Goal: Task Accomplishment & Management: Manage account settings

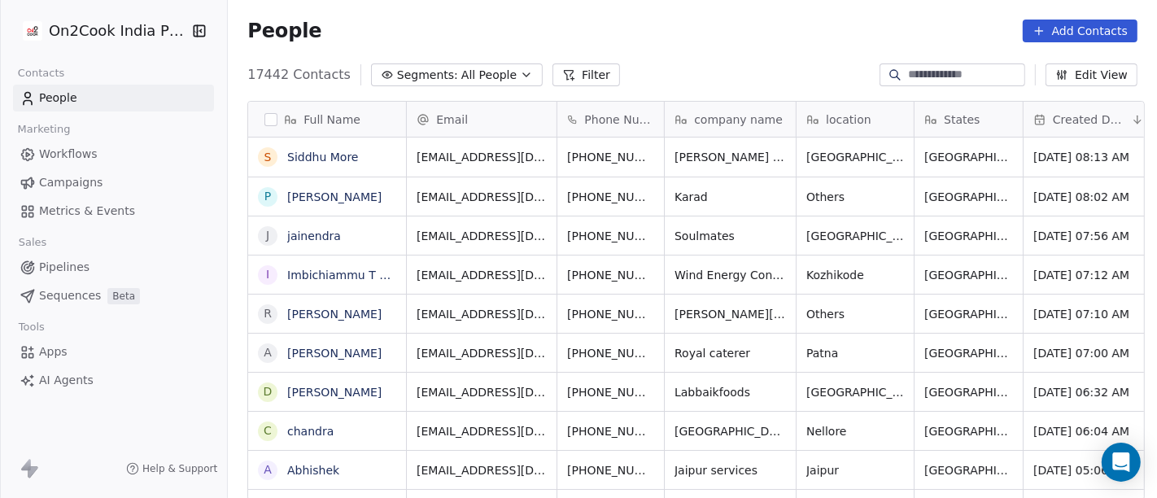
scroll to position [425, 923]
click at [327, 156] on link "Siddhu More" at bounding box center [322, 157] width 71 height 13
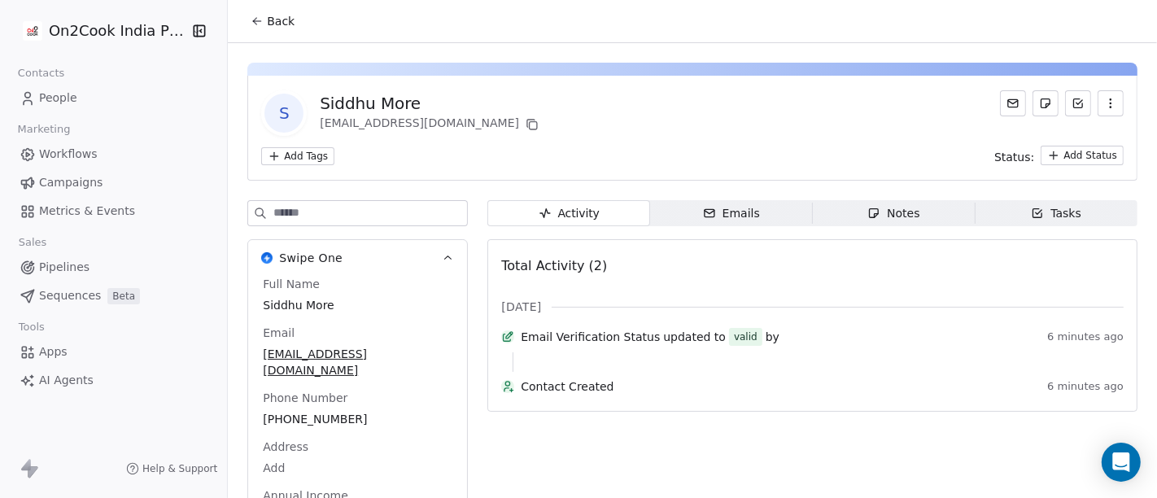
click at [274, 10] on button "Back" at bounding box center [272, 21] width 63 height 29
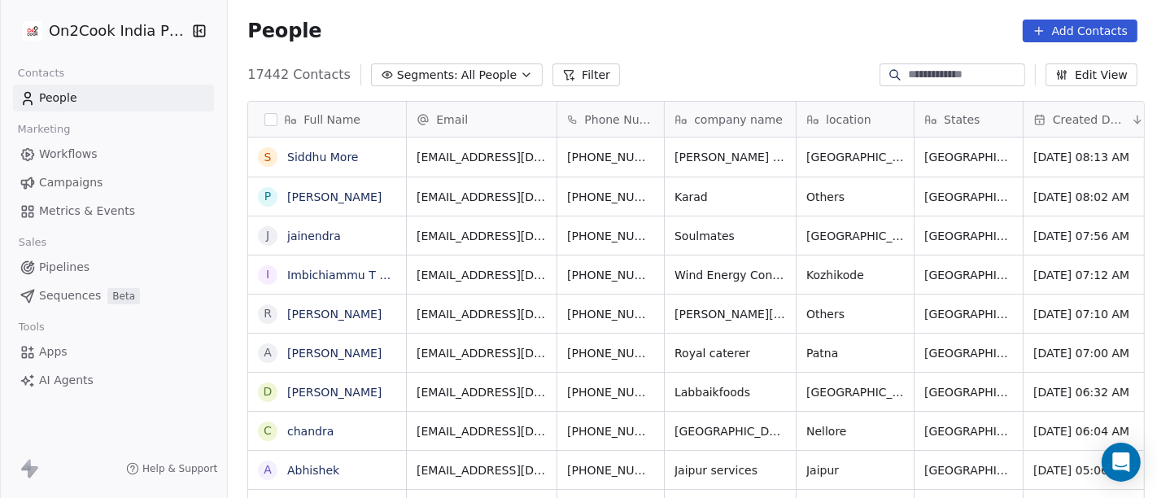
scroll to position [425, 923]
click at [583, 72] on button "Filter" at bounding box center [587, 74] width 68 height 23
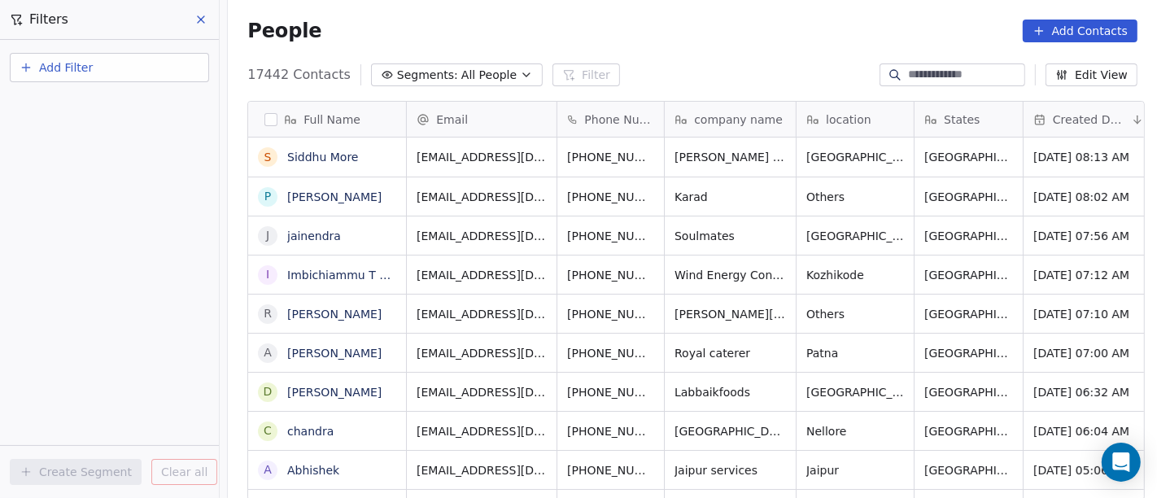
click at [22, 62] on icon "button" at bounding box center [26, 67] width 13 height 13
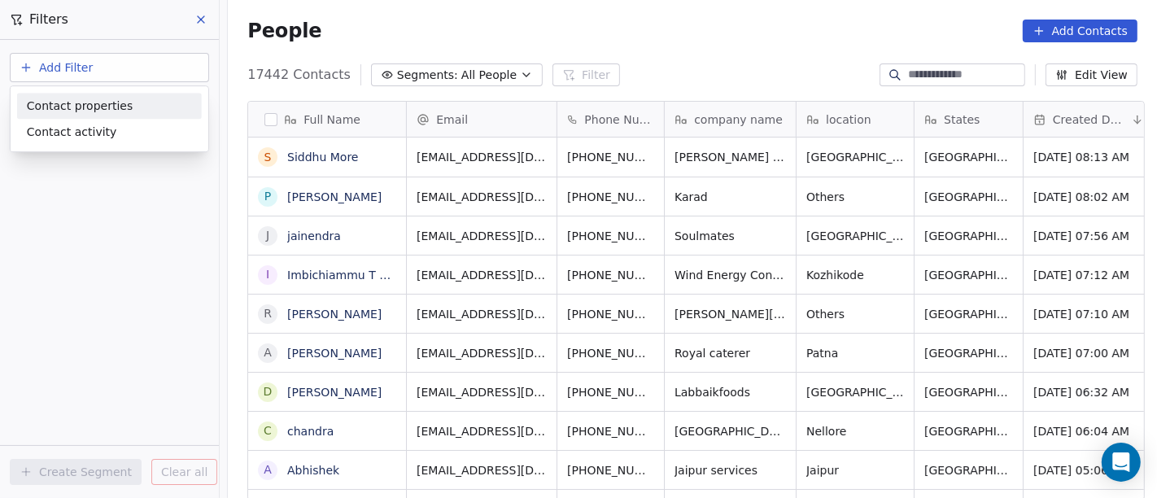
click at [118, 111] on span "Contact properties" at bounding box center [80, 106] width 106 height 17
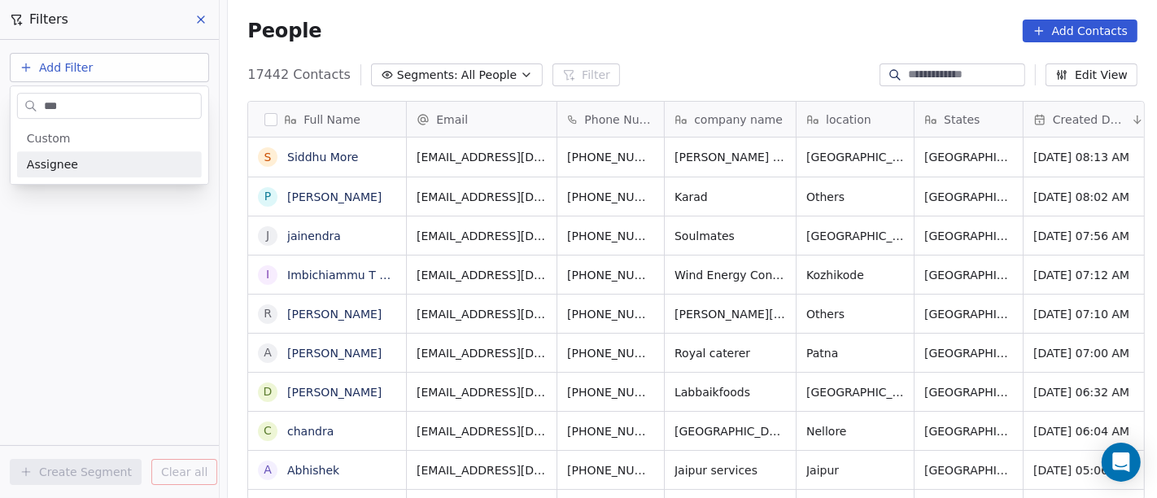
type input "***"
click at [129, 163] on div "Assignee" at bounding box center [109, 164] width 165 height 16
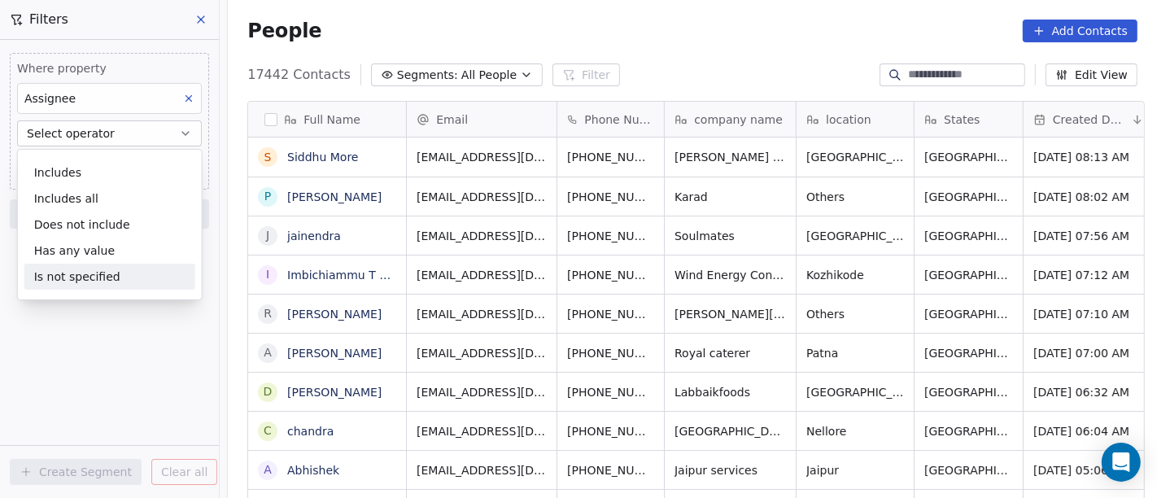
click at [125, 280] on div "Is not specified" at bounding box center [109, 277] width 171 height 26
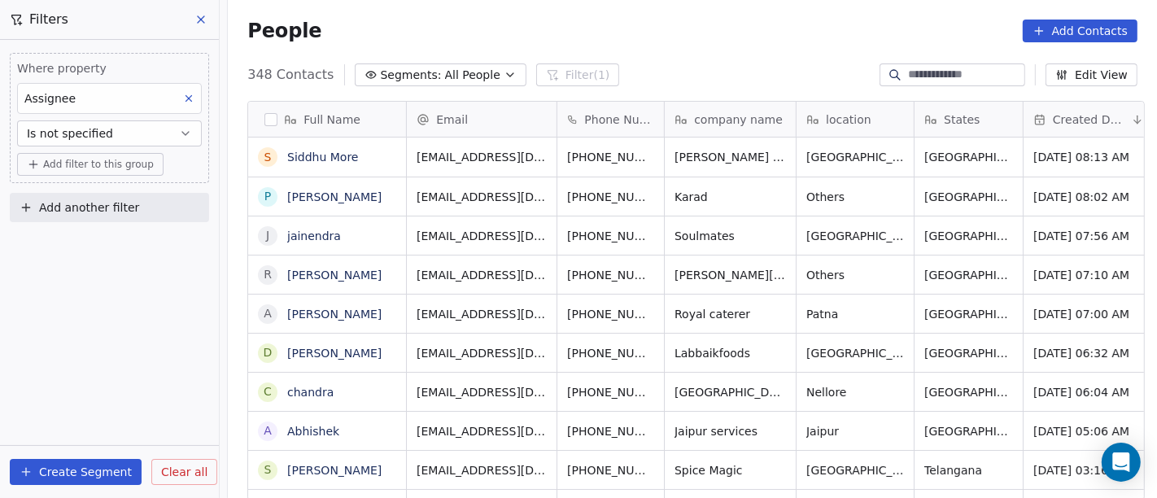
click at [96, 170] on span "Add filter to this group" at bounding box center [98, 164] width 111 height 13
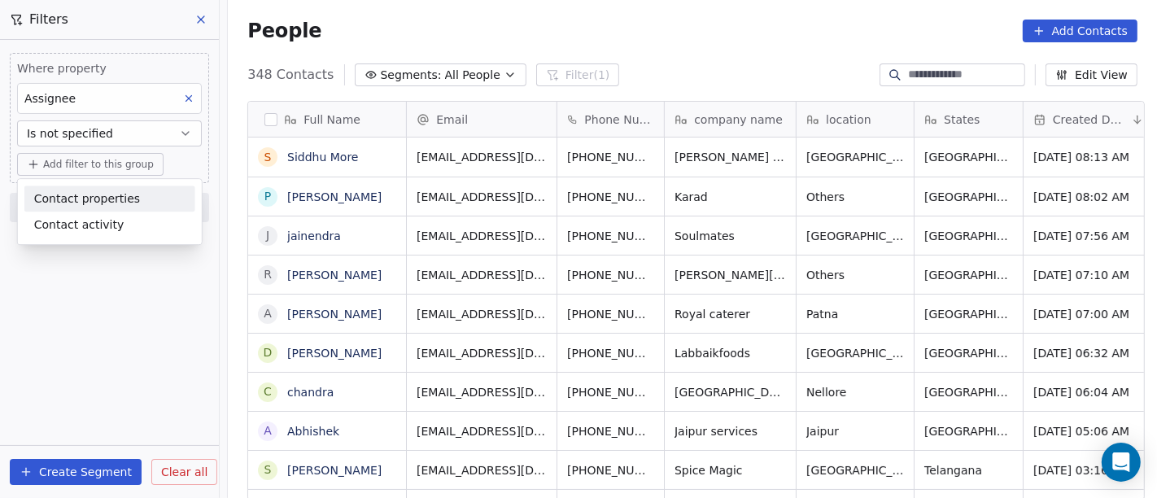
click at [145, 200] on div "Contact properties" at bounding box center [109, 198] width 151 height 17
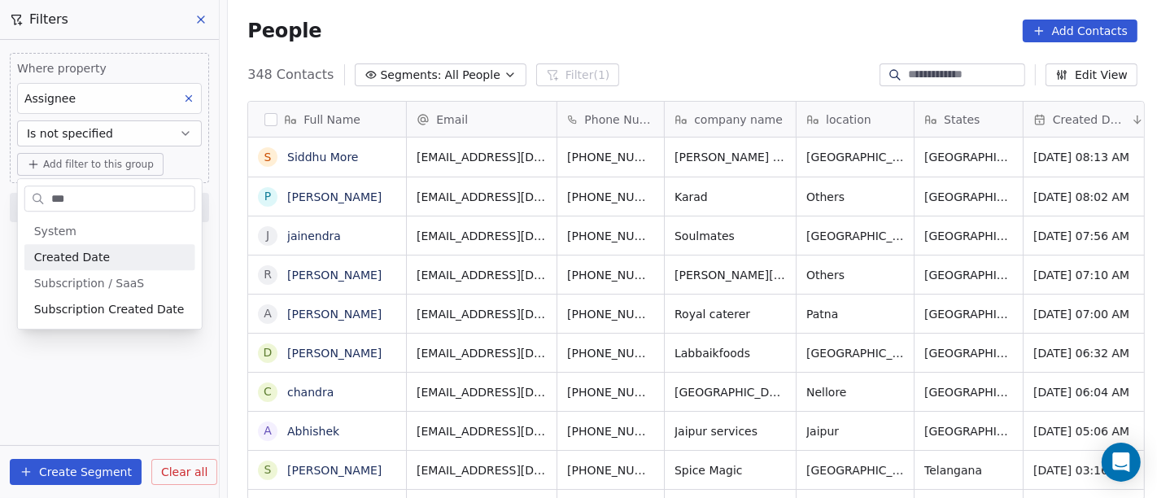
type input "***"
click at [152, 264] on div "Created Date" at bounding box center [109, 257] width 151 height 16
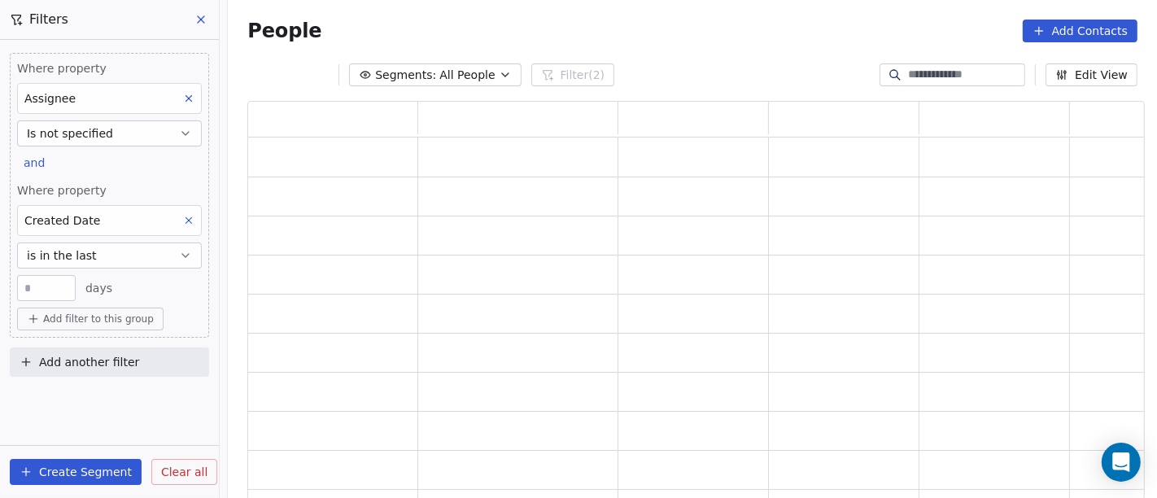
scroll to position [386, 884]
click at [153, 255] on button "is in the last" at bounding box center [109, 256] width 185 height 26
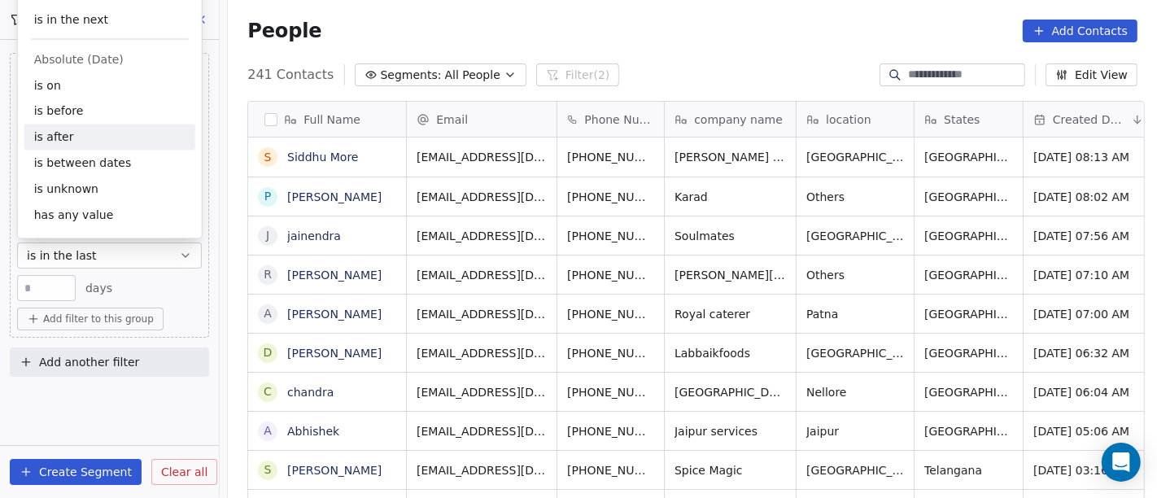
scroll to position [425, 923]
click at [100, 128] on div "is after" at bounding box center [109, 138] width 171 height 26
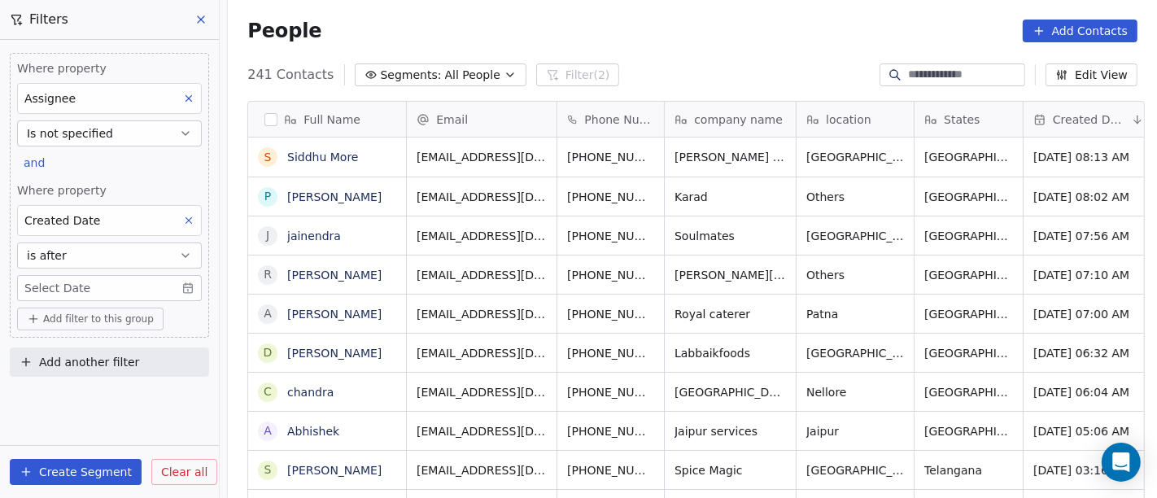
click at [128, 282] on body "On2Cook India Pvt. Ltd. Contacts People Marketing Workflows Campaigns Metrics &…" at bounding box center [578, 249] width 1157 height 498
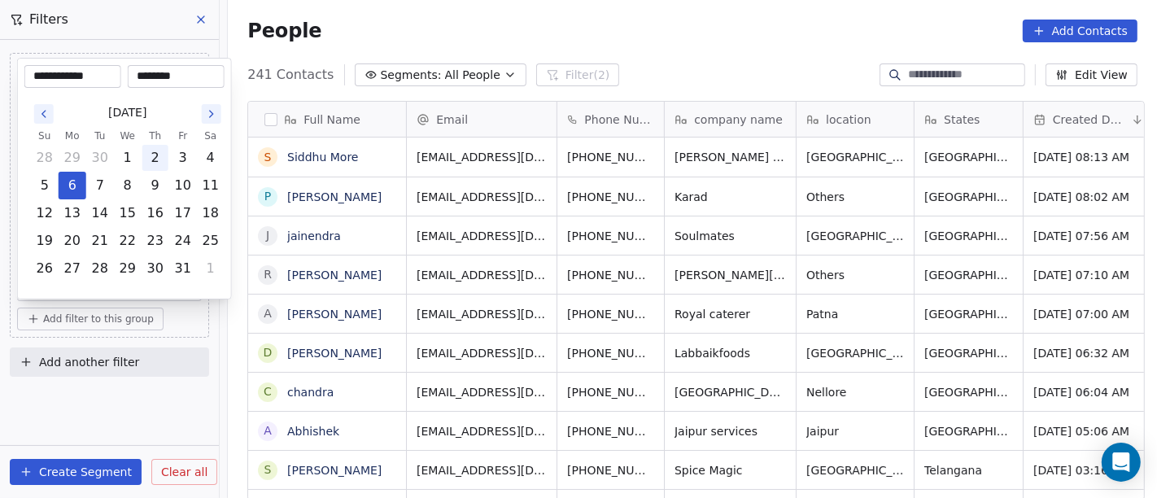
click at [157, 149] on button "2" at bounding box center [155, 158] width 26 height 26
type input "**********"
click at [623, 27] on html "On2Cook India Pvt. Ltd. Contacts People Marketing Workflows Campaigns Metrics &…" at bounding box center [578, 249] width 1157 height 498
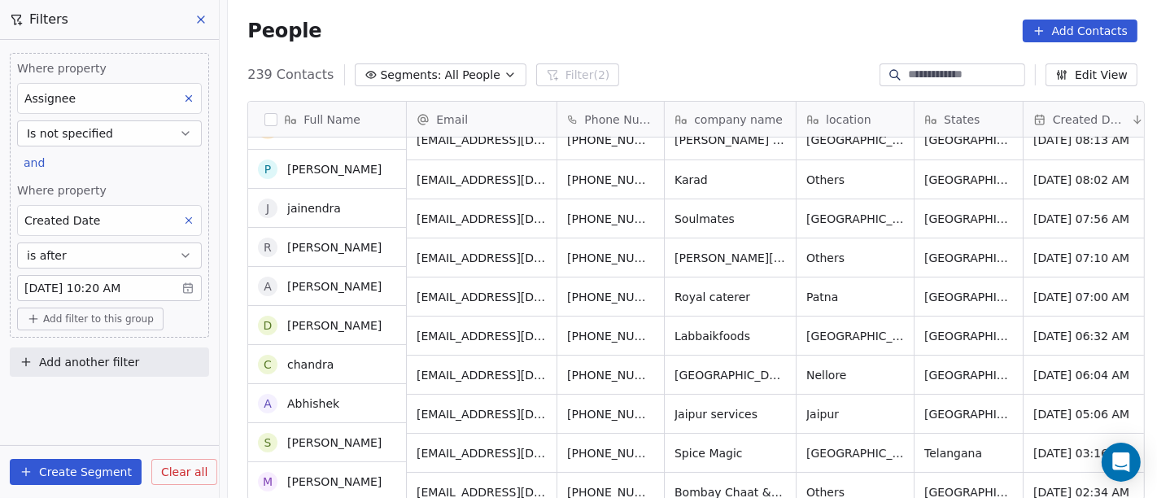
scroll to position [0, 0]
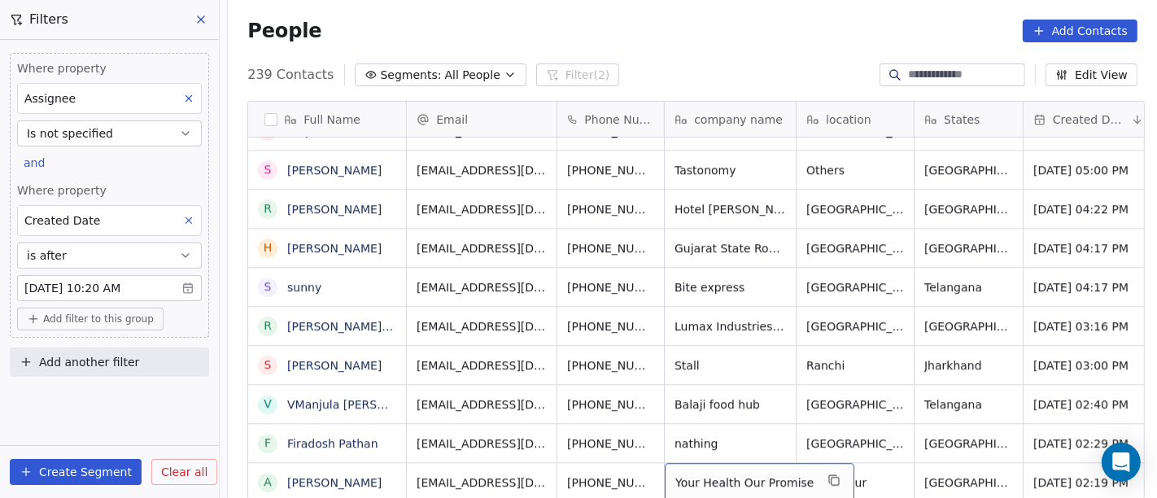
click at [705, 463] on div "Your Health Our Promise" at bounding box center [760, 482] width 190 height 38
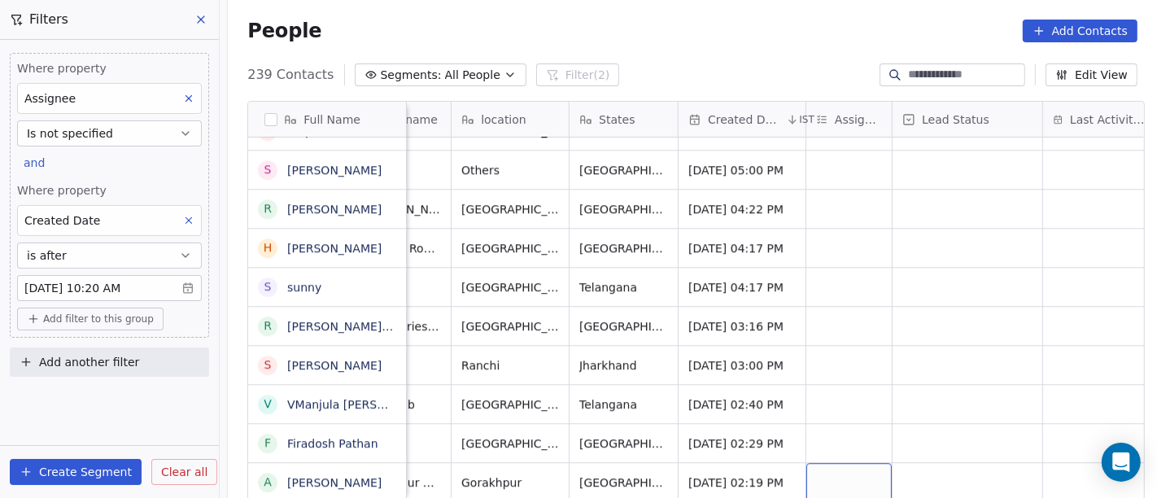
click at [851, 463] on div "grid" at bounding box center [848, 482] width 85 height 38
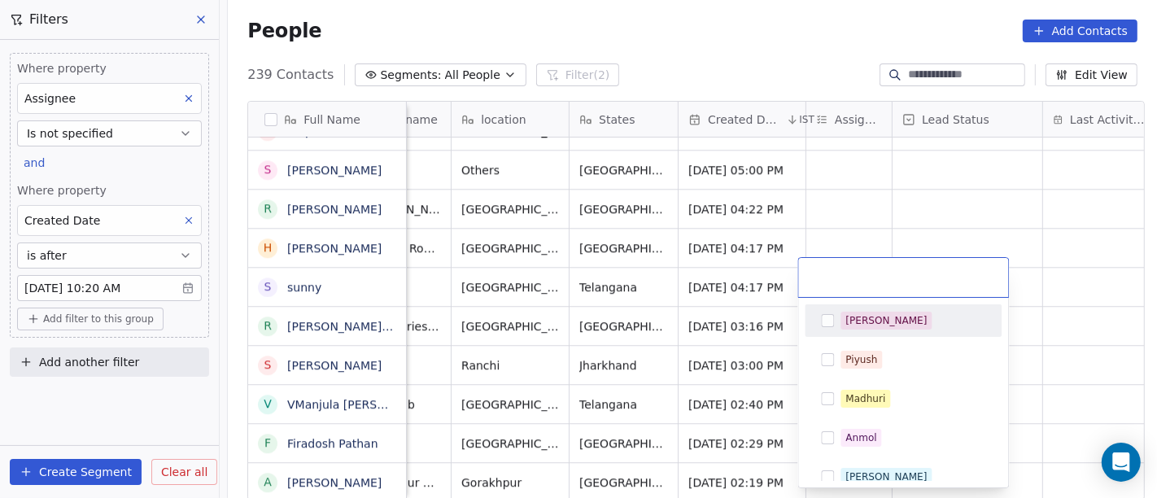
click at [860, 319] on div "[PERSON_NAME]" at bounding box center [886, 320] width 81 height 15
click at [907, 212] on html "On2Cook India Pvt. Ltd. Contacts People Marketing Workflows Campaigns Metrics &…" at bounding box center [578, 249] width 1157 height 498
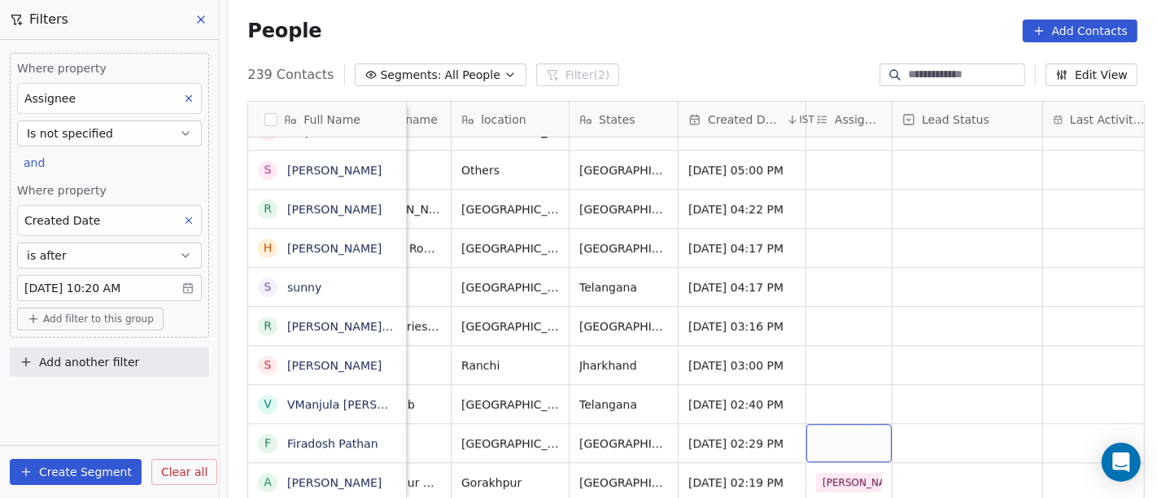
click at [838, 431] on div "grid" at bounding box center [848, 443] width 85 height 38
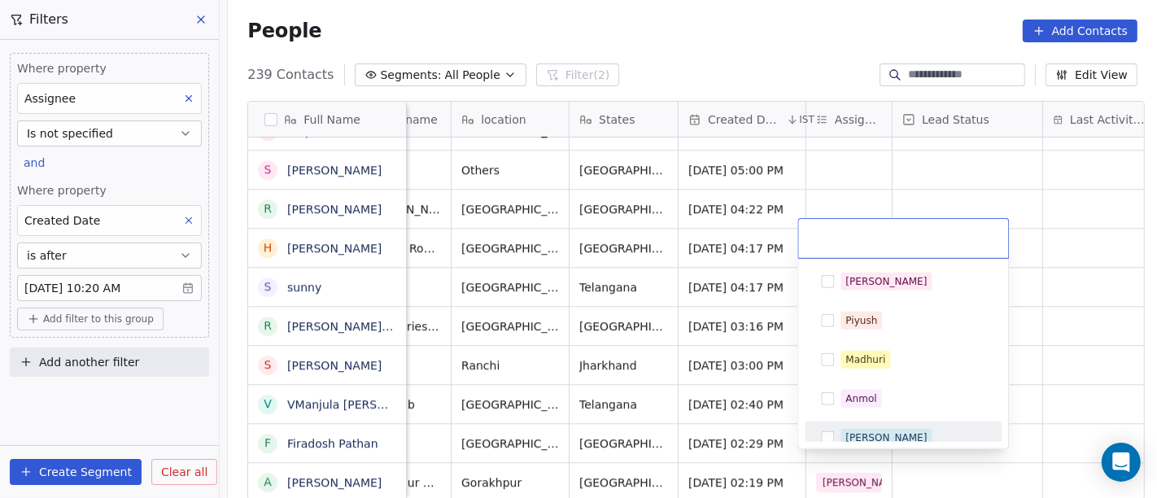
click at [860, 430] on div "[PERSON_NAME]" at bounding box center [886, 437] width 81 height 15
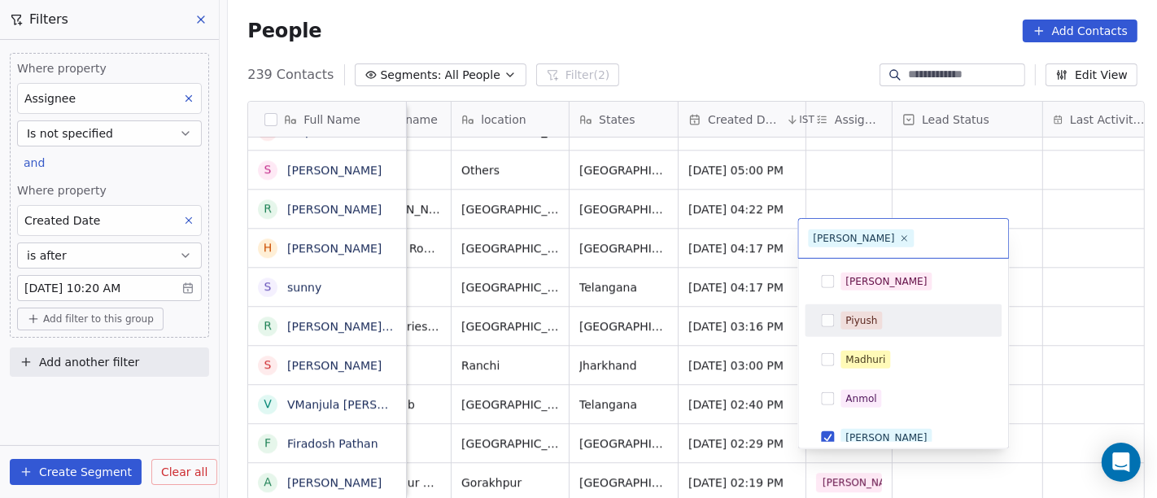
click at [1045, 271] on html "On2Cook India Pvt. Ltd. Contacts People Marketing Workflows Campaigns Metrics &…" at bounding box center [578, 249] width 1157 height 498
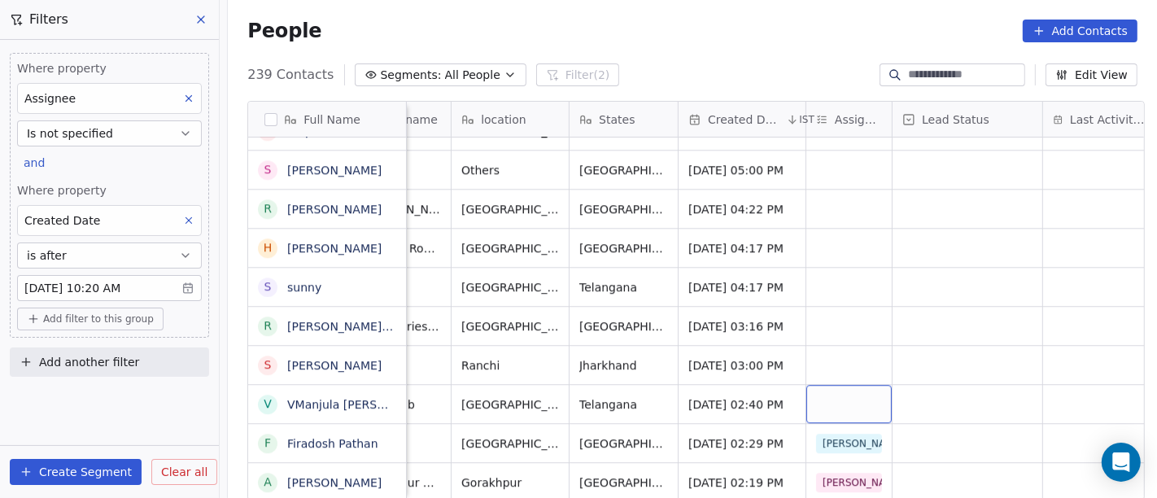
click at [841, 396] on div "grid" at bounding box center [848, 404] width 85 height 38
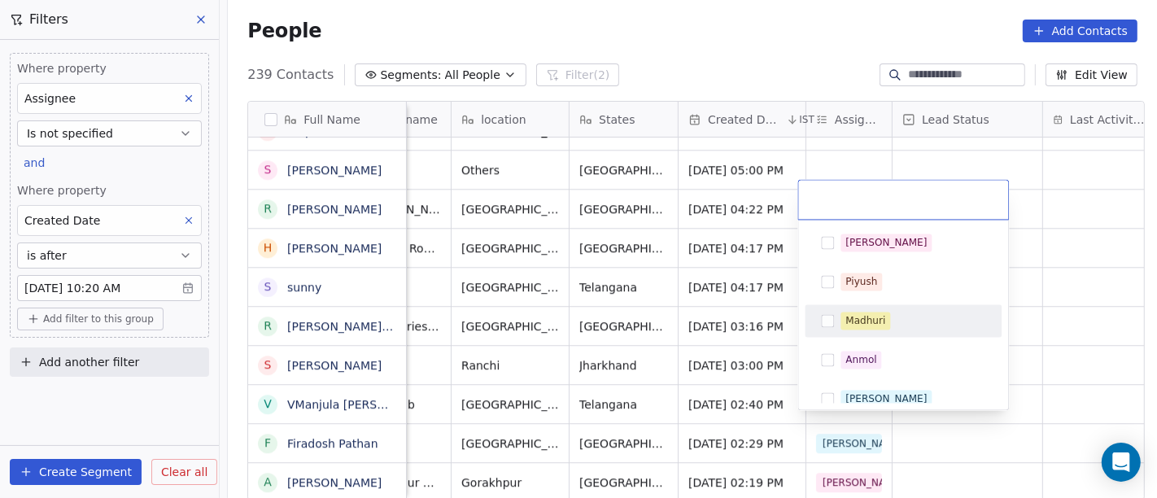
click at [855, 325] on div "Madhuri" at bounding box center [866, 320] width 40 height 15
click at [1053, 291] on html "On2Cook India Pvt. Ltd. Contacts People Marketing Workflows Campaigns Metrics &…" at bounding box center [578, 249] width 1157 height 498
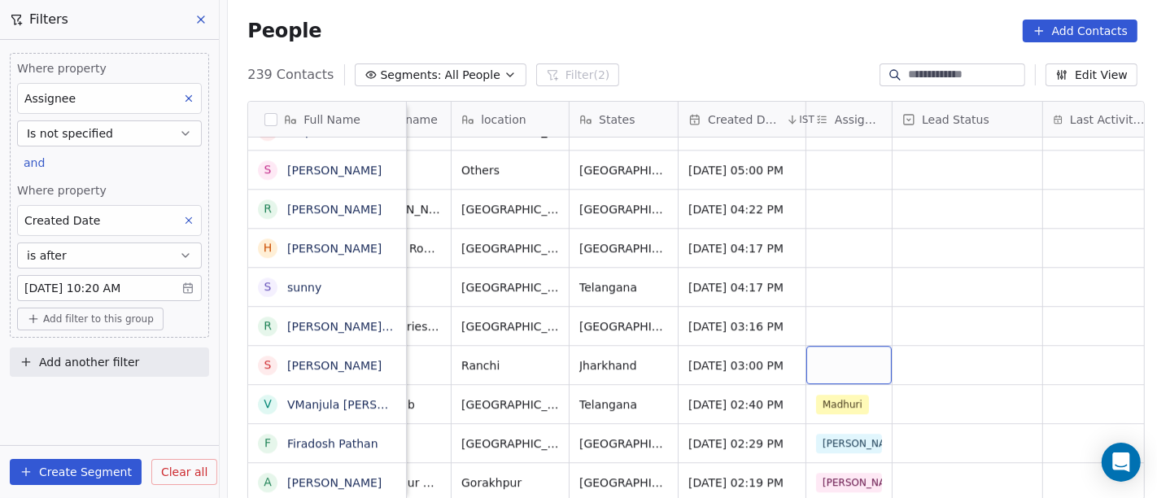
click at [825, 350] on div "grid" at bounding box center [848, 365] width 85 height 38
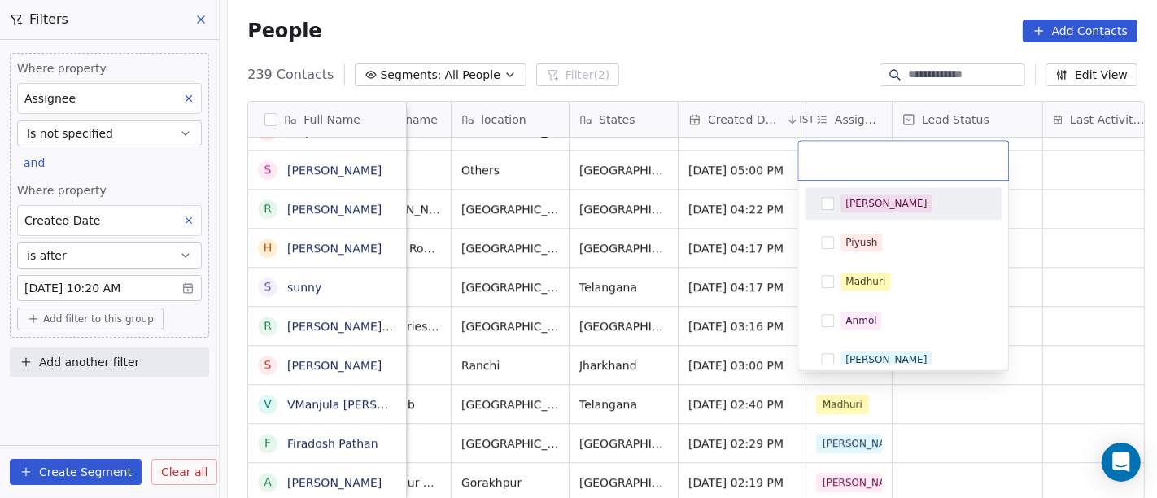
click at [865, 211] on span "[PERSON_NAME]" at bounding box center [886, 203] width 91 height 18
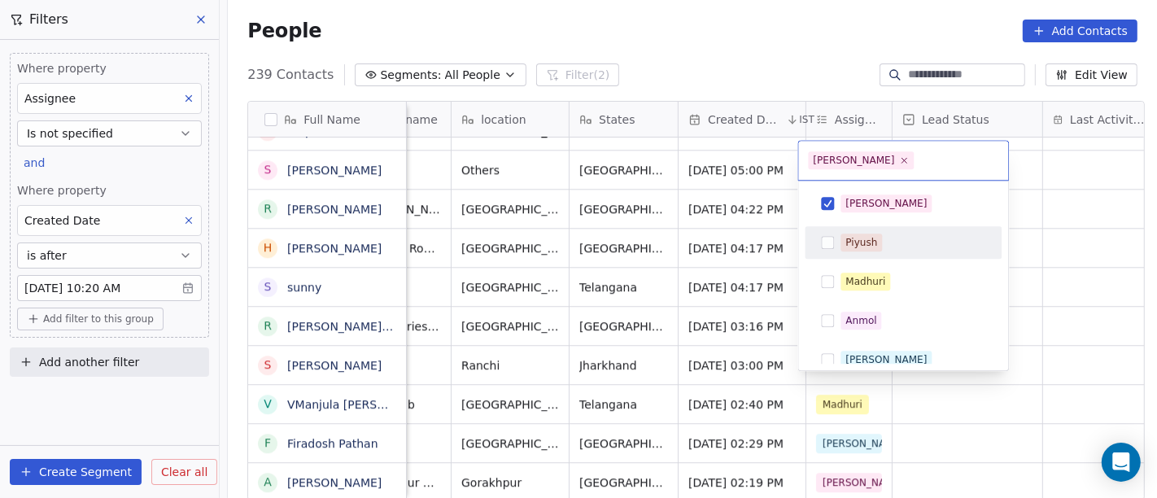
click at [1088, 263] on html "On2Cook India Pvt. Ltd. Contacts People Marketing Workflows Campaigns Metrics &…" at bounding box center [578, 249] width 1157 height 498
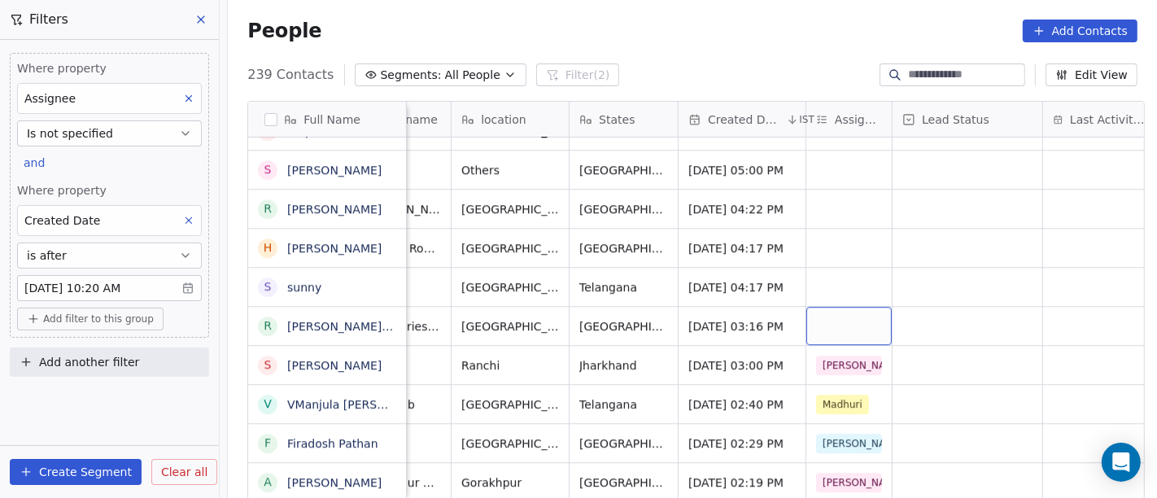
click at [809, 310] on div "grid" at bounding box center [848, 326] width 85 height 38
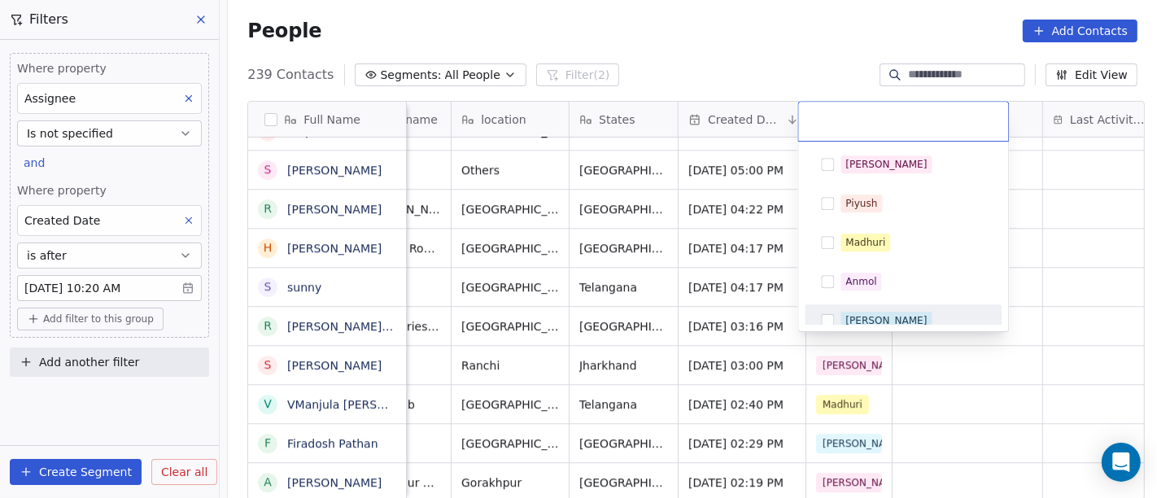
click at [872, 308] on div "[PERSON_NAME]" at bounding box center [903, 321] width 184 height 26
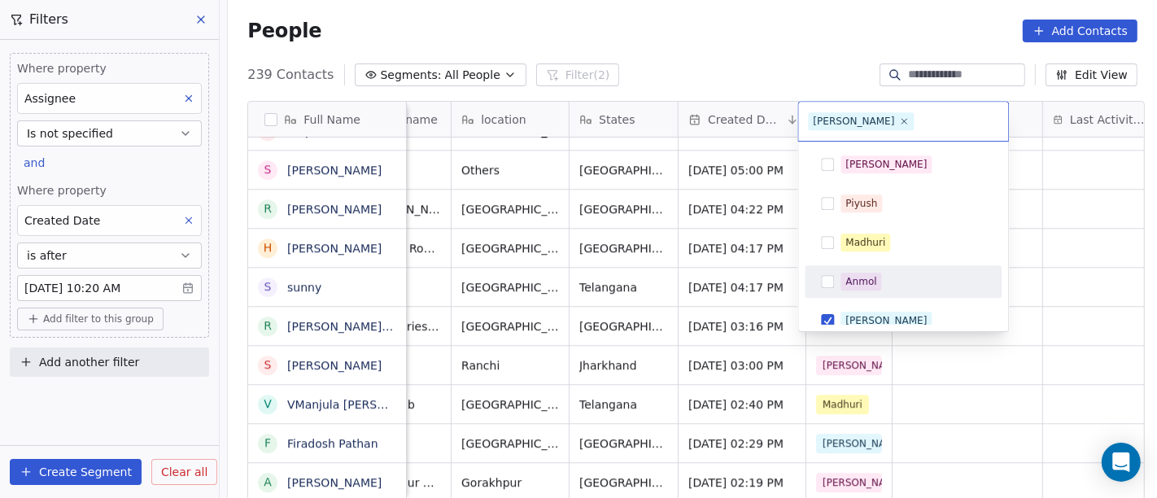
click at [1082, 256] on html "On2Cook India Pvt. Ltd. Contacts People Marketing Workflows Campaigns Metrics &…" at bounding box center [578, 249] width 1157 height 498
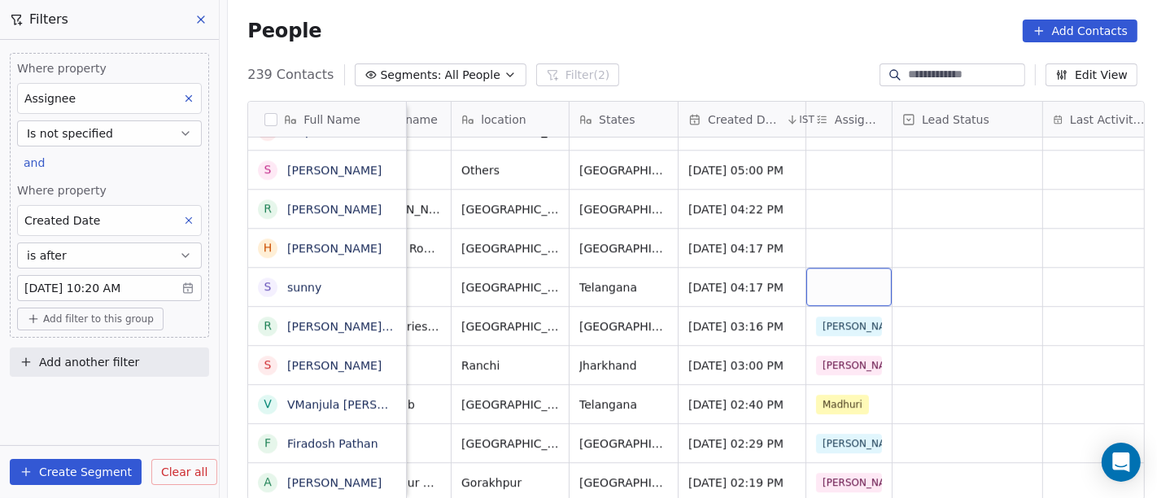
click at [825, 272] on div "grid" at bounding box center [848, 287] width 85 height 38
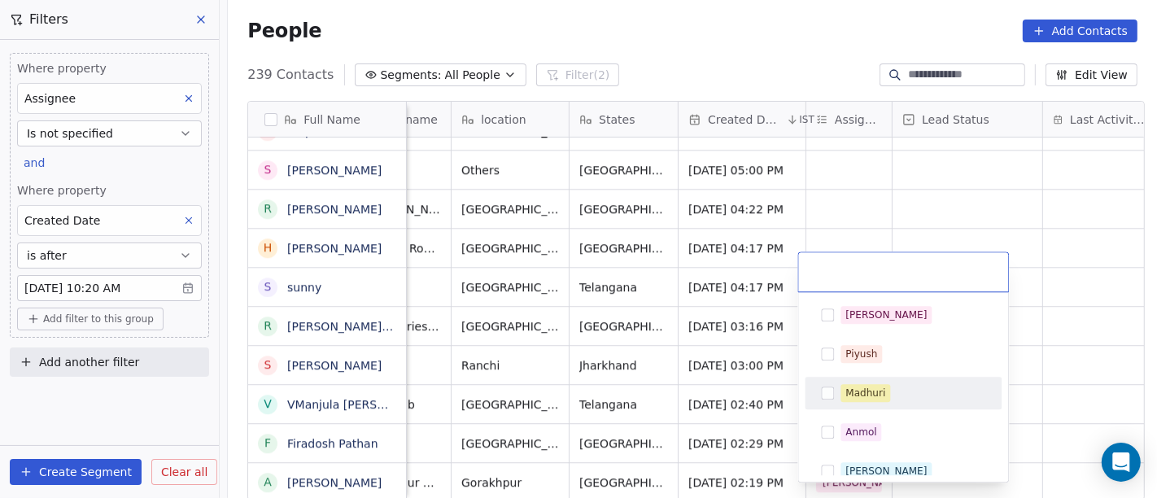
click at [877, 389] on div "Madhuri" at bounding box center [866, 393] width 40 height 15
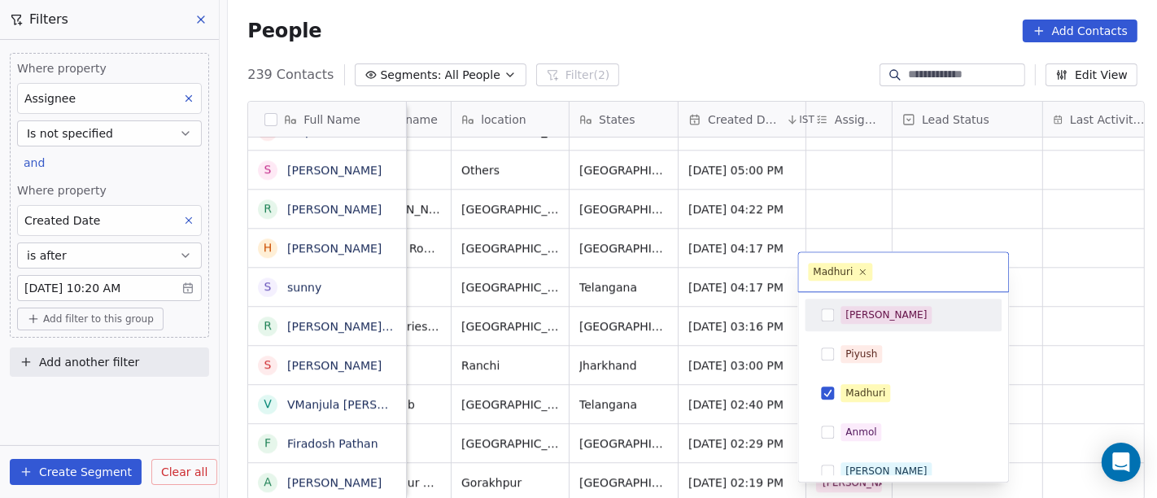
click at [1072, 256] on html "On2Cook India Pvt. Ltd. Contacts People Marketing Workflows Campaigns Metrics &…" at bounding box center [578, 249] width 1157 height 498
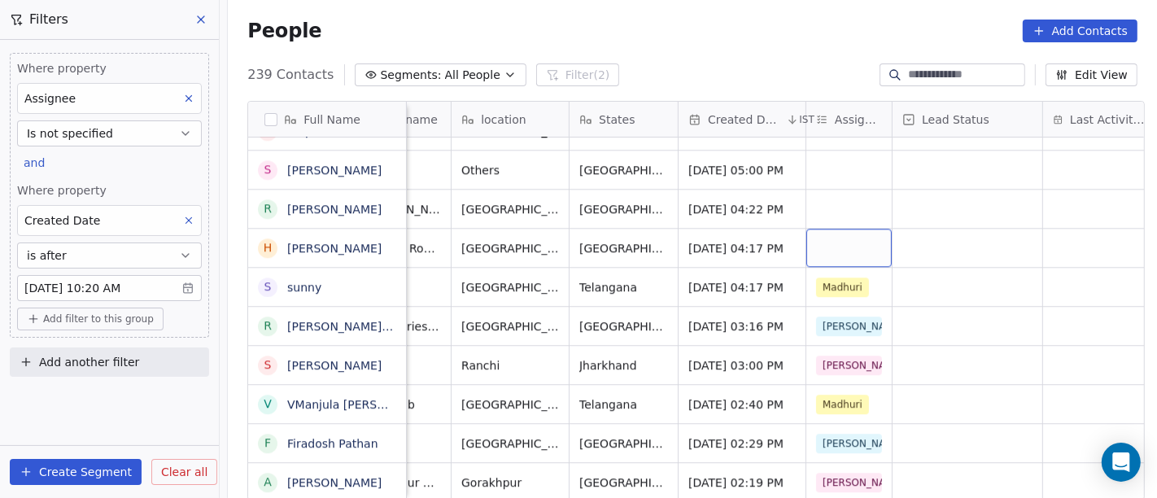
click at [841, 234] on div "grid" at bounding box center [848, 248] width 85 height 38
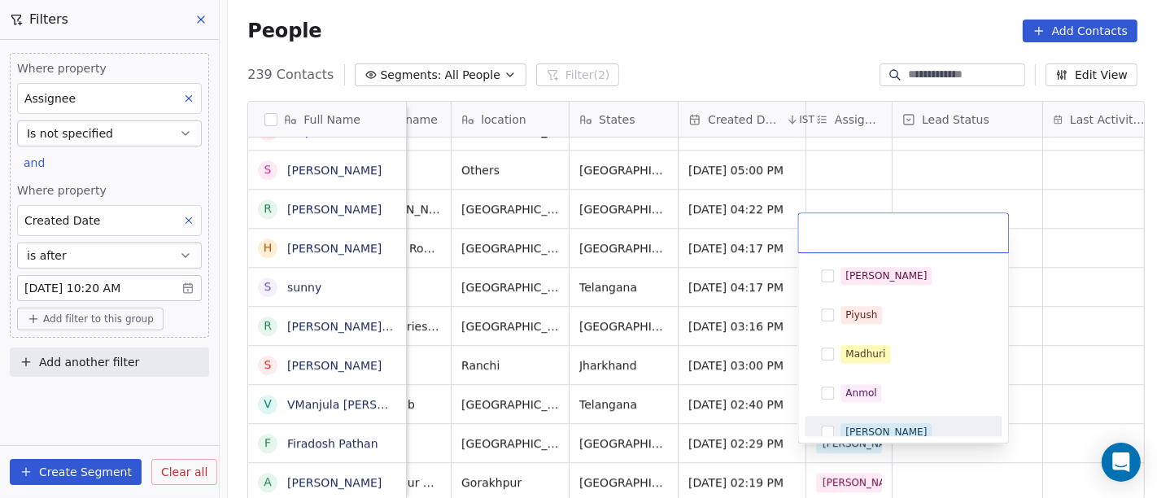
click at [852, 422] on div "[PERSON_NAME]" at bounding box center [903, 432] width 184 height 26
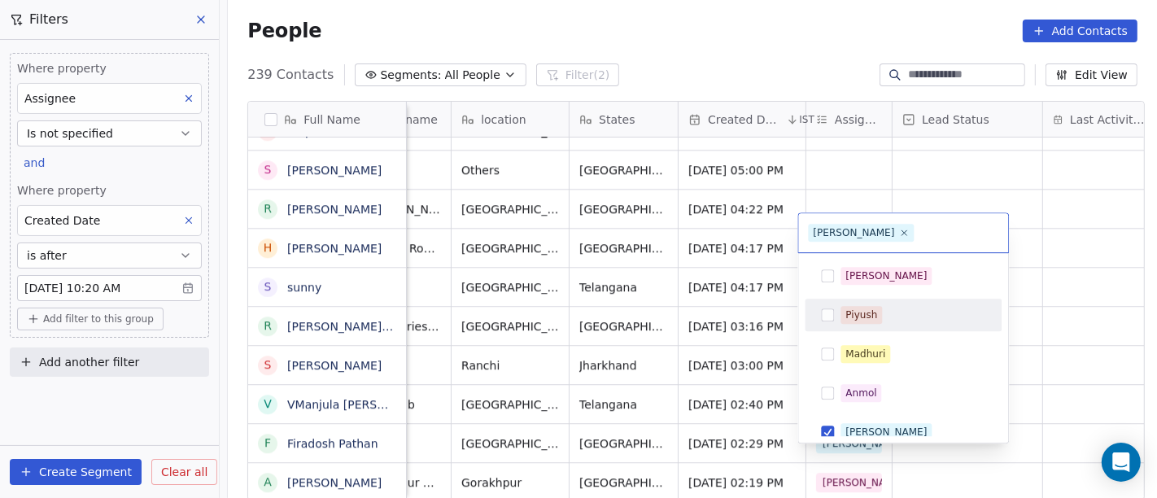
click at [1069, 232] on html "On2Cook India Pvt. Ltd. Contacts People Marketing Workflows Campaigns Metrics &…" at bounding box center [578, 249] width 1157 height 498
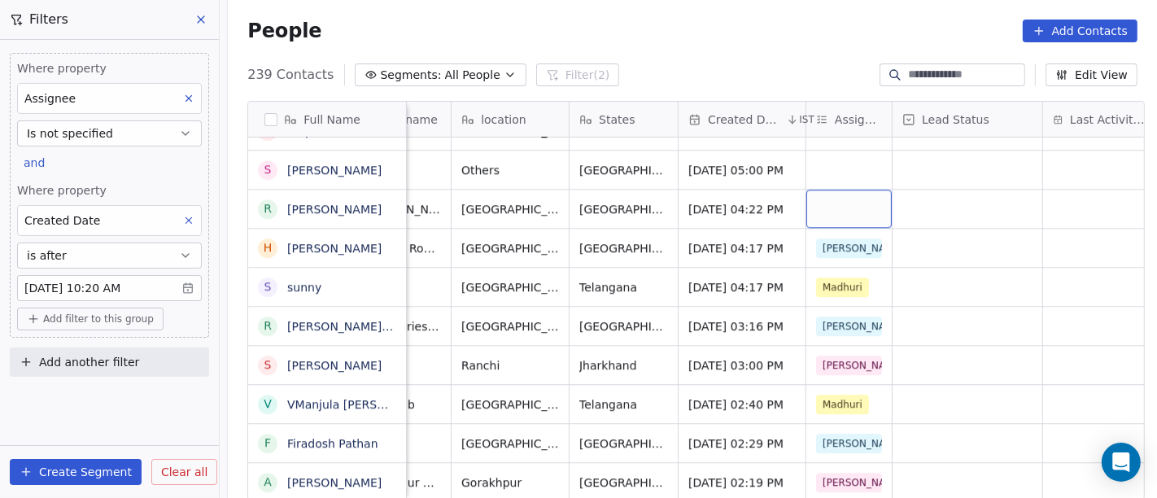
click at [837, 190] on div "grid" at bounding box center [848, 209] width 85 height 38
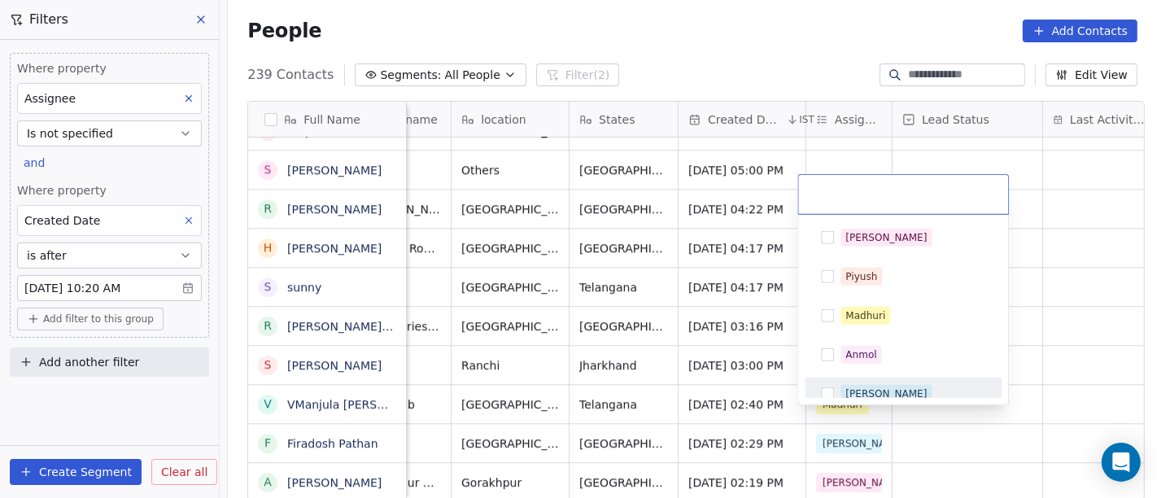
click at [859, 389] on div "[PERSON_NAME]" at bounding box center [886, 394] width 81 height 15
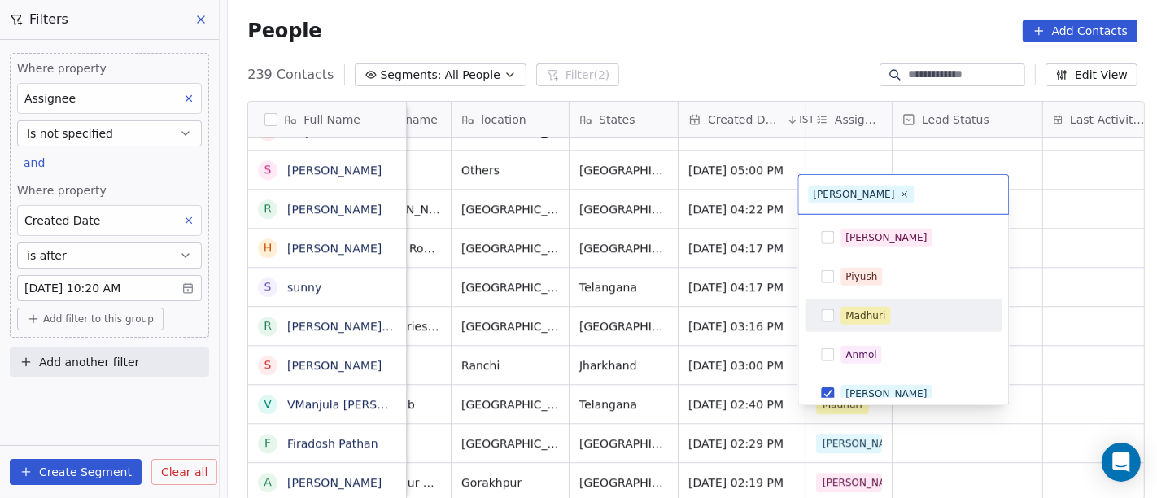
drag, startPoint x: 1047, startPoint y: 249, endPoint x: 888, endPoint y: 205, distance: 164.7
click at [1048, 247] on html "On2Cook India Pvt. Ltd. Contacts People Marketing Workflows Campaigns Metrics &…" at bounding box center [578, 249] width 1157 height 498
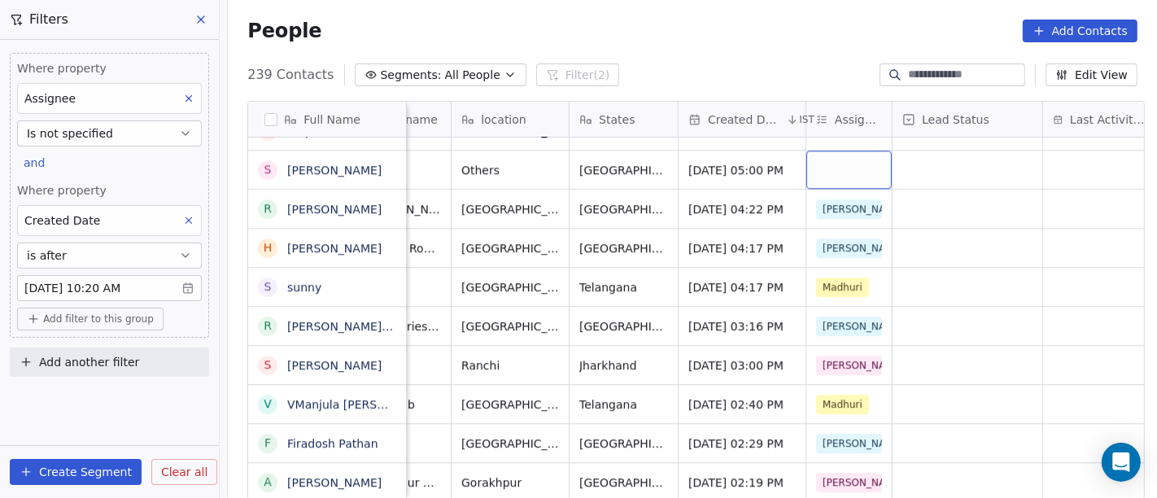
click at [819, 157] on div "grid" at bounding box center [848, 170] width 85 height 38
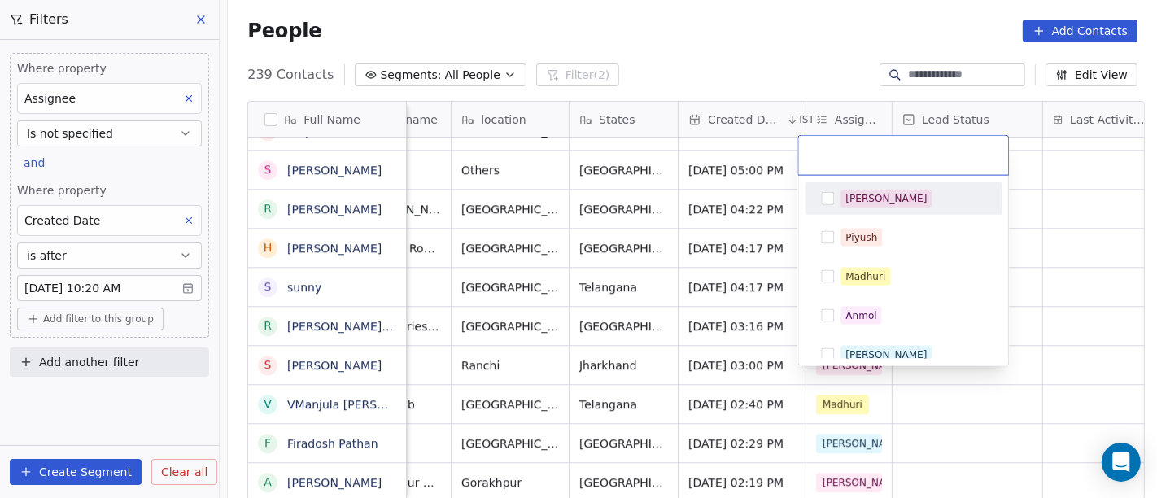
click at [846, 200] on div "[PERSON_NAME]" at bounding box center [886, 198] width 81 height 15
click at [1072, 194] on html "On2Cook India Pvt. Ltd. Contacts People Marketing Workflows Campaigns Metrics &…" at bounding box center [578, 249] width 1157 height 498
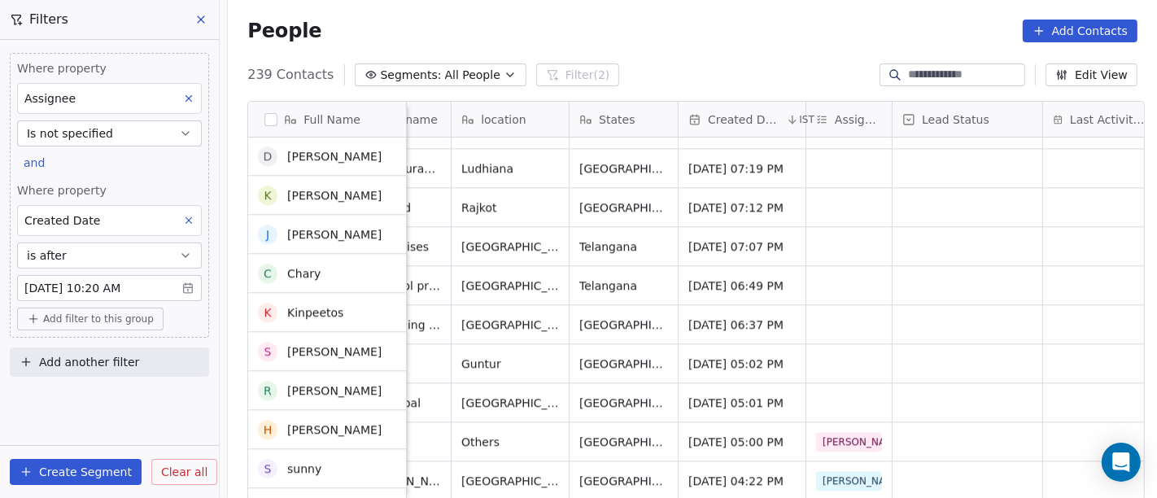
scroll to position [8700, 0]
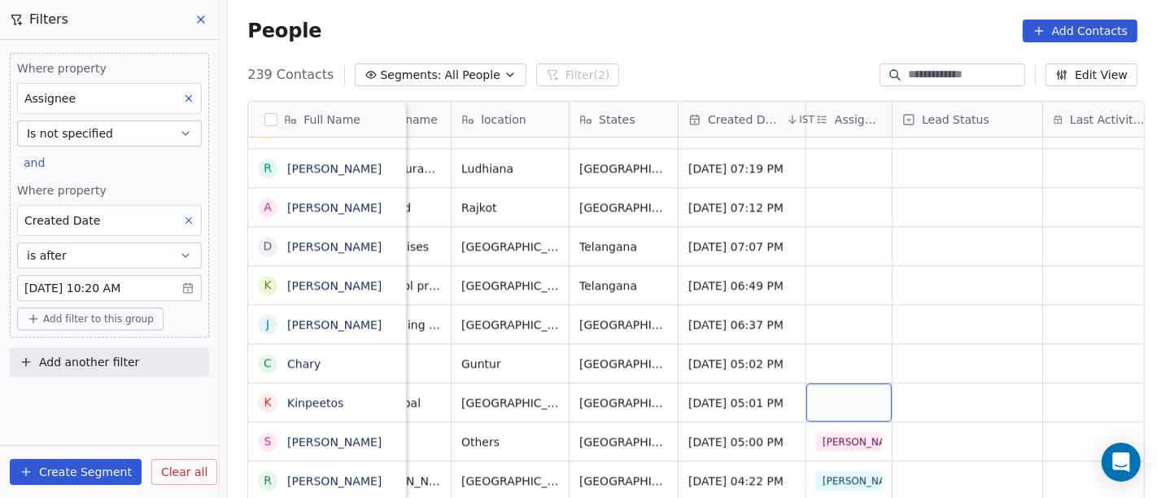
click at [839, 383] on div "grid" at bounding box center [848, 402] width 85 height 38
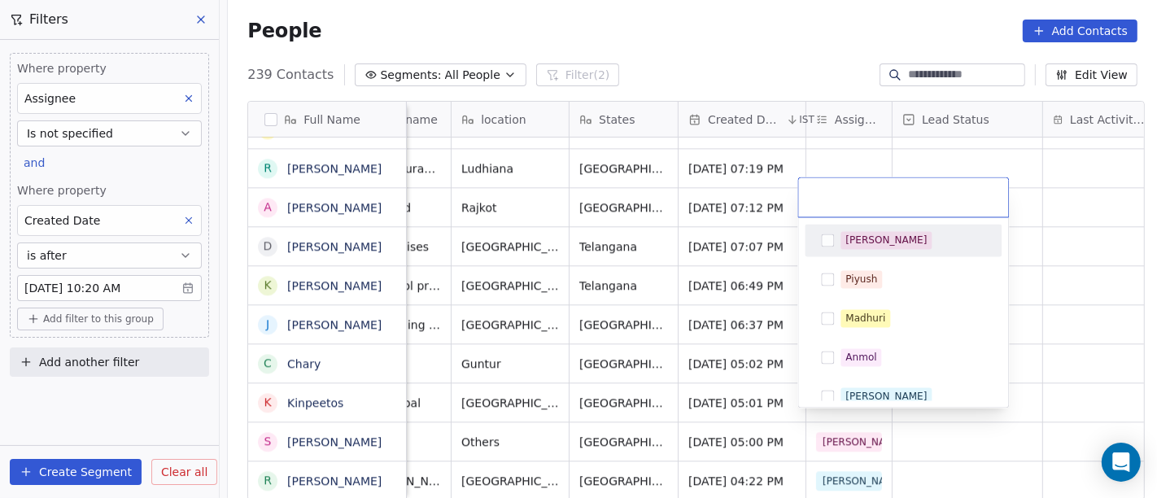
click at [863, 252] on div "[PERSON_NAME]" at bounding box center [903, 241] width 184 height 26
click at [1113, 270] on html "On2Cook India Pvt. Ltd. Contacts People Marketing Workflows Campaigns Metrics &…" at bounding box center [578, 249] width 1157 height 498
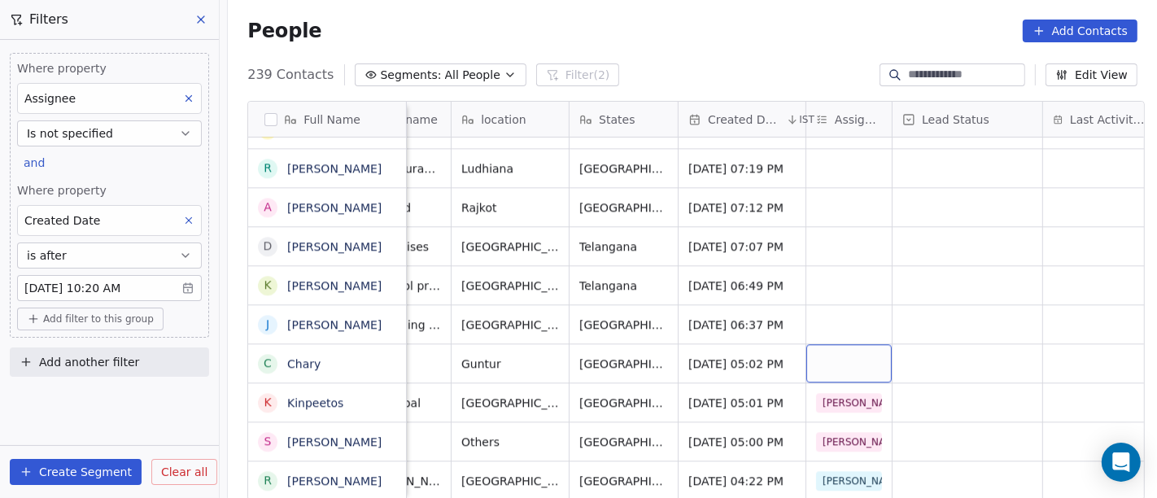
click at [814, 347] on div "grid" at bounding box center [848, 363] width 85 height 38
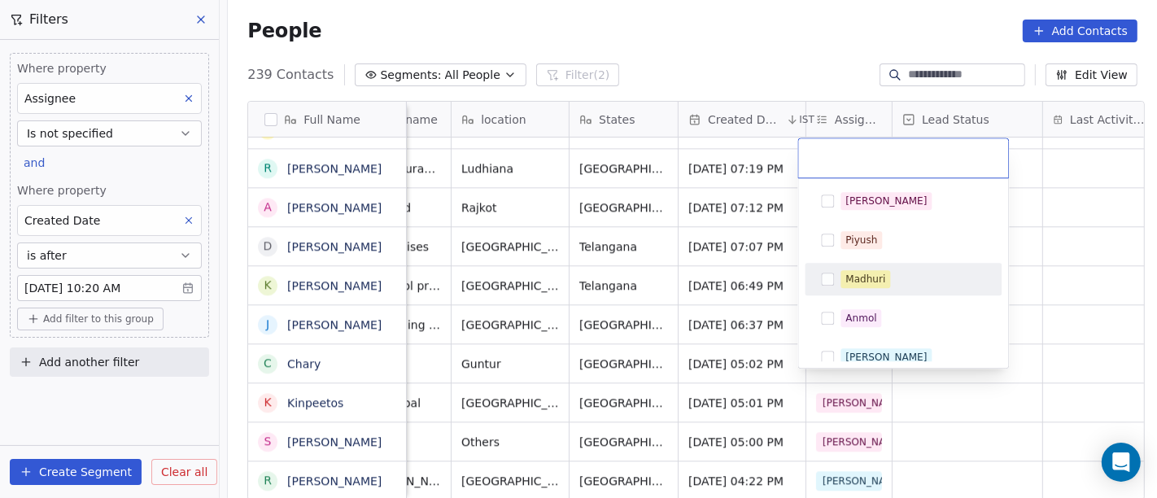
click at [869, 280] on div "Madhuri" at bounding box center [866, 279] width 40 height 15
click at [1118, 291] on html "On2Cook India Pvt. Ltd. Contacts People Marketing Workflows Campaigns Metrics &…" at bounding box center [578, 249] width 1157 height 498
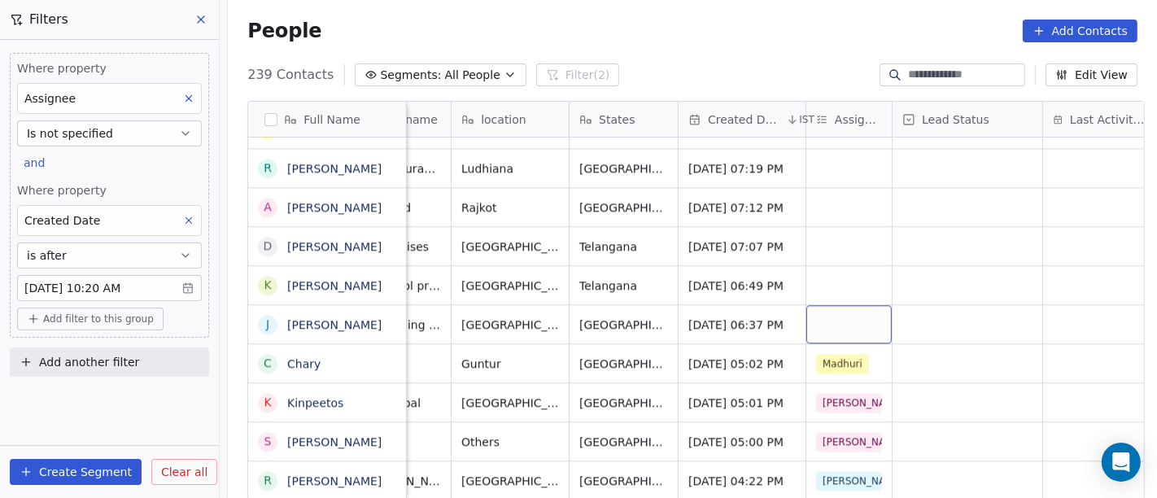
click at [816, 305] on div "grid" at bounding box center [848, 324] width 85 height 38
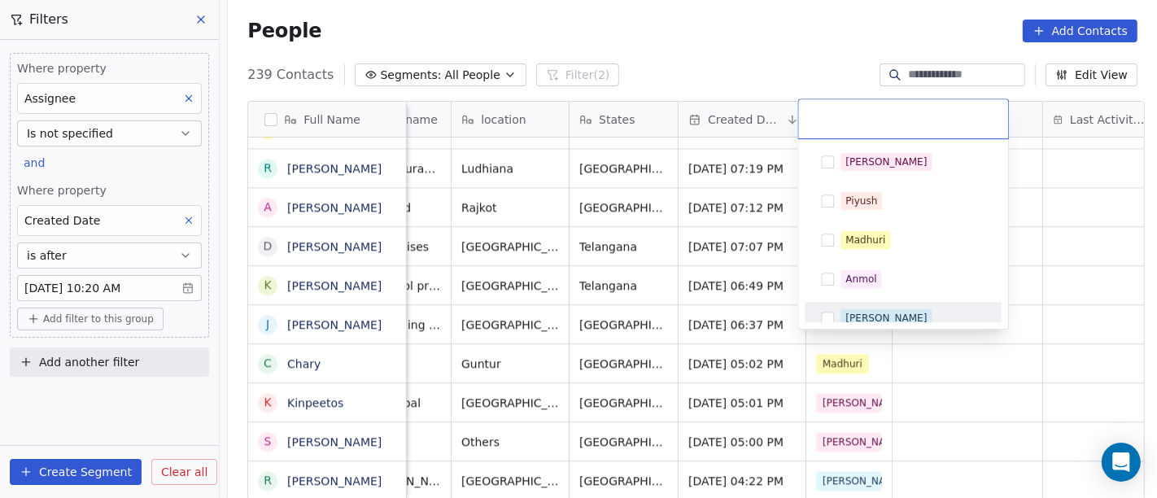
click at [844, 309] on span "[PERSON_NAME]" at bounding box center [886, 318] width 91 height 18
click at [1097, 277] on html "On2Cook India Pvt. Ltd. Contacts People Marketing Workflows Campaigns Metrics &…" at bounding box center [578, 249] width 1157 height 498
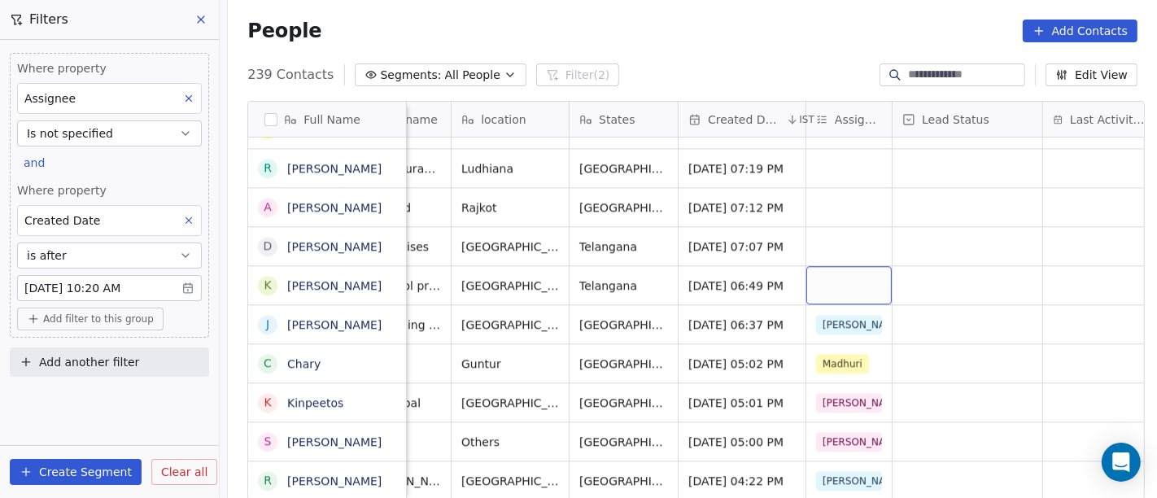
click at [843, 268] on div "grid" at bounding box center [848, 285] width 85 height 38
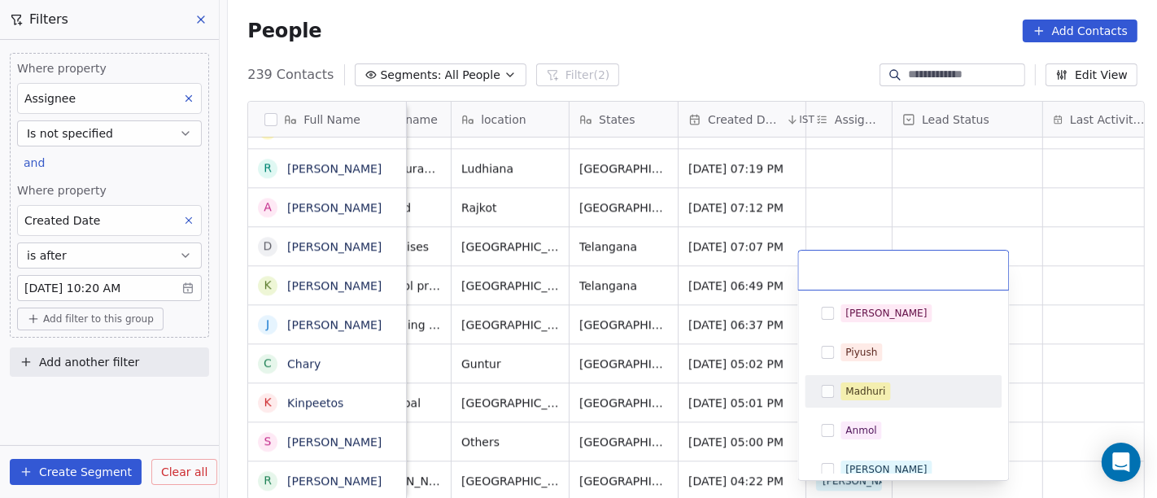
click at [860, 376] on div "Madhuri" at bounding box center [903, 391] width 197 height 33
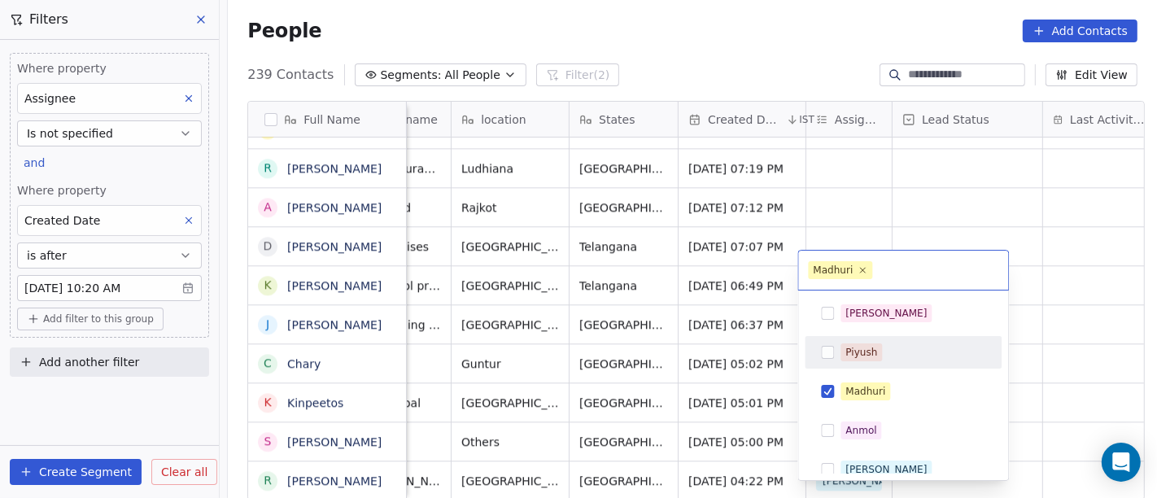
click at [1064, 283] on html "On2Cook India Pvt. Ltd. Contacts People Marketing Workflows Campaigns Metrics &…" at bounding box center [578, 249] width 1157 height 498
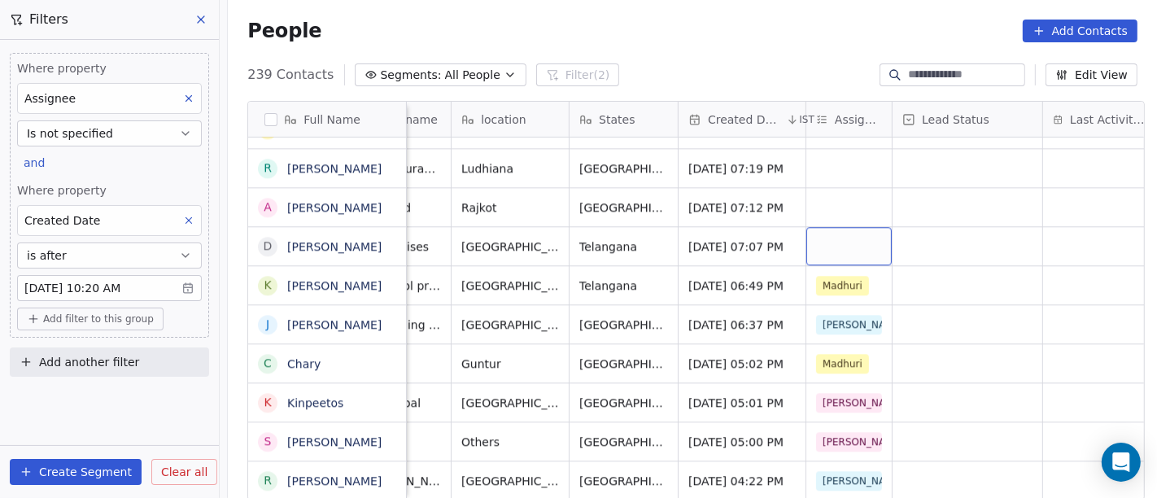
click at [855, 239] on div "grid" at bounding box center [848, 246] width 85 height 38
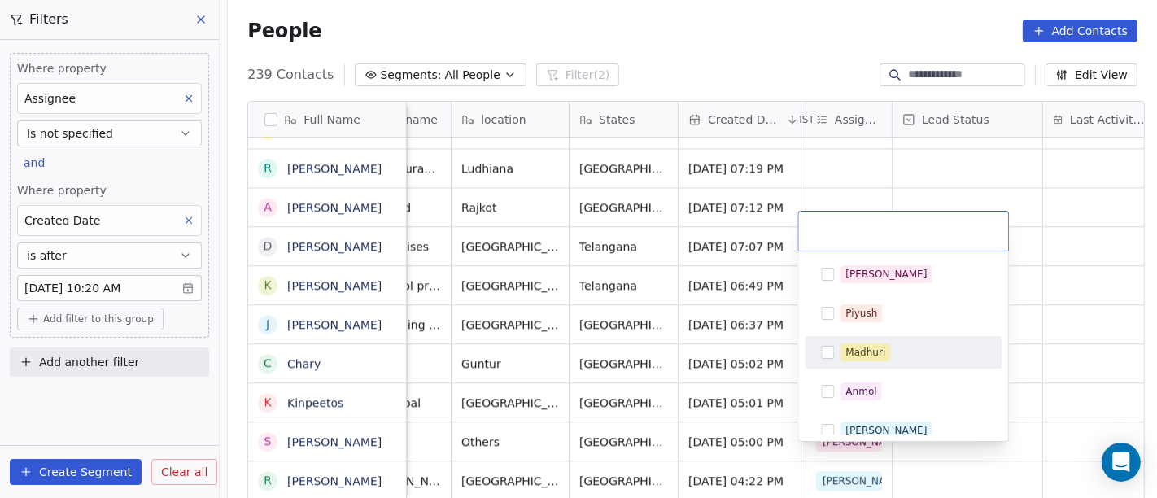
click at [869, 345] on div "Madhuri" at bounding box center [866, 352] width 40 height 15
click at [1095, 286] on html "On2Cook India Pvt. Ltd. Contacts People Marketing Workflows Campaigns Metrics &…" at bounding box center [578, 249] width 1157 height 498
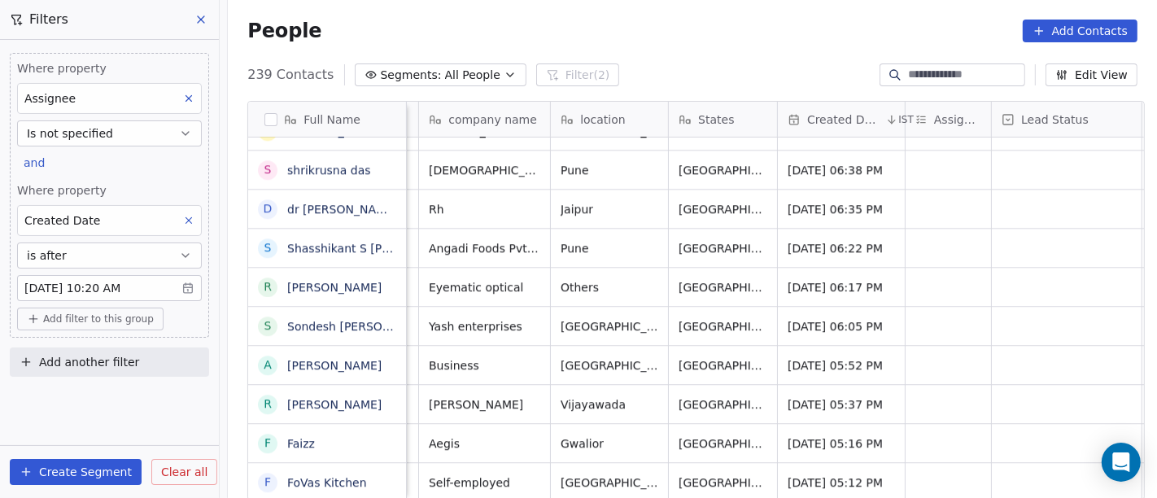
scroll to position [14, 168]
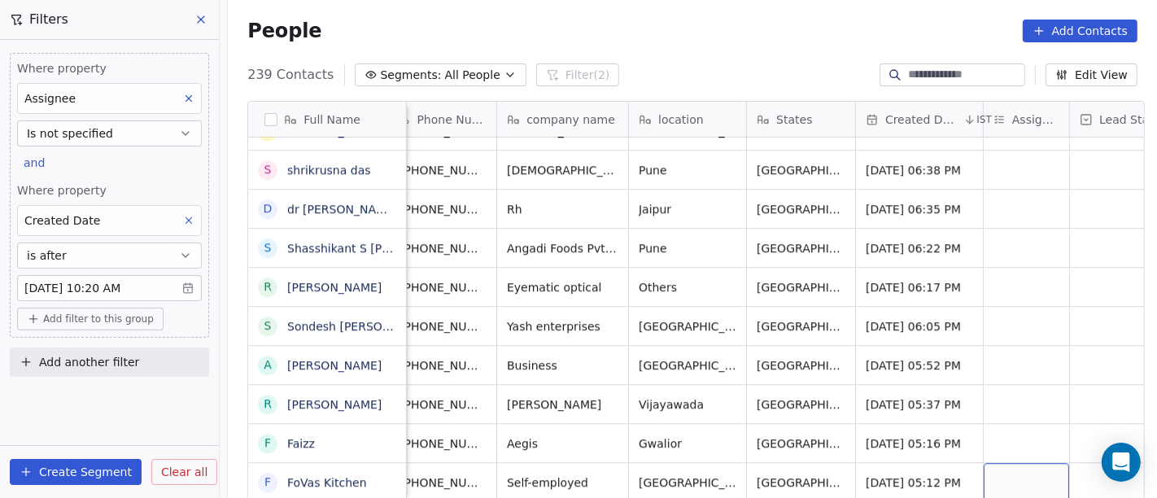
click at [1008, 463] on div "grid" at bounding box center [1026, 482] width 85 height 38
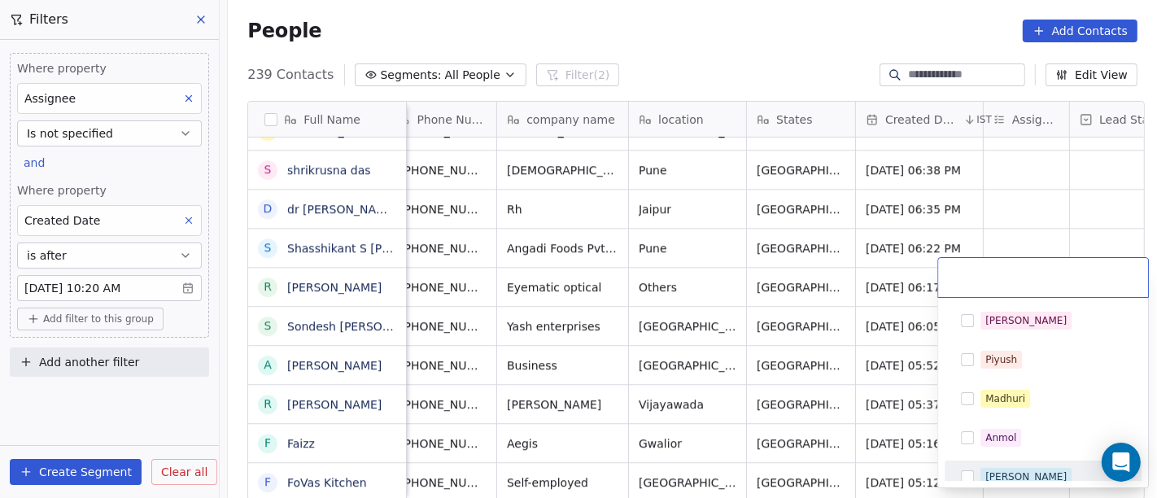
click at [1010, 468] on span "[PERSON_NAME]" at bounding box center [1026, 477] width 91 height 18
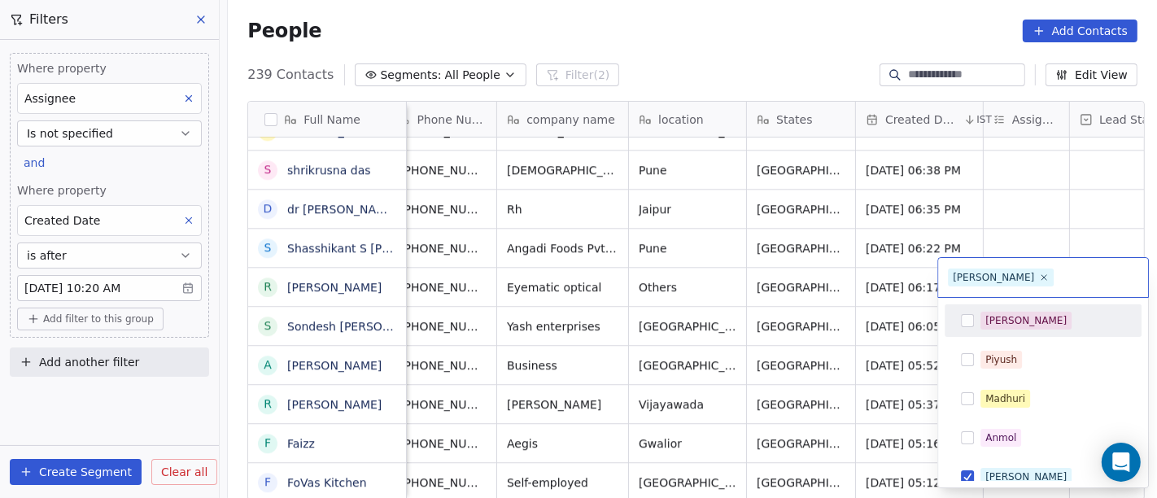
click at [1073, 222] on html "On2Cook India Pvt. Ltd. Contacts People Marketing Workflows Campaigns Metrics &…" at bounding box center [578, 249] width 1157 height 498
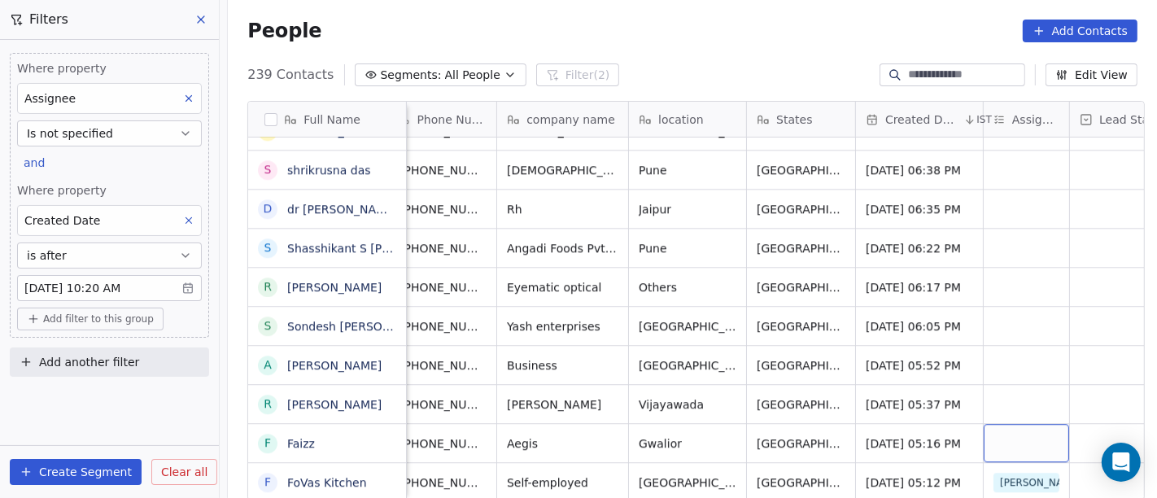
click at [995, 434] on div "grid" at bounding box center [1026, 443] width 85 height 38
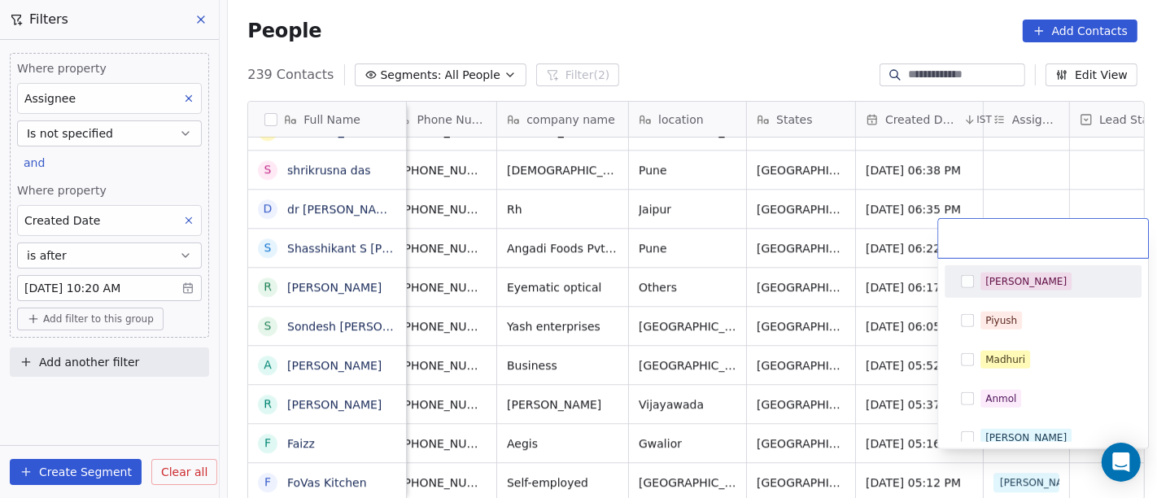
click at [1009, 284] on div "[PERSON_NAME]" at bounding box center [1026, 281] width 81 height 15
click at [1064, 159] on html "On2Cook India Pvt. Ltd. Contacts People Marketing Workflows Campaigns Metrics &…" at bounding box center [578, 249] width 1157 height 498
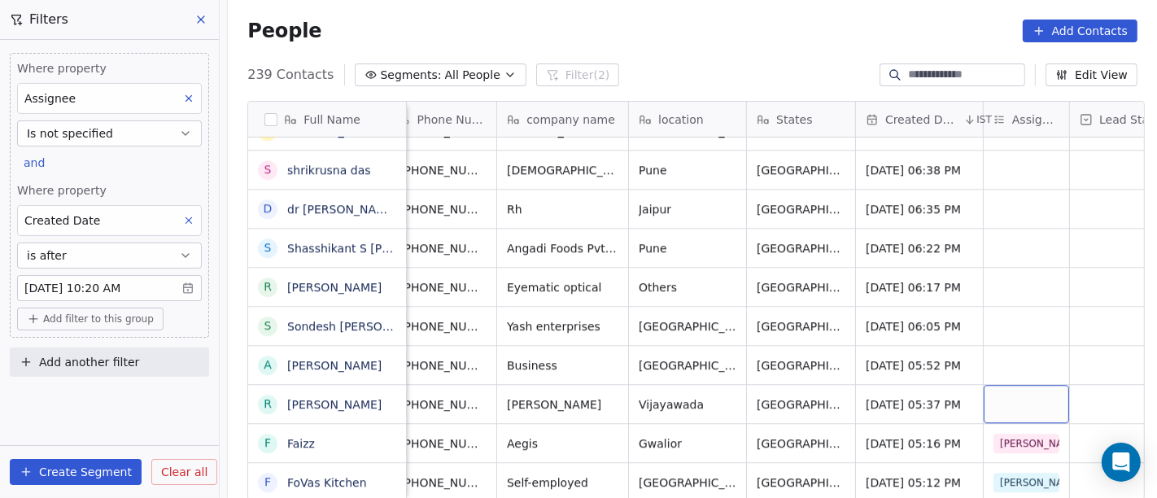
click at [997, 389] on div "grid" at bounding box center [1026, 404] width 85 height 38
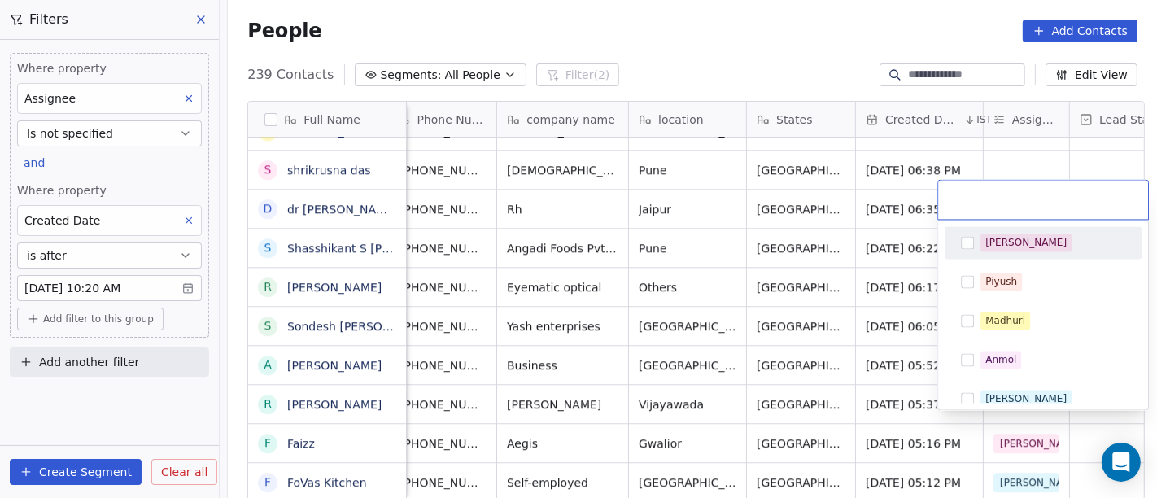
click at [1058, 253] on div "[PERSON_NAME]" at bounding box center [1043, 242] width 184 height 26
click at [1068, 156] on html "On2Cook India Pvt. Ltd. Contacts People Marketing Workflows Campaigns Metrics &…" at bounding box center [578, 249] width 1157 height 498
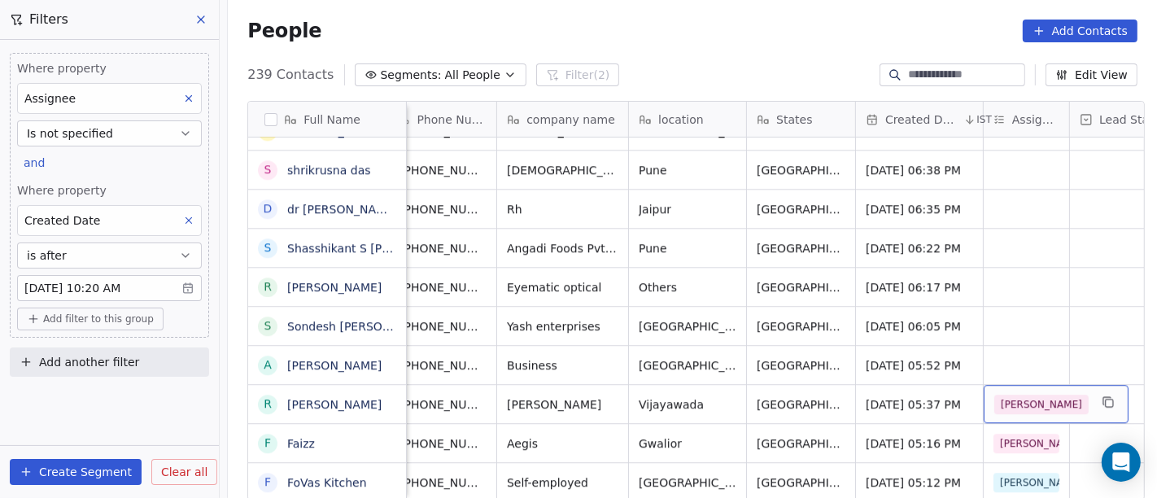
click at [1012, 395] on span "[PERSON_NAME]" at bounding box center [1041, 405] width 94 height 20
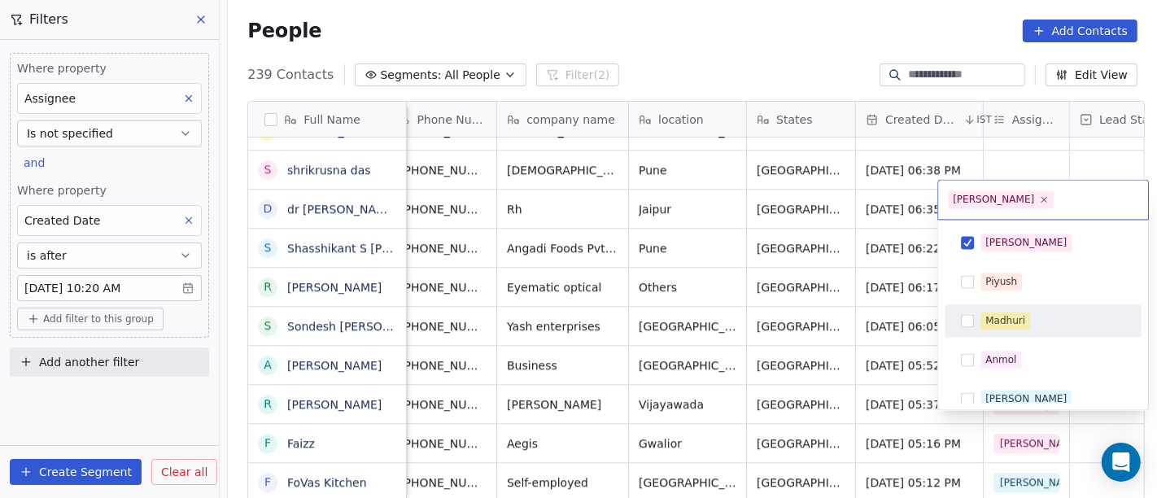
click at [1012, 318] on div "Madhuri" at bounding box center [1006, 320] width 40 height 15
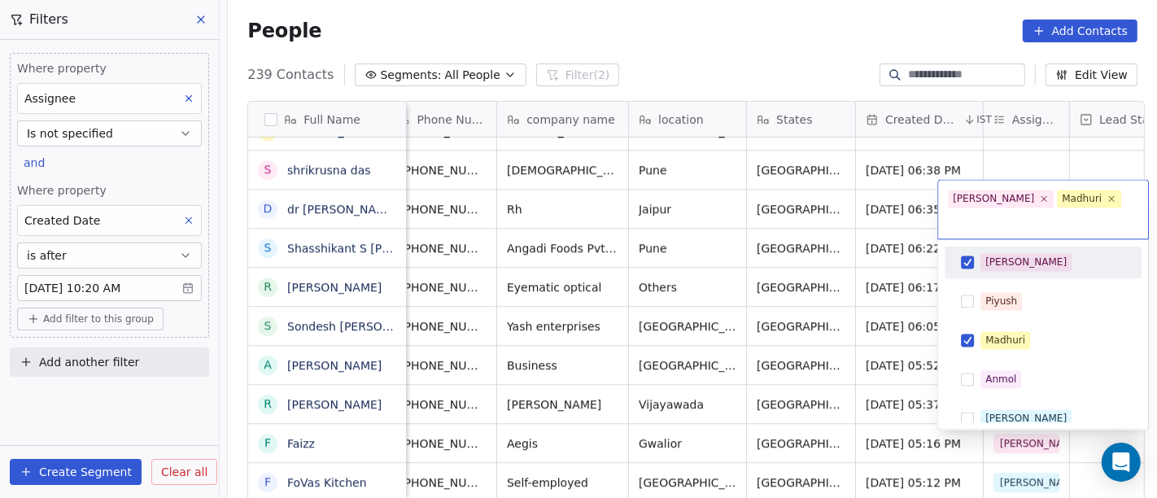
click at [1012, 253] on span "[PERSON_NAME]" at bounding box center [1026, 262] width 91 height 18
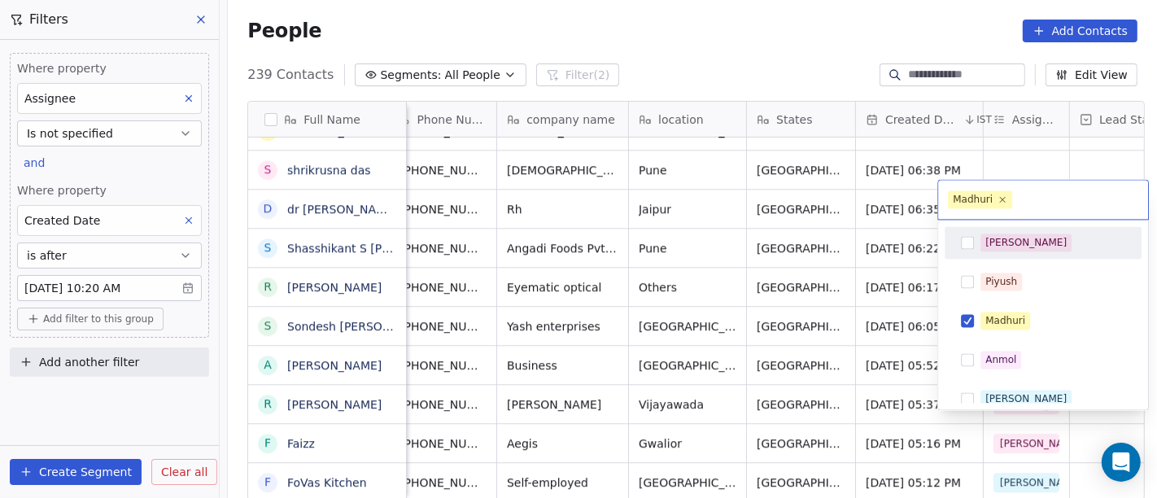
click at [1032, 134] on html "On2Cook India Pvt. Ltd. Contacts People Marketing Workflows Campaigns Metrics &…" at bounding box center [578, 249] width 1157 height 498
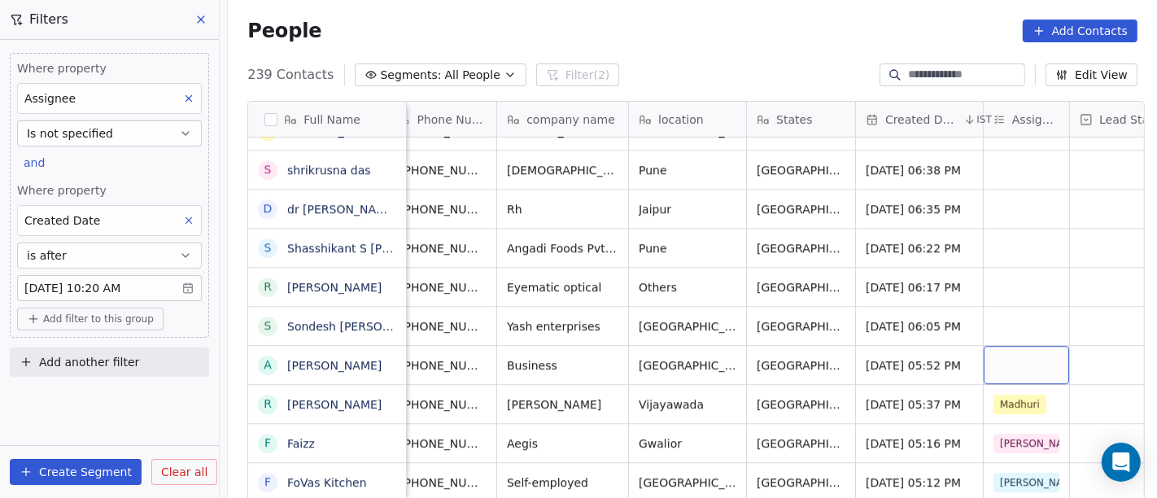
click at [1007, 352] on div "grid" at bounding box center [1026, 365] width 85 height 38
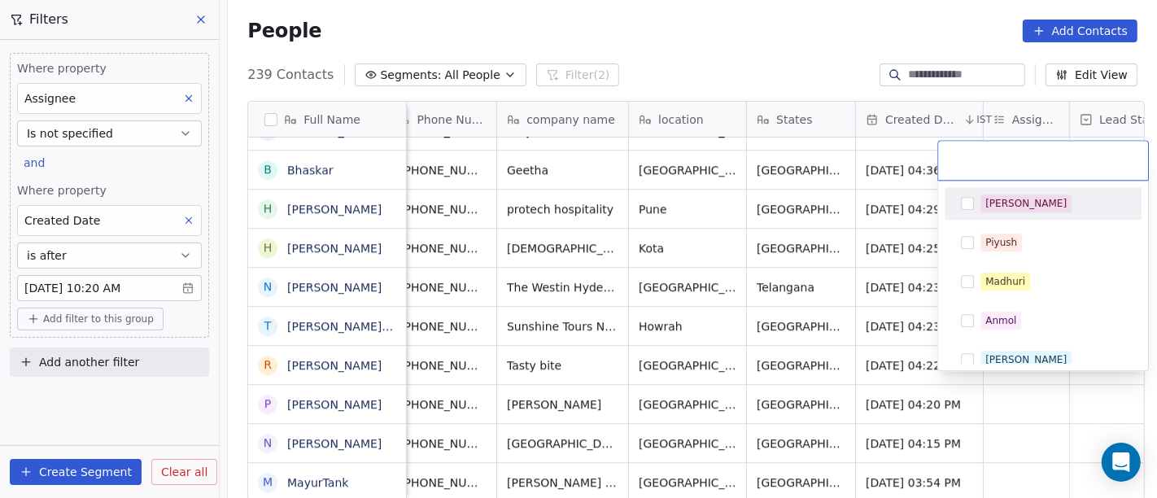
click at [776, 30] on html "On2Cook India Pvt. Ltd. Contacts People Marketing Workflows Campaigns Metrics &…" at bounding box center [578, 249] width 1157 height 498
click at [727, 8] on html "On2Cook India Pvt. Ltd. Contacts People Marketing Workflows Campaigns Metrics &…" at bounding box center [578, 249] width 1157 height 498
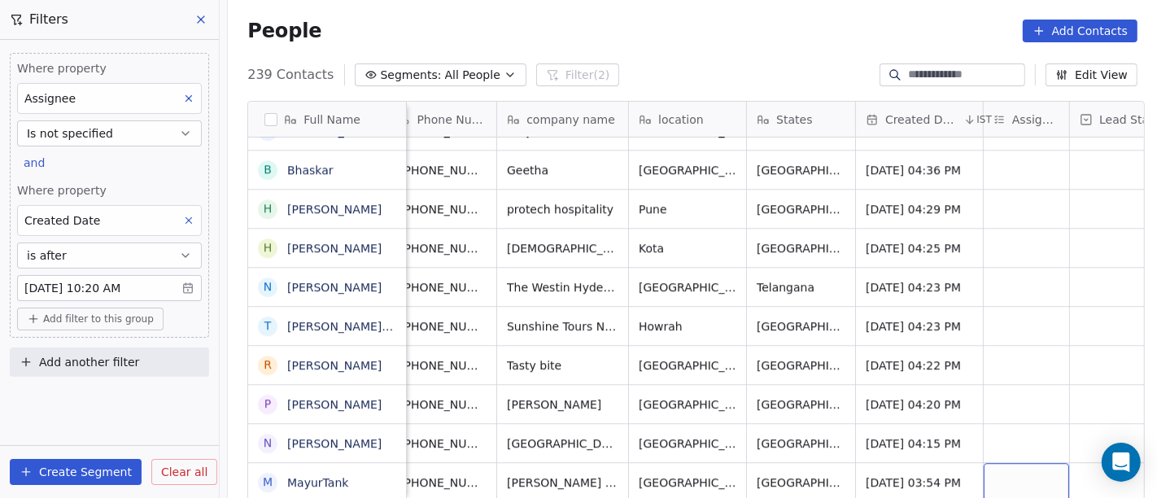
click at [1002, 470] on div "grid" at bounding box center [1026, 482] width 85 height 38
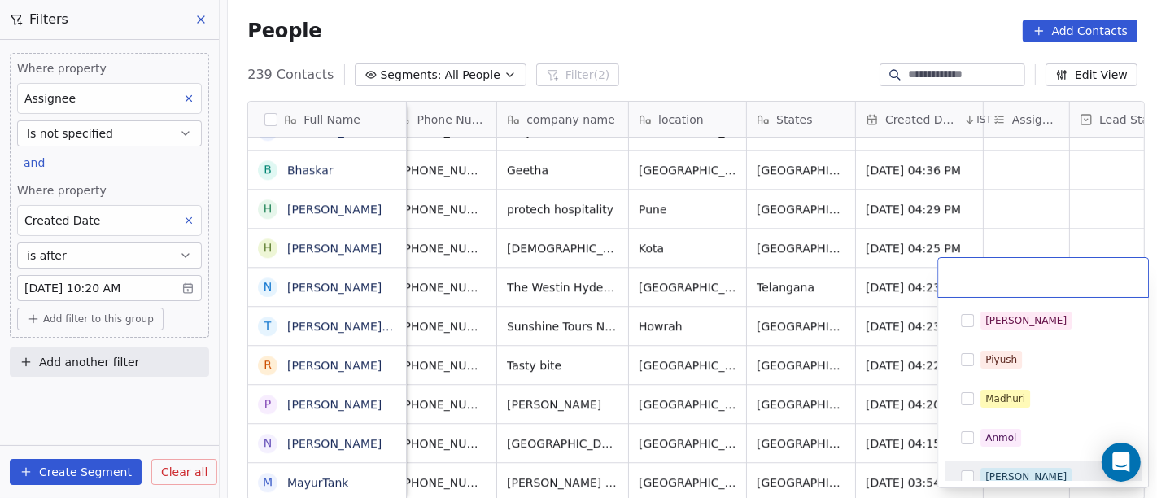
click at [1004, 470] on div "[PERSON_NAME]" at bounding box center [1026, 477] width 81 height 15
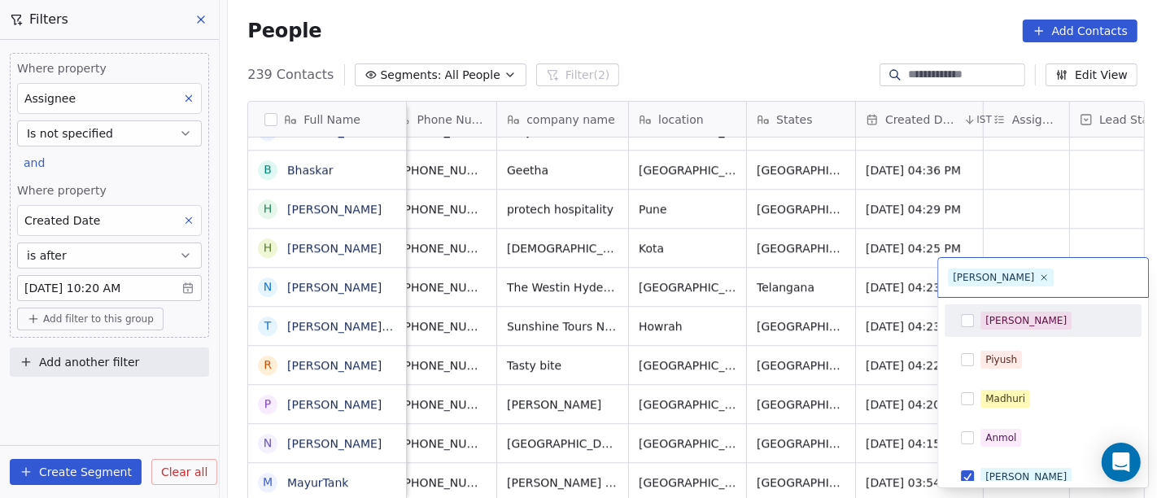
click at [1060, 158] on html "On2Cook India Pvt. Ltd. Contacts People Marketing Workflows Campaigns Metrics &…" at bounding box center [578, 249] width 1157 height 498
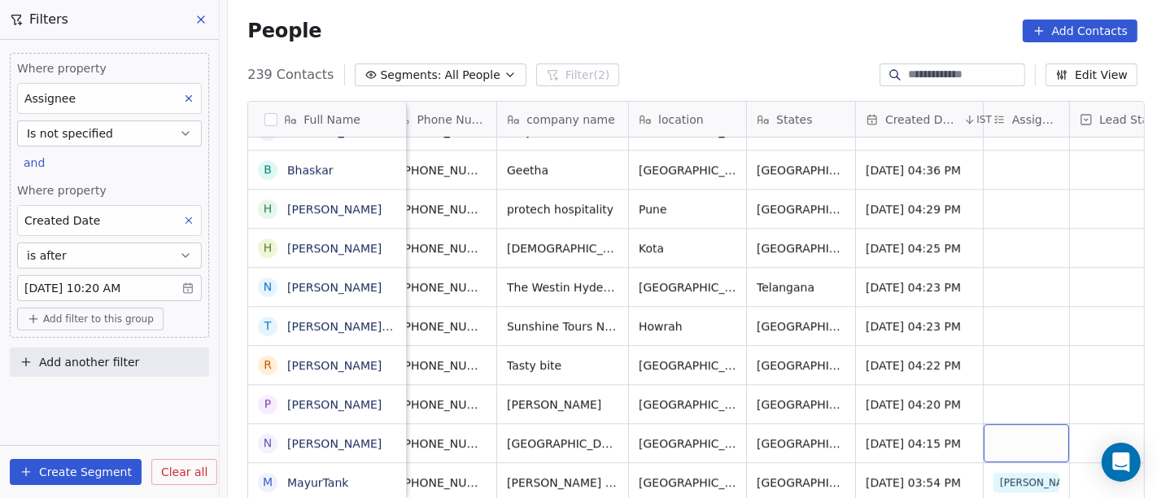
click at [1004, 431] on div "grid" at bounding box center [1026, 443] width 85 height 38
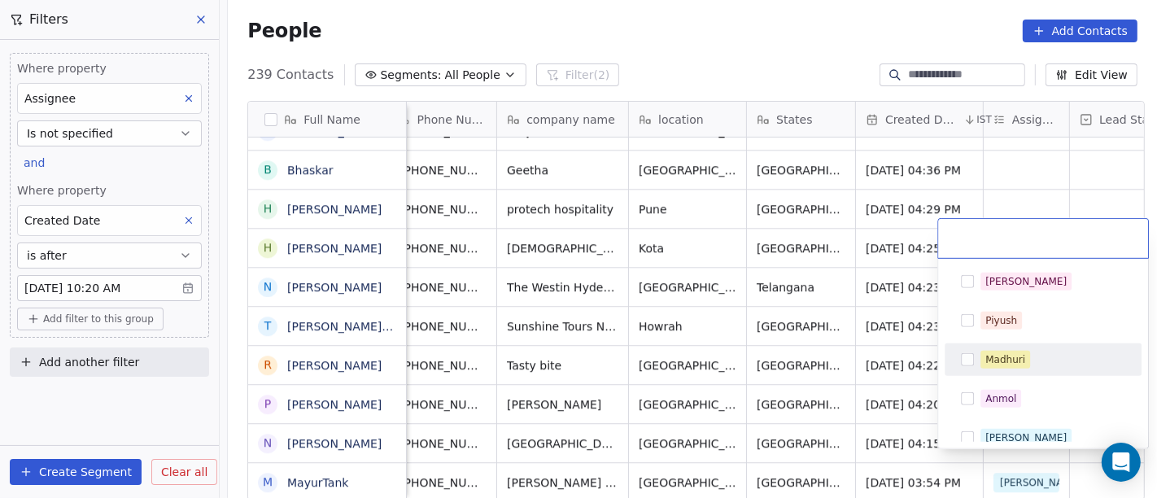
click at [1001, 354] on div "Madhuri" at bounding box center [1006, 359] width 40 height 15
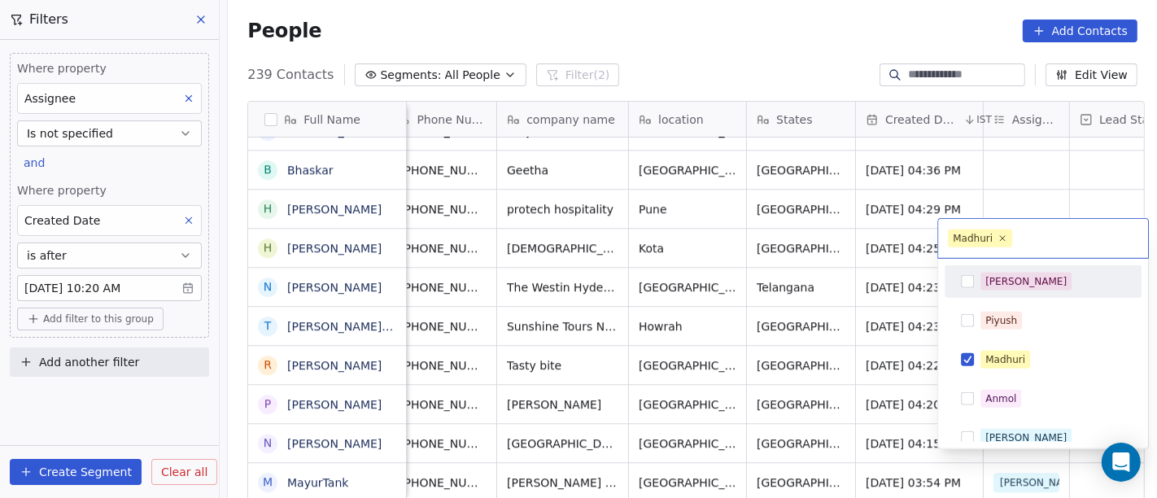
click at [1030, 161] on html "On2Cook India Pvt. Ltd. Contacts People Marketing Workflows Campaigns Metrics &…" at bounding box center [578, 249] width 1157 height 498
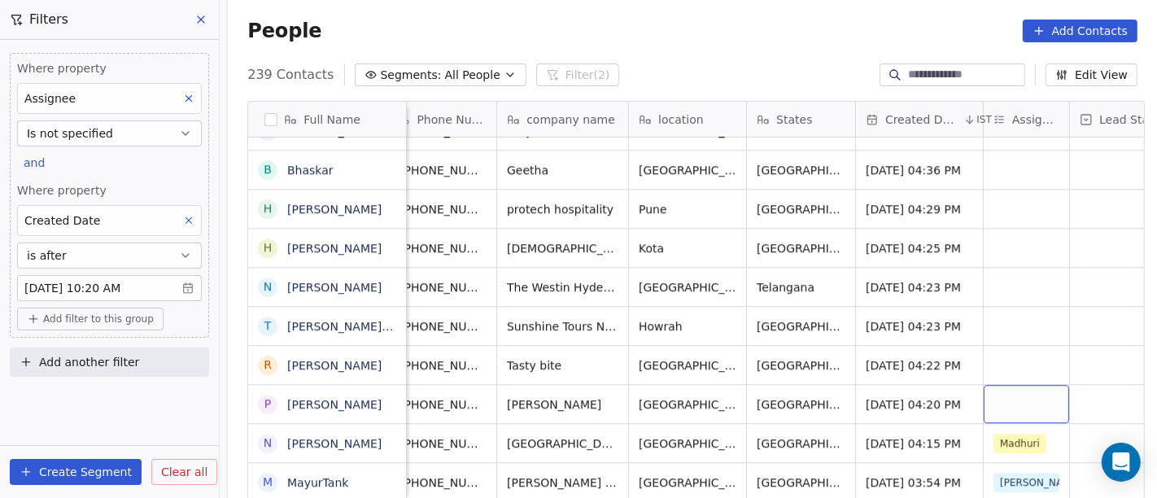
click at [994, 399] on div "grid" at bounding box center [1026, 404] width 85 height 38
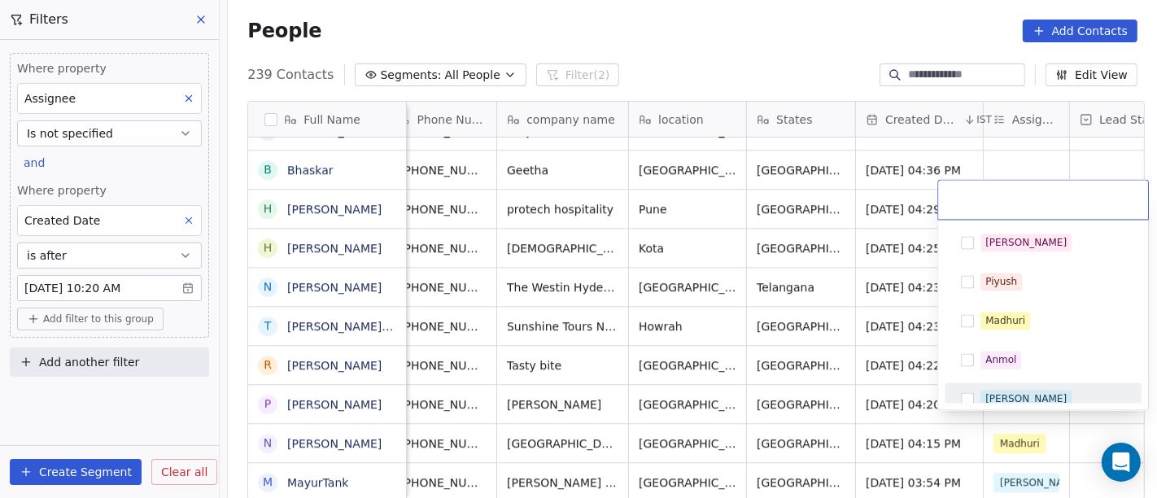
click at [994, 388] on div "[PERSON_NAME]" at bounding box center [1043, 399] width 184 height 26
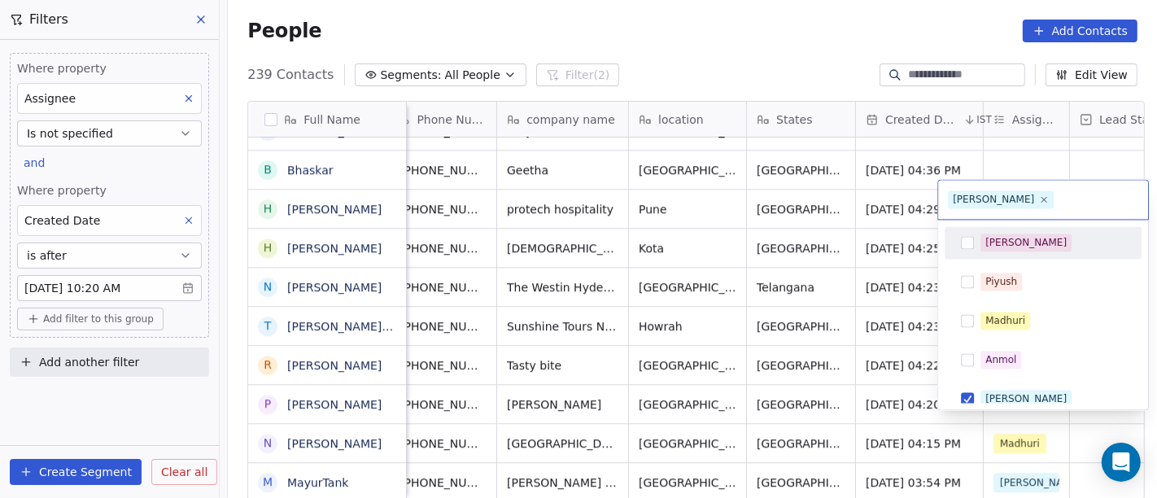
click at [1055, 152] on html "On2Cook India Pvt. Ltd. Contacts People Marketing Workflows Campaigns Metrics &…" at bounding box center [578, 249] width 1157 height 498
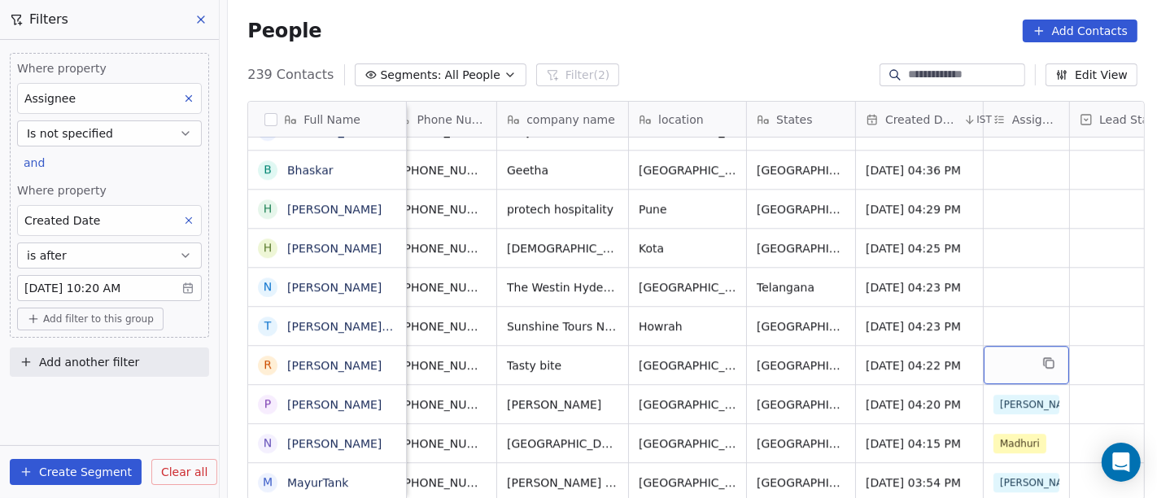
click at [988, 351] on div "grid" at bounding box center [1026, 365] width 85 height 38
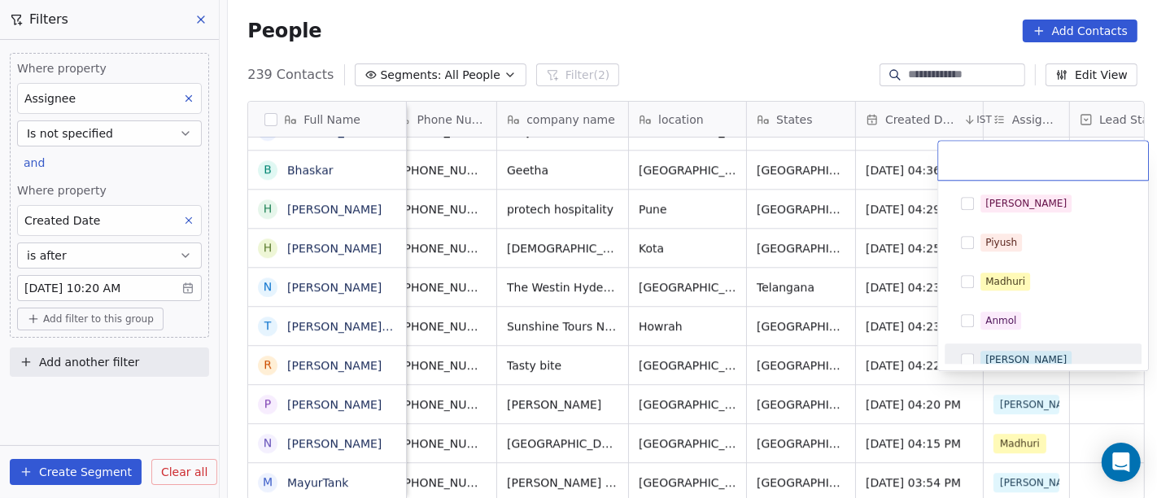
click at [1027, 356] on div "[PERSON_NAME]" at bounding box center [1053, 360] width 145 height 18
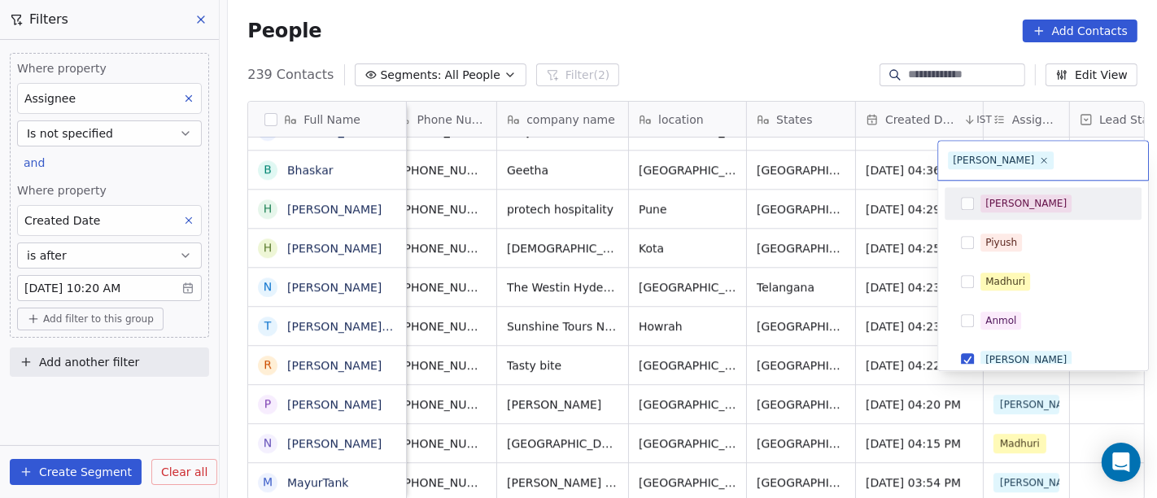
click at [776, 63] on html "On2Cook India Pvt. Ltd. Contacts People Marketing Workflows Campaigns Metrics &…" at bounding box center [578, 249] width 1157 height 498
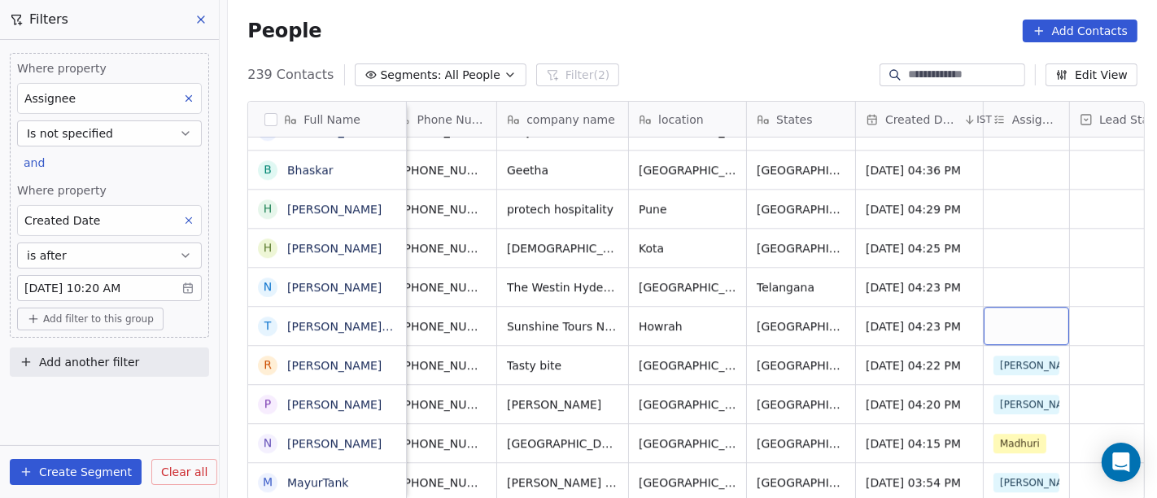
click at [993, 309] on div "grid" at bounding box center [1026, 326] width 85 height 38
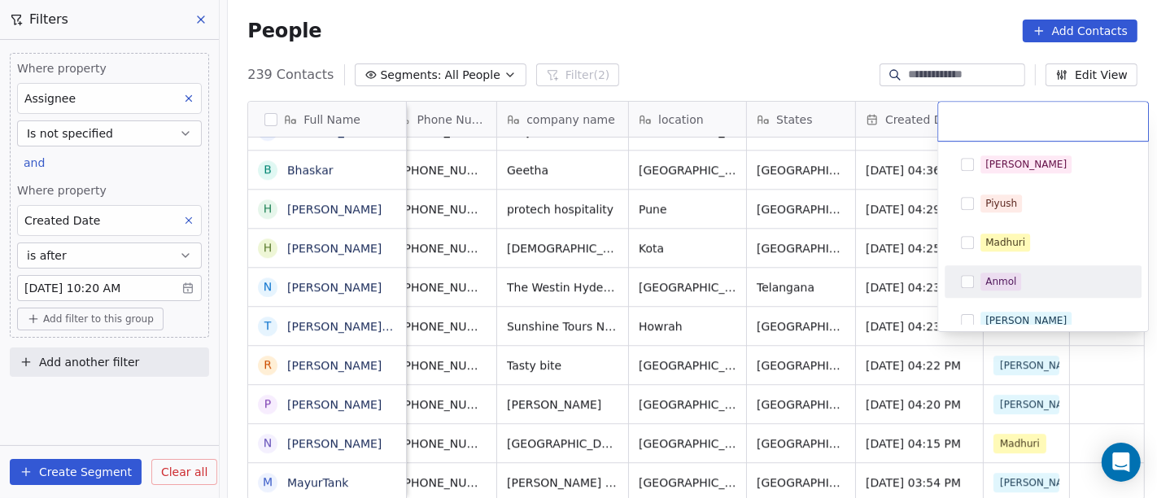
click at [758, 37] on html "On2Cook India Pvt. Ltd. Contacts People Marketing Workflows Campaigns Metrics &…" at bounding box center [578, 249] width 1157 height 498
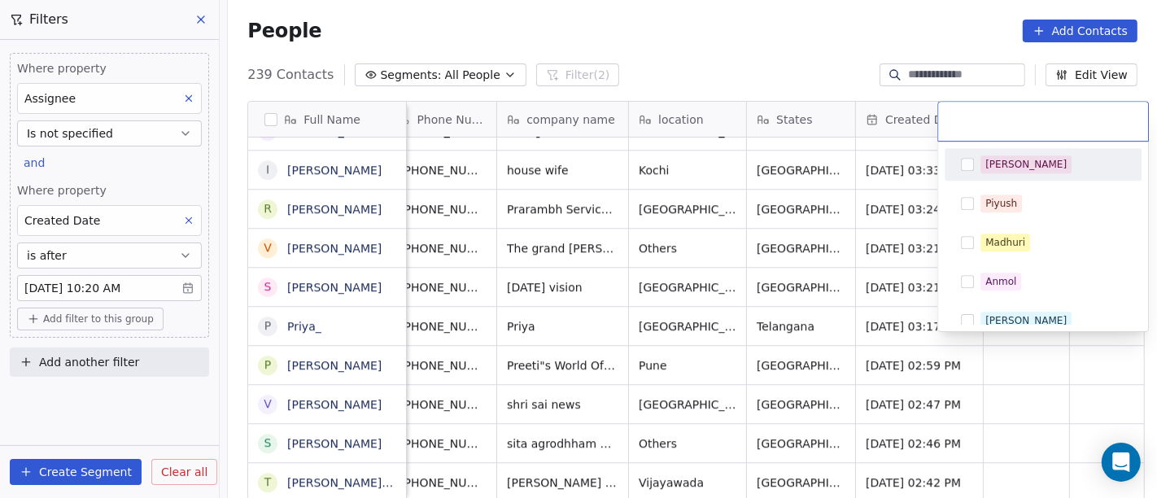
click at [730, 47] on html "On2Cook India Pvt. Ltd. Contacts People Marketing Workflows Campaigns Metrics &…" at bounding box center [578, 249] width 1157 height 498
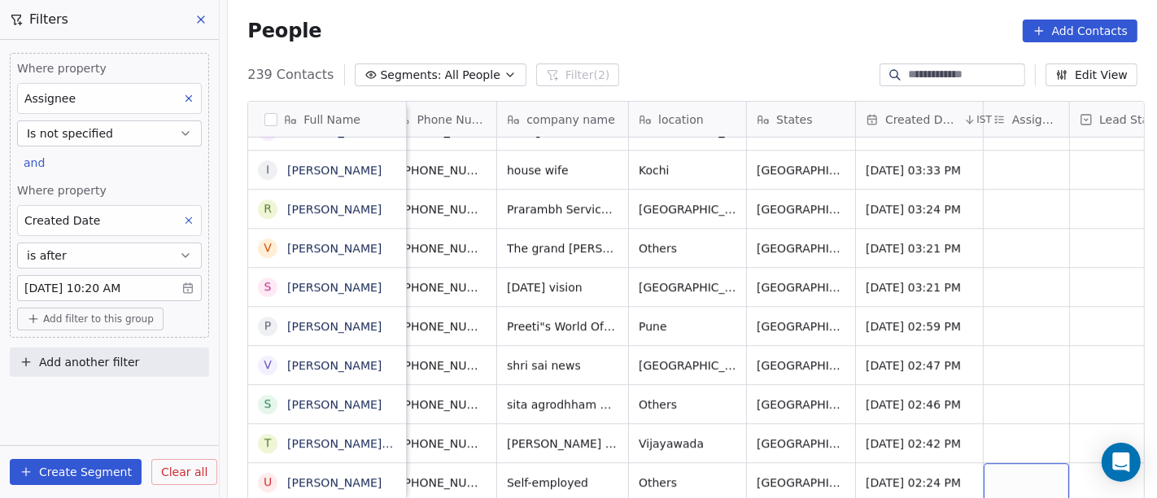
click at [1004, 468] on div "grid" at bounding box center [1026, 482] width 85 height 38
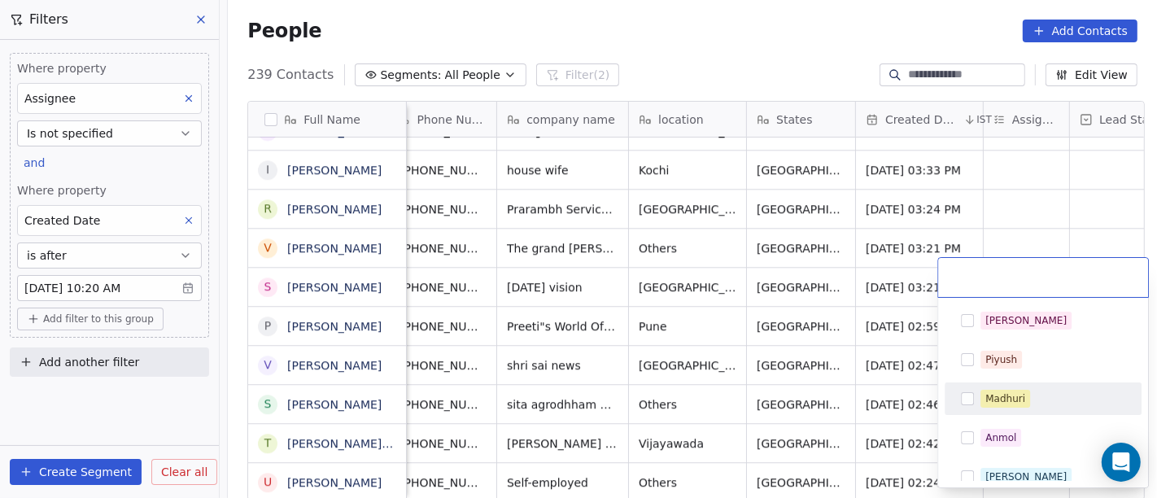
click at [1011, 407] on span "Madhuri" at bounding box center [1006, 399] width 50 height 18
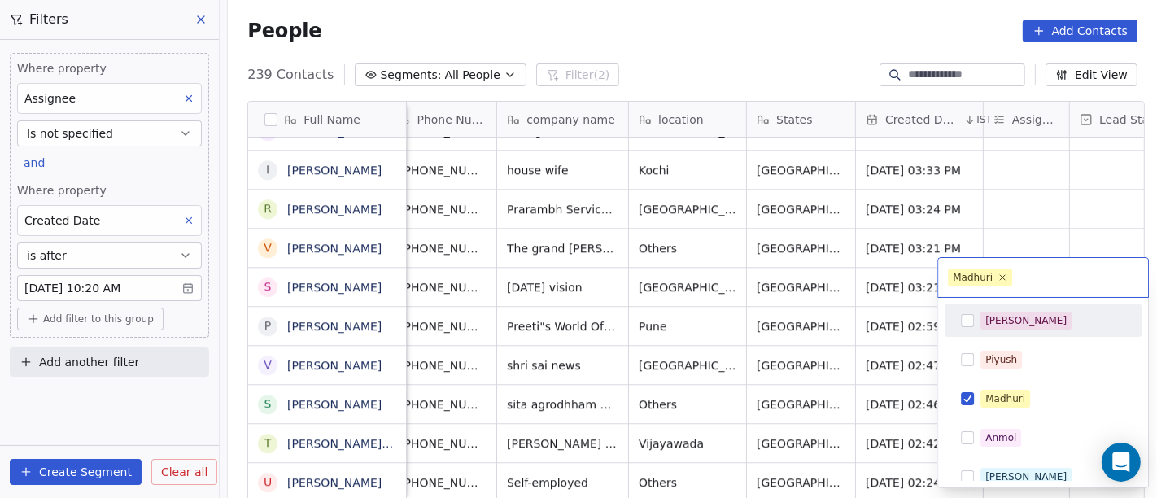
click at [999, 229] on html "On2Cook India Pvt. Ltd. Contacts People Marketing Workflows Campaigns Metrics &…" at bounding box center [578, 249] width 1157 height 498
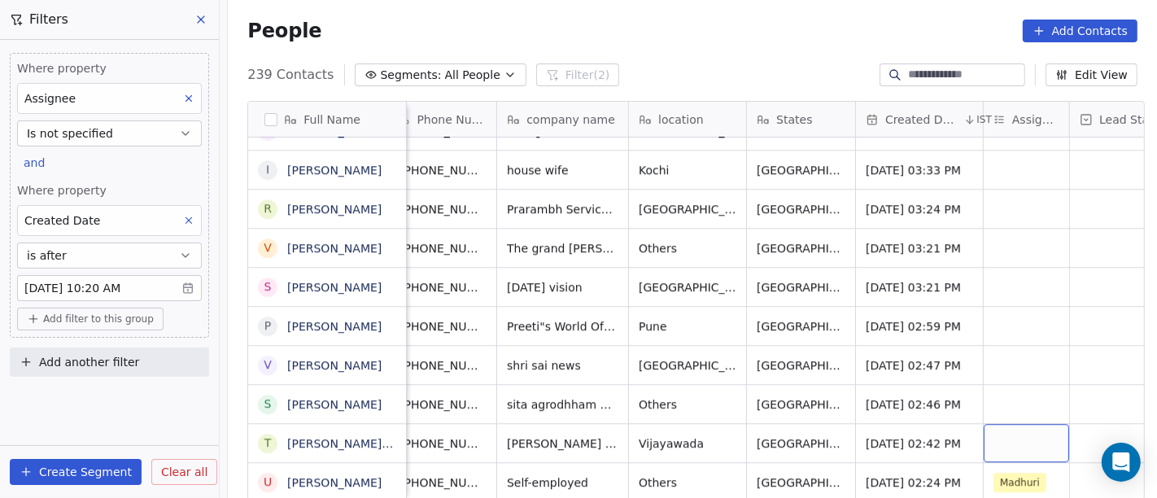
click at [1005, 424] on div "grid" at bounding box center [1026, 443] width 85 height 38
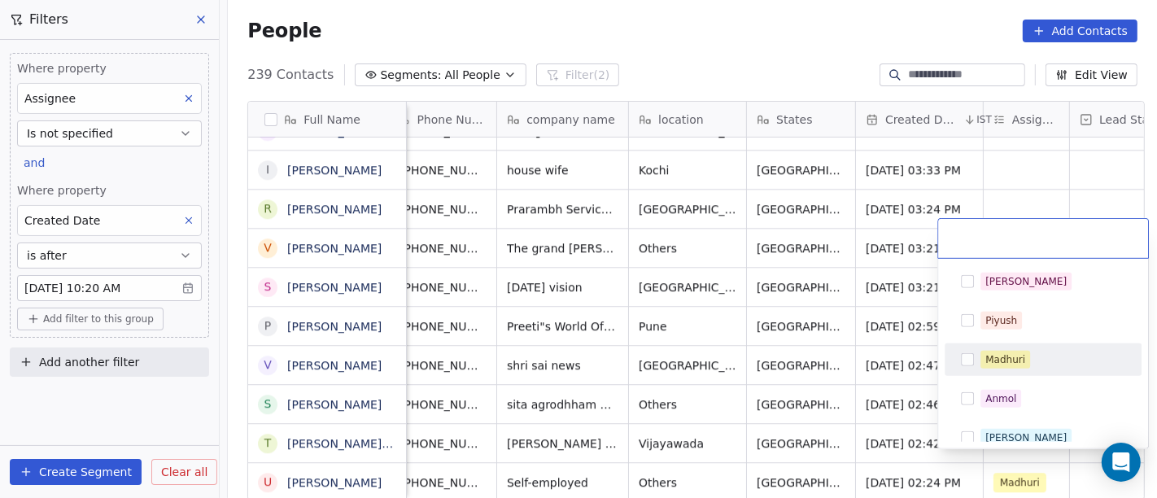
click at [1013, 357] on div "Madhuri" at bounding box center [1006, 359] width 40 height 15
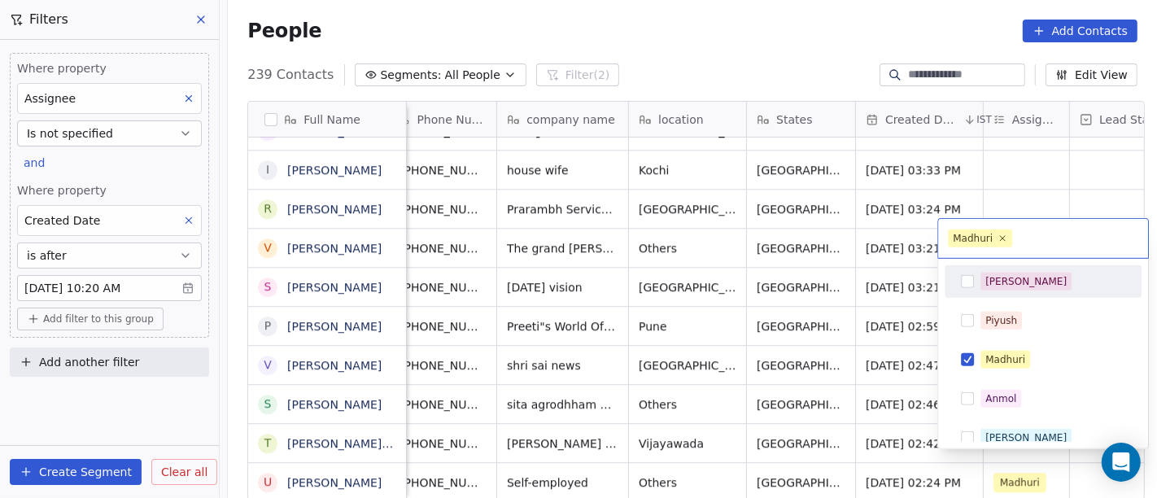
click at [1010, 190] on html "On2Cook India Pvt. Ltd. Contacts People Marketing Workflows Campaigns Metrics &…" at bounding box center [578, 249] width 1157 height 498
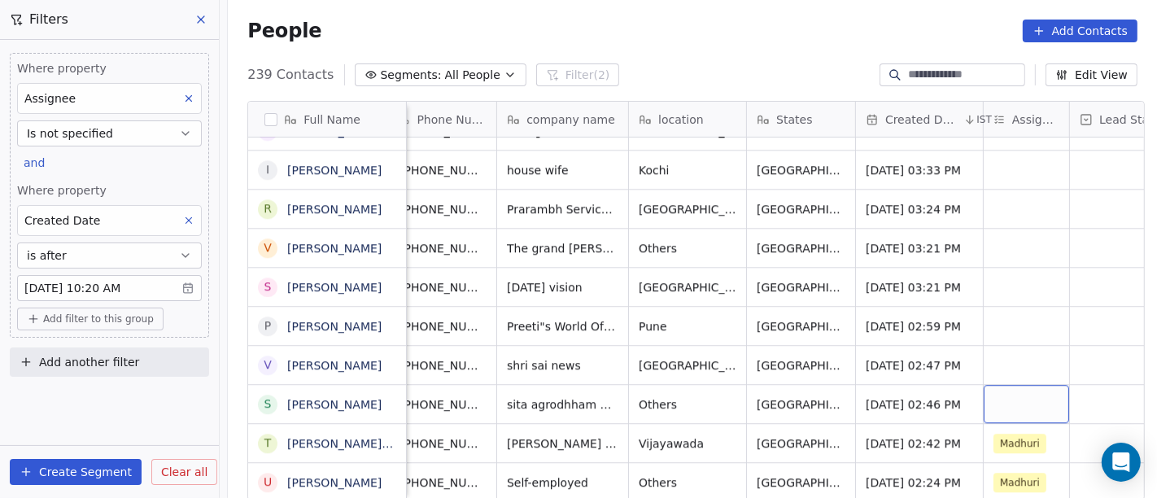
click at [1009, 396] on div "grid" at bounding box center [1026, 404] width 85 height 38
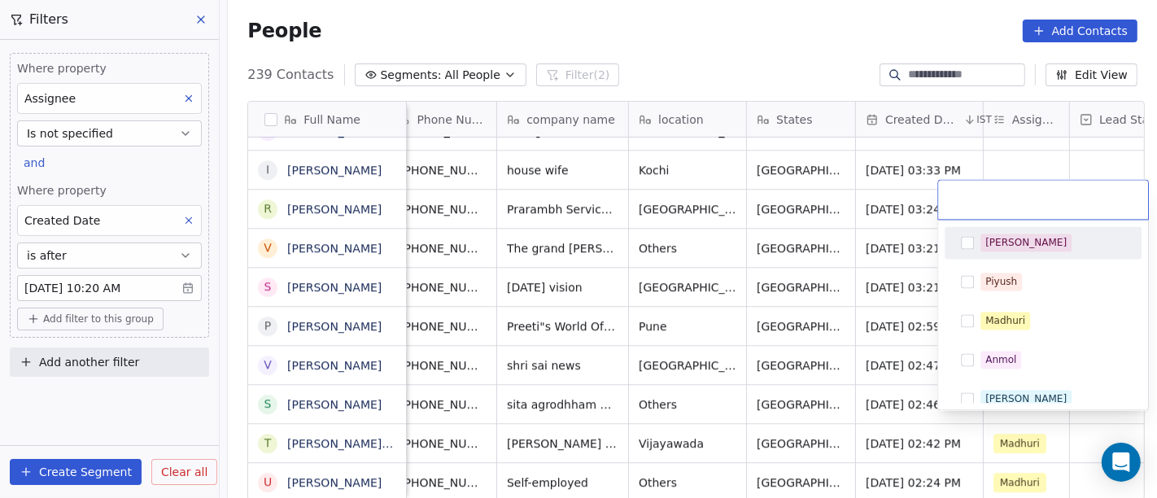
click at [999, 236] on div "[PERSON_NAME]" at bounding box center [1026, 242] width 81 height 15
click at [1014, 152] on html "On2Cook India Pvt. Ltd. Contacts People Marketing Workflows Campaigns Metrics &…" at bounding box center [578, 249] width 1157 height 498
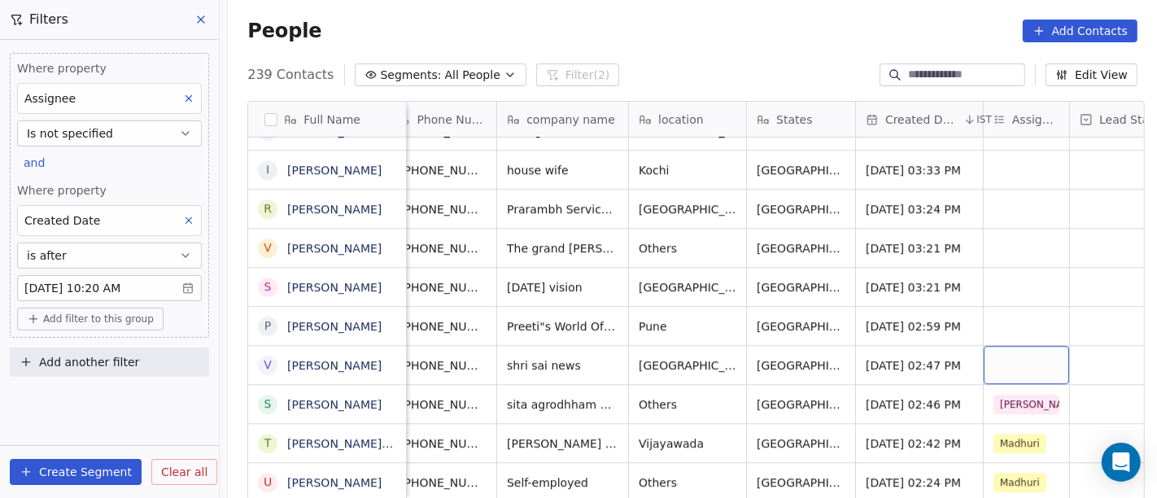
click at [1011, 346] on div "grid" at bounding box center [1026, 365] width 85 height 38
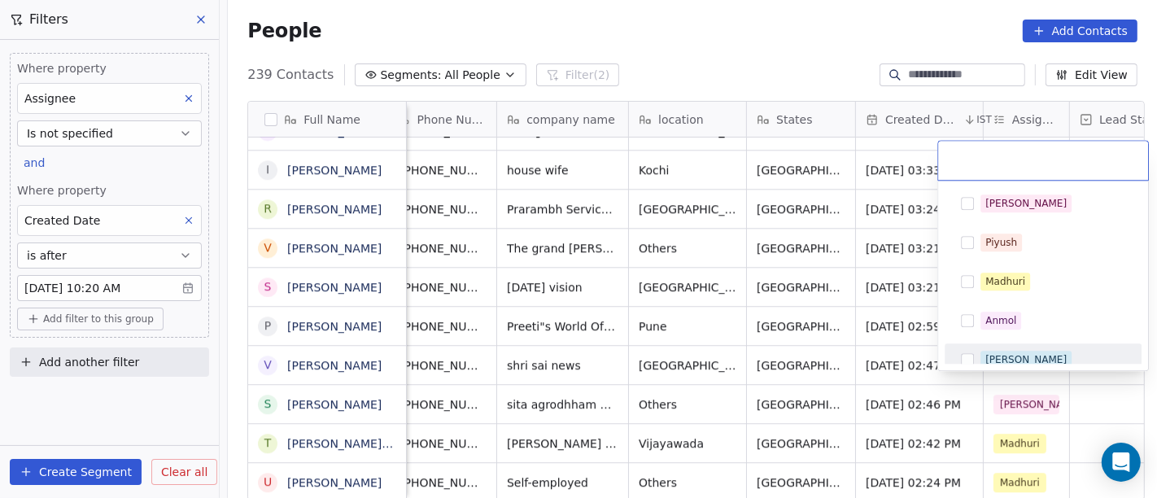
click at [1003, 354] on div "[PERSON_NAME]" at bounding box center [1026, 359] width 81 height 15
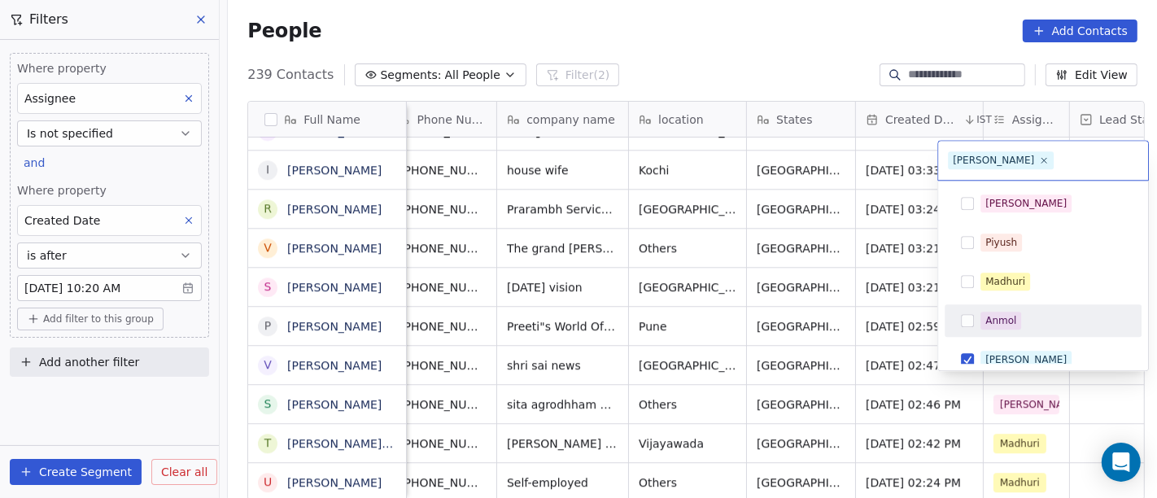
click at [720, 28] on html "On2Cook India Pvt. Ltd. Contacts People Marketing Workflows Campaigns Metrics &…" at bounding box center [578, 249] width 1157 height 498
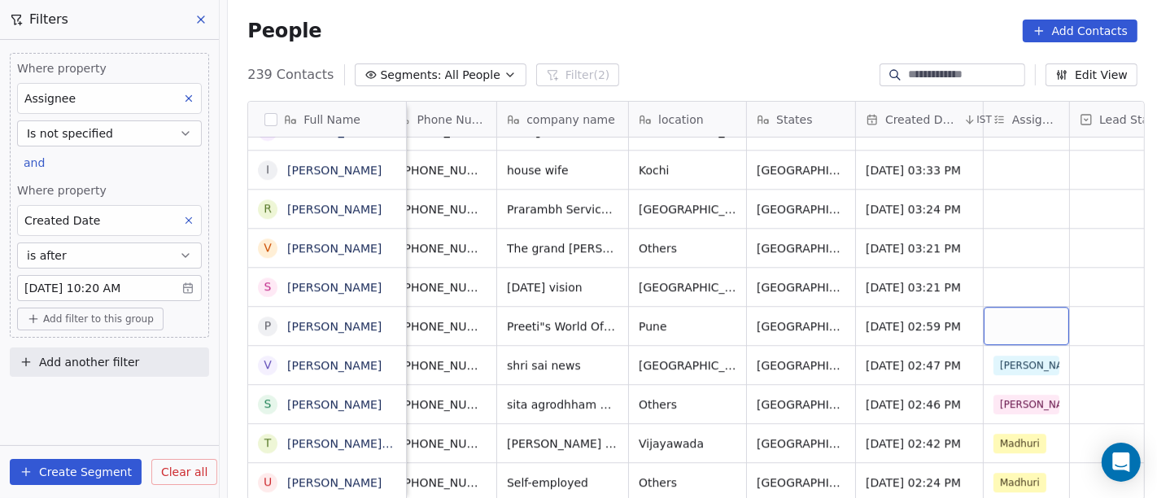
click at [1055, 307] on div "grid" at bounding box center [1026, 326] width 85 height 38
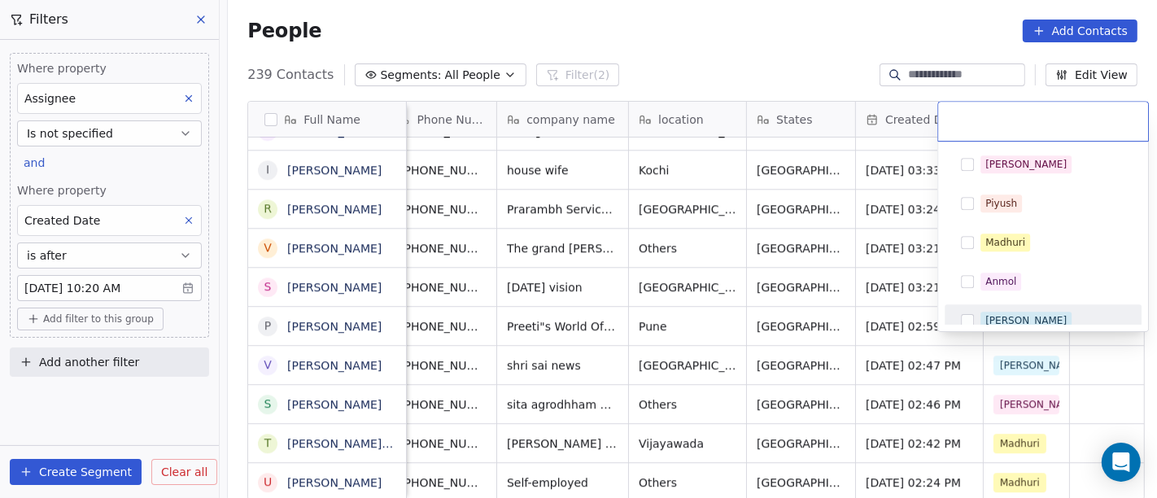
click at [1028, 304] on div "[PERSON_NAME]" at bounding box center [1043, 320] width 197 height 33
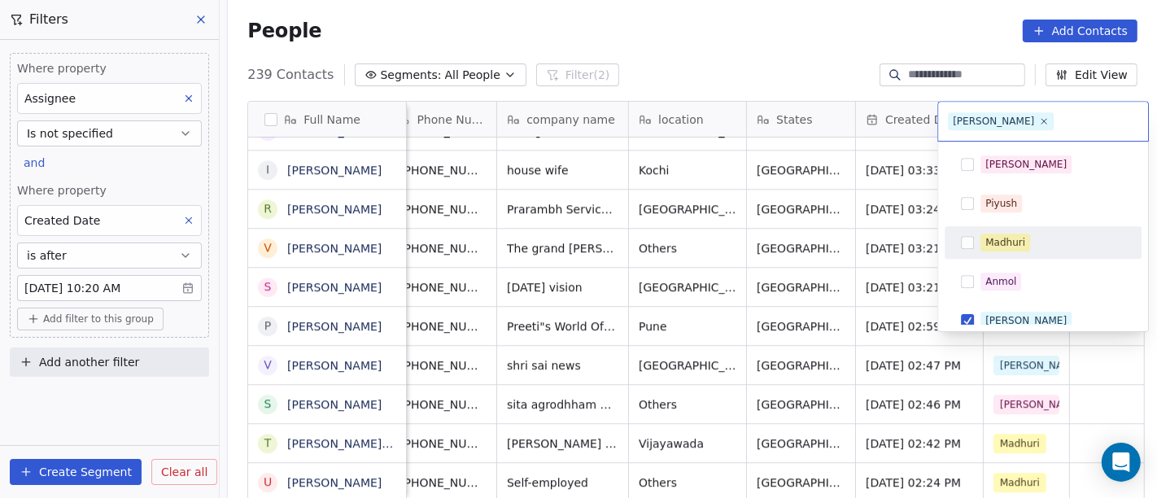
click at [745, 21] on html "On2Cook India Pvt. Ltd. Contacts People Marketing Workflows Campaigns Metrics &…" at bounding box center [578, 249] width 1157 height 498
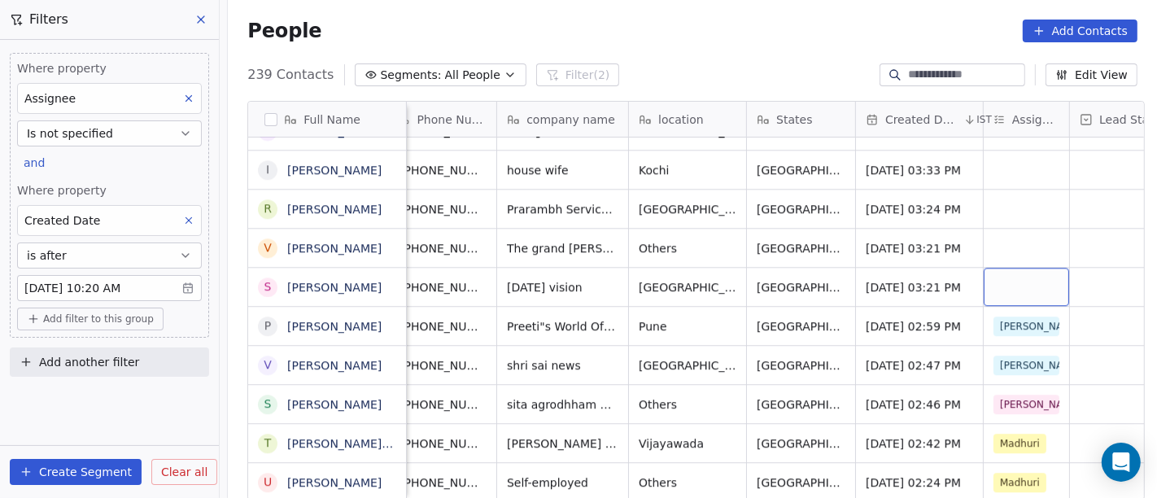
click at [1025, 268] on div "grid" at bounding box center [1026, 287] width 85 height 38
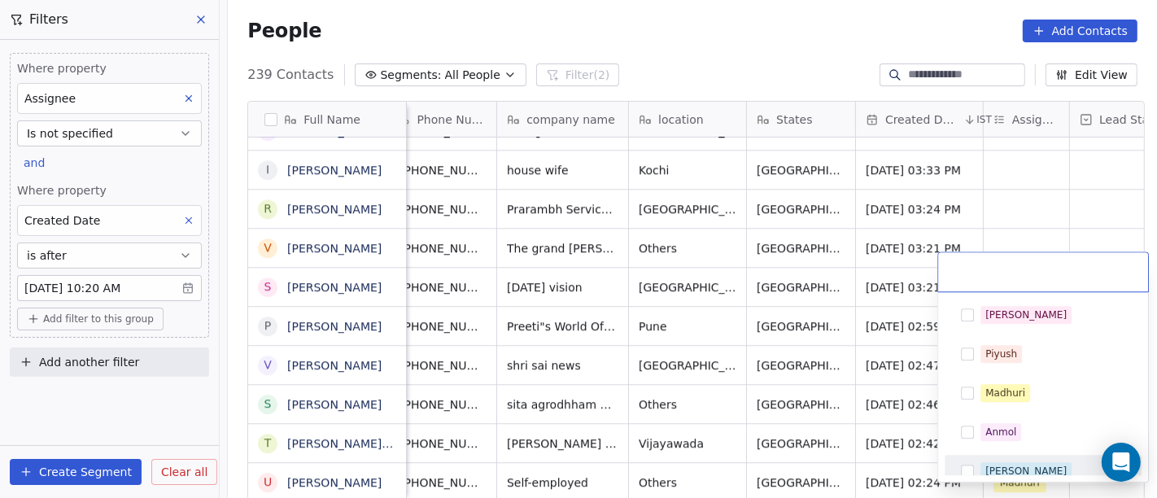
click at [982, 456] on div "[PERSON_NAME]" at bounding box center [1043, 471] width 197 height 33
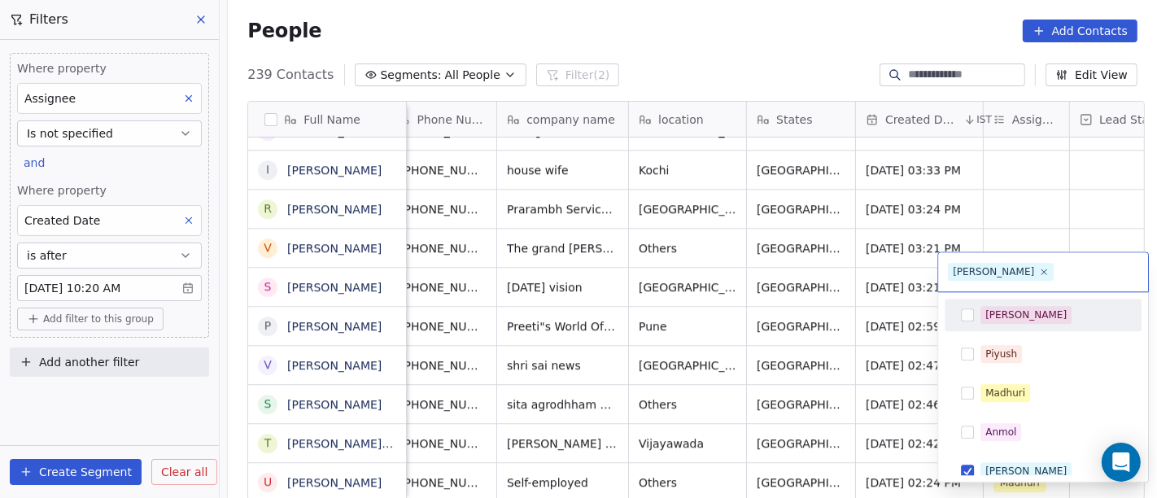
click at [982, 175] on html "On2Cook India Pvt. Ltd. Contacts People Marketing Workflows Campaigns Metrics &…" at bounding box center [578, 249] width 1157 height 498
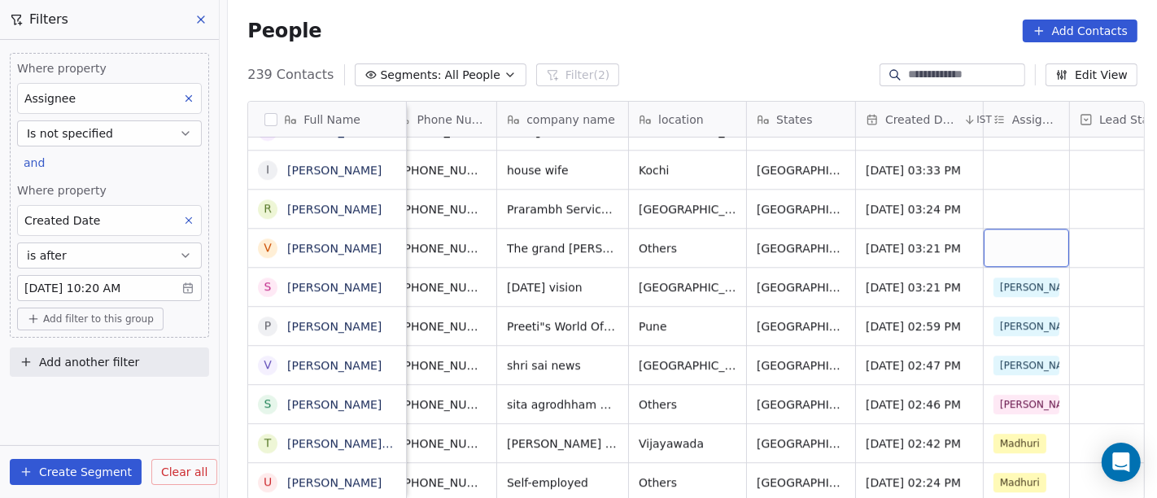
click at [999, 229] on div "grid" at bounding box center [1026, 248] width 85 height 38
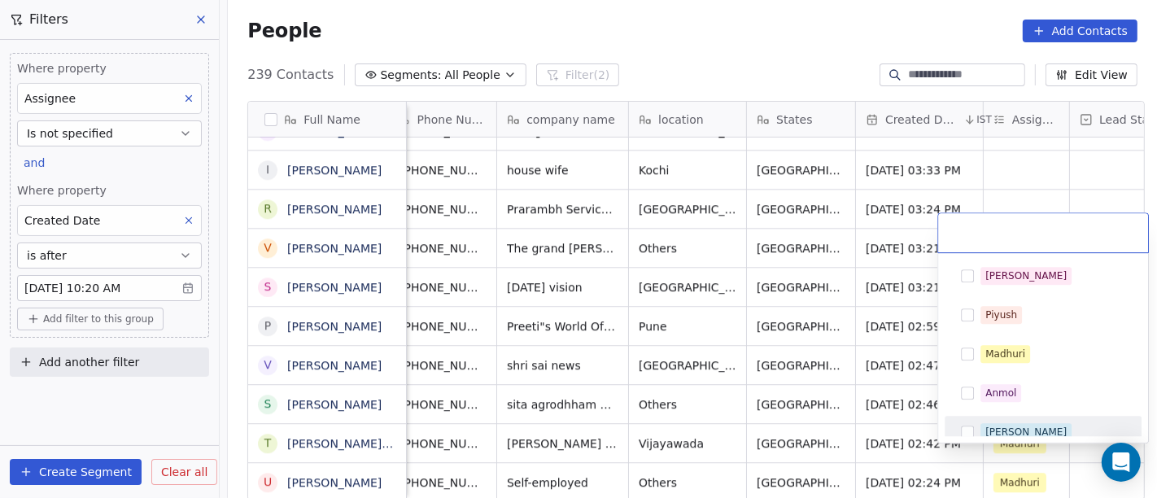
click at [994, 425] on div "[PERSON_NAME]" at bounding box center [1026, 432] width 81 height 15
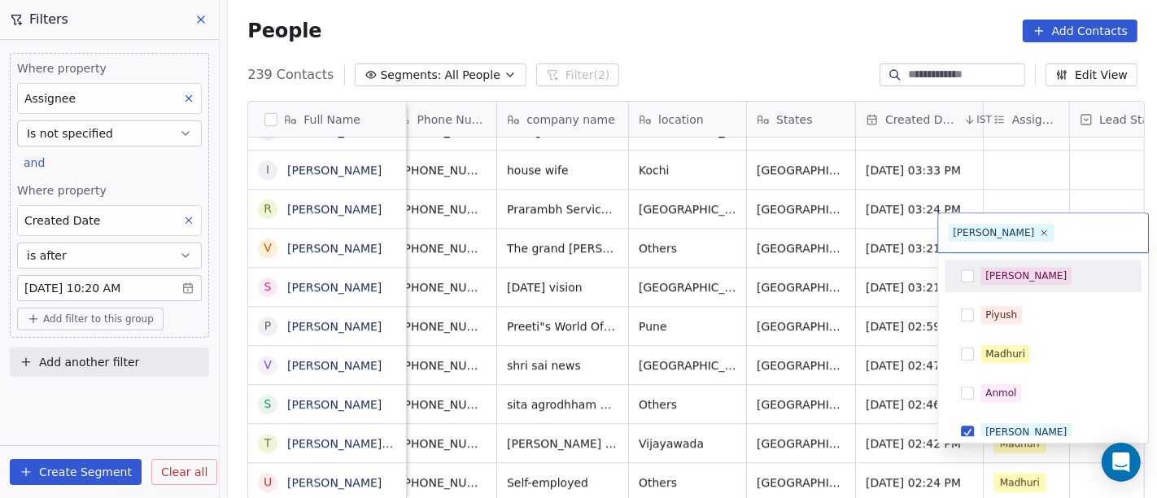
click at [1033, 155] on html "On2Cook India Pvt. Ltd. Contacts People Marketing Workflows Campaigns Metrics &…" at bounding box center [578, 249] width 1157 height 498
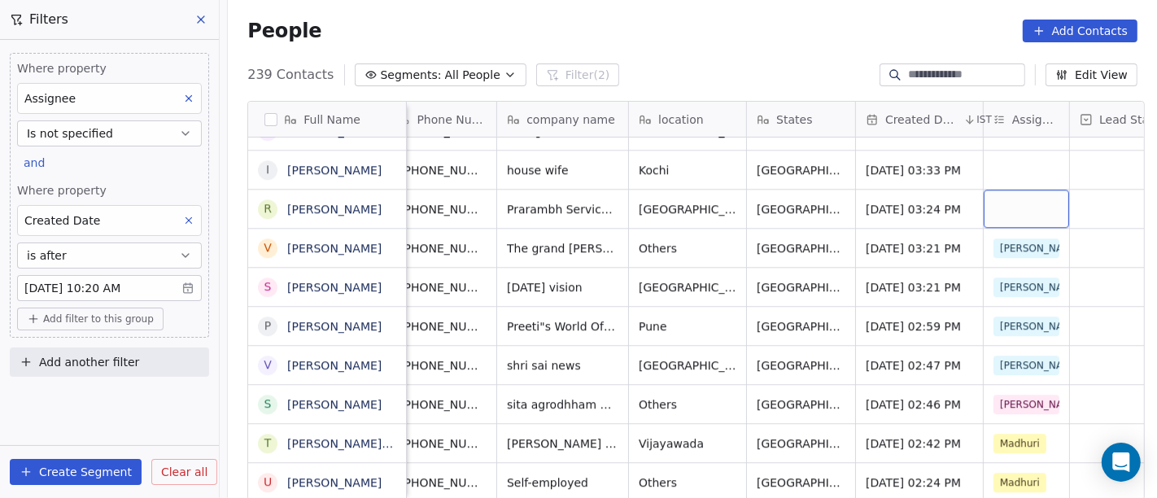
click at [997, 192] on div "grid" at bounding box center [1026, 209] width 85 height 38
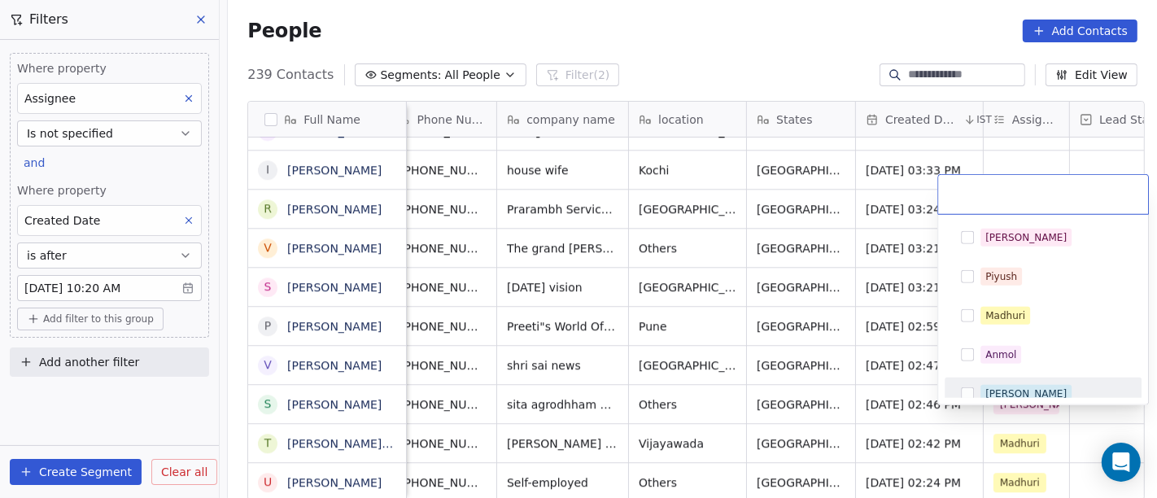
click at [1007, 378] on div "[PERSON_NAME]" at bounding box center [1043, 394] width 197 height 33
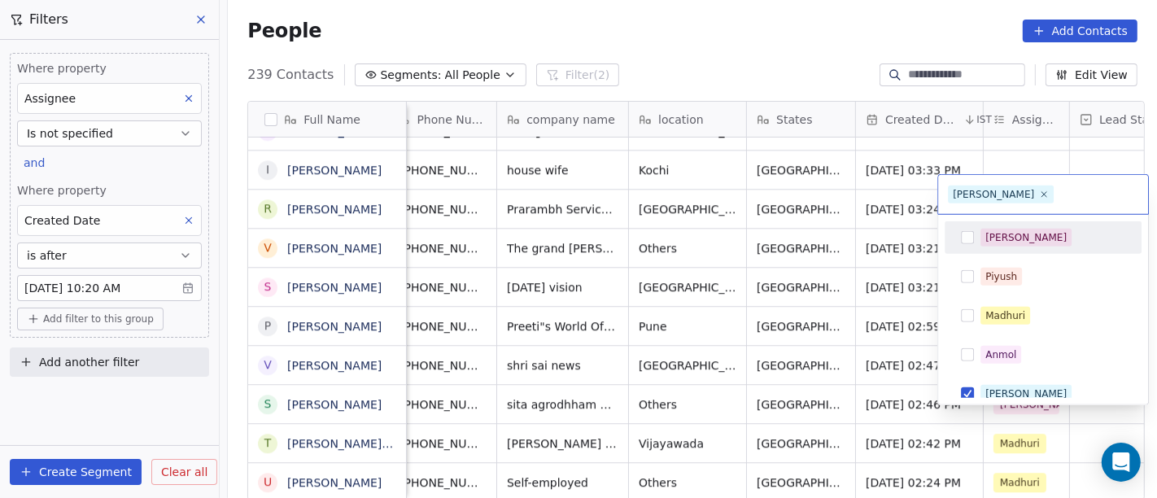
click at [1002, 130] on html "On2Cook India Pvt. Ltd. Contacts People Marketing Workflows Campaigns Metrics &…" at bounding box center [578, 249] width 1157 height 498
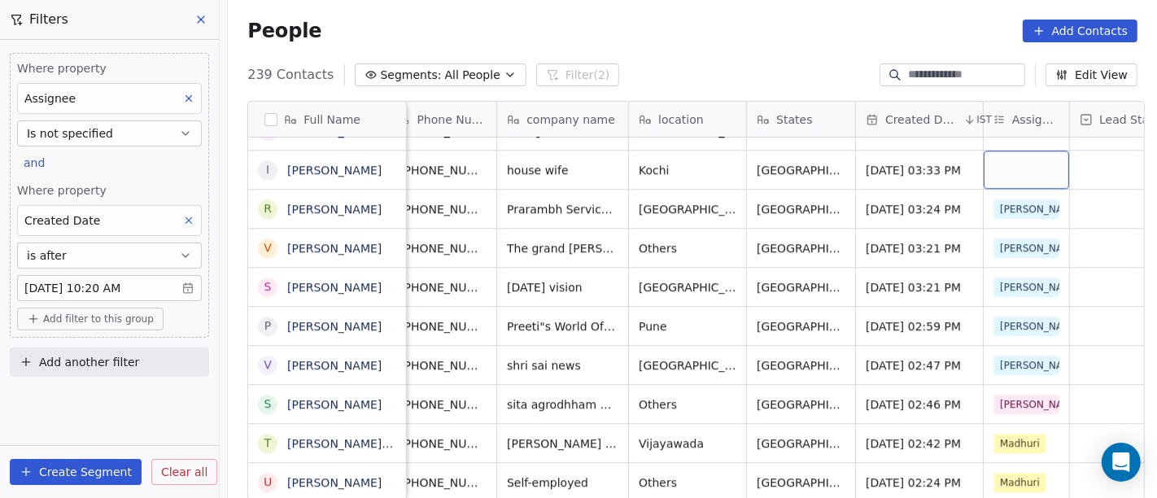
click at [1016, 155] on div "grid" at bounding box center [1026, 170] width 85 height 38
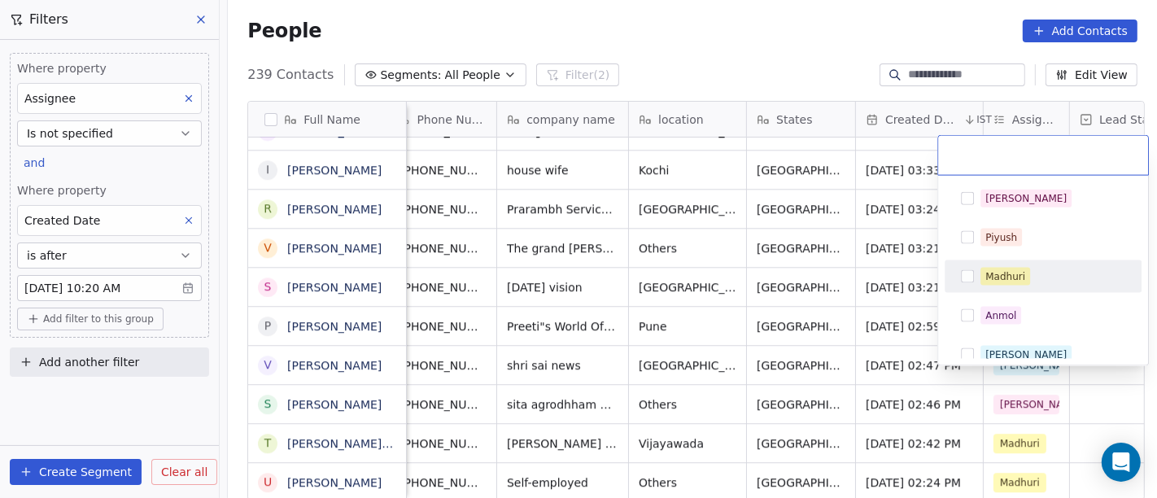
click at [1048, 268] on div "Madhuri" at bounding box center [1053, 277] width 145 height 18
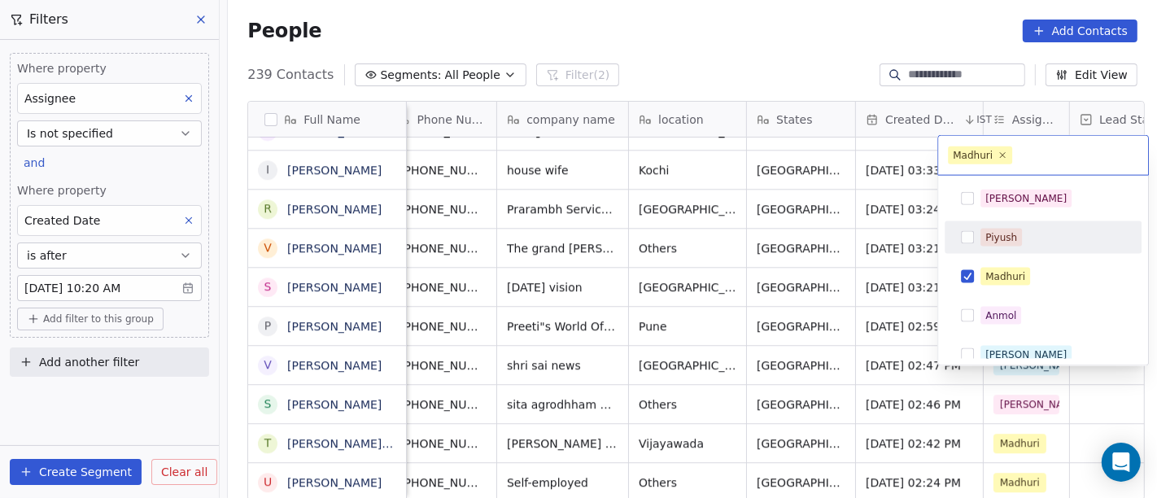
click at [838, 210] on html "On2Cook India Pvt. Ltd. Contacts People Marketing Workflows Campaigns Metrics &…" at bounding box center [578, 249] width 1157 height 498
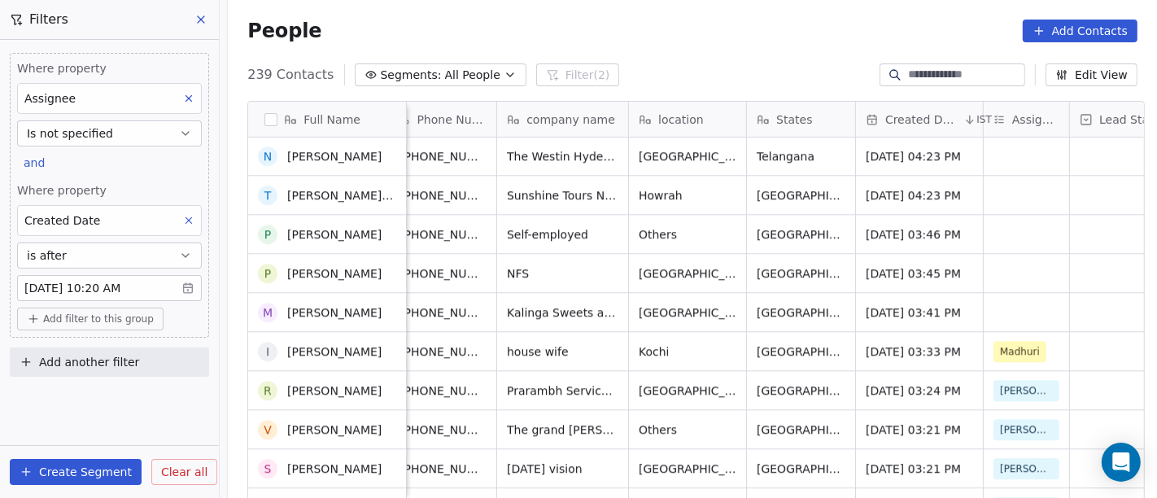
scroll to position [8700, 0]
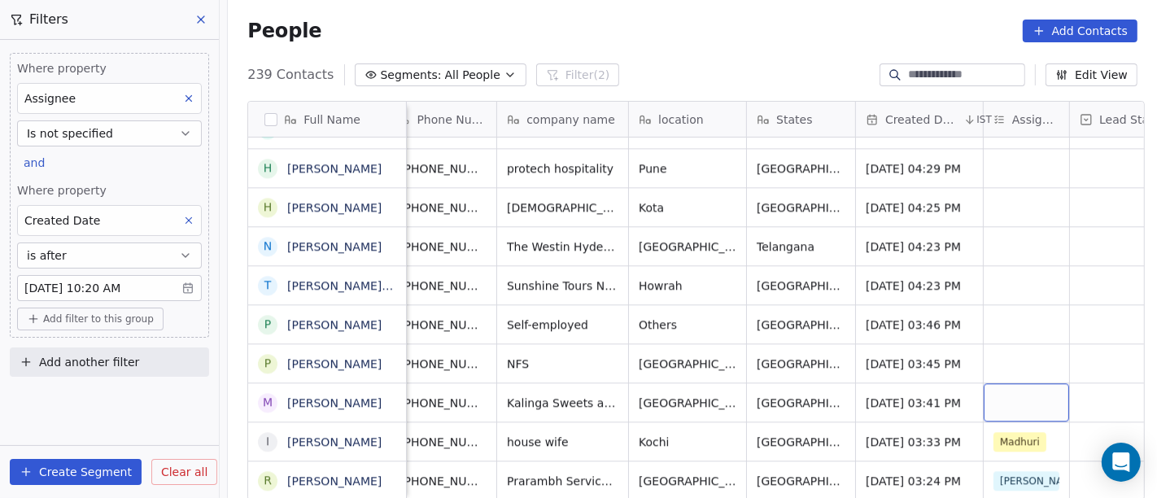
click at [1004, 383] on div "grid" at bounding box center [1026, 402] width 85 height 38
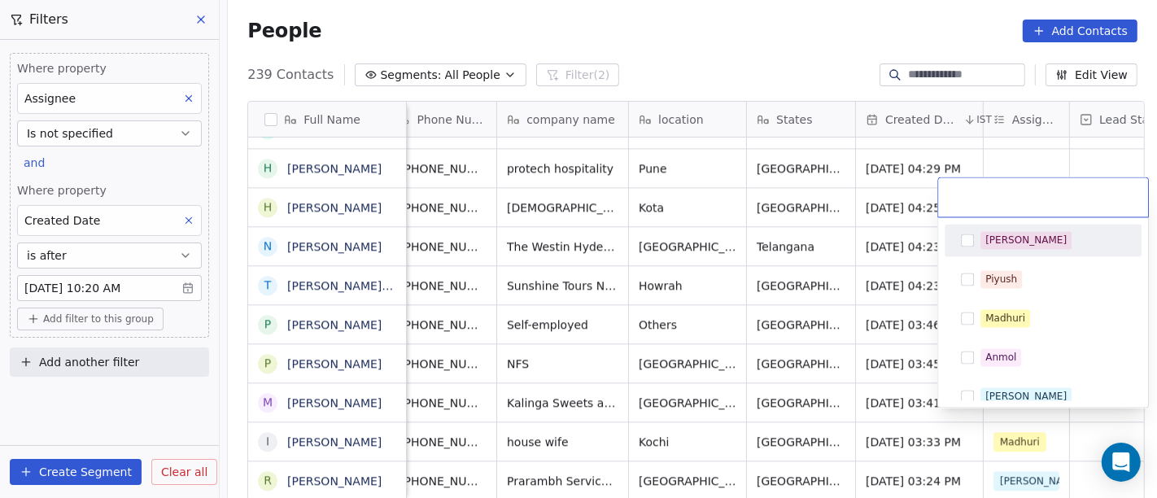
click at [989, 243] on div "[PERSON_NAME]" at bounding box center [1026, 241] width 81 height 15
click at [776, 71] on html "On2Cook India Pvt. Ltd. Contacts People Marketing Workflows Campaigns Metrics &…" at bounding box center [578, 249] width 1157 height 498
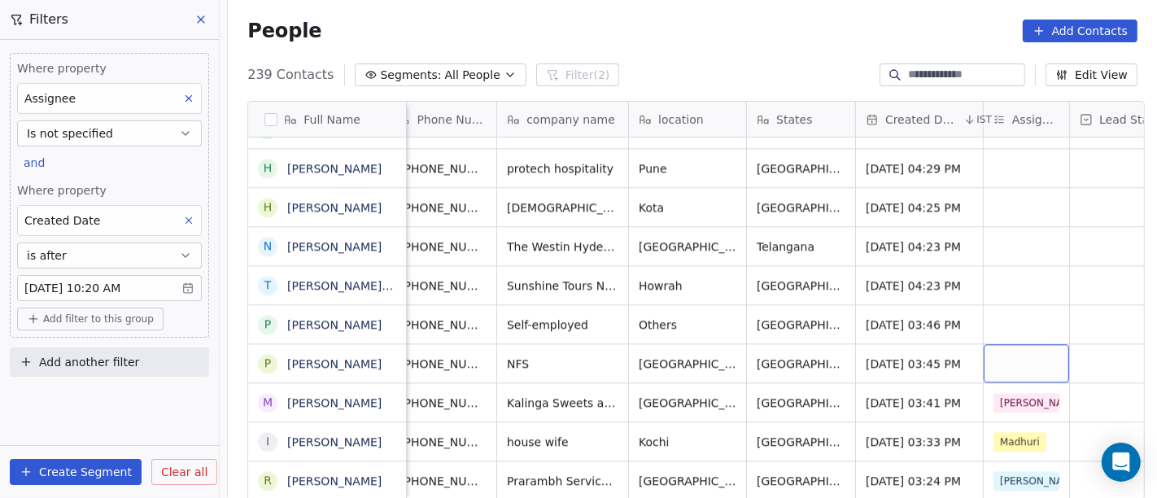
click at [999, 348] on div "grid" at bounding box center [1026, 363] width 85 height 38
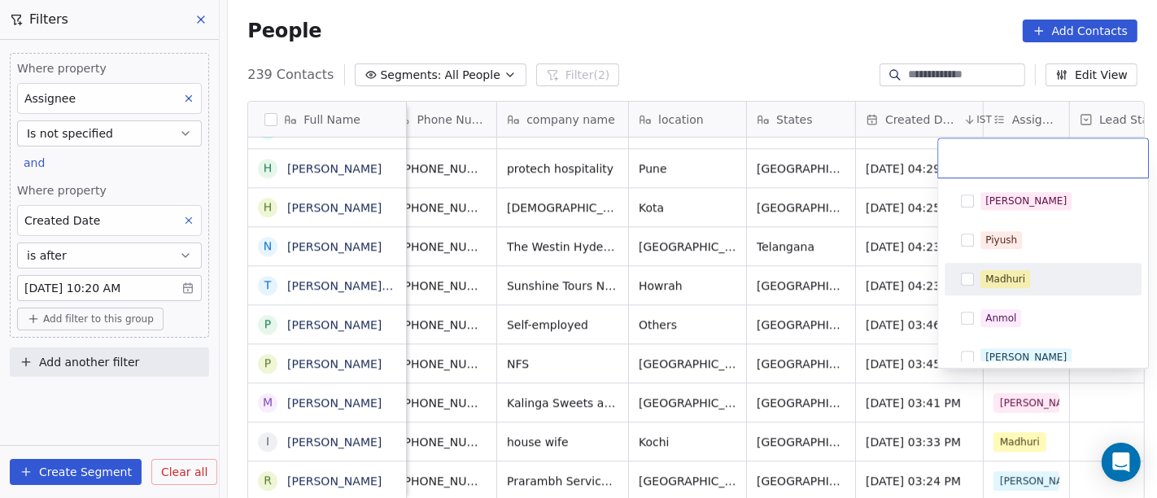
click at [990, 270] on span "Madhuri" at bounding box center [1006, 279] width 50 height 18
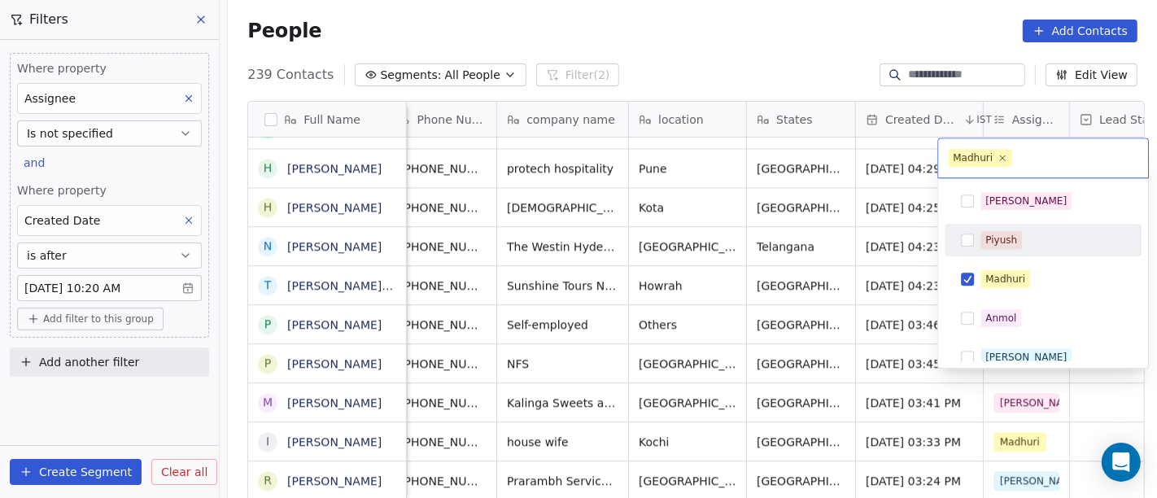
click at [712, 29] on html "On2Cook India Pvt. Ltd. Contacts People Marketing Workflows Campaigns Metrics &…" at bounding box center [578, 249] width 1157 height 498
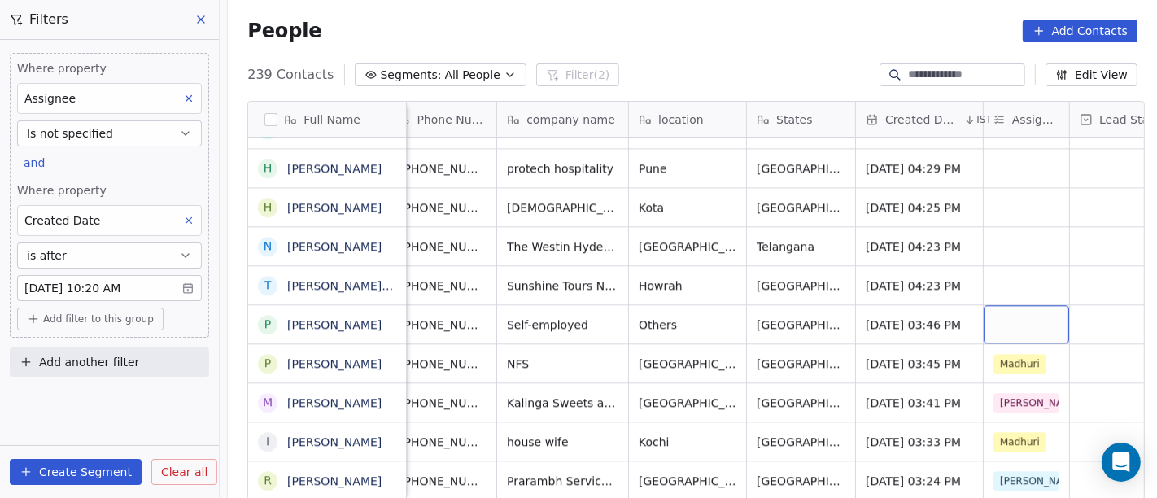
click at [1007, 320] on div "grid" at bounding box center [1026, 324] width 85 height 38
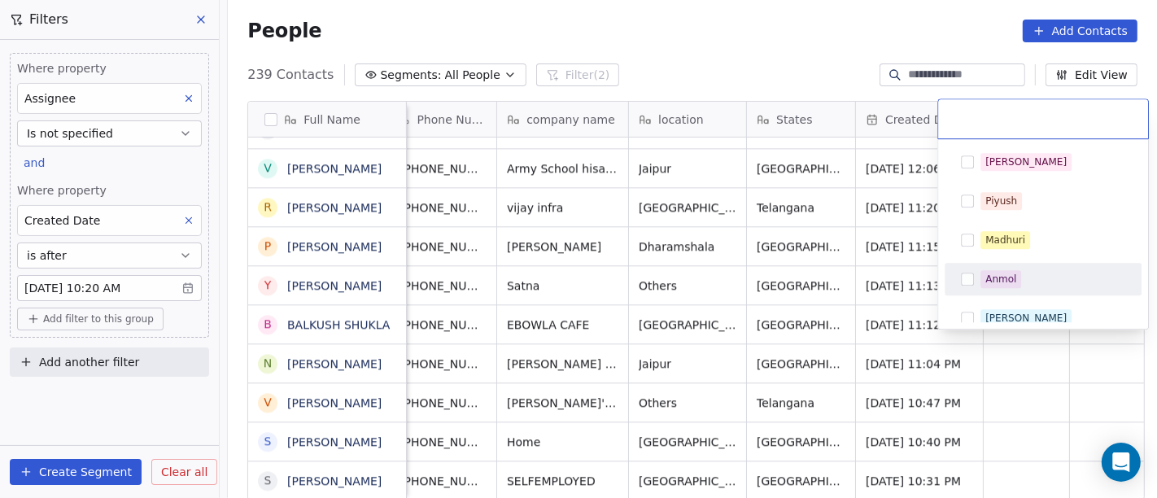
click at [997, 459] on html "On2Cook India Pvt. Ltd. Contacts People Marketing Workflows Campaigns Metrics &…" at bounding box center [578, 249] width 1157 height 498
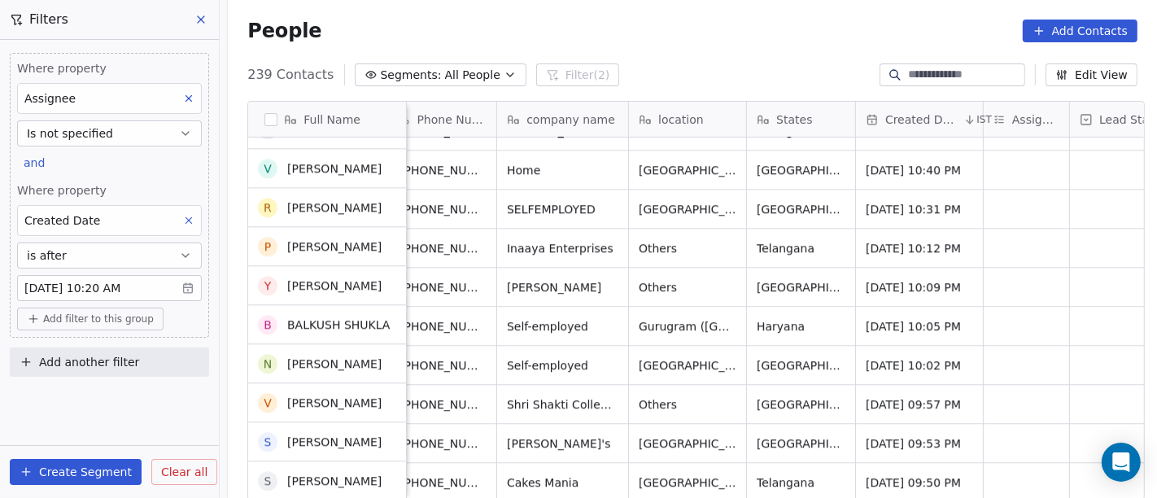
scroll to position [8972, 0]
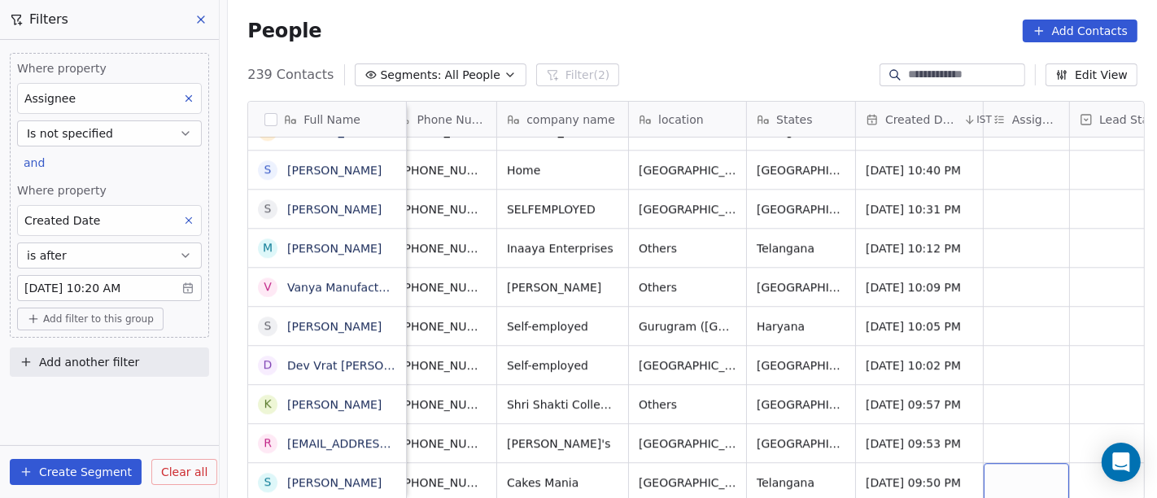
click at [1012, 474] on div "grid" at bounding box center [1026, 482] width 85 height 38
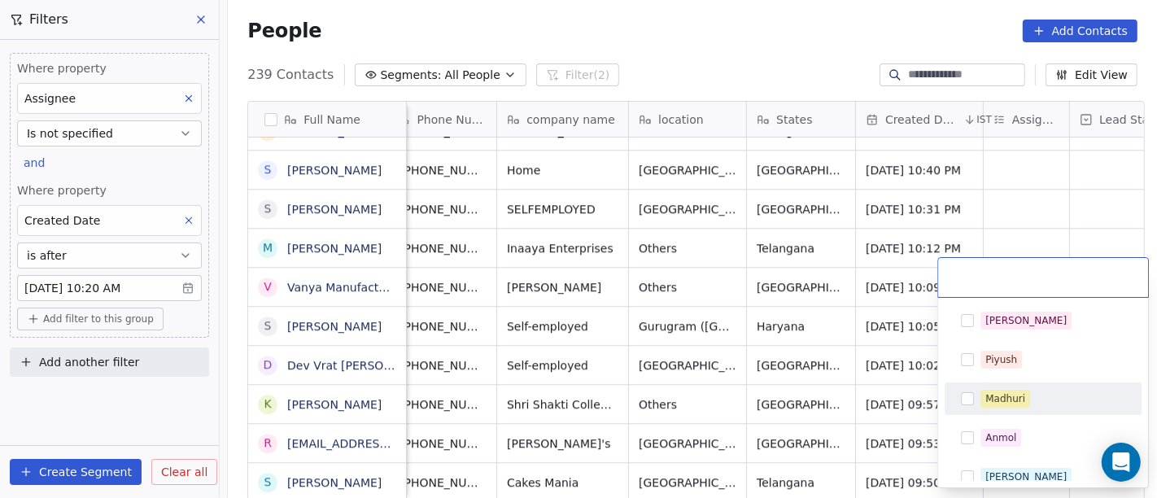
click at [1002, 410] on div "Madhuri" at bounding box center [1043, 399] width 184 height 26
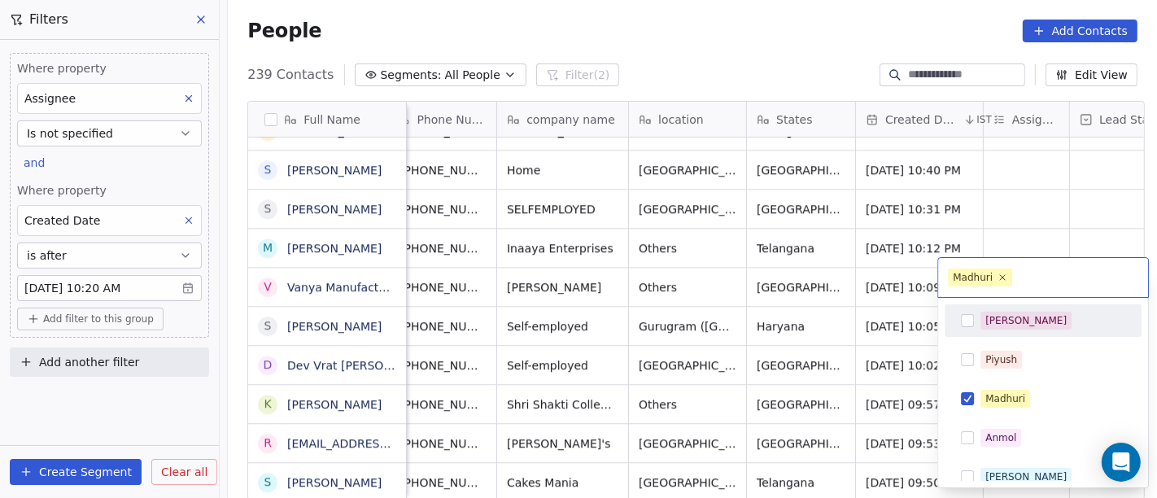
click at [1002, 229] on html "On2Cook India Pvt. Ltd. Contacts People Marketing Workflows Campaigns Metrics &…" at bounding box center [578, 249] width 1157 height 498
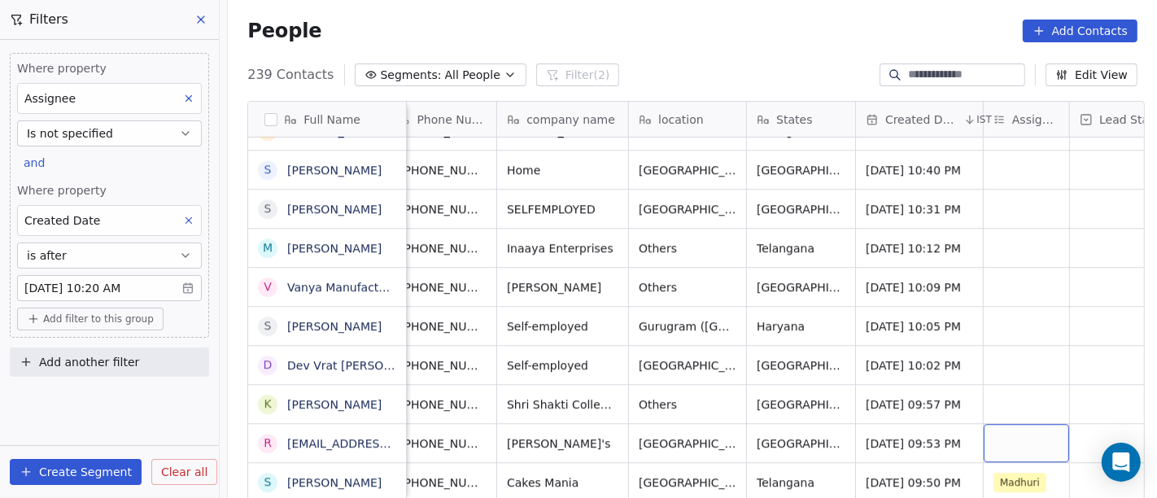
click at [1024, 424] on div "grid" at bounding box center [1026, 443] width 85 height 38
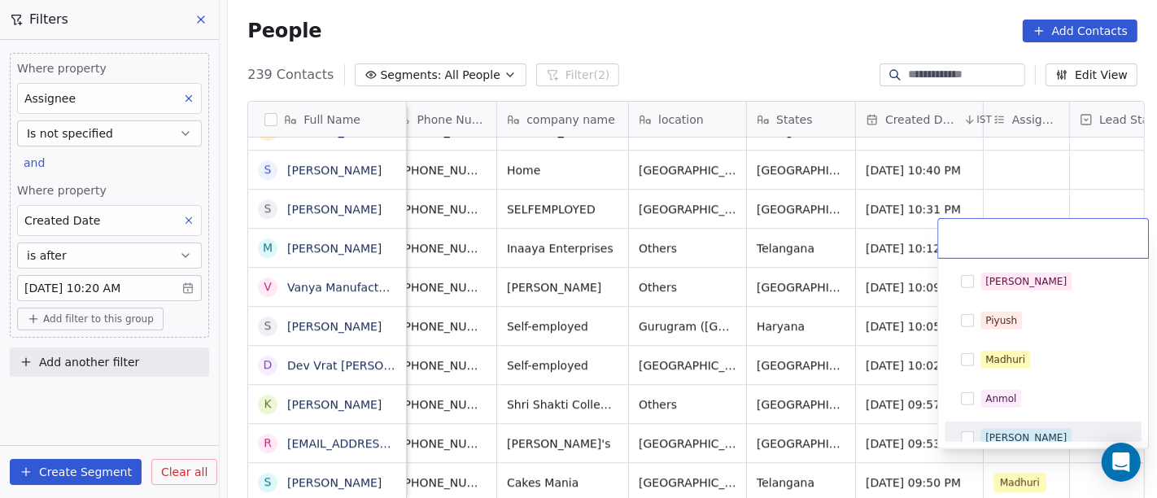
click at [972, 433] on button "Suggestions" at bounding box center [967, 437] width 13 height 13
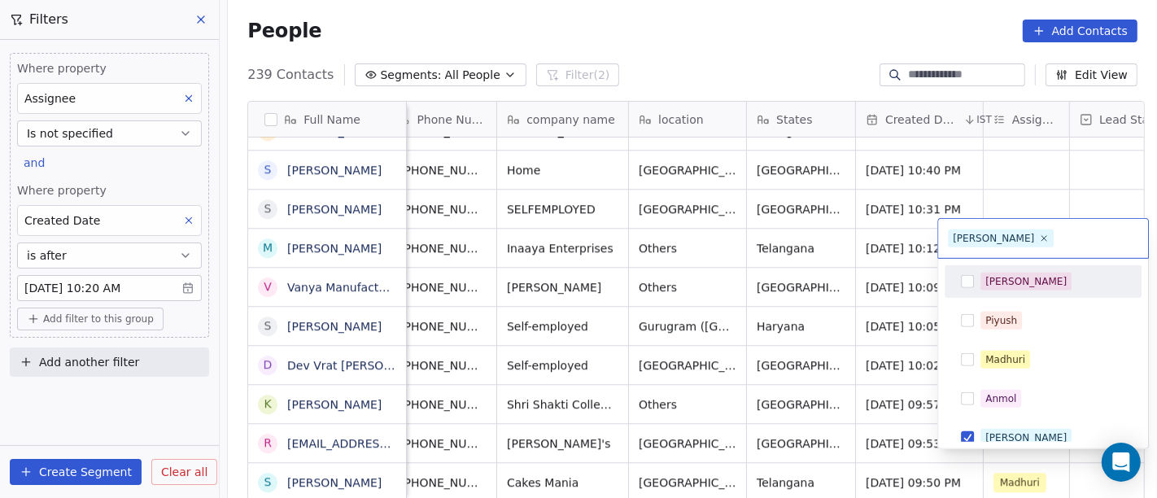
click at [1034, 168] on html "On2Cook India Pvt. Ltd. Contacts People Marketing Workflows Campaigns Metrics &…" at bounding box center [578, 249] width 1157 height 498
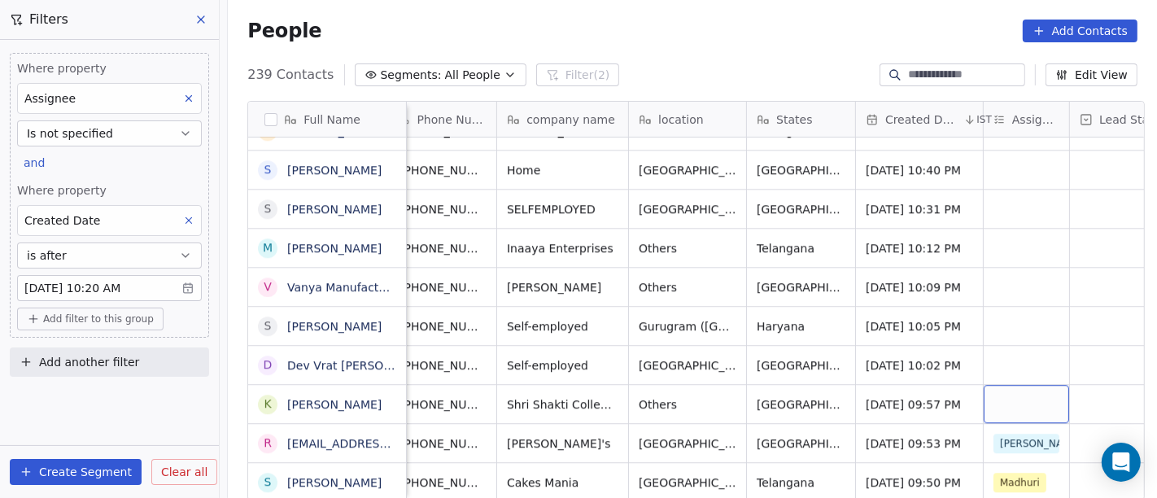
click at [984, 390] on div "grid" at bounding box center [1026, 404] width 85 height 38
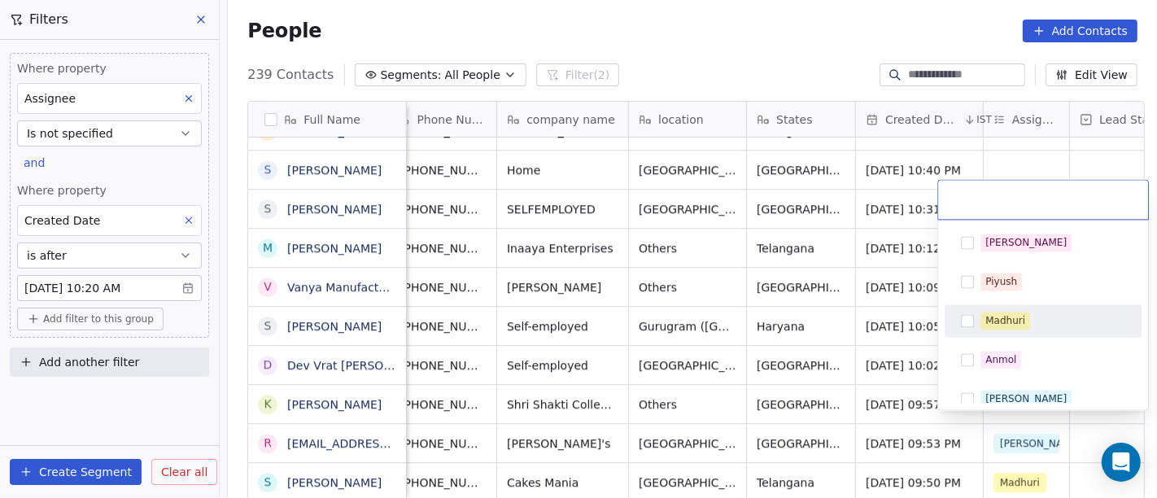
click at [1003, 329] on span "Madhuri" at bounding box center [1006, 321] width 50 height 18
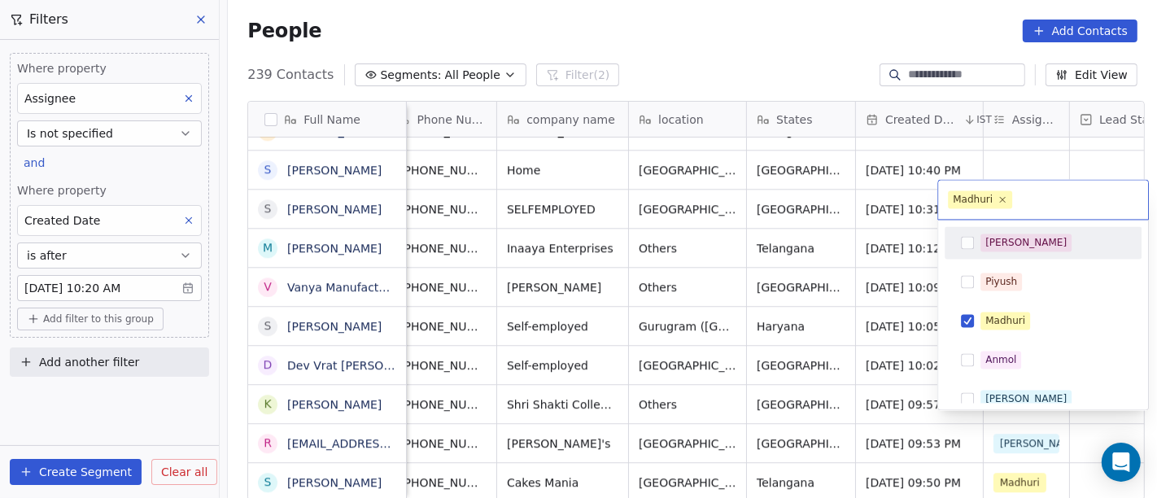
click at [1009, 142] on html "On2Cook India Pvt. Ltd. Contacts People Marketing Workflows Campaigns Metrics &…" at bounding box center [578, 249] width 1157 height 498
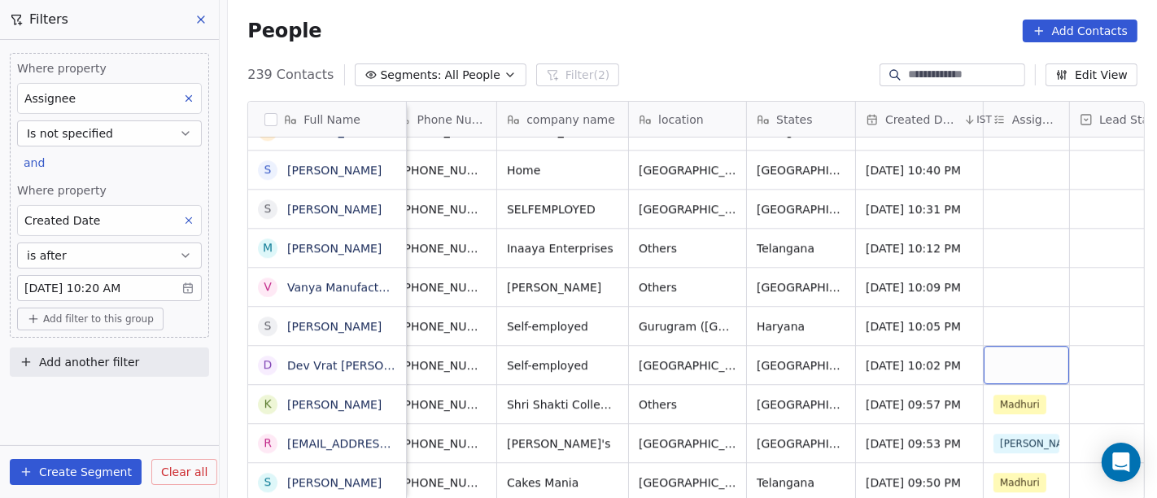
click at [1006, 350] on div "grid" at bounding box center [1026, 365] width 85 height 38
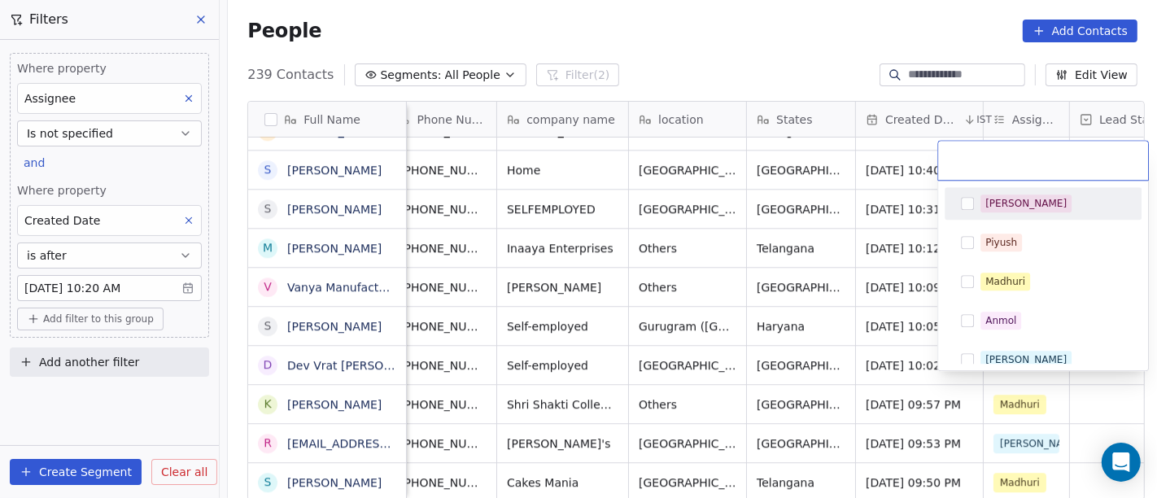
click at [1011, 197] on span "[PERSON_NAME]" at bounding box center [1026, 203] width 91 height 18
click at [753, 65] on html "On2Cook India Pvt. Ltd. Contacts People Marketing Workflows Campaigns Metrics &…" at bounding box center [578, 249] width 1157 height 498
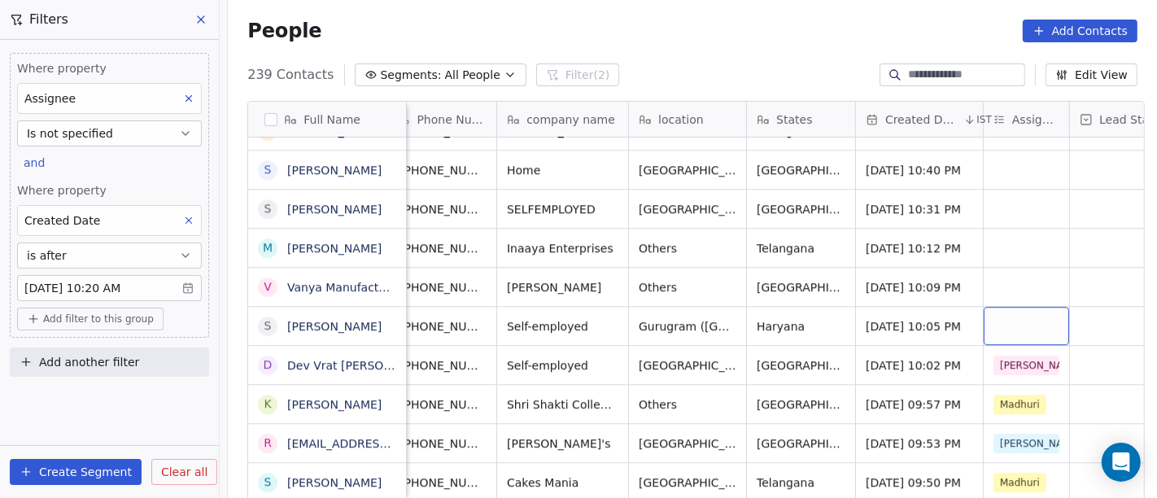
click at [1026, 315] on div "grid" at bounding box center [1026, 326] width 85 height 38
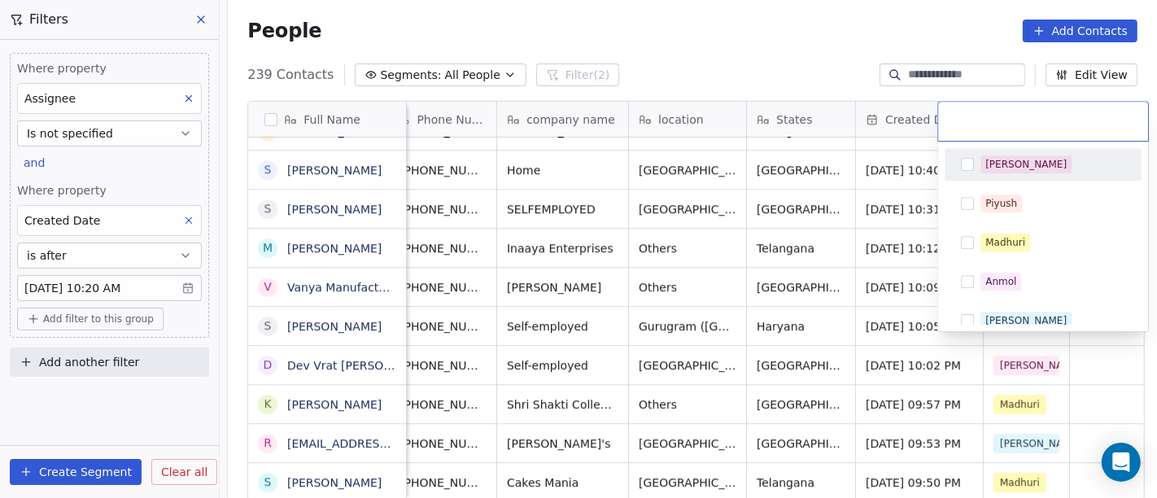
click at [999, 161] on div "[PERSON_NAME]" at bounding box center [1026, 164] width 81 height 15
click at [737, 63] on html "On2Cook India Pvt. Ltd. Contacts People Marketing Workflows Campaigns Metrics &…" at bounding box center [578, 249] width 1157 height 498
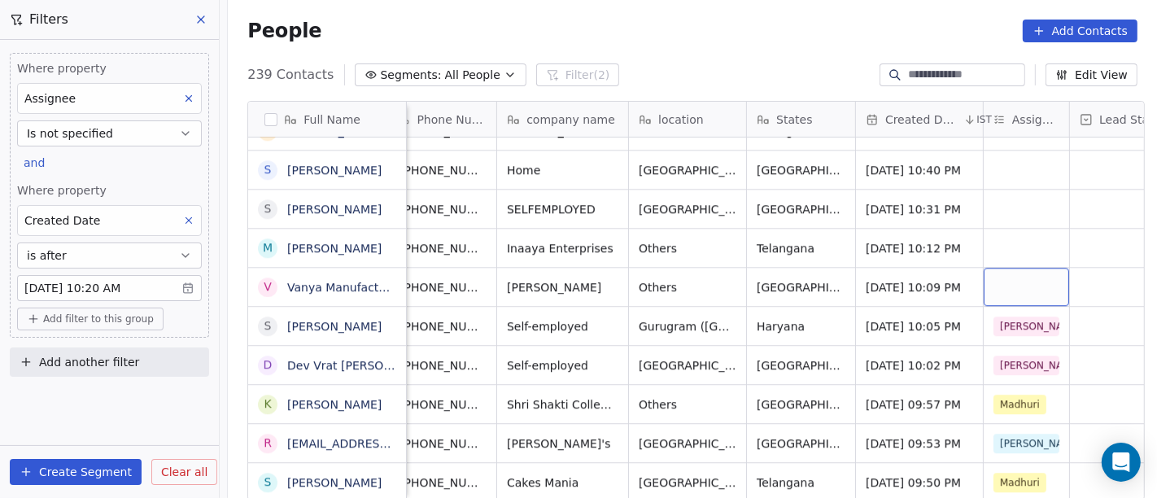
click at [1018, 275] on div "grid" at bounding box center [1026, 287] width 85 height 38
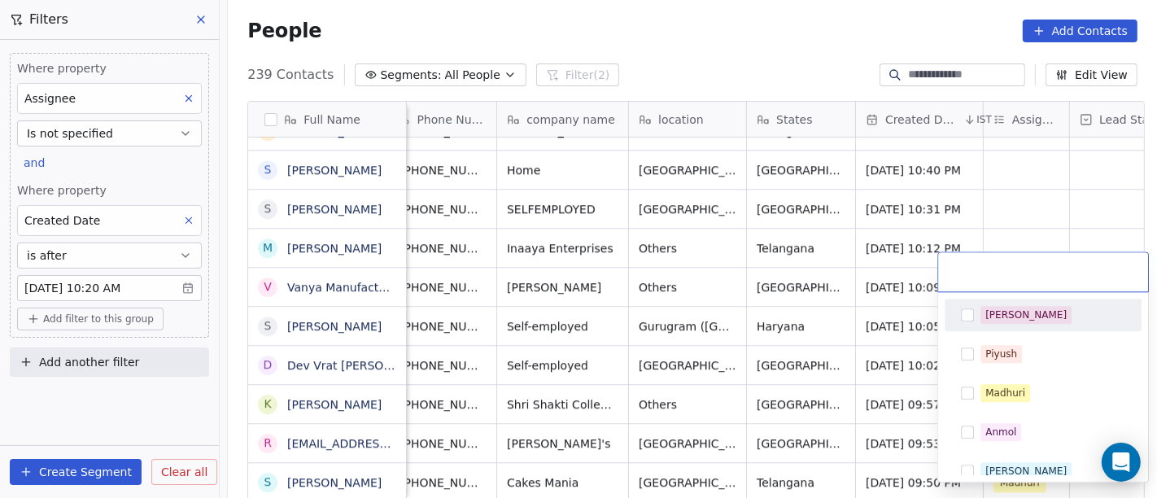
click at [990, 326] on div "[PERSON_NAME]" at bounding box center [1043, 315] width 184 height 26
click at [1046, 178] on html "On2Cook India Pvt. Ltd. Contacts People Marketing Workflows Campaigns Metrics &…" at bounding box center [578, 249] width 1157 height 498
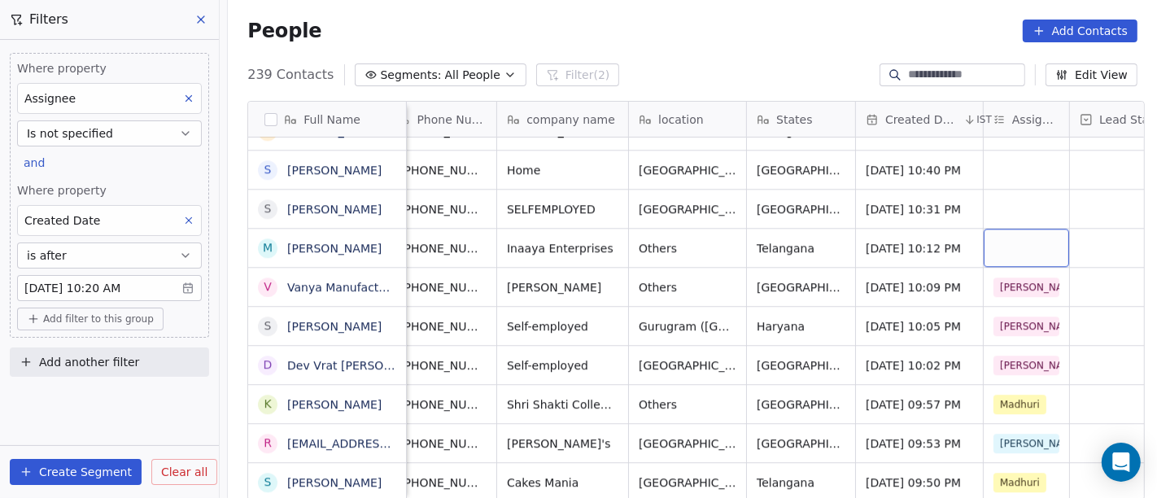
click at [999, 234] on div "grid" at bounding box center [1026, 248] width 85 height 38
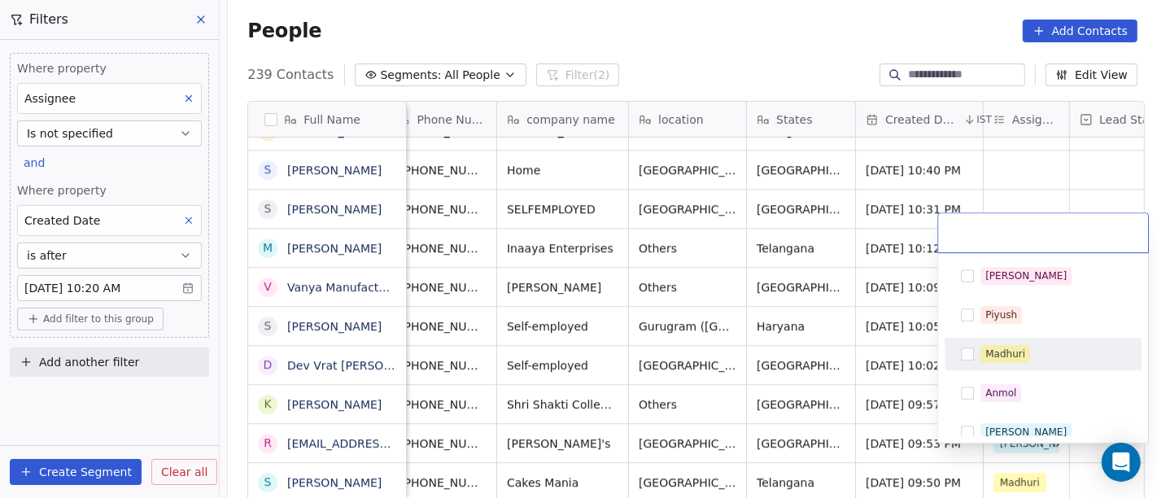
click at [1016, 353] on div "Madhuri" at bounding box center [1006, 354] width 40 height 15
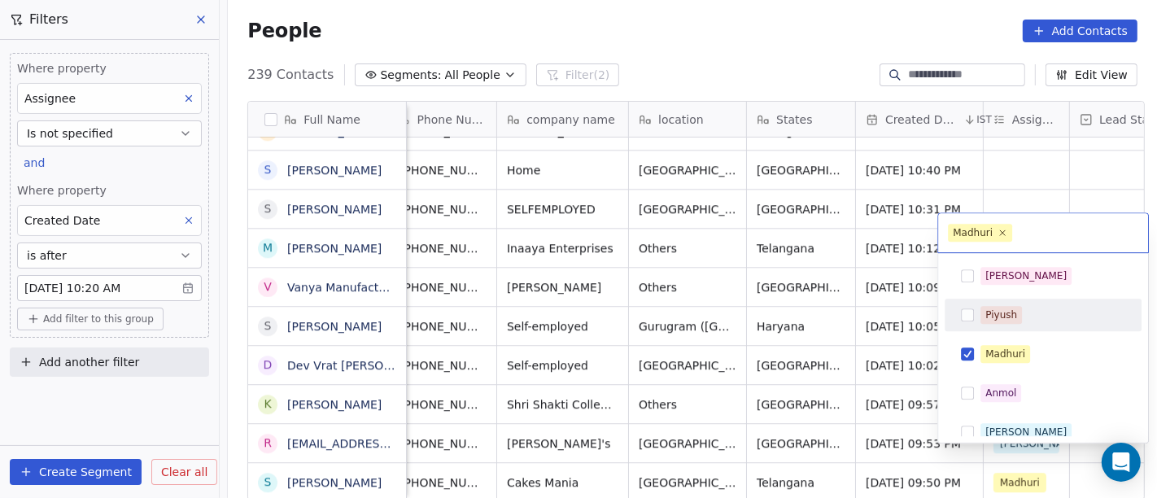
click at [1027, 156] on html "On2Cook India Pvt. Ltd. Contacts People Marketing Workflows Campaigns Metrics &…" at bounding box center [578, 249] width 1157 height 498
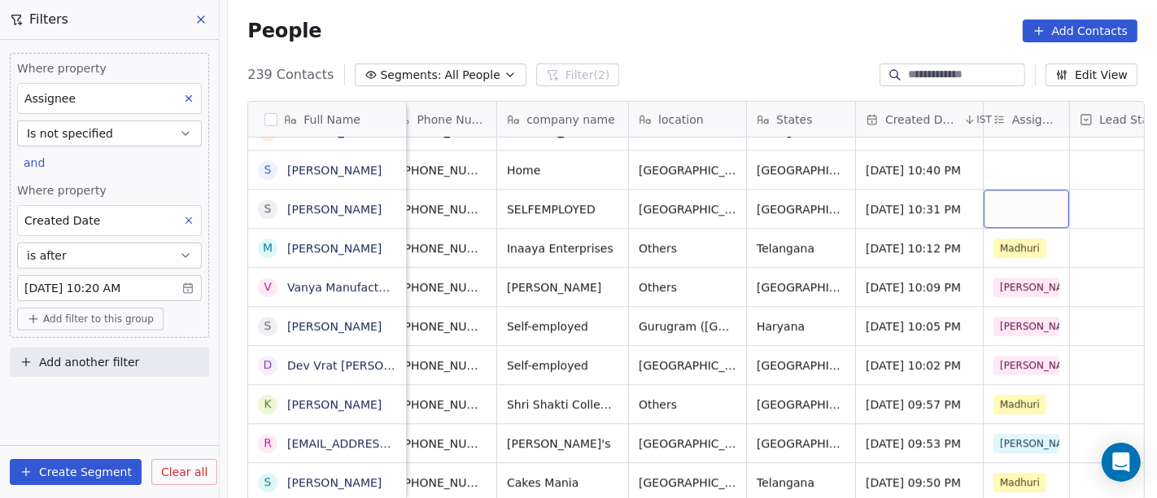
click at [1015, 198] on div "grid" at bounding box center [1026, 209] width 85 height 38
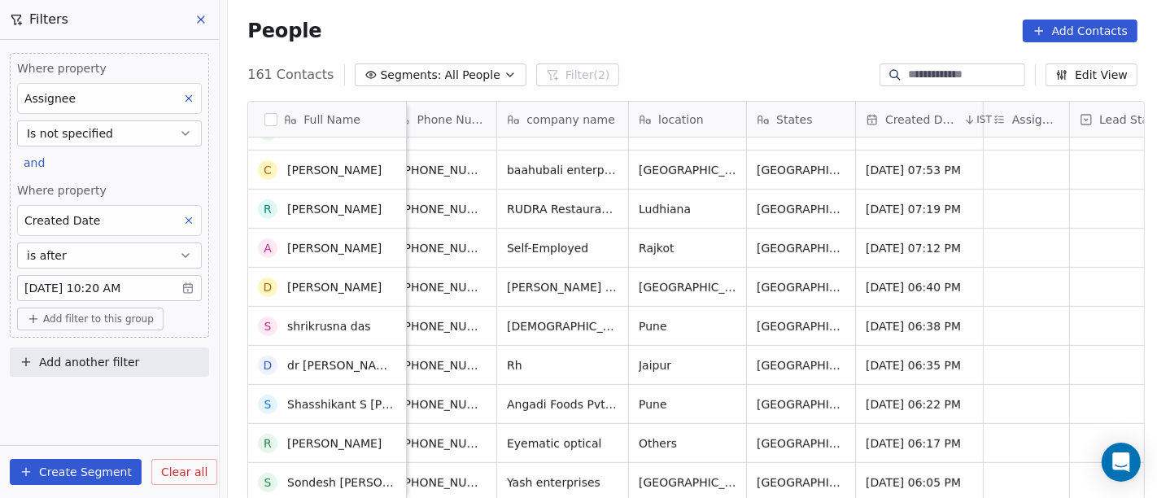
scroll to position [5925, 0]
click at [994, 472] on div "grid" at bounding box center [1026, 482] width 85 height 38
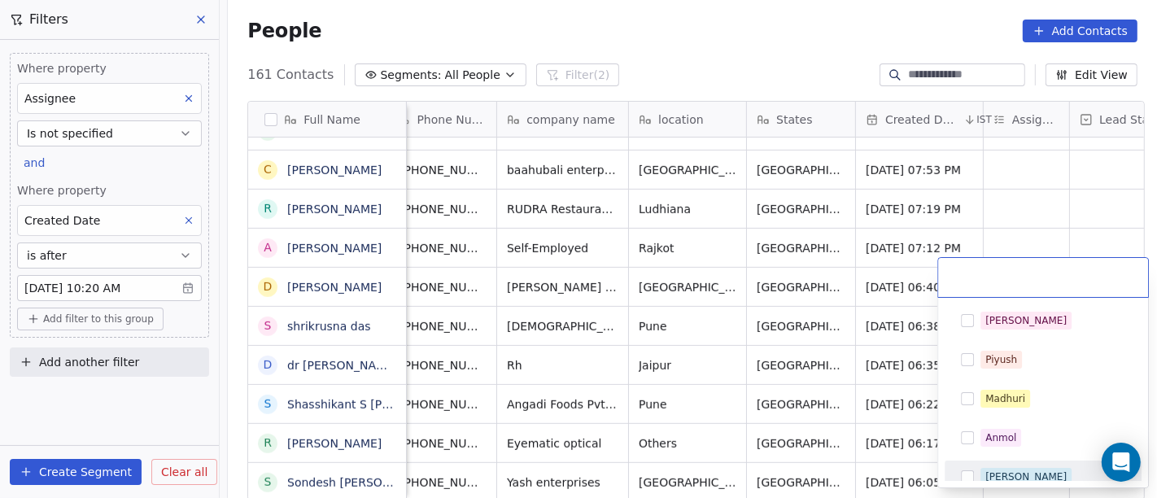
click at [992, 470] on div "[PERSON_NAME]" at bounding box center [1026, 477] width 81 height 15
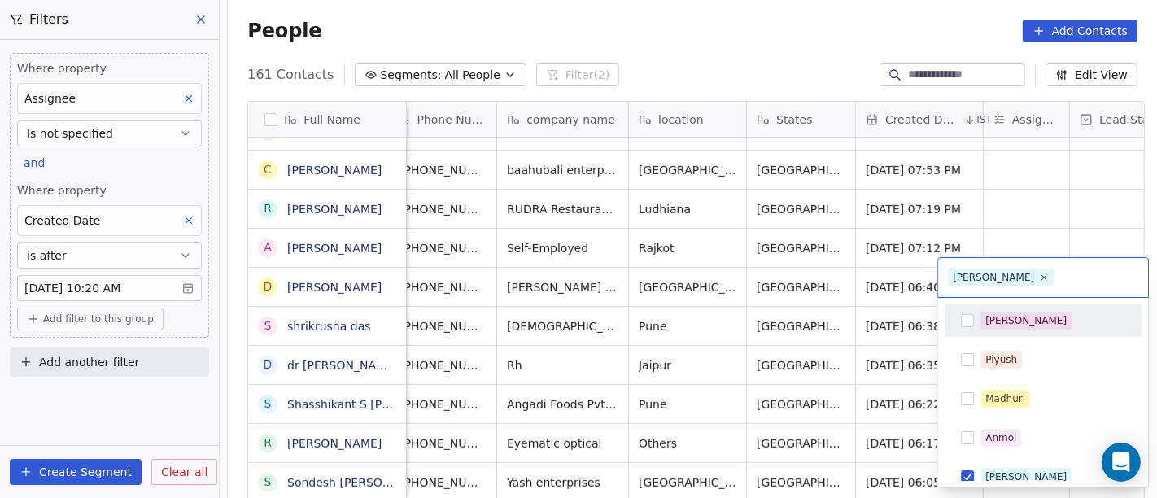
click at [1042, 204] on html "On2Cook India Pvt. Ltd. Contacts People Marketing Workflows Campaigns Metrics &…" at bounding box center [578, 249] width 1157 height 498
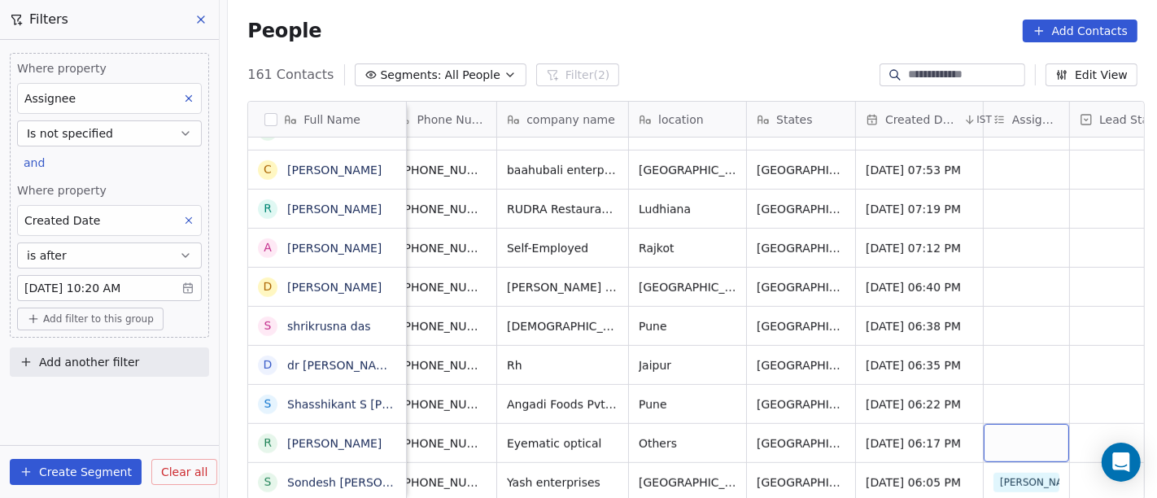
click at [1023, 430] on div "grid" at bounding box center [1026, 443] width 85 height 38
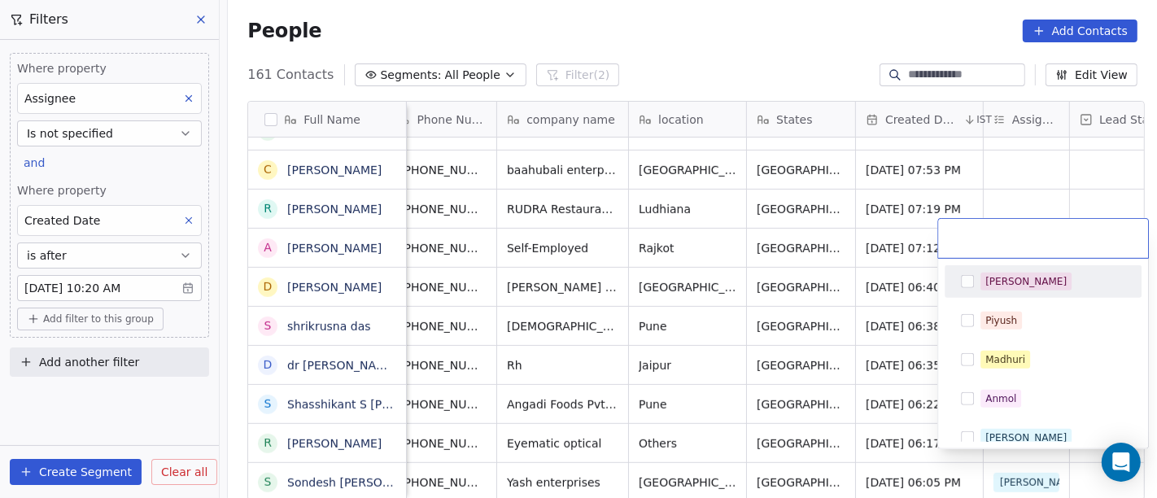
click at [1042, 283] on div "[PERSON_NAME]" at bounding box center [1053, 282] width 145 height 18
click at [1042, 173] on html "On2Cook India Pvt. Ltd. Contacts People Marketing Workflows Campaigns Metrics &…" at bounding box center [578, 249] width 1157 height 498
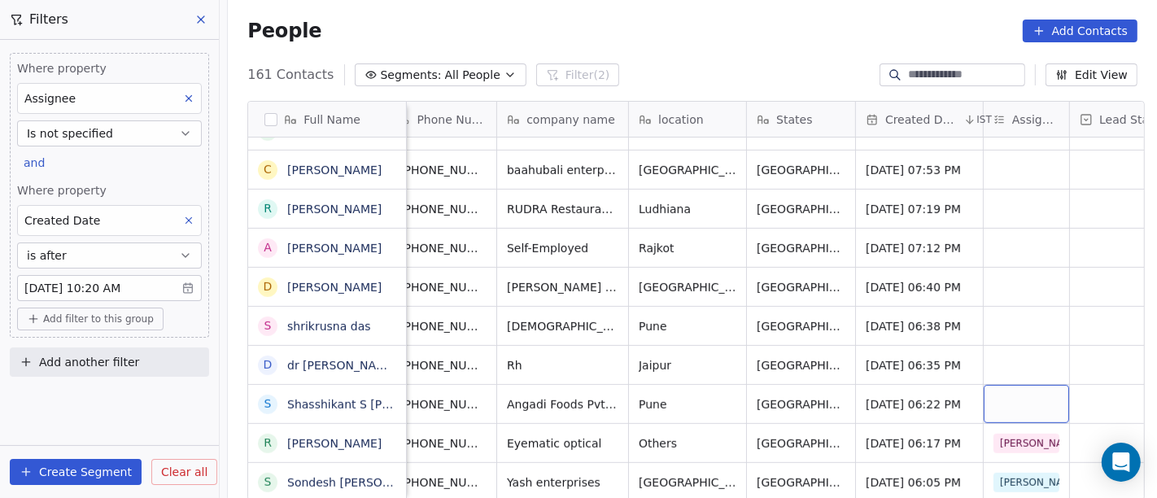
click at [1013, 385] on div "grid" at bounding box center [1026, 404] width 85 height 38
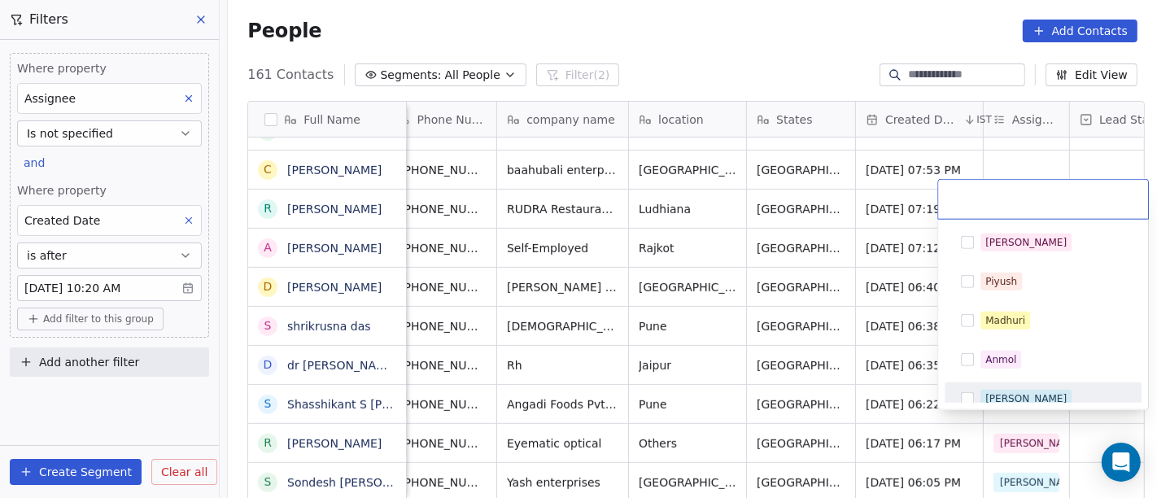
click at [986, 382] on div "[PERSON_NAME]" at bounding box center [1043, 398] width 197 height 33
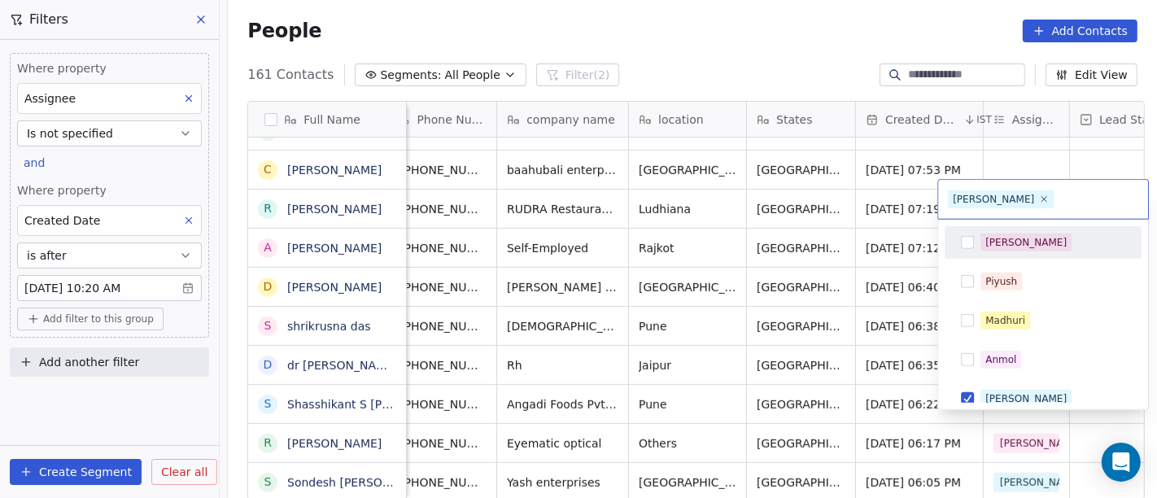
click at [1042, 143] on html "On2Cook India Pvt. Ltd. Contacts People Marketing Workflows Campaigns Metrics &…" at bounding box center [578, 249] width 1157 height 498
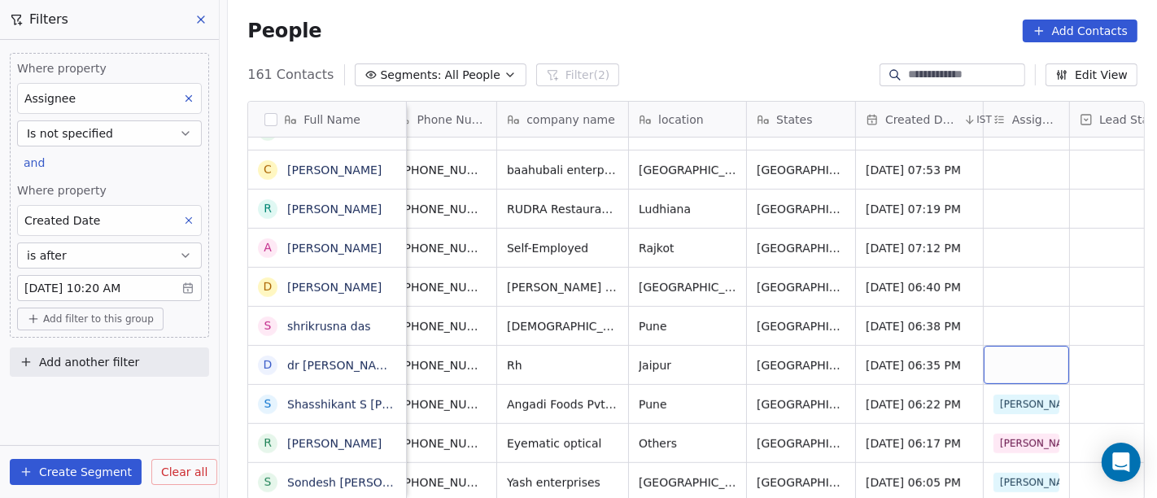
click at [1020, 346] on div "grid" at bounding box center [1026, 365] width 85 height 38
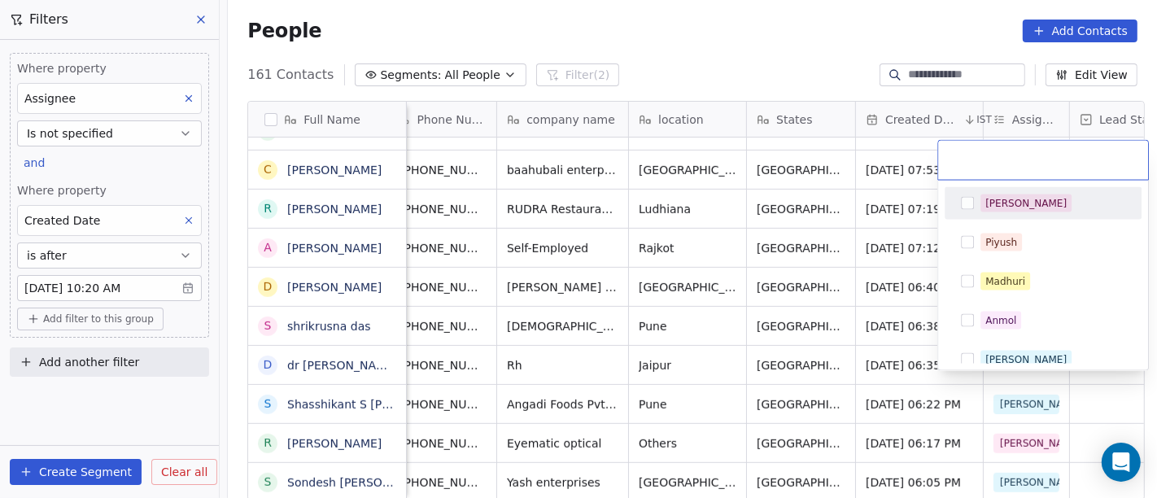
click at [1016, 203] on div "[PERSON_NAME]" at bounding box center [1053, 203] width 145 height 18
click at [739, 52] on html "On2Cook India Pvt. Ltd. Contacts People Marketing Workflows Campaigns Metrics &…" at bounding box center [578, 249] width 1157 height 498
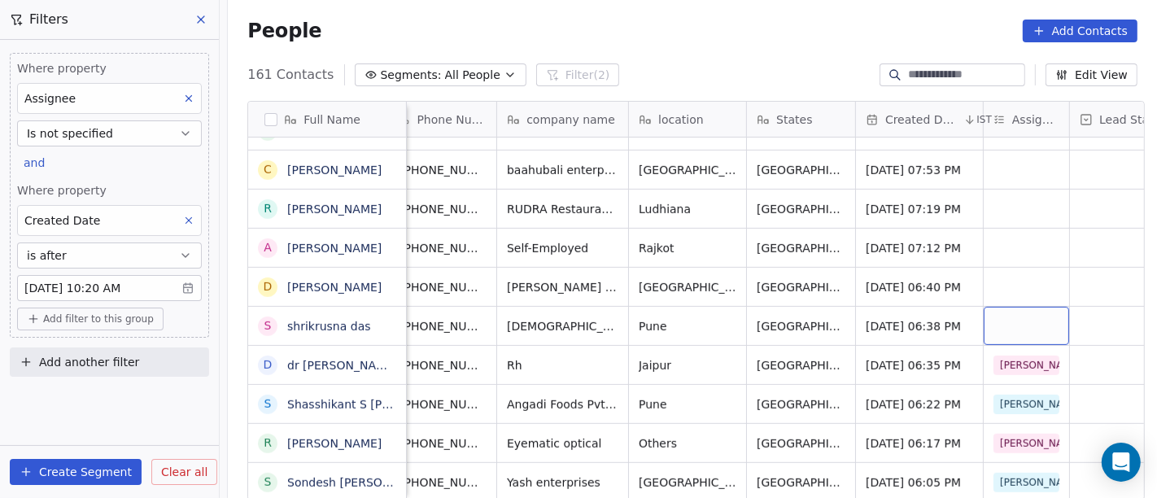
click at [1011, 317] on div "grid" at bounding box center [1026, 326] width 85 height 38
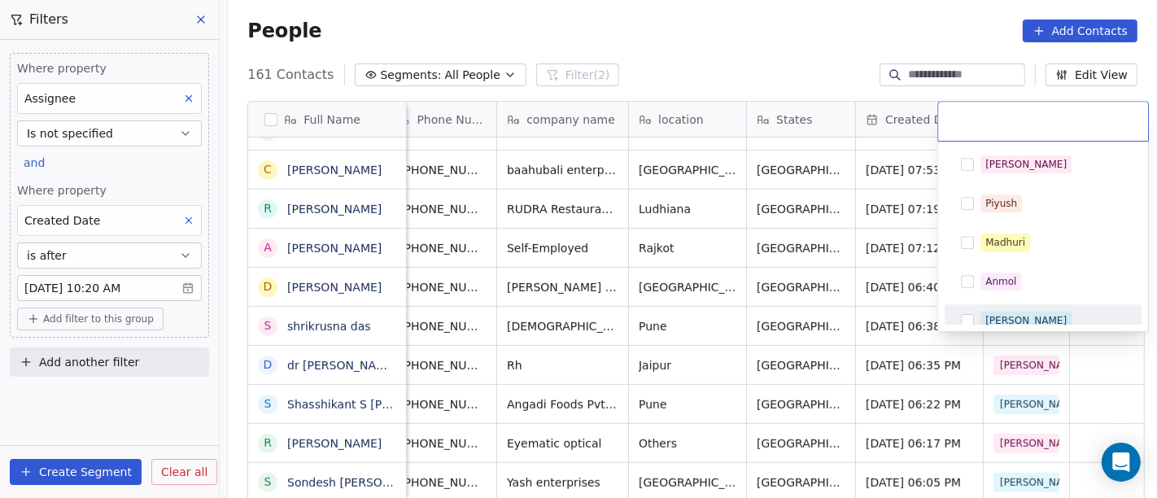
click at [994, 320] on div "[PERSON_NAME]" at bounding box center [1026, 320] width 81 height 15
click at [839, 260] on html "On2Cook India Pvt. Ltd. Contacts People Marketing Workflows Campaigns Metrics &…" at bounding box center [578, 249] width 1157 height 498
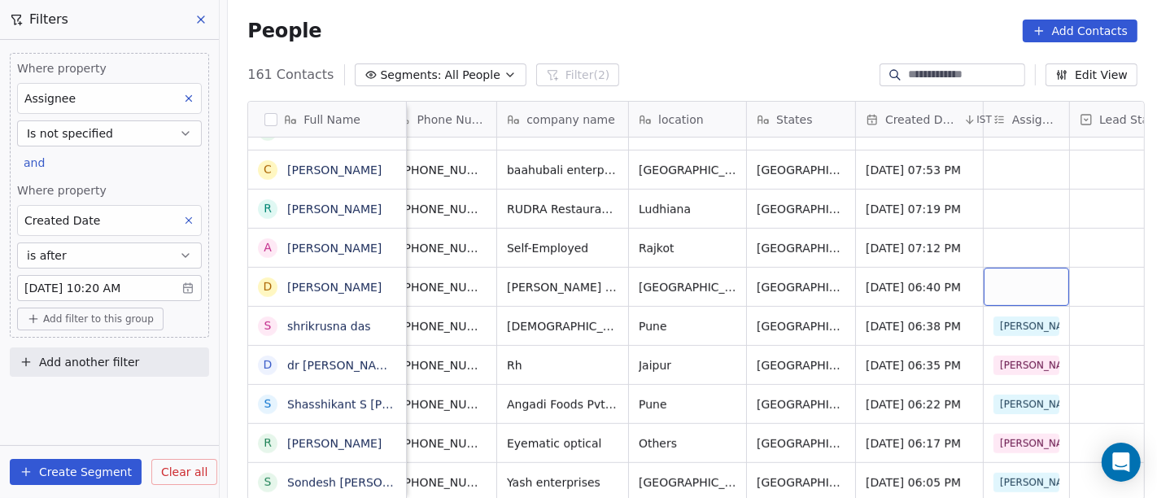
click at [1027, 285] on div "grid" at bounding box center [1026, 287] width 85 height 38
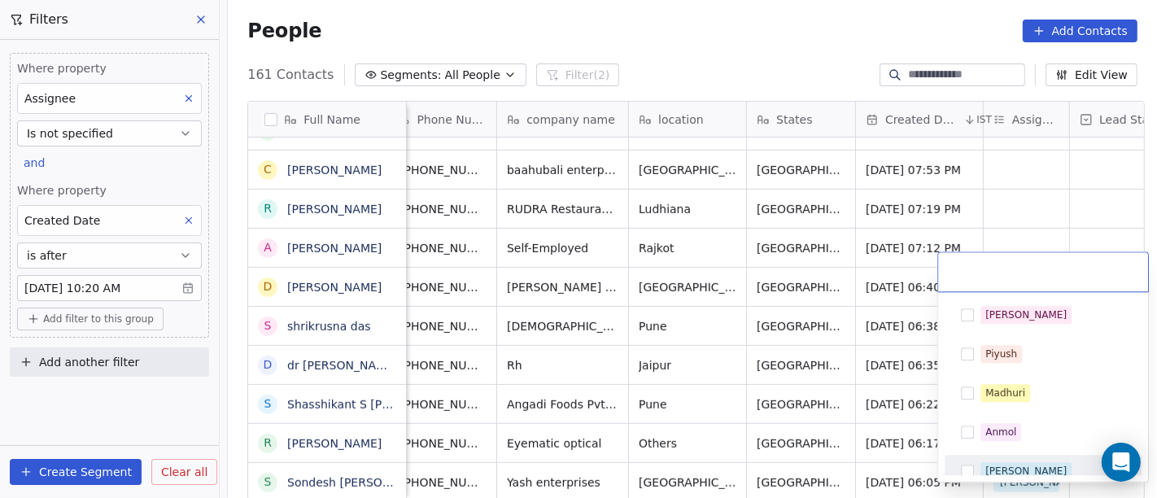
click at [1014, 471] on span "[PERSON_NAME]" at bounding box center [1026, 471] width 91 height 18
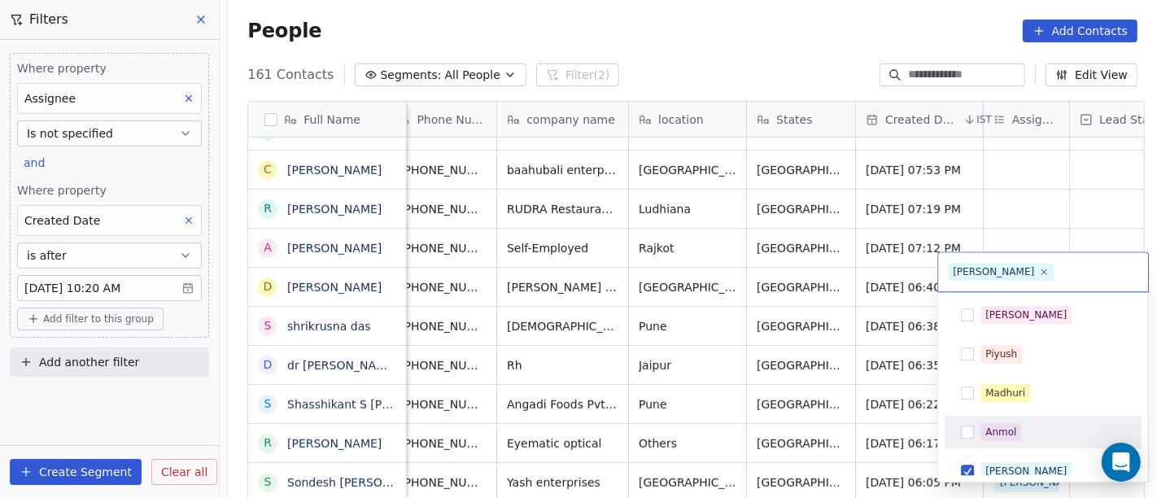
click at [817, 378] on html "On2Cook India Pvt. Ltd. Contacts People Marketing Workflows Campaigns Metrics &…" at bounding box center [578, 249] width 1157 height 498
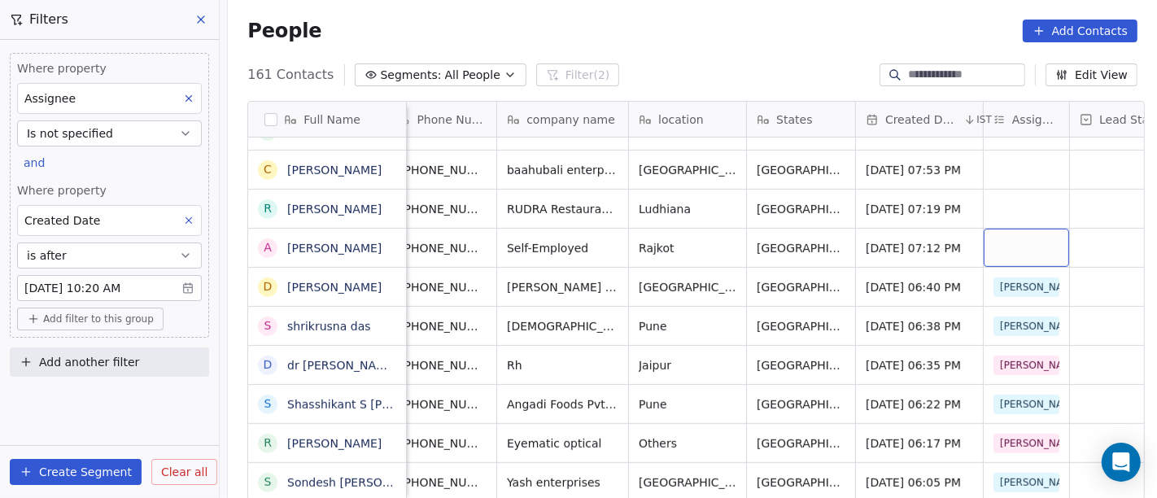
click at [1031, 229] on div "grid" at bounding box center [1026, 248] width 85 height 38
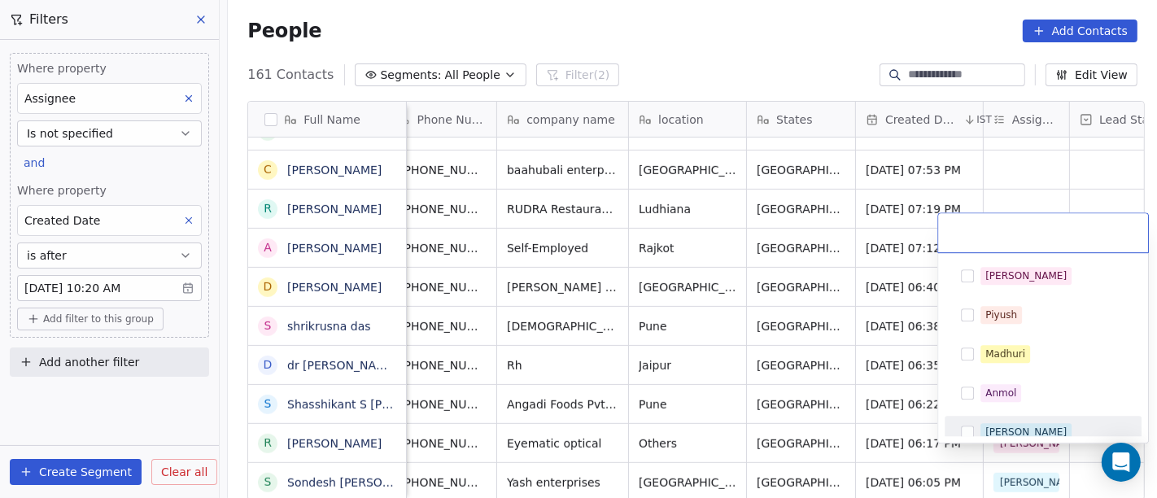
click at [990, 423] on span "[PERSON_NAME]" at bounding box center [1026, 432] width 91 height 18
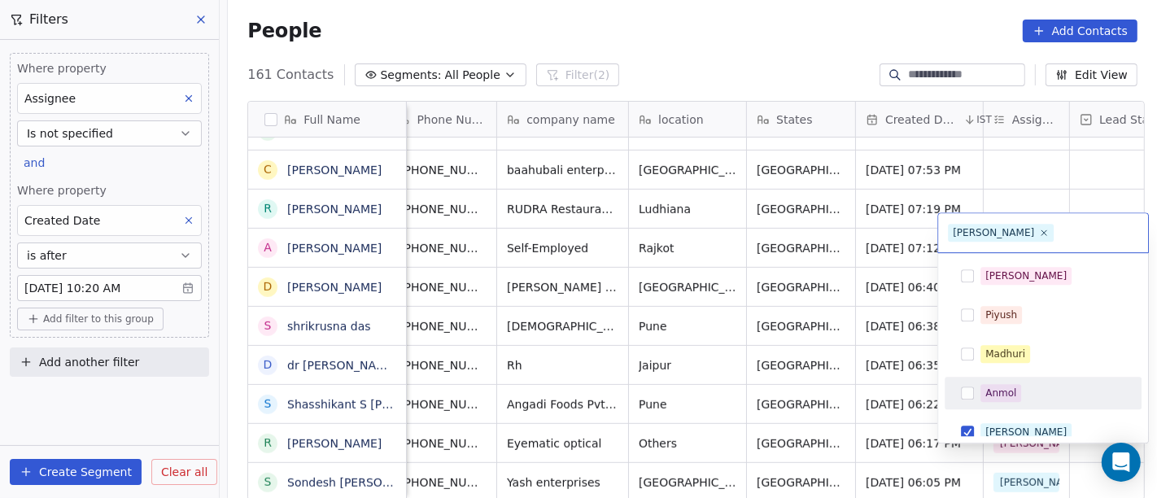
click at [848, 321] on html "On2Cook India Pvt. Ltd. Contacts People Marketing Workflows Campaigns Metrics &…" at bounding box center [578, 249] width 1157 height 498
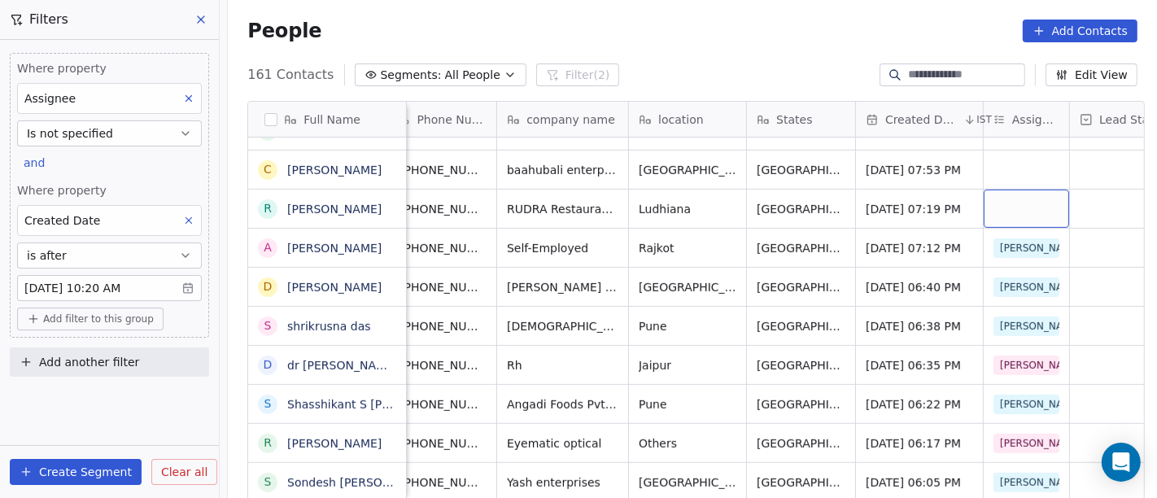
click at [1028, 191] on div "grid" at bounding box center [1026, 209] width 85 height 38
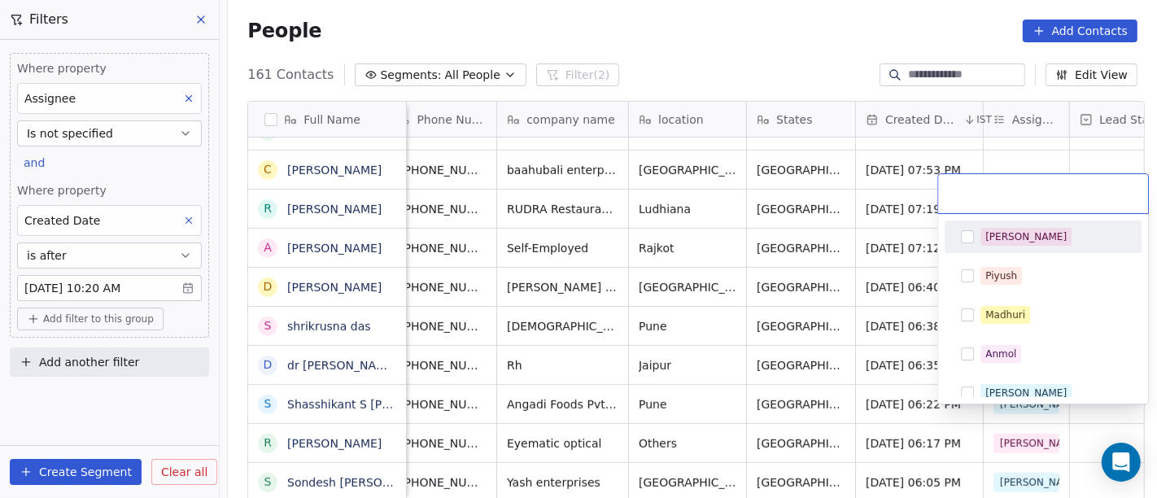
click at [977, 243] on div "[PERSON_NAME]" at bounding box center [1043, 237] width 184 height 26
click at [808, 250] on html "On2Cook India Pvt. Ltd. Contacts People Marketing Workflows Campaigns Metrics &…" at bounding box center [578, 249] width 1157 height 498
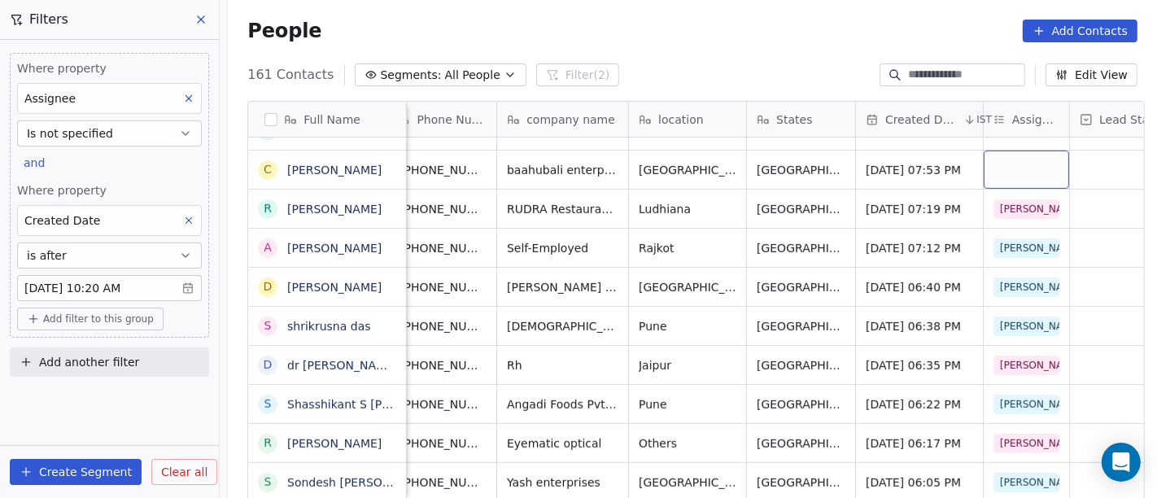
click at [1010, 159] on div "grid" at bounding box center [1026, 170] width 85 height 38
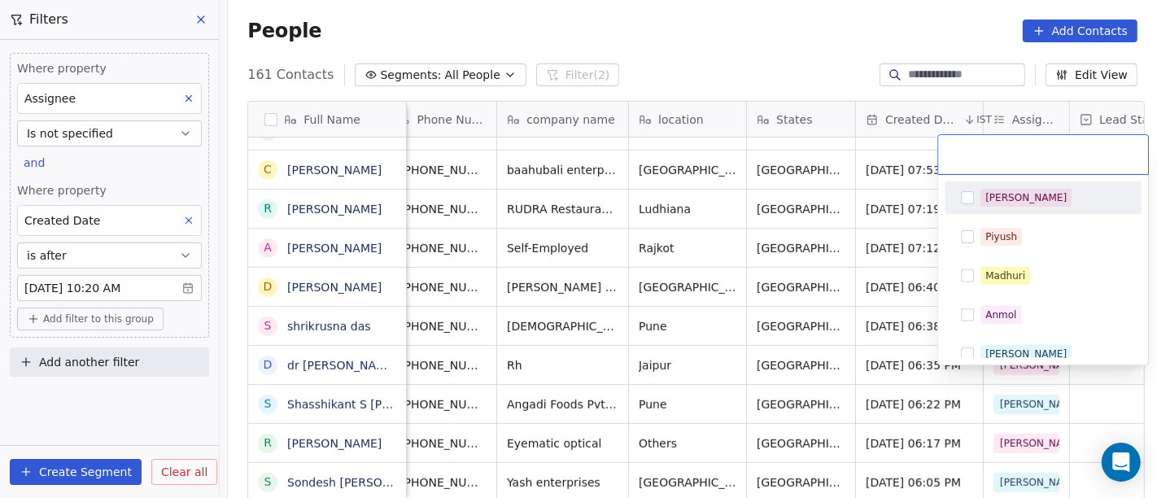
click at [1003, 201] on div "[PERSON_NAME]" at bounding box center [1026, 197] width 81 height 15
click at [883, 199] on html "On2Cook India Pvt. Ltd. Contacts People Marketing Workflows Campaigns Metrics &…" at bounding box center [578, 249] width 1157 height 498
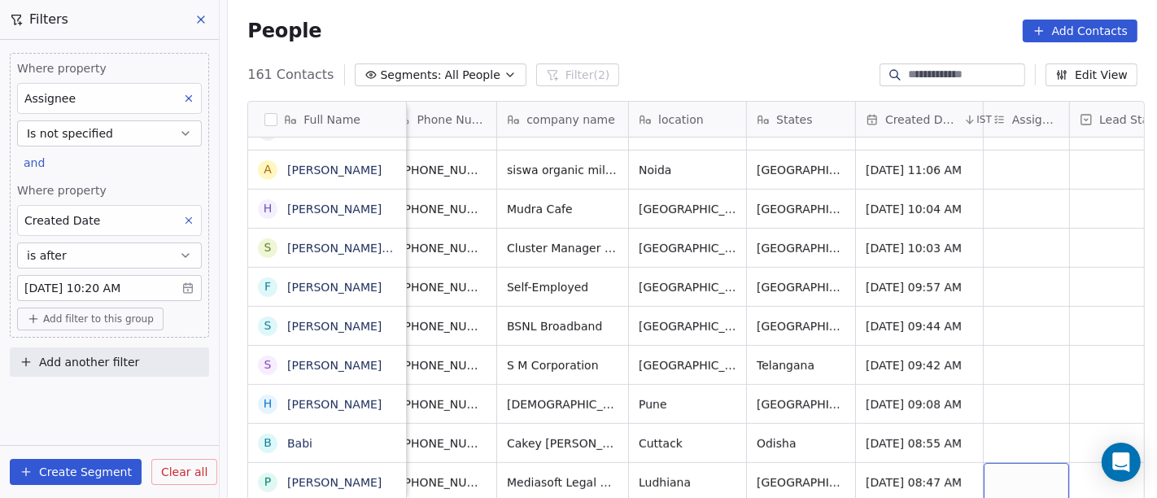
click at [1013, 463] on div "grid" at bounding box center [1026, 482] width 85 height 38
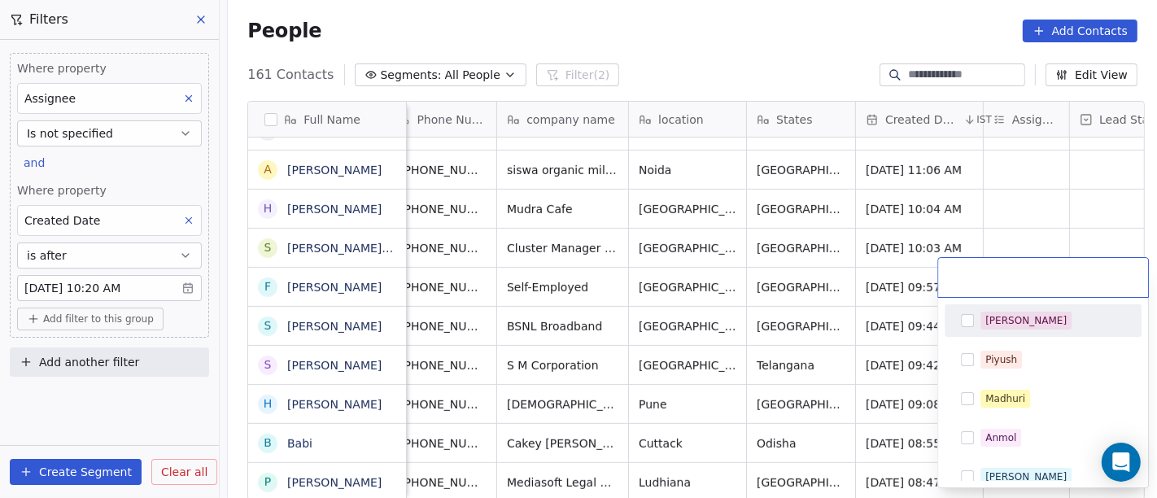
click at [1037, 313] on div "[PERSON_NAME]" at bounding box center [1053, 321] width 145 height 18
click at [1013, 215] on html "On2Cook India Pvt. Ltd. Contacts People Marketing Workflows Campaigns Metrics &…" at bounding box center [578, 249] width 1157 height 498
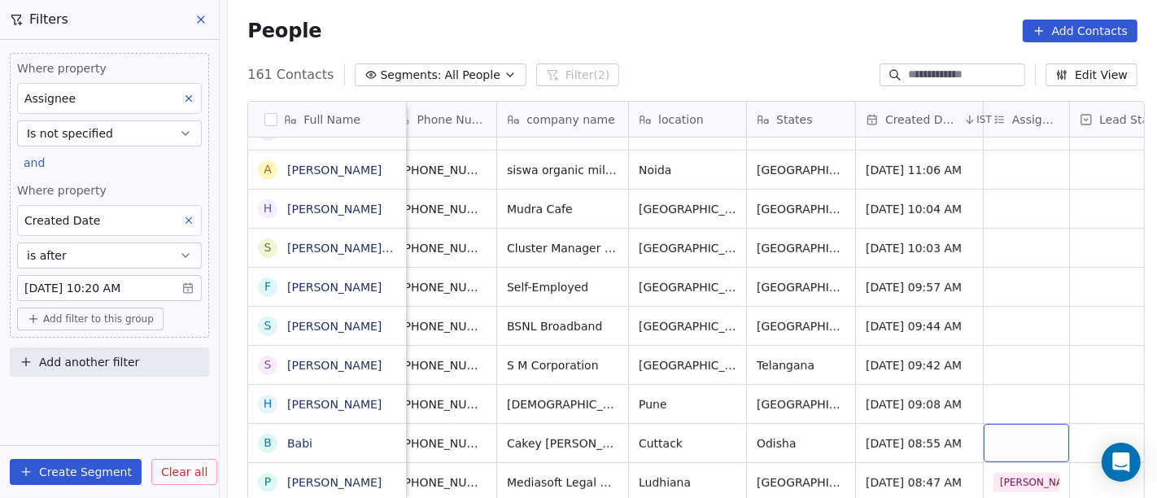
click at [1007, 424] on div "grid" at bounding box center [1026, 443] width 85 height 38
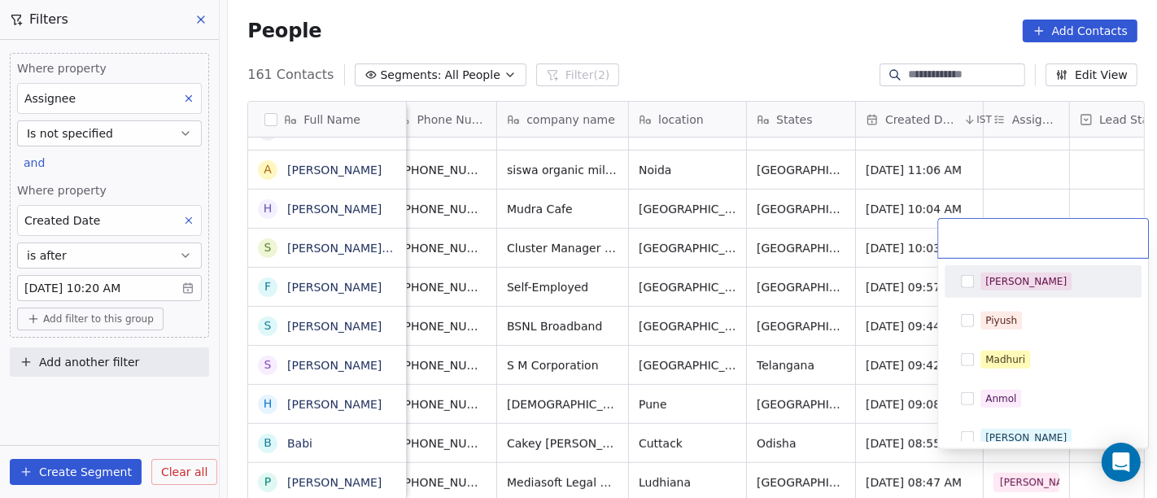
click at [1029, 285] on div "[PERSON_NAME]" at bounding box center [1053, 282] width 145 height 18
click at [1016, 172] on html "On2Cook India Pvt. Ltd. Contacts People Marketing Workflows Campaigns Metrics &…" at bounding box center [578, 249] width 1157 height 498
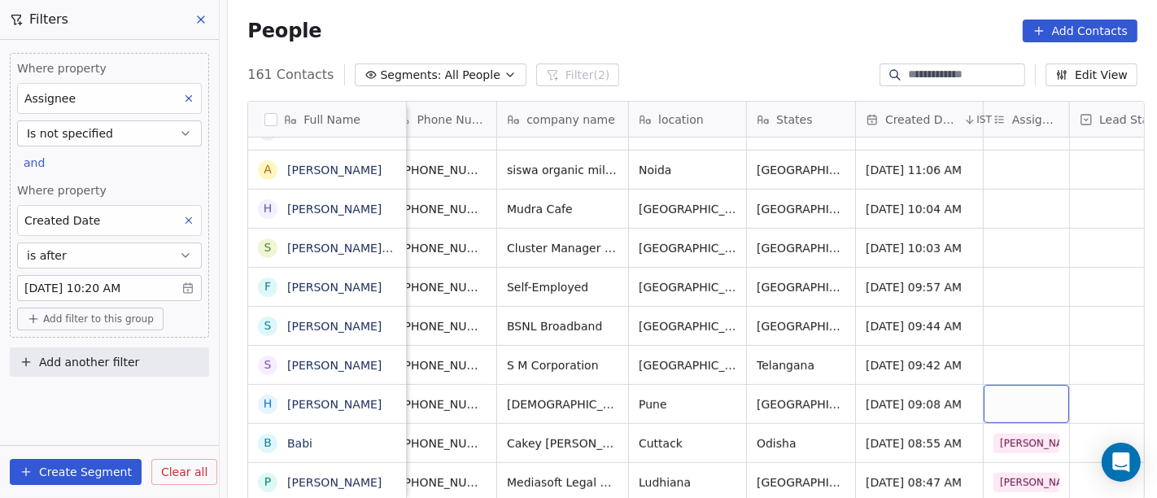
click at [1001, 385] on div "grid" at bounding box center [1026, 404] width 85 height 38
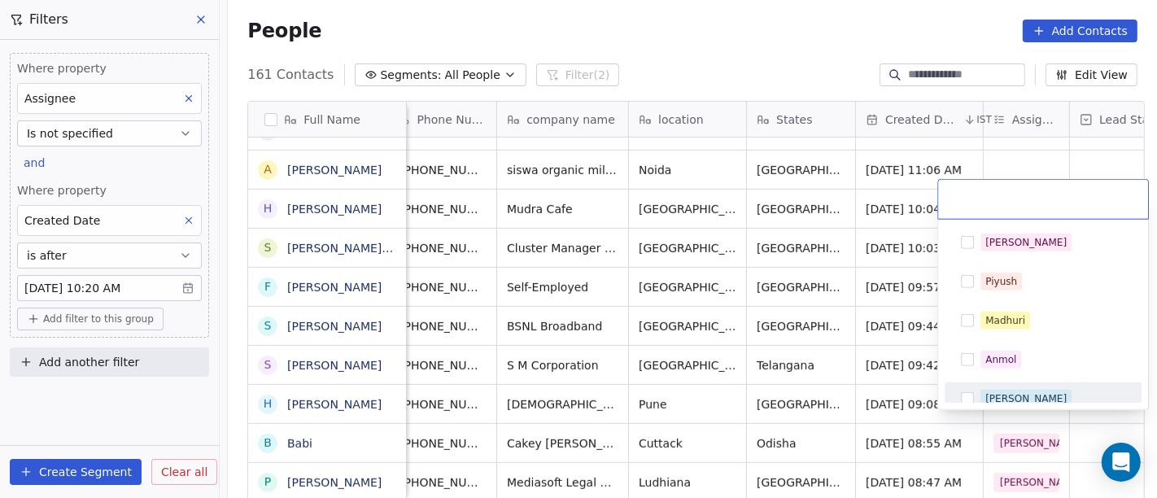
click at [1010, 395] on span "[PERSON_NAME]" at bounding box center [1026, 399] width 91 height 18
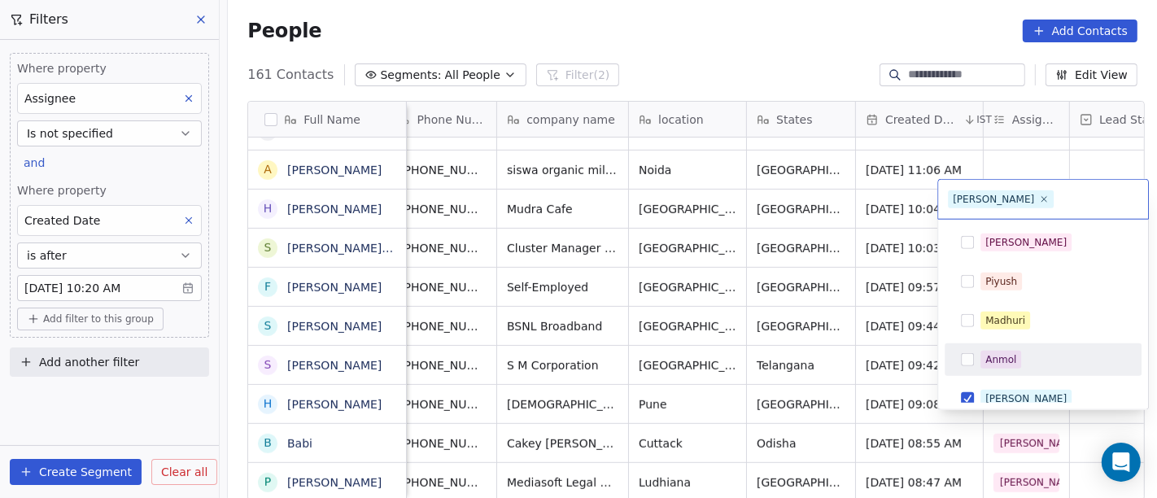
click at [863, 299] on html "On2Cook India Pvt. Ltd. Contacts People Marketing Workflows Campaigns Metrics &…" at bounding box center [578, 249] width 1157 height 498
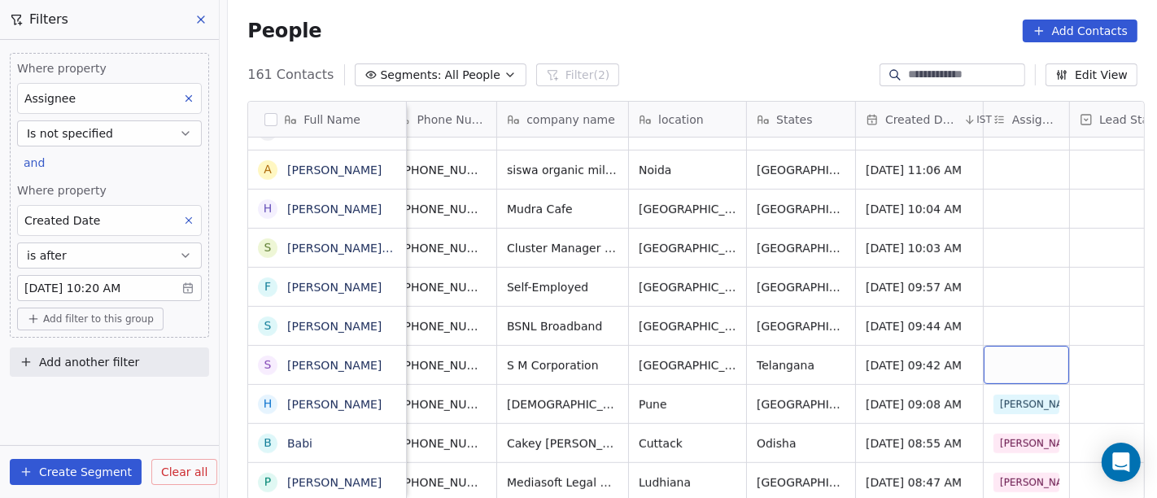
click at [1017, 355] on div "grid" at bounding box center [1026, 365] width 85 height 38
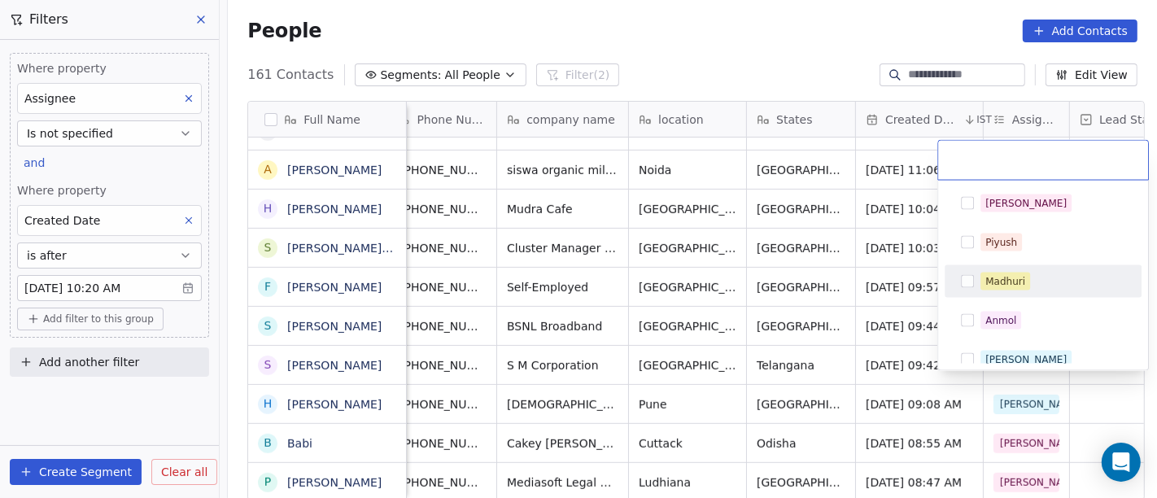
click at [1022, 293] on div "Madhuri" at bounding box center [1043, 282] width 184 height 26
click at [863, 288] on html "On2Cook India Pvt. Ltd. Contacts People Marketing Workflows Campaigns Metrics &…" at bounding box center [578, 249] width 1157 height 498
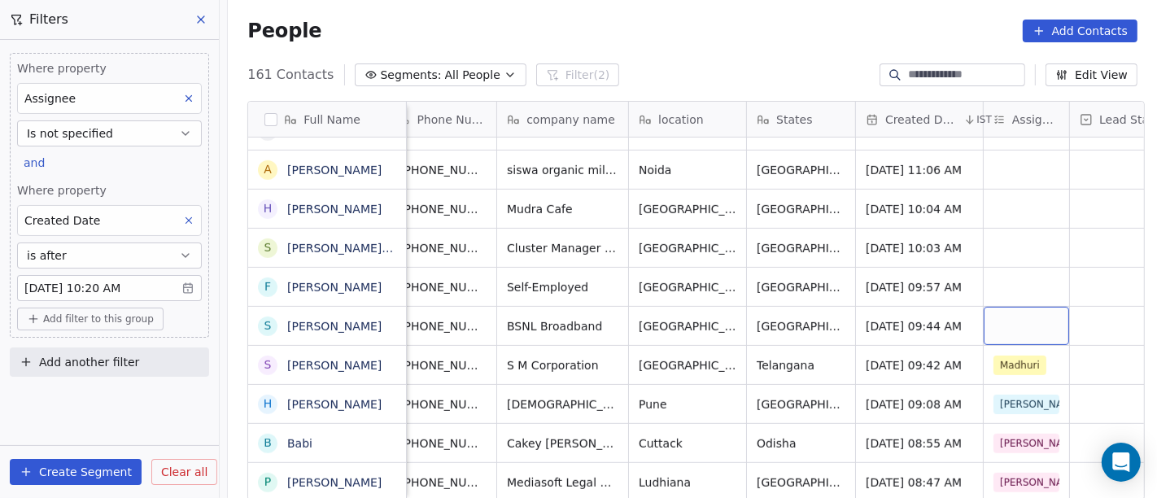
click at [1041, 307] on div "grid" at bounding box center [1026, 326] width 85 height 38
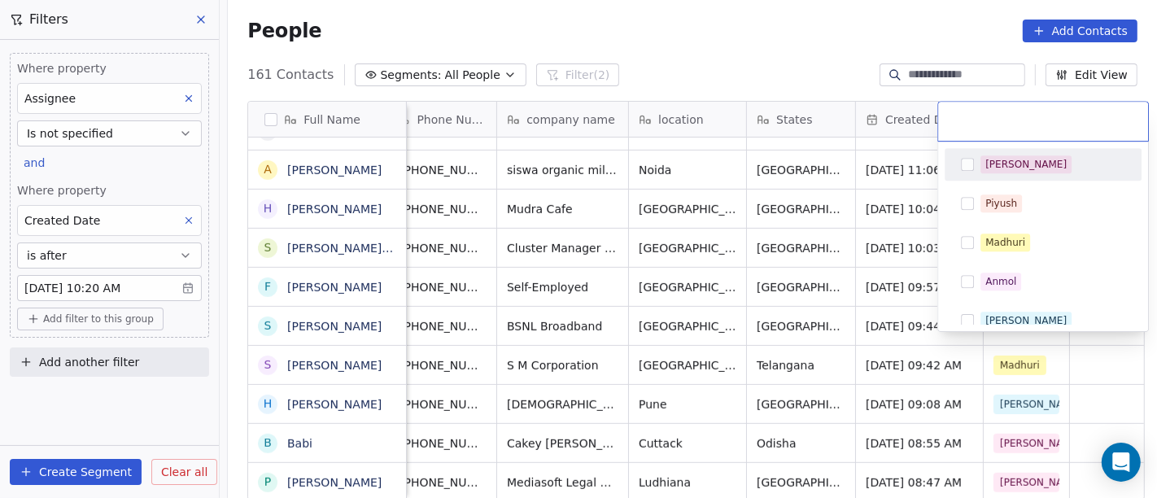
click at [1037, 166] on div "[PERSON_NAME]" at bounding box center [1053, 164] width 145 height 18
click at [819, 209] on html "On2Cook India Pvt. Ltd. Contacts People Marketing Workflows Campaigns Metrics &…" at bounding box center [578, 249] width 1157 height 498
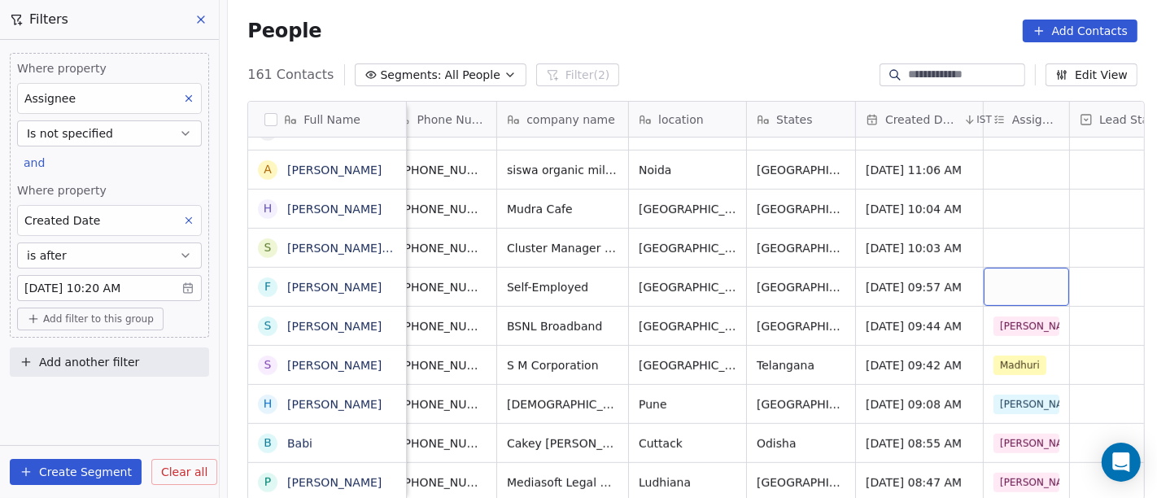
click at [1013, 268] on div "grid" at bounding box center [1026, 287] width 85 height 38
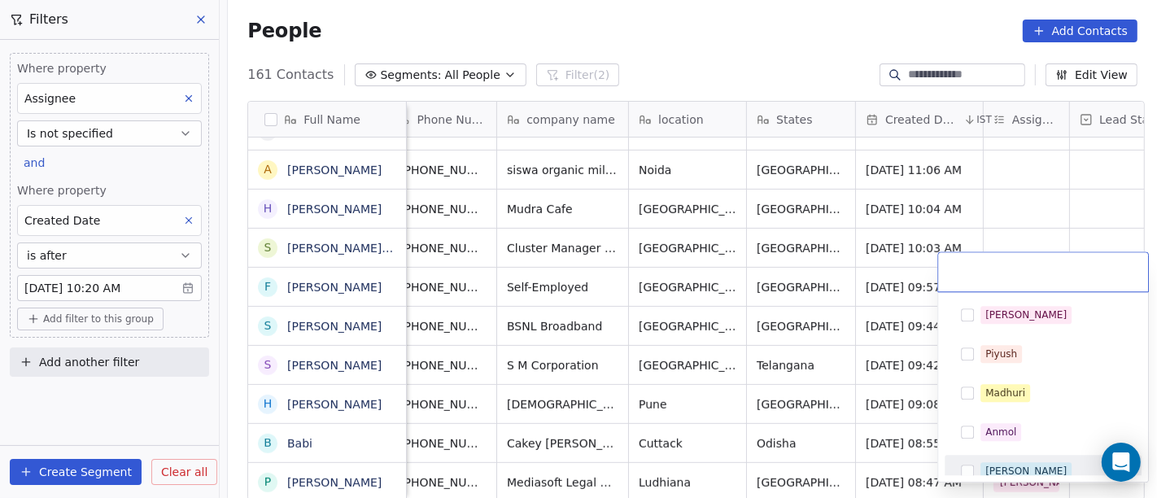
click at [981, 465] on span "[PERSON_NAME]" at bounding box center [1026, 471] width 91 height 18
click at [844, 400] on html "On2Cook India Pvt. Ltd. Contacts People Marketing Workflows Campaigns Metrics &…" at bounding box center [578, 249] width 1157 height 498
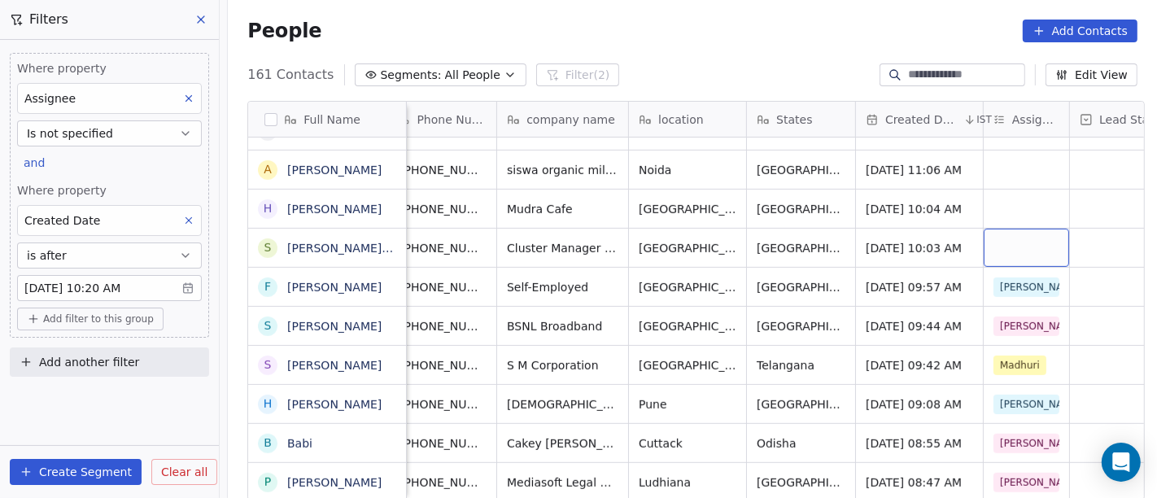
click at [1018, 234] on div "grid" at bounding box center [1026, 248] width 85 height 38
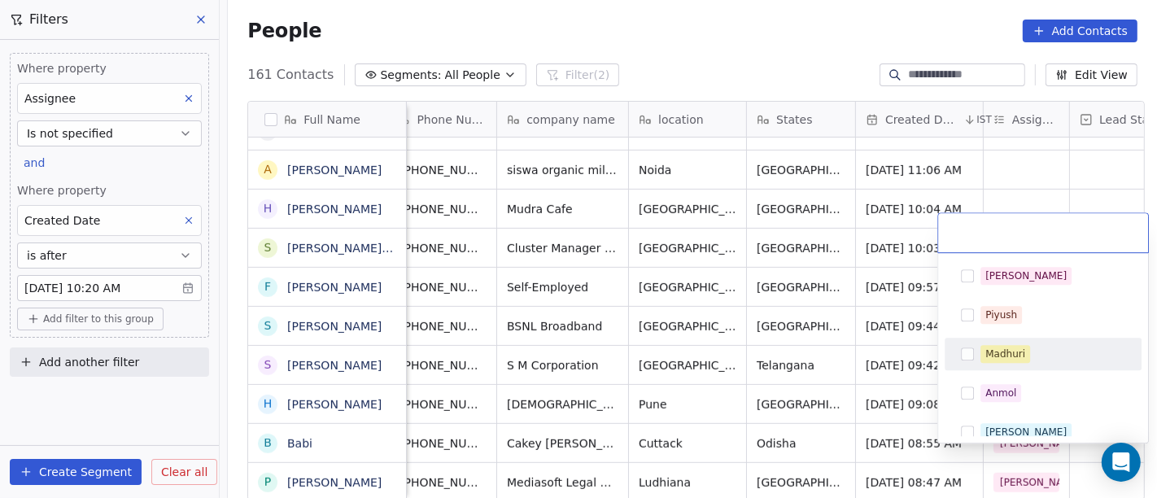
click at [1027, 346] on span "Madhuri" at bounding box center [1006, 354] width 50 height 18
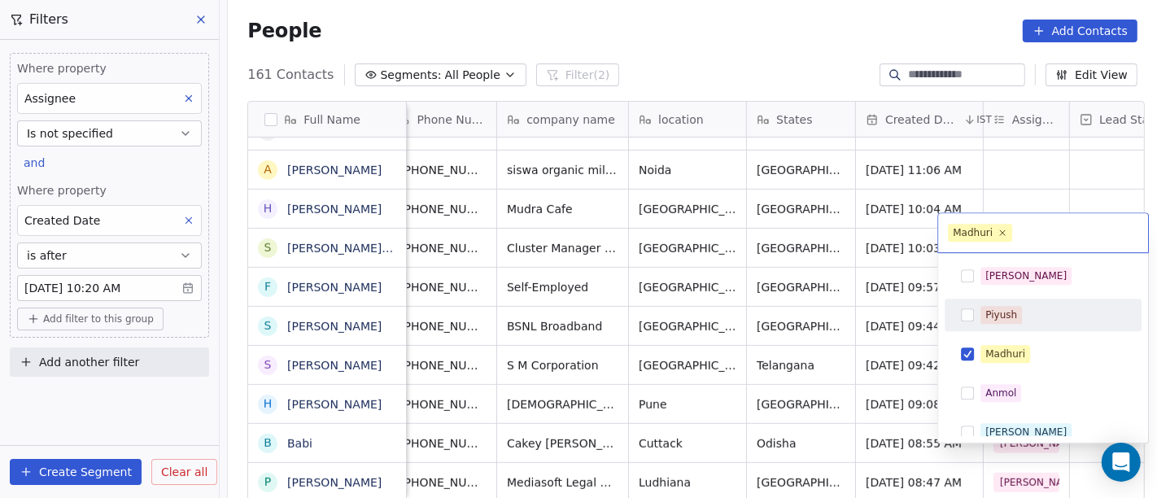
click at [884, 310] on html "On2Cook India Pvt. Ltd. Contacts People Marketing Workflows Campaigns Metrics &…" at bounding box center [578, 249] width 1157 height 498
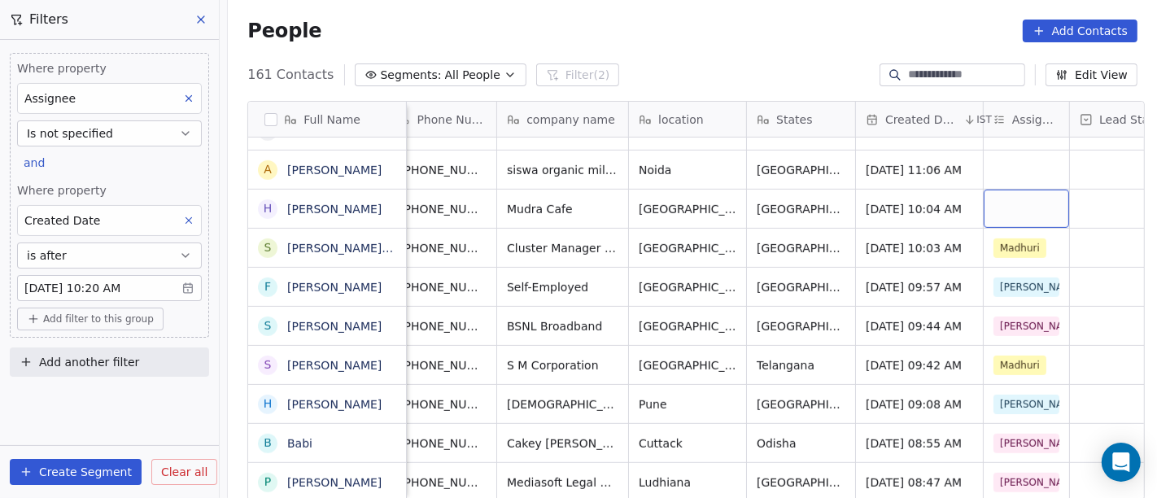
click at [1002, 190] on div "grid" at bounding box center [1026, 209] width 85 height 38
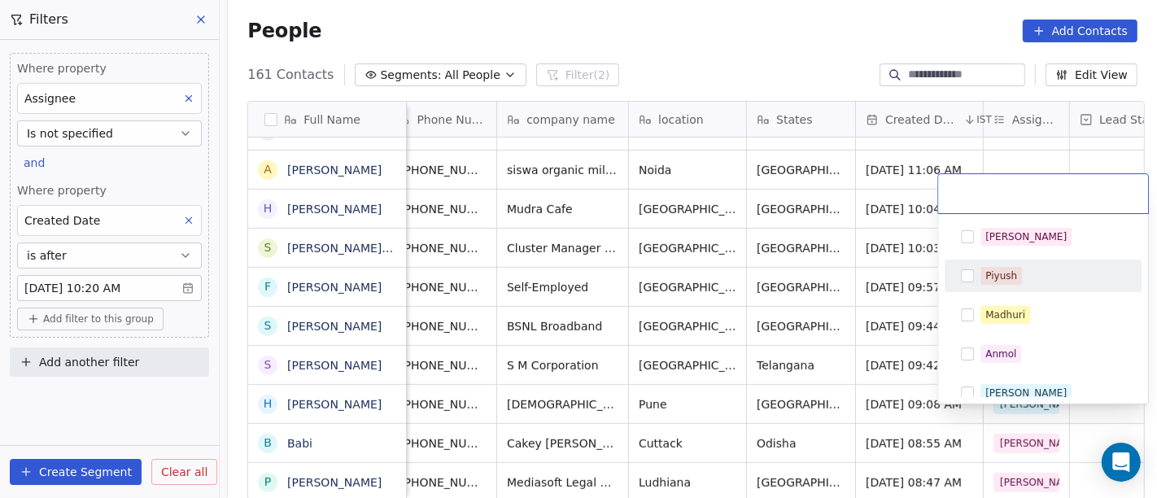
click at [804, 266] on html "On2Cook India Pvt. Ltd. Contacts People Marketing Workflows Campaigns Metrics &…" at bounding box center [578, 249] width 1157 height 498
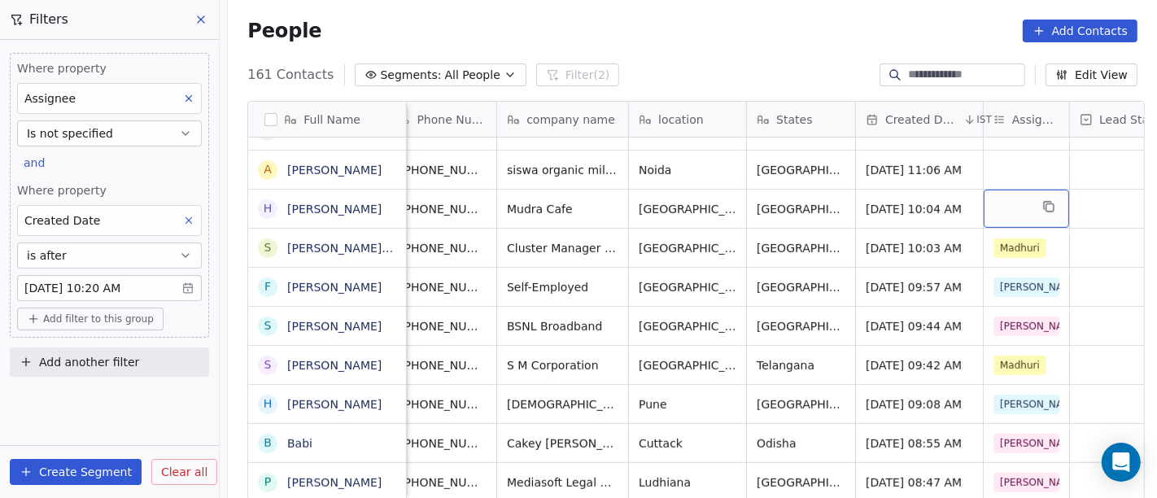
click at [1001, 194] on div "grid" at bounding box center [1026, 209] width 85 height 38
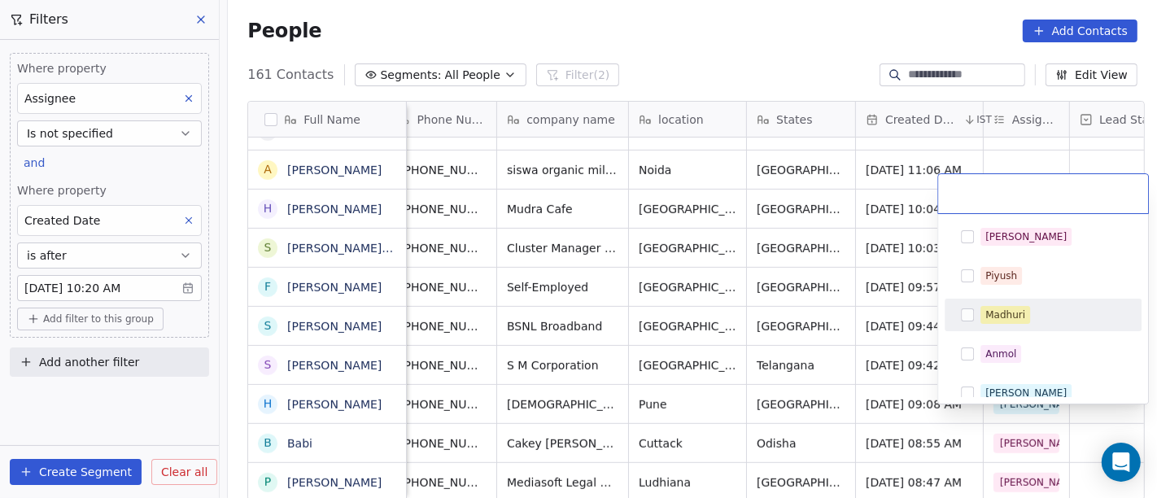
click at [994, 306] on span "Madhuri" at bounding box center [1006, 315] width 50 height 18
click at [837, 252] on html "On2Cook India Pvt. Ltd. Contacts People Marketing Workflows Campaigns Metrics &…" at bounding box center [578, 249] width 1157 height 498
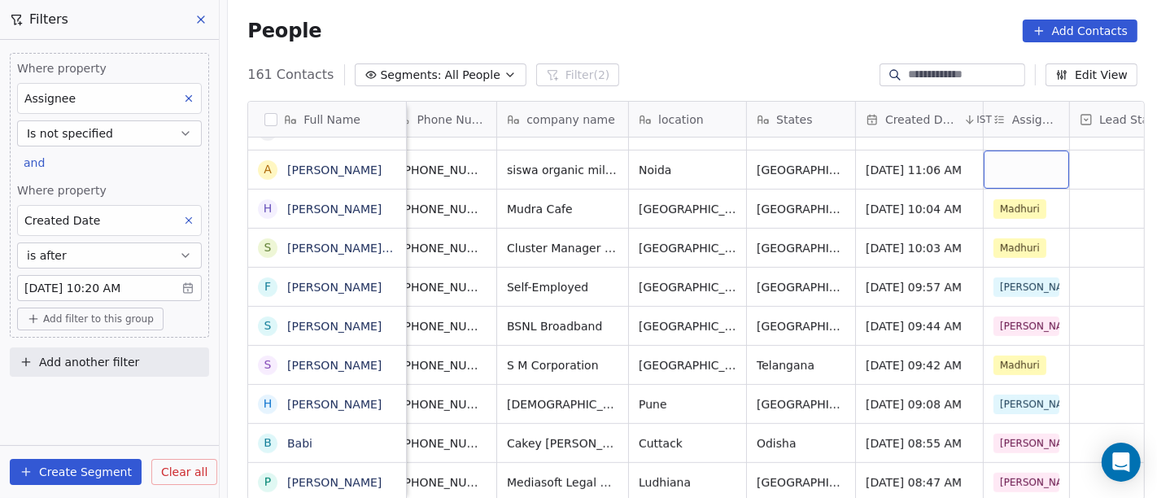
click at [1003, 155] on div "grid" at bounding box center [1026, 170] width 85 height 38
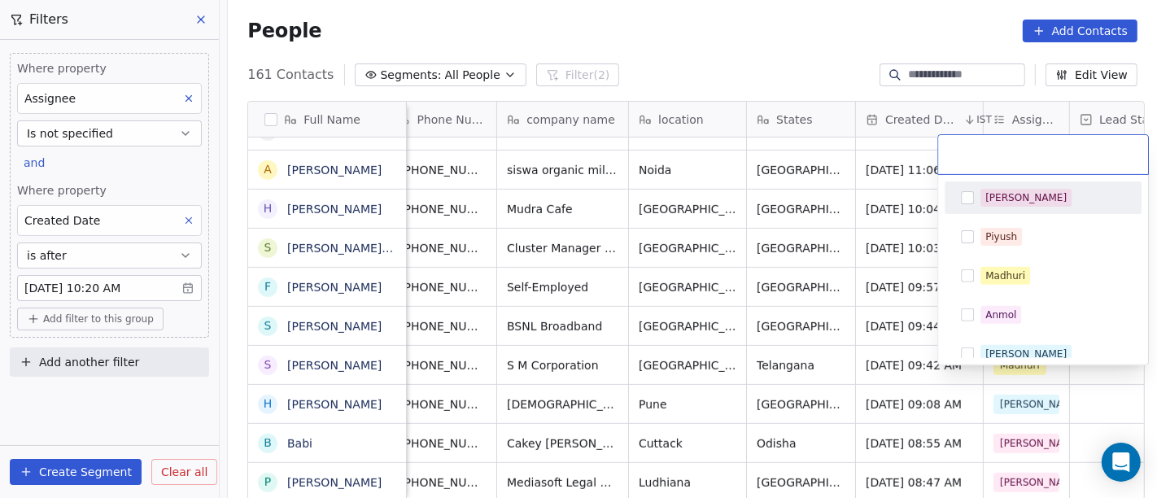
click at [1003, 191] on div "[PERSON_NAME]" at bounding box center [1026, 197] width 81 height 15
click at [842, 203] on html "On2Cook India Pvt. Ltd. Contacts People Marketing Workflows Campaigns Metrics &…" at bounding box center [578, 249] width 1157 height 498
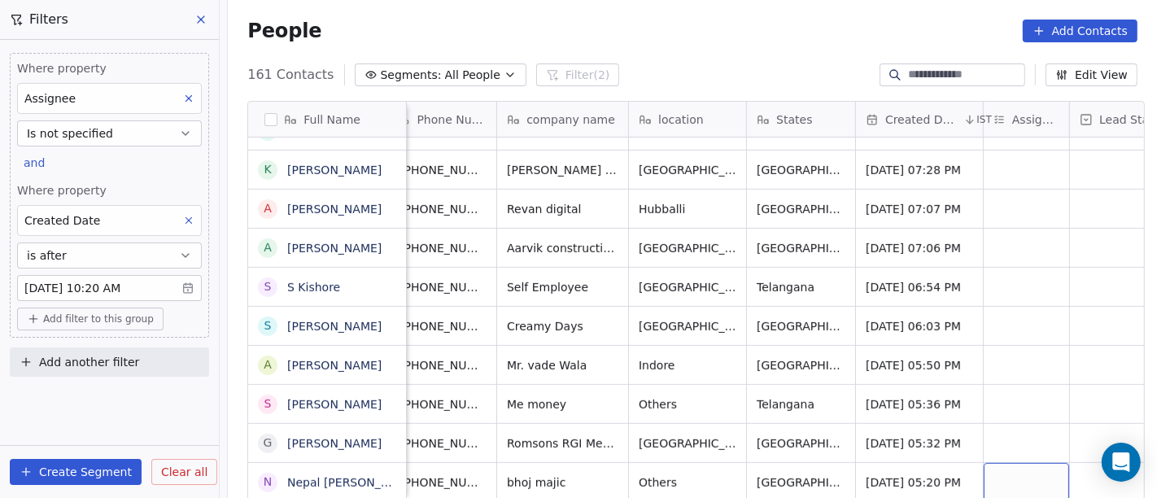
click at [1026, 476] on div "grid" at bounding box center [1026, 482] width 85 height 38
click at [994, 475] on div "grid" at bounding box center [1026, 482] width 85 height 38
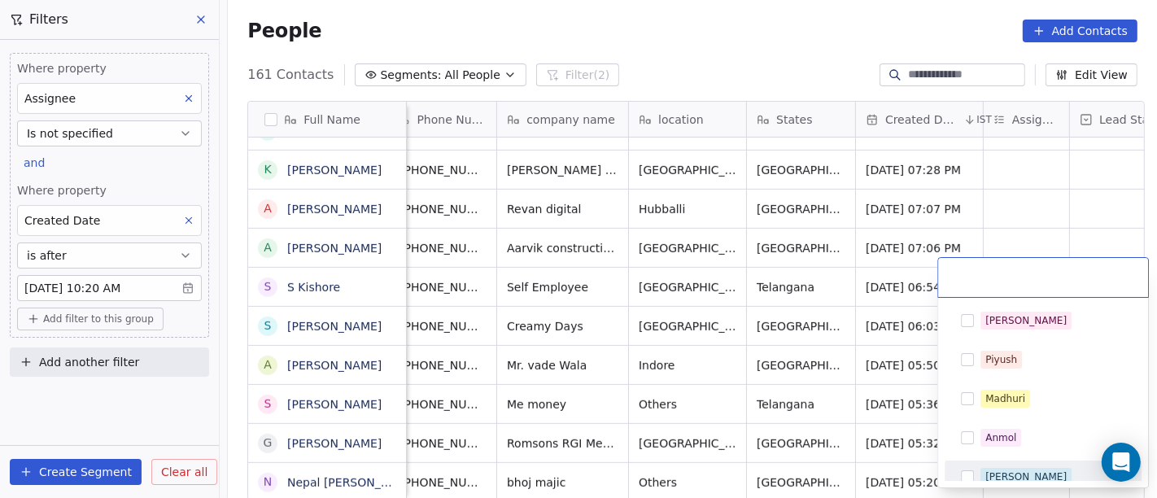
click at [1018, 465] on div "[PERSON_NAME]" at bounding box center [1043, 477] width 184 height 26
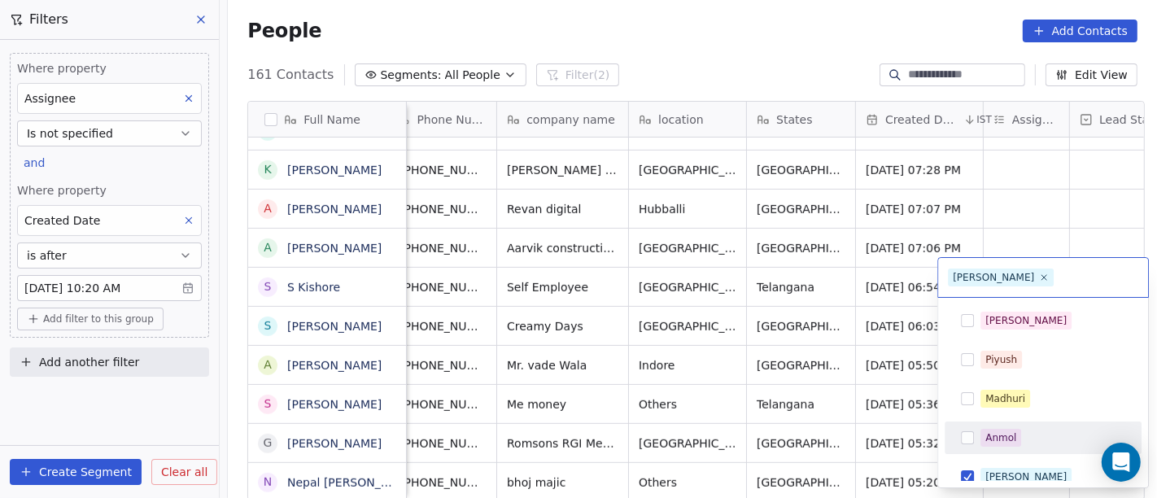
click at [821, 389] on html "On2Cook India Pvt. Ltd. Contacts People Marketing Workflows Campaigns Metrics &…" at bounding box center [578, 249] width 1157 height 498
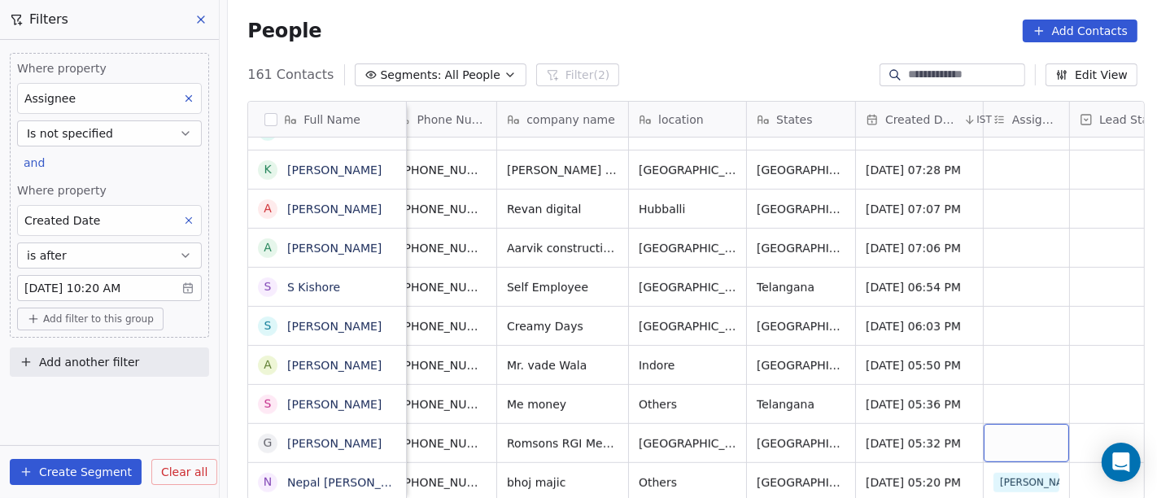
click at [999, 424] on div "grid" at bounding box center [1026, 443] width 85 height 38
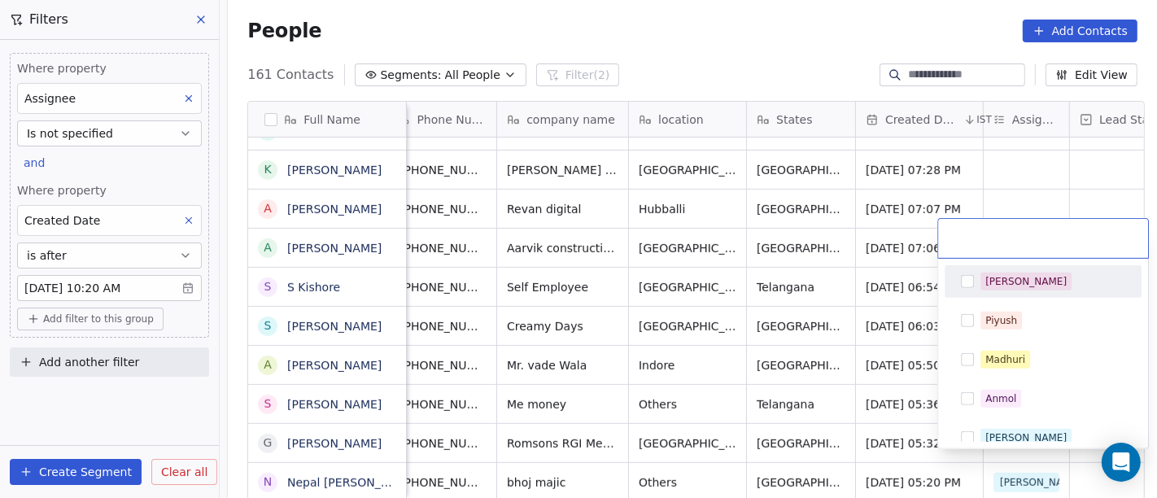
click at [1038, 285] on div "[PERSON_NAME]" at bounding box center [1053, 282] width 145 height 18
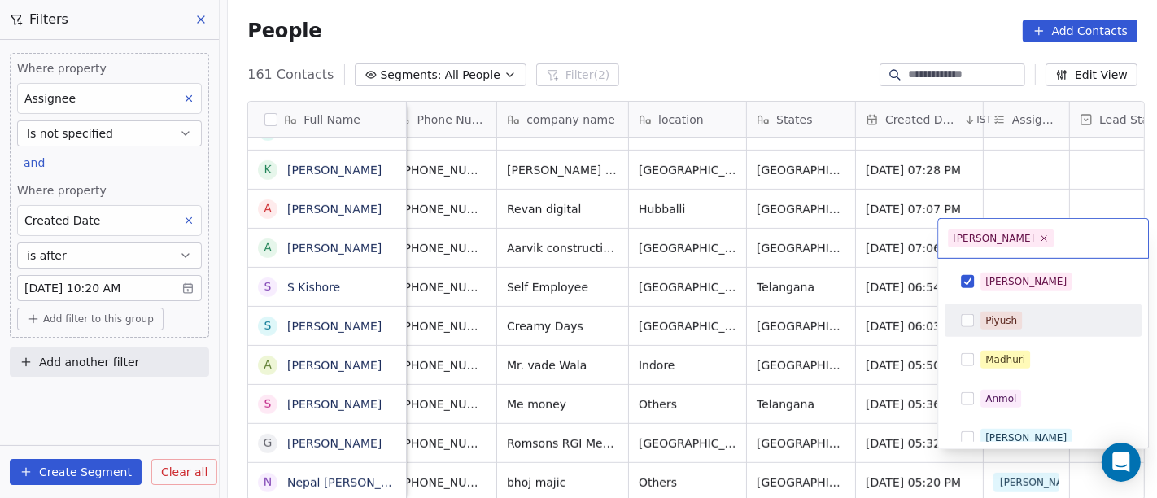
click at [850, 345] on html "On2Cook India Pvt. Ltd. Contacts People Marketing Workflows Campaigns Metrics &…" at bounding box center [578, 249] width 1157 height 498
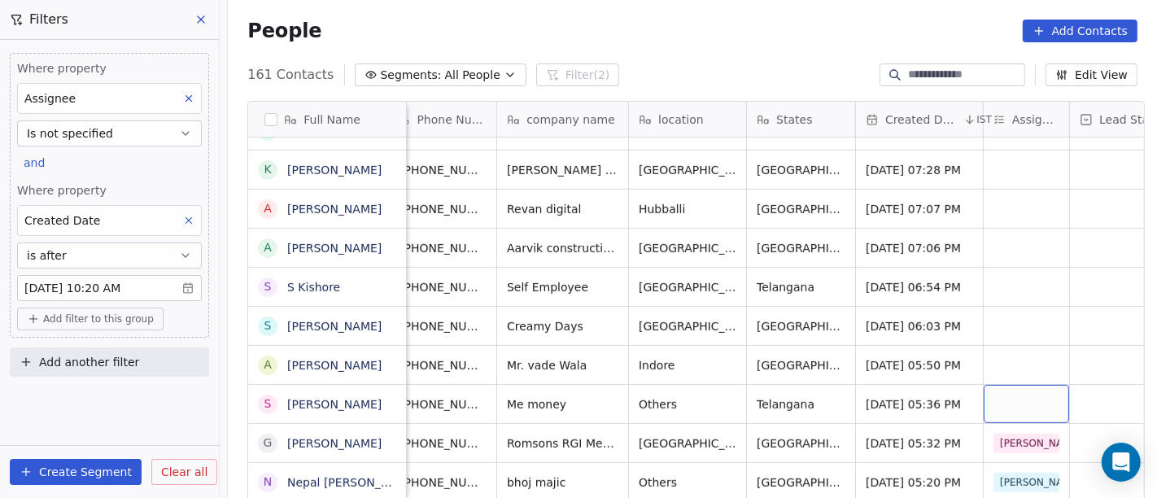
click at [1012, 385] on div "grid" at bounding box center [1026, 404] width 85 height 38
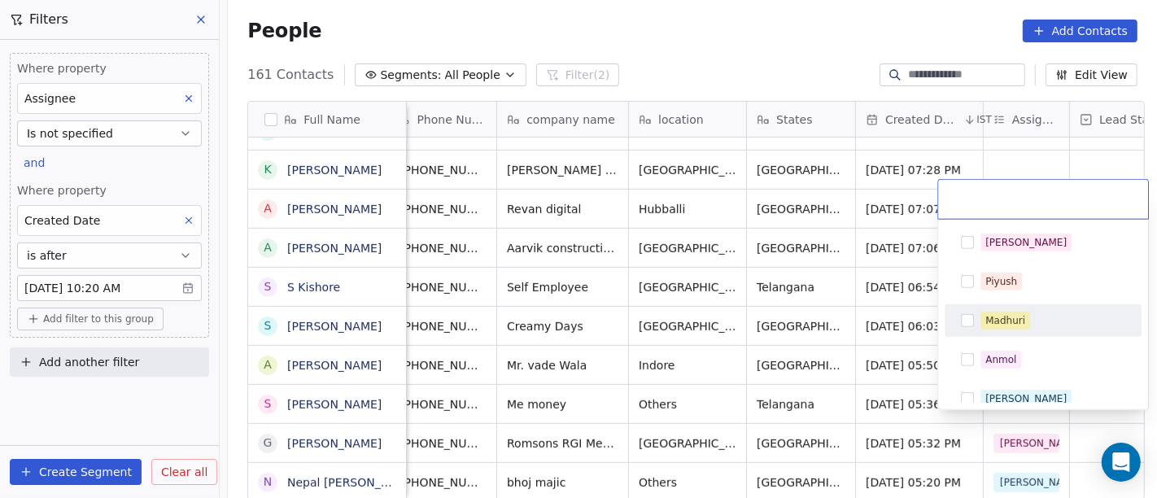
click at [1014, 330] on div "Madhuri" at bounding box center [1043, 321] width 184 height 26
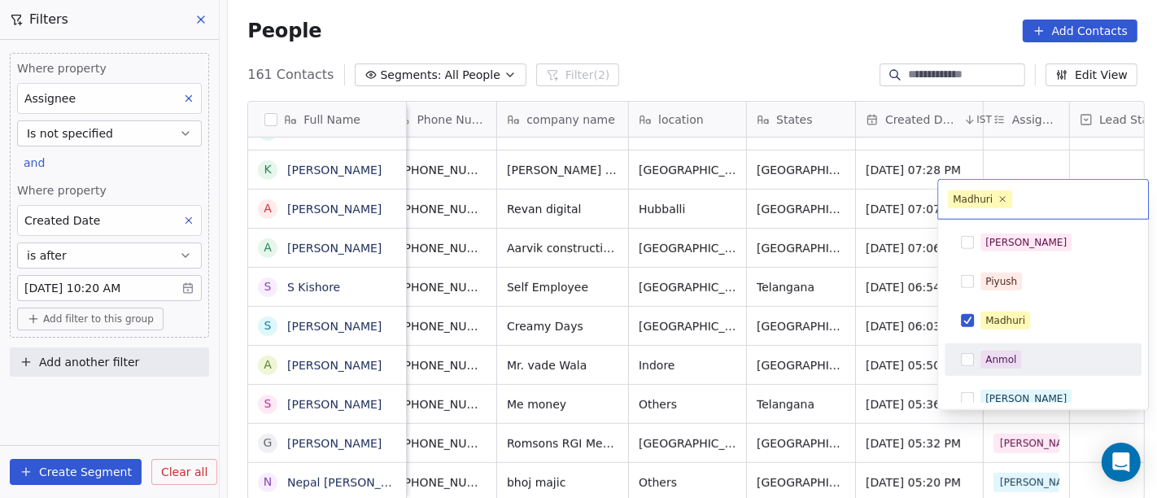
click at [864, 363] on html "On2Cook India Pvt. Ltd. Contacts People Marketing Workflows Campaigns Metrics &…" at bounding box center [578, 249] width 1157 height 498
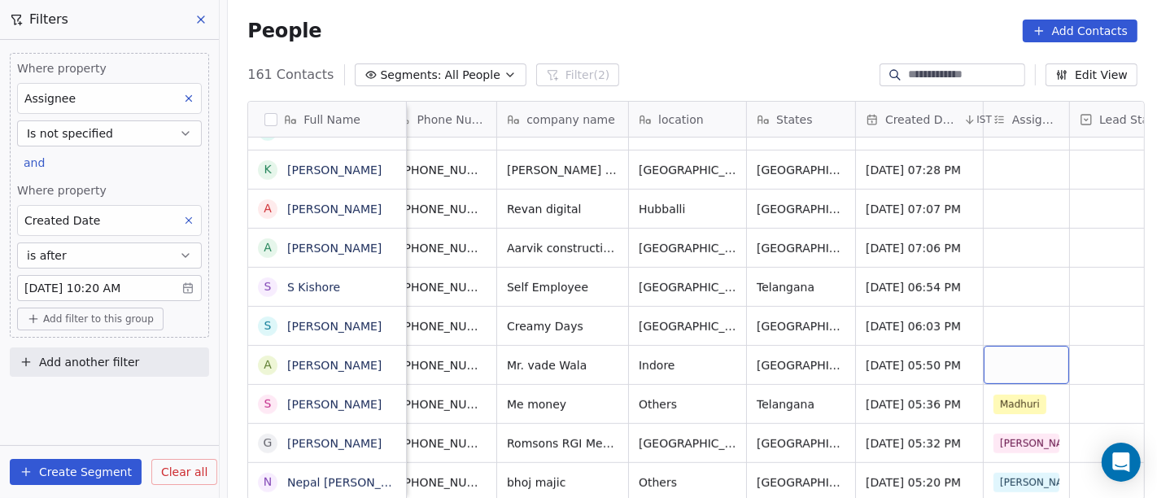
click at [1026, 346] on div "grid" at bounding box center [1026, 365] width 85 height 38
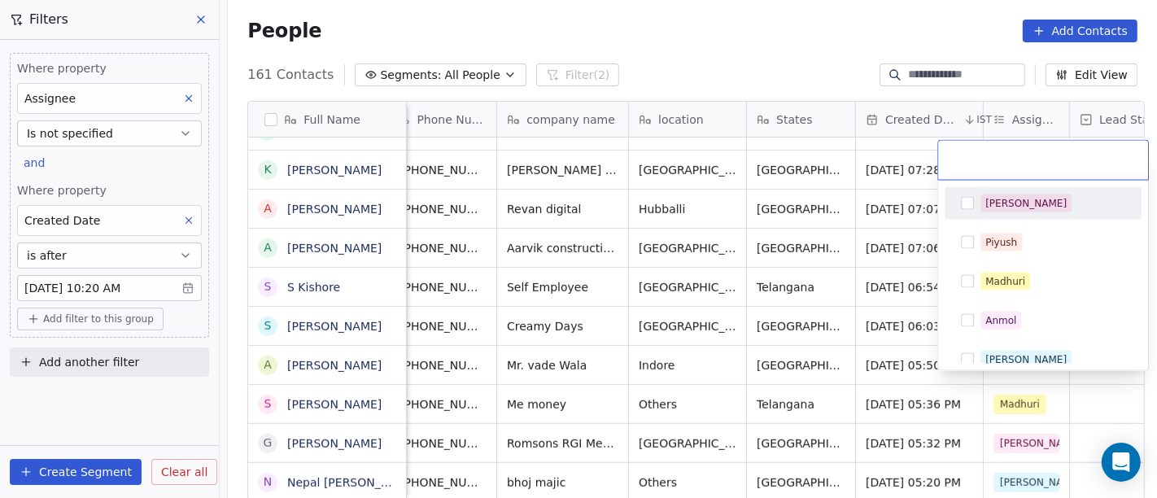
click at [1005, 208] on div "[PERSON_NAME]" at bounding box center [1026, 203] width 81 height 15
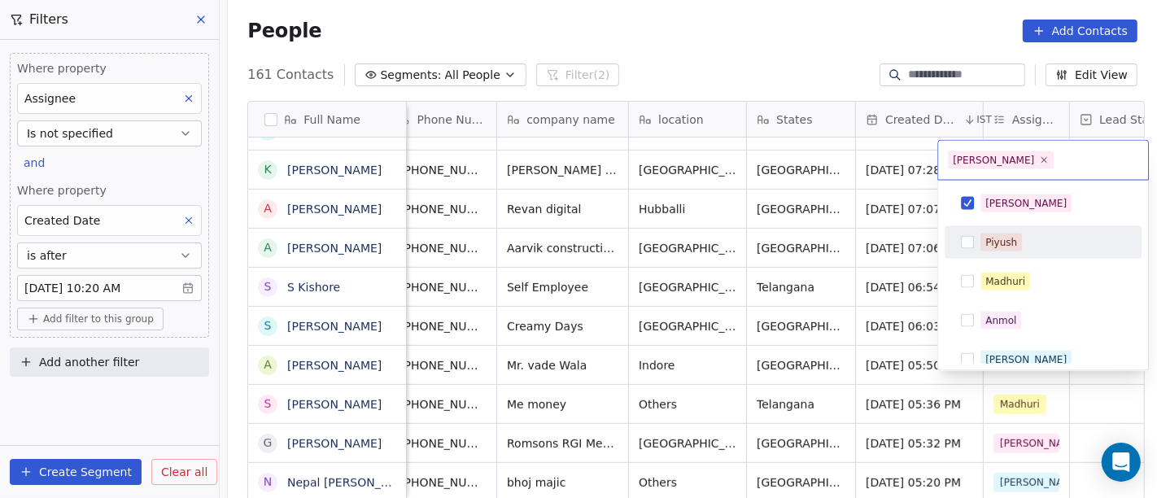
click at [844, 265] on html "On2Cook India Pvt. Ltd. Contacts People Marketing Workflows Campaigns Metrics &…" at bounding box center [578, 249] width 1157 height 498
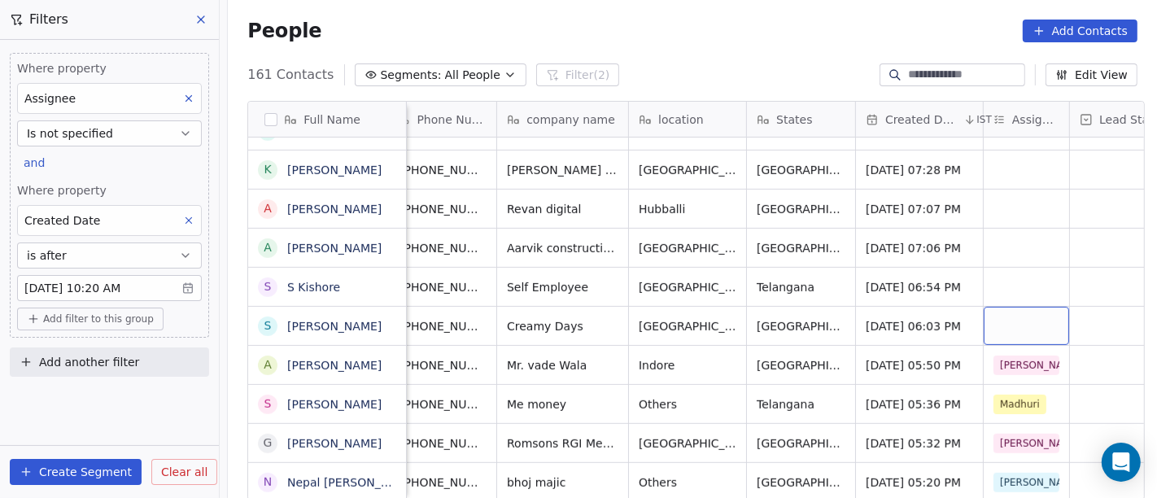
click at [1027, 311] on div "grid" at bounding box center [1026, 326] width 85 height 38
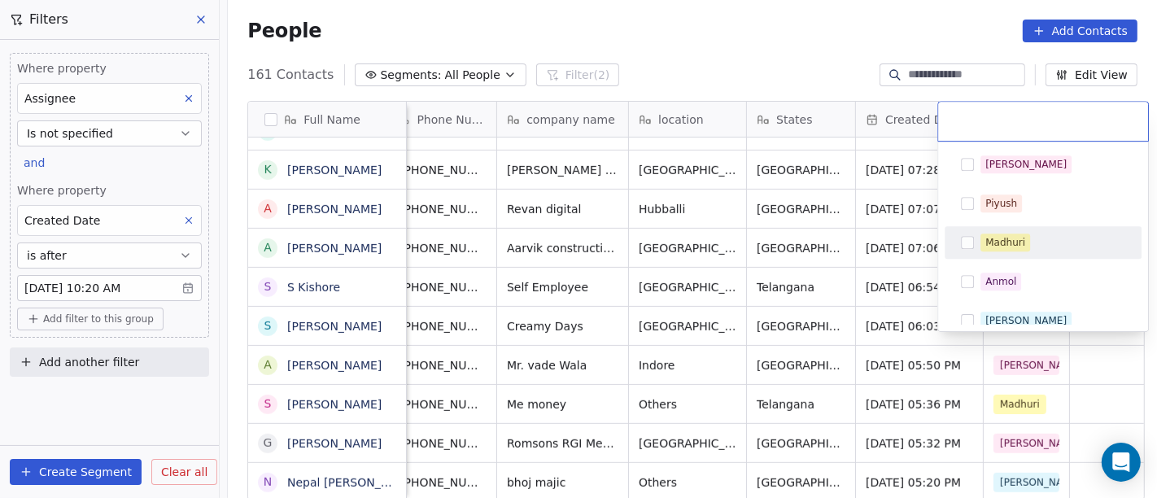
click at [993, 235] on div "Madhuri" at bounding box center [1006, 242] width 40 height 15
click at [879, 261] on html "On2Cook India Pvt. Ltd. Contacts People Marketing Workflows Campaigns Metrics &…" at bounding box center [578, 249] width 1157 height 498
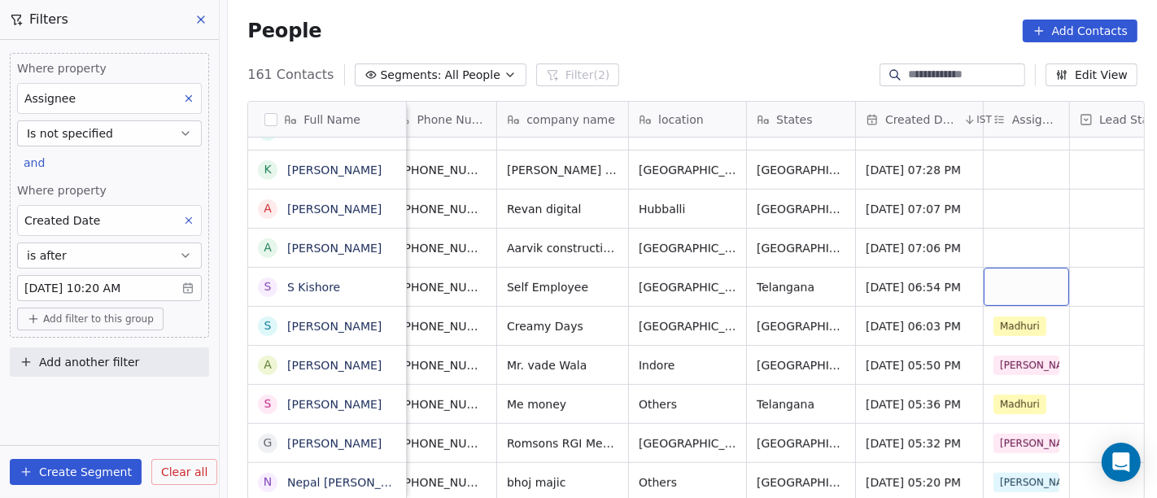
click at [1019, 268] on div "grid" at bounding box center [1026, 287] width 85 height 38
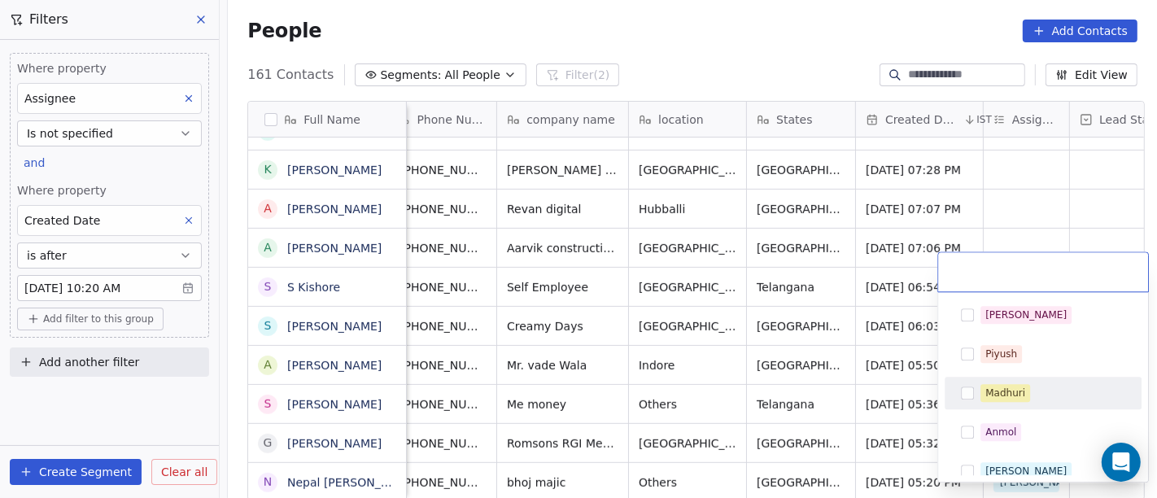
click at [1013, 387] on div "Madhuri" at bounding box center [1006, 393] width 40 height 15
drag, startPoint x: 846, startPoint y: 345, endPoint x: 1003, endPoint y: 292, distance: 165.0
click at [846, 345] on html "On2Cook India Pvt. Ltd. Contacts People Marketing Workflows Campaigns Metrics &…" at bounding box center [578, 249] width 1157 height 498
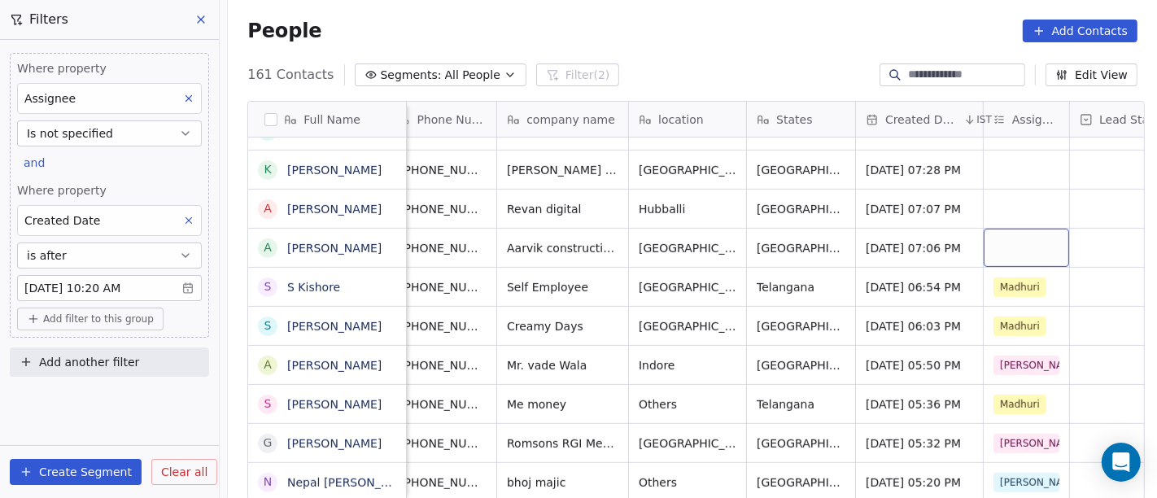
click at [1021, 232] on div "grid" at bounding box center [1026, 248] width 85 height 38
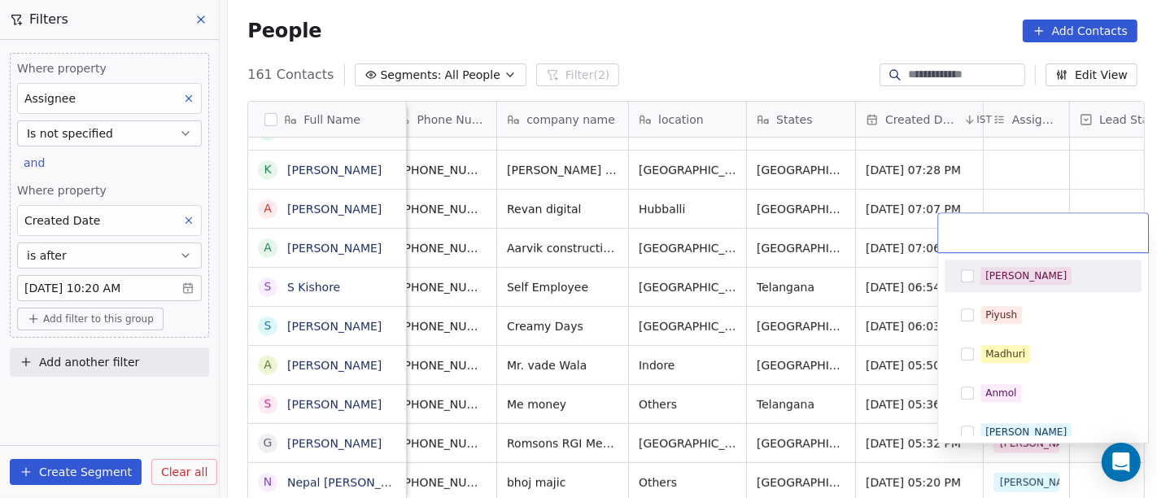
click at [974, 275] on div "[PERSON_NAME]" at bounding box center [1043, 276] width 184 height 26
click at [859, 281] on html "On2Cook India Pvt. Ltd. Contacts People Marketing Workflows Campaigns Metrics &…" at bounding box center [578, 249] width 1157 height 498
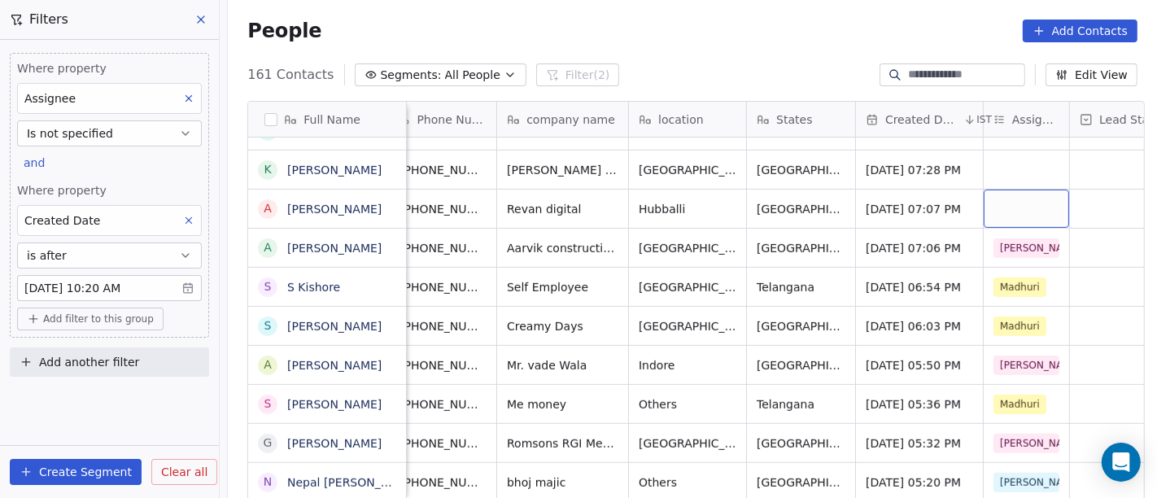
click at [1008, 190] on div "grid" at bounding box center [1026, 209] width 85 height 38
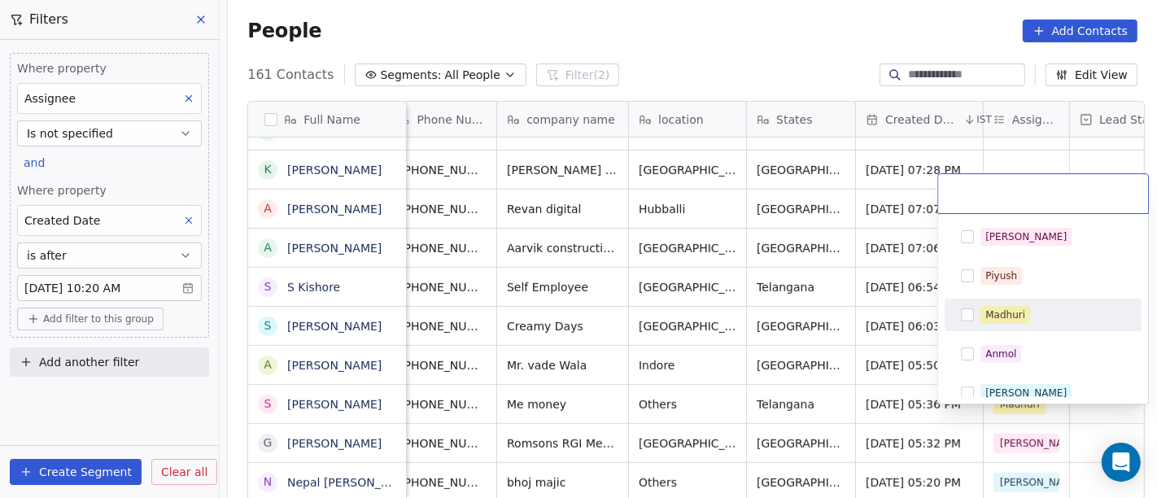
click at [1024, 316] on div "Madhuri" at bounding box center [1006, 315] width 40 height 15
click at [859, 316] on html "On2Cook India Pvt. Ltd. Contacts People Marketing Workflows Campaigns Metrics &…" at bounding box center [578, 249] width 1157 height 498
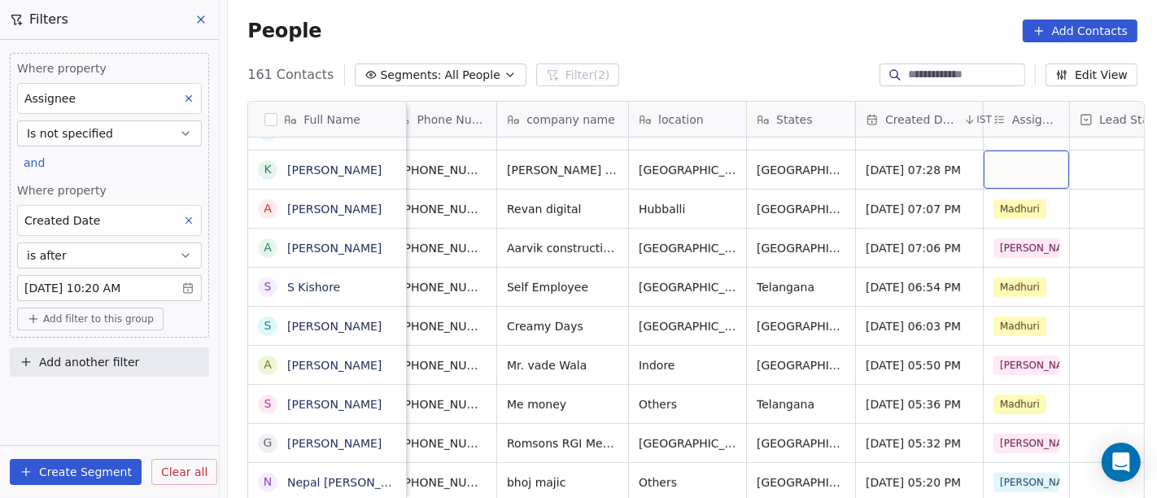
click at [1007, 163] on div "grid" at bounding box center [1026, 170] width 85 height 38
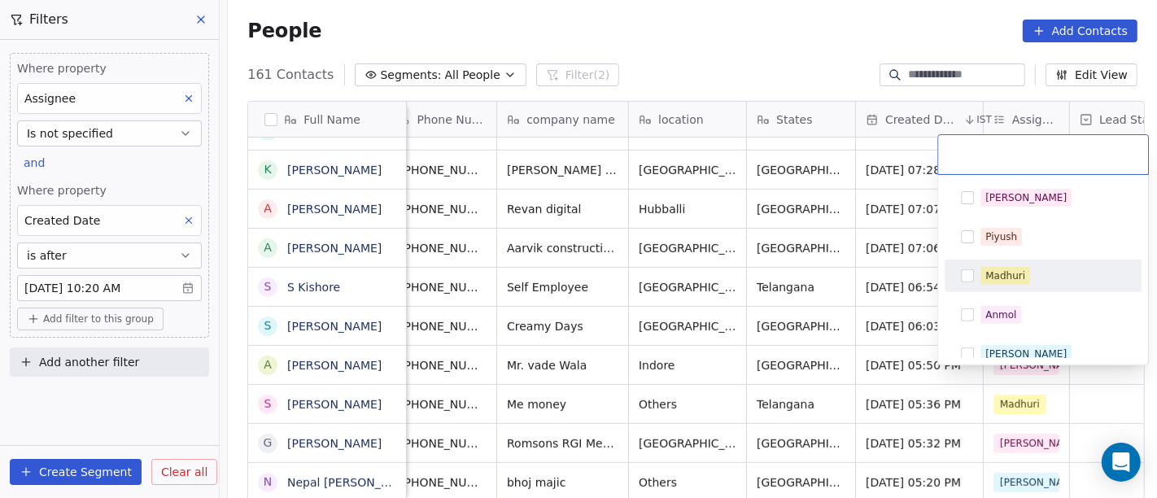
click at [1032, 281] on div "Madhuri" at bounding box center [1053, 276] width 145 height 18
click at [876, 278] on html "On2Cook India Pvt. Ltd. Contacts People Marketing Workflows Campaigns Metrics &…" at bounding box center [578, 249] width 1157 height 498
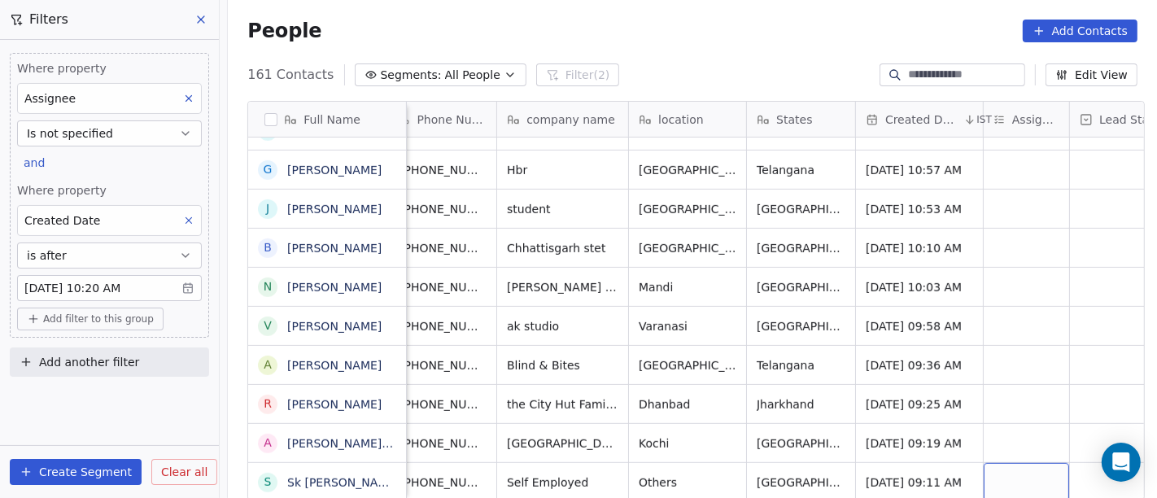
click at [1003, 463] on div "grid" at bounding box center [1026, 482] width 85 height 38
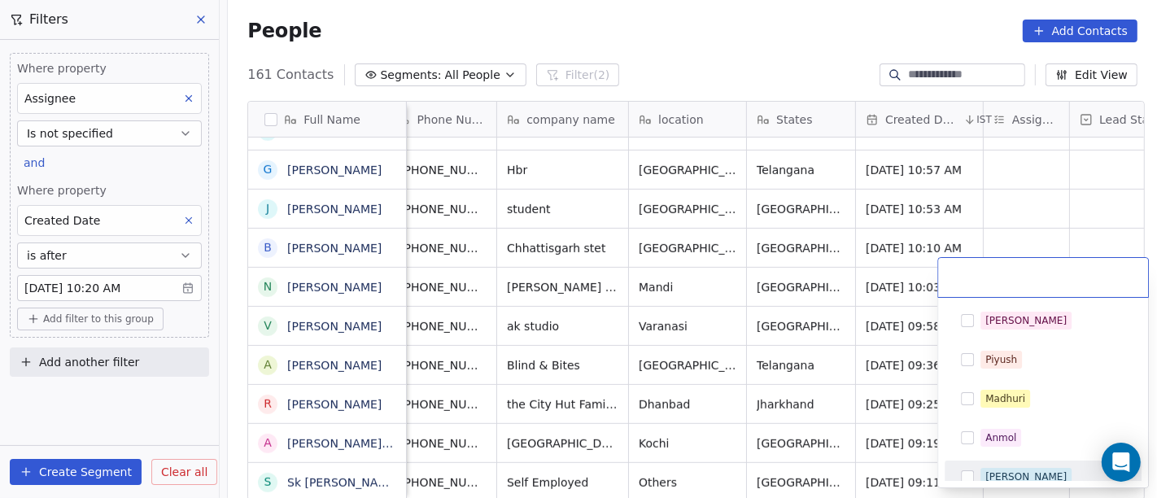
click at [1006, 465] on div "[PERSON_NAME]" at bounding box center [1043, 477] width 184 height 26
click at [688, 410] on html "On2Cook India Pvt. Ltd. Contacts People Marketing Workflows Campaigns Metrics &…" at bounding box center [578, 249] width 1157 height 498
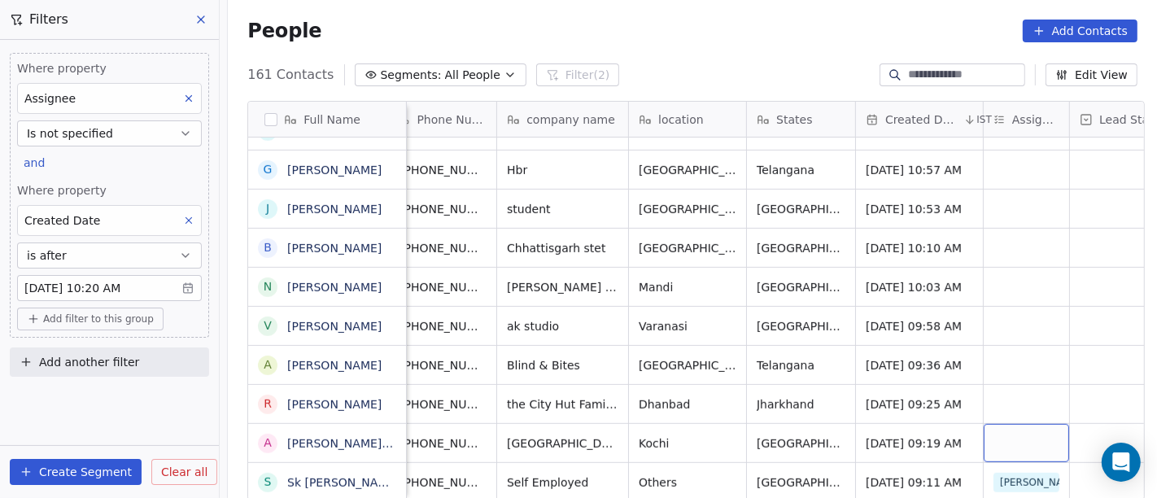
click at [1048, 426] on div "grid" at bounding box center [1026, 443] width 85 height 38
click at [1008, 424] on div "grid" at bounding box center [1026, 443] width 85 height 38
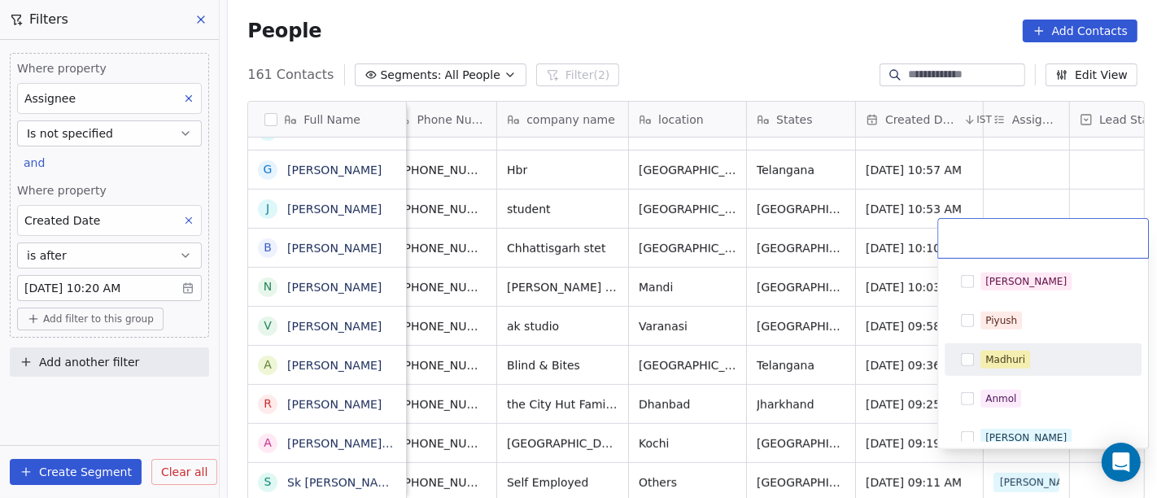
click at [1000, 347] on div "Madhuri" at bounding box center [1043, 360] width 184 height 26
click at [814, 360] on html "On2Cook India Pvt. Ltd. Contacts People Marketing Workflows Campaigns Metrics &…" at bounding box center [578, 249] width 1157 height 498
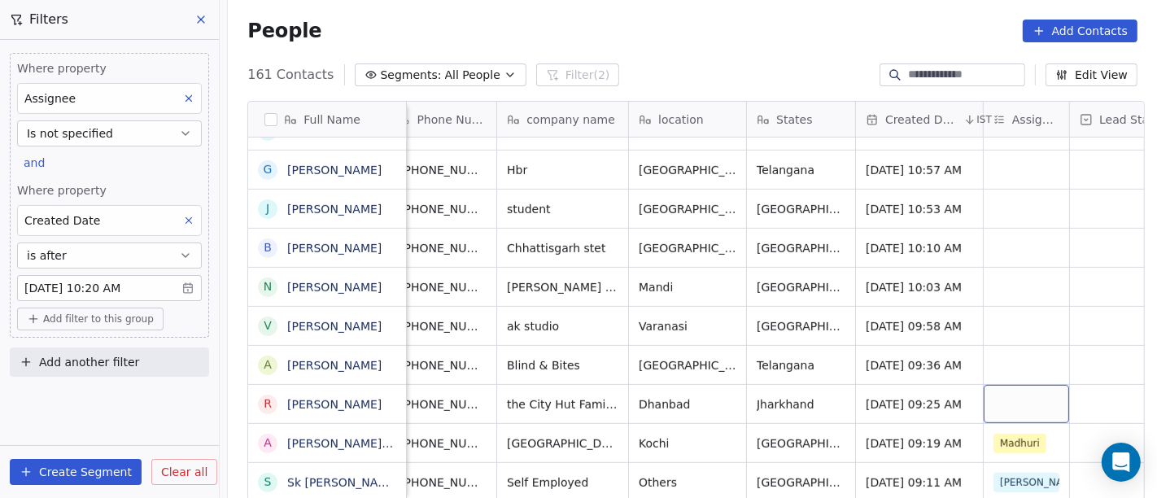
click at [1001, 385] on div "grid" at bounding box center [1026, 404] width 85 height 38
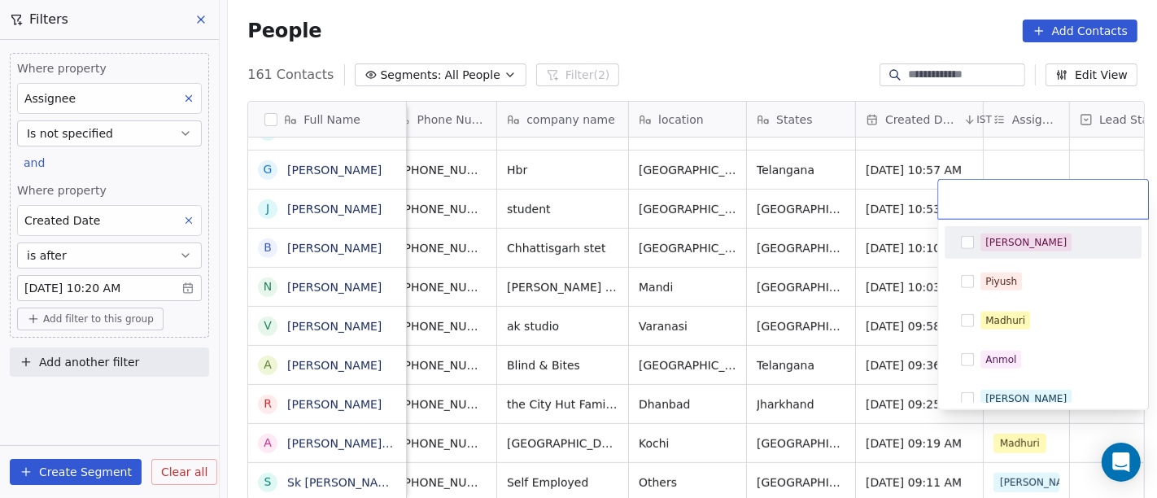
click at [1032, 243] on div "[PERSON_NAME]" at bounding box center [1053, 243] width 145 height 18
click at [735, 315] on html "On2Cook India Pvt. Ltd. Contacts People Marketing Workflows Campaigns Metrics &…" at bounding box center [578, 249] width 1157 height 498
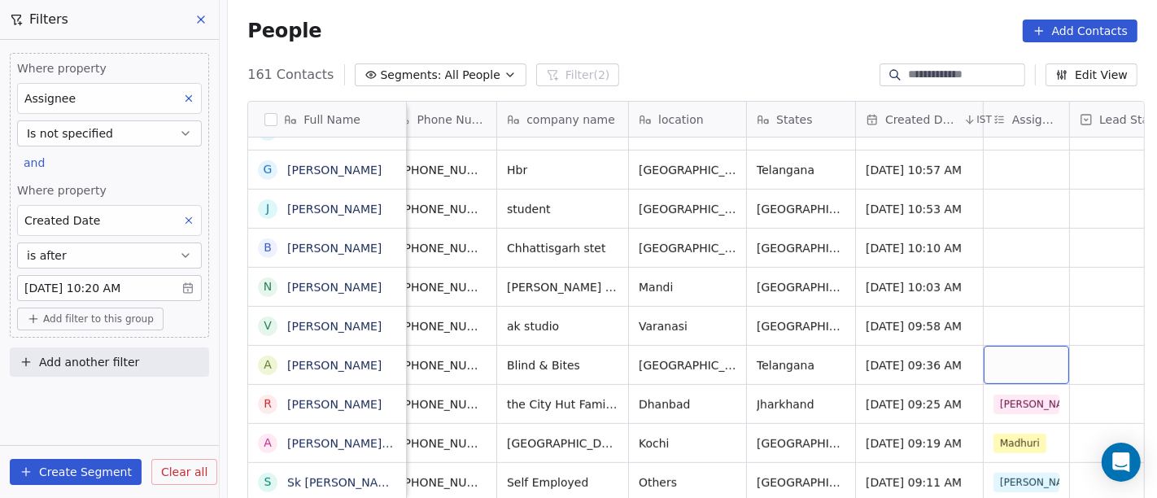
click at [1000, 346] on div "grid" at bounding box center [1026, 365] width 85 height 38
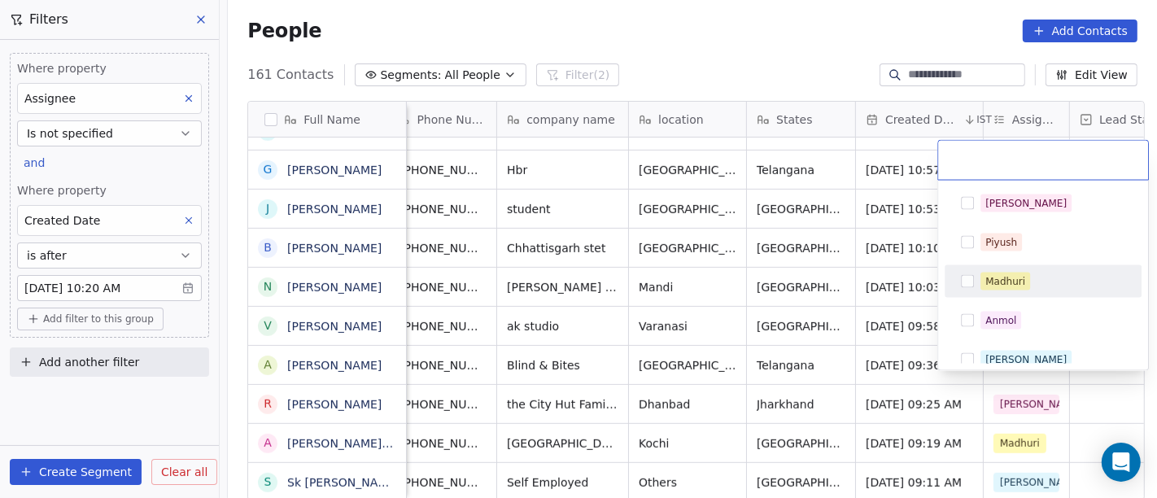
click at [1000, 282] on div "Madhuri" at bounding box center [1006, 281] width 40 height 15
click at [763, 289] on html "On2Cook India Pvt. Ltd. Contacts People Marketing Workflows Campaigns Metrics &…" at bounding box center [578, 249] width 1157 height 498
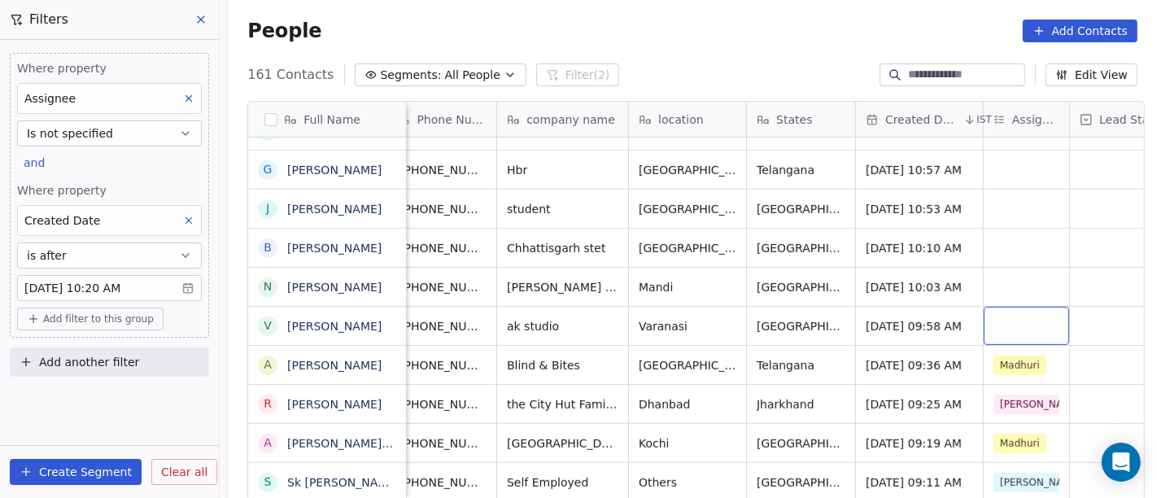
click at [993, 310] on div "grid" at bounding box center [1026, 326] width 85 height 38
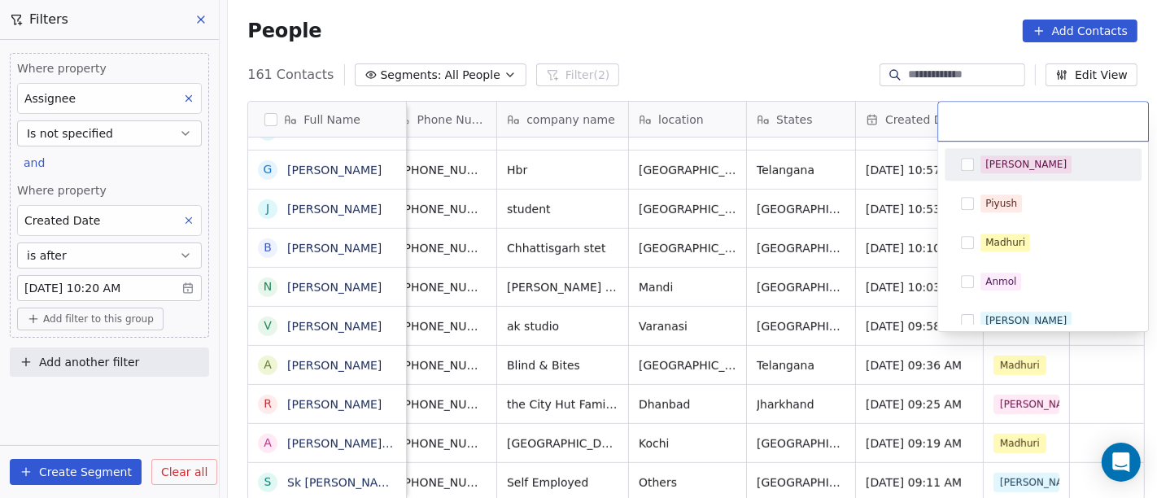
click at [1002, 174] on div "[PERSON_NAME]" at bounding box center [1043, 164] width 184 height 26
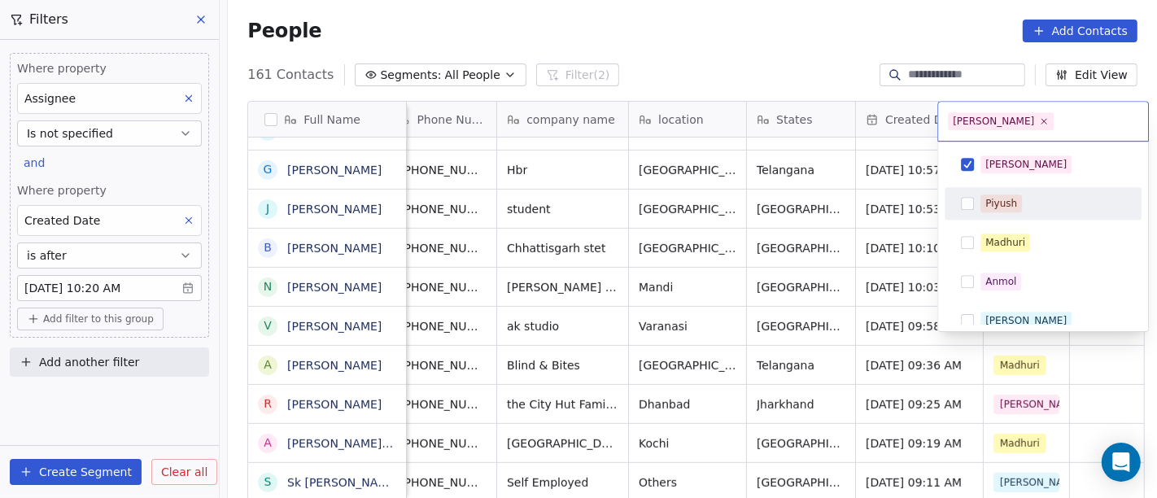
click at [860, 237] on html "On2Cook India Pvt. Ltd. Contacts People Marketing Workflows Campaigns Metrics &…" at bounding box center [578, 249] width 1157 height 498
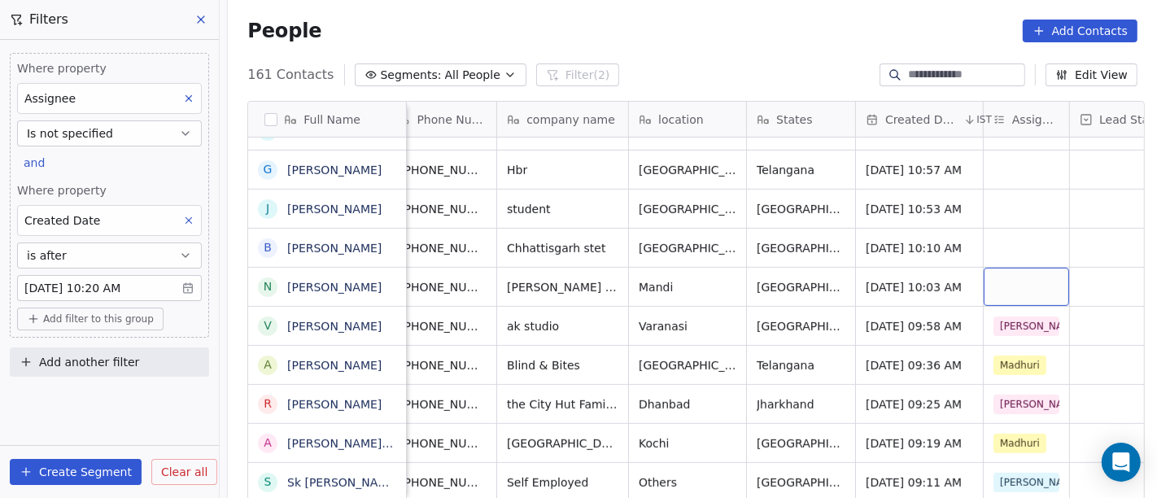
click at [1015, 273] on div "grid" at bounding box center [1026, 287] width 85 height 38
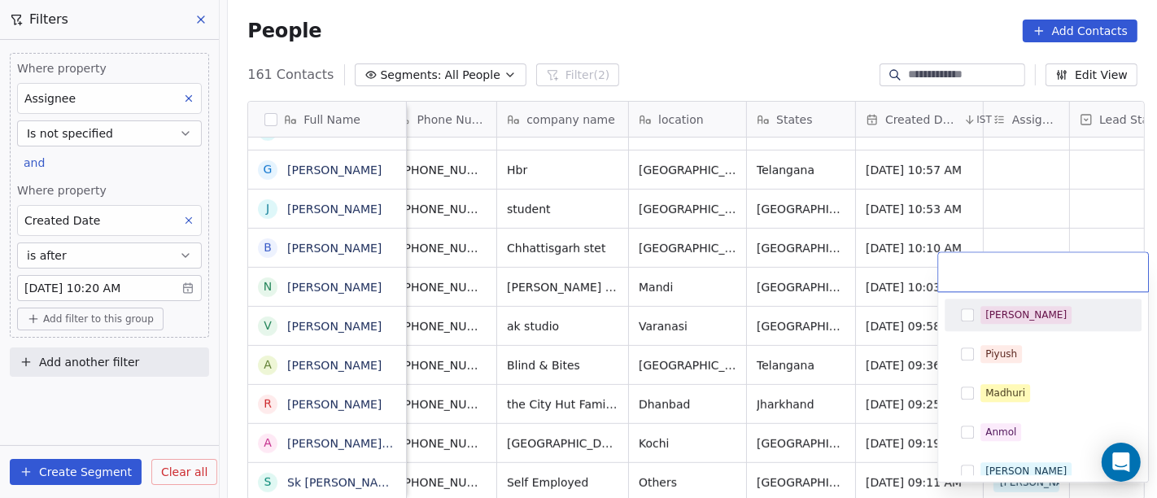
click at [989, 313] on div "[PERSON_NAME]" at bounding box center [1026, 315] width 81 height 15
click at [802, 299] on html "On2Cook India Pvt. Ltd. Contacts People Marketing Workflows Campaigns Metrics &…" at bounding box center [578, 249] width 1157 height 498
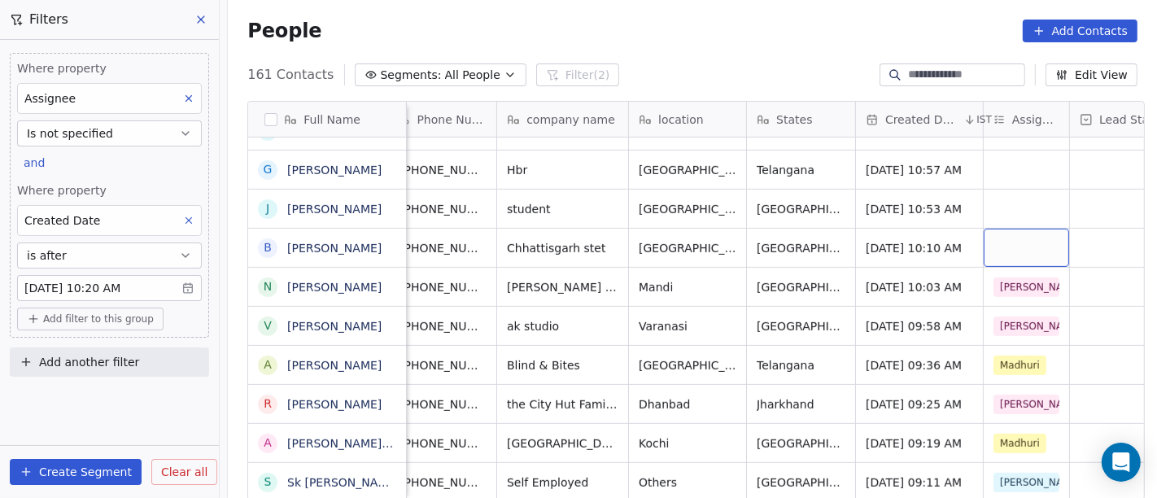
click at [1012, 229] on div "grid" at bounding box center [1026, 248] width 85 height 38
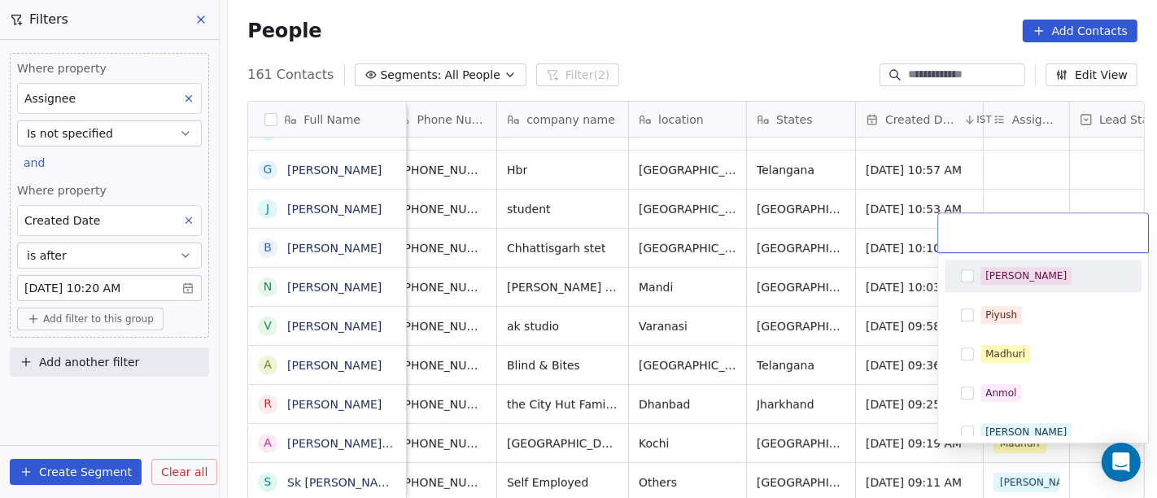
click at [1016, 272] on div "[PERSON_NAME]" at bounding box center [1053, 276] width 145 height 18
click at [793, 293] on html "On2Cook India Pvt. Ltd. Contacts People Marketing Workflows Campaigns Metrics &…" at bounding box center [578, 249] width 1157 height 498
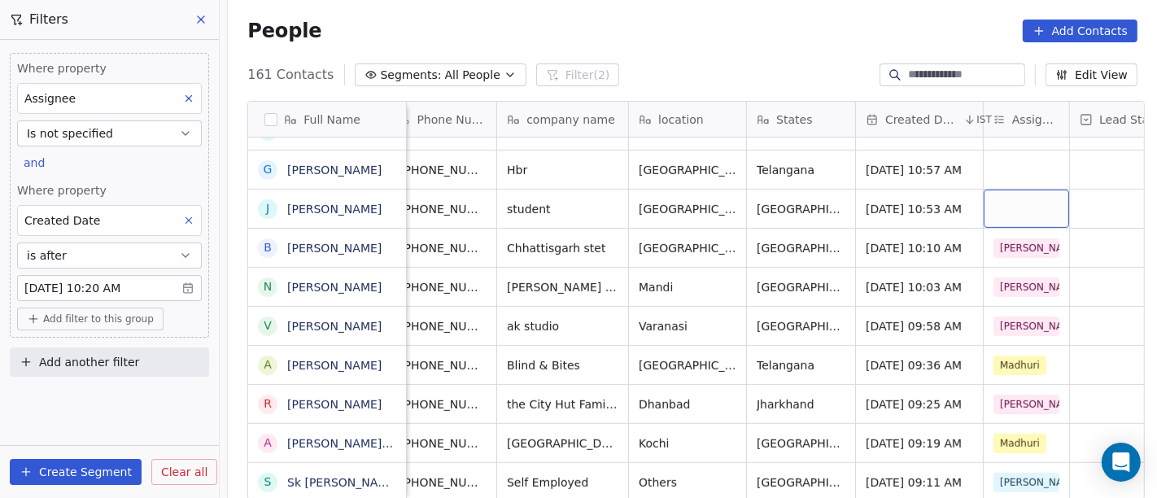
click at [1007, 190] on div "grid" at bounding box center [1026, 209] width 85 height 38
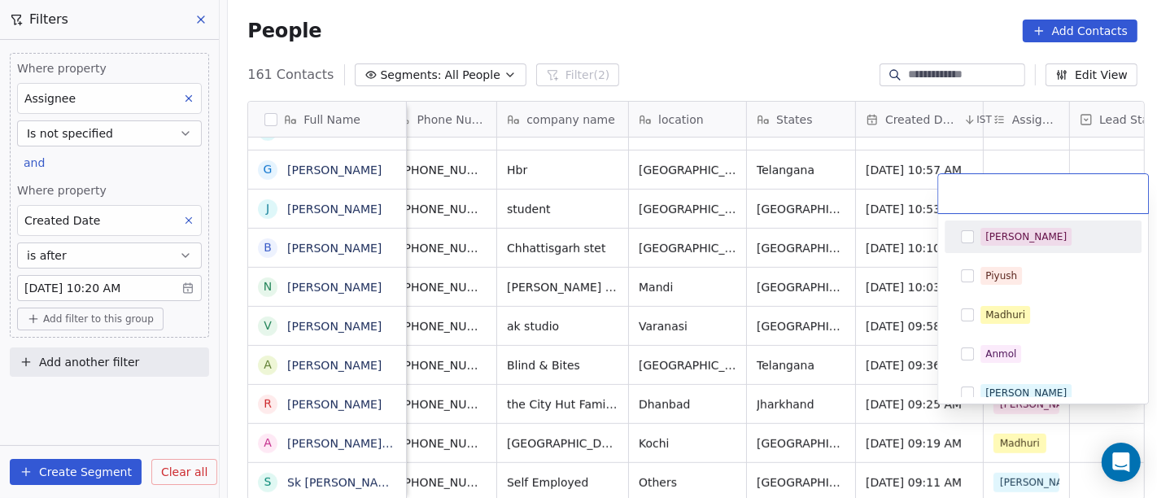
click at [995, 231] on div "[PERSON_NAME]" at bounding box center [1026, 236] width 81 height 15
click at [862, 240] on html "On2Cook India Pvt. Ltd. Contacts People Marketing Workflows Campaigns Metrics &…" at bounding box center [578, 249] width 1157 height 498
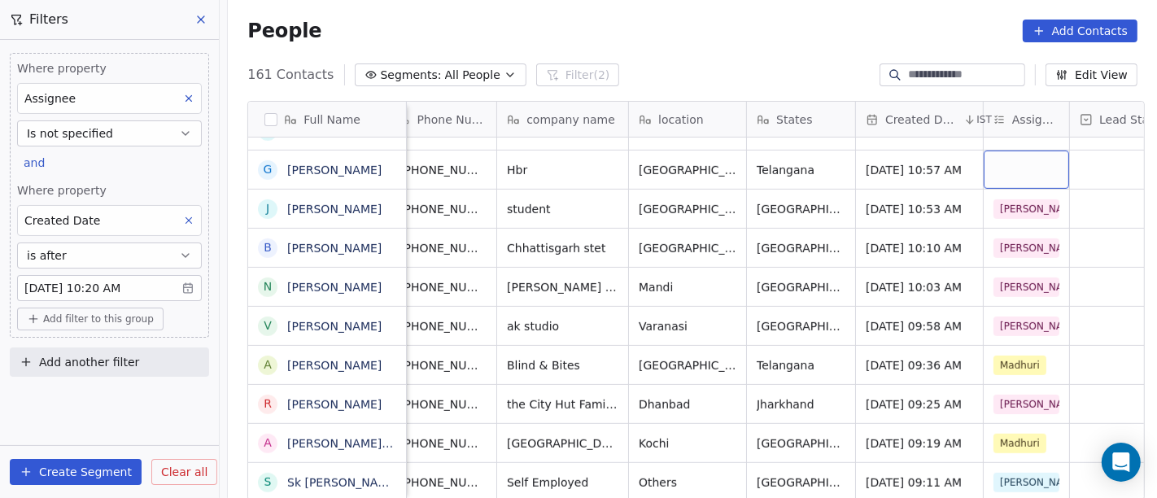
click at [1023, 151] on div "grid" at bounding box center [1026, 170] width 85 height 38
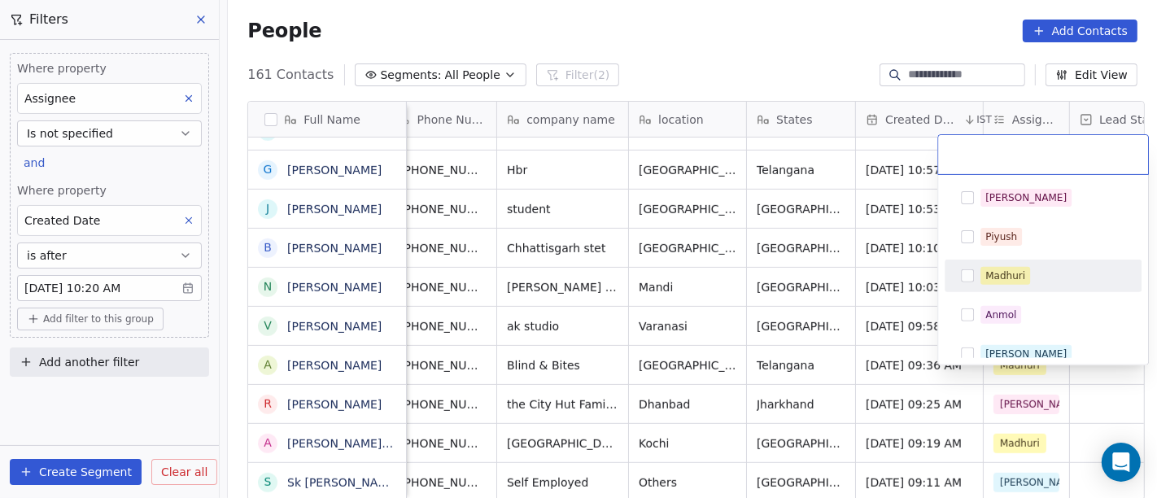
click at [1025, 276] on span "Madhuri" at bounding box center [1006, 276] width 50 height 18
click at [761, 240] on html "On2Cook India Pvt. Ltd. Contacts People Marketing Workflows Campaigns Metrics &…" at bounding box center [578, 249] width 1157 height 498
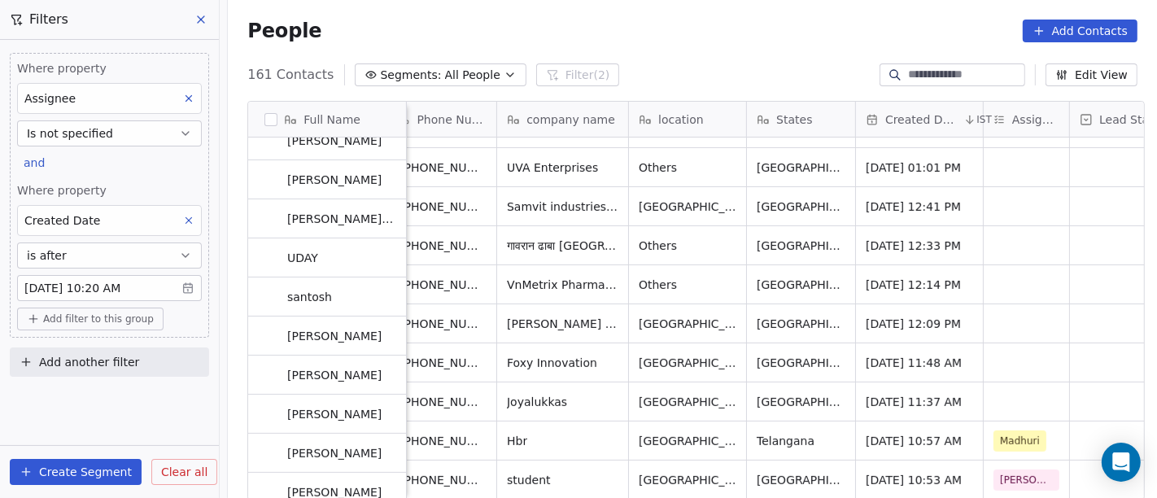
scroll to position [5654, 0]
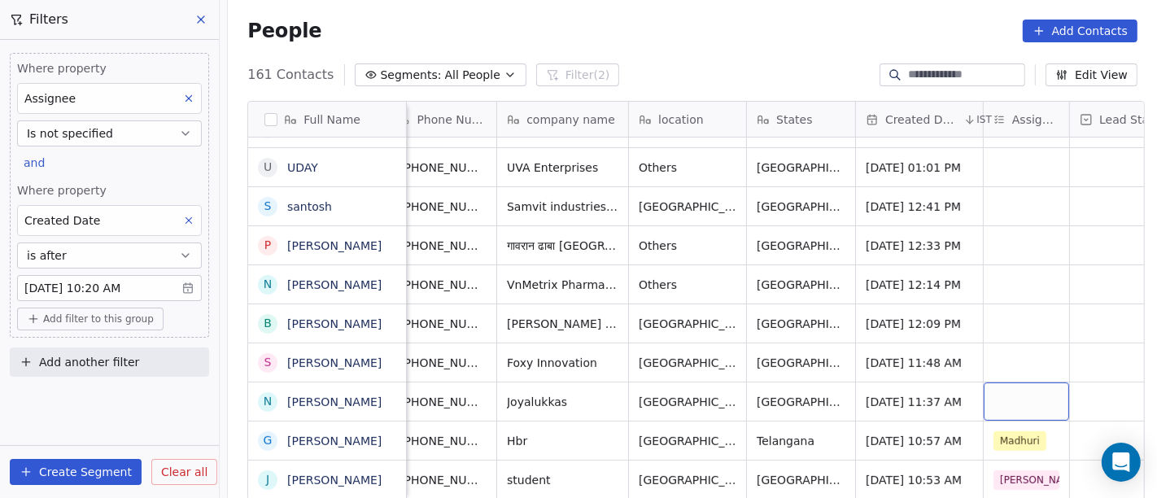
click at [999, 382] on div "grid" at bounding box center [1026, 401] width 85 height 38
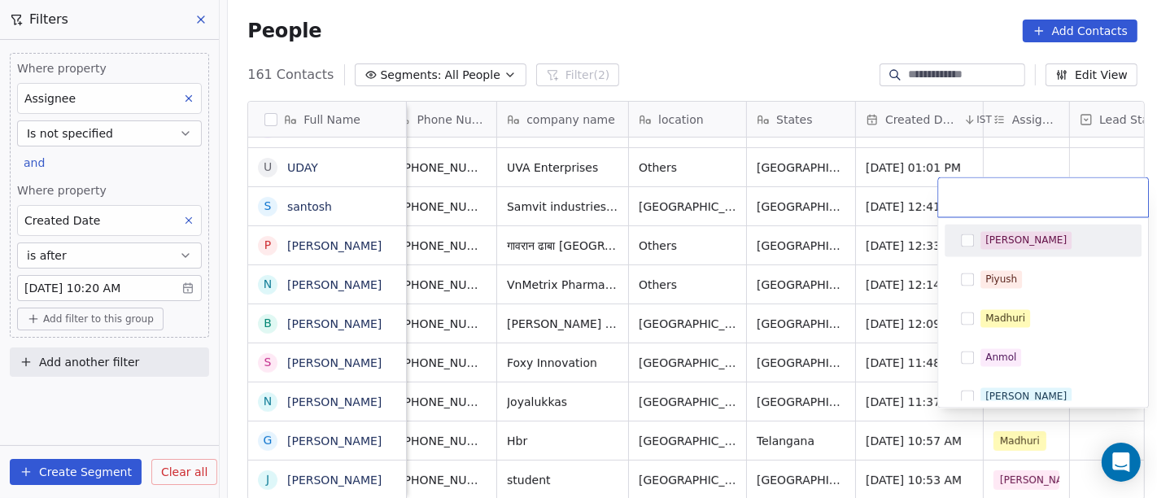
click at [991, 252] on div "[PERSON_NAME]" at bounding box center [1043, 241] width 184 height 26
click at [831, 310] on html "On2Cook India Pvt. Ltd. Contacts People Marketing Workflows Campaigns Metrics &…" at bounding box center [578, 249] width 1157 height 498
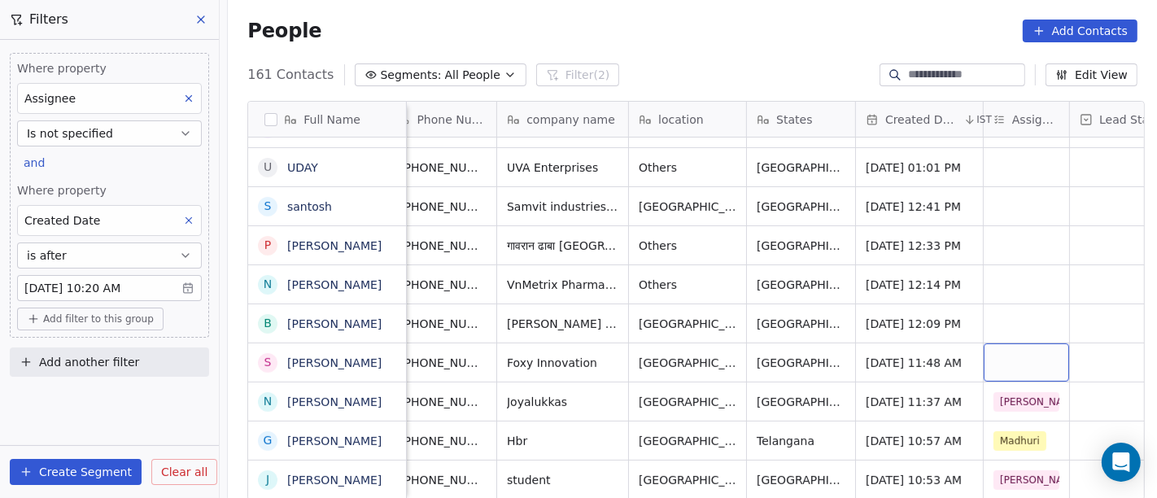
click at [1003, 345] on div "grid" at bounding box center [1026, 362] width 85 height 38
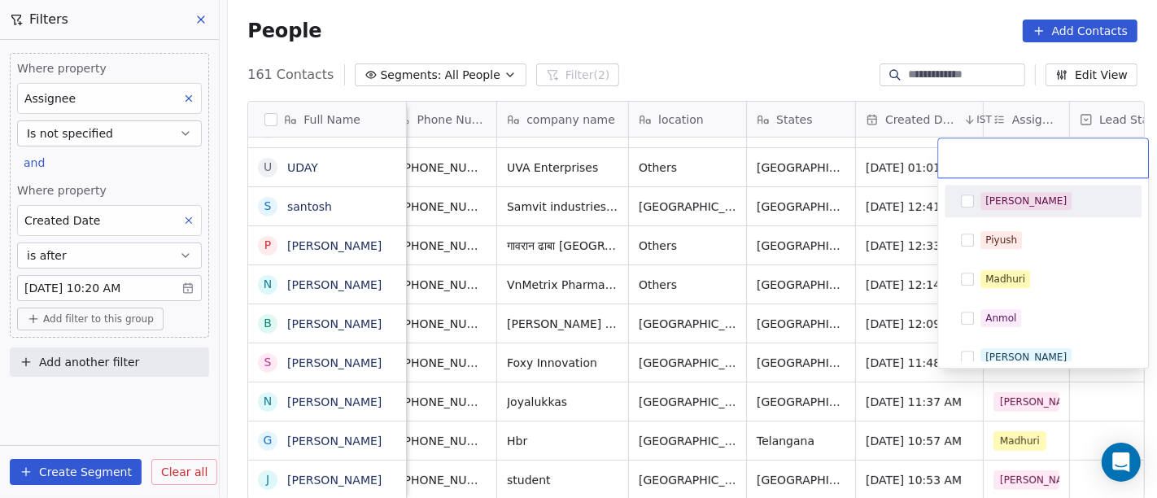
click at [984, 206] on span "[PERSON_NAME]" at bounding box center [1026, 201] width 91 height 18
click at [769, 260] on html "On2Cook India Pvt. Ltd. Contacts People Marketing Workflows Campaigns Metrics &…" at bounding box center [578, 249] width 1157 height 498
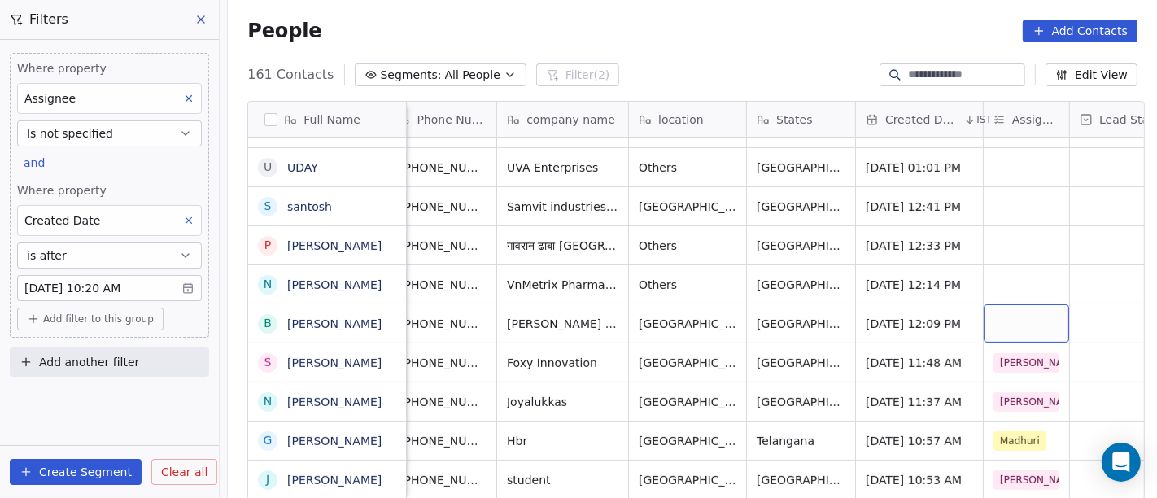
click at [1016, 313] on div "grid" at bounding box center [1026, 323] width 85 height 38
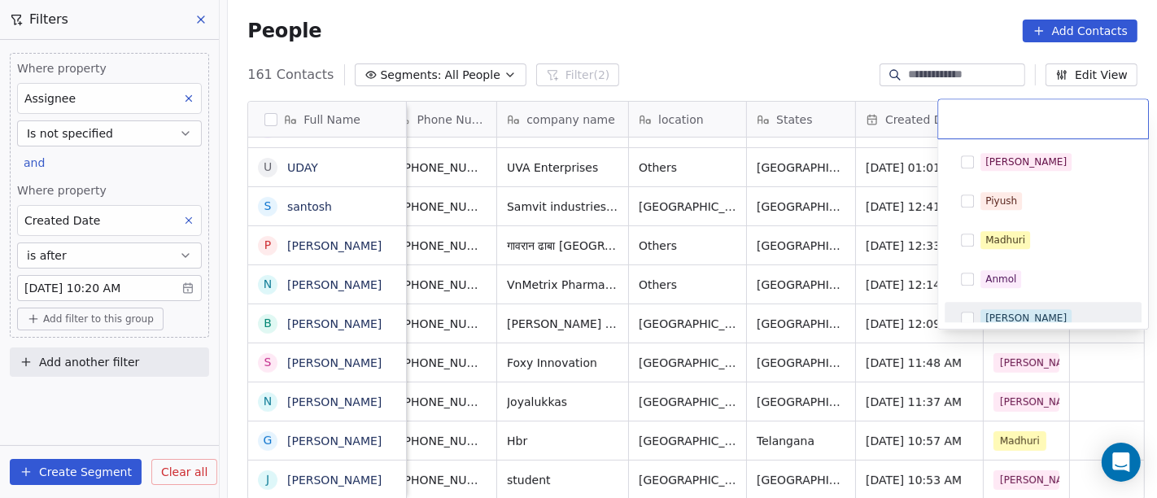
click at [994, 318] on div "Ronit" at bounding box center [1026, 318] width 81 height 15
click at [846, 327] on html "On2Cook India Pvt. Ltd. Contacts People Marketing Workflows Campaigns Metrics &…" at bounding box center [578, 249] width 1157 height 498
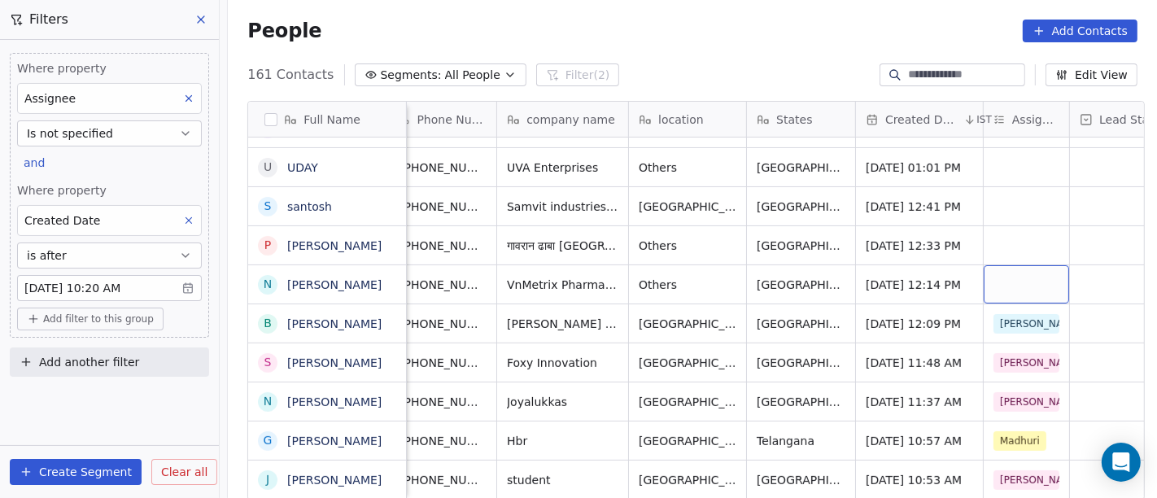
click at [1007, 269] on div "grid" at bounding box center [1026, 284] width 85 height 38
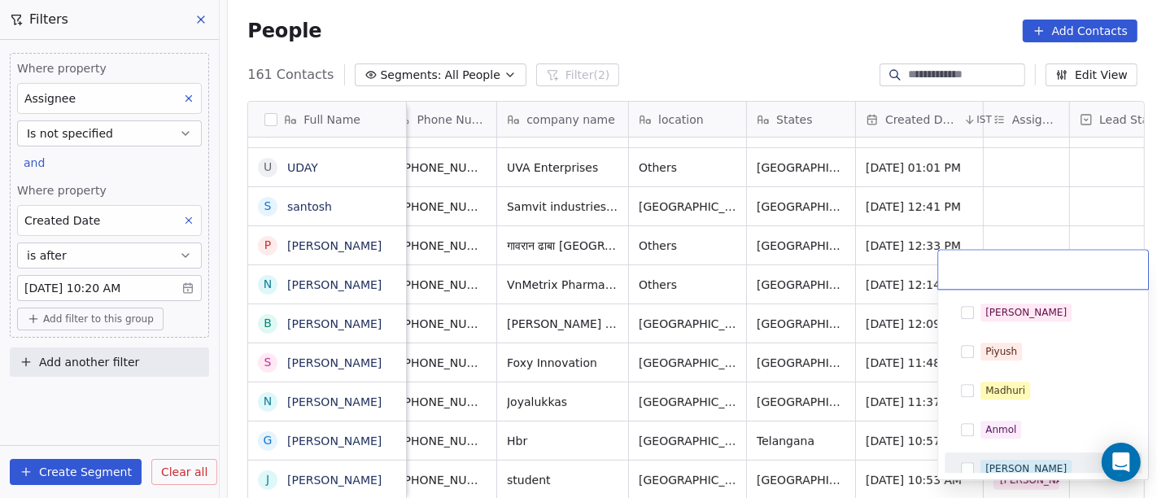
click at [994, 463] on div "Ronit" at bounding box center [1026, 468] width 81 height 15
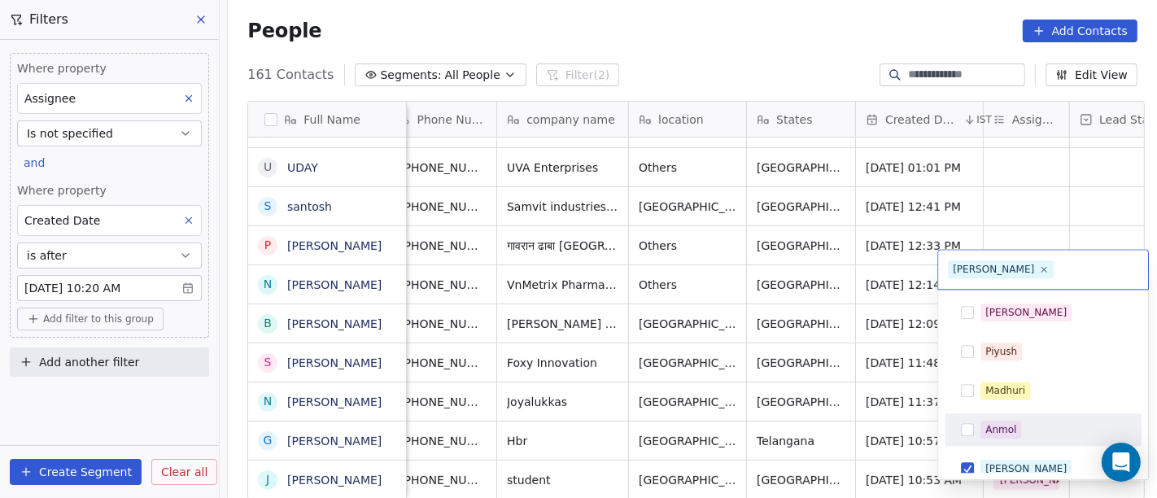
click at [799, 326] on html "On2Cook India Pvt. Ltd. Contacts People Marketing Workflows Campaigns Metrics &…" at bounding box center [578, 249] width 1157 height 498
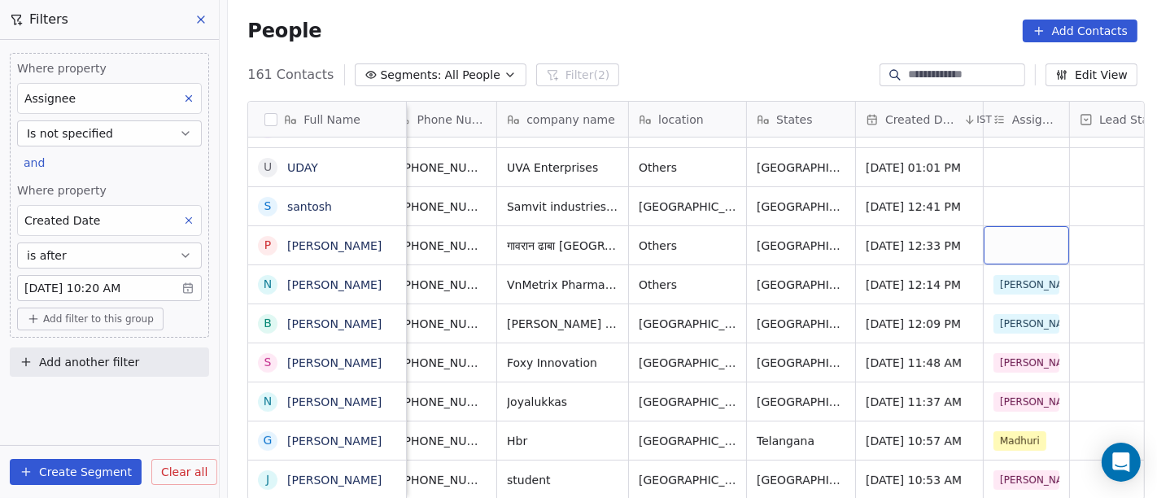
click at [998, 226] on div "grid" at bounding box center [1026, 245] width 85 height 38
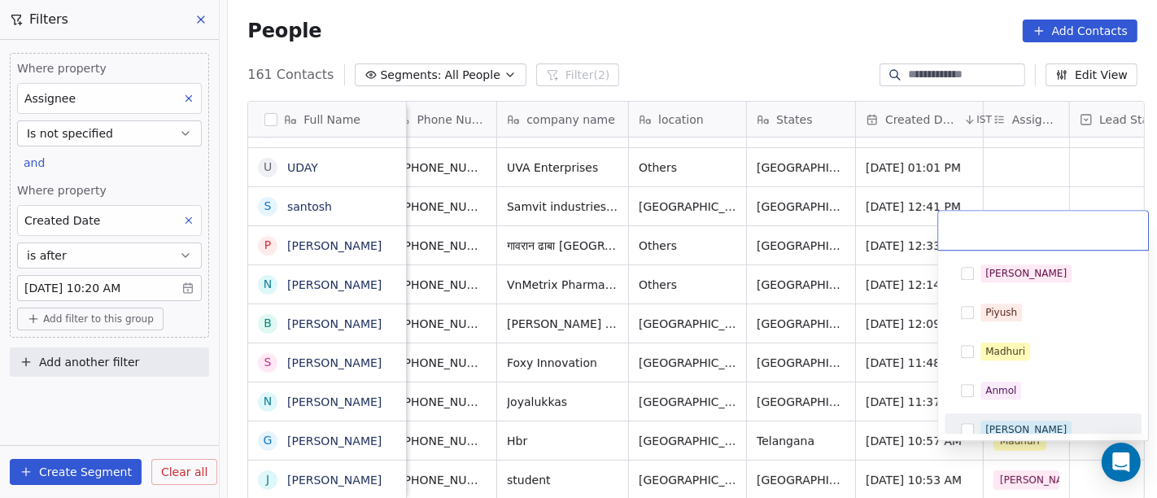
click at [1008, 425] on div "Ronit" at bounding box center [1026, 429] width 81 height 15
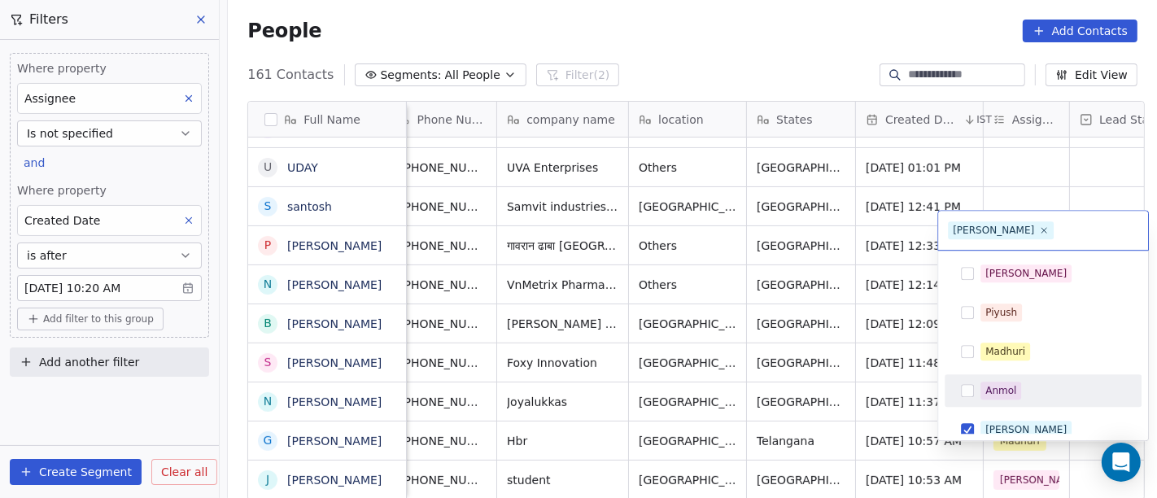
click at [784, 261] on html "On2Cook India Pvt. Ltd. Contacts People Marketing Workflows Campaigns Metrics &…" at bounding box center [578, 249] width 1157 height 498
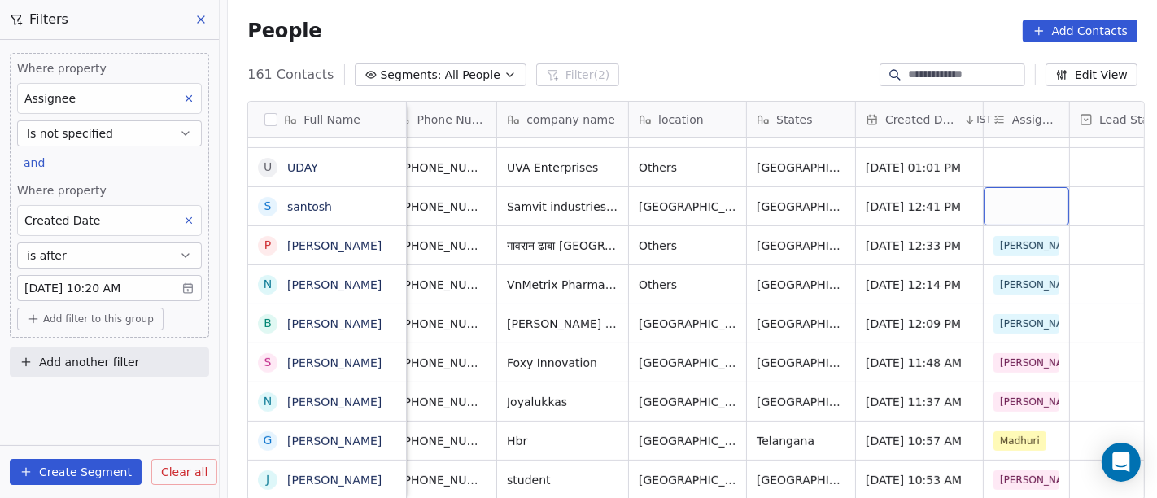
click at [1009, 190] on div "grid" at bounding box center [1026, 206] width 85 height 38
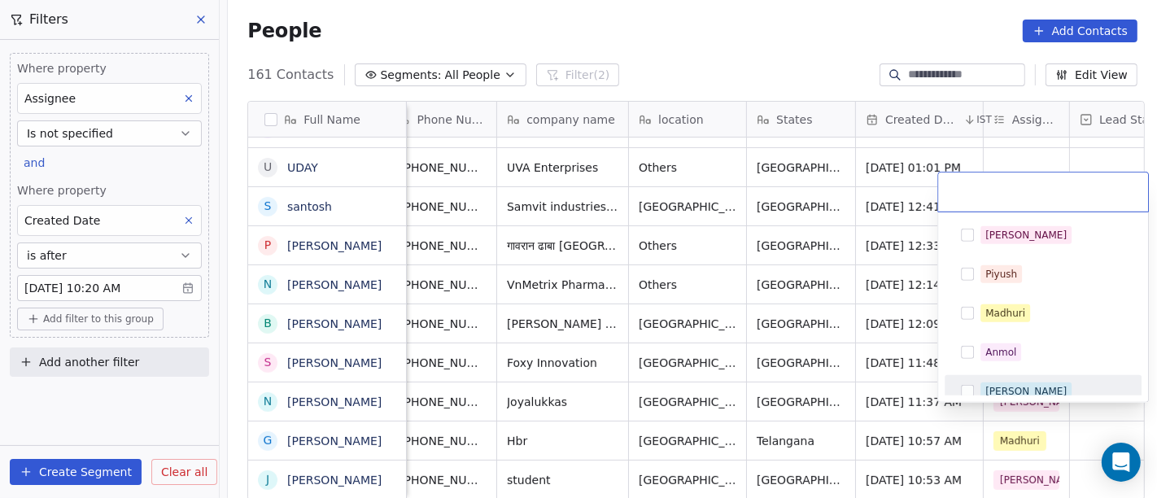
click at [988, 387] on div "Ronit" at bounding box center [1026, 391] width 81 height 15
click at [829, 308] on html "On2Cook India Pvt. Ltd. Contacts People Marketing Workflows Campaigns Metrics &…" at bounding box center [578, 249] width 1157 height 498
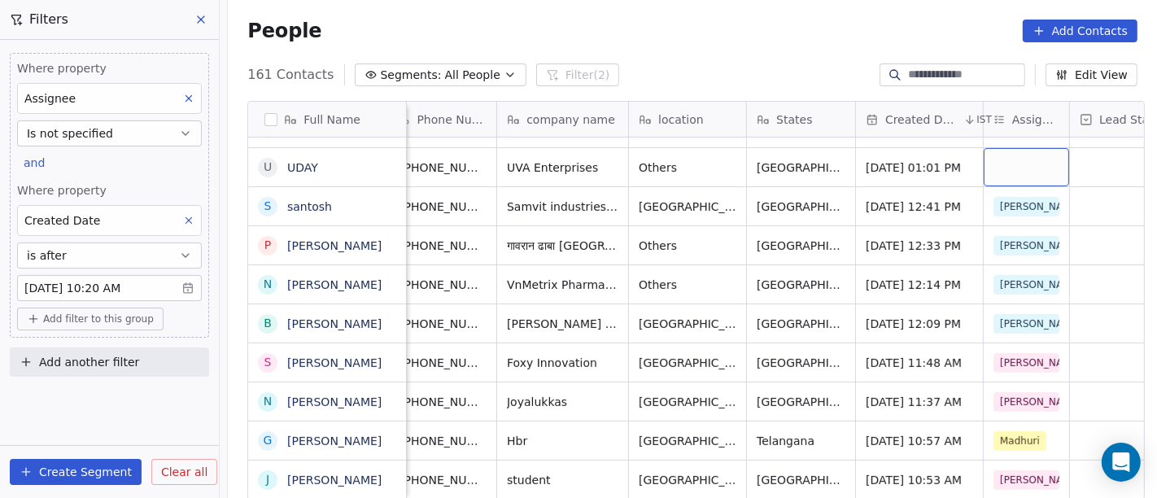
click at [1012, 148] on div "grid" at bounding box center [1026, 167] width 85 height 38
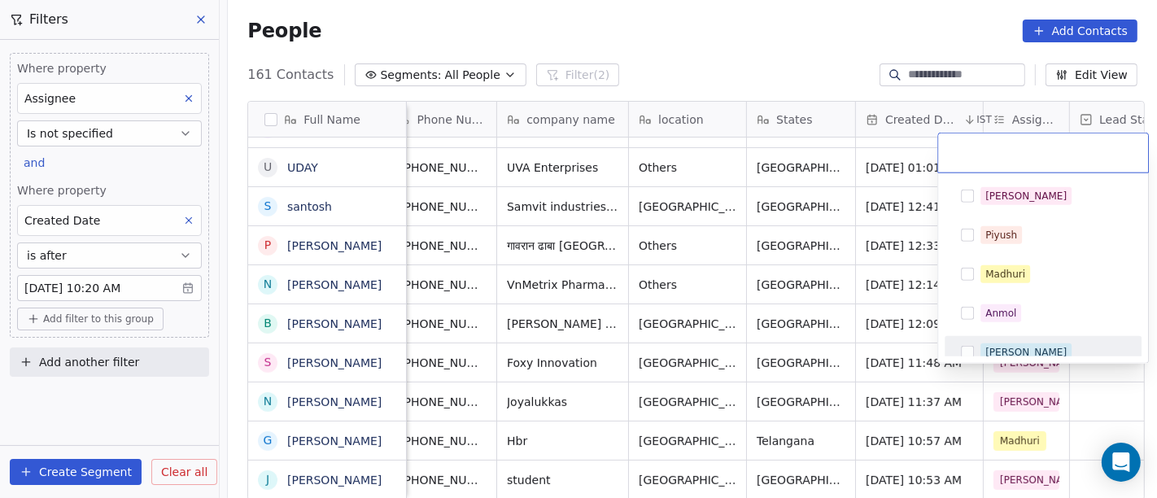
click at [988, 352] on div "Ronit" at bounding box center [1026, 352] width 81 height 15
click at [847, 289] on html "On2Cook India Pvt. Ltd. Contacts People Marketing Workflows Campaigns Metrics &…" at bounding box center [578, 249] width 1157 height 498
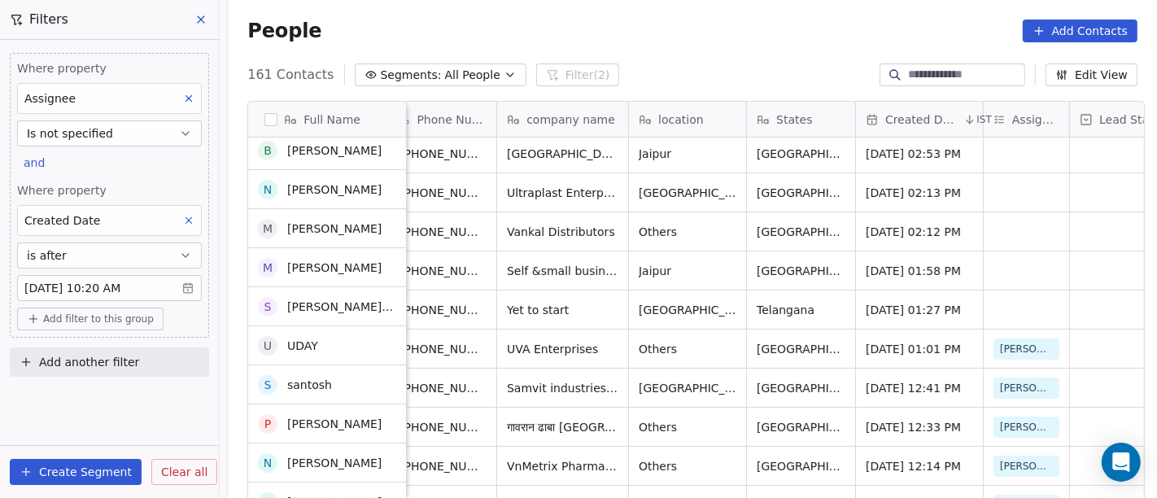
scroll to position [5473, 0]
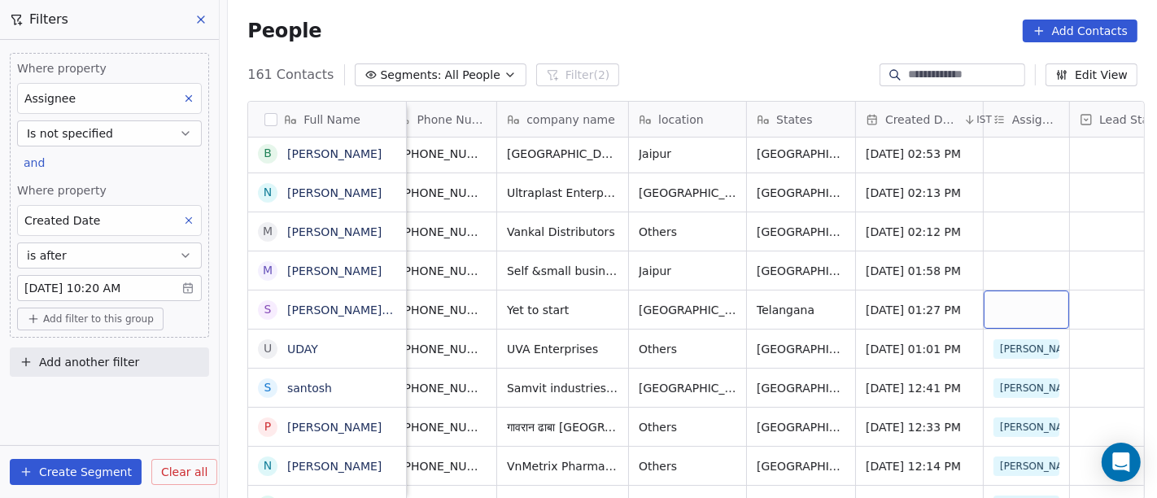
click at [1033, 291] on div "grid" at bounding box center [1026, 310] width 85 height 38
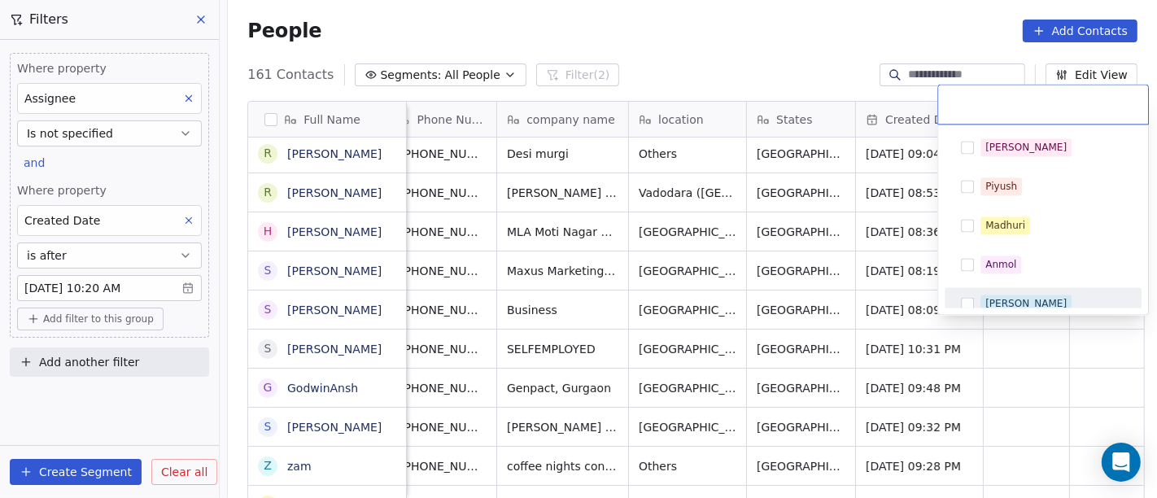
click at [997, 399] on html "On2Cook India Pvt. Ltd. Contacts People Marketing Workflows Campaigns Metrics &…" at bounding box center [578, 249] width 1157 height 498
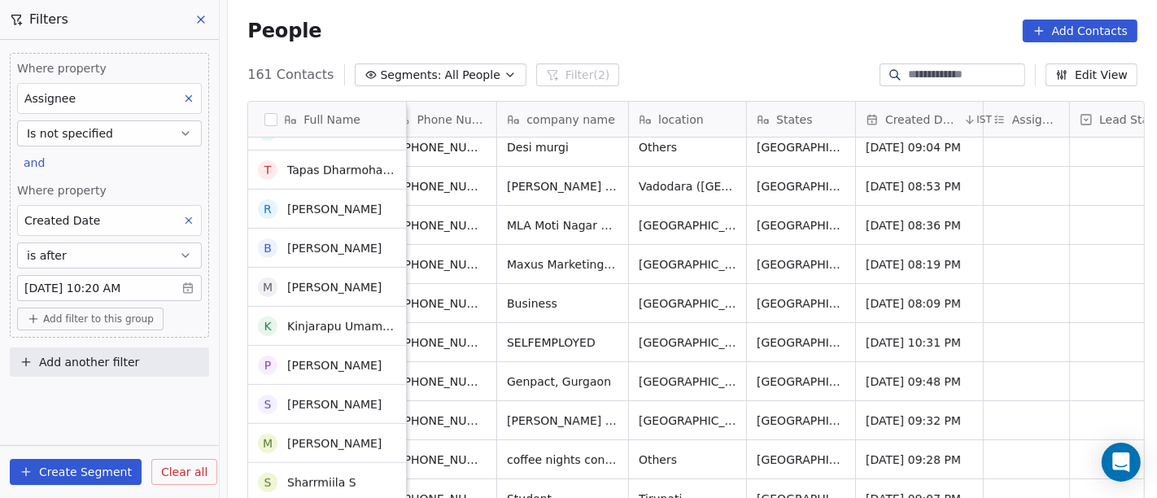
scroll to position [5925, 0]
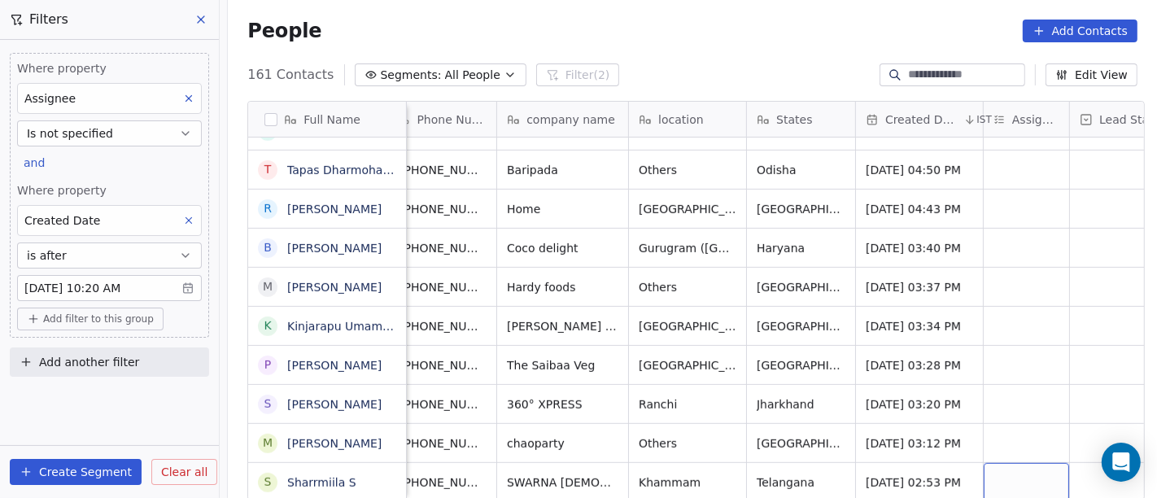
click at [1017, 463] on div "grid" at bounding box center [1026, 482] width 85 height 38
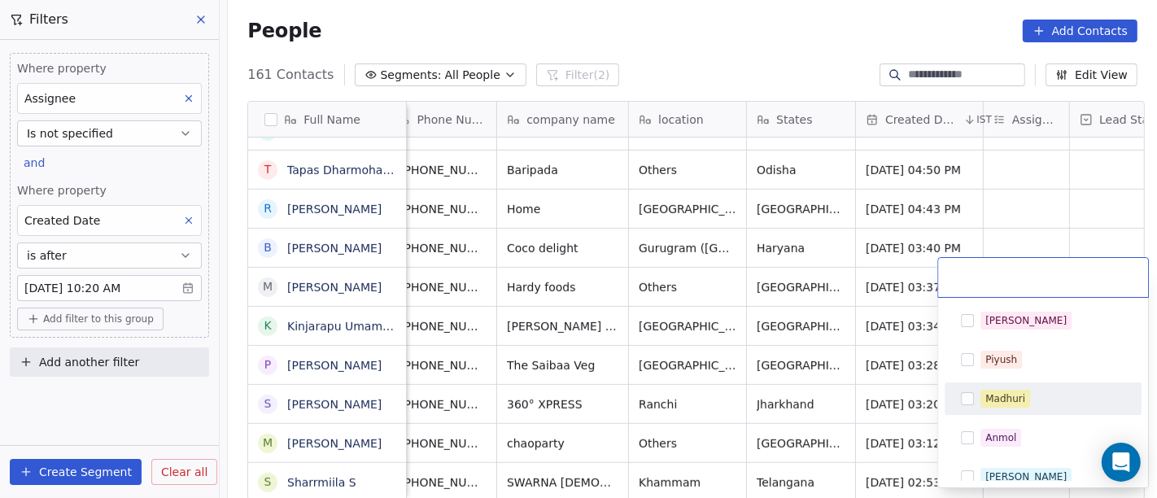
click at [1018, 398] on div "Madhuri" at bounding box center [1006, 398] width 40 height 15
click at [858, 404] on html "On2Cook India Pvt. Ltd. Contacts People Marketing Workflows Campaigns Metrics &…" at bounding box center [578, 249] width 1157 height 498
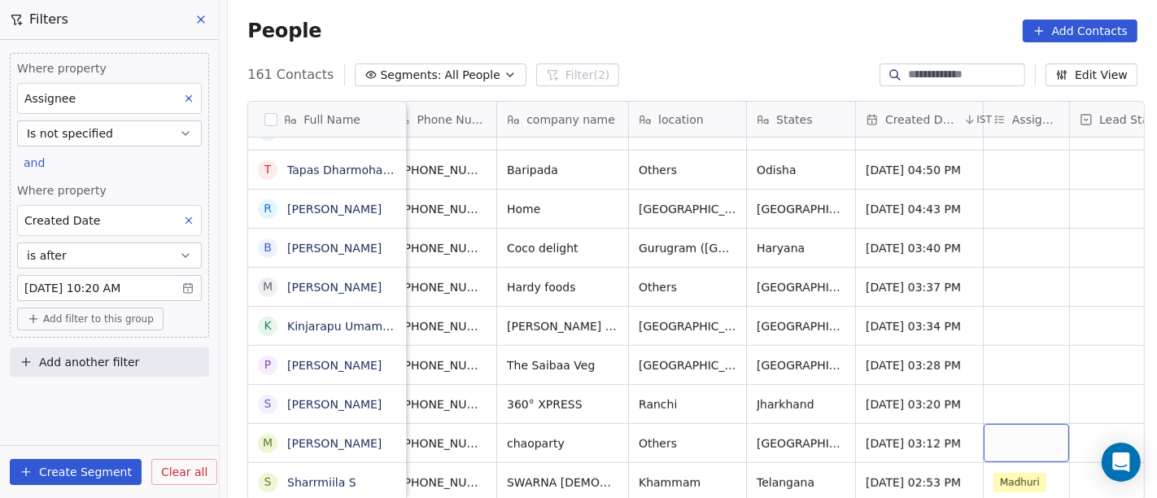
click at [990, 424] on div "grid" at bounding box center [1026, 443] width 85 height 38
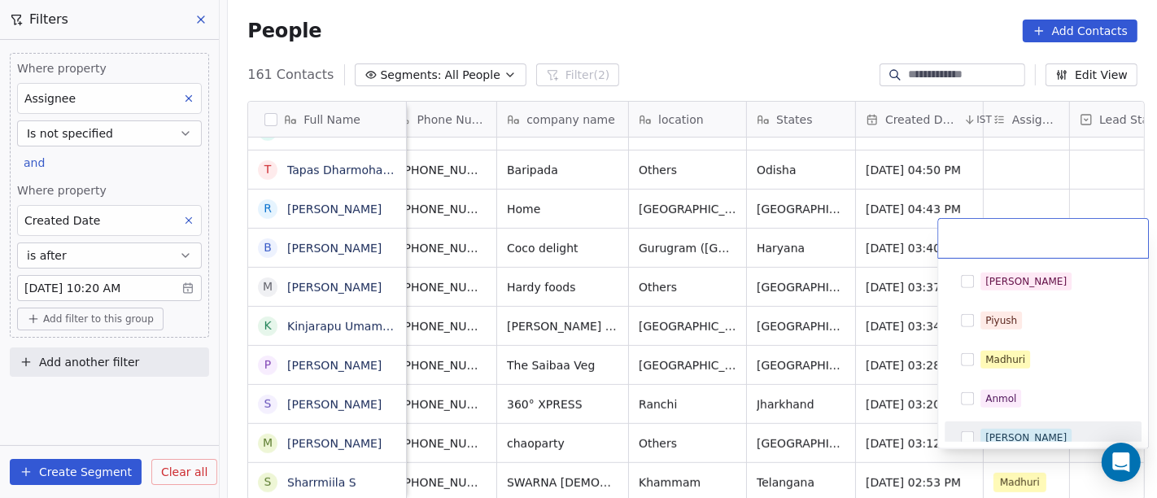
click at [1022, 422] on div "Ronit" at bounding box center [1043, 438] width 197 height 33
click at [843, 387] on html "On2Cook India Pvt. Ltd. Contacts People Marketing Workflows Campaigns Metrics &…" at bounding box center [578, 249] width 1157 height 498
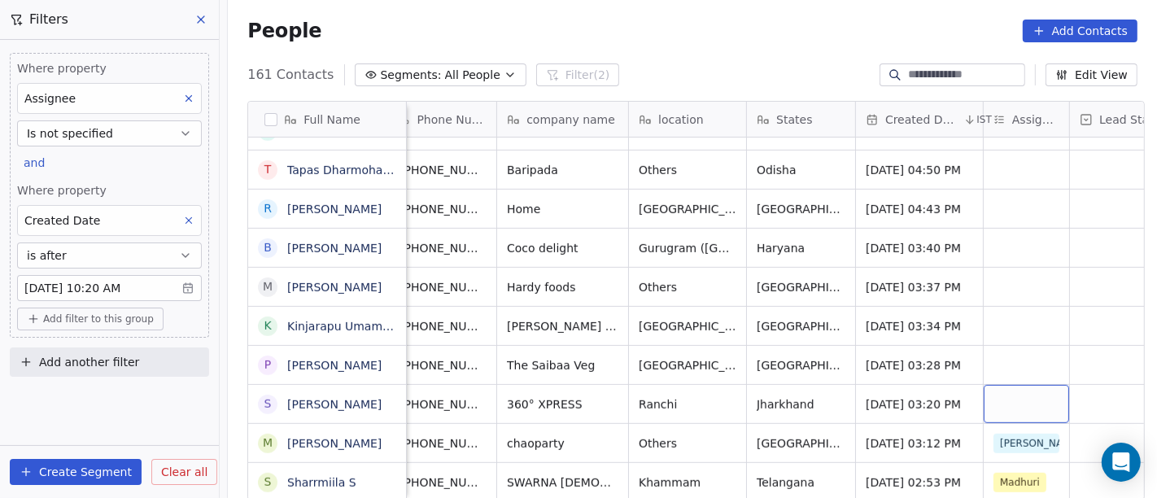
click at [999, 386] on div "grid" at bounding box center [1026, 404] width 85 height 38
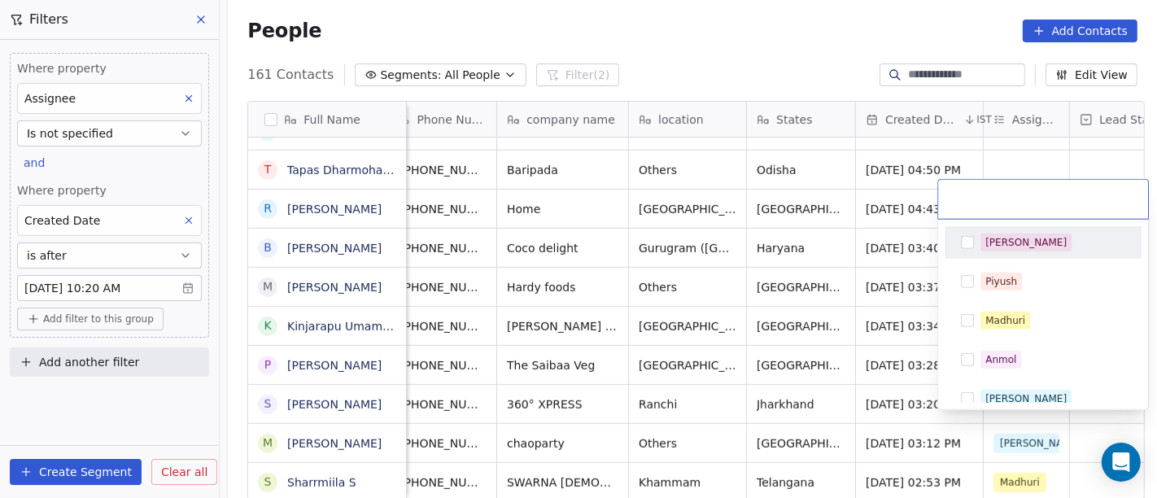
click at [1016, 248] on div "[PERSON_NAME]" at bounding box center [1053, 243] width 145 height 18
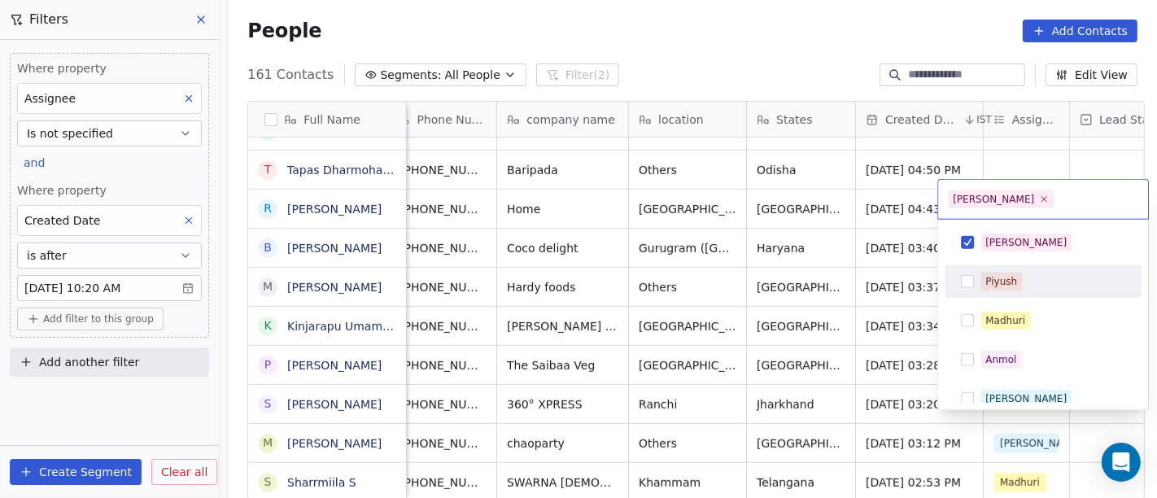
click at [820, 323] on html "On2Cook India Pvt. Ltd. Contacts People Marketing Workflows Campaigns Metrics &…" at bounding box center [578, 249] width 1157 height 498
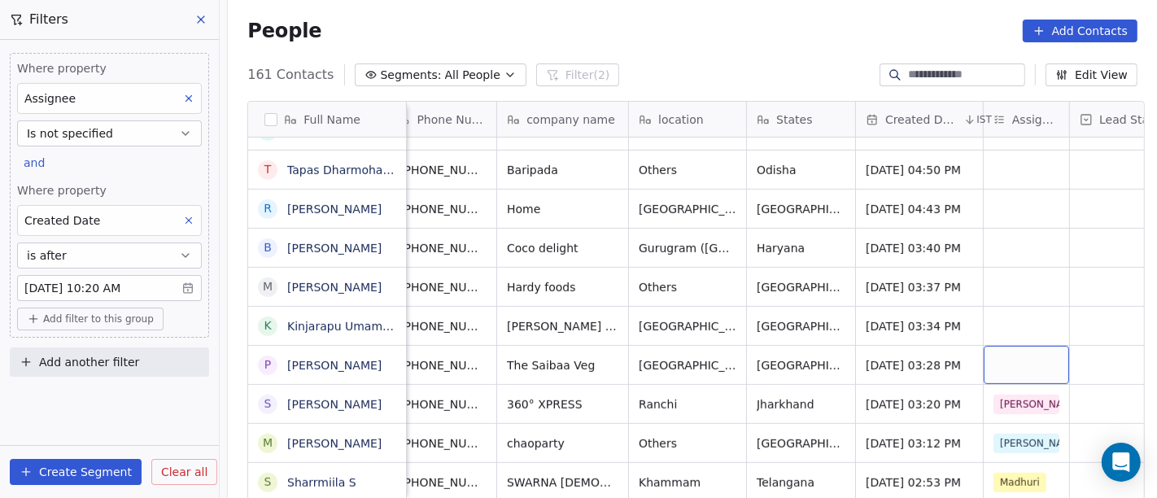
click at [1000, 347] on div "grid" at bounding box center [1026, 365] width 85 height 38
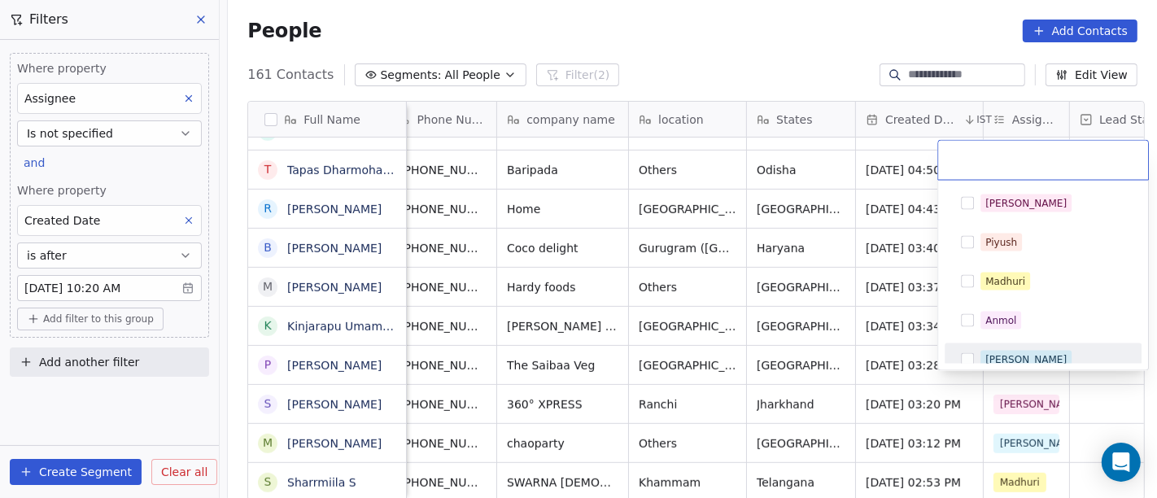
click at [1013, 355] on span "Ronit" at bounding box center [1026, 360] width 91 height 18
click at [872, 336] on html "On2Cook India Pvt. Ltd. Contacts People Marketing Workflows Campaigns Metrics &…" at bounding box center [578, 249] width 1157 height 498
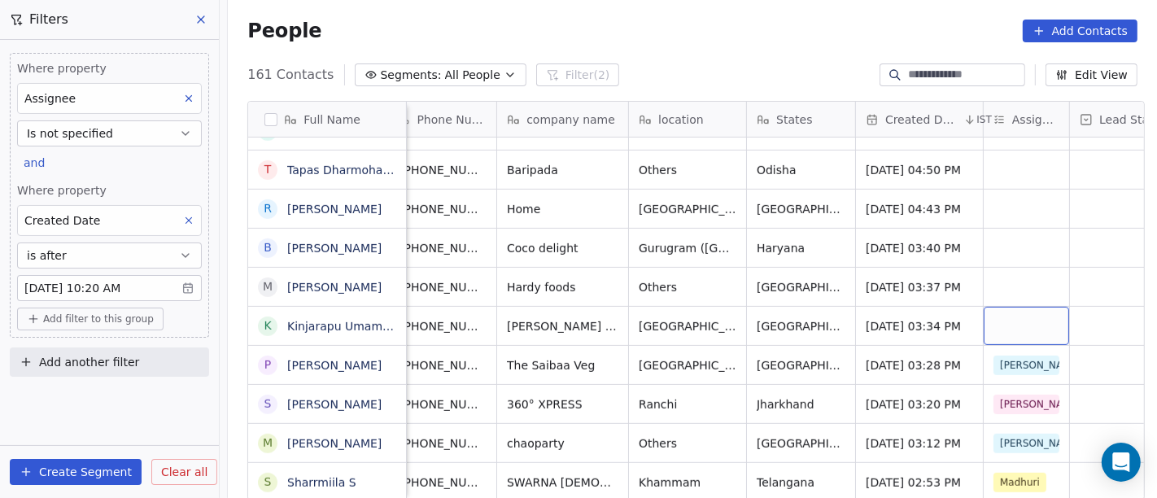
click at [1020, 319] on div "grid" at bounding box center [1026, 326] width 85 height 38
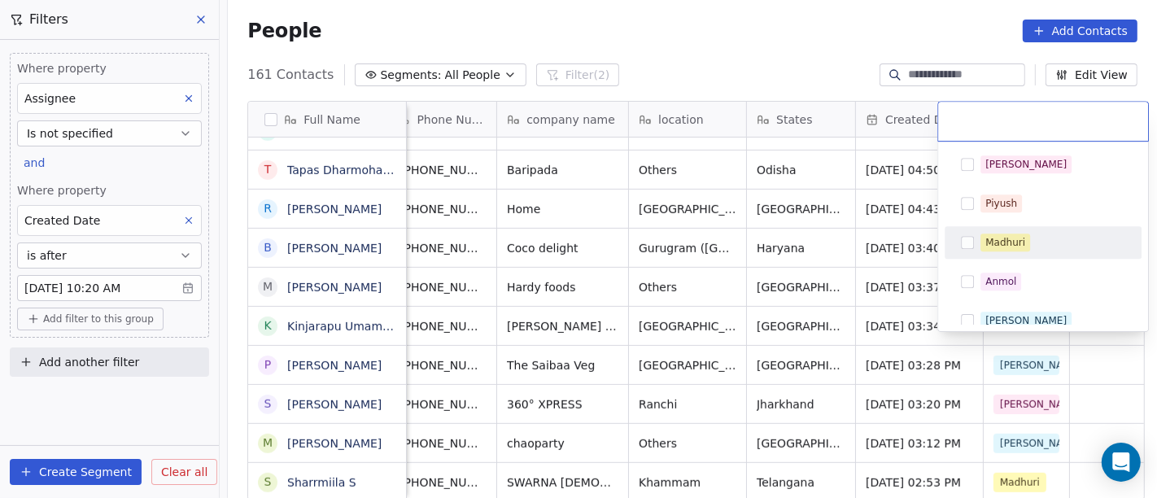
click at [1020, 245] on div "Madhuri" at bounding box center [1006, 242] width 40 height 15
click at [803, 282] on html "On2Cook India Pvt. Ltd. Contacts People Marketing Workflows Campaigns Metrics &…" at bounding box center [578, 249] width 1157 height 498
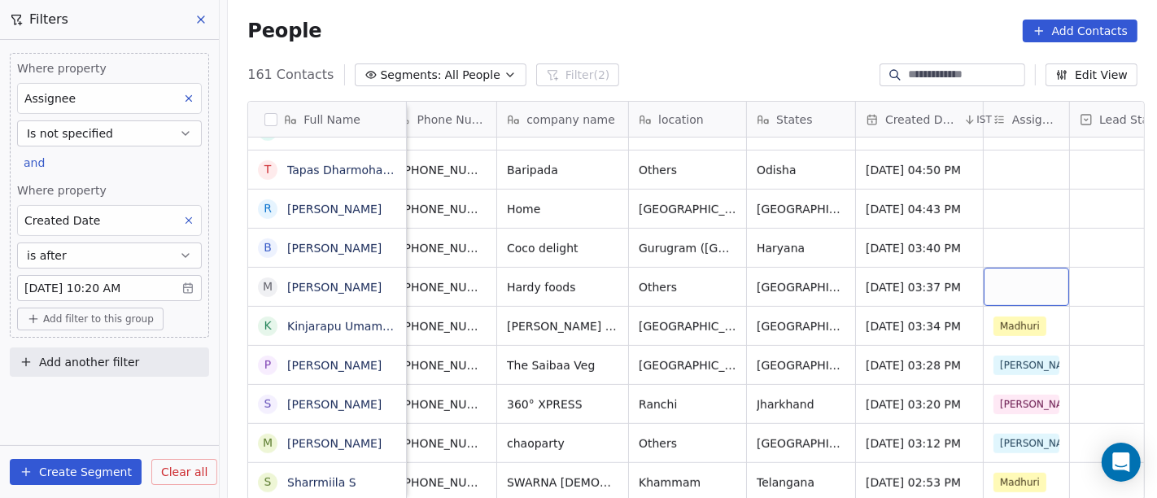
click at [1001, 268] on div "grid" at bounding box center [1026, 287] width 85 height 38
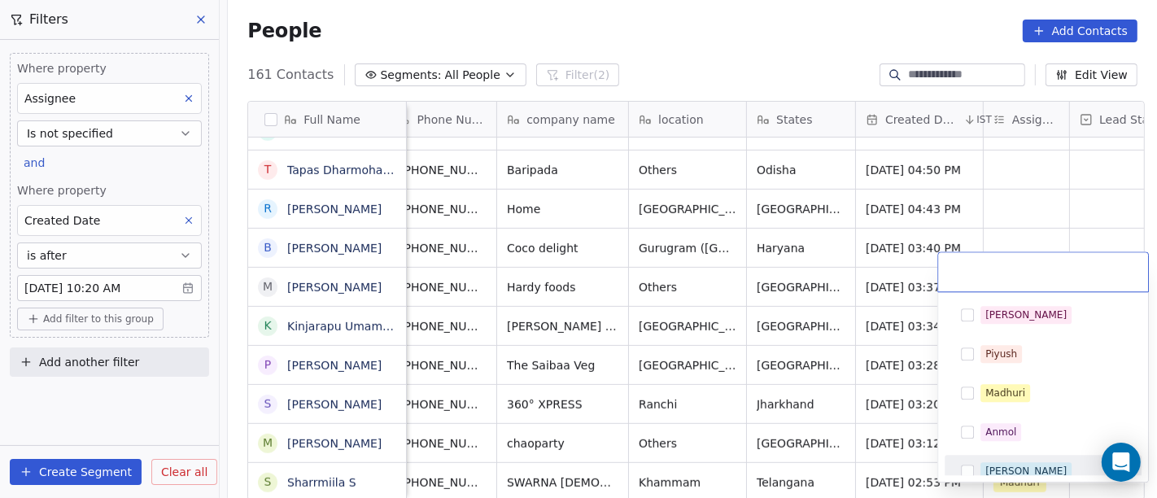
click at [1003, 461] on div "Ronit" at bounding box center [1043, 471] width 184 height 26
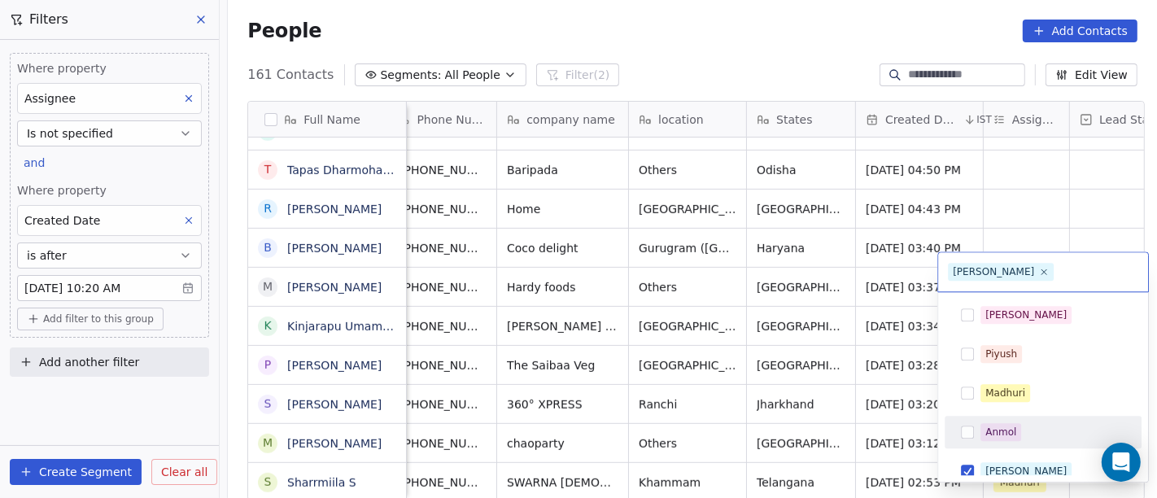
click at [841, 368] on html "On2Cook India Pvt. Ltd. Contacts People Marketing Workflows Campaigns Metrics &…" at bounding box center [578, 249] width 1157 height 498
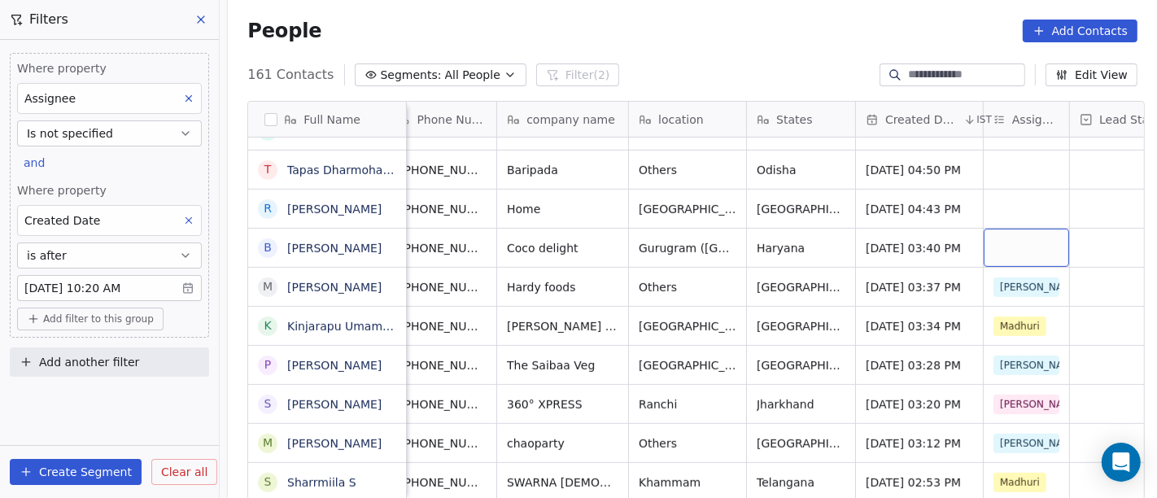
click at [1004, 233] on div "grid" at bounding box center [1026, 248] width 85 height 38
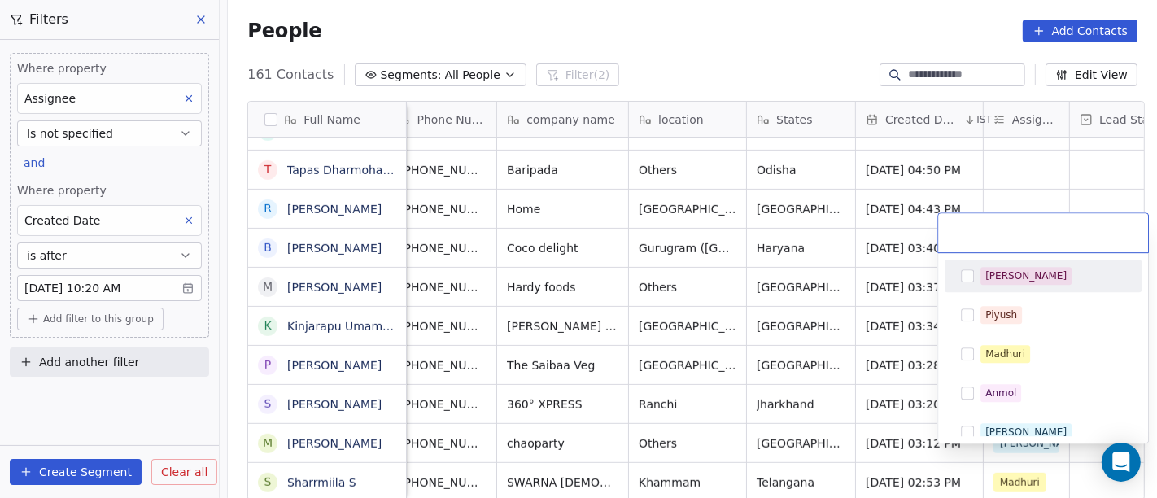
click at [1012, 289] on div "[PERSON_NAME]" at bounding box center [1043, 276] width 197 height 33
click at [868, 291] on html "On2Cook India Pvt. Ltd. Contacts People Marketing Workflows Campaigns Metrics &…" at bounding box center [578, 249] width 1157 height 498
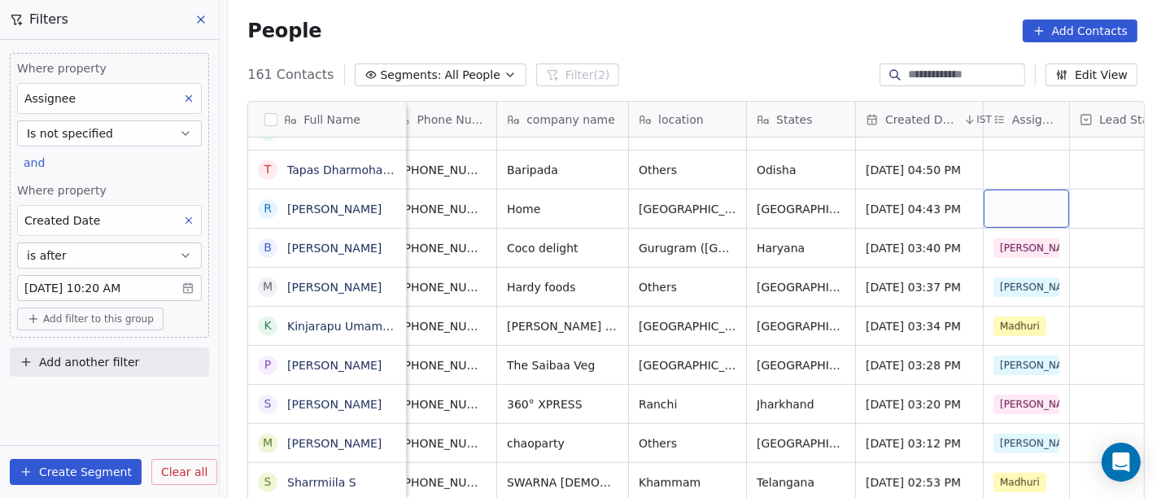
click at [1008, 192] on div "grid" at bounding box center [1026, 209] width 85 height 38
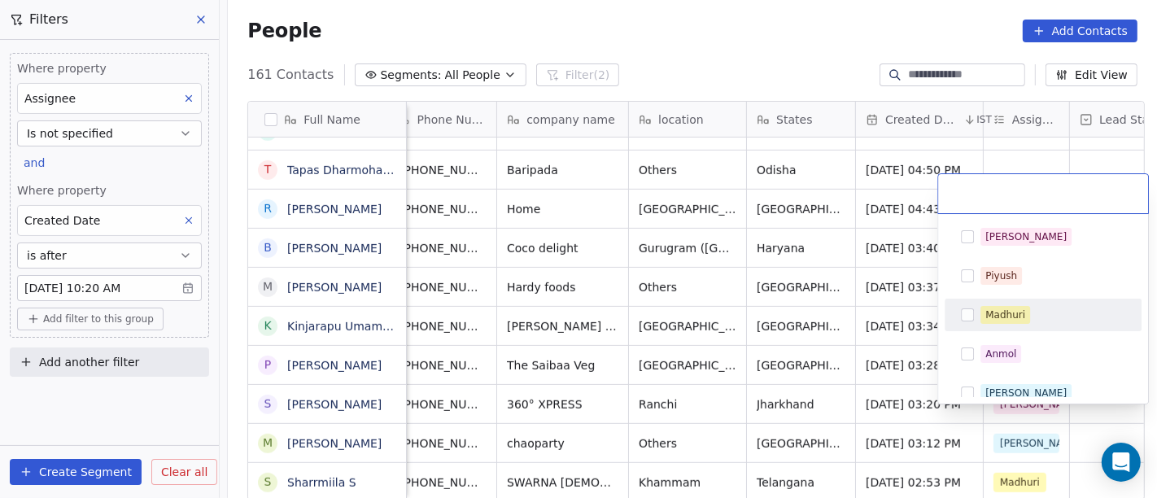
click at [1004, 319] on div "Madhuri" at bounding box center [1006, 315] width 40 height 15
click at [864, 280] on html "On2Cook India Pvt. Ltd. Contacts People Marketing Workflows Campaigns Metrics &…" at bounding box center [578, 249] width 1157 height 498
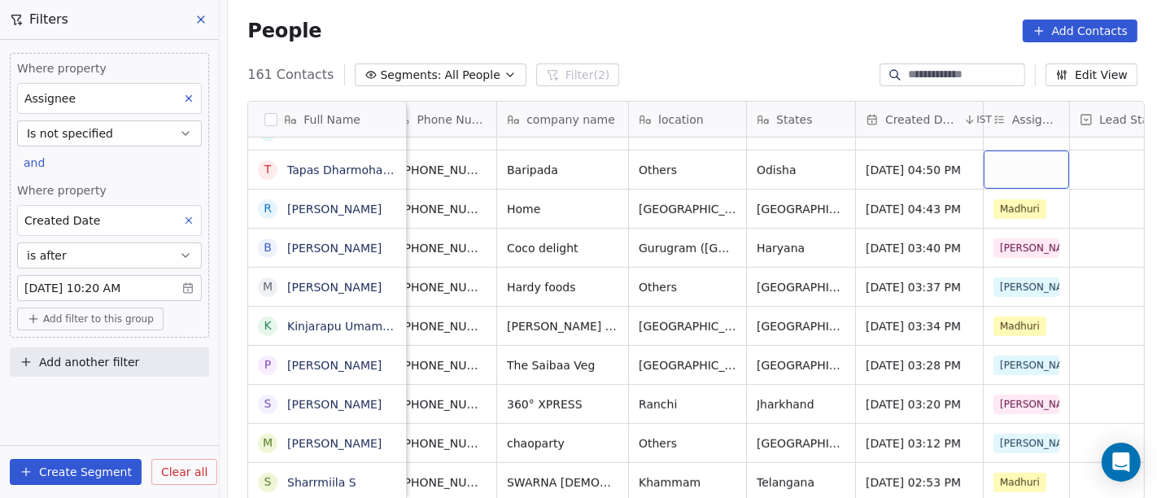
click at [1019, 151] on div "grid" at bounding box center [1026, 170] width 85 height 38
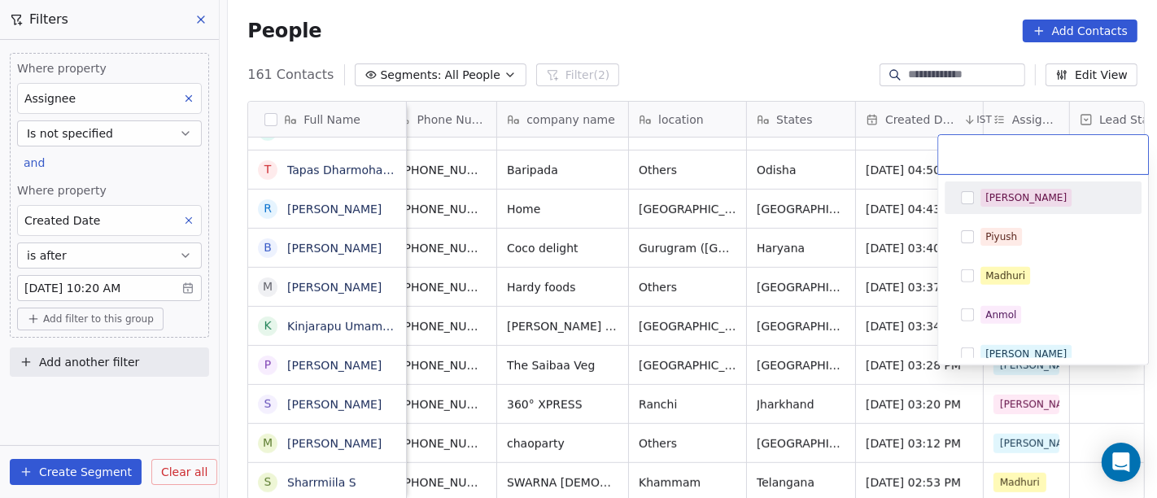
click at [1016, 199] on div "[PERSON_NAME]" at bounding box center [1053, 198] width 145 height 18
click at [831, 216] on html "On2Cook India Pvt. Ltd. Contacts People Marketing Workflows Campaigns Metrics &…" at bounding box center [578, 249] width 1157 height 498
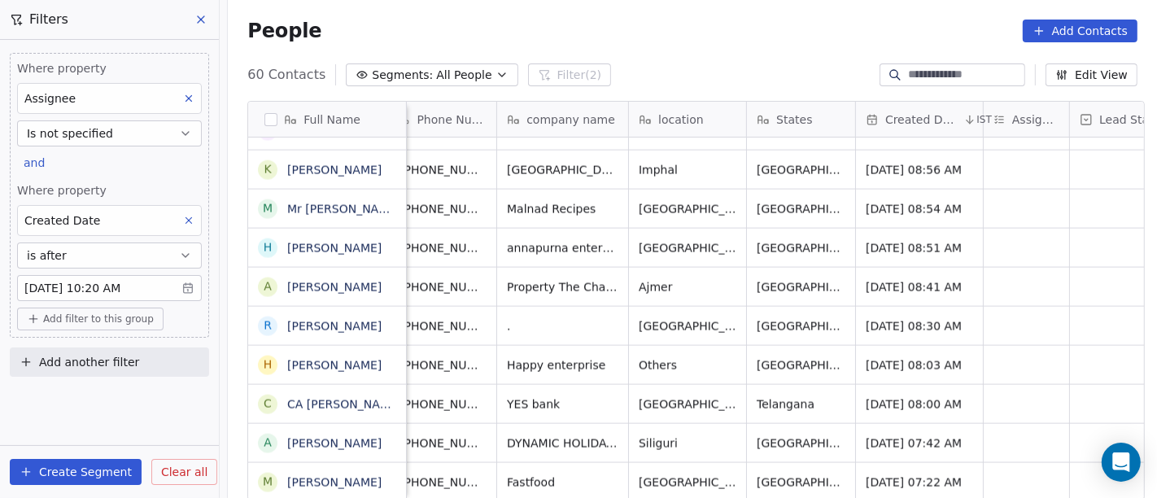
scroll to position [1980, 0]
click at [1012, 463] on div "grid" at bounding box center [1026, 482] width 85 height 38
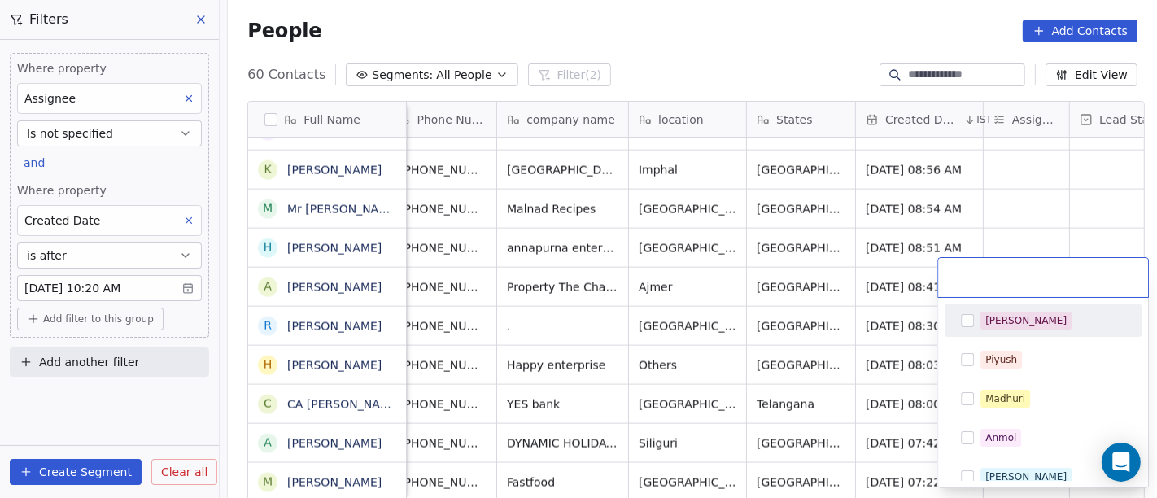
click at [1031, 315] on div "[PERSON_NAME]" at bounding box center [1053, 321] width 145 height 18
click at [888, 350] on html "On2Cook India Pvt. Ltd. Contacts People Marketing Workflows Campaigns Metrics &…" at bounding box center [578, 249] width 1157 height 498
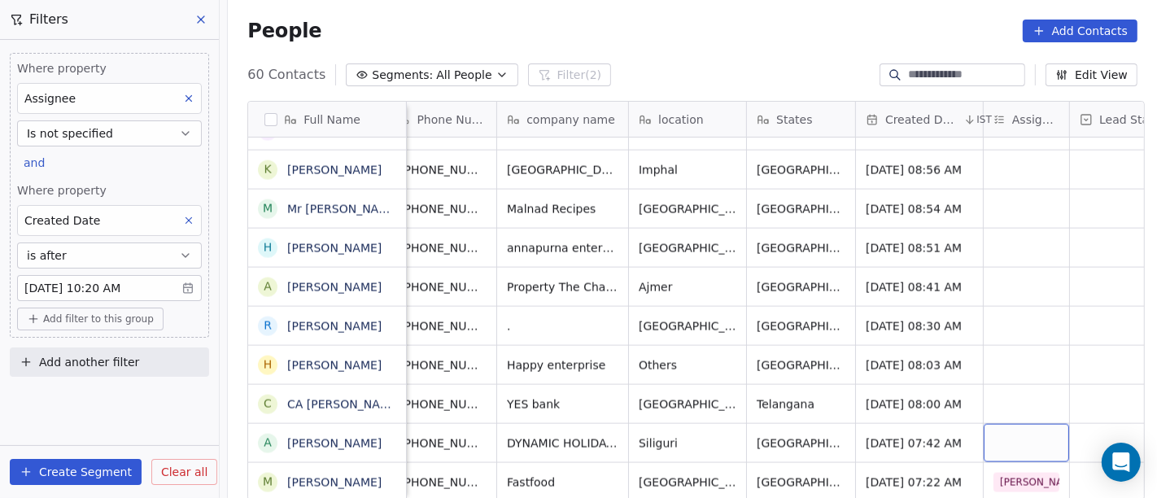
click at [1034, 424] on div "grid" at bounding box center [1026, 443] width 85 height 38
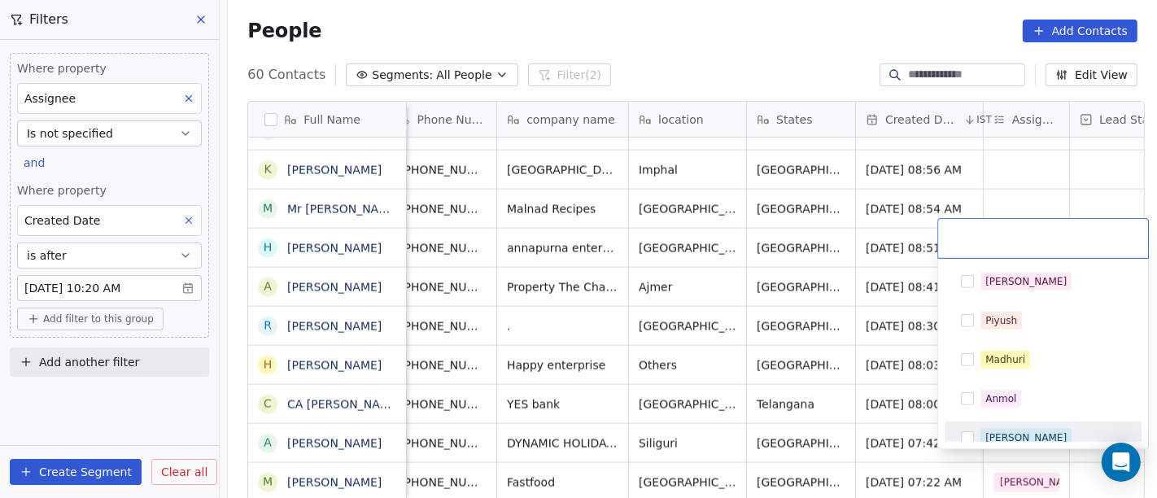
click at [1020, 437] on div "Ronit" at bounding box center [1053, 438] width 145 height 18
click at [851, 414] on html "On2Cook India Pvt. Ltd. Contacts People Marketing Workflows Campaigns Metrics &…" at bounding box center [578, 249] width 1157 height 498
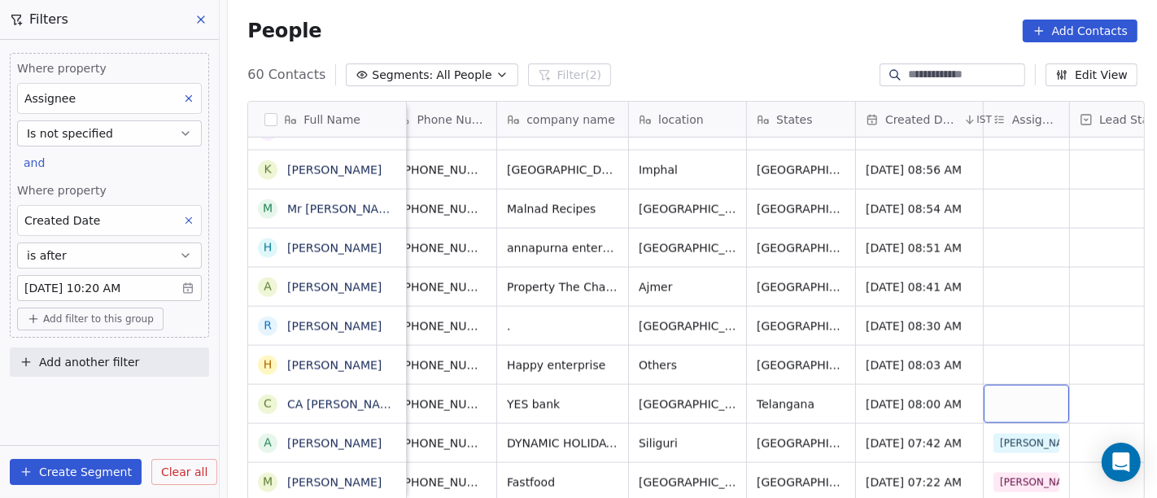
click at [1025, 385] on div "grid" at bounding box center [1026, 404] width 85 height 38
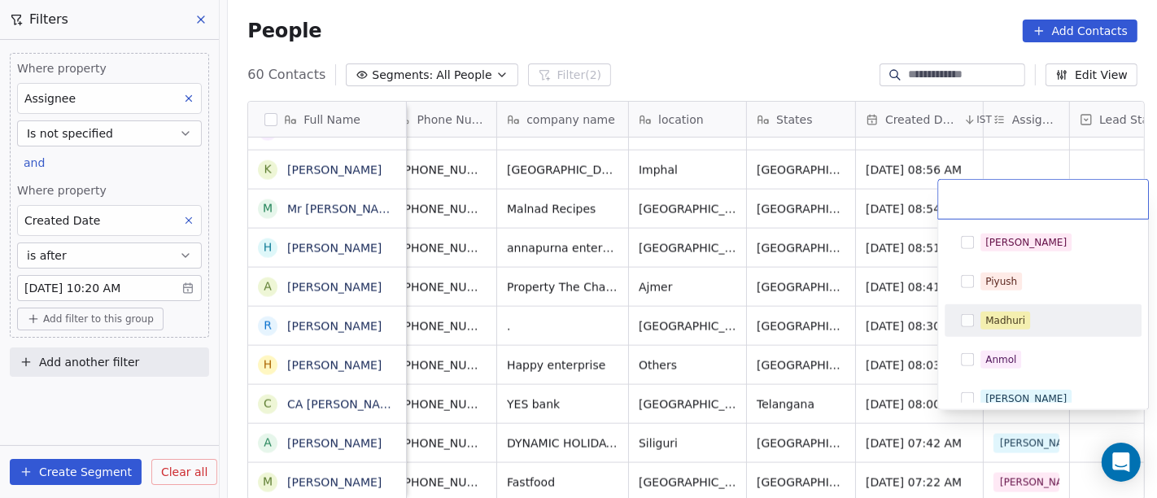
click at [1006, 315] on div "Madhuri" at bounding box center [1006, 320] width 40 height 15
click at [763, 338] on html "On2Cook India Pvt. Ltd. Contacts People Marketing Workflows Campaigns Metrics &…" at bounding box center [578, 249] width 1157 height 498
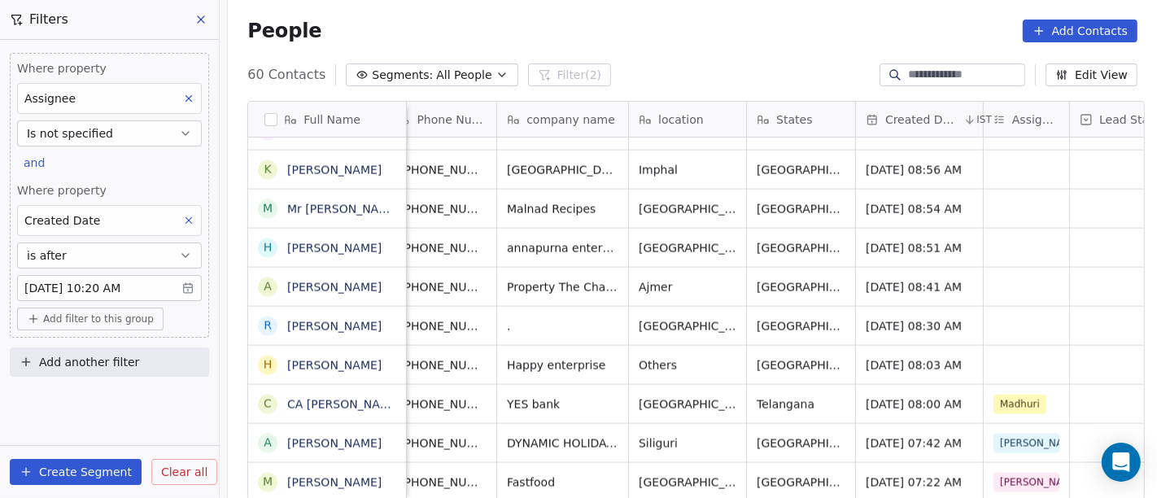
click at [1016, 309] on div "grid" at bounding box center [1026, 326] width 85 height 38
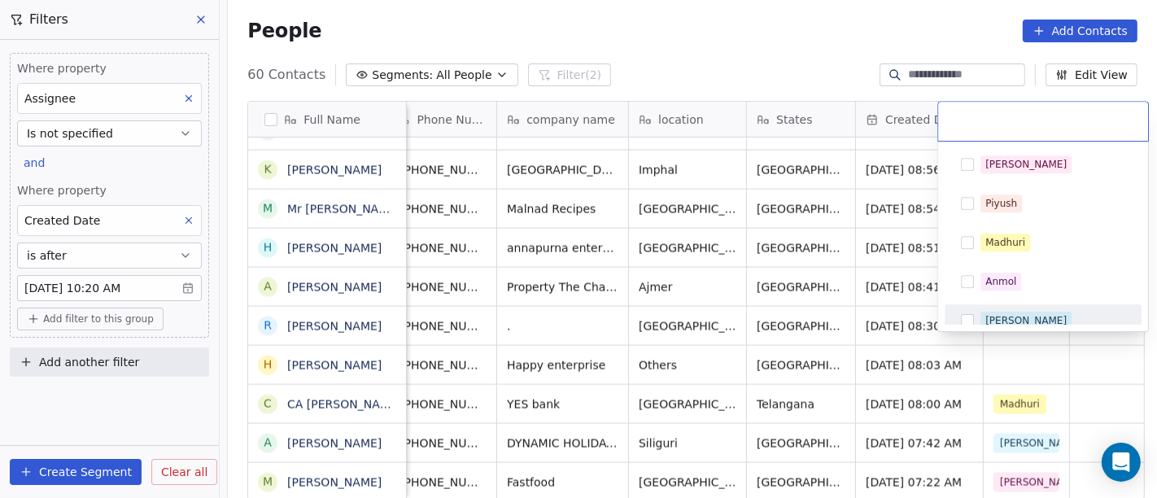
click at [1009, 352] on html "On2Cook India Pvt. Ltd. Contacts People Marketing Workflows Campaigns Metrics &…" at bounding box center [578, 249] width 1157 height 498
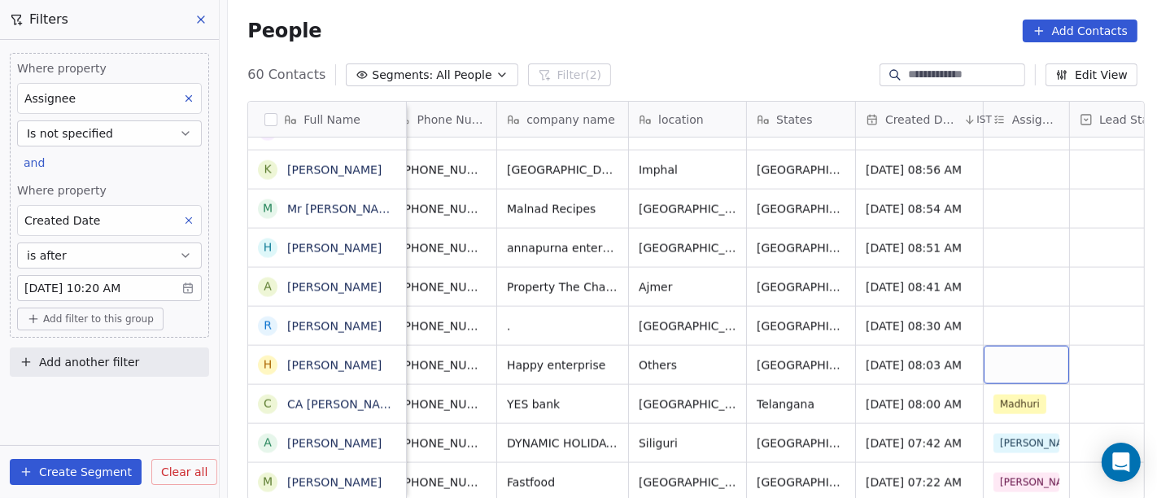
click at [1008, 346] on div "grid" at bounding box center [1026, 365] width 85 height 38
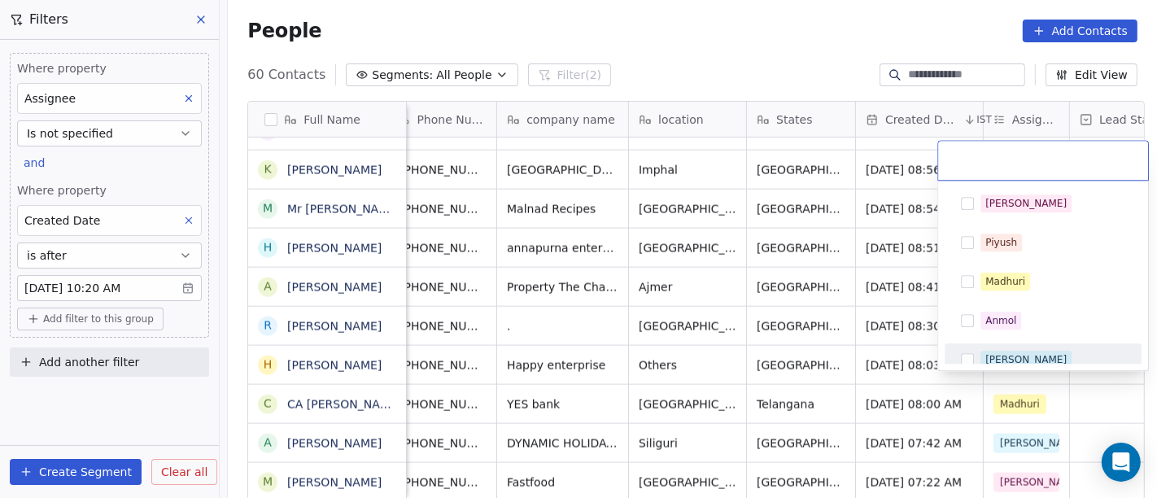
click at [1029, 353] on div "Ronit" at bounding box center [1053, 360] width 145 height 18
click at [869, 351] on html "On2Cook India Pvt. Ltd. Contacts People Marketing Workflows Campaigns Metrics &…" at bounding box center [578, 249] width 1157 height 498
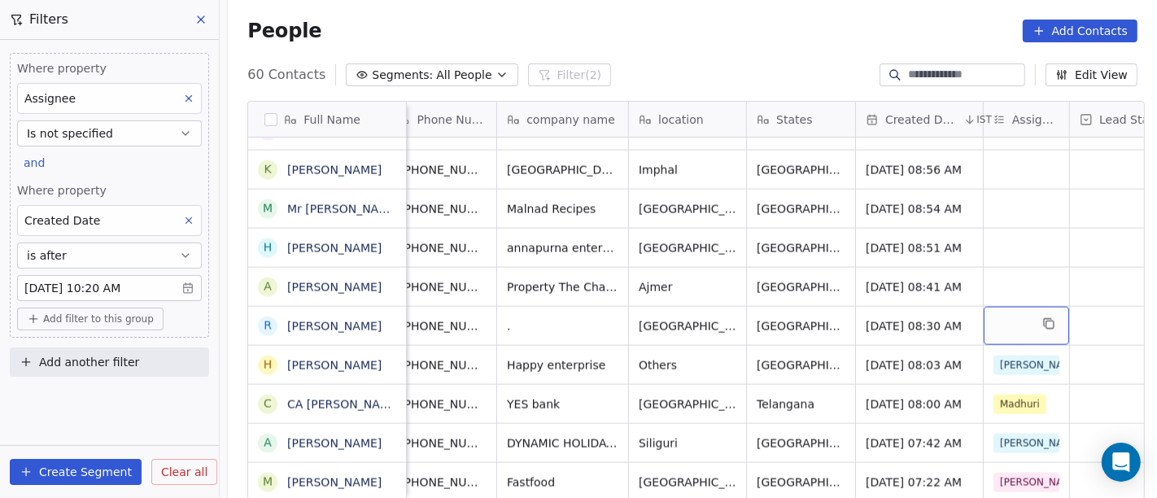
click at [1014, 311] on div "grid" at bounding box center [1026, 326] width 85 height 38
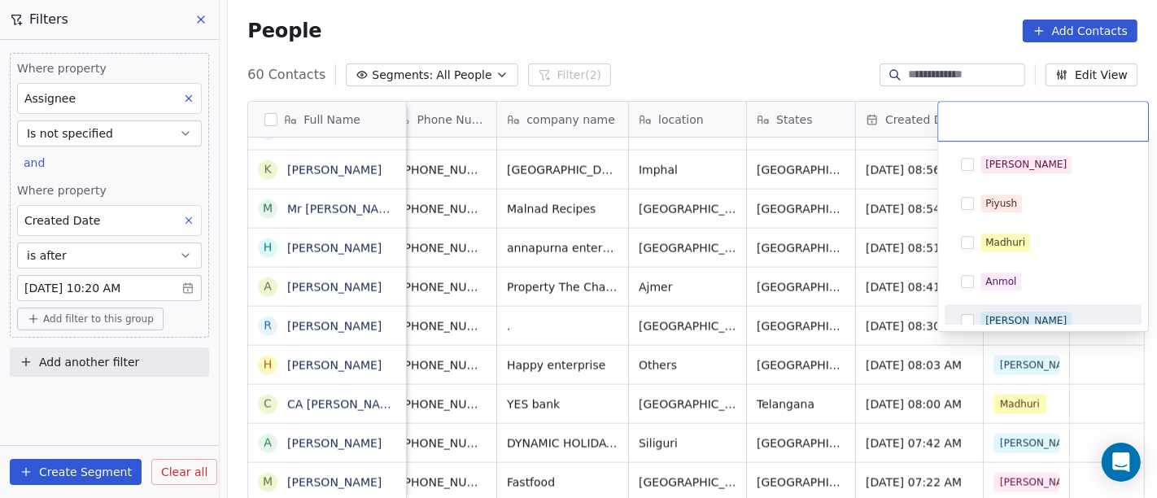
click at [1003, 317] on div "Ronit" at bounding box center [1026, 320] width 81 height 15
click at [836, 317] on html "On2Cook India Pvt. Ltd. Contacts People Marketing Workflows Campaigns Metrics &…" at bounding box center [578, 249] width 1157 height 498
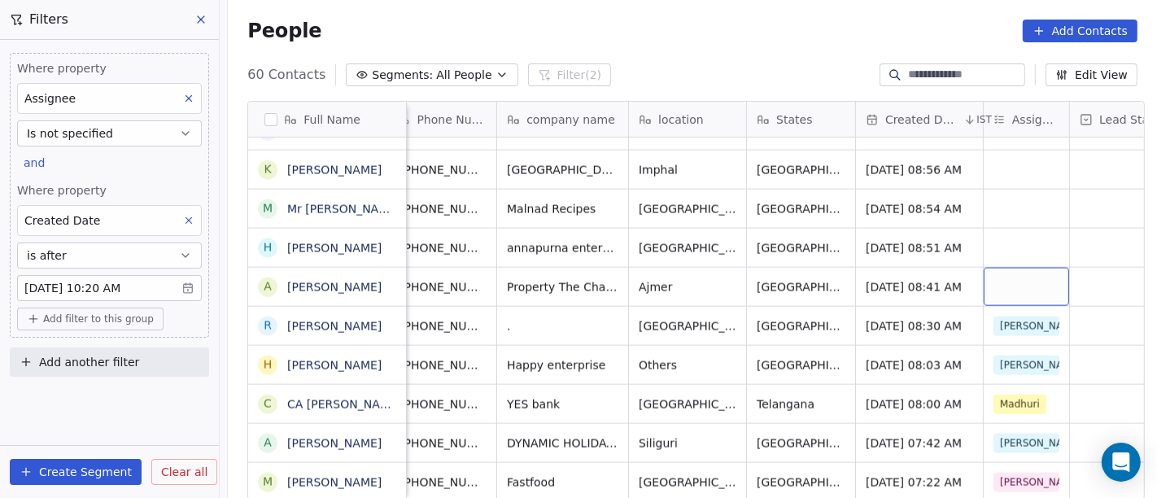
click at [1011, 268] on div "grid" at bounding box center [1026, 287] width 85 height 38
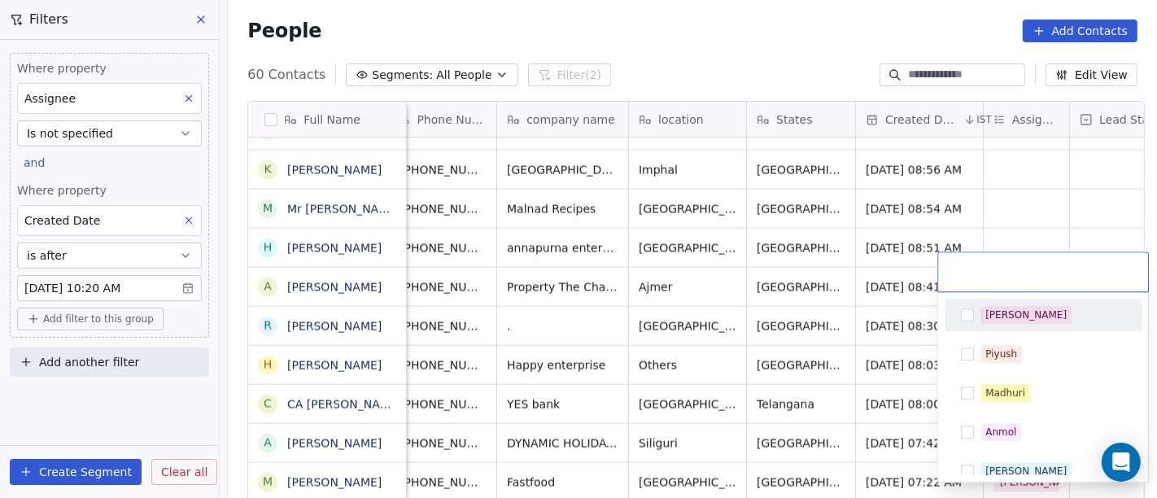
click at [1029, 317] on div "[PERSON_NAME]" at bounding box center [1053, 315] width 145 height 18
click at [806, 338] on html "On2Cook India Pvt. Ltd. Contacts People Marketing Workflows Campaigns Metrics &…" at bounding box center [578, 249] width 1157 height 498
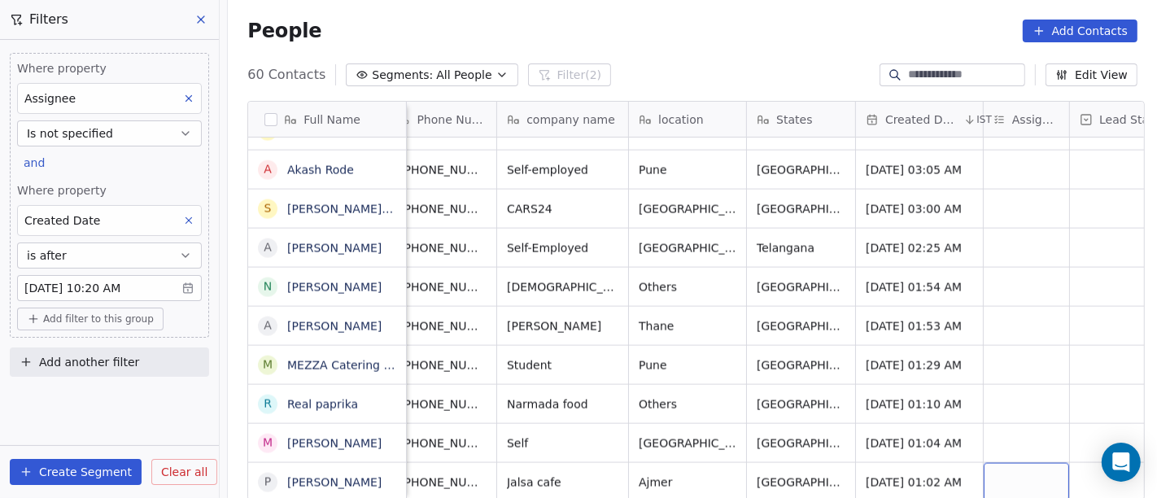
click at [1007, 463] on div "grid" at bounding box center [1026, 482] width 85 height 38
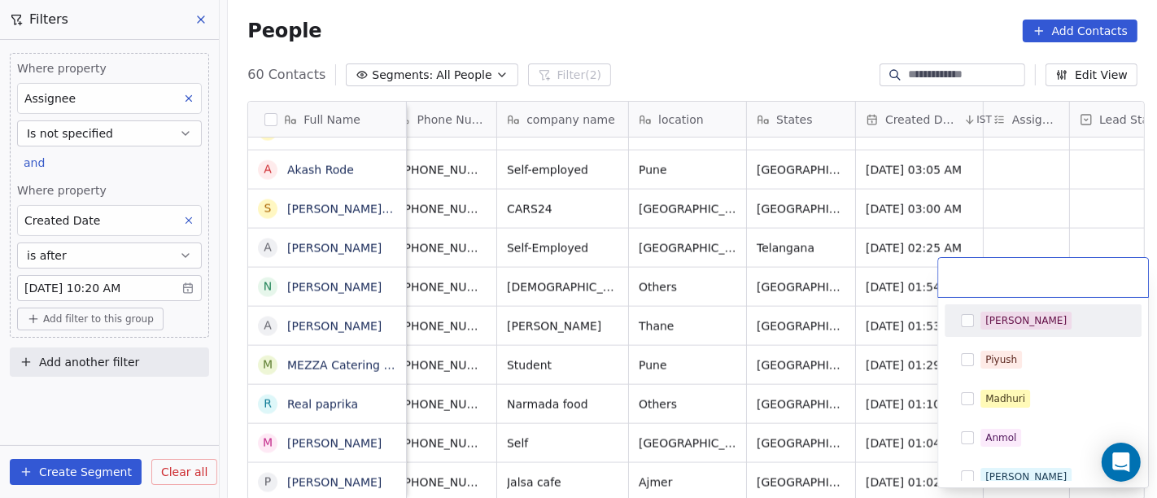
click at [1013, 317] on span "[PERSON_NAME]" at bounding box center [1026, 321] width 91 height 18
click at [836, 324] on html "On2Cook India Pvt. Ltd. Contacts People Marketing Workflows Campaigns Metrics &…" at bounding box center [578, 249] width 1157 height 498
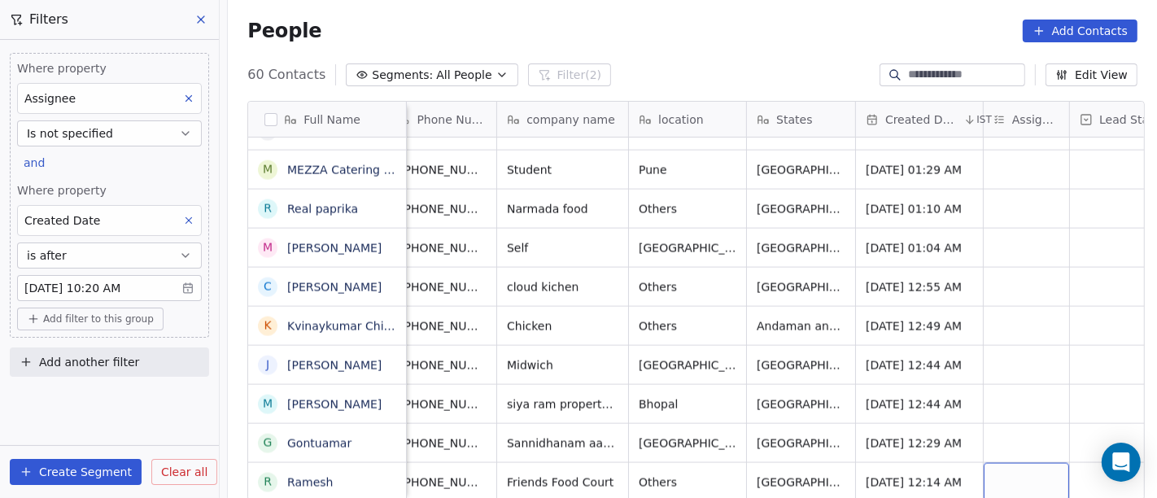
click at [1020, 465] on div "grid" at bounding box center [1026, 482] width 85 height 38
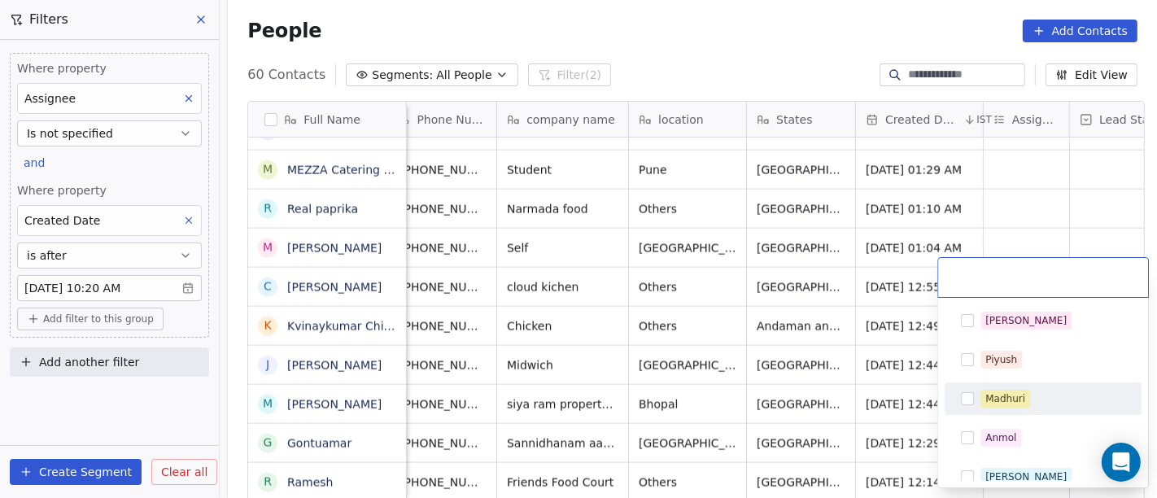
click at [1026, 394] on span "Madhuri" at bounding box center [1006, 399] width 50 height 18
click at [851, 418] on html "On2Cook India Pvt. Ltd. Contacts People Marketing Workflows Campaigns Metrics &…" at bounding box center [578, 249] width 1157 height 498
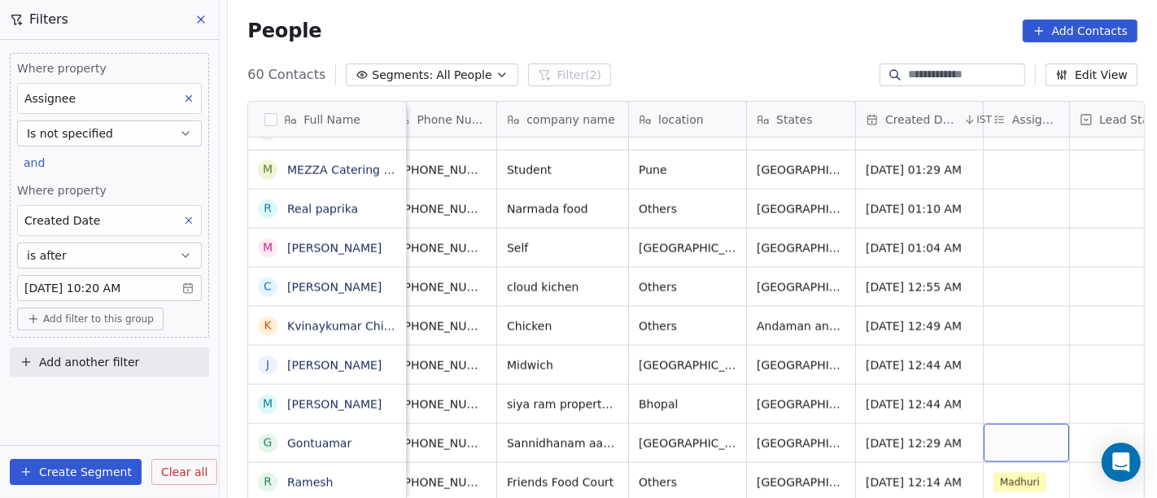
click at [997, 424] on div "grid" at bounding box center [1026, 443] width 85 height 38
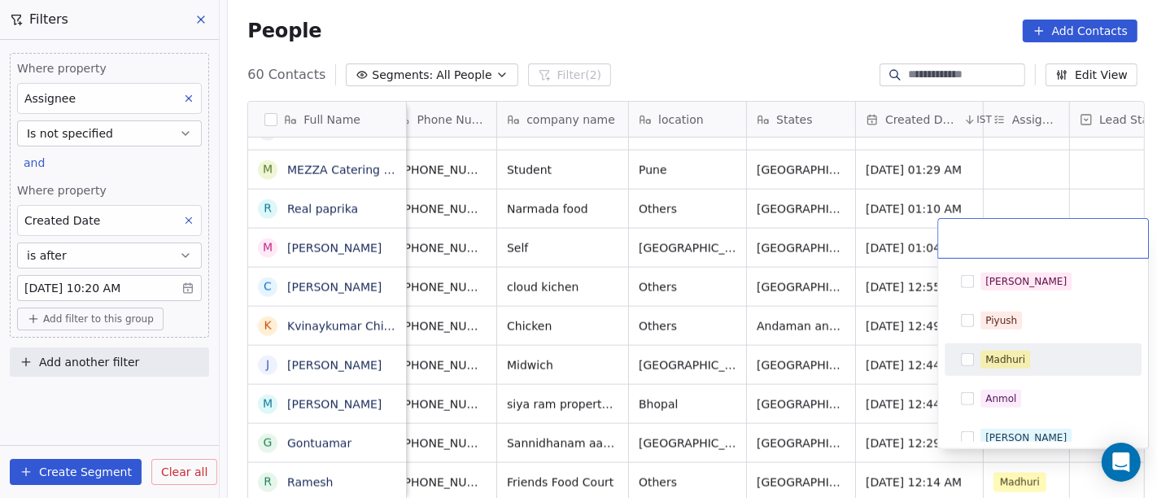
click at [995, 361] on div "Madhuri" at bounding box center [1006, 359] width 40 height 15
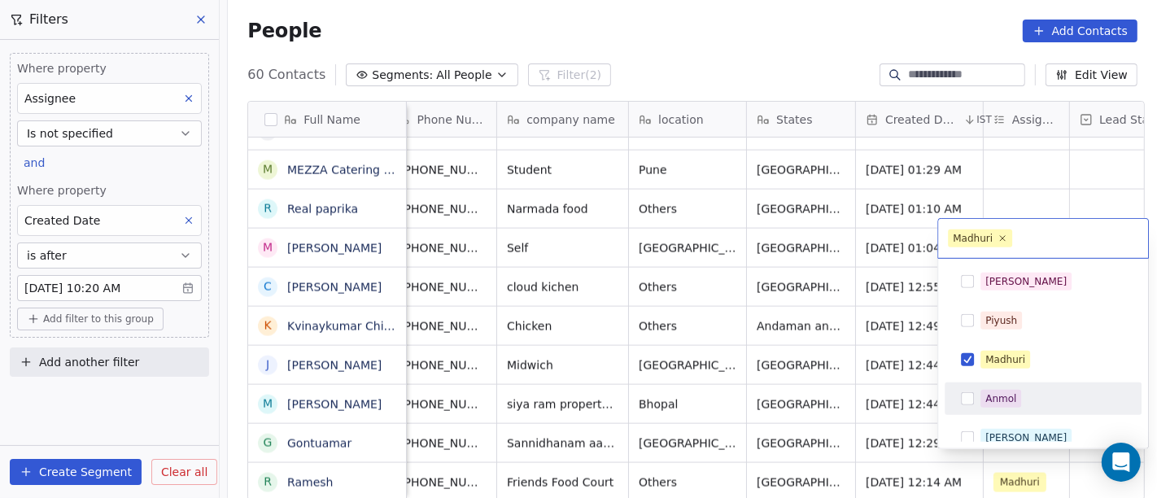
click at [916, 403] on html "On2Cook India Pvt. Ltd. Contacts People Marketing Workflows Campaigns Metrics &…" at bounding box center [578, 249] width 1157 height 498
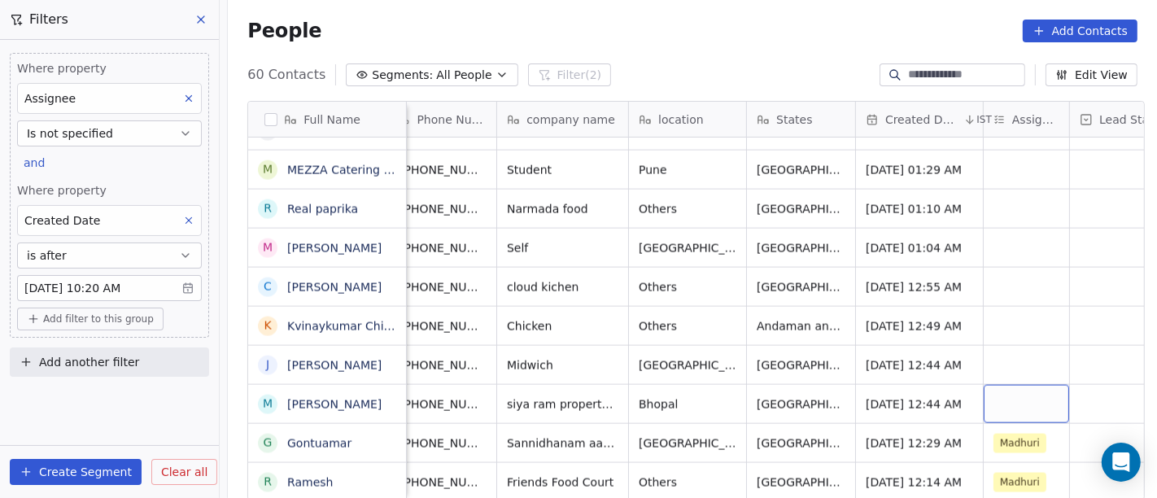
click at [1012, 389] on div "grid" at bounding box center [1026, 404] width 85 height 38
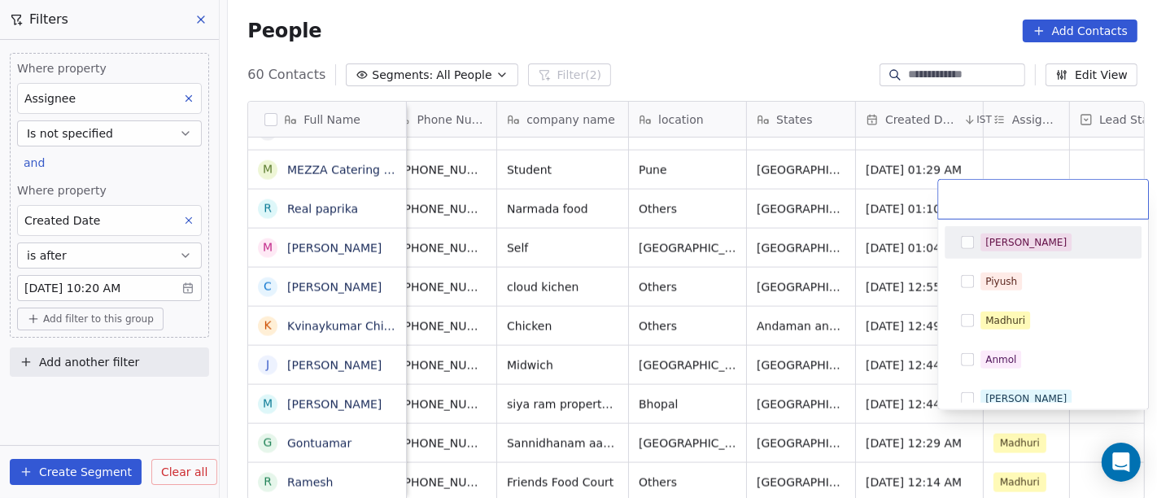
click at [1015, 245] on span "[PERSON_NAME]" at bounding box center [1026, 243] width 91 height 18
click at [772, 326] on html "On2Cook India Pvt. Ltd. Contacts People Marketing Workflows Campaigns Metrics &…" at bounding box center [578, 249] width 1157 height 498
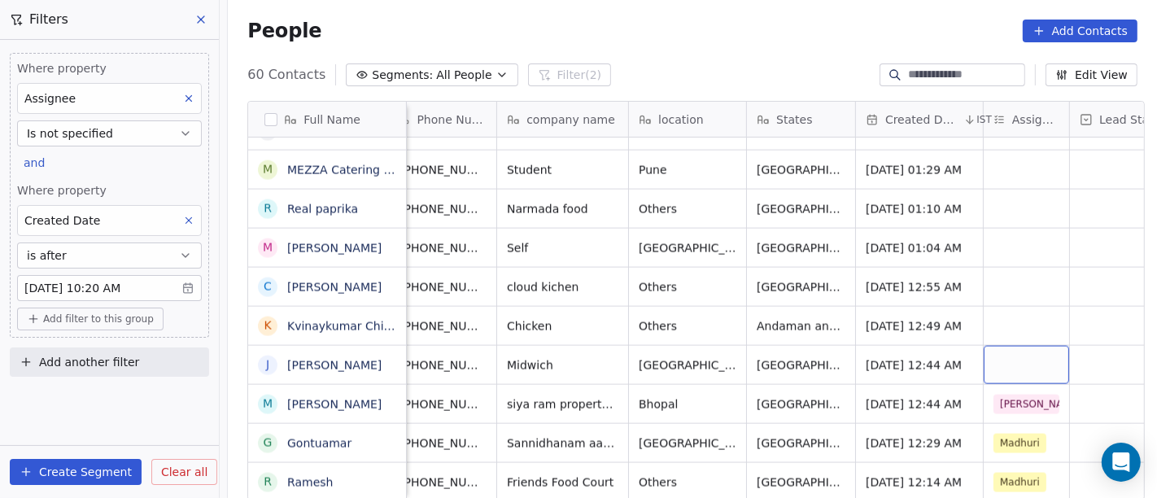
click at [1039, 351] on div "grid" at bounding box center [1026, 365] width 85 height 38
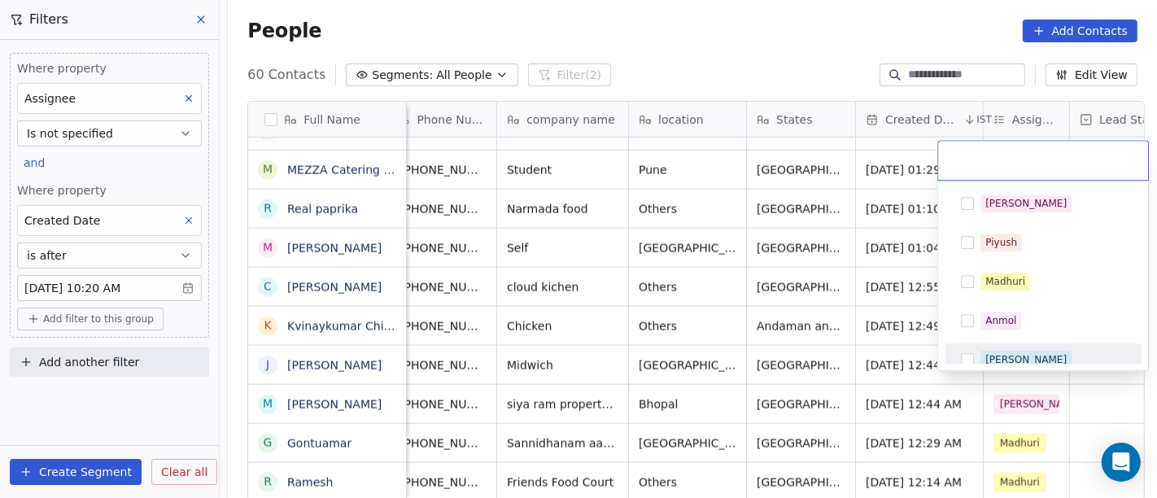
click at [1007, 357] on div "Ronit" at bounding box center [1026, 359] width 81 height 15
click at [825, 351] on html "On2Cook India Pvt. Ltd. Contacts People Marketing Workflows Campaigns Metrics &…" at bounding box center [578, 249] width 1157 height 498
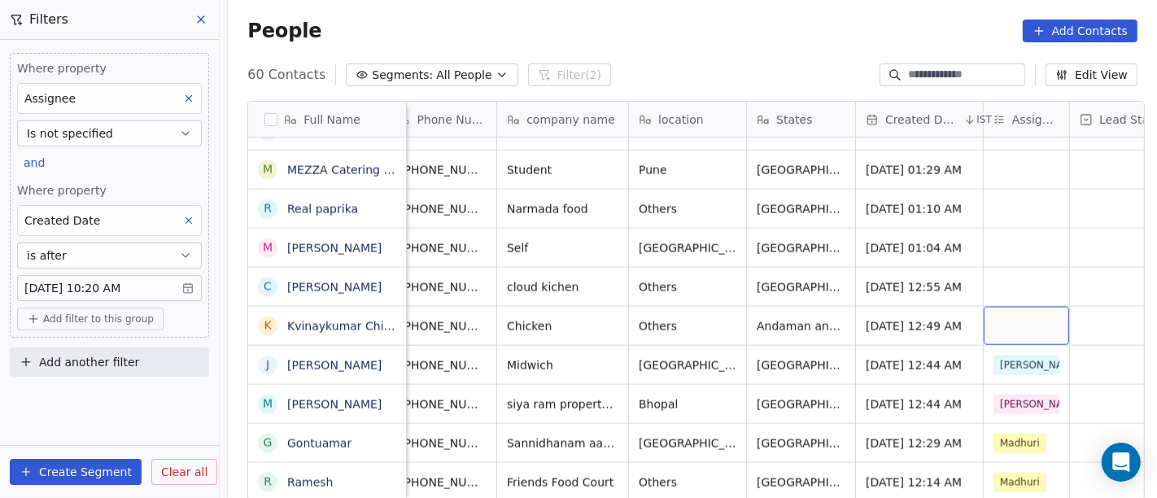
click at [1002, 309] on div "grid" at bounding box center [1026, 326] width 85 height 38
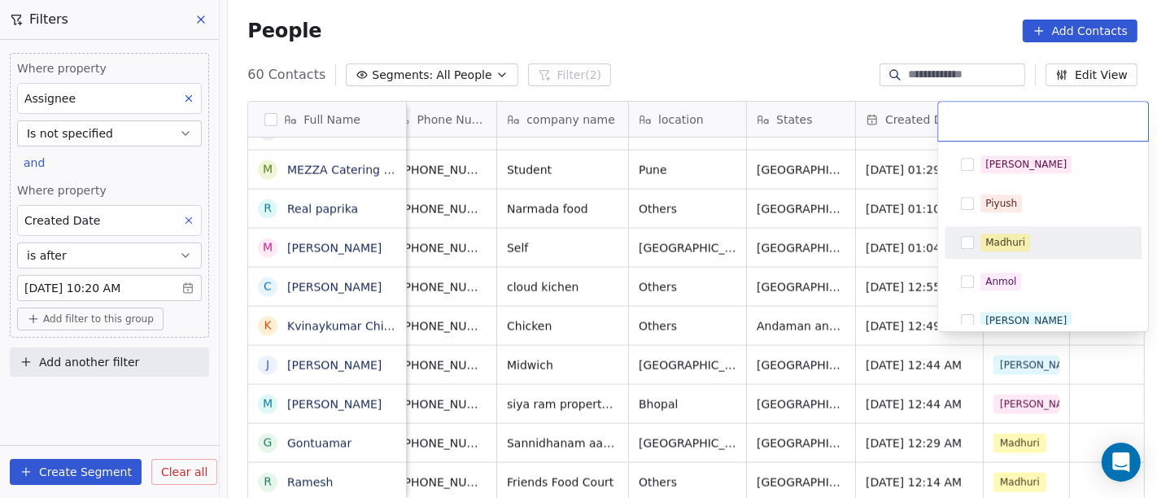
click at [1009, 247] on div "Madhuri" at bounding box center [1006, 242] width 40 height 15
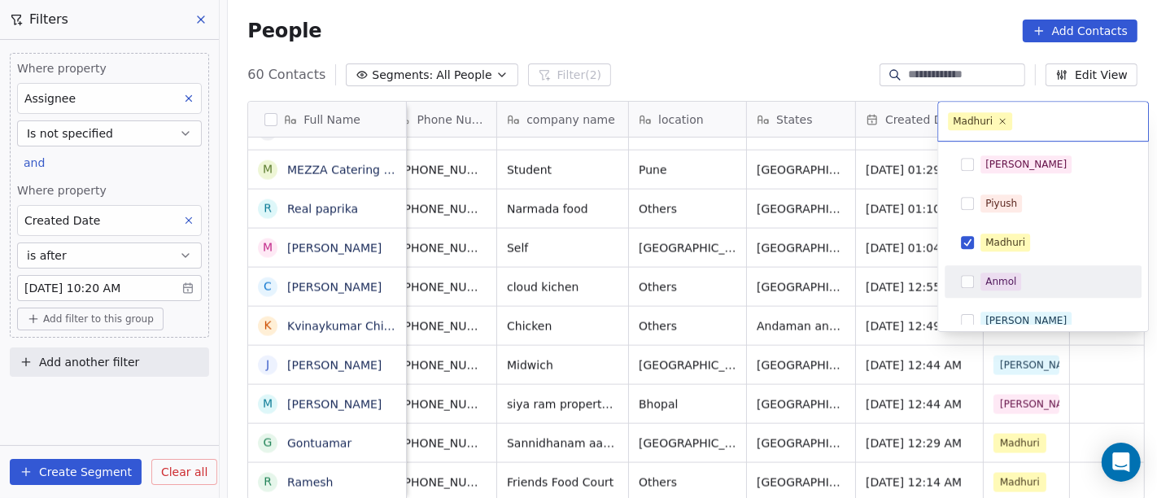
click at [827, 317] on html "On2Cook India Pvt. Ltd. Contacts People Marketing Workflows Campaigns Metrics &…" at bounding box center [578, 249] width 1157 height 498
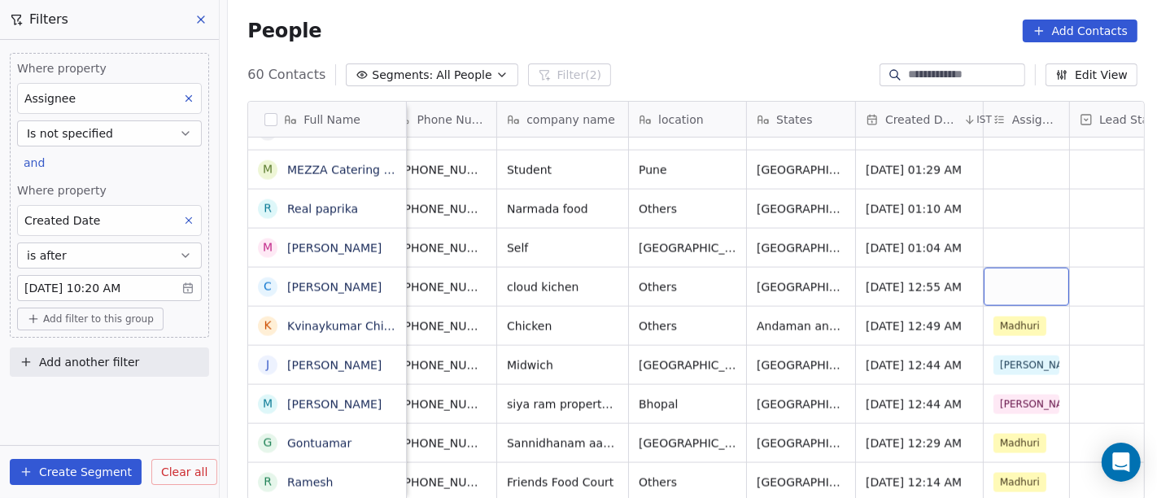
click at [1001, 275] on div "grid" at bounding box center [1026, 287] width 85 height 38
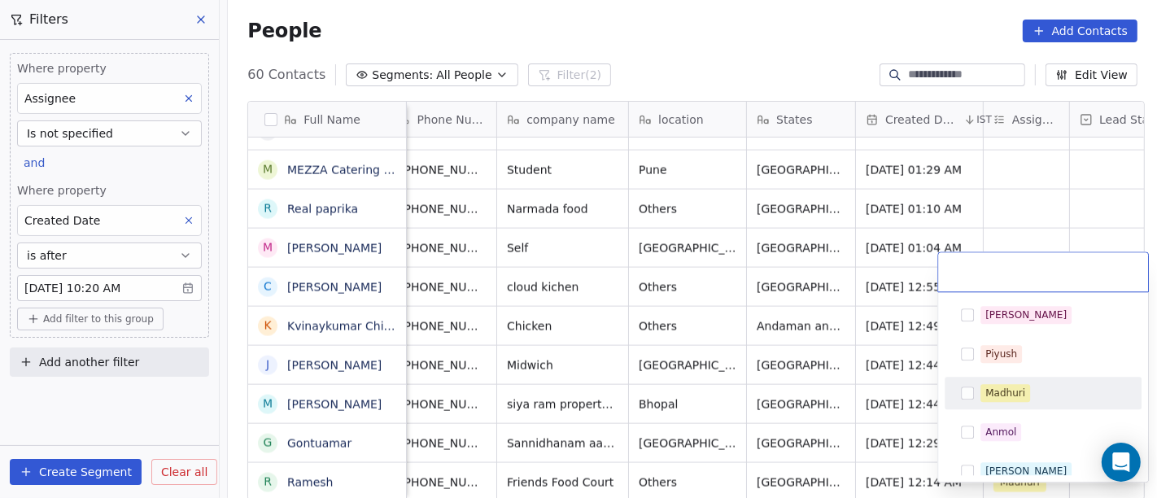
click at [1024, 384] on span "Madhuri" at bounding box center [1006, 393] width 50 height 18
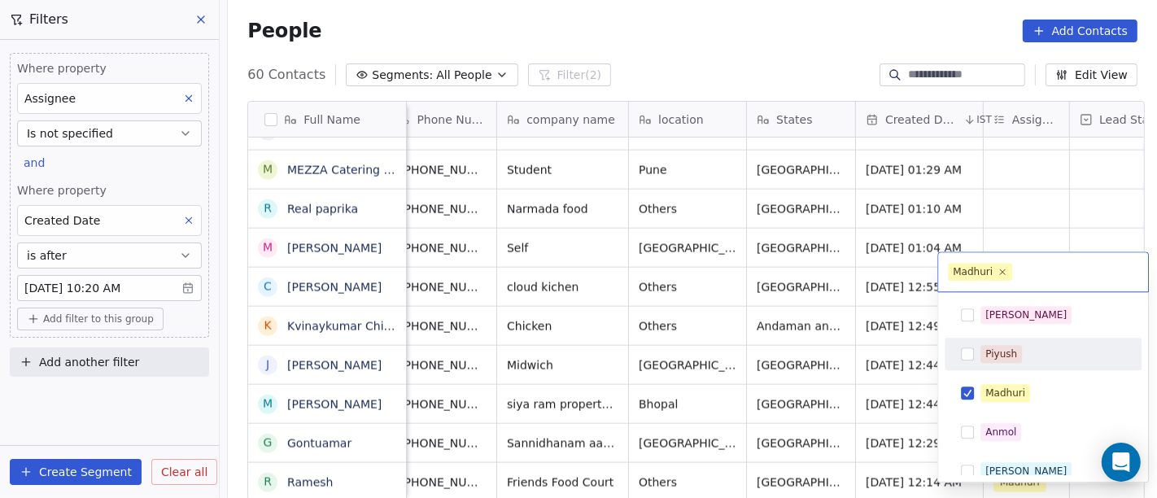
click at [887, 328] on html "On2Cook India Pvt. Ltd. Contacts People Marketing Workflows Campaigns Metrics &…" at bounding box center [578, 249] width 1157 height 498
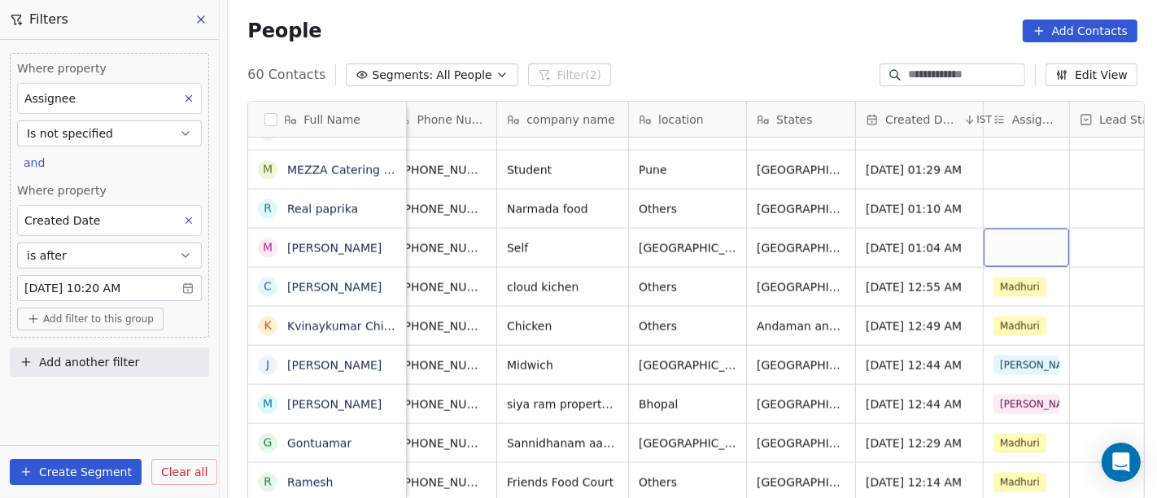
click at [1011, 236] on div "grid" at bounding box center [1026, 248] width 85 height 38
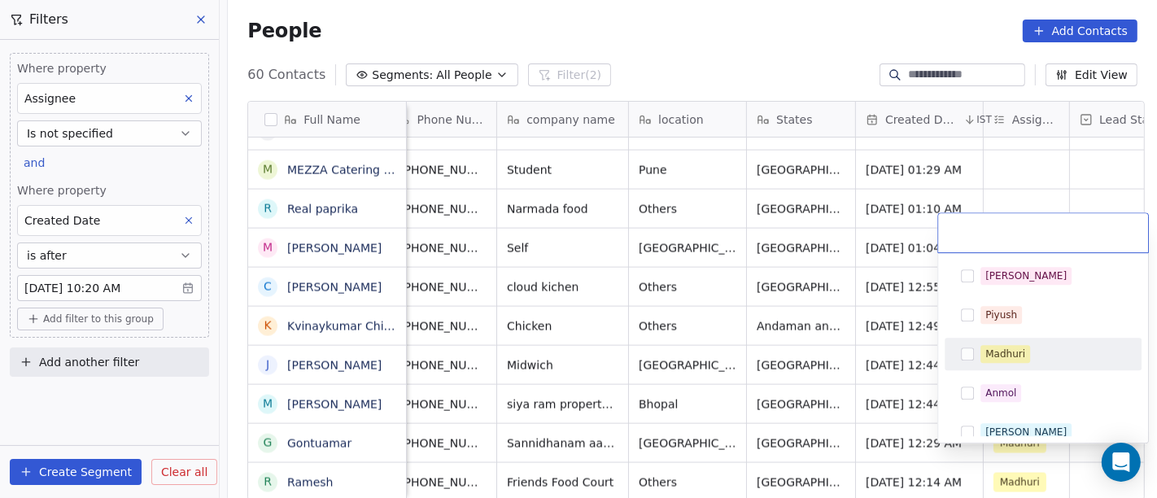
click at [992, 347] on div "Madhuri" at bounding box center [1006, 354] width 40 height 15
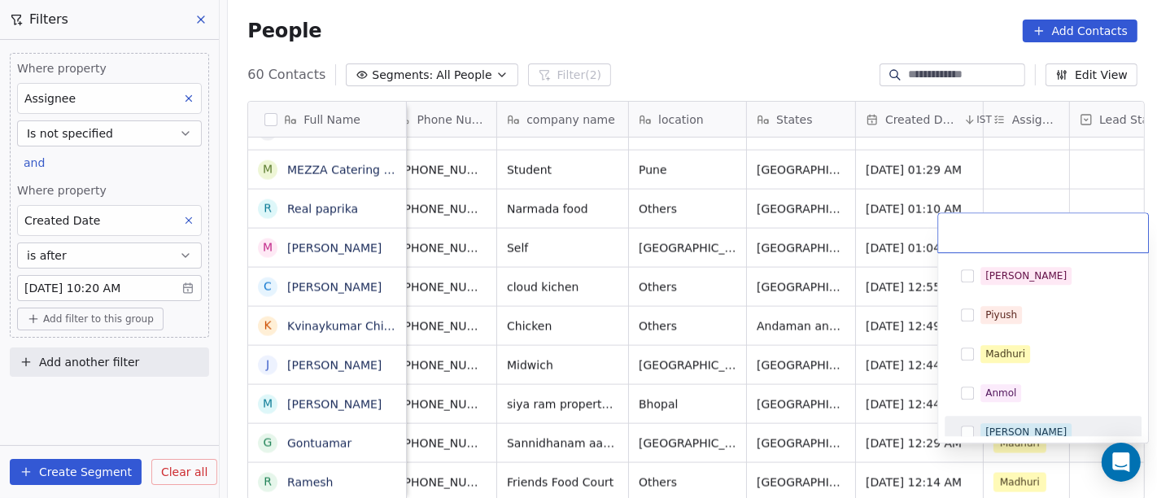
click at [1009, 423] on span "Ronit" at bounding box center [1026, 432] width 91 height 18
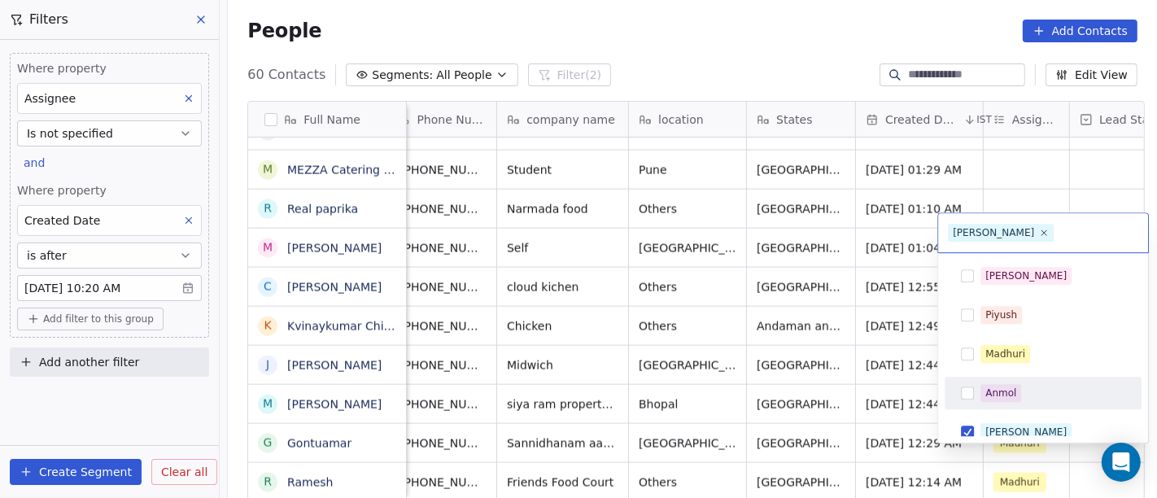
click at [835, 353] on html "On2Cook India Pvt. Ltd. Contacts People Marketing Workflows Campaigns Metrics &…" at bounding box center [578, 249] width 1157 height 498
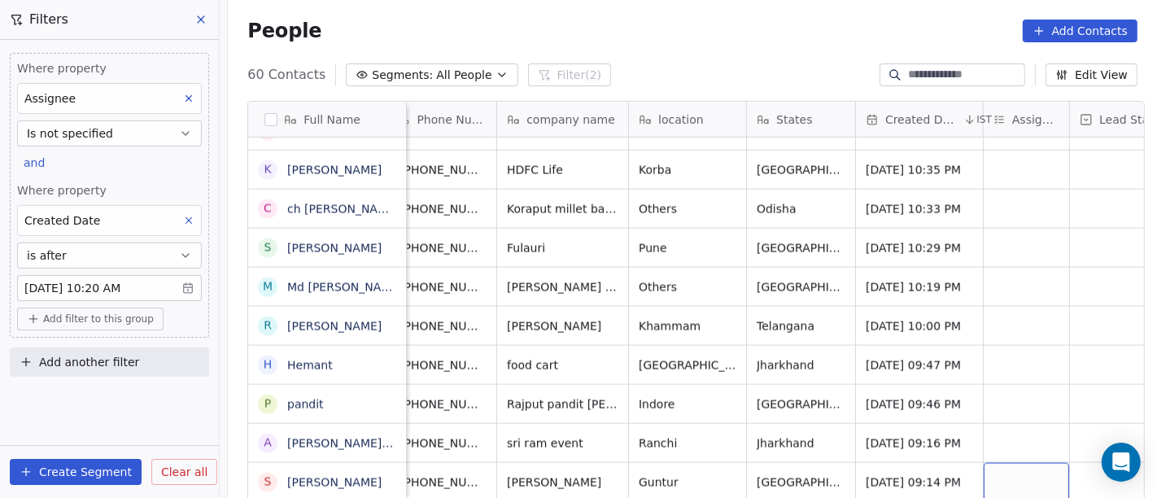
click at [1016, 468] on div "grid" at bounding box center [1026, 482] width 85 height 38
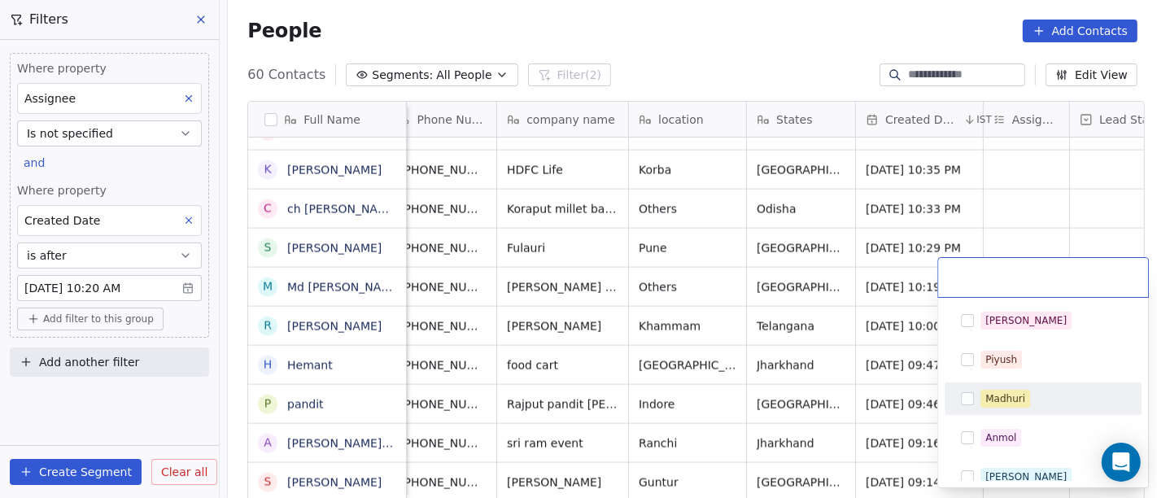
click at [1007, 397] on div "Madhuri" at bounding box center [1006, 398] width 40 height 15
click at [854, 396] on html "On2Cook India Pvt. Ltd. Contacts People Marketing Workflows Campaigns Metrics &…" at bounding box center [578, 249] width 1157 height 498
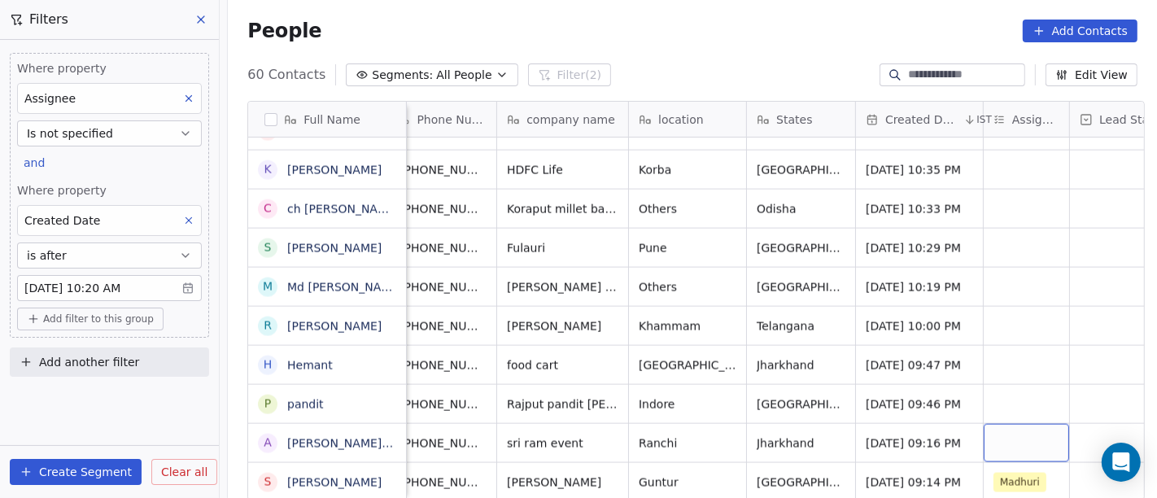
click at [1026, 424] on div "grid" at bounding box center [1026, 443] width 85 height 38
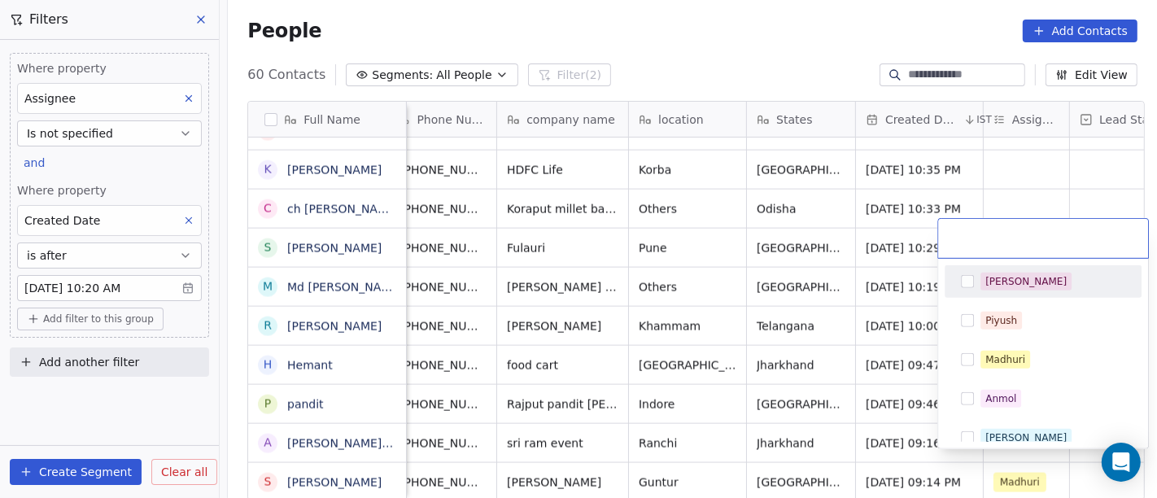
click at [1019, 273] on div "[PERSON_NAME]" at bounding box center [1053, 282] width 145 height 18
click at [843, 340] on html "On2Cook India Pvt. Ltd. Contacts People Marketing Workflows Campaigns Metrics &…" at bounding box center [578, 249] width 1157 height 498
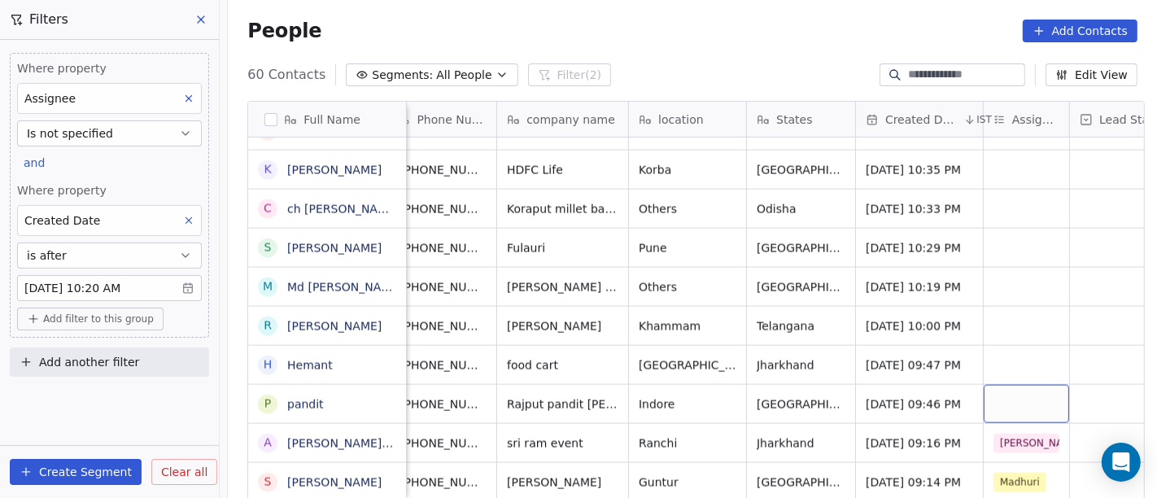
click at [1007, 385] on div "grid" at bounding box center [1026, 404] width 85 height 38
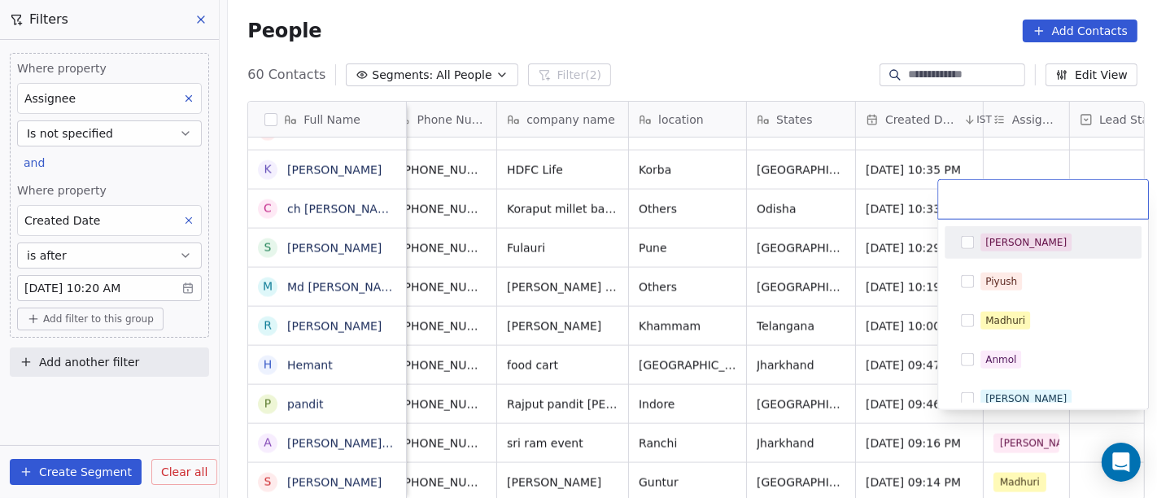
click at [999, 237] on div "[PERSON_NAME]" at bounding box center [1026, 242] width 81 height 15
click at [831, 299] on html "On2Cook India Pvt. Ltd. Contacts People Marketing Workflows Campaigns Metrics &…" at bounding box center [578, 249] width 1157 height 498
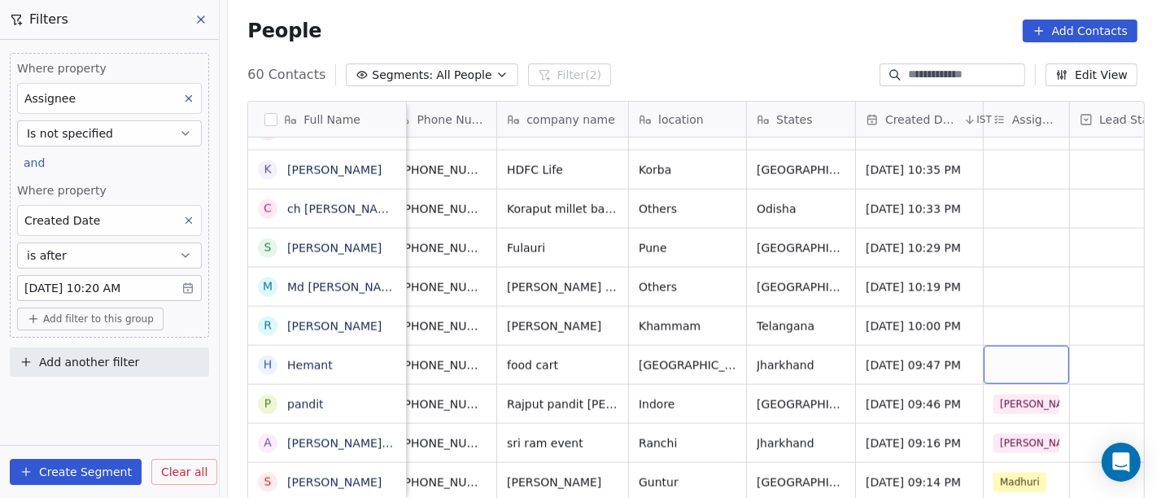
click at [1009, 360] on div "grid" at bounding box center [1026, 365] width 85 height 38
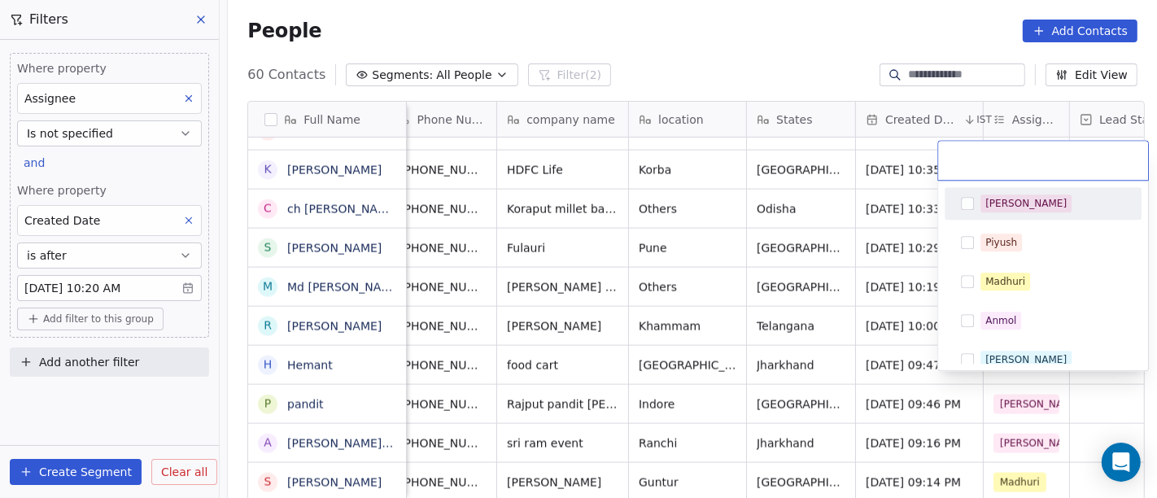
click at [1010, 208] on div "[PERSON_NAME]" at bounding box center [1026, 203] width 81 height 15
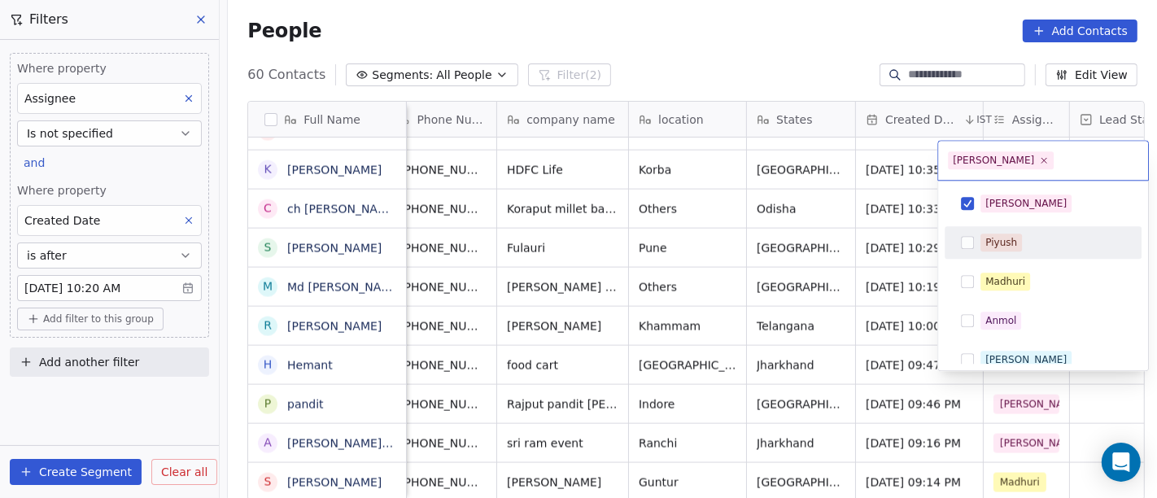
click at [866, 260] on html "On2Cook India Pvt. Ltd. Contacts People Marketing Workflows Campaigns Metrics &…" at bounding box center [578, 249] width 1157 height 498
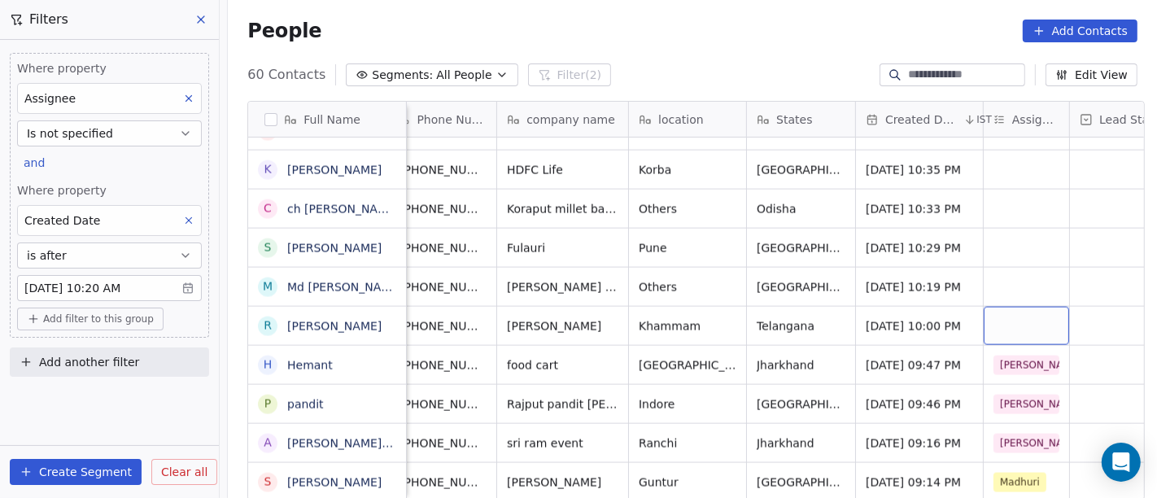
click at [1023, 307] on div "grid" at bounding box center [1026, 326] width 85 height 38
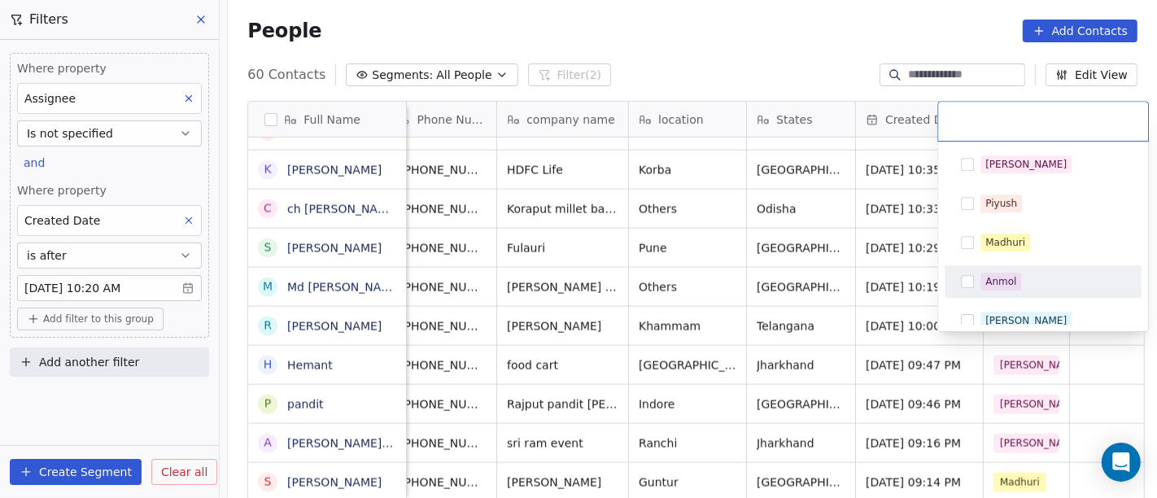
click at [993, 260] on div "[PERSON_NAME] [PERSON_NAME] [PERSON_NAME] [PERSON_NAME] Saurabh [PERSON_NAME] […" at bounding box center [1043, 418] width 197 height 540
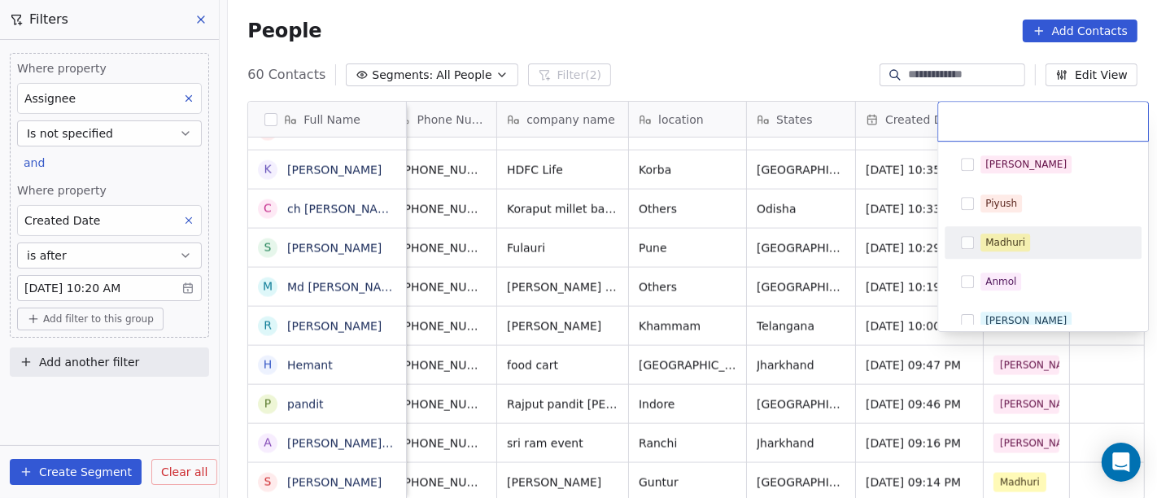
click at [990, 238] on div "Madhuri" at bounding box center [1006, 242] width 40 height 15
click at [867, 283] on html "On2Cook India Pvt. Ltd. Contacts People Marketing Workflows Campaigns Metrics &…" at bounding box center [578, 249] width 1157 height 498
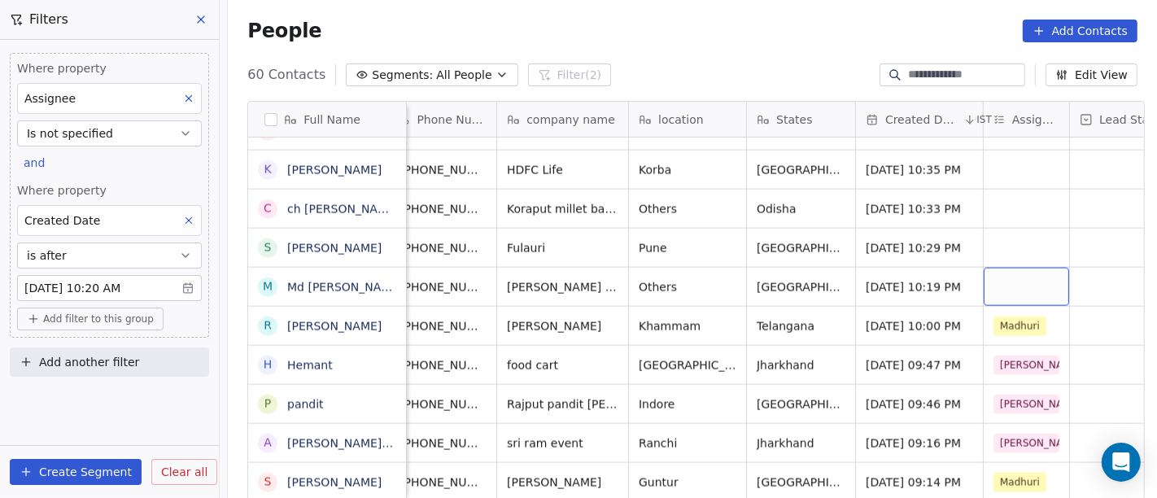
click at [1001, 269] on div "grid" at bounding box center [1026, 287] width 85 height 38
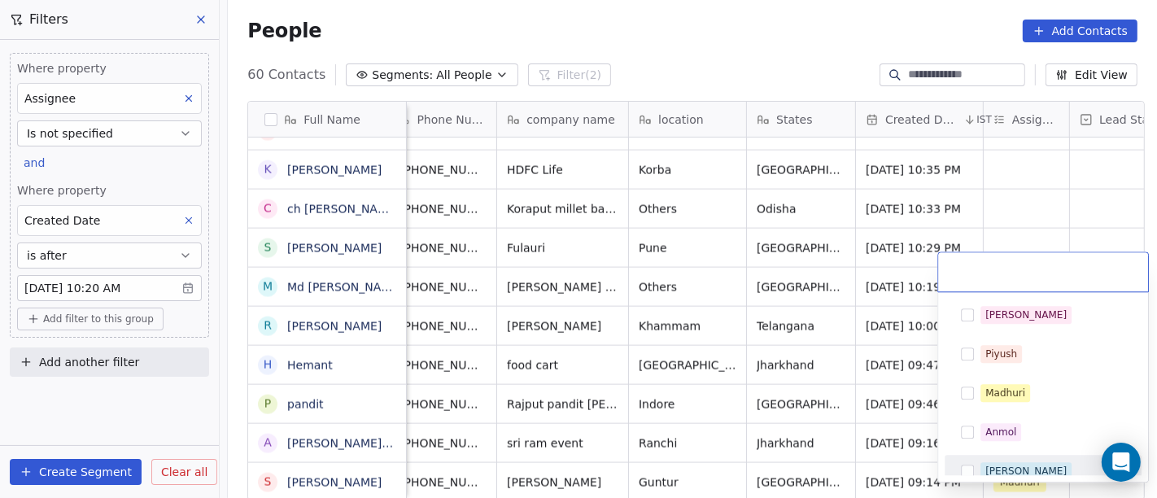
click at [1011, 462] on span "Ronit" at bounding box center [1026, 471] width 91 height 18
click at [828, 373] on html "On2Cook India Pvt. Ltd. Contacts People Marketing Workflows Campaigns Metrics &…" at bounding box center [578, 249] width 1157 height 498
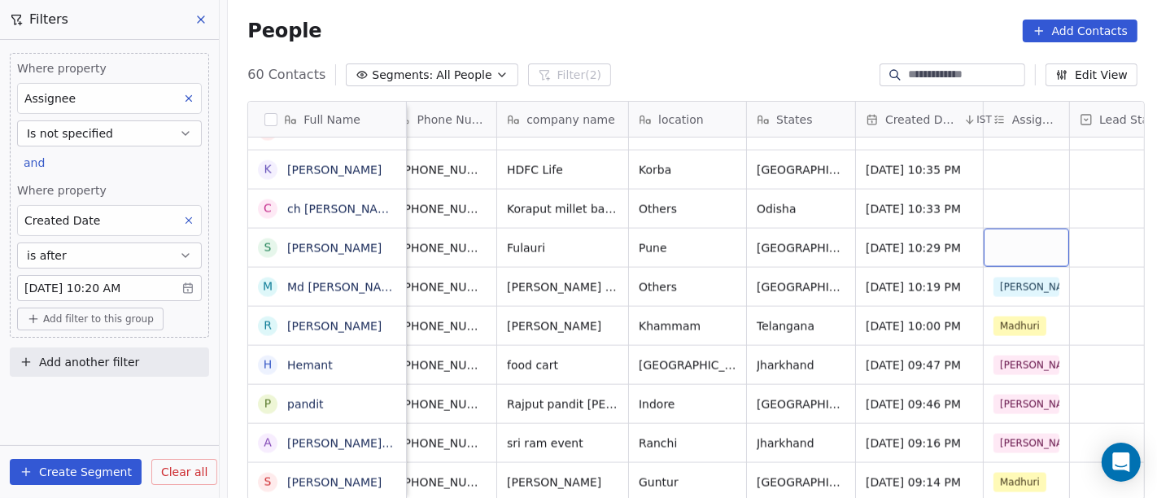
click at [990, 229] on div "grid" at bounding box center [1026, 248] width 85 height 38
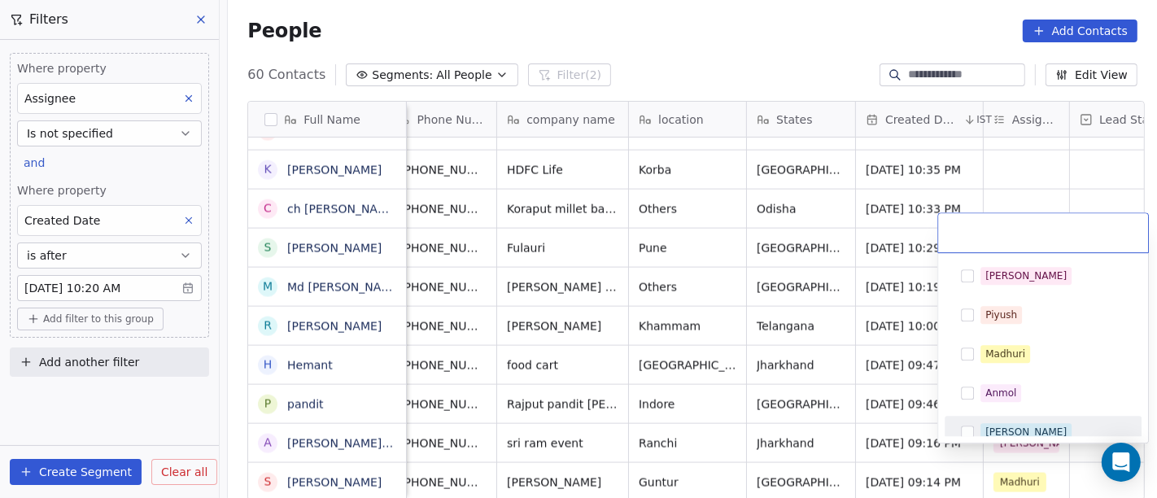
click at [1003, 425] on div "Ronit" at bounding box center [1026, 432] width 81 height 15
click at [819, 331] on html "On2Cook India Pvt. Ltd. Contacts People Marketing Workflows Campaigns Metrics &…" at bounding box center [578, 249] width 1157 height 498
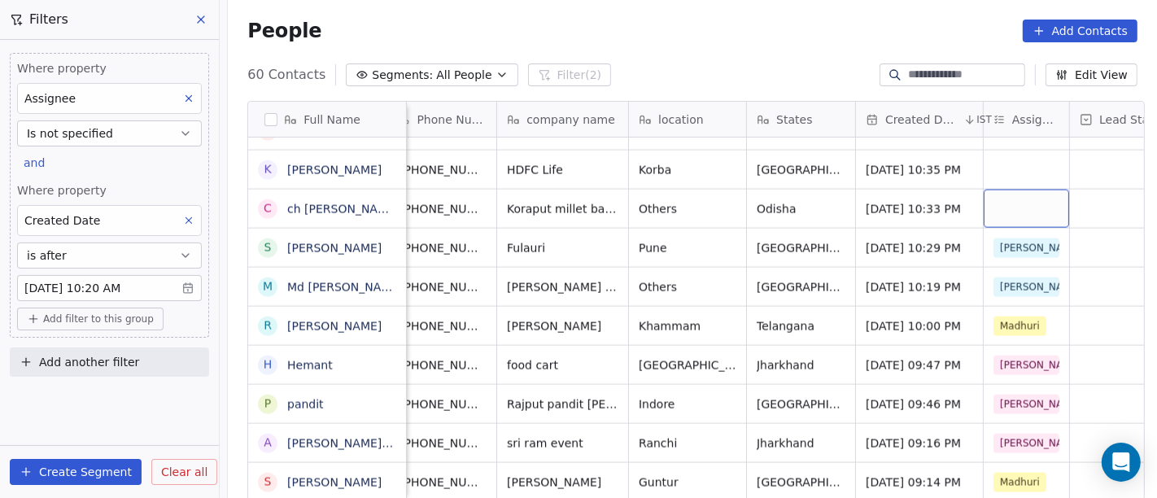
click at [1009, 190] on div "grid" at bounding box center [1026, 209] width 85 height 38
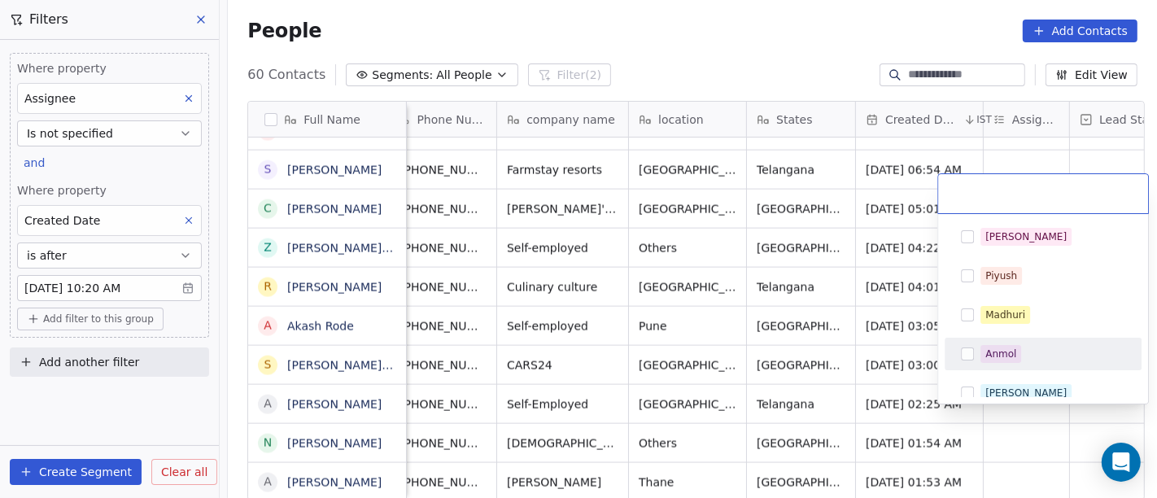
click at [763, 257] on html "On2Cook India Pvt. Ltd. Contacts People Marketing Workflows Campaigns Metrics &…" at bounding box center [578, 249] width 1157 height 498
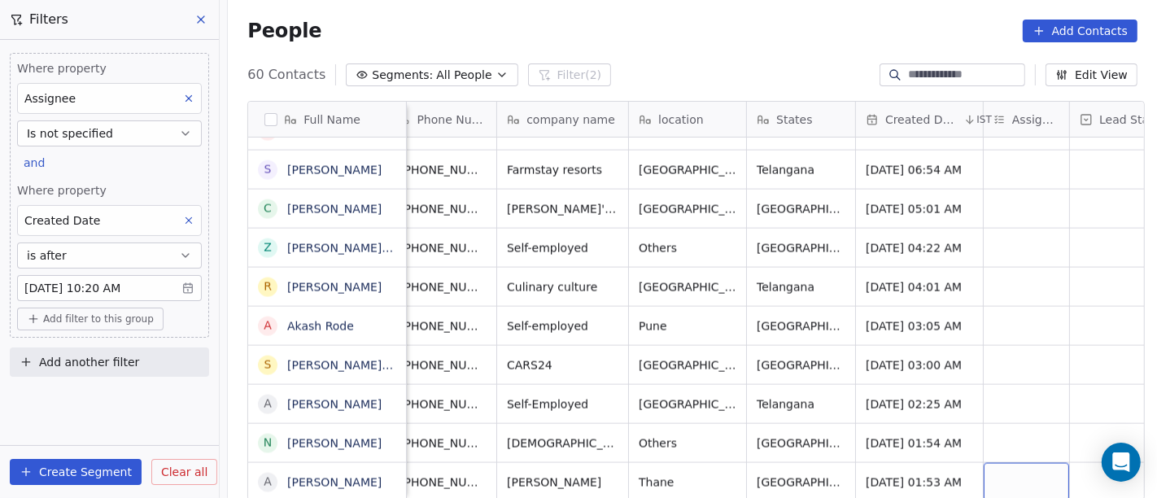
click at [1032, 463] on div "grid" at bounding box center [1026, 482] width 85 height 38
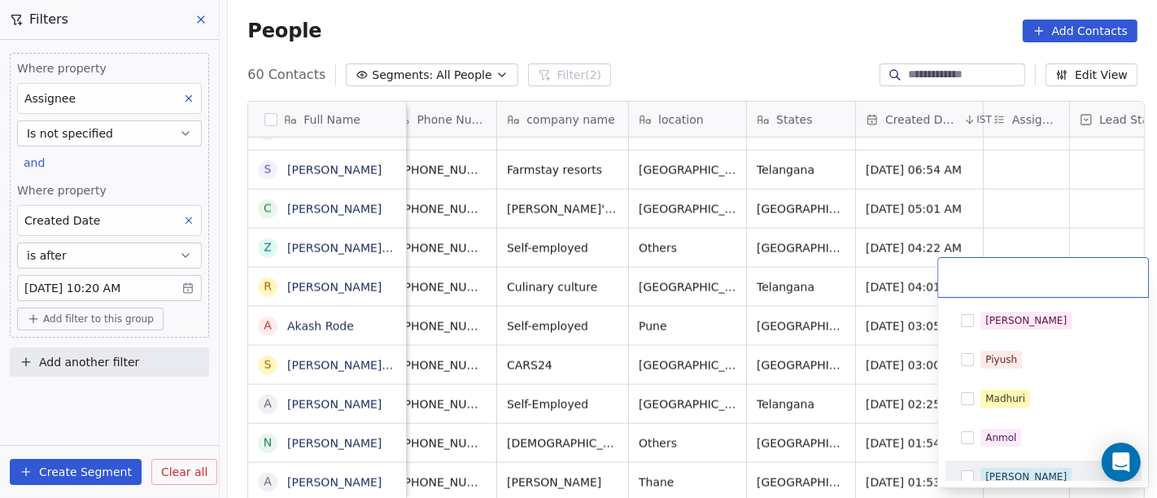
click at [1012, 464] on div "Ronit" at bounding box center [1043, 477] width 184 height 26
click at [826, 370] on html "On2Cook India Pvt. Ltd. Contacts People Marketing Workflows Campaigns Metrics &…" at bounding box center [578, 249] width 1157 height 498
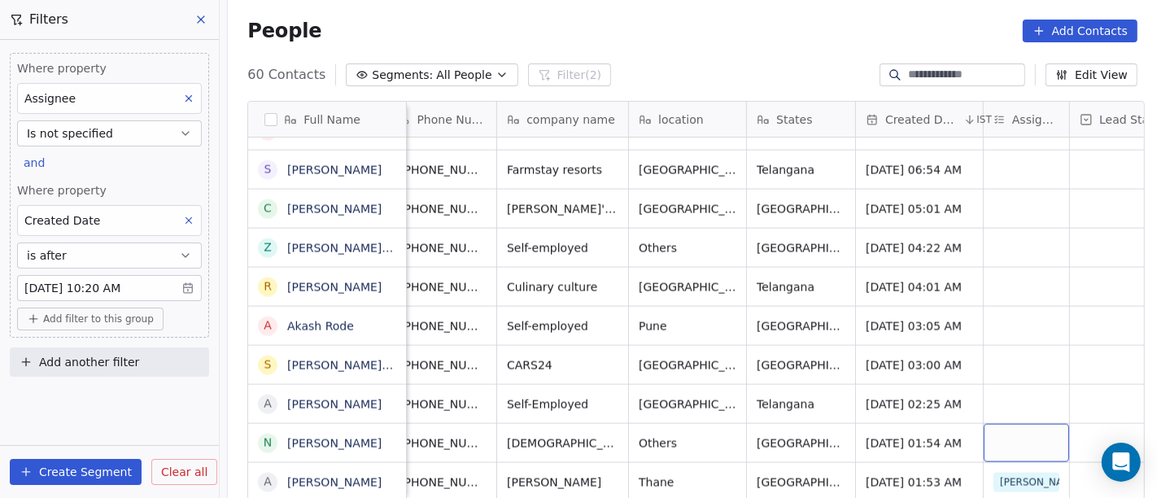
click at [1017, 424] on div "grid" at bounding box center [1026, 443] width 85 height 38
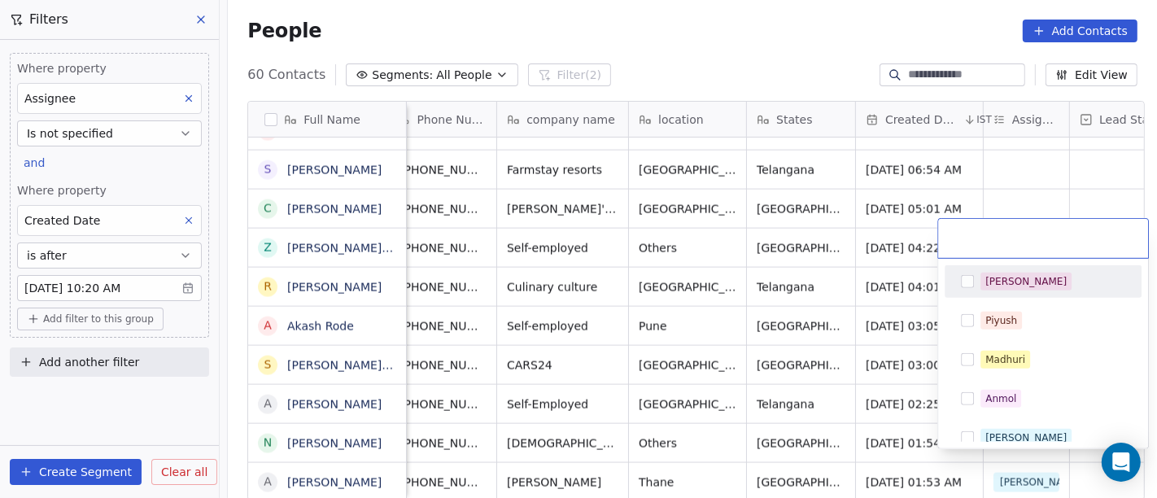
click at [1016, 289] on div "[PERSON_NAME]" at bounding box center [1053, 282] width 145 height 18
click at [855, 324] on html "On2Cook India Pvt. Ltd. Contacts People Marketing Workflows Campaigns Metrics &…" at bounding box center [578, 249] width 1157 height 498
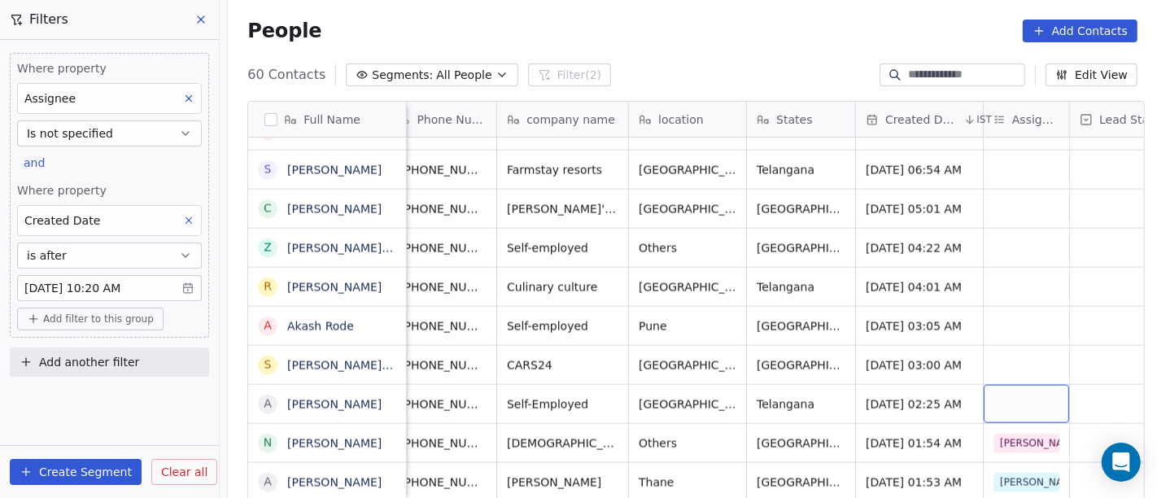
click at [1014, 385] on div "grid" at bounding box center [1026, 404] width 85 height 38
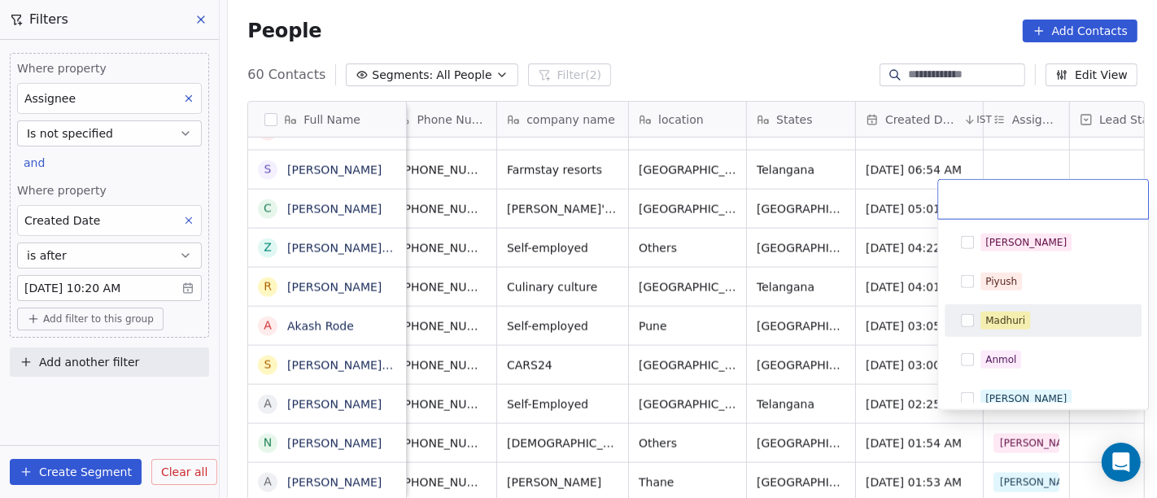
click at [1018, 326] on div "Madhuri" at bounding box center [1006, 320] width 40 height 15
click at [888, 326] on html "On2Cook India Pvt. Ltd. Contacts People Marketing Workflows Campaigns Metrics &…" at bounding box center [578, 249] width 1157 height 498
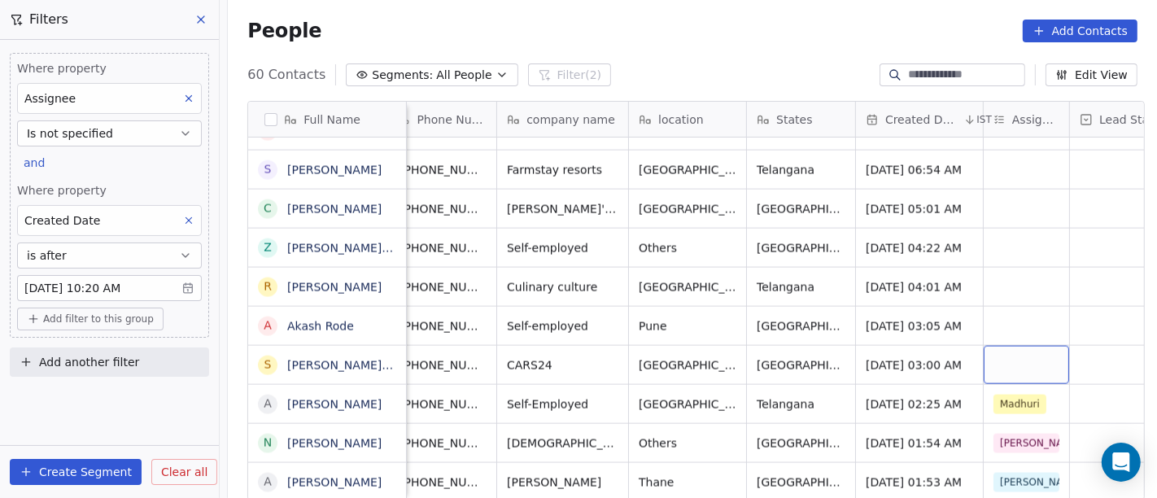
click at [1014, 346] on div "grid" at bounding box center [1026, 365] width 85 height 38
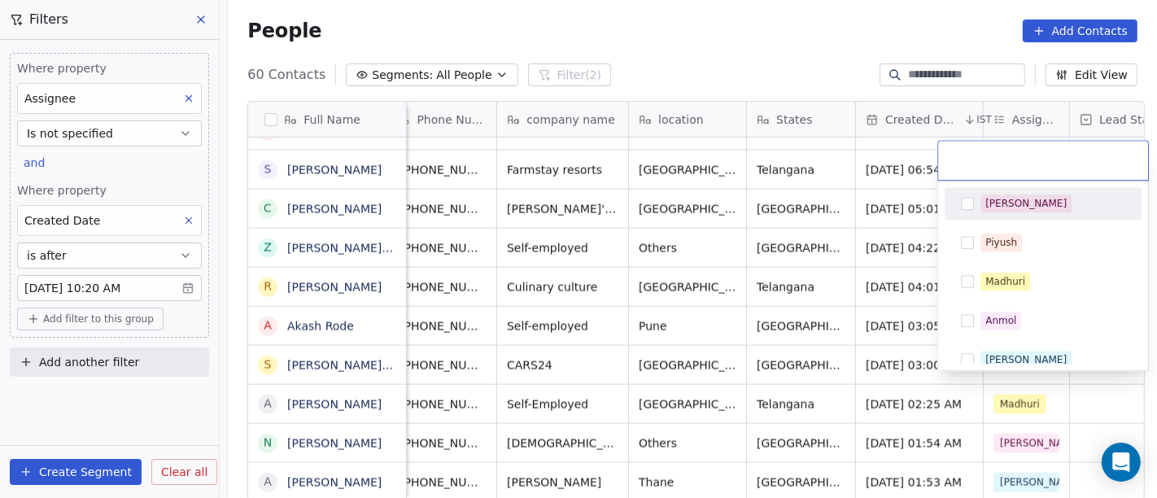
click at [1022, 204] on div "[PERSON_NAME]" at bounding box center [1053, 203] width 145 height 18
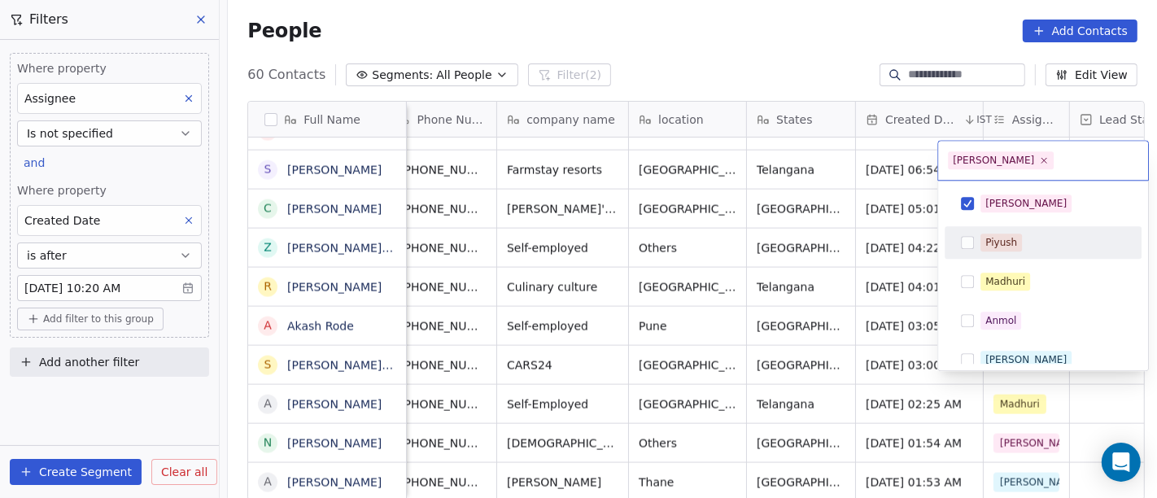
click at [912, 250] on html "On2Cook India Pvt. Ltd. Contacts People Marketing Workflows Campaigns Metrics &…" at bounding box center [578, 249] width 1157 height 498
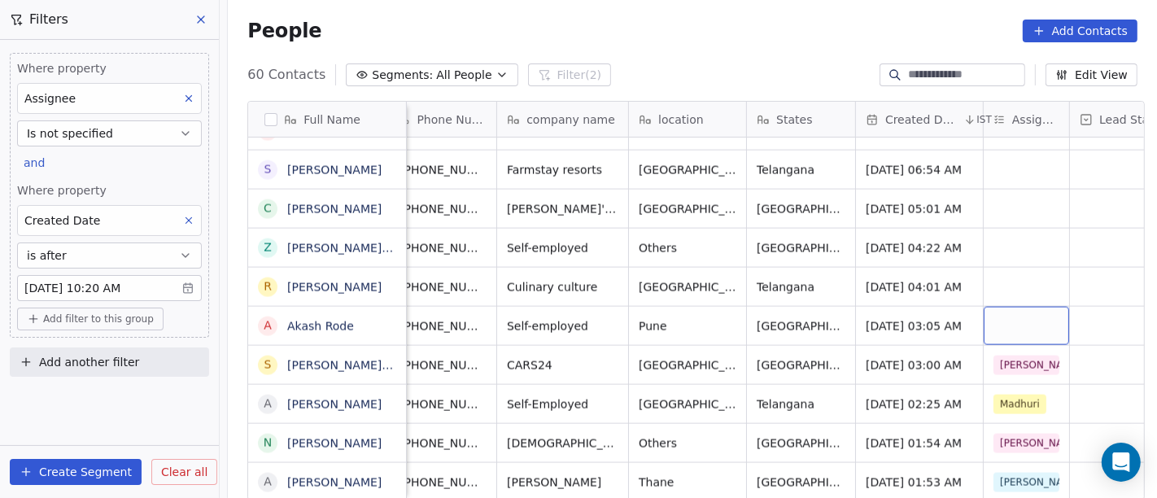
click at [1035, 307] on div "grid" at bounding box center [1026, 326] width 85 height 38
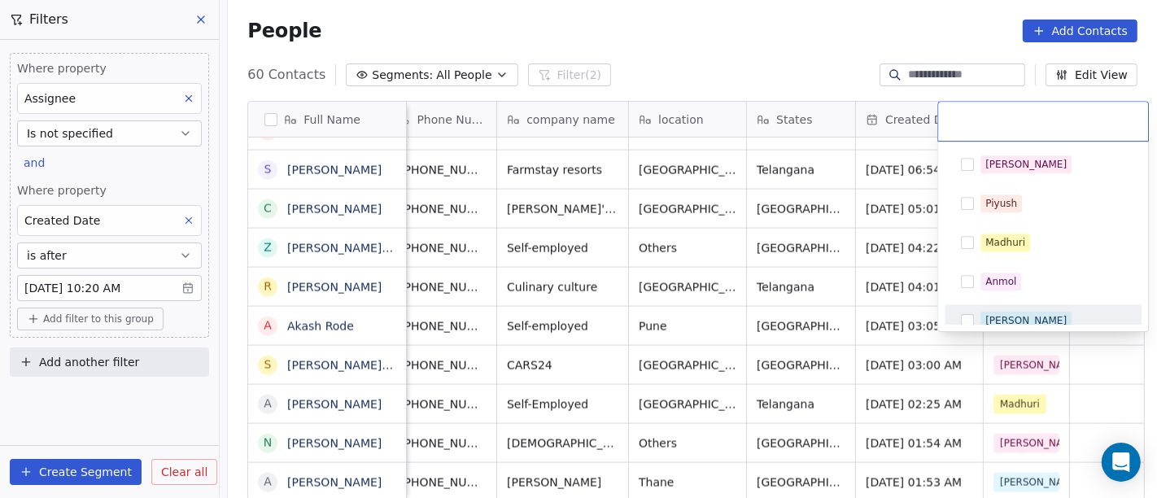
click at [1012, 315] on span "Ronit" at bounding box center [1026, 321] width 91 height 18
click at [798, 313] on html "On2Cook India Pvt. Ltd. Contacts People Marketing Workflows Campaigns Metrics &…" at bounding box center [578, 249] width 1157 height 498
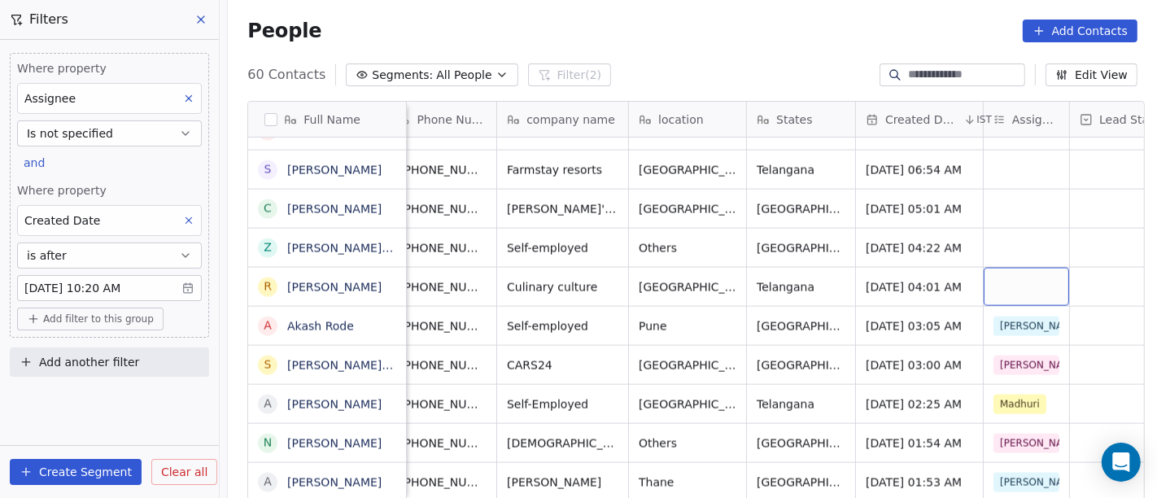
click at [1010, 268] on div "grid" at bounding box center [1026, 287] width 85 height 38
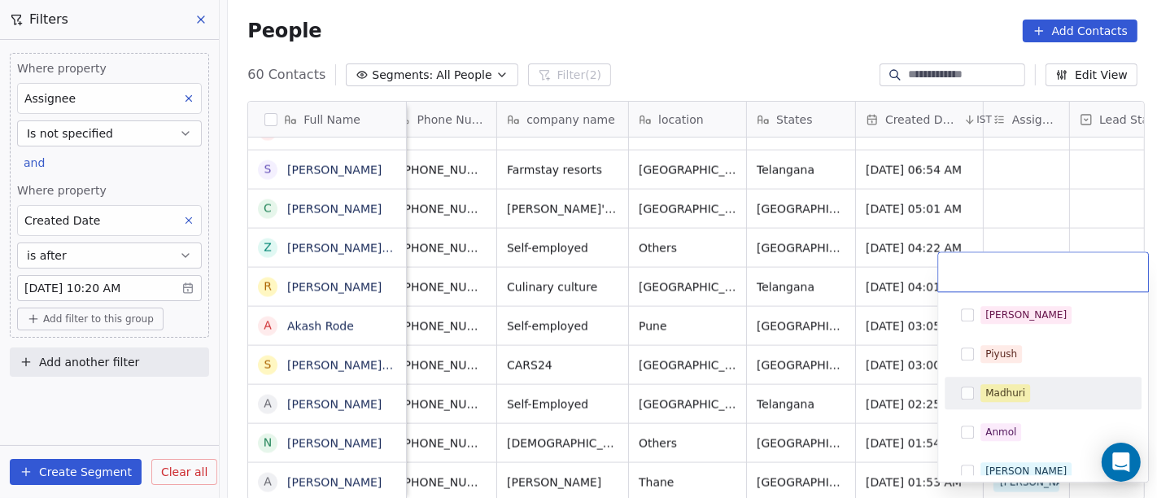
click at [1000, 382] on div "Madhuri" at bounding box center [1043, 393] width 184 height 26
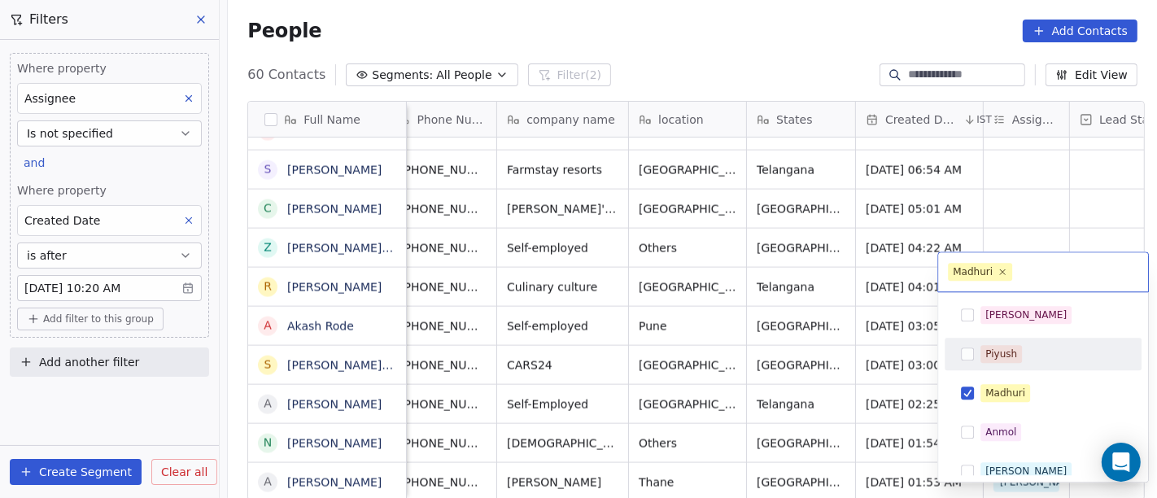
click at [830, 312] on html "On2Cook India Pvt. Ltd. Contacts People Marketing Workflows Campaigns Metrics &…" at bounding box center [578, 249] width 1157 height 498
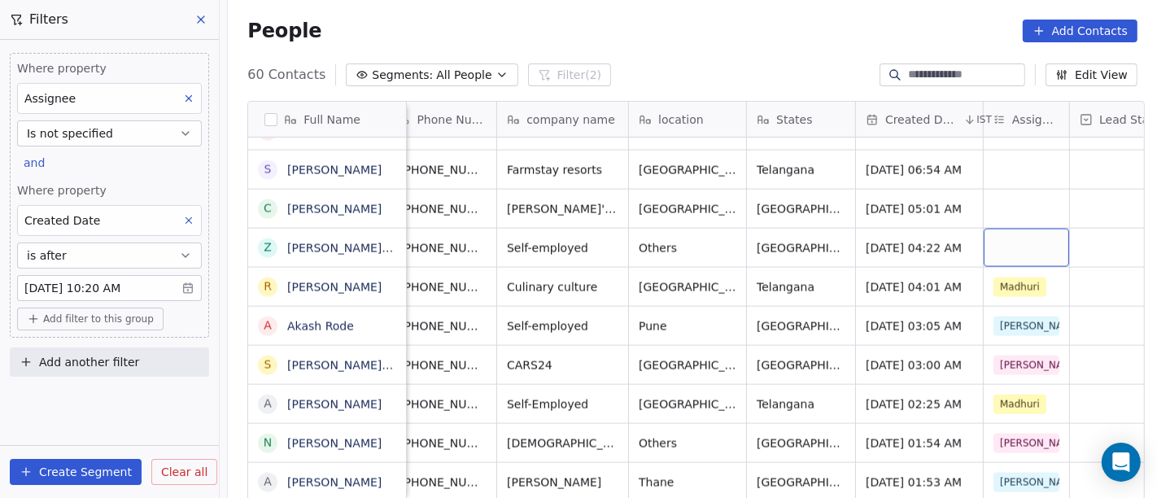
click at [994, 229] on div "grid" at bounding box center [1026, 248] width 85 height 38
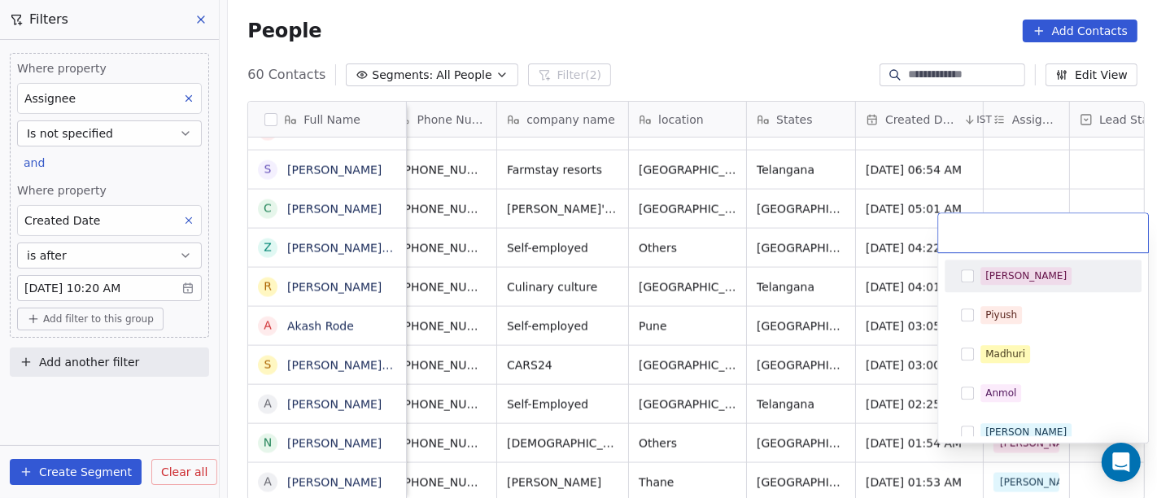
click at [1019, 264] on div "[PERSON_NAME]" at bounding box center [1043, 276] width 184 height 26
click at [902, 263] on html "On2Cook India Pvt. Ltd. Contacts People Marketing Workflows Campaigns Metrics &…" at bounding box center [578, 249] width 1157 height 498
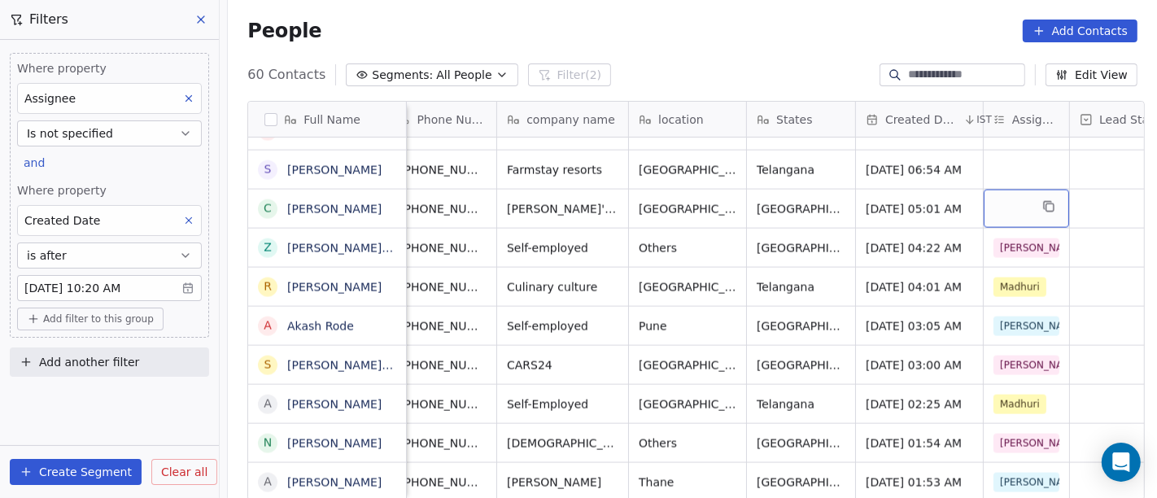
click at [1020, 190] on div "grid" at bounding box center [1026, 209] width 85 height 38
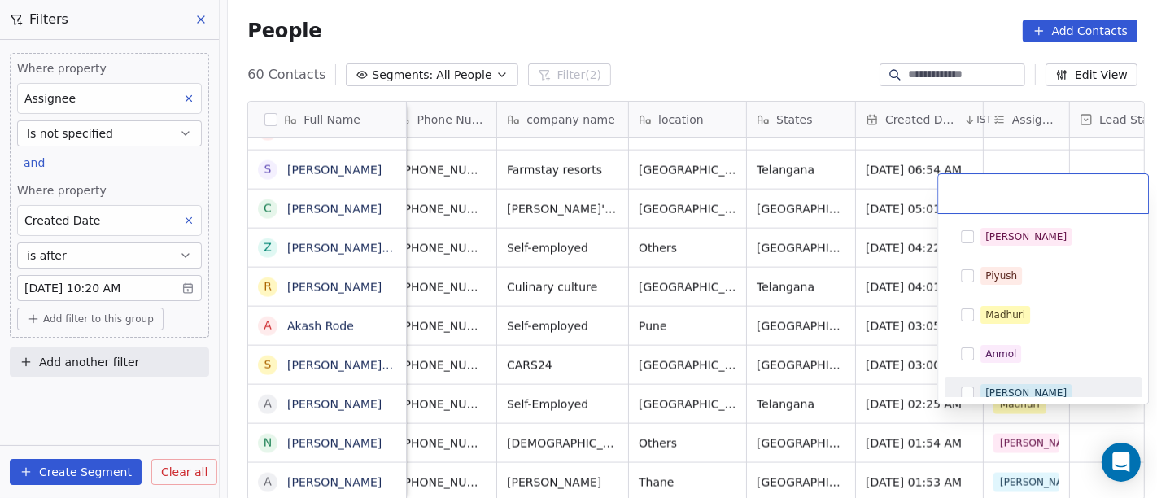
click at [1005, 380] on div "Ronit" at bounding box center [1043, 393] width 184 height 26
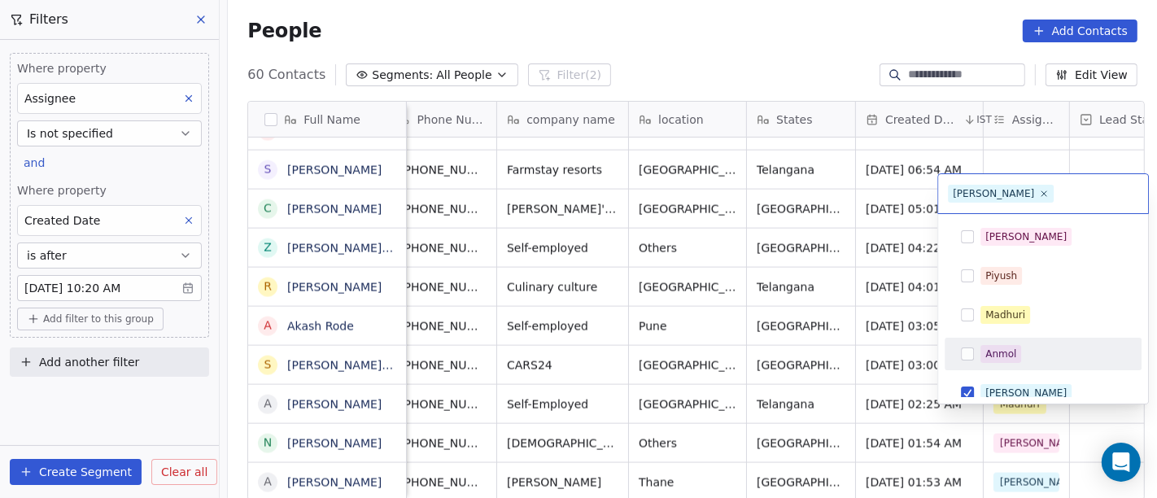
click at [868, 299] on html "On2Cook India Pvt. Ltd. Contacts People Marketing Workflows Campaigns Metrics &…" at bounding box center [578, 249] width 1157 height 498
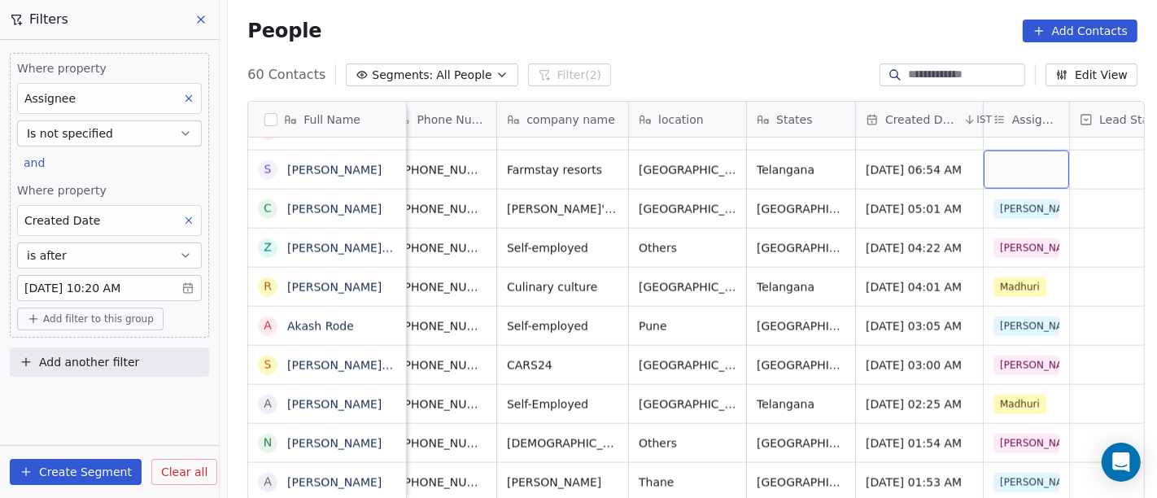
click at [1013, 151] on div "grid" at bounding box center [1026, 170] width 85 height 38
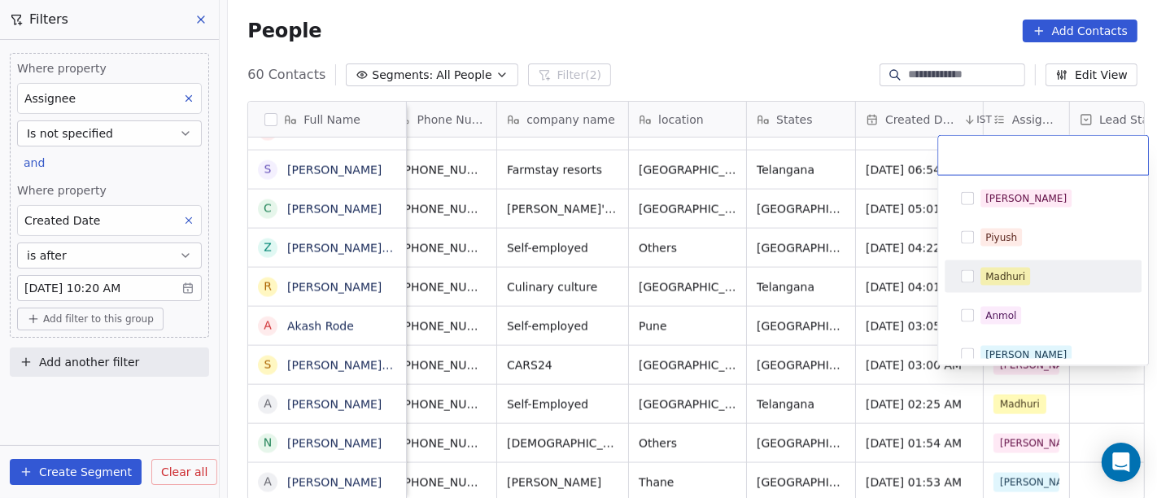
click at [999, 280] on div "Madhuri" at bounding box center [1006, 276] width 40 height 15
click at [734, 275] on html "On2Cook India Pvt. Ltd. Contacts People Marketing Workflows Campaigns Metrics &…" at bounding box center [578, 249] width 1157 height 498
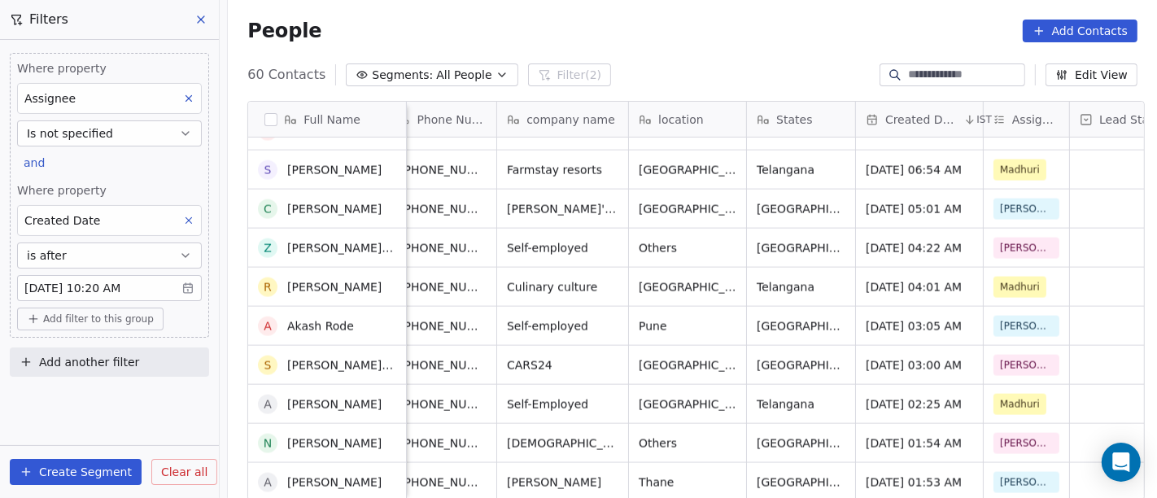
scroll to position [1799, 0]
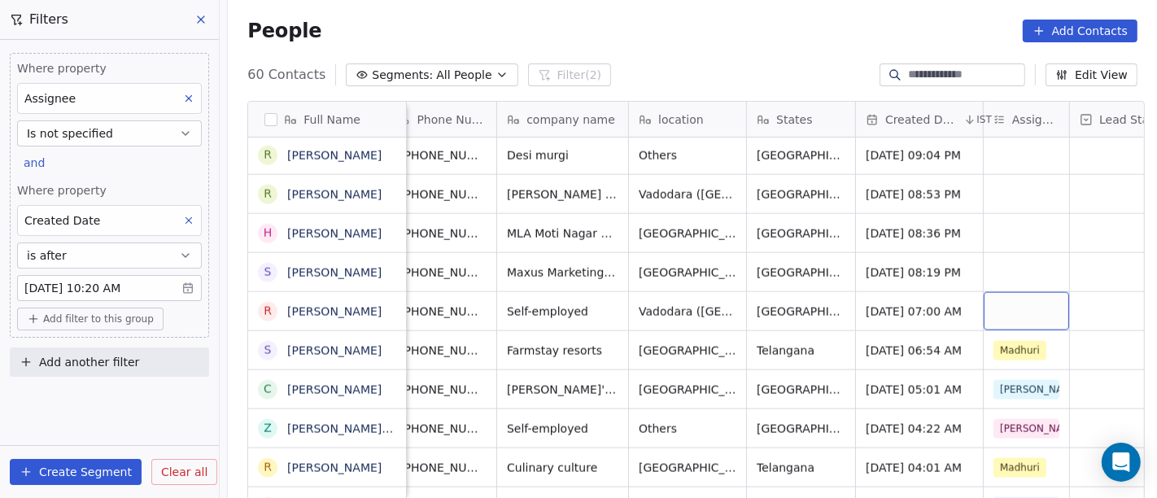
click at [1004, 292] on div "grid" at bounding box center [1026, 311] width 85 height 38
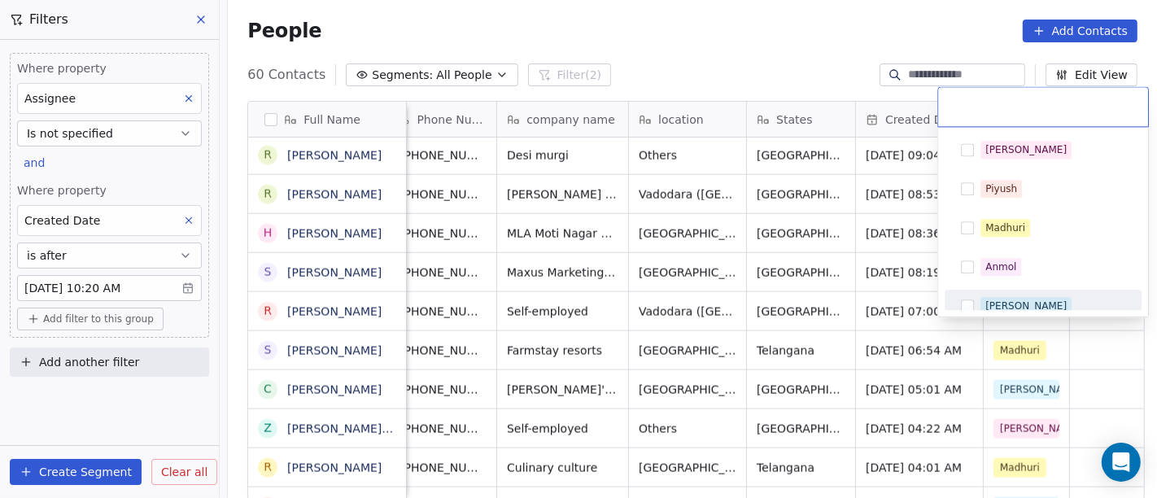
click at [1014, 304] on span "Ronit" at bounding box center [1026, 306] width 91 height 18
click at [898, 301] on html "On2Cook India Pvt. Ltd. Contacts People Marketing Workflows Campaigns Metrics &…" at bounding box center [578, 249] width 1157 height 498
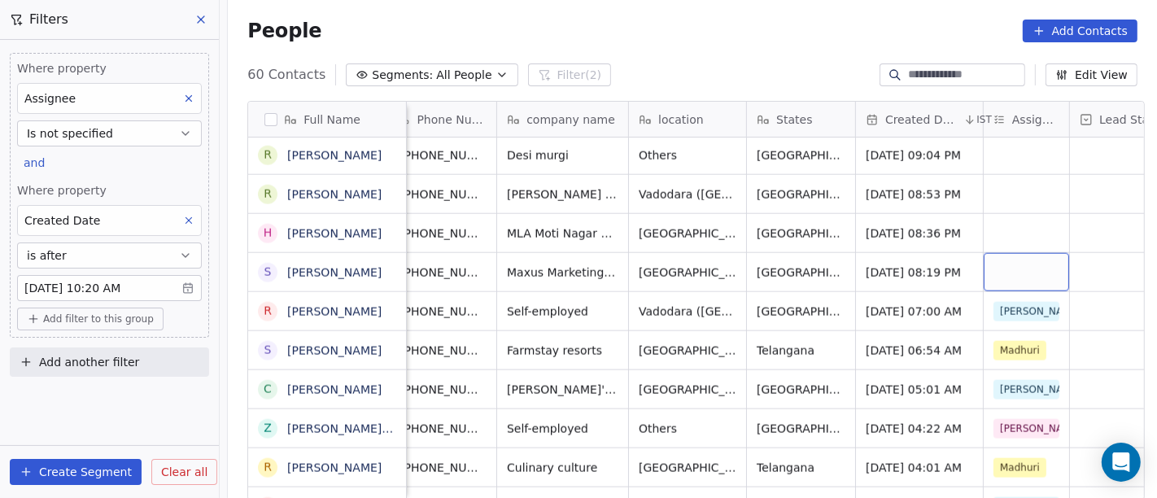
click at [1011, 266] on div "grid" at bounding box center [1026, 272] width 85 height 38
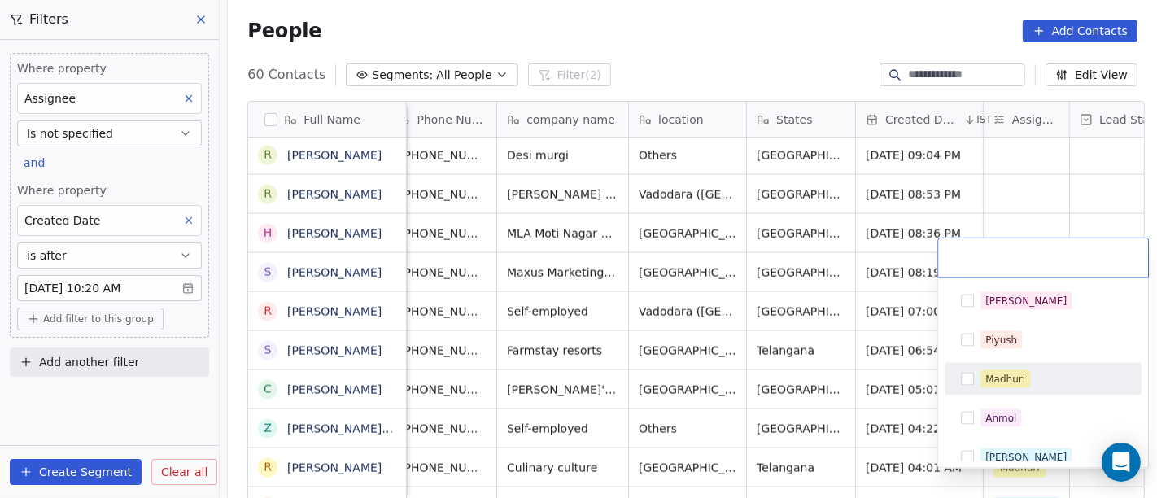
click at [1011, 385] on div "Madhuri" at bounding box center [1006, 379] width 40 height 15
click at [1012, 384] on div "Madhuri" at bounding box center [1006, 379] width 40 height 15
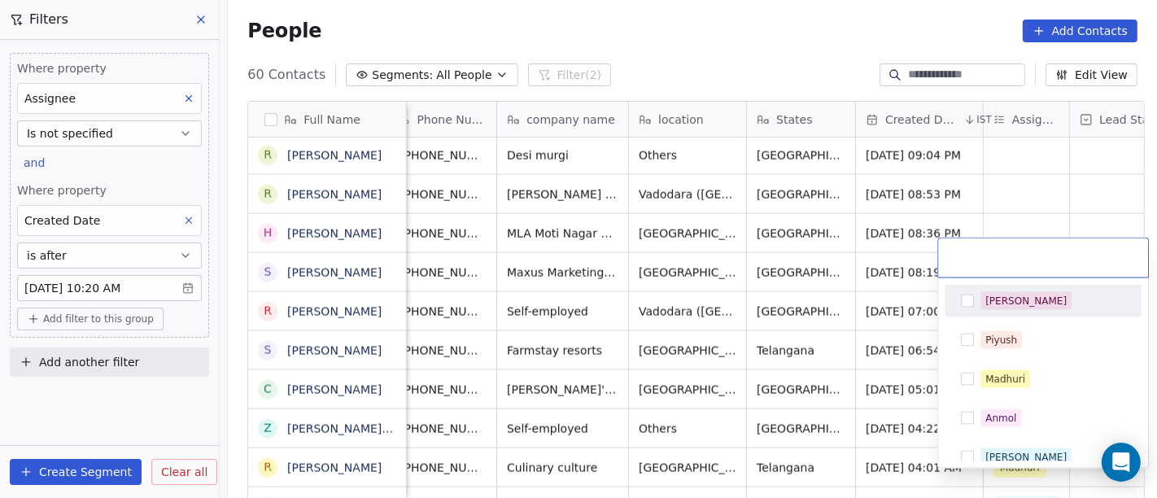
click at [1002, 296] on div "[PERSON_NAME]" at bounding box center [1026, 301] width 81 height 15
click at [921, 286] on html "On2Cook India Pvt. Ltd. Contacts People Marketing Workflows Campaigns Metrics &…" at bounding box center [578, 249] width 1157 height 498
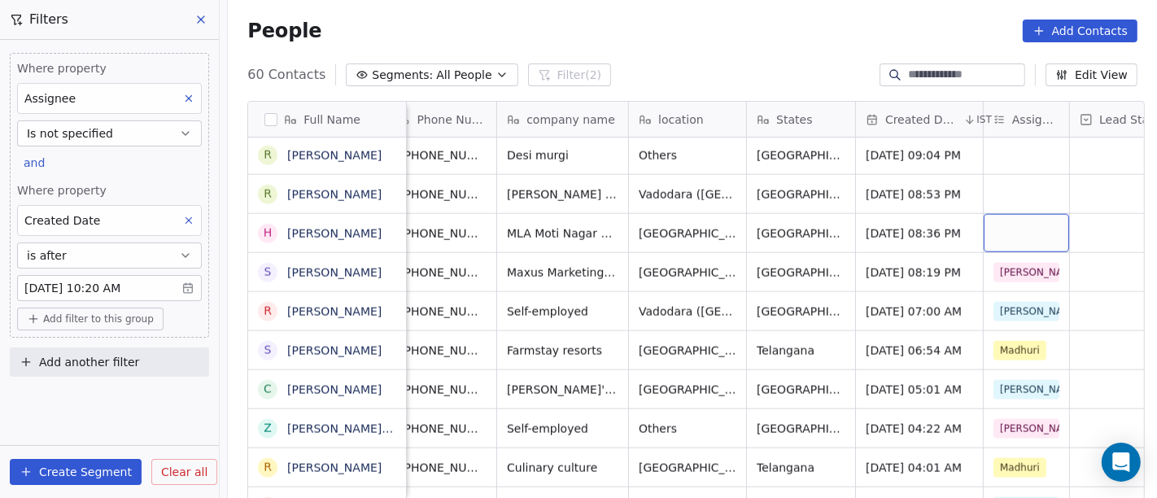
click at [997, 231] on div "grid" at bounding box center [1026, 233] width 85 height 38
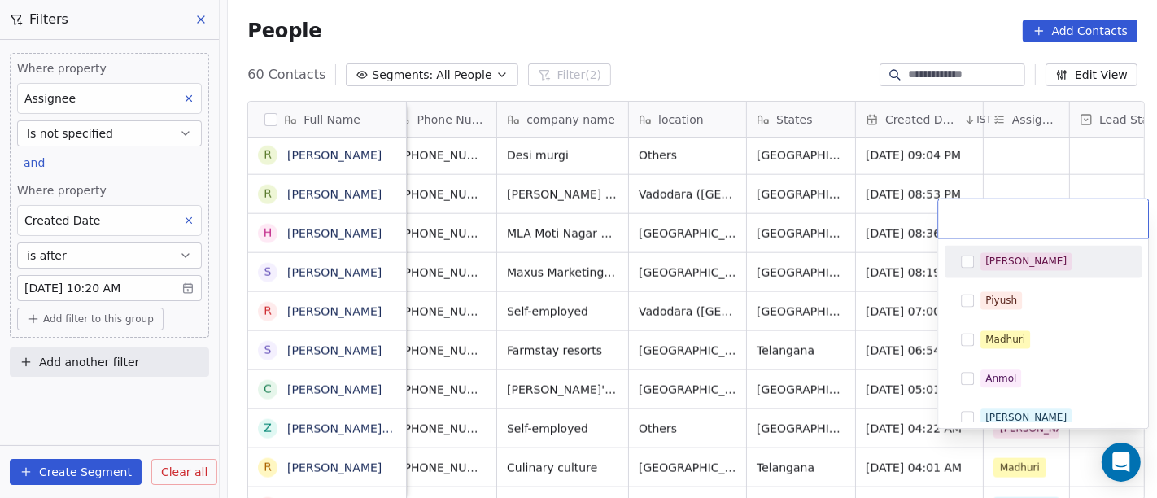
click at [1016, 260] on div "[PERSON_NAME]" at bounding box center [1053, 261] width 145 height 18
click at [850, 241] on html "On2Cook India Pvt. Ltd. Contacts People Marketing Workflows Campaigns Metrics &…" at bounding box center [578, 249] width 1157 height 498
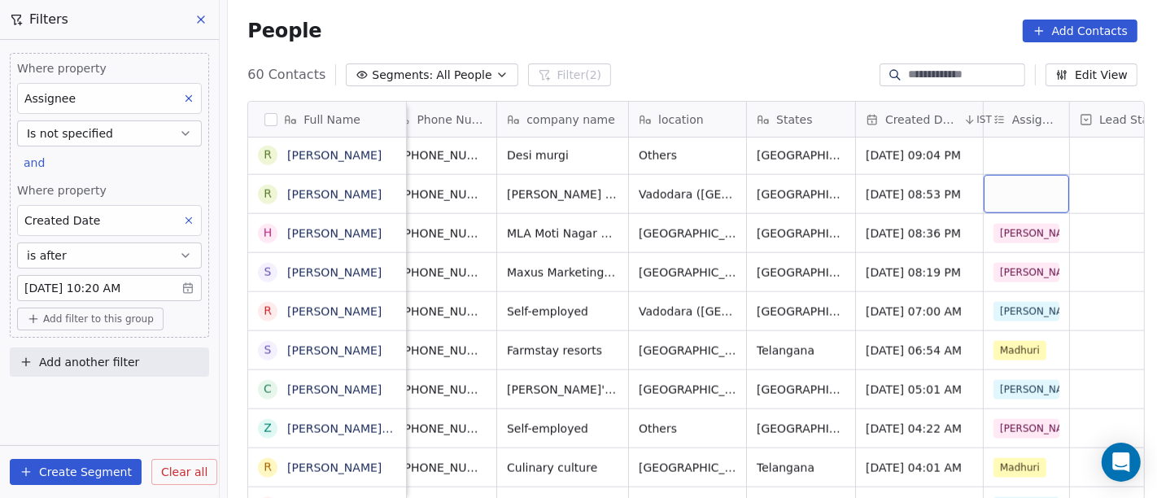
click at [1025, 175] on div "grid" at bounding box center [1026, 194] width 85 height 38
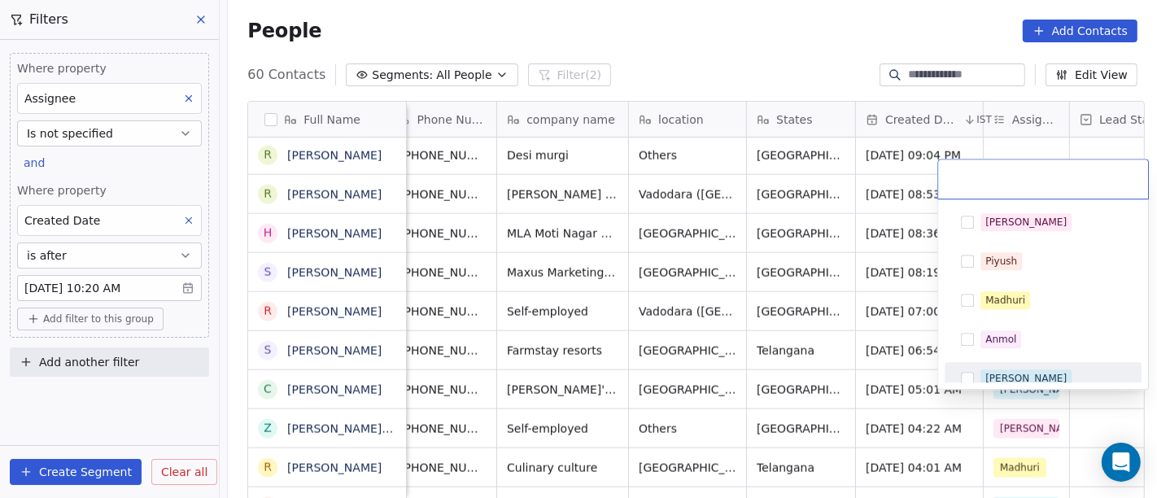
click at [997, 382] on div "Ronit" at bounding box center [1026, 378] width 81 height 15
click at [755, 275] on html "On2Cook India Pvt. Ltd. Contacts People Marketing Workflows Campaigns Metrics &…" at bounding box center [578, 249] width 1157 height 498
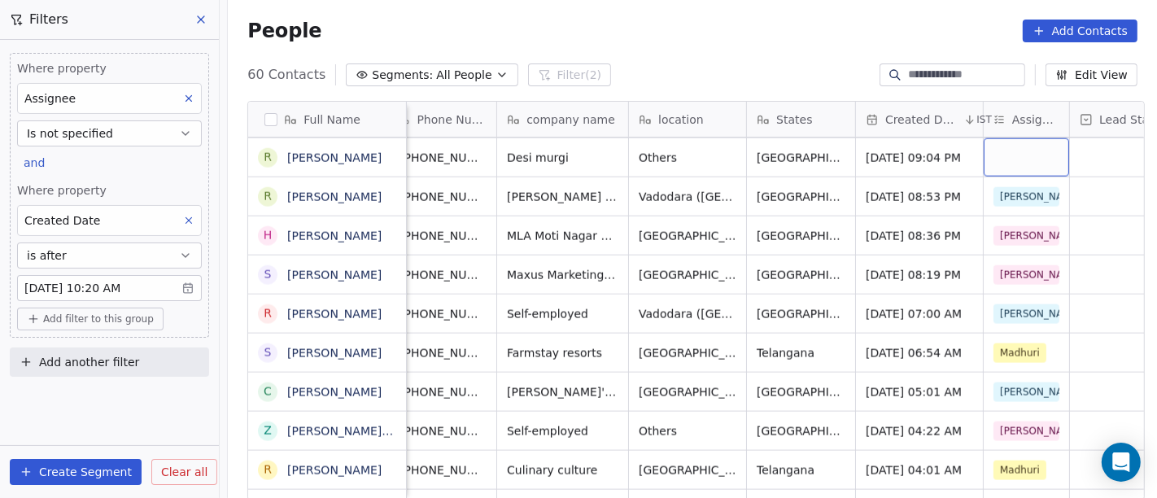
click at [1008, 142] on div "grid" at bounding box center [1026, 157] width 85 height 38
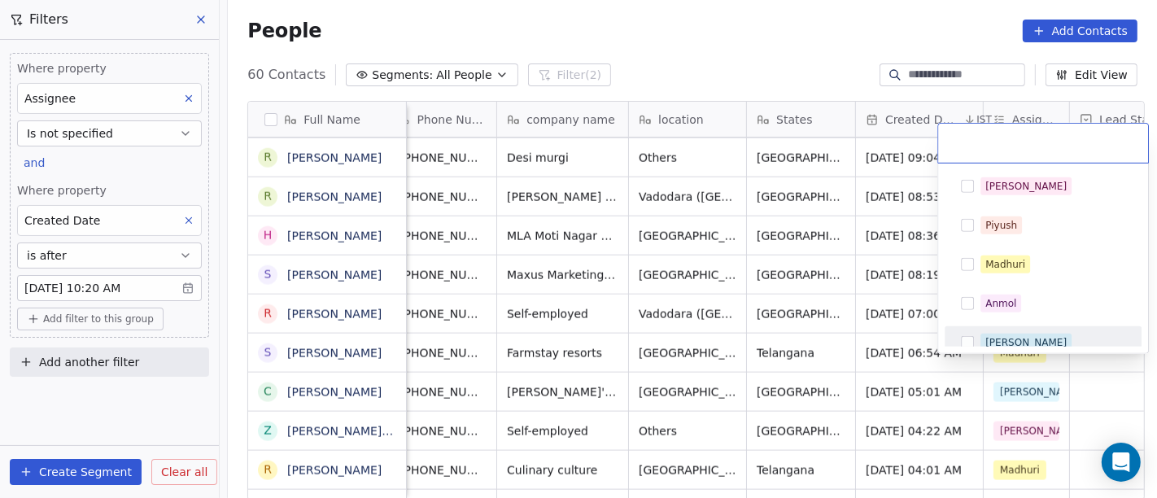
click at [999, 335] on div "Ronit" at bounding box center [1026, 342] width 81 height 15
click at [848, 278] on html "On2Cook India Pvt. Ltd. Contacts People Marketing Workflows Campaigns Metrics &…" at bounding box center [578, 249] width 1157 height 498
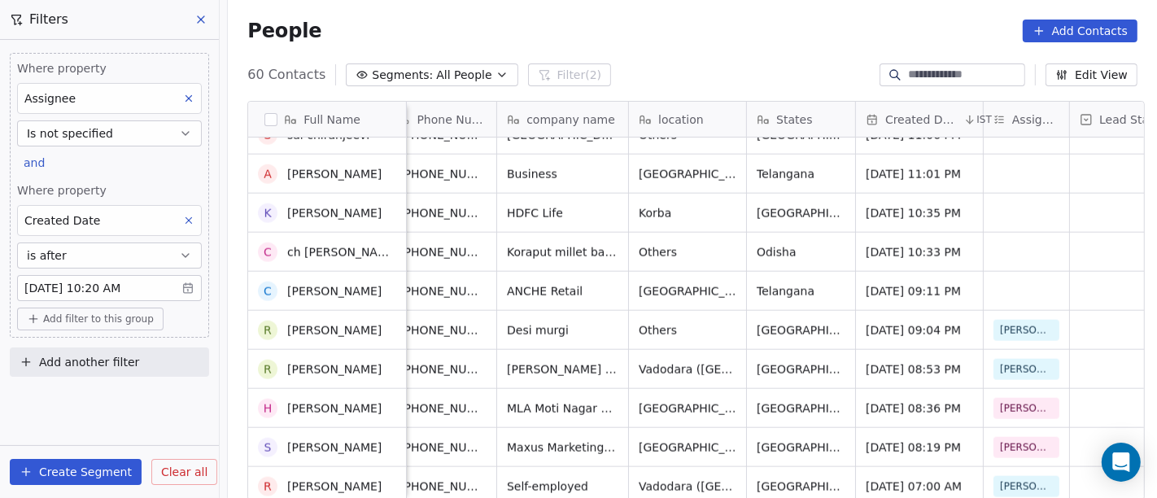
scroll to position [1615, 0]
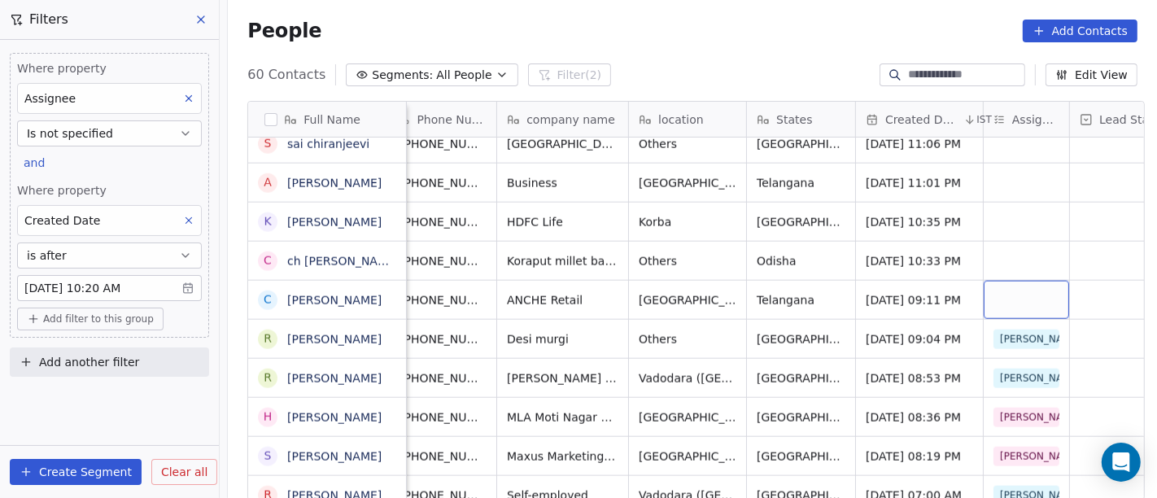
click at [1013, 282] on div "grid" at bounding box center [1026, 300] width 85 height 38
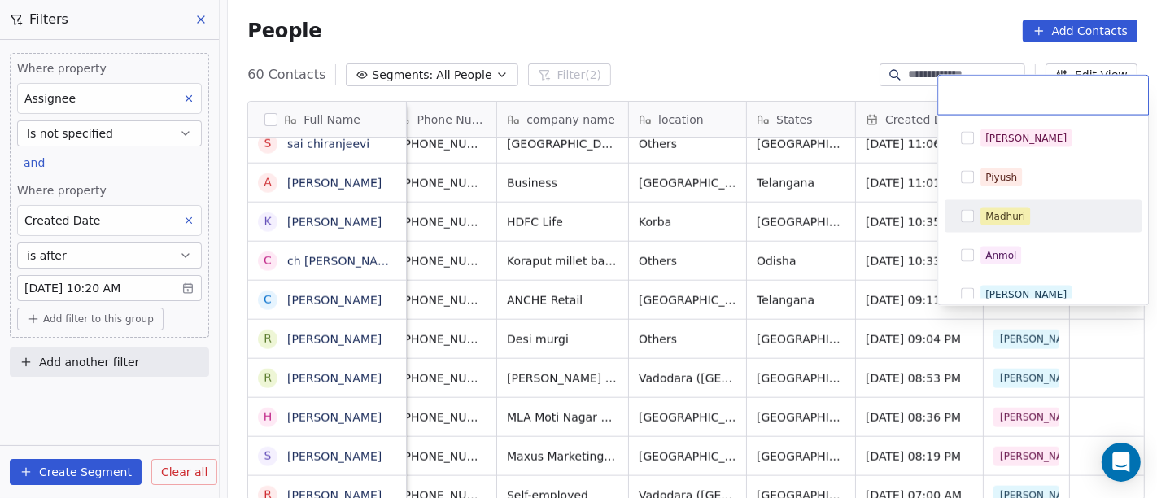
click at [999, 203] on div "Madhuri" at bounding box center [1043, 216] width 184 height 26
click at [810, 238] on html "On2Cook India Pvt. Ltd. Contacts People Marketing Workflows Campaigns Metrics &…" at bounding box center [578, 249] width 1157 height 498
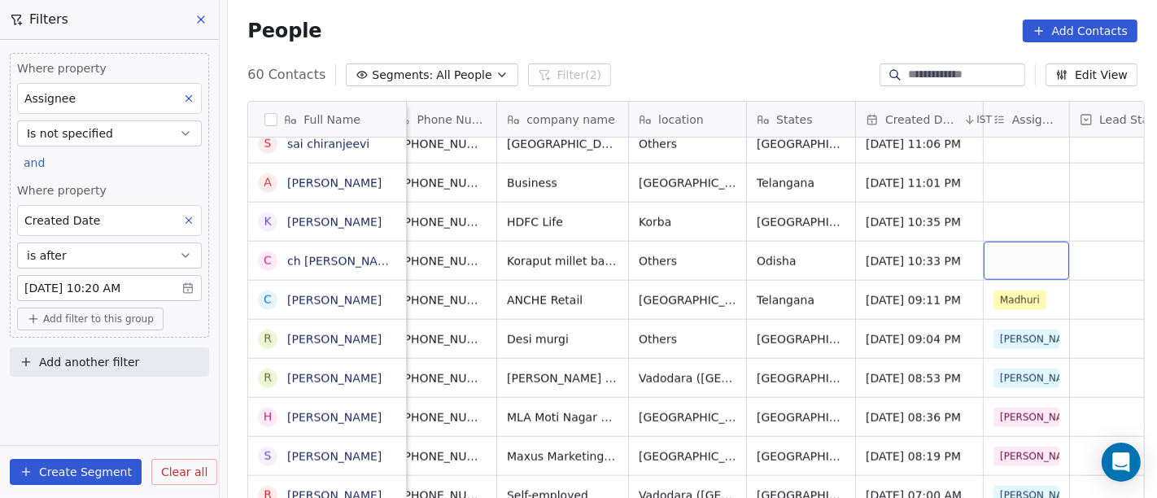
click at [1007, 245] on div "grid" at bounding box center [1026, 261] width 85 height 38
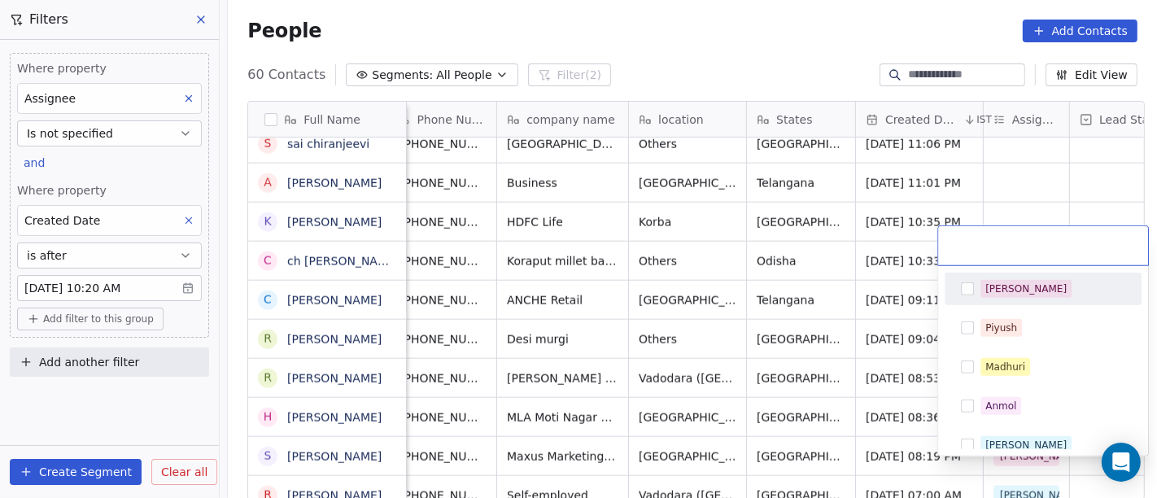
click at [998, 286] on div "[PERSON_NAME]" at bounding box center [1026, 289] width 81 height 15
click at [783, 266] on html "On2Cook India Pvt. Ltd. Contacts People Marketing Workflows Campaigns Metrics &…" at bounding box center [578, 249] width 1157 height 498
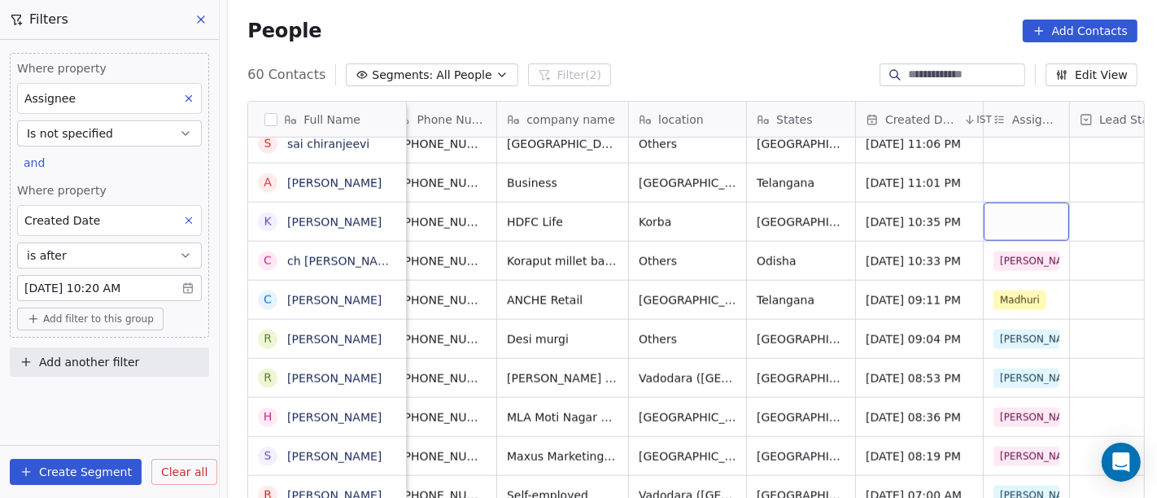
click at [993, 210] on div "grid" at bounding box center [1026, 222] width 85 height 38
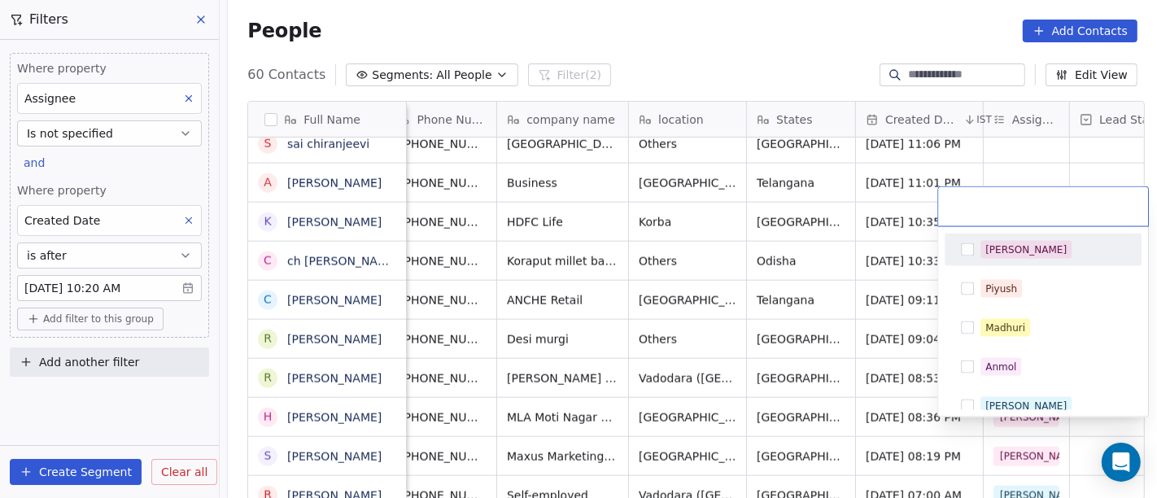
click at [1015, 247] on span "[PERSON_NAME]" at bounding box center [1026, 250] width 91 height 18
click at [754, 238] on html "On2Cook India Pvt. Ltd. Contacts People Marketing Workflows Campaigns Metrics &…" at bounding box center [578, 249] width 1157 height 498
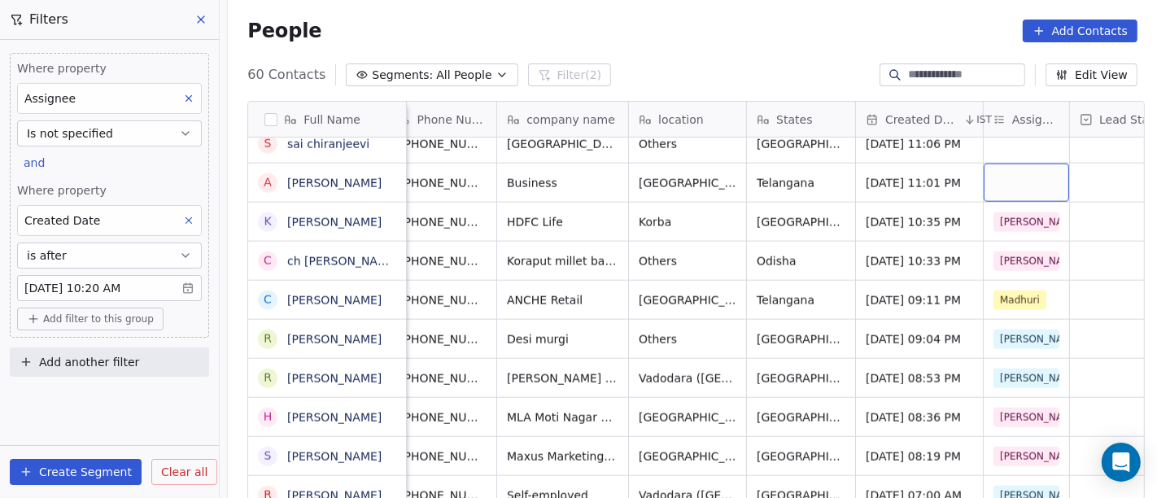
click at [1010, 165] on div "grid" at bounding box center [1026, 183] width 85 height 38
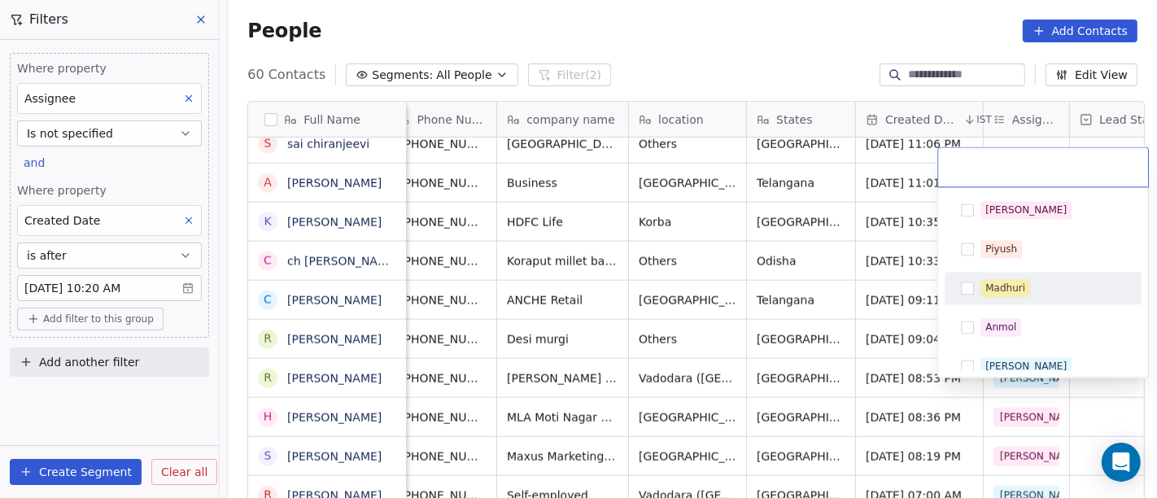
click at [1013, 290] on div "Madhuri" at bounding box center [1006, 288] width 40 height 15
click at [885, 266] on html "On2Cook India Pvt. Ltd. Contacts People Marketing Workflows Campaigns Metrics &…" at bounding box center [578, 249] width 1157 height 498
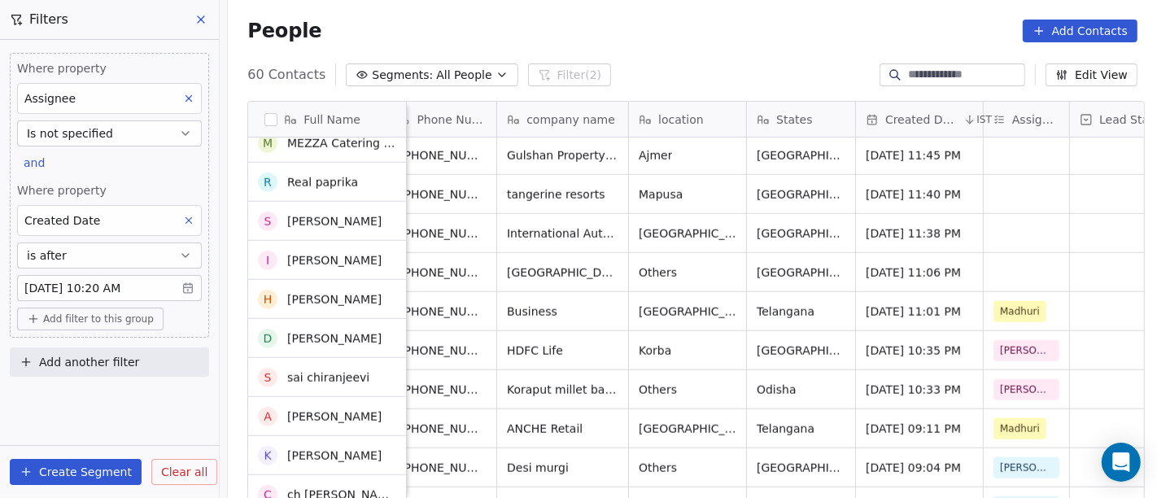
scroll to position [1344, 0]
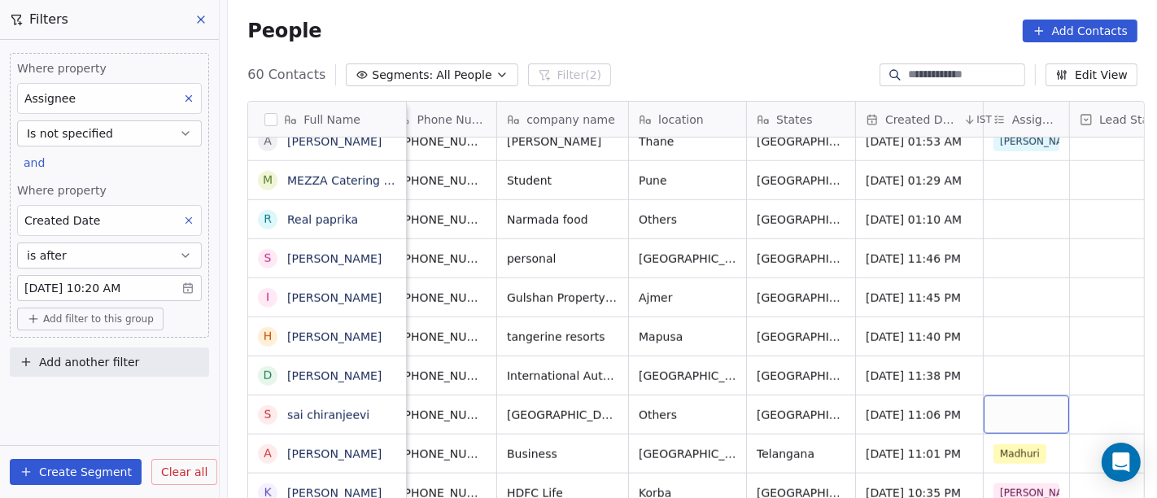
click at [1016, 400] on div "grid" at bounding box center [1026, 415] width 85 height 38
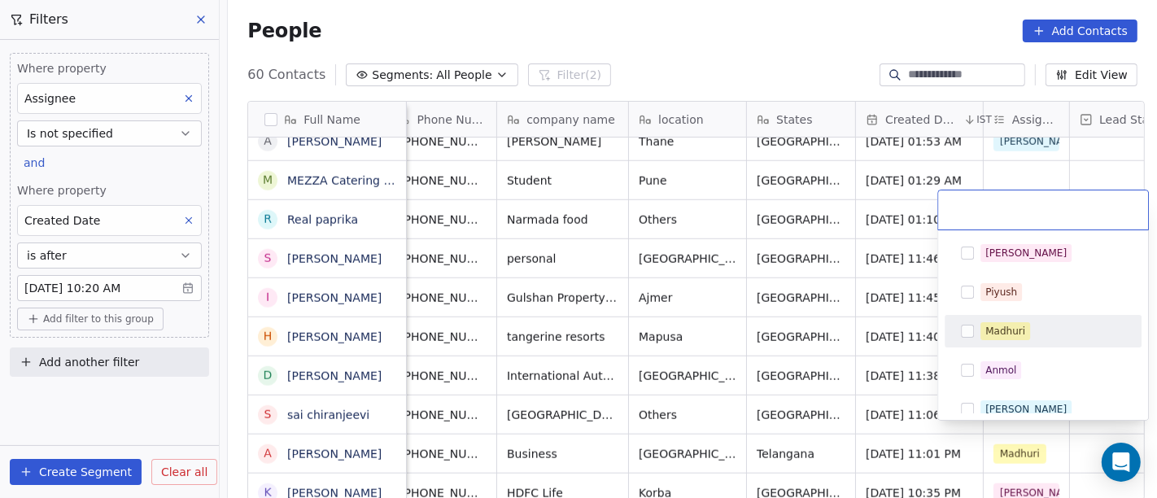
click at [1016, 340] on div "Madhuri" at bounding box center [1043, 331] width 184 height 26
click at [850, 338] on html "On2Cook India Pvt. Ltd. Contacts People Marketing Workflows Campaigns Metrics &…" at bounding box center [578, 249] width 1157 height 498
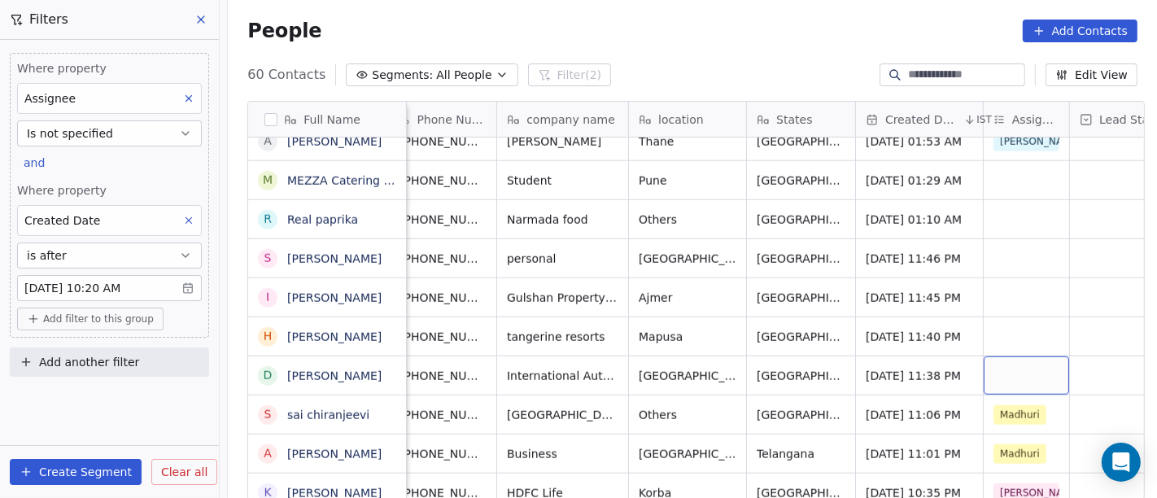
click at [1009, 361] on div "grid" at bounding box center [1026, 375] width 85 height 38
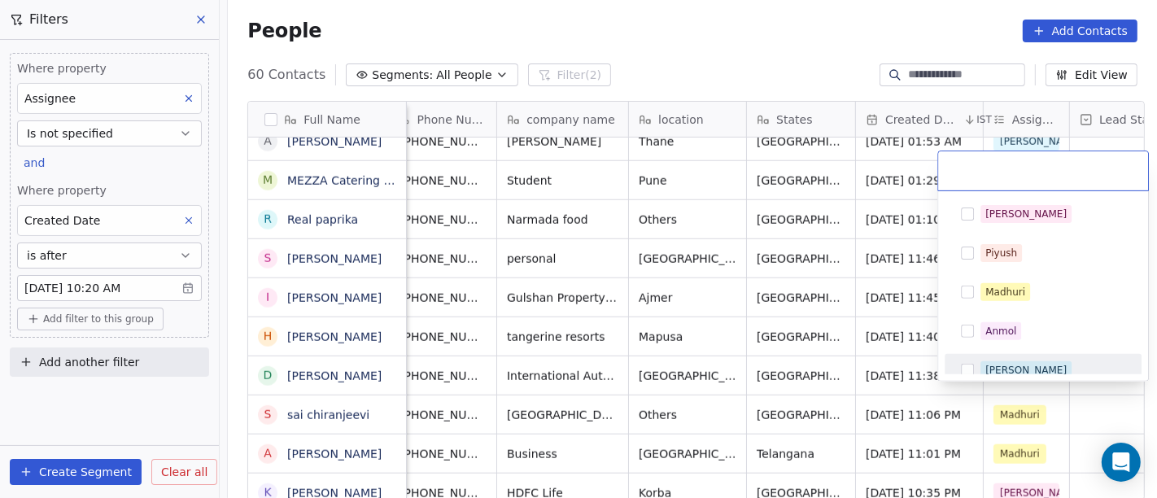
click at [990, 368] on div "Ronit" at bounding box center [1026, 370] width 81 height 15
click at [863, 365] on html "On2Cook India Pvt. Ltd. Contacts People Marketing Workflows Campaigns Metrics &…" at bounding box center [578, 249] width 1157 height 498
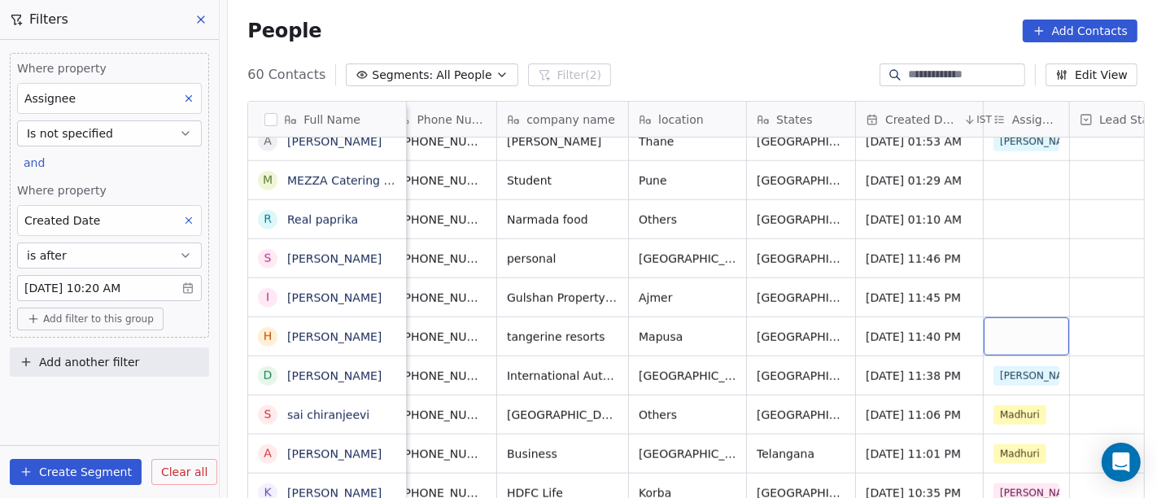
click at [994, 327] on div "grid" at bounding box center [1026, 336] width 85 height 38
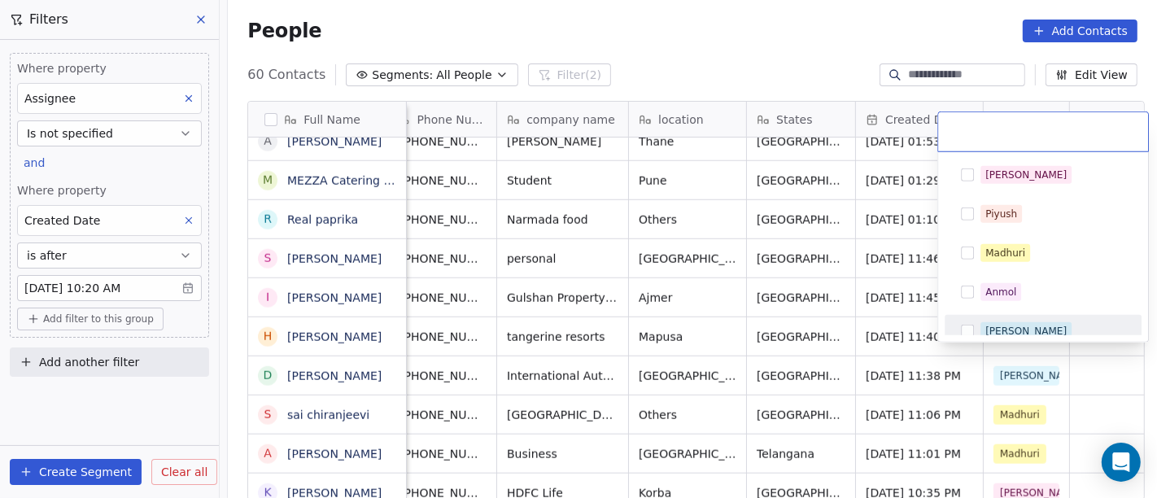
click at [1009, 316] on div "Ronit" at bounding box center [1043, 331] width 197 height 33
click at [811, 291] on html "On2Cook India Pvt. Ltd. Contacts People Marketing Workflows Campaigns Metrics &…" at bounding box center [578, 249] width 1157 height 498
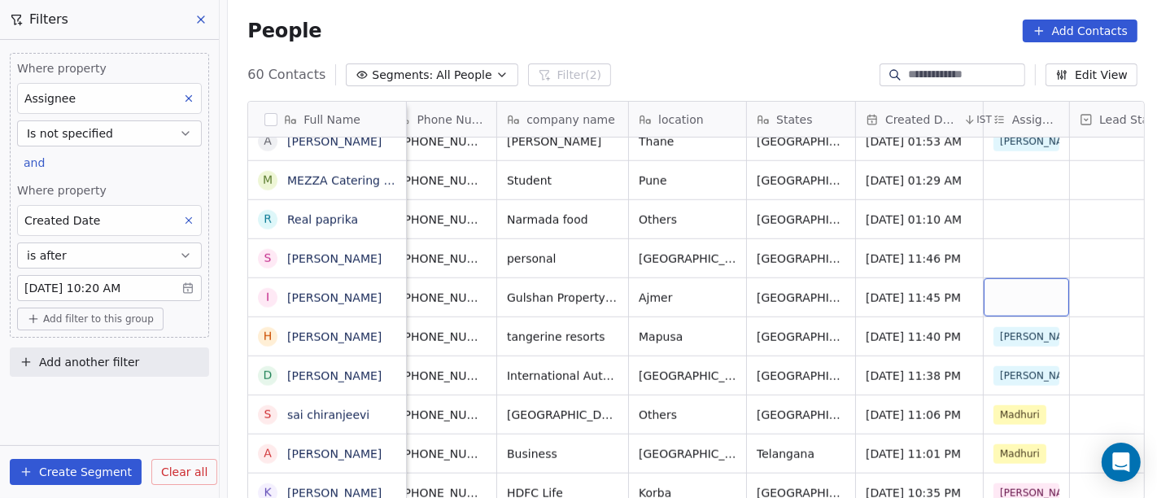
click at [1029, 278] on div "grid" at bounding box center [1026, 297] width 85 height 38
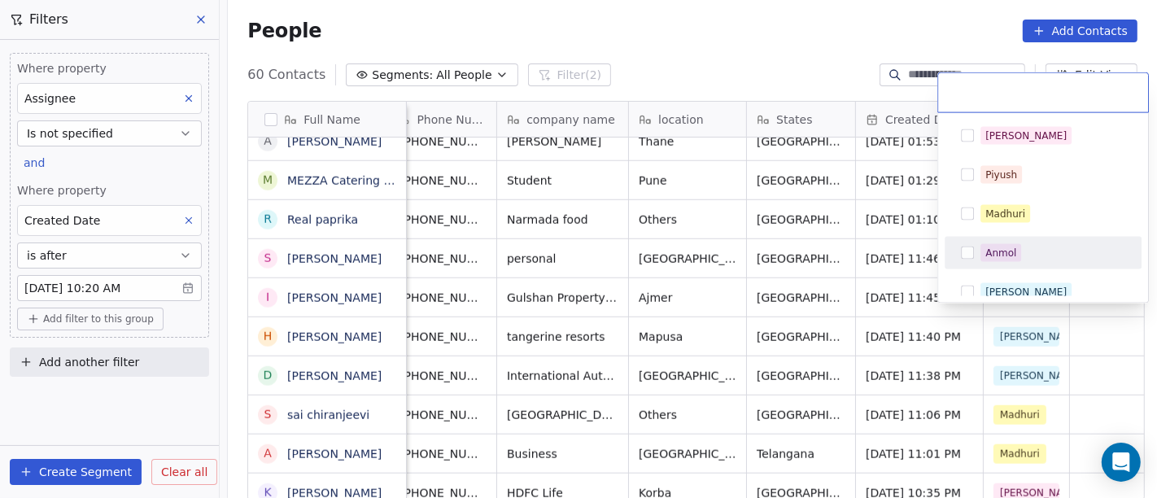
click at [869, 238] on html "On2Cook India Pvt. Ltd. Contacts People Marketing Workflows Campaigns Metrics &…" at bounding box center [578, 249] width 1157 height 498
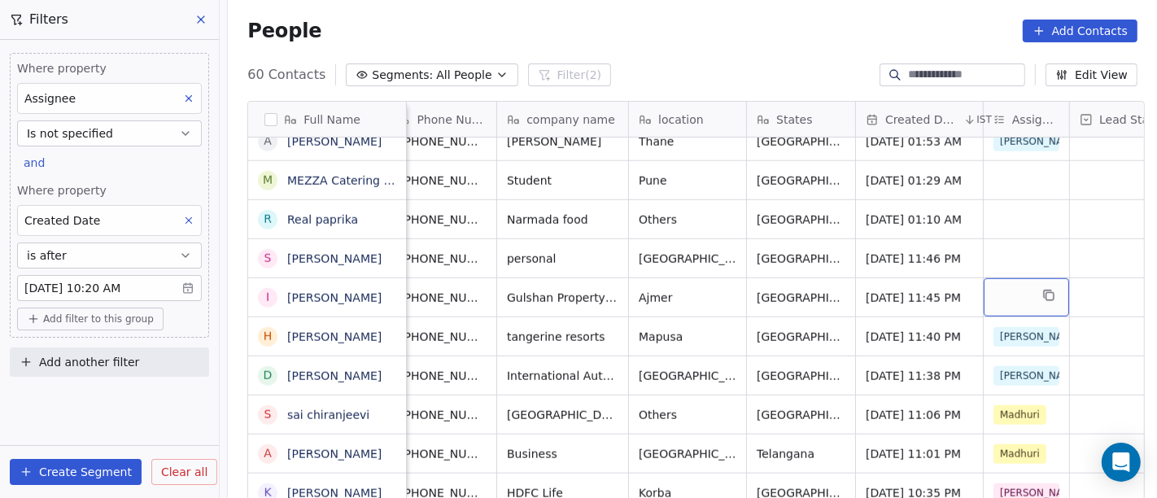
click at [984, 278] on div "grid" at bounding box center [1026, 297] width 85 height 38
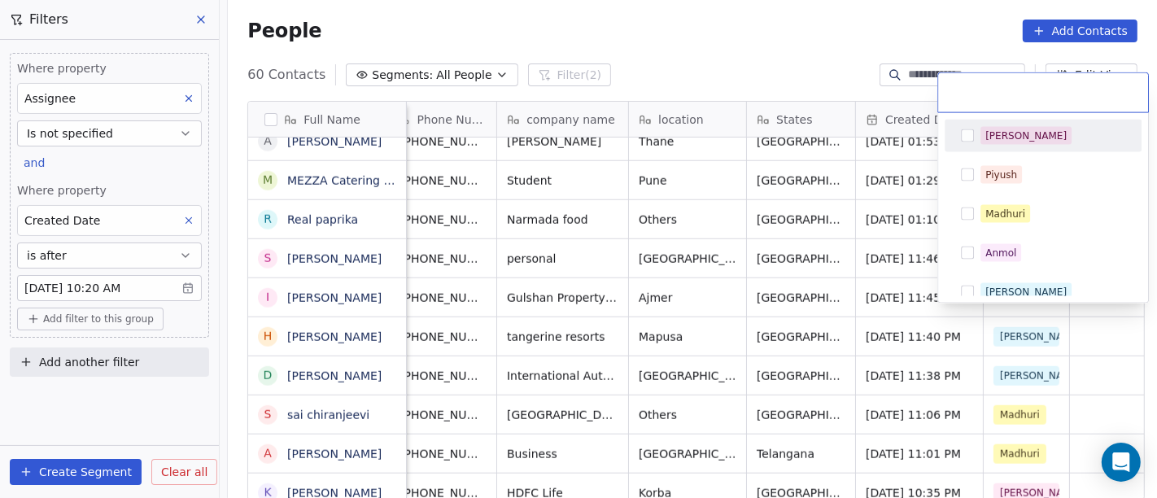
click at [994, 140] on div "[PERSON_NAME]" at bounding box center [1026, 136] width 81 height 15
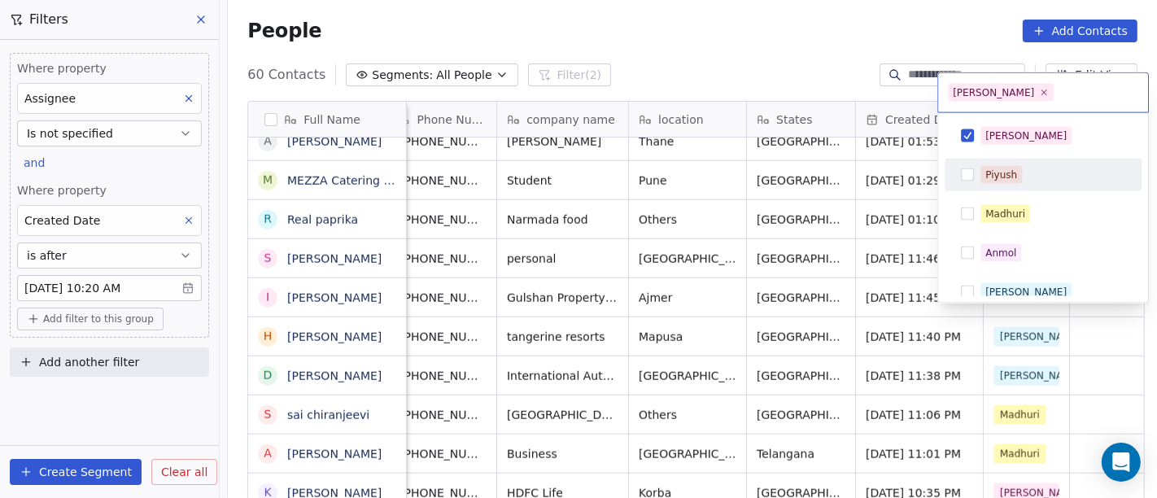
click at [890, 191] on html "On2Cook India Pvt. Ltd. Contacts People Marketing Workflows Campaigns Metrics &…" at bounding box center [578, 249] width 1157 height 498
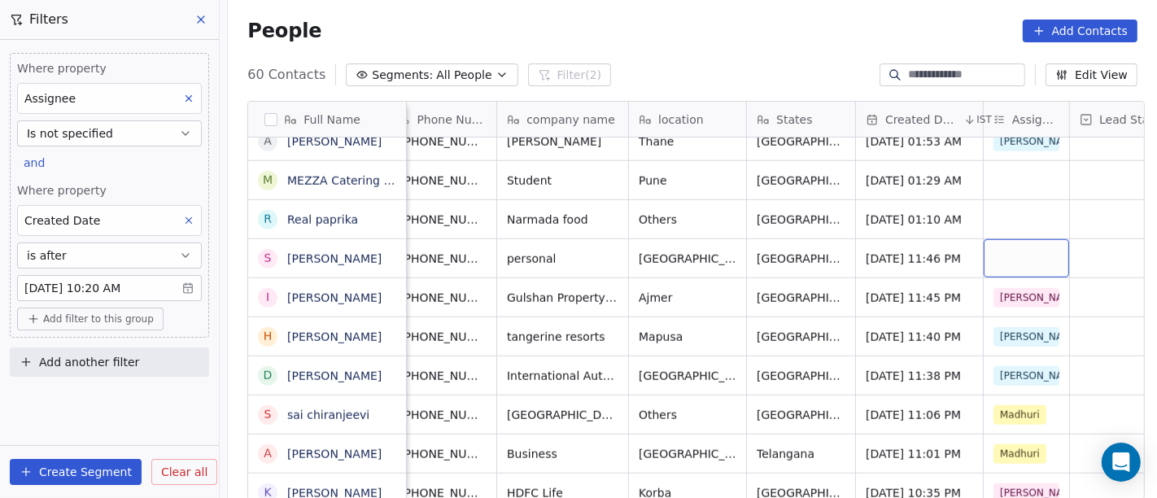
click at [1020, 239] on div "grid" at bounding box center [1026, 258] width 85 height 38
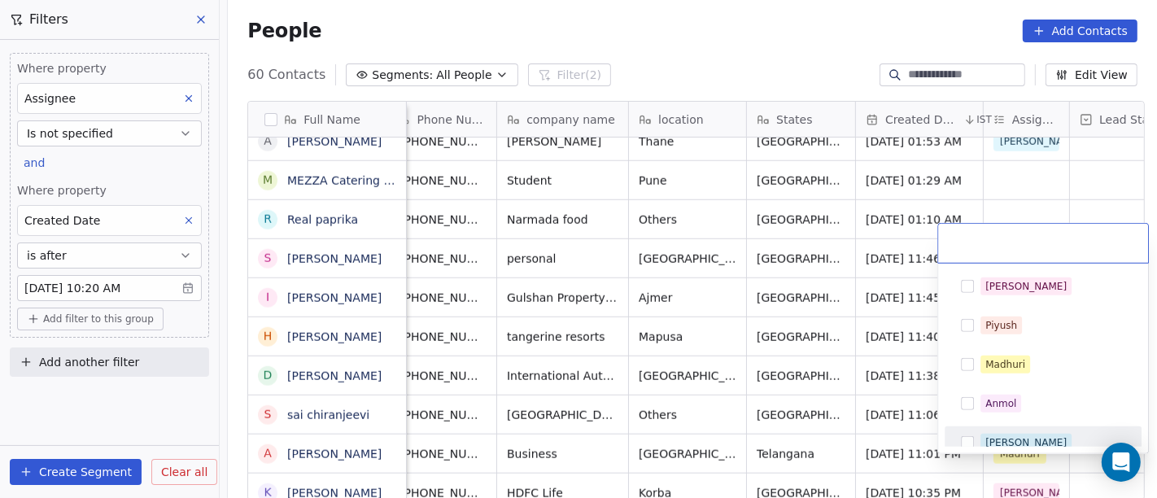
click at [986, 430] on div "Ronit" at bounding box center [1043, 443] width 184 height 26
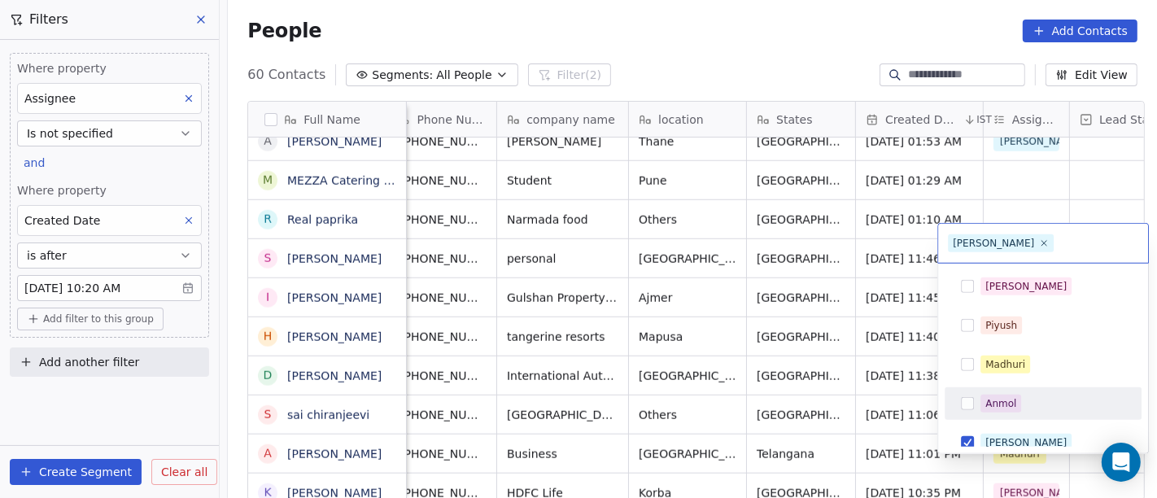
click at [827, 294] on html "On2Cook India Pvt. Ltd. Contacts People Marketing Workflows Campaigns Metrics &…" at bounding box center [578, 249] width 1157 height 498
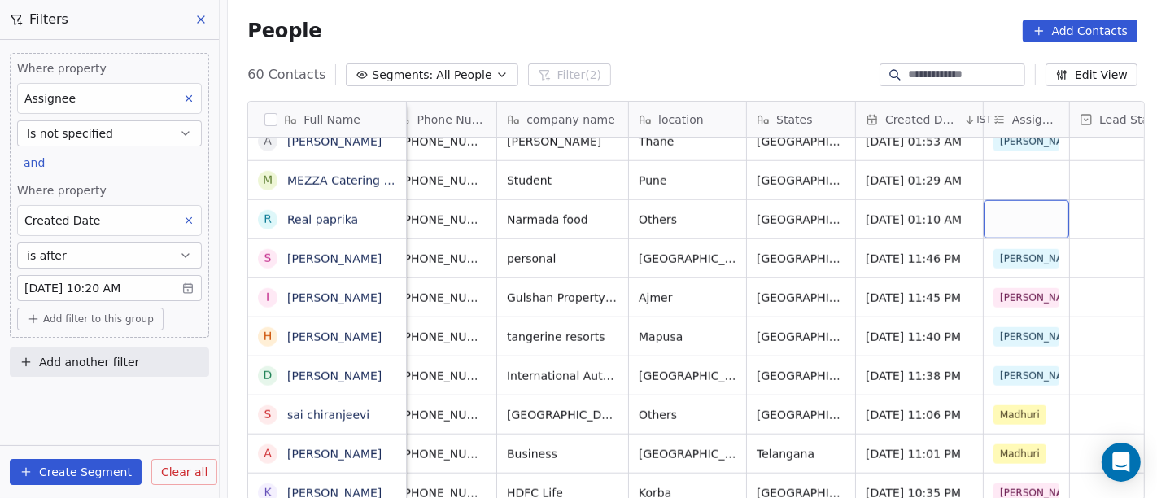
click at [999, 200] on div "grid" at bounding box center [1026, 219] width 85 height 38
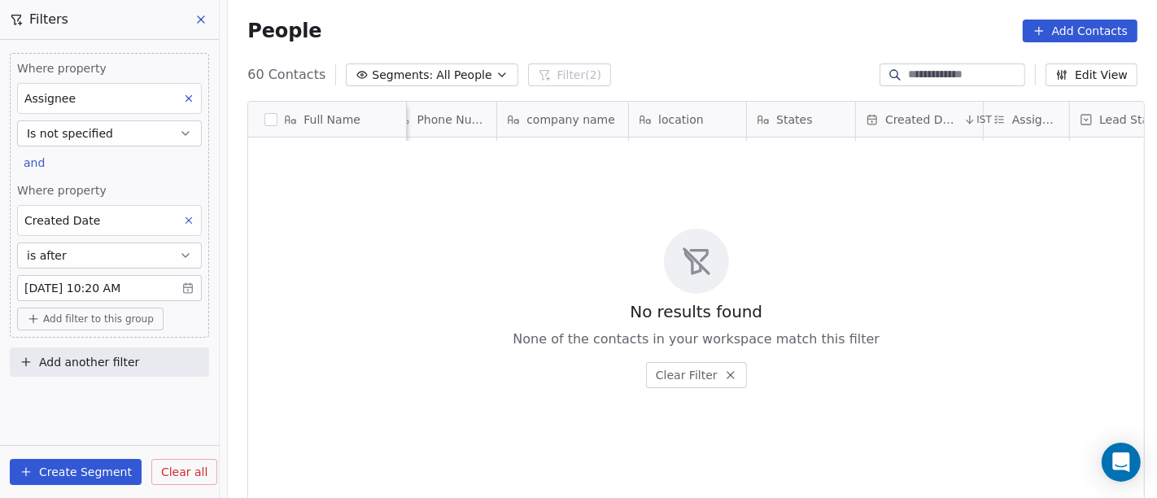
click at [521, 192] on div "No results found None of the contacts in your workspace match this filter Clear…" at bounding box center [696, 308] width 896 height 335
click at [449, 68] on span "All People" at bounding box center [463, 75] width 55 height 17
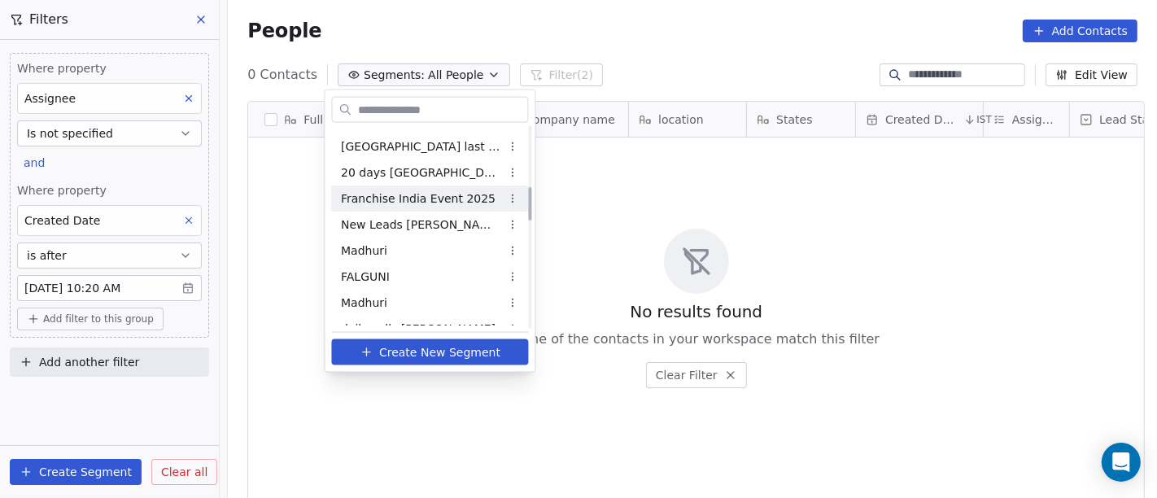
scroll to position [361, 0]
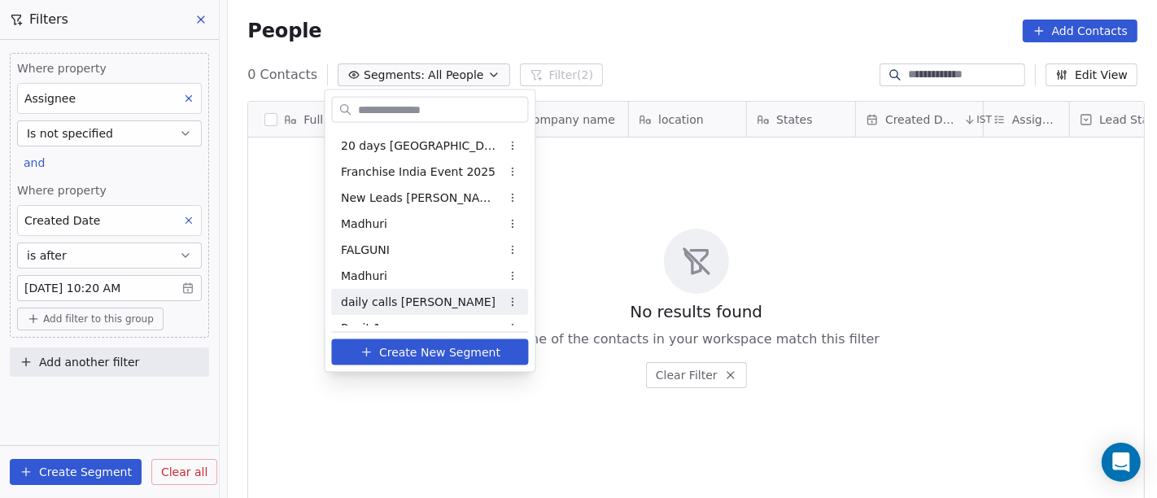
click at [392, 304] on span "daily calls [PERSON_NAME]" at bounding box center [419, 301] width 155 height 17
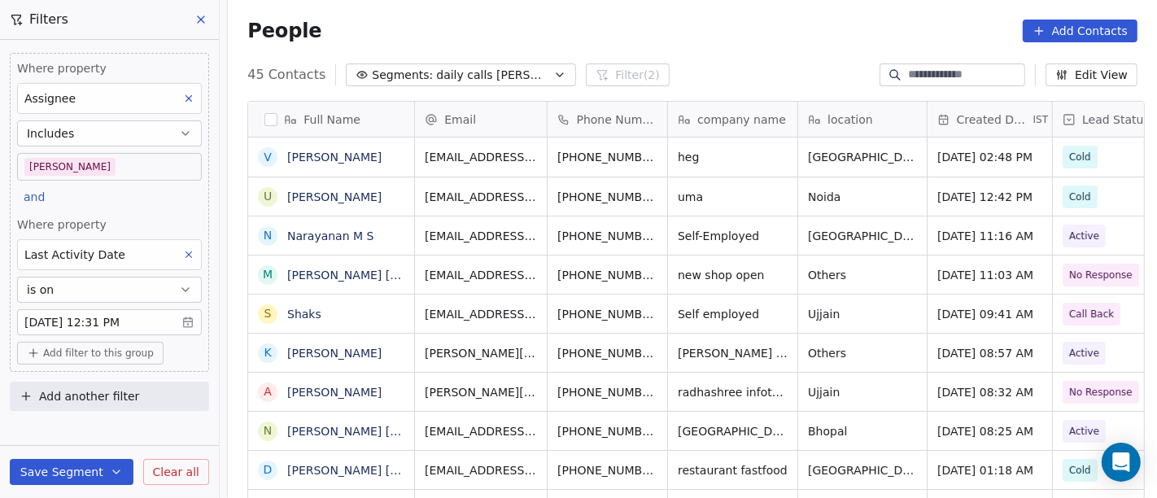
scroll to position [425, 923]
click at [91, 326] on body "On2Cook India Pvt. Ltd. Contacts People Marketing Workflows Campaigns Metrics &…" at bounding box center [578, 249] width 1157 height 498
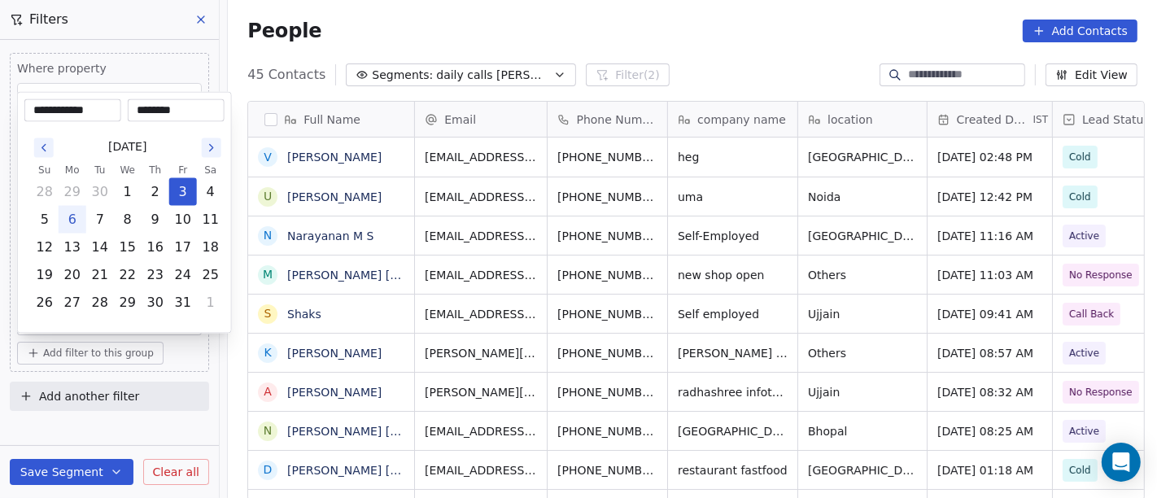
click at [68, 212] on button "6" at bounding box center [72, 220] width 26 height 26
type input "**********"
click at [597, 26] on html "On2Cook India Pvt. Ltd. Contacts People Marketing Workflows Campaigns Metrics &…" at bounding box center [578, 249] width 1157 height 498
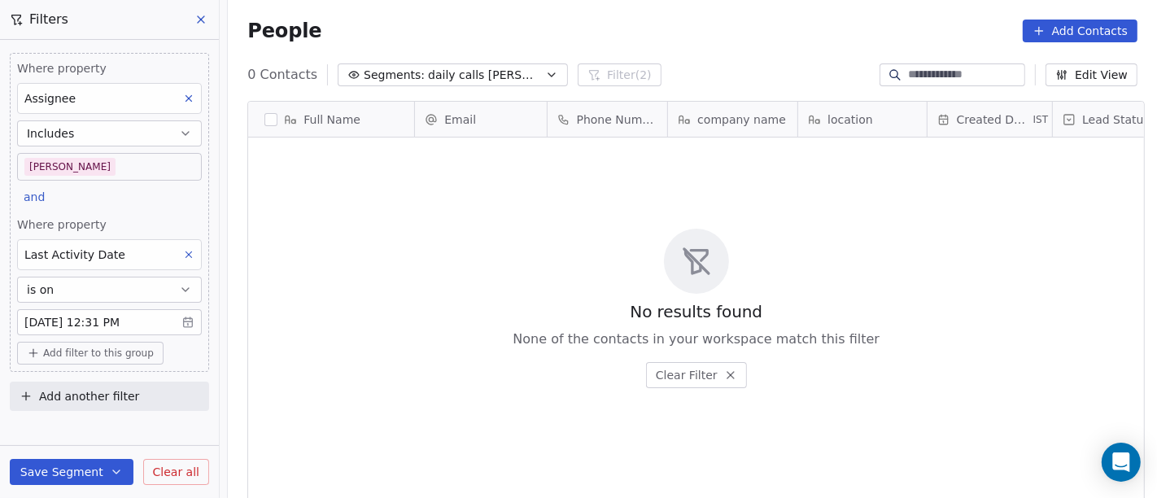
click at [87, 468] on button "Save Segment" at bounding box center [72, 472] width 124 height 26
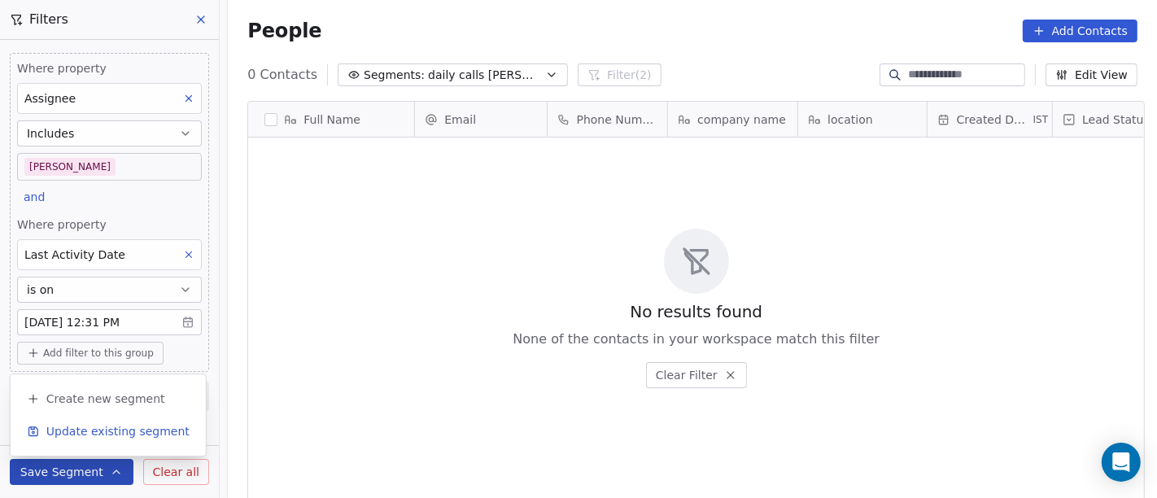
click at [107, 417] on button "Update existing segment" at bounding box center [108, 431] width 182 height 29
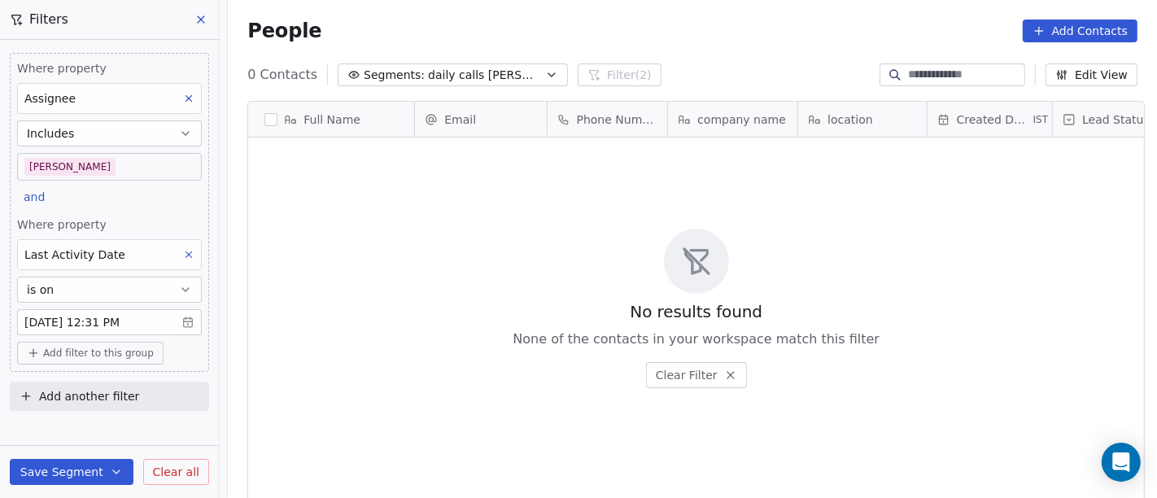
click at [134, 259] on div "Last Activity Date" at bounding box center [109, 254] width 185 height 31
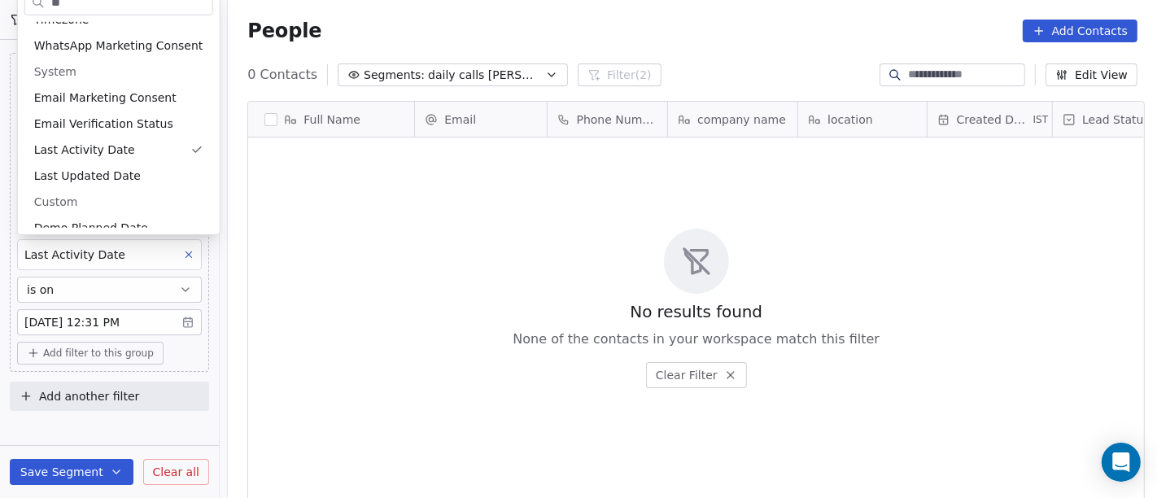
scroll to position [0, 0]
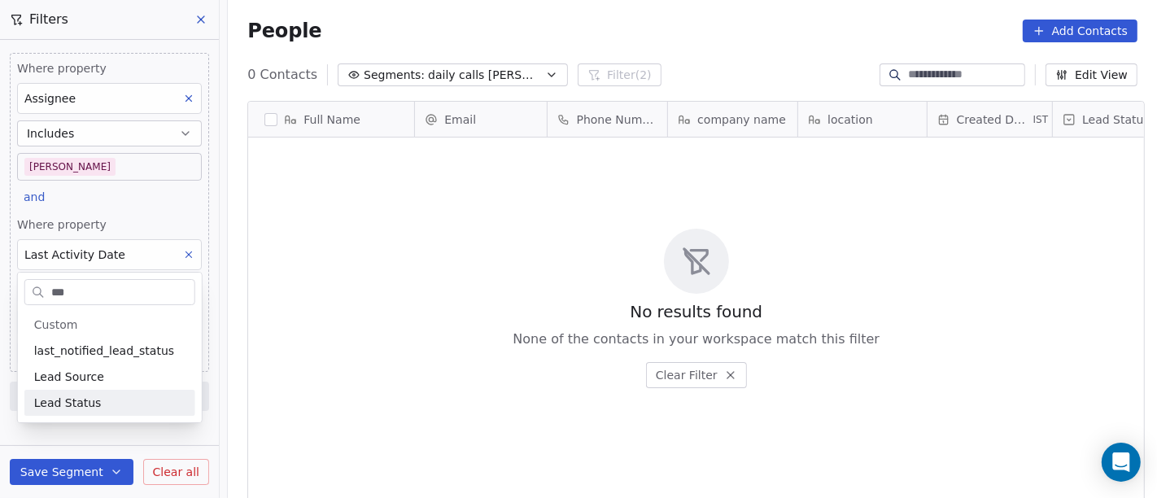
type input "***"
click at [85, 403] on span "Lead Status" at bounding box center [68, 403] width 68 height 16
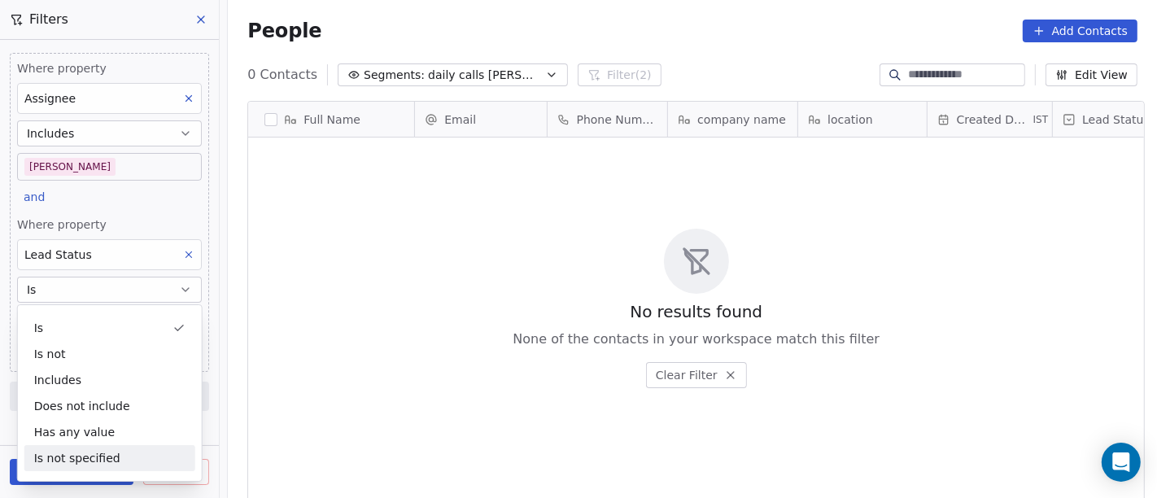
click at [98, 450] on div "Is not specified" at bounding box center [109, 458] width 171 height 26
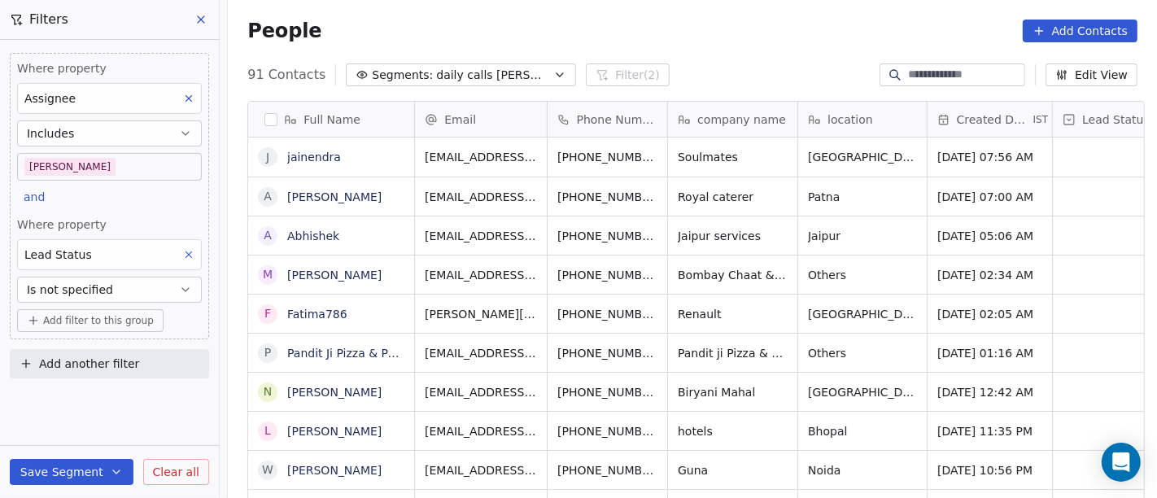
click at [754, 11] on div "People Add Contacts" at bounding box center [692, 31] width 929 height 62
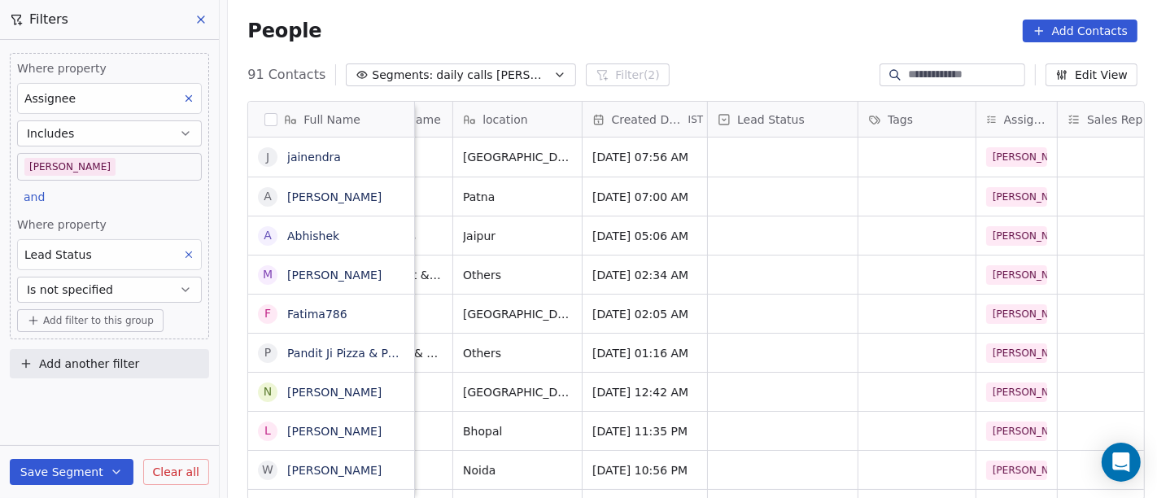
scroll to position [1, 346]
click at [1004, 147] on span "[PERSON_NAME]" at bounding box center [1033, 157] width 94 height 20
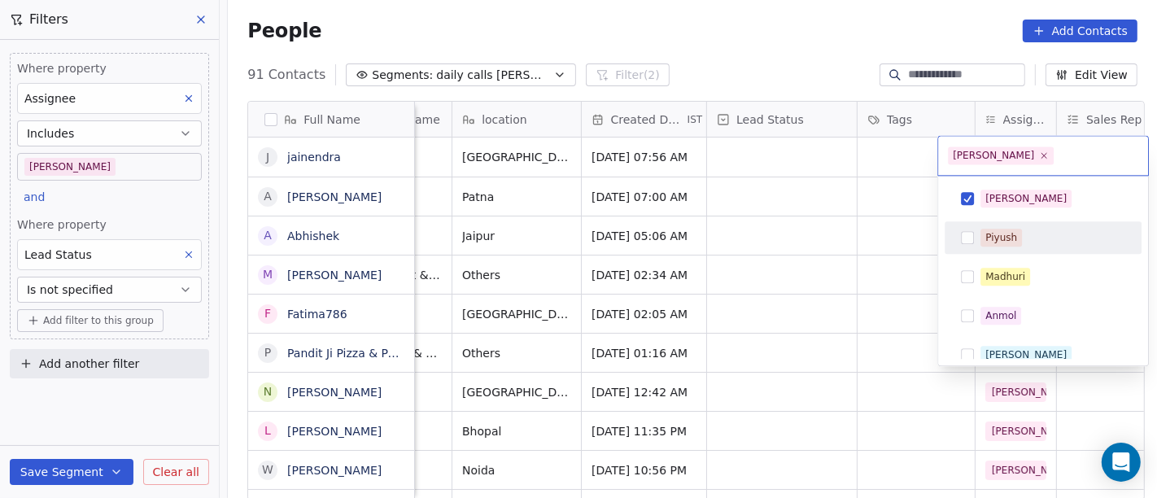
scroll to position [363, 0]
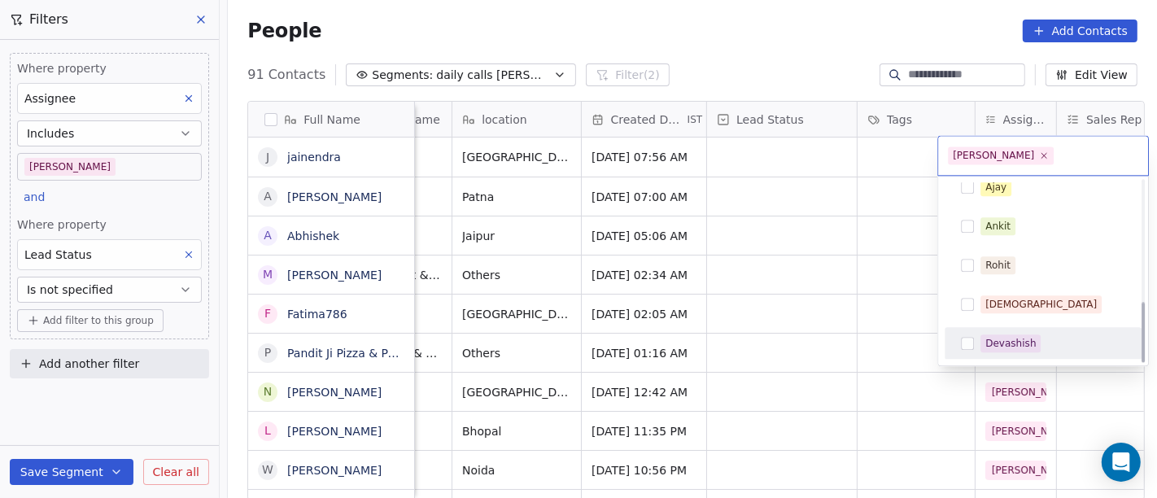
click at [1005, 340] on div "Devashish" at bounding box center [1011, 343] width 50 height 15
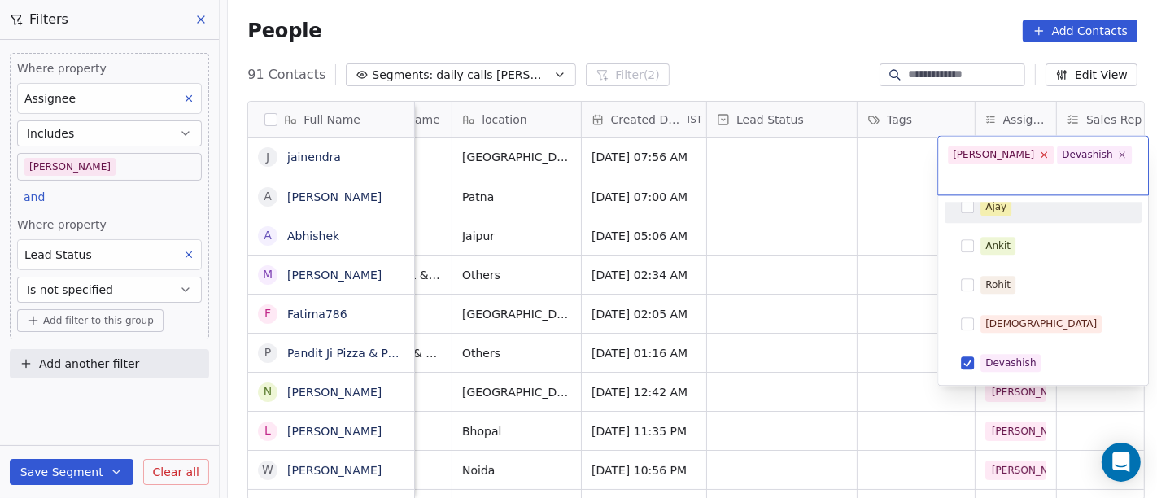
click at [1039, 155] on icon at bounding box center [1044, 155] width 11 height 11
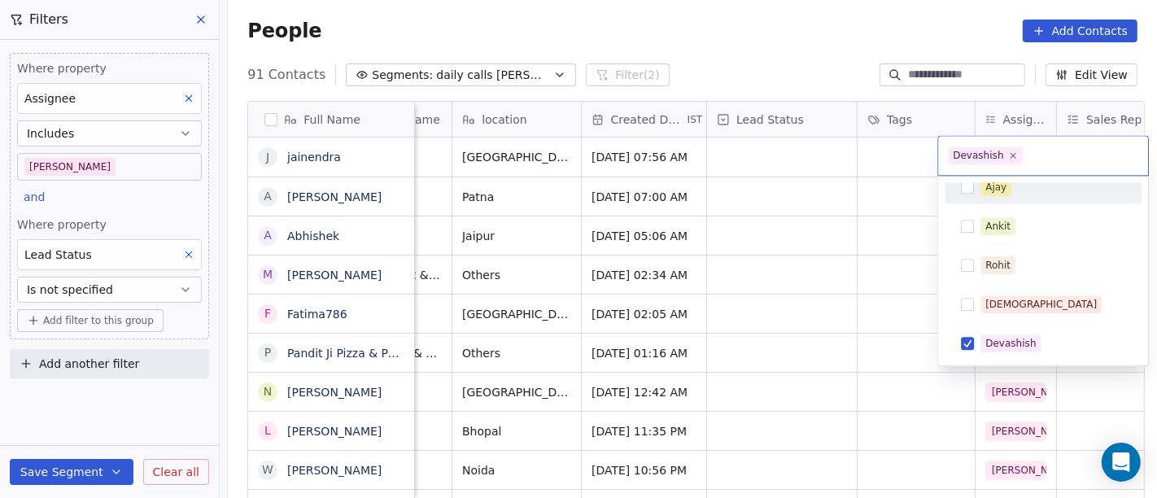
click at [820, 237] on html "On2Cook India Pvt. Ltd. Contacts People Marketing Workflows Campaigns Metrics &…" at bounding box center [578, 249] width 1157 height 498
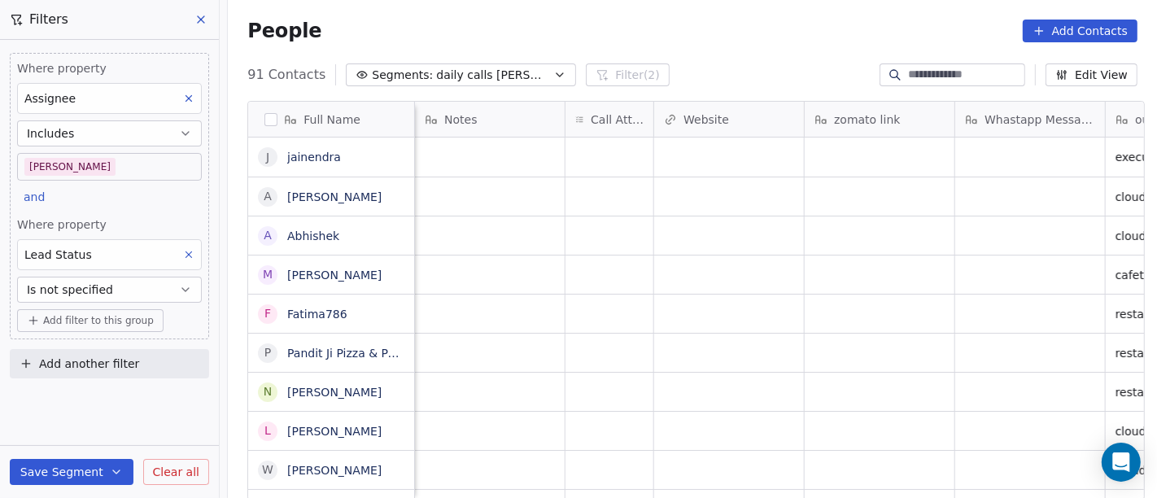
scroll to position [0, 1387]
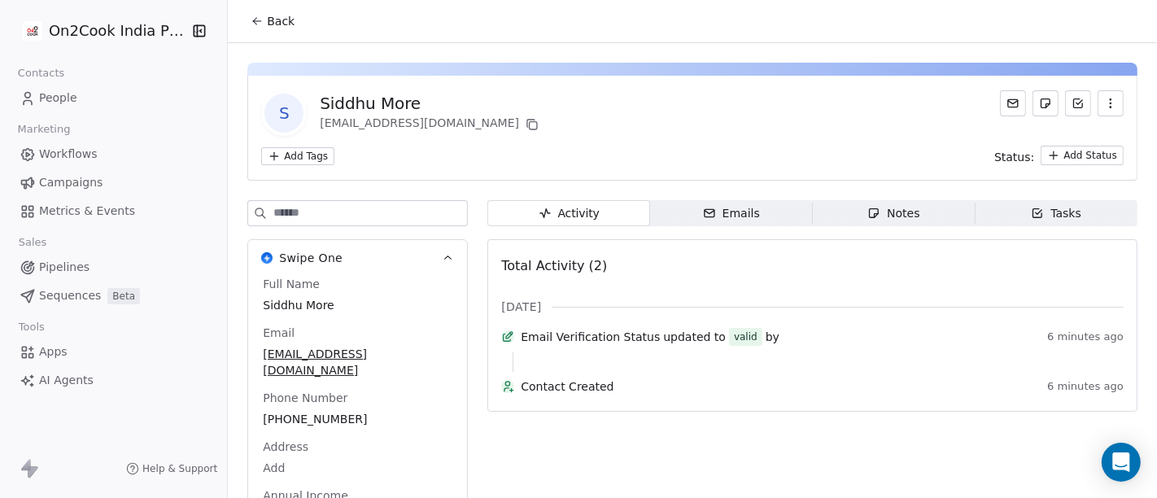
click at [267, 22] on span "Back" at bounding box center [281, 21] width 28 height 16
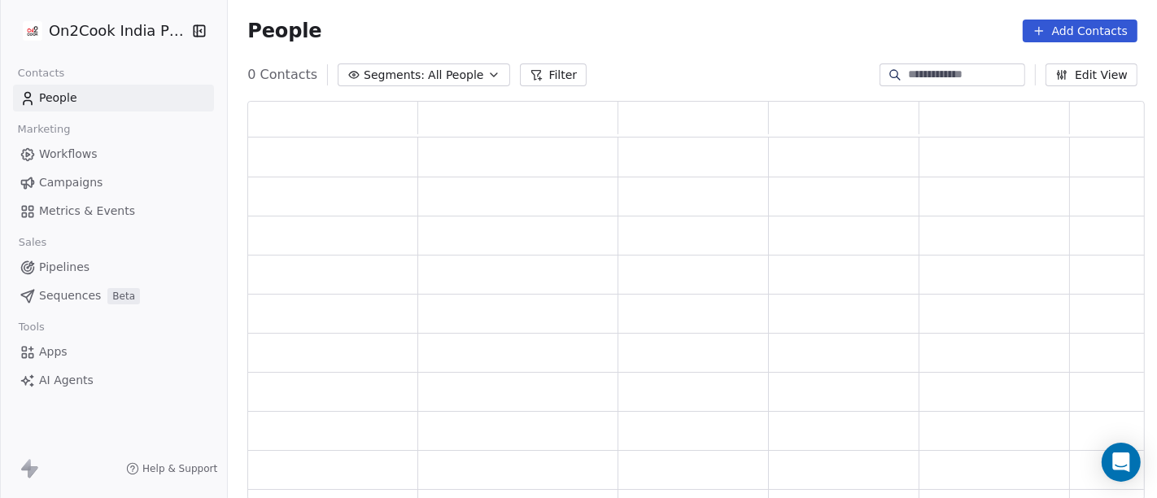
scroll to position [386, 884]
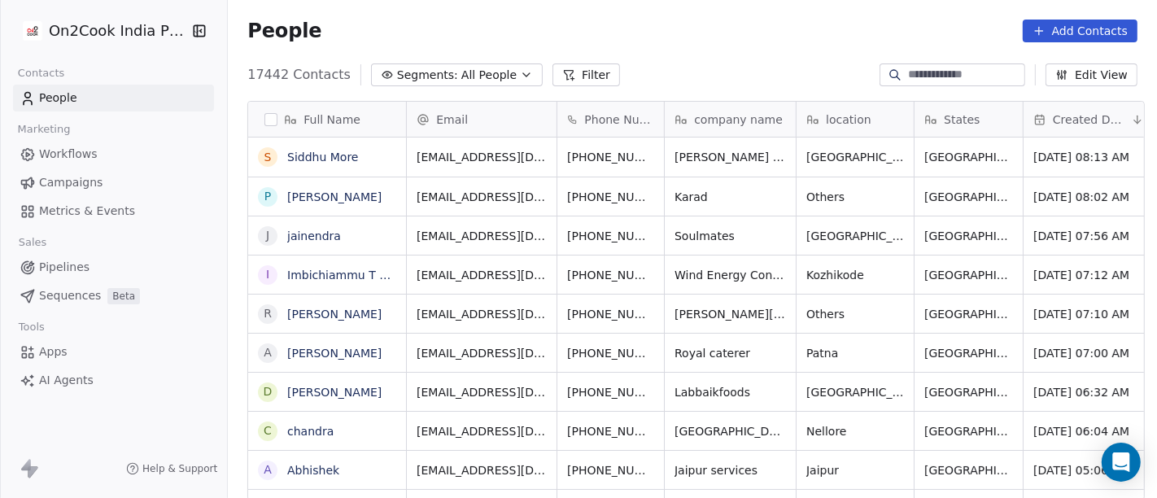
click at [461, 79] on span "All People" at bounding box center [488, 75] width 55 height 17
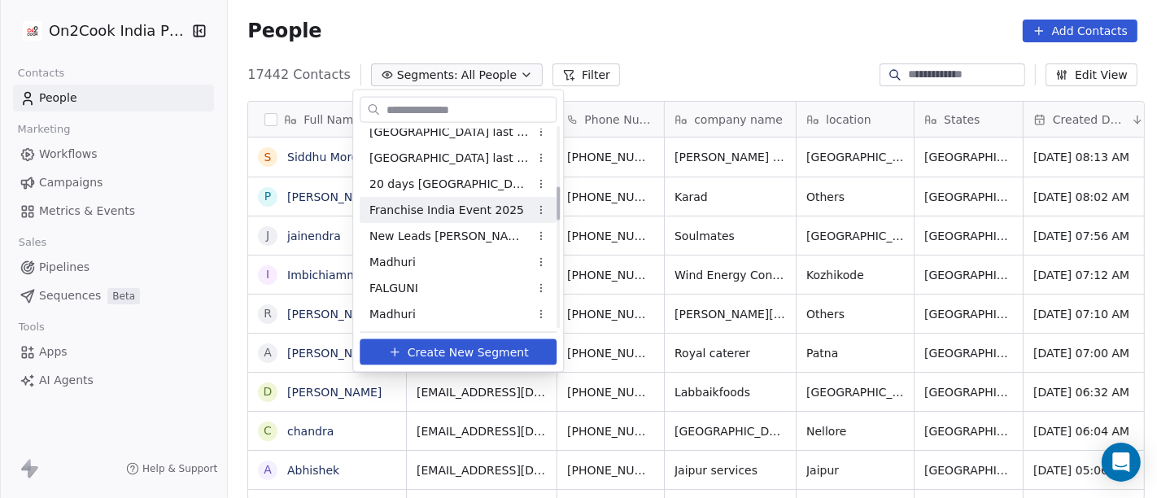
scroll to position [361, 0]
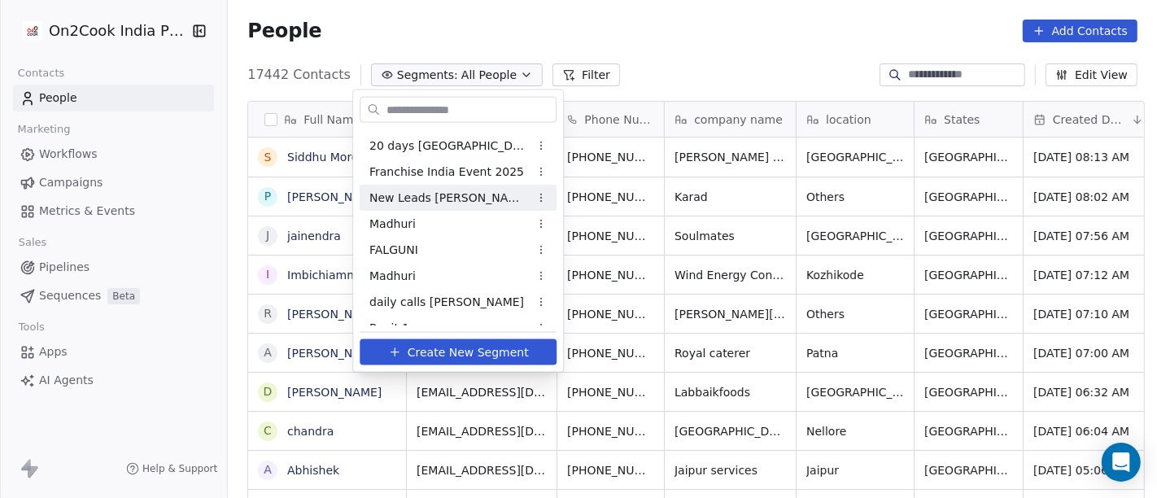
click at [435, 194] on span "New Leads [PERSON_NAME]" at bounding box center [449, 197] width 160 height 17
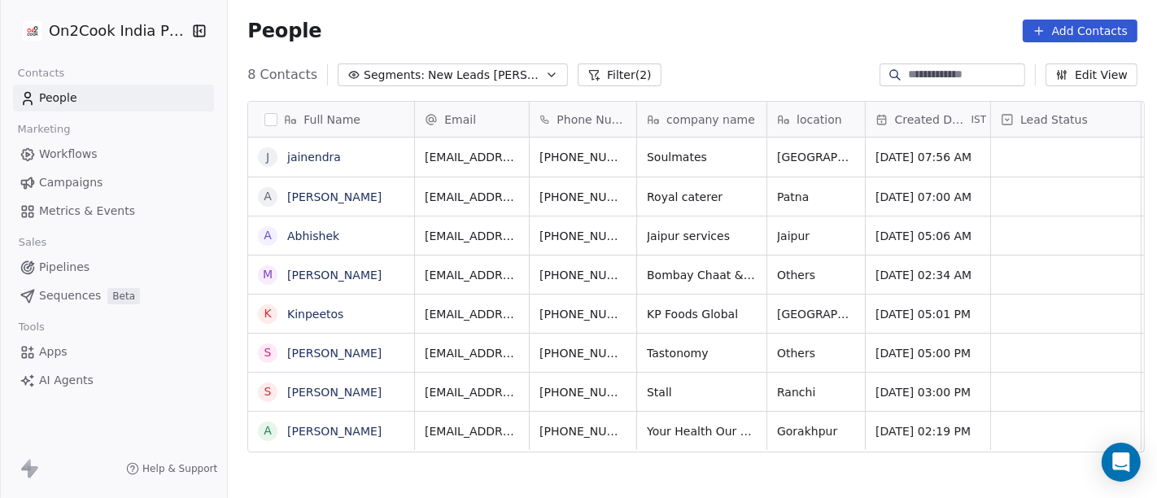
scroll to position [425, 923]
click at [668, 5] on div "People Add Contacts" at bounding box center [692, 31] width 929 height 62
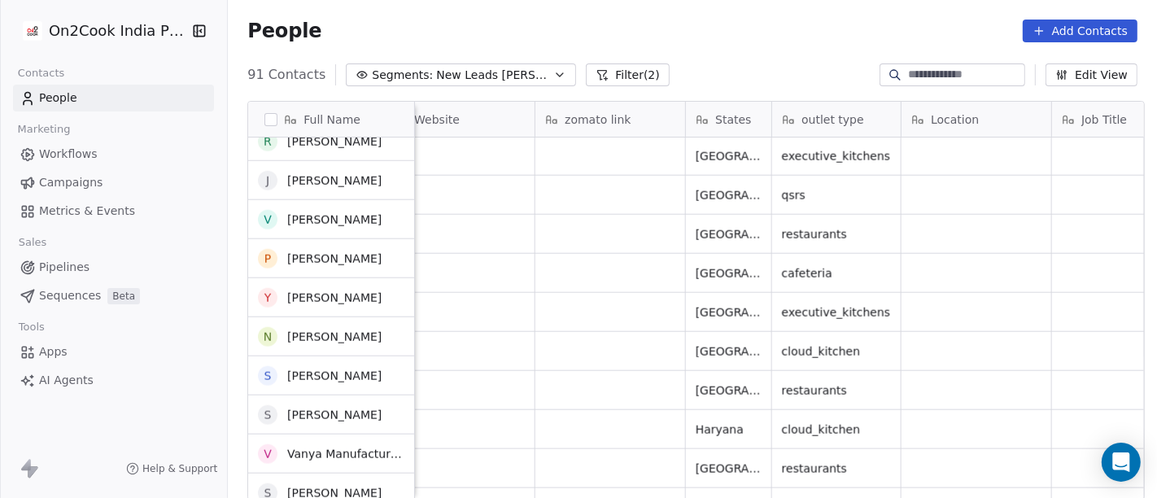
scroll to position [0, 0]
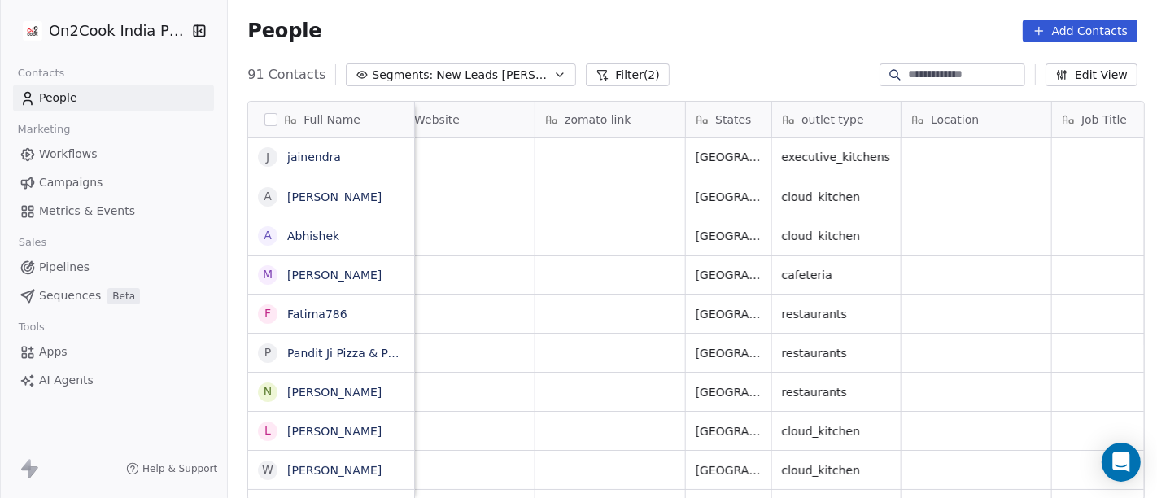
click at [693, 45] on div "People Add Contacts" at bounding box center [692, 31] width 929 height 62
click at [589, 66] on button "Filter (2)" at bounding box center [628, 74] width 84 height 23
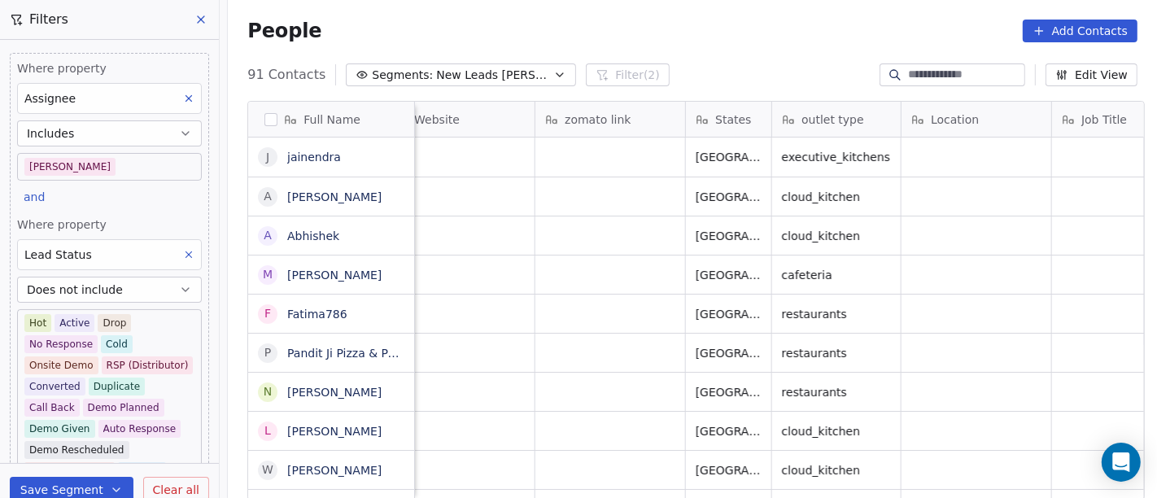
click at [72, 172] on body "On2Cook India Pvt. Ltd. Contacts People Marketing Workflows Campaigns Metrics &…" at bounding box center [578, 249] width 1157 height 498
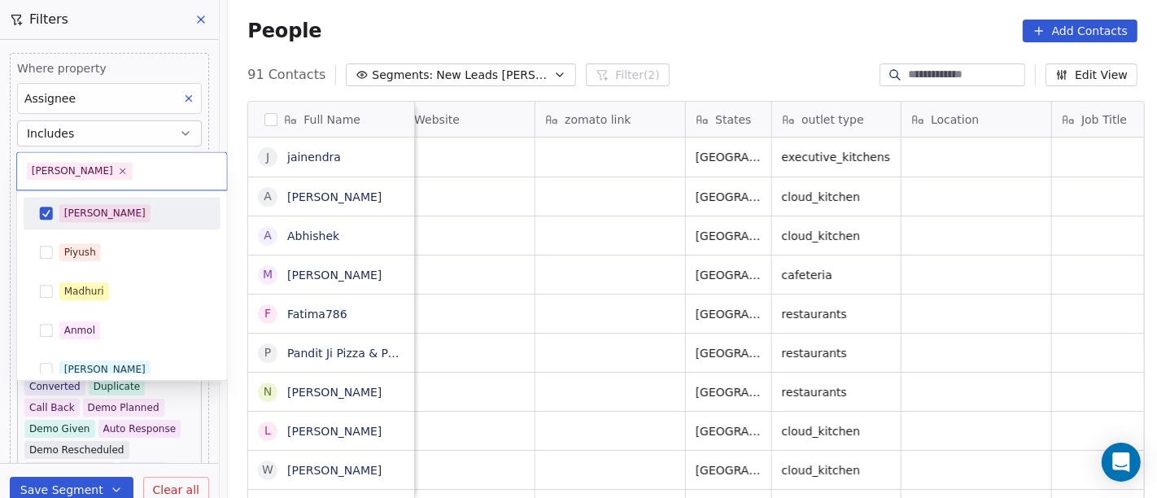
click at [78, 204] on span "[PERSON_NAME]" at bounding box center [104, 213] width 91 height 18
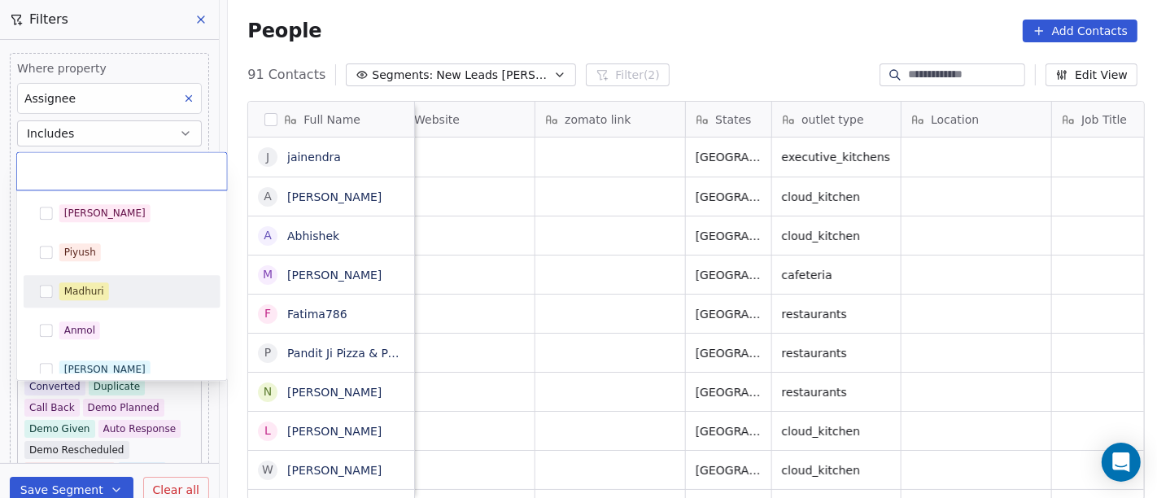
click at [107, 299] on div "Madhuri" at bounding box center [131, 291] width 145 height 18
click at [754, 38] on html "On2Cook India Pvt. Ltd. Contacts People Marketing Workflows Campaigns Metrics &…" at bounding box center [578, 249] width 1157 height 498
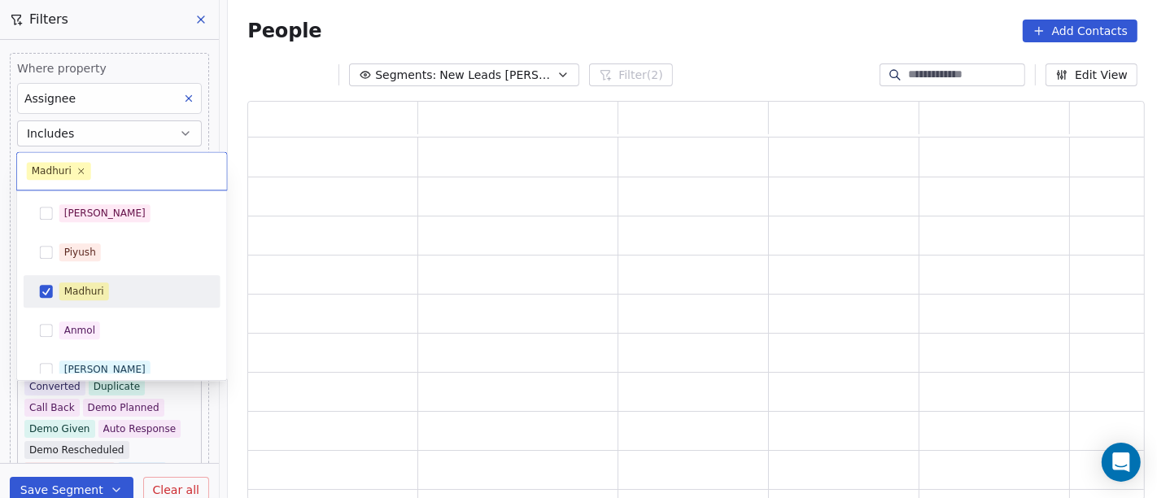
scroll to position [386, 884]
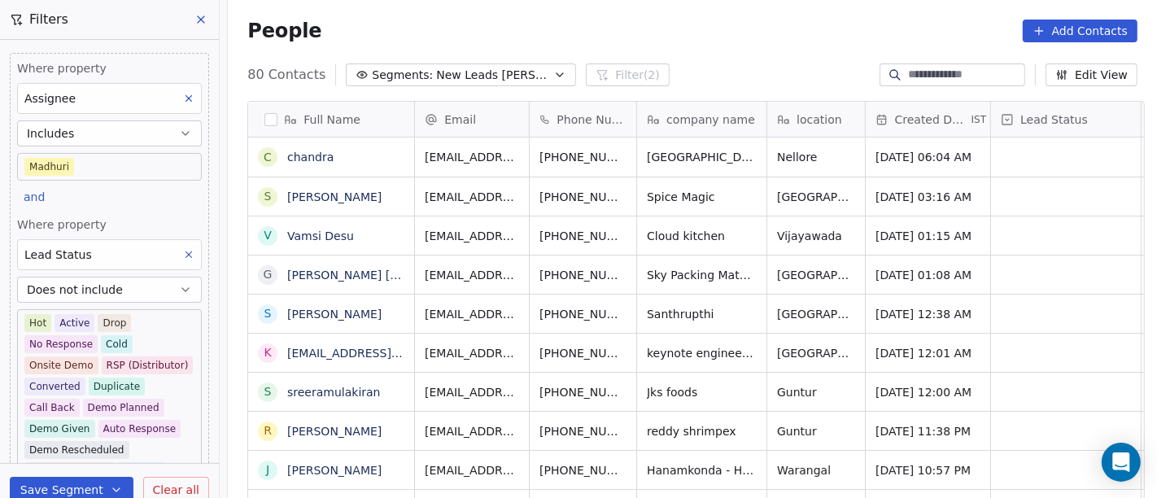
click at [71, 168] on body "On2Cook India Pvt. Ltd. Contacts People Marketing Workflows Campaigns Metrics &…" at bounding box center [578, 249] width 1157 height 498
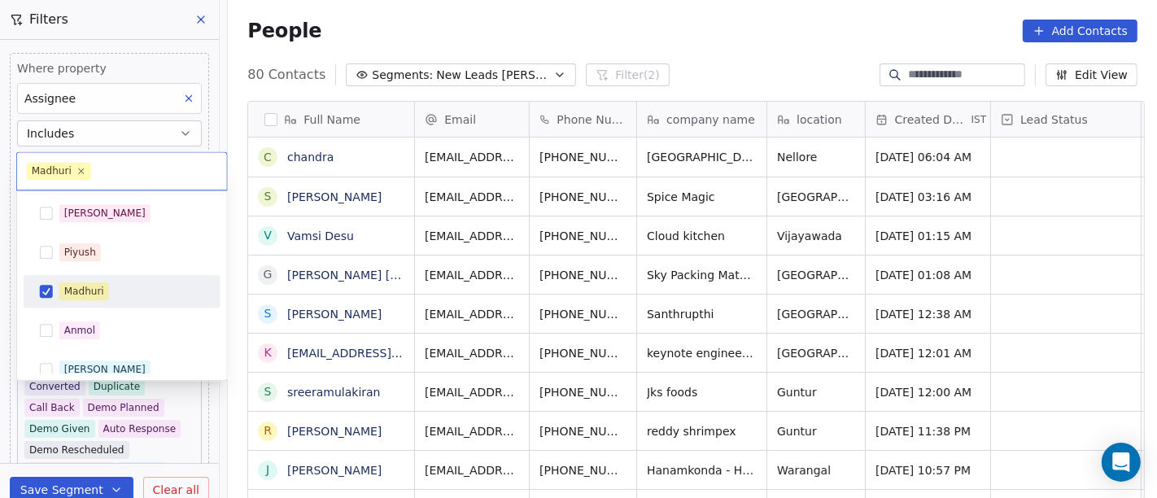
click at [111, 291] on div "Madhuri" at bounding box center [131, 291] width 145 height 18
click at [93, 289] on div "Madhuri" at bounding box center [84, 291] width 40 height 15
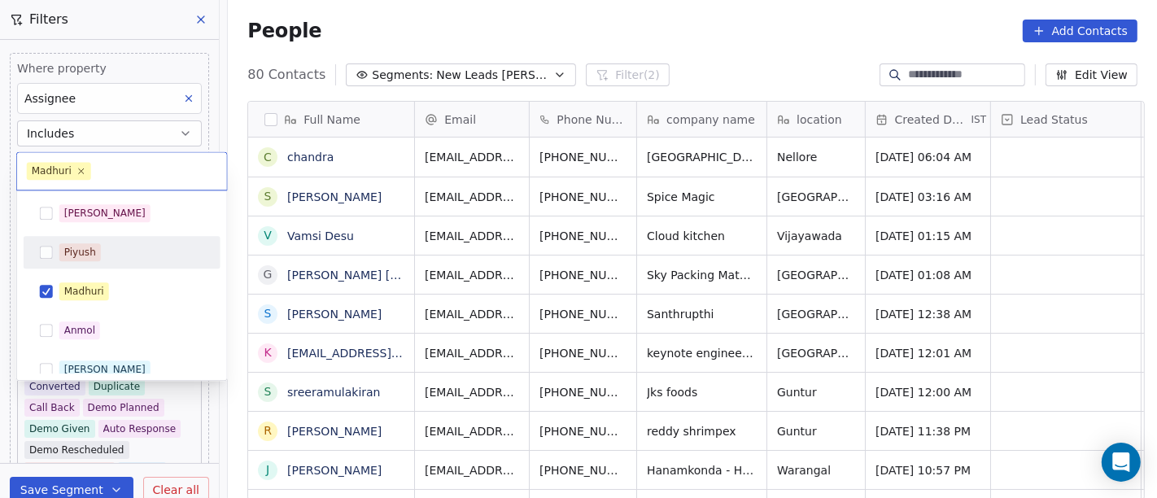
click at [639, 19] on html "On2Cook India Pvt. Ltd. Contacts People Marketing Workflows Campaigns Metrics &…" at bounding box center [578, 249] width 1157 height 498
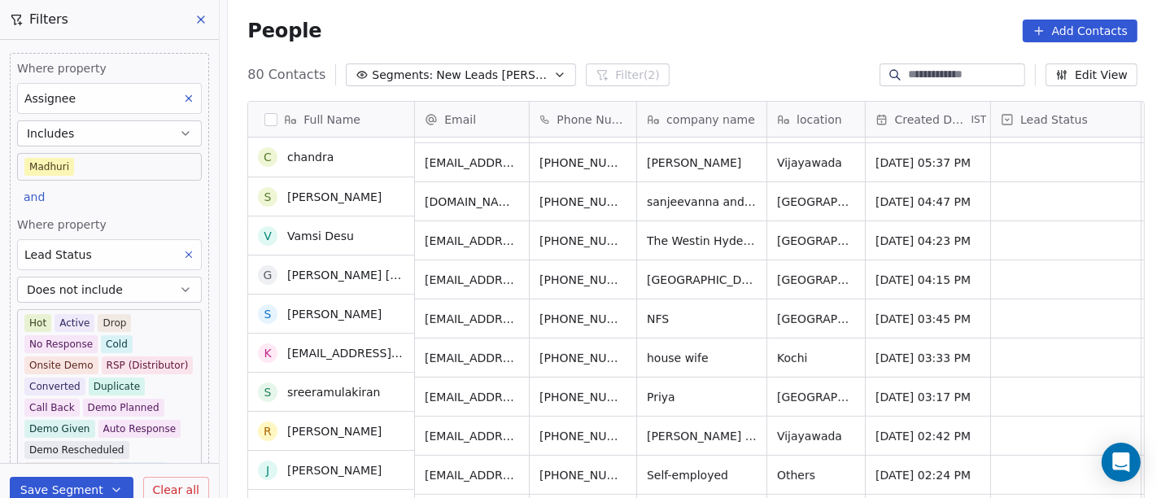
scroll to position [542, 0]
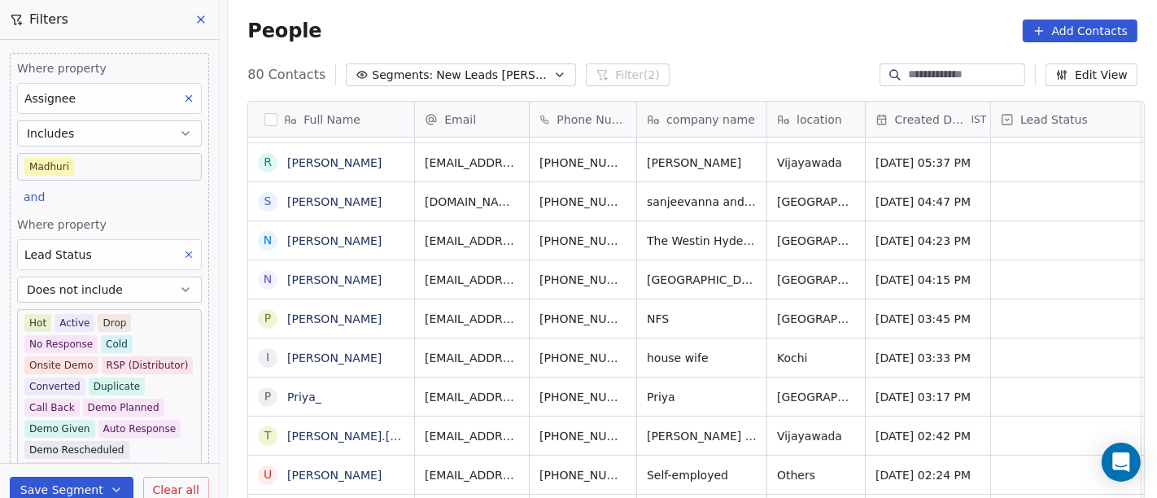
click at [130, 168] on body "On2Cook India Pvt. Ltd. Contacts People Marketing Workflows Campaigns Metrics &…" at bounding box center [578, 249] width 1157 height 498
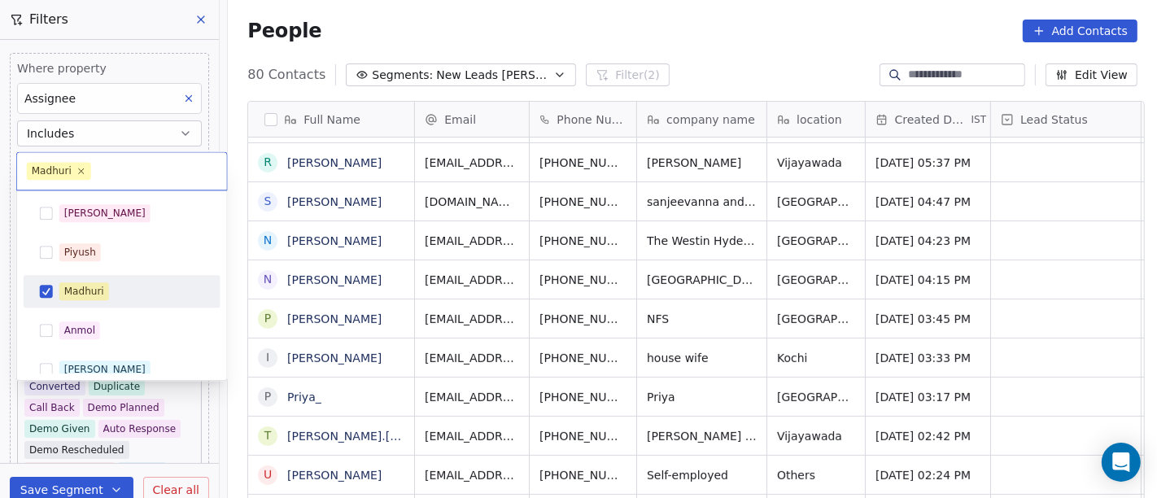
click at [57, 291] on div "Madhuri" at bounding box center [122, 291] width 184 height 26
click at [60, 295] on span "Madhuri" at bounding box center [84, 291] width 50 height 18
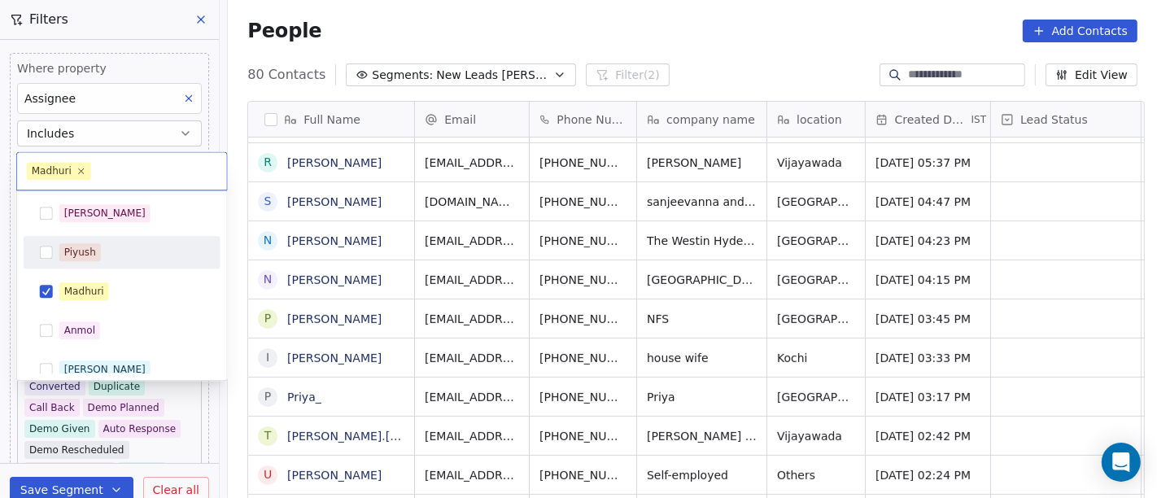
click at [562, 13] on html "On2Cook India Pvt. Ltd. Contacts People Marketing Workflows Campaigns Metrics &…" at bounding box center [578, 249] width 1157 height 498
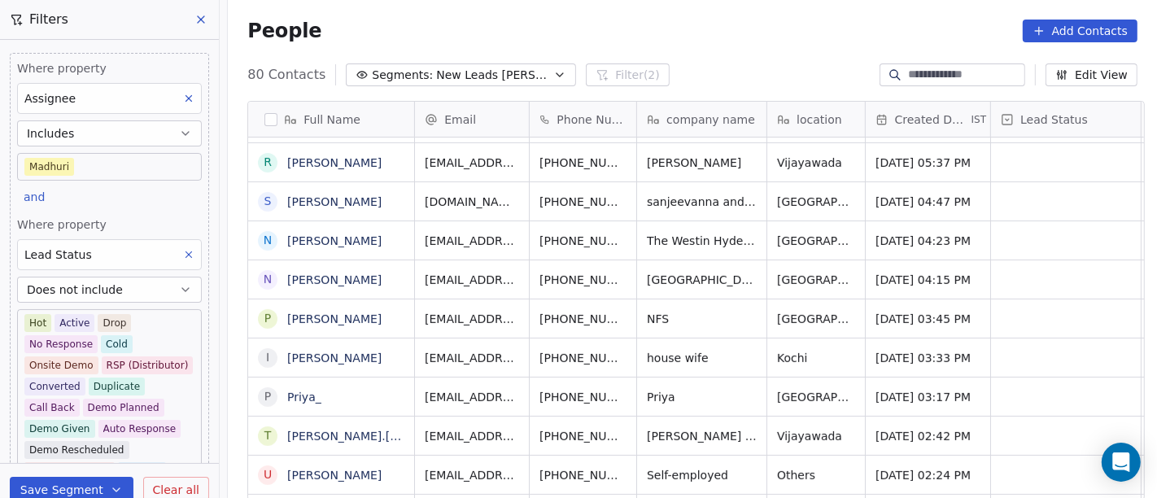
click at [55, 158] on body "On2Cook India Pvt. Ltd. Contacts People Marketing Workflows Campaigns Metrics &…" at bounding box center [578, 249] width 1157 height 498
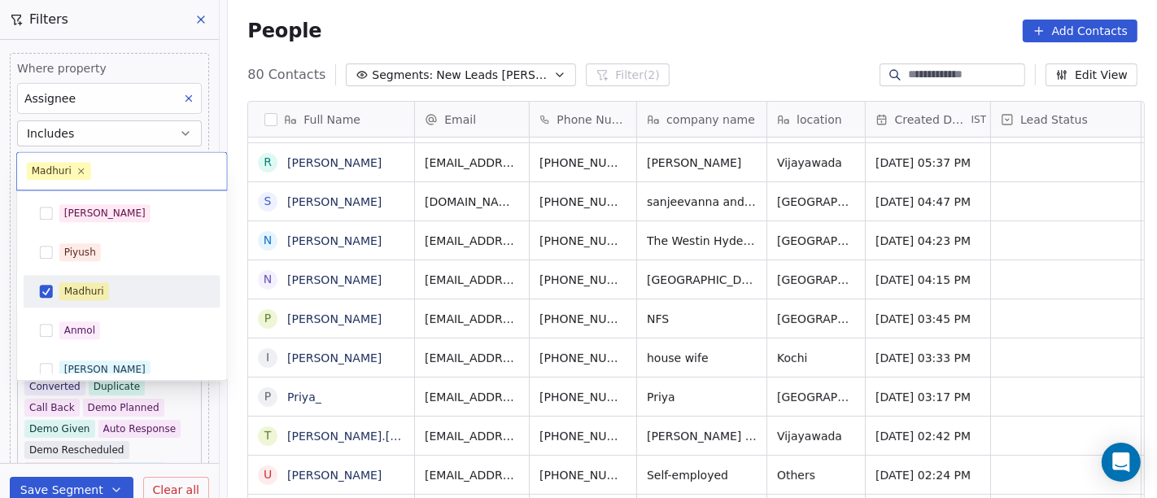
click at [68, 164] on div "Madhuri" at bounding box center [52, 171] width 40 height 15
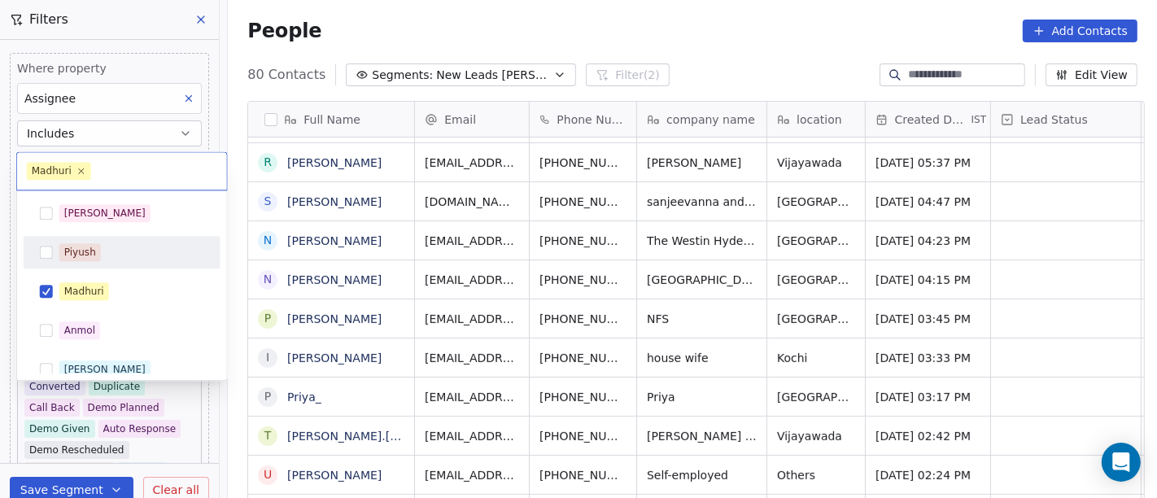
click at [83, 256] on div "Piyush" at bounding box center [80, 252] width 32 height 15
click at [79, 240] on div "Piyush" at bounding box center [122, 252] width 184 height 26
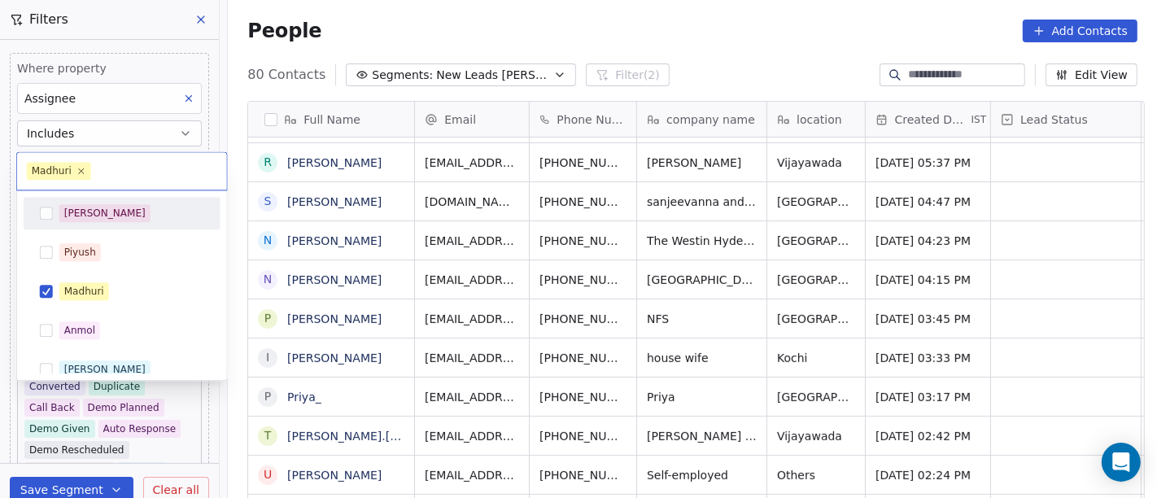
click at [98, 210] on div "[PERSON_NAME]" at bounding box center [131, 213] width 145 height 18
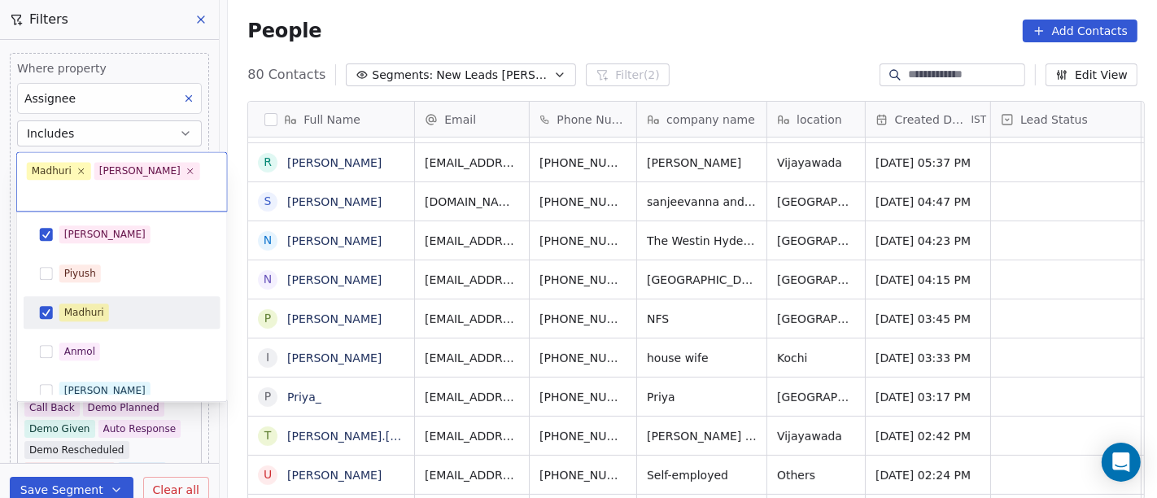
click at [91, 305] on div "Madhuri" at bounding box center [84, 312] width 40 height 15
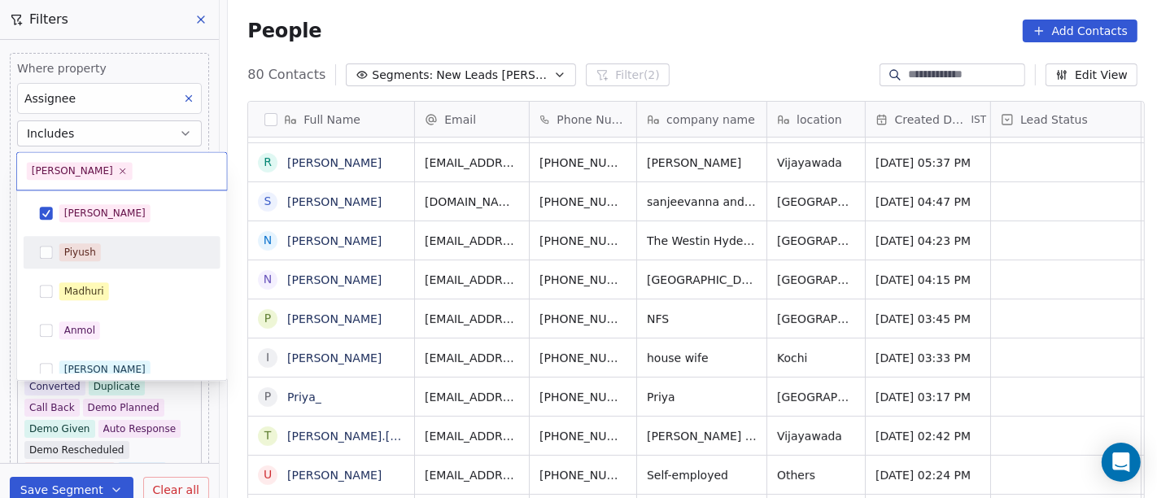
click at [527, 38] on html "On2Cook India Pvt. Ltd. Contacts People Marketing Workflows Campaigns Metrics &…" at bounding box center [578, 249] width 1157 height 498
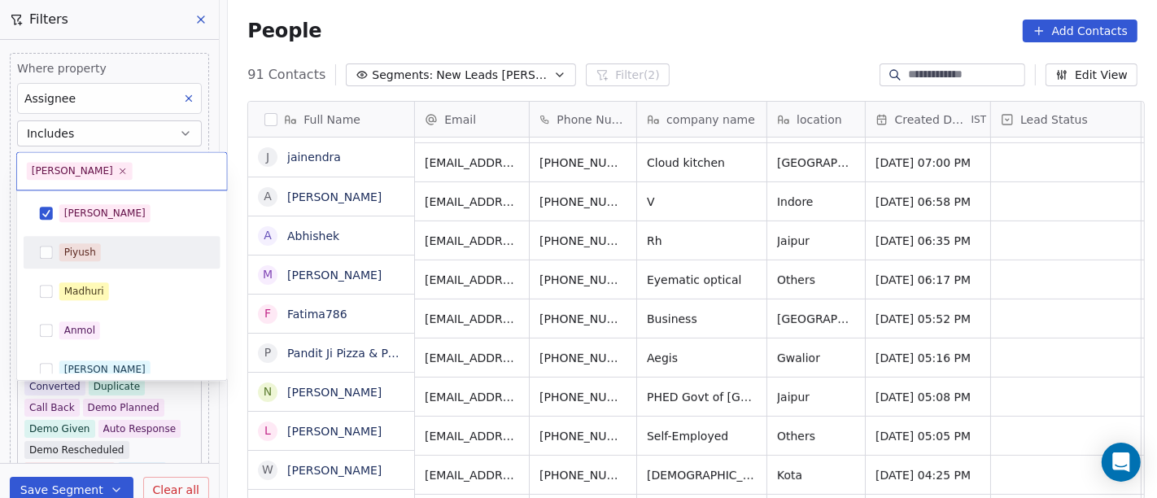
scroll to position [0, 0]
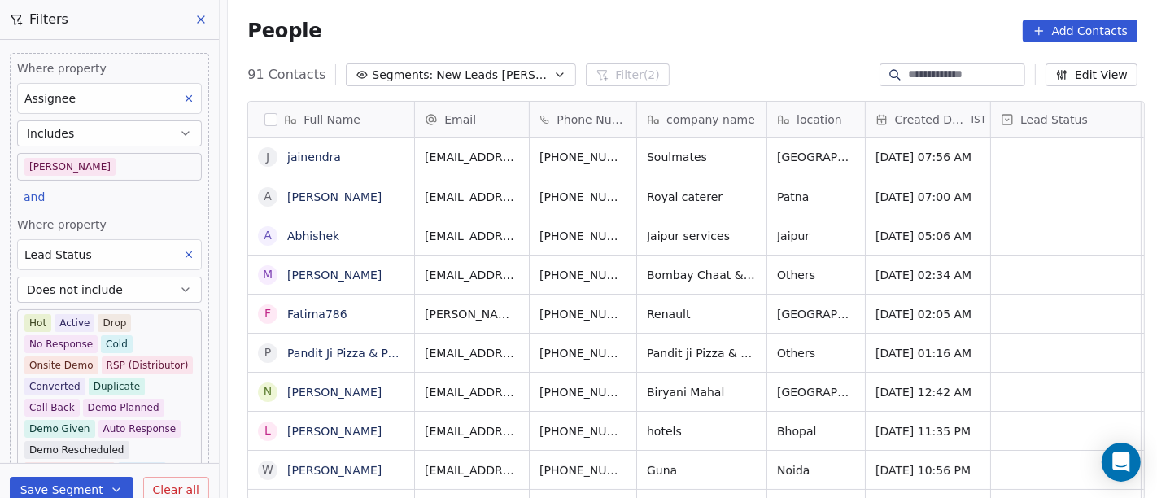
click at [84, 157] on body "On2Cook India Pvt. Ltd. Contacts People Marketing Workflows Campaigns Metrics &…" at bounding box center [578, 249] width 1157 height 498
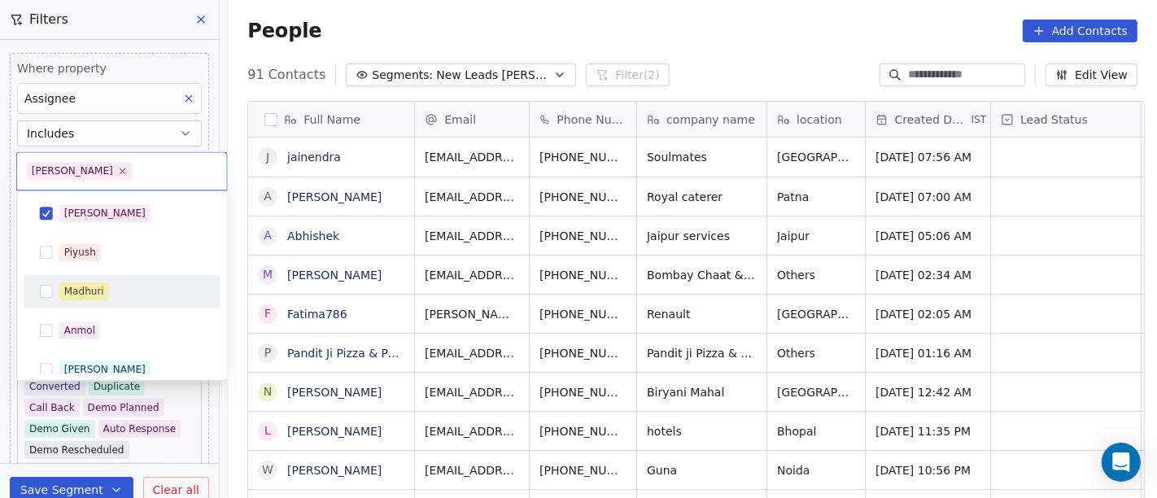
click at [54, 282] on div "Madhuri" at bounding box center [122, 291] width 184 height 26
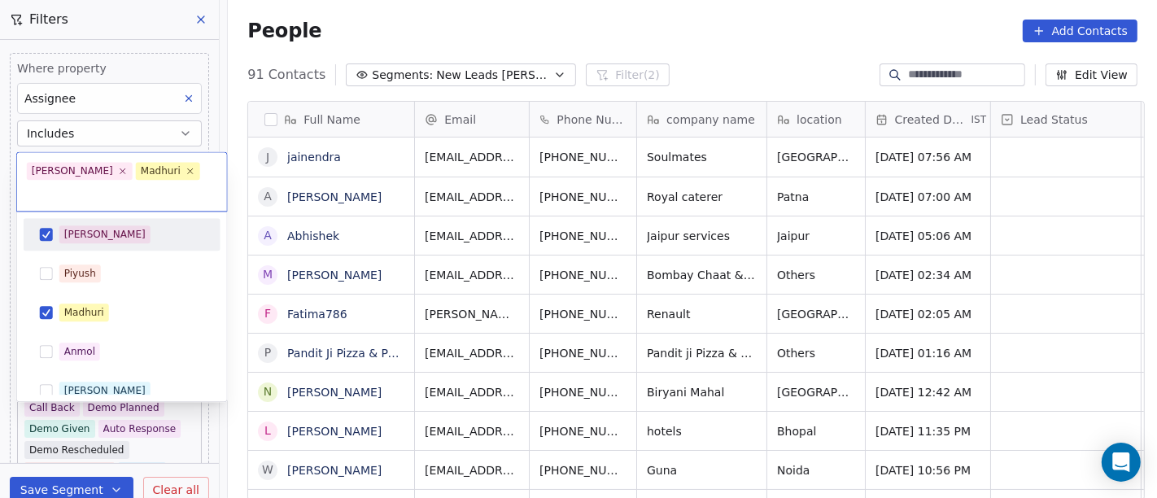
click at [89, 212] on div "[PERSON_NAME] [PERSON_NAME] [PERSON_NAME] [PERSON_NAME] Saurabh [PERSON_NAME] […" at bounding box center [122, 307] width 210 height 190
click at [72, 227] on div "[PERSON_NAME]" at bounding box center [104, 234] width 81 height 15
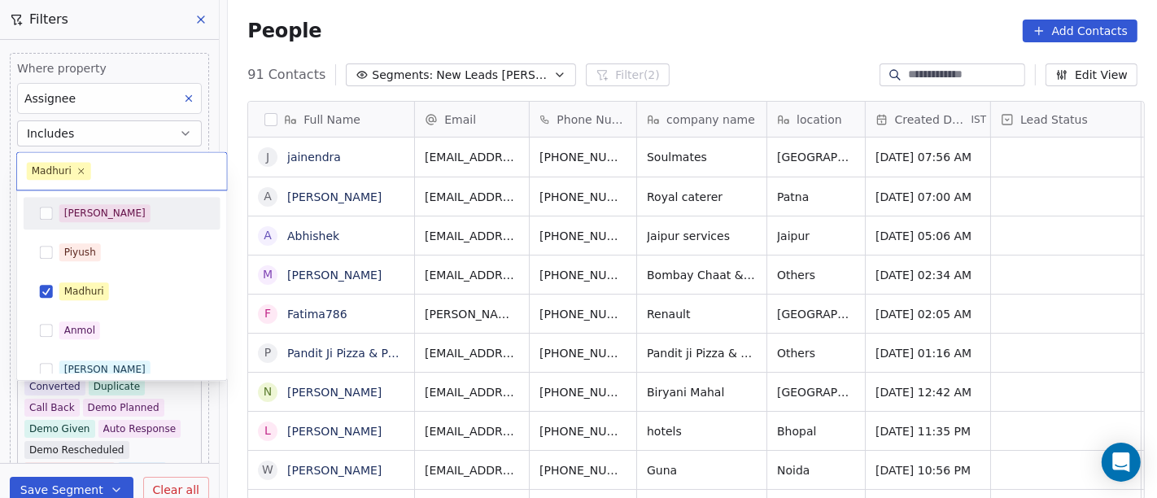
click at [497, 20] on html "On2Cook India Pvt. Ltd. Contacts People Marketing Workflows Campaigns Metrics &…" at bounding box center [578, 249] width 1157 height 498
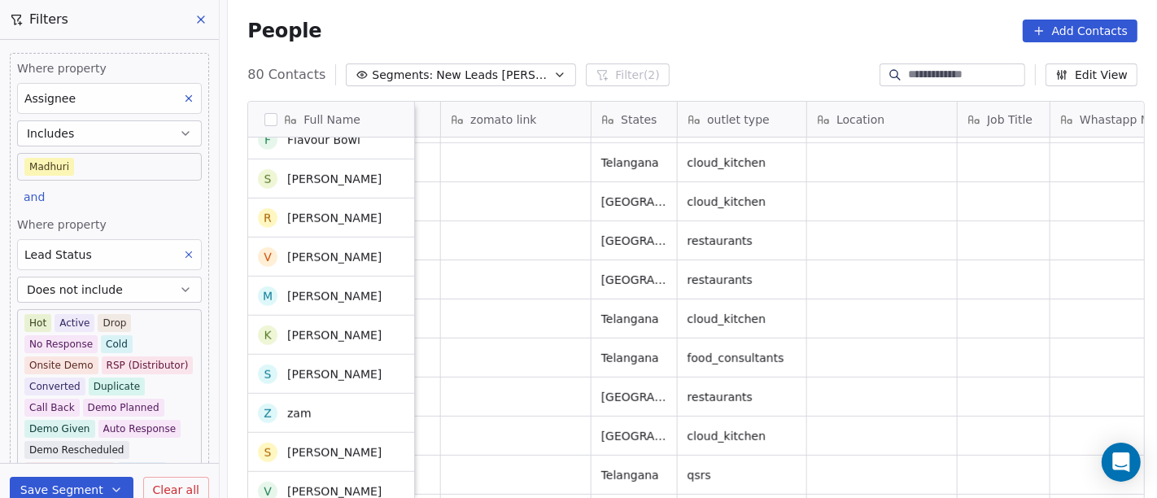
scroll to position [776, 0]
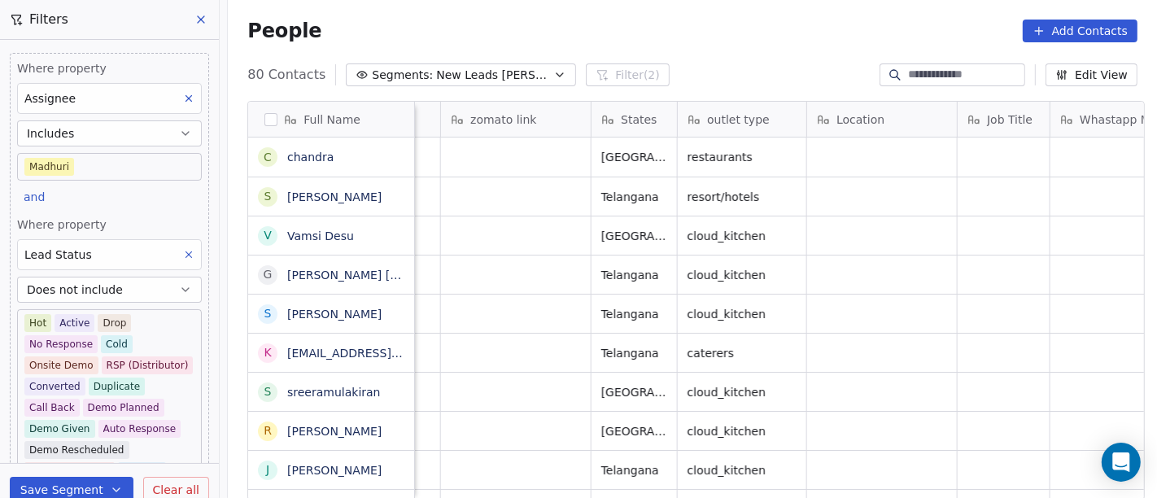
click at [129, 164] on body "On2Cook India Pvt. Ltd. Contacts People Marketing Workflows Campaigns Metrics &…" at bounding box center [578, 249] width 1157 height 498
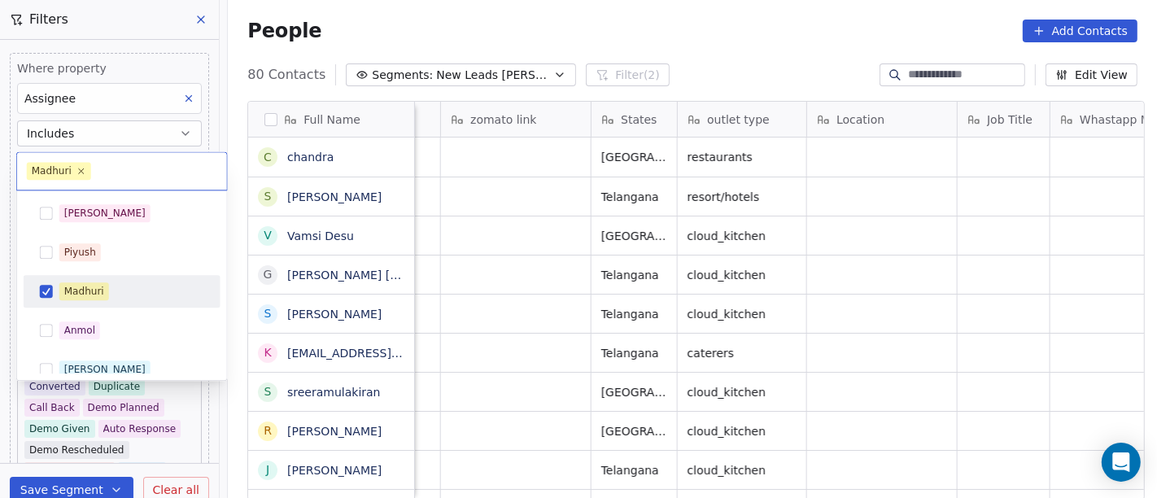
click at [120, 280] on div "Madhuri" at bounding box center [122, 291] width 184 height 26
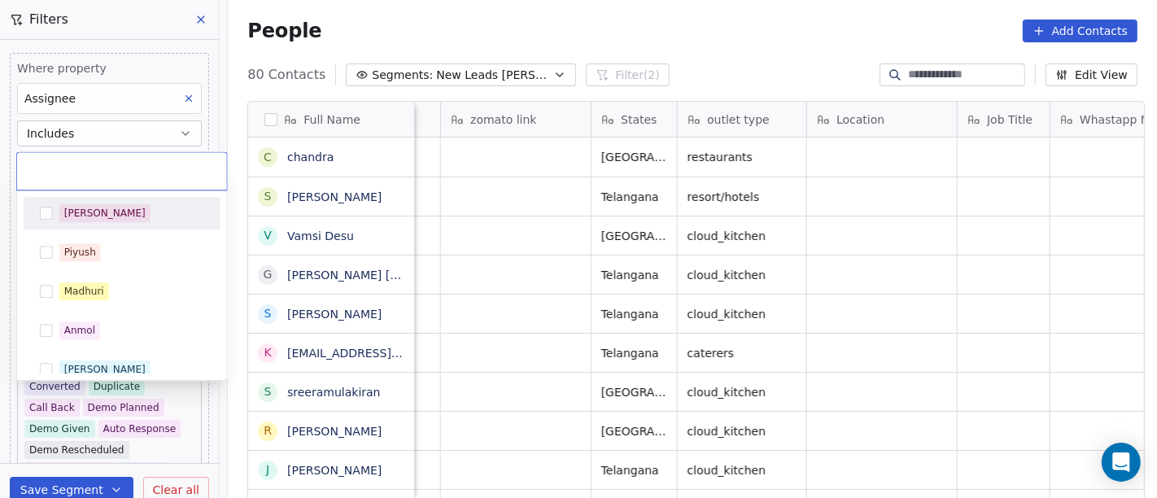
click at [118, 208] on div "[PERSON_NAME]" at bounding box center [131, 213] width 145 height 18
click at [468, 40] on html "On2Cook India Pvt. Ltd. Contacts People Marketing Workflows Campaigns Metrics &…" at bounding box center [578, 249] width 1157 height 498
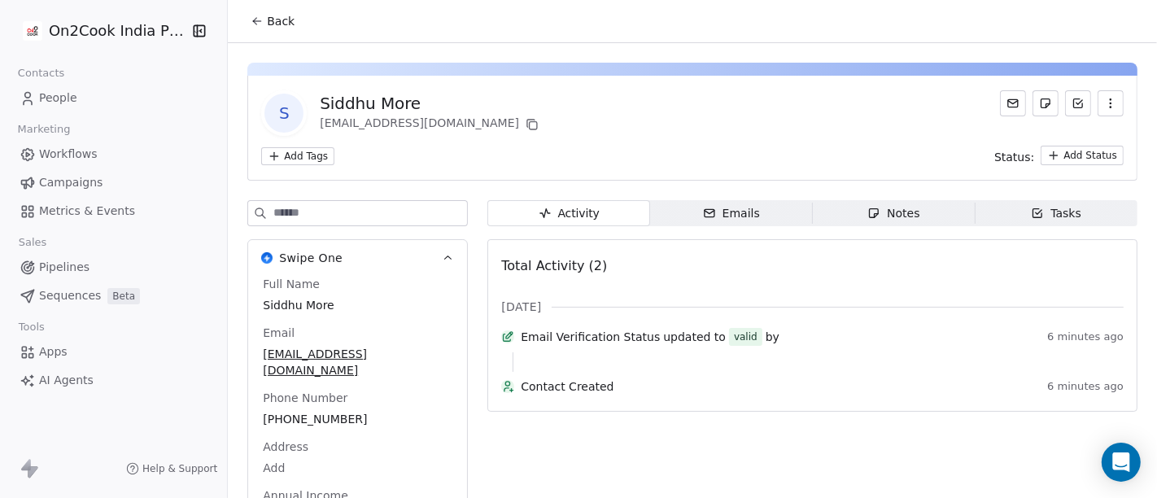
click at [274, 17] on span "Back" at bounding box center [281, 21] width 28 height 16
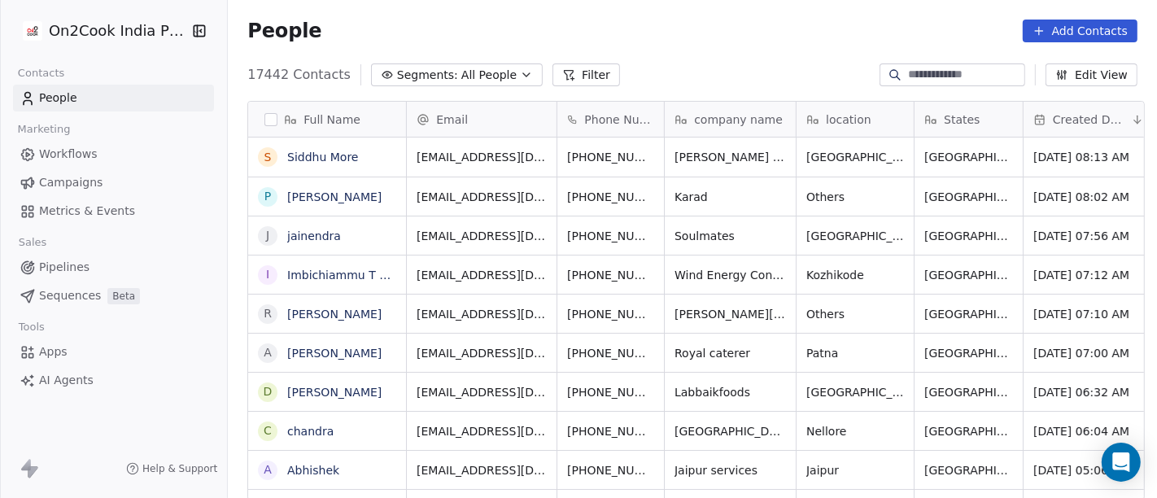
scroll to position [14, 14]
click at [908, 76] on input at bounding box center [965, 75] width 114 height 16
paste input "**********"
type input "**********"
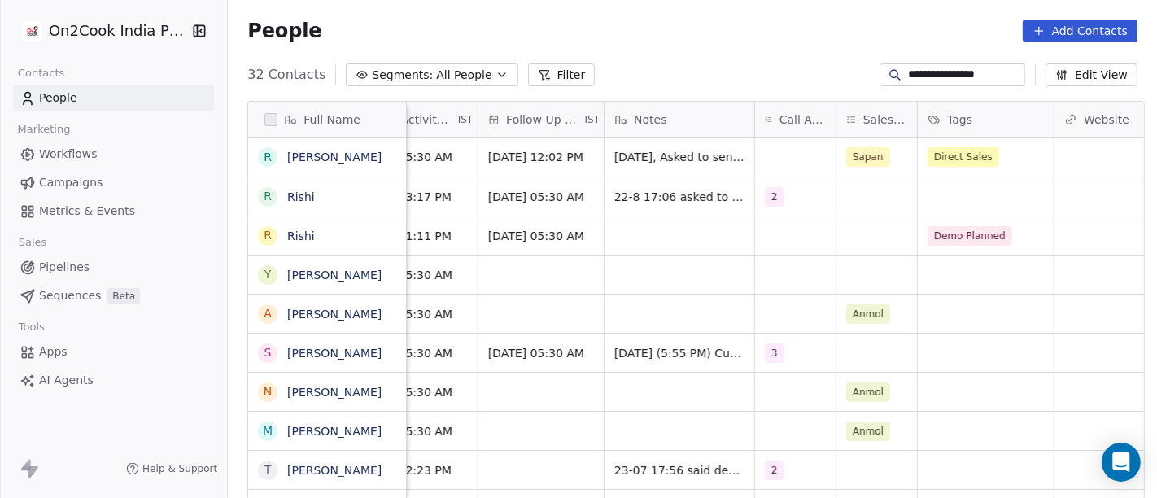
scroll to position [0, 1191]
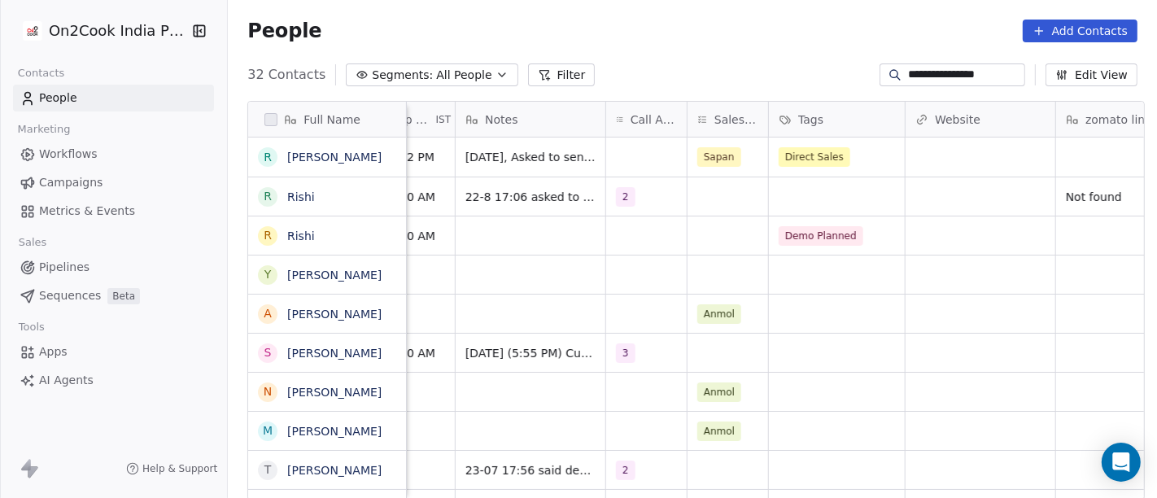
click at [978, 74] on input "**********" at bounding box center [965, 75] width 114 height 16
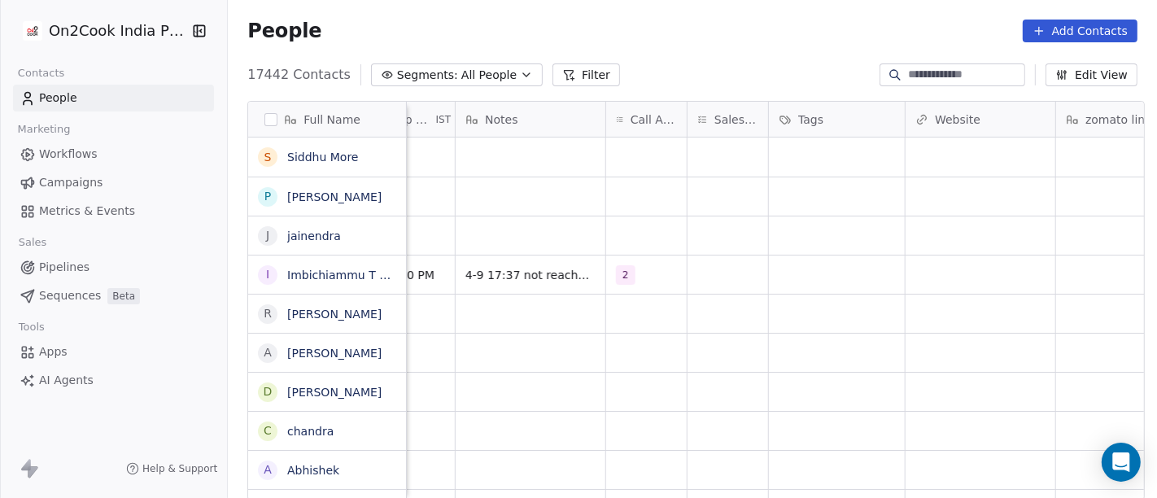
click at [605, 36] on div "People Add Contacts" at bounding box center [692, 31] width 890 height 23
click at [556, 81] on button "Filter" at bounding box center [587, 74] width 68 height 23
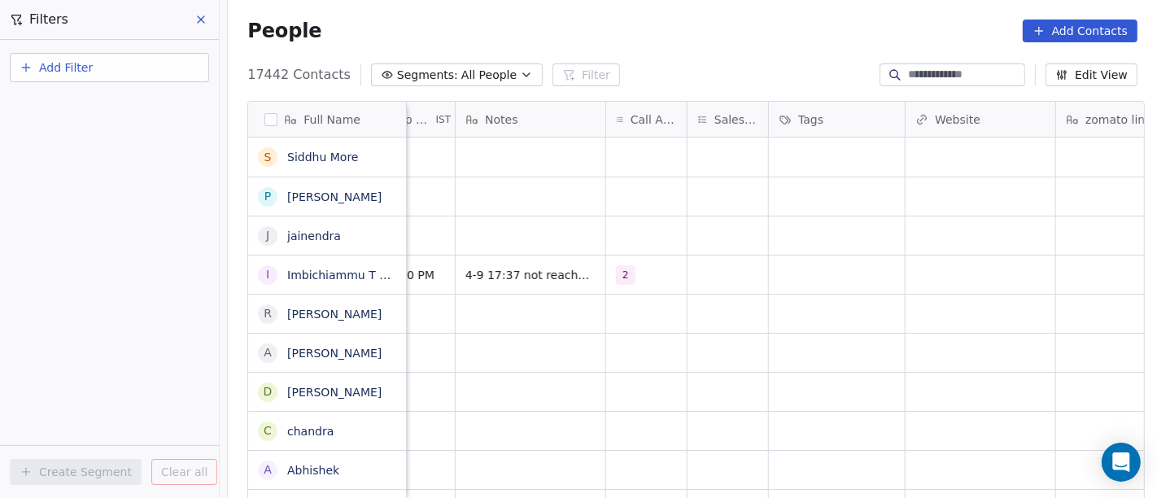
click at [118, 75] on button "Add Filter" at bounding box center [109, 67] width 199 height 29
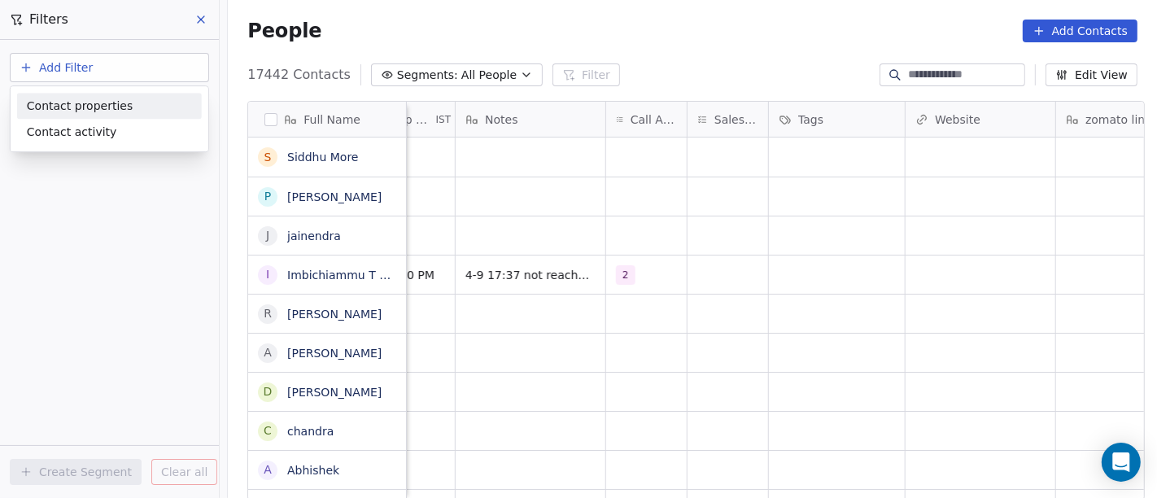
click at [119, 110] on span "Contact properties" at bounding box center [80, 106] width 106 height 17
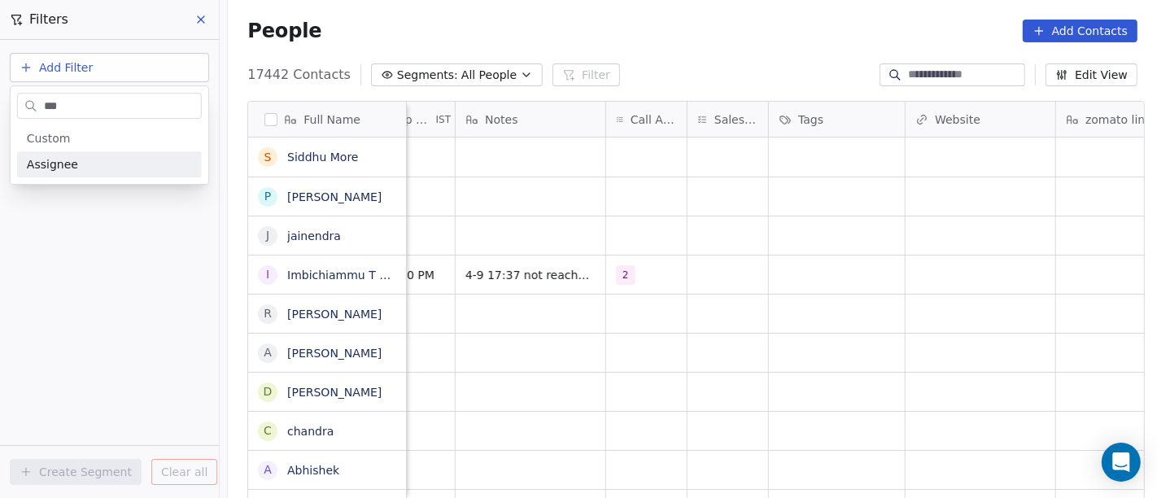
type input "***"
click at [69, 166] on span "Assignee" at bounding box center [52, 164] width 51 height 16
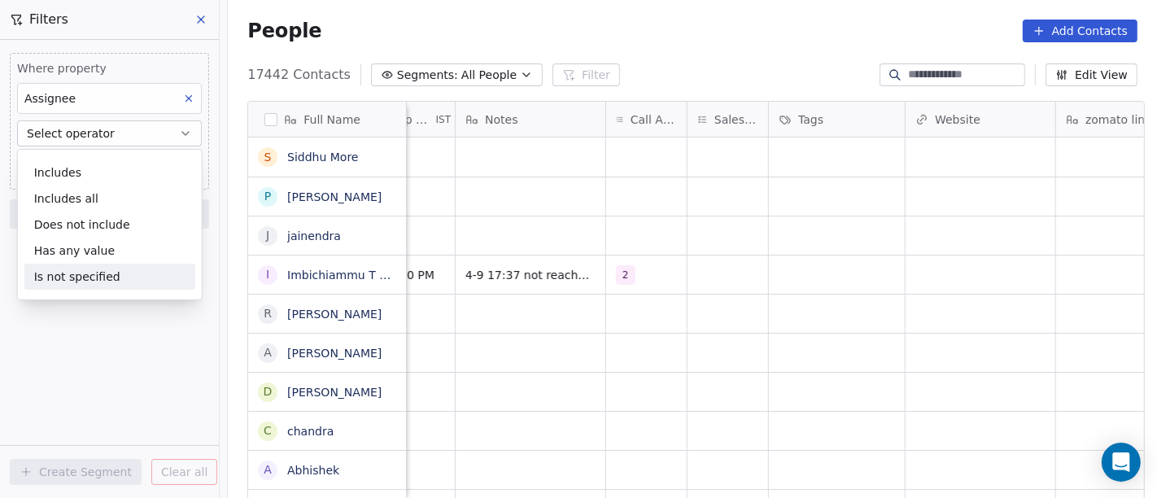
click at [103, 278] on div "Is not specified" at bounding box center [109, 277] width 171 height 26
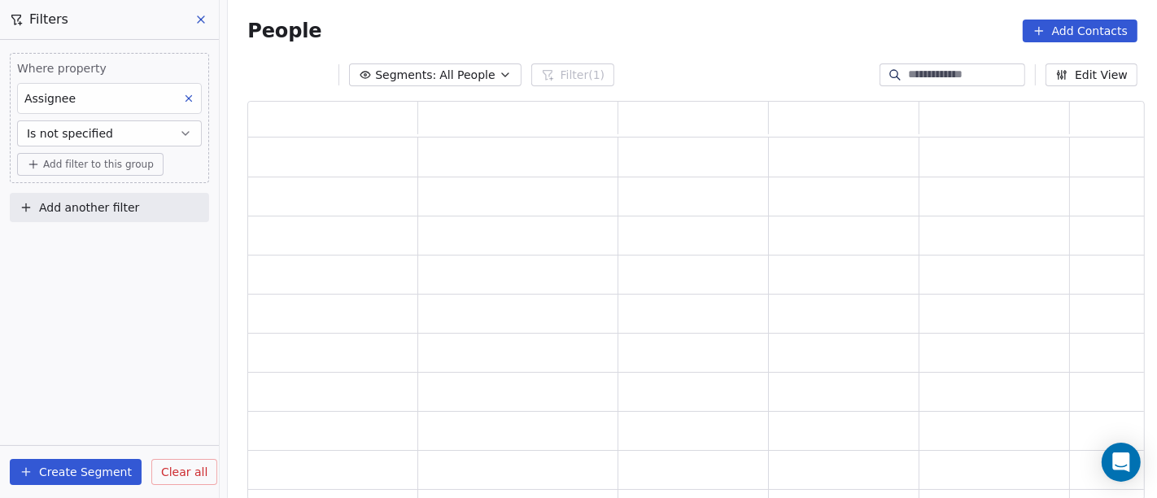
scroll to position [386, 884]
click at [128, 123] on button "Is not specified" at bounding box center [109, 133] width 185 height 26
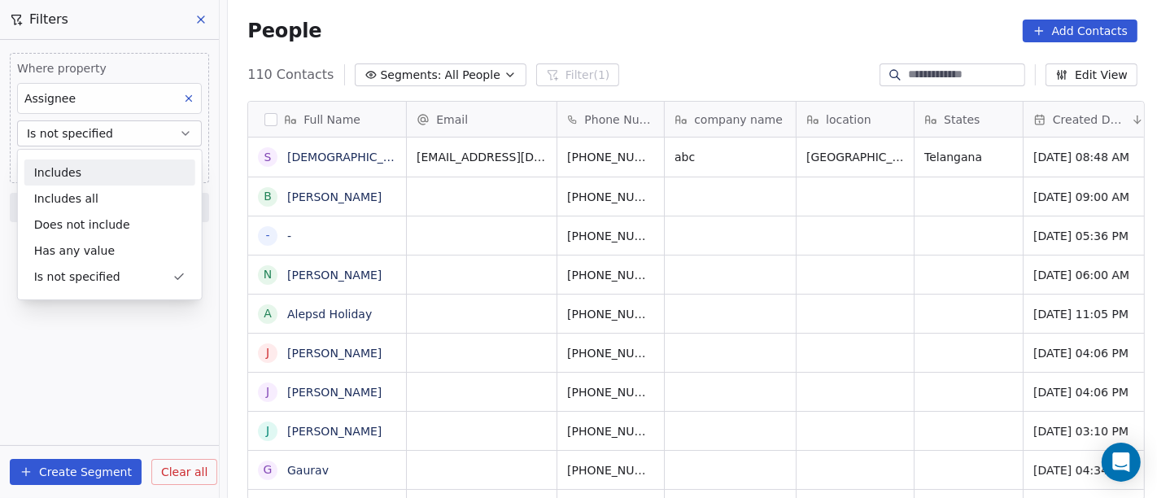
click at [114, 179] on div "Includes" at bounding box center [109, 173] width 171 height 26
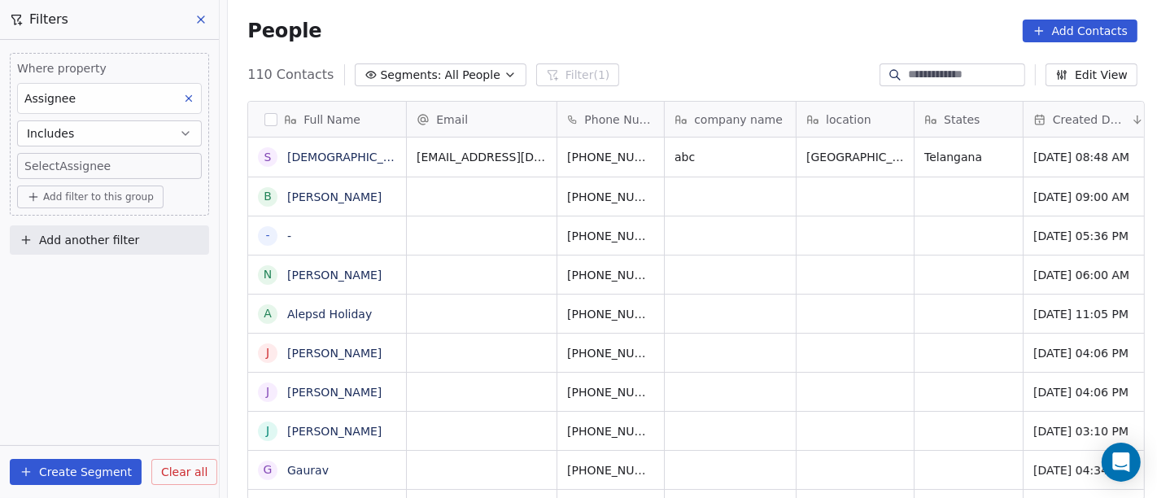
click at [101, 167] on body "On2Cook India Pvt. Ltd. Contacts People Marketing Workflows Campaigns Metrics &…" at bounding box center [578, 249] width 1157 height 498
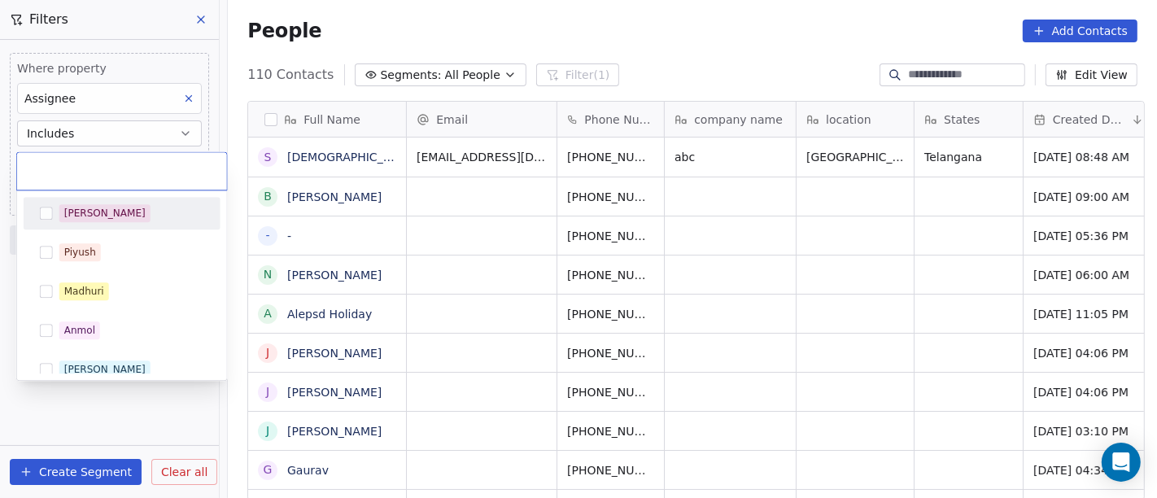
click at [99, 214] on div "[PERSON_NAME]" at bounding box center [131, 213] width 145 height 18
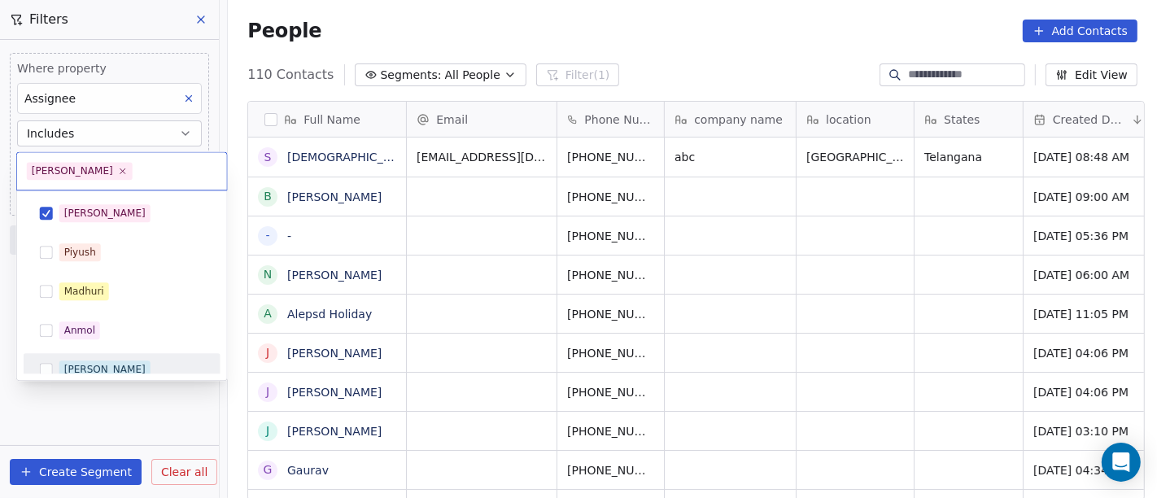
click at [115, 413] on html "On2Cook India Pvt. Ltd. Contacts People Marketing Workflows Campaigns Metrics &…" at bounding box center [578, 249] width 1157 height 498
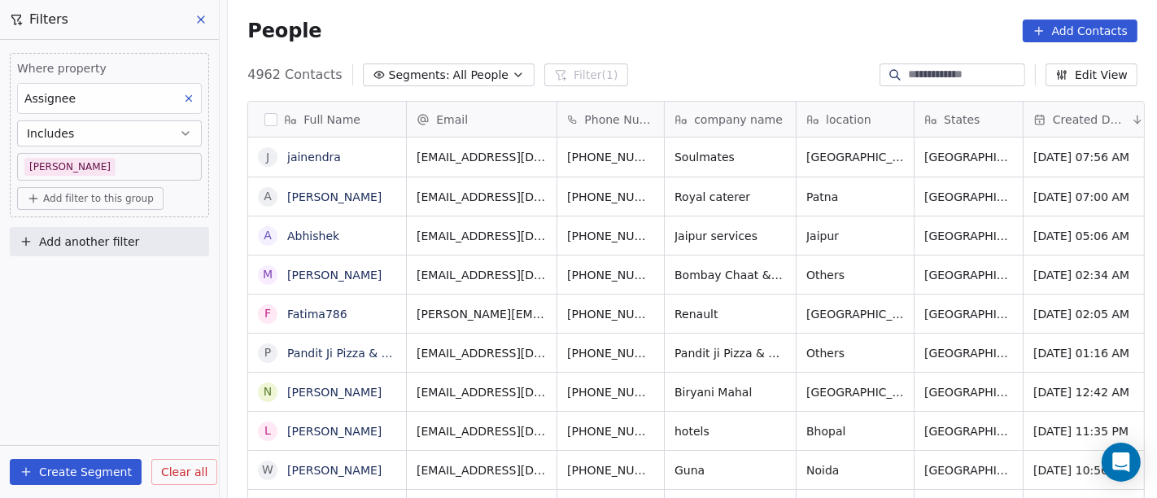
click at [128, 194] on span "Add filter to this group" at bounding box center [98, 198] width 111 height 13
click at [122, 235] on span "Contact properties" at bounding box center [87, 232] width 106 height 17
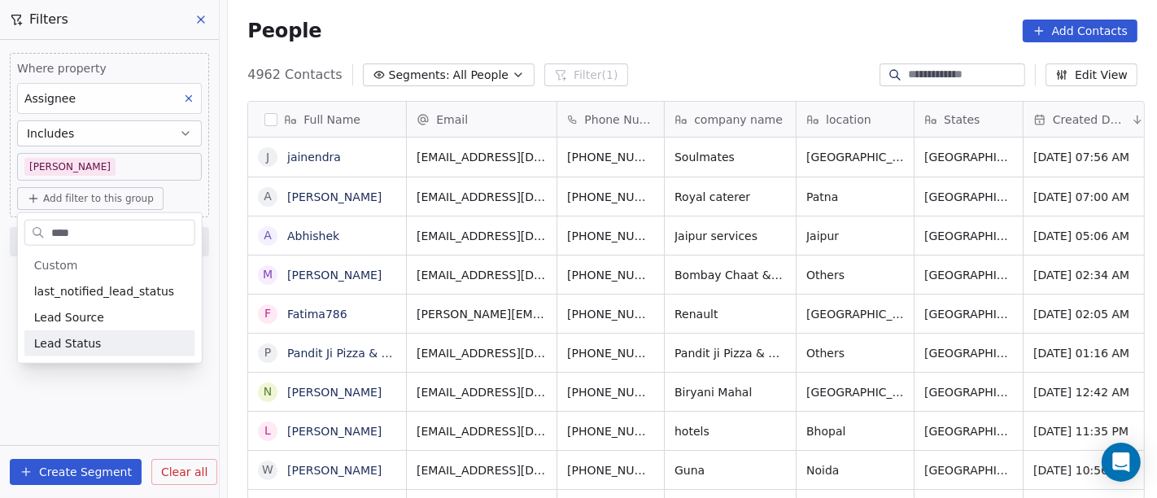
type input "****"
click at [104, 339] on div "Lead Status" at bounding box center [109, 343] width 151 height 16
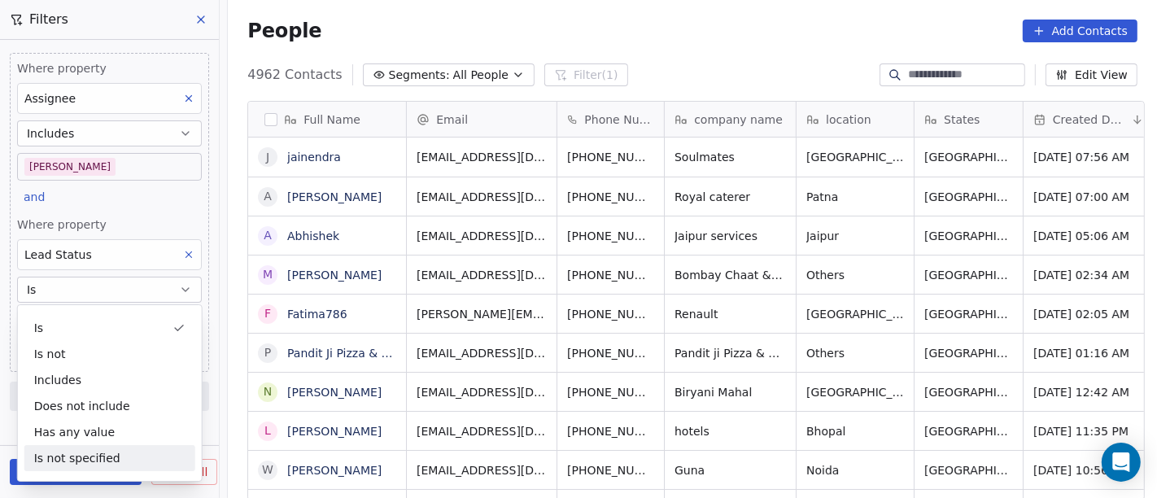
click at [97, 461] on div "Is not specified" at bounding box center [109, 458] width 171 height 26
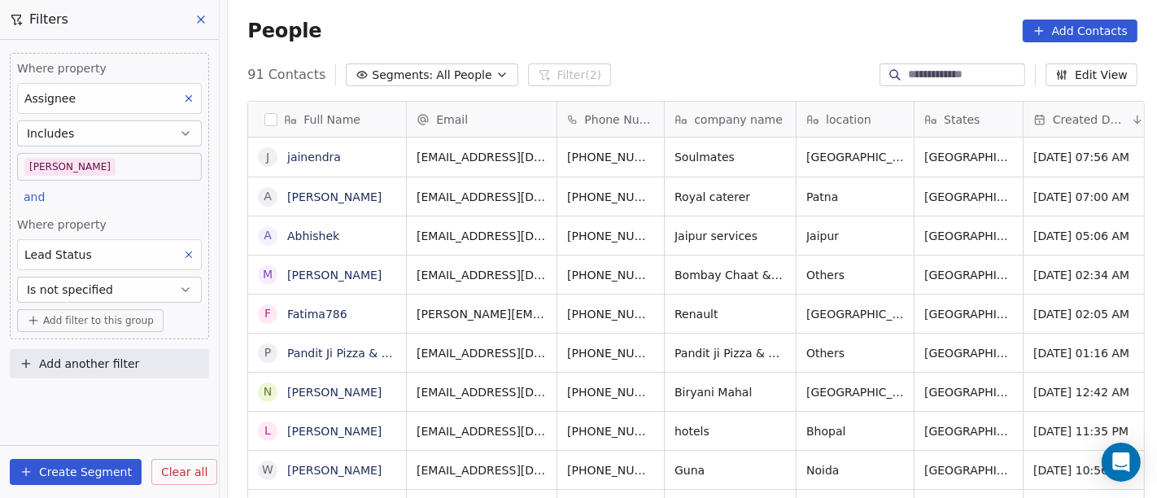
click at [670, 33] on div "People Add Contacts" at bounding box center [692, 31] width 890 height 23
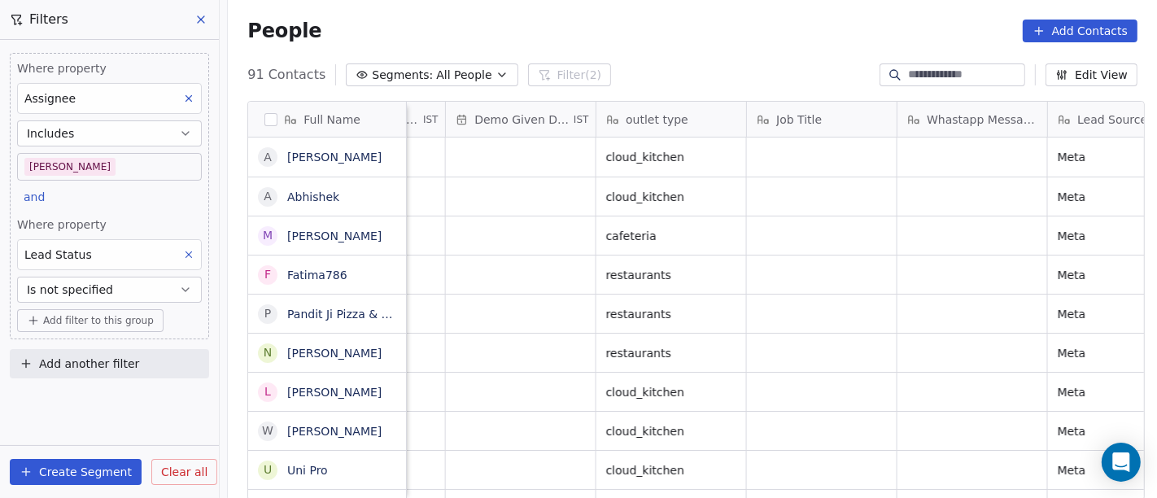
scroll to position [0, 2209]
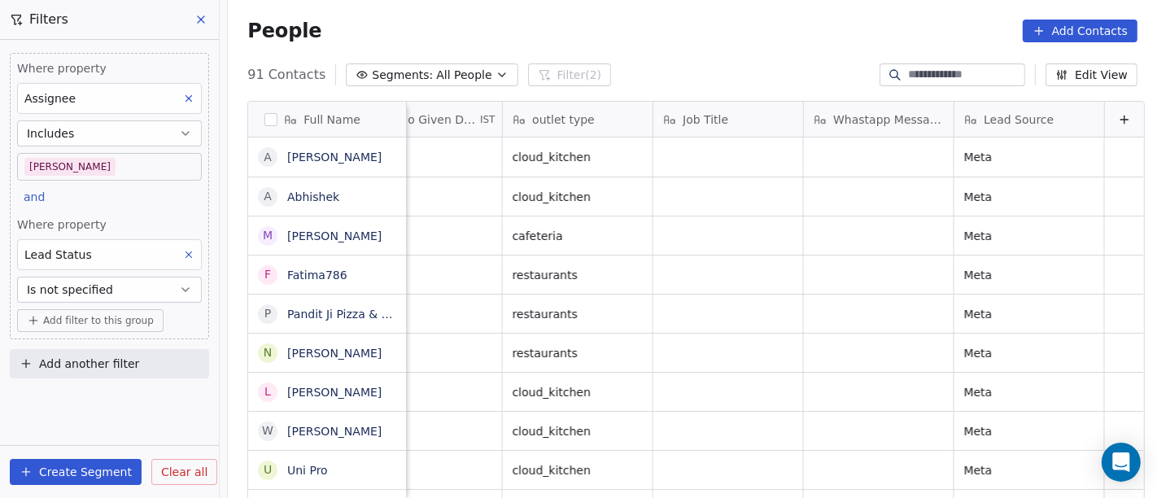
click at [1102, 69] on button "Edit View" at bounding box center [1092, 74] width 92 height 23
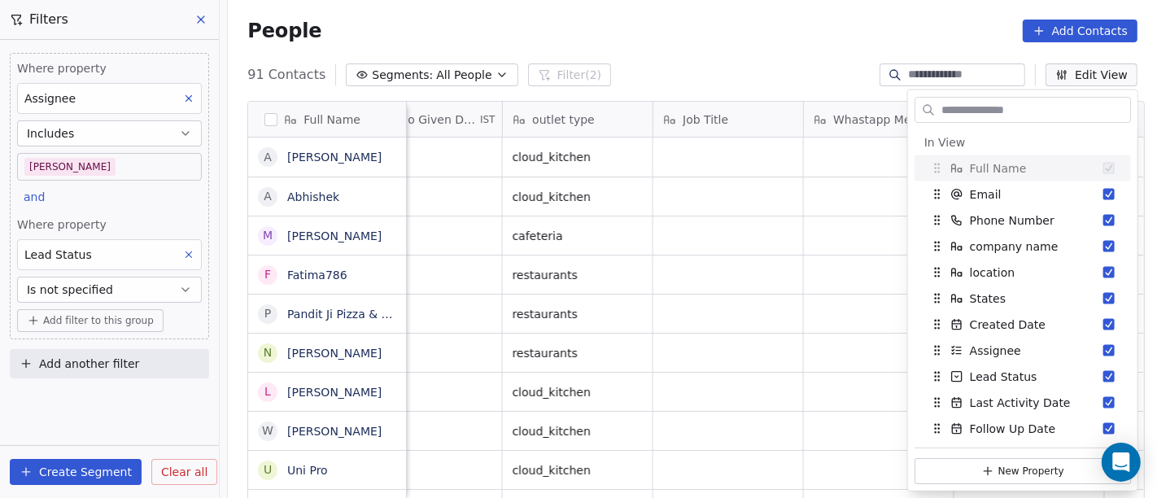
click at [985, 112] on input "text" at bounding box center [1034, 110] width 192 height 24
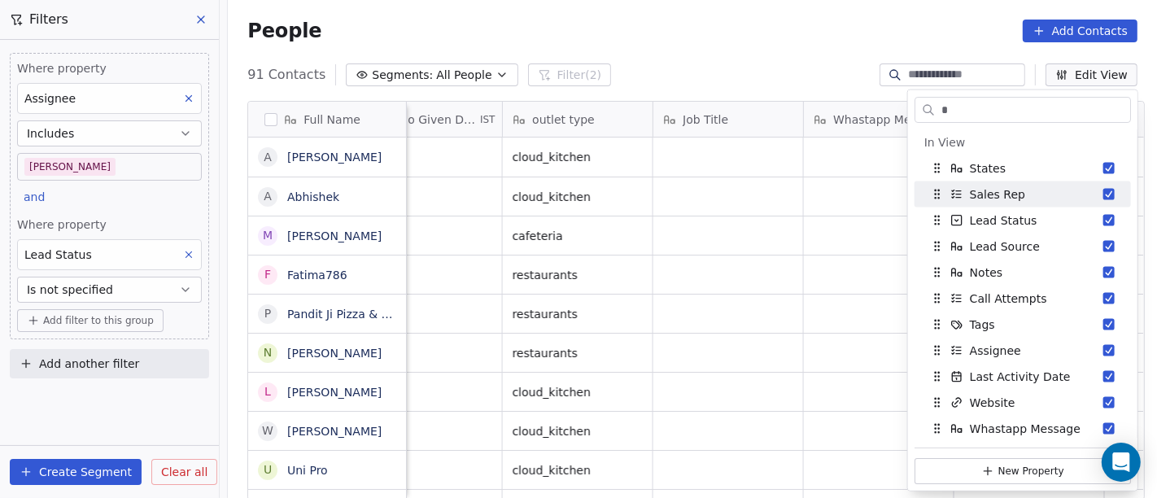
type input "*"
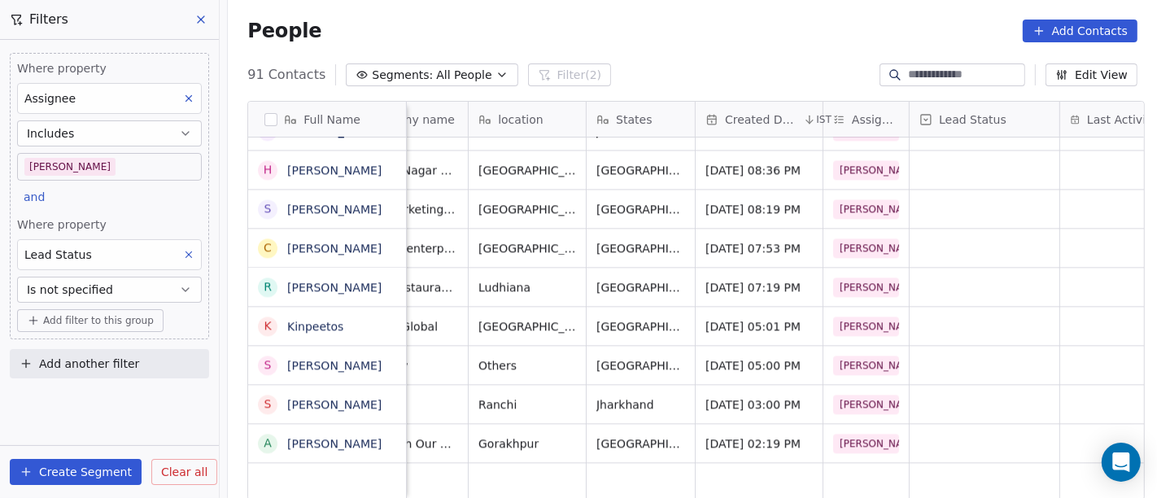
scroll to position [14, 328]
click at [853, 434] on span "[PERSON_NAME]" at bounding box center [881, 444] width 94 height 20
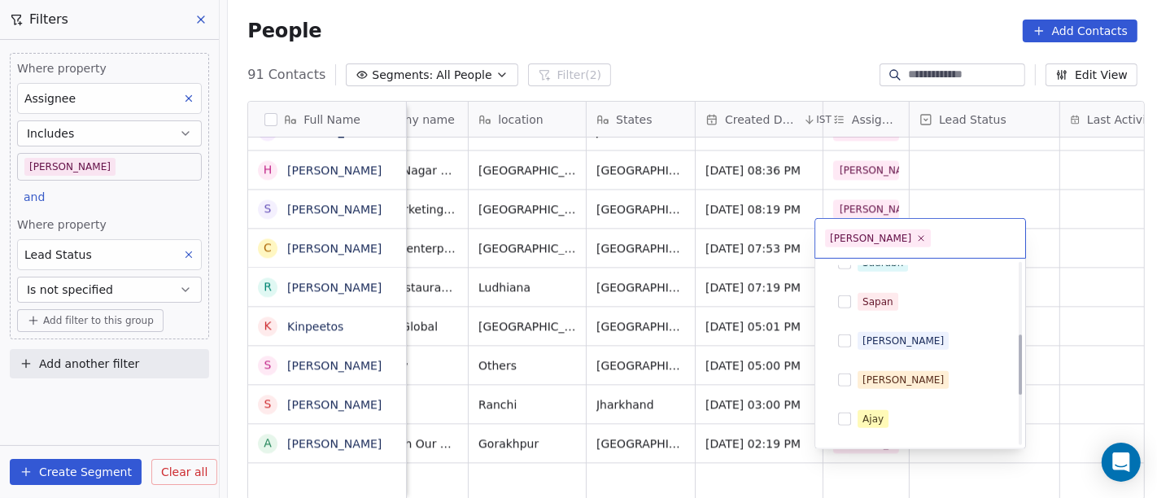
scroll to position [363, 0]
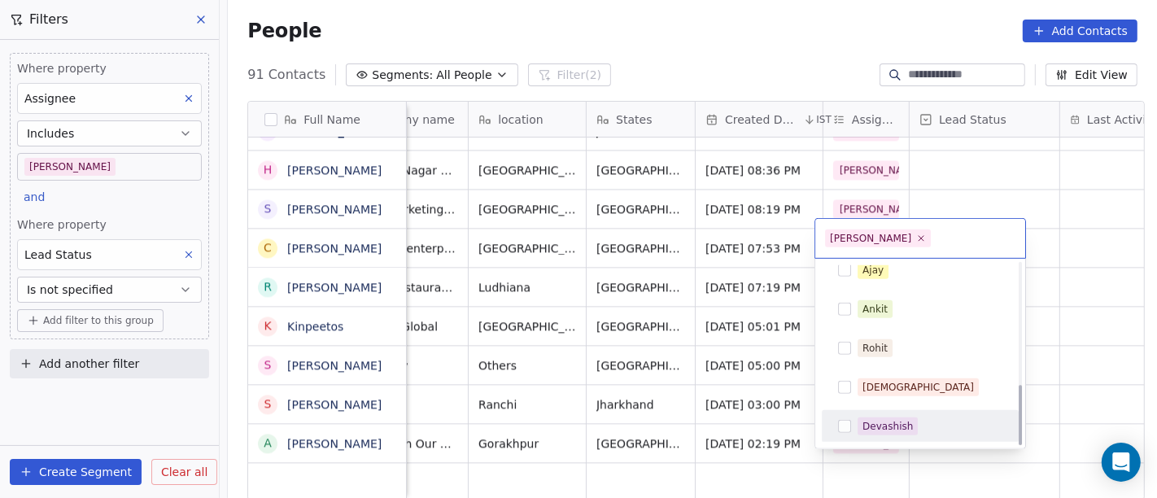
click at [881, 419] on div "Devashish" at bounding box center [888, 426] width 50 height 15
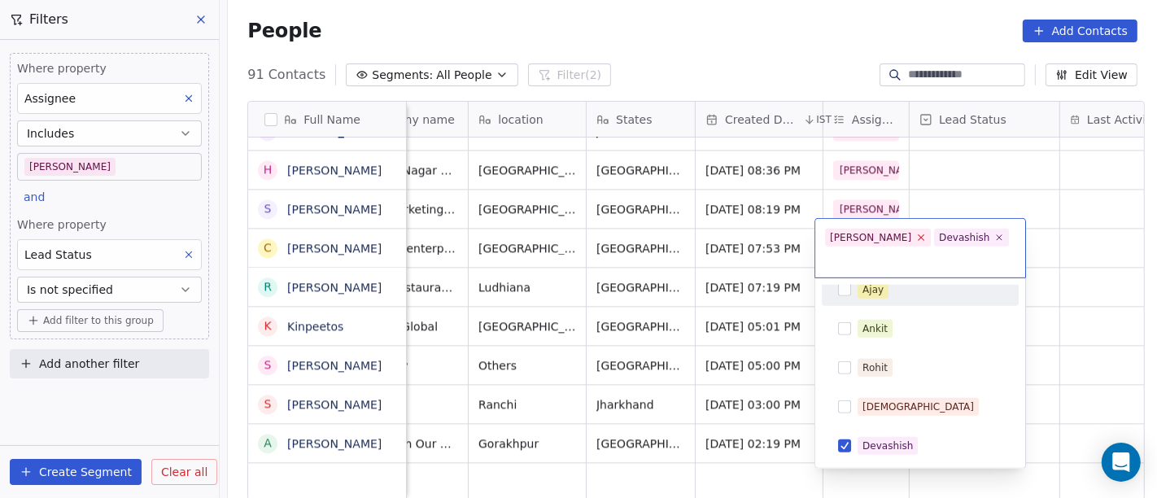
click at [916, 238] on icon at bounding box center [921, 237] width 11 height 11
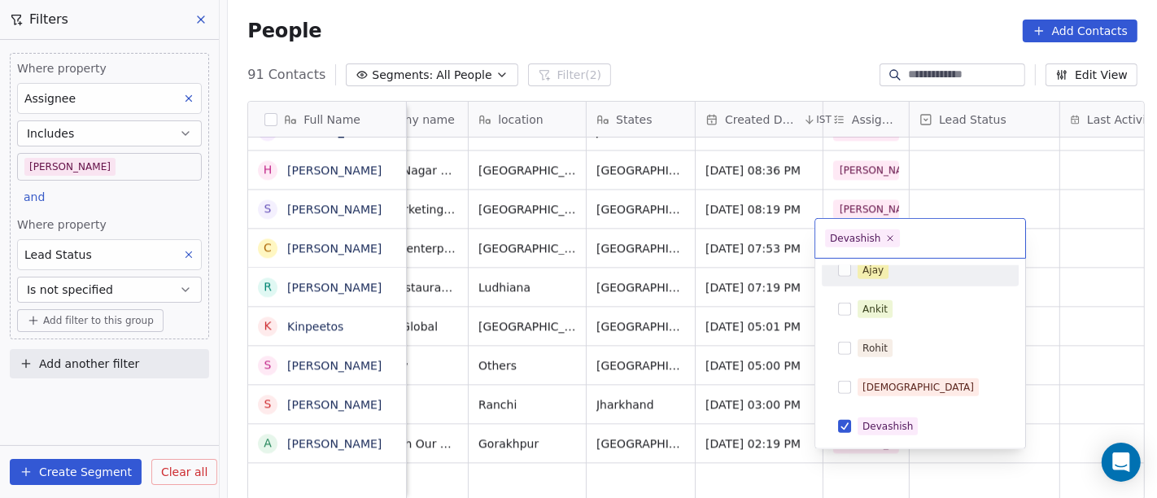
click at [986, 185] on html "On2Cook India Pvt. Ltd. Contacts People Marketing Workflows Campaigns Metrics &…" at bounding box center [578, 249] width 1157 height 498
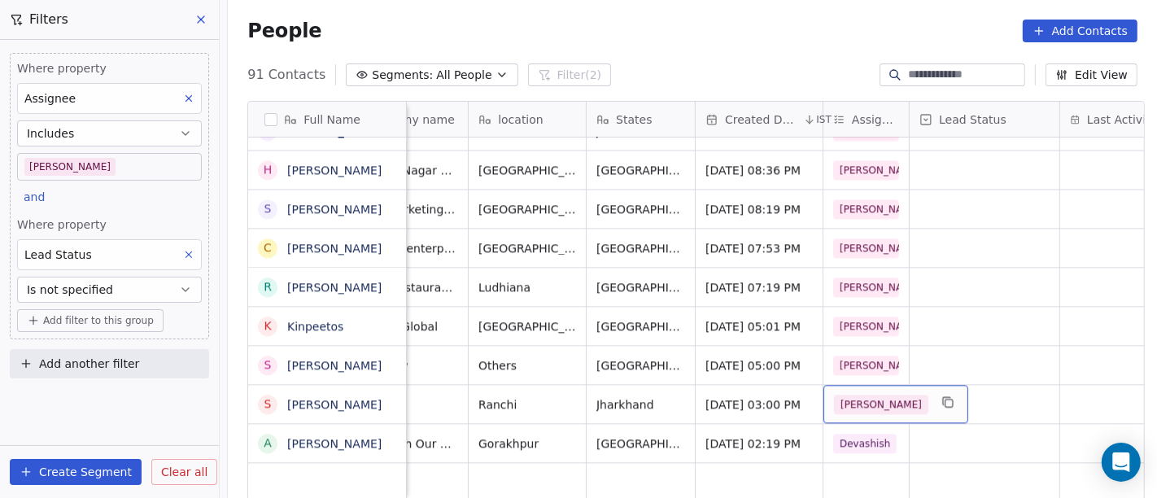
click at [867, 385] on div "[PERSON_NAME]" at bounding box center [896, 404] width 145 height 38
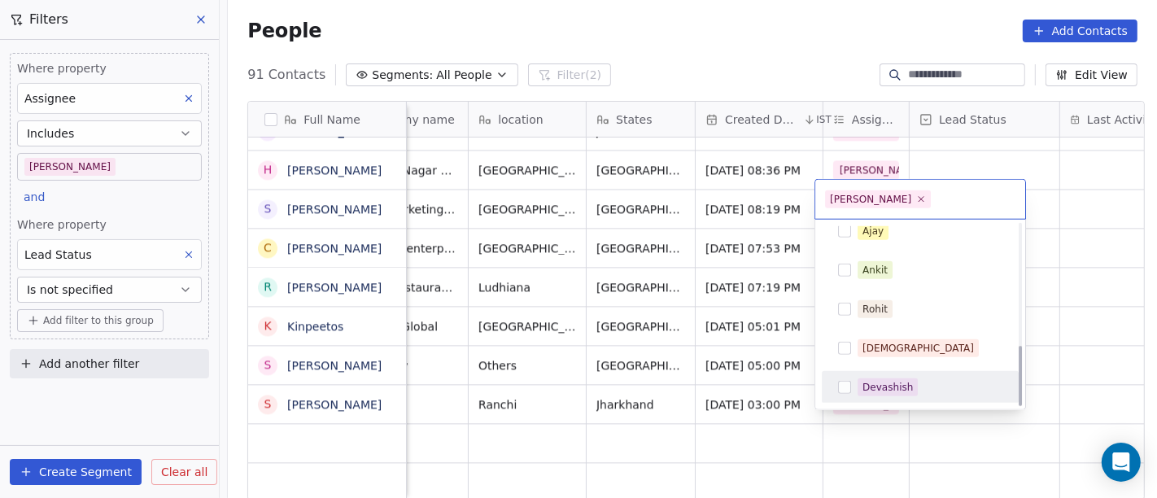
click at [881, 391] on div "Devashish" at bounding box center [888, 387] width 50 height 15
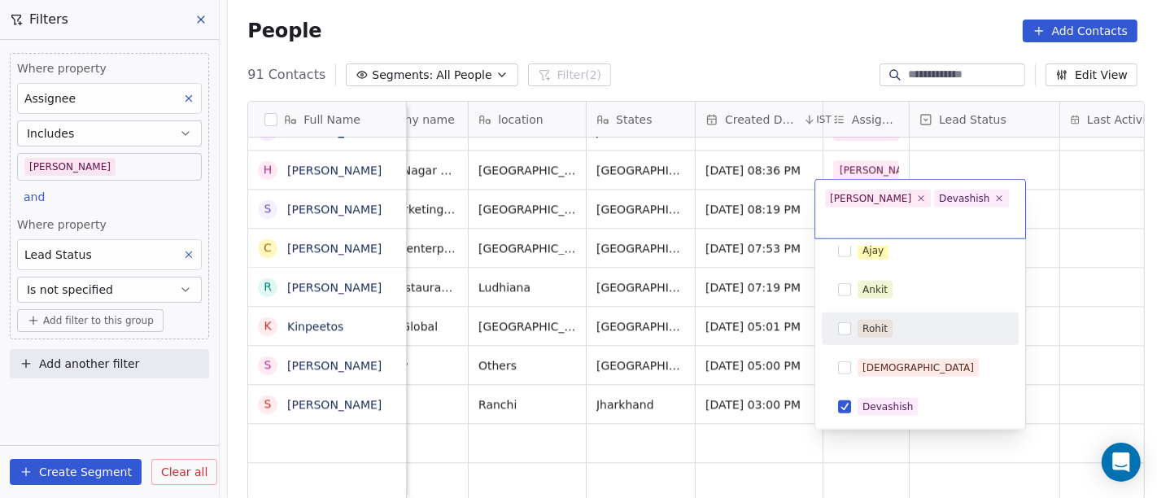
scroll to position [0, 0]
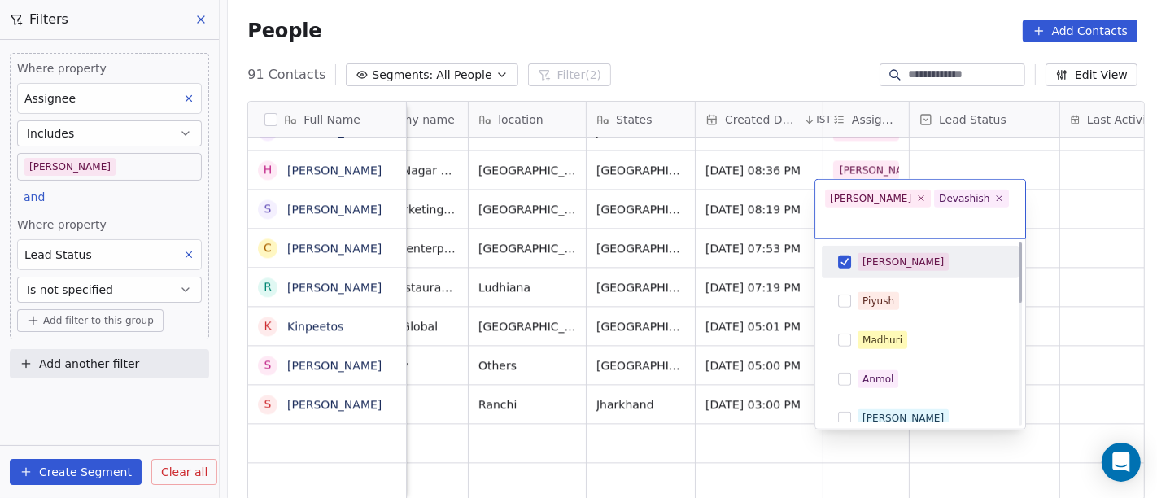
click at [863, 255] on div "[PERSON_NAME]" at bounding box center [903, 262] width 81 height 15
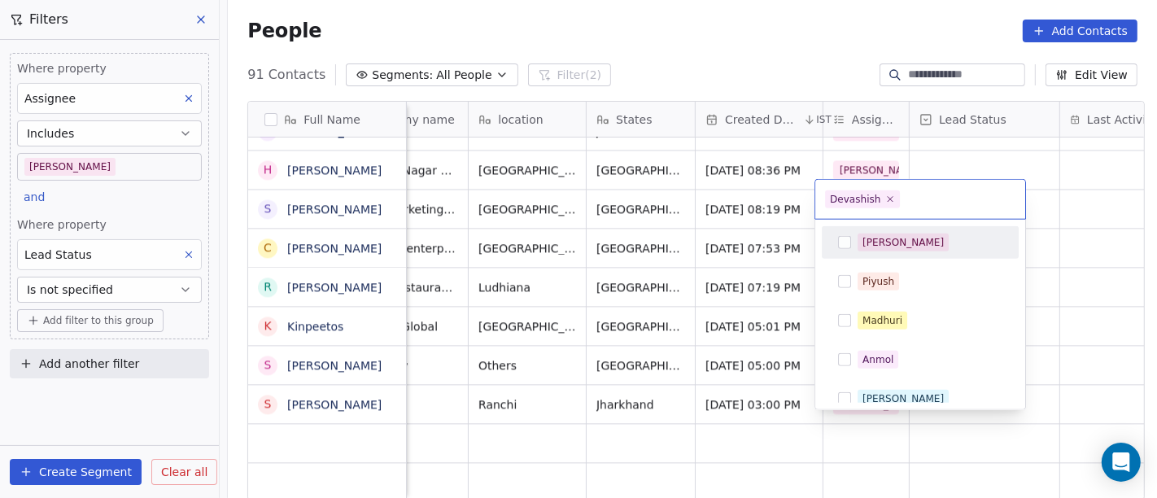
click at [1053, 165] on html "On2Cook India Pvt. Ltd. Contacts People Marketing Workflows Campaigns Metrics &…" at bounding box center [578, 249] width 1157 height 498
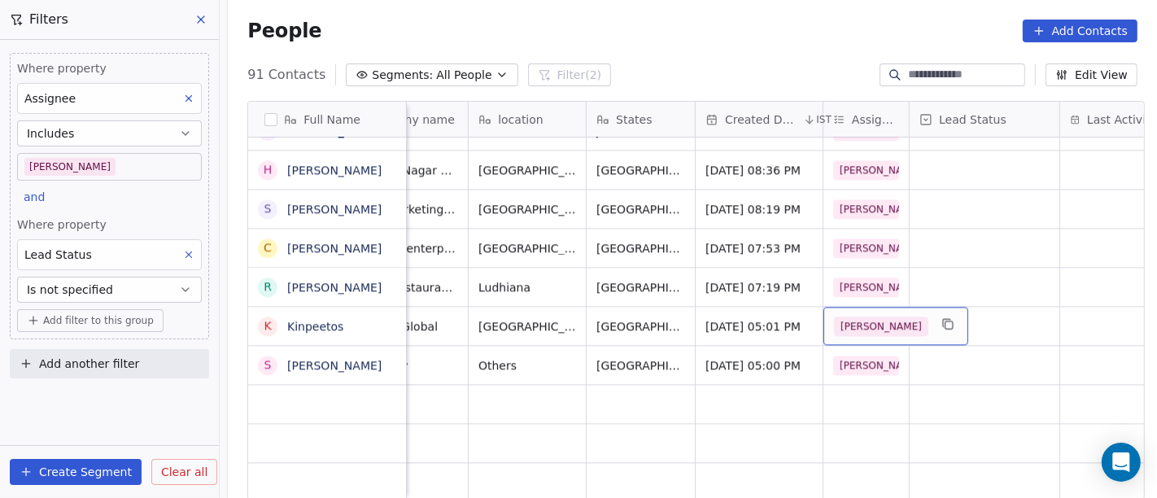
click at [848, 317] on span "[PERSON_NAME]" at bounding box center [881, 327] width 94 height 20
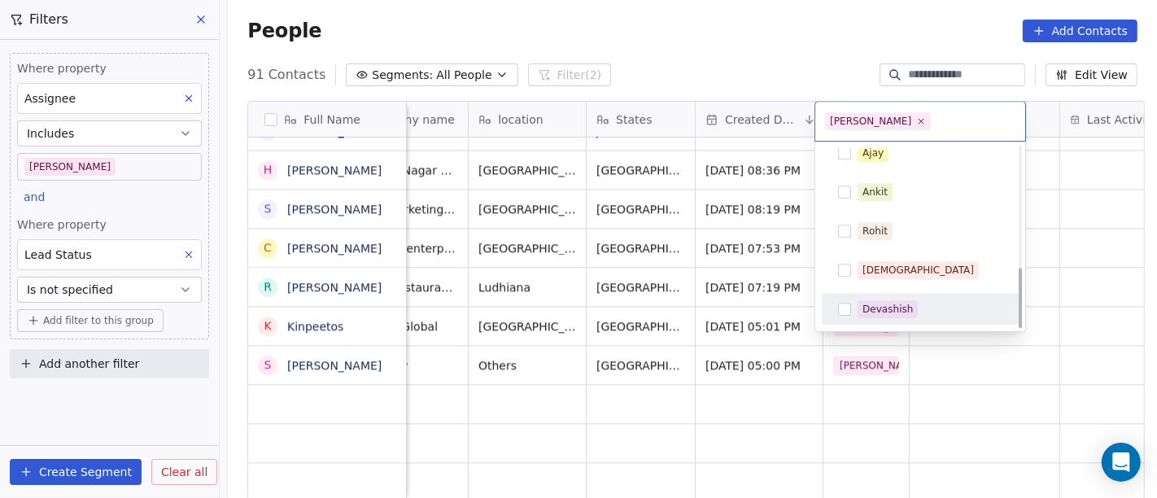
click at [843, 306] on button "Suggestions" at bounding box center [844, 309] width 13 height 13
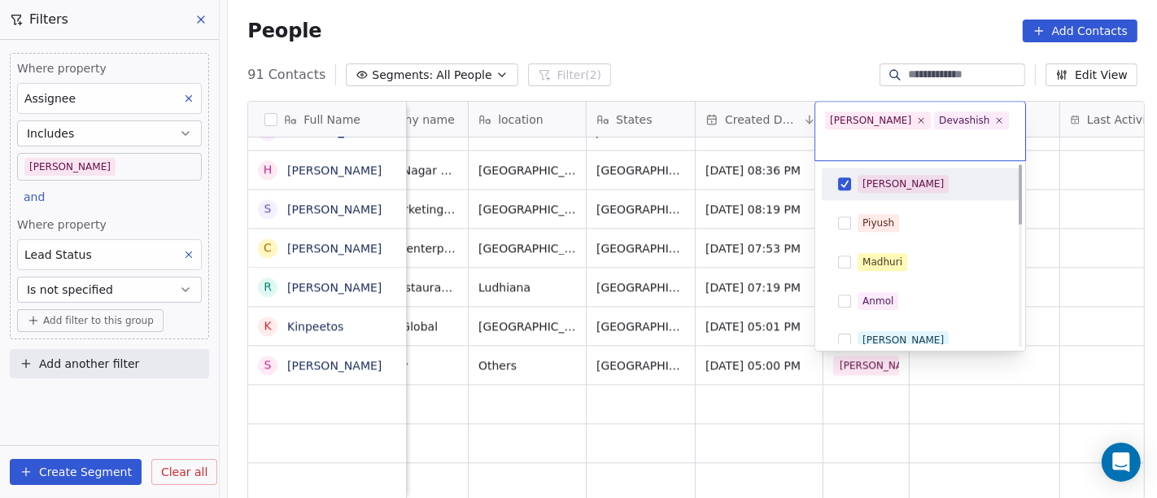
click at [839, 177] on button "Suggestions" at bounding box center [844, 183] width 13 height 13
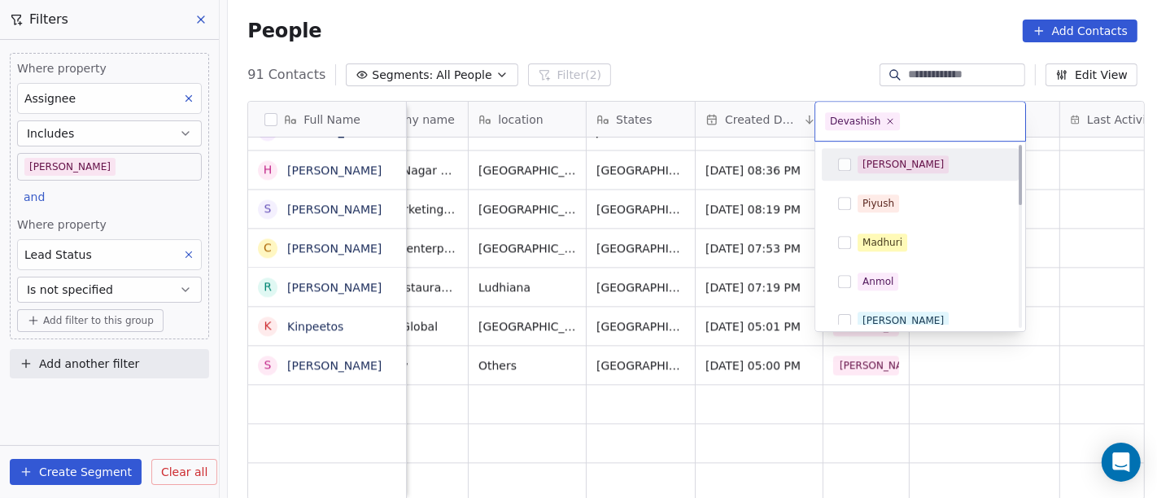
click at [726, 31] on html "On2Cook India Pvt. Ltd. Contacts People Marketing Workflows Campaigns Metrics &…" at bounding box center [578, 249] width 1157 height 498
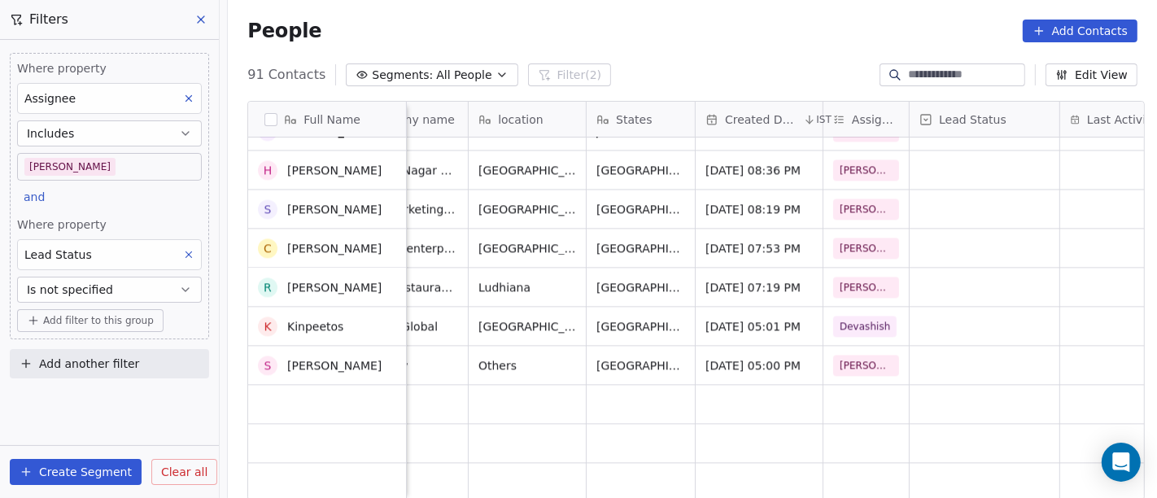
scroll to position [3173, 0]
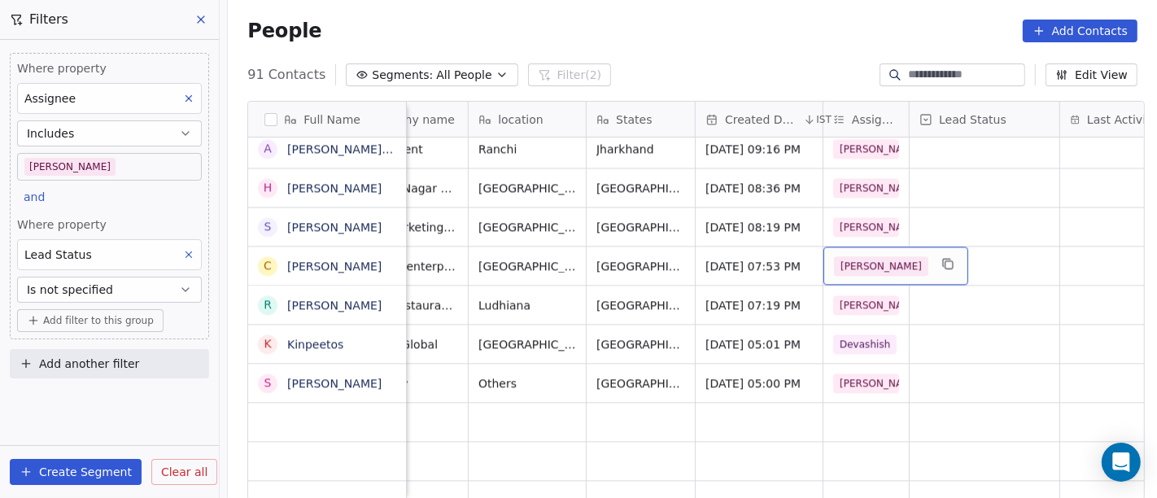
click at [838, 256] on span "[PERSON_NAME]" at bounding box center [881, 266] width 94 height 20
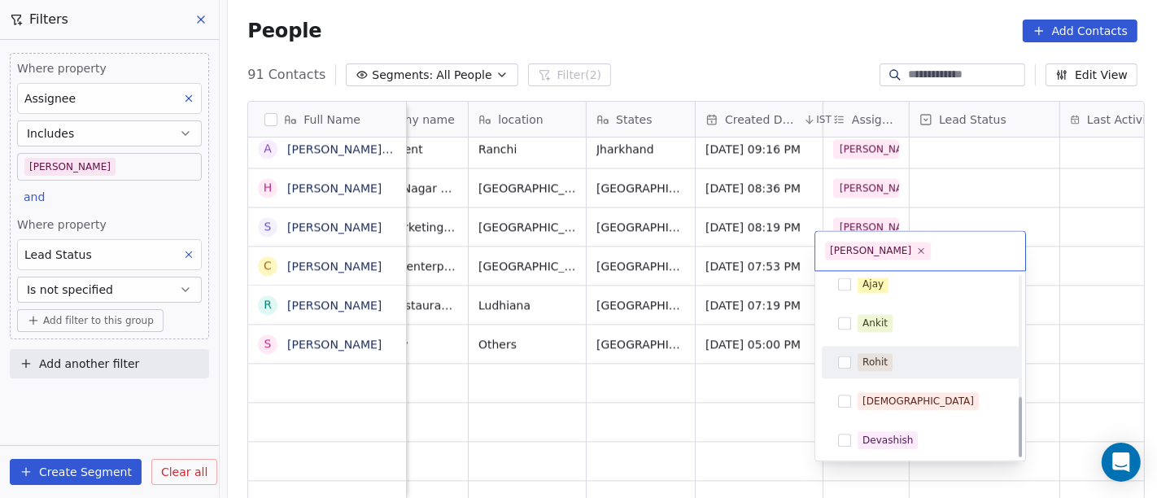
scroll to position [363, 0]
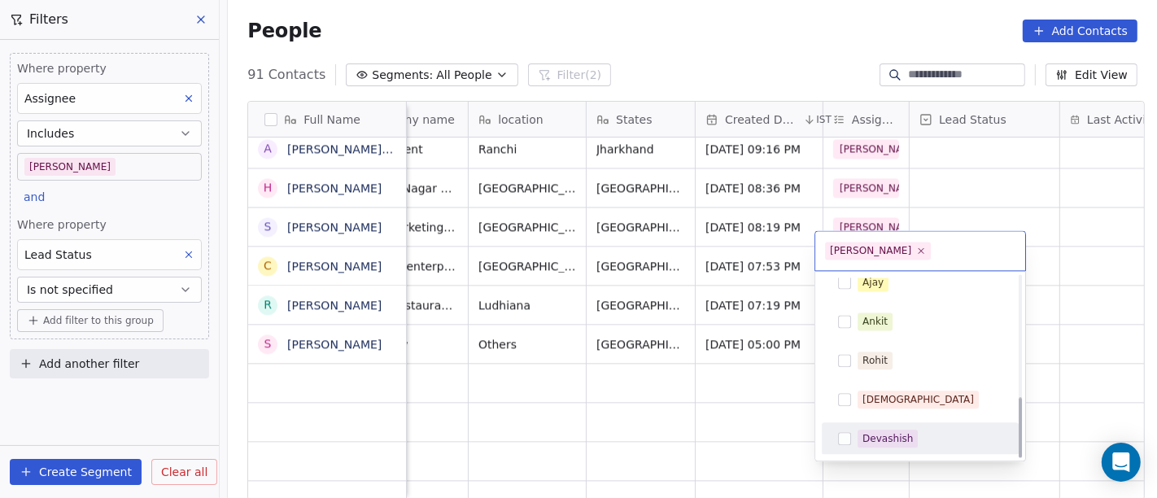
click at [871, 438] on div "Devashish" at bounding box center [888, 438] width 50 height 15
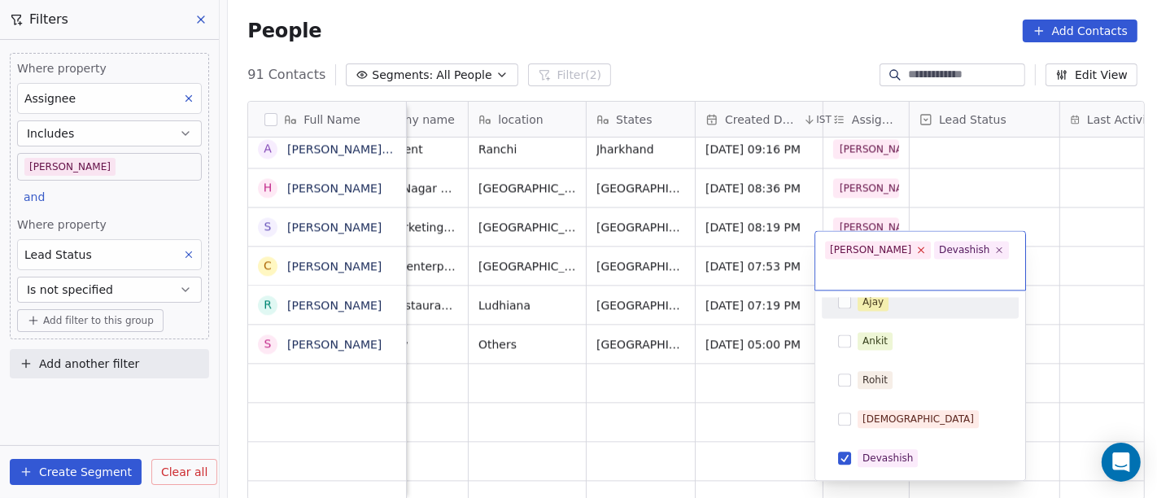
click at [916, 249] on icon at bounding box center [921, 250] width 11 height 11
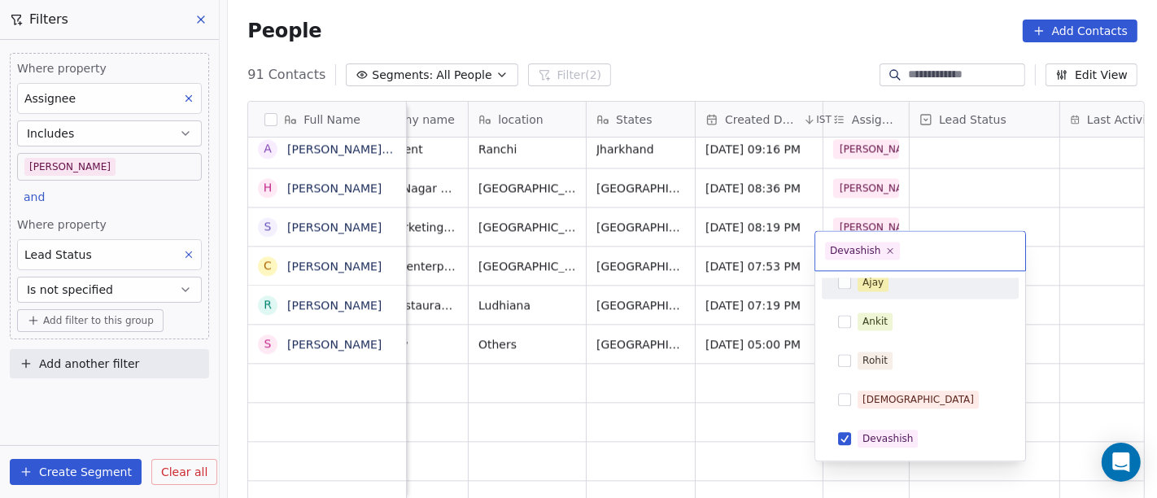
click at [959, 180] on html "On2Cook India Pvt. Ltd. Contacts People Marketing Workflows Campaigns Metrics &…" at bounding box center [578, 249] width 1157 height 498
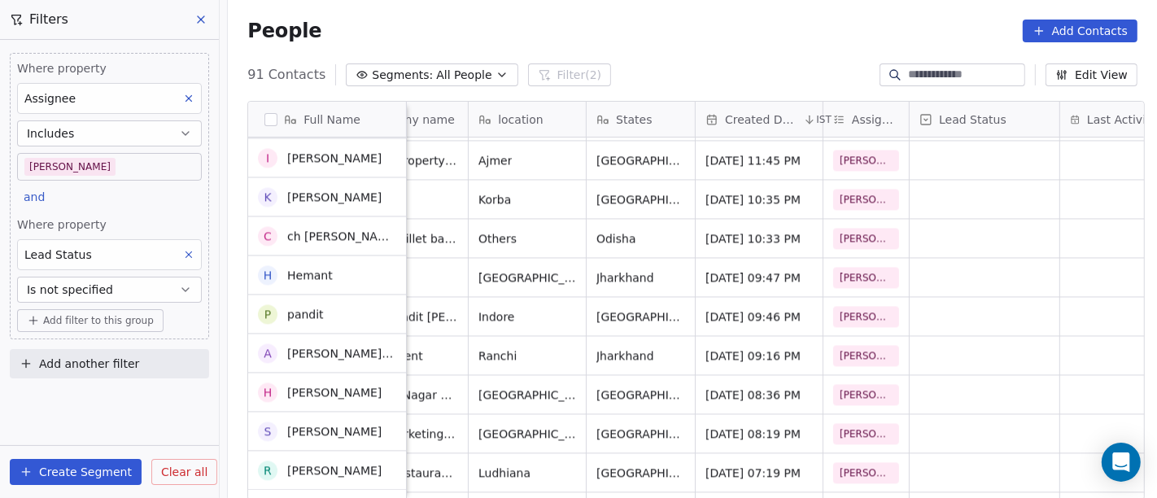
scroll to position [0, 0]
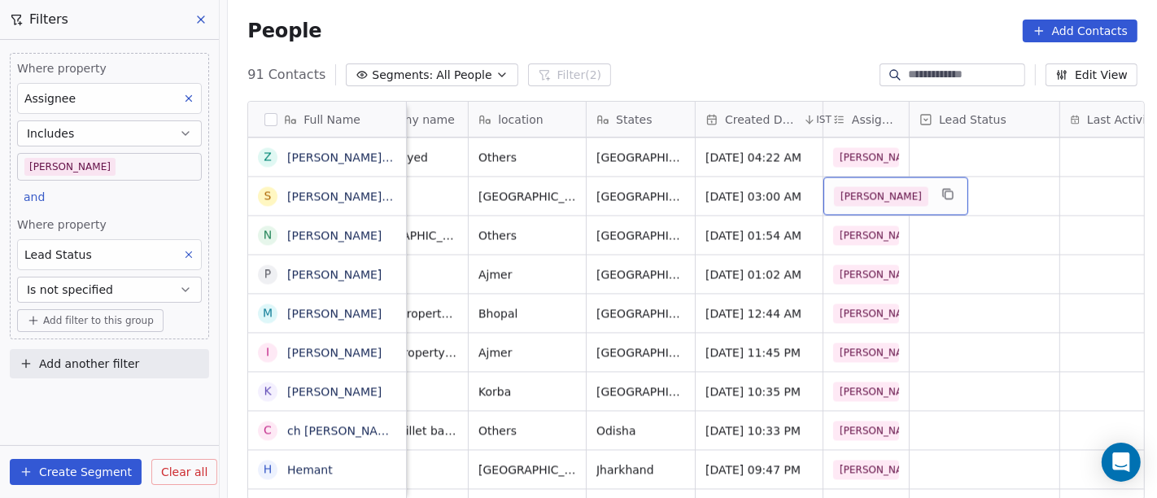
click at [853, 186] on span "[PERSON_NAME]" at bounding box center [881, 196] width 94 height 20
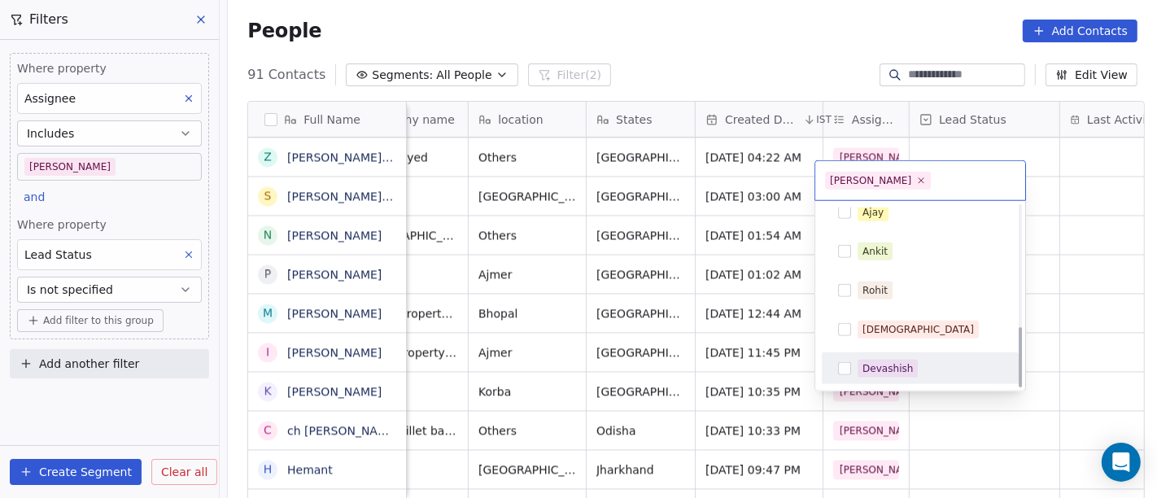
click at [886, 364] on div "Devashish" at bounding box center [888, 368] width 50 height 15
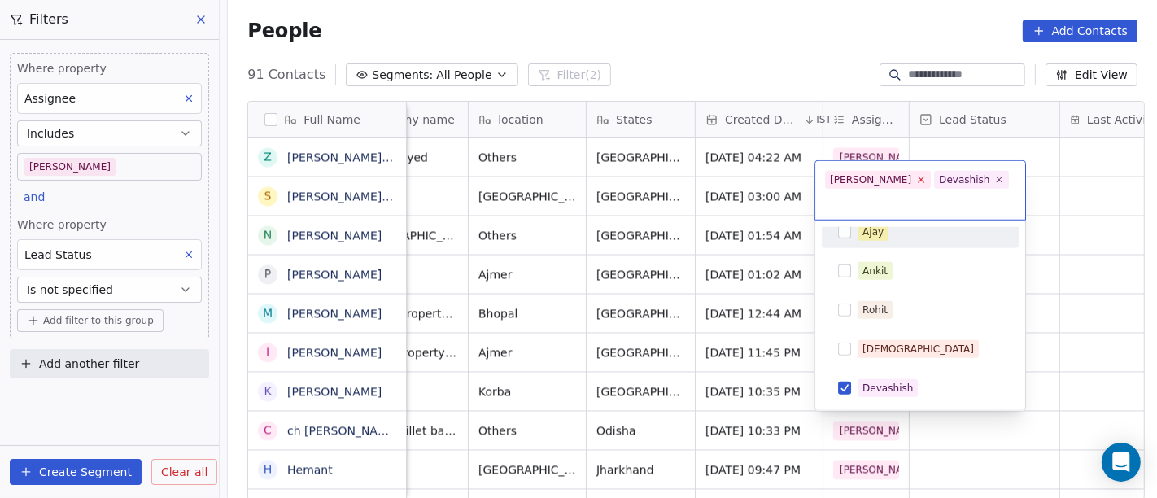
click at [916, 178] on icon at bounding box center [921, 179] width 11 height 11
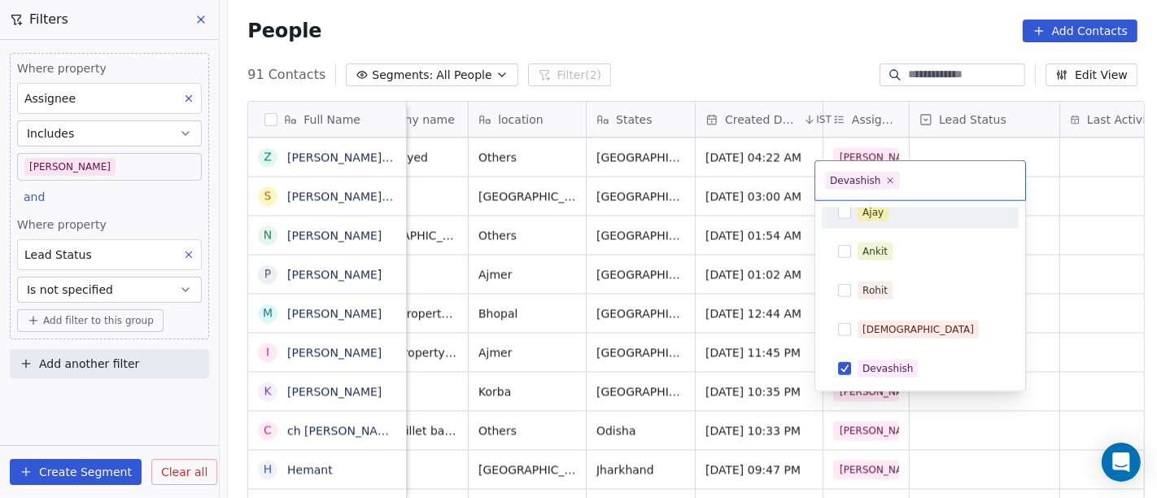
click at [783, 61] on html "On2Cook India Pvt. Ltd. Contacts People Marketing Workflows Campaigns Metrics &…" at bounding box center [578, 249] width 1157 height 498
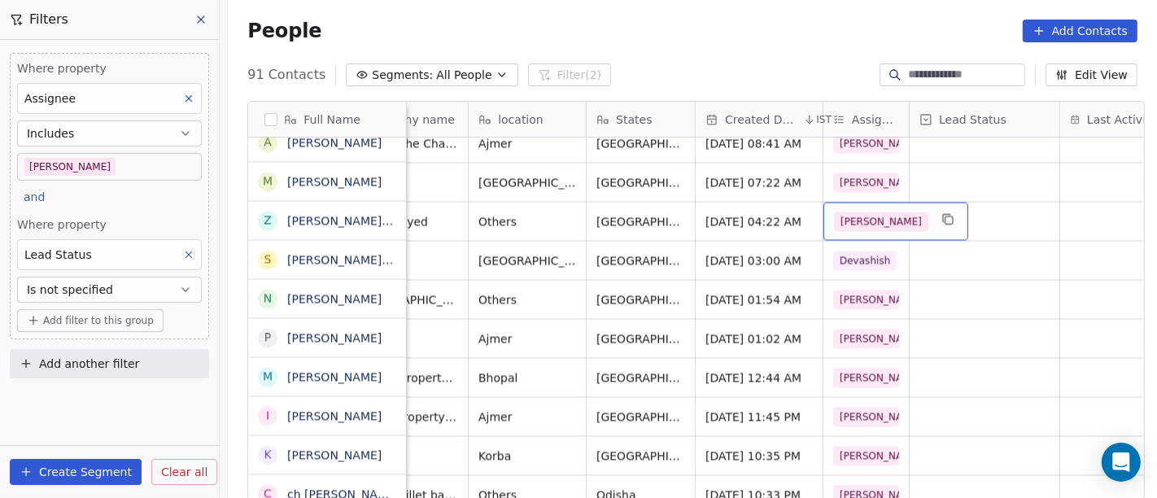
click at [841, 214] on span "[PERSON_NAME]" at bounding box center [881, 222] width 94 height 20
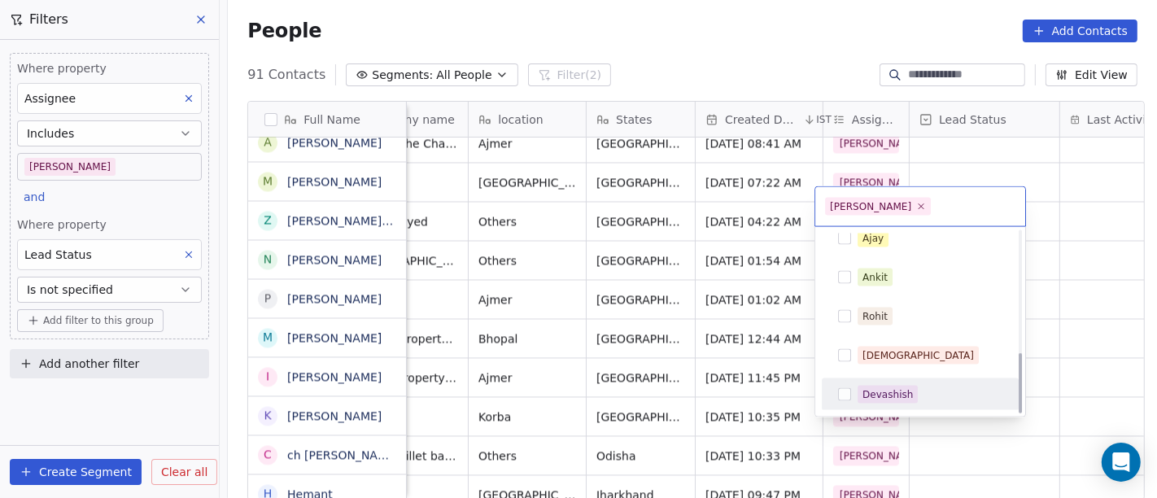
click at [864, 396] on div "Devashish" at bounding box center [888, 394] width 50 height 15
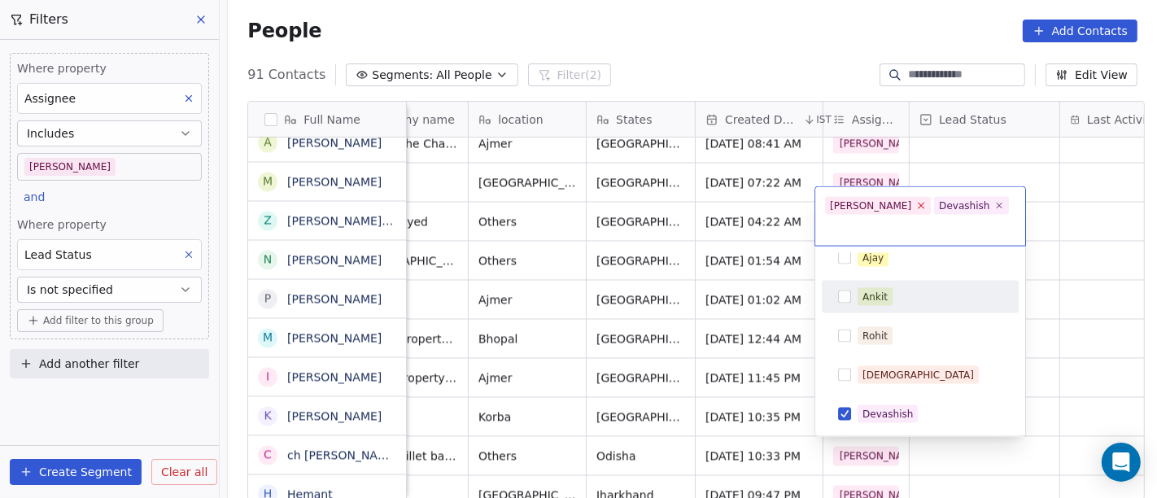
click at [916, 205] on icon at bounding box center [921, 205] width 11 height 11
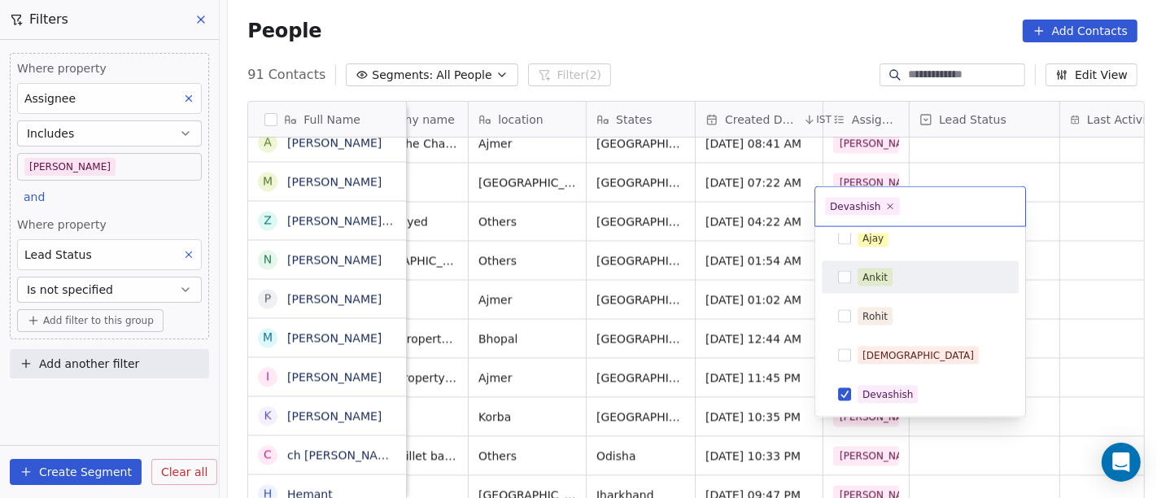
click at [1038, 168] on html "On2Cook India Pvt. Ltd. Contacts People Marketing Workflows Campaigns Metrics &…" at bounding box center [578, 249] width 1157 height 498
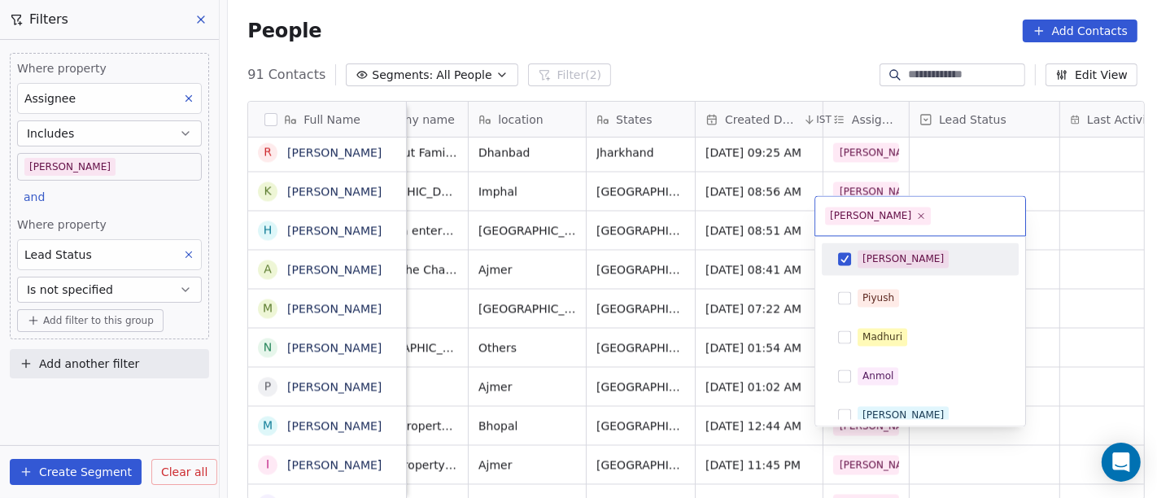
click at [863, 209] on span "[PERSON_NAME]" at bounding box center [878, 216] width 106 height 18
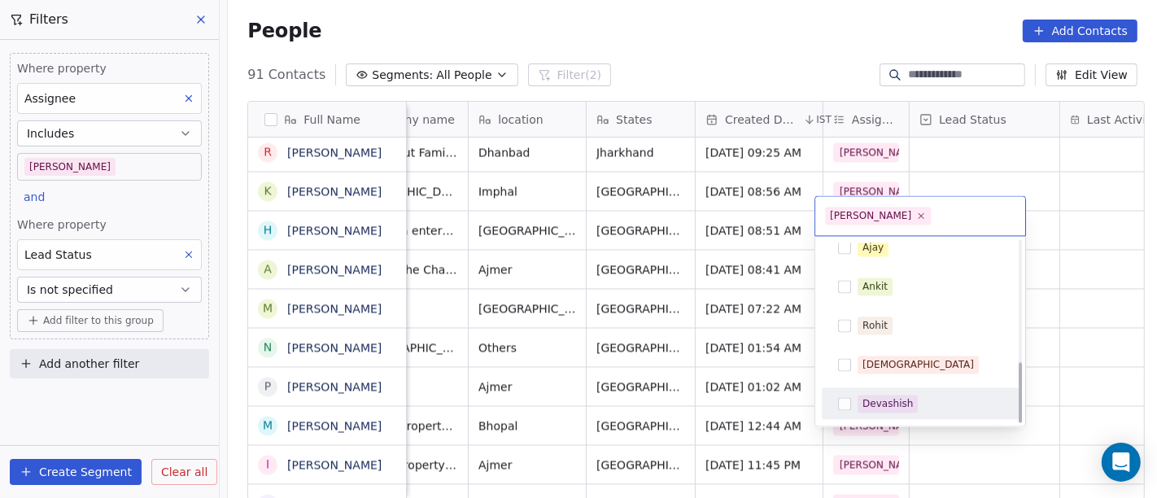
click at [890, 399] on div "Devashish" at bounding box center [888, 403] width 50 height 15
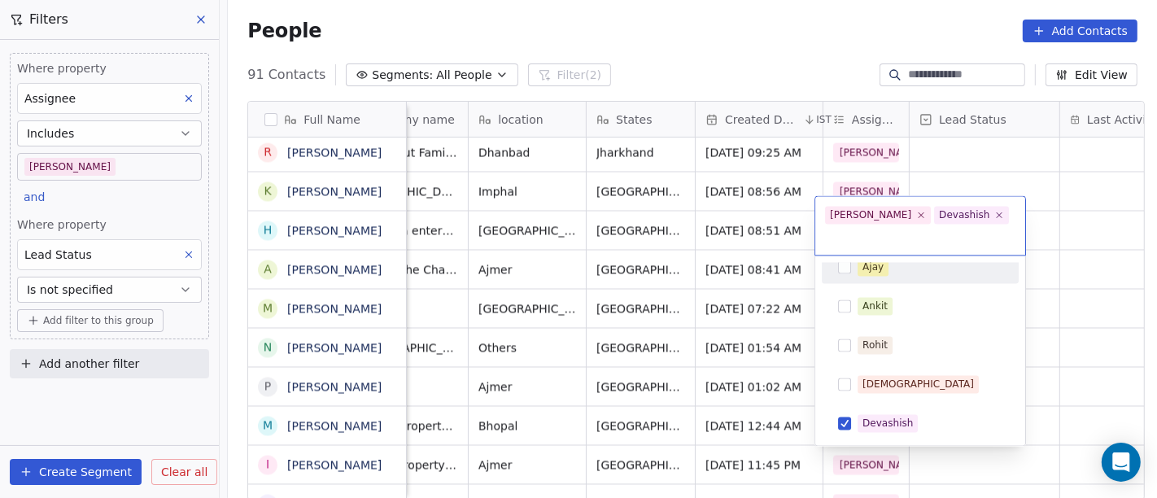
click at [868, 221] on span "[PERSON_NAME]" at bounding box center [878, 215] width 106 height 18
click at [916, 218] on icon at bounding box center [921, 215] width 11 height 11
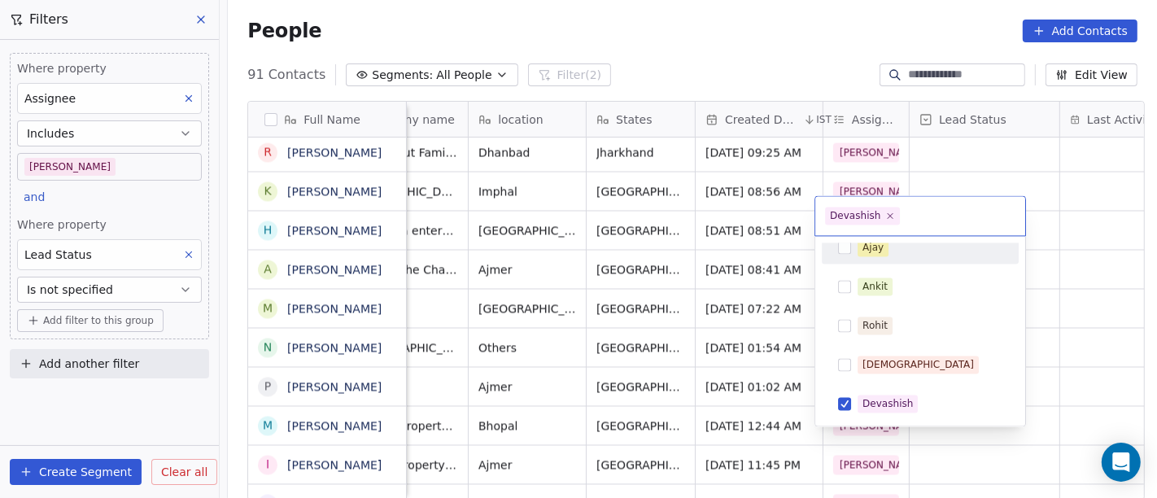
click at [1069, 251] on html "On2Cook India Pvt. Ltd. Contacts People Marketing Workflows Campaigns Metrics &…" at bounding box center [578, 249] width 1157 height 498
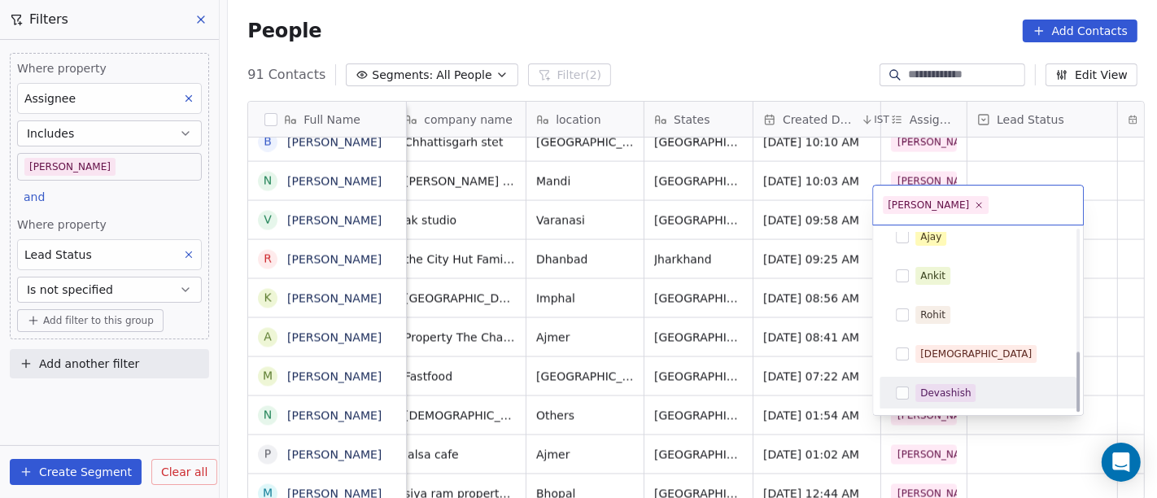
click at [916, 390] on span "Devashish" at bounding box center [946, 393] width 60 height 18
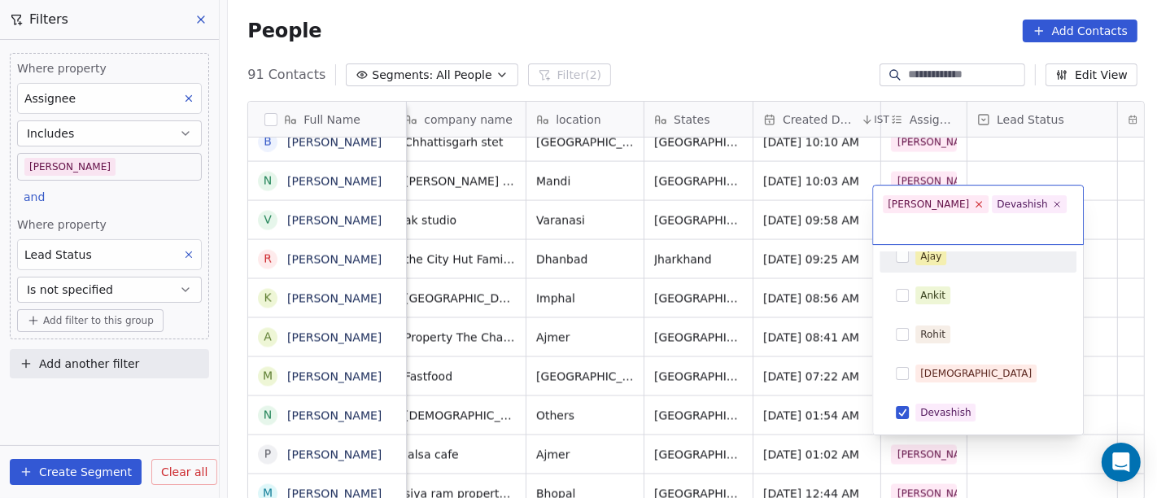
click at [977, 203] on icon at bounding box center [980, 205] width 6 height 6
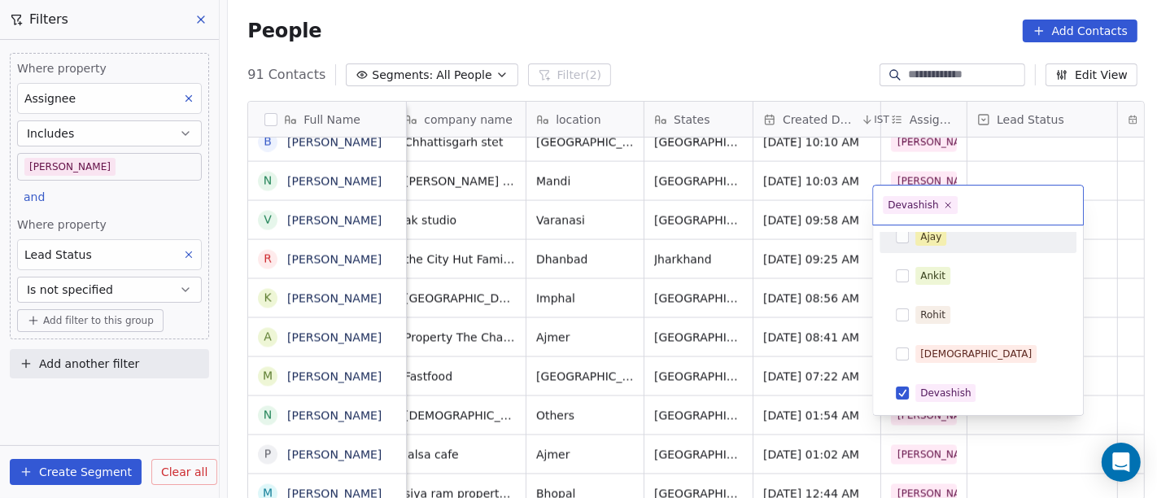
click at [1003, 151] on html "On2Cook India Pvt. Ltd. Contacts People Marketing Workflows Campaigns Metrics &…" at bounding box center [578, 249] width 1157 height 498
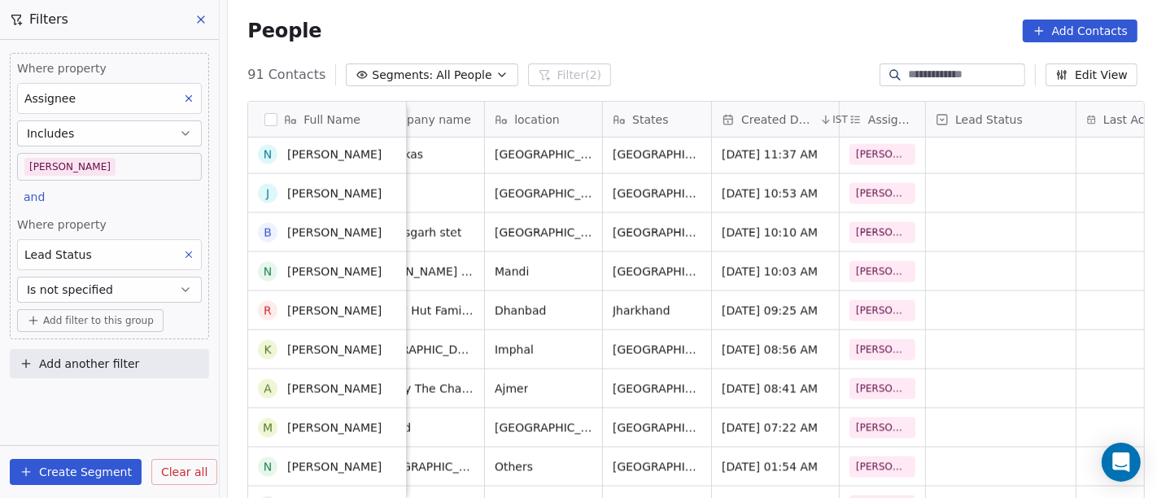
scroll to position [2296, 0]
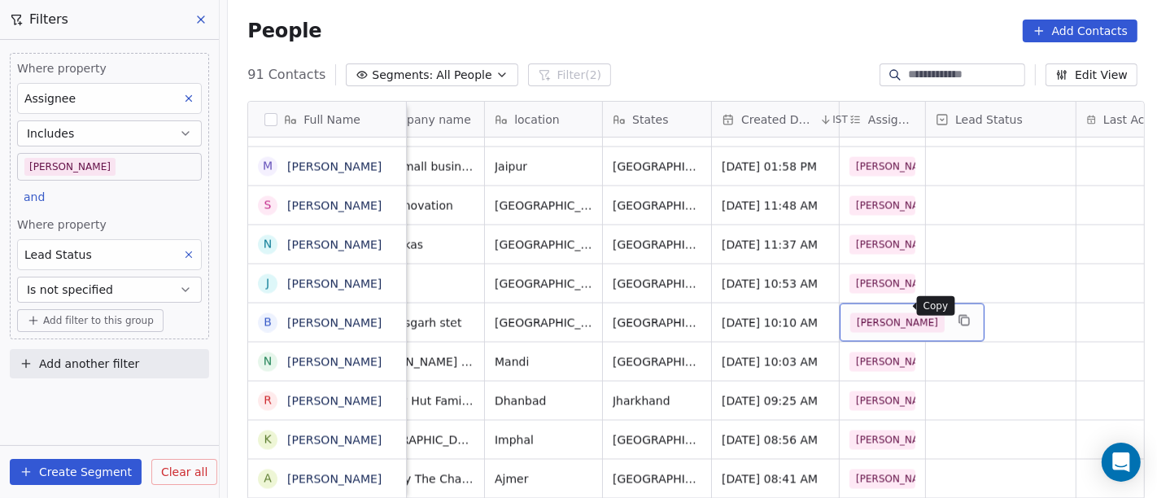
click at [955, 311] on button "grid" at bounding box center [965, 321] width 20 height 20
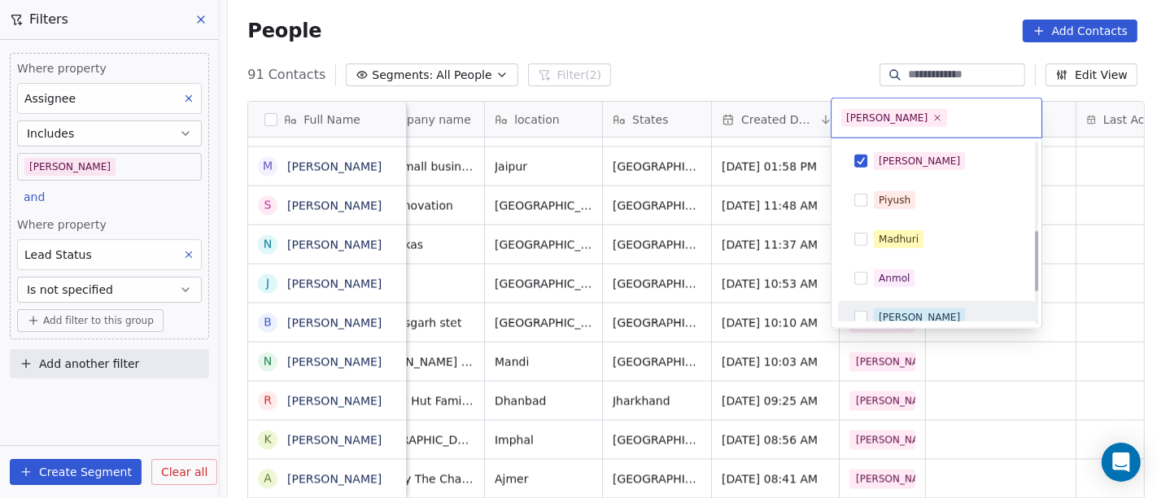
scroll to position [363, 0]
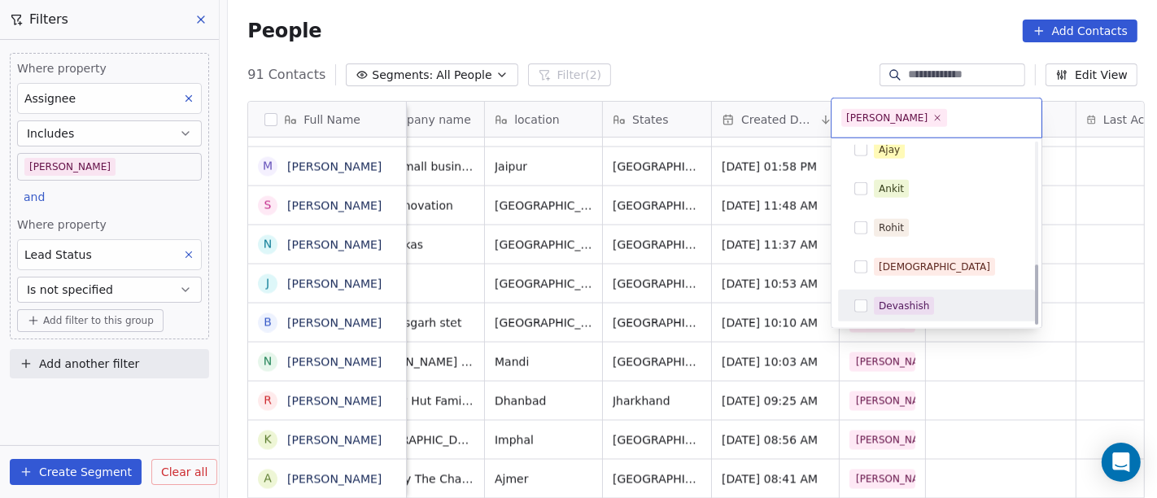
click at [890, 305] on div "Devashish" at bounding box center [904, 306] width 50 height 15
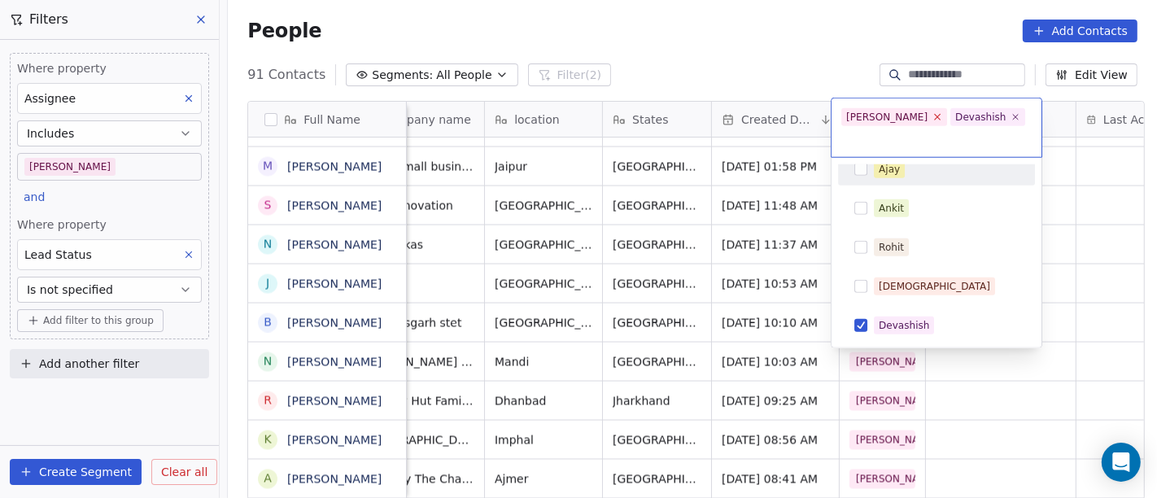
click at [933, 120] on icon at bounding box center [938, 116] width 11 height 11
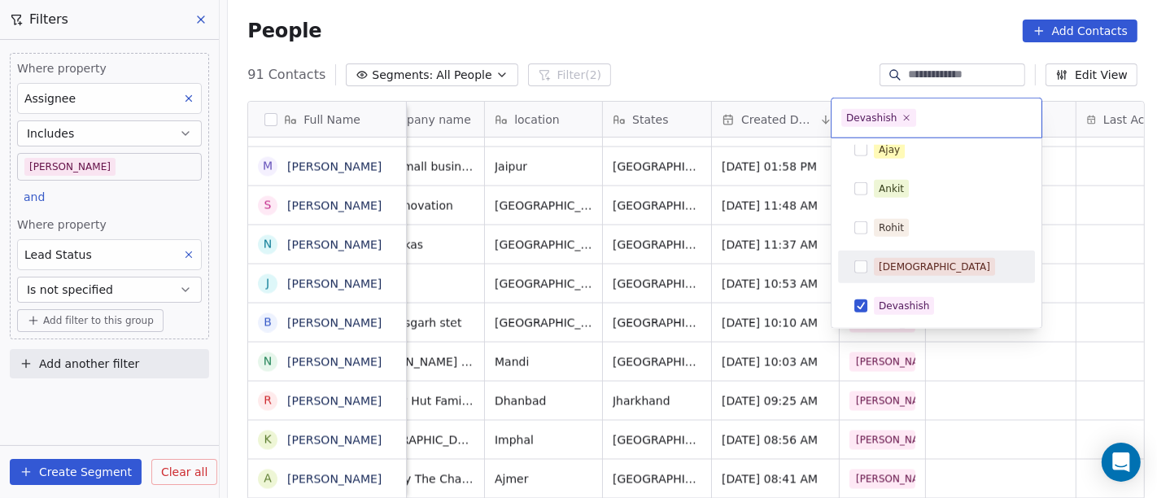
click at [1090, 317] on html "On2Cook India Pvt. Ltd. Contacts People Marketing Workflows Campaigns Metrics &…" at bounding box center [578, 249] width 1157 height 498
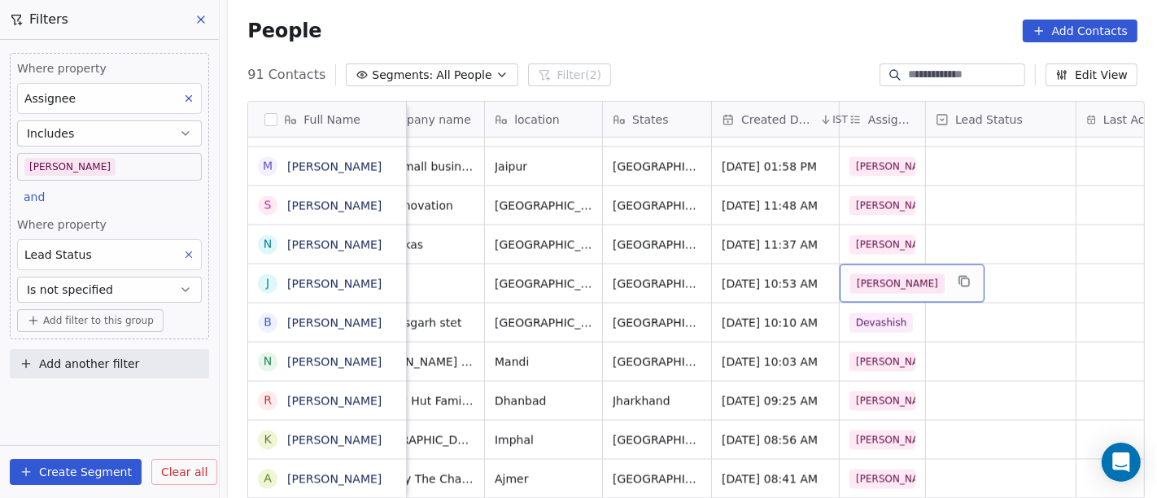
click at [850, 274] on span "[PERSON_NAME]" at bounding box center [897, 284] width 94 height 20
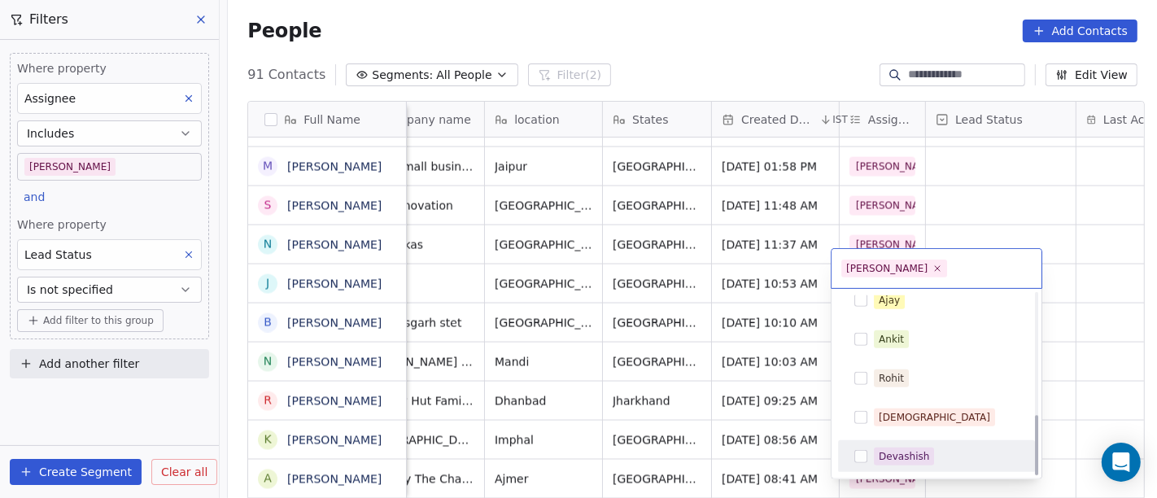
click at [900, 451] on div "Devashish" at bounding box center [904, 456] width 50 height 15
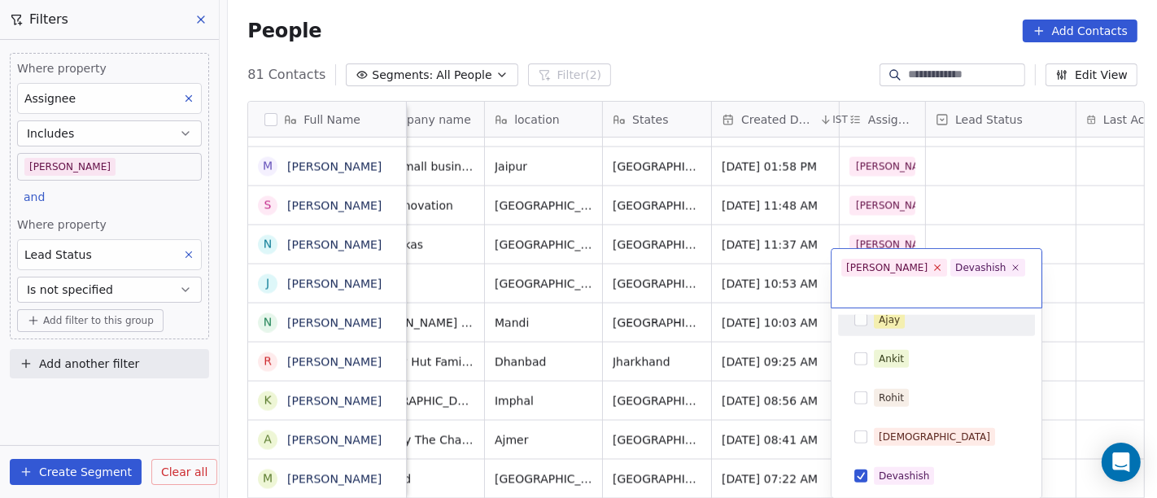
click at [933, 266] on icon at bounding box center [938, 267] width 11 height 11
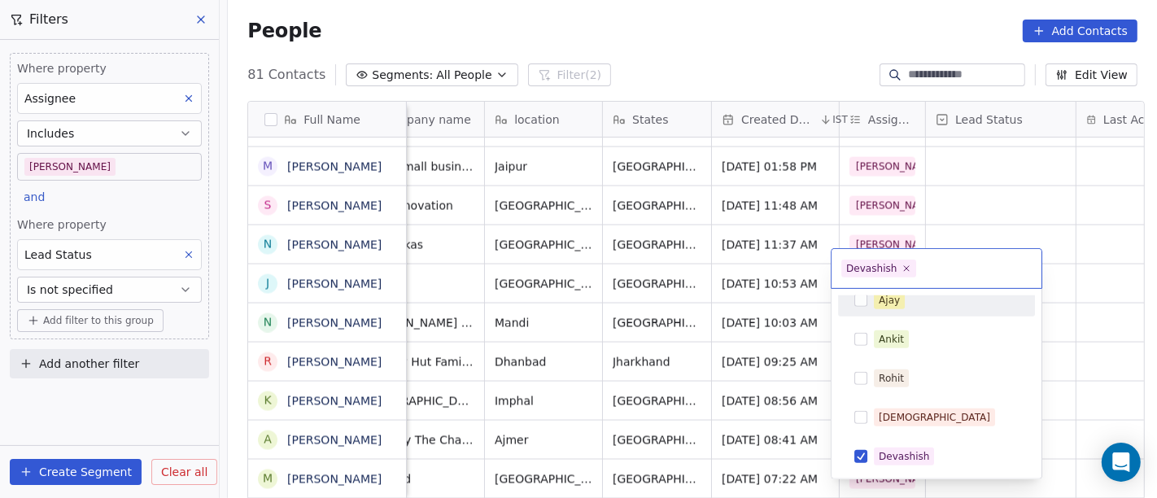
click at [988, 201] on html "On2Cook India Pvt. Ltd. Contacts People Marketing Workflows Campaigns Metrics &…" at bounding box center [578, 249] width 1157 height 498
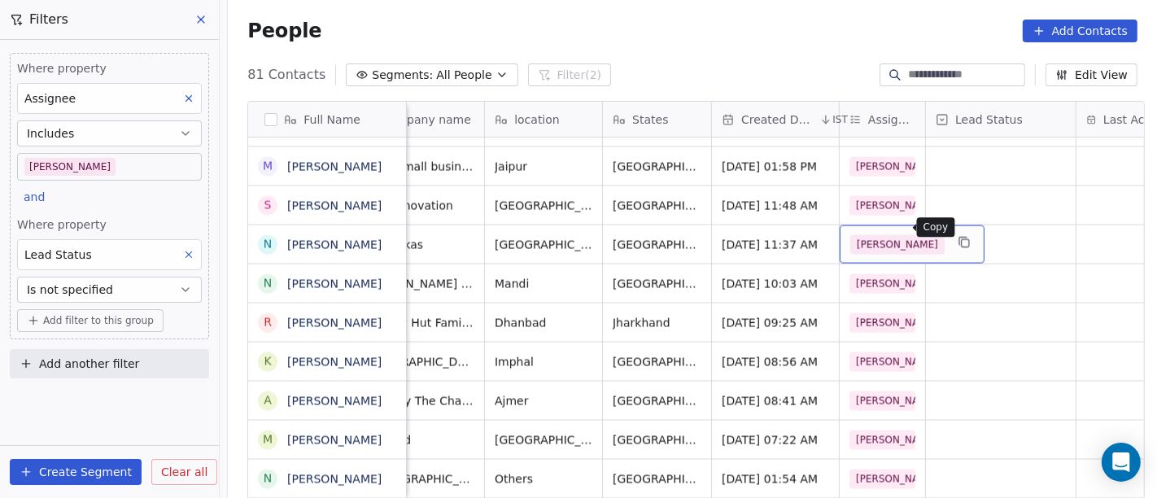
click at [962, 240] on icon "grid" at bounding box center [965, 243] width 7 height 7
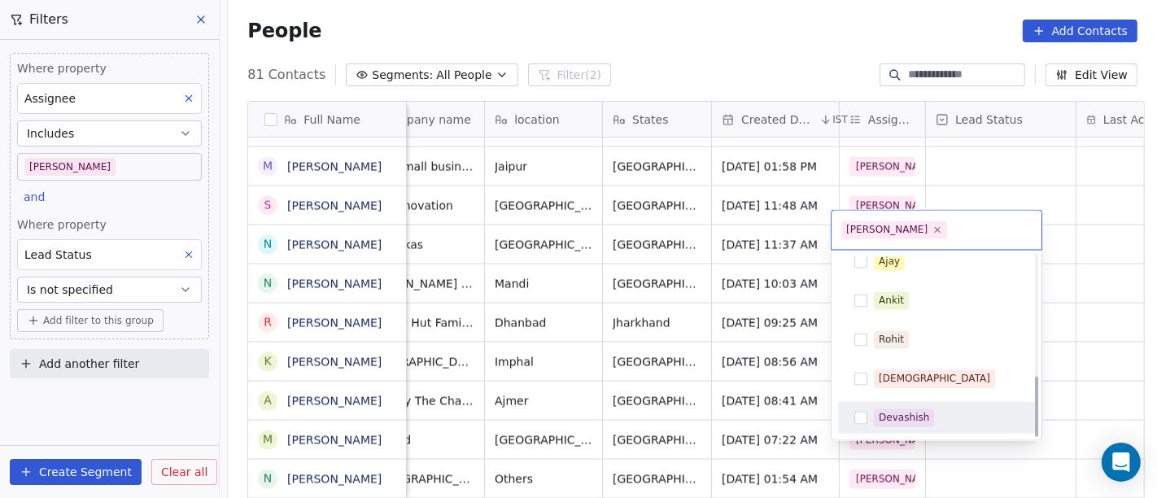
click at [904, 415] on div "Devashish" at bounding box center [904, 418] width 50 height 15
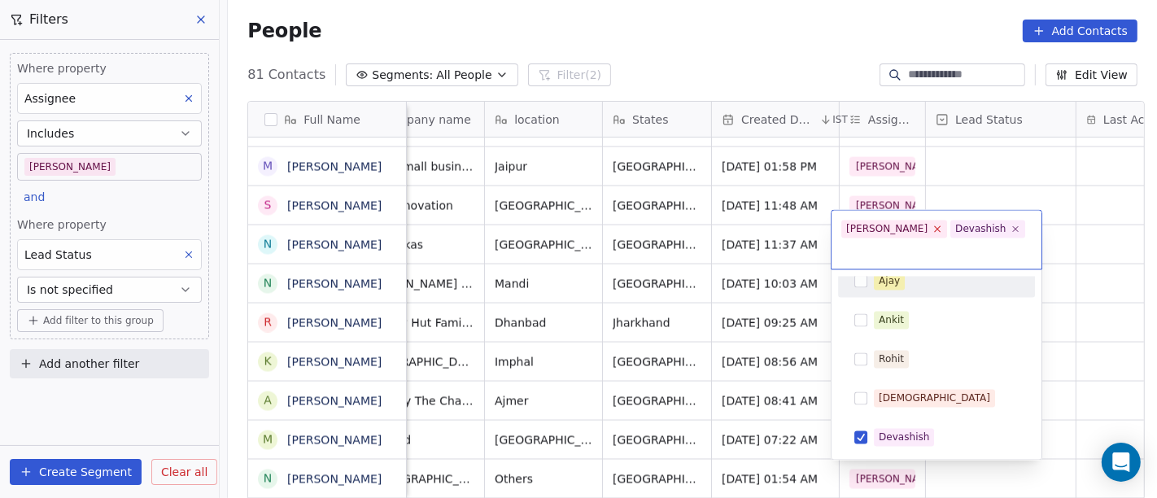
click at [935, 231] on icon at bounding box center [938, 229] width 6 height 6
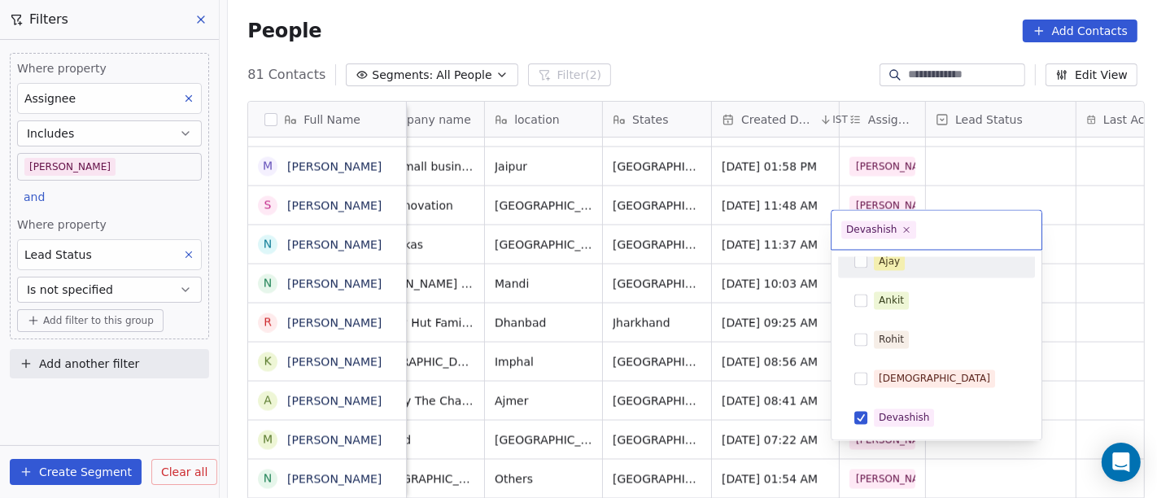
click at [993, 160] on html "On2Cook India Pvt. Ltd. Contacts People Marketing Workflows Campaigns Metrics &…" at bounding box center [578, 249] width 1157 height 498
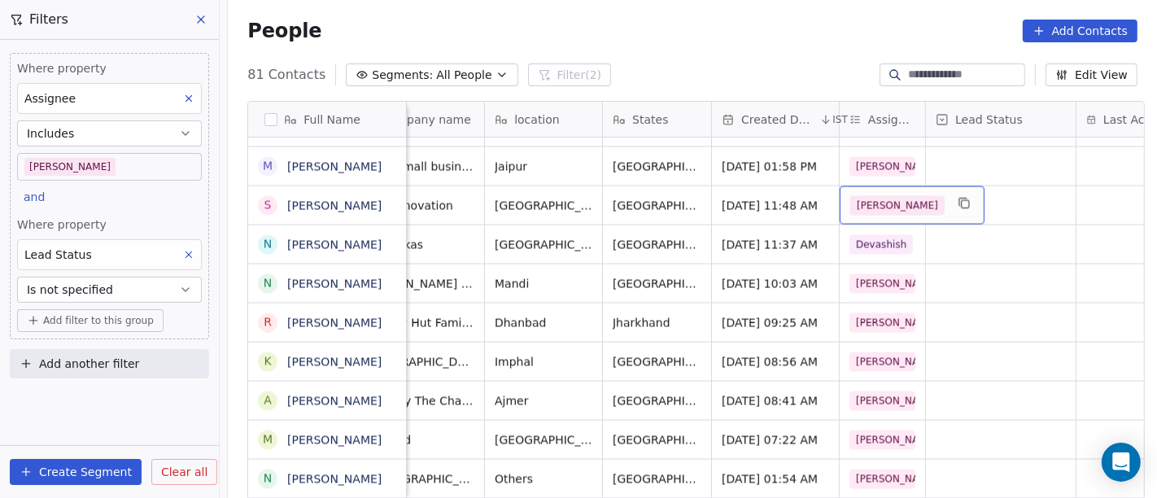
click at [878, 196] on span "[PERSON_NAME]" at bounding box center [897, 206] width 94 height 20
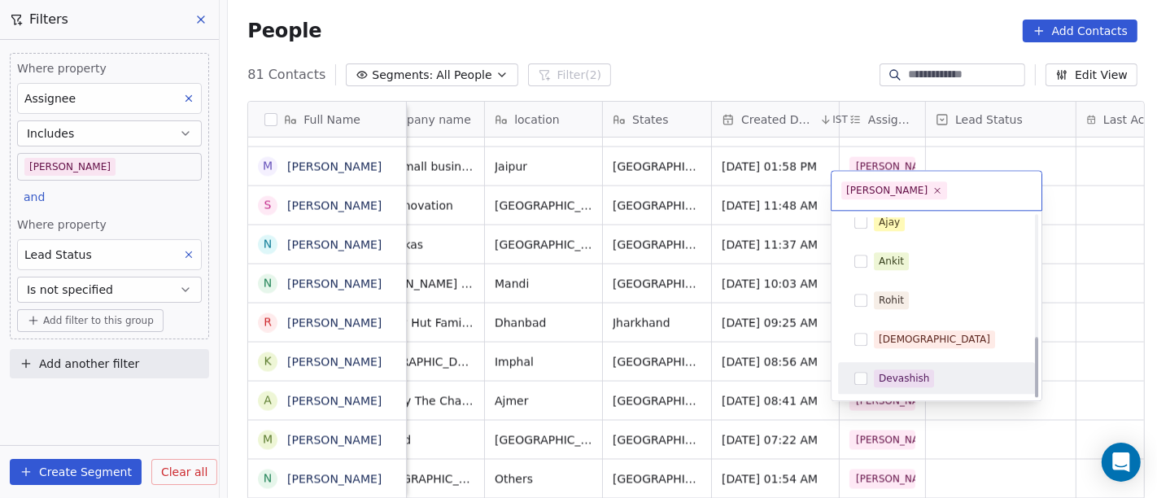
click at [899, 374] on div "Devashish" at bounding box center [904, 378] width 50 height 15
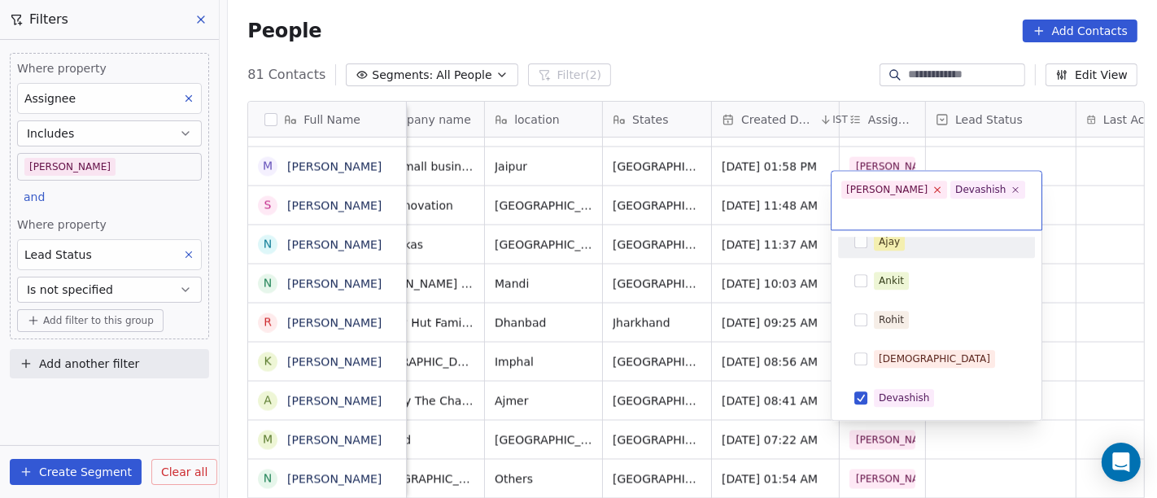
click at [933, 191] on icon at bounding box center [938, 190] width 11 height 11
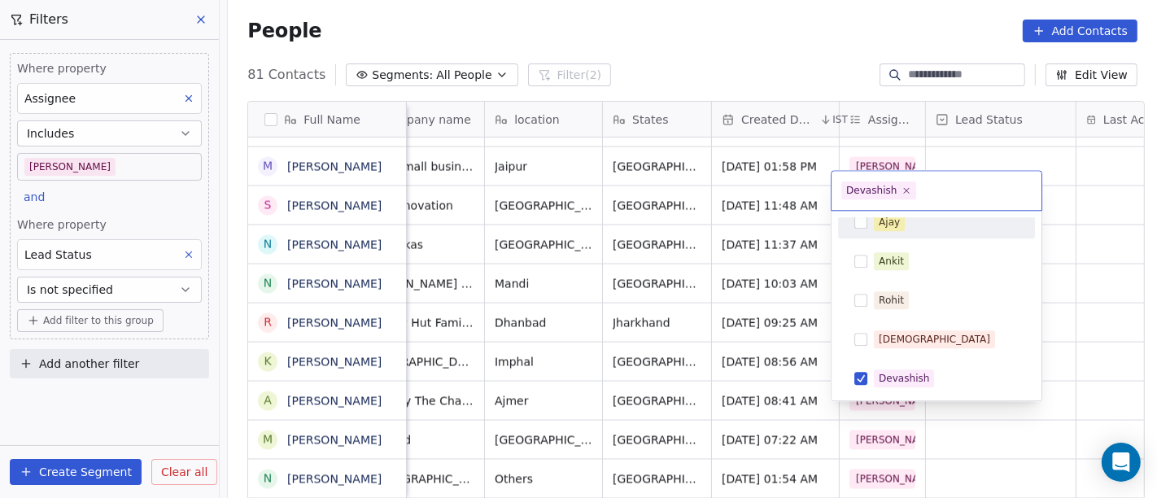
click at [959, 143] on html "On2Cook India Pvt. Ltd. Contacts People Marketing Workflows Campaigns Metrics &…" at bounding box center [578, 249] width 1157 height 498
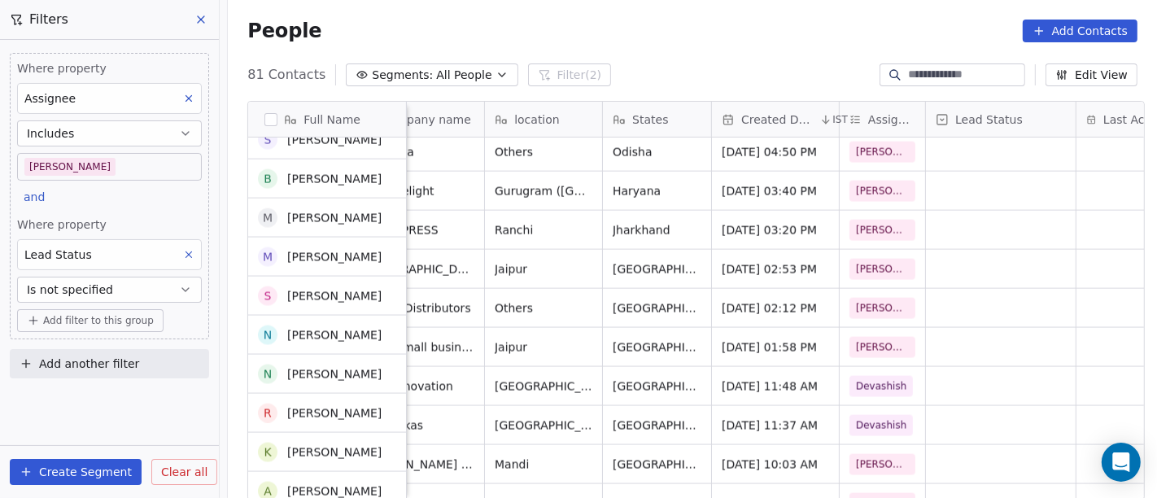
scroll to position [2115, 0]
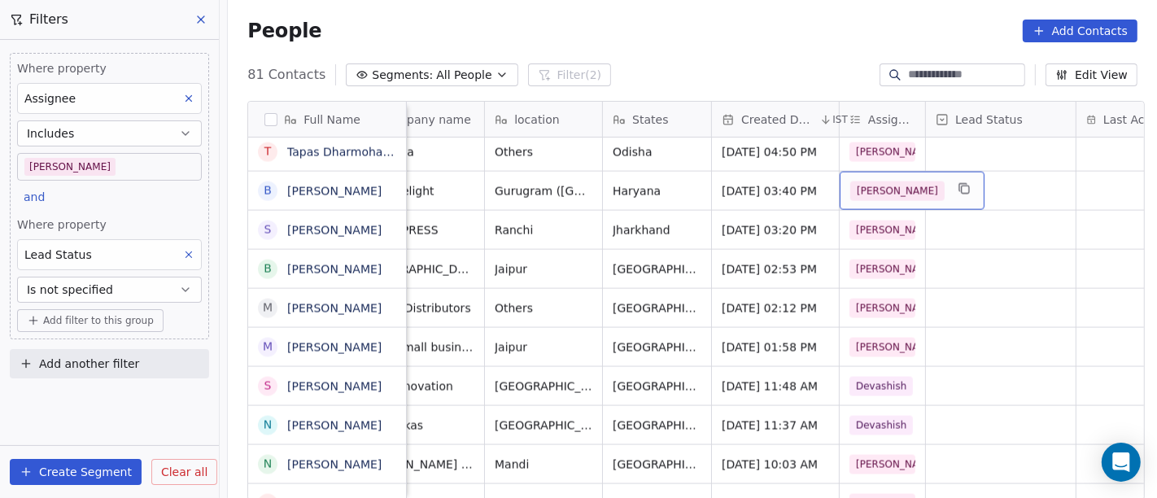
click at [872, 181] on span "[PERSON_NAME]" at bounding box center [897, 191] width 94 height 20
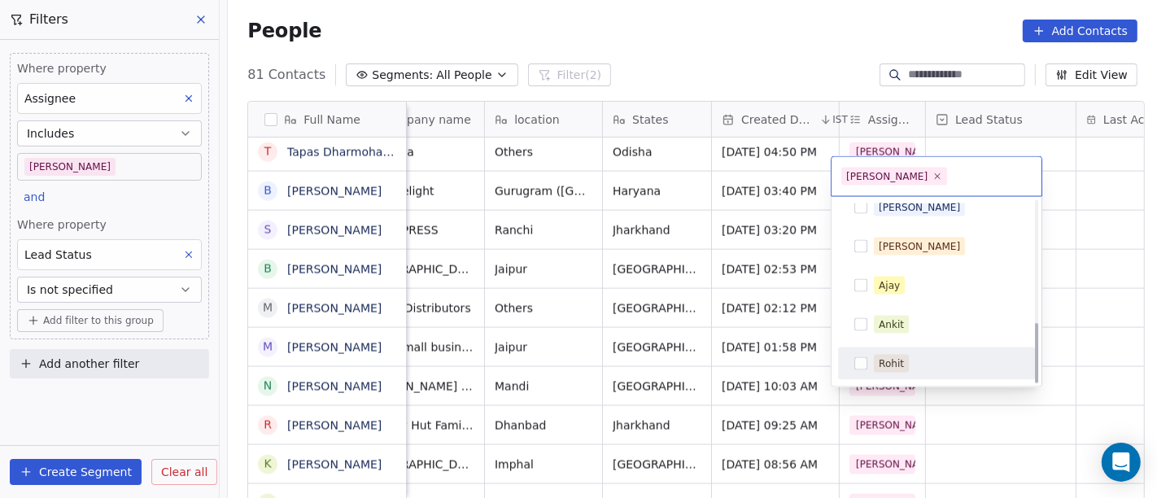
scroll to position [363, 0]
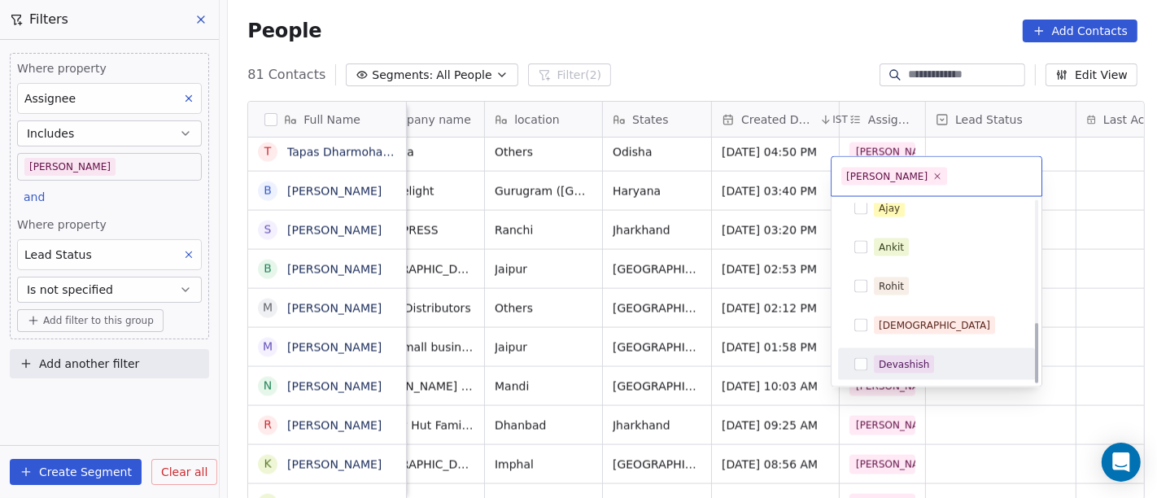
click at [884, 361] on div "Devashish" at bounding box center [904, 364] width 50 height 15
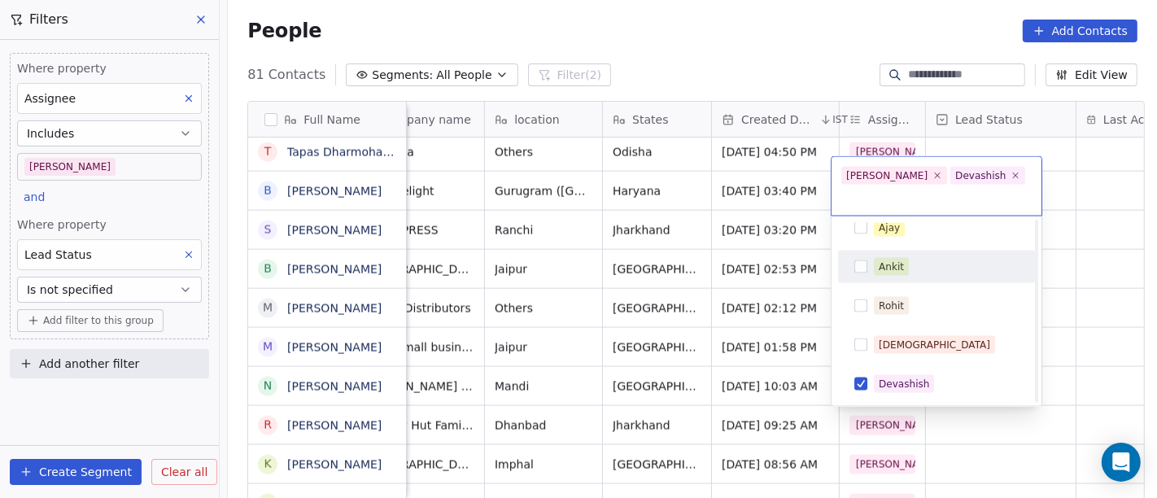
scroll to position [0, 0]
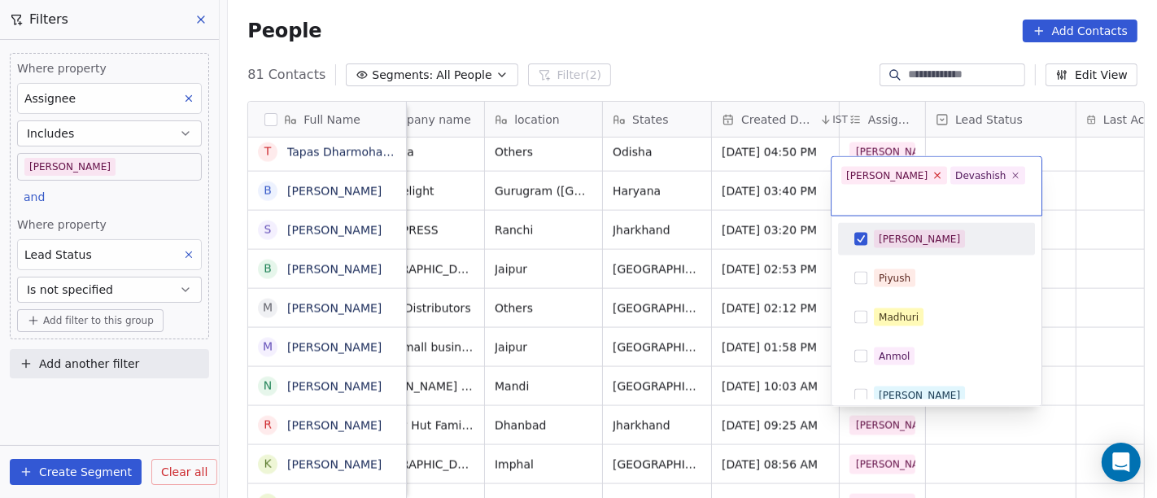
click at [933, 175] on icon at bounding box center [938, 175] width 11 height 11
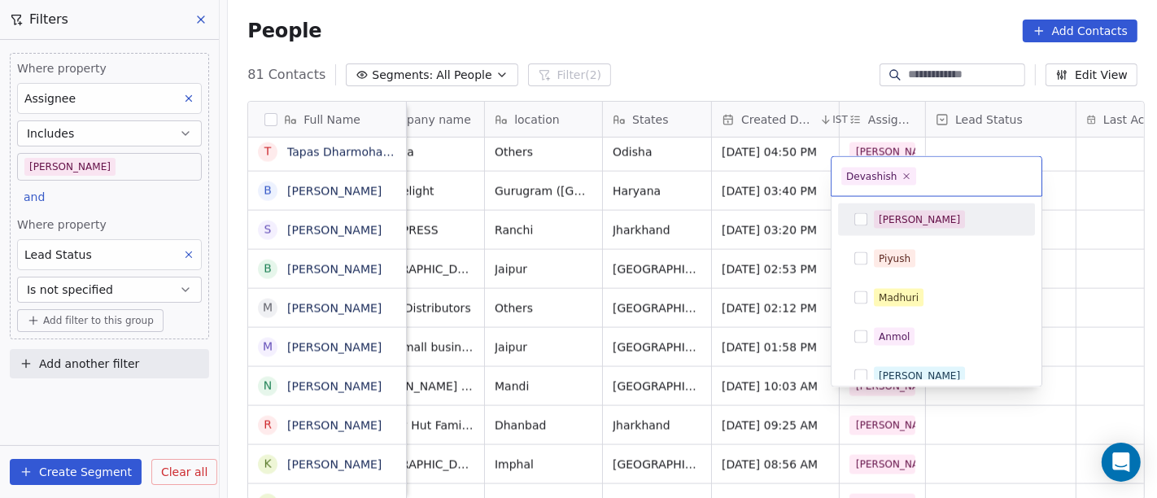
click at [963, 128] on html "On2Cook India Pvt. Ltd. Contacts People Marketing Workflows Campaigns Metrics &…" at bounding box center [578, 249] width 1157 height 498
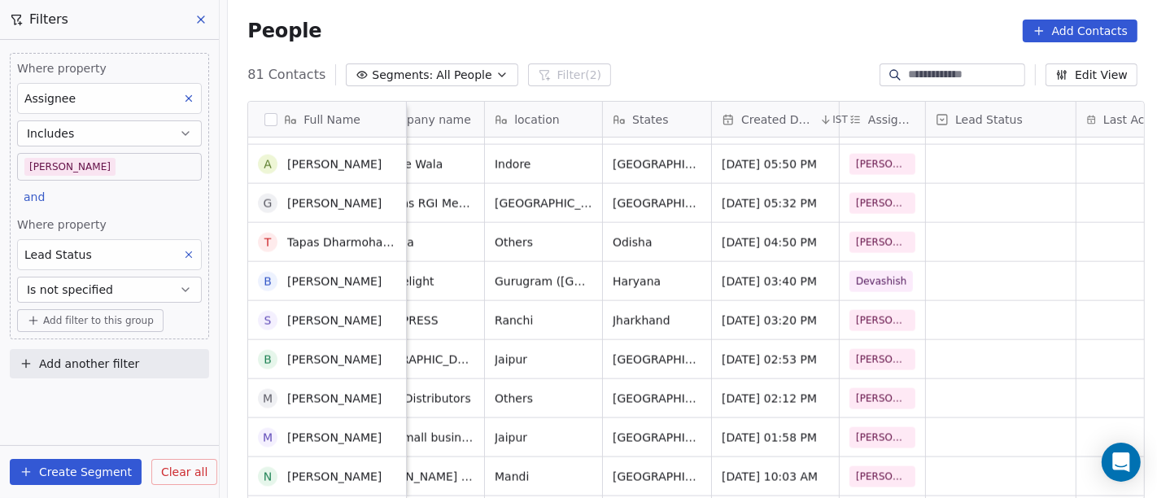
scroll to position [1934, 0]
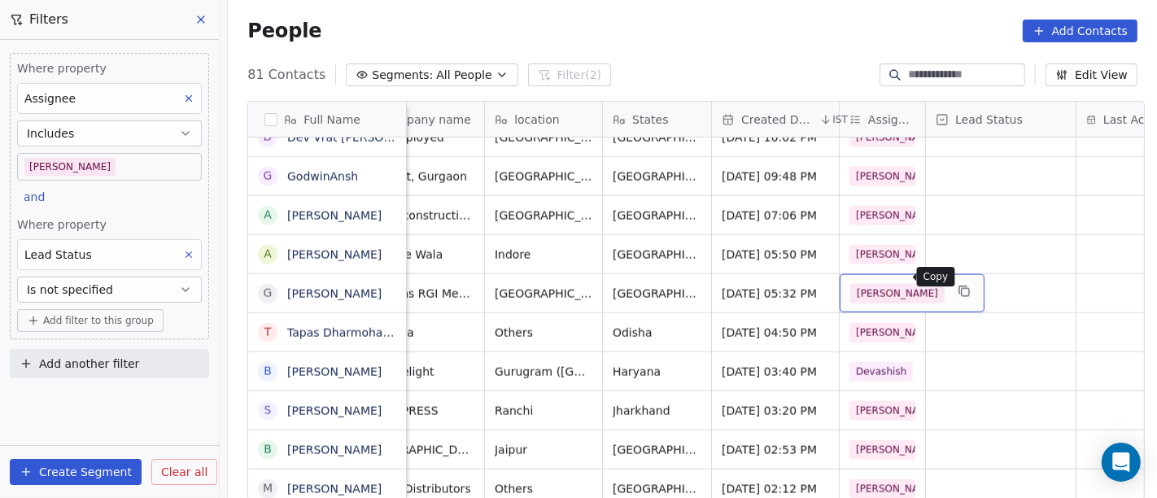
click at [955, 282] on button "grid" at bounding box center [965, 292] width 20 height 20
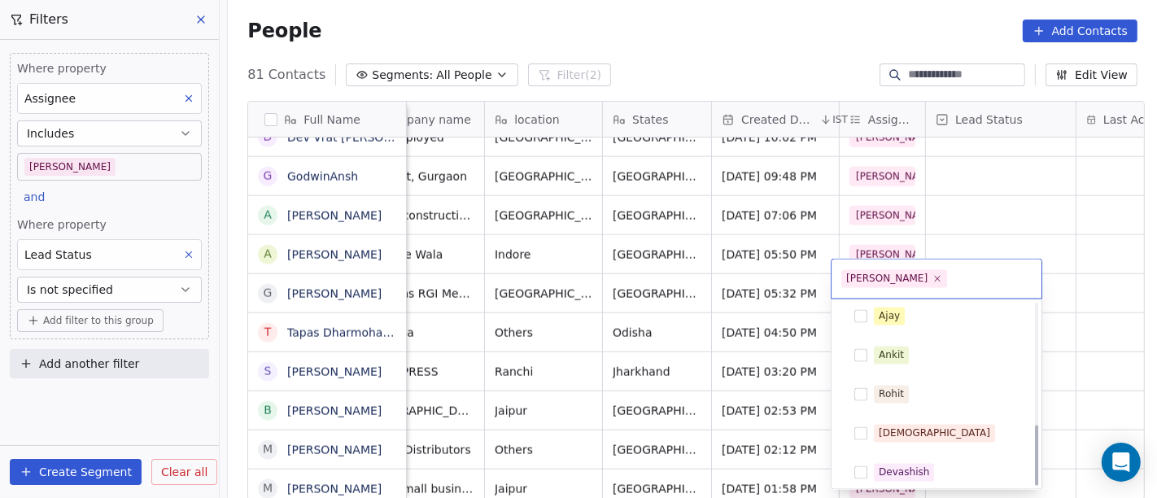
scroll to position [363, 0]
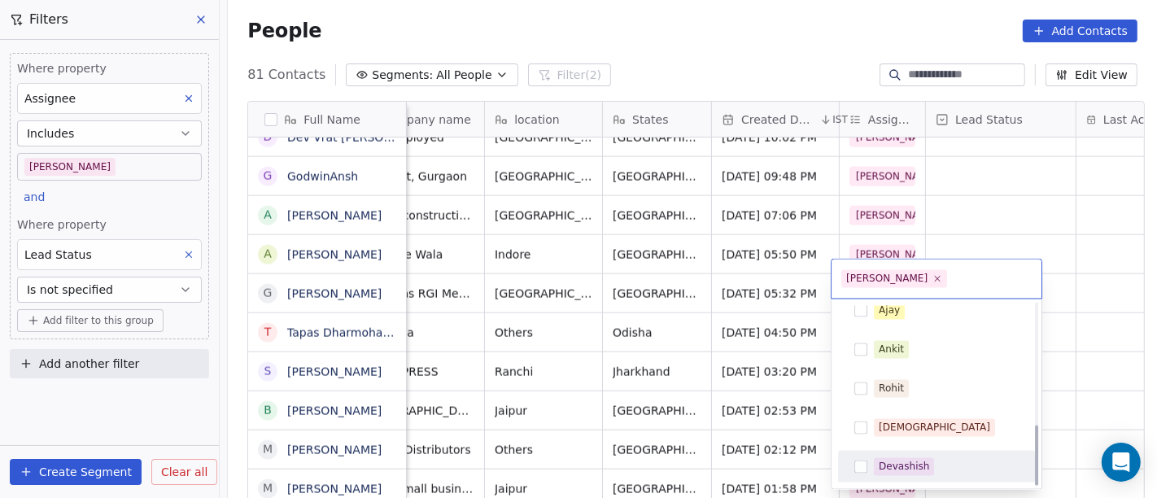
click at [902, 473] on span "Devashish" at bounding box center [904, 467] width 60 height 18
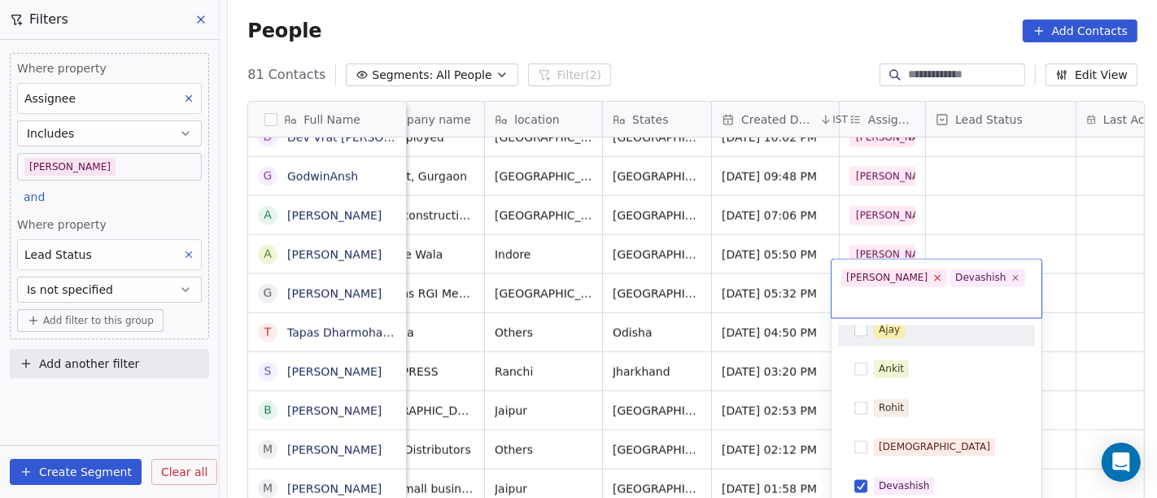
click at [933, 281] on icon at bounding box center [938, 278] width 11 height 11
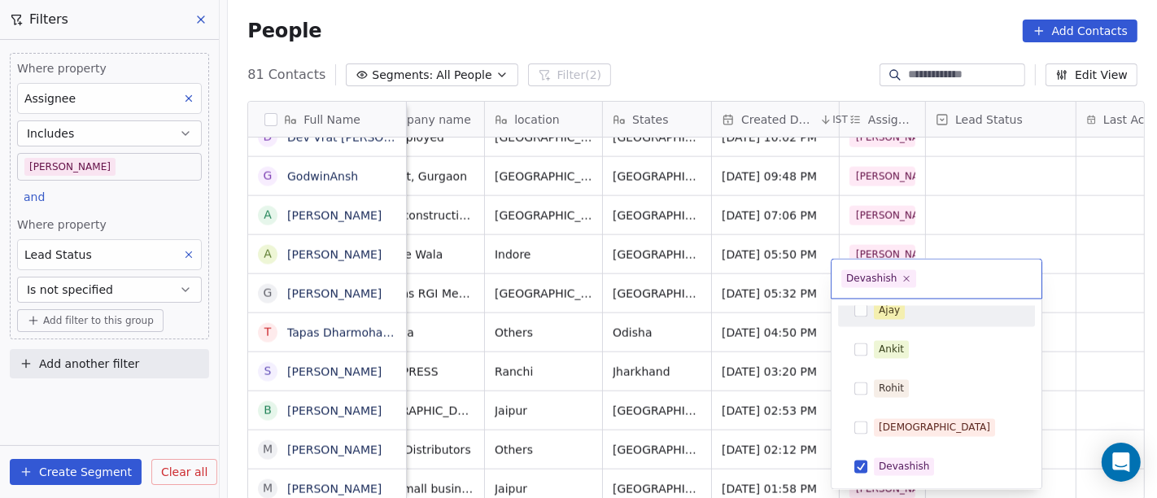
click at [968, 214] on html "On2Cook India Pvt. Ltd. Contacts People Marketing Workflows Campaigns Metrics &…" at bounding box center [578, 249] width 1157 height 498
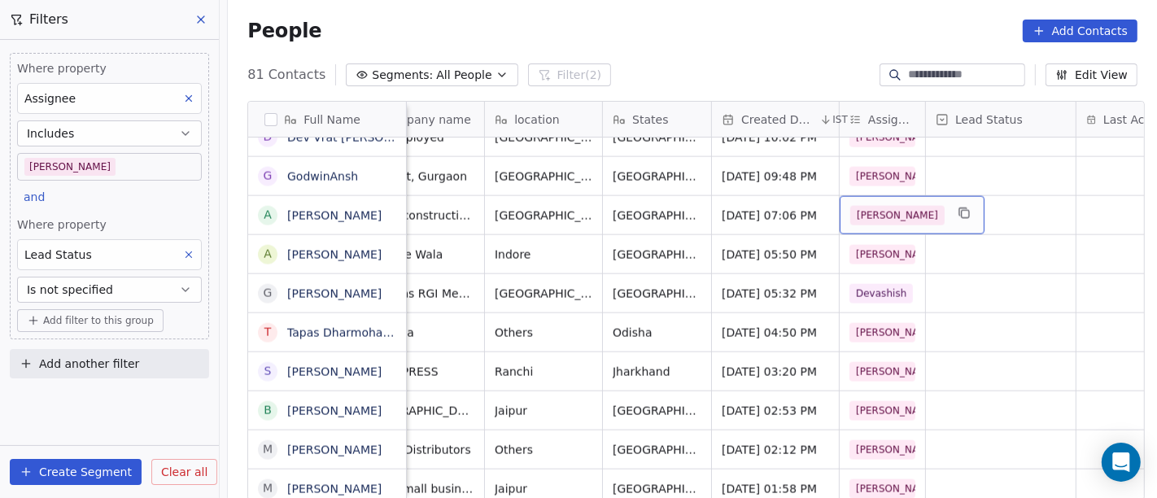
click at [885, 202] on div "[PERSON_NAME]" at bounding box center [912, 215] width 145 height 38
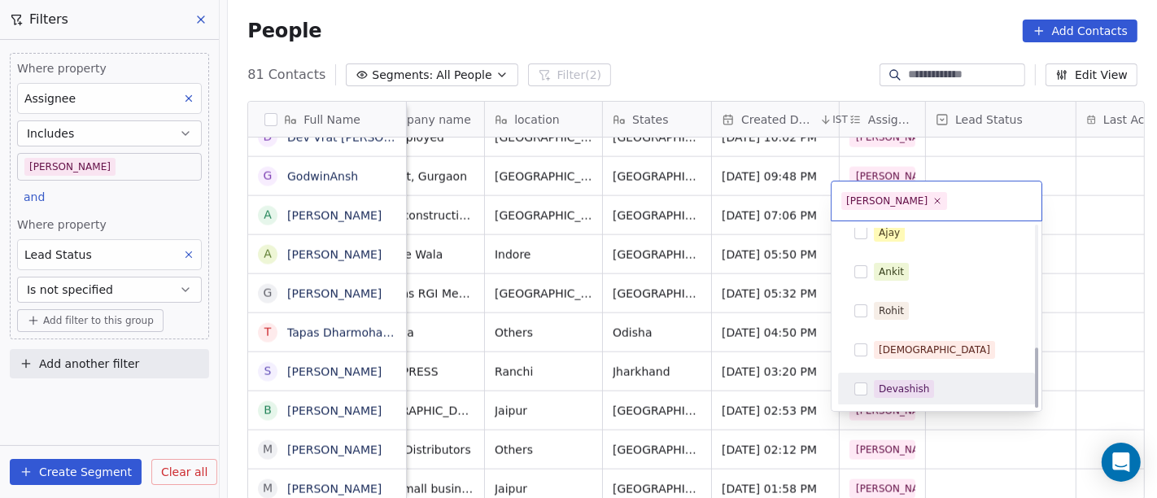
click at [902, 394] on div "Devashish" at bounding box center [904, 389] width 50 height 15
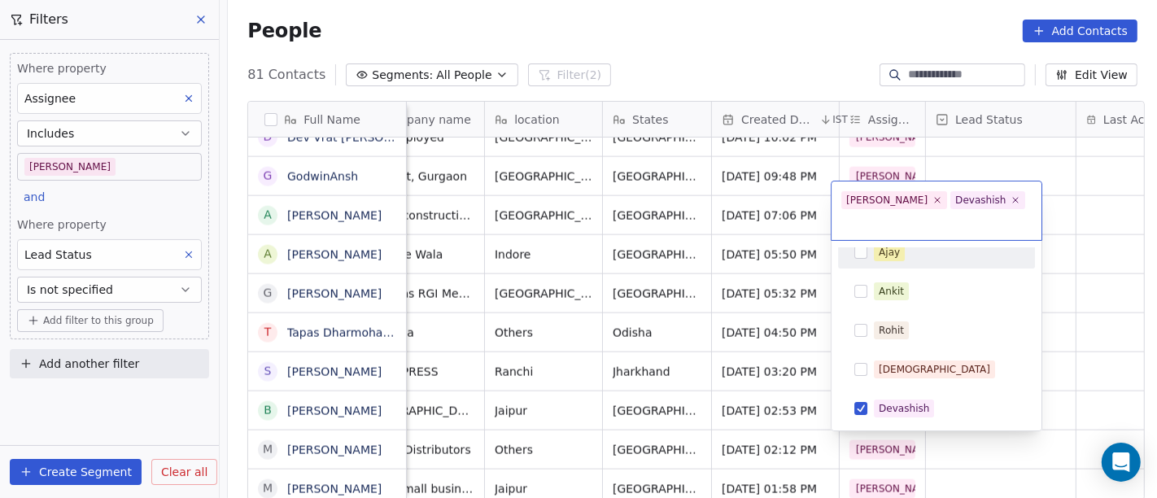
click at [876, 192] on span "[PERSON_NAME]" at bounding box center [894, 200] width 106 height 18
click at [884, 207] on span "[PERSON_NAME]" at bounding box center [894, 200] width 106 height 18
click at [933, 200] on icon at bounding box center [938, 199] width 11 height 11
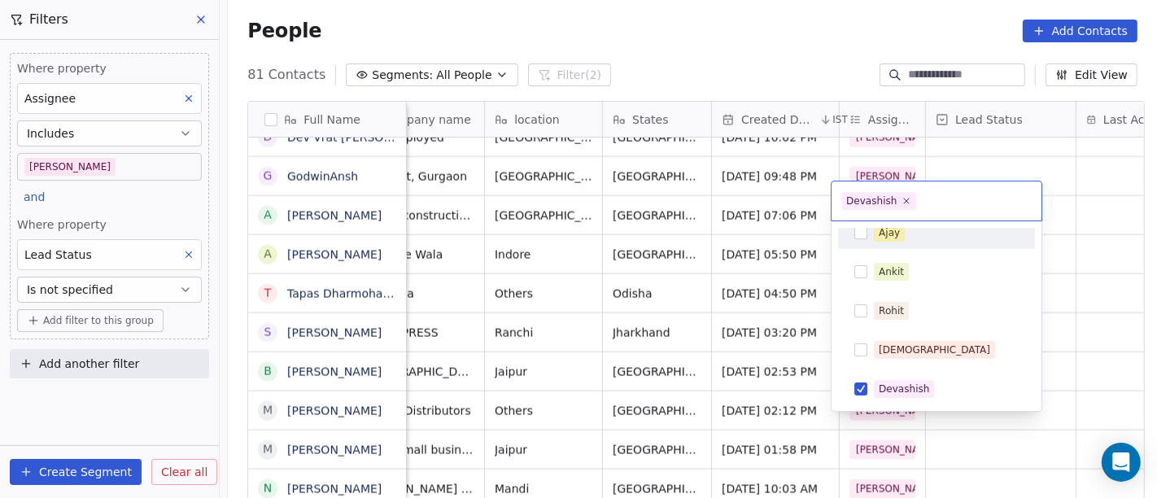
click at [964, 157] on html "On2Cook India Pvt. Ltd. Contacts People Marketing Workflows Campaigns Metrics &…" at bounding box center [578, 249] width 1157 height 498
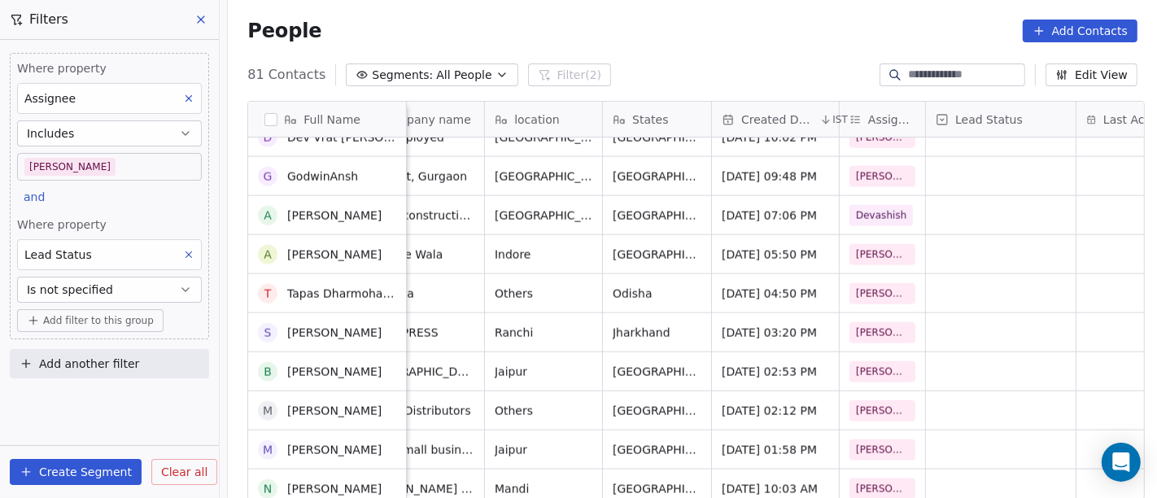
scroll to position [1843, 0]
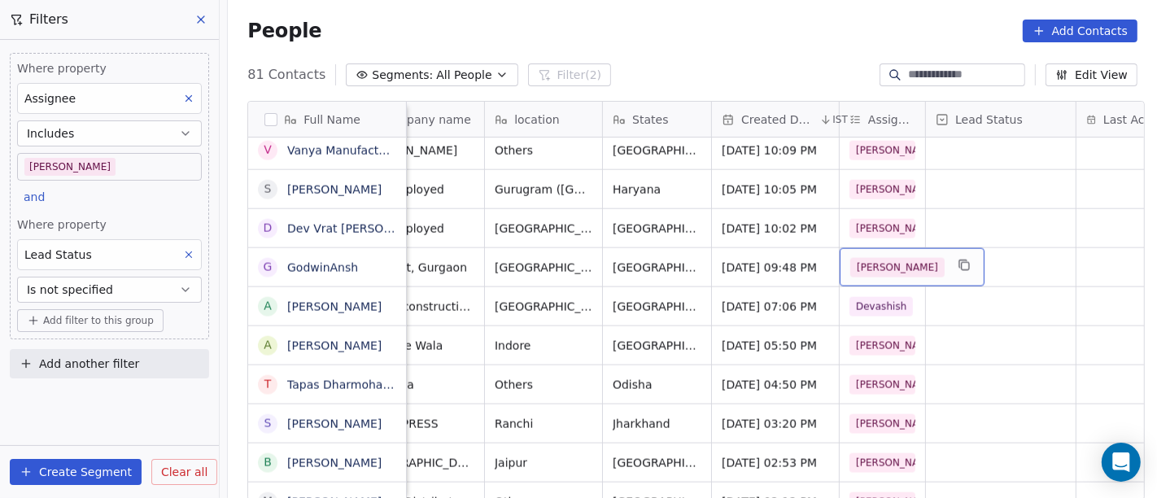
click at [861, 248] on div "[PERSON_NAME]" at bounding box center [912, 267] width 145 height 38
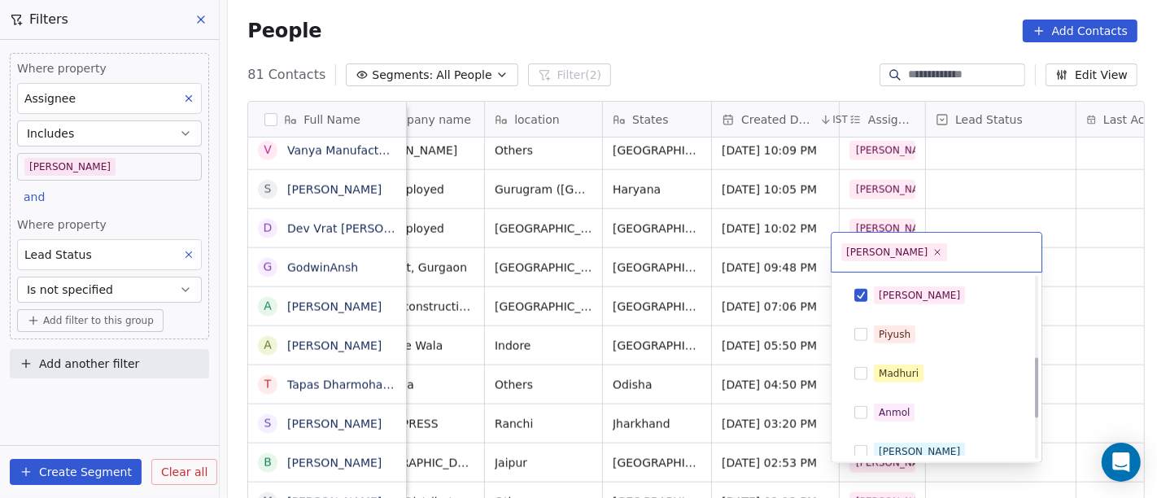
scroll to position [363, 0]
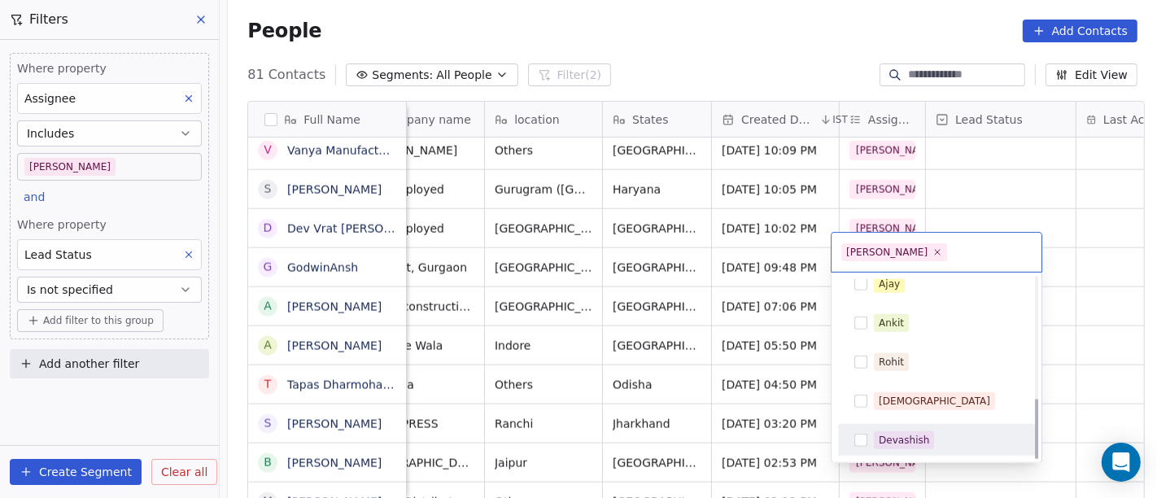
click at [907, 427] on div "Devashish" at bounding box center [937, 440] width 184 height 26
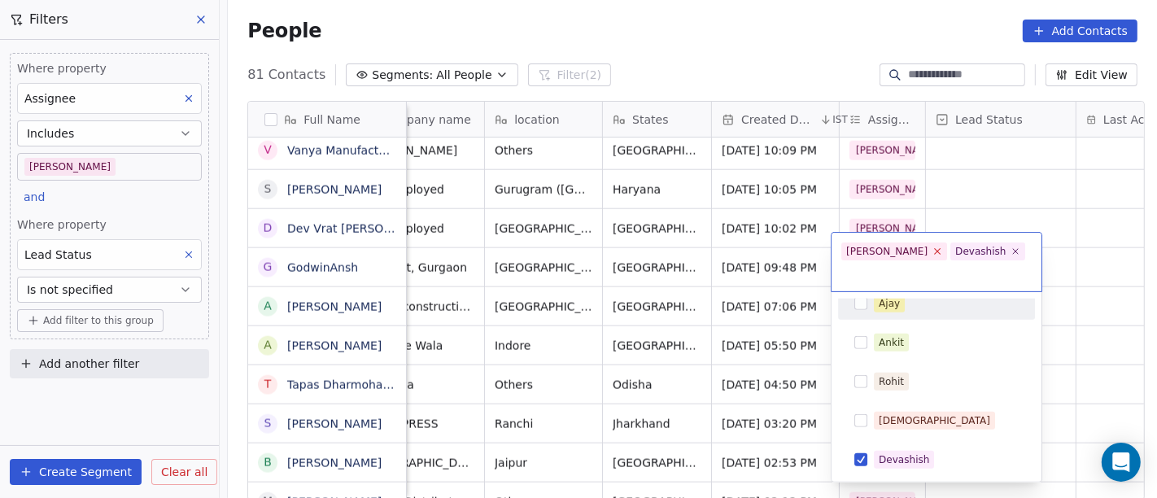
click at [933, 251] on icon at bounding box center [938, 251] width 11 height 11
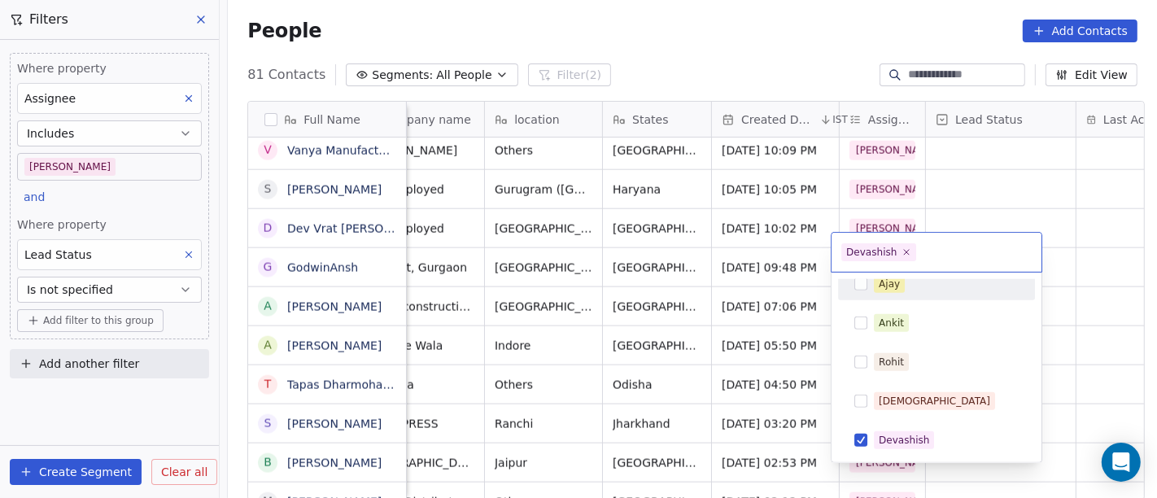
click at [950, 186] on html "On2Cook India Pvt. Ltd. Contacts People Marketing Workflows Campaigns Metrics &…" at bounding box center [578, 249] width 1157 height 498
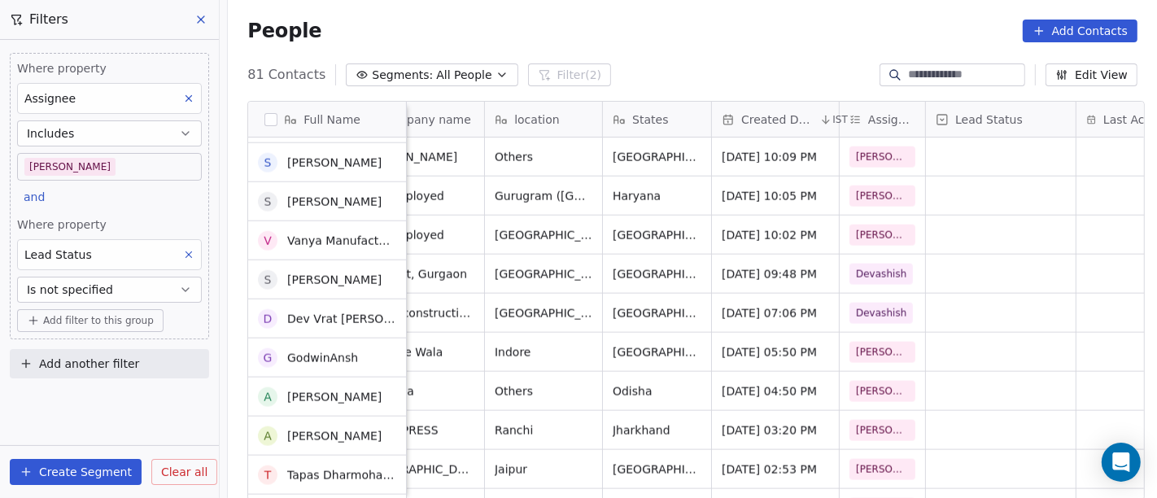
scroll to position [1753, 0]
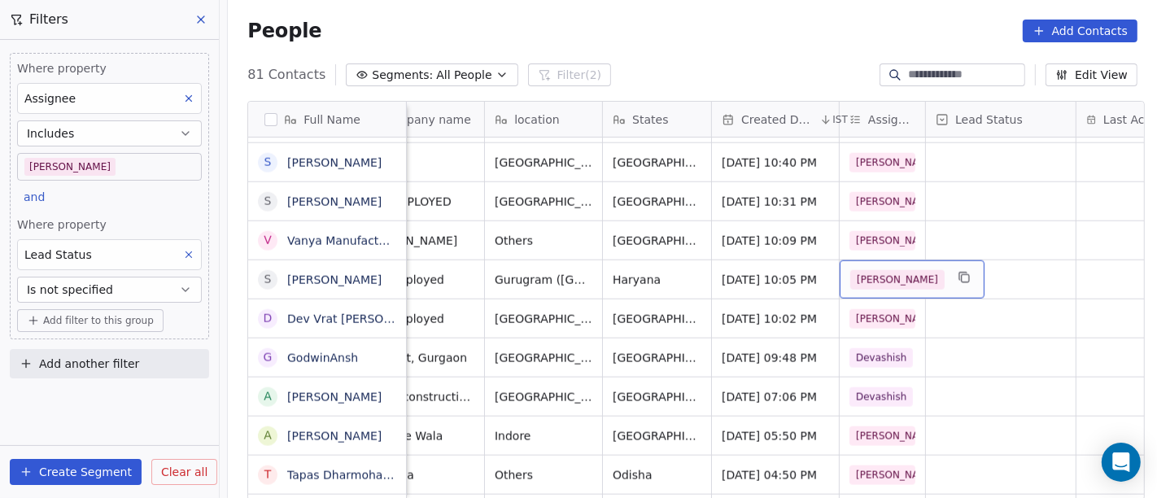
click at [859, 270] on span "[PERSON_NAME]" at bounding box center [897, 280] width 94 height 20
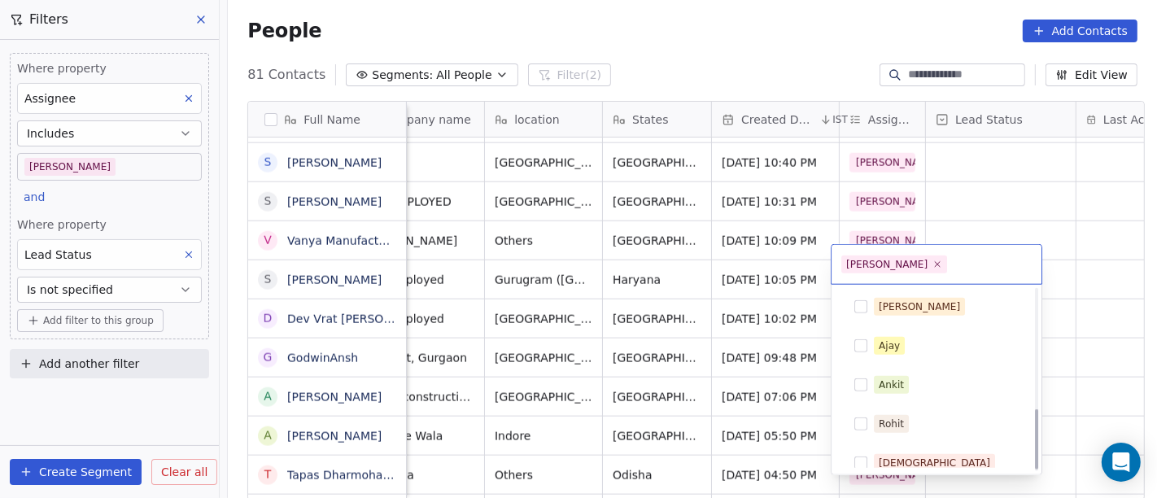
scroll to position [363, 0]
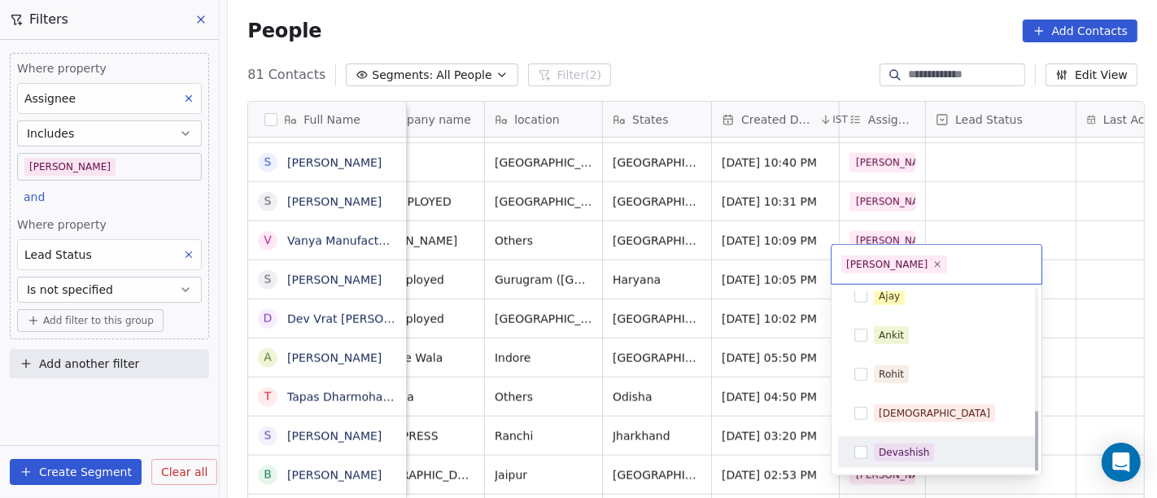
click at [902, 448] on div "Devashish" at bounding box center [904, 452] width 50 height 15
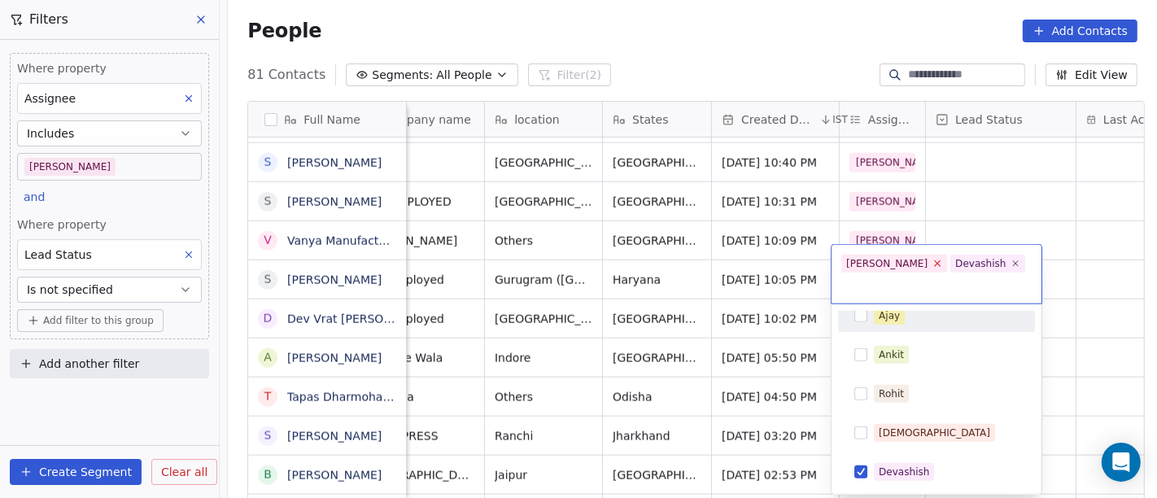
click at [933, 264] on icon at bounding box center [938, 263] width 11 height 11
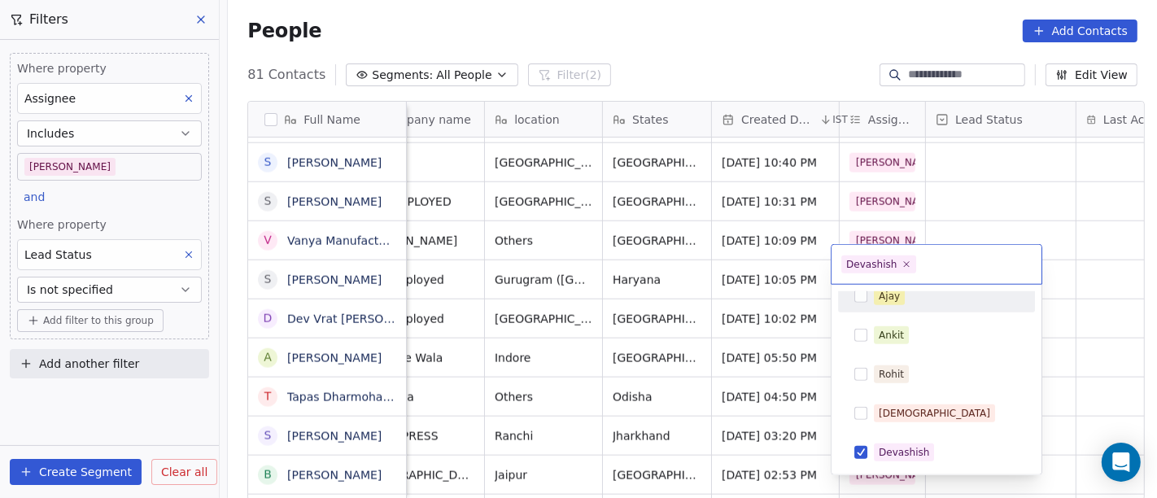
click at [946, 188] on html "On2Cook India Pvt. Ltd. Contacts People Marketing Workflows Campaigns Metrics &…" at bounding box center [578, 249] width 1157 height 498
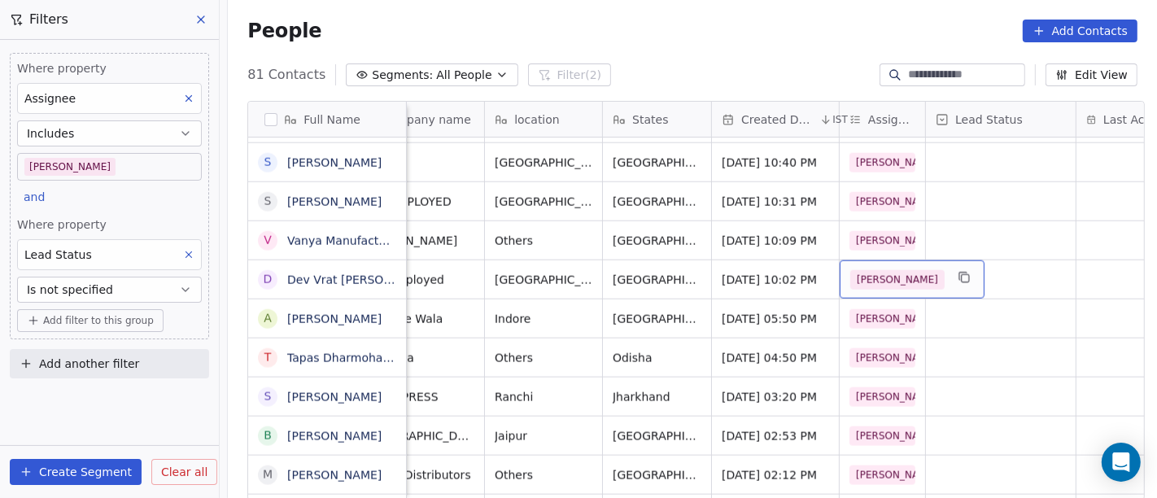
click at [872, 260] on div "[PERSON_NAME]" at bounding box center [912, 279] width 145 height 38
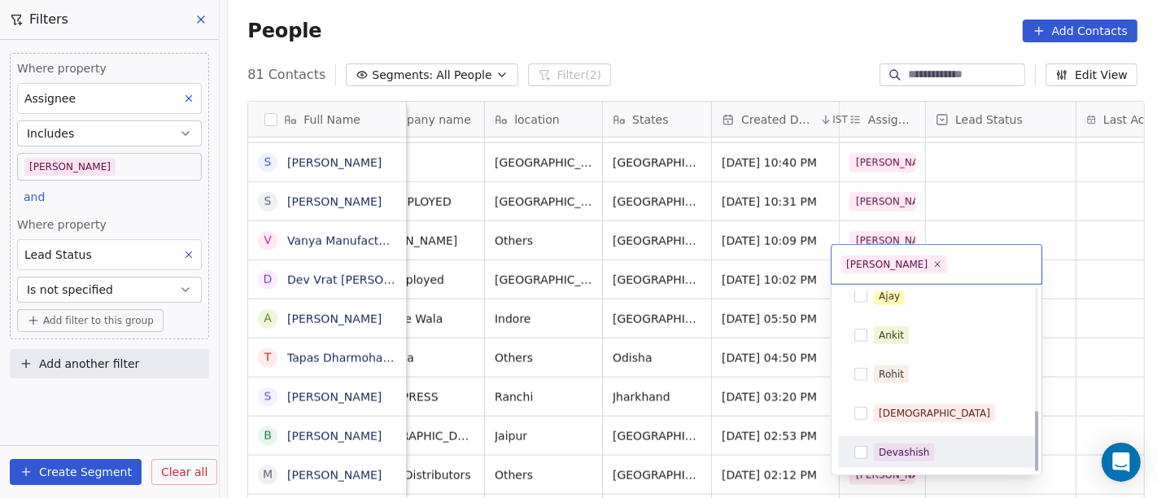
click at [890, 459] on span "Devashish" at bounding box center [904, 453] width 60 height 18
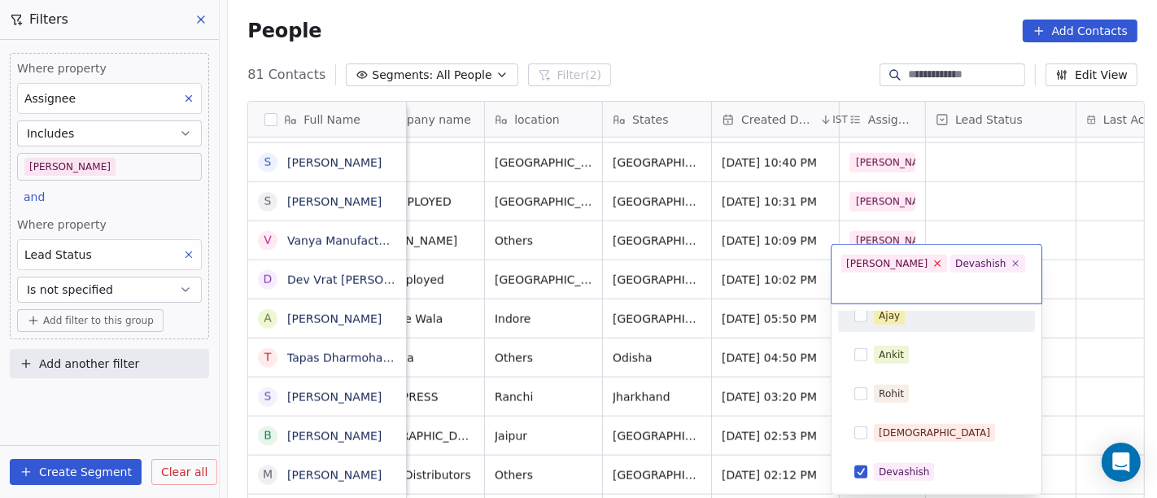
click at [933, 261] on icon at bounding box center [938, 263] width 11 height 11
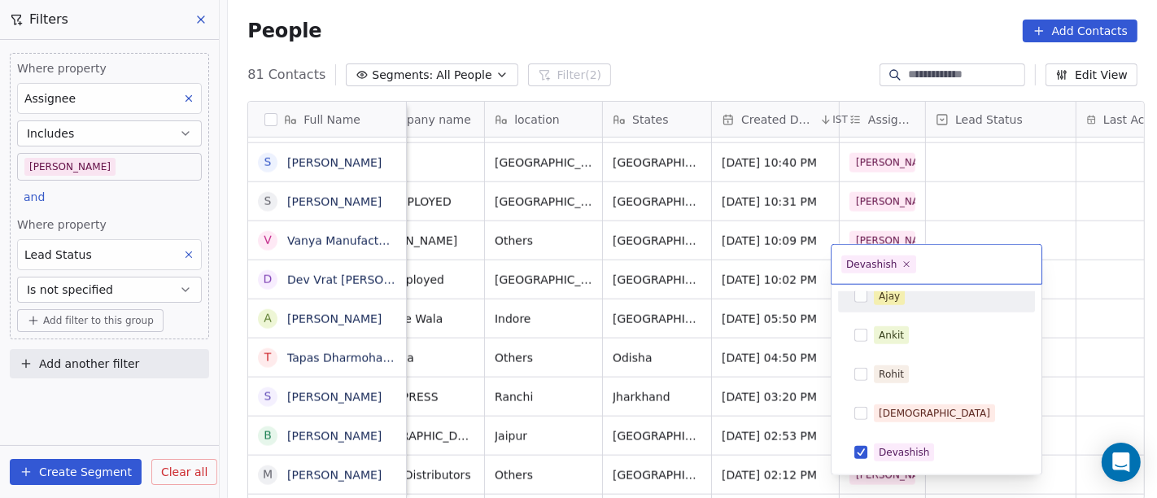
click at [970, 210] on html "On2Cook India Pvt. Ltd. Contacts People Marketing Workflows Campaigns Metrics &…" at bounding box center [578, 249] width 1157 height 498
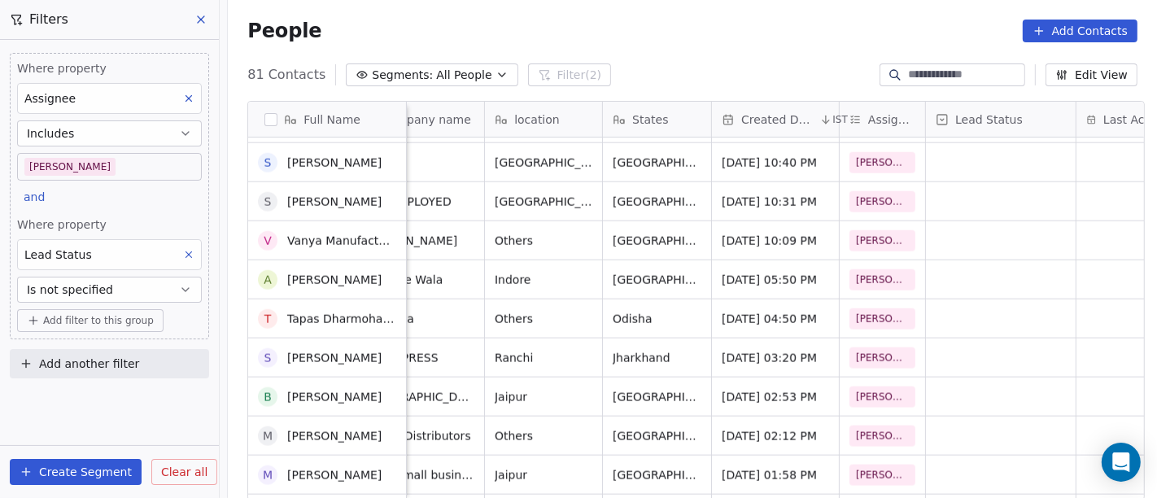
scroll to position [1663, 0]
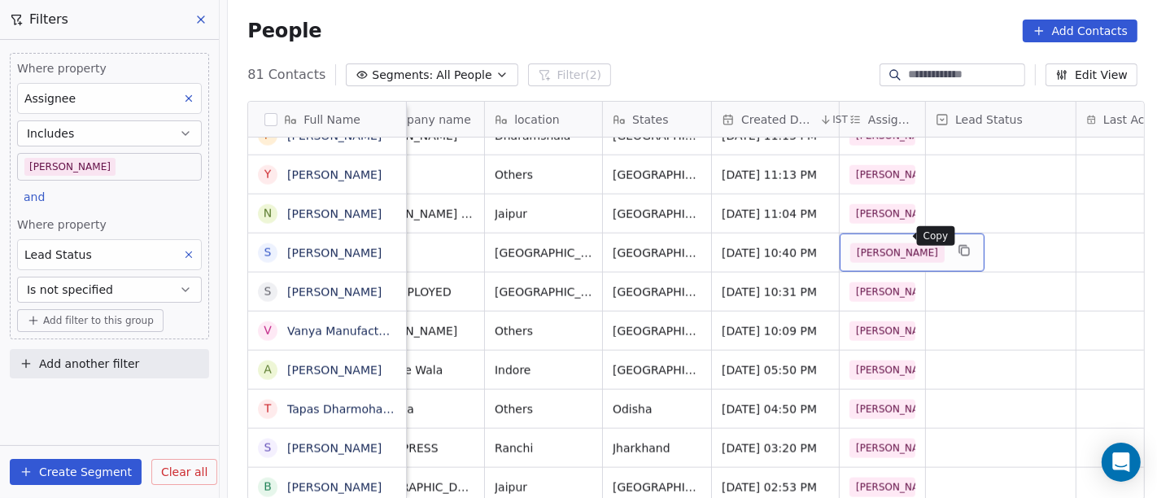
click at [955, 241] on button "grid" at bounding box center [965, 251] width 20 height 20
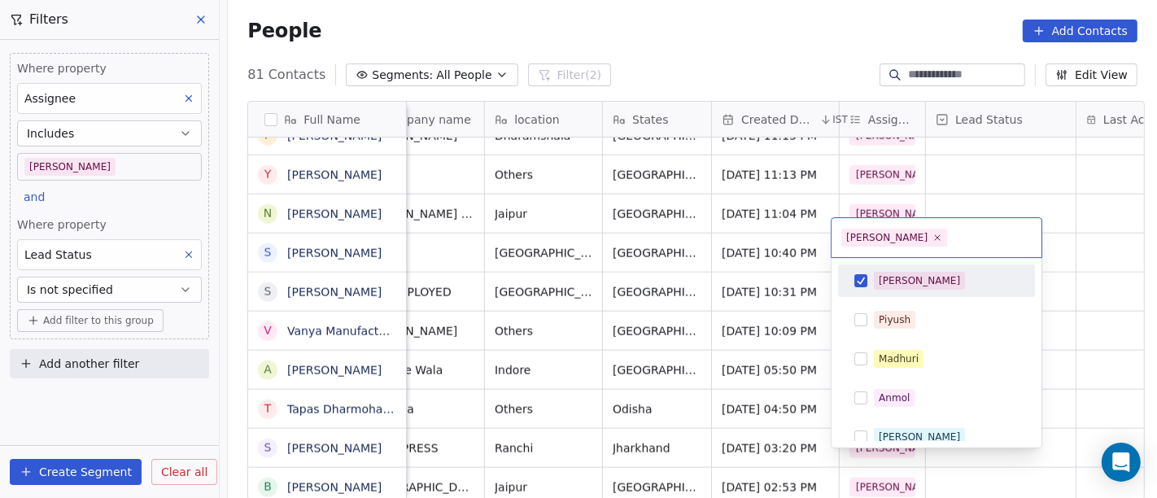
click at [863, 236] on div "[PERSON_NAME]" at bounding box center [886, 237] width 81 height 15
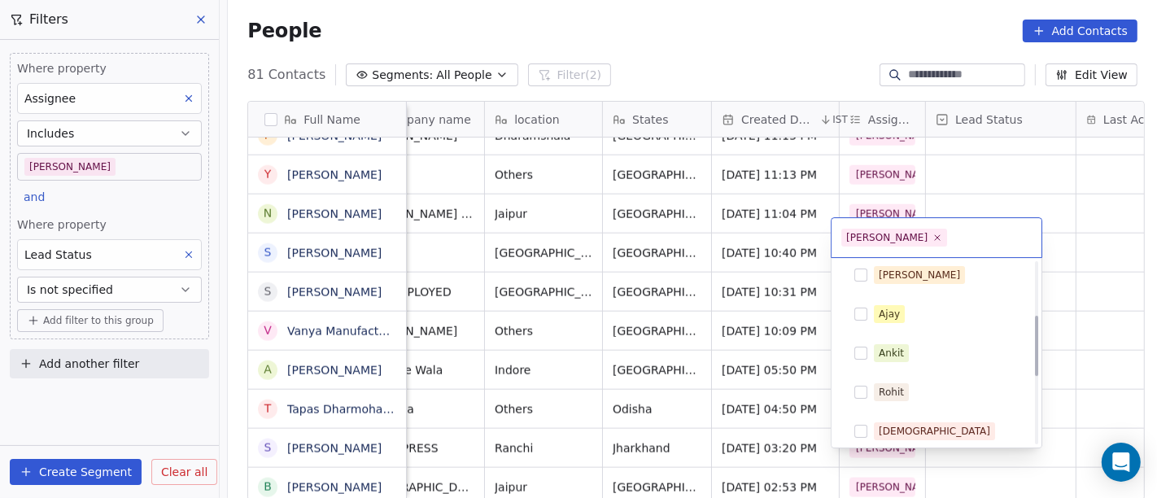
scroll to position [363, 0]
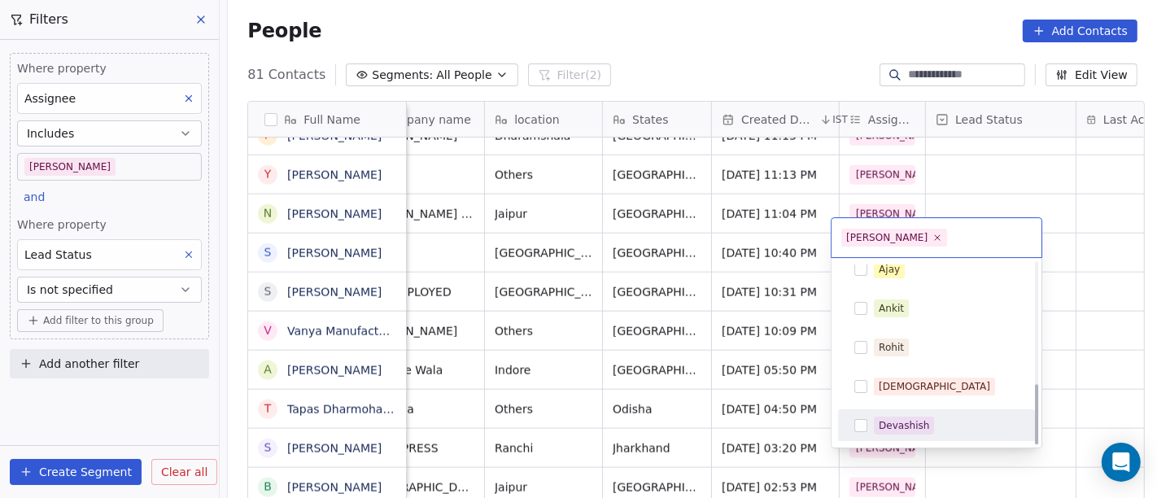
click at [884, 426] on div "Devashish" at bounding box center [904, 425] width 50 height 15
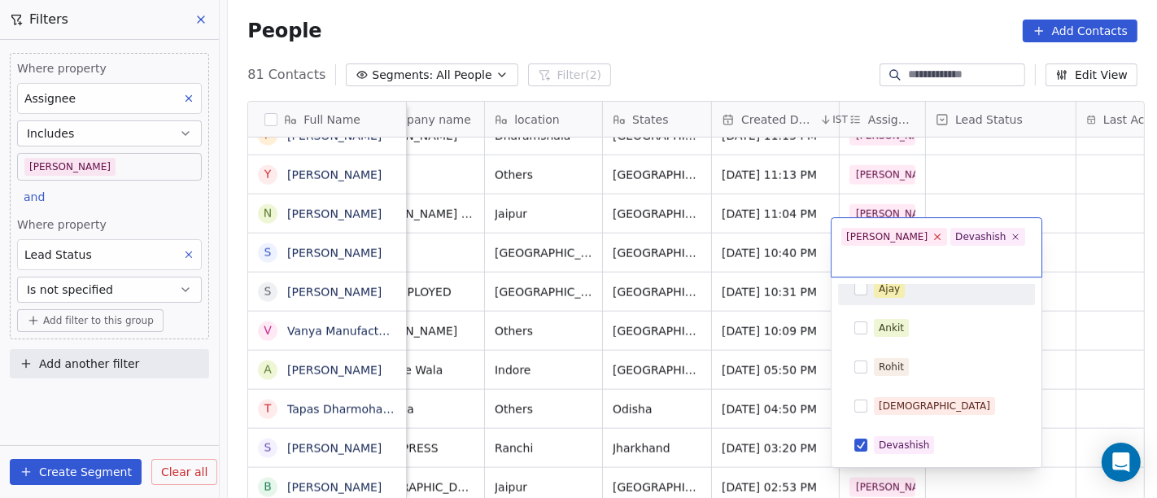
click at [933, 234] on icon at bounding box center [938, 237] width 11 height 11
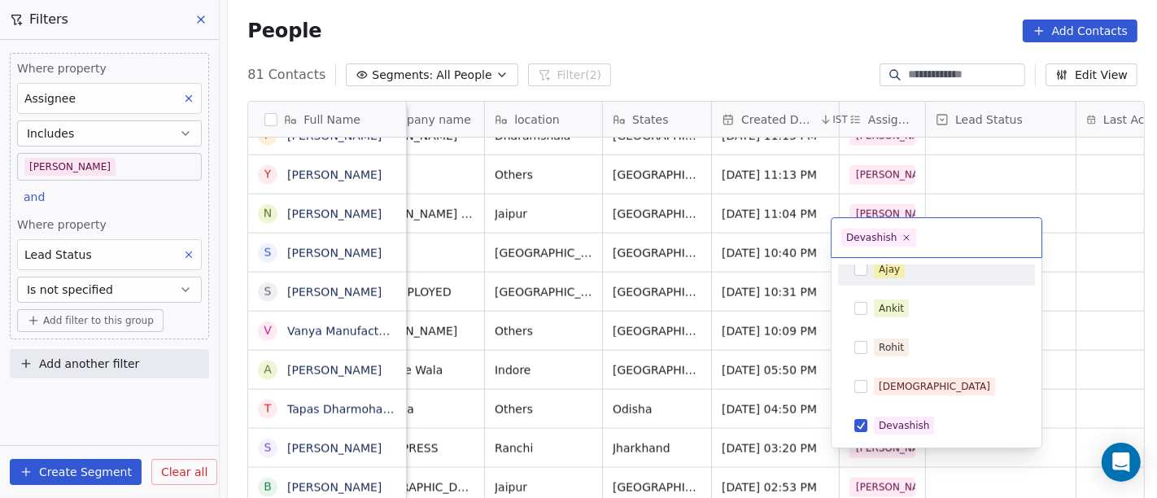
click at [977, 180] on html "On2Cook India Pvt. Ltd. Contacts People Marketing Workflows Campaigns Metrics &…" at bounding box center [578, 249] width 1157 height 498
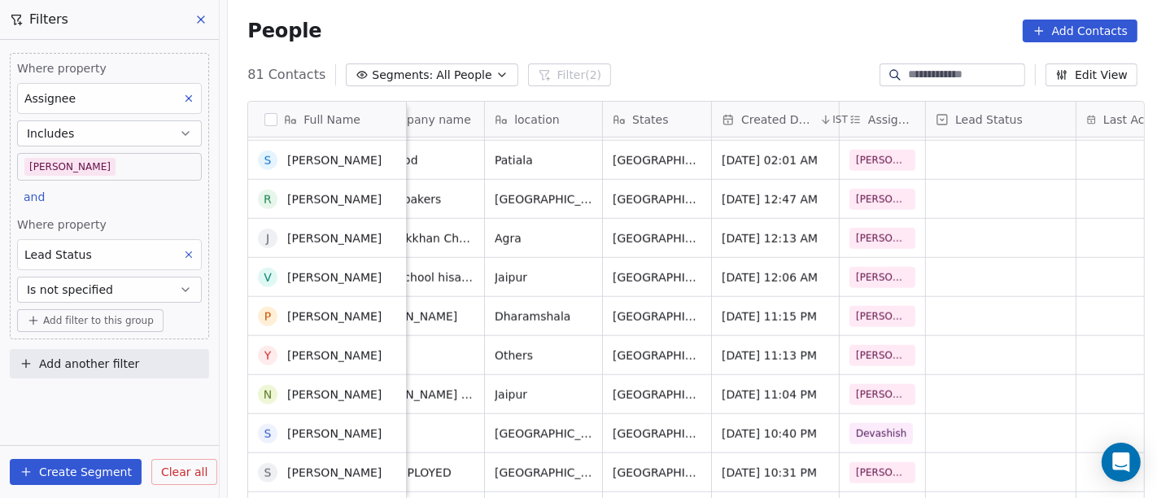
scroll to position [1392, 0]
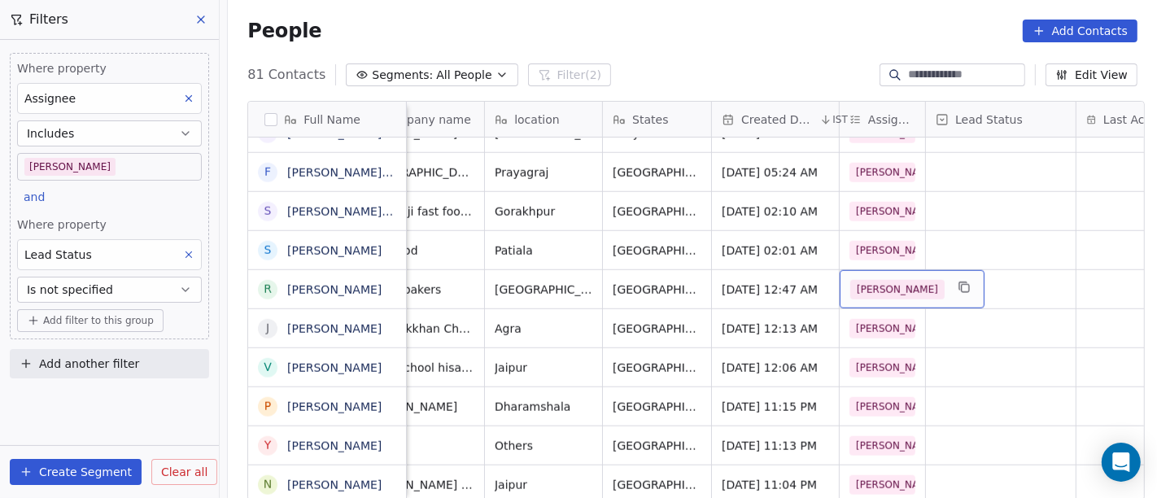
click at [886, 270] on div "[PERSON_NAME]" at bounding box center [912, 289] width 145 height 38
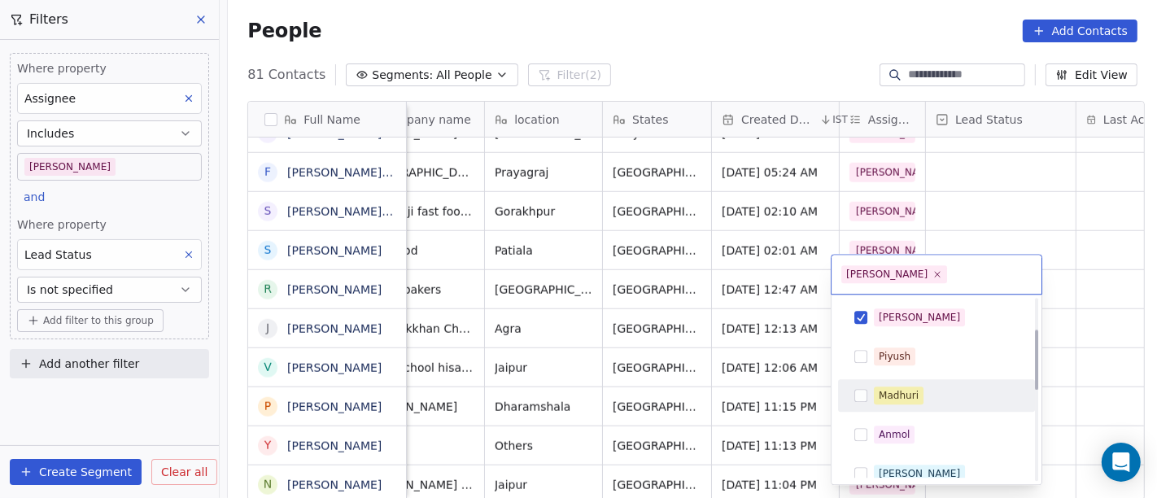
scroll to position [363, 0]
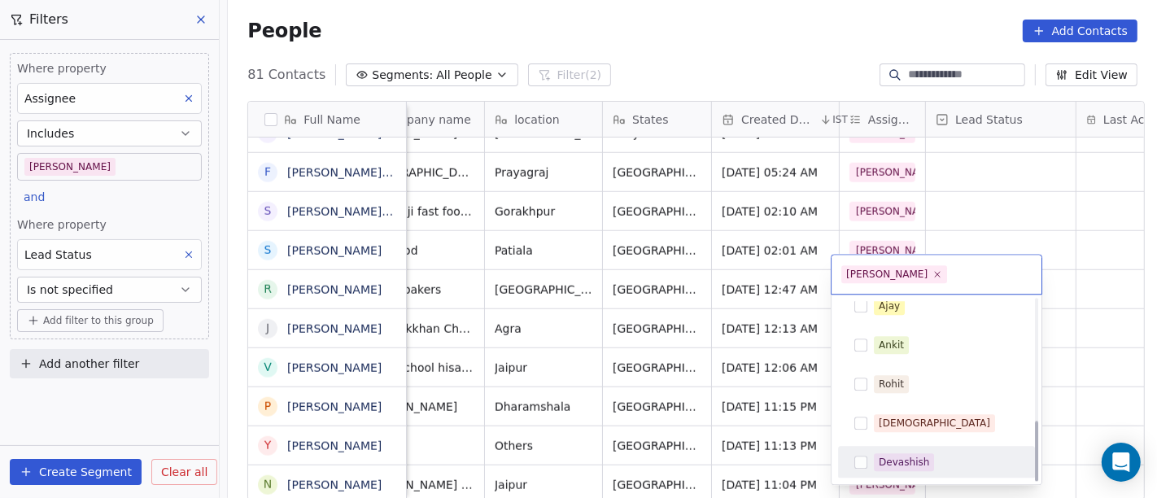
click at [880, 459] on div "Devashish" at bounding box center [904, 462] width 50 height 15
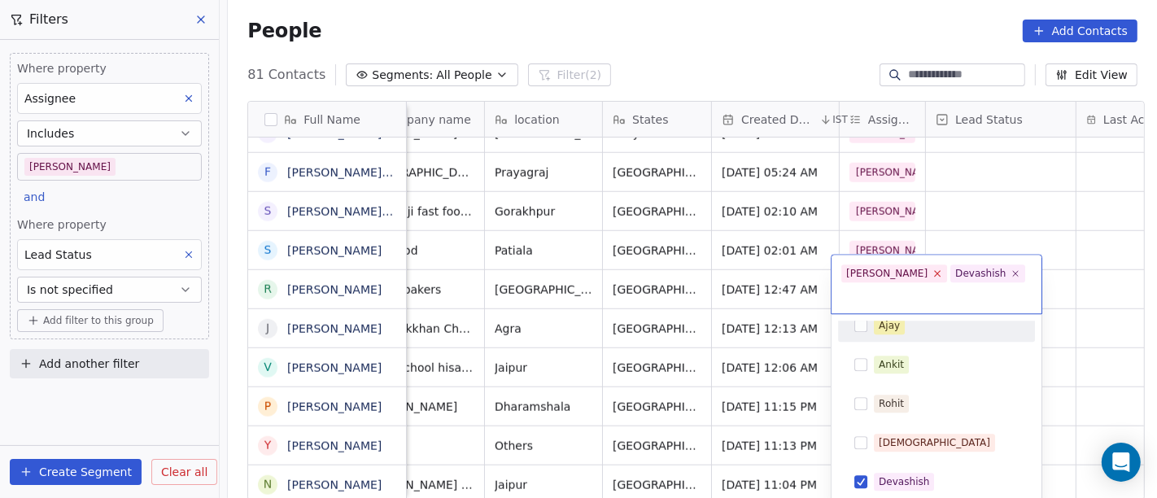
click at [933, 271] on icon at bounding box center [938, 274] width 11 height 11
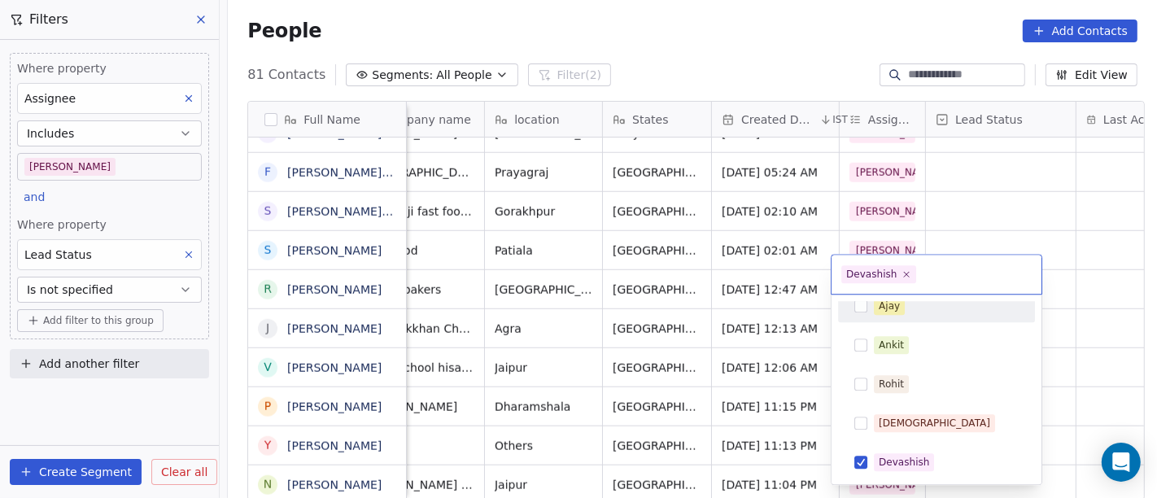
click at [954, 218] on html "On2Cook India Pvt. Ltd. Contacts People Marketing Workflows Campaigns Metrics &…" at bounding box center [578, 249] width 1157 height 498
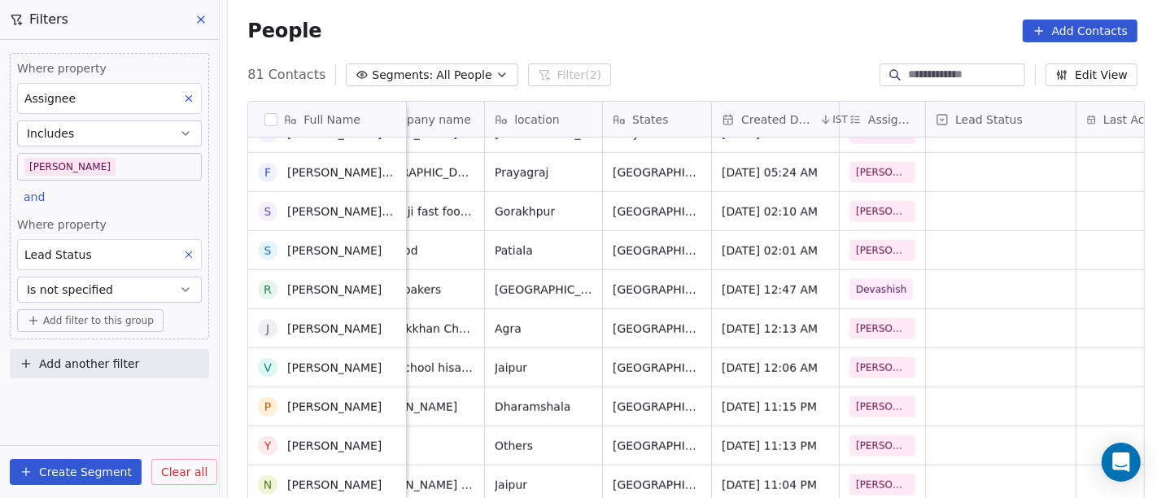
scroll to position [1301, 0]
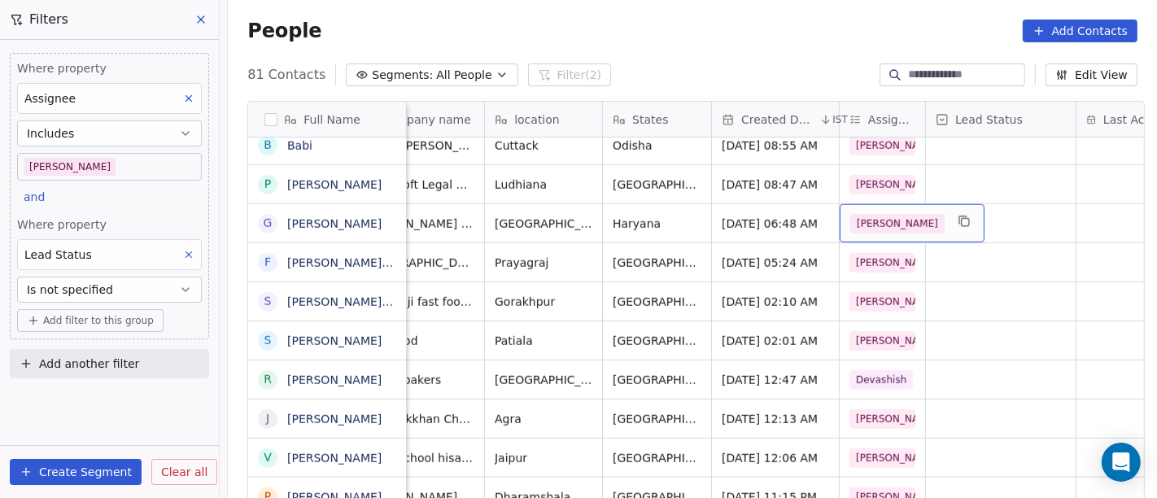
click at [876, 214] on span "[PERSON_NAME]" at bounding box center [897, 224] width 94 height 20
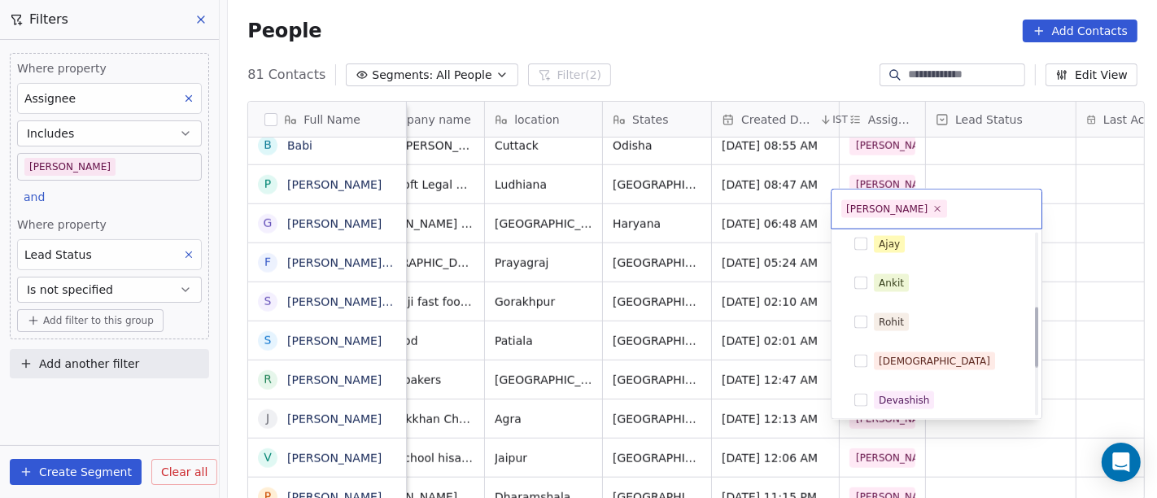
scroll to position [363, 0]
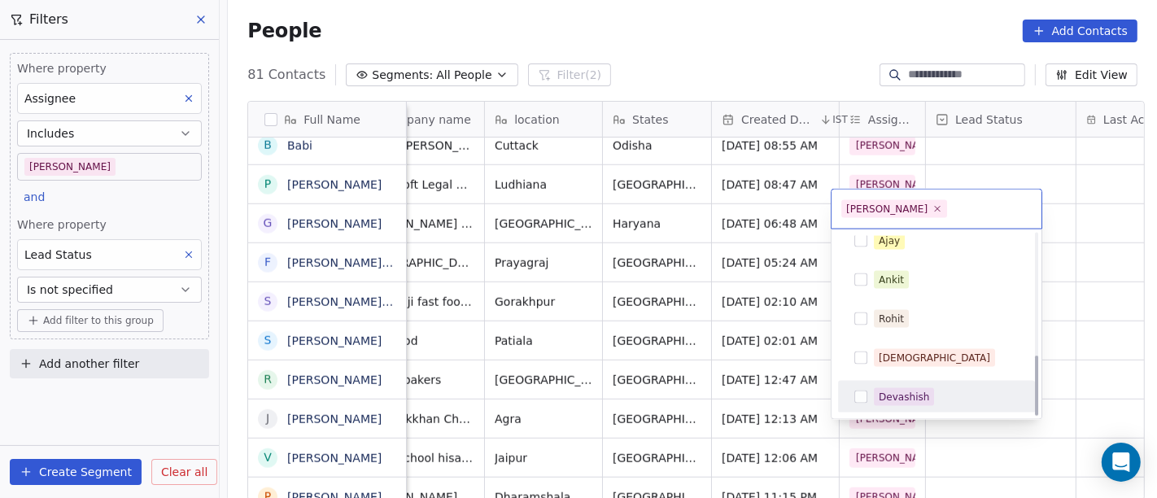
click at [885, 403] on span "Devashish" at bounding box center [904, 397] width 60 height 18
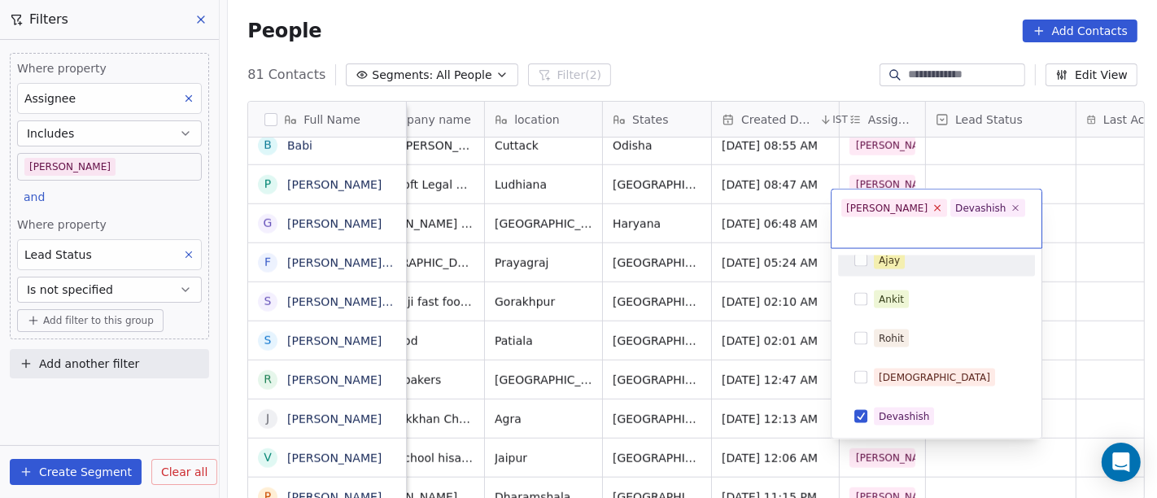
click at [933, 208] on icon at bounding box center [938, 208] width 11 height 11
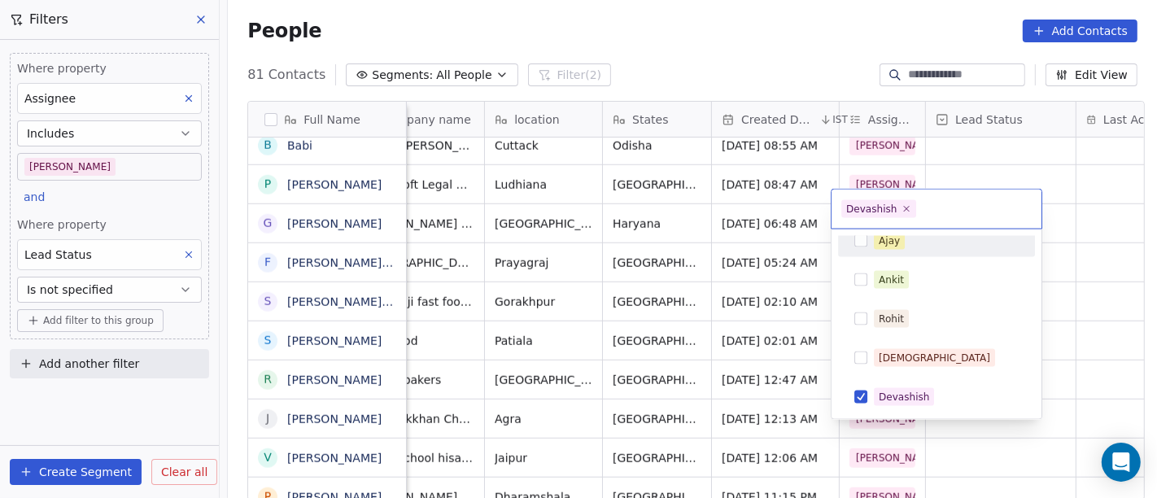
click at [967, 136] on html "On2Cook India Pvt. Ltd. Contacts People Marketing Workflows Campaigns Metrics &…" at bounding box center [578, 249] width 1157 height 498
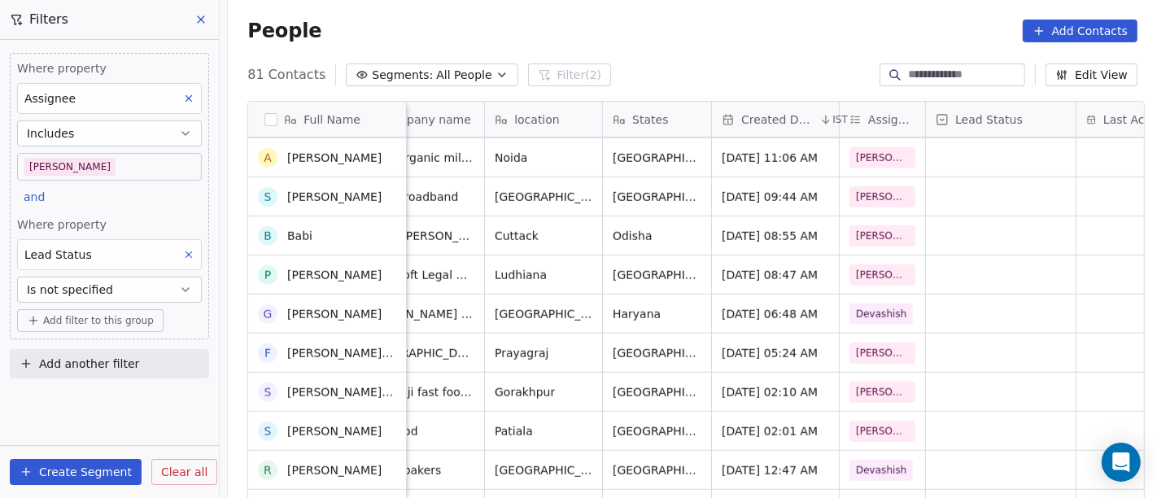
scroll to position [1121, 0]
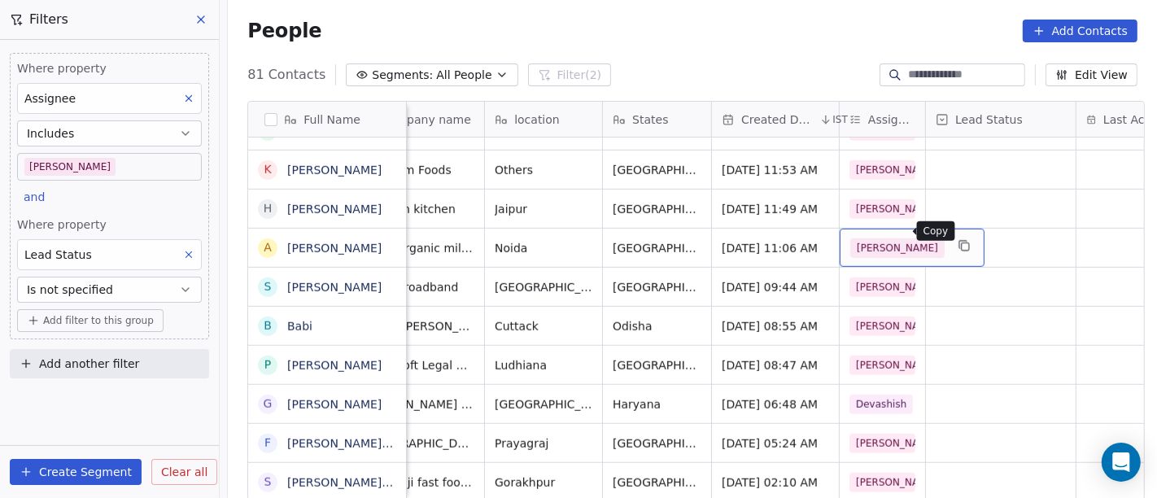
click at [959, 241] on icon "grid" at bounding box center [962, 244] width 7 height 7
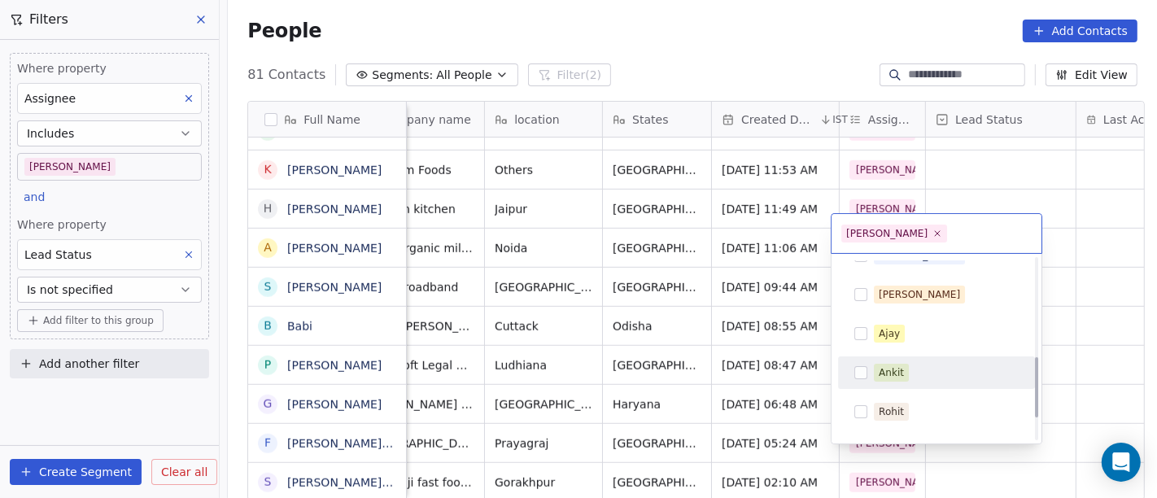
scroll to position [363, 0]
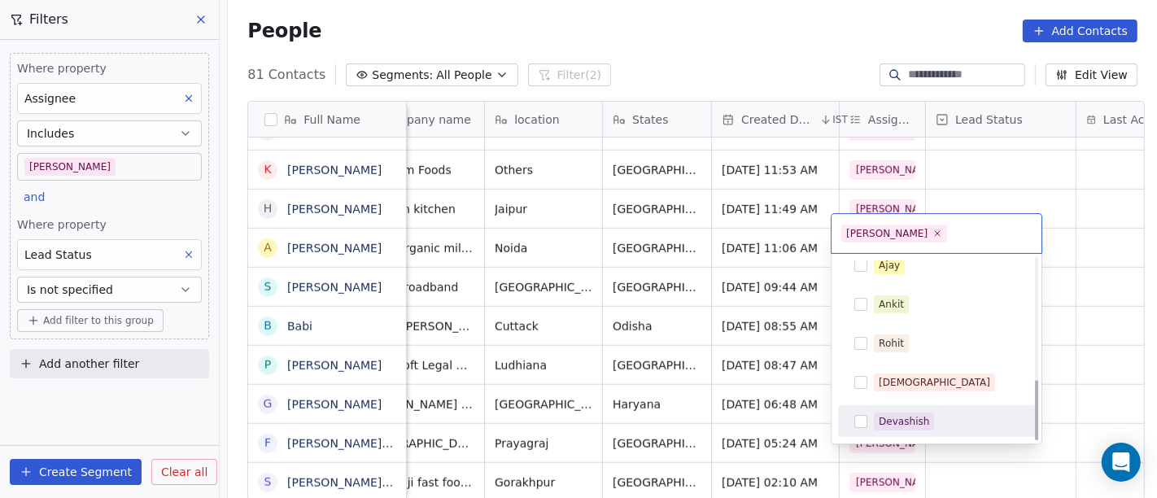
click at [895, 418] on div "Devashish" at bounding box center [904, 421] width 50 height 15
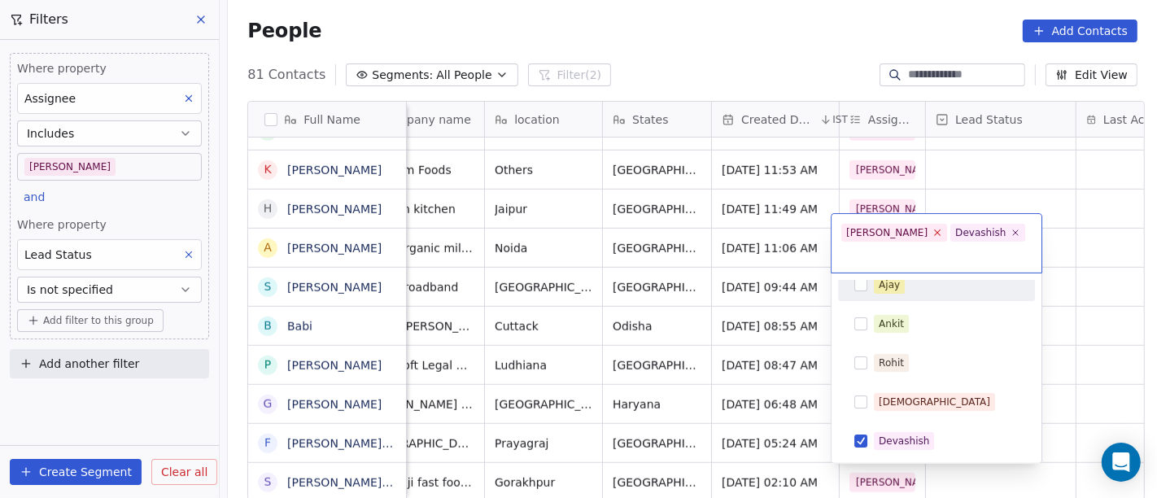
click at [933, 234] on icon at bounding box center [938, 232] width 11 height 11
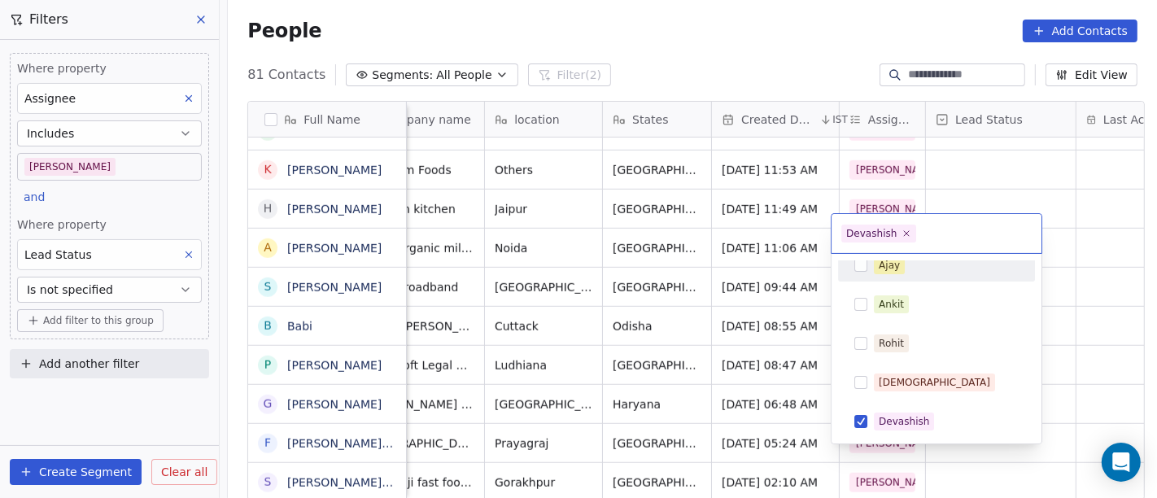
click at [956, 164] on html "On2Cook India Pvt. Ltd. Contacts People Marketing Workflows Campaigns Metrics &…" at bounding box center [578, 249] width 1157 height 498
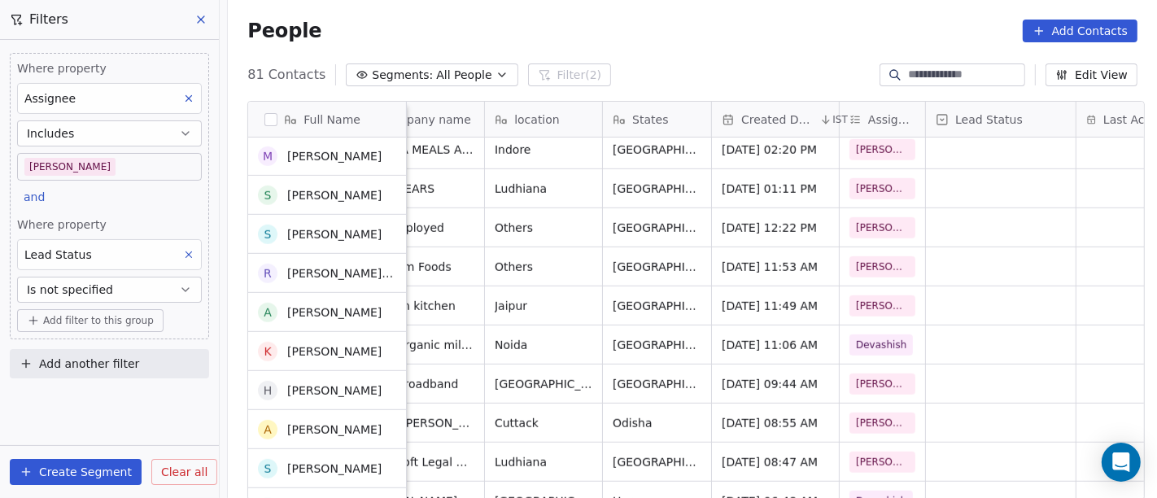
scroll to position [939, 0]
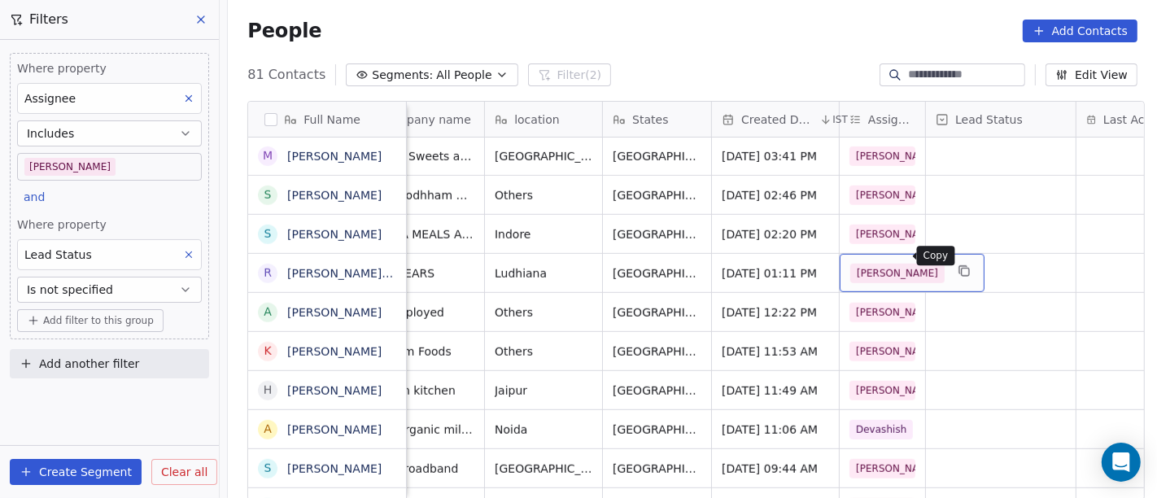
click at [955, 261] on button "grid" at bounding box center [965, 271] width 20 height 20
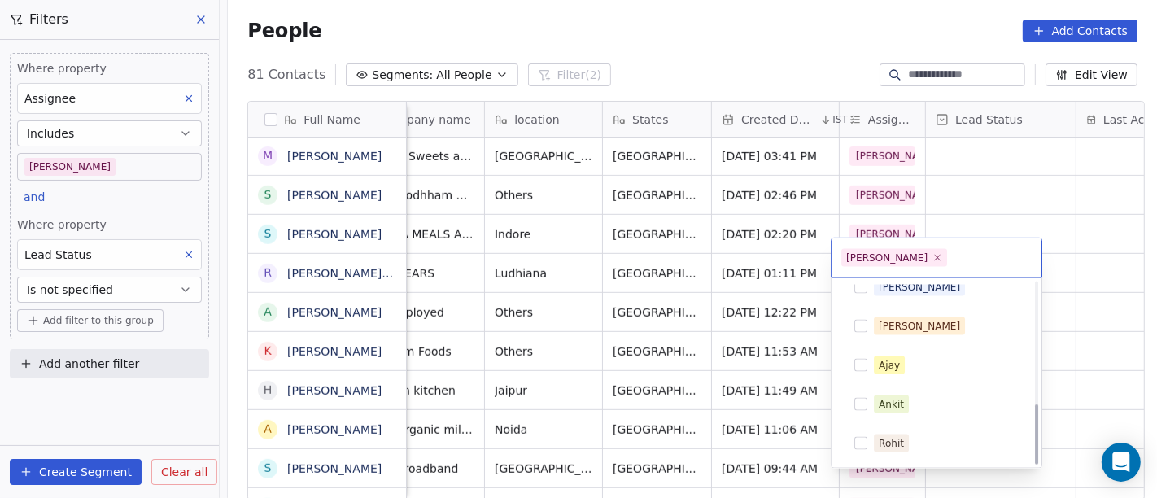
scroll to position [363, 0]
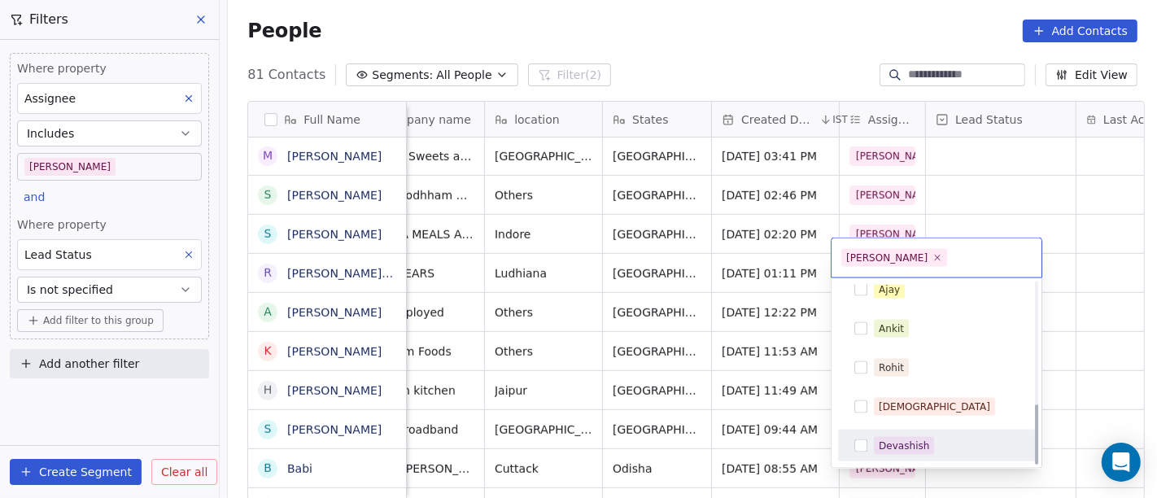
click at [888, 457] on div "Devashish" at bounding box center [937, 446] width 184 height 26
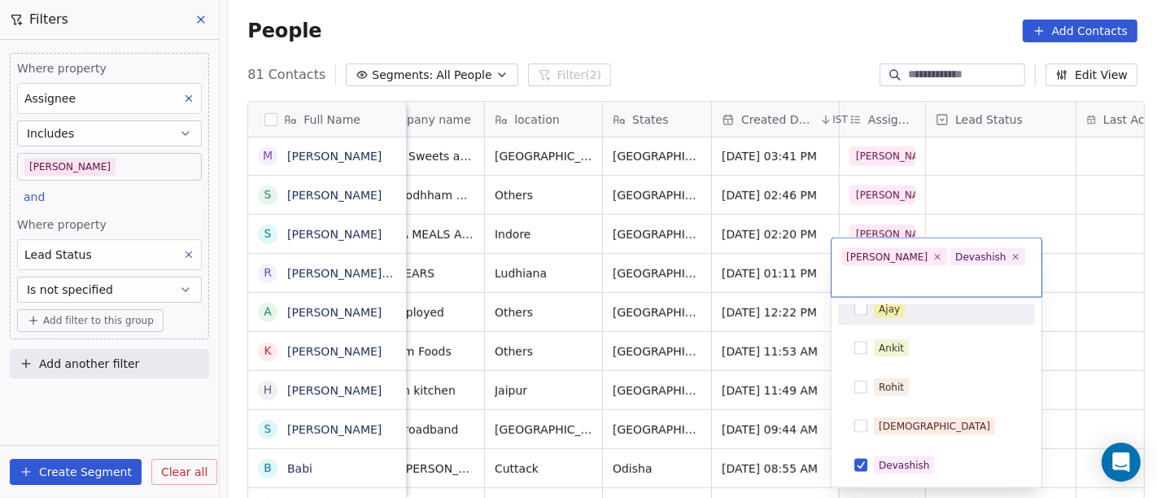
click at [874, 260] on span "[PERSON_NAME]" at bounding box center [894, 257] width 106 height 18
click at [933, 256] on icon at bounding box center [938, 256] width 11 height 11
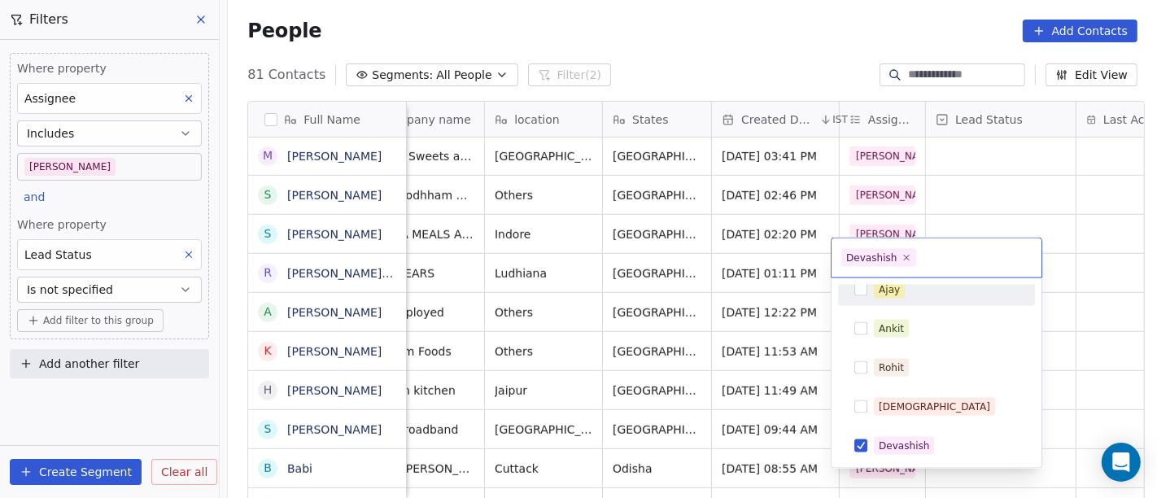
click at [964, 208] on html "On2Cook India Pvt. Ltd. Contacts People Marketing Workflows Campaigns Metrics &…" at bounding box center [578, 249] width 1157 height 498
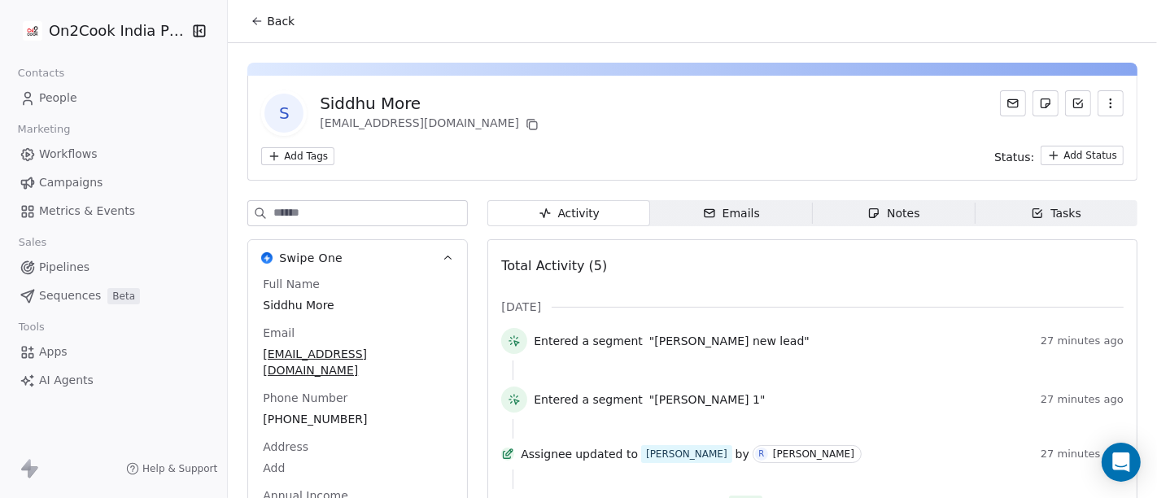
click at [273, 21] on span "Back" at bounding box center [281, 21] width 28 height 16
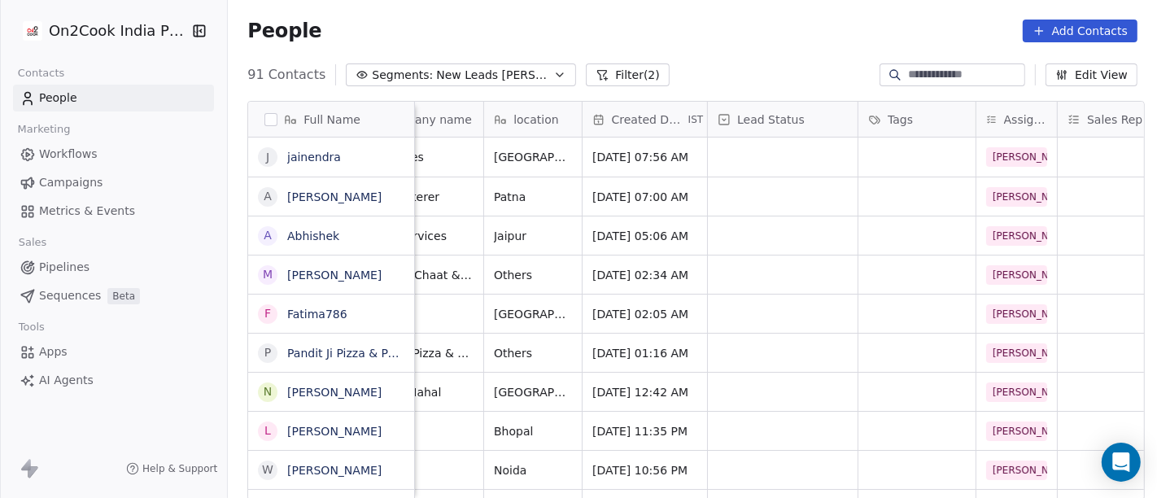
scroll to position [0, 283]
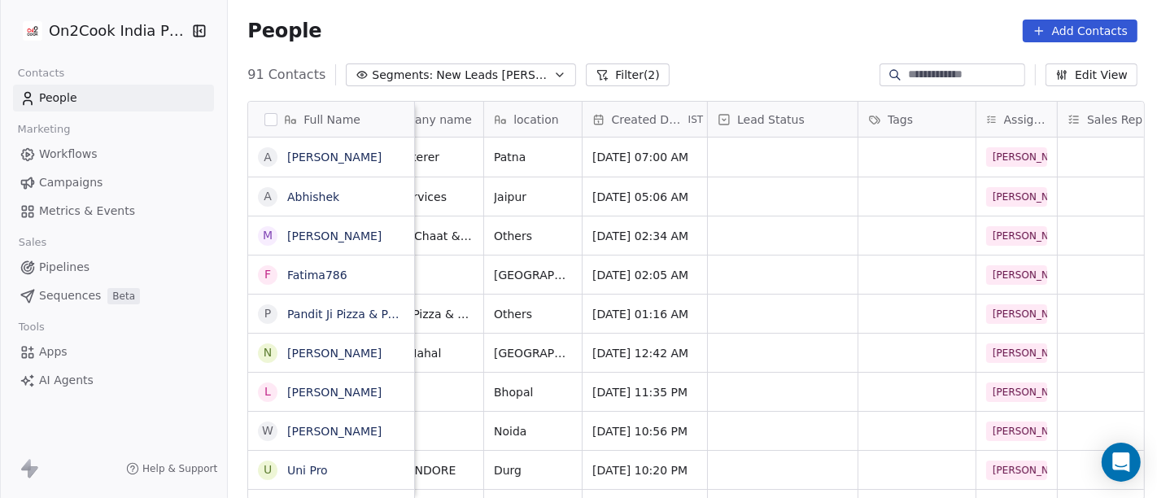
click at [701, 28] on div "People Add Contacts" at bounding box center [692, 31] width 890 height 23
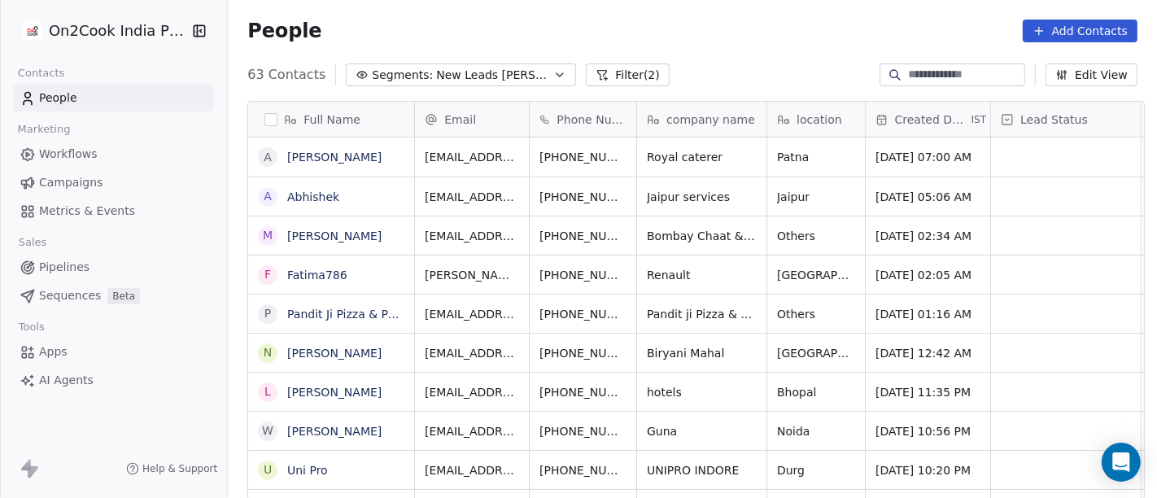
click at [586, 76] on button "Filter (2)" at bounding box center [628, 74] width 84 height 23
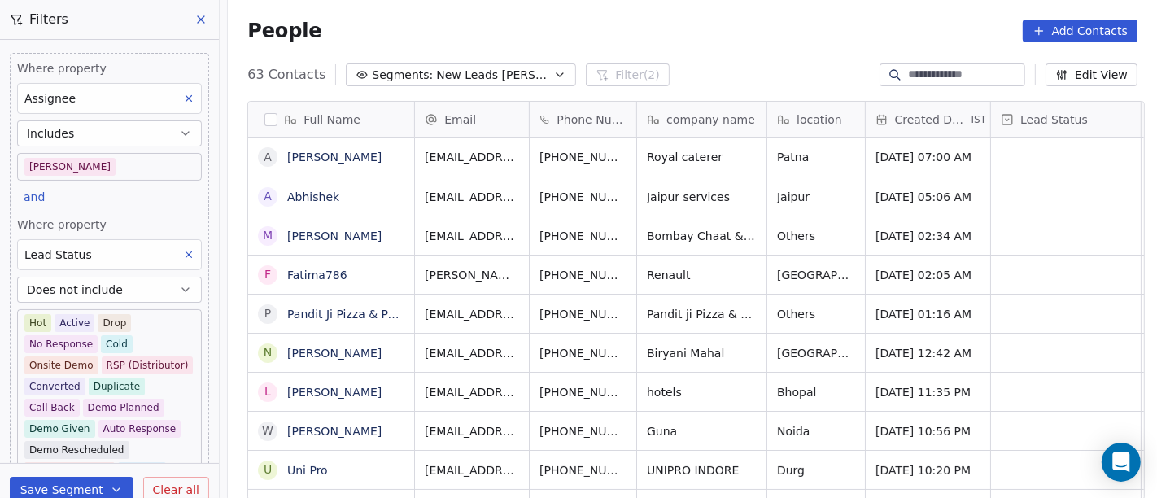
click at [738, 27] on div "People Add Contacts" at bounding box center [692, 31] width 890 height 23
click at [815, 163] on span "Patna" at bounding box center [801, 157] width 47 height 16
click at [768, 40] on html "On2Cook India Pvt. Ltd. Contacts People Marketing Workflows Campaigns Metrics &…" at bounding box center [578, 249] width 1157 height 498
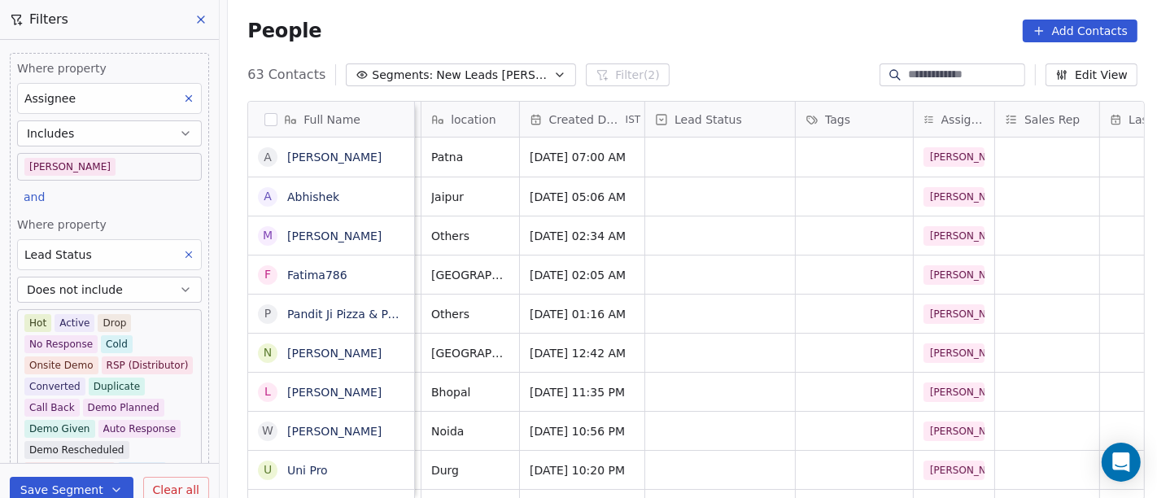
scroll to position [0, 417]
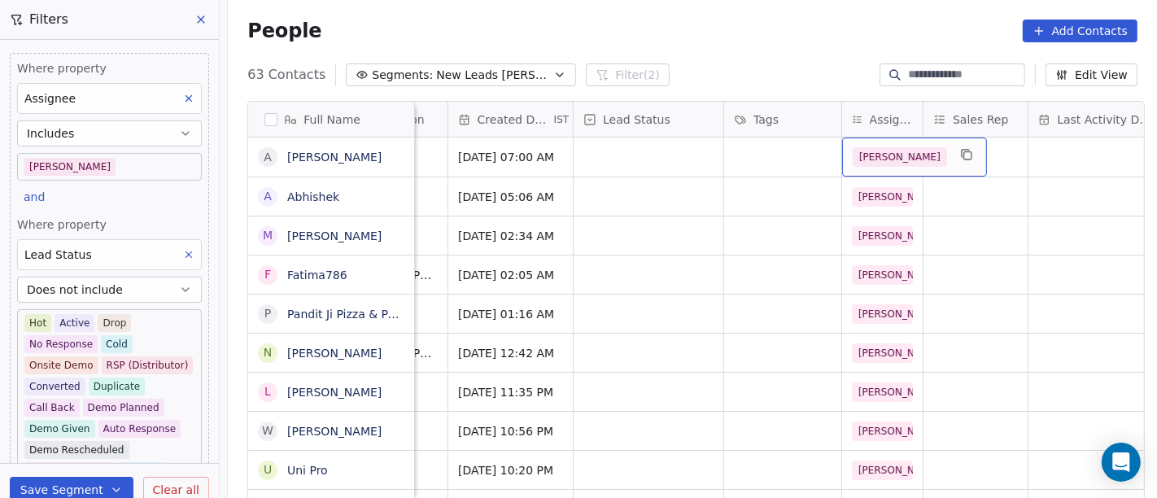
click at [879, 159] on span "[PERSON_NAME]" at bounding box center [900, 157] width 94 height 20
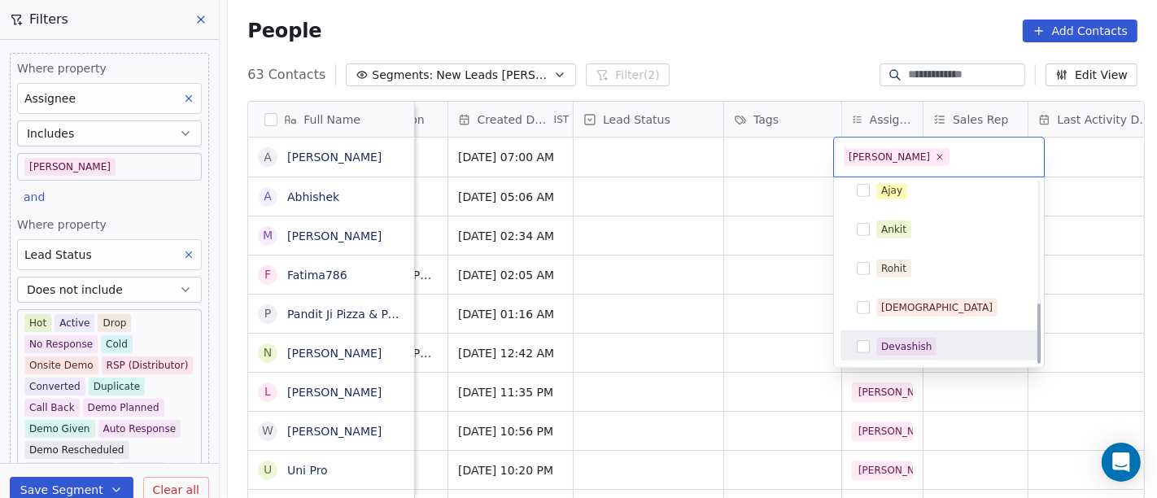
scroll to position [363, 0]
click at [881, 342] on div "Devashish" at bounding box center [906, 345] width 50 height 15
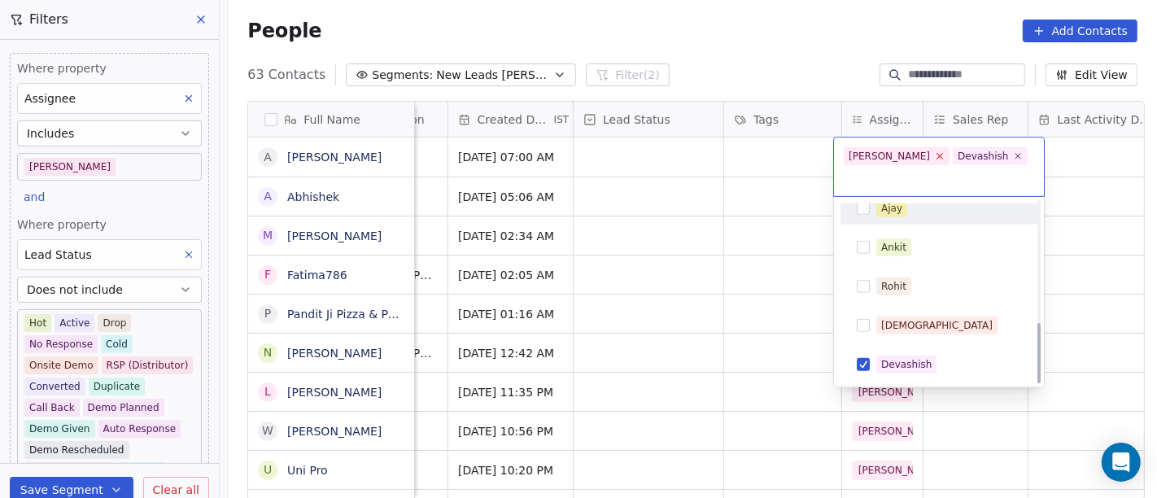
click at [935, 153] on icon at bounding box center [940, 156] width 11 height 11
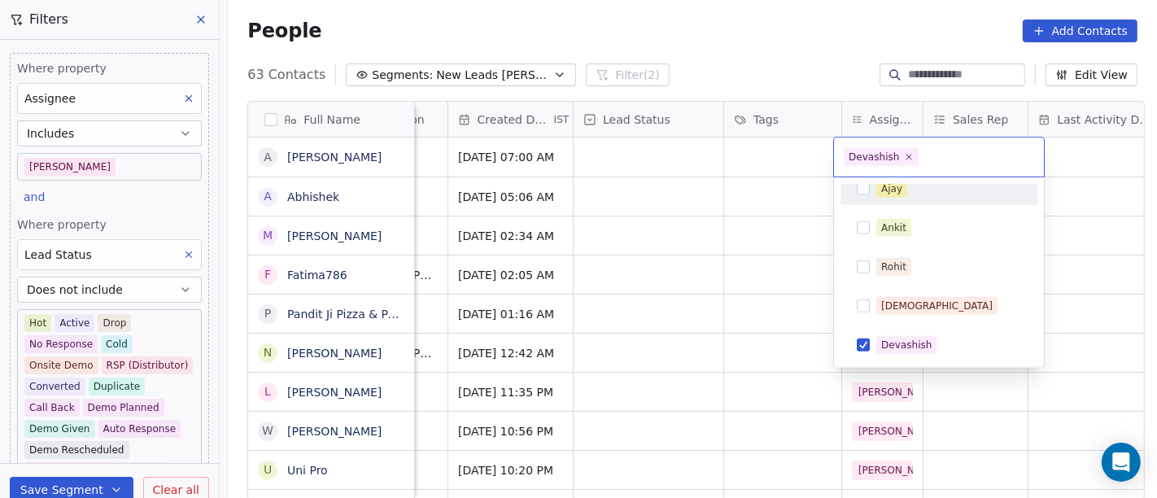
click at [772, 59] on html "On2Cook India Pvt. Ltd. Contacts People Marketing Workflows Campaigns Metrics &…" at bounding box center [578, 249] width 1157 height 498
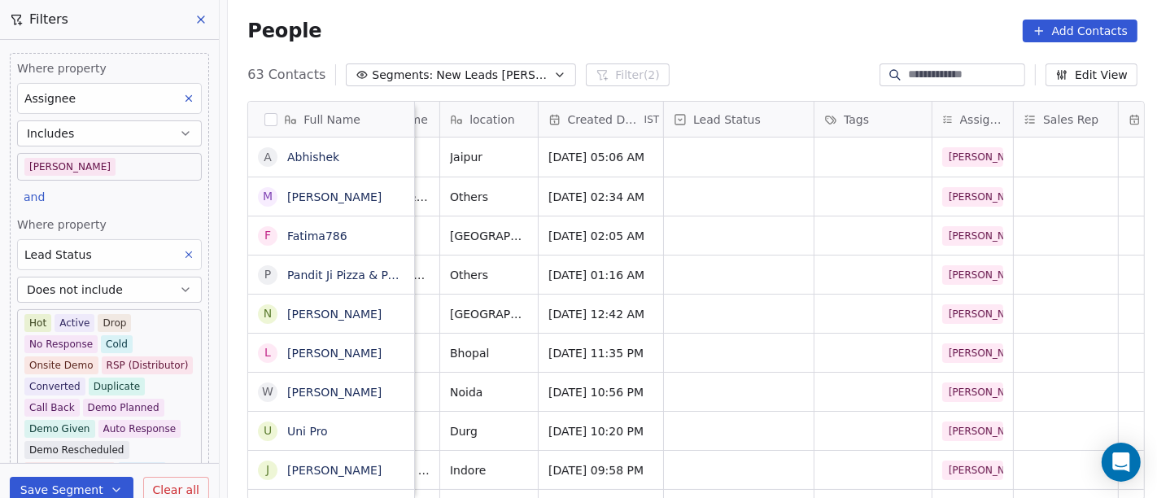
scroll to position [0, 329]
click at [962, 241] on span "[PERSON_NAME]" at bounding box center [989, 236] width 94 height 20
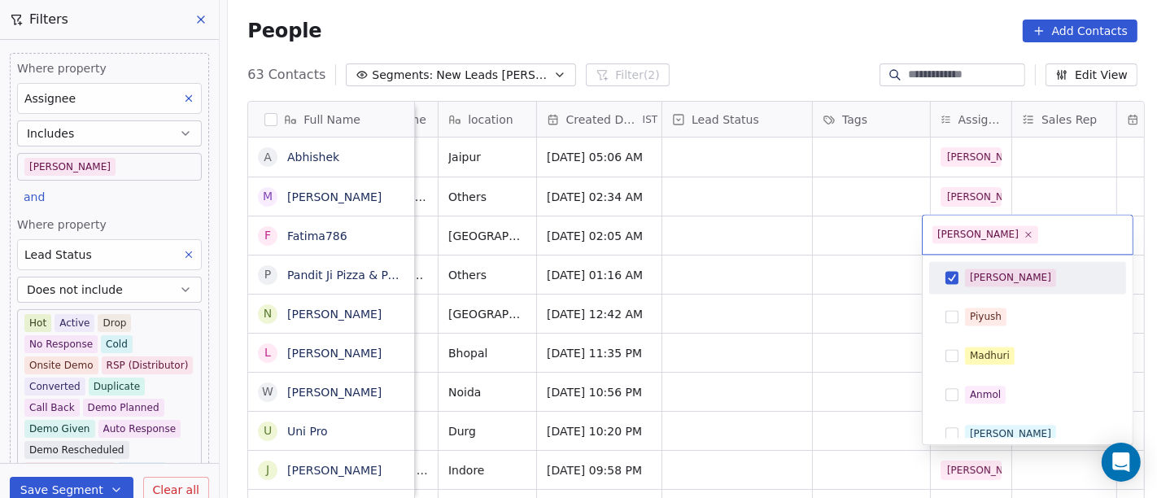
scroll to position [363, 0]
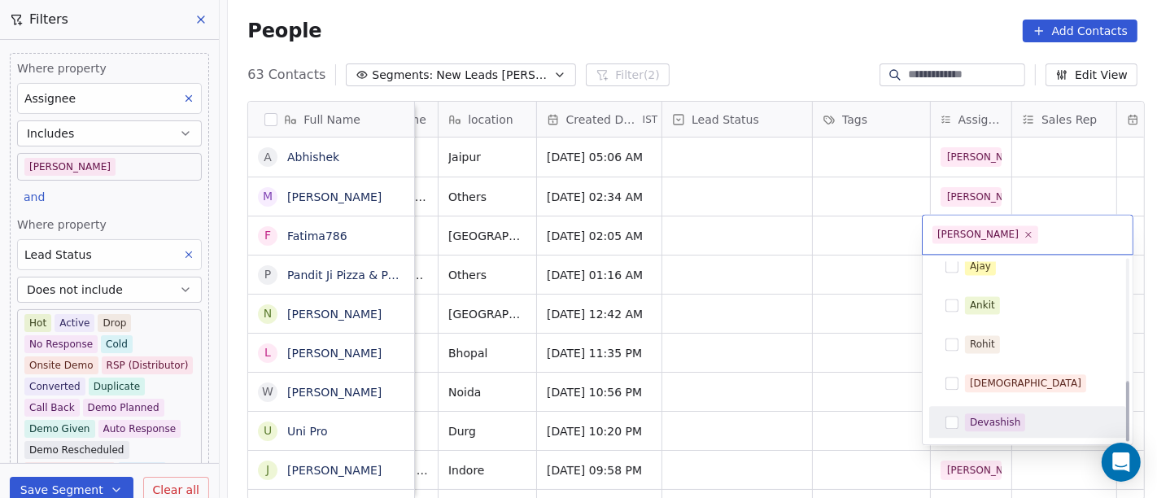
click at [978, 417] on div "Devashish" at bounding box center [995, 422] width 50 height 15
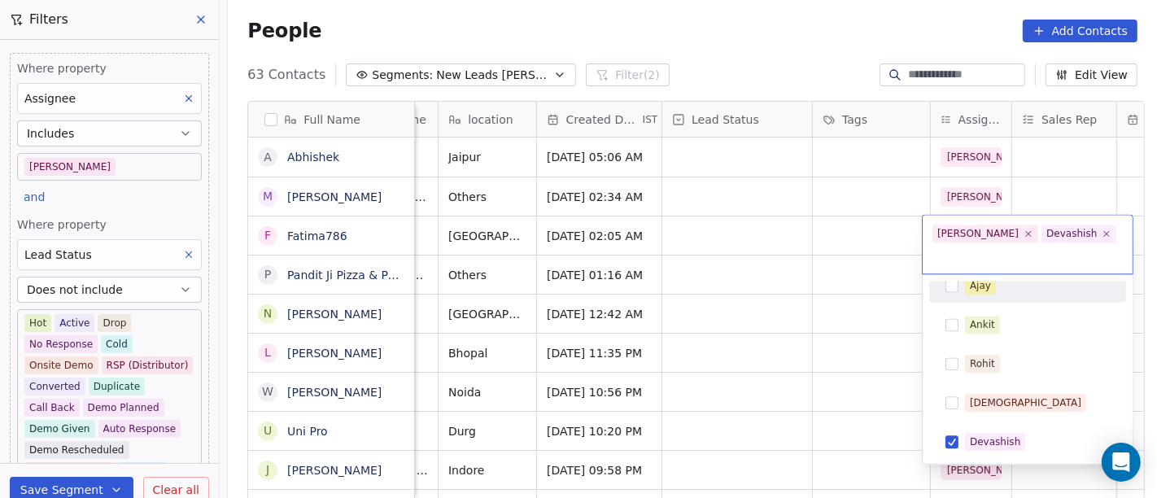
click at [963, 238] on span "[PERSON_NAME]" at bounding box center [986, 234] width 106 height 18
click at [1024, 236] on icon at bounding box center [1029, 234] width 11 height 11
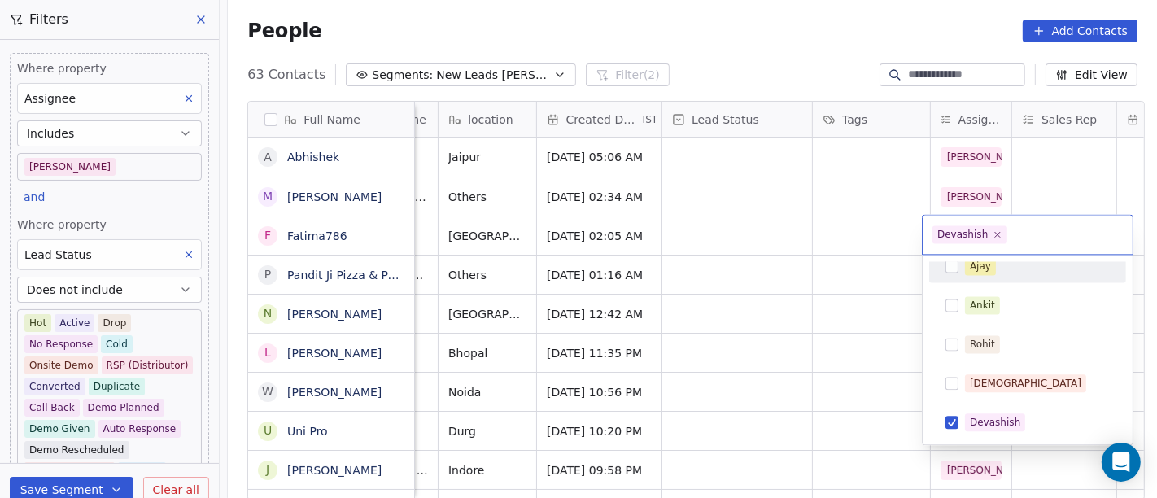
click at [846, 250] on html "On2Cook India Pvt. Ltd. Contacts People Marketing Workflows Campaigns Metrics &…" at bounding box center [578, 249] width 1157 height 498
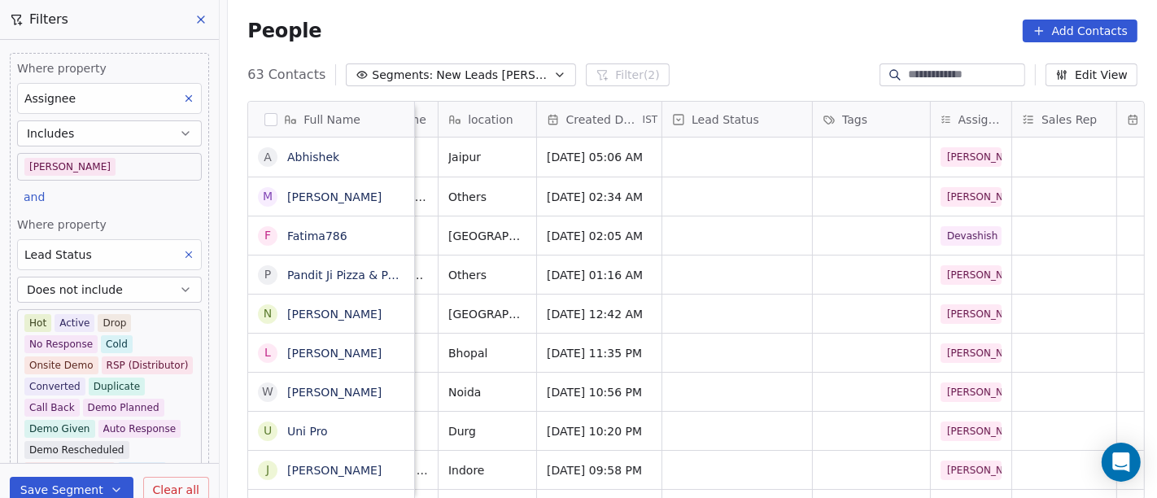
scroll to position [0, 0]
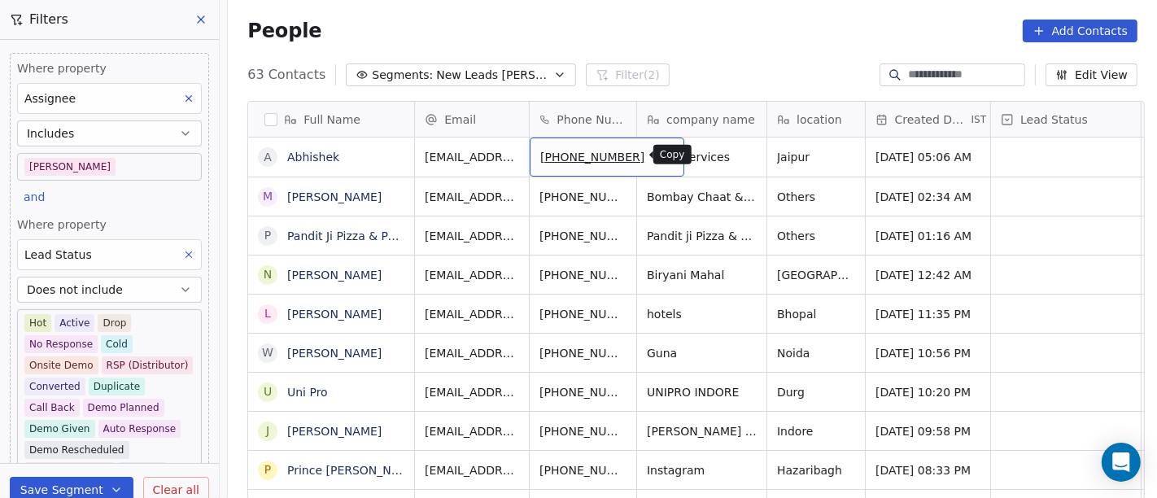
click at [658, 150] on icon "grid" at bounding box center [664, 154] width 13 height 13
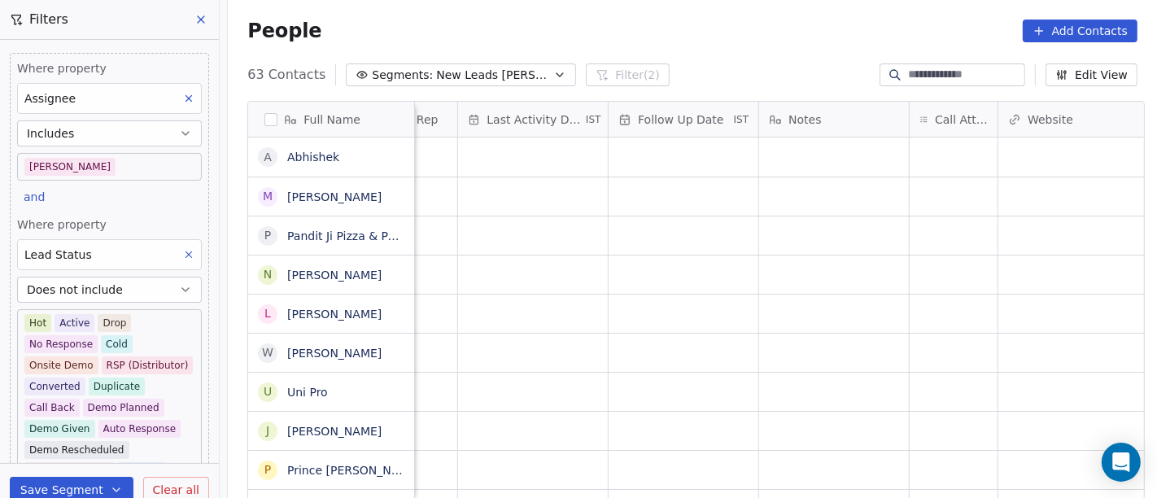
scroll to position [0, 989]
click at [944, 162] on div "grid" at bounding box center [953, 157] width 88 height 39
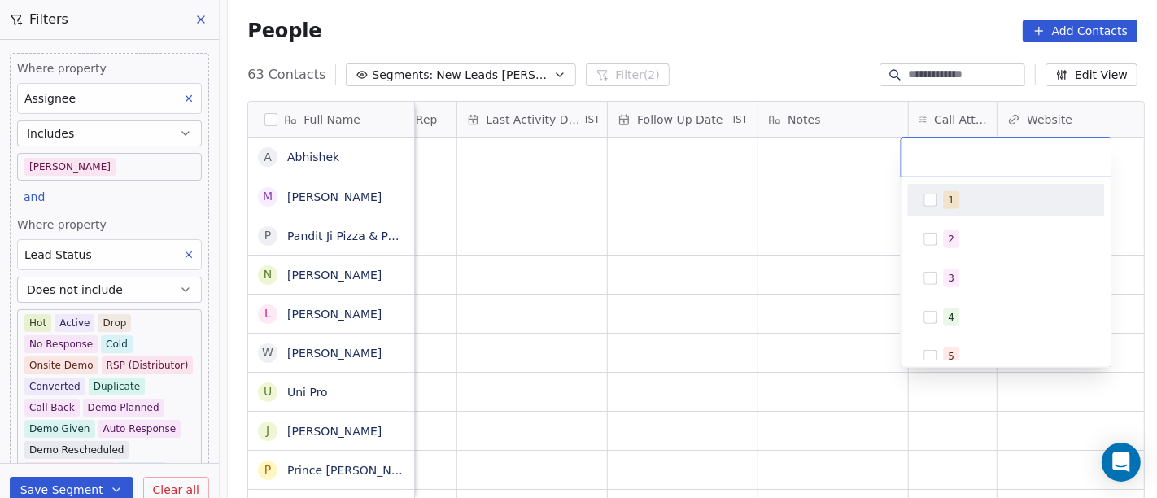
click at [937, 201] on div "1" at bounding box center [1006, 200] width 184 height 26
click at [791, 209] on html "On2Cook India Pvt. Ltd. Contacts People Marketing Workflows Campaigns Metrics &…" at bounding box center [578, 249] width 1157 height 498
click at [833, 131] on div "Notes" at bounding box center [833, 119] width 150 height 35
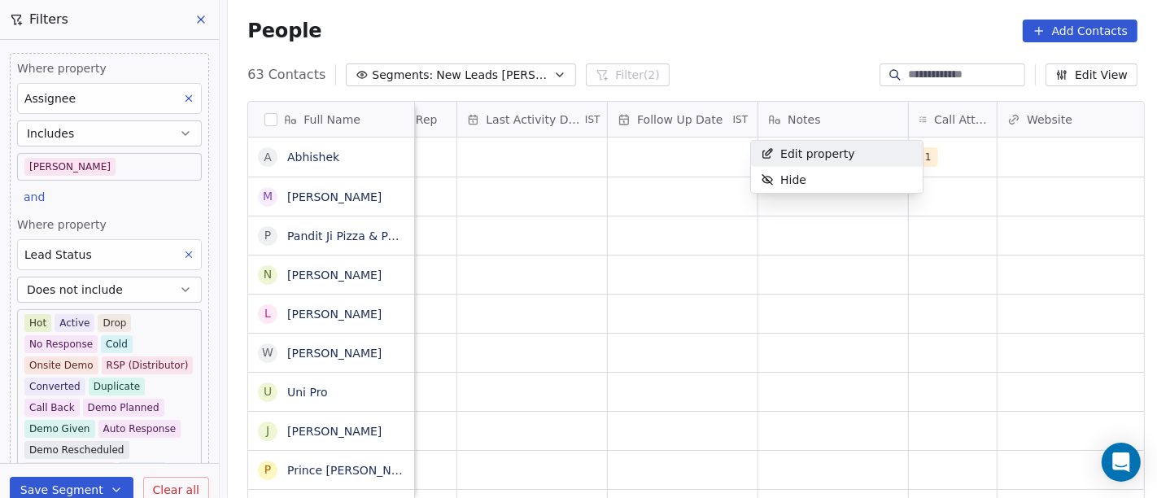
click at [716, 37] on html "On2Cook India Pvt. Ltd. Contacts People Marketing Workflows Campaigns Metrics &…" at bounding box center [578, 249] width 1157 height 498
click at [814, 145] on div "grid" at bounding box center [833, 157] width 150 height 39
type textarea "**********"
click at [637, 212] on html "On2Cook India Pvt. Ltd. Contacts People Marketing Workflows Campaigns Metrics &…" at bounding box center [578, 249] width 1157 height 498
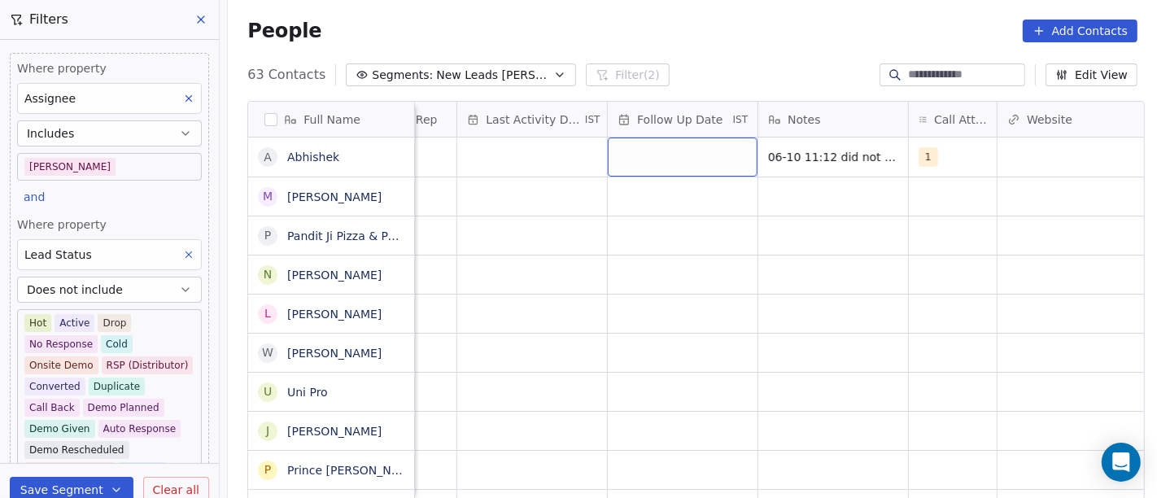
click at [666, 169] on div "grid" at bounding box center [683, 157] width 150 height 39
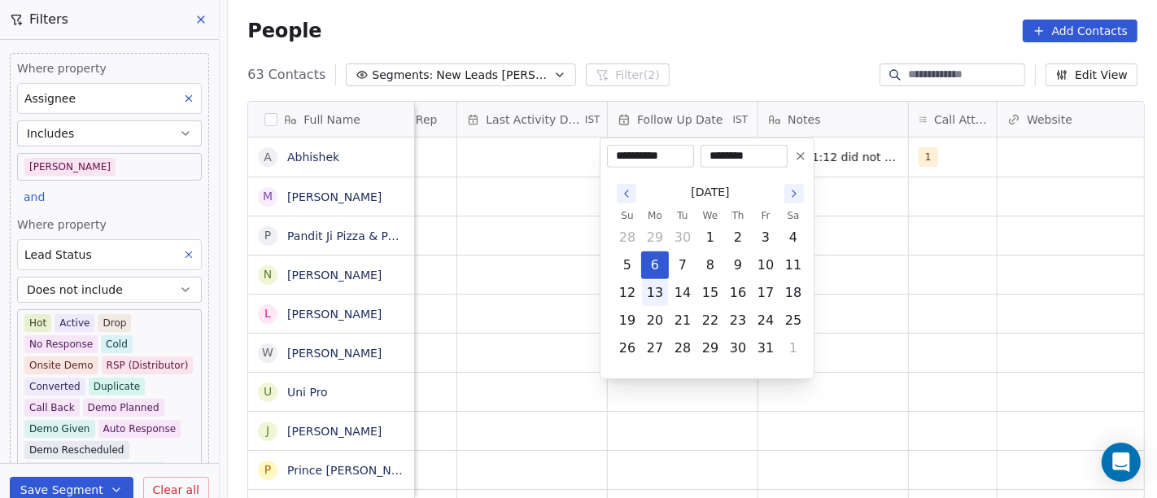
click at [658, 292] on button "13" at bounding box center [655, 293] width 26 height 26
type input "**********"
click at [1015, 284] on html "On2Cook India Pvt. Ltd. Contacts People Marketing Workflows Campaigns Metrics &…" at bounding box center [578, 249] width 1157 height 498
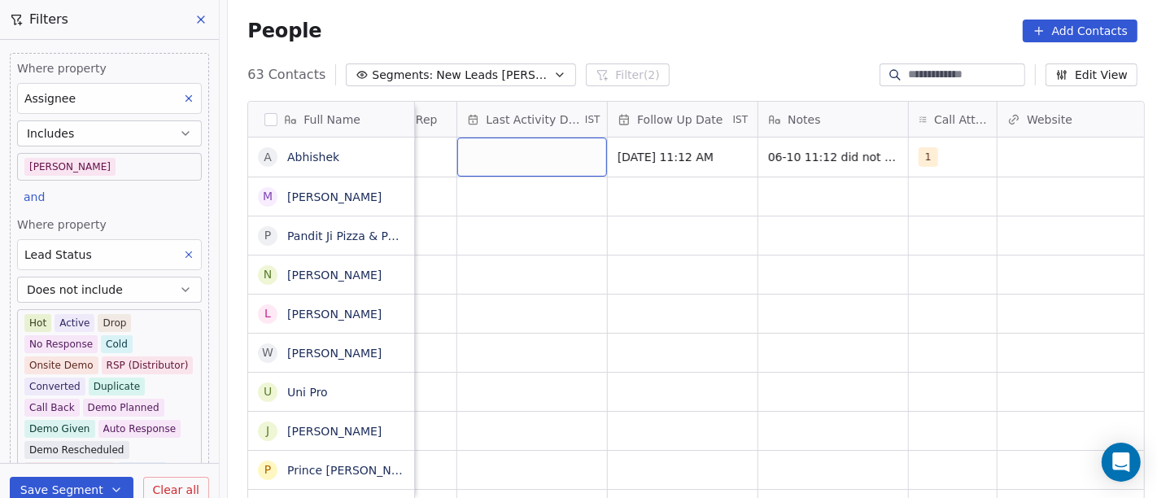
click at [544, 166] on div "grid" at bounding box center [532, 157] width 150 height 39
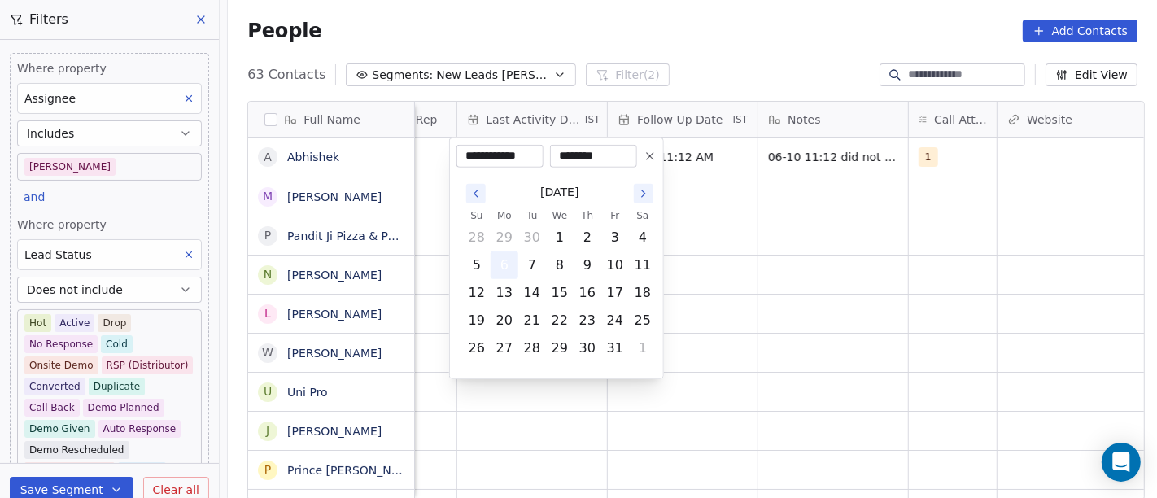
click at [509, 260] on button "6" at bounding box center [505, 265] width 26 height 26
click at [853, 250] on html "On2Cook India Pvt. Ltd. Contacts People Marketing Workflows Campaigns Metrics &…" at bounding box center [578, 249] width 1157 height 498
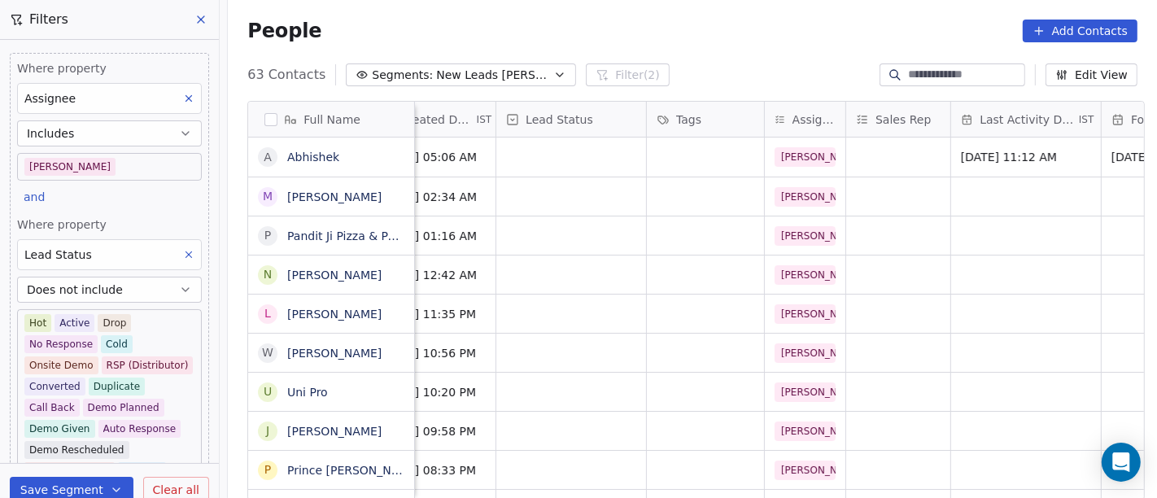
scroll to position [0, 493]
click at [552, 151] on div "grid" at bounding box center [573, 157] width 150 height 39
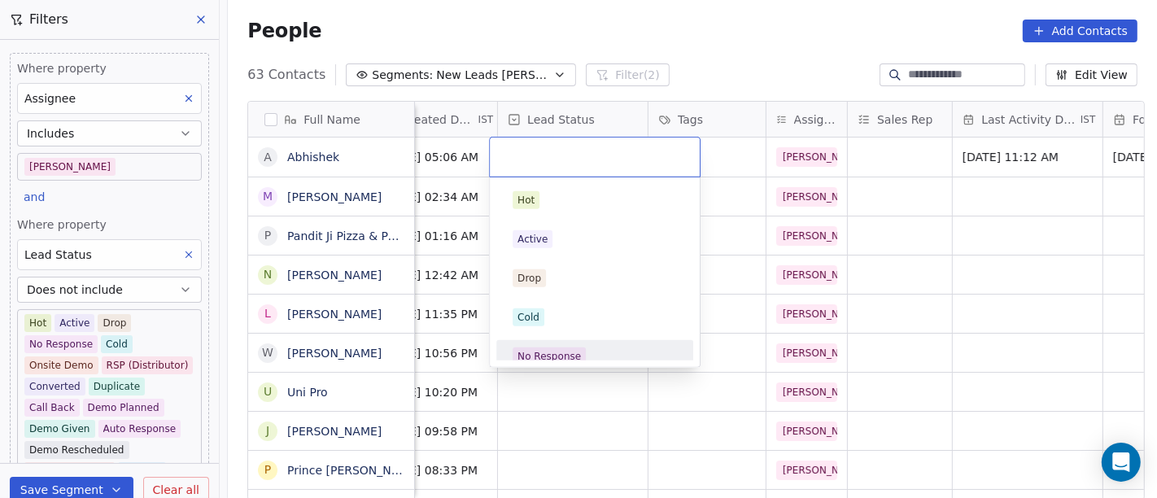
click at [566, 356] on div "No Response" at bounding box center [549, 356] width 63 height 15
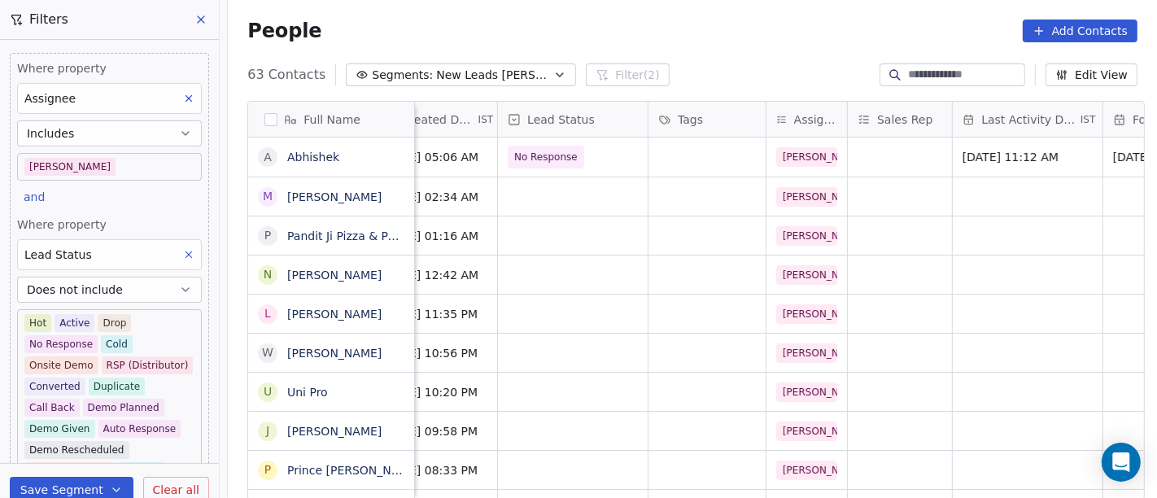
click at [679, 28] on div "People Add Contacts" at bounding box center [692, 31] width 890 height 23
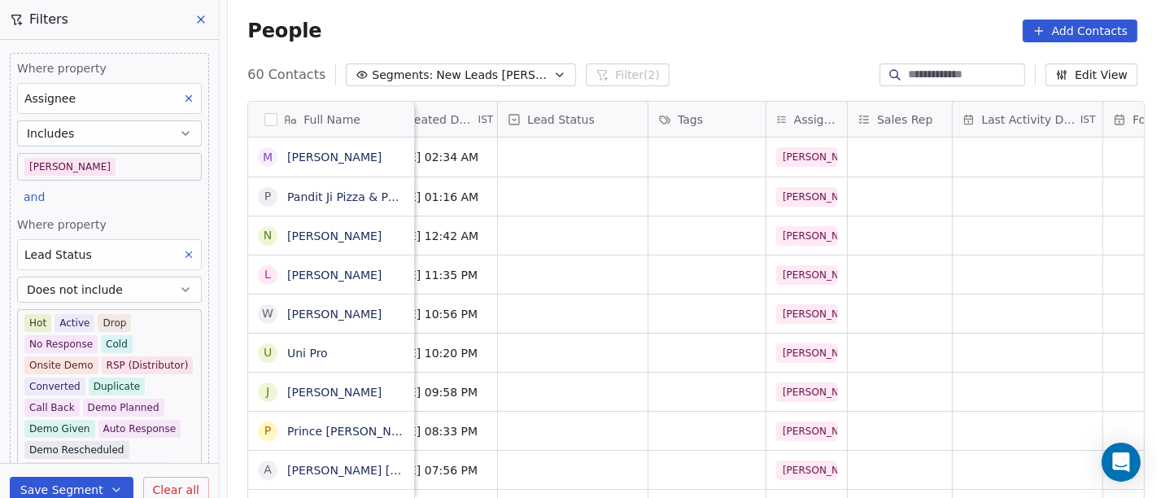
scroll to position [0, 0]
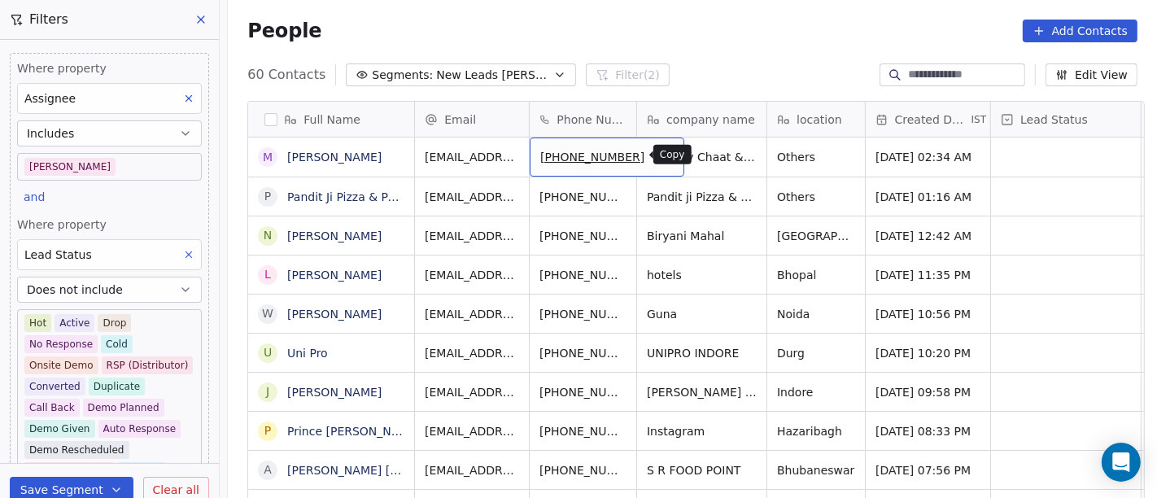
click at [658, 159] on icon "grid" at bounding box center [664, 154] width 13 height 13
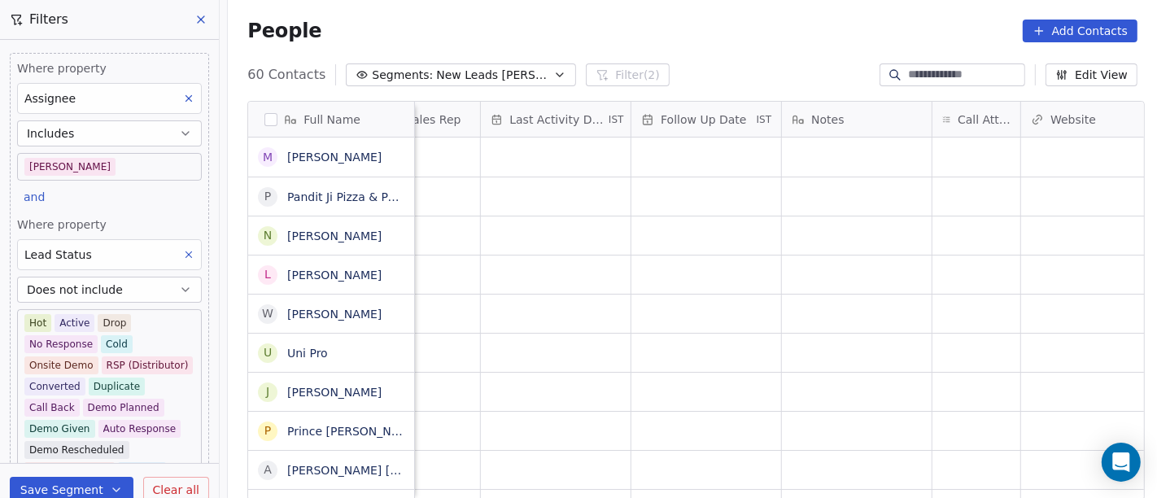
scroll to position [0, 1045]
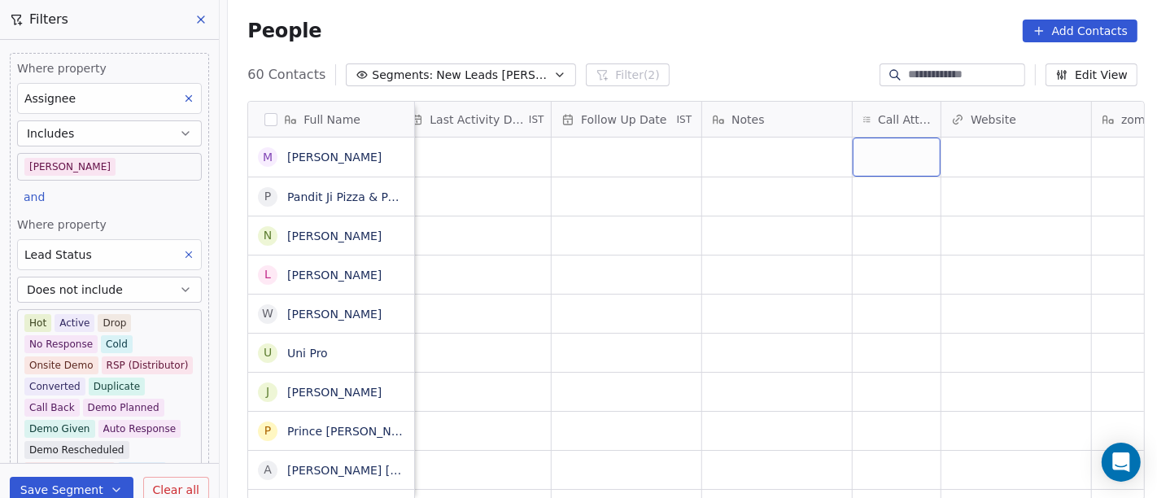
click at [884, 147] on div "grid" at bounding box center [897, 157] width 88 height 39
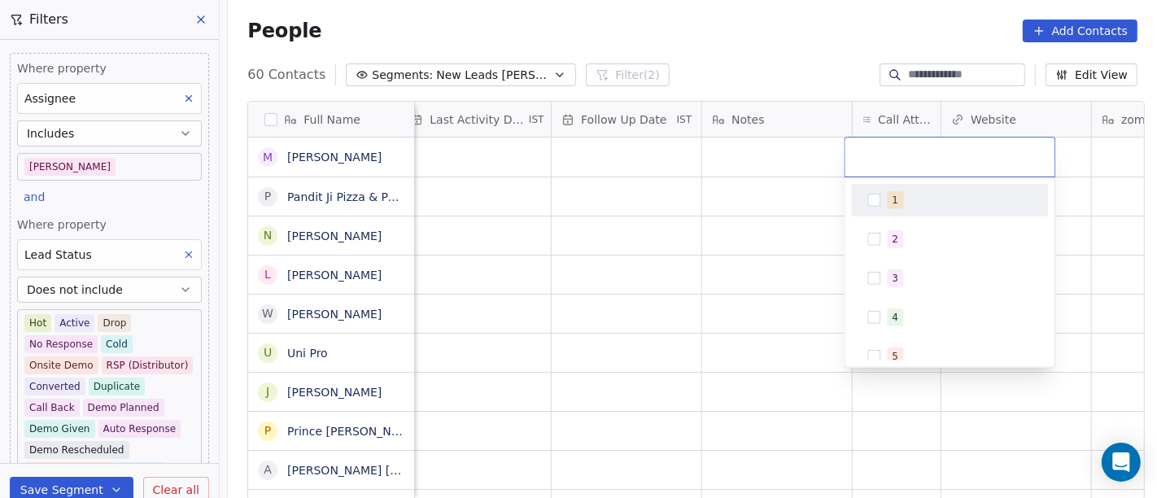
click at [897, 201] on span "1" at bounding box center [896, 200] width 16 height 18
click at [729, 228] on html "On2Cook India Pvt. Ltd. Contacts People Marketing Workflows Campaigns Metrics &…" at bounding box center [578, 249] width 1157 height 498
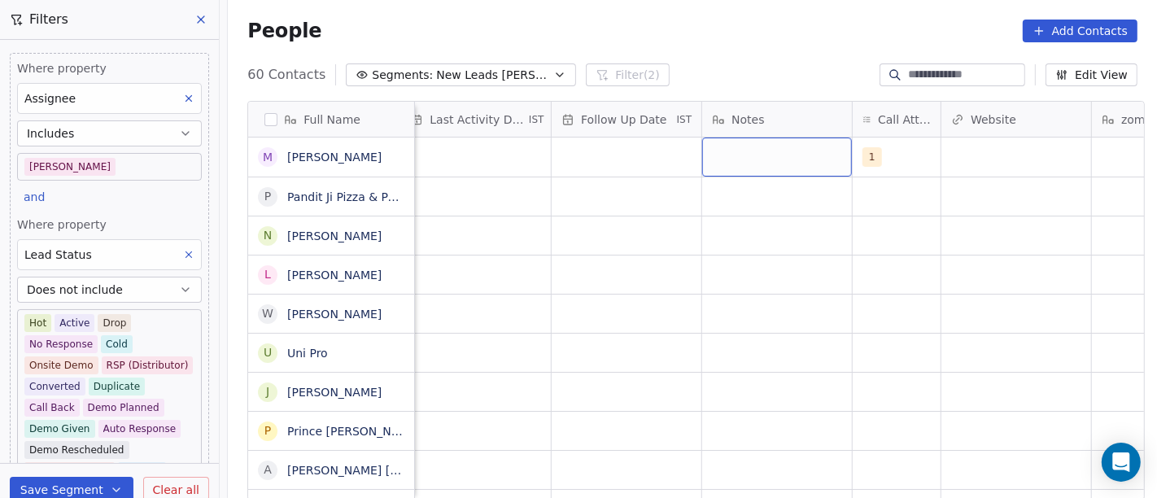
click at [766, 138] on div "grid" at bounding box center [777, 157] width 150 height 39
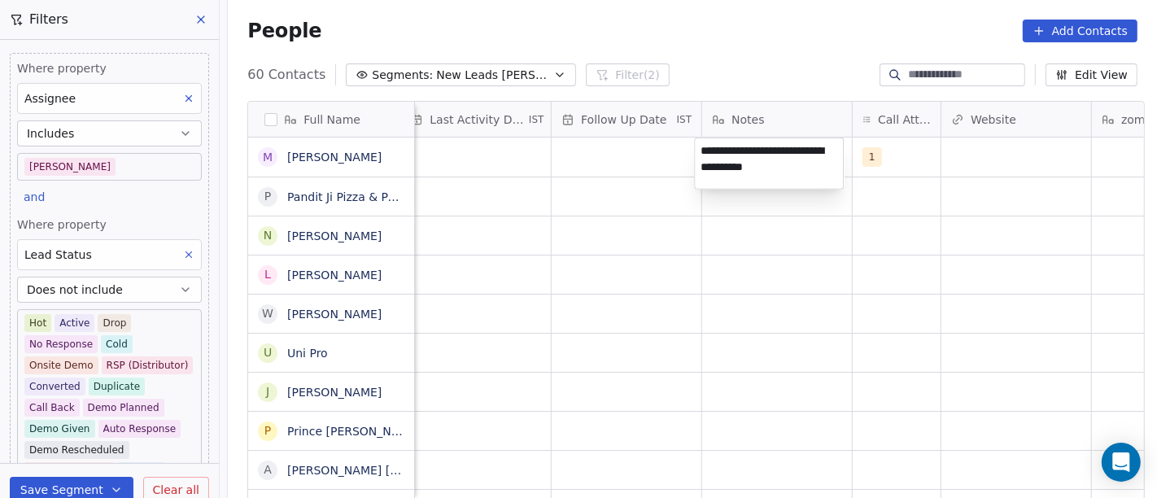
type textarea "**********"
click at [885, 63] on html "On2Cook India Pvt. Ltd. Contacts People Marketing Workflows Campaigns Metrics &…" at bounding box center [578, 249] width 1157 height 498
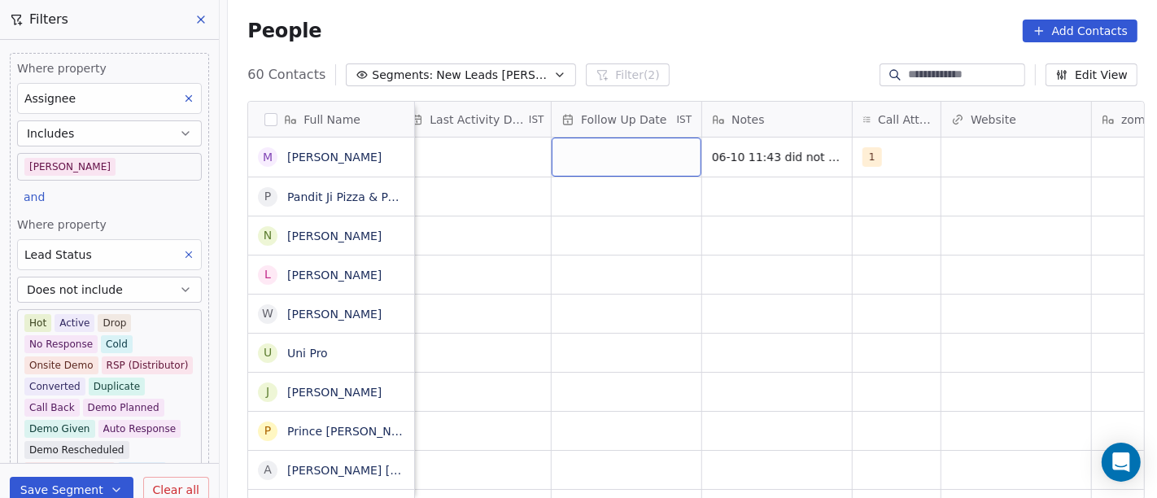
click at [659, 164] on div "grid" at bounding box center [627, 157] width 150 height 39
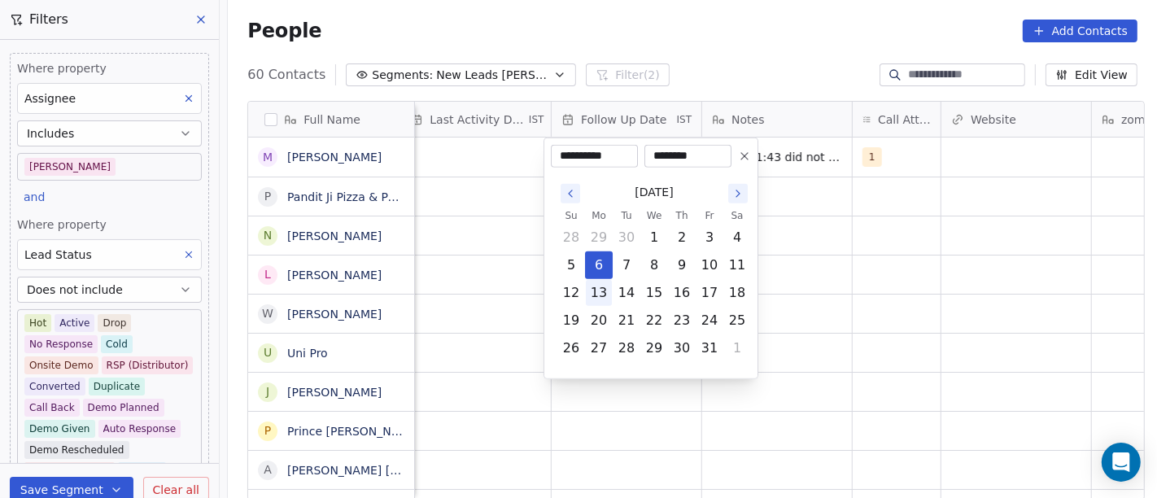
click at [597, 293] on button "13" at bounding box center [599, 293] width 26 height 26
type input "**********"
click at [863, 260] on html "On2Cook India Pvt. Ltd. Contacts People Marketing Workflows Campaigns Metrics &…" at bounding box center [578, 249] width 1157 height 498
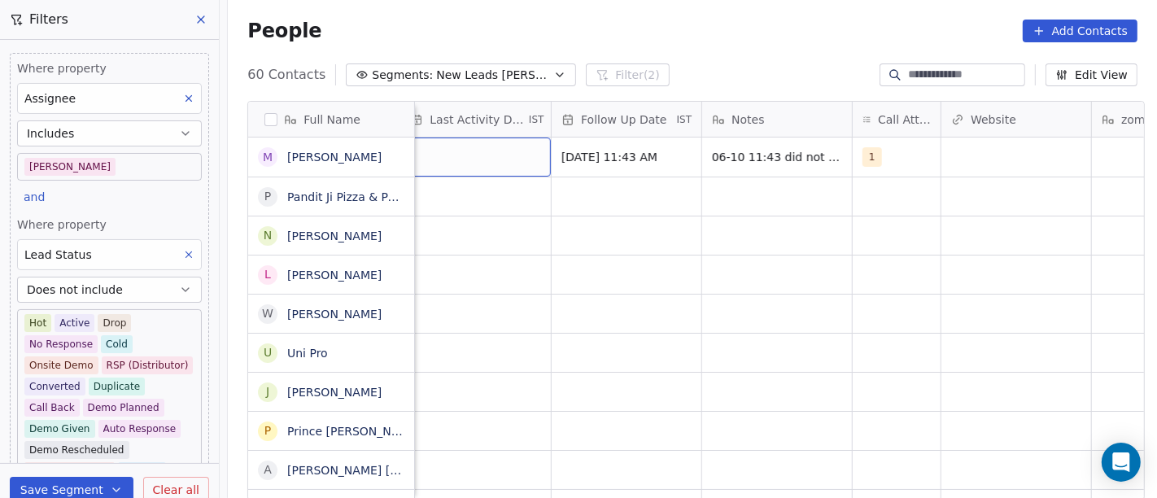
scroll to position [0, 1030]
click at [490, 147] on div "grid" at bounding box center [491, 157] width 150 height 39
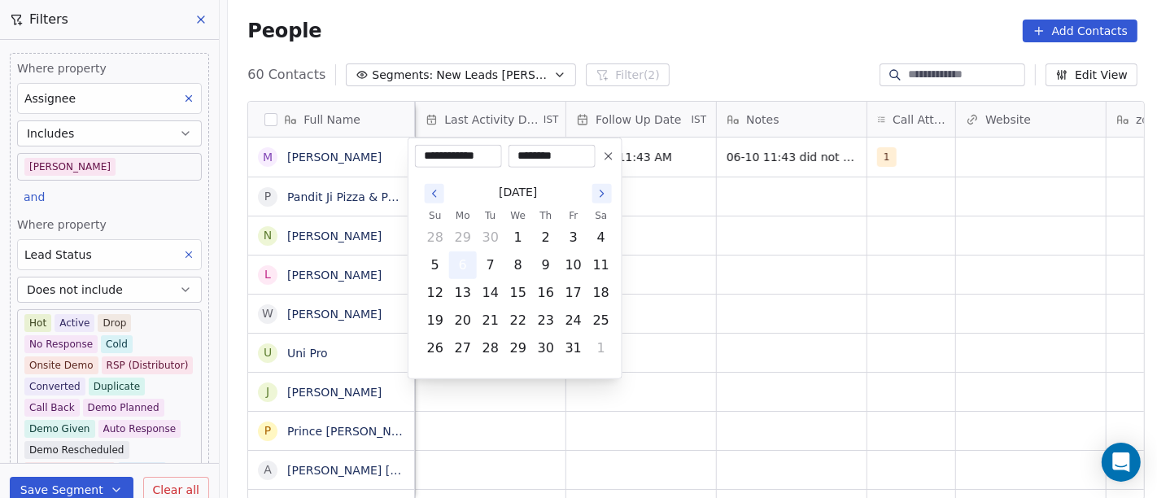
click at [458, 269] on button "6" at bounding box center [463, 265] width 26 height 26
click at [787, 256] on html "On2Cook India Pvt. Ltd. Contacts People Marketing Workflows Campaigns Metrics &…" at bounding box center [578, 249] width 1157 height 498
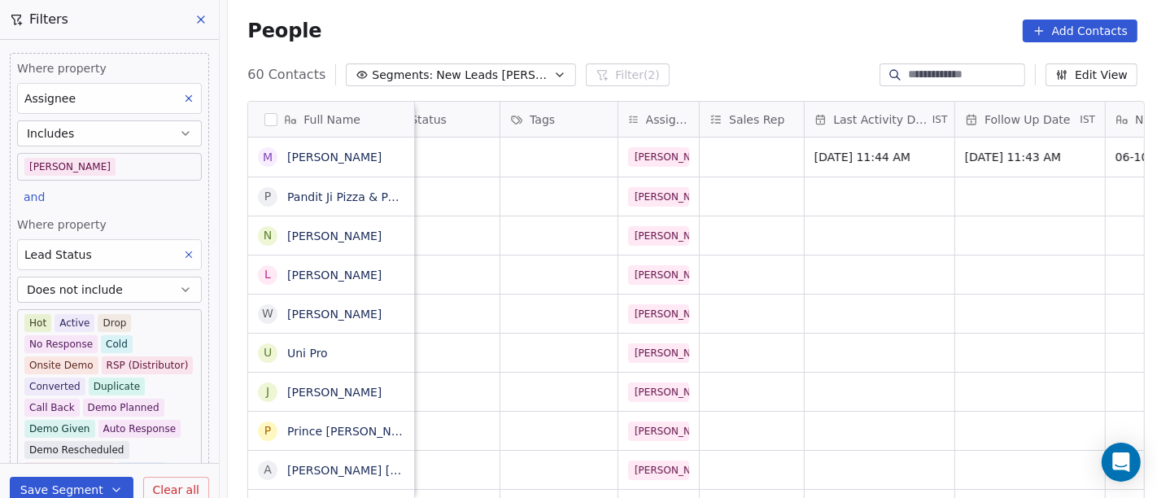
scroll to position [0, 428]
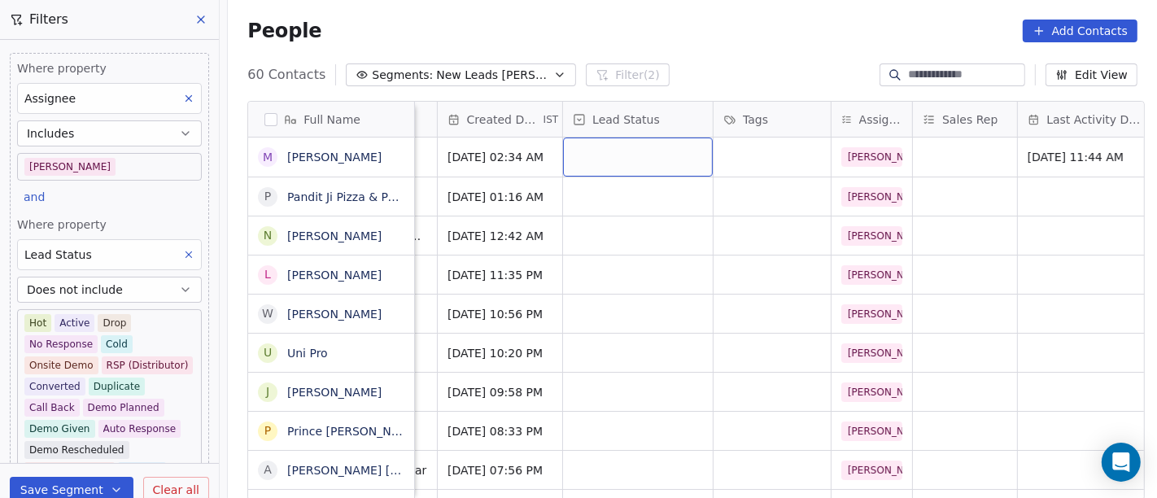
click at [614, 161] on div "grid" at bounding box center [638, 157] width 150 height 39
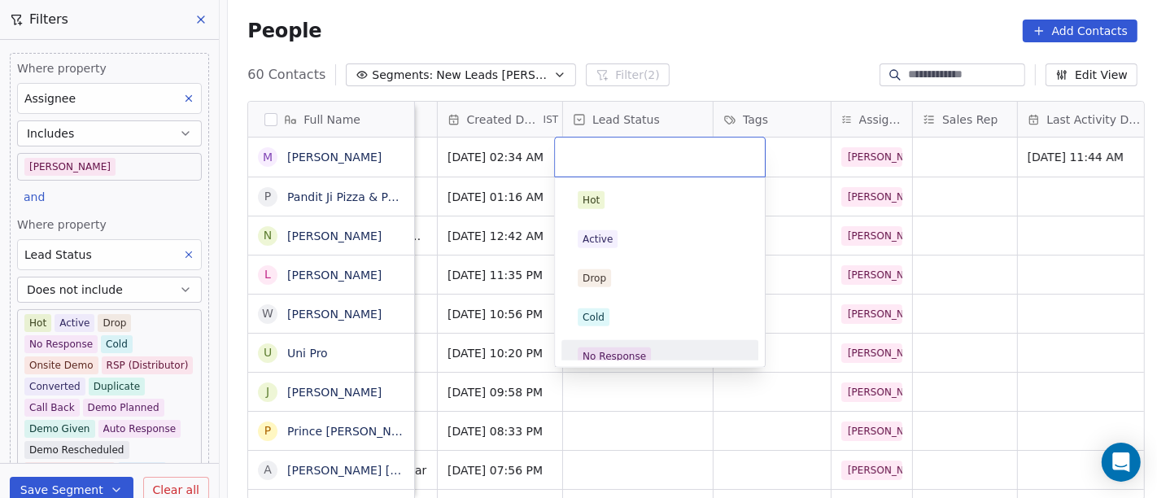
click at [641, 340] on div "No Response" at bounding box center [660, 356] width 197 height 33
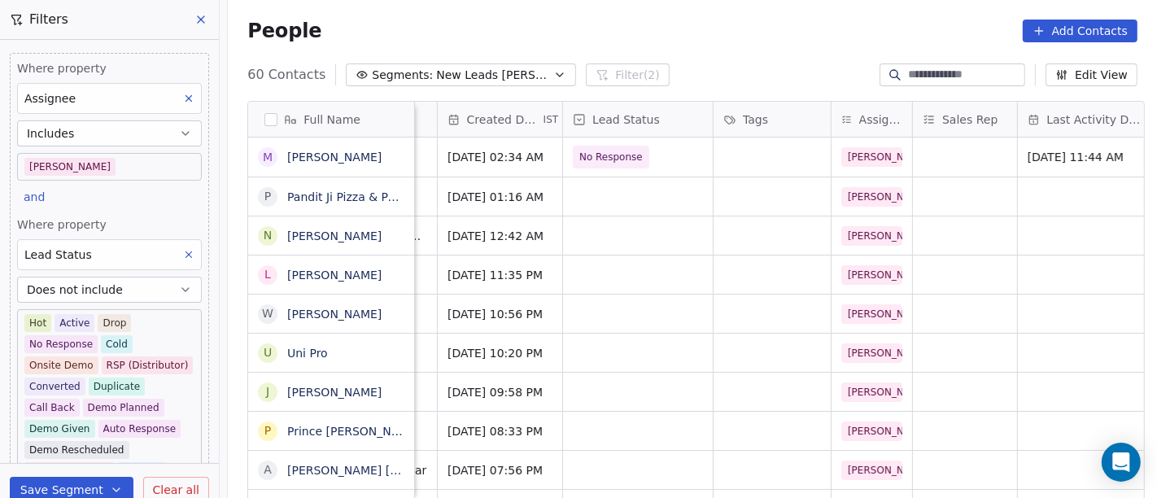
scroll to position [0, 0]
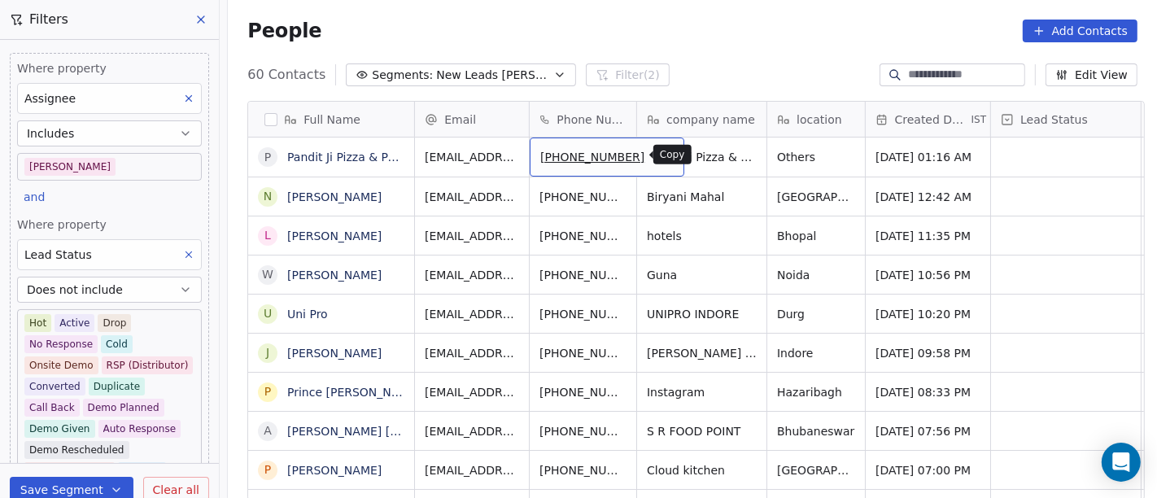
click at [658, 148] on icon "grid" at bounding box center [664, 154] width 13 height 13
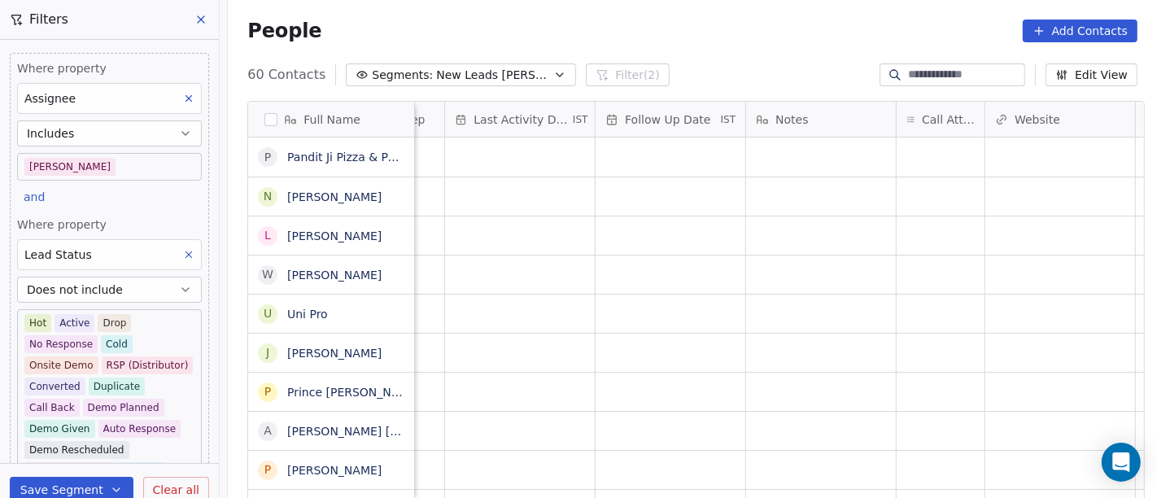
scroll to position [0, 999]
click at [939, 148] on div "grid" at bounding box center [942, 157] width 88 height 39
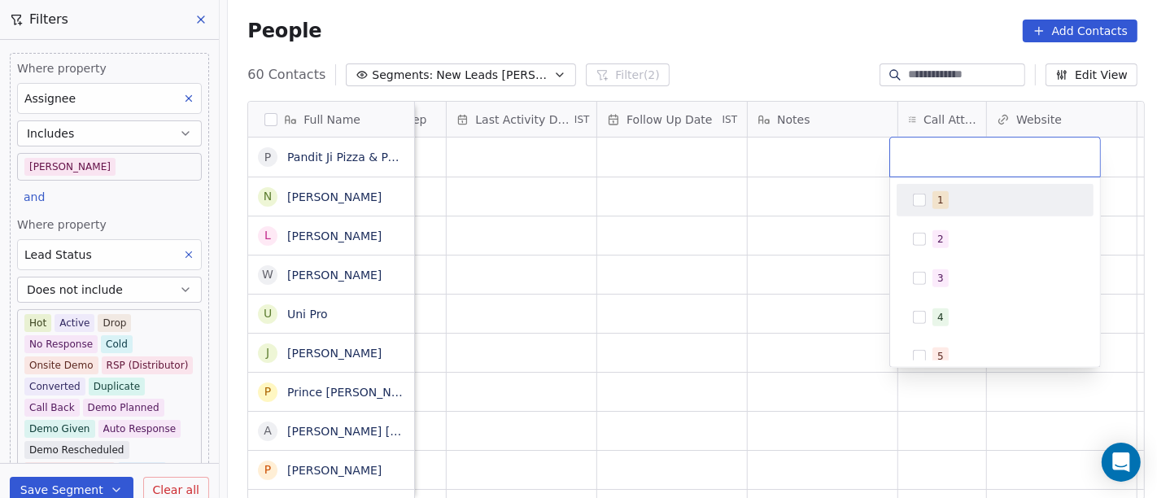
click at [938, 206] on div "1" at bounding box center [940, 200] width 7 height 15
click at [783, 218] on html "On2Cook India Pvt. Ltd. Contacts People Marketing Workflows Campaigns Metrics &…" at bounding box center [578, 249] width 1157 height 498
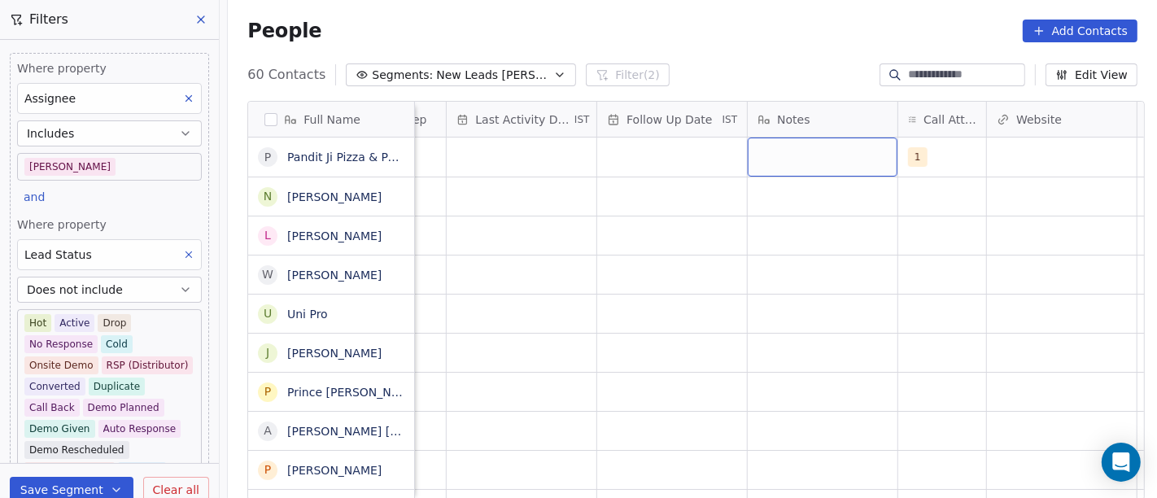
click at [827, 150] on div "grid" at bounding box center [823, 157] width 150 height 39
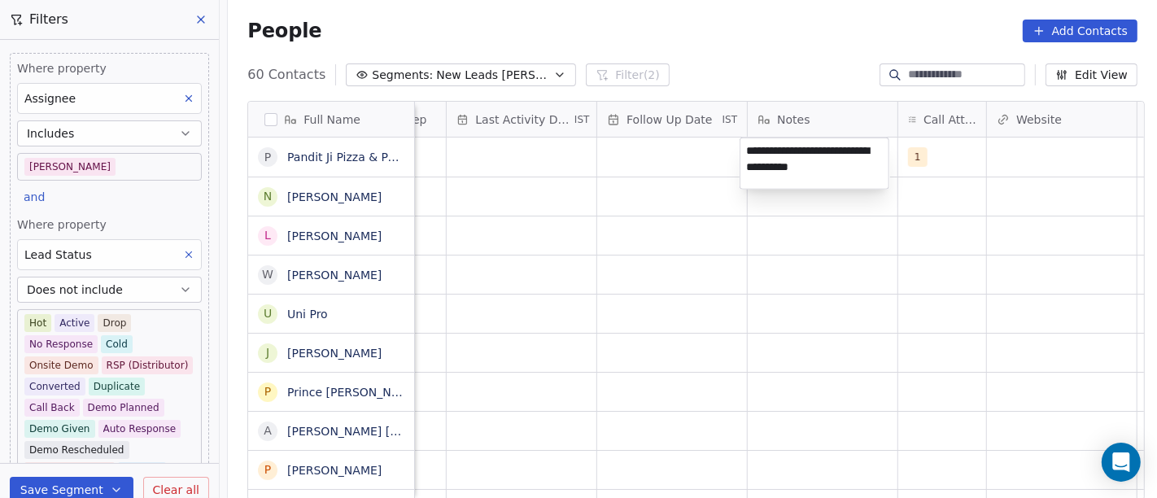
type textarea "**********"
click at [872, 291] on html "On2Cook India Pvt. Ltd. Contacts People Marketing Workflows Campaigns Metrics &…" at bounding box center [578, 249] width 1157 height 498
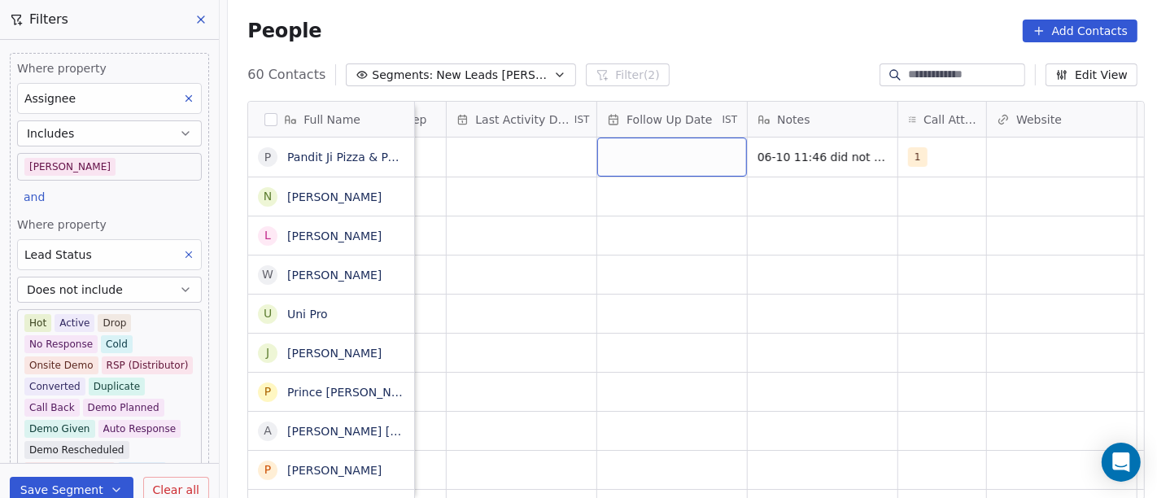
click at [693, 160] on div "grid" at bounding box center [672, 157] width 150 height 39
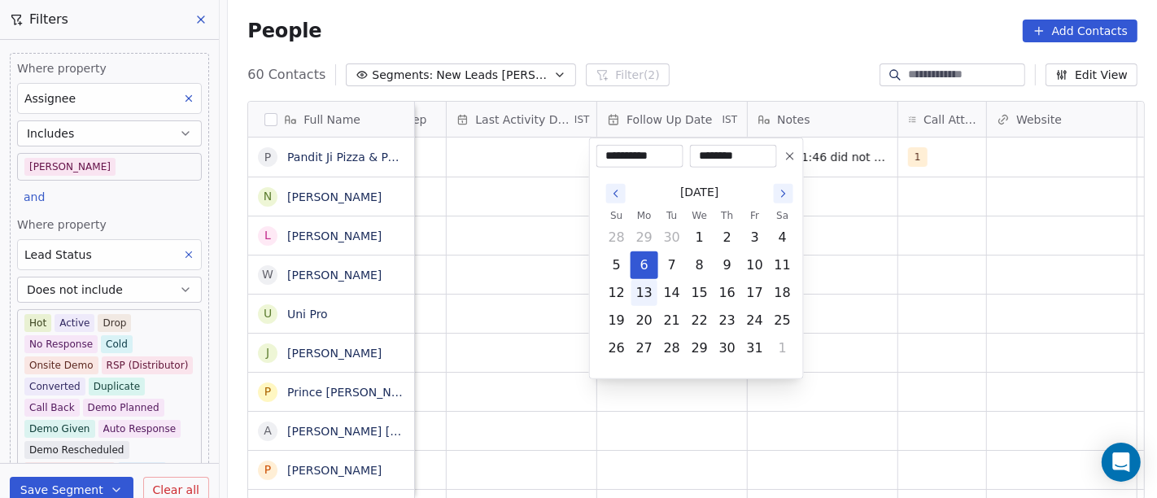
click at [641, 299] on button "13" at bounding box center [645, 293] width 26 height 26
type input "**********"
click at [895, 264] on html "On2Cook India Pvt. Ltd. Contacts People Marketing Workflows Campaigns Metrics &…" at bounding box center [578, 249] width 1157 height 498
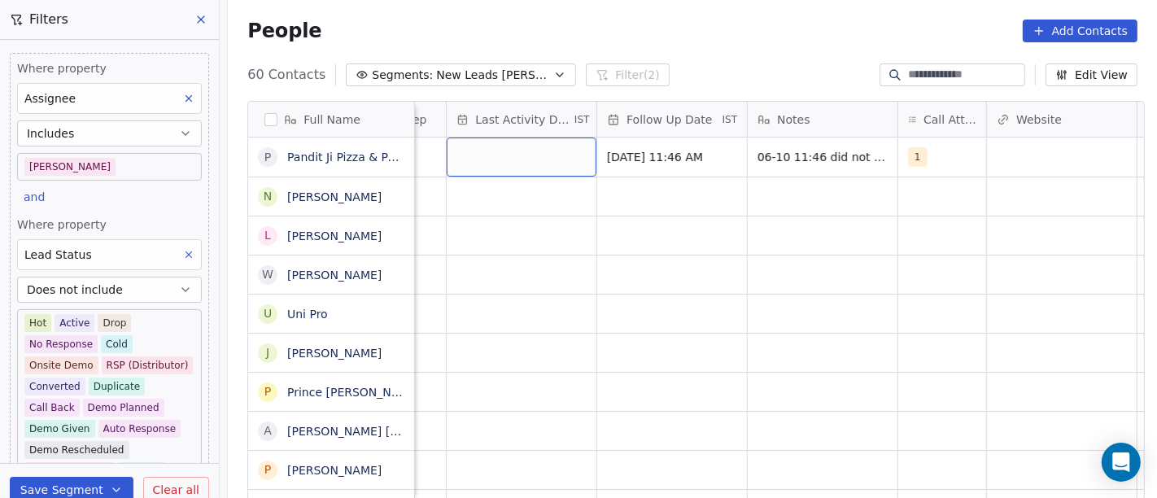
click at [537, 152] on div "grid" at bounding box center [522, 157] width 150 height 39
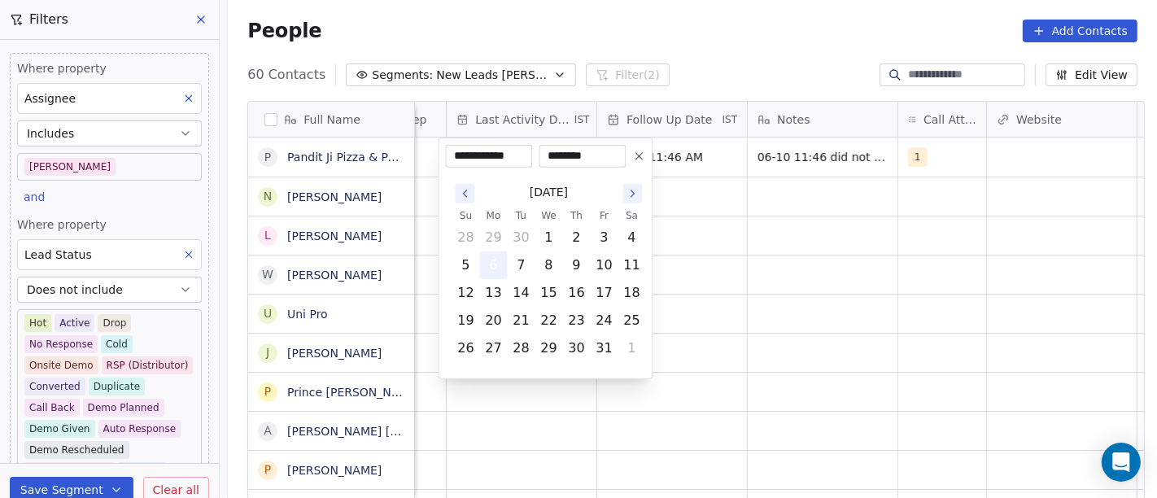
click at [502, 262] on button "6" at bounding box center [494, 265] width 26 height 26
click at [819, 285] on html "On2Cook India Pvt. Ltd. Contacts People Marketing Workflows Campaigns Metrics &…" at bounding box center [578, 249] width 1157 height 498
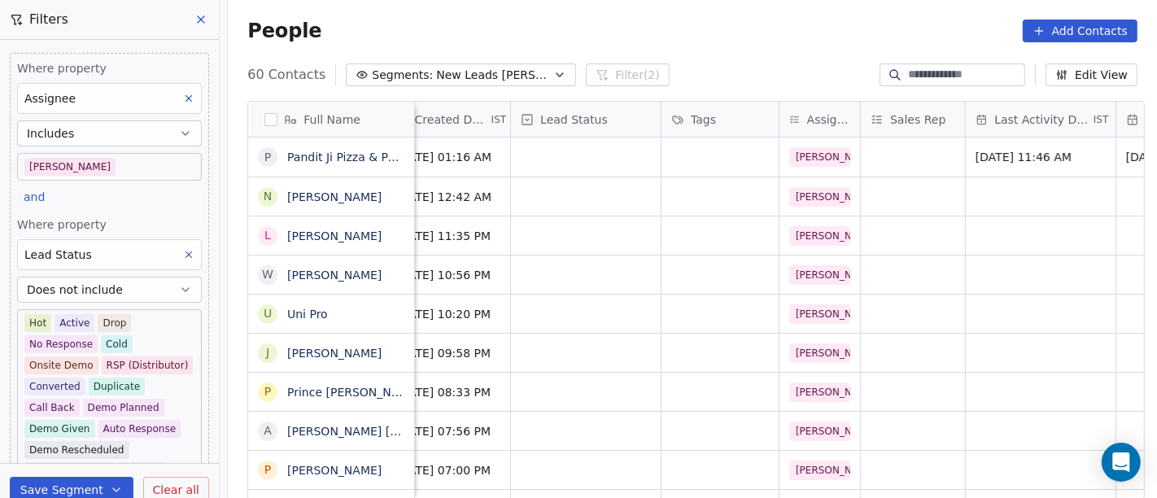
scroll to position [0, 480]
click at [595, 150] on div "grid" at bounding box center [586, 157] width 150 height 39
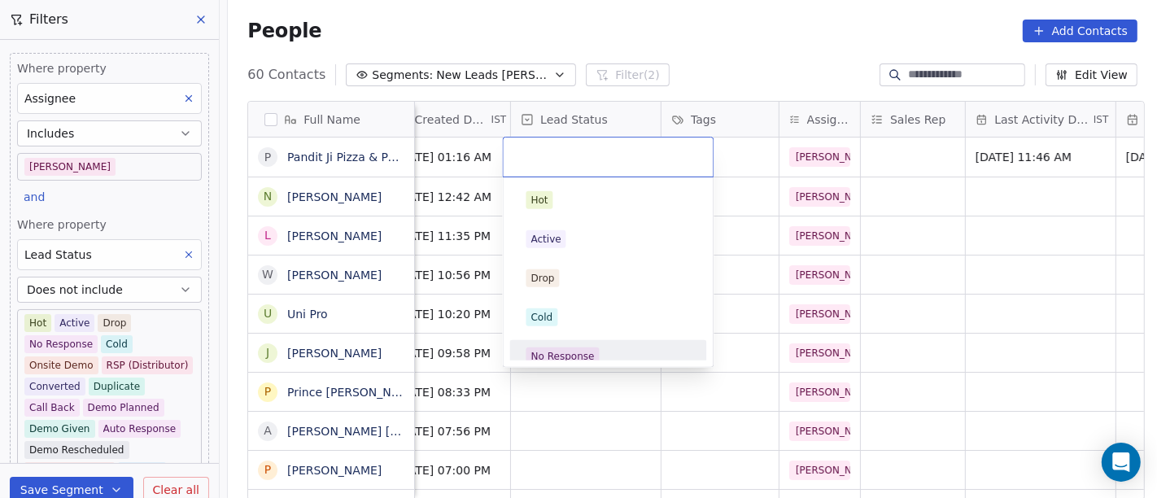
click at [603, 352] on div "No Response" at bounding box center [609, 356] width 164 height 18
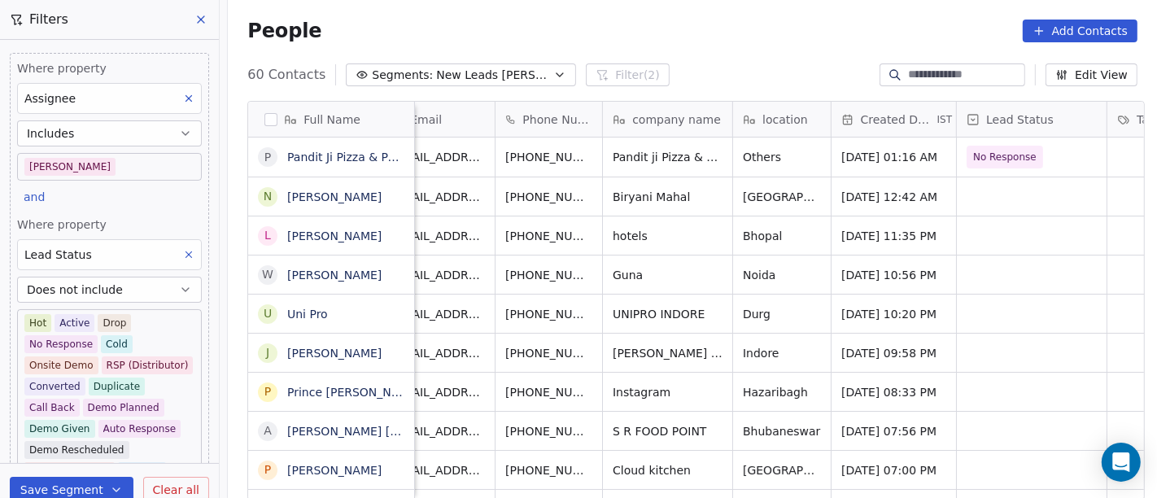
scroll to position [0, 0]
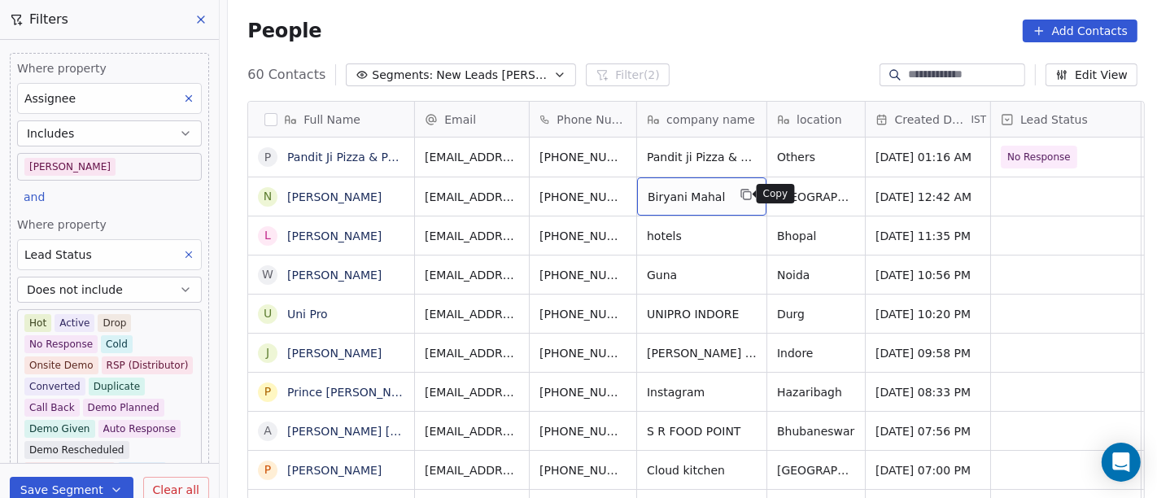
click at [736, 192] on button "grid" at bounding box center [746, 195] width 20 height 20
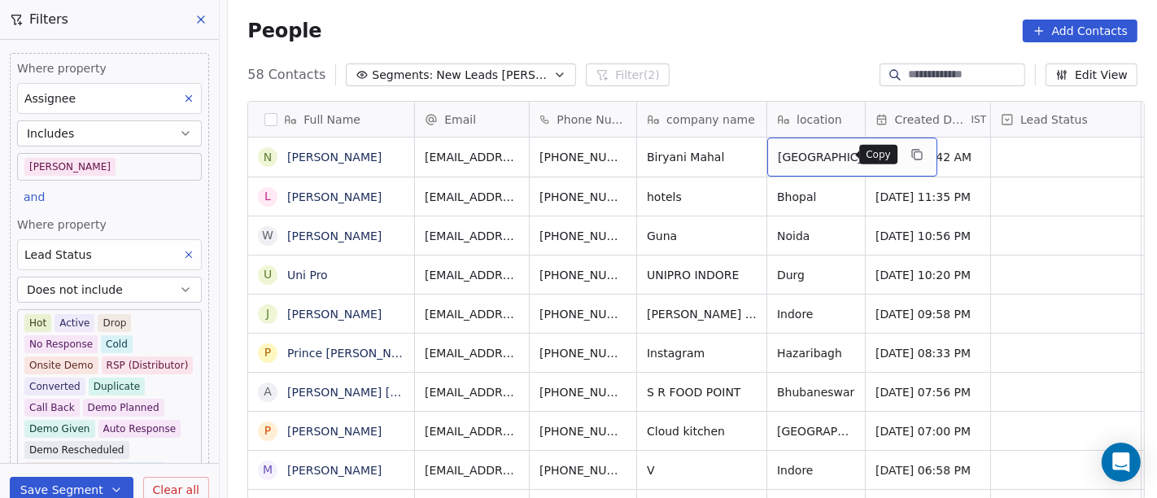
click at [911, 158] on icon "grid" at bounding box center [917, 154] width 13 height 13
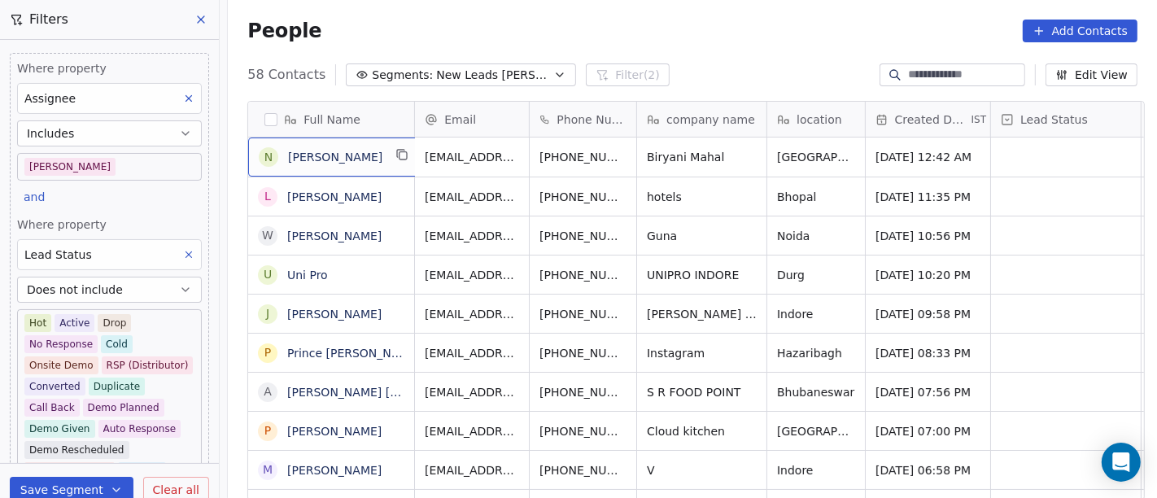
scroll to position [2, 0]
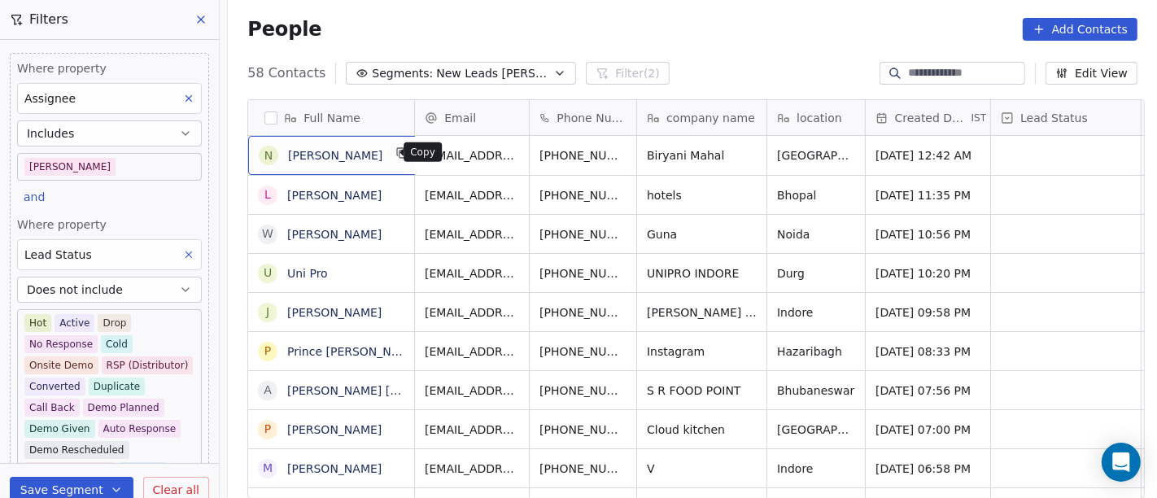
click at [396, 152] on icon "grid" at bounding box center [402, 152] width 13 height 13
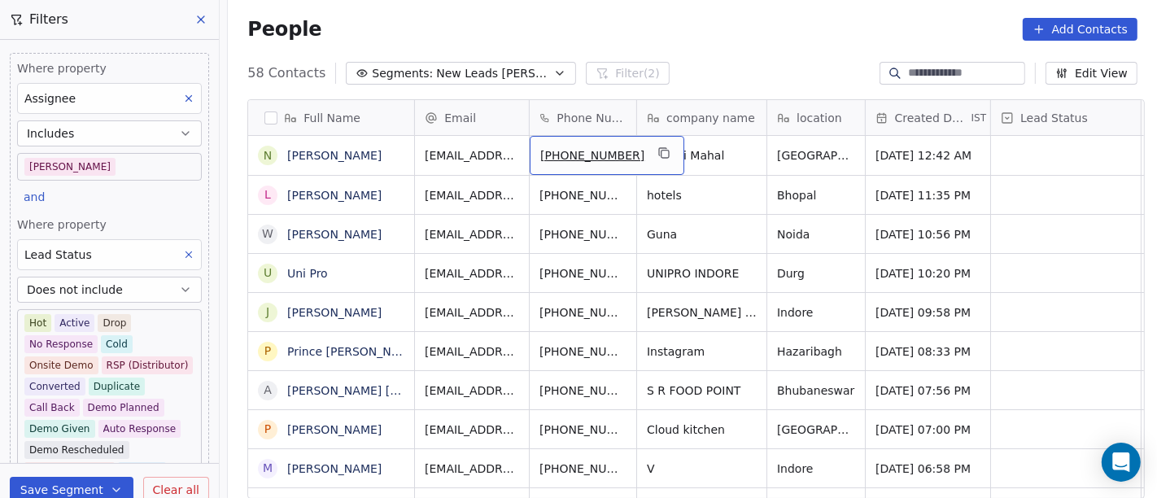
click at [557, 159] on span "[PHONE_NUMBER]" at bounding box center [592, 155] width 104 height 16
drag, startPoint x: 553, startPoint y: 147, endPoint x: 641, endPoint y: 156, distance: 89.2
click at [641, 156] on input "**********" at bounding box center [589, 155] width 128 height 33
click at [547, 161] on input "**********" at bounding box center [589, 155] width 128 height 33
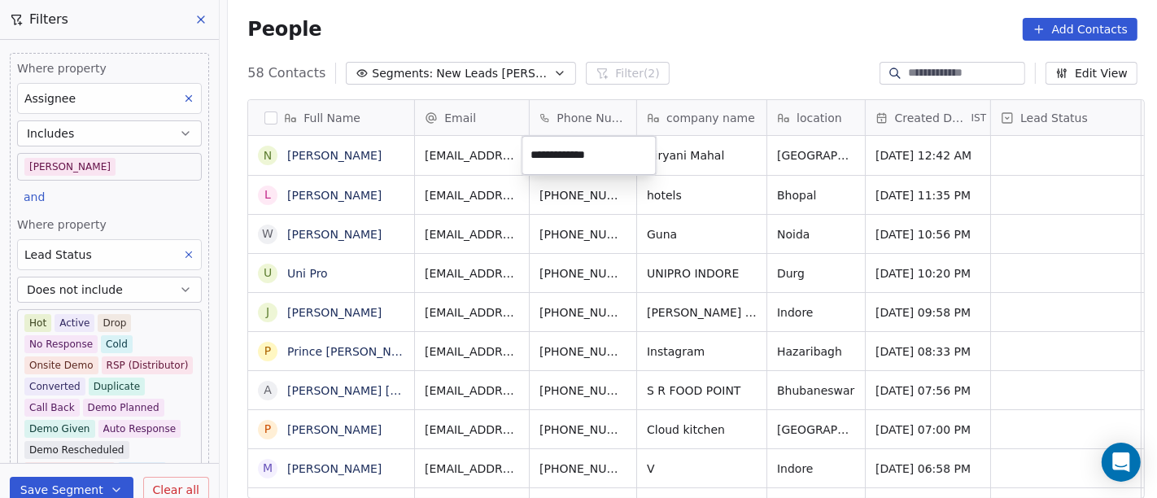
click at [548, 144] on input "**********" at bounding box center [589, 155] width 128 height 33
type input "**********"
click at [771, 66] on html "On2Cook India Pvt. Ltd. Contacts People Marketing Workflows Campaigns Metrics &…" at bounding box center [578, 249] width 1157 height 498
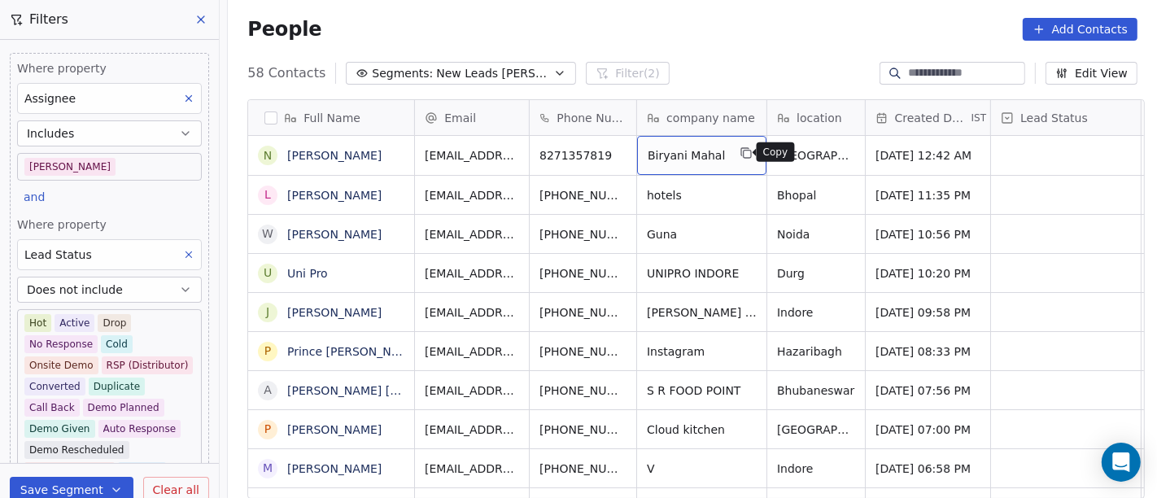
click at [740, 154] on icon "grid" at bounding box center [746, 152] width 13 height 13
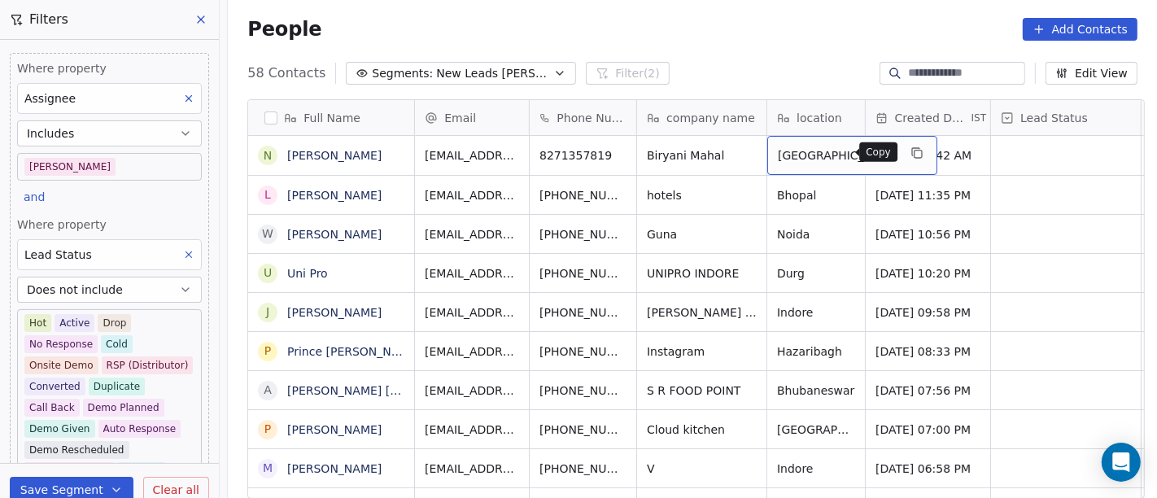
click at [911, 151] on icon "grid" at bounding box center [917, 152] width 13 height 13
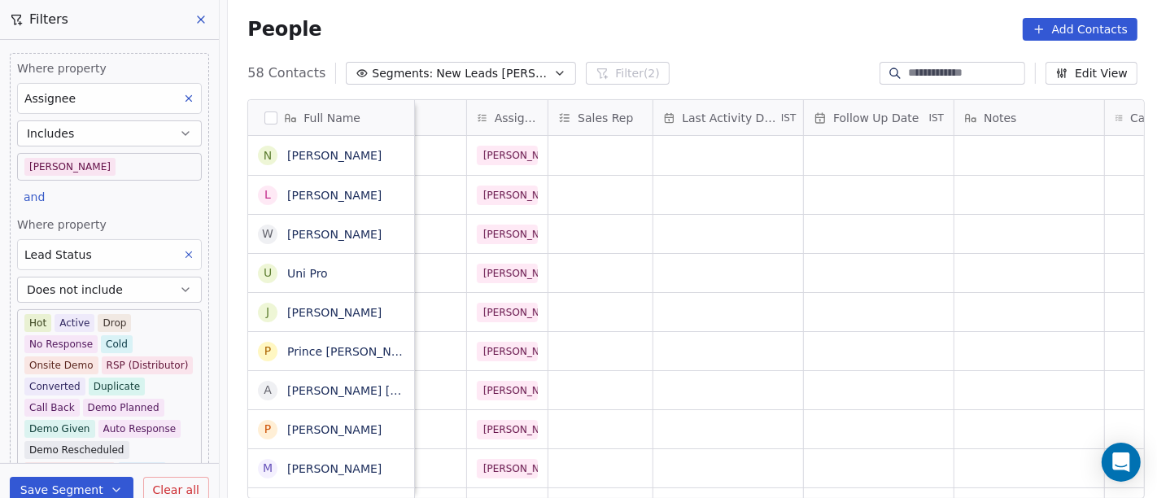
scroll to position [0, 1097]
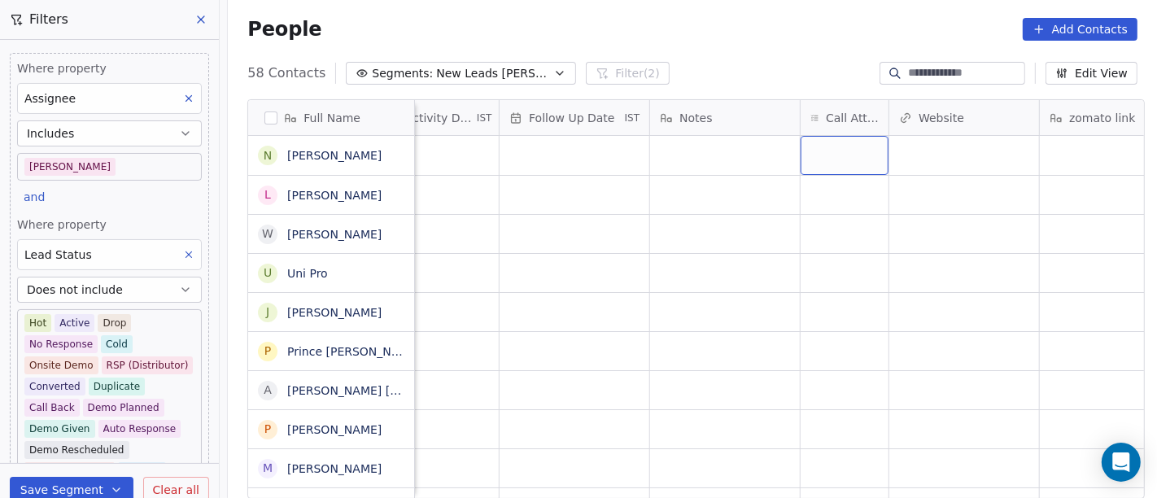
click at [850, 155] on div "grid" at bounding box center [845, 155] width 88 height 39
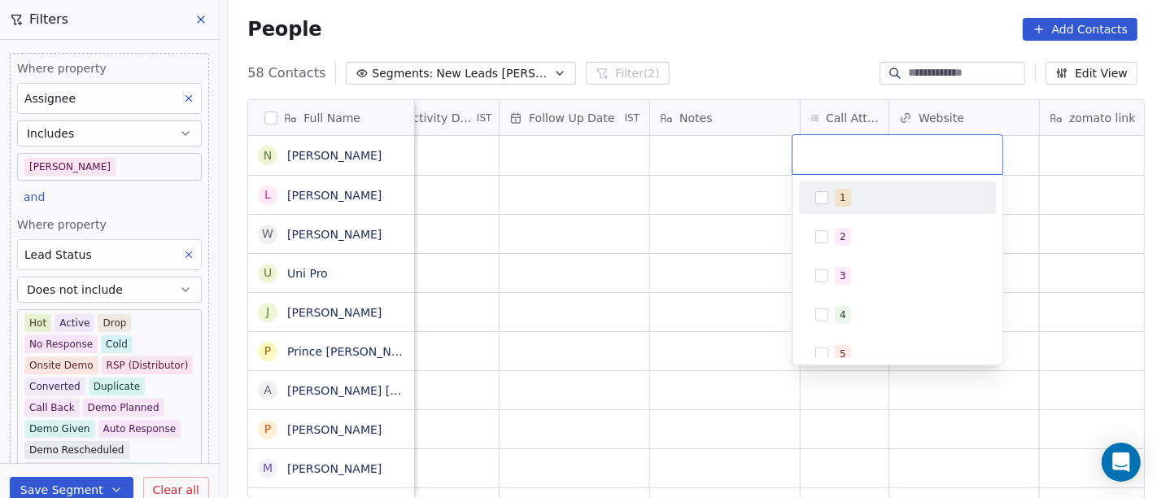
click at [835, 203] on div "1" at bounding box center [907, 198] width 145 height 18
click at [701, 203] on html "On2Cook India Pvt. Ltd. Contacts People Marketing Workflows Campaigns Metrics &…" at bounding box center [578, 249] width 1157 height 498
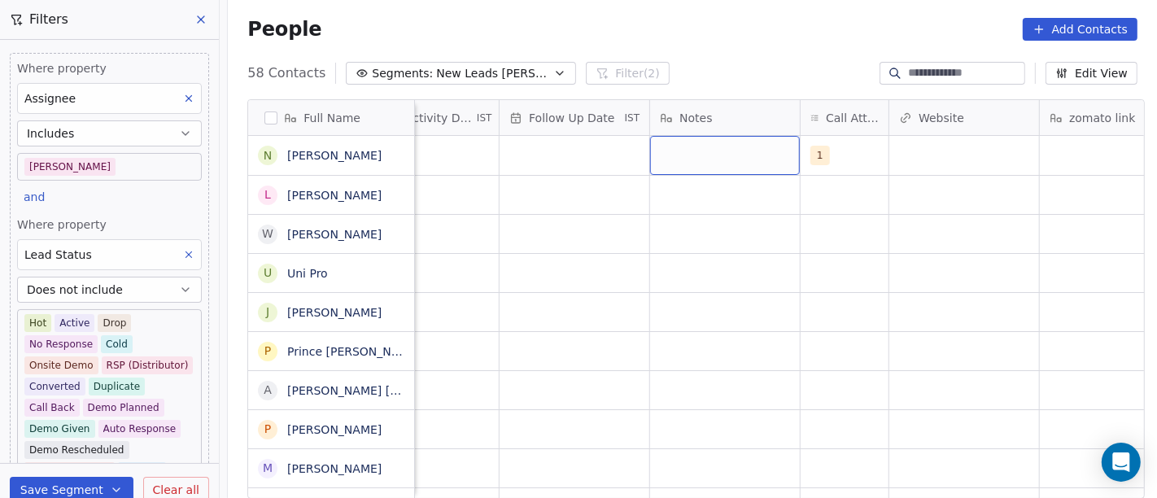
click at [739, 160] on div "grid" at bounding box center [725, 155] width 150 height 39
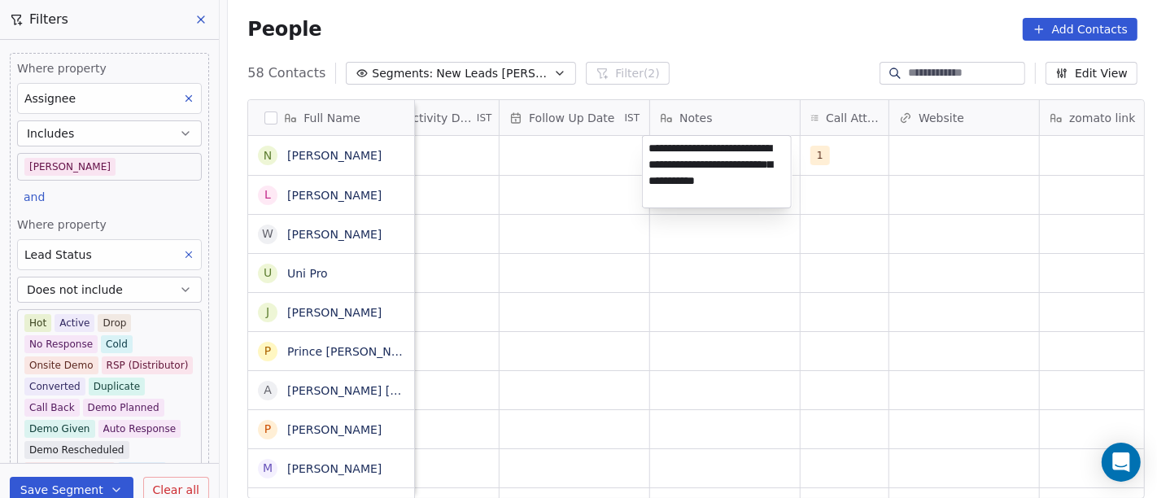
click at [701, 197] on textarea "**********" at bounding box center [717, 172] width 148 height 72
type textarea "**********"
click at [595, 310] on html "On2Cook India Pvt. Ltd. Contacts People Marketing Workflows Campaigns Metrics &…" at bounding box center [578, 249] width 1157 height 498
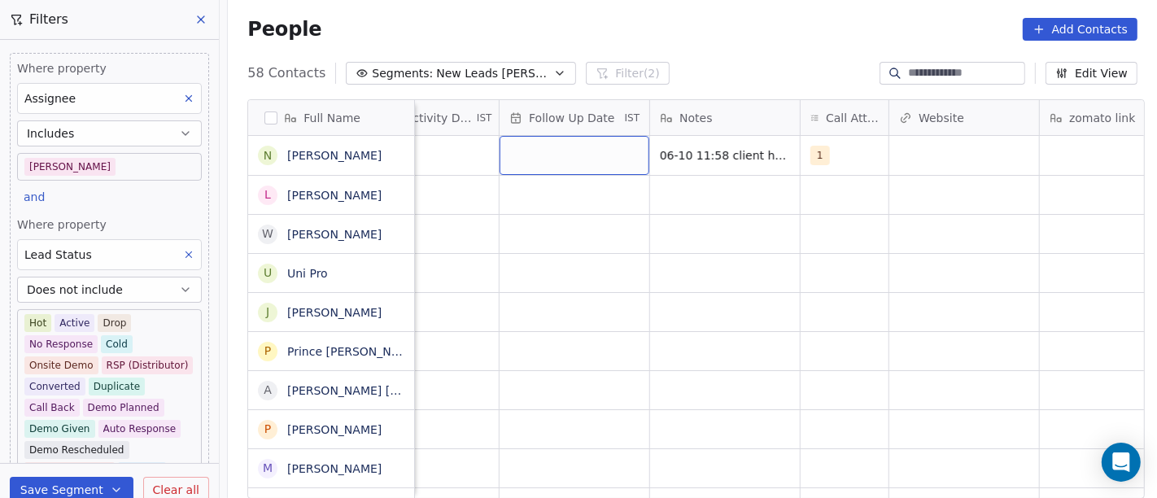
click at [518, 168] on div "grid" at bounding box center [575, 155] width 150 height 39
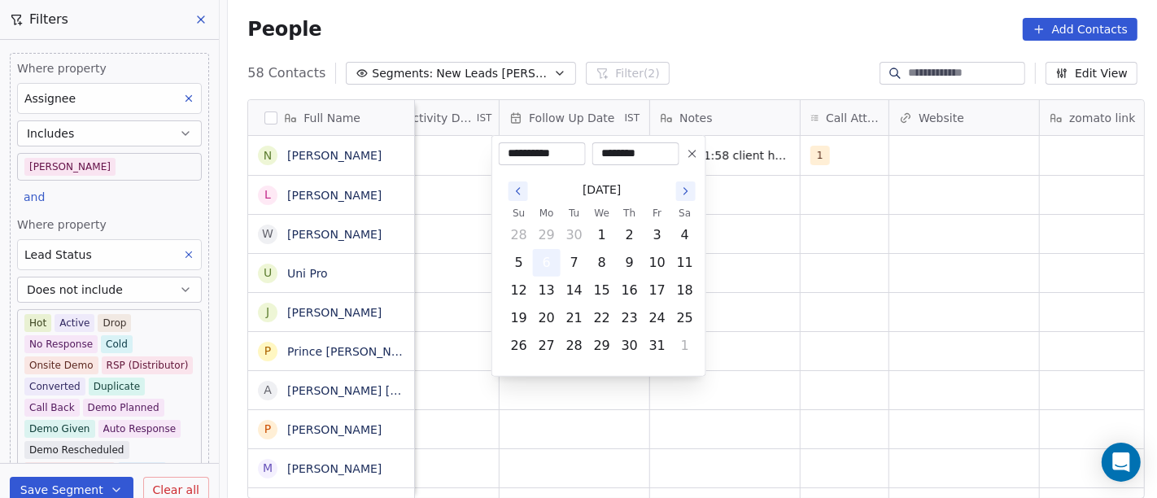
click at [546, 259] on button "6" at bounding box center [547, 263] width 26 height 26
click at [811, 239] on html "On2Cook India Pvt. Ltd. Contacts People Marketing Workflows Campaigns Metrics &…" at bounding box center [578, 249] width 1157 height 498
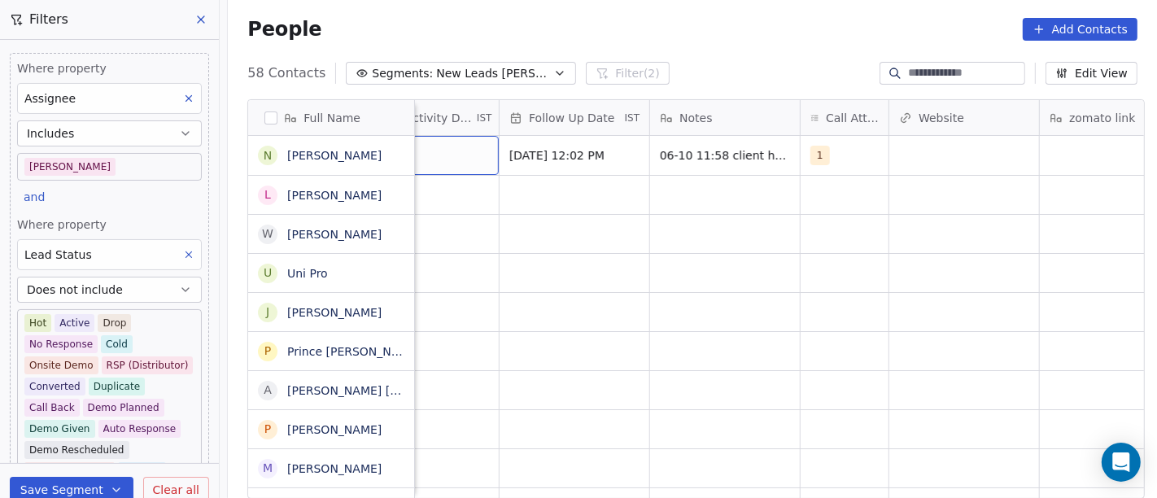
scroll to position [0, 1030]
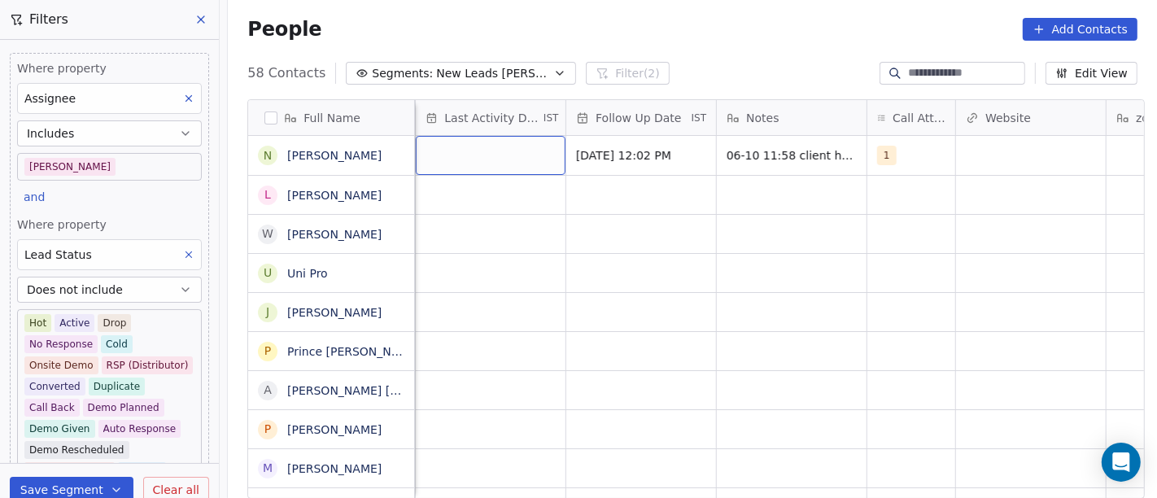
click at [463, 164] on div "grid" at bounding box center [491, 155] width 150 height 39
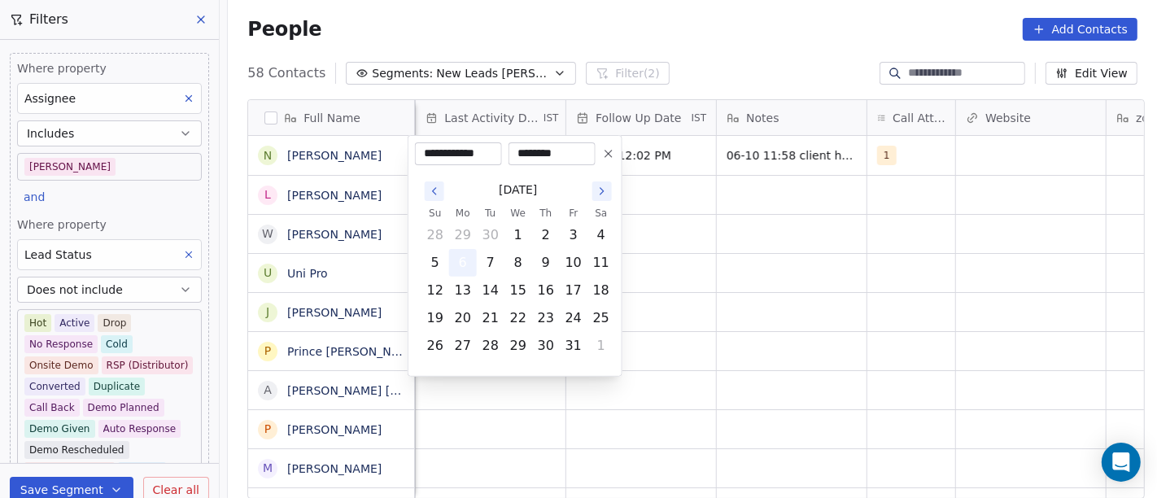
click at [455, 259] on button "6" at bounding box center [463, 263] width 26 height 26
click at [700, 259] on html "On2Cook India Pvt. Ltd. Contacts People Marketing Workflows Campaigns Metrics &…" at bounding box center [578, 249] width 1157 height 498
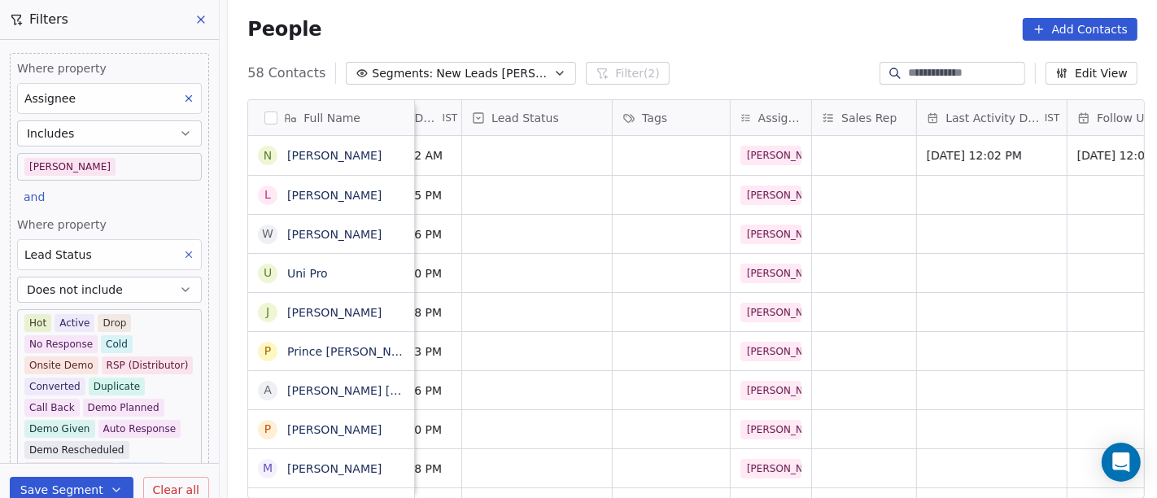
scroll to position [0, 527]
click at [834, 142] on div "grid" at bounding box center [866, 155] width 104 height 39
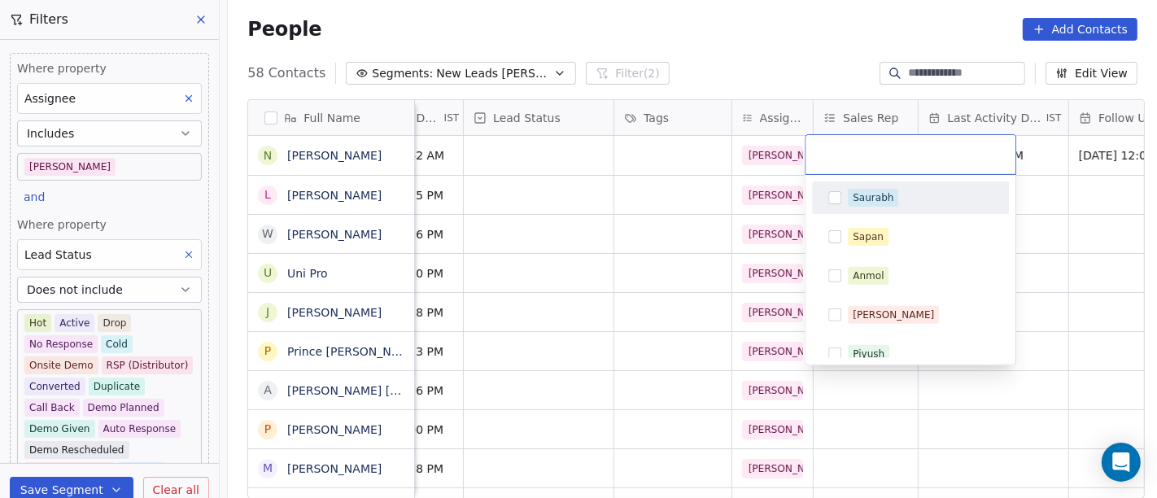
click at [899, 194] on div "Saurabh" at bounding box center [920, 198] width 145 height 18
click at [1103, 245] on html "On2Cook India Pvt. Ltd. Contacts People Marketing Workflows Campaigns Metrics &…" at bounding box center [578, 249] width 1157 height 498
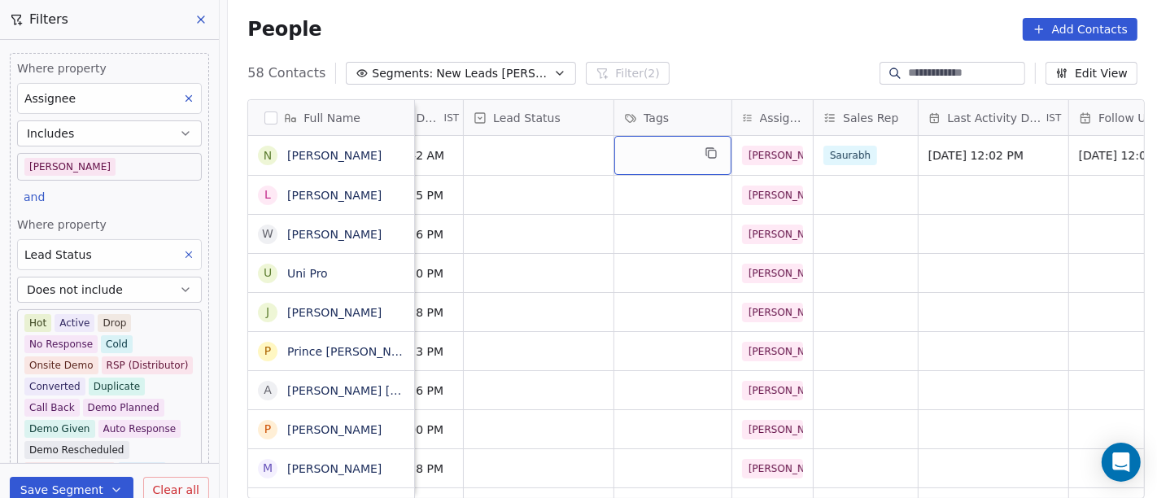
click at [642, 147] on div "grid" at bounding box center [672, 155] width 117 height 39
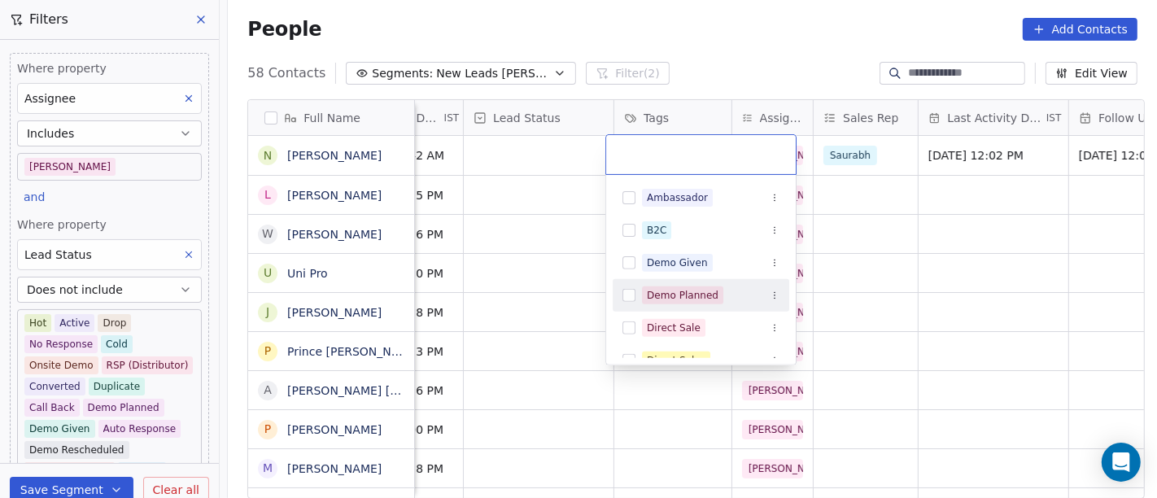
click at [671, 286] on span "Demo Planned" at bounding box center [682, 295] width 81 height 18
click at [973, 269] on html "On2Cook India Pvt. Ltd. Contacts People Marketing Workflows Campaigns Metrics &…" at bounding box center [578, 249] width 1157 height 498
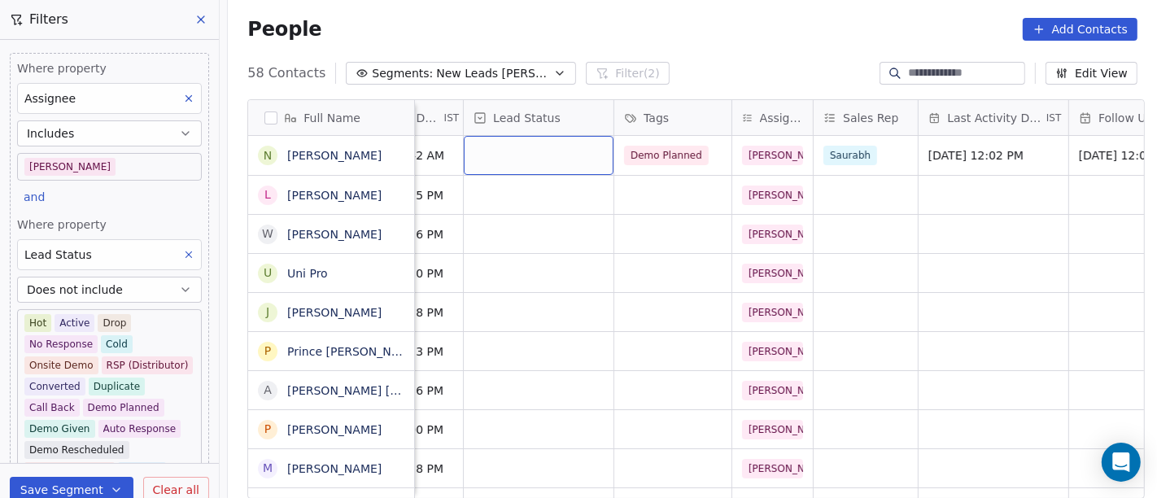
click at [519, 161] on div "grid" at bounding box center [539, 155] width 150 height 39
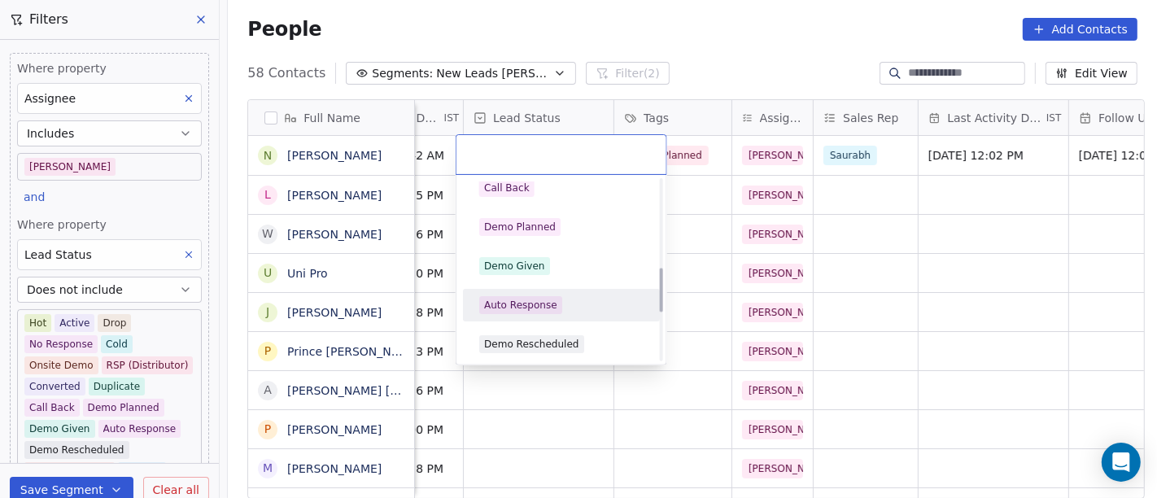
scroll to position [271, 0]
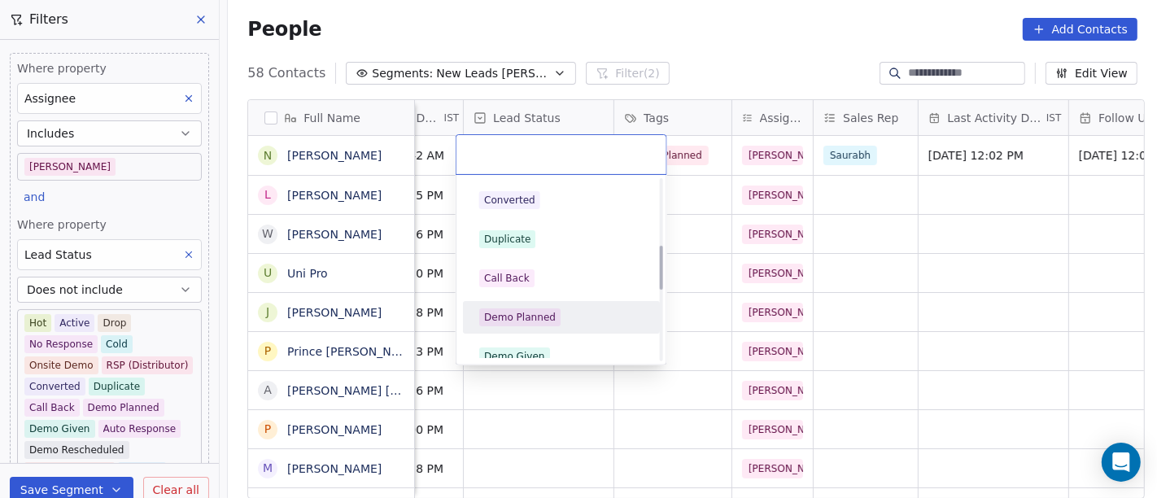
click at [527, 313] on div "Demo Planned" at bounding box center [520, 317] width 72 height 15
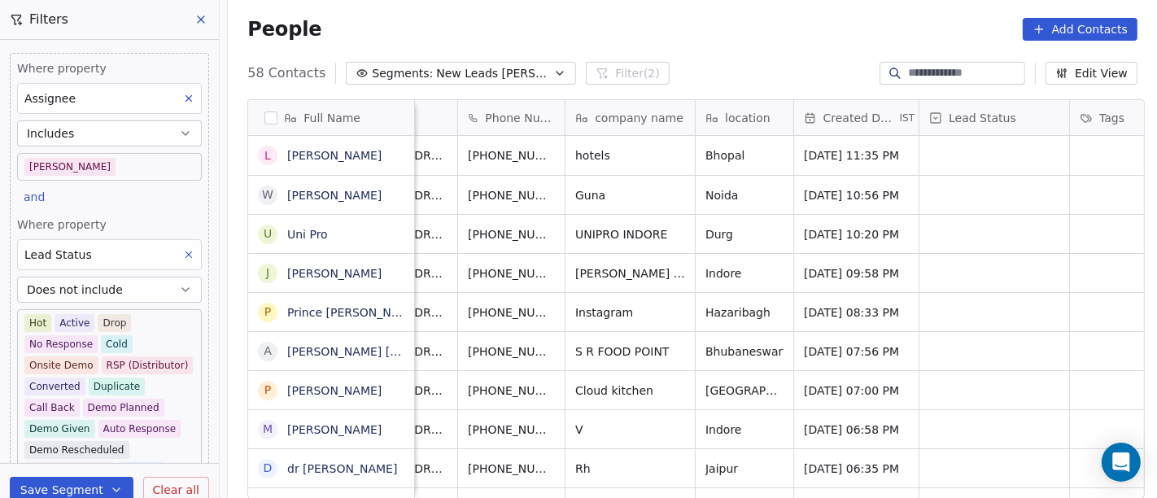
scroll to position [0, 0]
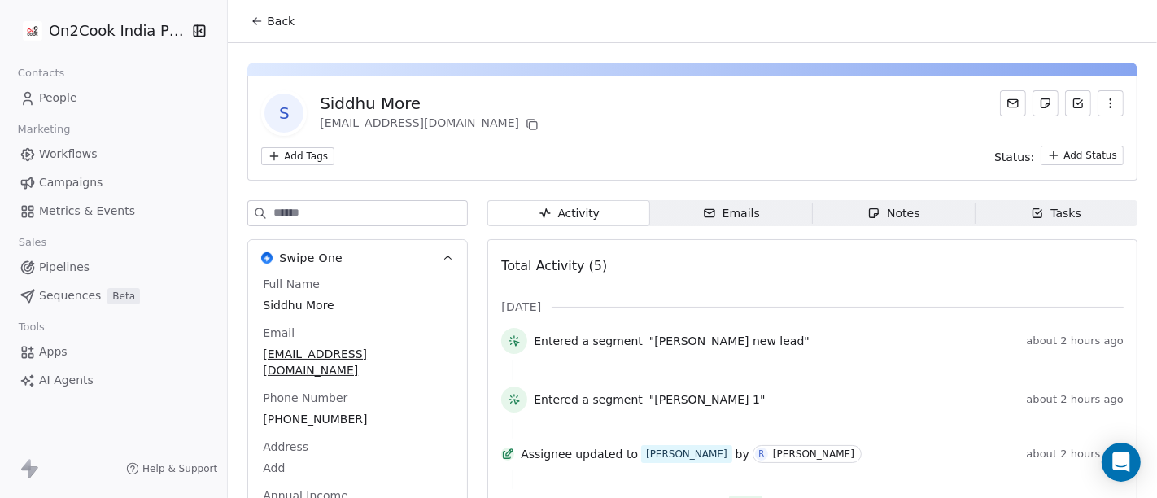
click at [267, 28] on span "Back" at bounding box center [281, 21] width 28 height 16
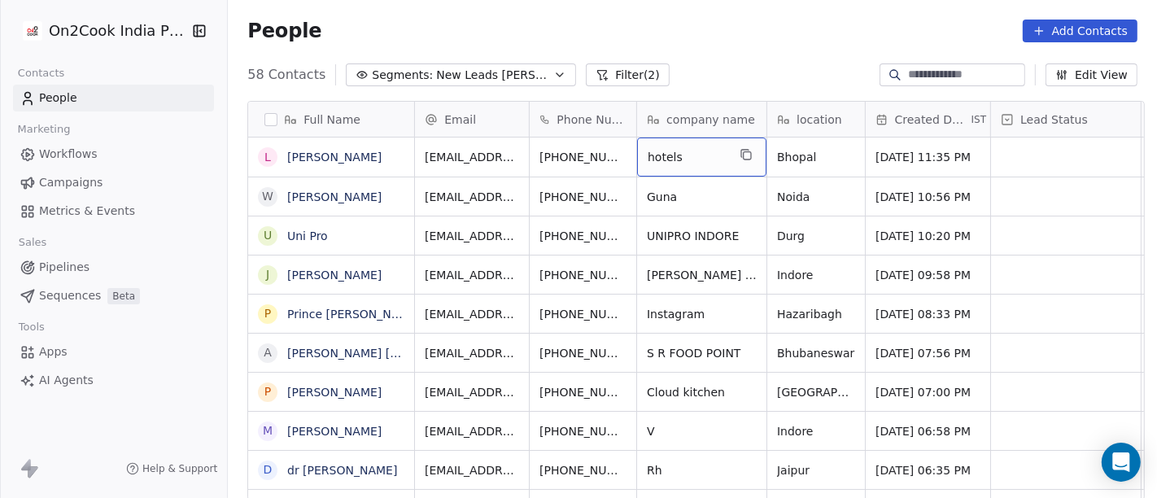
click at [697, 138] on div "hotels" at bounding box center [701, 157] width 129 height 39
click at [697, 129] on textarea "******" at bounding box center [695, 150] width 128 height 50
type textarea "*******"
click at [698, 20] on html "On2Cook India Pvt. Ltd. Contacts People Marketing Workflows Campaigns Metrics &…" at bounding box center [578, 249] width 1157 height 498
click at [697, 50] on html "On2Cook India Pvt. Ltd. Contacts People Marketing Workflows Campaigns Metrics &…" at bounding box center [578, 249] width 1157 height 498
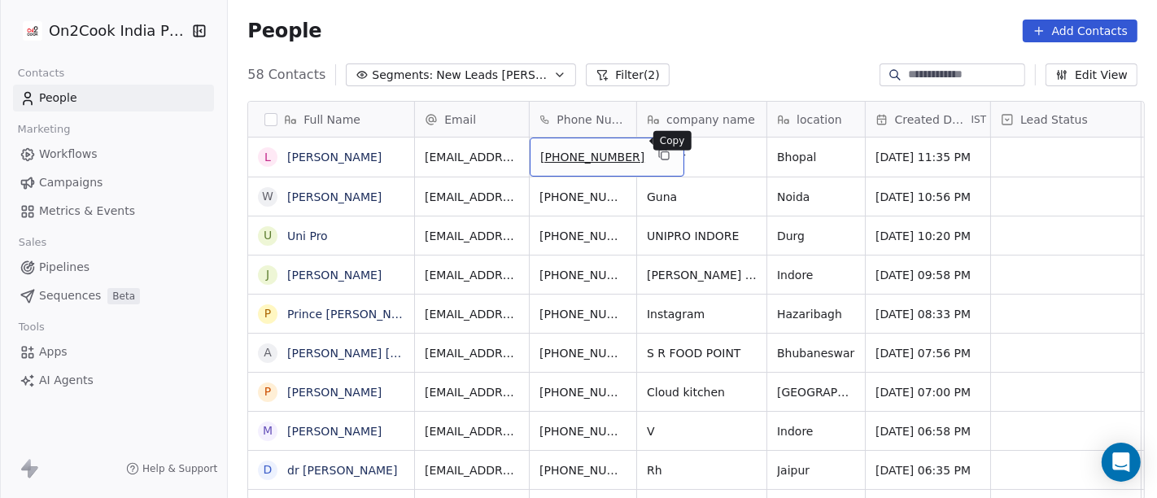
click at [658, 148] on icon "grid" at bounding box center [664, 154] width 13 height 13
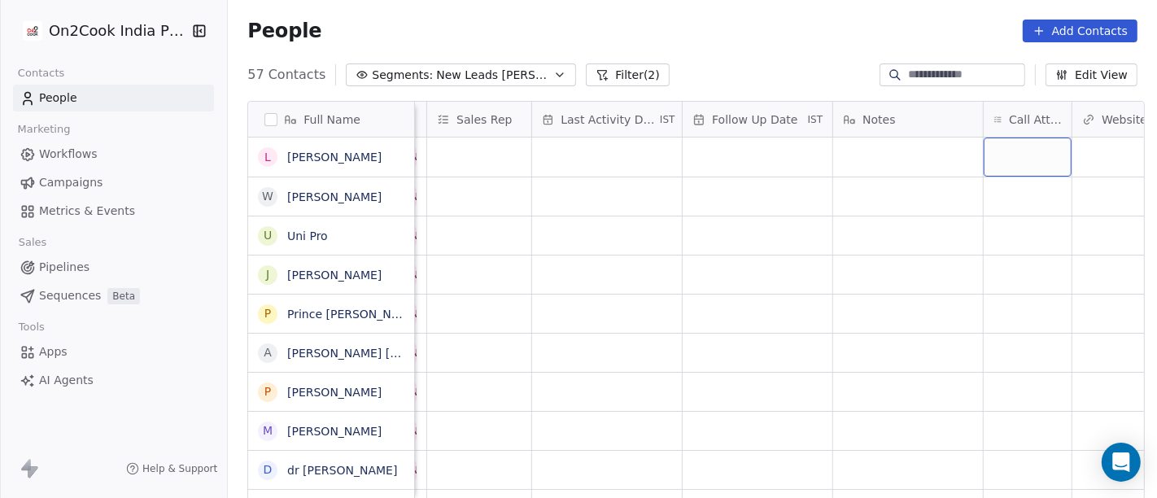
scroll to position [0, 1062]
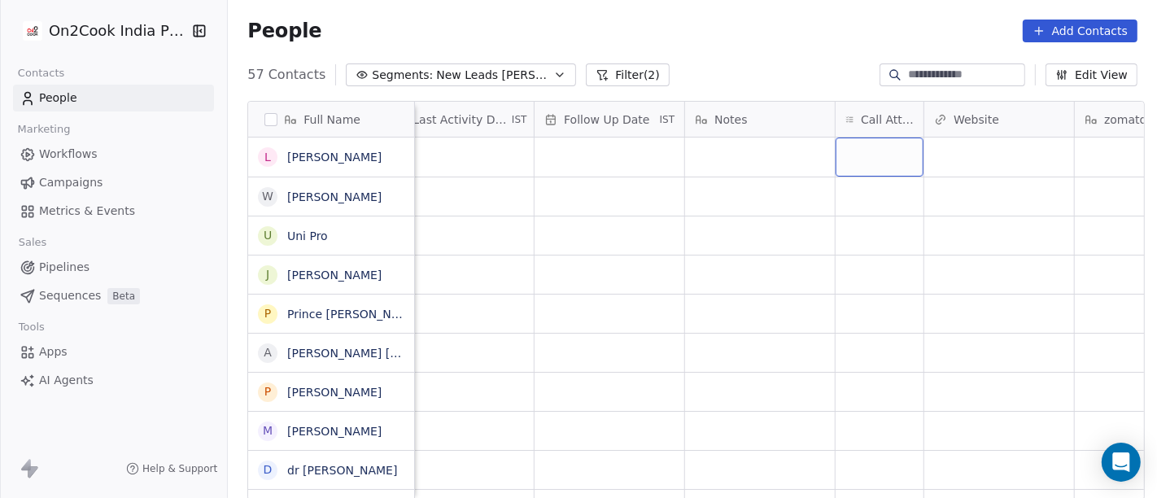
click at [877, 156] on div "grid" at bounding box center [880, 157] width 88 height 39
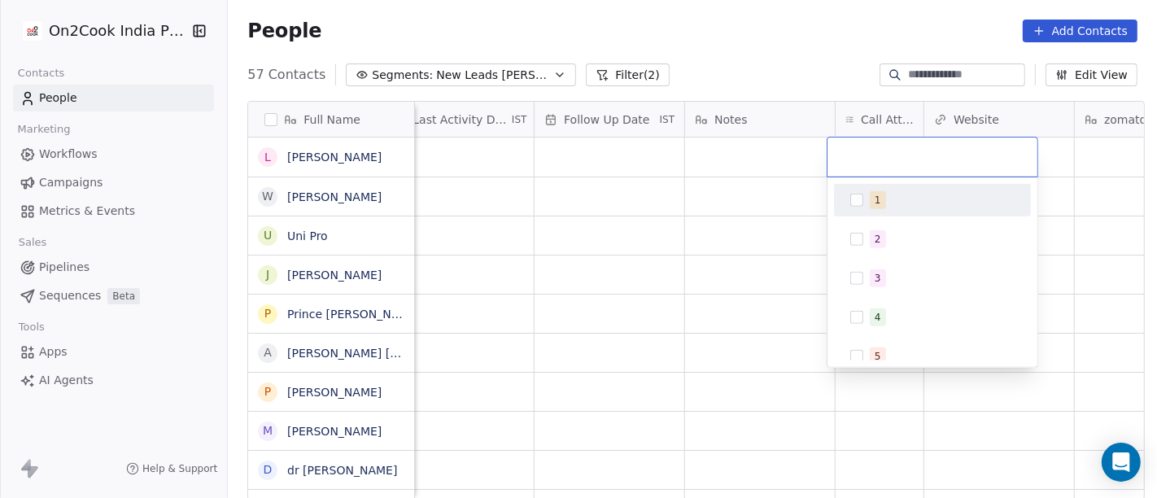
click at [876, 199] on div "1" at bounding box center [878, 200] width 7 height 15
click at [771, 204] on html "On2Cook India Pvt. Ltd. Contacts People Marketing Workflows Campaigns Metrics &…" at bounding box center [578, 249] width 1157 height 498
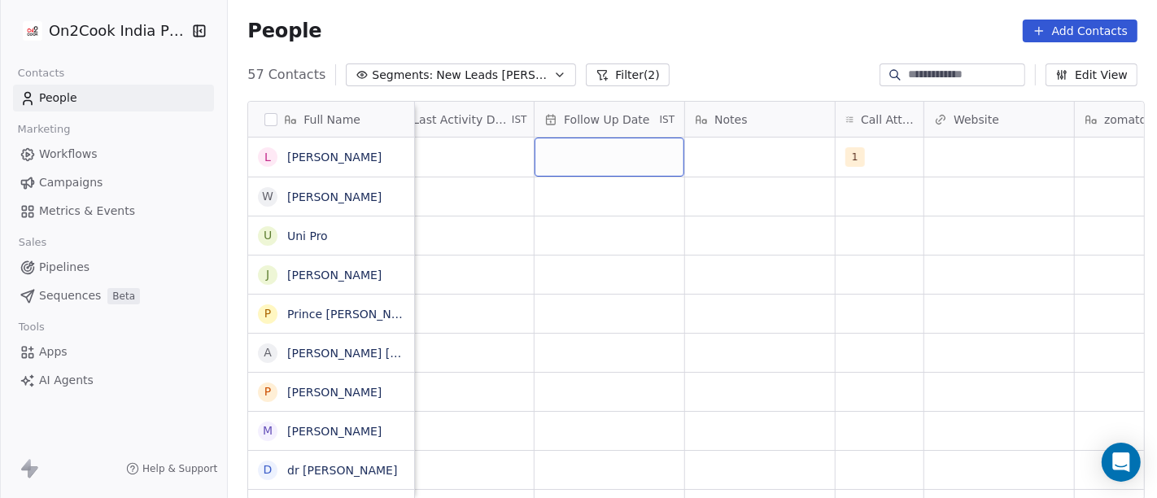
click at [610, 156] on div "grid" at bounding box center [610, 157] width 150 height 39
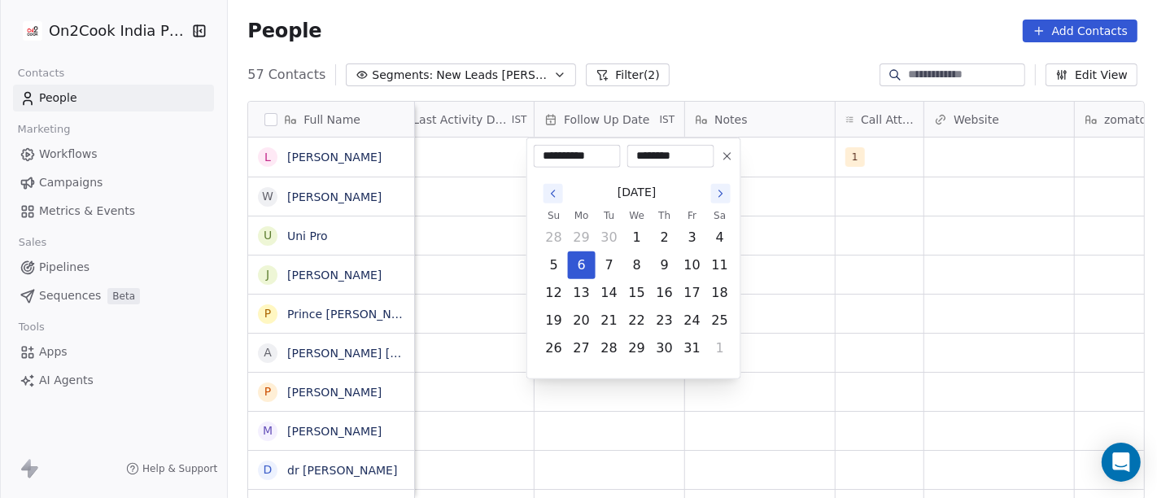
click at [610, 156] on input "**********" at bounding box center [577, 156] width 81 height 16
type input "**********"
click at [726, 156] on icon at bounding box center [727, 156] width 7 height 7
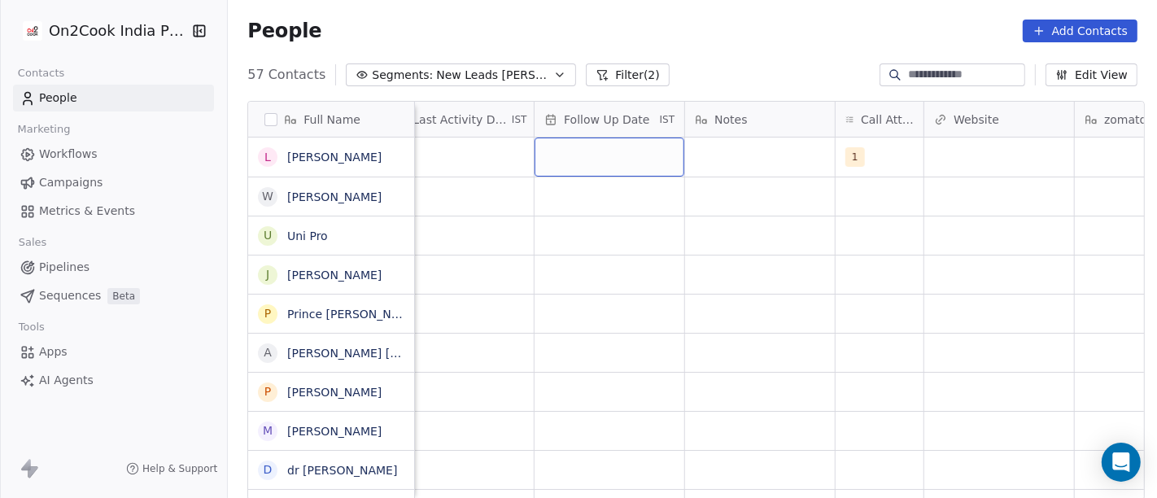
click at [595, 150] on div "grid" at bounding box center [610, 157] width 150 height 39
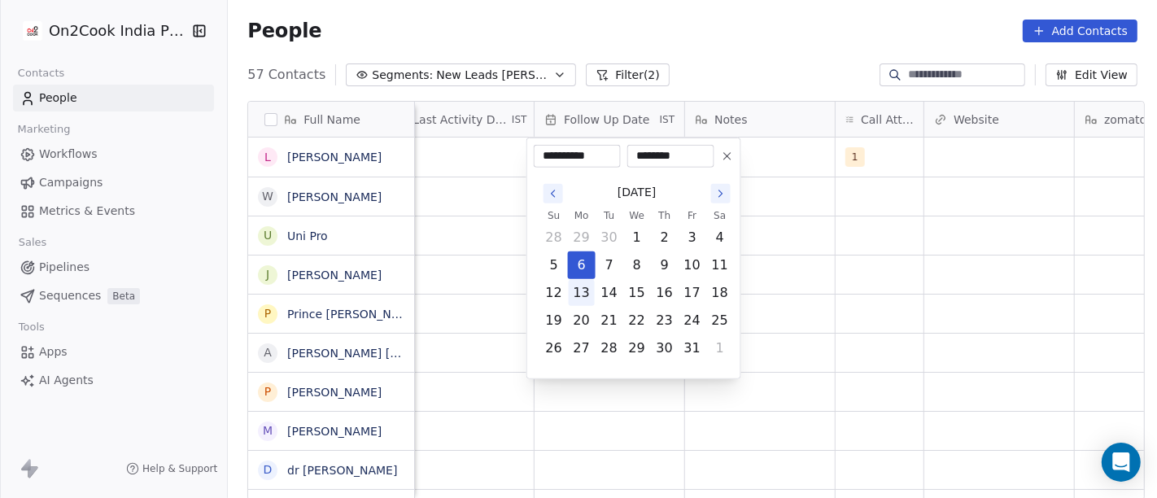
click at [579, 290] on button "13" at bounding box center [582, 293] width 26 height 26
type input "**********"
click at [767, 261] on html "On2Cook India Pvt. Ltd. Contacts People Marketing Workflows Campaigns Metrics &…" at bounding box center [578, 249] width 1157 height 498
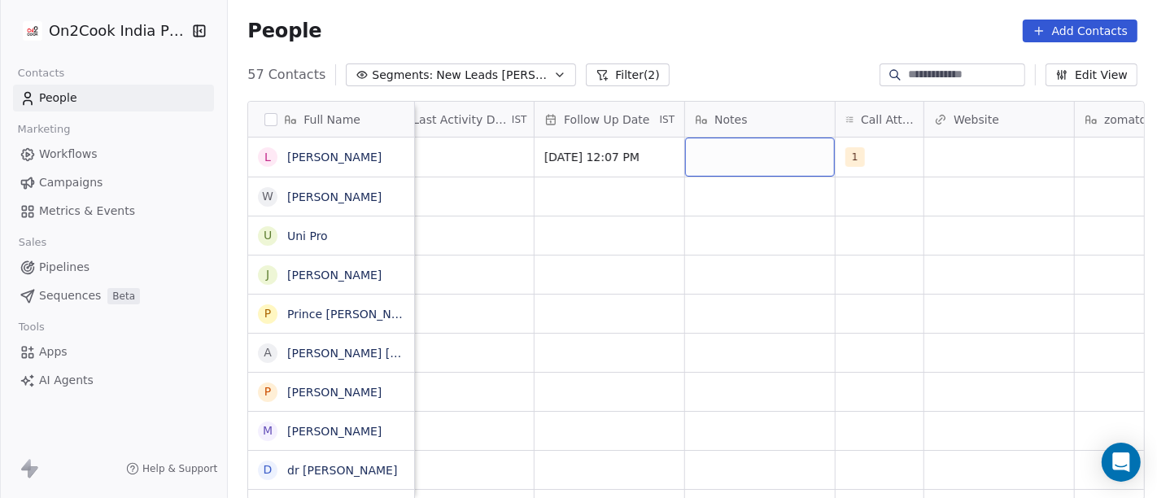
click at [741, 156] on div "grid" at bounding box center [760, 157] width 150 height 39
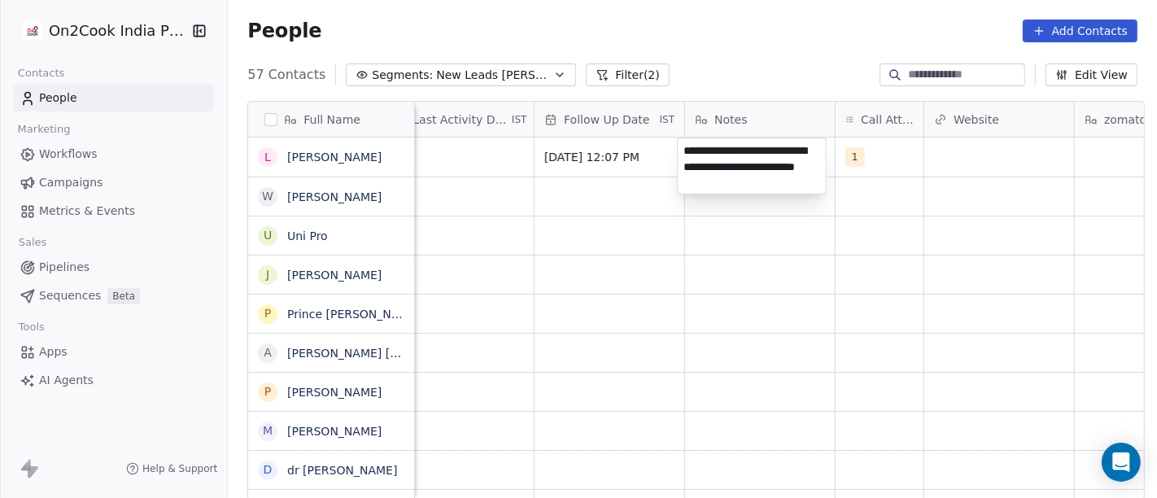
type textarea "**********"
click at [752, 375] on html "On2Cook India Pvt. Ltd. Contacts People Marketing Workflows Campaigns Metrics &…" at bounding box center [578, 249] width 1157 height 498
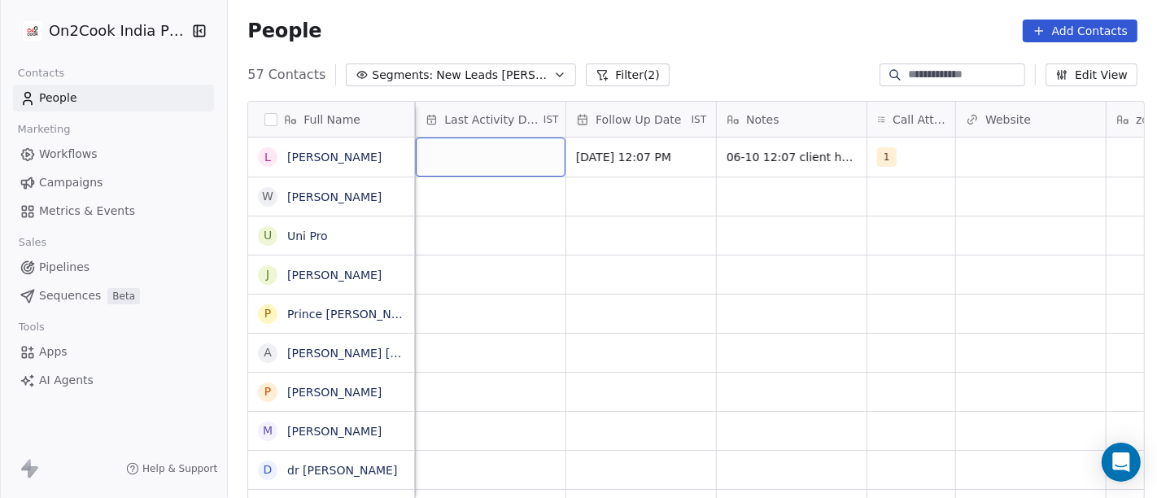
click at [417, 148] on div "grid" at bounding box center [491, 157] width 150 height 39
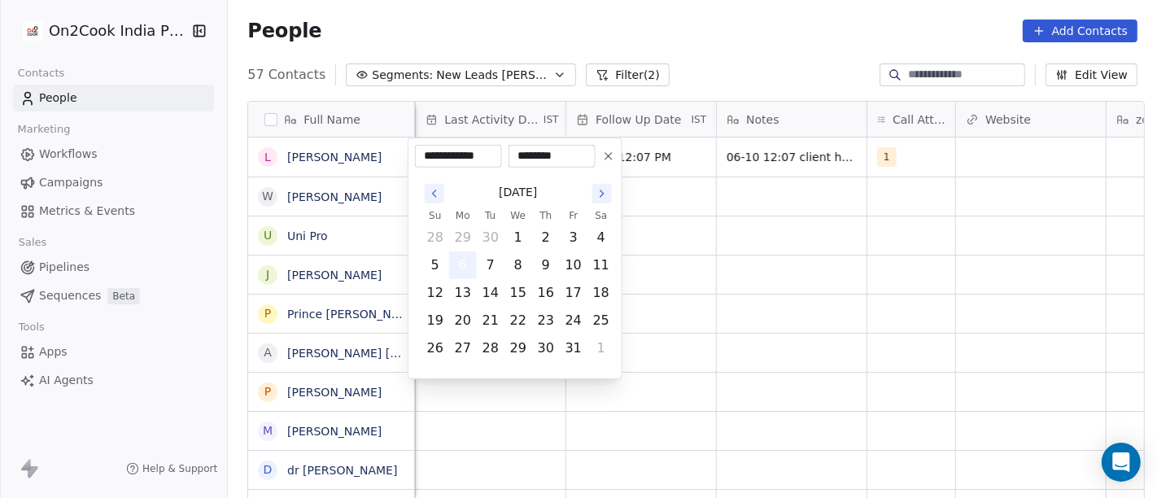
click at [453, 264] on button "6" at bounding box center [463, 265] width 26 height 26
click at [766, 221] on html "On2Cook India Pvt. Ltd. Contacts People Marketing Workflows Campaigns Metrics &…" at bounding box center [578, 249] width 1157 height 498
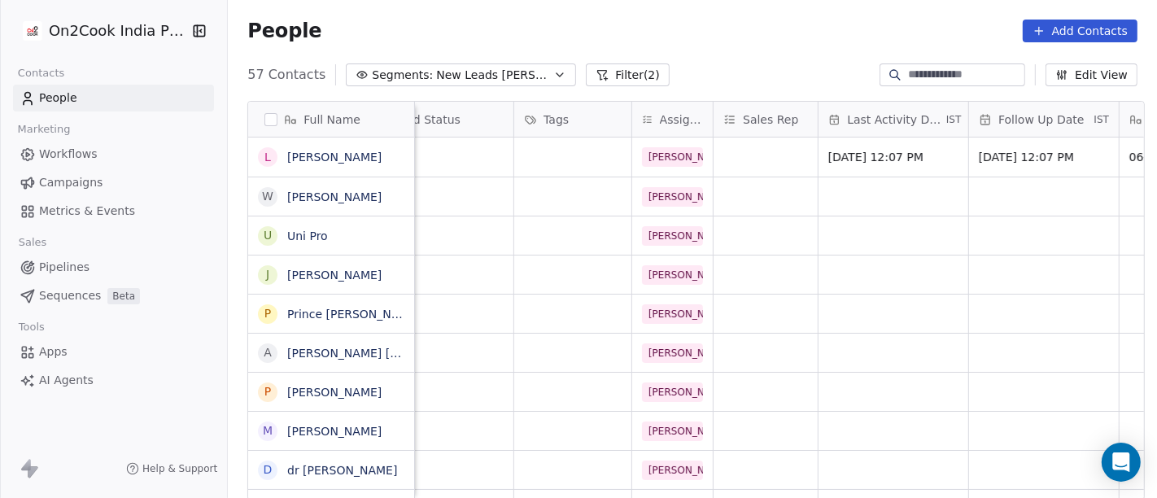
scroll to position [0, 519]
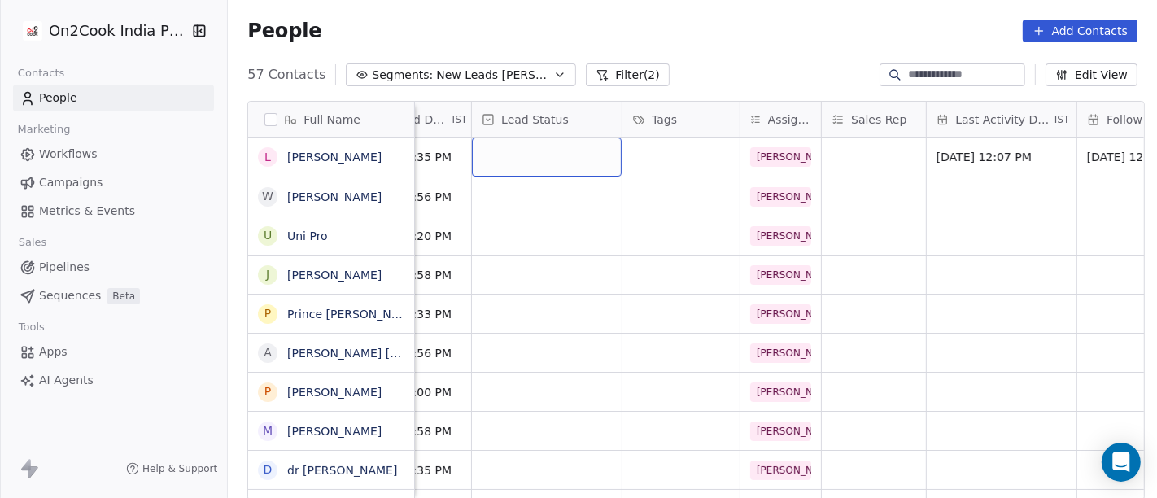
click at [567, 153] on div "grid" at bounding box center [547, 157] width 150 height 39
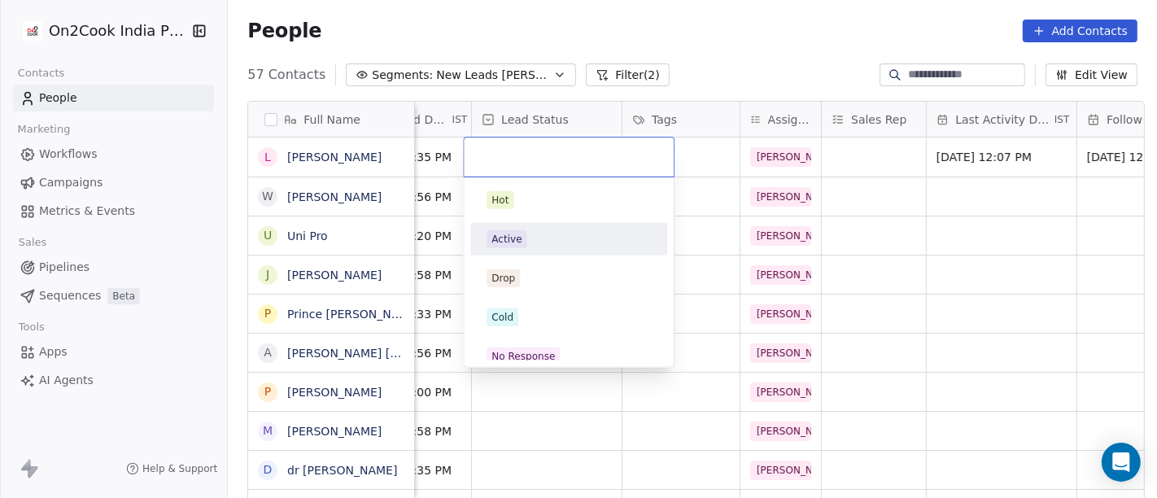
click at [505, 232] on div "Active" at bounding box center [507, 239] width 30 height 15
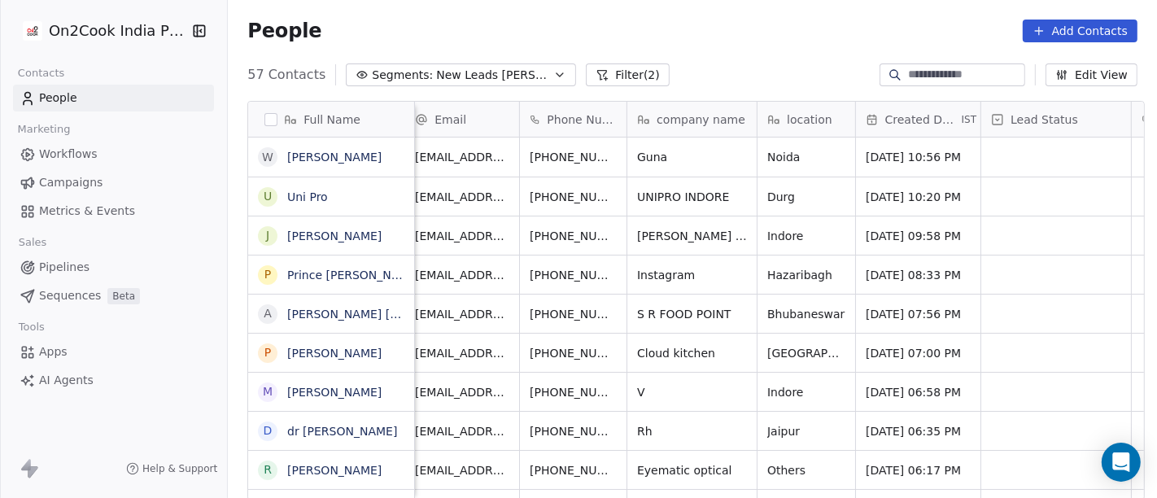
scroll to position [0, 0]
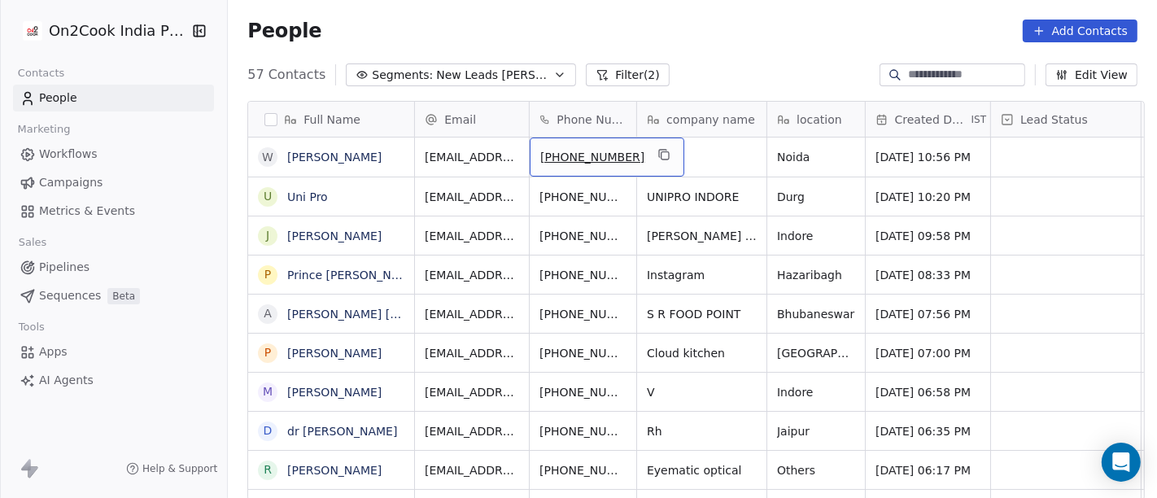
click at [654, 150] on button "grid" at bounding box center [664, 155] width 20 height 20
click at [654, 153] on button "grid" at bounding box center [664, 155] width 20 height 20
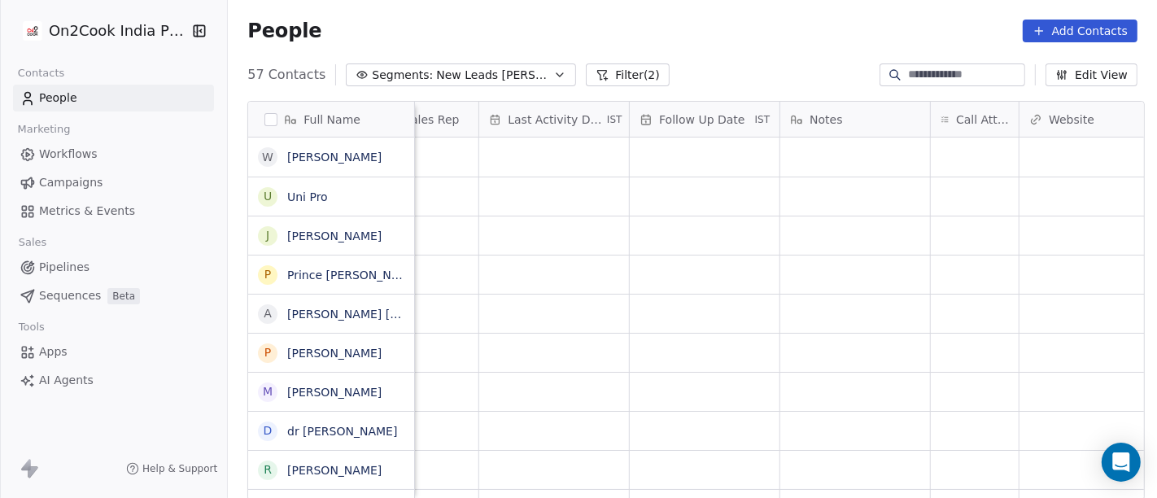
scroll to position [0, 968]
click at [953, 158] on div "grid" at bounding box center [973, 157] width 88 height 39
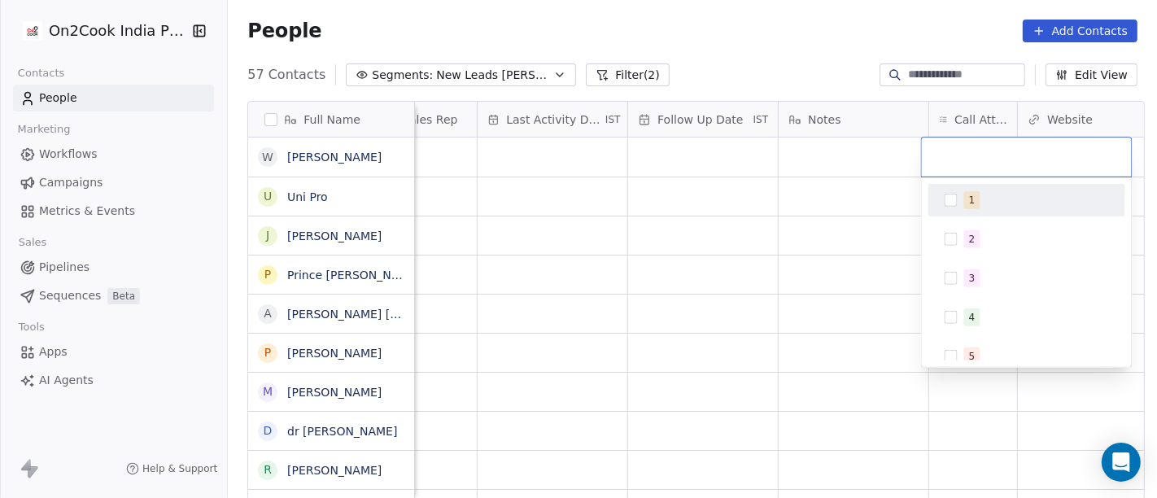
click at [960, 199] on div "1" at bounding box center [1027, 200] width 184 height 26
click at [846, 243] on html "On2Cook India Pvt. Ltd. Contacts People Marketing Workflows Campaigns Metrics &…" at bounding box center [578, 249] width 1157 height 498
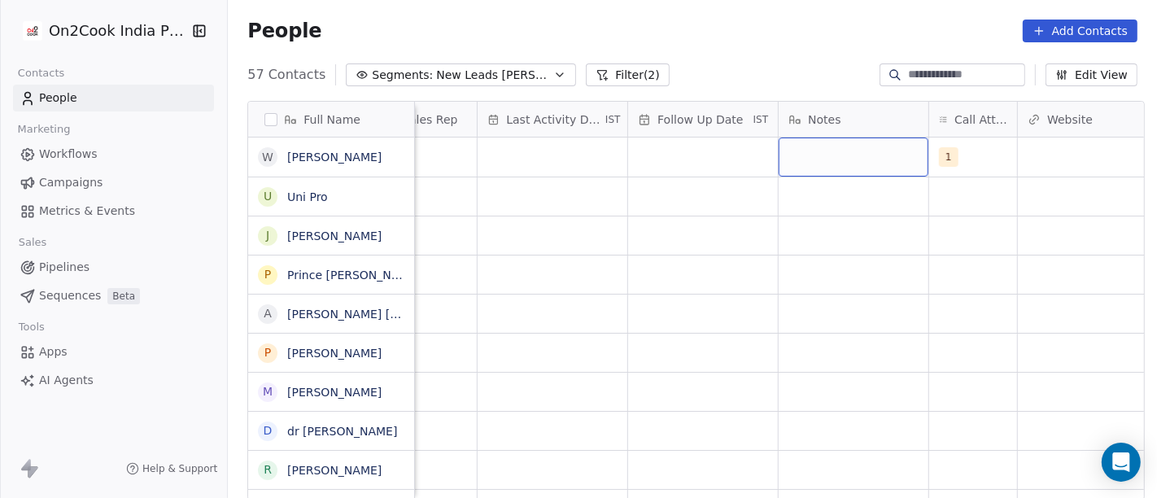
click at [864, 161] on div "grid" at bounding box center [854, 157] width 150 height 39
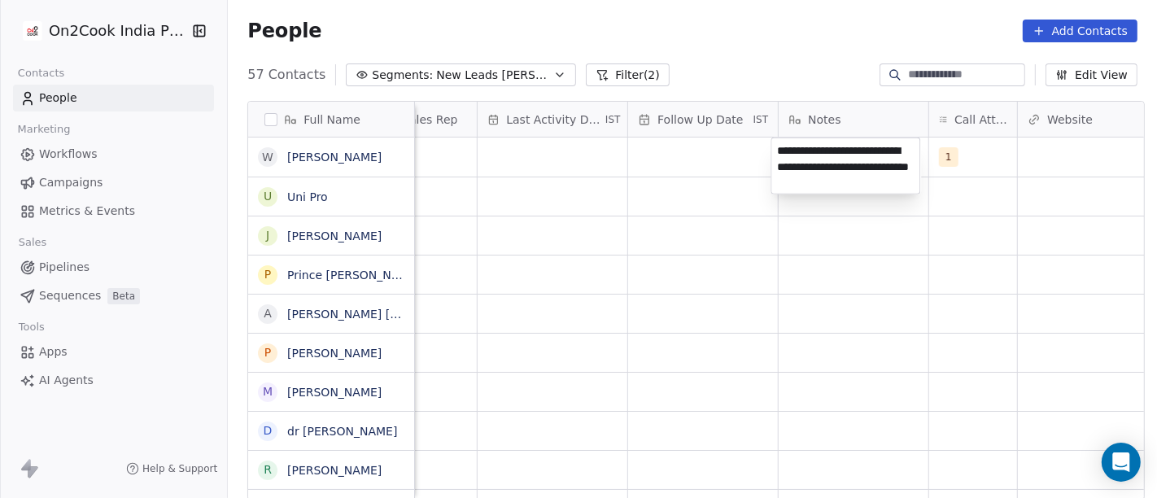
type textarea "**********"
click at [829, 285] on html "On2Cook India Pvt. Ltd. Contacts People Marketing Workflows Campaigns Metrics &…" at bounding box center [578, 249] width 1157 height 498
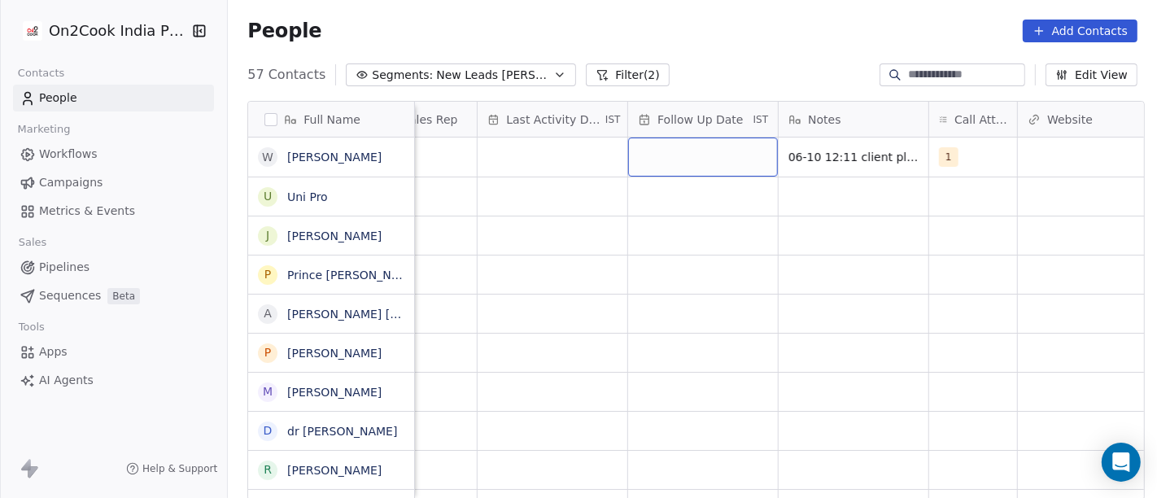
click at [628, 159] on div "grid" at bounding box center [703, 157] width 150 height 39
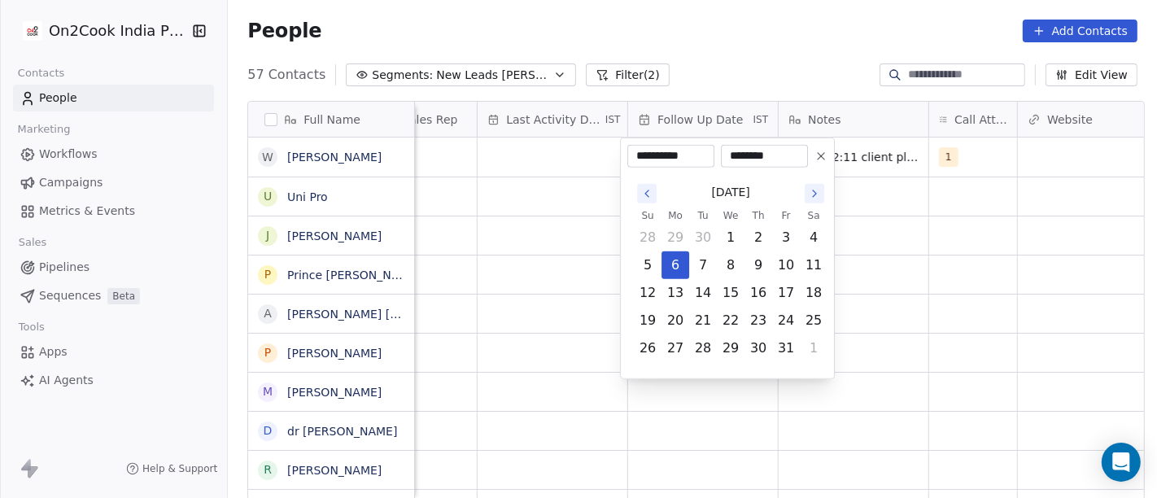
click at [828, 161] on button at bounding box center [821, 156] width 20 height 20
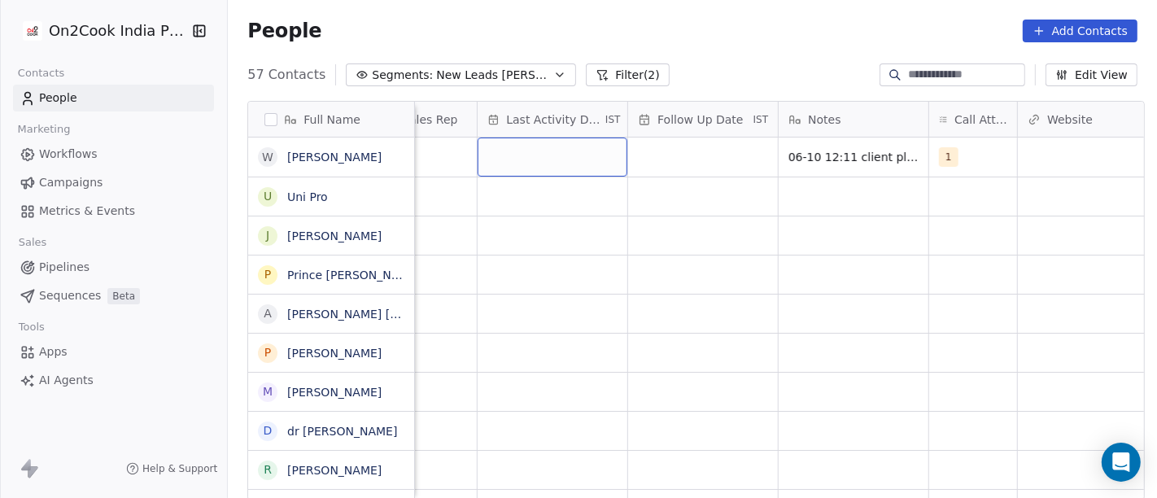
click at [528, 144] on div "grid" at bounding box center [553, 157] width 150 height 39
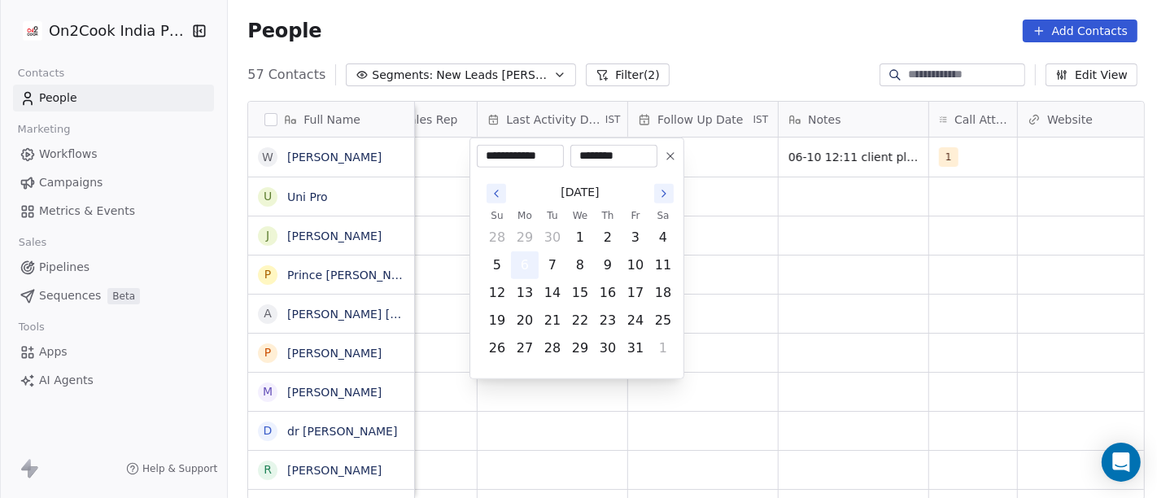
click at [527, 256] on button "6" at bounding box center [525, 265] width 26 height 26
click at [805, 282] on html "On2Cook India Pvt. Ltd. Contacts People Marketing Workflows Campaigns Metrics &…" at bounding box center [578, 249] width 1157 height 498
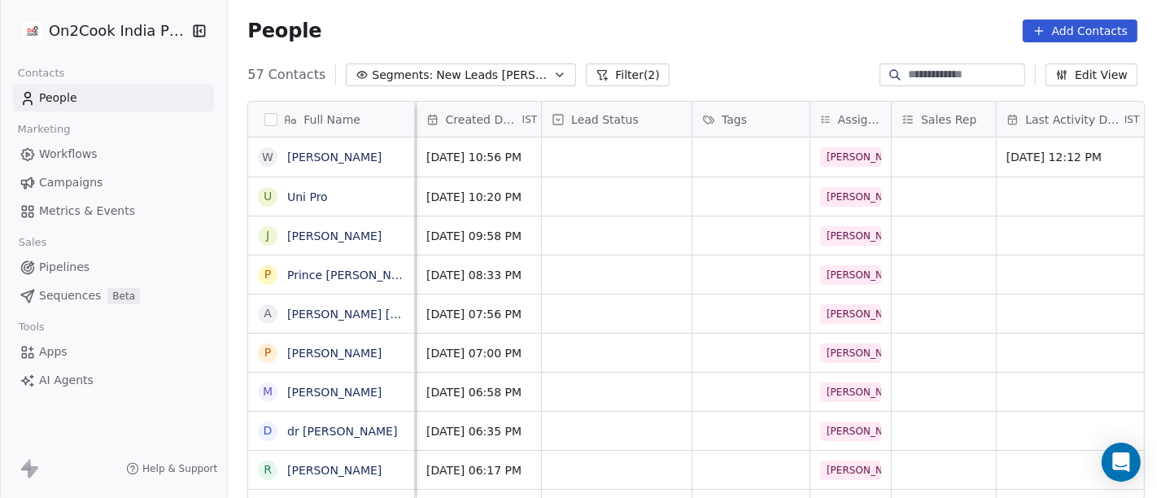
scroll to position [0, 448]
click at [615, 159] on div "grid" at bounding box center [618, 157] width 150 height 39
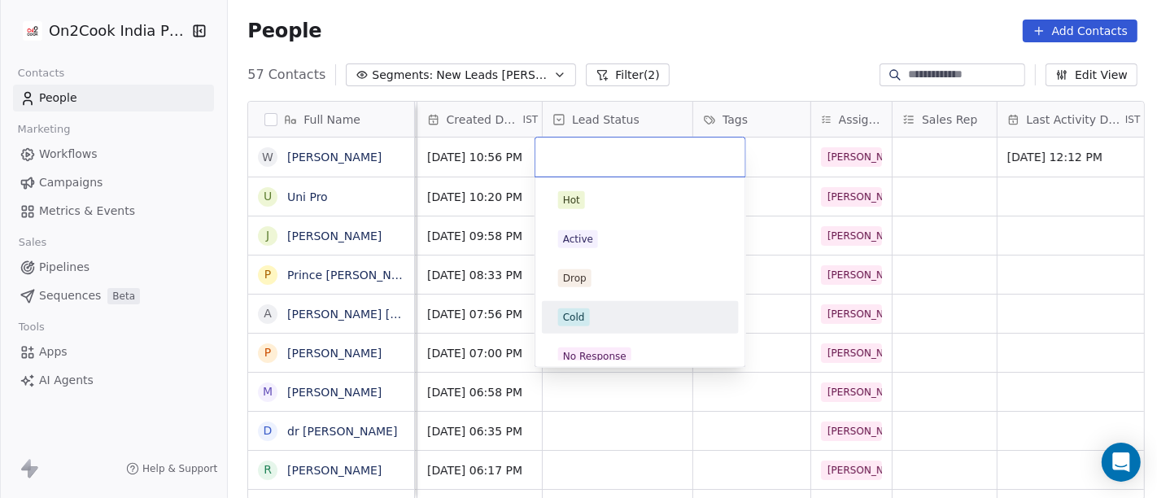
click at [594, 319] on div "Cold" at bounding box center [640, 317] width 164 height 18
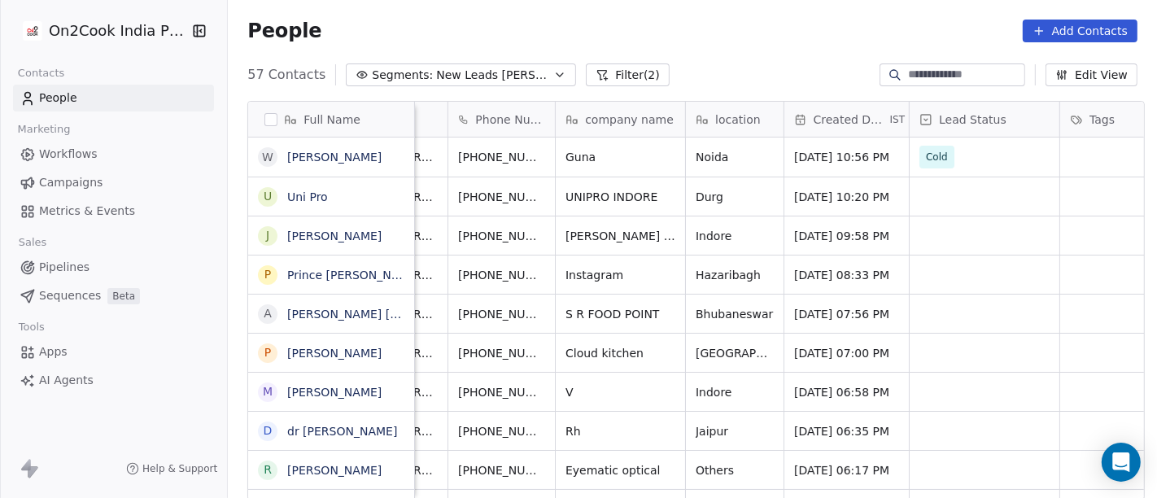
scroll to position [0, 74]
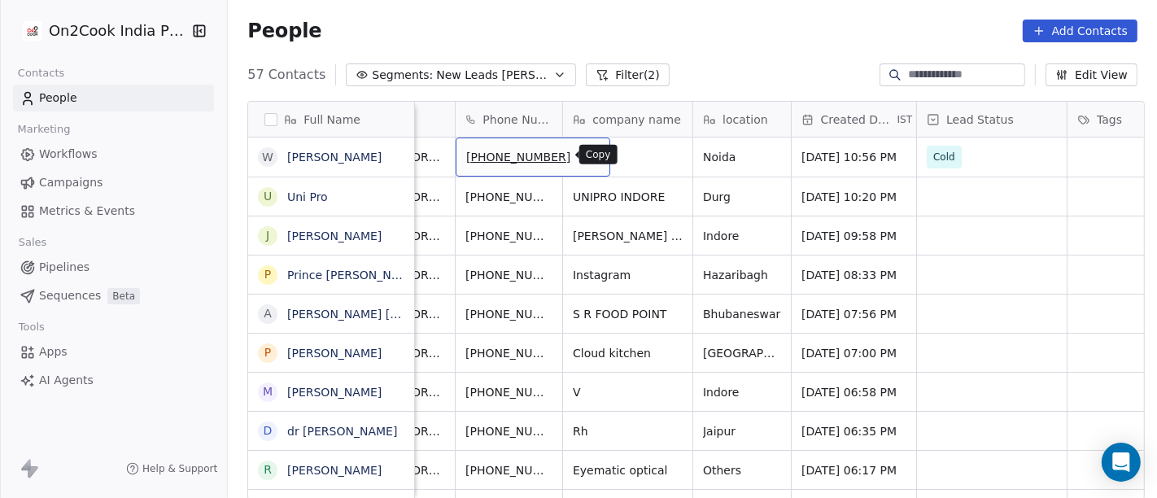
click at [583, 157] on icon "grid" at bounding box center [589, 154] width 13 height 13
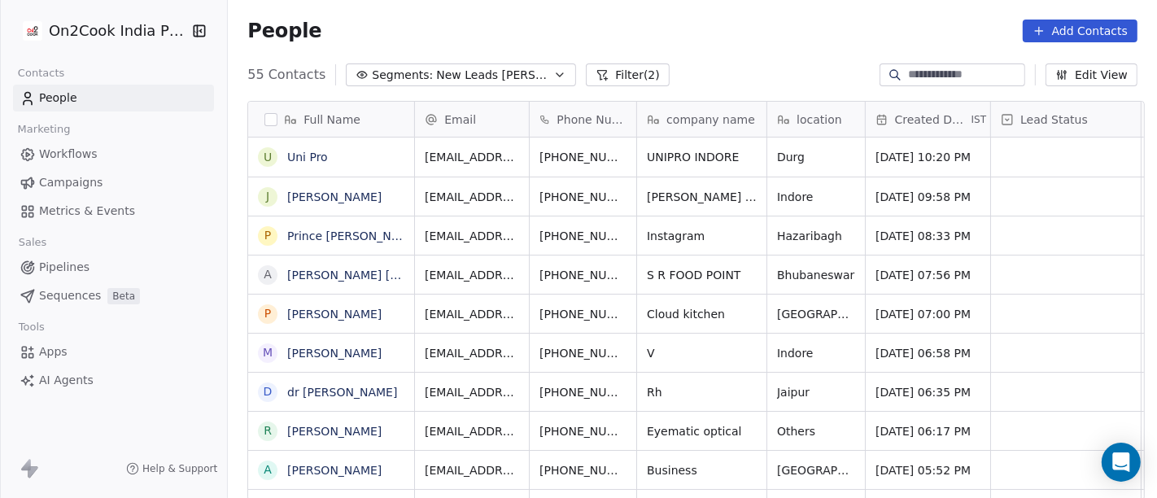
click at [716, 22] on div "People Add Contacts" at bounding box center [692, 31] width 890 height 23
click at [658, 158] on icon "grid" at bounding box center [664, 154] width 13 height 13
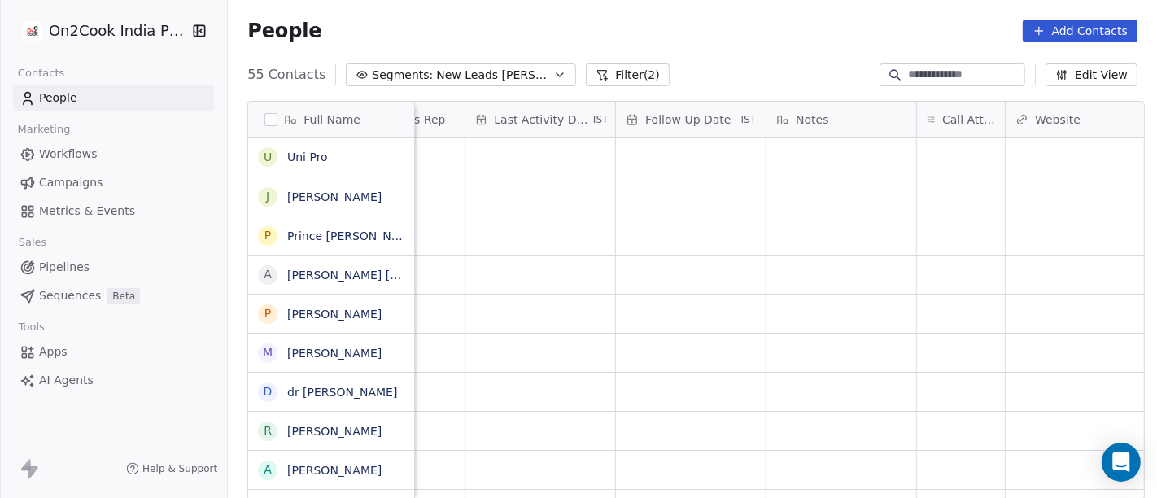
scroll to position [0, 993]
click at [951, 147] on div "grid" at bounding box center [949, 157] width 88 height 39
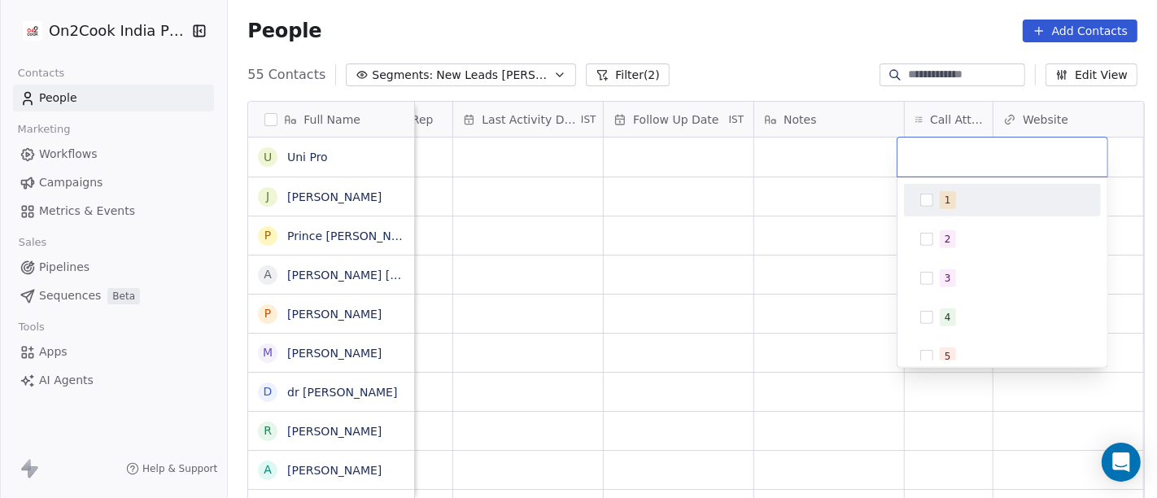
click at [954, 203] on div "1" at bounding box center [1012, 200] width 145 height 18
click at [817, 205] on html "On2Cook India Pvt. Ltd. Contacts People Marketing Workflows Campaigns Metrics &…" at bounding box center [578, 249] width 1157 height 498
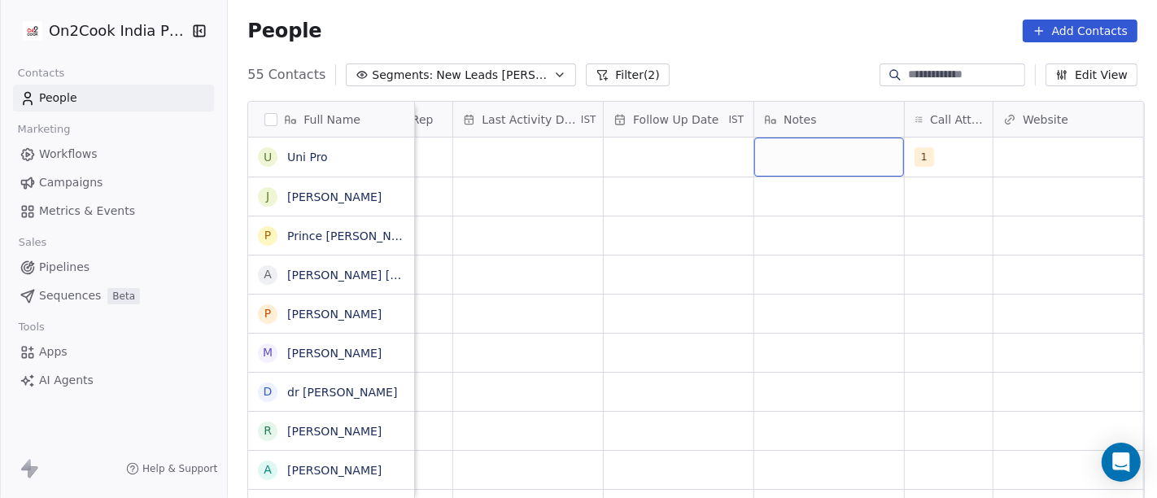
click at [815, 149] on div "grid" at bounding box center [829, 157] width 150 height 39
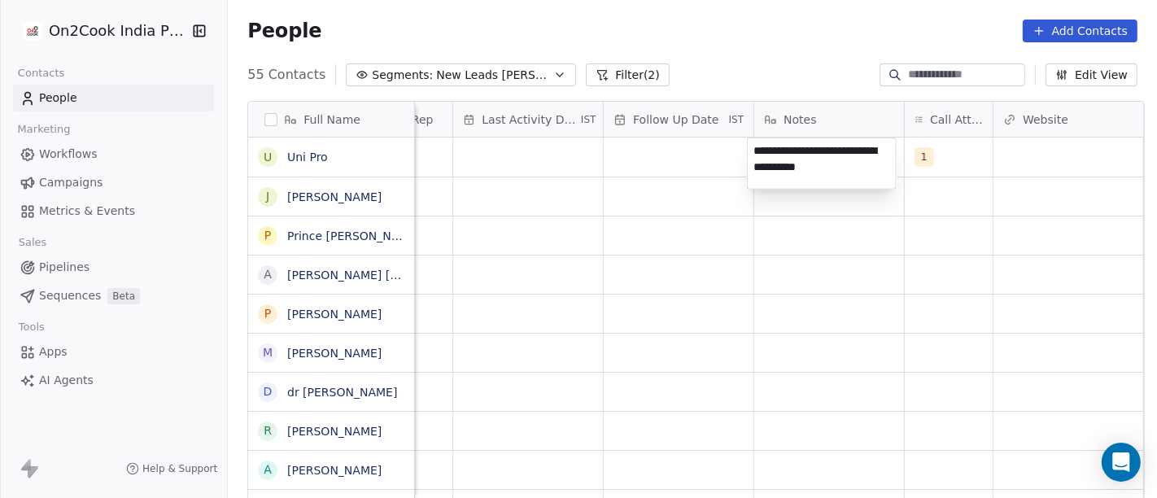
type textarea "**********"
click at [679, 398] on html "On2Cook India Pvt. Ltd. Contacts People Marketing Workflows Campaigns Metrics &…" at bounding box center [578, 249] width 1157 height 498
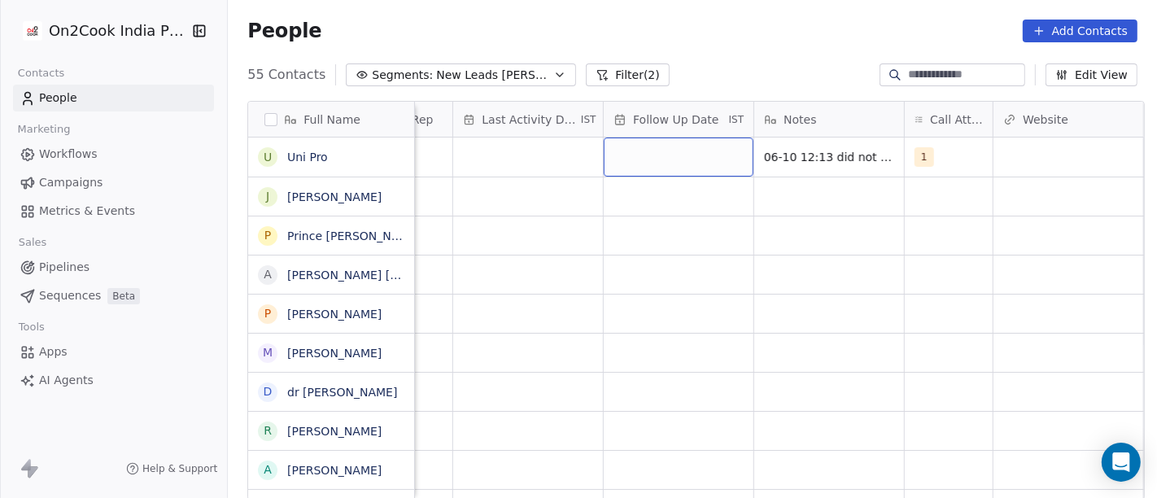
click at [638, 140] on div "grid" at bounding box center [679, 157] width 150 height 39
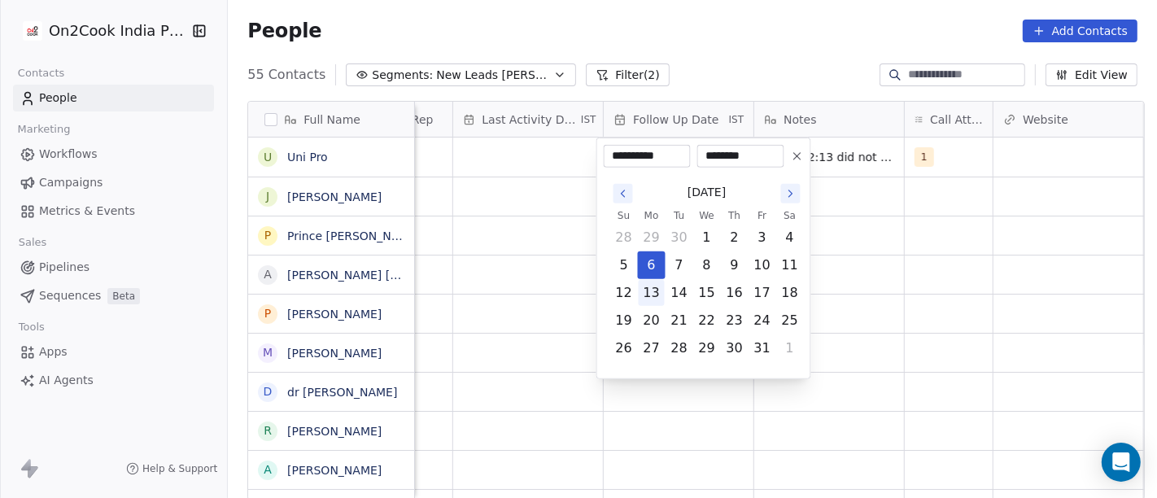
click at [646, 290] on button "13" at bounding box center [652, 293] width 26 height 26
type input "**********"
click at [977, 282] on html "On2Cook India Pvt. Ltd. Contacts People Marketing Workflows Campaigns Metrics &…" at bounding box center [578, 249] width 1157 height 498
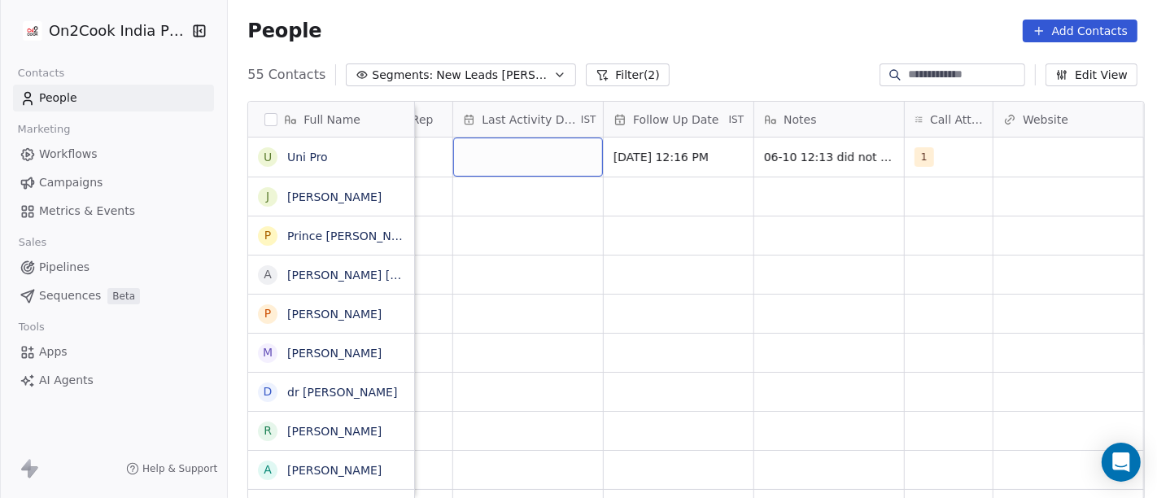
click at [492, 148] on div "grid" at bounding box center [528, 157] width 150 height 39
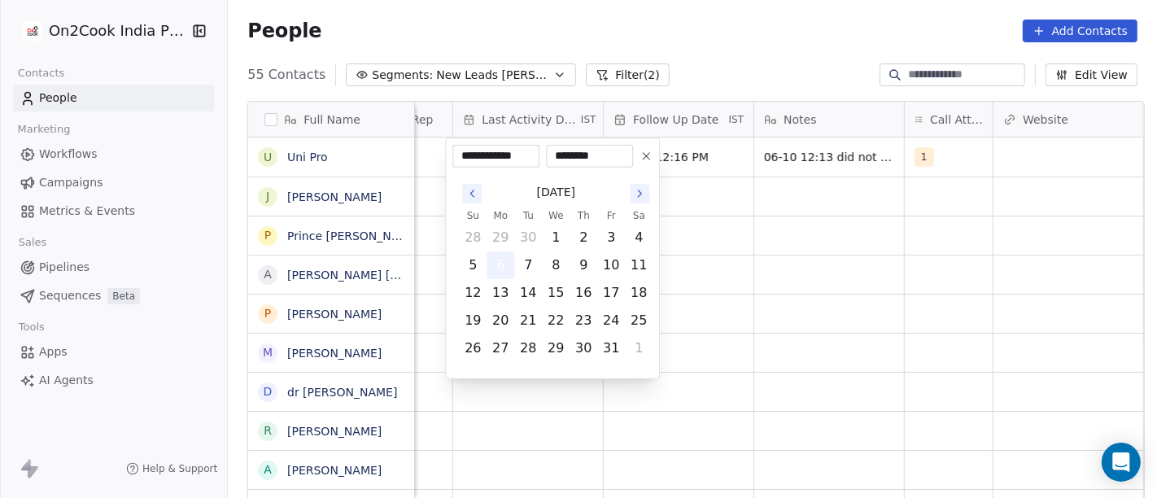
click at [494, 264] on button "6" at bounding box center [500, 265] width 26 height 26
click at [908, 274] on html "On2Cook India Pvt. Ltd. Contacts People Marketing Workflows Campaigns Metrics &…" at bounding box center [578, 249] width 1157 height 498
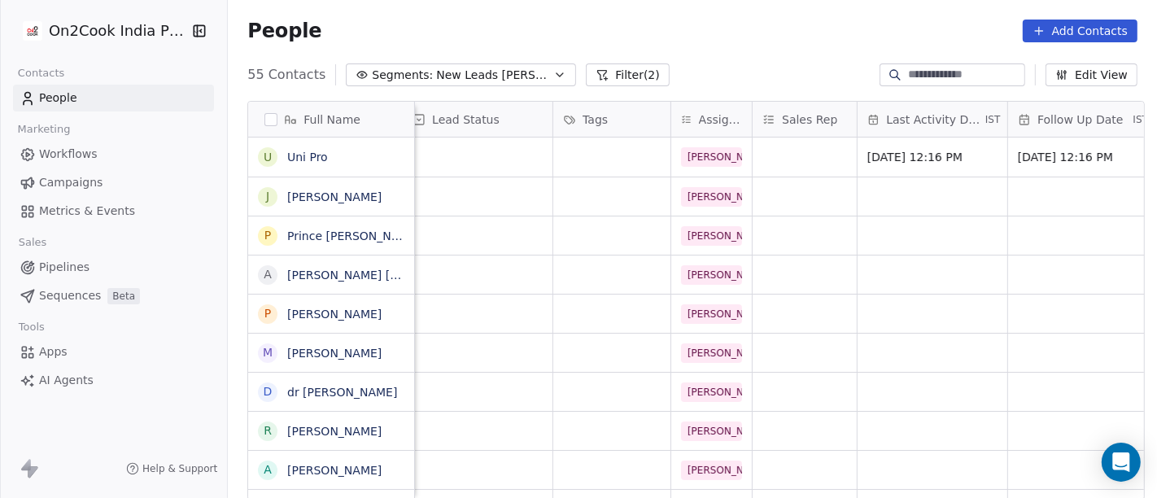
scroll to position [0, 573]
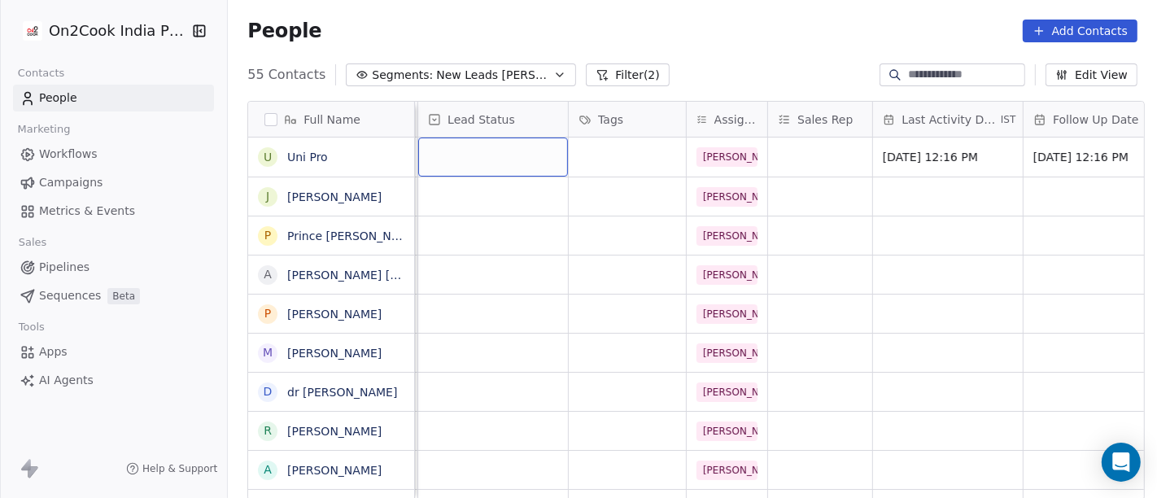
click at [471, 146] on div "grid" at bounding box center [493, 157] width 150 height 39
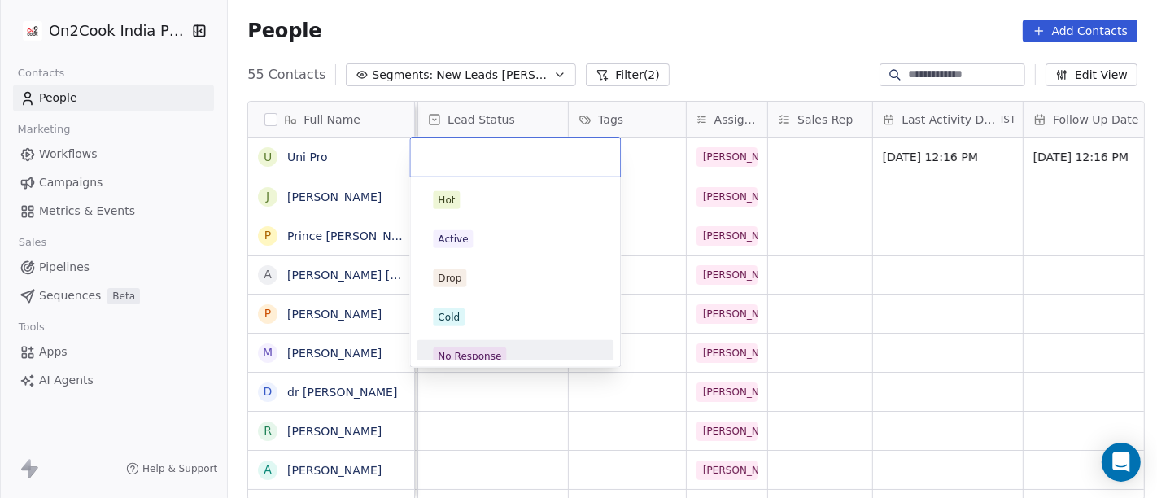
click at [470, 351] on div "No Response" at bounding box center [469, 356] width 63 height 15
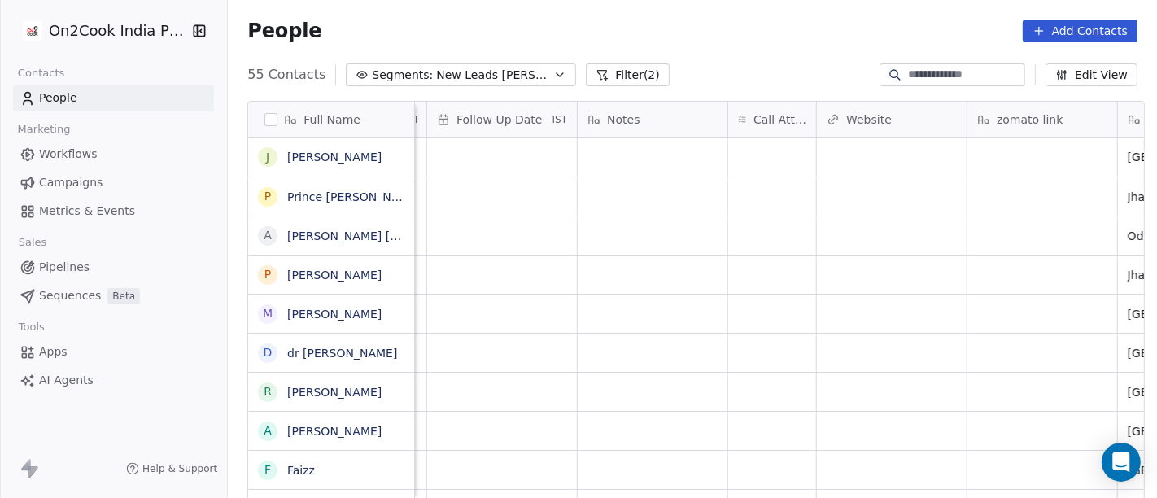
scroll to position [0, 1171]
click at [749, 163] on div "grid" at bounding box center [771, 157] width 88 height 39
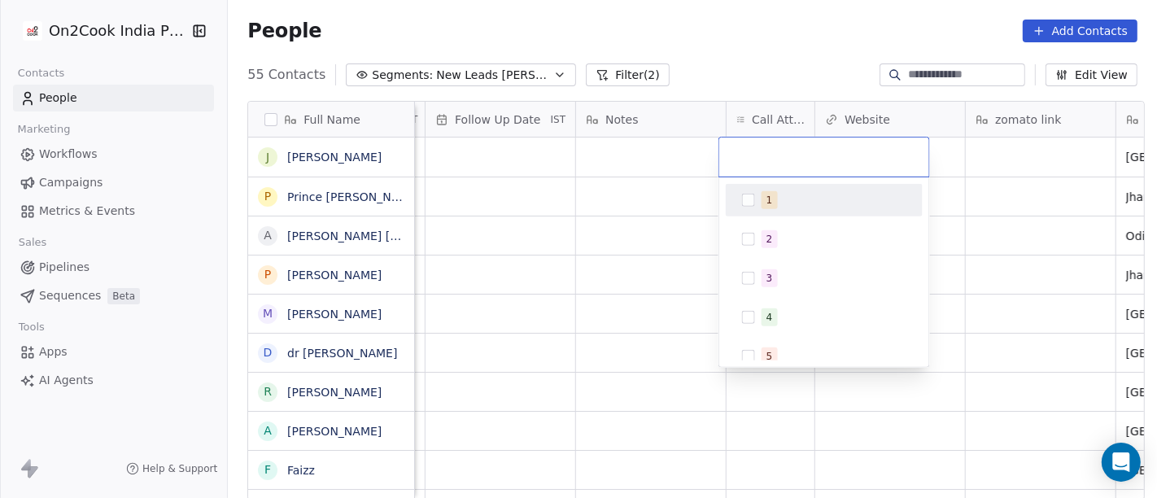
click at [779, 197] on div "1" at bounding box center [834, 200] width 145 height 18
click at [649, 216] on html "On2Cook India Pvt. Ltd. Contacts People Marketing Workflows Campaigns Metrics &…" at bounding box center [578, 249] width 1157 height 498
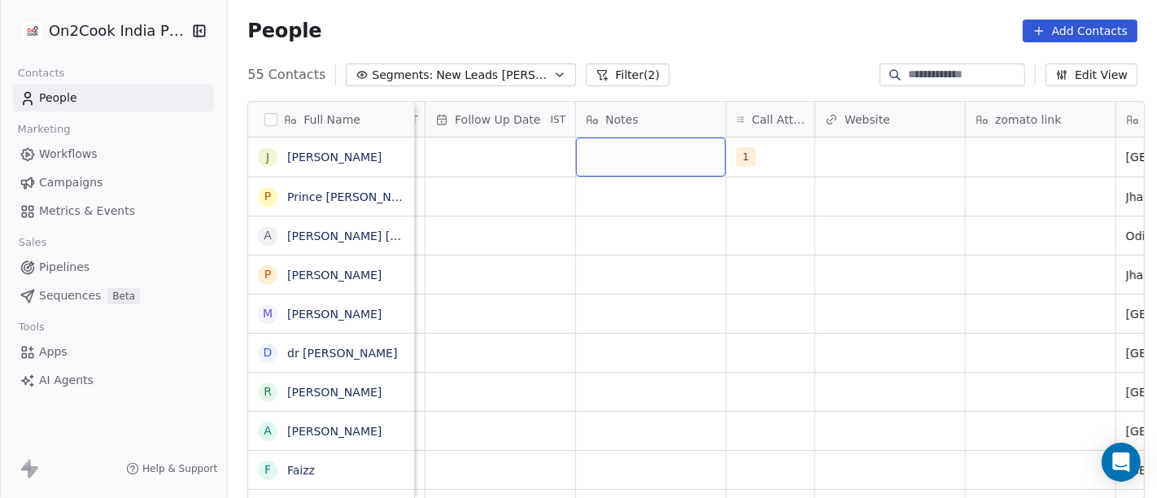
click at [654, 160] on div "grid" at bounding box center [651, 157] width 150 height 39
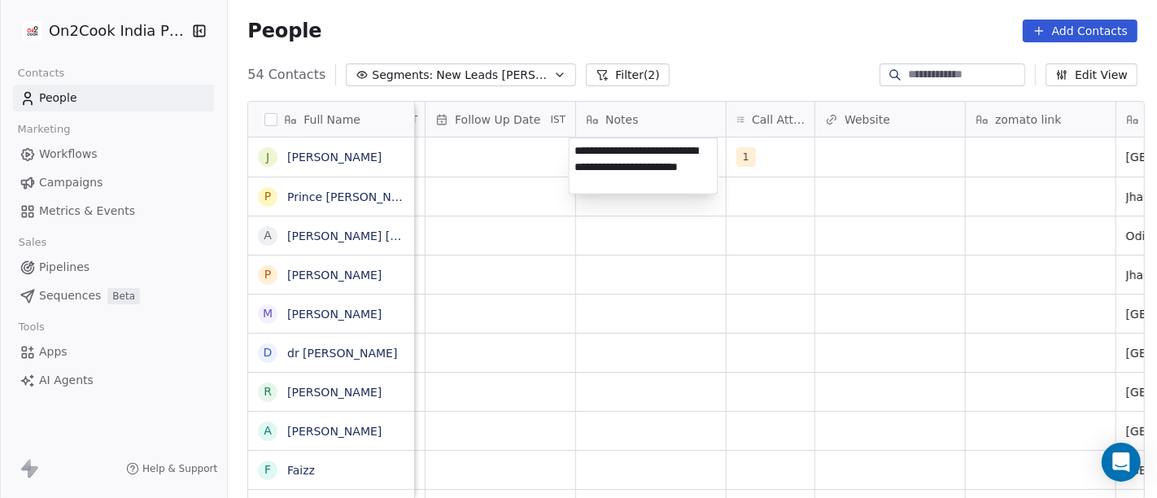
type textarea "**********"
click at [635, 315] on html "On2Cook India Pvt. Ltd. Contacts People Marketing Workflows Campaigns Metrics &…" at bounding box center [578, 249] width 1157 height 498
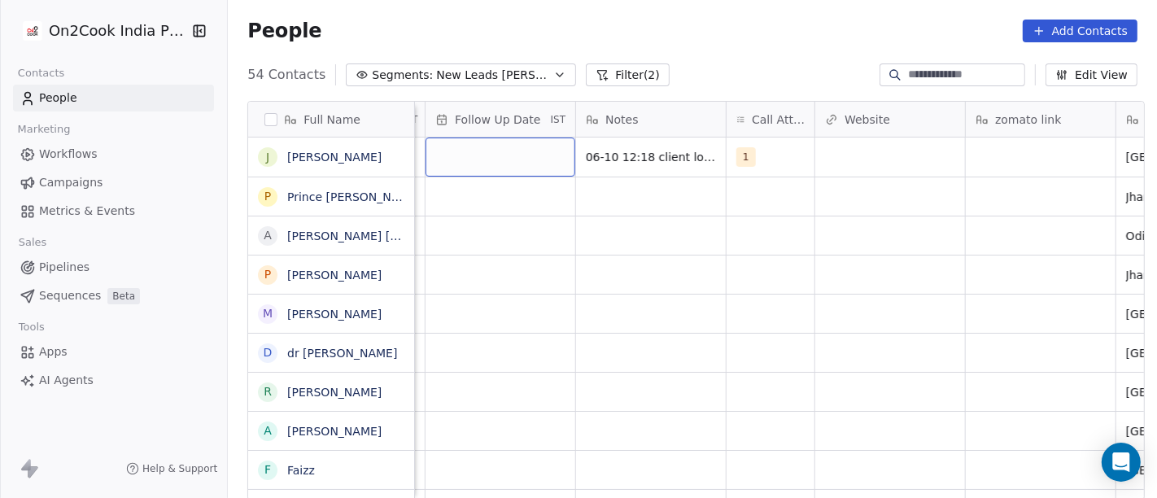
click at [522, 167] on div "grid" at bounding box center [501, 157] width 150 height 39
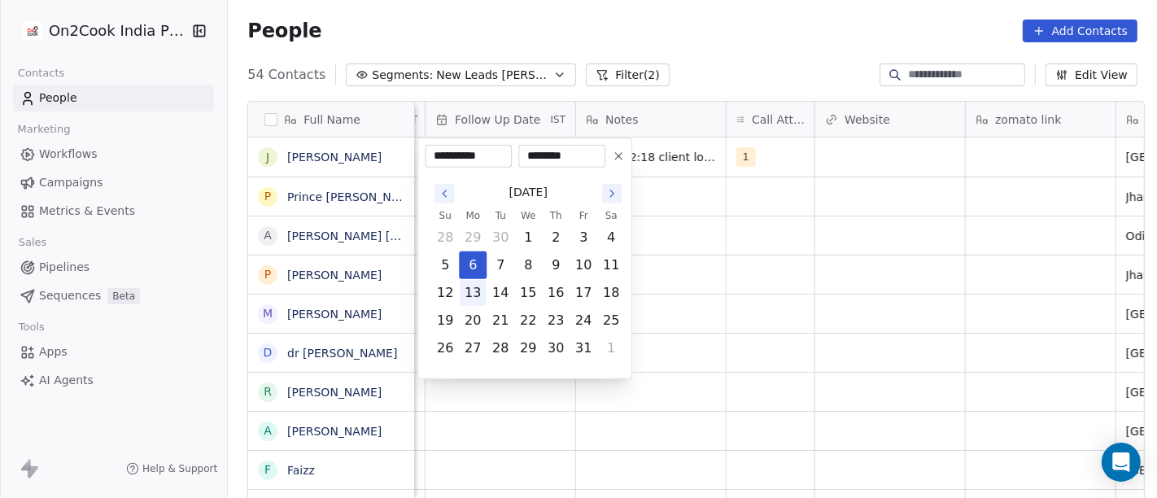
click at [472, 289] on button "13" at bounding box center [473, 293] width 26 height 26
type input "**********"
click at [795, 262] on html "On2Cook India Pvt. Ltd. Contacts People Marketing Workflows Campaigns Metrics &…" at bounding box center [578, 249] width 1157 height 498
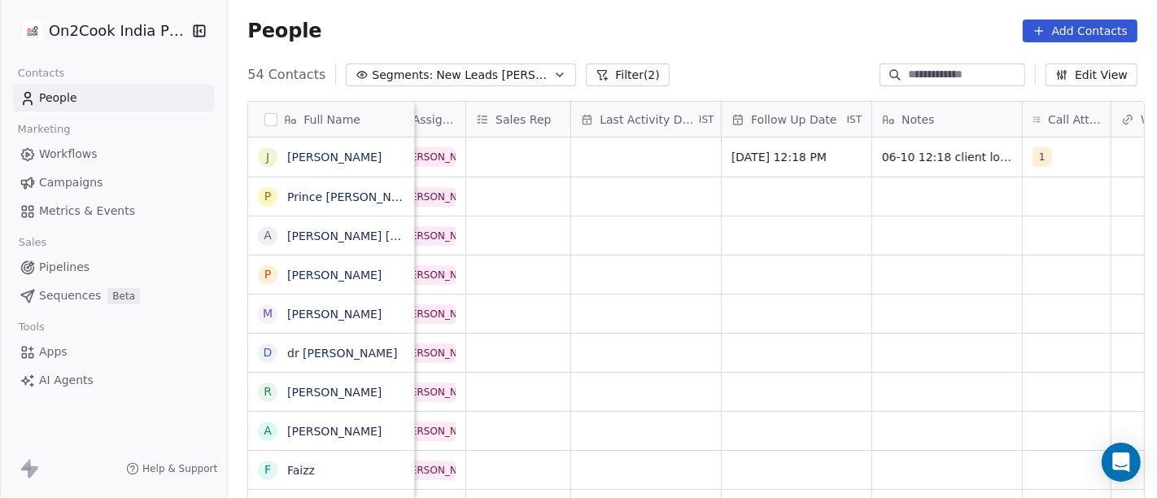
scroll to position [0, 874]
click at [620, 151] on div "grid" at bounding box center [647, 157] width 150 height 39
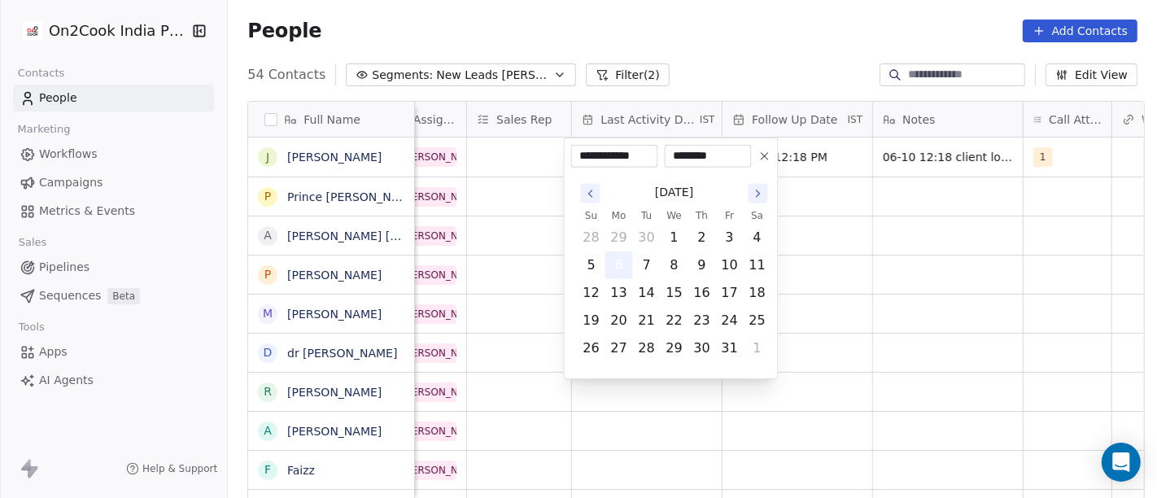
click at [623, 260] on button "6" at bounding box center [619, 265] width 26 height 26
click at [938, 250] on html "On2Cook India Pvt. Ltd. Contacts People Marketing Workflows Campaigns Metrics &…" at bounding box center [578, 249] width 1157 height 498
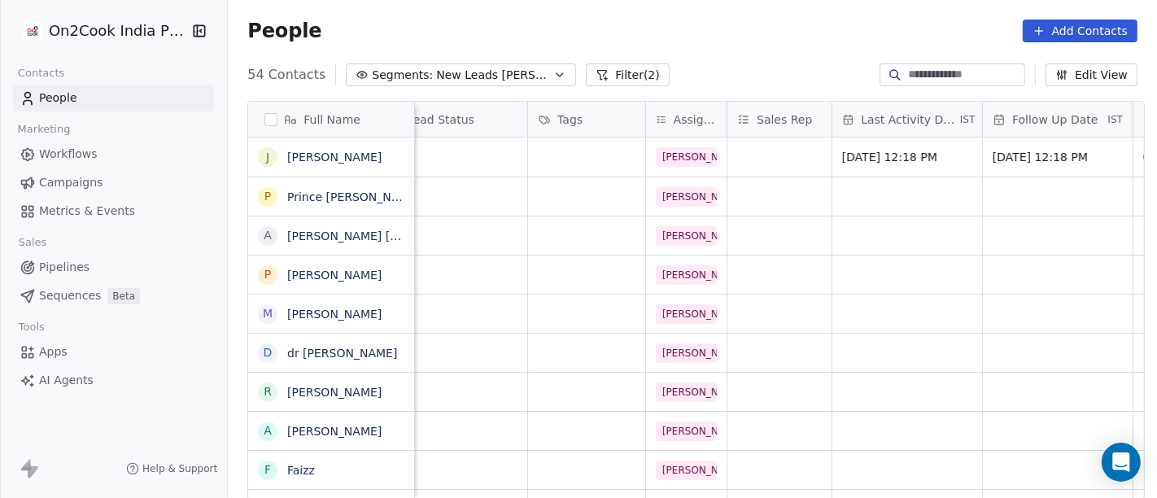
scroll to position [0, 576]
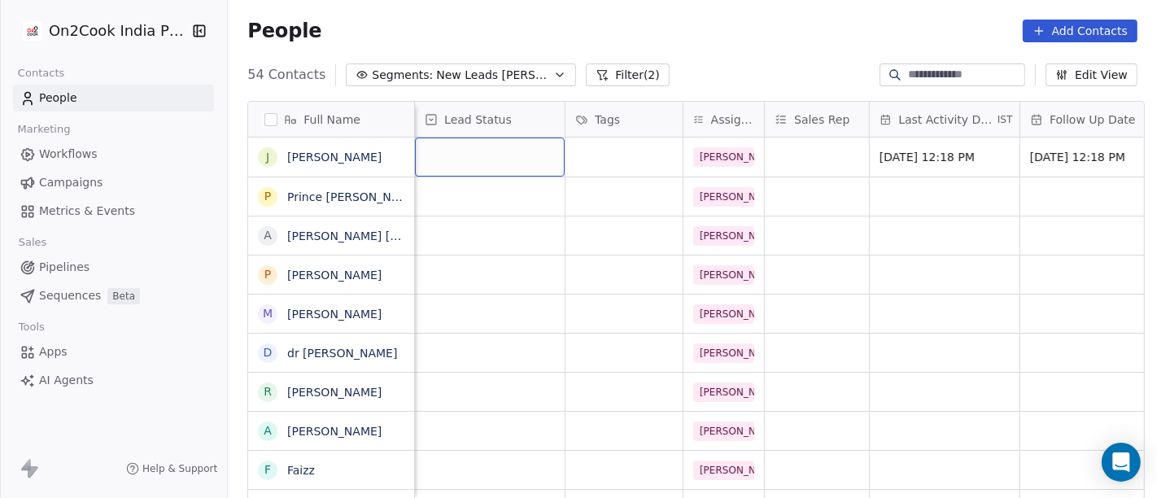
click at [486, 154] on div "grid" at bounding box center [490, 157] width 150 height 39
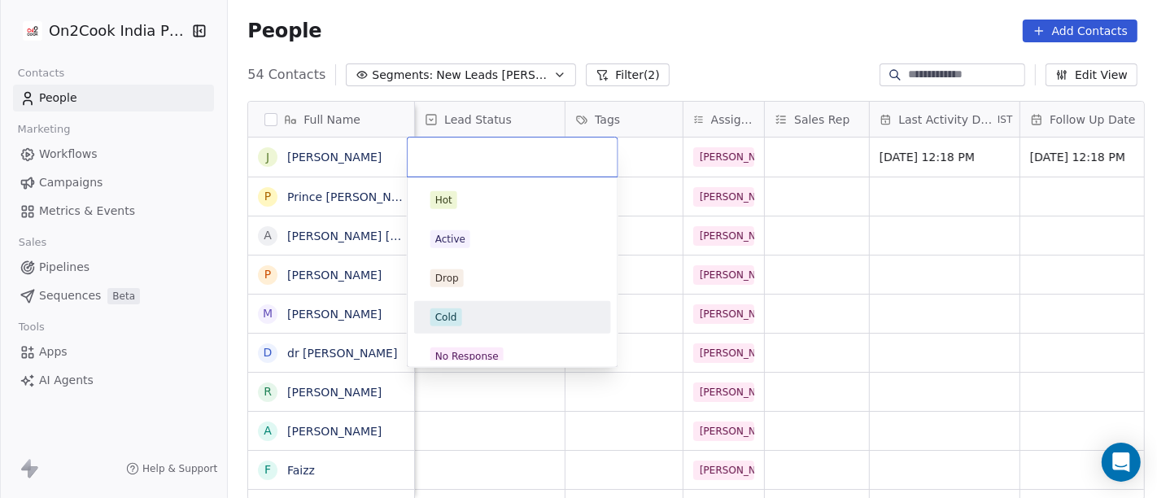
click at [498, 321] on div "Cold" at bounding box center [512, 317] width 164 height 18
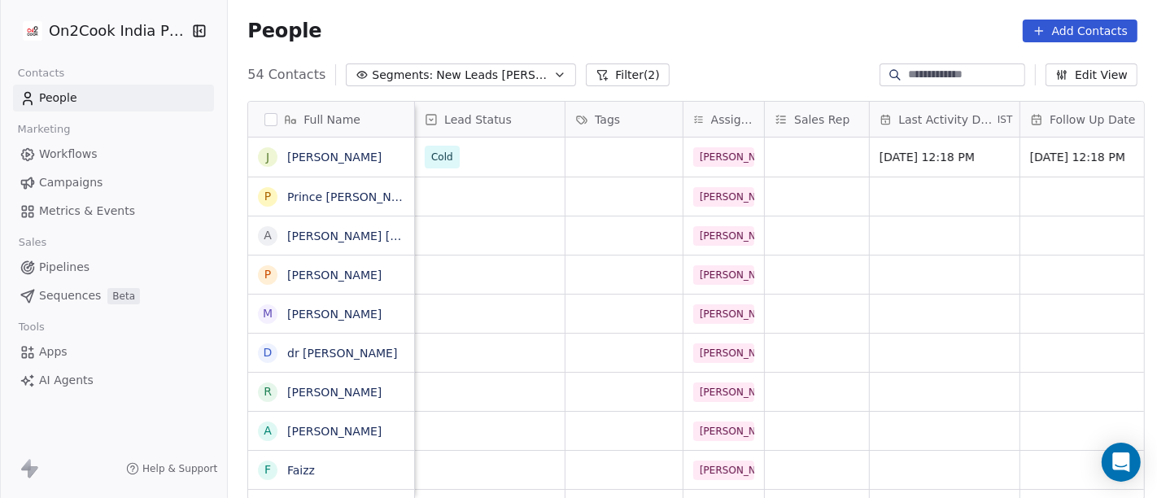
scroll to position [0, 0]
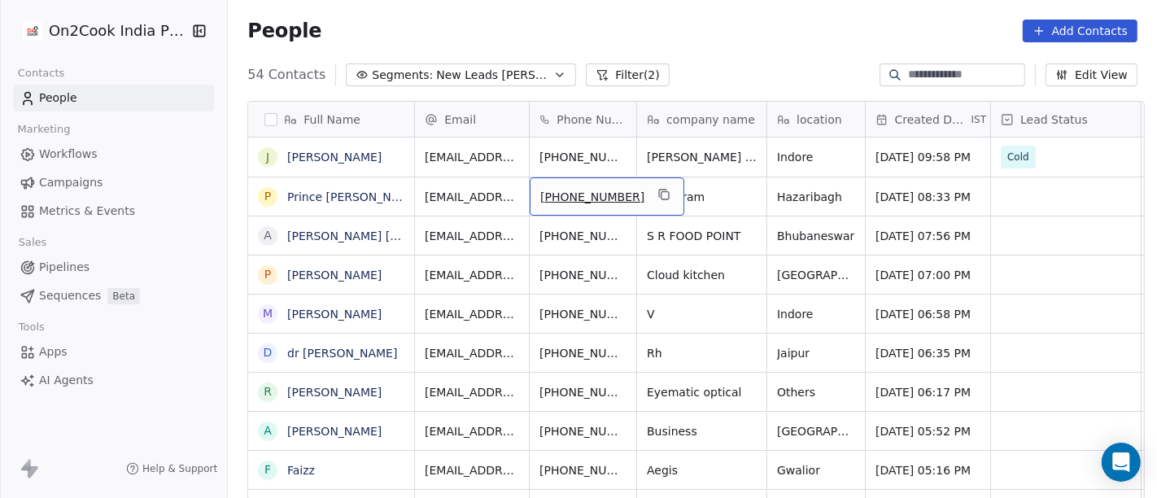
click at [632, 183] on div "[PHONE_NUMBER]" at bounding box center [607, 196] width 155 height 38
click at [662, 199] on icon "grid" at bounding box center [665, 195] width 7 height 7
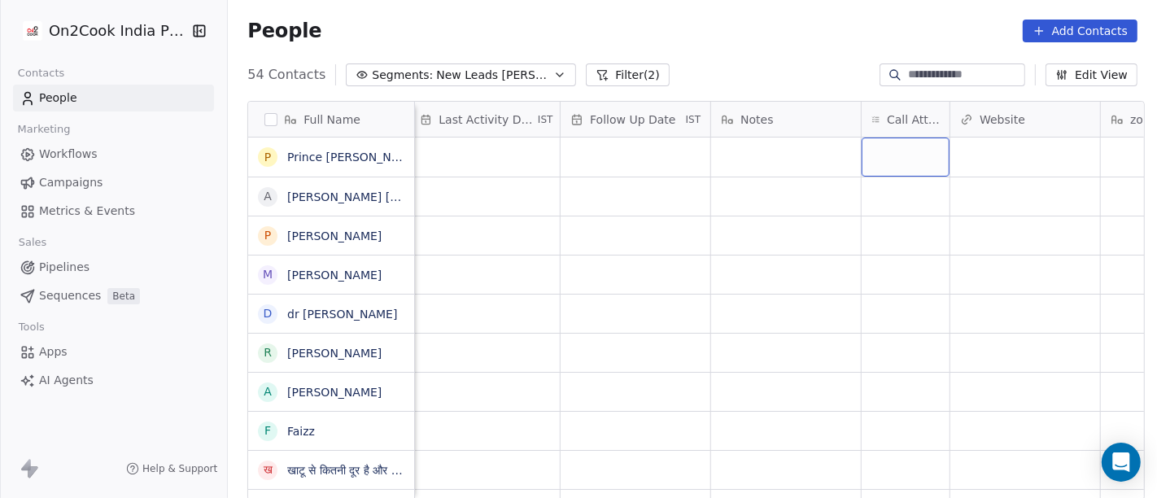
click at [895, 153] on div "grid" at bounding box center [906, 157] width 88 height 39
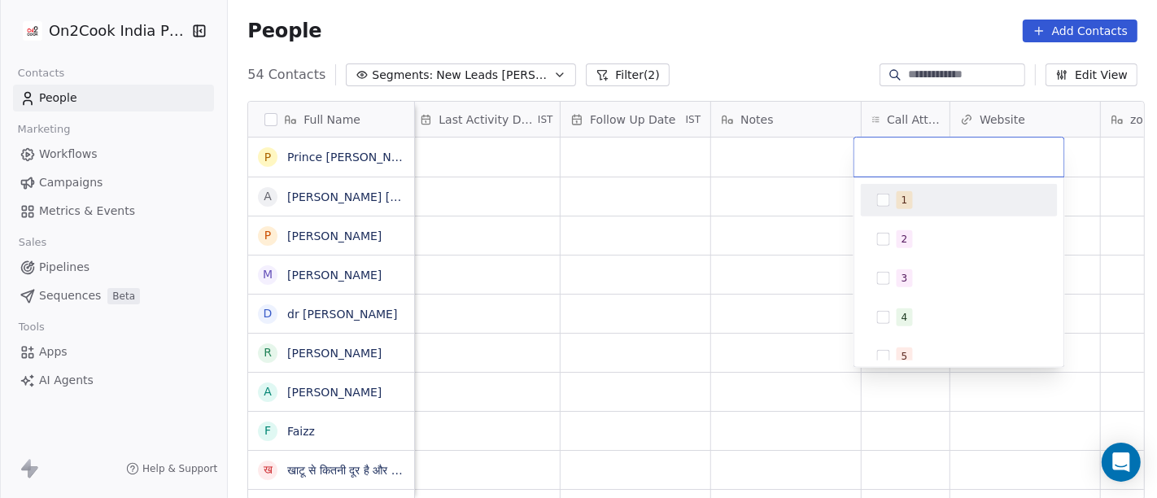
click at [885, 205] on body "On2Cook India Pvt. Ltd. Contacts People Marketing Workflows Campaigns Metrics &…" at bounding box center [578, 249] width 1157 height 498
click at [769, 238] on html "On2Cook India Pvt. Ltd. Contacts People Marketing Workflows Campaigns Metrics &…" at bounding box center [578, 249] width 1157 height 498
click at [897, 201] on span "1" at bounding box center [905, 199] width 16 height 18
click at [768, 213] on html "On2Cook India Pvt. Ltd. Contacts People Marketing Workflows Campaigns Metrics &…" at bounding box center [578, 249] width 1157 height 498
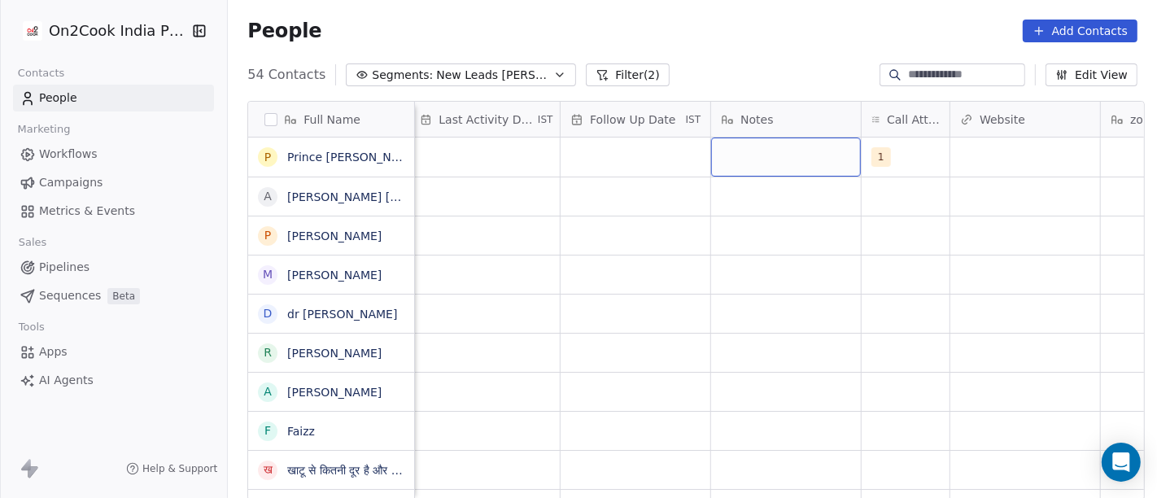
click at [790, 160] on div "grid" at bounding box center [786, 157] width 150 height 39
click at [759, 166] on textarea at bounding box center [778, 163] width 149 height 50
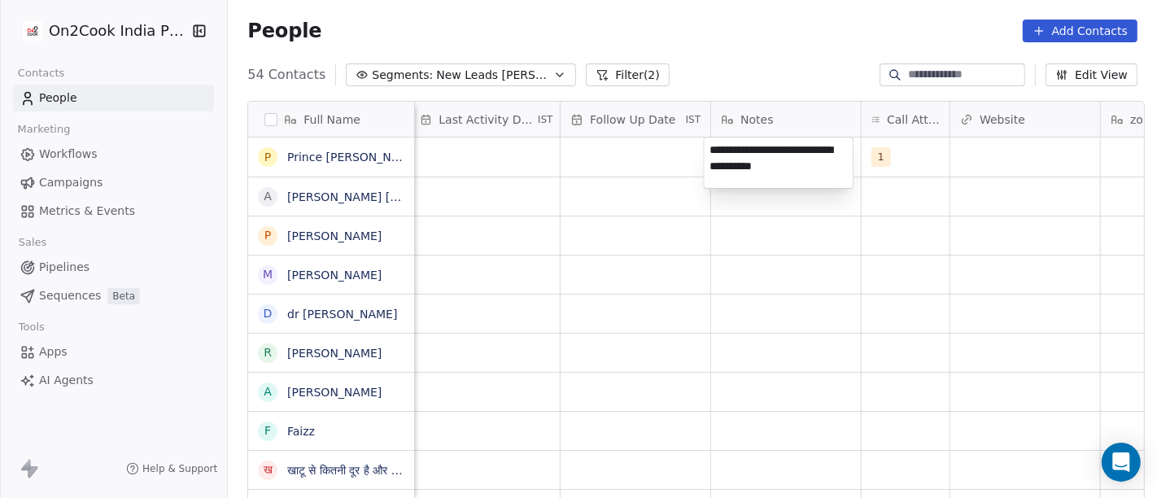
type textarea "**********"
click at [680, 245] on html "On2Cook India Pvt. Ltd. Contacts People Marketing Workflows Campaigns Metrics &…" at bounding box center [578, 249] width 1157 height 498
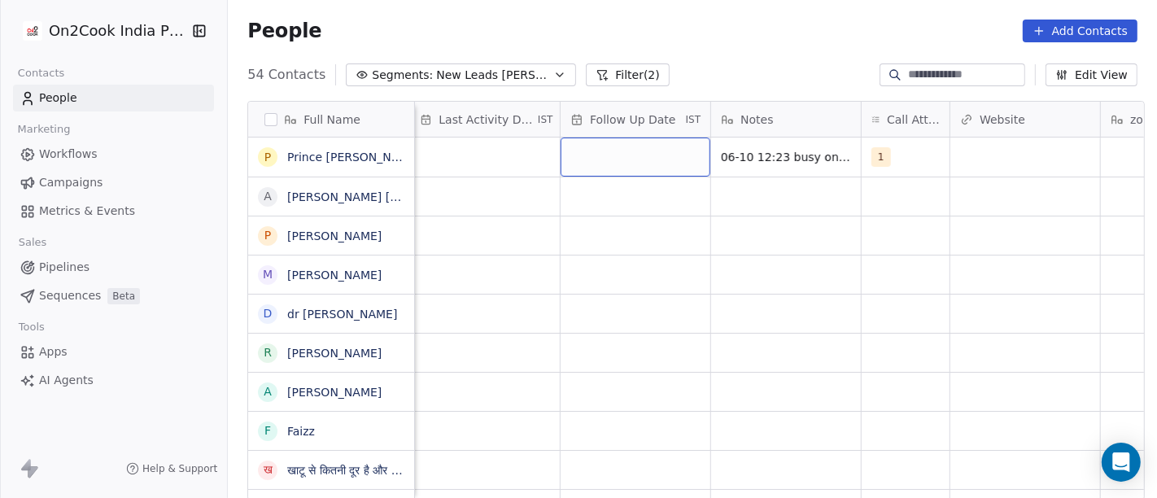
click at [629, 138] on div "grid" at bounding box center [636, 157] width 150 height 39
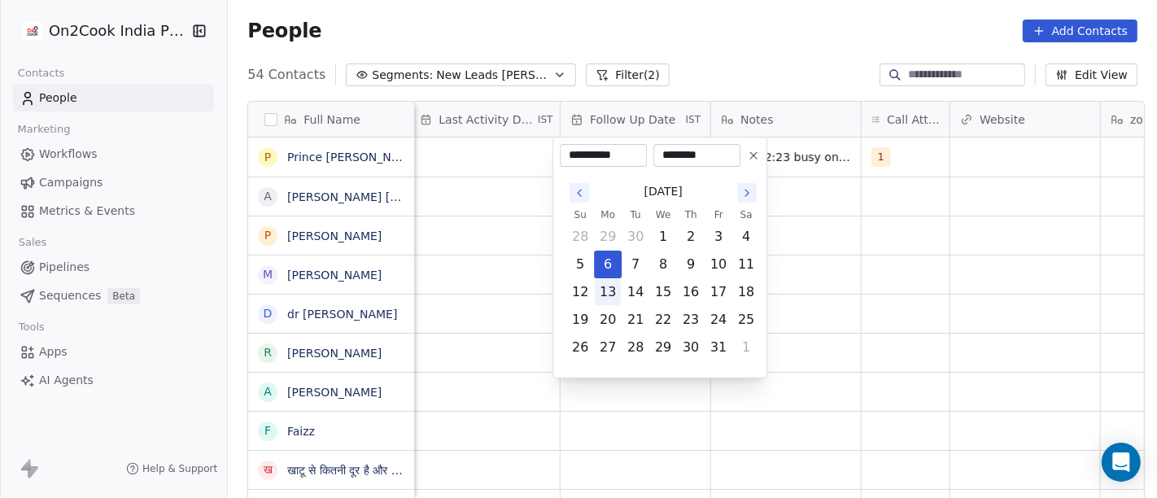
click at [601, 299] on button "13" at bounding box center [608, 292] width 26 height 26
type input "**********"
click at [784, 269] on html "On2Cook India Pvt. Ltd. Contacts People Marketing Workflows Campaigns Metrics &…" at bounding box center [578, 249] width 1157 height 498
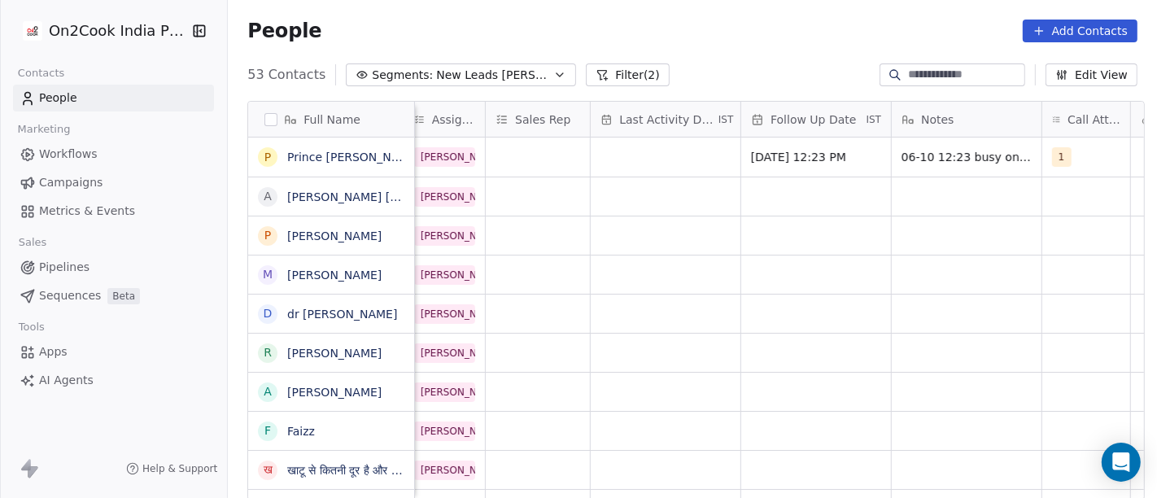
scroll to position [0, 826]
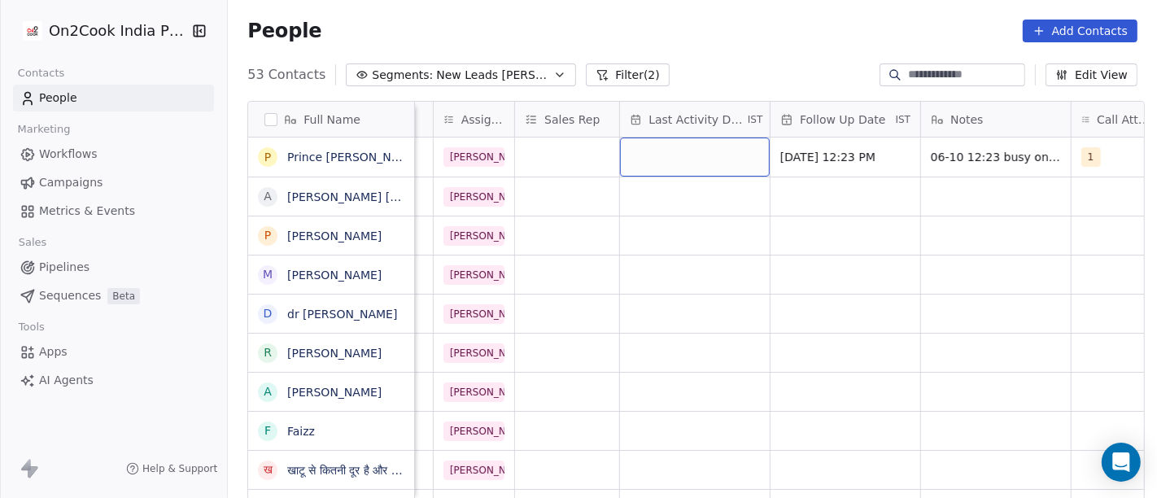
click at [658, 166] on div "grid" at bounding box center [695, 157] width 150 height 39
click at [689, 155] on div "grid" at bounding box center [695, 157] width 150 height 39
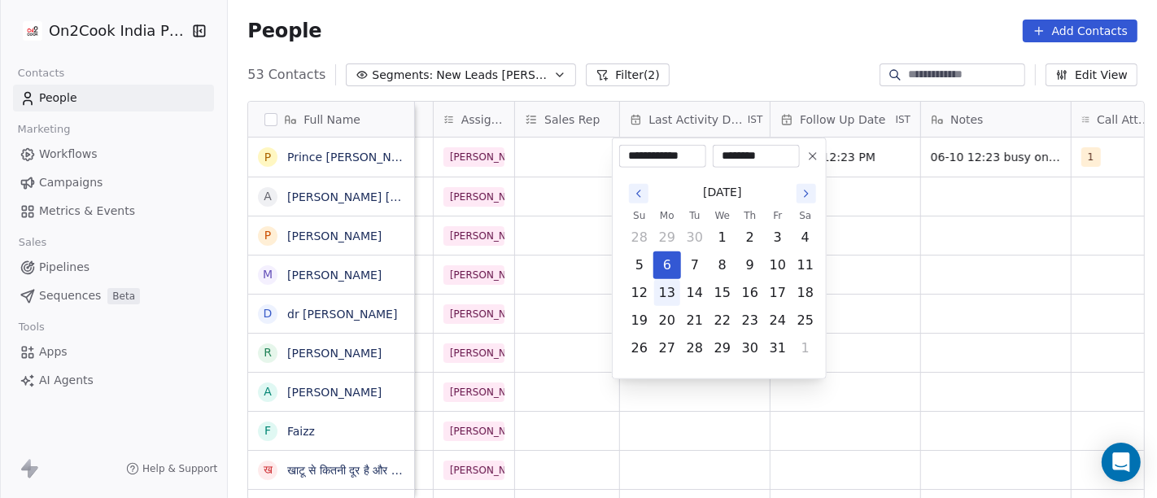
click at [659, 292] on button "13" at bounding box center [667, 293] width 26 height 26
click at [661, 266] on button "6" at bounding box center [667, 265] width 26 height 26
type input "**********"
click at [893, 266] on html "On2Cook India Pvt. Ltd. Contacts People Marketing Workflows Campaigns Metrics &…" at bounding box center [578, 249] width 1157 height 498
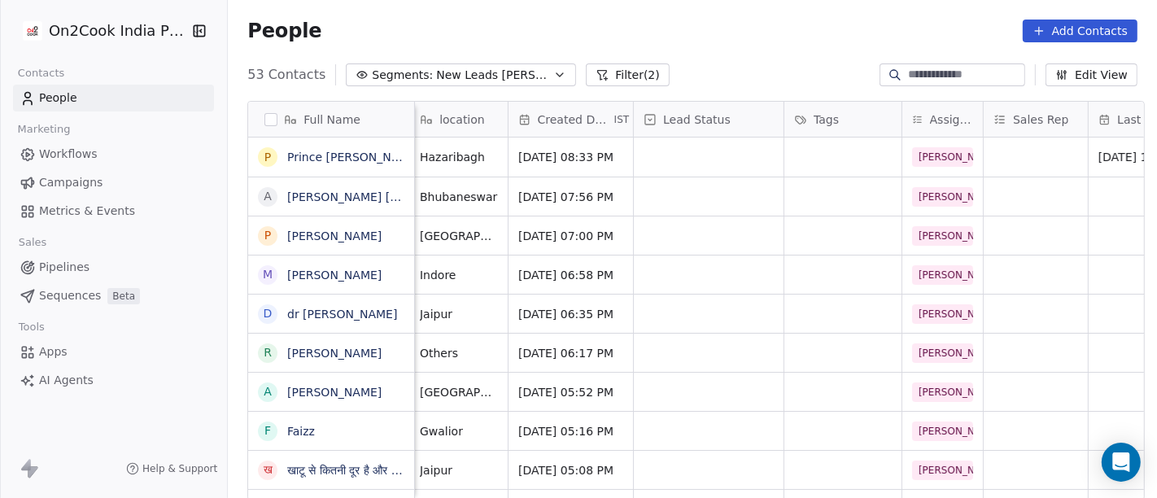
scroll to position [0, 338]
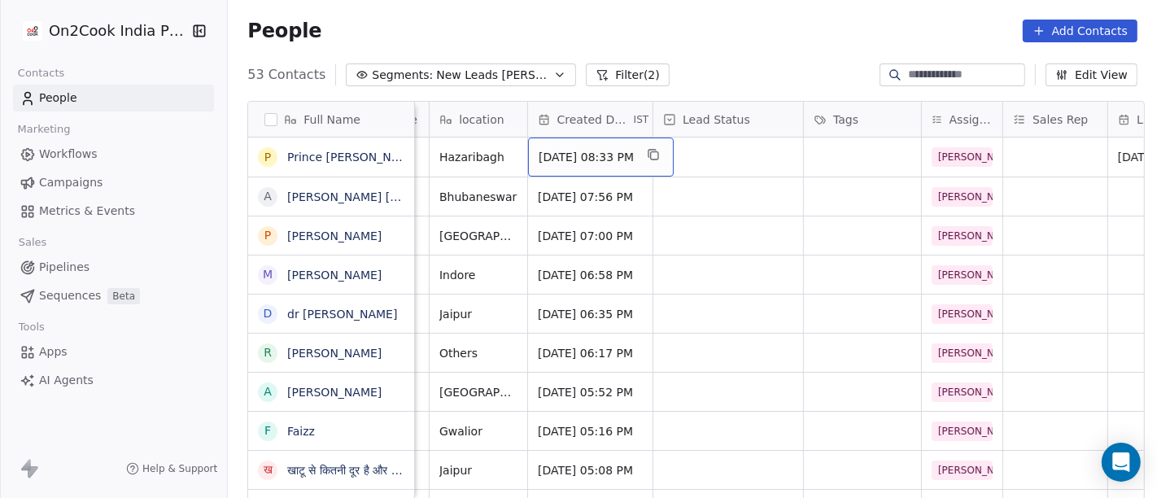
click at [634, 155] on span "[DATE] 08:33 PM" at bounding box center [586, 157] width 95 height 16
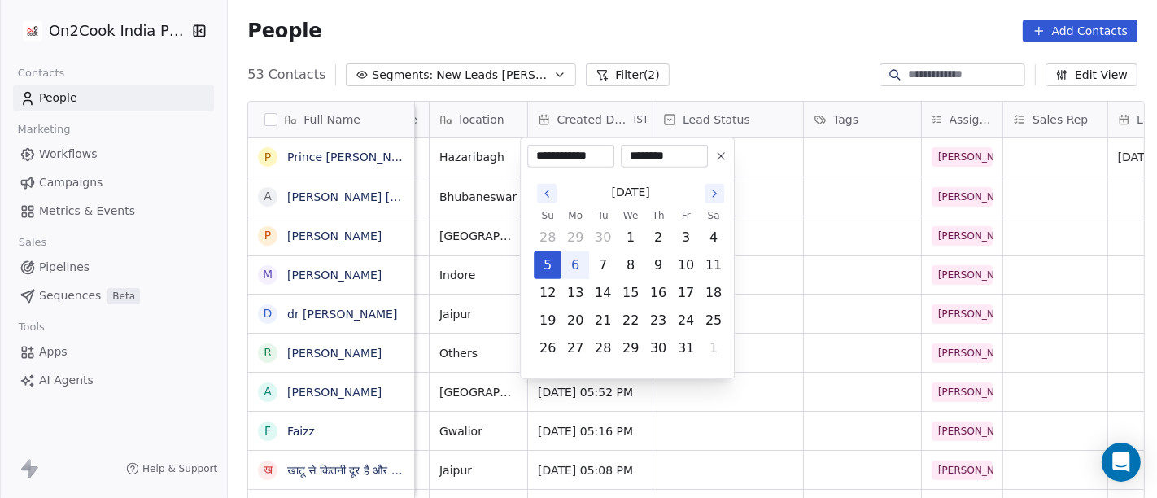
click at [723, 36] on html "On2Cook India Pvt. Ltd. Contacts People Marketing Workflows Campaigns Metrics &…" at bounding box center [578, 249] width 1157 height 498
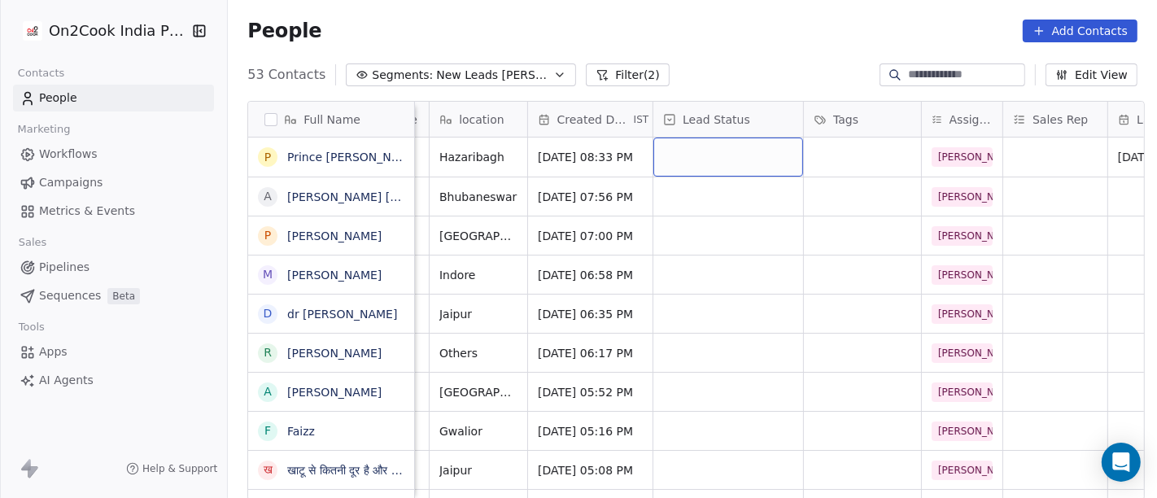
click at [703, 159] on div "grid" at bounding box center [728, 157] width 150 height 39
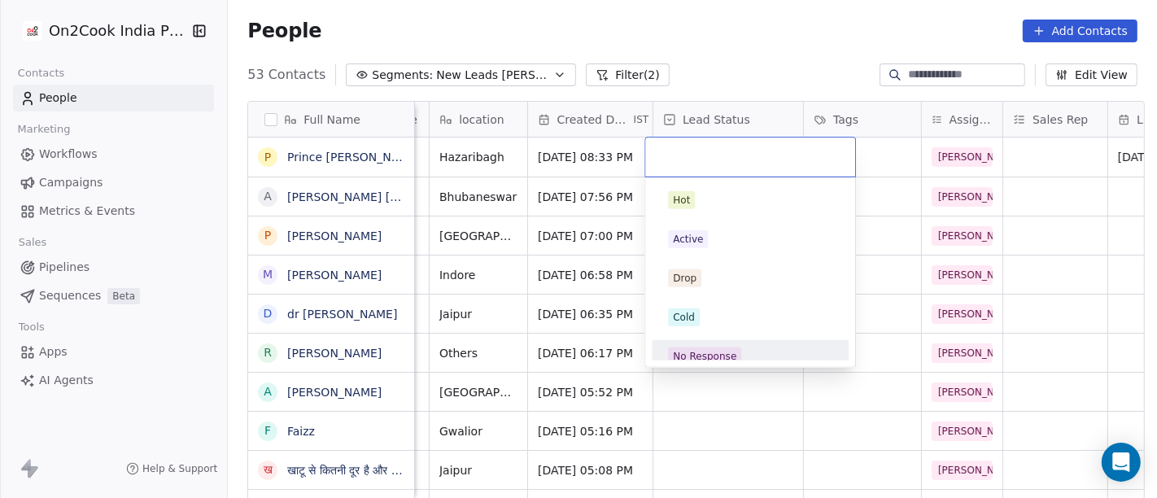
click at [744, 347] on div "No Response" at bounding box center [750, 356] width 164 height 18
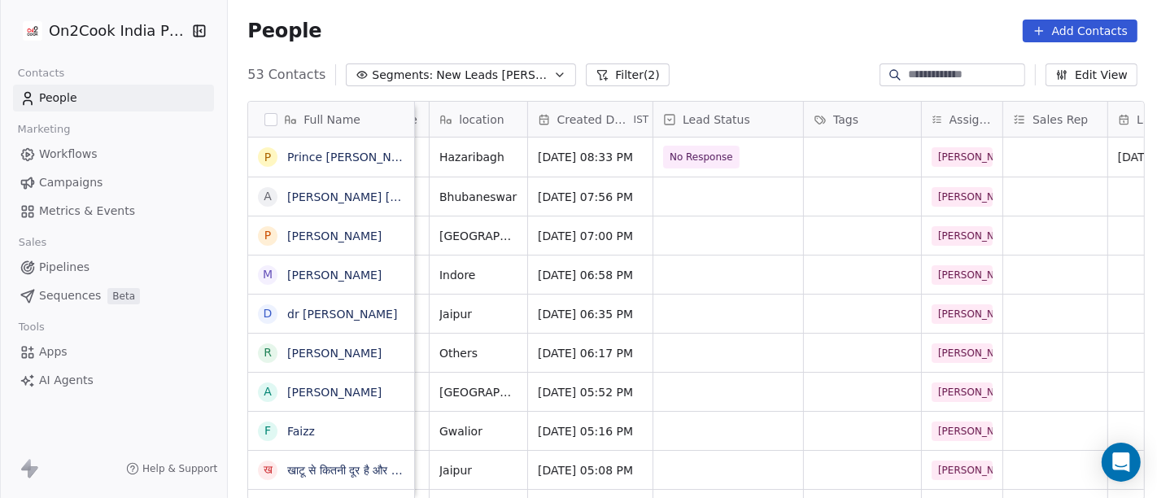
scroll to position [0, 0]
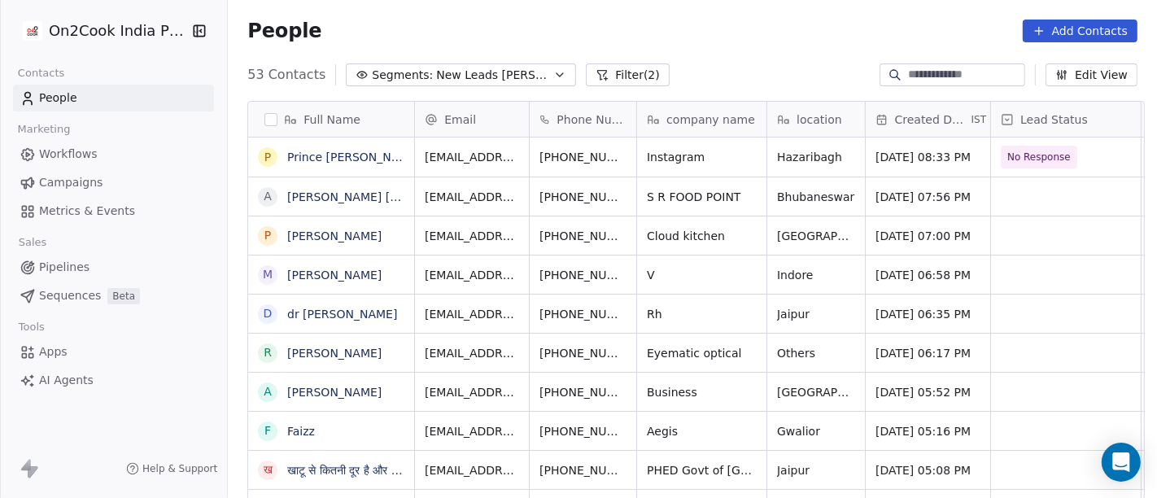
click at [692, 55] on div "People Add Contacts" at bounding box center [692, 31] width 929 height 62
click at [763, 77] on div "53 Contacts Segments: New Leads Salim Filter (2) Edit View" at bounding box center [692, 75] width 929 height 26
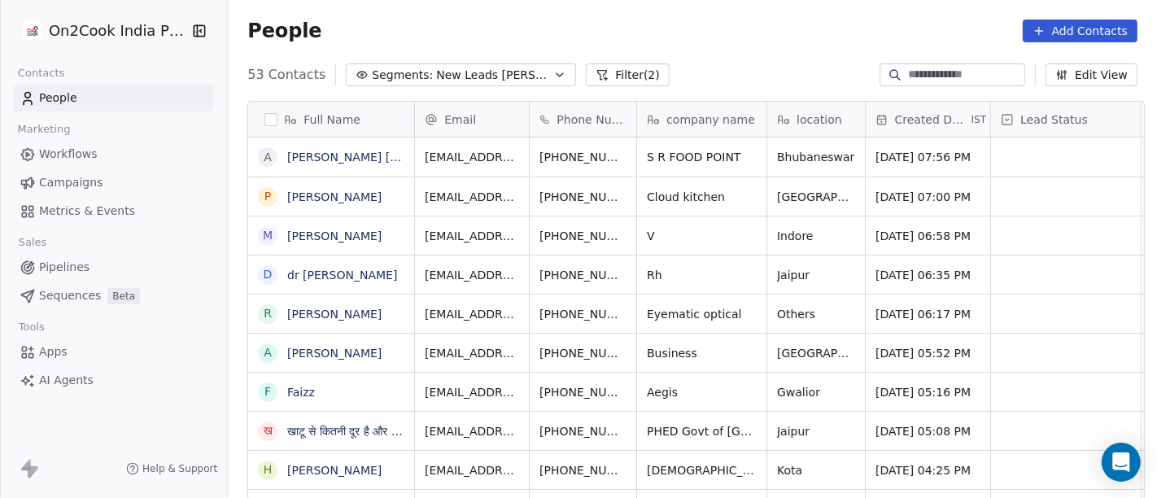
click at [806, 50] on div "People Add Contacts" at bounding box center [692, 31] width 929 height 62
click at [658, 155] on icon "grid" at bounding box center [664, 154] width 13 height 13
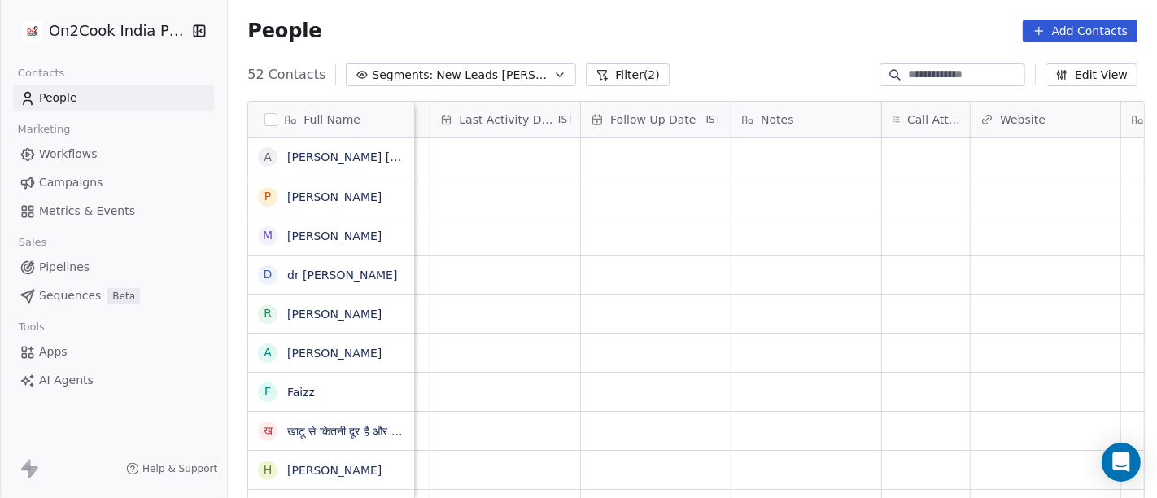
scroll to position [0, 1016]
click at [899, 158] on div "grid" at bounding box center [926, 157] width 88 height 39
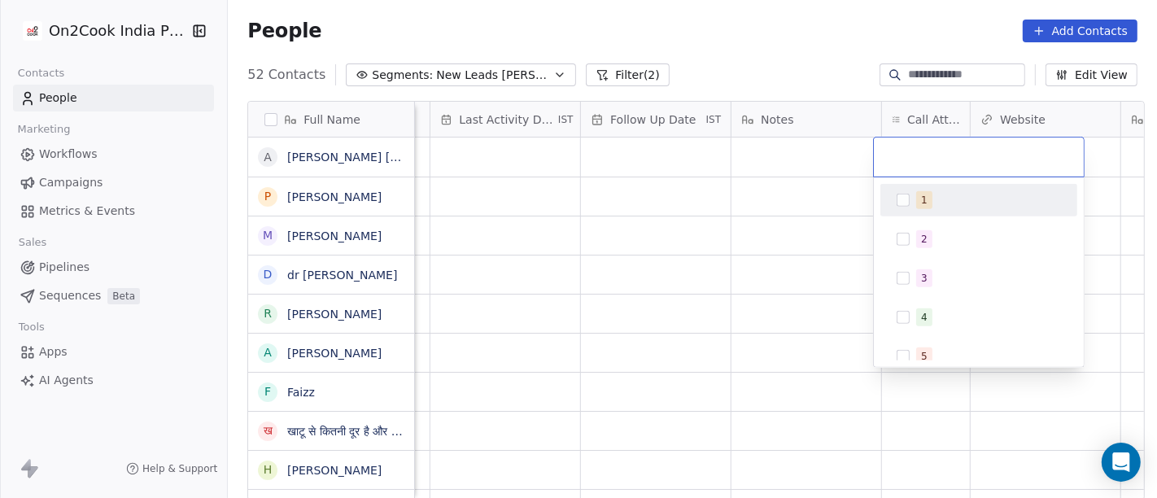
click at [929, 212] on div "1" at bounding box center [979, 200] width 184 height 26
click at [774, 220] on html "On2Cook India Pvt. Ltd. Contacts People Marketing Workflows Campaigns Metrics &…" at bounding box center [578, 249] width 1157 height 498
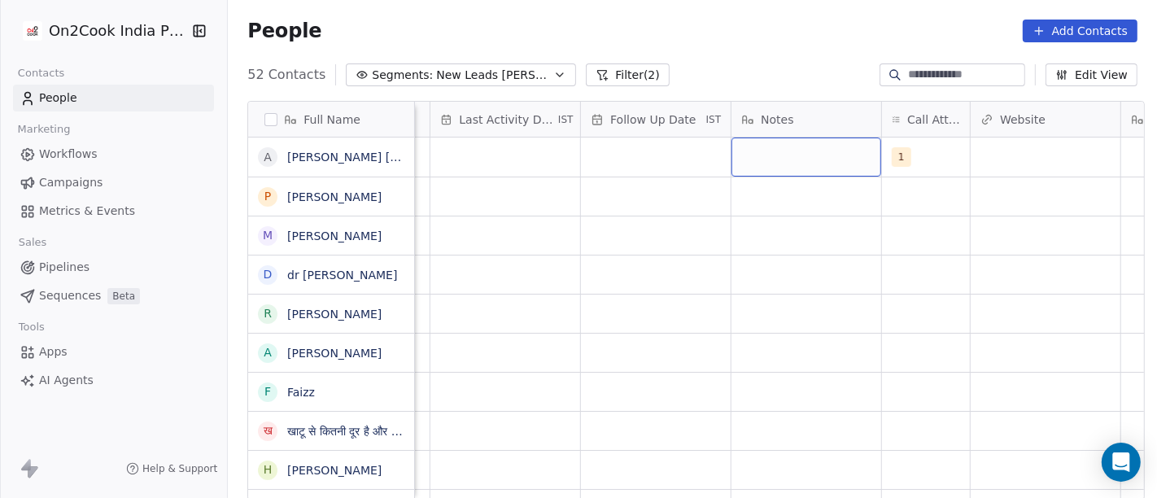
click at [811, 165] on div "grid" at bounding box center [807, 157] width 150 height 39
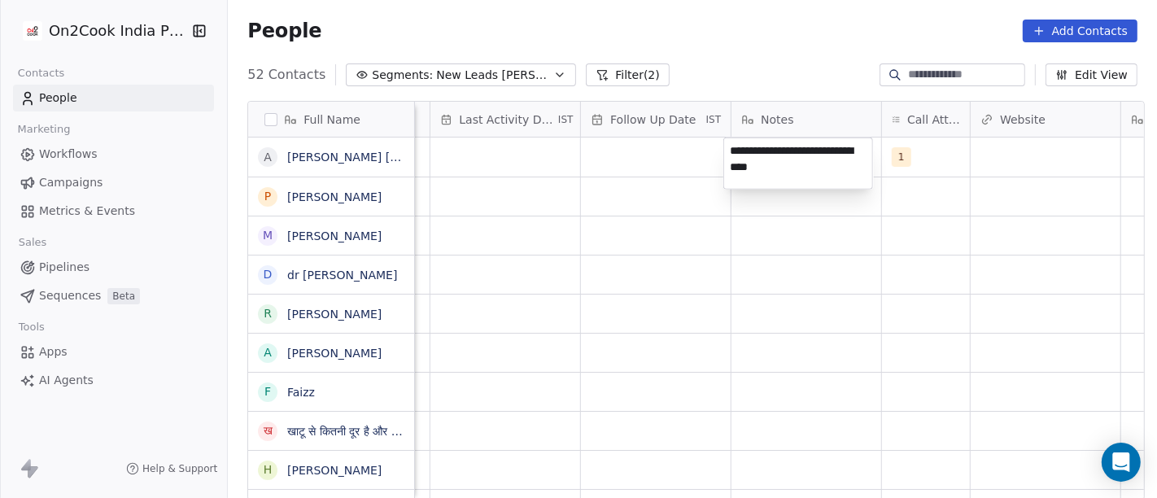
type textarea "**********"
click at [768, 266] on html "On2Cook India Pvt. Ltd. Contacts People Marketing Workflows Campaigns Metrics &…" at bounding box center [578, 249] width 1157 height 498
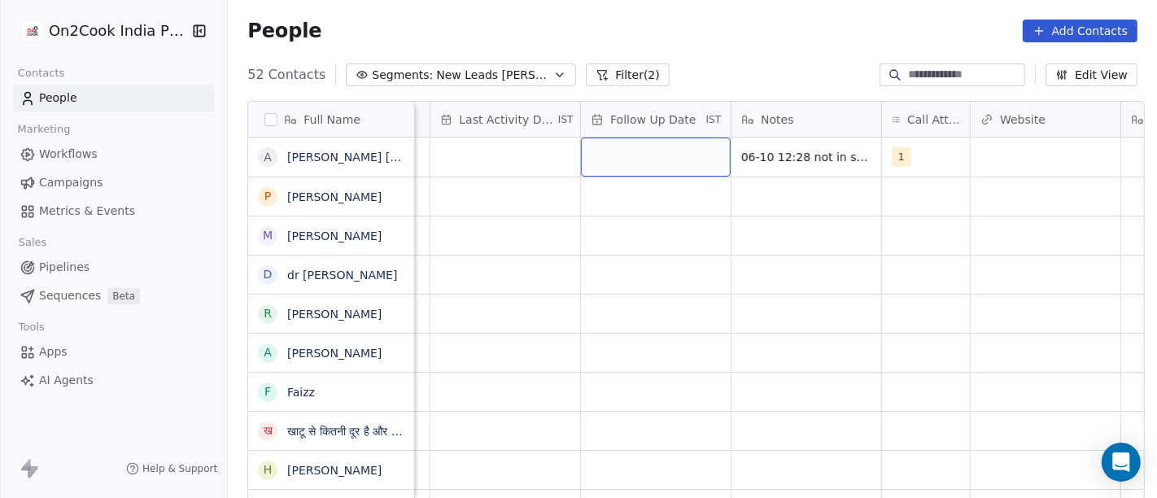
click at [643, 163] on div "grid" at bounding box center [656, 157] width 150 height 39
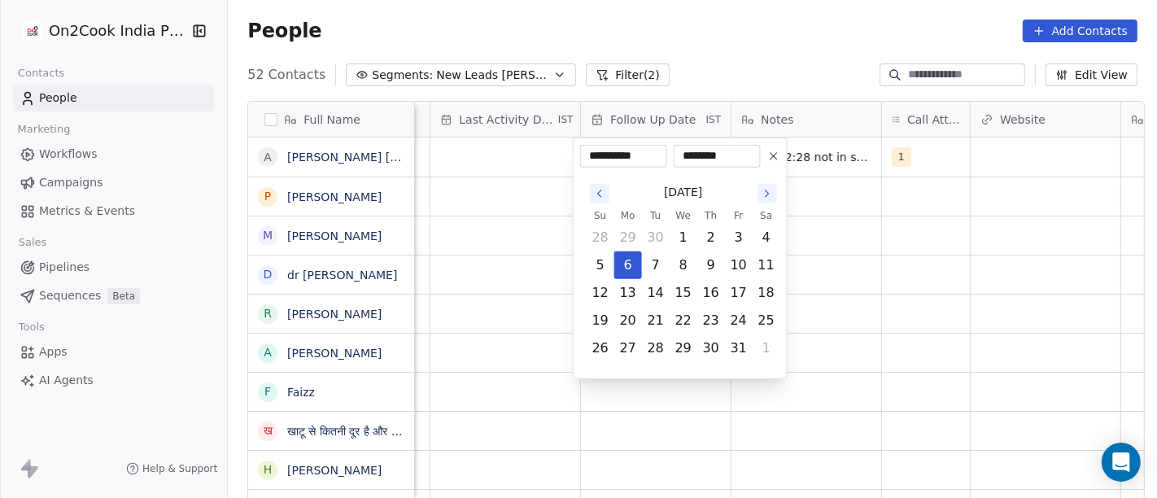
click at [765, 159] on button at bounding box center [774, 156] width 20 height 20
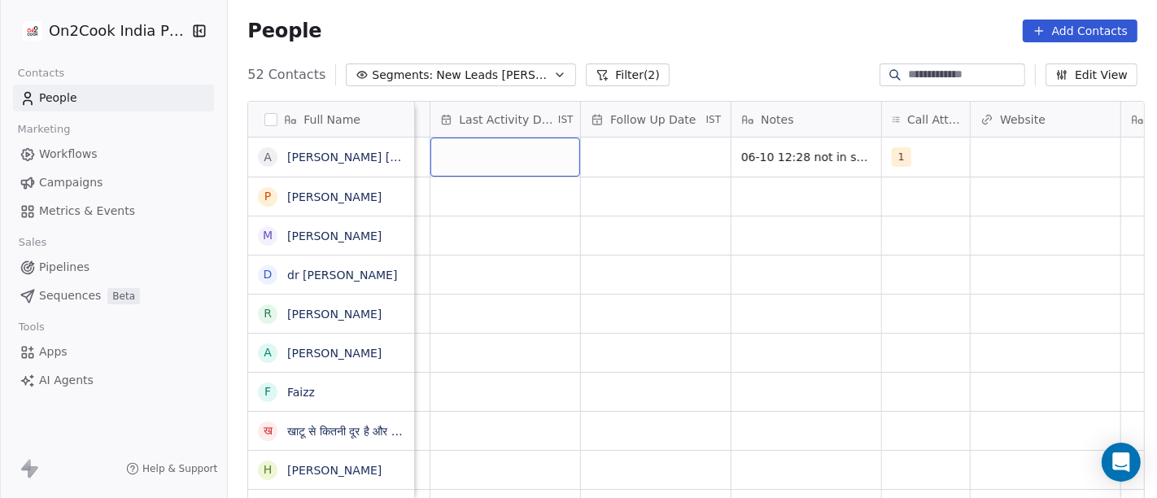
click at [448, 145] on div "grid" at bounding box center [505, 157] width 150 height 39
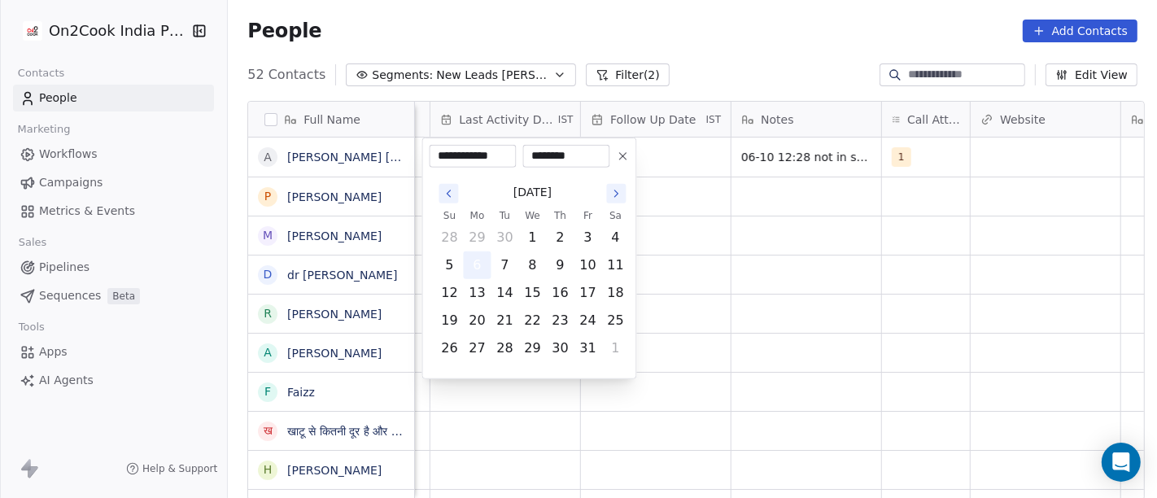
click at [483, 260] on button "6" at bounding box center [478, 265] width 26 height 26
click at [830, 236] on html "On2Cook India Pvt. Ltd. Contacts People Marketing Workflows Campaigns Metrics &…" at bounding box center [578, 249] width 1157 height 498
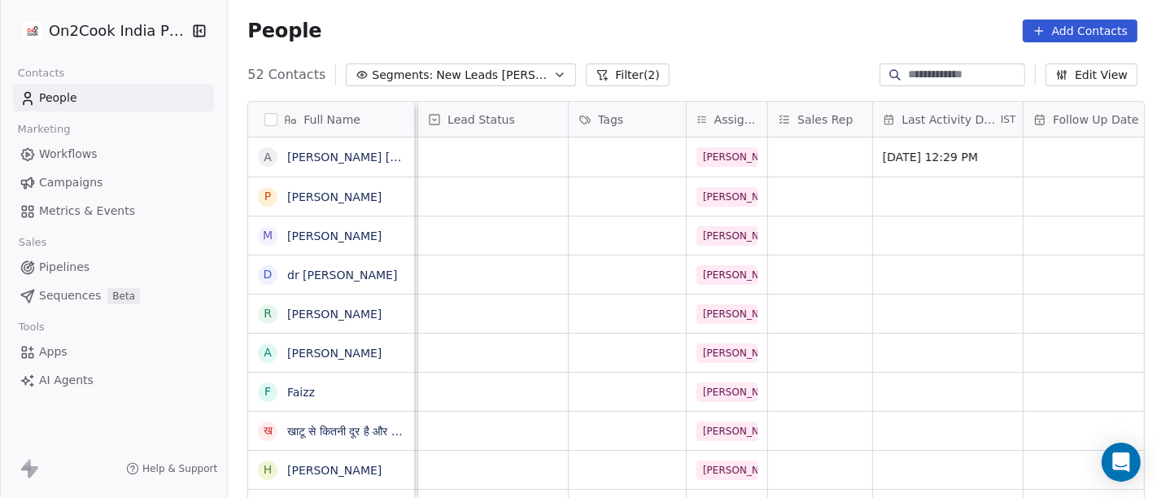
scroll to position [0, 574]
click at [512, 148] on div "grid" at bounding box center [492, 157] width 150 height 39
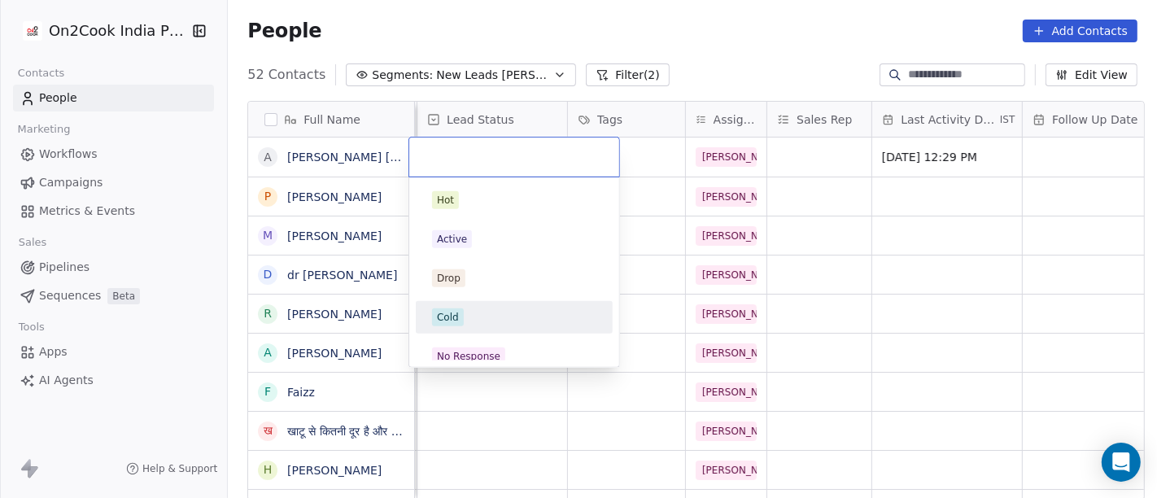
click at [474, 312] on div "Cold" at bounding box center [514, 317] width 164 height 18
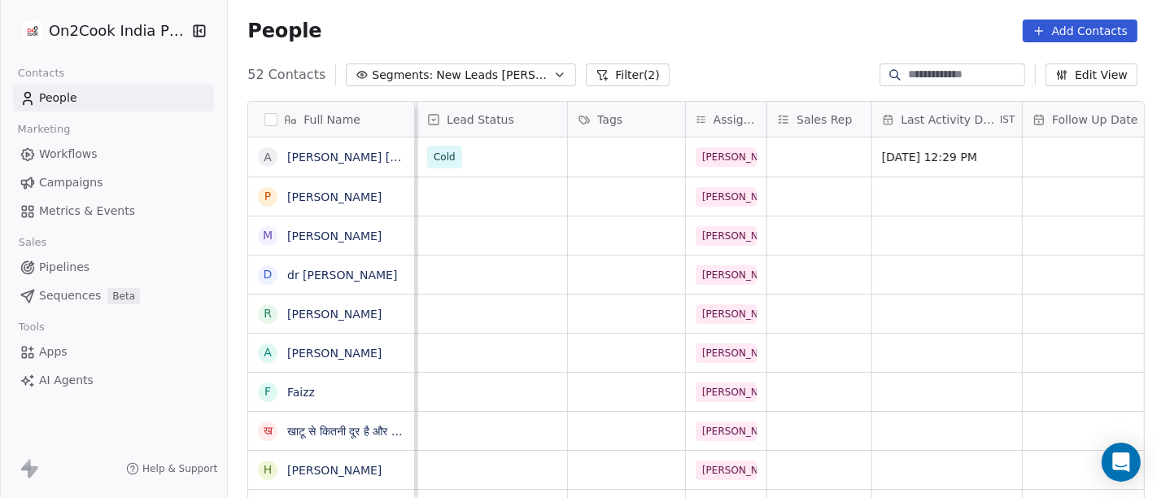
click at [758, 47] on div "People Add Contacts" at bounding box center [692, 31] width 929 height 62
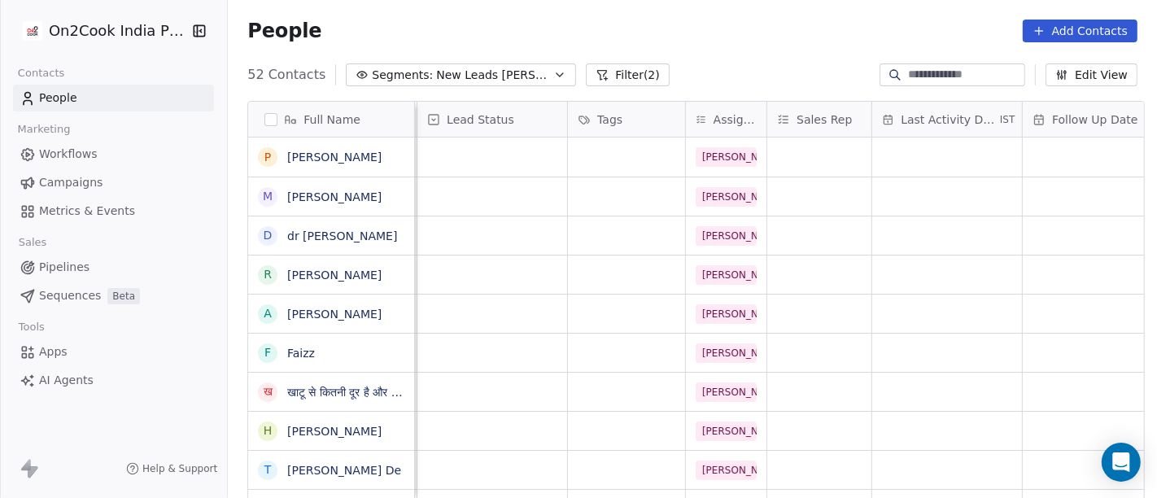
scroll to position [0, 0]
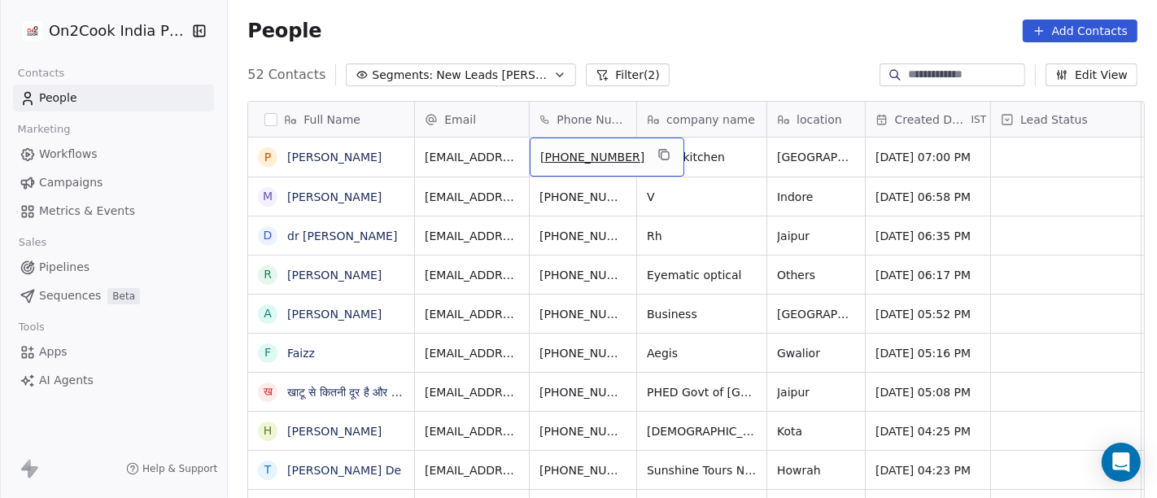
click at [609, 159] on span "[PHONE_NUMBER]" at bounding box center [592, 157] width 104 height 16
click at [658, 160] on icon "grid" at bounding box center [664, 154] width 13 height 13
click at [658, 157] on icon "grid" at bounding box center [664, 154] width 13 height 13
click at [808, 17] on div "People Add Contacts" at bounding box center [692, 31] width 929 height 62
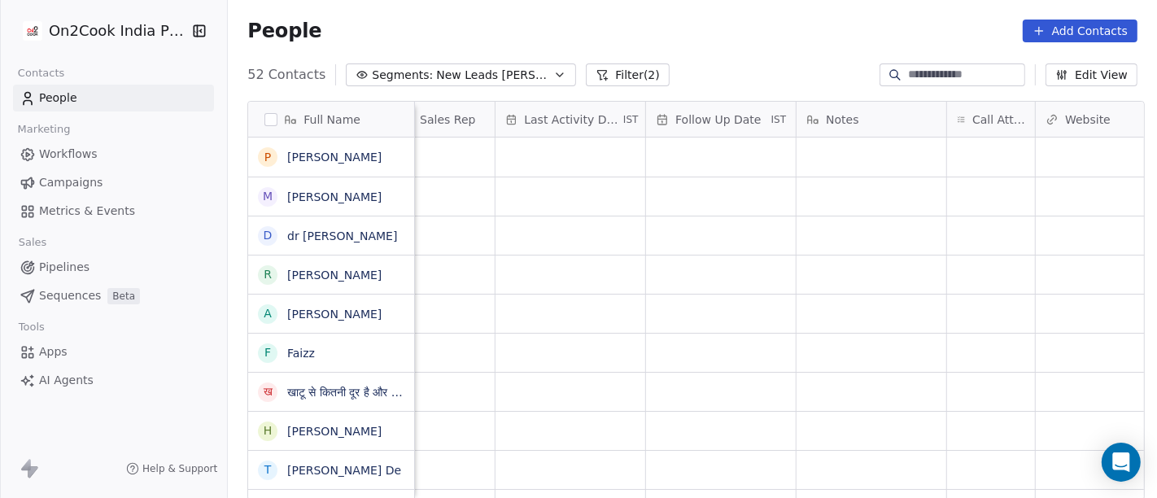
scroll to position [0, 951]
click at [955, 159] on div "grid" at bounding box center [991, 157] width 88 height 39
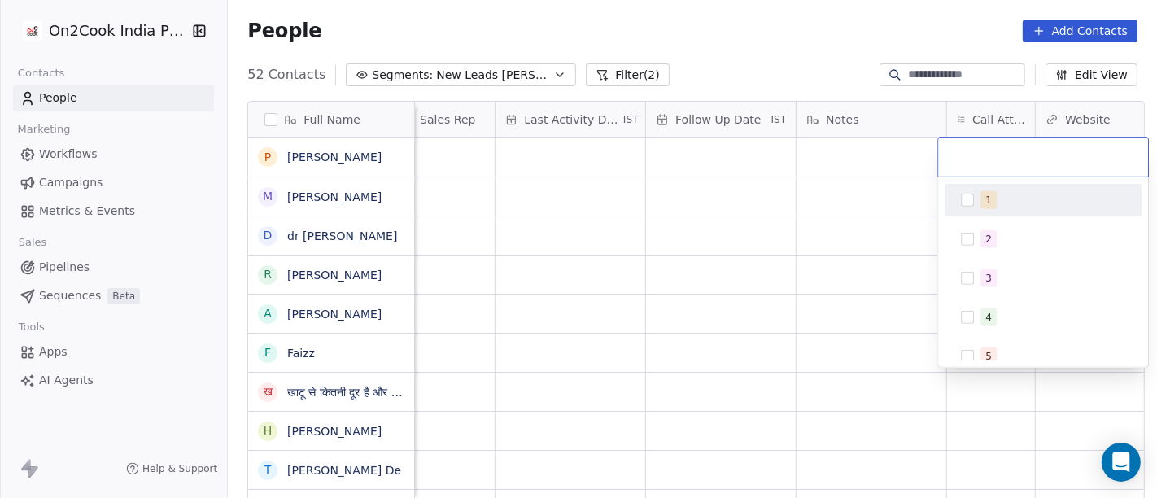
click at [958, 216] on div "1 2 3 4 5 6 7 8 9 10" at bounding box center [1043, 376] width 197 height 384
click at [878, 229] on html "On2Cook India Pvt. Ltd. Contacts People Marketing Workflows Campaigns Metrics &…" at bounding box center [578, 249] width 1157 height 498
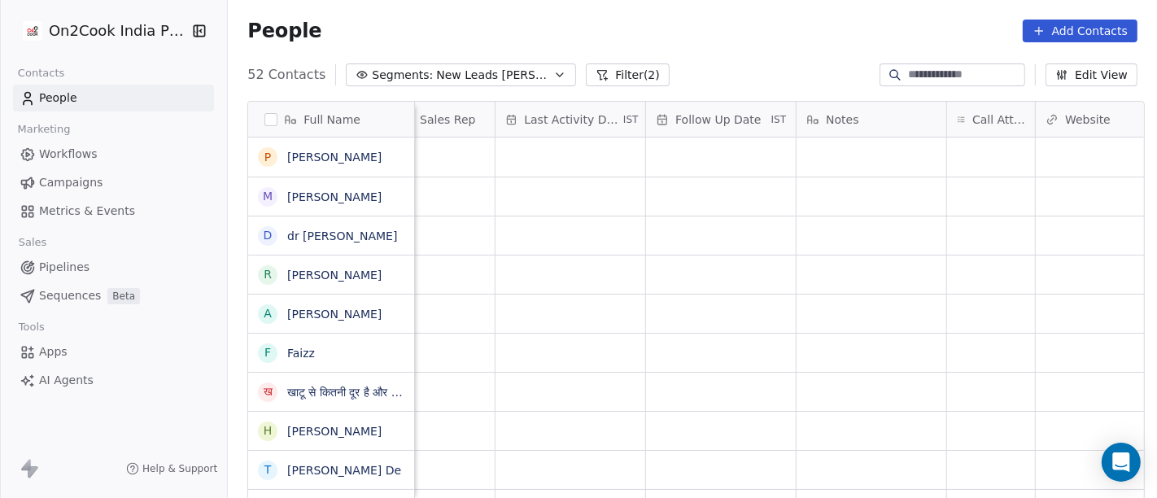
scroll to position [0, 1007]
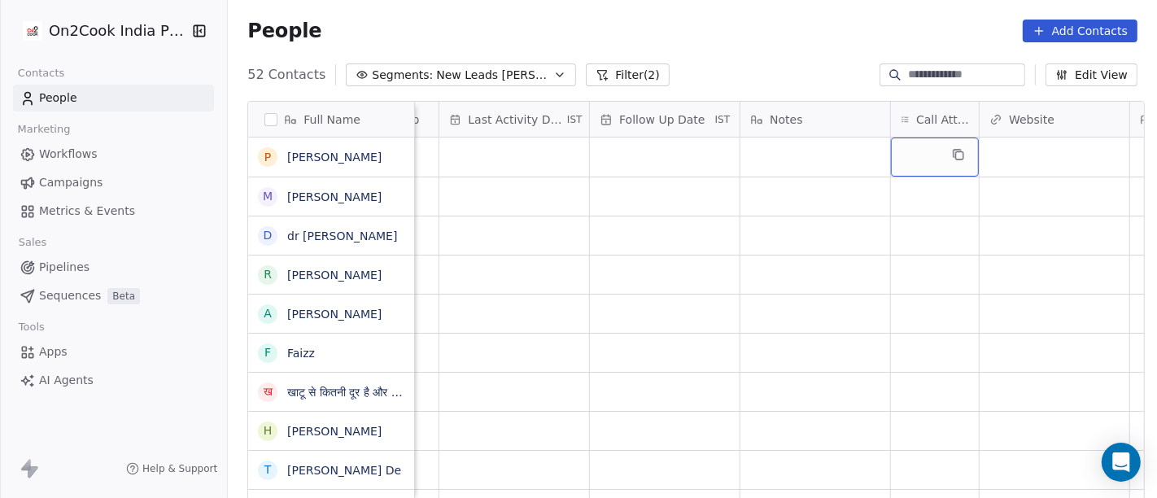
click at [932, 155] on div "grid" at bounding box center [935, 157] width 88 height 39
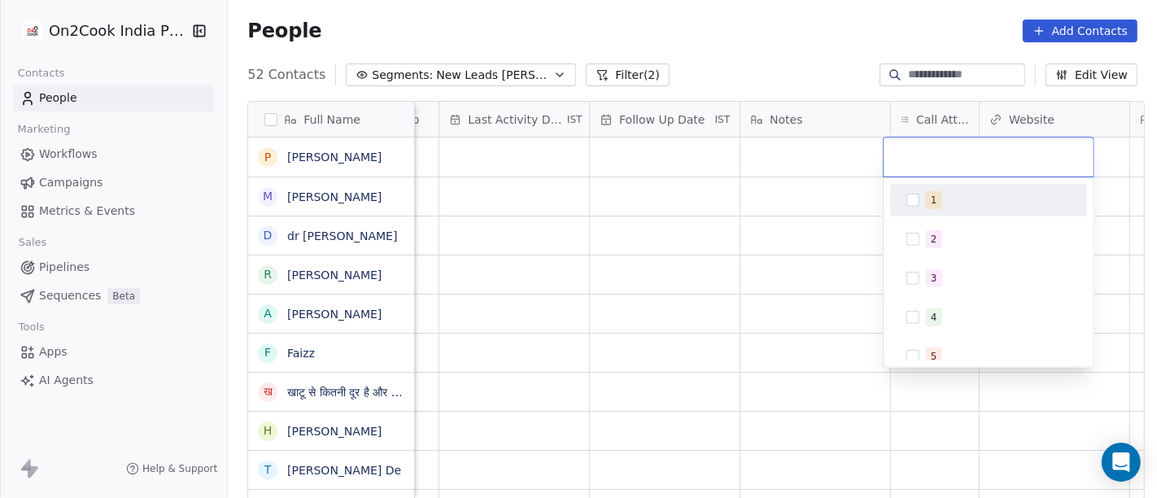
click at [916, 211] on div "1" at bounding box center [989, 200] width 184 height 26
click at [823, 234] on html "On2Cook India Pvt. Ltd. Contacts People Marketing Workflows Campaigns Metrics &…" at bounding box center [578, 249] width 1157 height 498
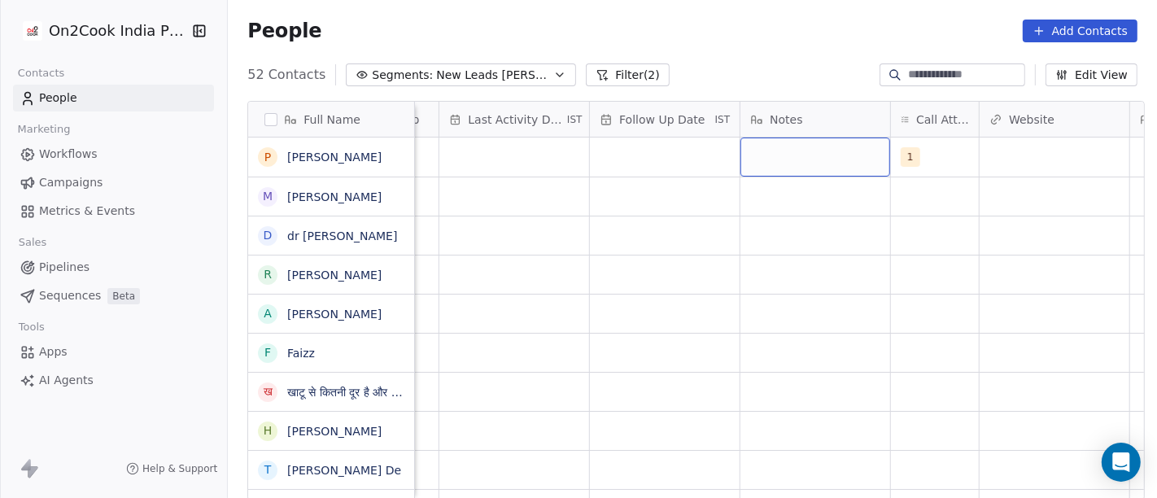
click at [785, 157] on div "grid" at bounding box center [816, 157] width 150 height 39
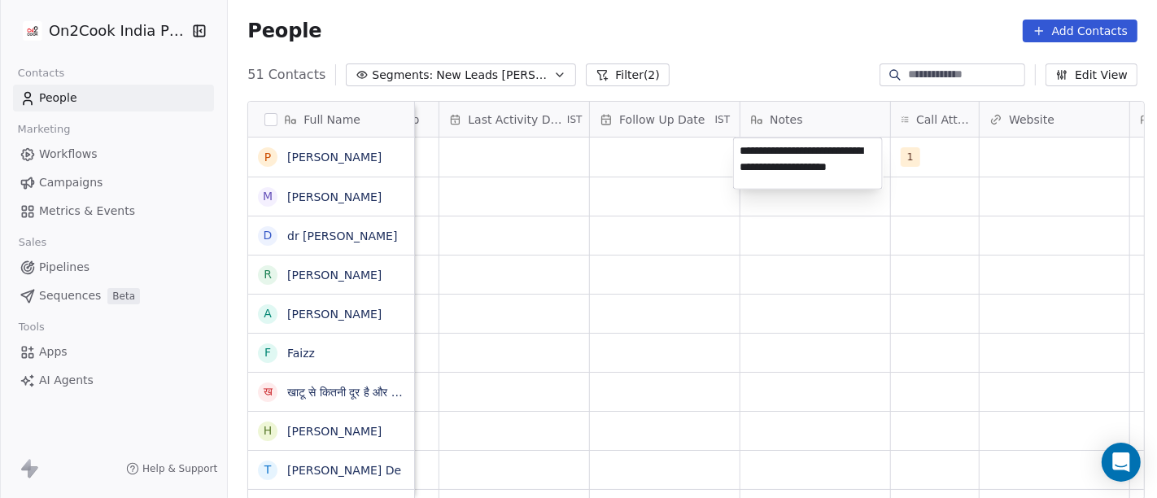
type textarea "**********"
click at [642, 286] on html "On2Cook India Pvt. Ltd. Contacts People Marketing Workflows Campaigns Metrics &…" at bounding box center [578, 249] width 1157 height 498
click at [619, 146] on html "On2Cook India Pvt. Ltd. Contacts People Marketing Workflows Campaigns Metrics &…" at bounding box center [578, 249] width 1157 height 498
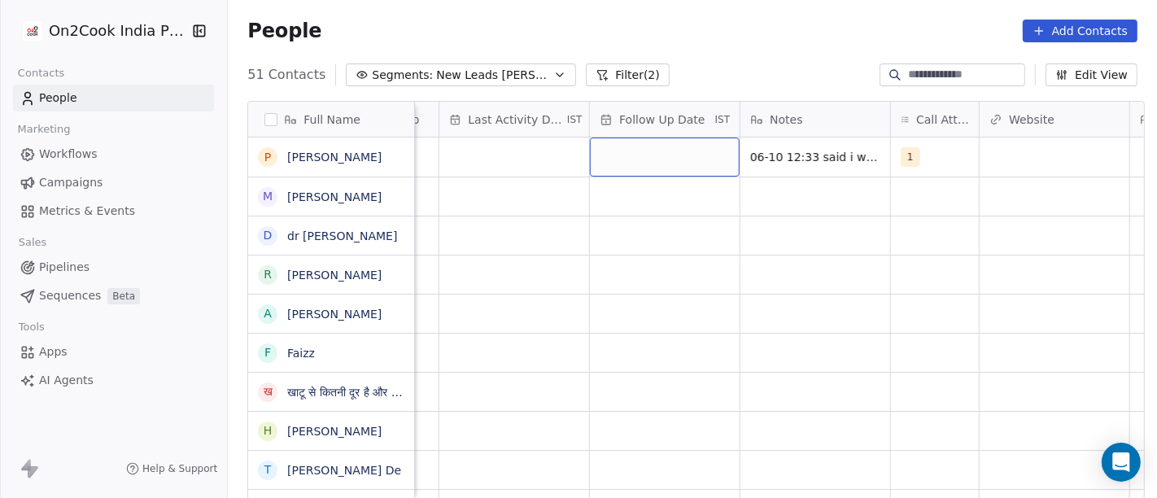
click at [650, 156] on div "grid" at bounding box center [665, 157] width 150 height 39
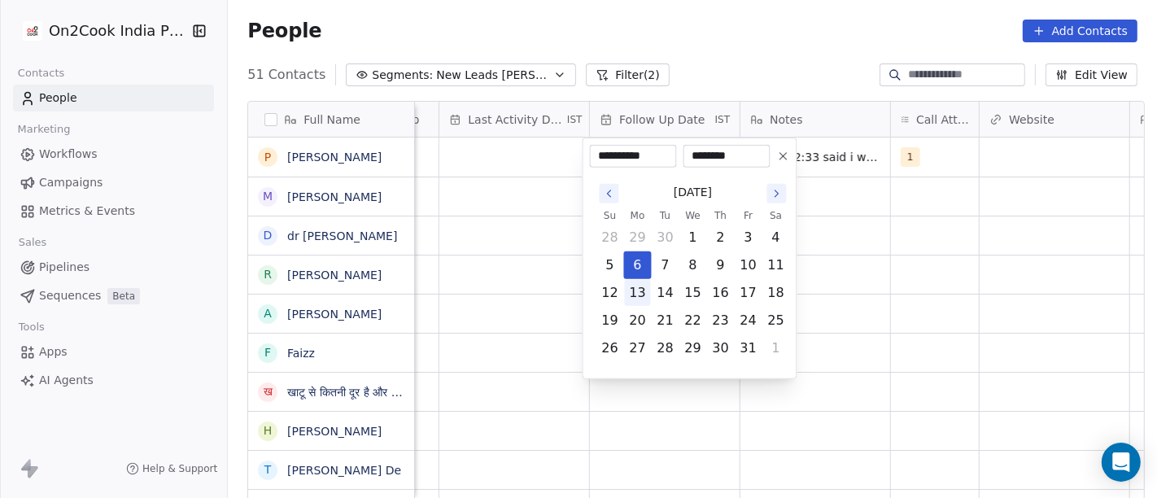
click at [636, 294] on button "13" at bounding box center [638, 293] width 26 height 26
type input "**********"
click at [853, 286] on html "On2Cook India Pvt. Ltd. Contacts People Marketing Workflows Campaigns Metrics &…" at bounding box center [578, 249] width 1157 height 498
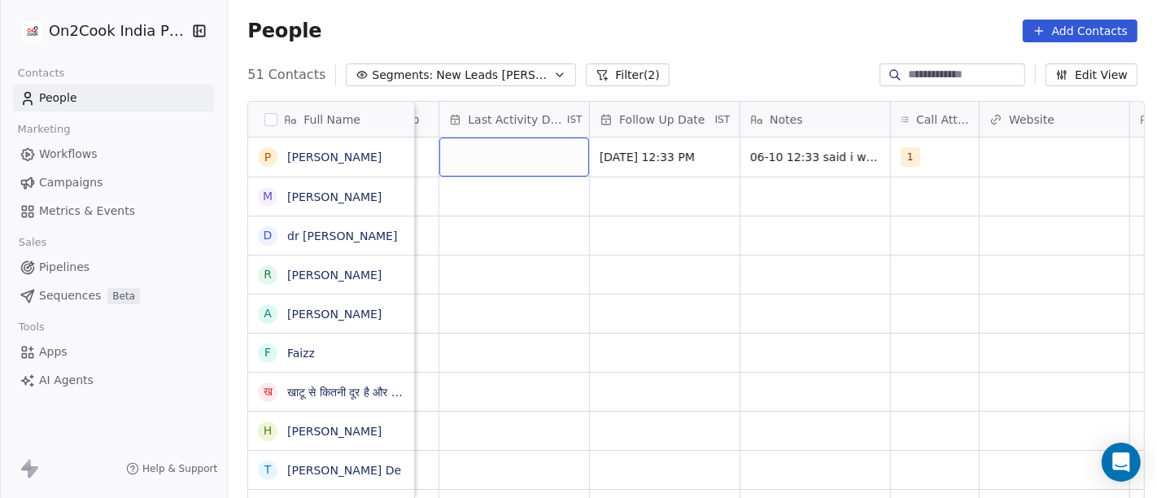
click at [522, 147] on div "grid" at bounding box center [514, 157] width 150 height 39
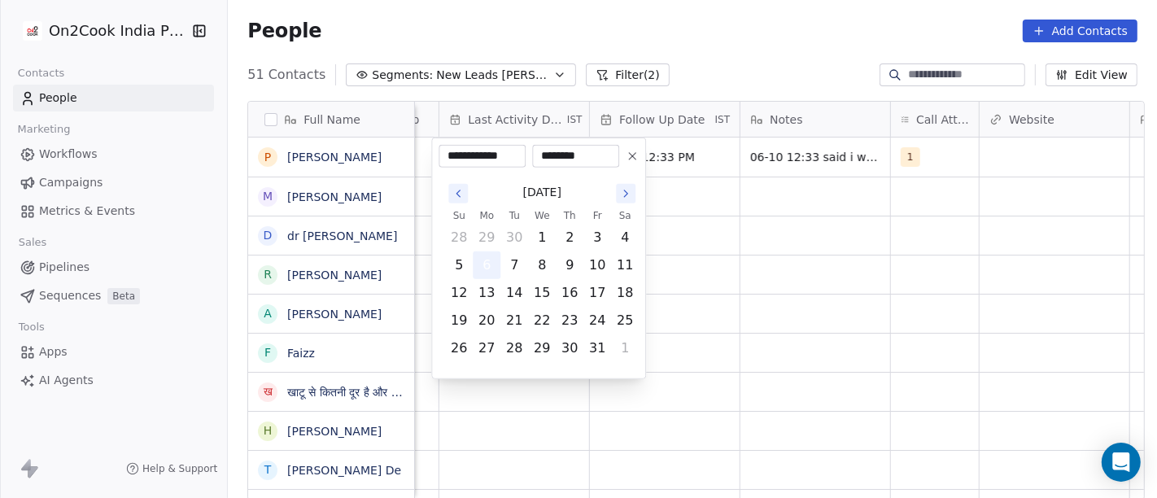
click at [486, 262] on button "6" at bounding box center [487, 265] width 26 height 26
click at [799, 260] on html "On2Cook India Pvt. Ltd. Contacts People Marketing Workflows Campaigns Metrics &…" at bounding box center [578, 249] width 1157 height 498
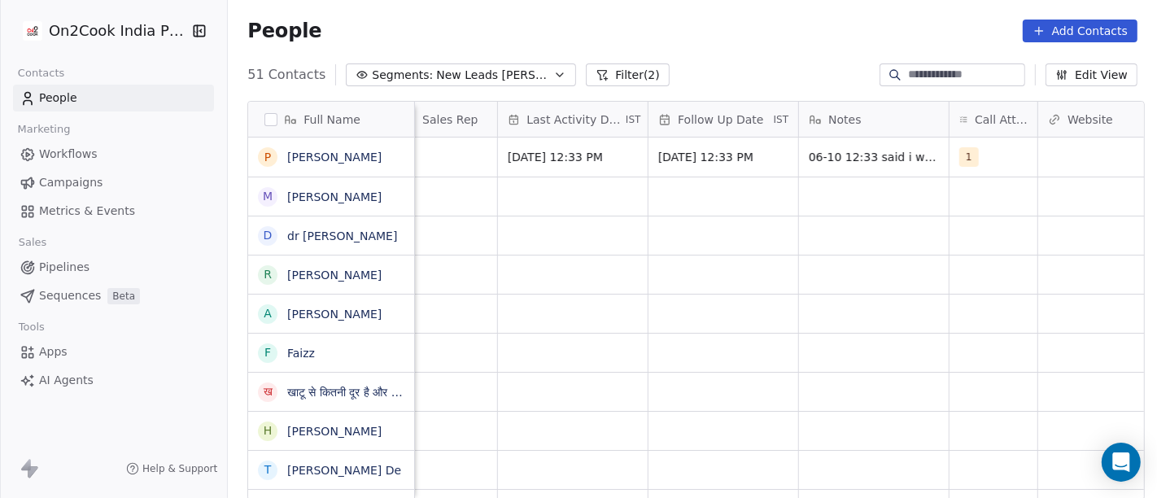
scroll to position [0, 968]
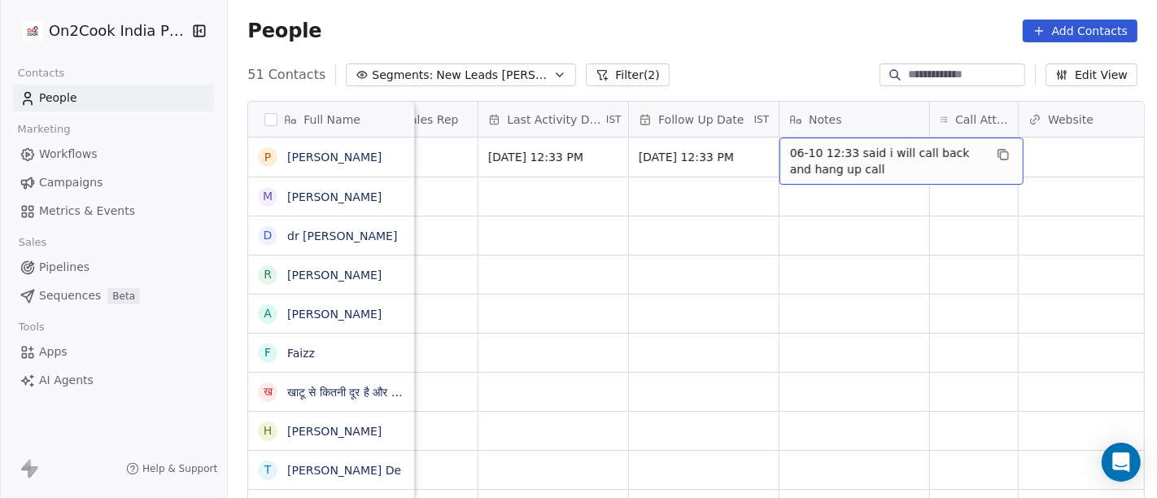
click at [855, 155] on span "06-10 12:33 said i will call back and hang up call" at bounding box center [887, 161] width 194 height 33
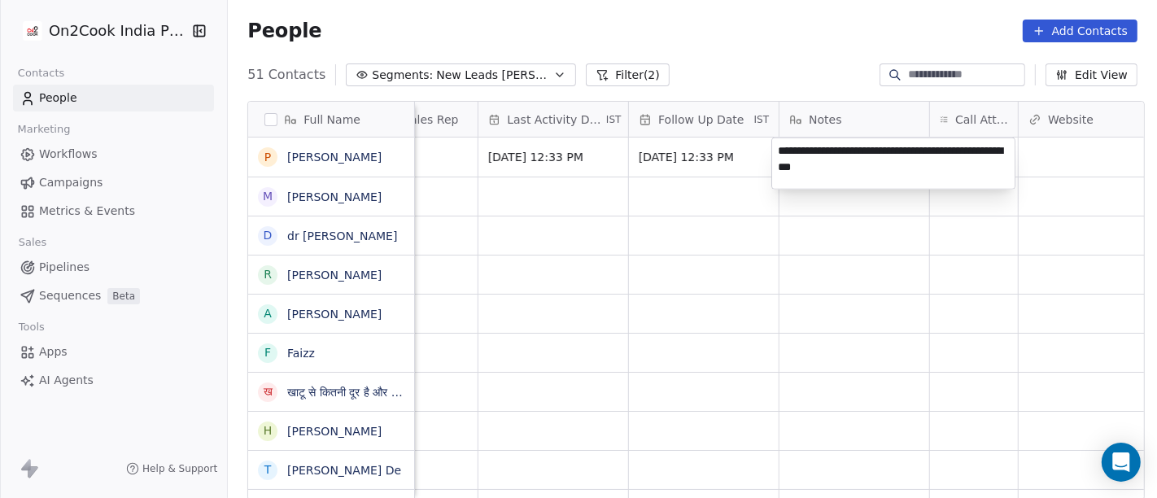
type textarea "**********"
click at [706, 280] on html "On2Cook India Pvt. Ltd. Contacts People Marketing Workflows Campaigns Metrics &…" at bounding box center [578, 249] width 1157 height 498
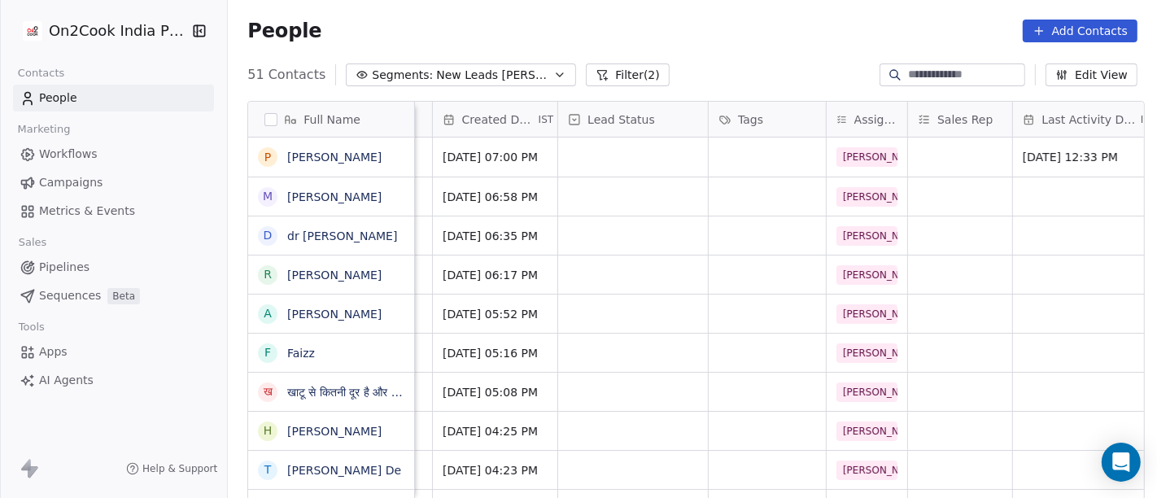
scroll to position [0, 432]
click at [627, 161] on div "grid" at bounding box center [634, 157] width 150 height 39
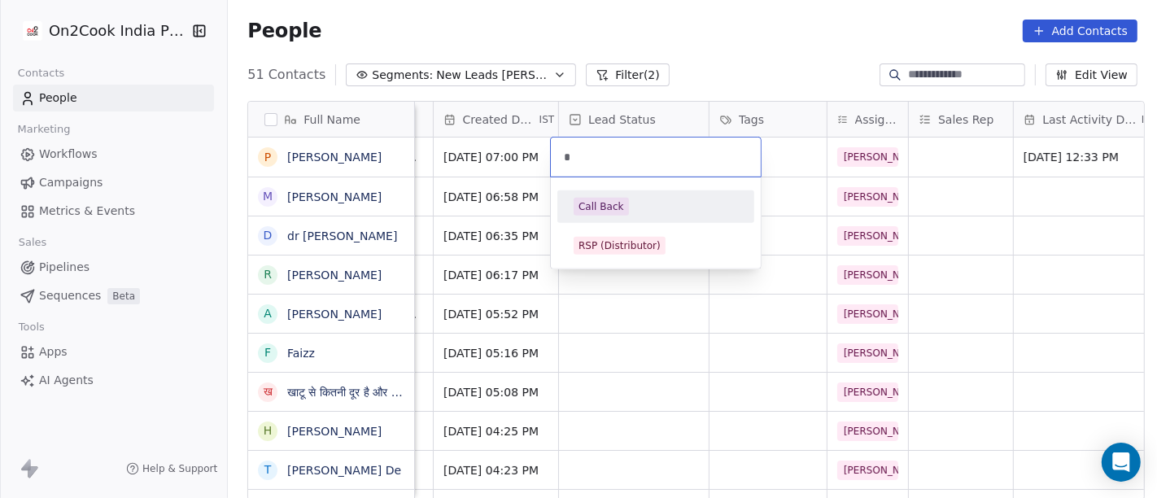
type input "*"
click at [628, 200] on div "Call Back" at bounding box center [656, 207] width 164 height 18
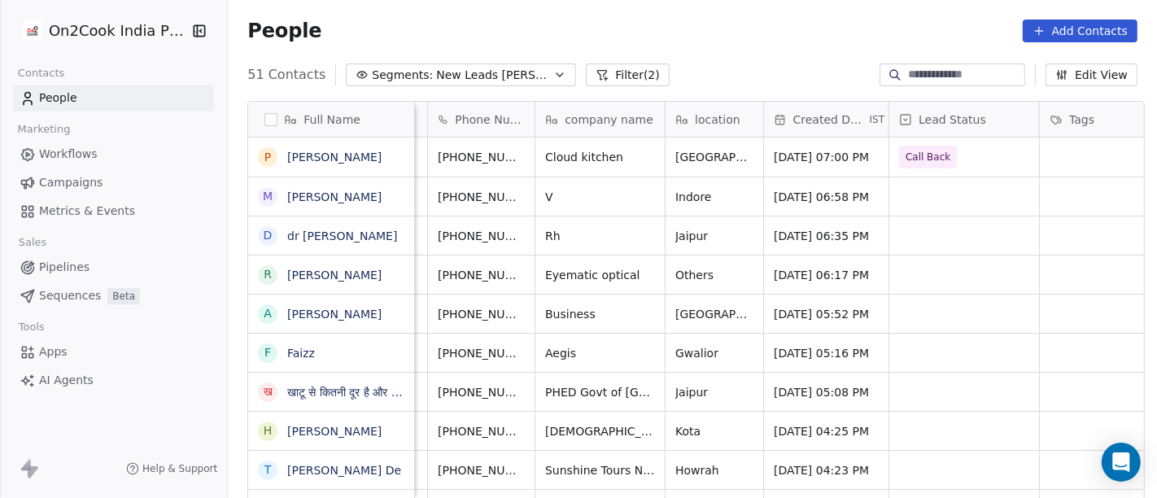
scroll to position [0, 96]
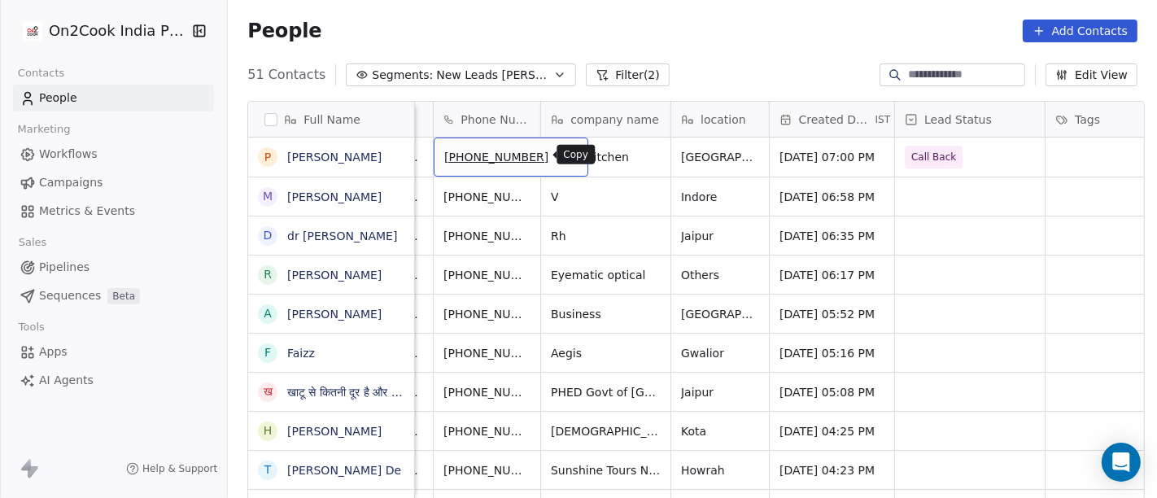
click at [562, 157] on icon "grid" at bounding box center [568, 154] width 13 height 13
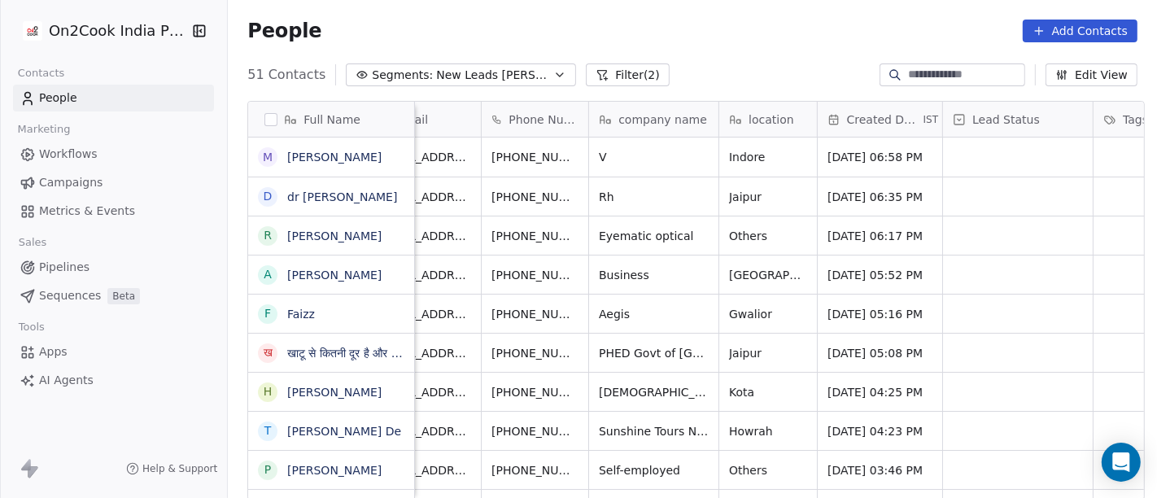
scroll to position [0, 0]
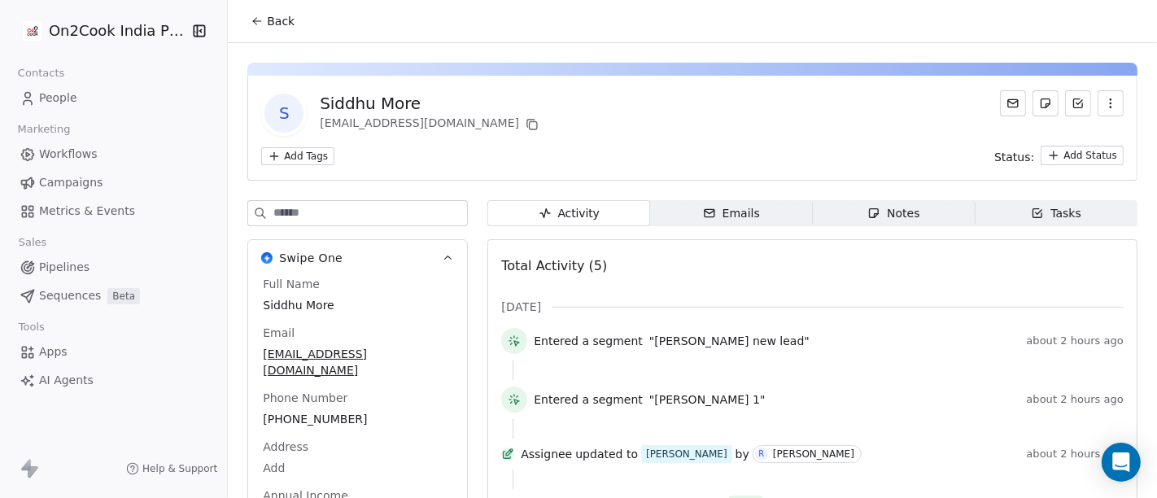
click at [251, 17] on icon at bounding box center [257, 21] width 13 height 13
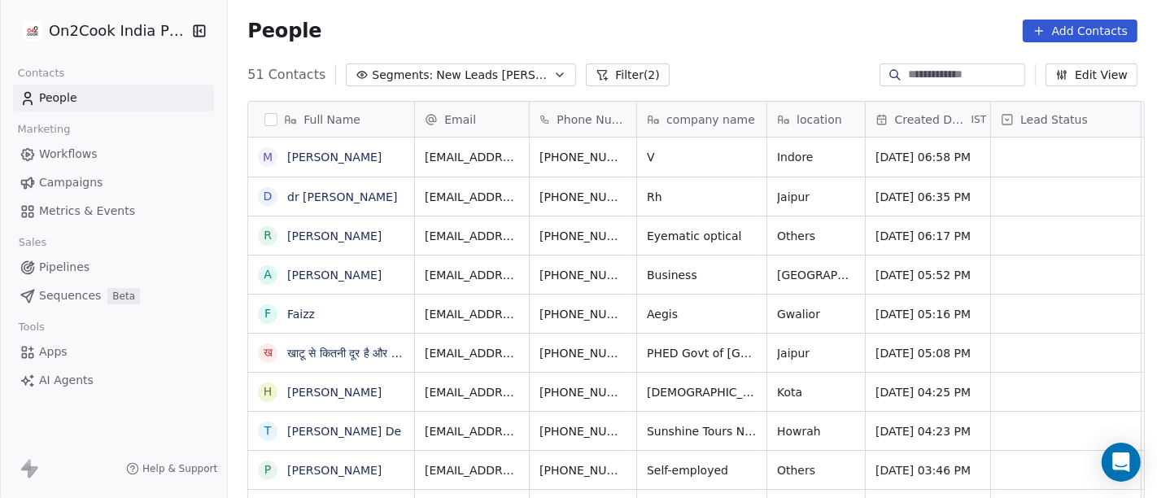
scroll to position [425, 923]
click at [658, 158] on icon "grid" at bounding box center [664, 154] width 13 height 13
click at [658, 155] on icon "grid" at bounding box center [664, 154] width 13 height 13
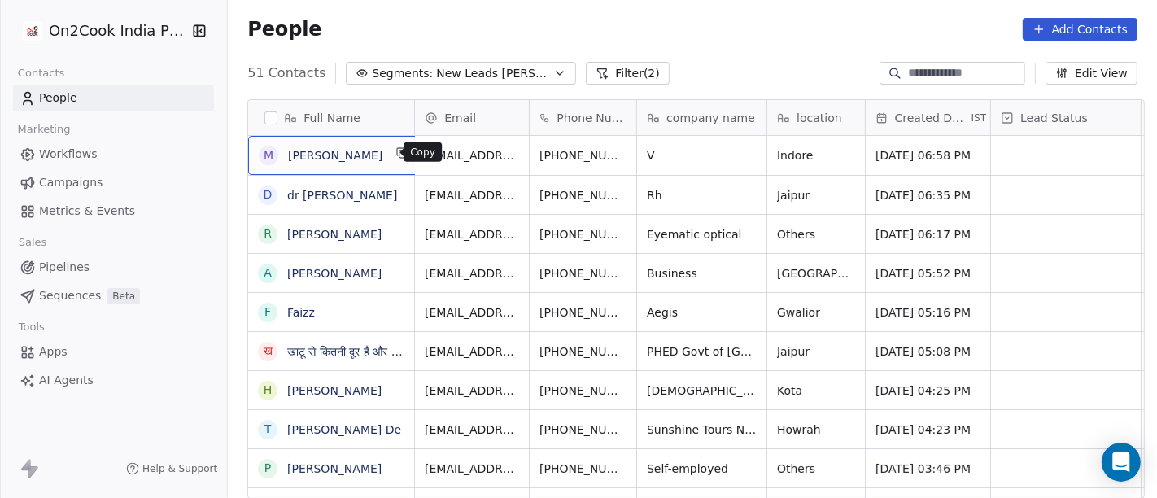
click at [396, 155] on icon "grid" at bounding box center [402, 152] width 13 height 13
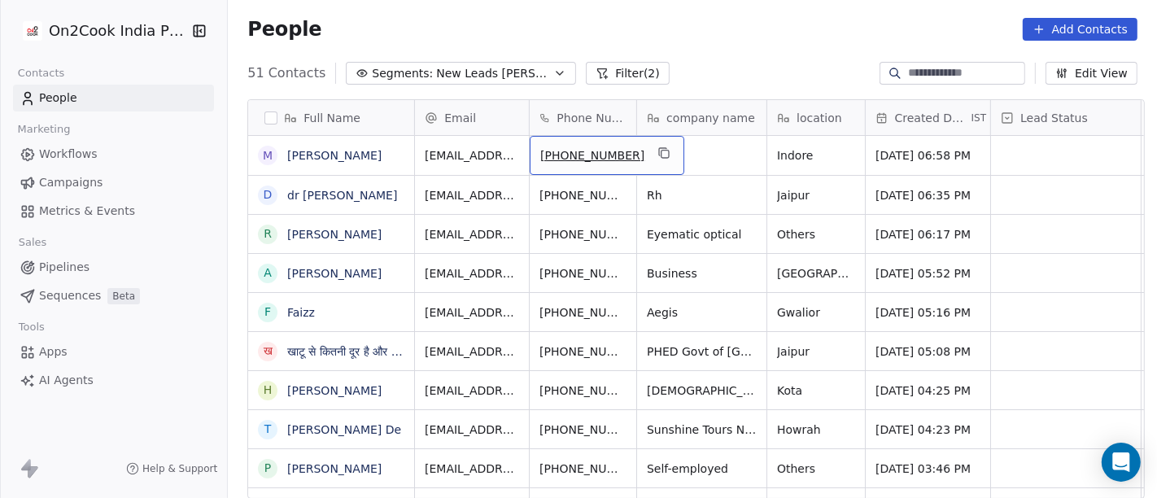
click at [563, 152] on span "[PHONE_NUMBER]" at bounding box center [592, 155] width 104 height 16
drag, startPoint x: 553, startPoint y: 155, endPoint x: 635, endPoint y: 157, distance: 82.2
click at [635, 157] on input "**********" at bounding box center [589, 155] width 128 height 33
click at [708, 160] on html "On2Cook India Pvt. Ltd. Contacts People Marketing Workflows Campaigns Metrics &…" at bounding box center [578, 249] width 1157 height 498
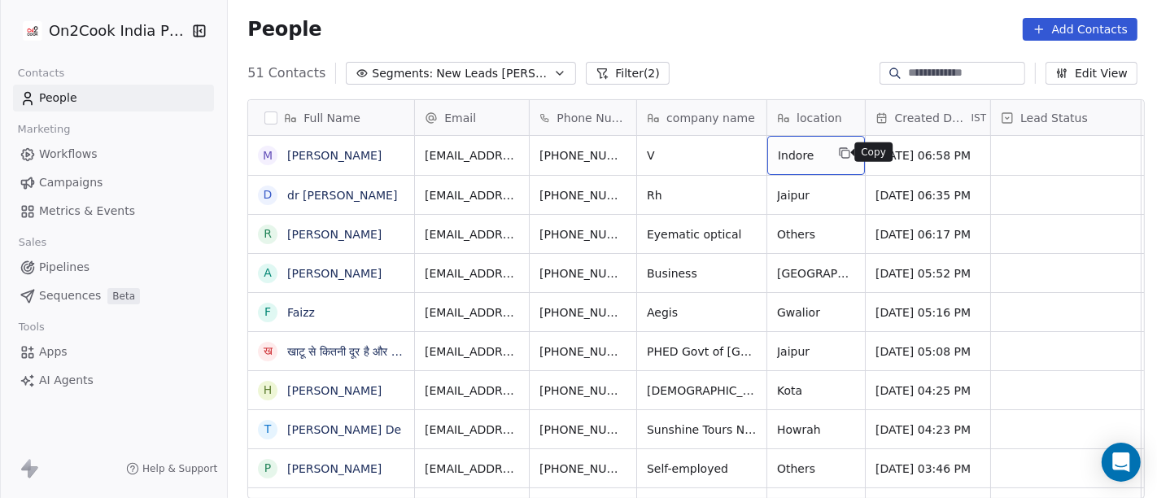
click at [835, 150] on button "grid" at bounding box center [845, 153] width 20 height 20
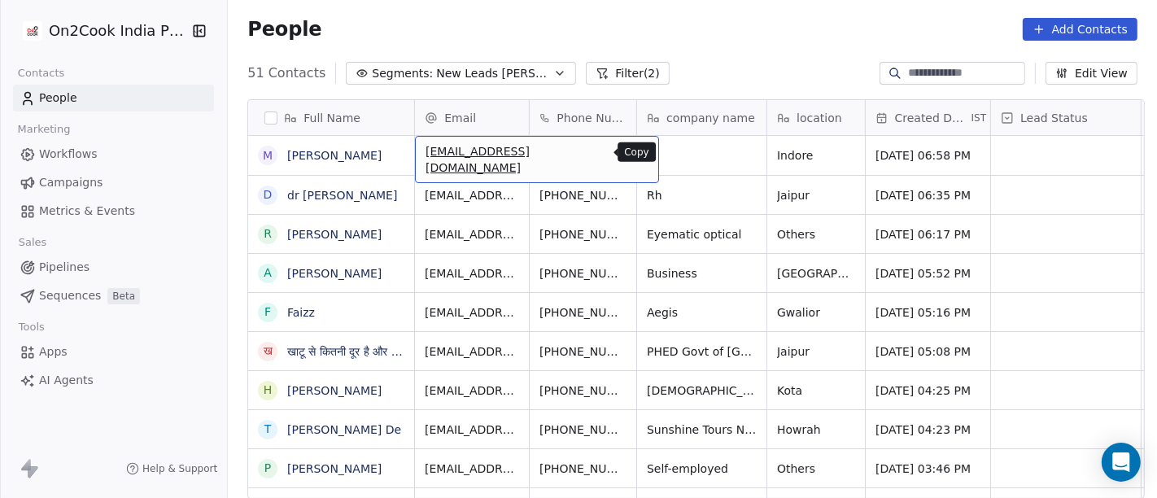
click at [632, 154] on icon "grid" at bounding box center [638, 152] width 13 height 13
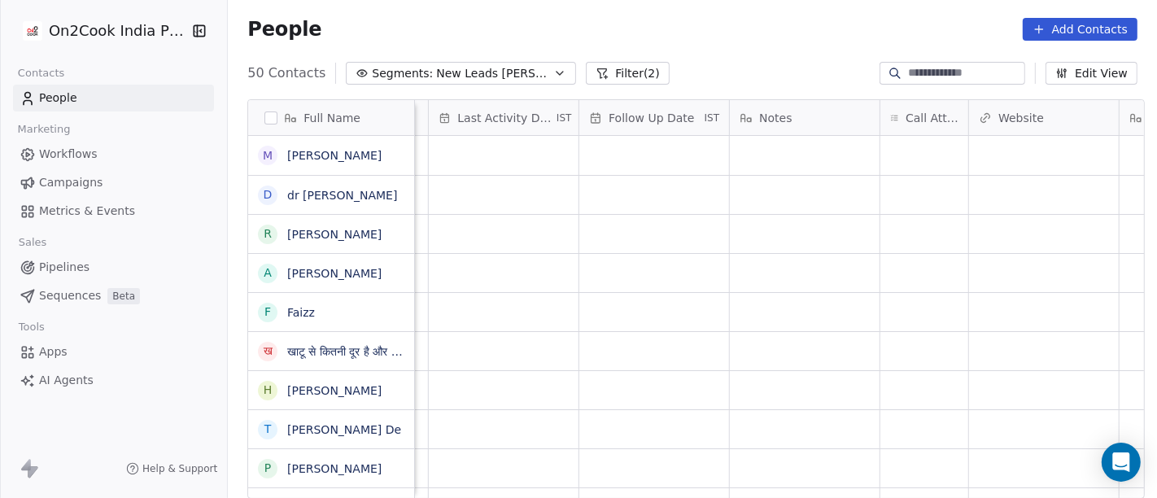
scroll to position [0, 1085]
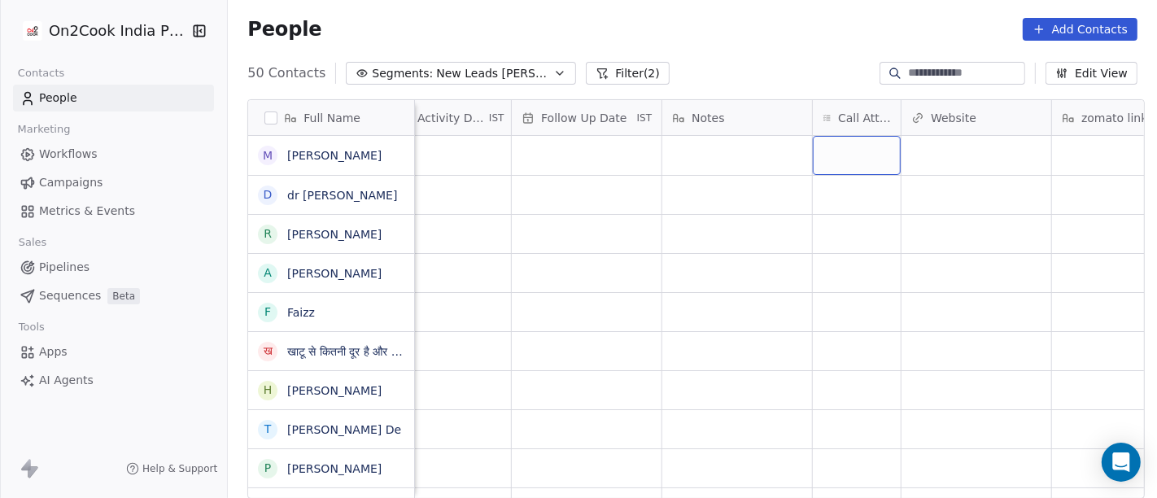
click at [850, 150] on div "grid" at bounding box center [857, 155] width 88 height 39
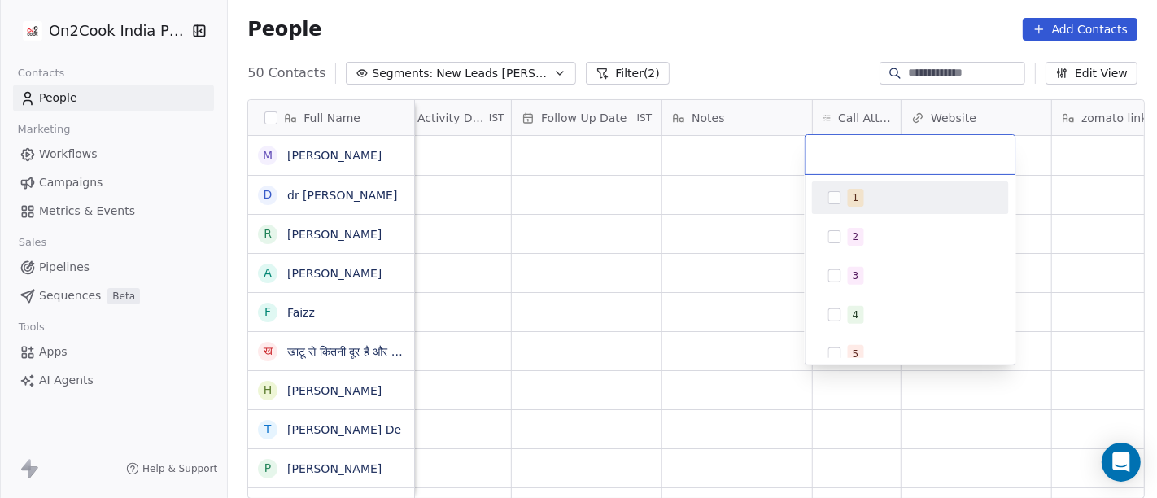
click at [863, 196] on div "1" at bounding box center [920, 198] width 145 height 18
click at [734, 177] on html "On2Cook India Pvt. Ltd. Contacts People Marketing Workflows Campaigns Metrics &…" at bounding box center [578, 249] width 1157 height 498
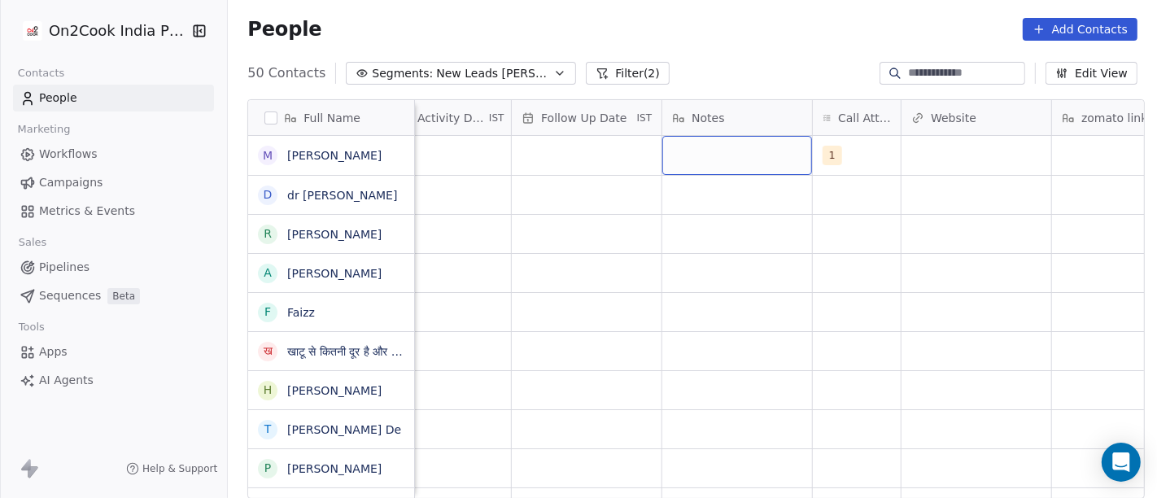
click at [718, 159] on div "grid" at bounding box center [737, 155] width 150 height 39
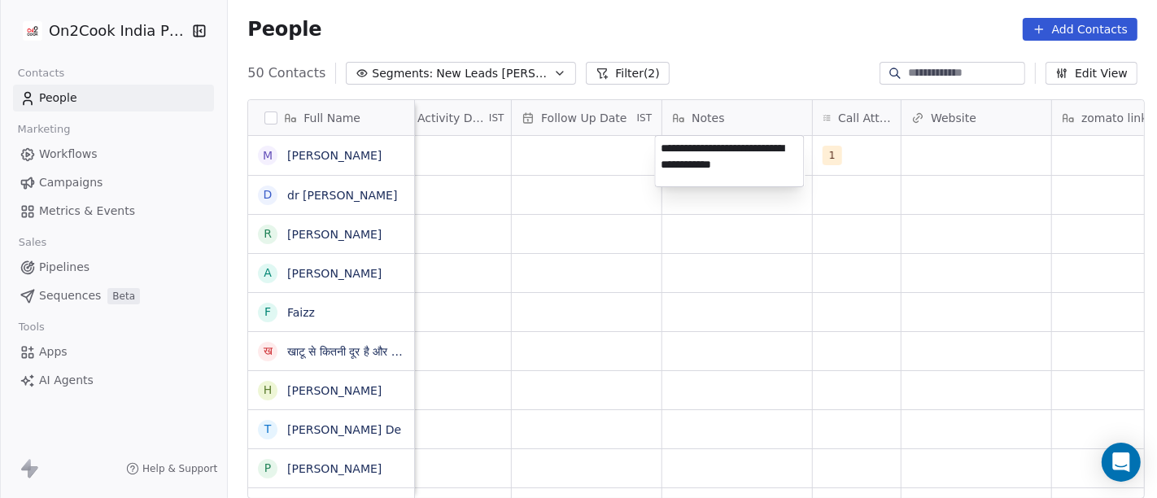
type textarea "**********"
drag, startPoint x: 690, startPoint y: 277, endPoint x: 567, endPoint y: 15, distance: 289.4
click at [691, 277] on html "On2Cook India Pvt. Ltd. Contacts People Marketing Workflows Campaigns Metrics &…" at bounding box center [578, 249] width 1157 height 498
click at [817, 252] on html "On2Cook India Pvt. Ltd. Contacts People Marketing Workflows Campaigns Metrics &…" at bounding box center [578, 249] width 1157 height 498
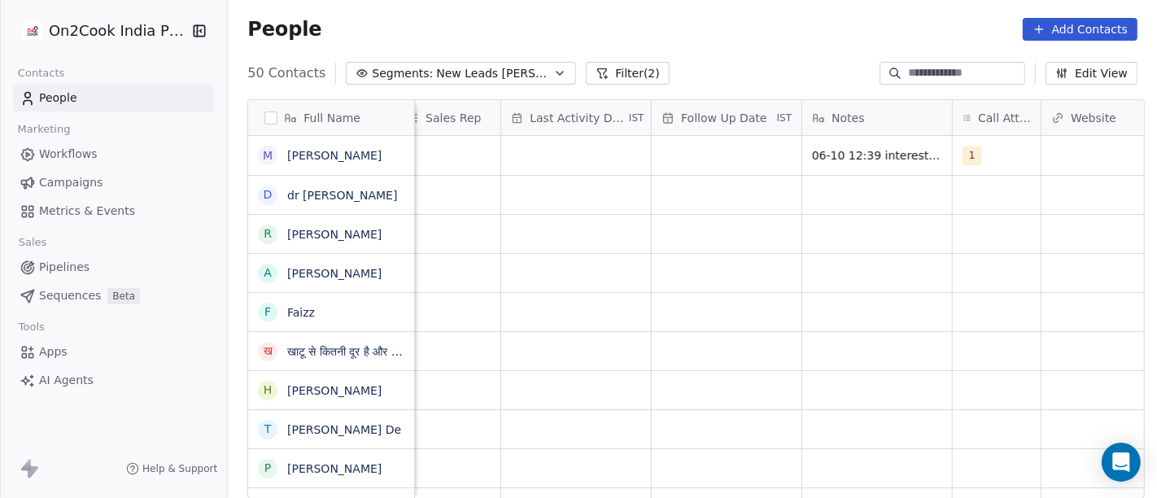
scroll to position [4, 940]
click at [537, 148] on div "grid" at bounding box center [581, 155] width 150 height 39
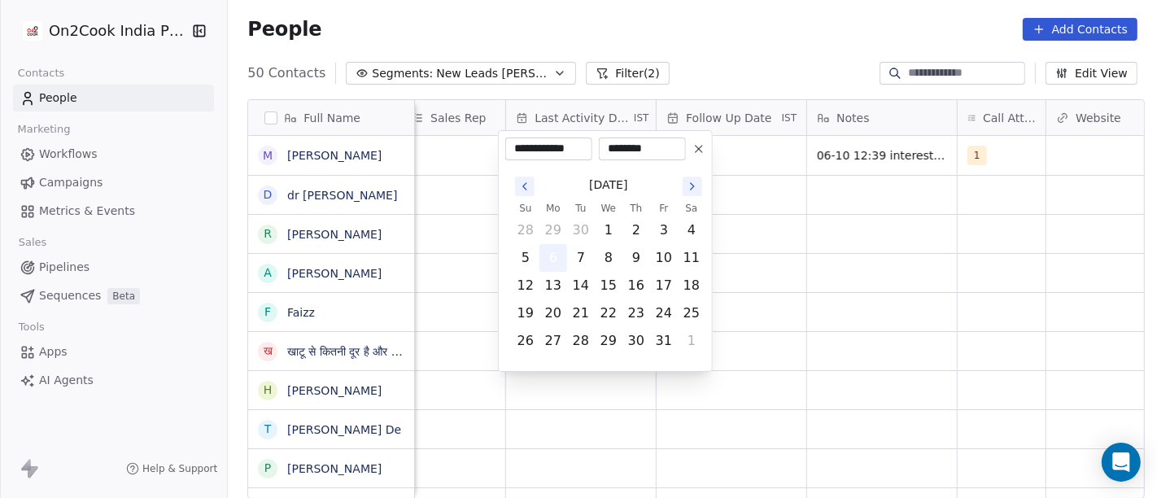
click at [551, 255] on button "6" at bounding box center [553, 258] width 26 height 26
click at [876, 238] on html "On2Cook India Pvt. Ltd. Contacts People Marketing Workflows Campaigns Metrics &…" at bounding box center [578, 249] width 1157 height 498
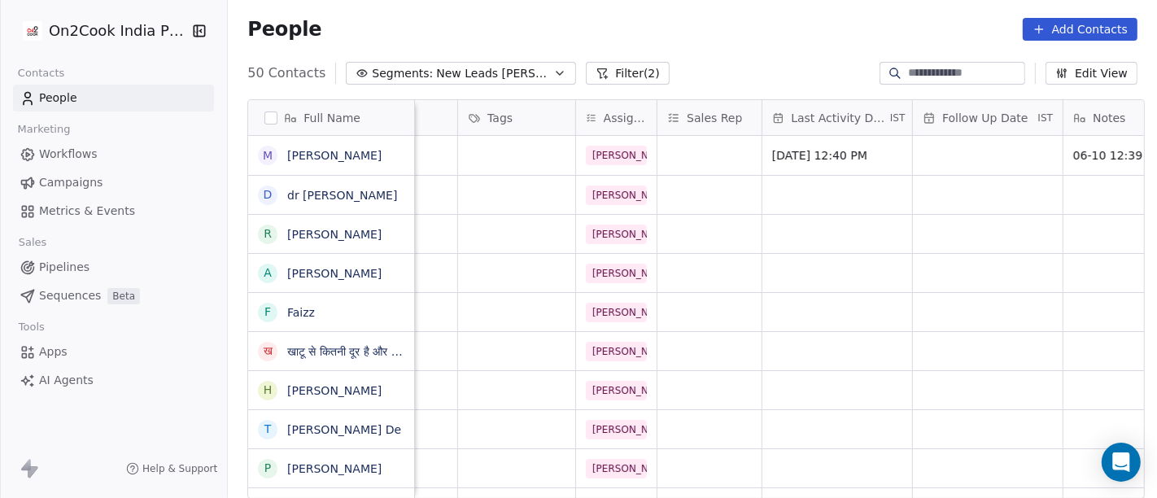
scroll to position [4, 684]
click at [681, 139] on div "grid" at bounding box center [710, 155] width 104 height 39
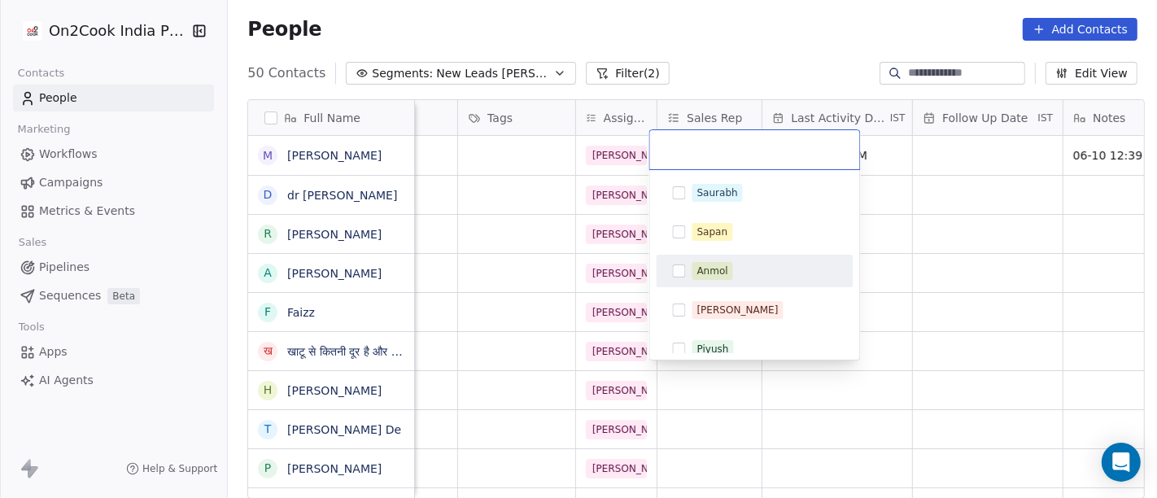
click at [715, 278] on span "Anmol" at bounding box center [713, 271] width 41 height 18
click at [946, 265] on html "On2Cook India Pvt. Ltd. Contacts People Marketing Workflows Campaigns Metrics &…" at bounding box center [578, 249] width 1157 height 498
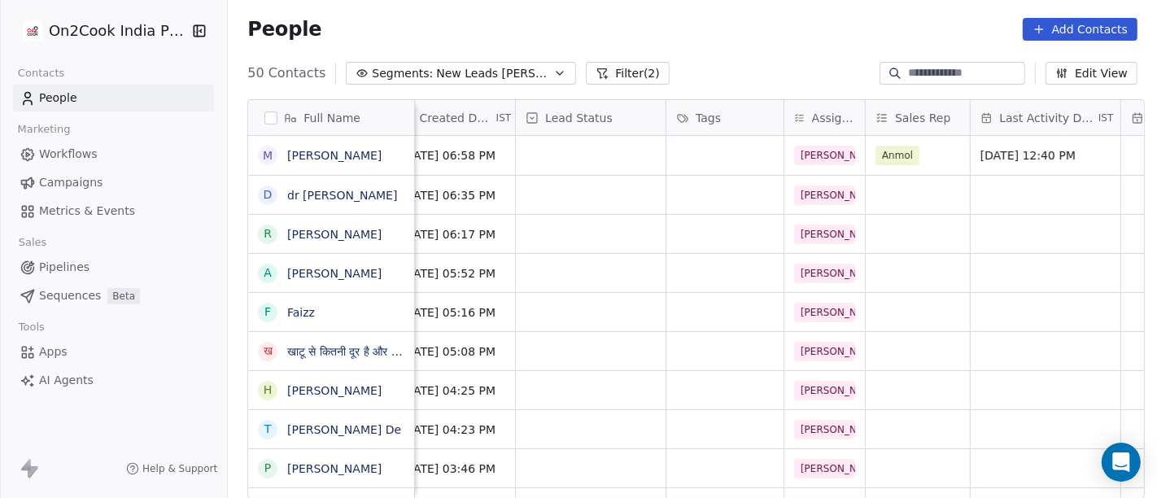
scroll to position [4, 473]
click at [570, 152] on div "grid" at bounding box center [593, 155] width 150 height 39
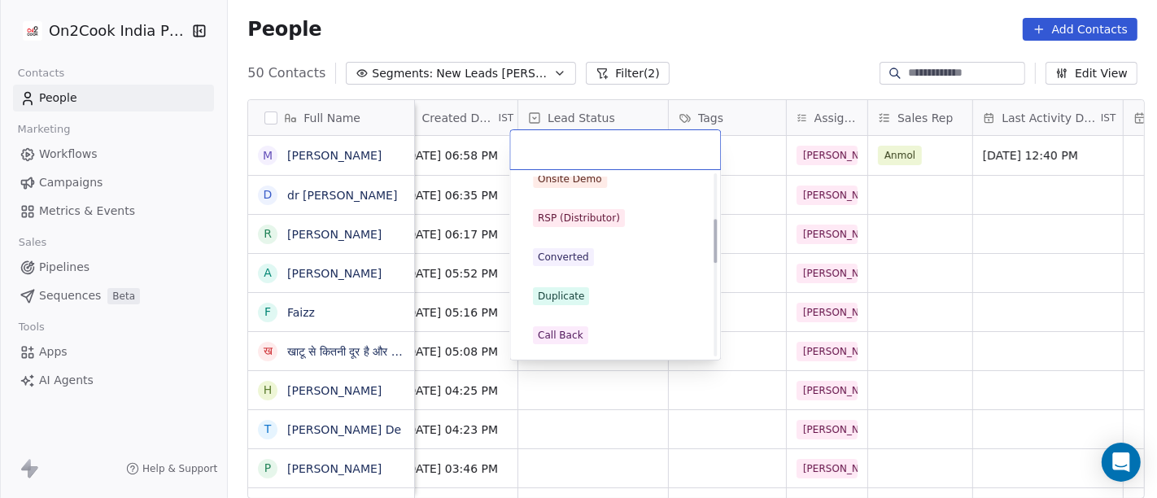
scroll to position [181, 0]
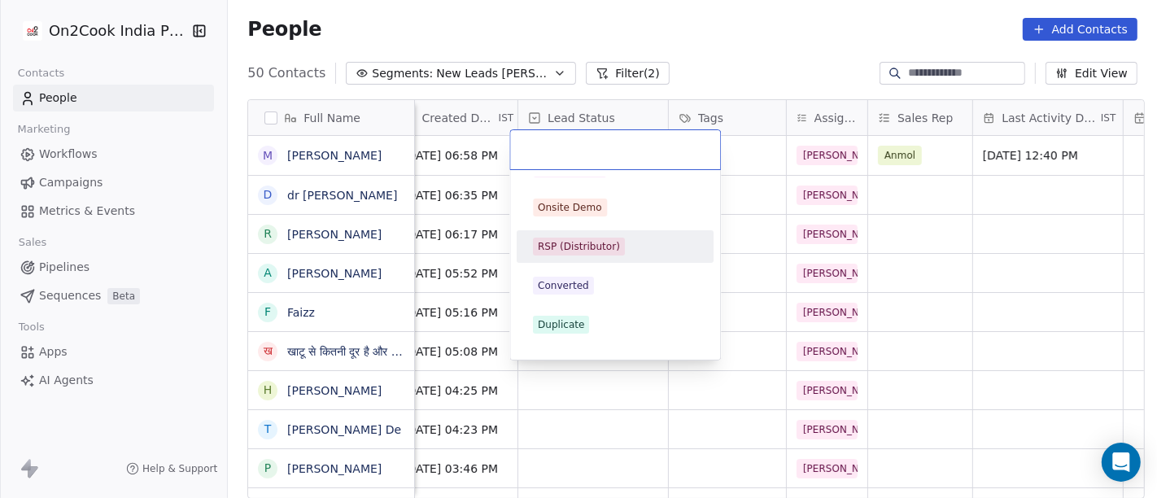
click at [576, 248] on div "RSP (Distributor)" at bounding box center [579, 246] width 82 height 15
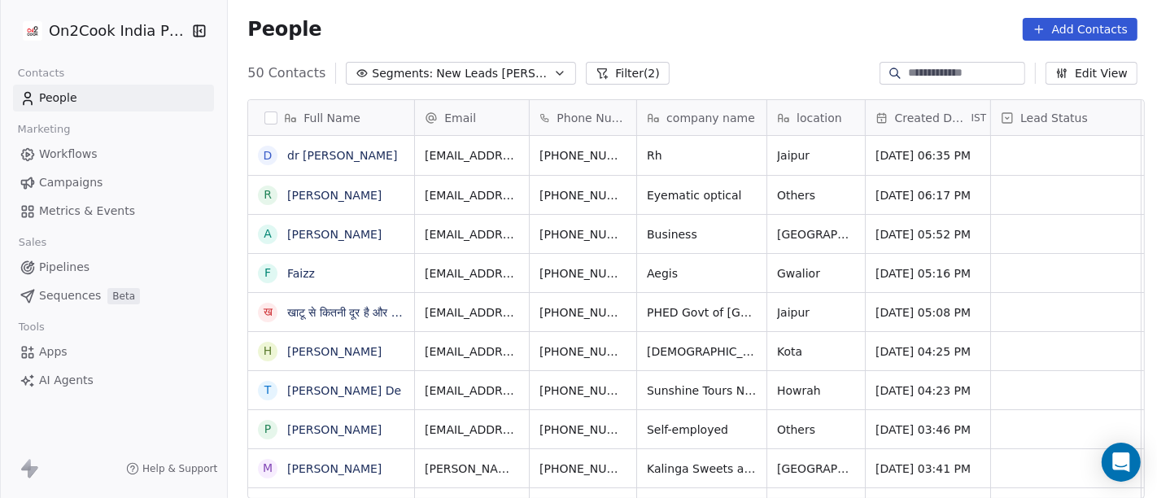
scroll to position [0, 0]
click at [662, 156] on icon "grid" at bounding box center [665, 154] width 7 height 7
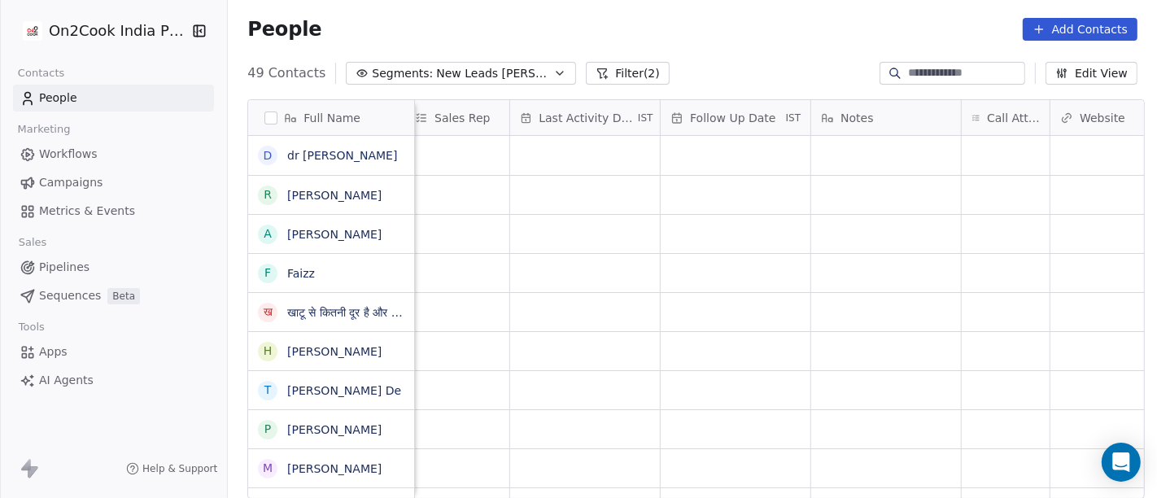
scroll to position [0, 934]
click at [999, 151] on div "grid" at bounding box center [1008, 155] width 88 height 39
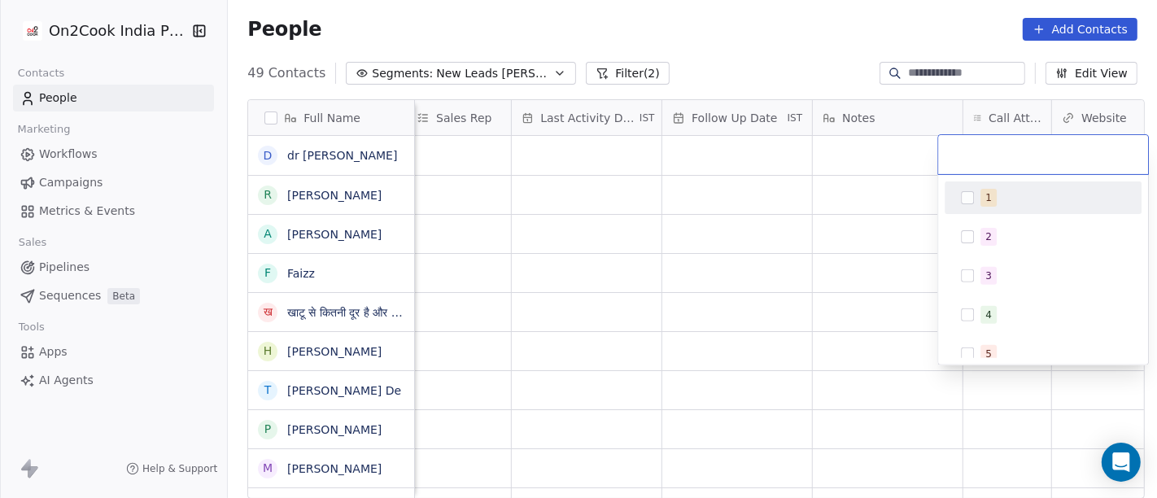
click at [1010, 206] on div "1" at bounding box center [1043, 198] width 184 height 26
click at [831, 216] on html "On2Cook India Pvt. Ltd. Contacts People Marketing Workflows Campaigns Metrics &…" at bounding box center [578, 249] width 1157 height 498
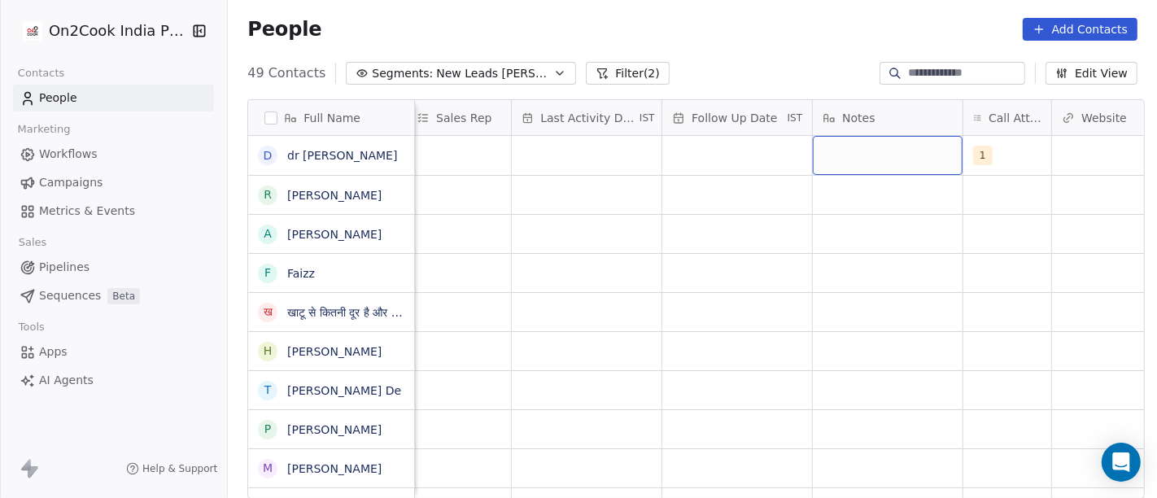
click at [885, 154] on div "grid" at bounding box center [888, 155] width 150 height 39
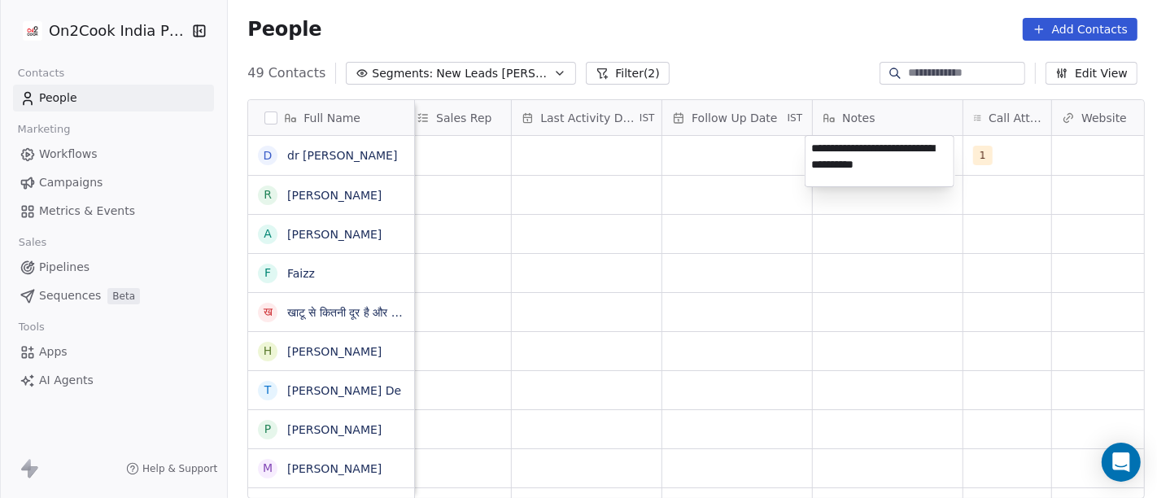
type textarea "**********"
click at [807, 335] on html "On2Cook India Pvt. Ltd. Contacts People Marketing Workflows Campaigns Metrics &…" at bounding box center [578, 249] width 1157 height 498
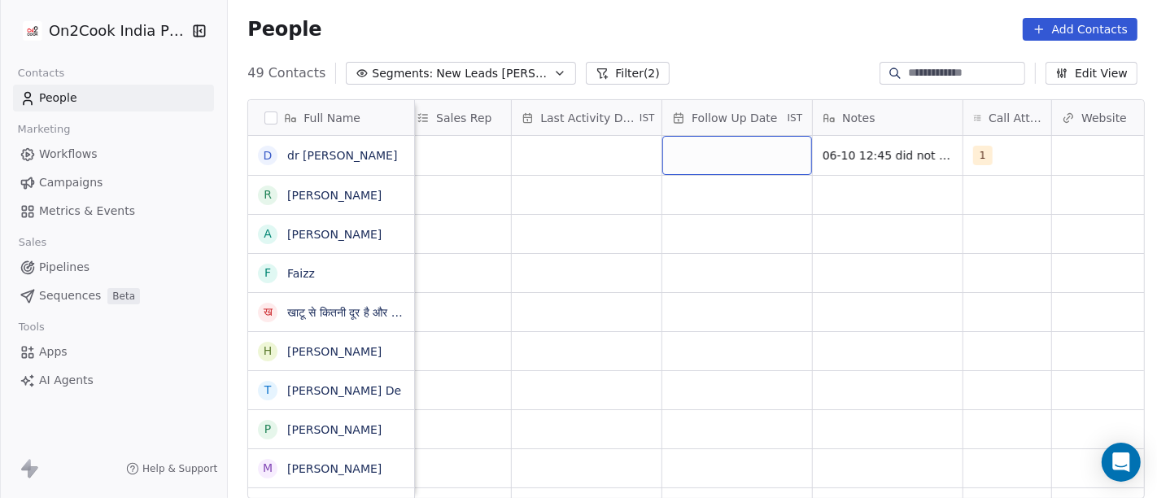
click at [719, 150] on div "grid" at bounding box center [737, 155] width 150 height 39
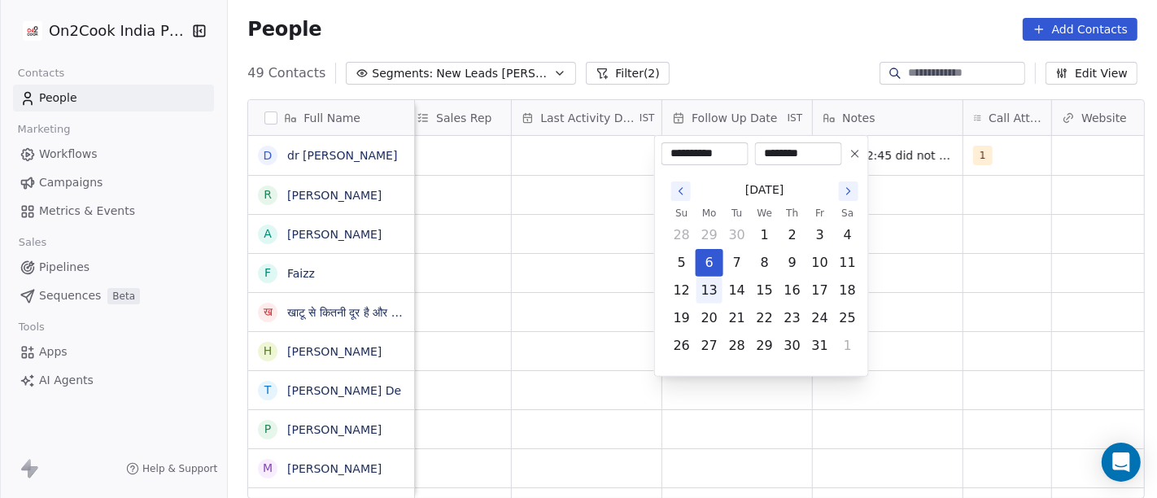
click at [706, 283] on button "13" at bounding box center [710, 291] width 26 height 26
type input "**********"
click at [949, 301] on html "On2Cook India Pvt. Ltd. Contacts People Marketing Workflows Campaigns Metrics &…" at bounding box center [578, 249] width 1157 height 498
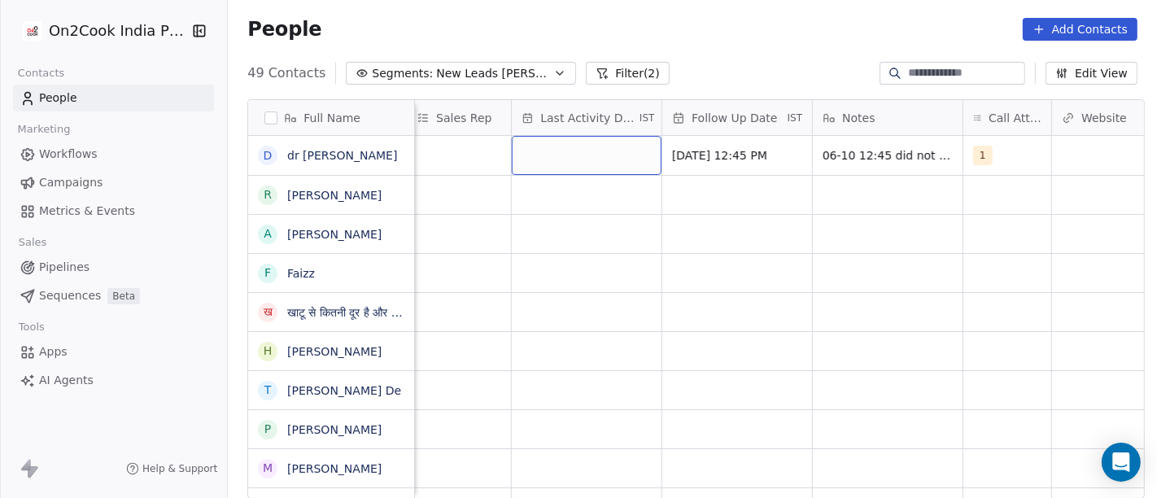
click at [604, 155] on div "grid" at bounding box center [587, 155] width 150 height 39
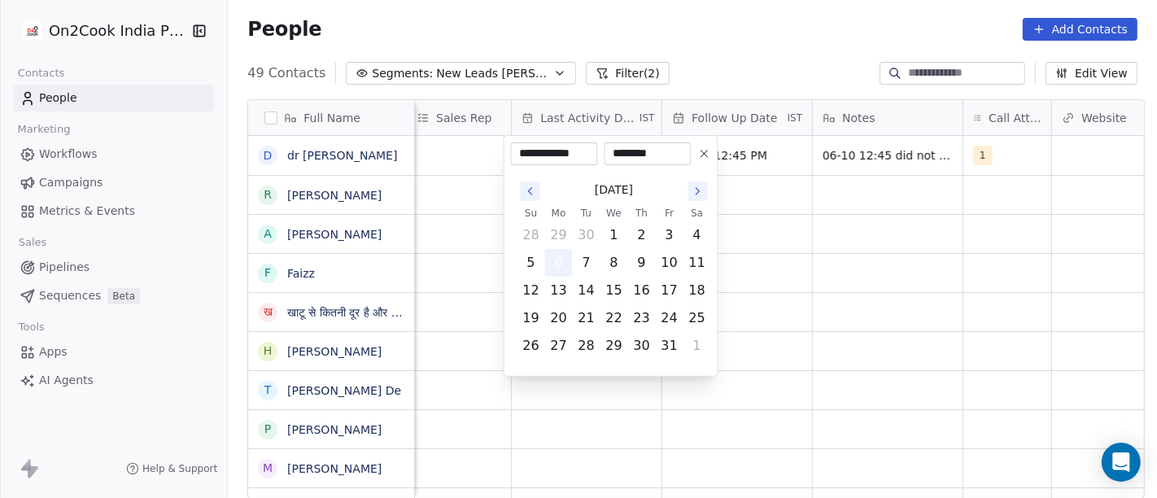
click at [559, 263] on button "6" at bounding box center [559, 263] width 26 height 26
click at [899, 256] on html "On2Cook India Pvt. Ltd. Contacts People Marketing Workflows Campaigns Metrics &…" at bounding box center [578, 249] width 1157 height 498
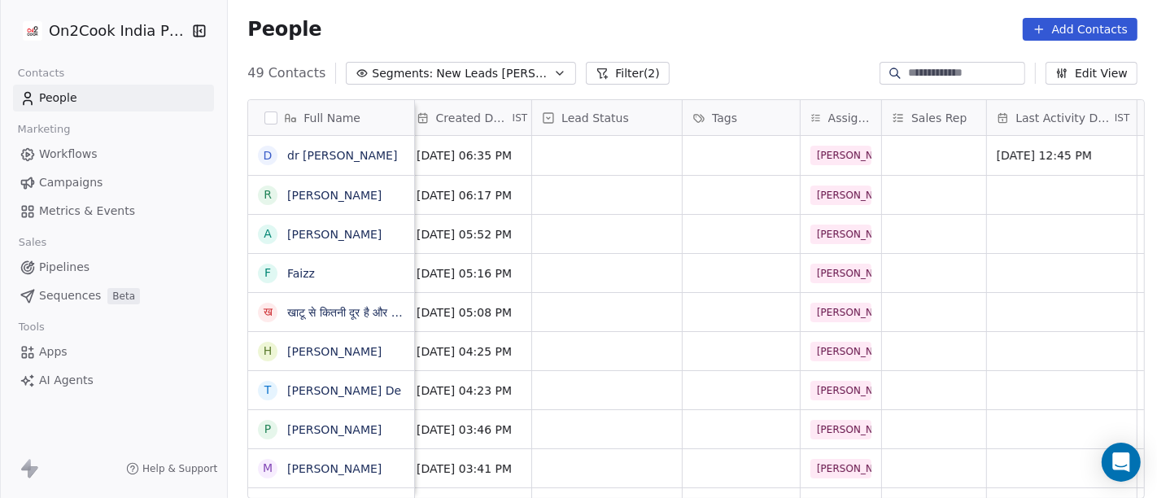
scroll to position [0, 452]
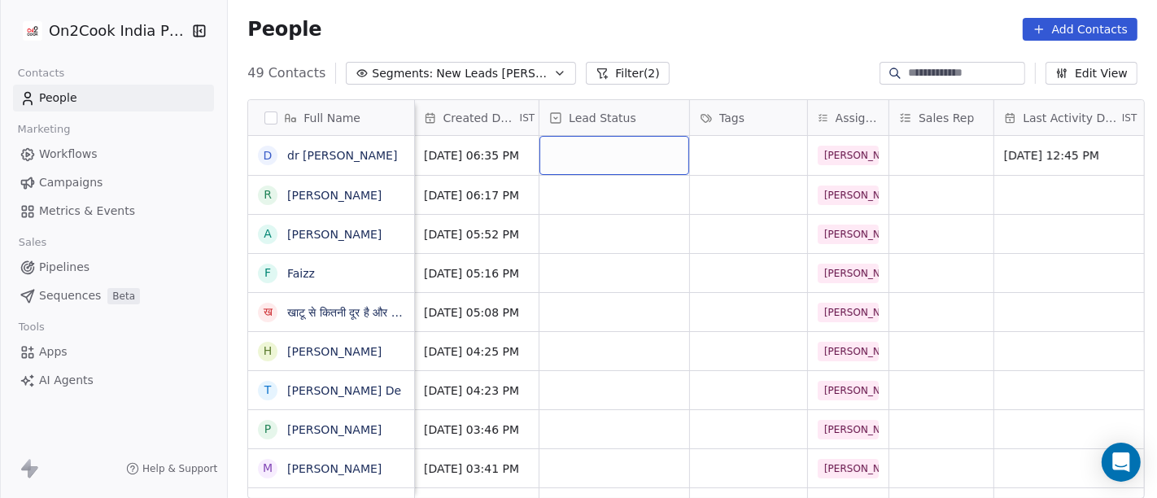
click at [610, 155] on div "grid" at bounding box center [615, 155] width 150 height 39
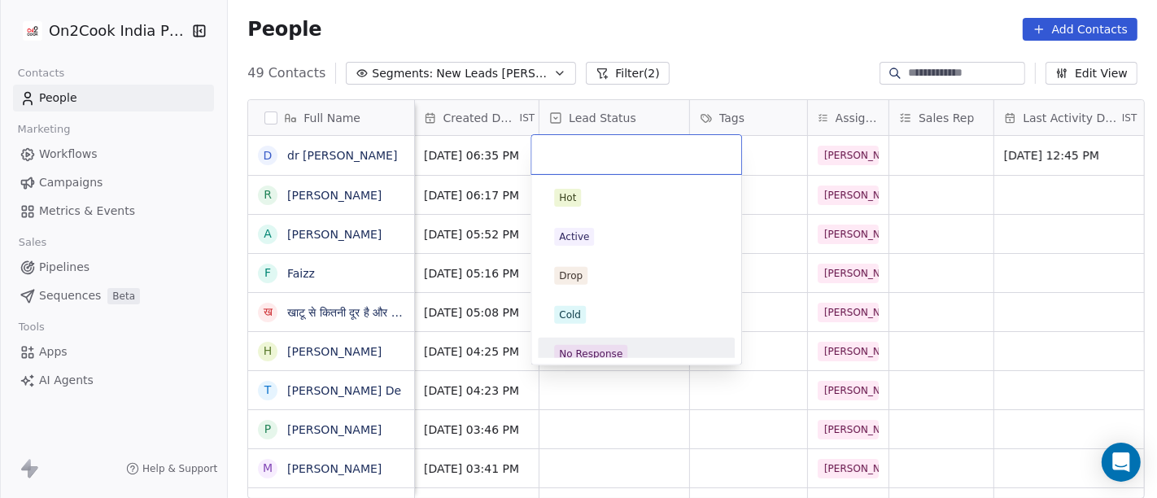
click at [614, 354] on div "No Response" at bounding box center [590, 354] width 63 height 15
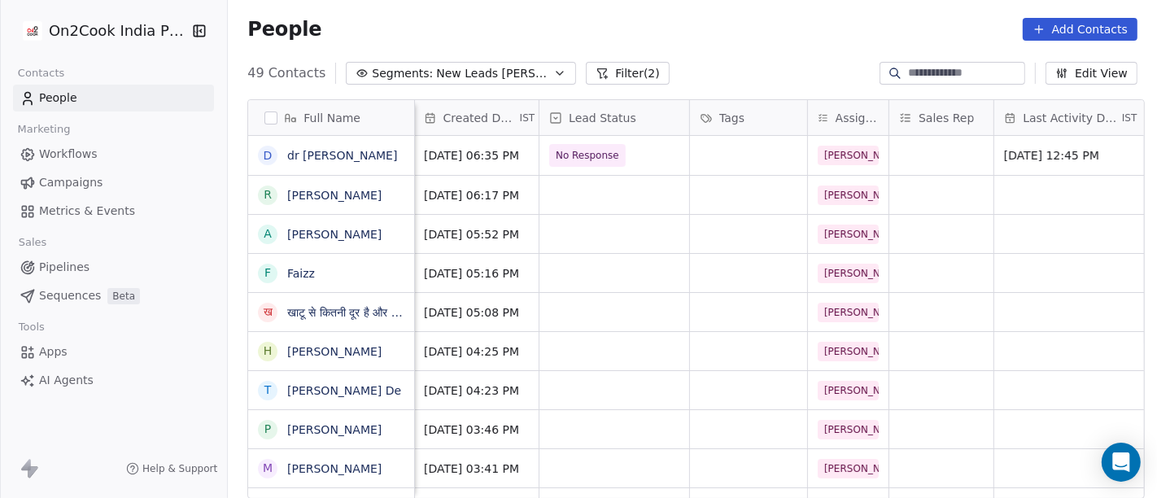
click at [714, 42] on div "People Add Contacts" at bounding box center [692, 29] width 929 height 62
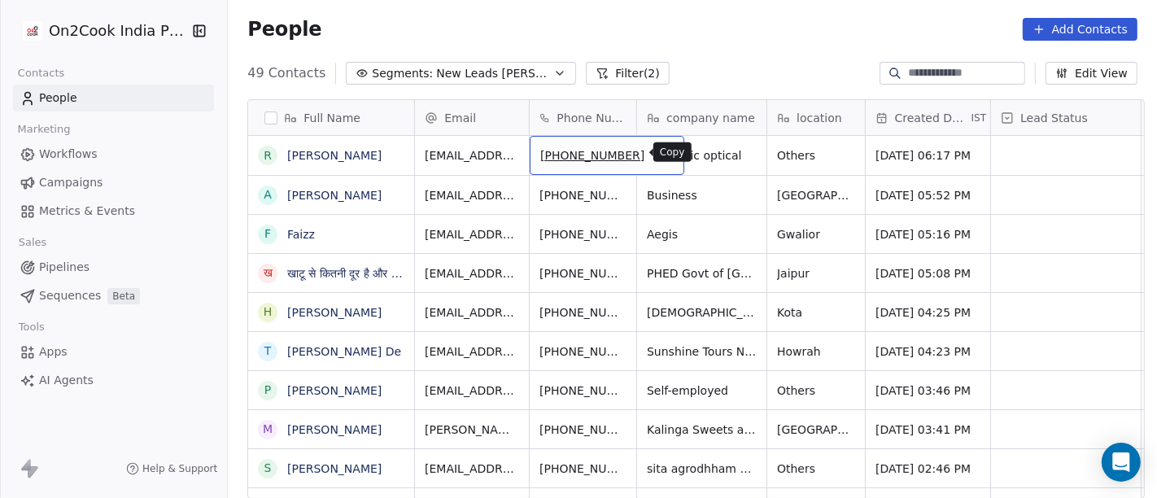
click at [662, 156] on icon "grid" at bounding box center [665, 154] width 7 height 7
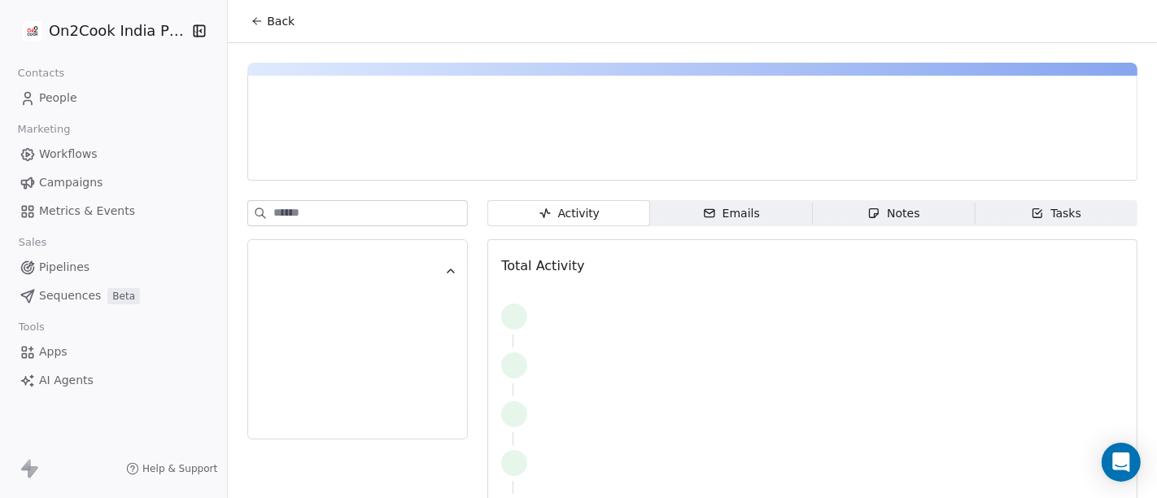
click at [295, 22] on div "Back" at bounding box center [692, 21] width 929 height 42
click at [286, 21] on button "Back" at bounding box center [272, 21] width 63 height 29
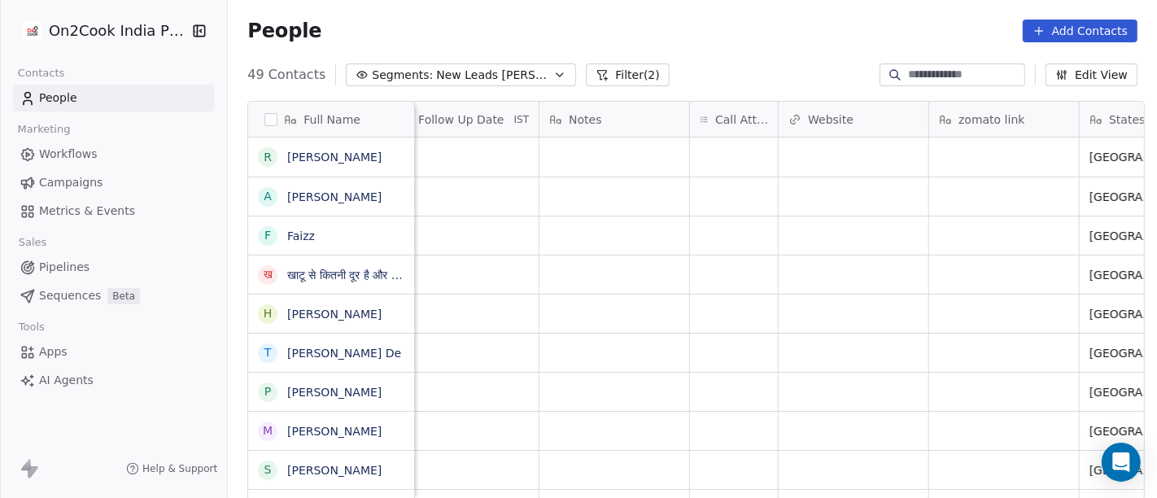
scroll to position [0, 1208]
click at [728, 152] on div "grid" at bounding box center [733, 157] width 88 height 39
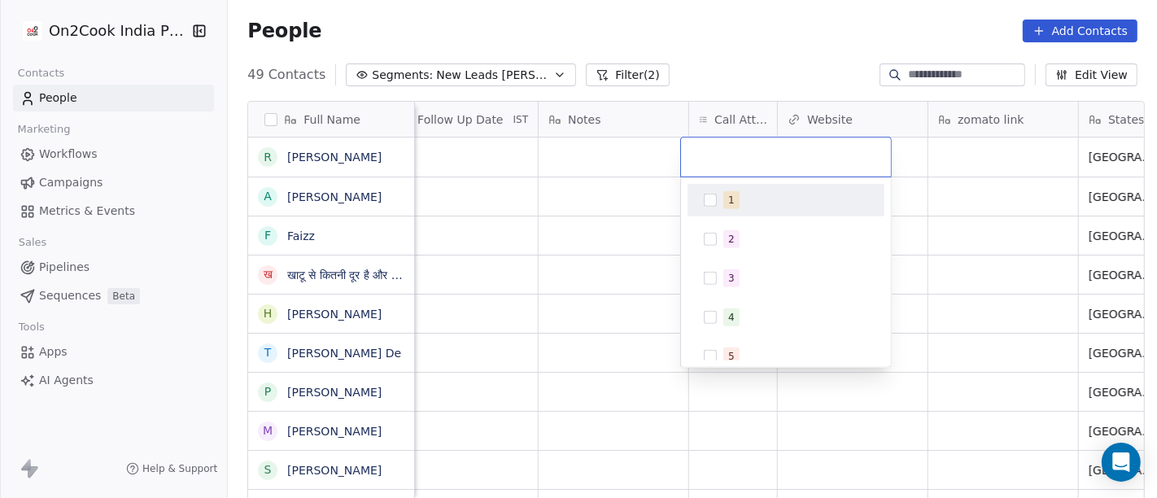
click at [737, 210] on div "1" at bounding box center [786, 200] width 184 height 26
click at [562, 180] on html "On2Cook India Pvt. Ltd. Contacts People Marketing Workflows Campaigns Metrics &…" at bounding box center [578, 249] width 1157 height 498
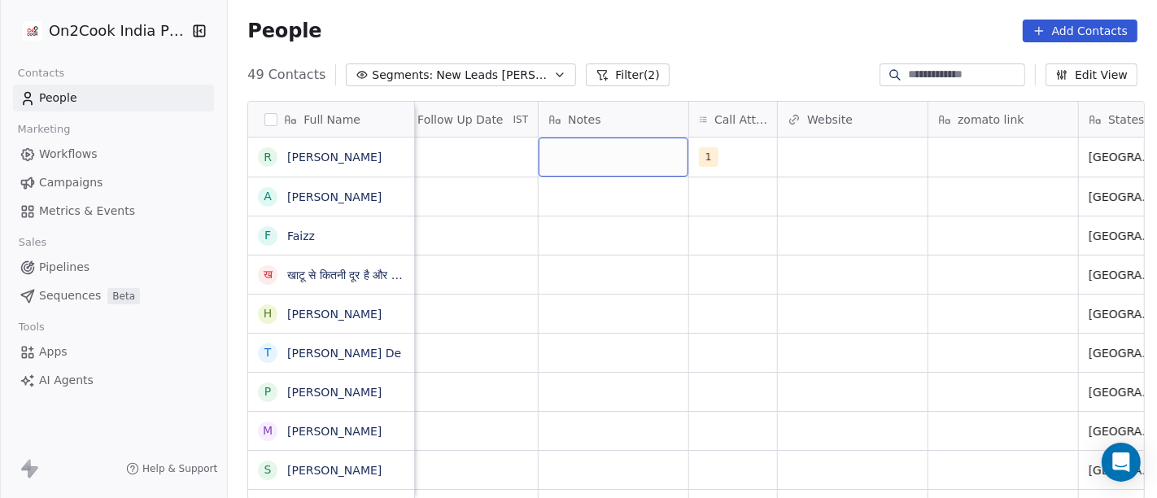
click at [585, 165] on div "grid" at bounding box center [614, 157] width 150 height 39
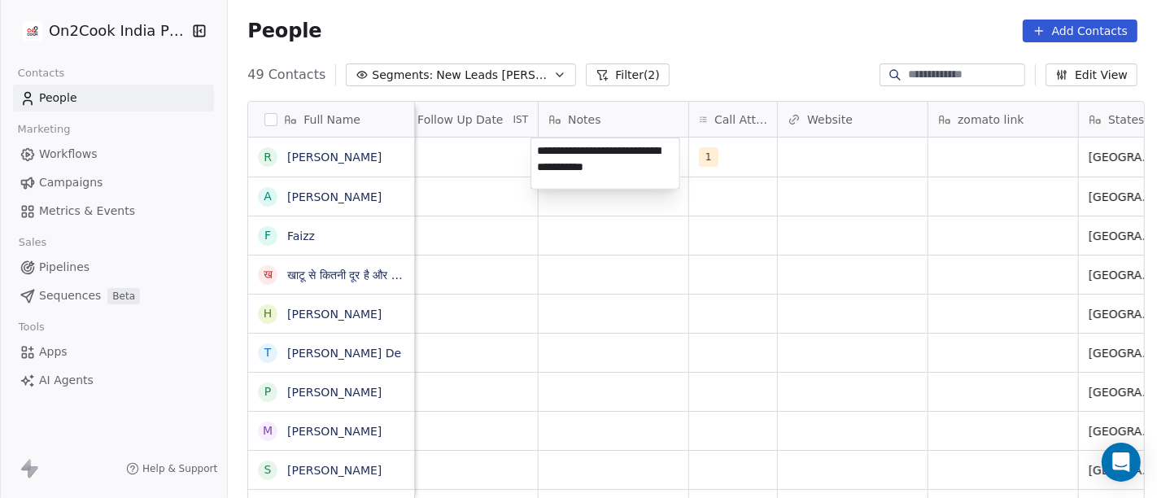
type textarea "**********"
click at [583, 290] on html "On2Cook India Pvt. Ltd. Contacts People Marketing Workflows Campaigns Metrics &…" at bounding box center [578, 249] width 1157 height 498
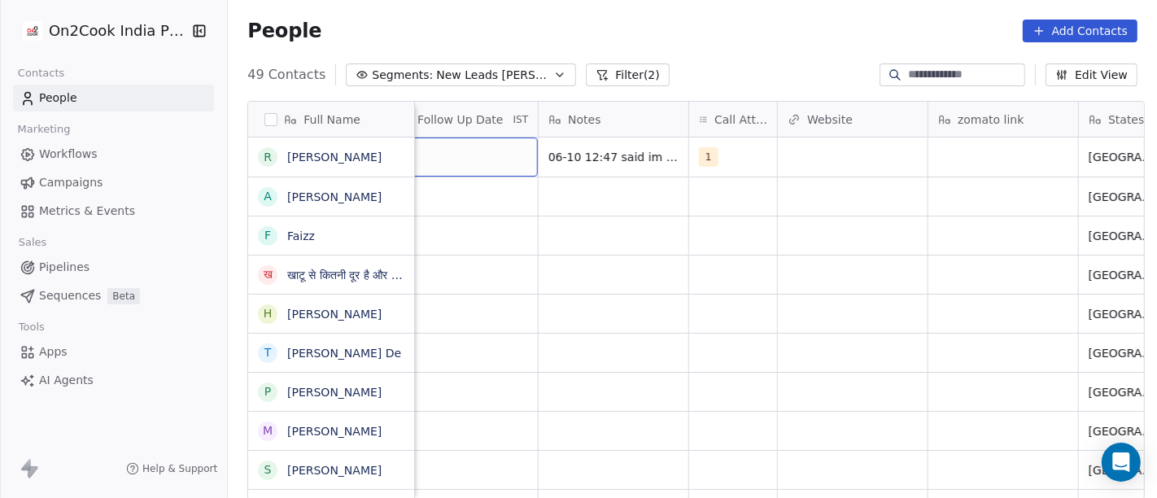
scroll to position [0, 1181]
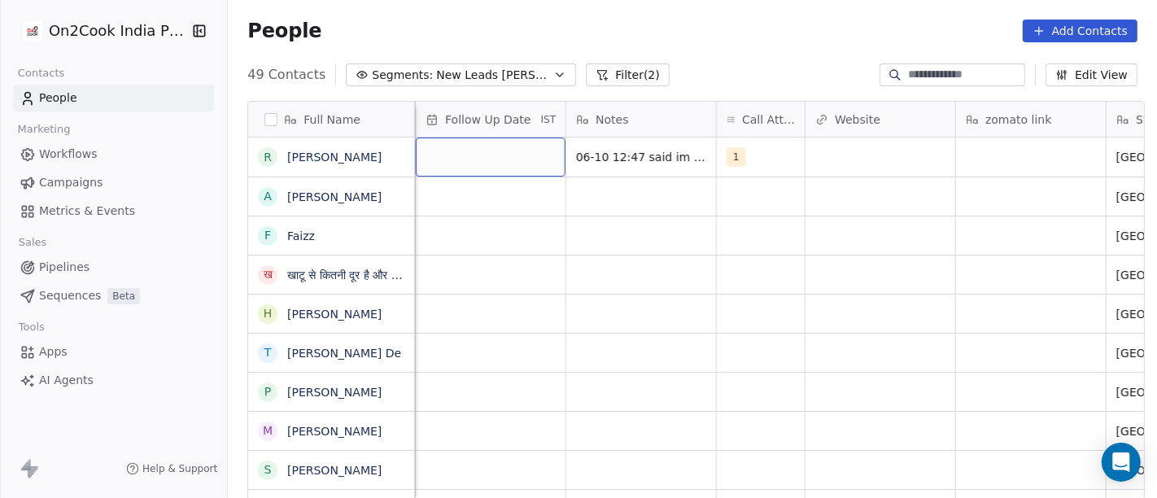
click at [462, 155] on div "grid" at bounding box center [491, 157] width 150 height 39
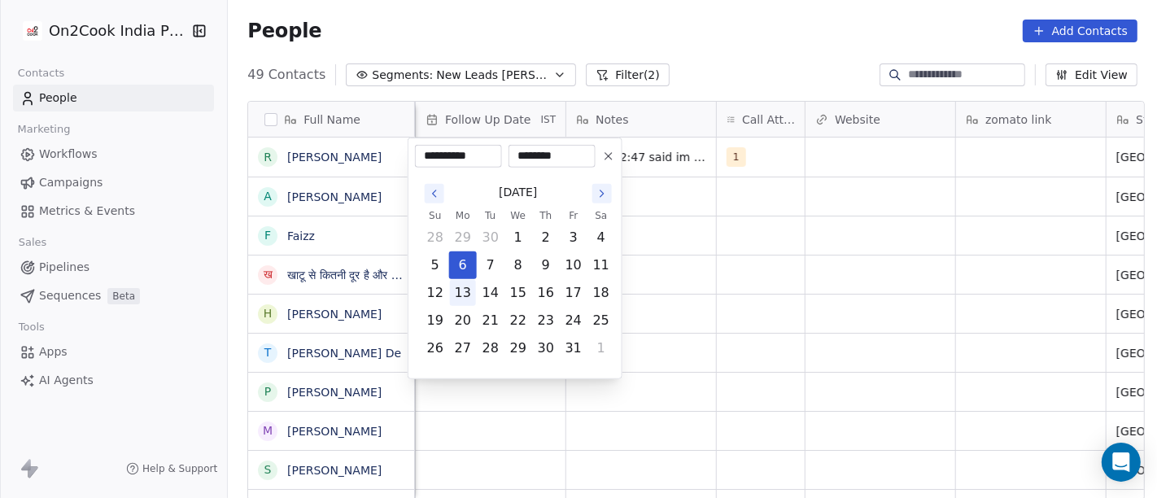
click at [462, 282] on button "13" at bounding box center [463, 293] width 26 height 26
type input "**********"
click at [695, 269] on html "On2Cook India Pvt. Ltd. Contacts People Marketing Workflows Campaigns Metrics &…" at bounding box center [578, 249] width 1157 height 498
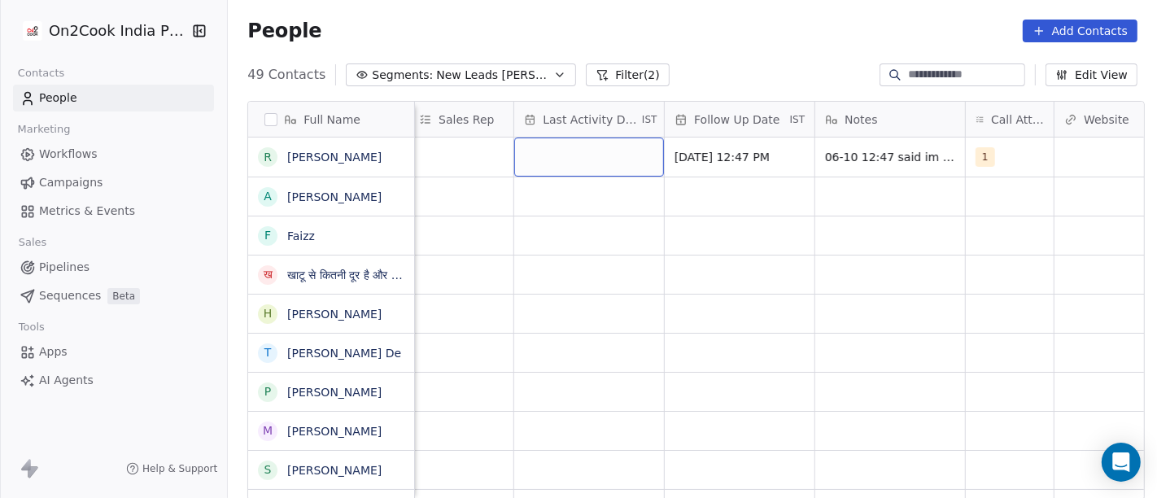
scroll to position [0, 898]
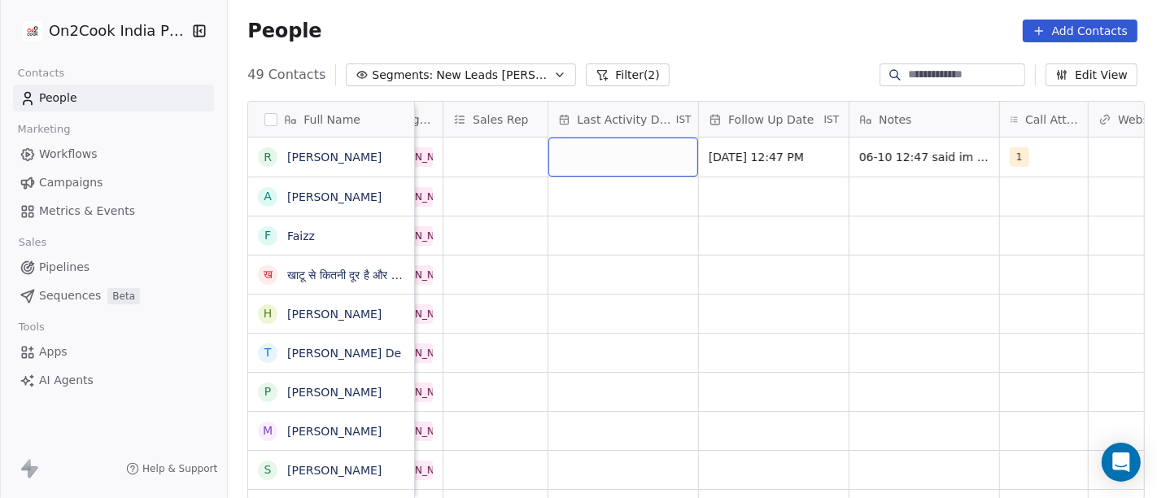
click at [561, 160] on div "grid" at bounding box center [623, 157] width 150 height 39
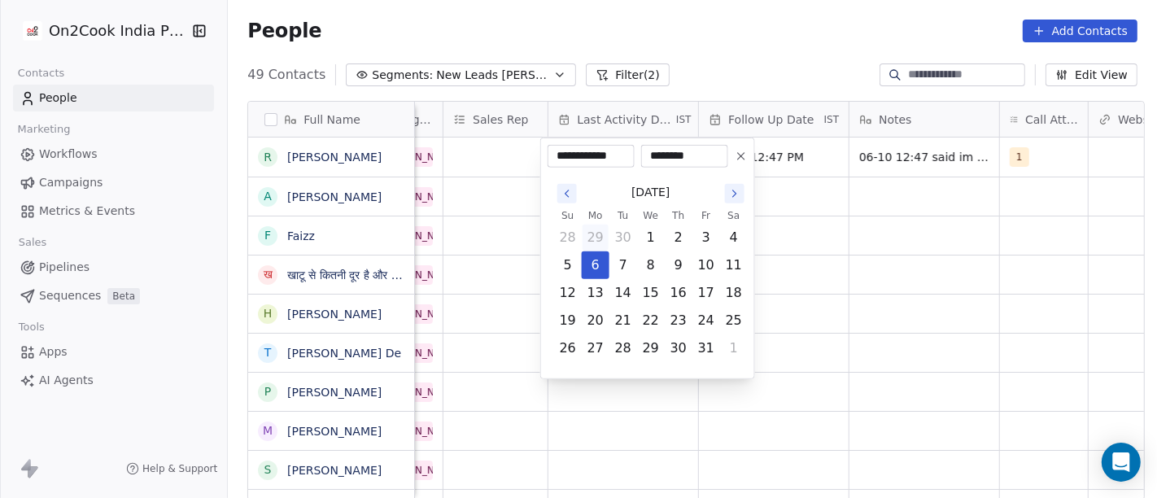
drag, startPoint x: 596, startPoint y: 280, endPoint x: 597, endPoint y: 246, distance: 34.2
click at [597, 280] on button "13" at bounding box center [596, 293] width 26 height 26
click at [593, 269] on button "6" at bounding box center [596, 265] width 26 height 26
type input "**********"
click at [830, 265] on html "On2Cook India Pvt. Ltd. Contacts People Marketing Workflows Campaigns Metrics &…" at bounding box center [578, 249] width 1157 height 498
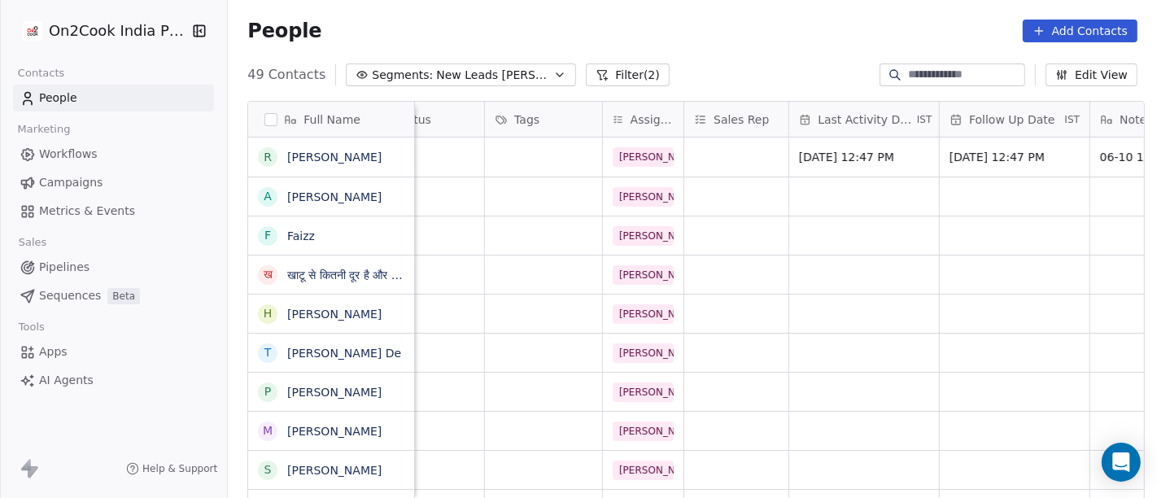
scroll to position [0, 655]
click at [516, 158] on div "grid" at bounding box center [545, 157] width 117 height 39
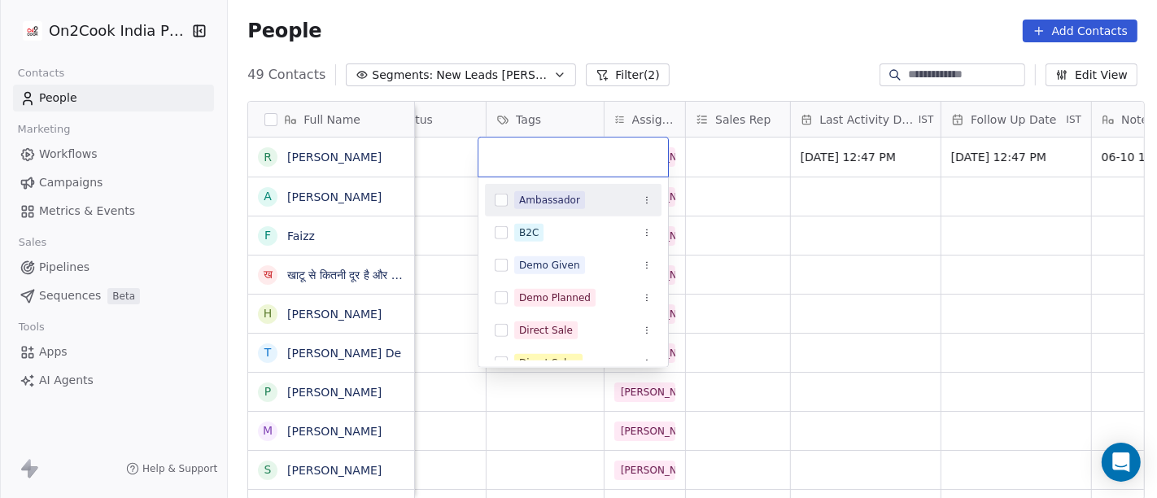
click at [694, 67] on html "On2Cook India Pvt. Ltd. Contacts People Marketing Workflows Campaigns Metrics &…" at bounding box center [578, 249] width 1157 height 498
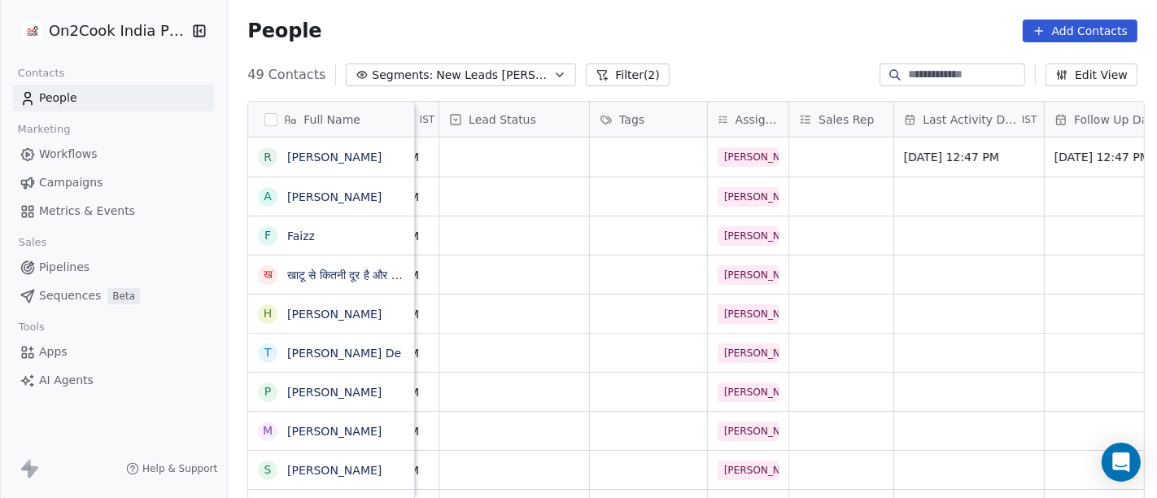
scroll to position [0, 537]
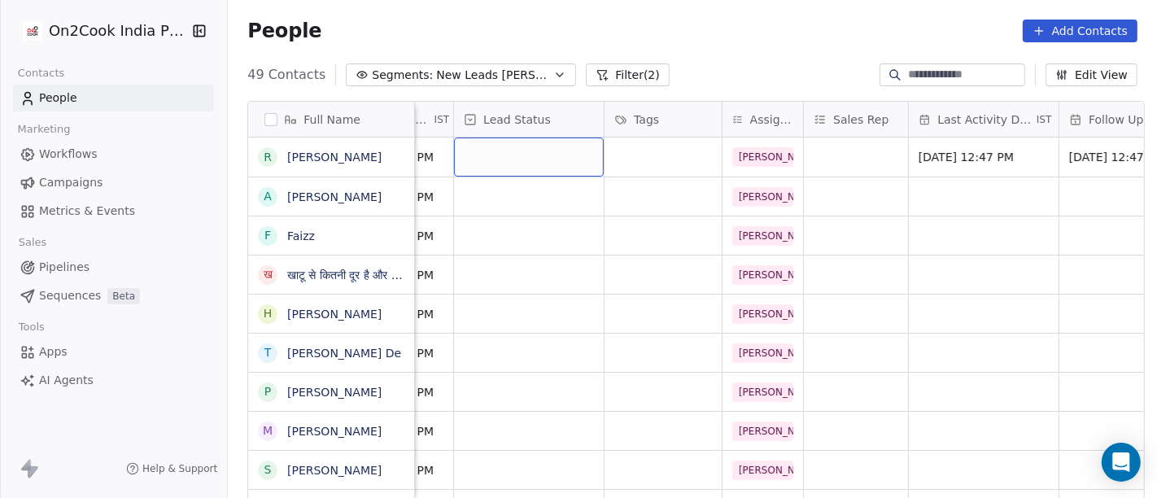
click at [514, 155] on div "grid" at bounding box center [529, 157] width 150 height 39
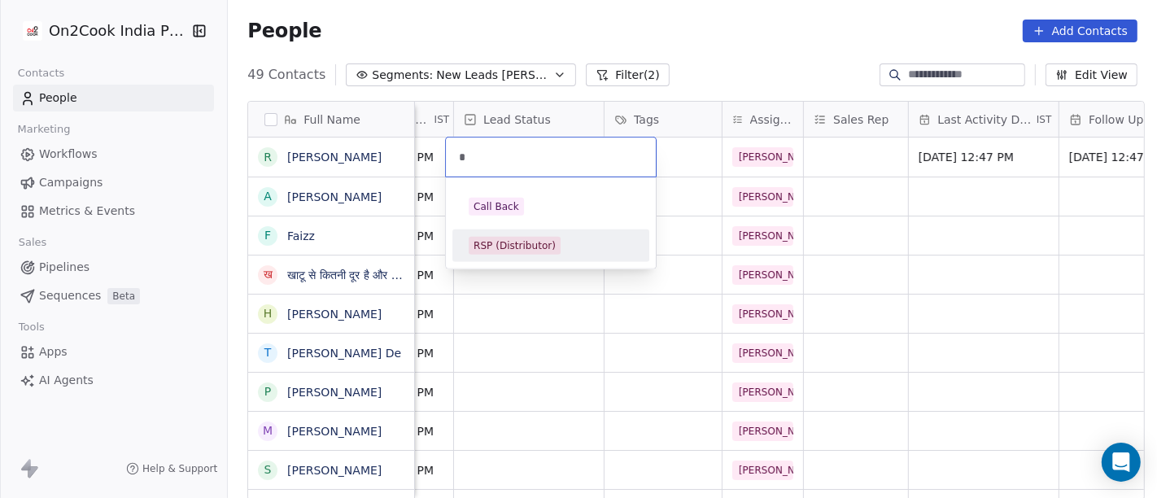
type input "*"
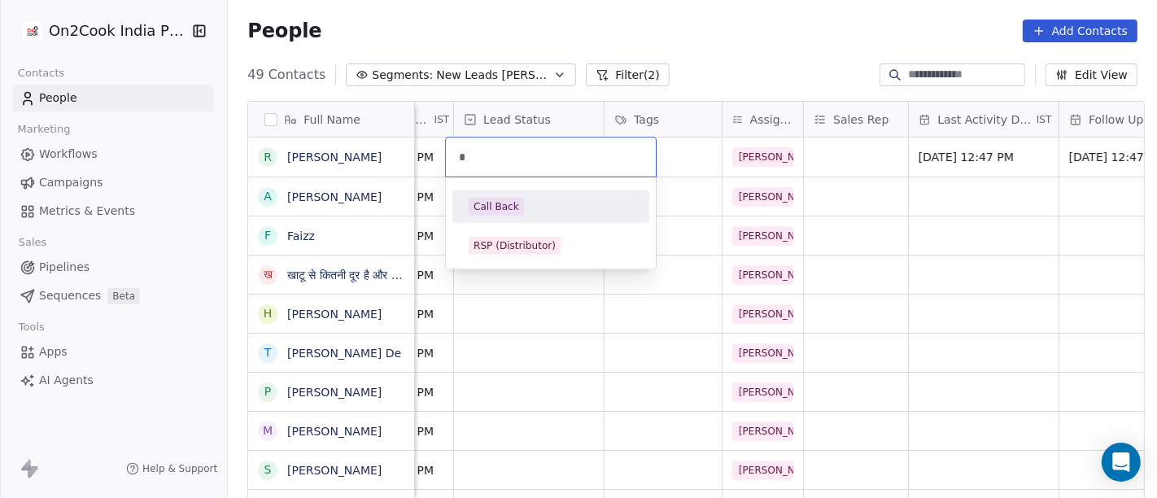
click at [527, 205] on div "Call Back" at bounding box center [551, 207] width 164 height 18
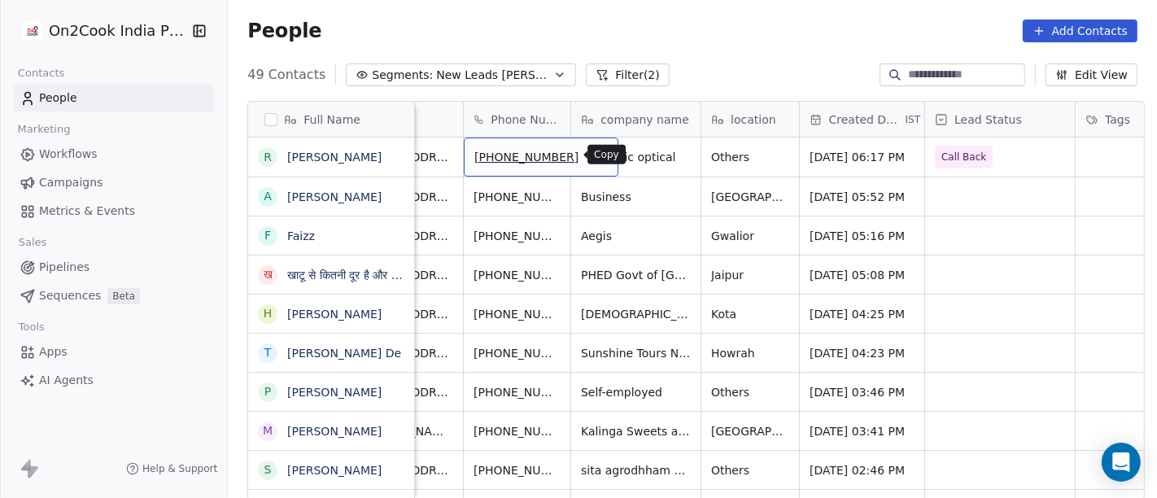
scroll to position [0, 65]
click at [592, 154] on icon "grid" at bounding box center [598, 154] width 13 height 13
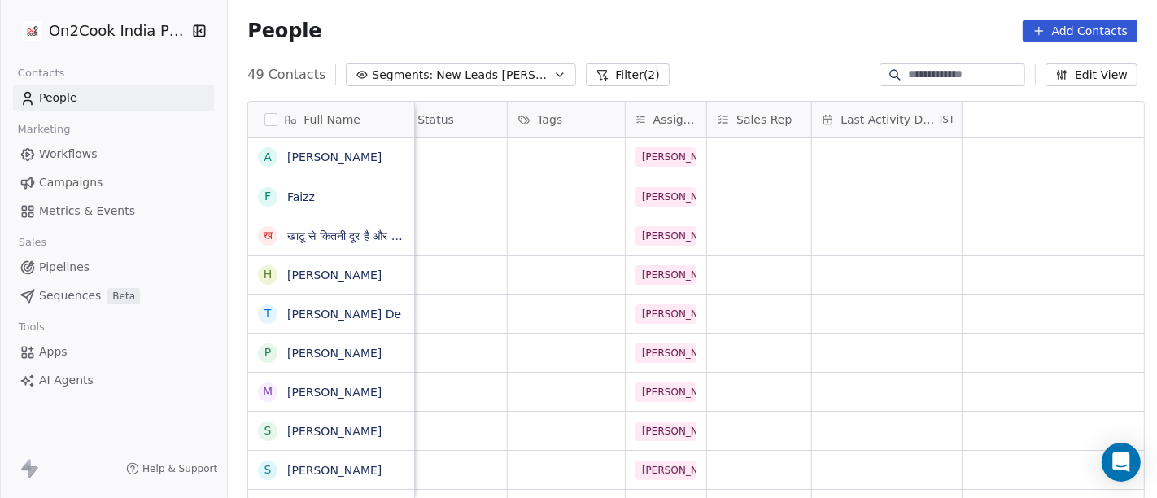
scroll to position [0, 0]
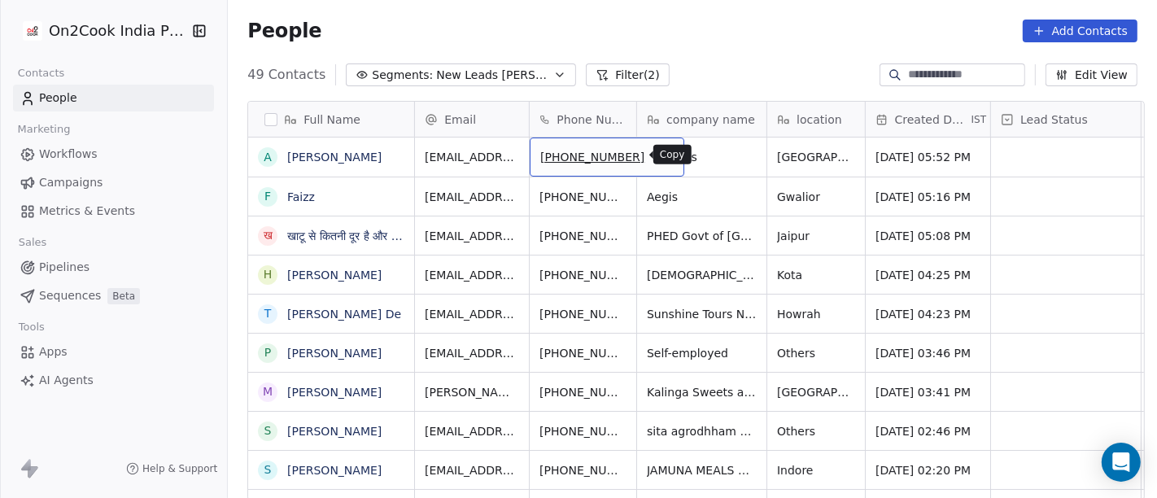
click at [654, 146] on button "grid" at bounding box center [664, 155] width 20 height 20
click at [623, 155] on div "[PHONE_NUMBER]" at bounding box center [607, 157] width 155 height 39
click at [658, 155] on icon "grid" at bounding box center [664, 154] width 13 height 13
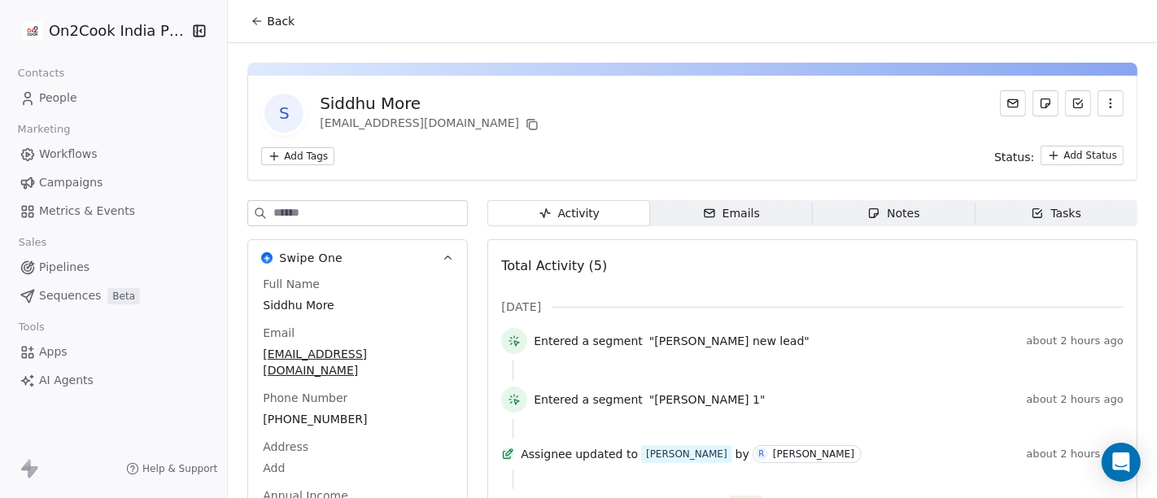
click at [273, 13] on span "Back" at bounding box center [281, 21] width 28 height 16
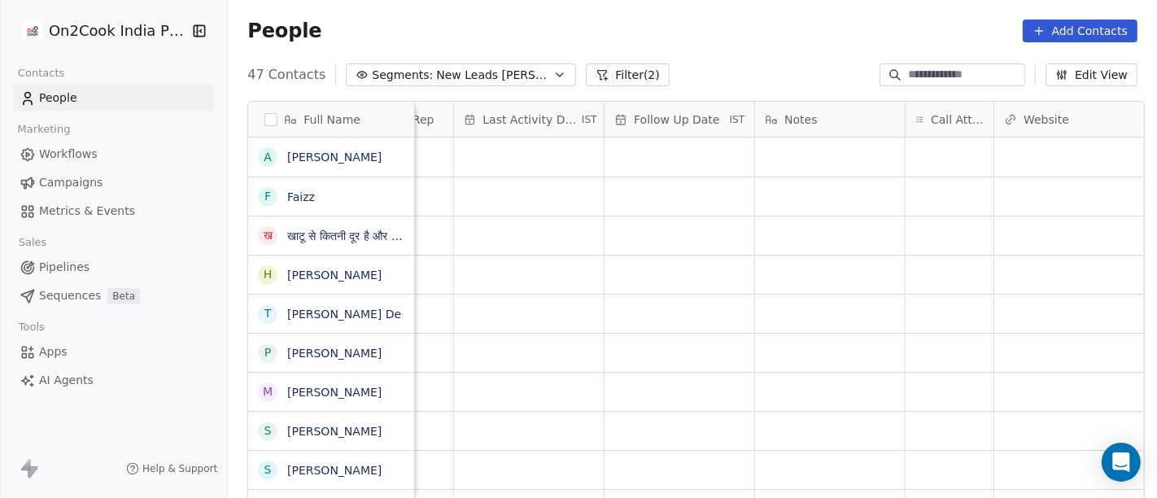
scroll to position [0, 993]
click at [907, 153] on div "grid" at bounding box center [949, 157] width 88 height 39
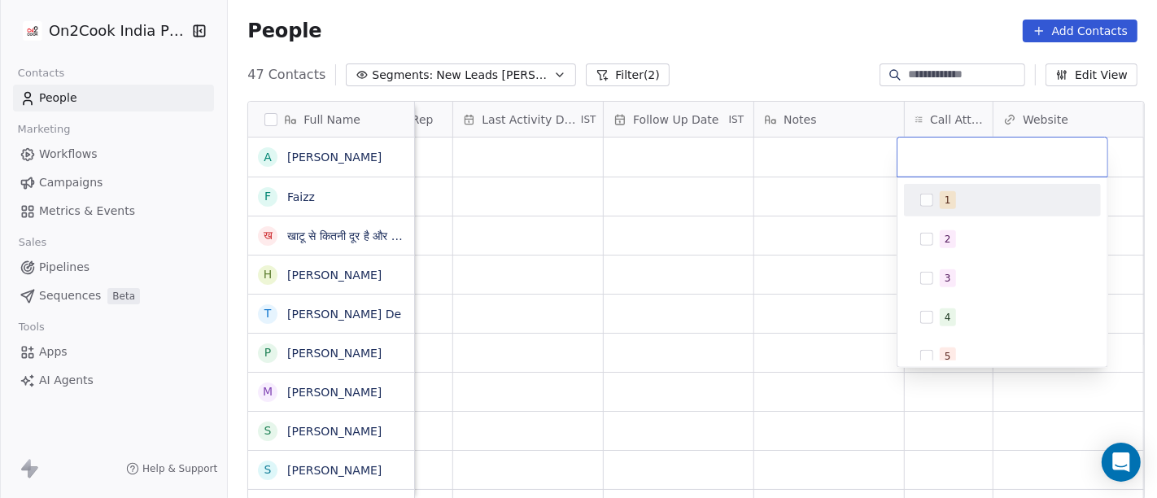
click at [934, 203] on div "1" at bounding box center [1003, 200] width 184 height 26
click at [804, 200] on html "On2Cook India Pvt. Ltd. Contacts People Marketing Workflows Campaigns Metrics &…" at bounding box center [578, 249] width 1157 height 498
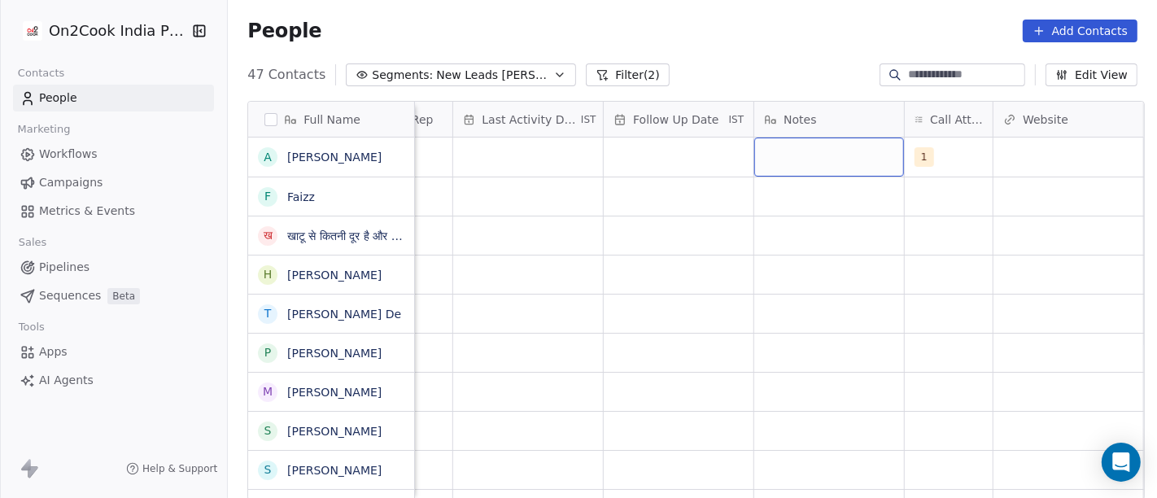
click at [816, 147] on div "grid" at bounding box center [829, 157] width 150 height 39
drag, startPoint x: 997, startPoint y: 251, endPoint x: 940, endPoint y: 193, distance: 81.7
click at [997, 247] on html "On2Cook India Pvt. Ltd. Contacts People Marketing Workflows Campaigns Metrics &…" at bounding box center [578, 249] width 1157 height 498
click at [798, 156] on div "grid" at bounding box center [829, 157] width 150 height 39
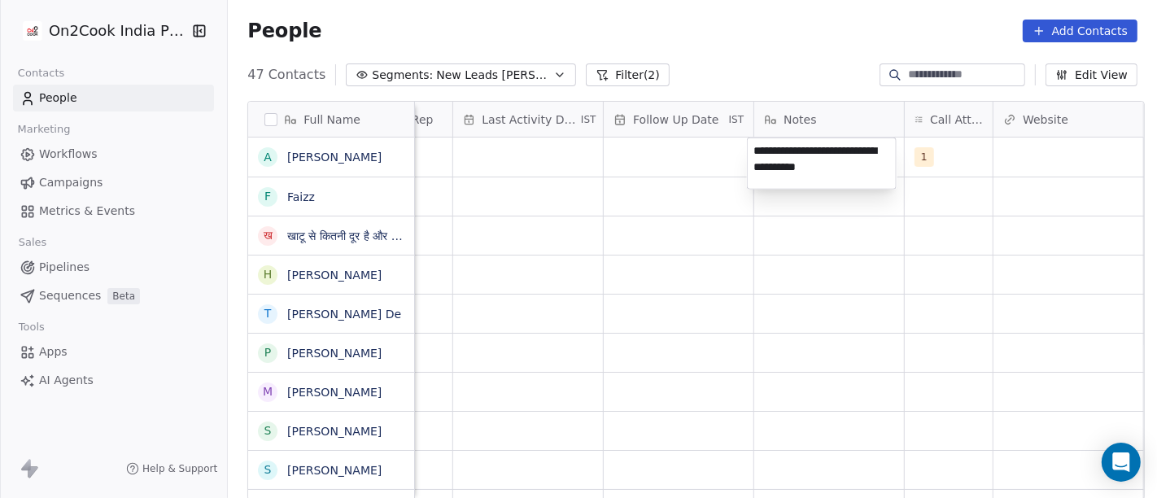
type textarea "**********"
click at [714, 292] on html "On2Cook India Pvt. Ltd. Contacts People Marketing Workflows Campaigns Metrics &…" at bounding box center [578, 249] width 1157 height 498
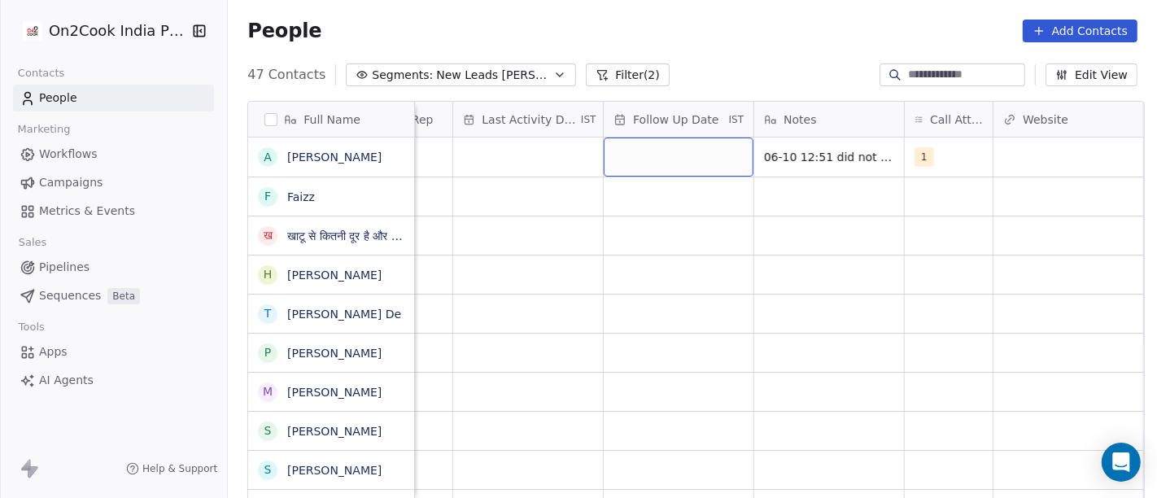
click at [697, 157] on div "grid" at bounding box center [679, 157] width 150 height 39
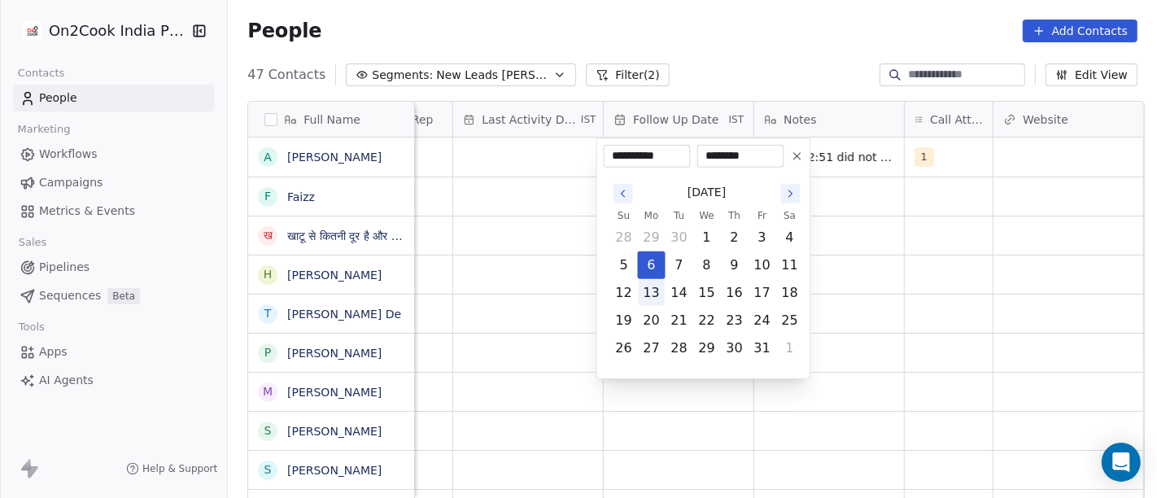
click at [656, 295] on button "13" at bounding box center [652, 293] width 26 height 26
type input "**********"
click at [899, 252] on html "On2Cook India Pvt. Ltd. Contacts People Marketing Workflows Campaigns Metrics &…" at bounding box center [578, 249] width 1157 height 498
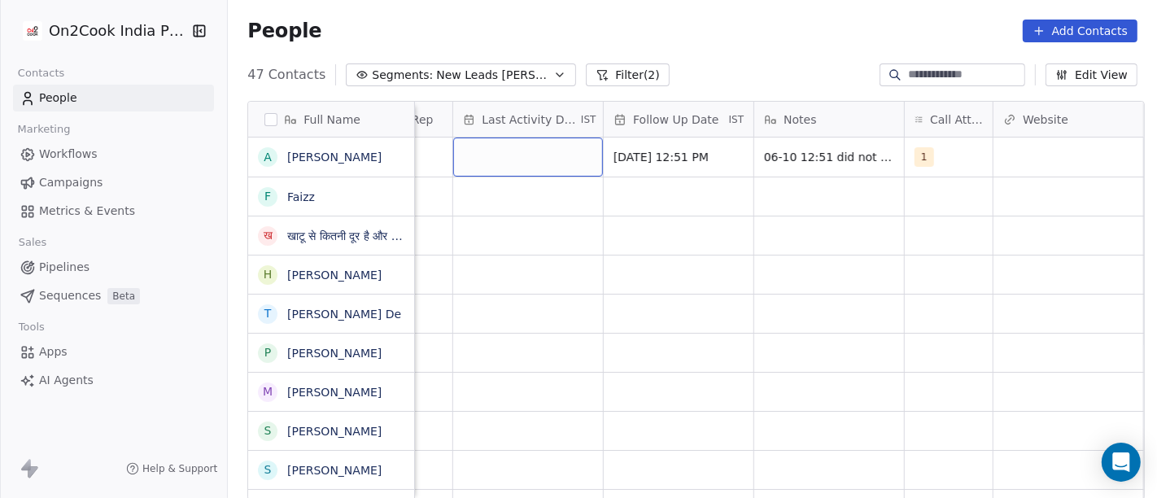
click at [527, 163] on div "grid" at bounding box center [528, 157] width 150 height 39
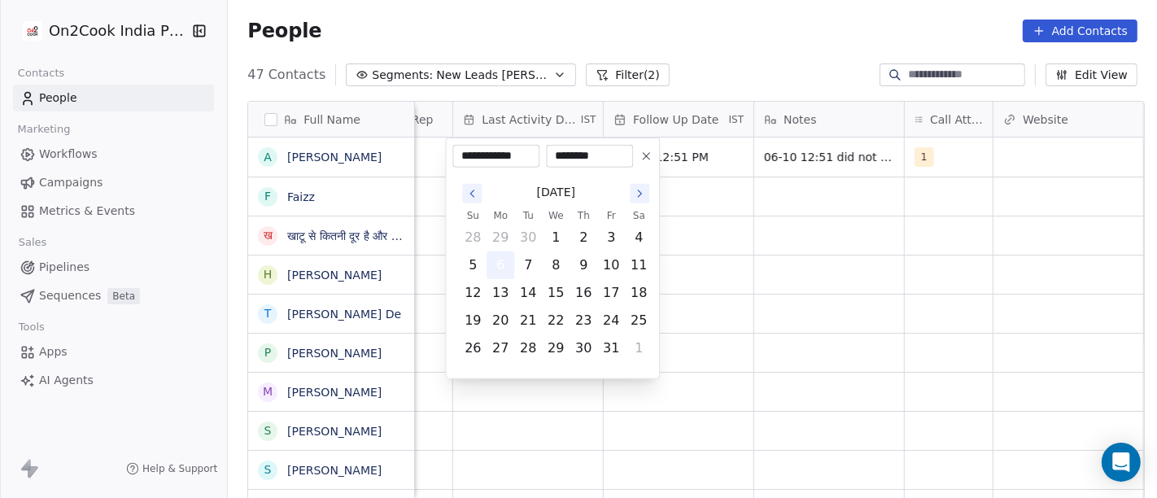
click at [500, 273] on button "6" at bounding box center [500, 265] width 26 height 26
click at [776, 239] on html "On2Cook India Pvt. Ltd. Contacts People Marketing Workflows Campaigns Metrics &…" at bounding box center [578, 249] width 1157 height 498
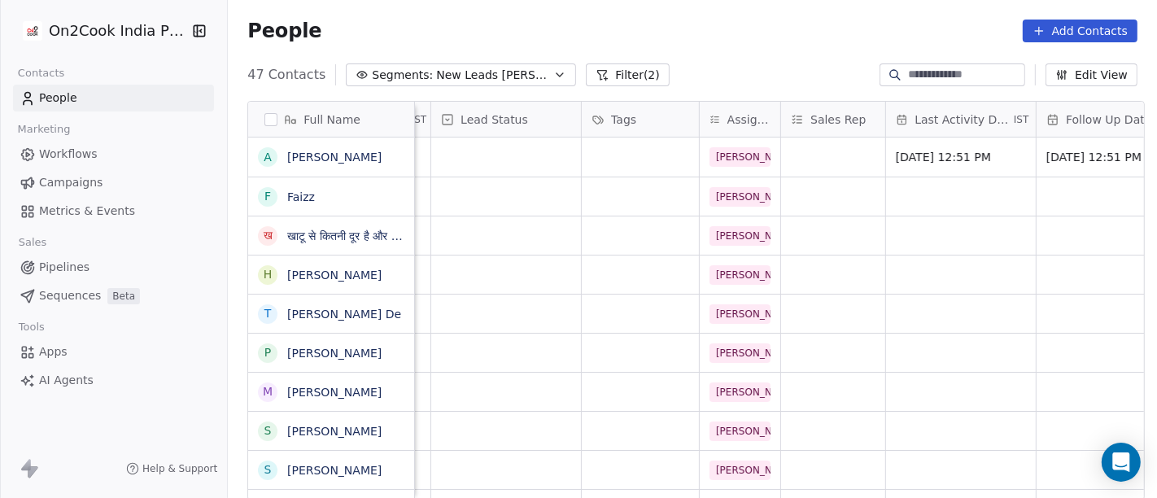
scroll to position [0, 560]
click at [497, 161] on div "grid" at bounding box center [506, 157] width 150 height 39
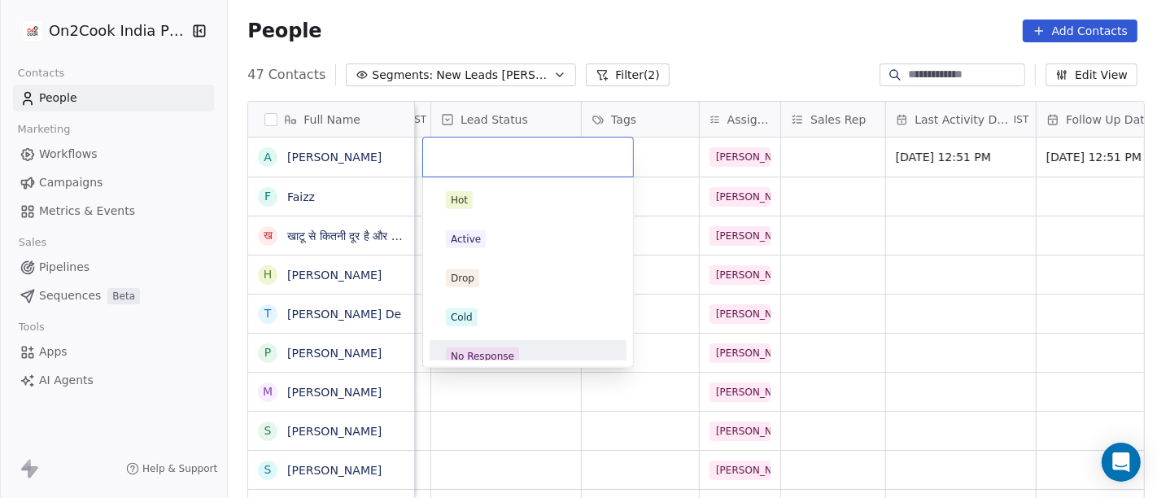
click at [513, 348] on span "No Response" at bounding box center [482, 356] width 73 height 18
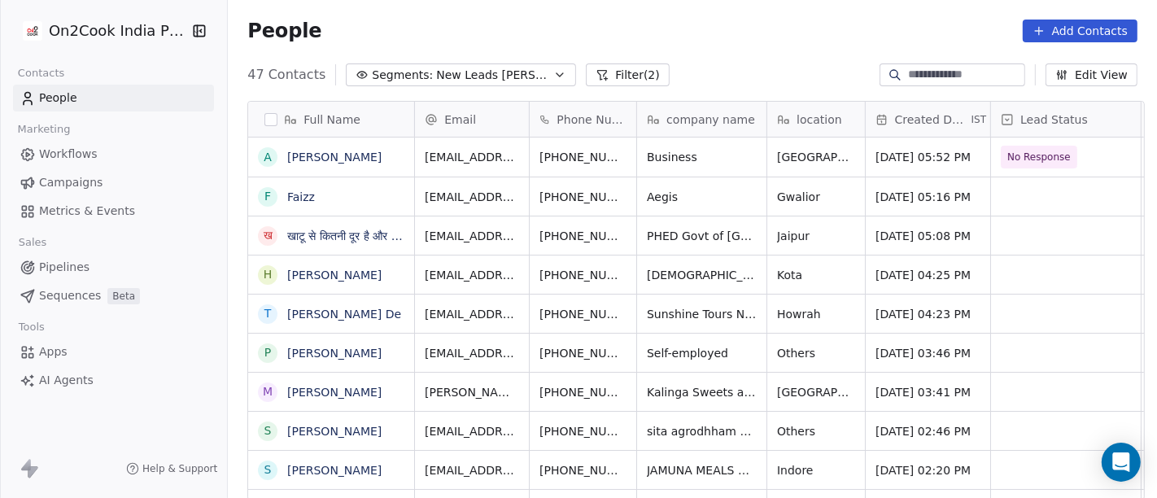
scroll to position [2, 0]
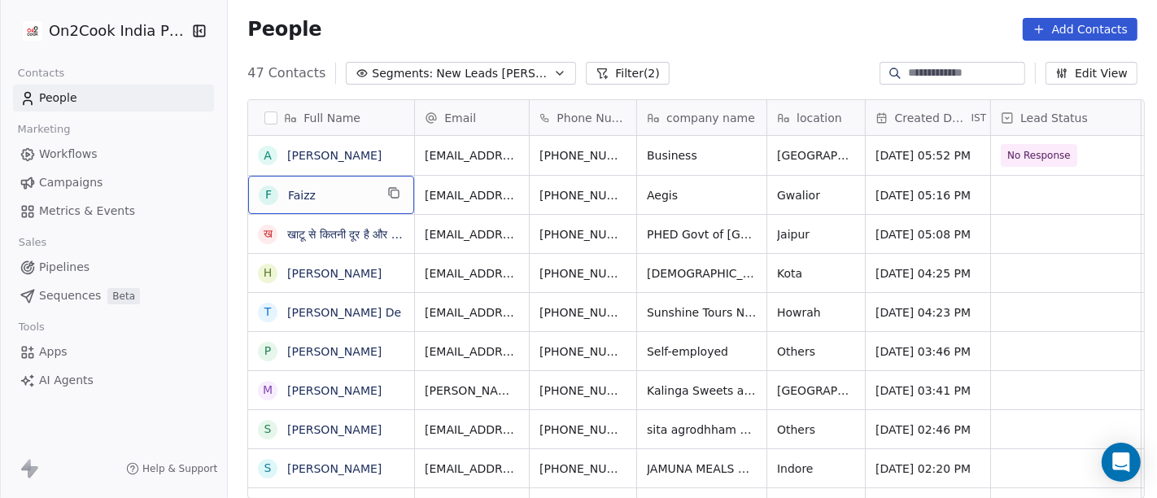
click at [329, 194] on span "Faizz" at bounding box center [331, 195] width 86 height 16
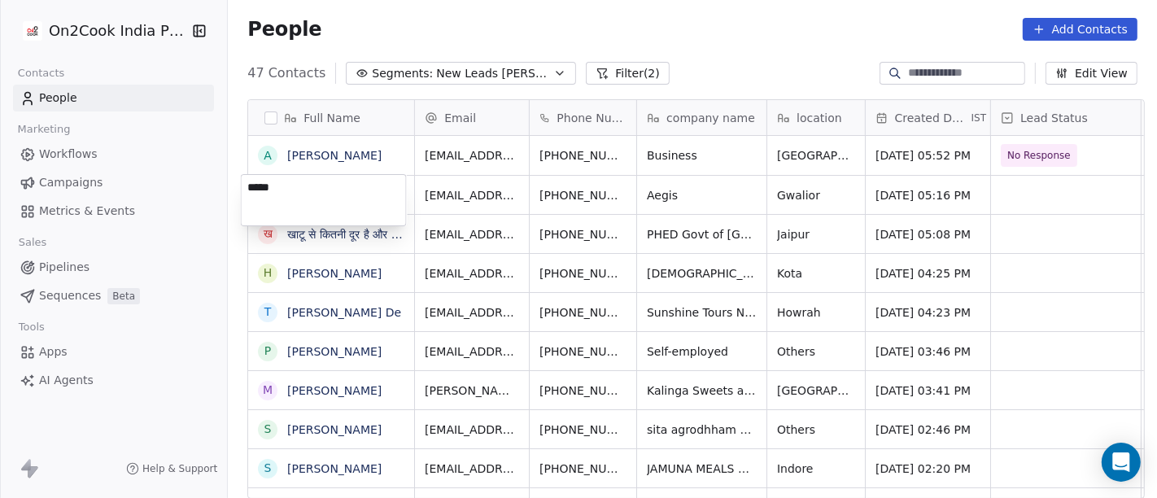
click at [329, 194] on textarea "*****" at bounding box center [324, 200] width 164 height 50
type textarea "**********"
click at [701, 184] on html "On2Cook India Pvt. Ltd. Contacts People Marketing Workflows Campaigns Metrics &…" at bounding box center [578, 249] width 1157 height 498
click at [462, 199] on html "On2Cook India Pvt. Ltd. Contacts People Marketing Workflows Campaigns Metrics &…" at bounding box center [578, 249] width 1157 height 498
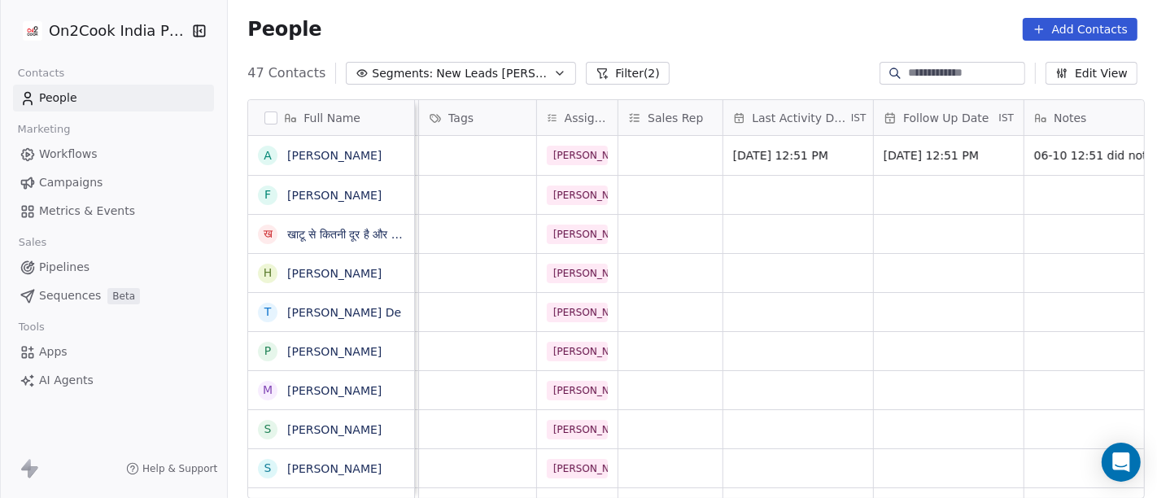
scroll to position [0, 0]
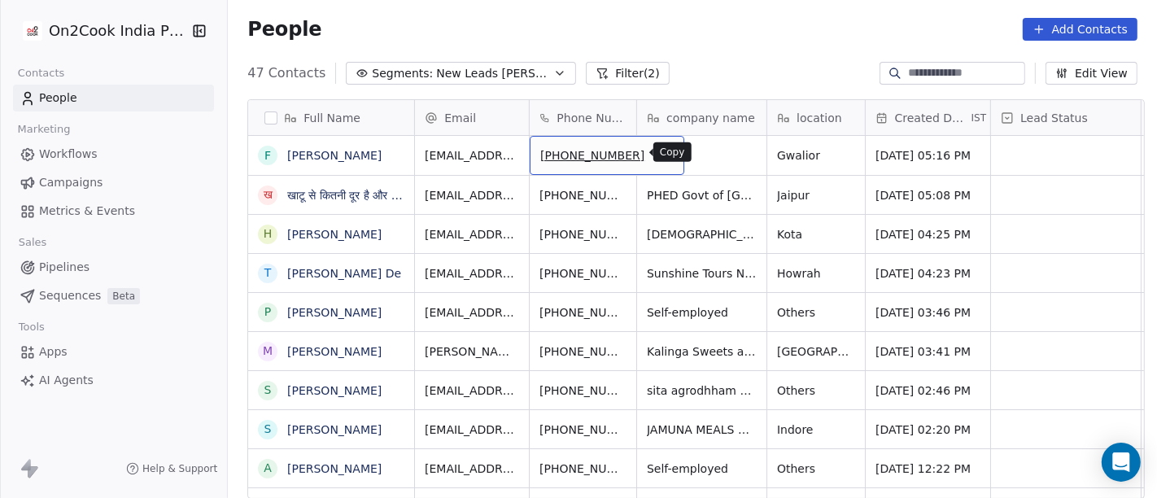
click at [658, 154] on icon "grid" at bounding box center [664, 152] width 13 height 13
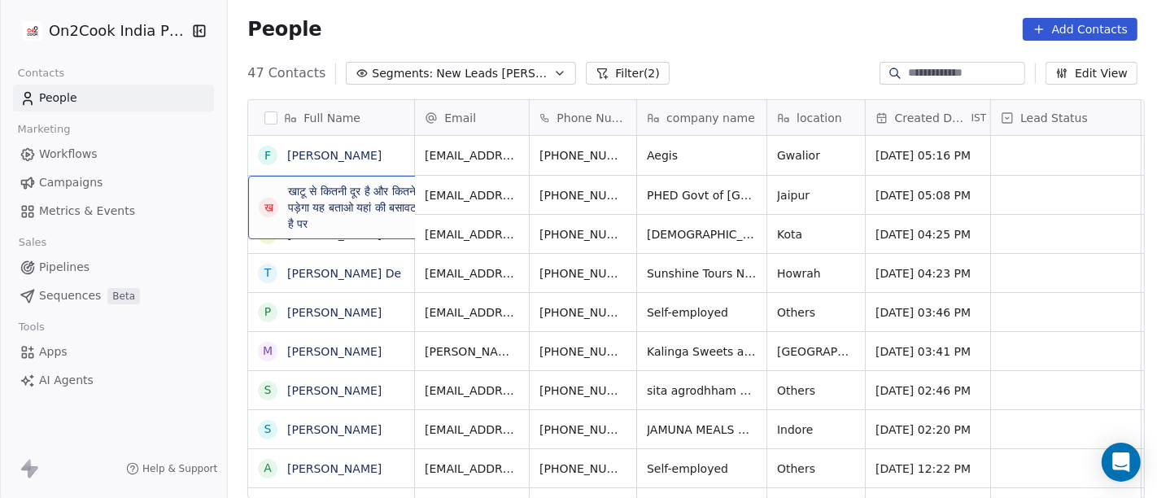
click at [370, 224] on span "खाटू से कितनी दूर है और कितने का पड़ेगा यह बताओ यहां की बसावट कितनी है पर" at bounding box center [370, 207] width 164 height 49
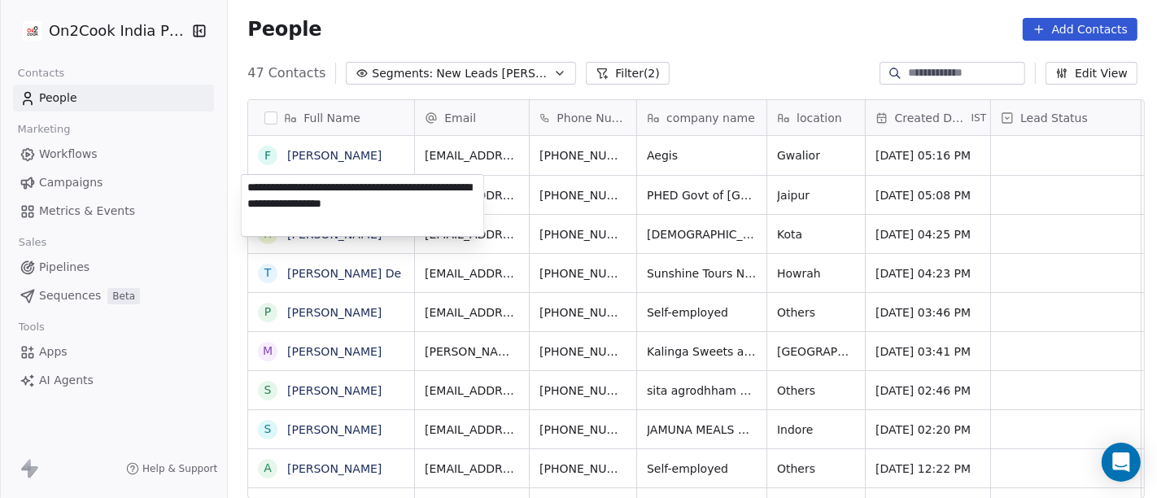
click at [700, 145] on html "On2Cook India Pvt. Ltd. Contacts People Marketing Workflows Campaigns Metrics &…" at bounding box center [578, 249] width 1157 height 498
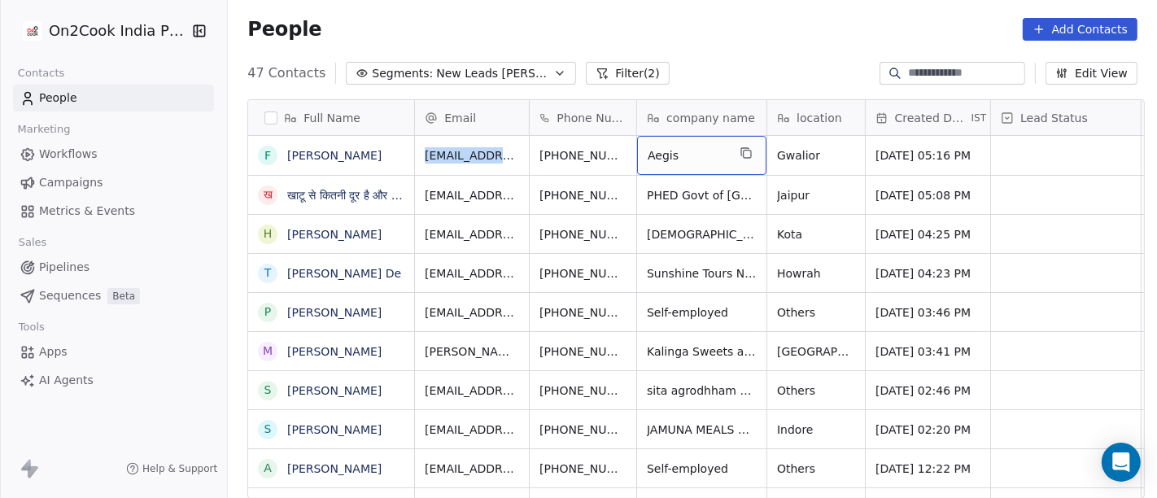
click at [700, 145] on div "Aegis" at bounding box center [701, 155] width 129 height 39
click at [695, 155] on span "Aegis" at bounding box center [687, 155] width 79 height 16
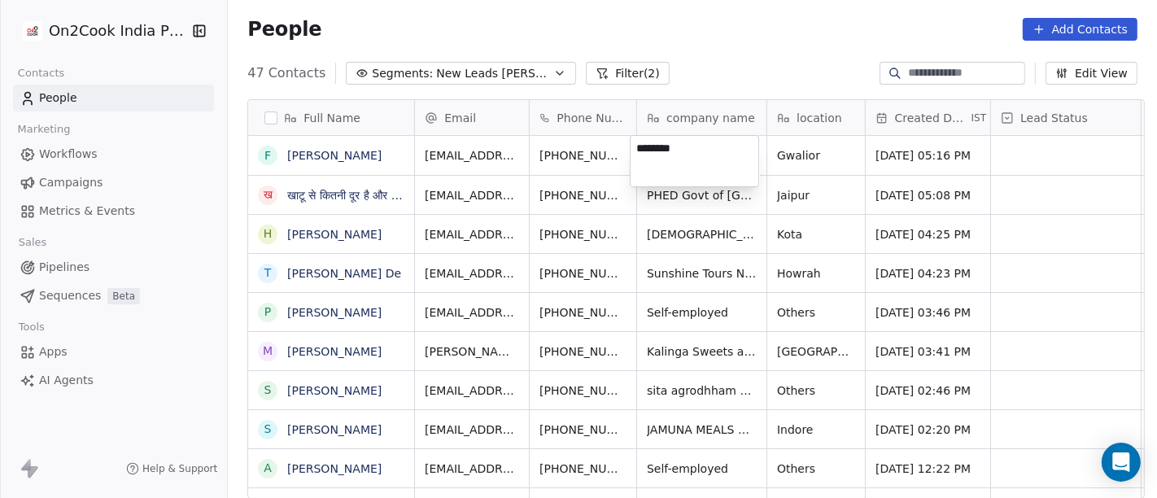
type textarea "*******"
click at [693, 155] on textarea "*******" at bounding box center [695, 161] width 128 height 50
click at [795, 151] on html "On2Cook India Pvt. Ltd. Contacts People Marketing Workflows Campaigns Metrics &…" at bounding box center [578, 249] width 1157 height 498
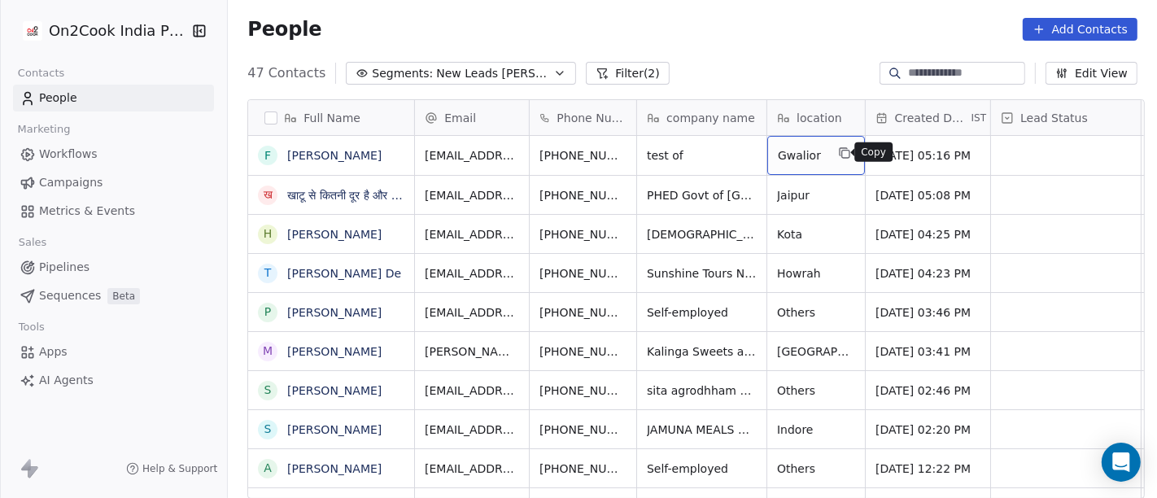
click at [840, 150] on icon "grid" at bounding box center [844, 152] width 13 height 13
click at [720, 149] on div "test of" at bounding box center [701, 155] width 129 height 39
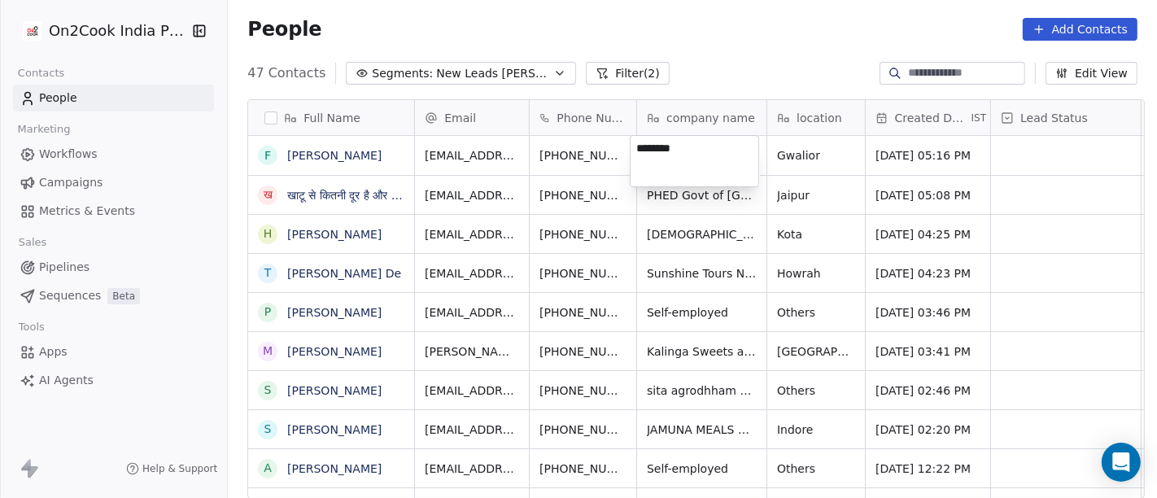
type textarea "**********"
click at [732, 61] on html "On2Cook India Pvt. Ltd. Contacts People Marketing Workflows Campaigns Metrics &…" at bounding box center [578, 249] width 1157 height 498
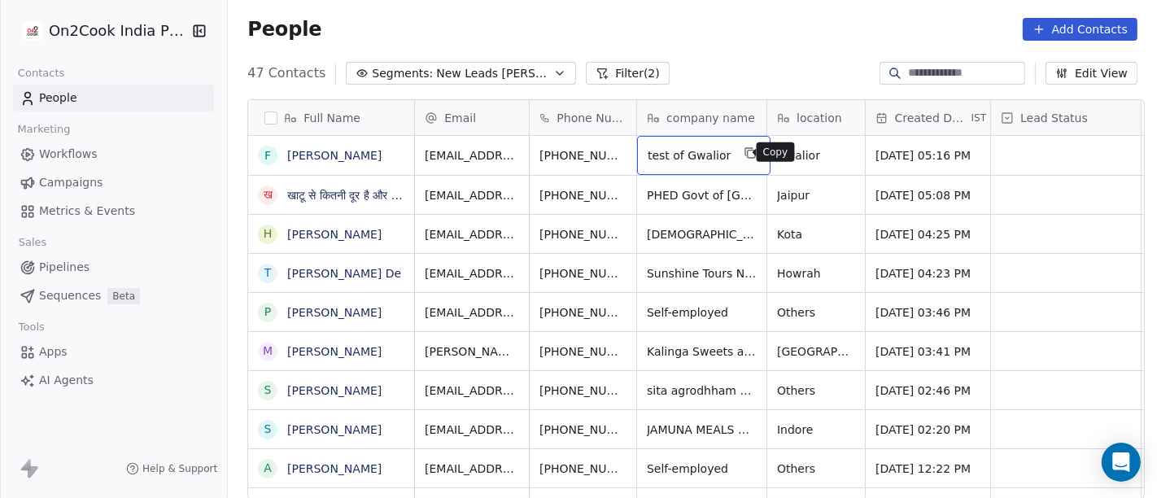
click at [745, 146] on icon "grid" at bounding box center [751, 152] width 13 height 13
click at [746, 37] on div "People Add Contacts" at bounding box center [692, 29] width 890 height 23
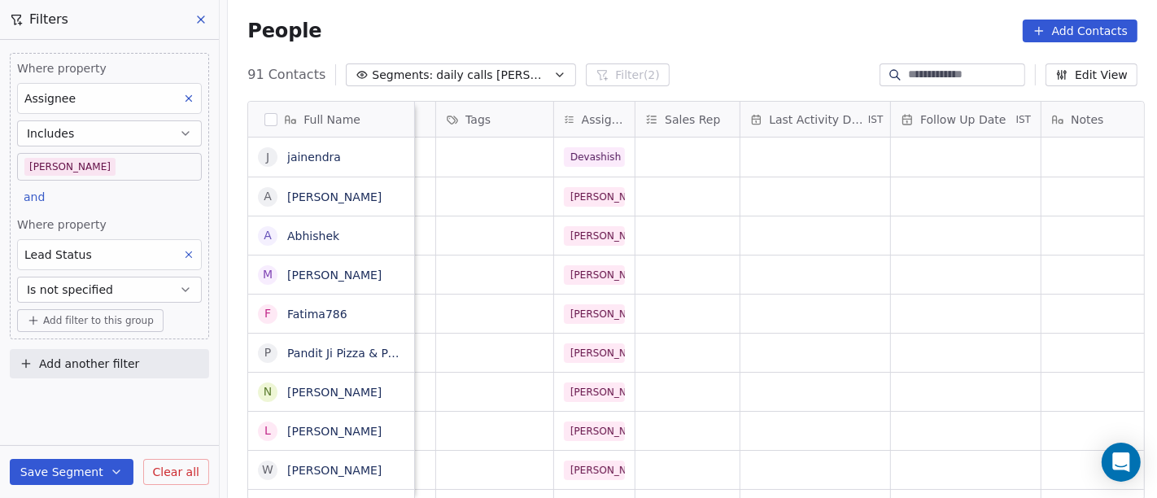
scroll to position [0, 531]
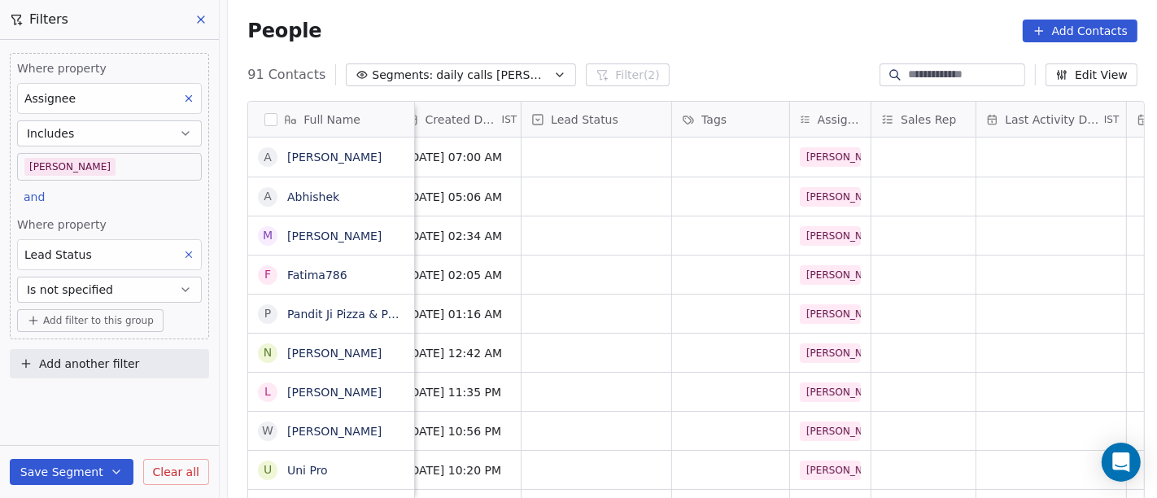
click at [85, 167] on body "On2Cook India Pvt. Ltd. Contacts People Marketing Workflows Campaigns Metrics &…" at bounding box center [578, 249] width 1157 height 498
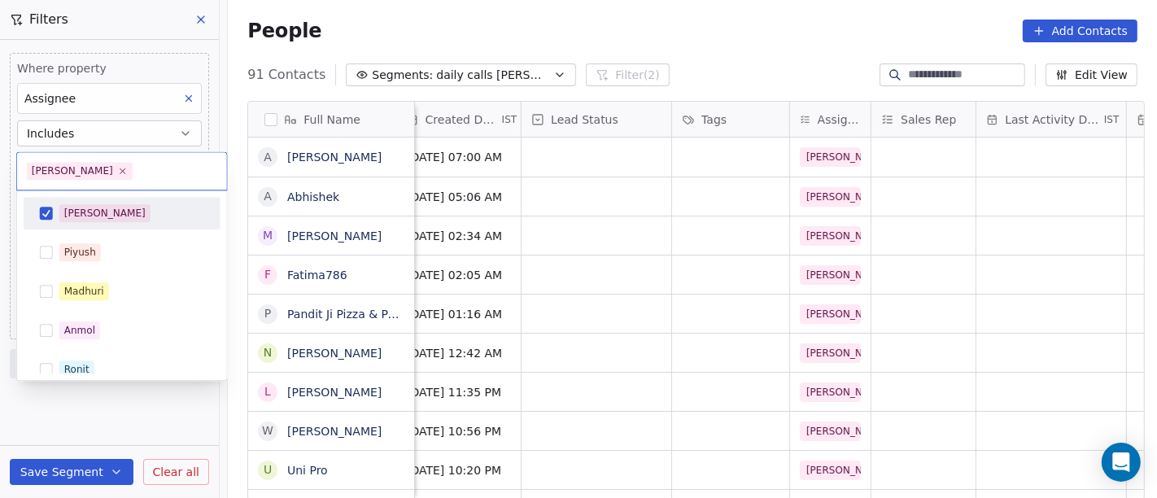
click at [93, 200] on div "[PERSON_NAME]" at bounding box center [122, 213] width 197 height 33
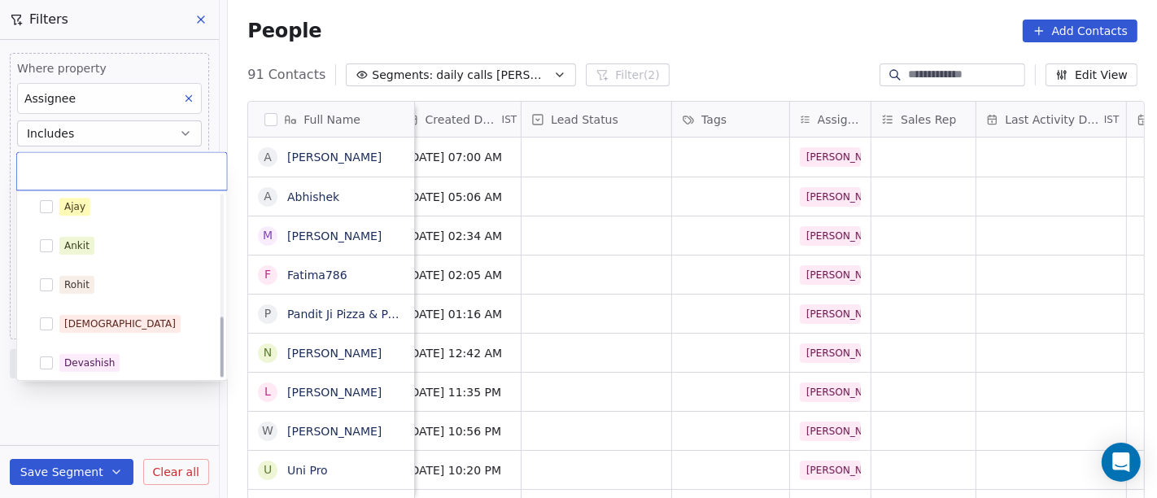
scroll to position [363, 0]
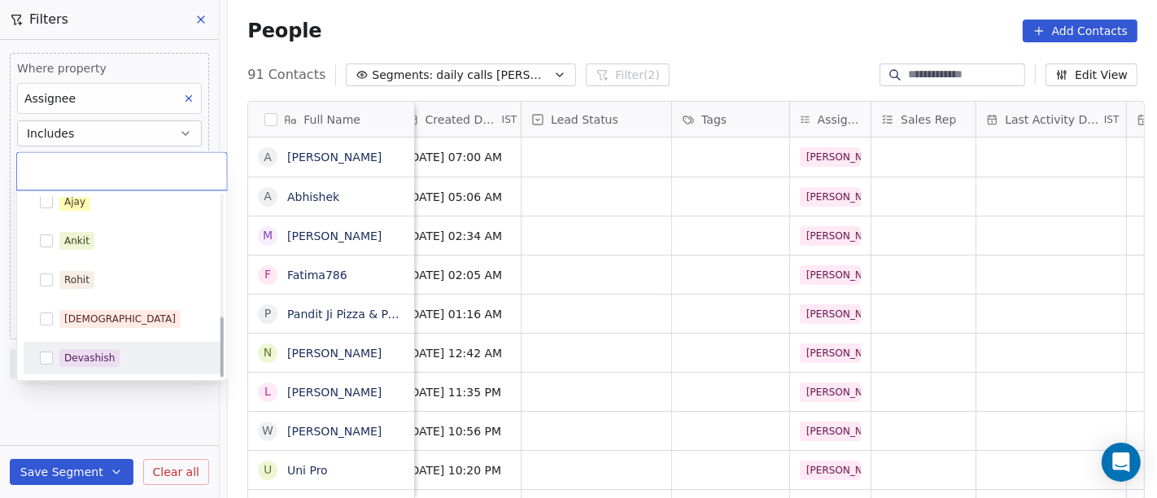
click at [118, 345] on div "Devashish" at bounding box center [122, 358] width 184 height 26
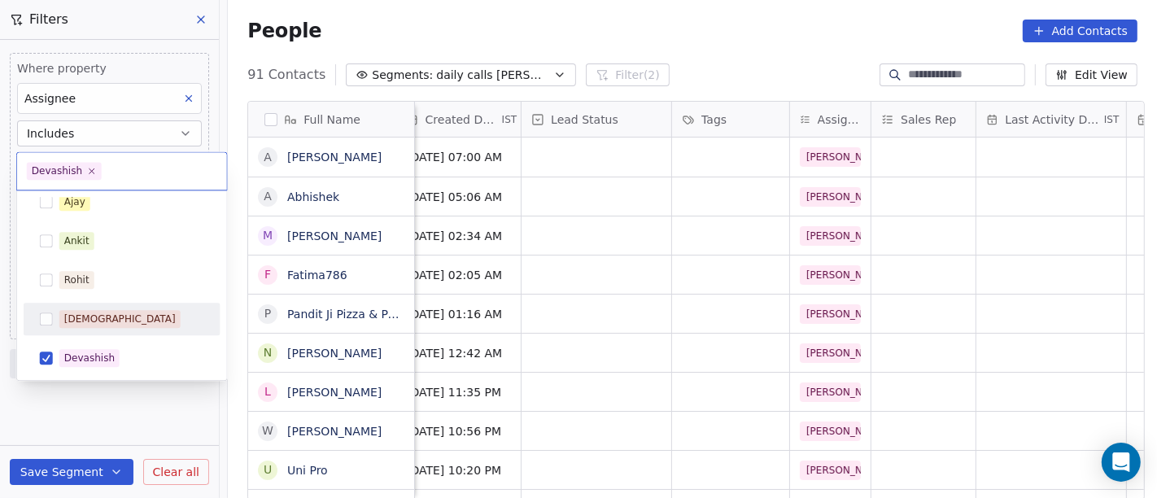
click at [714, 7] on html "On2Cook India Pvt. Ltd. Contacts People Marketing Workflows Campaigns Metrics &…" at bounding box center [578, 249] width 1157 height 498
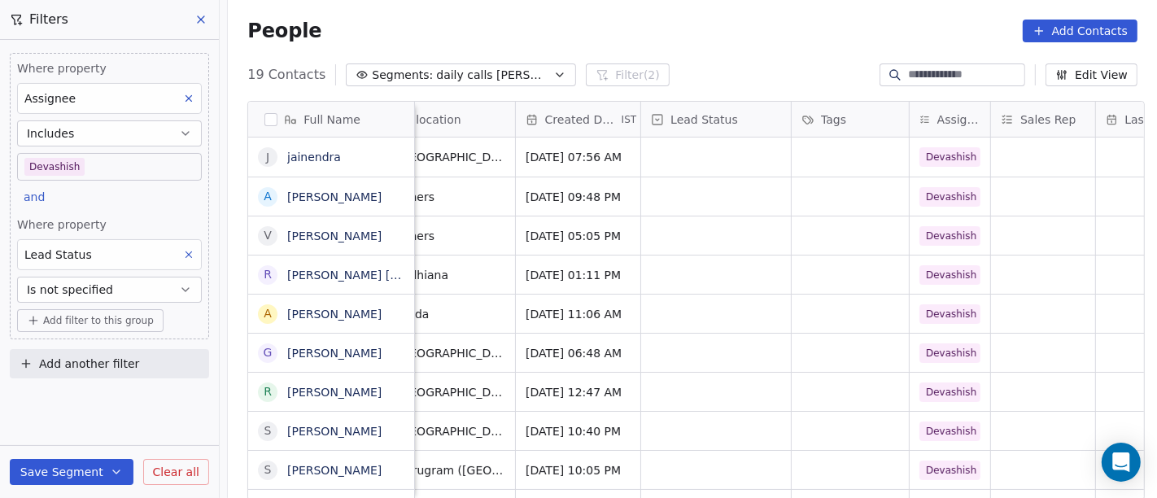
scroll to position [14, 412]
click at [68, 161] on body "On2Cook India Pvt. Ltd. Contacts People Marketing Workflows Campaigns Metrics &…" at bounding box center [578, 249] width 1157 height 498
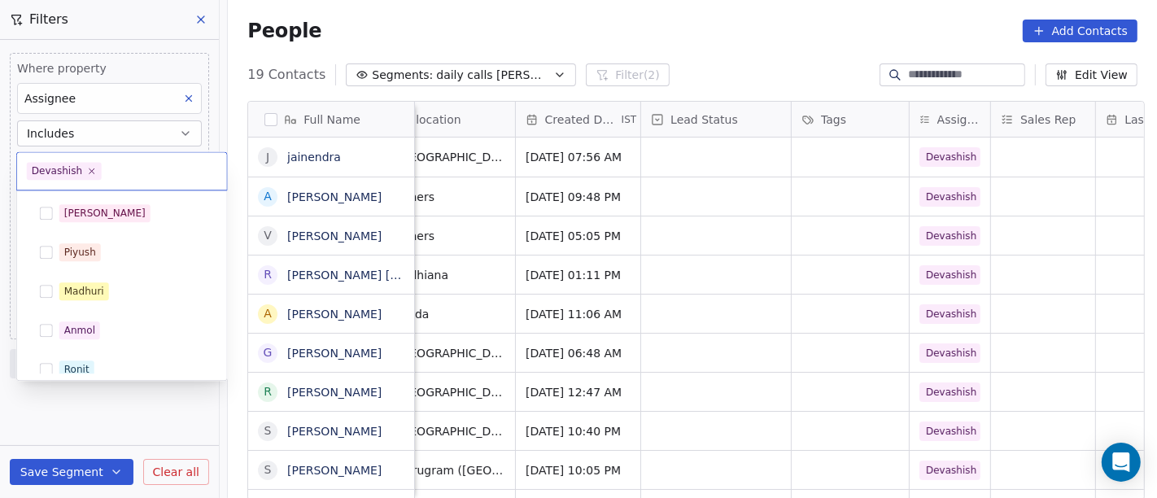
scroll to position [363, 0]
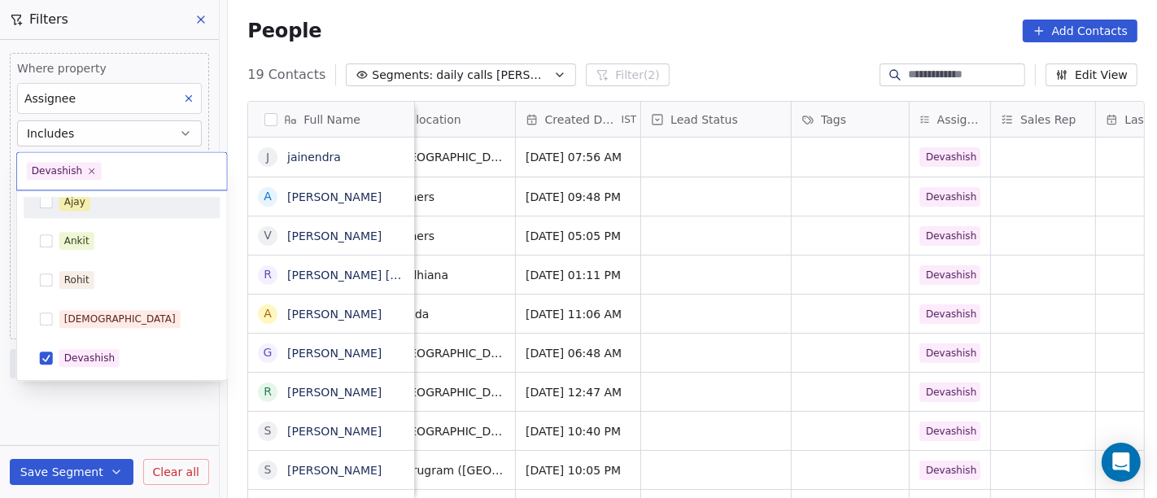
click at [110, 210] on div "Ajay" at bounding box center [122, 202] width 184 height 26
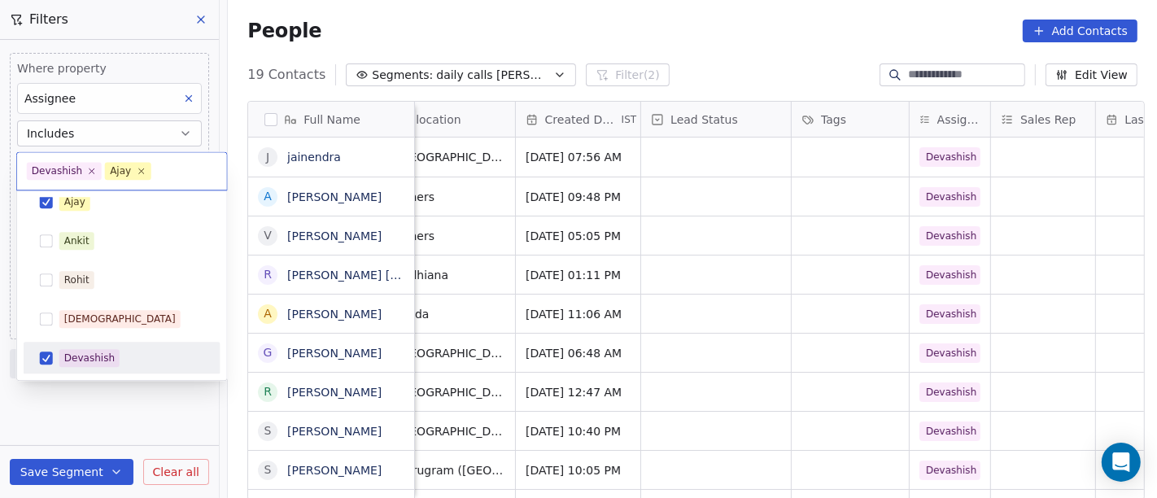
click at [100, 369] on div "Devashish" at bounding box center [122, 358] width 184 height 26
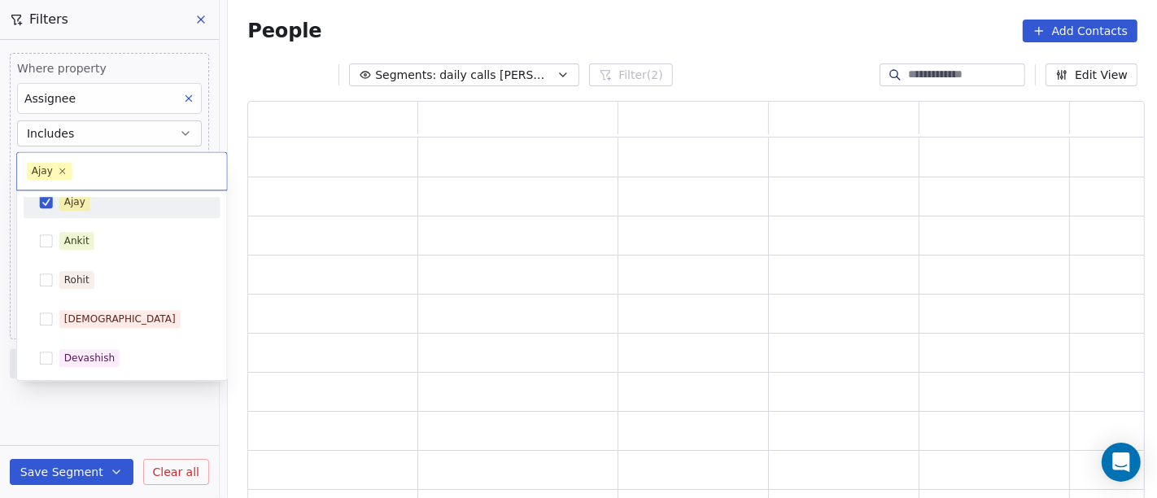
click at [413, 14] on html "On2Cook India Pvt. Ltd. Contacts People Marketing Workflows Campaigns Metrics &…" at bounding box center [578, 249] width 1157 height 498
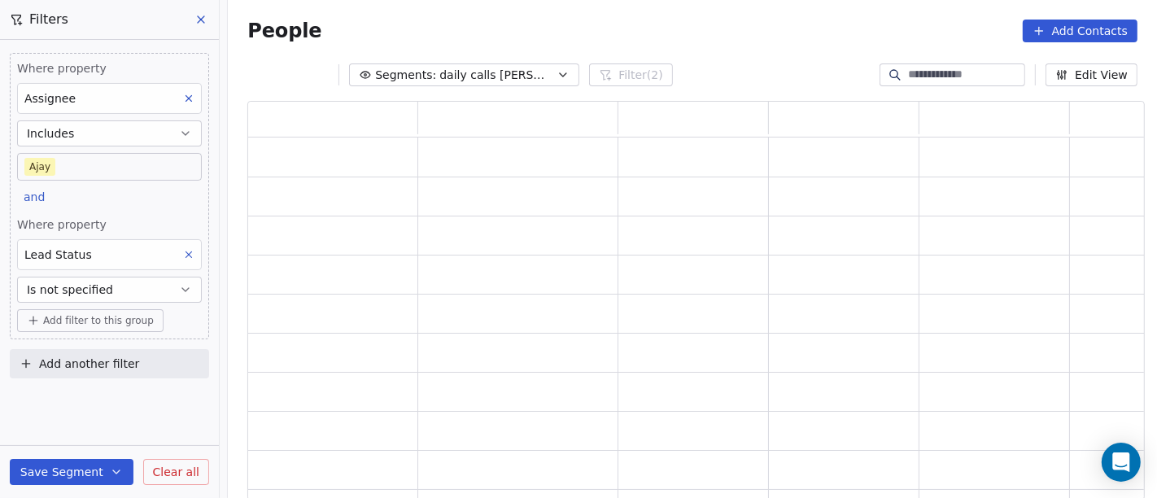
click at [46, 164] on body "On2Cook India Pvt. Ltd. Contacts People Marketing Workflows Campaigns Metrics &…" at bounding box center [578, 249] width 1157 height 498
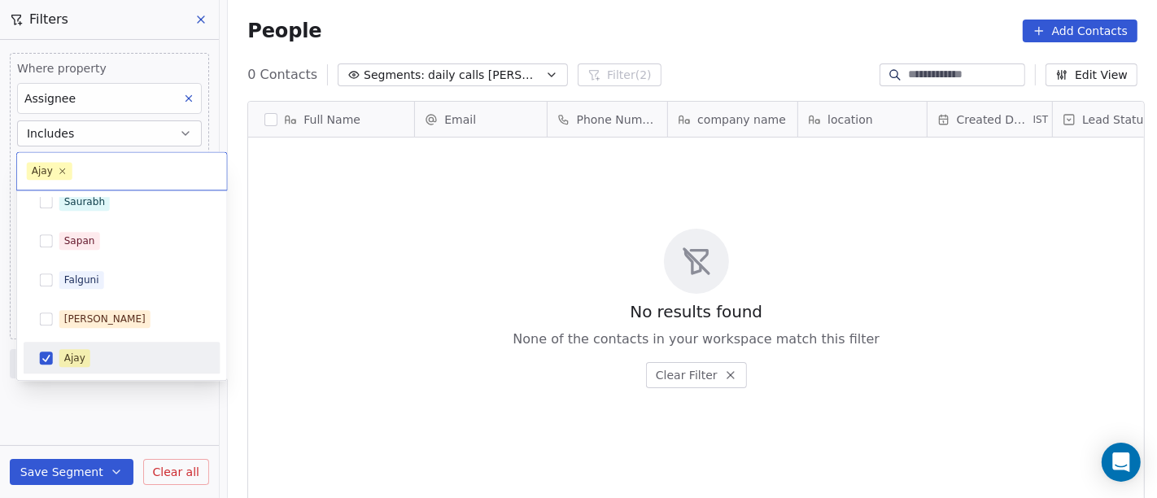
scroll to position [425, 923]
click at [90, 361] on div "Ajay" at bounding box center [131, 358] width 145 height 18
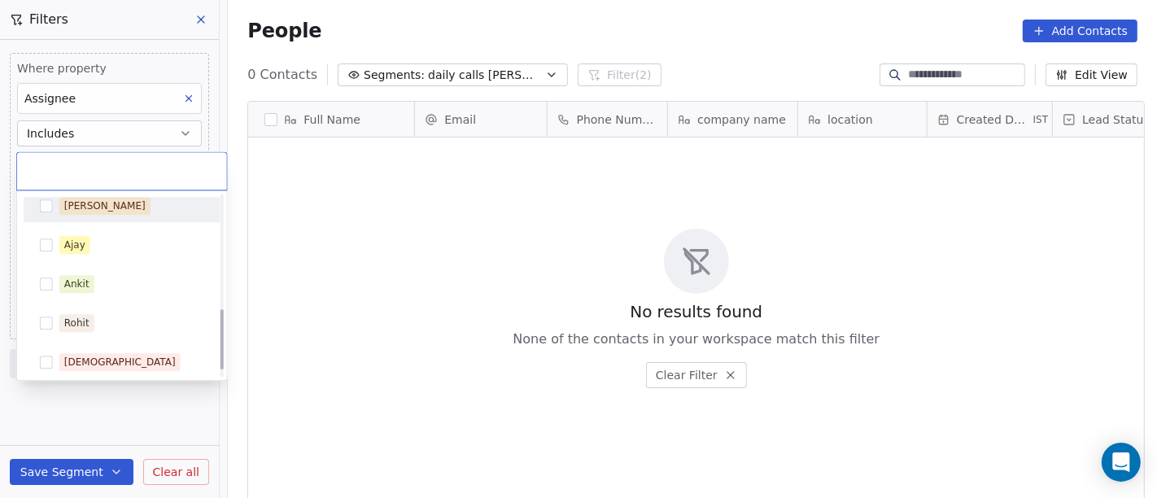
scroll to position [363, 0]
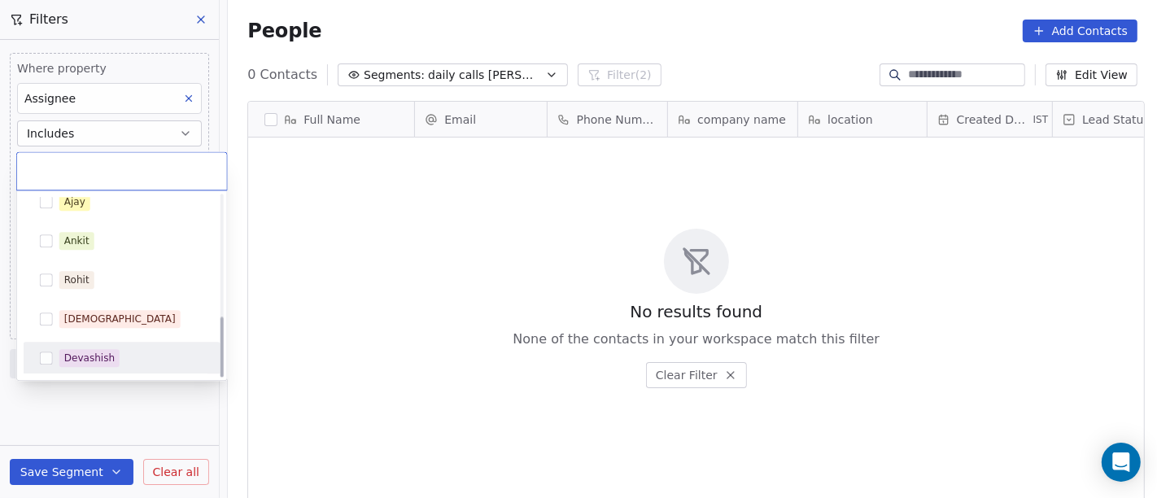
click at [125, 350] on div "Devashish" at bounding box center [131, 358] width 145 height 18
click at [129, 413] on html "On2Cook India Pvt. Ltd. Contacts People Marketing Workflows Campaigns Metrics &…" at bounding box center [578, 249] width 1157 height 498
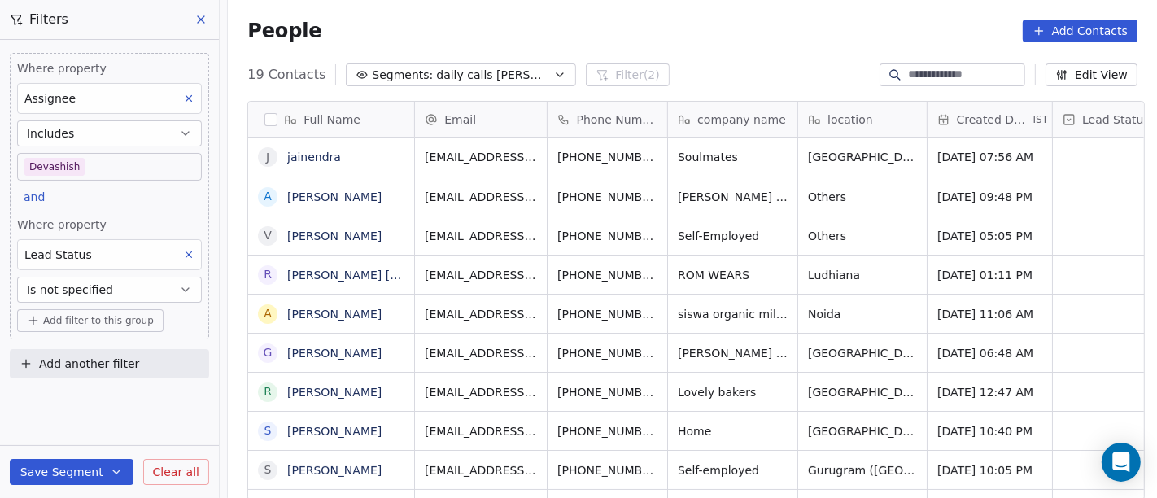
click at [663, 26] on div "People Add Contacts" at bounding box center [692, 31] width 890 height 23
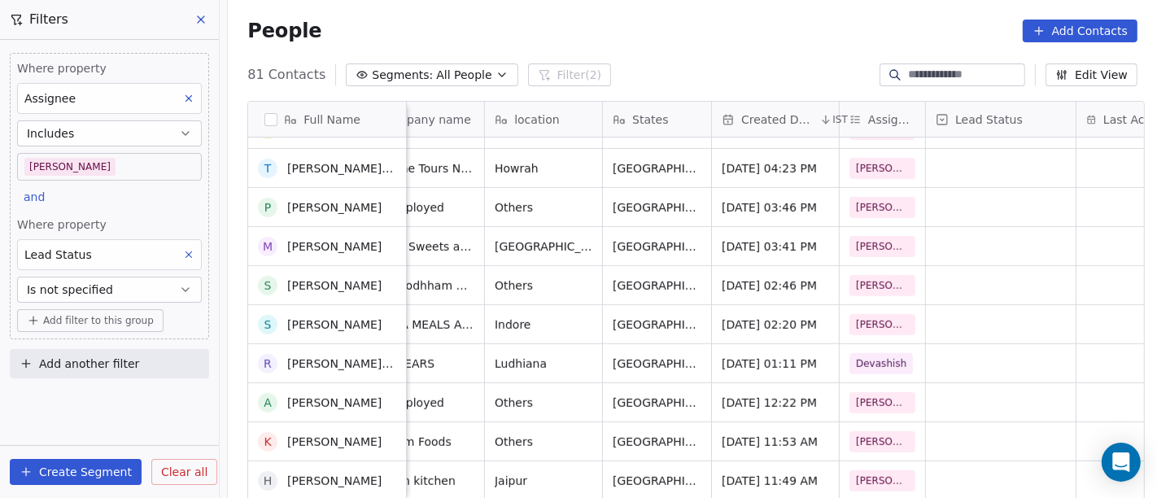
scroll to position [758, 0]
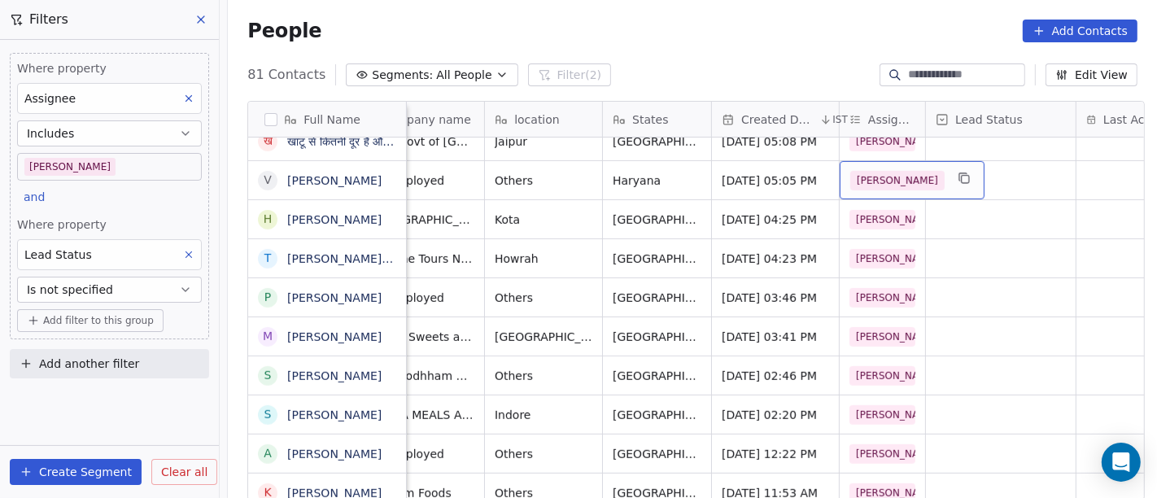
click at [881, 171] on div "[PERSON_NAME]" at bounding box center [912, 180] width 145 height 38
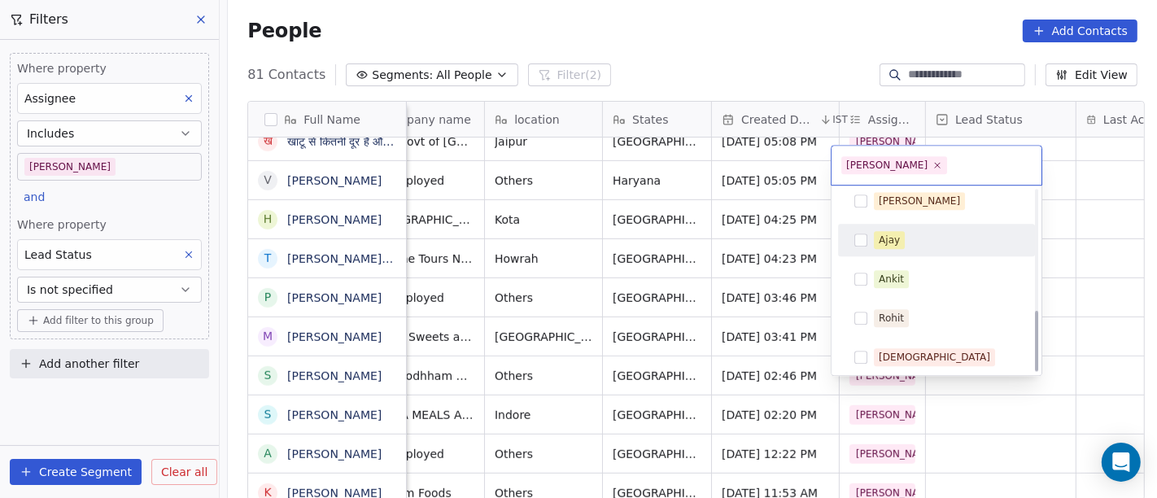
scroll to position [363, 0]
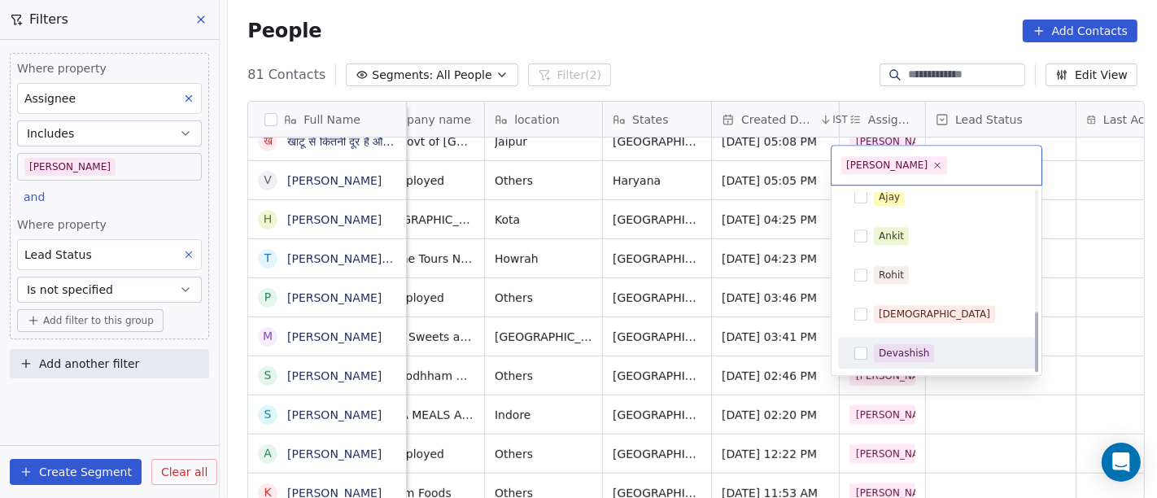
click at [888, 352] on div "Devashish" at bounding box center [904, 353] width 50 height 15
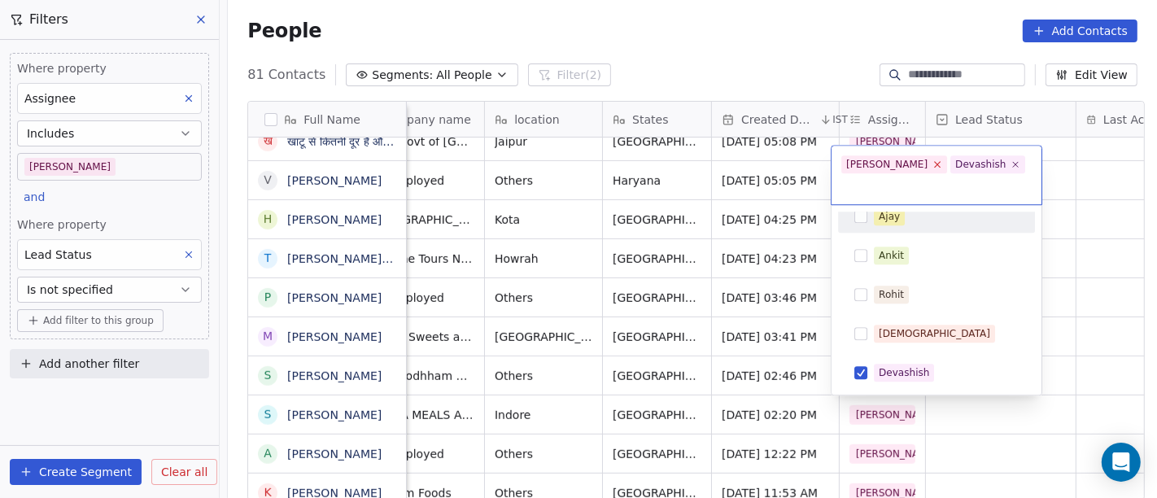
click at [933, 164] on icon at bounding box center [938, 165] width 11 height 11
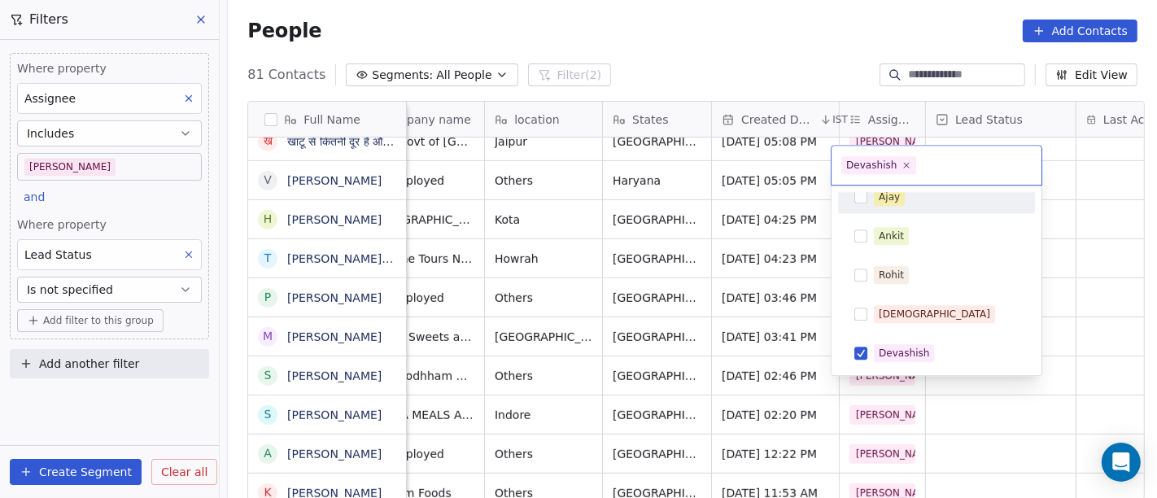
click at [1055, 176] on html "On2Cook India Pvt. Ltd. Contacts People Marketing Workflows Campaigns Metrics &…" at bounding box center [578, 249] width 1157 height 498
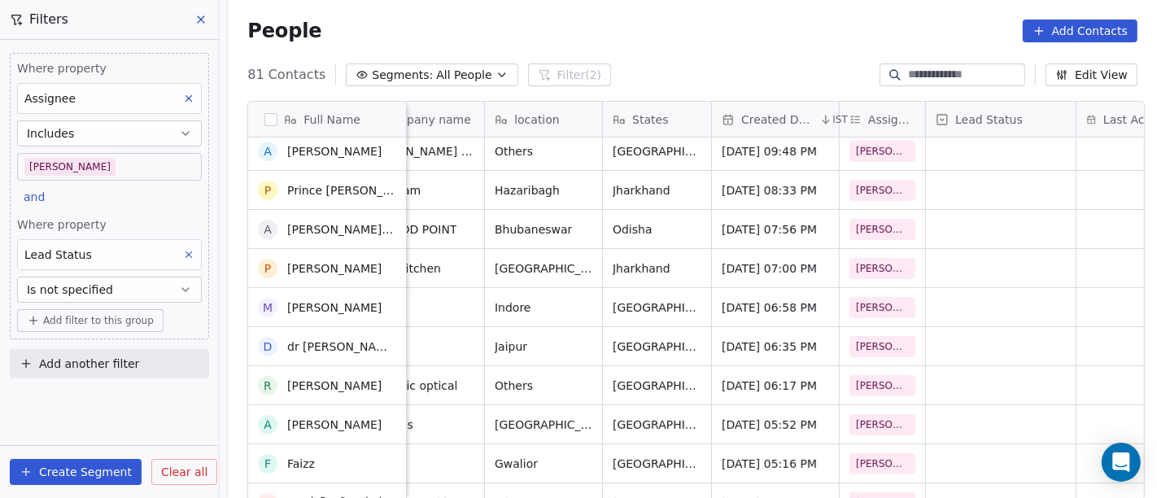
scroll to position [307, 0]
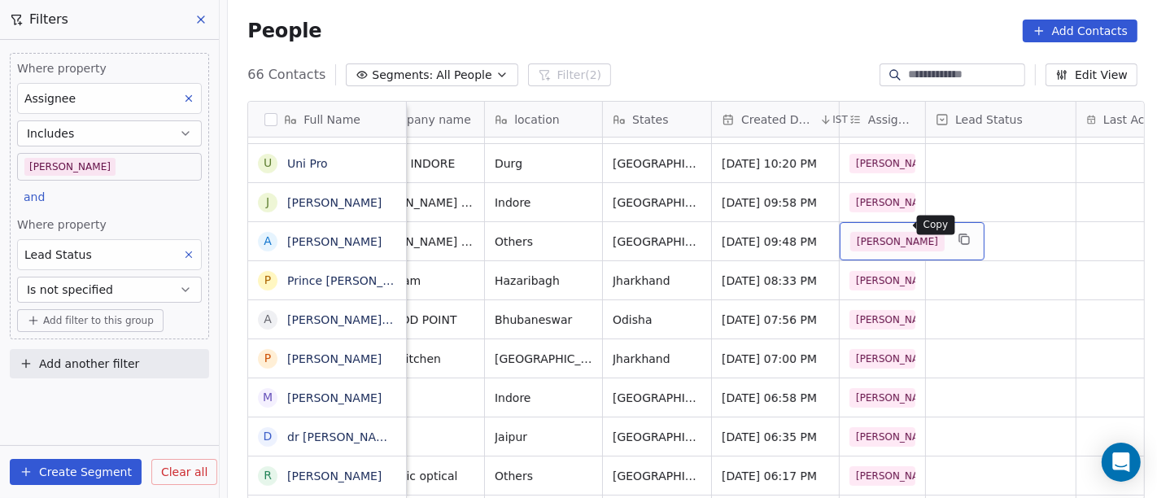
click at [958, 233] on icon "grid" at bounding box center [964, 239] width 13 height 13
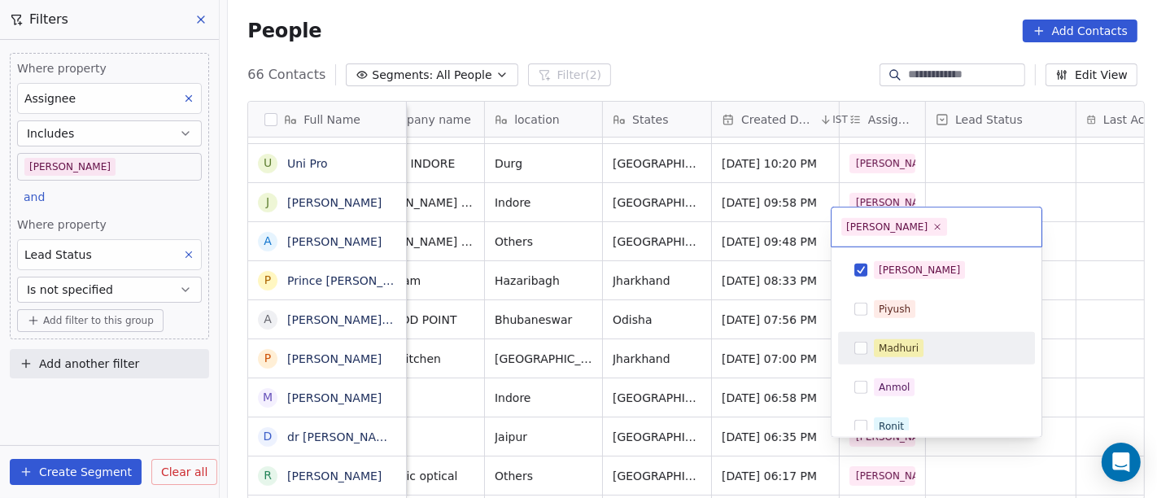
scroll to position [363, 0]
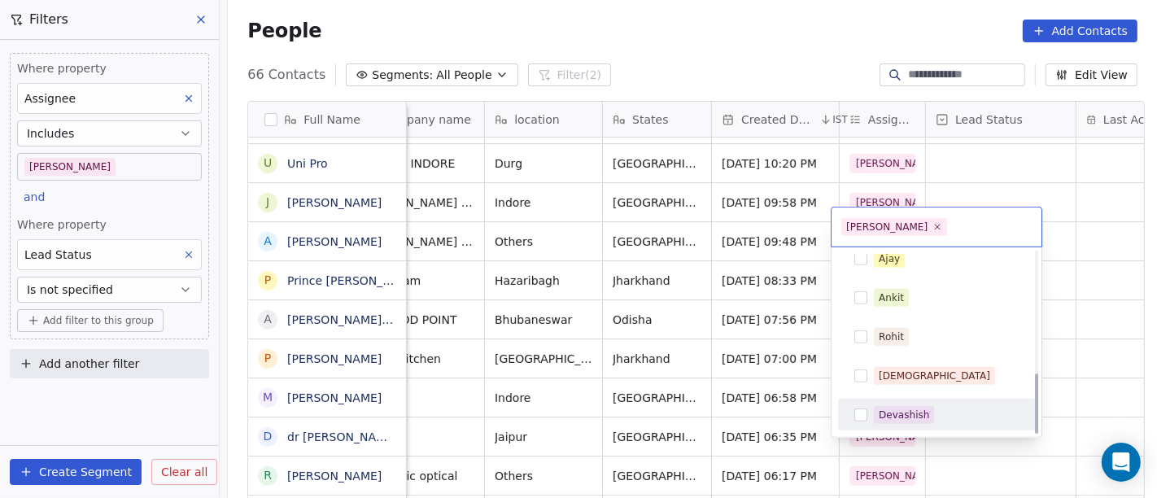
click at [901, 425] on div "Devashish" at bounding box center [937, 415] width 184 height 26
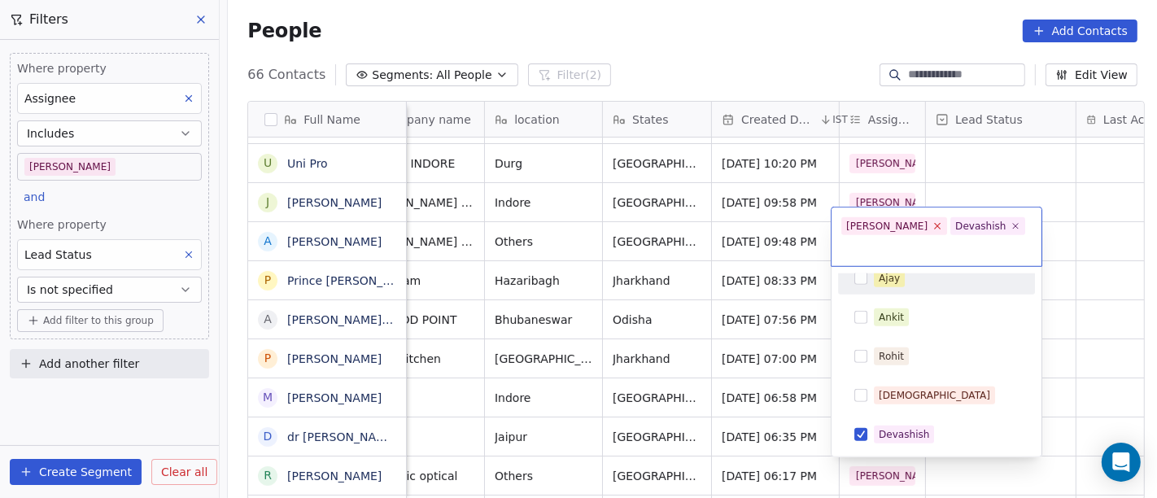
click at [935, 226] on icon at bounding box center [938, 227] width 6 height 6
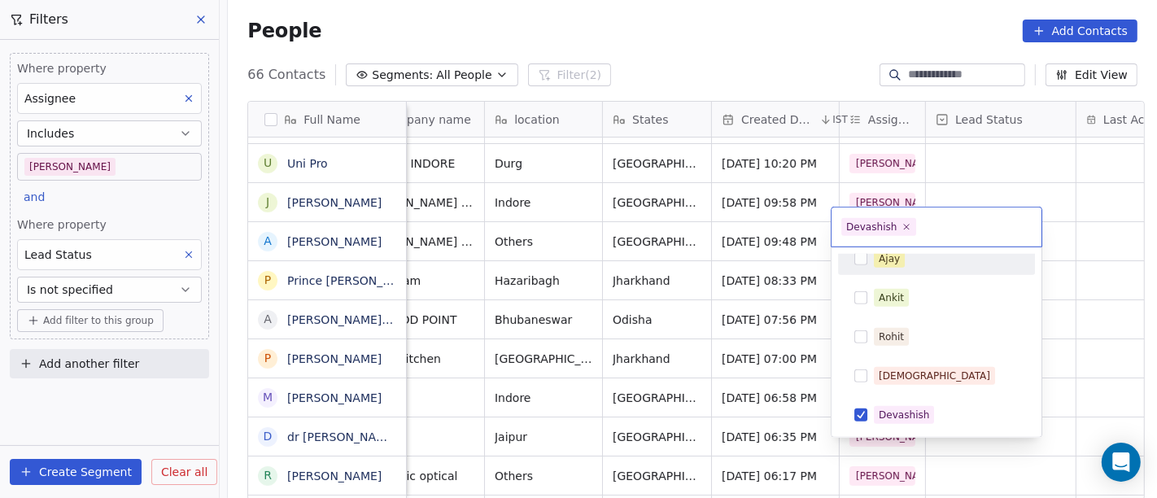
click at [945, 166] on html "On2Cook India Pvt. Ltd. Contacts People Marketing Workflows Campaigns Metrics &…" at bounding box center [578, 249] width 1157 height 498
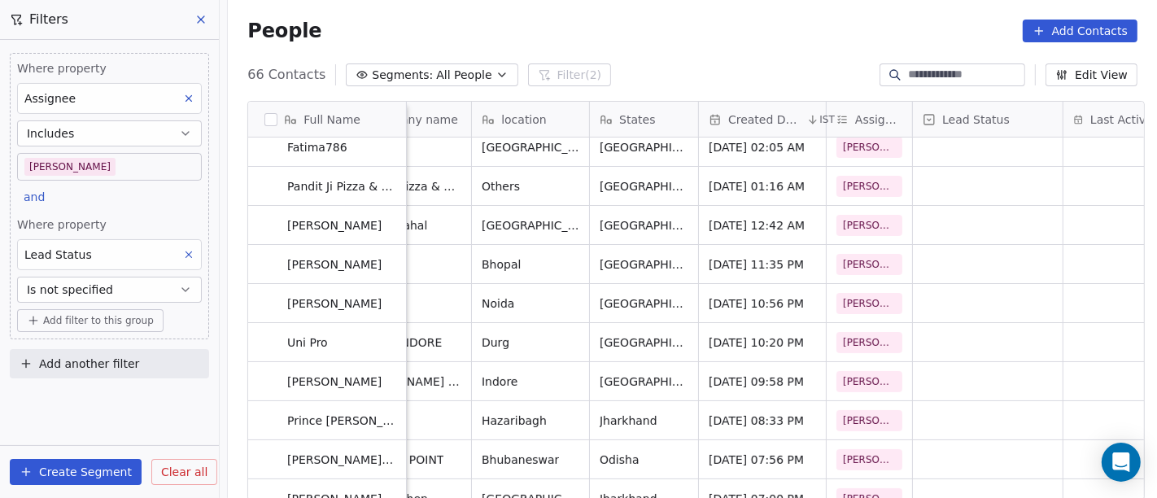
scroll to position [0, 0]
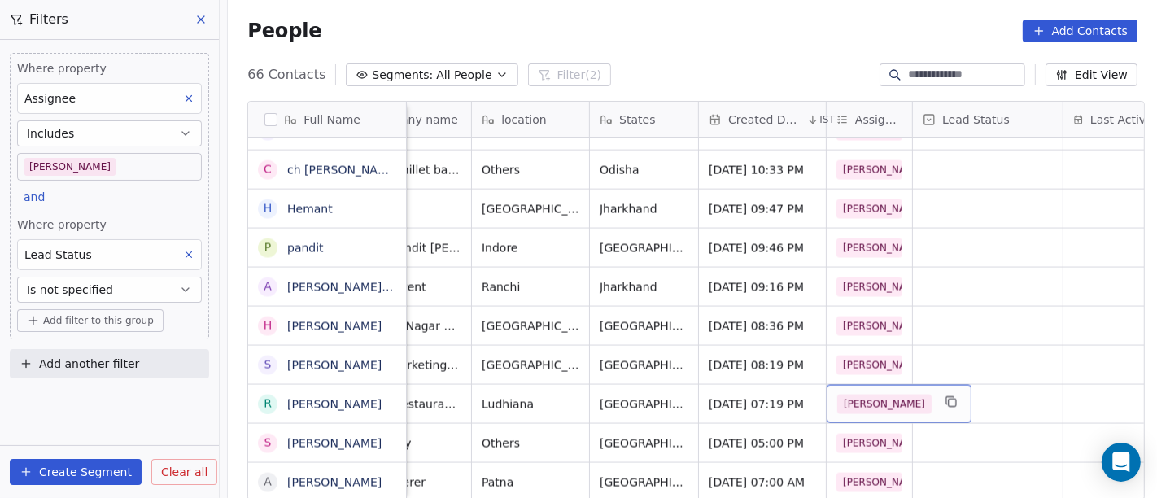
click at [871, 399] on div "[PERSON_NAME]" at bounding box center [899, 404] width 145 height 38
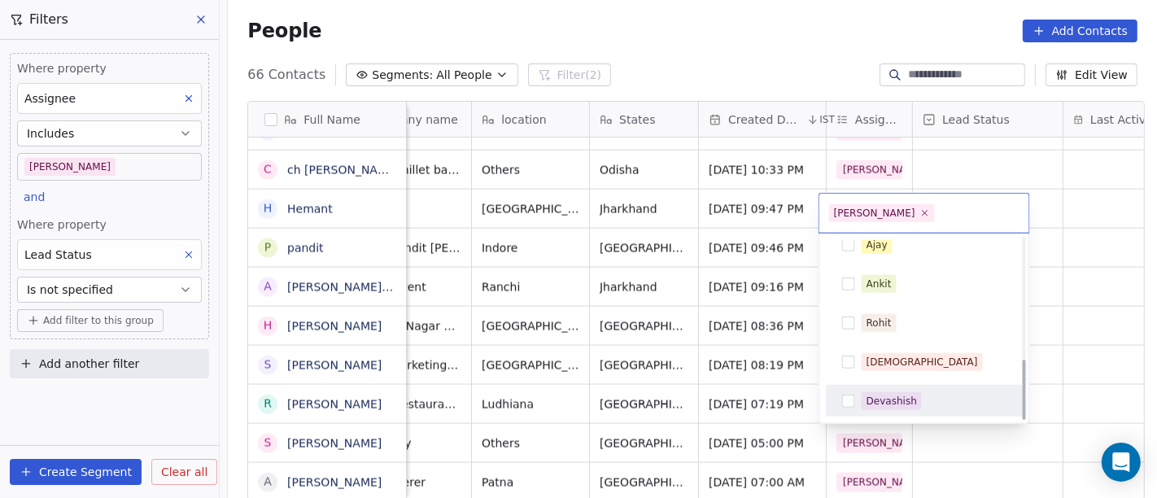
click at [882, 400] on div "Devashish" at bounding box center [892, 401] width 50 height 15
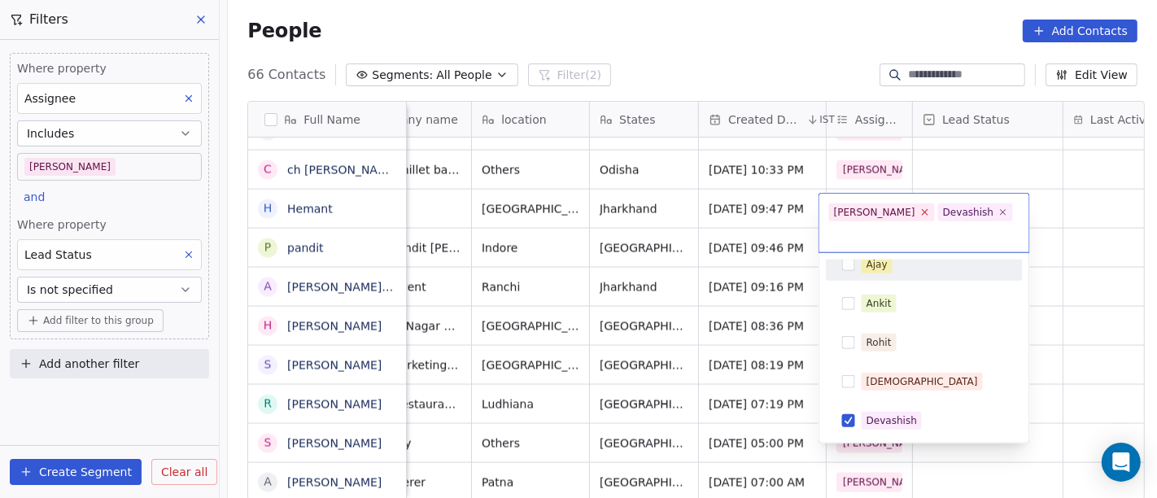
click at [920, 214] on icon at bounding box center [925, 212] width 11 height 11
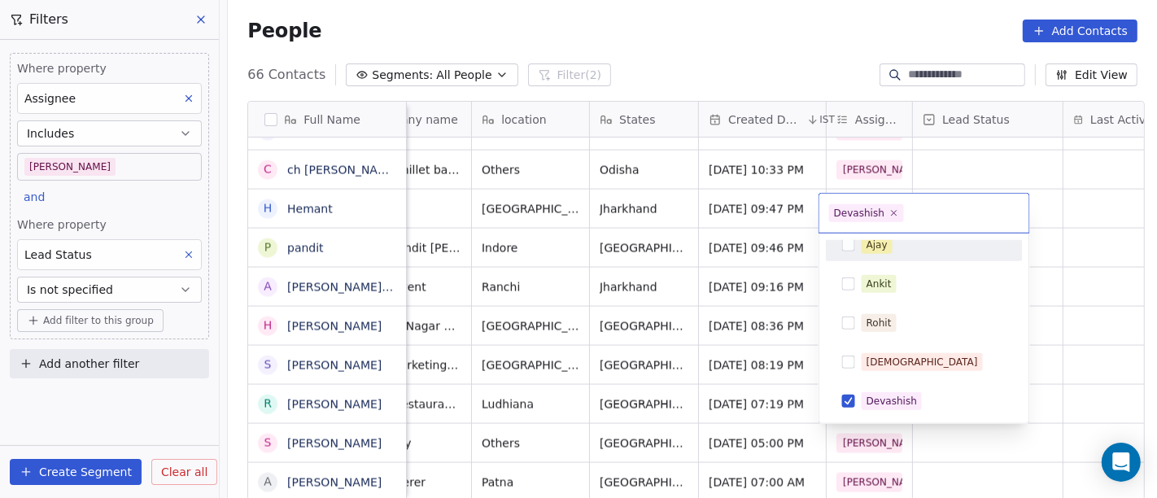
click at [968, 152] on html "On2Cook India Pvt. Ltd. Contacts People Marketing Workflows Campaigns Metrics &…" at bounding box center [578, 249] width 1157 height 498
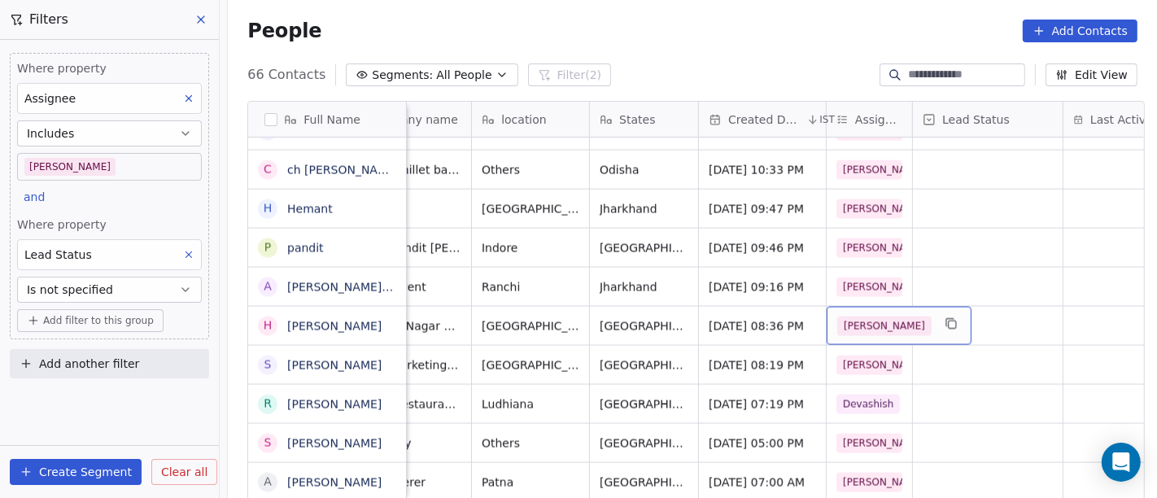
click at [872, 327] on div "[PERSON_NAME]" at bounding box center [899, 326] width 145 height 38
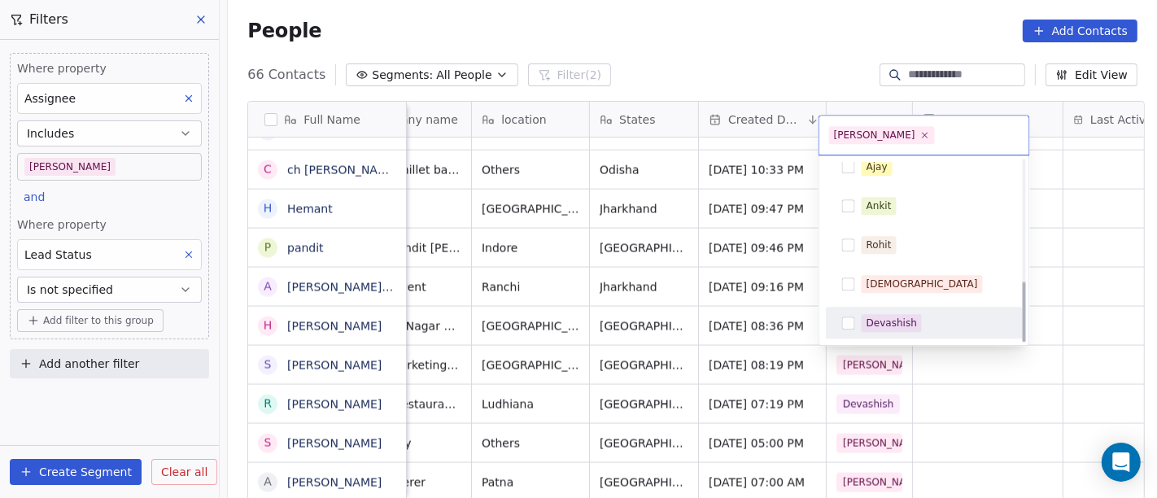
click at [872, 325] on div "Devashish" at bounding box center [892, 323] width 50 height 15
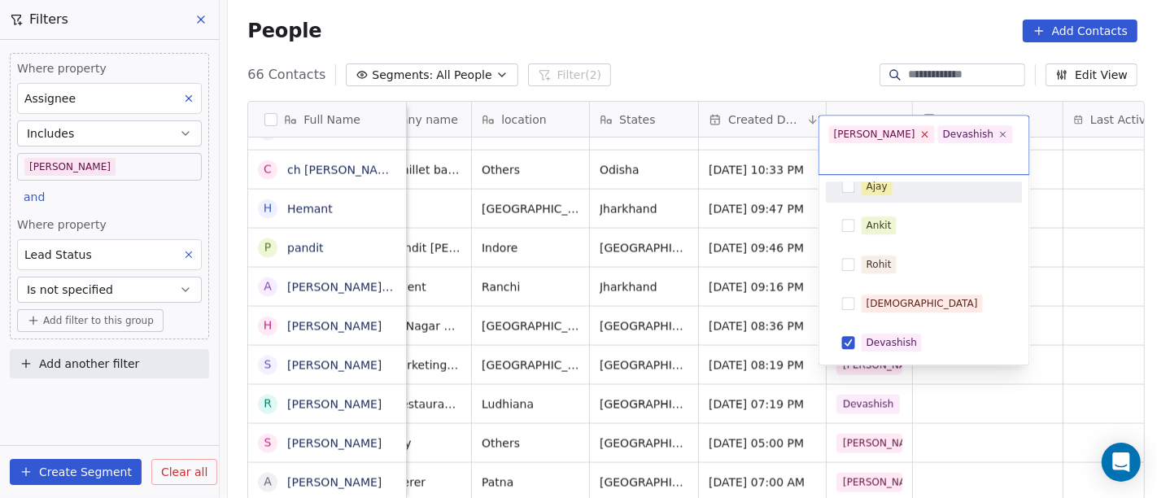
click at [920, 135] on icon at bounding box center [925, 134] width 11 height 11
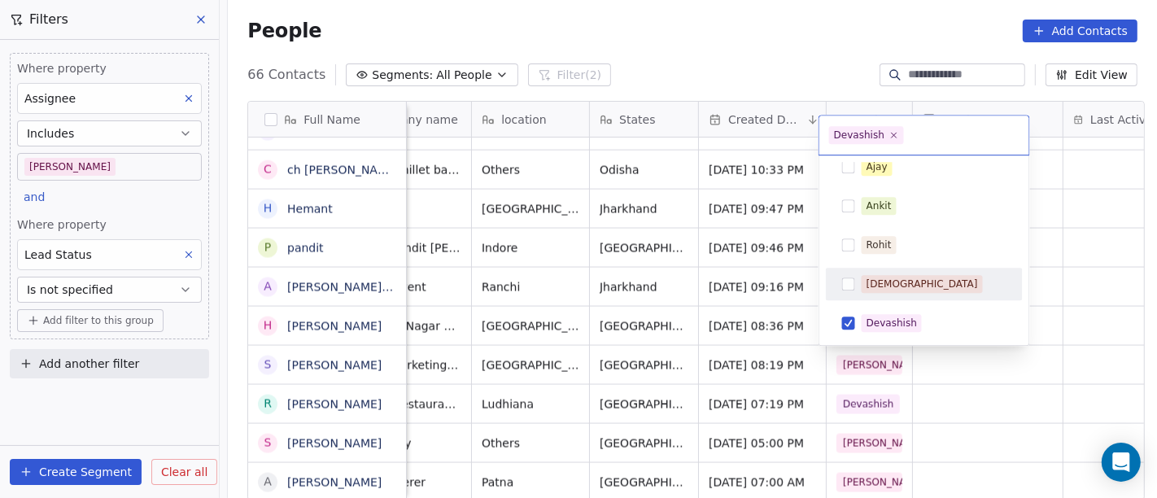
click at [989, 402] on html "On2Cook India Pvt. Ltd. Contacts People Marketing Workflows Campaigns Metrics &…" at bounding box center [578, 249] width 1157 height 498
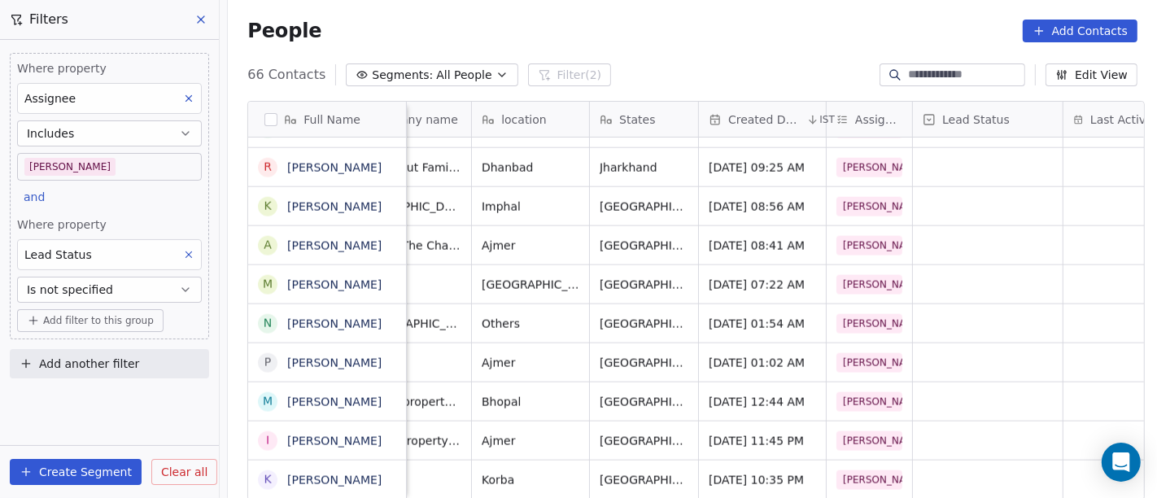
click at [694, 33] on div "People Add Contacts" at bounding box center [692, 31] width 890 height 23
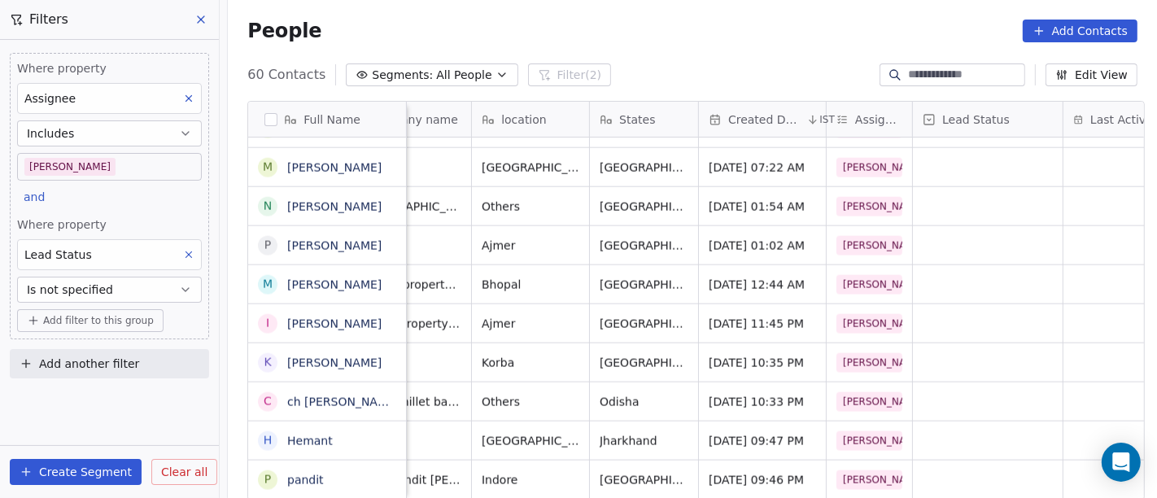
click at [189, 252] on icon at bounding box center [188, 254] width 11 height 11
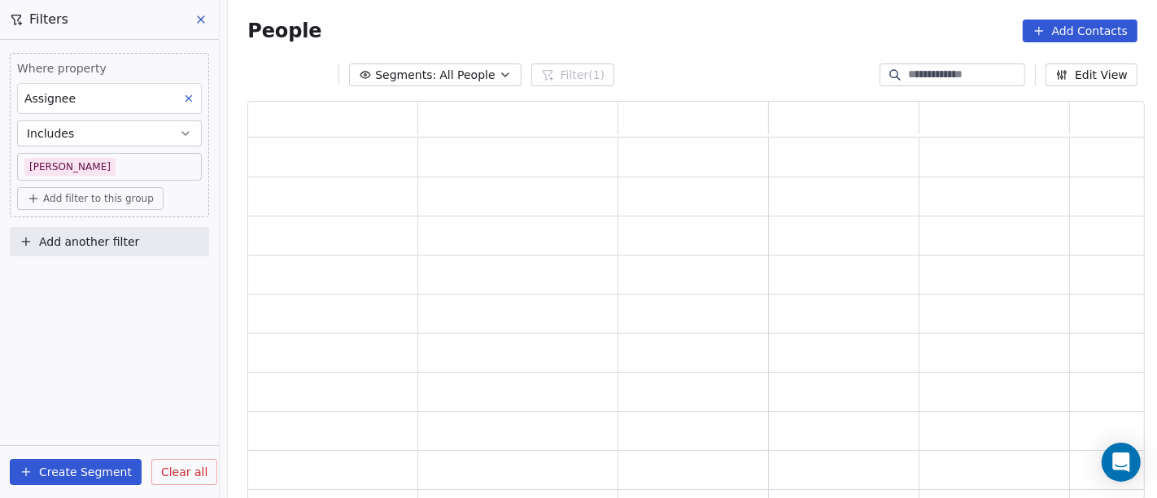
scroll to position [386, 884]
click at [120, 164] on body "On2Cook India Pvt. Ltd. Contacts People Marketing Workflows Campaigns Metrics &…" at bounding box center [578, 249] width 1157 height 498
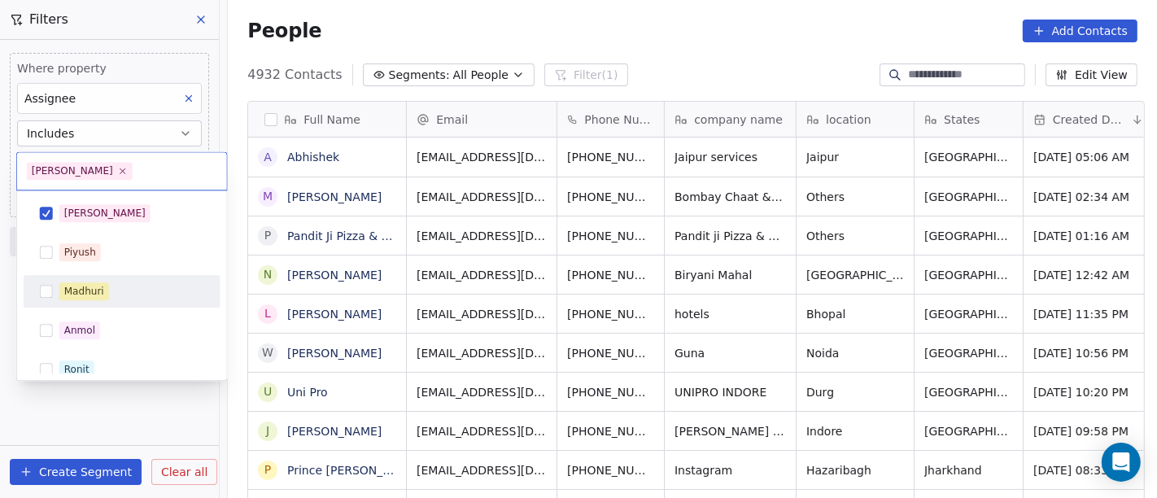
scroll to position [425, 923]
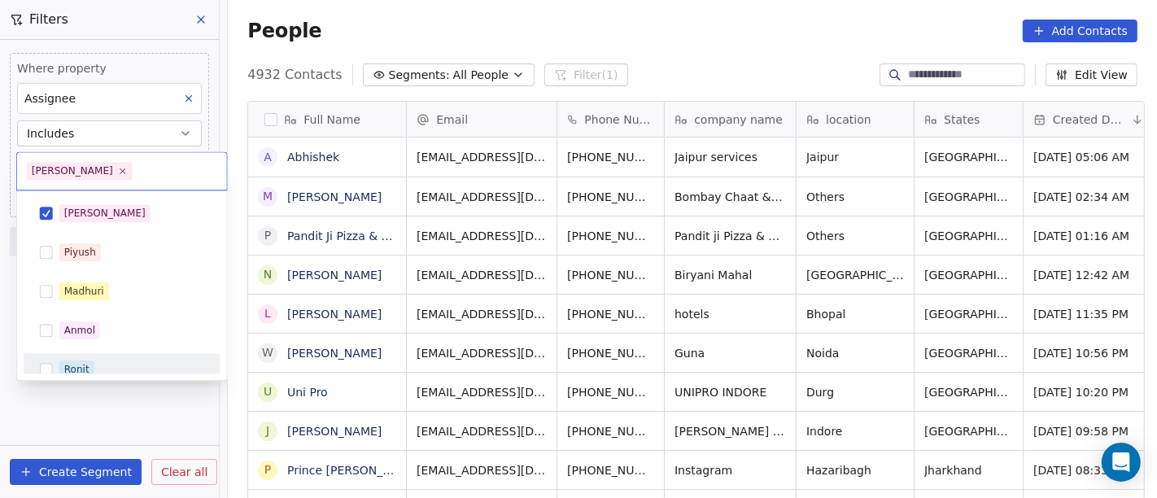
click at [90, 356] on div "Ronit" at bounding box center [122, 369] width 184 height 26
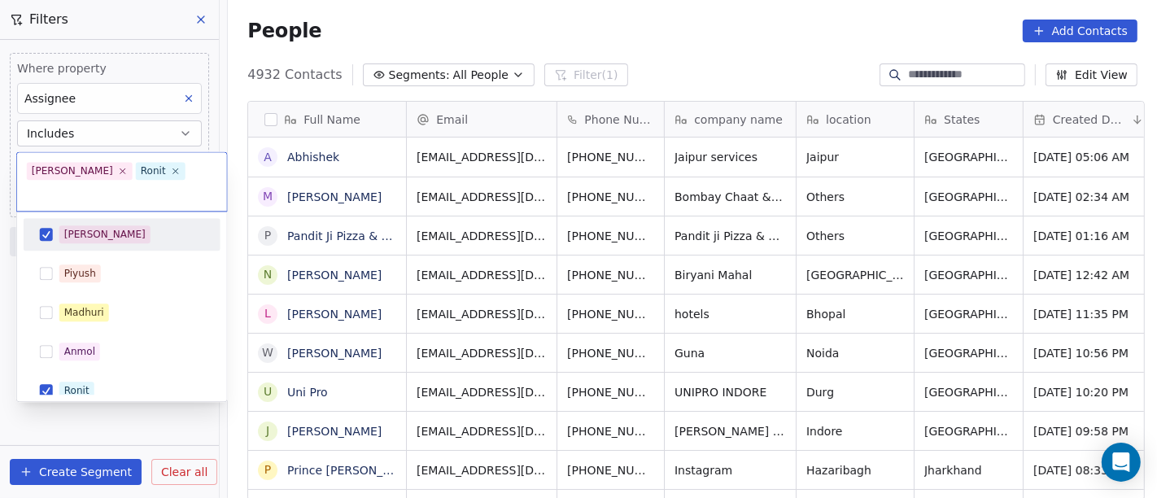
click at [106, 225] on div "[PERSON_NAME]" at bounding box center [131, 234] width 145 height 18
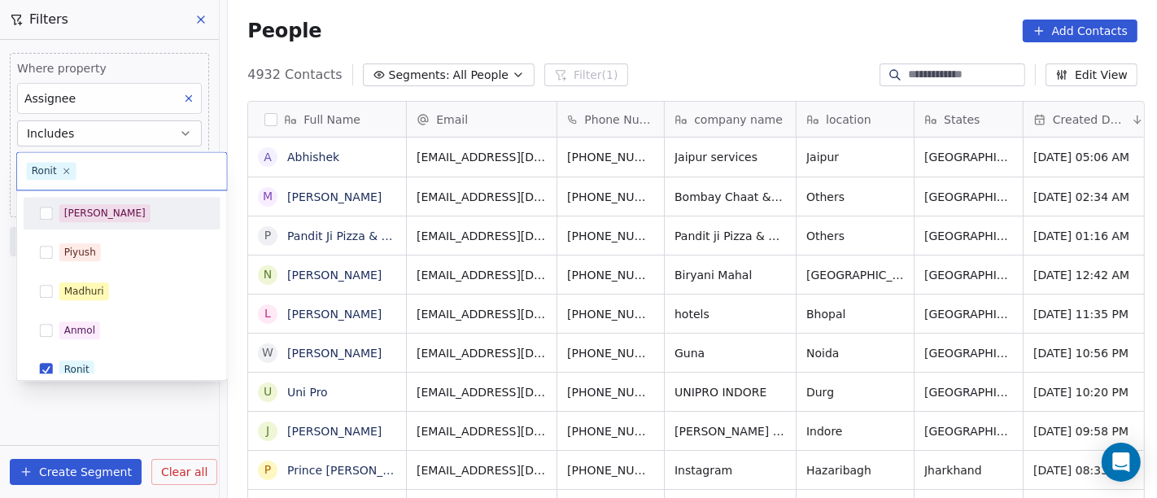
click at [666, 17] on html "On2Cook India Pvt. Ltd. Contacts People Marketing Workflows Campaigns Metrics &…" at bounding box center [578, 249] width 1157 height 498
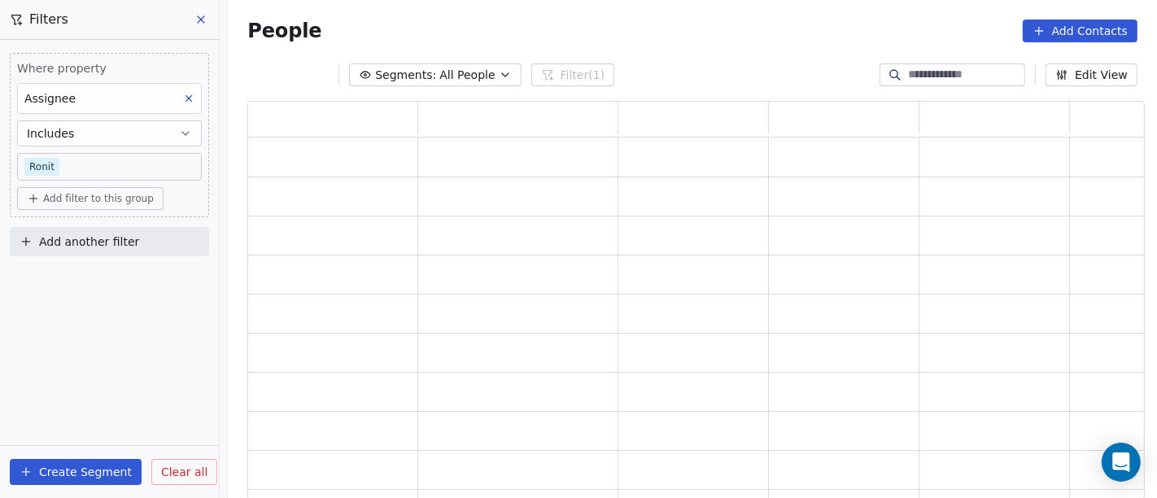
scroll to position [386, 884]
click at [78, 202] on span "Add filter to this group" at bounding box center [98, 198] width 111 height 13
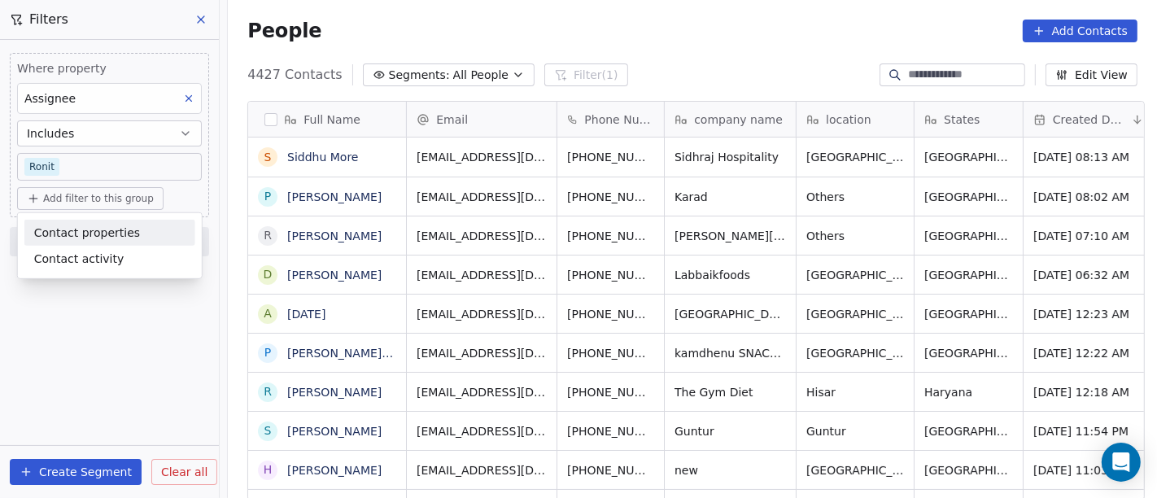
scroll to position [425, 923]
click at [79, 234] on span "Contact properties" at bounding box center [87, 232] width 106 height 17
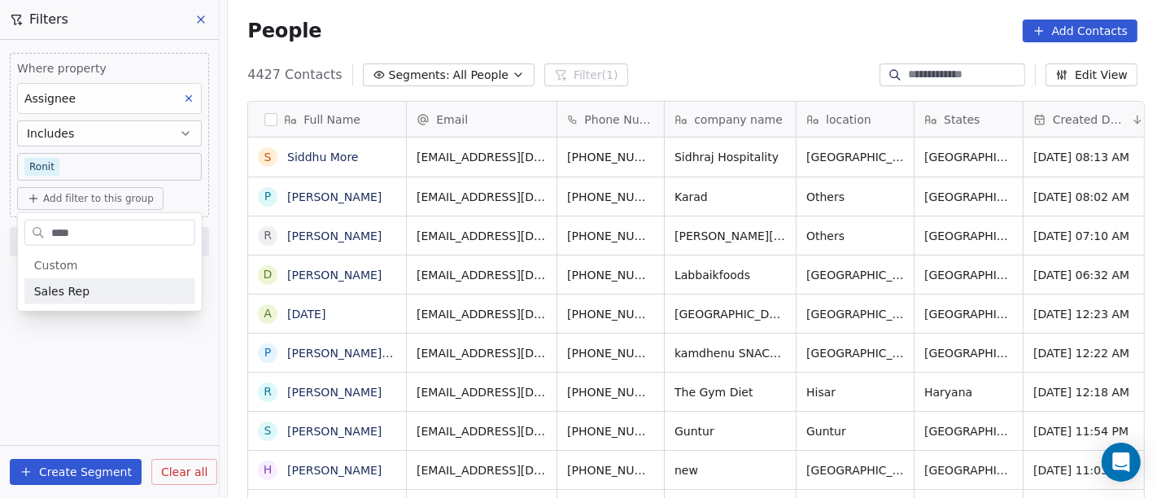
type input "****"
click at [85, 275] on div "Custom" at bounding box center [109, 265] width 171 height 26
click at [90, 289] on div "Sales Rep" at bounding box center [109, 291] width 151 height 16
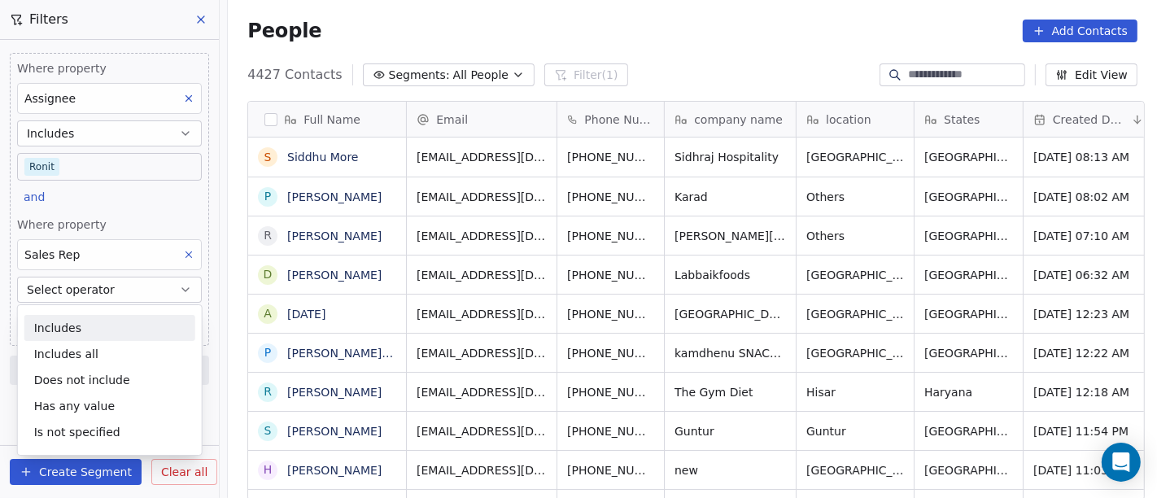
click at [84, 326] on div "Includes" at bounding box center [109, 328] width 171 height 26
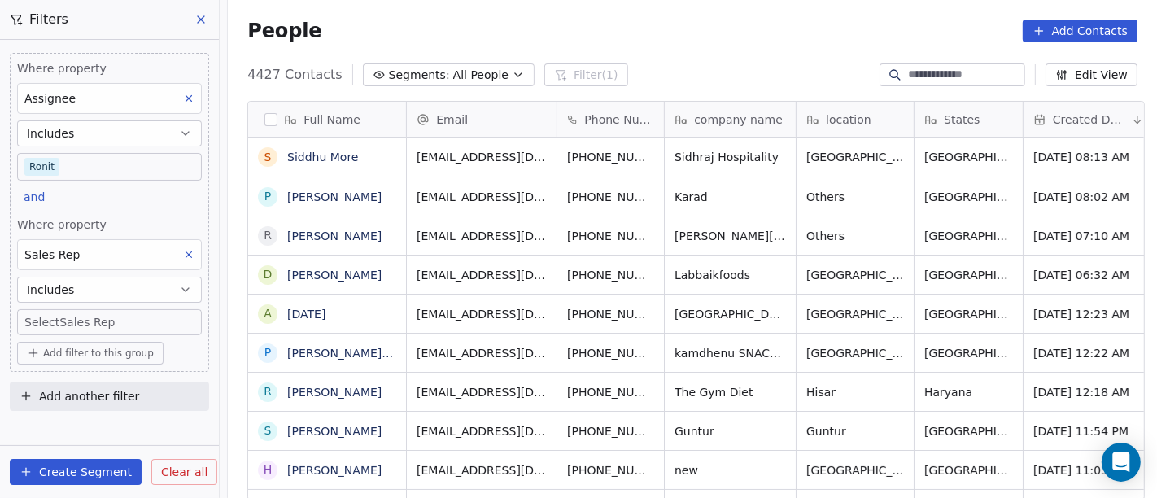
click at [123, 317] on body "On2Cook India Pvt. Ltd. Contacts People Marketing Workflows Campaigns Metrics &…" at bounding box center [578, 249] width 1157 height 498
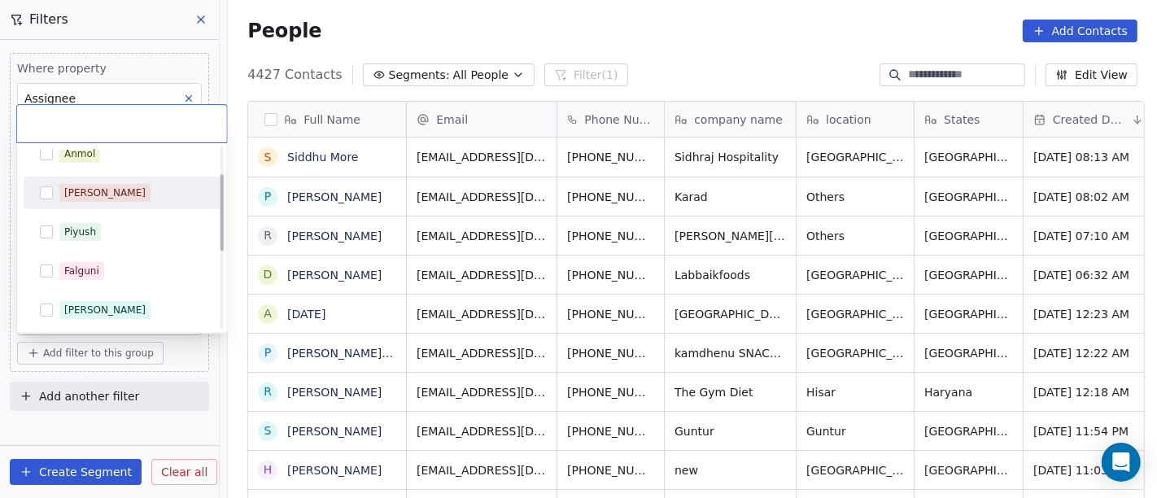
scroll to position [0, 0]
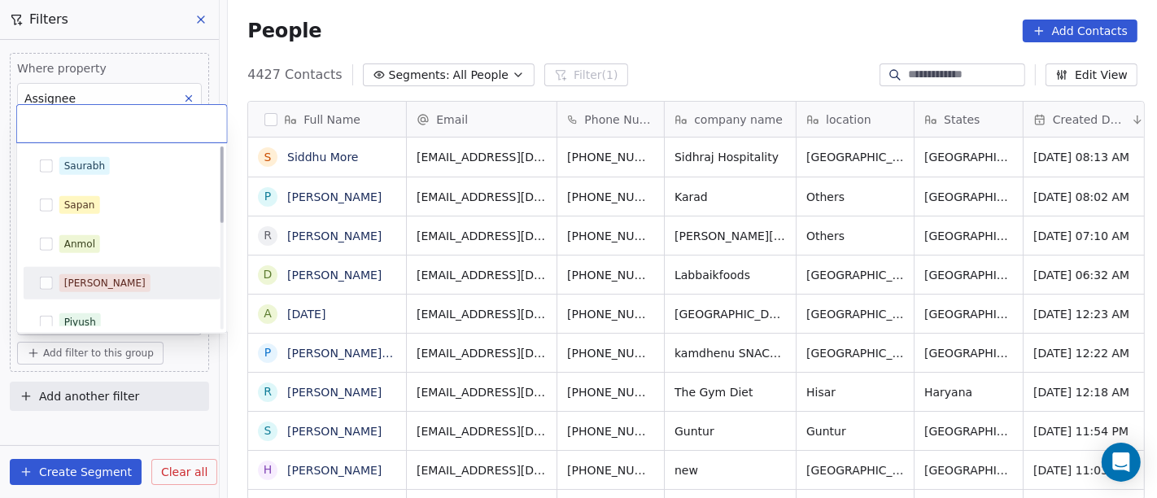
click at [104, 278] on div "[PERSON_NAME]" at bounding box center [131, 283] width 145 height 18
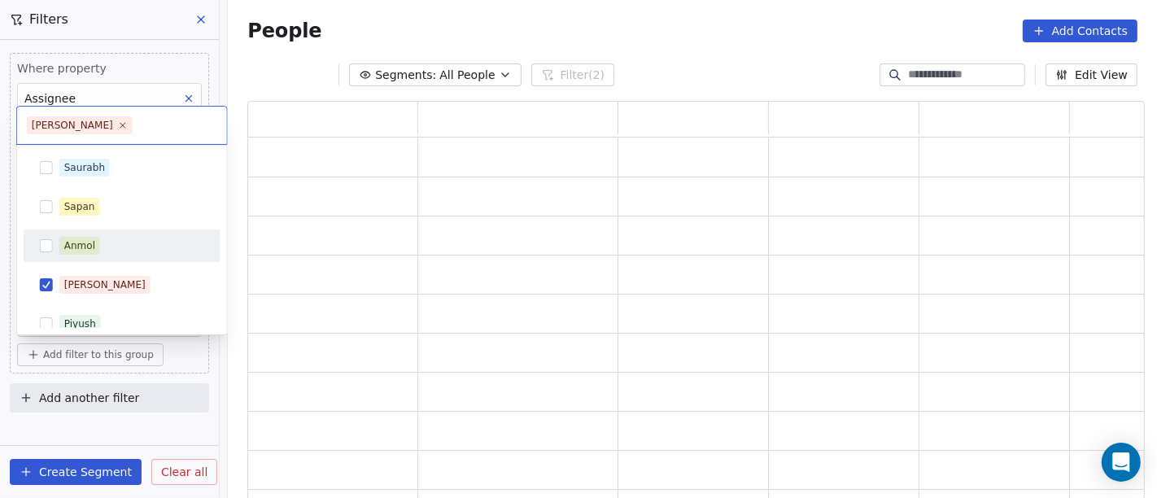
click at [654, 15] on html "On2Cook India Pvt. Ltd. Contacts People Marketing Workflows Campaigns Metrics &…" at bounding box center [578, 249] width 1157 height 498
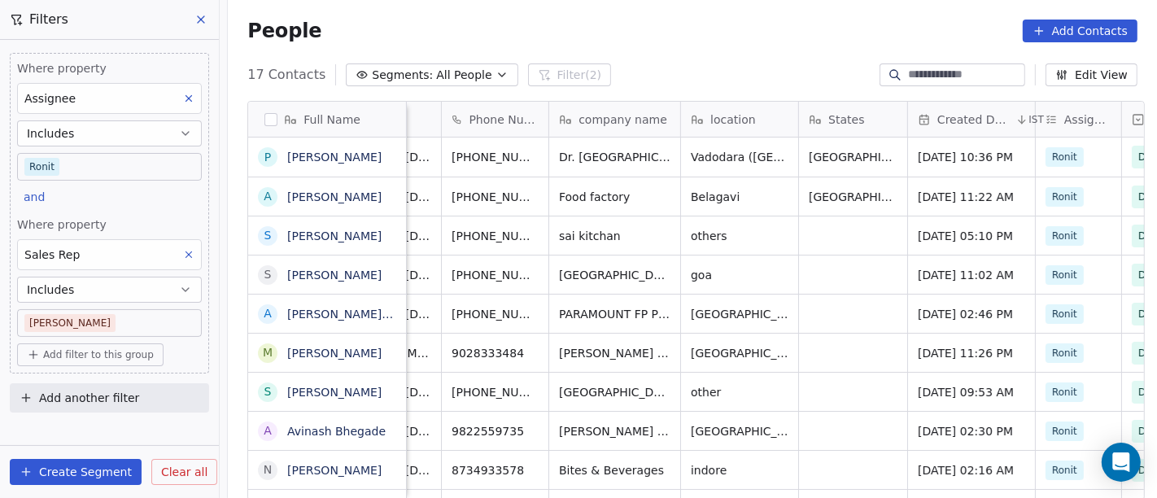
scroll to position [0, 115]
click at [575, 159] on icon "grid" at bounding box center [578, 155] width 7 height 7
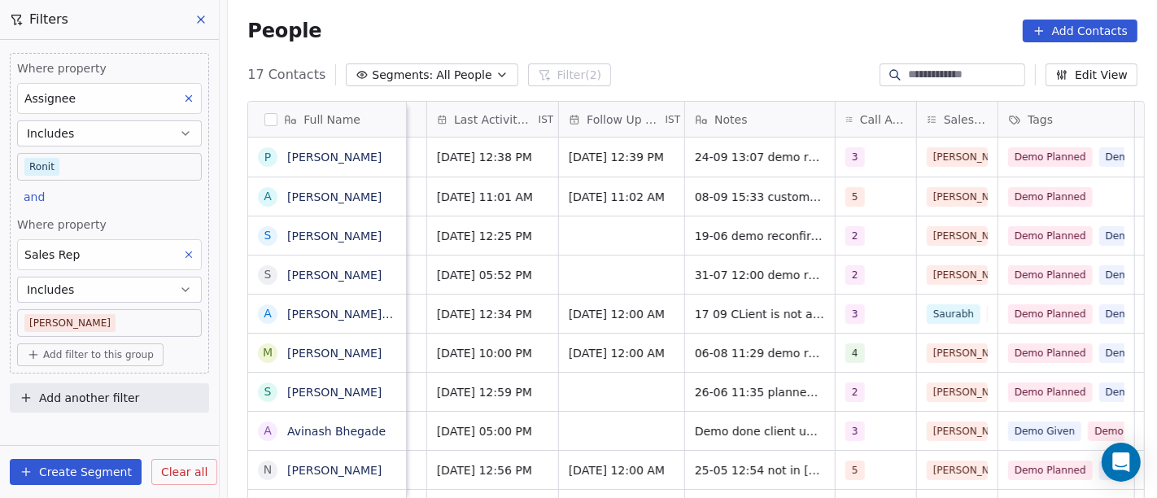
scroll to position [0, 967]
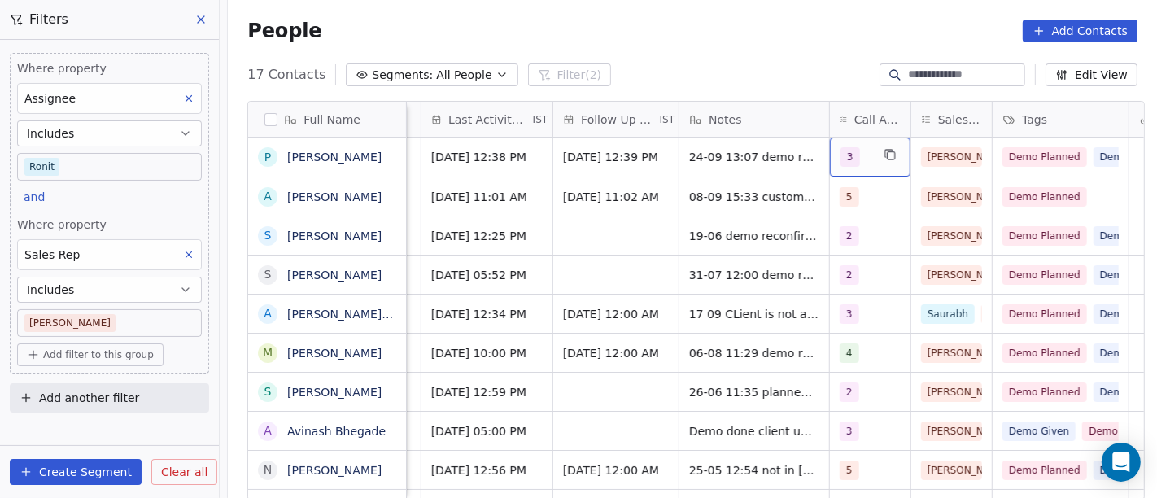
click at [830, 154] on div "3" at bounding box center [870, 157] width 81 height 39
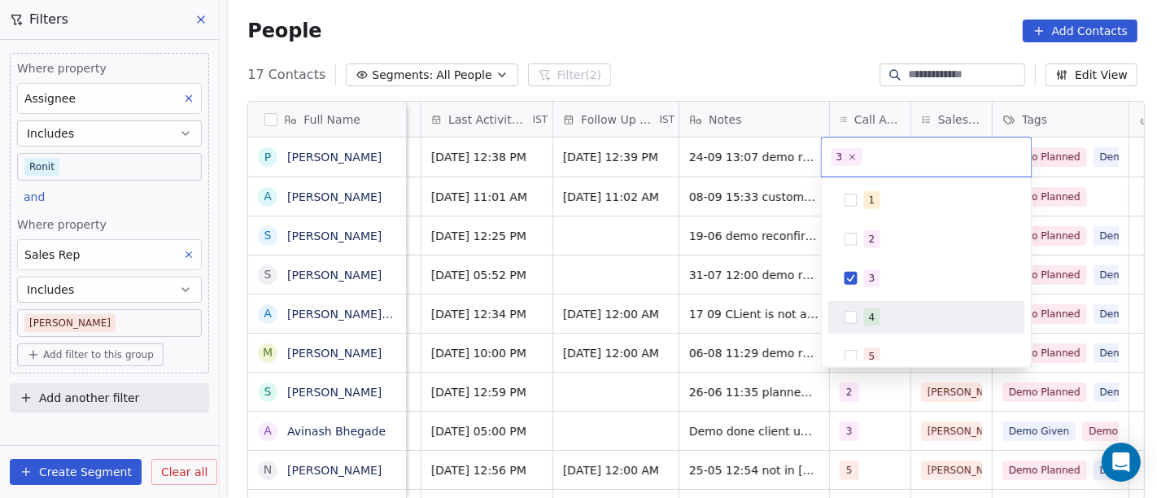
click at [872, 303] on div "4" at bounding box center [926, 317] width 197 height 33
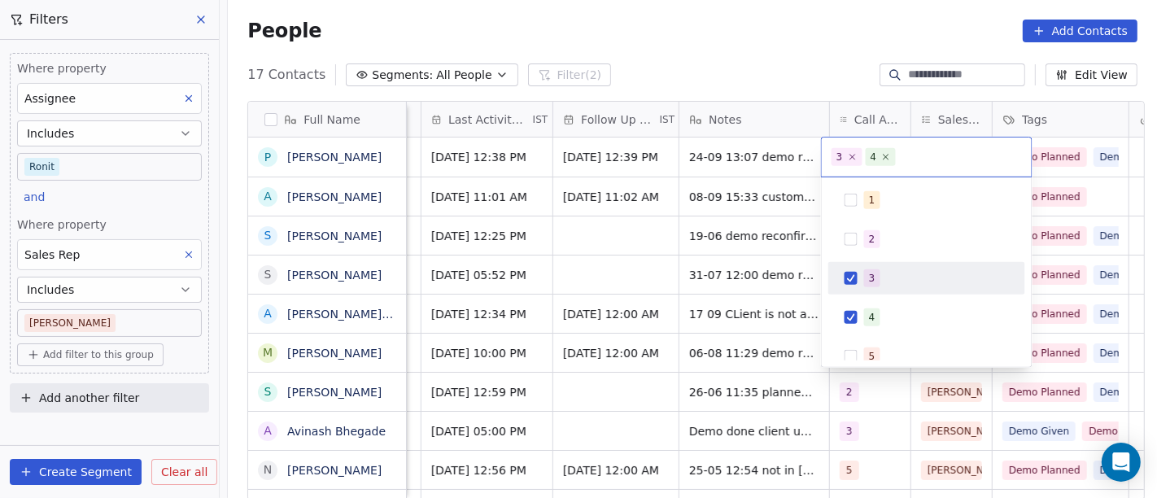
click at [876, 278] on span "3" at bounding box center [872, 278] width 16 height 18
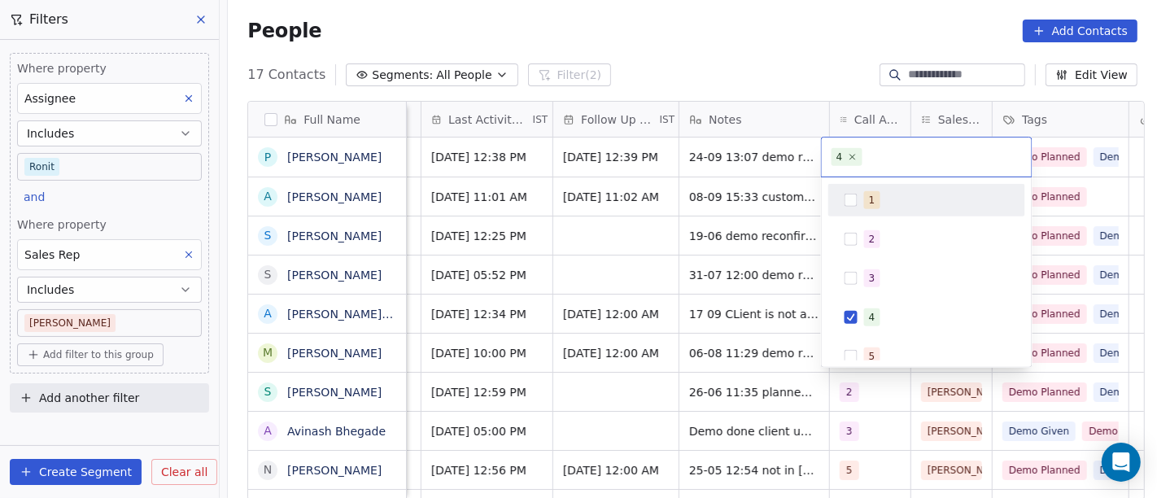
click at [765, 36] on html "On2Cook India Pvt. Ltd. Contacts People Marketing Workflows Campaigns Metrics &…" at bounding box center [578, 249] width 1157 height 498
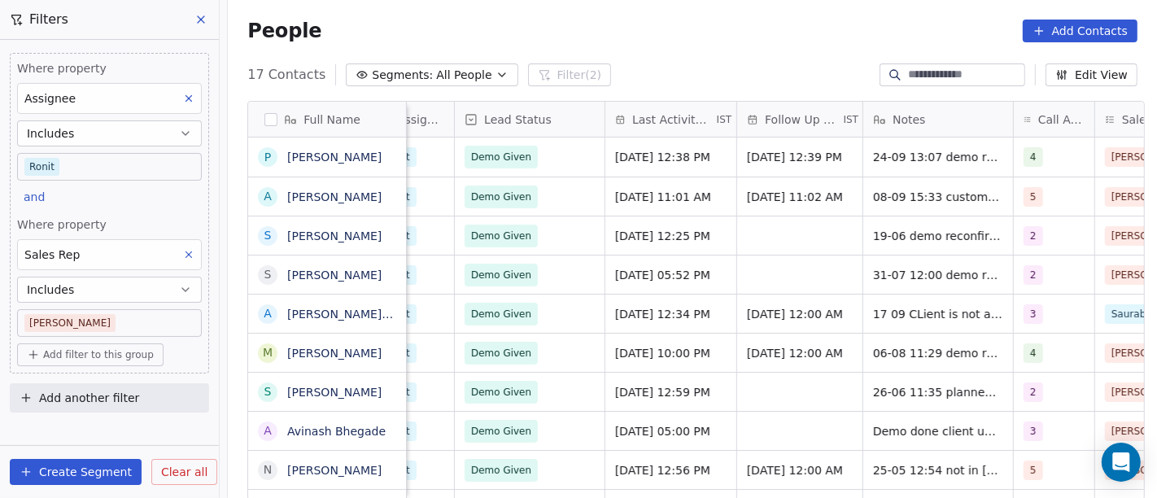
scroll to position [0, 777]
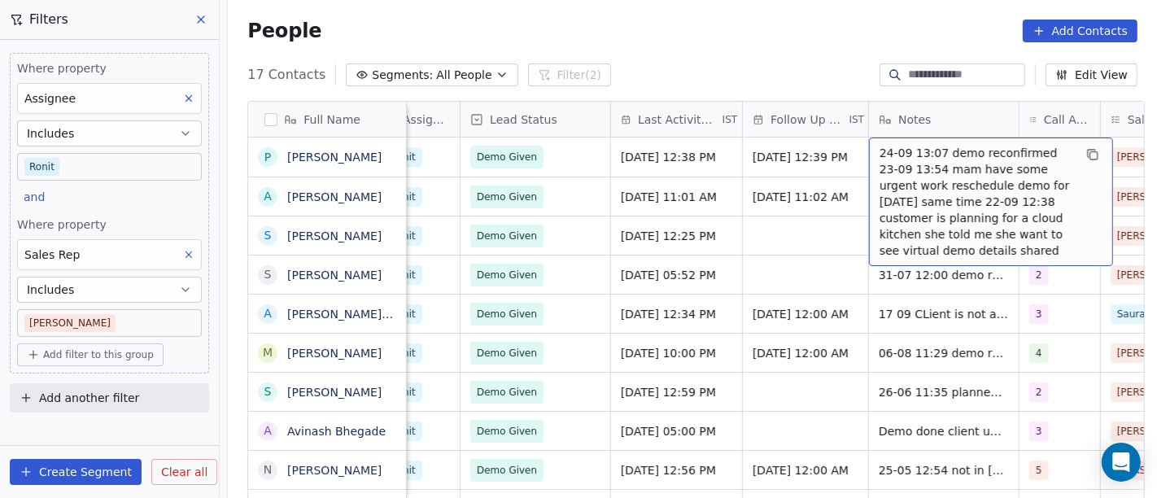
click at [894, 164] on span "24-09 13:07 demo reconfirmed 23-09 13:54 mam have some urgent work reschedule d…" at bounding box center [977, 202] width 194 height 114
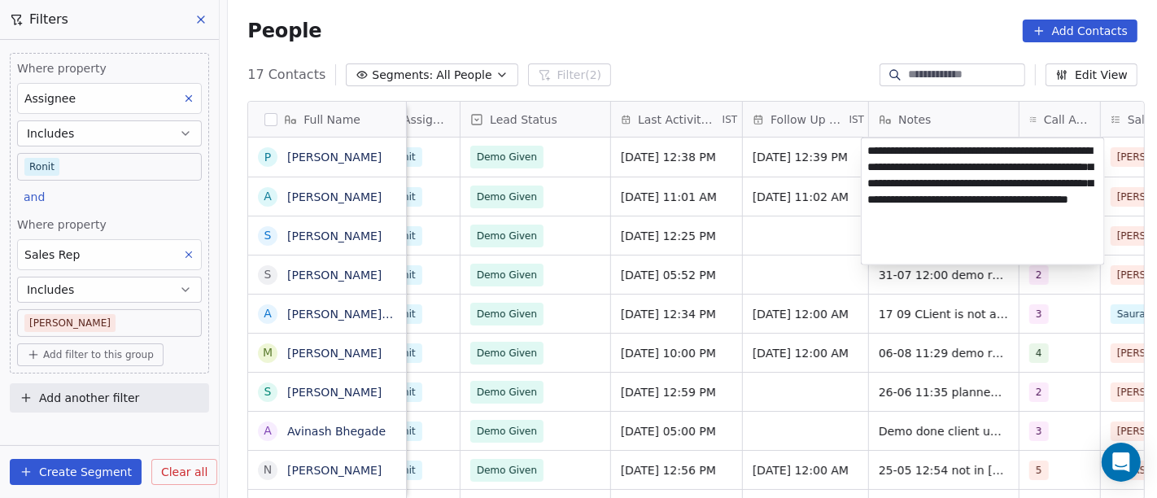
click at [894, 164] on textarea "**********" at bounding box center [983, 201] width 243 height 126
type textarea "**********"
click at [676, 38] on html "On2Cook India Pvt. Ltd. Contacts People Marketing Workflows Campaigns Metrics &…" at bounding box center [578, 249] width 1157 height 498
click at [562, 19] on html "On2Cook India Pvt. Ltd. Contacts People Marketing Workflows Campaigns Metrics &…" at bounding box center [578, 249] width 1157 height 498
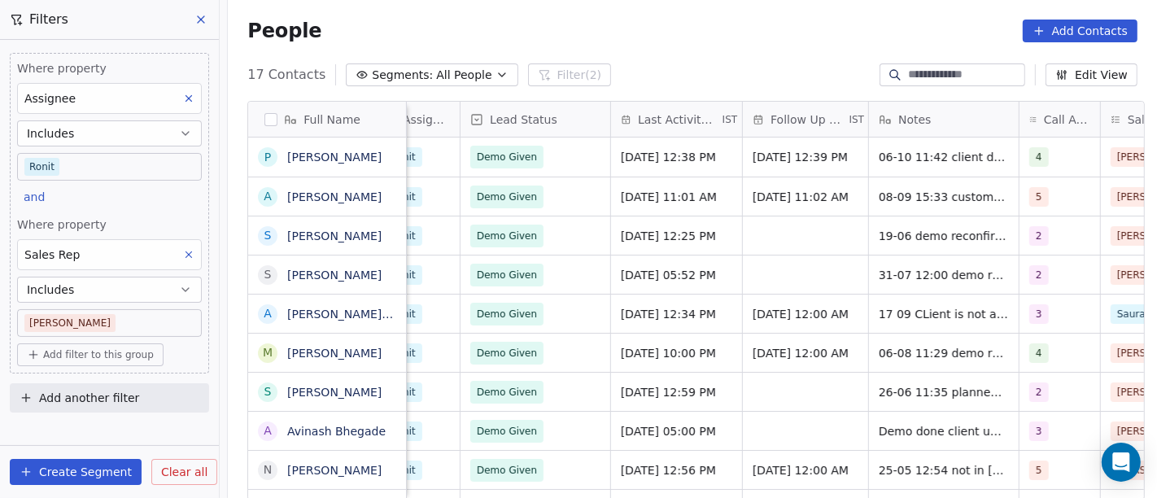
click at [929, 76] on input at bounding box center [965, 75] width 114 height 16
paste input "**********"
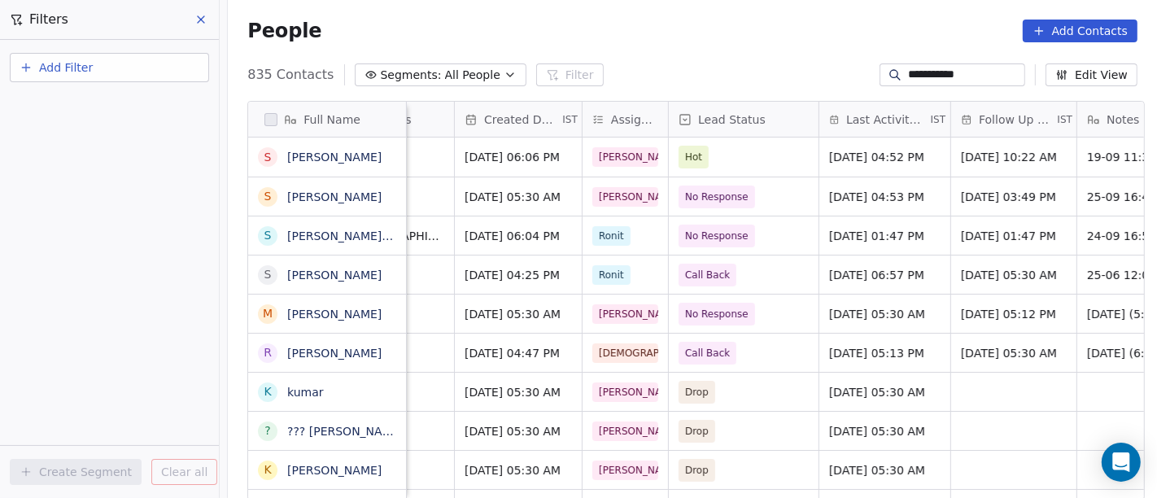
scroll to position [0, 586]
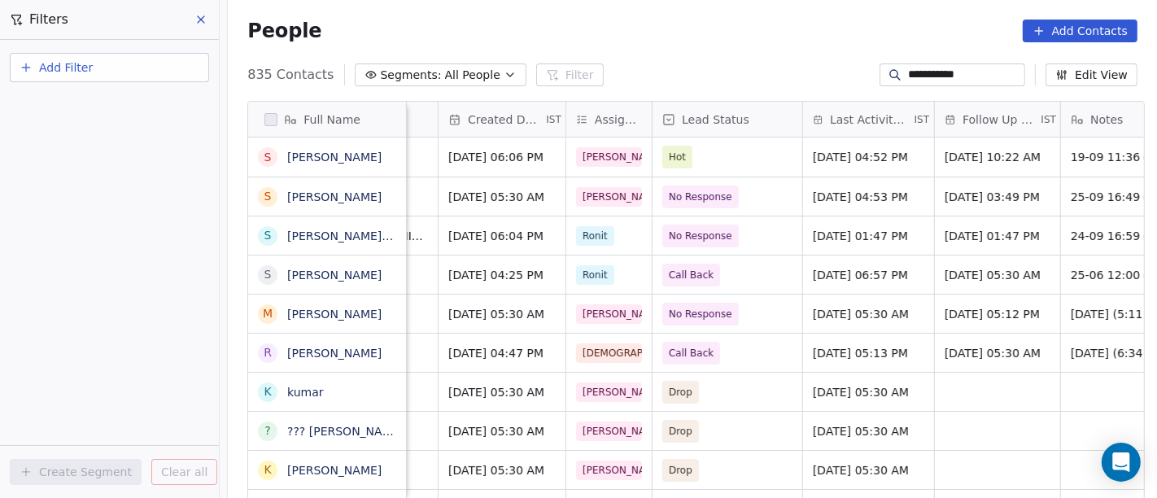
type input "**********"
click at [701, 155] on span "Hot" at bounding box center [711, 157] width 99 height 23
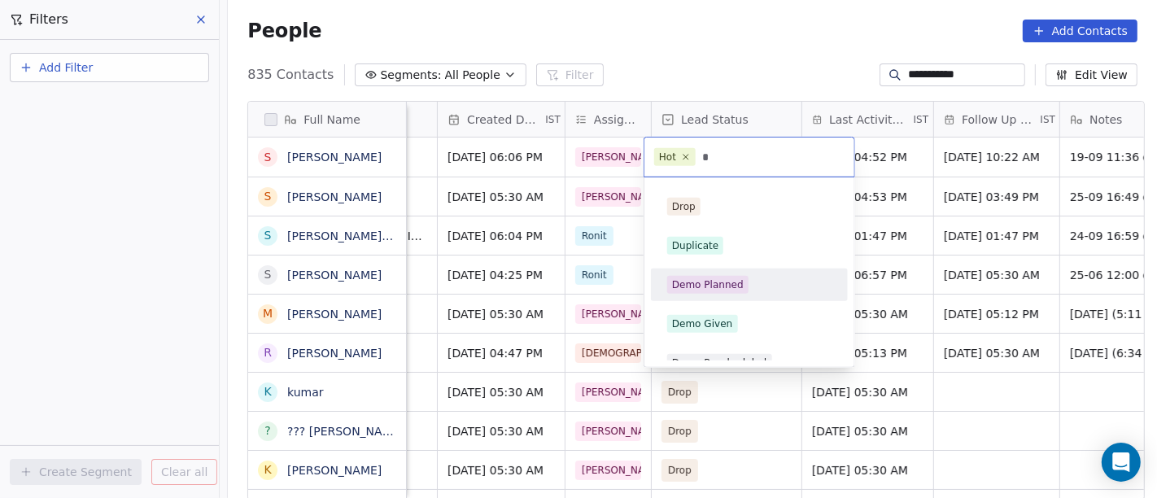
type input "*"
click at [732, 286] on div "Demo Planned" at bounding box center [708, 285] width 72 height 15
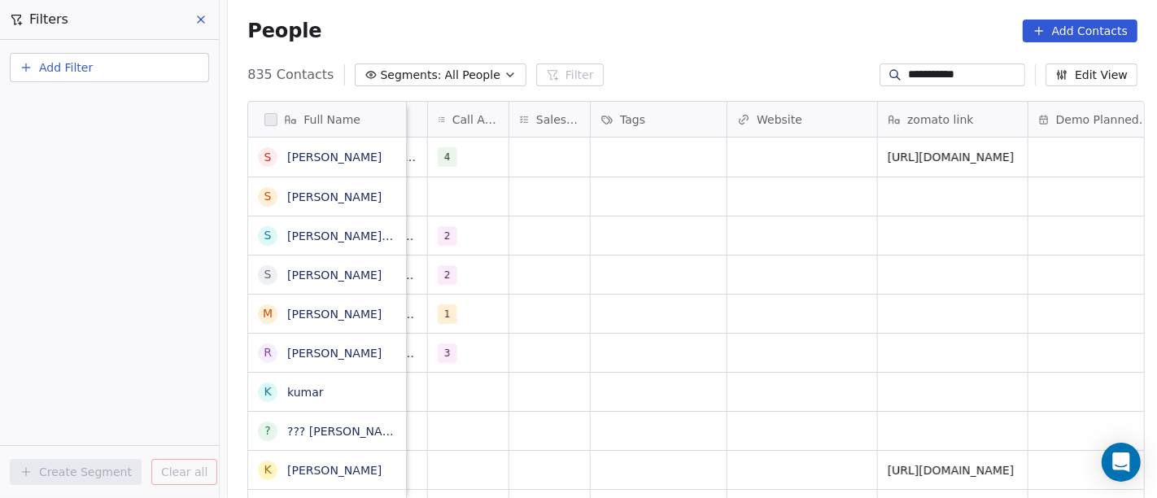
scroll to position [0, 1348]
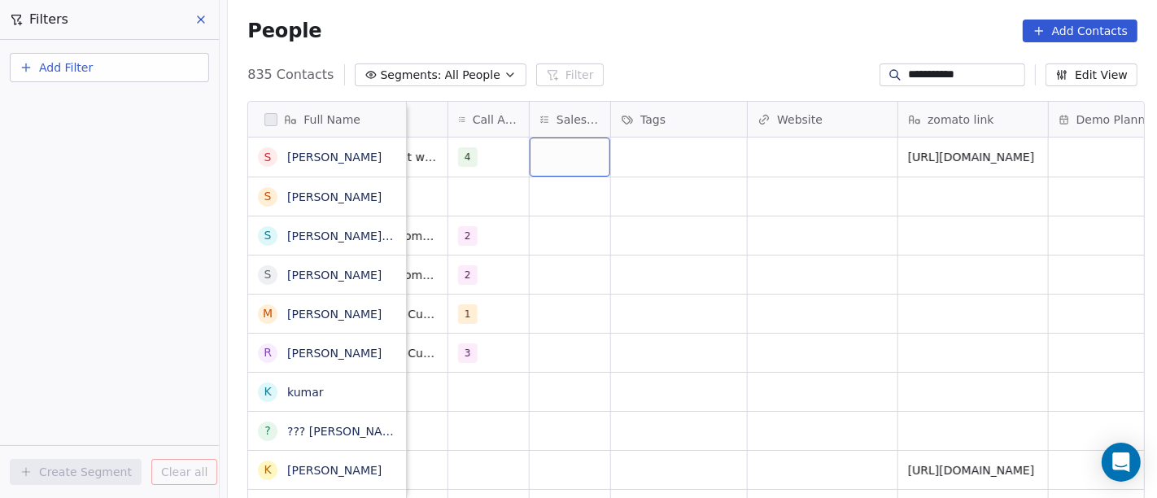
click at [566, 150] on div "grid" at bounding box center [570, 157] width 81 height 39
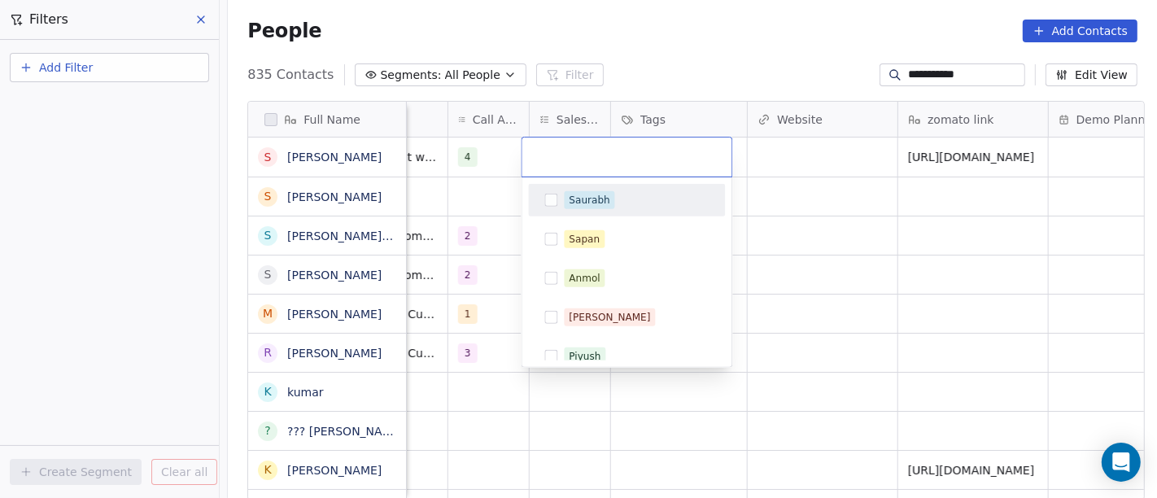
click at [595, 204] on div "Saurabh" at bounding box center [589, 200] width 41 height 15
click at [916, 204] on html "**********" at bounding box center [578, 249] width 1157 height 498
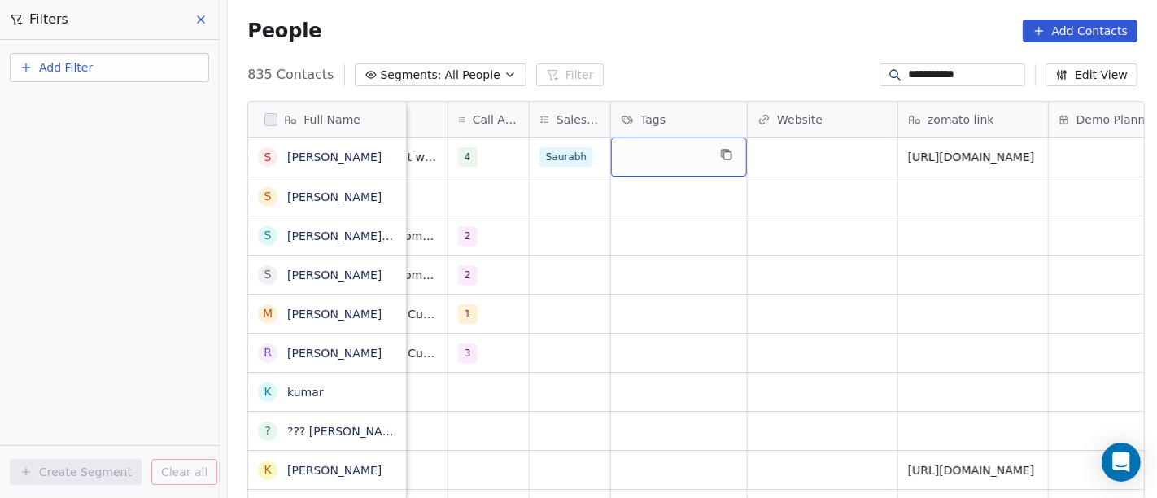
click at [637, 159] on div "grid" at bounding box center [679, 157] width 136 height 39
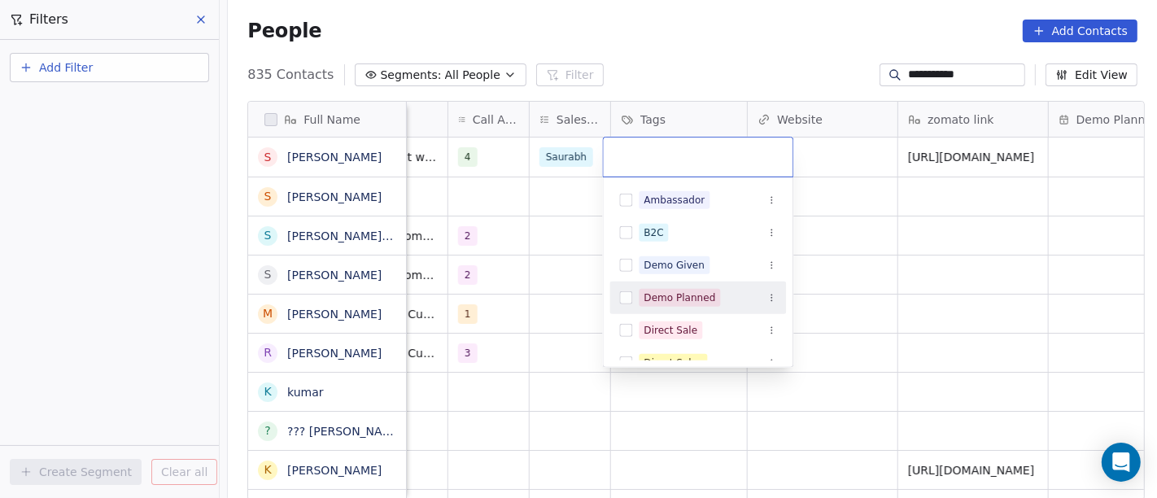
click at [685, 303] on div "Demo Planned" at bounding box center [680, 298] width 72 height 15
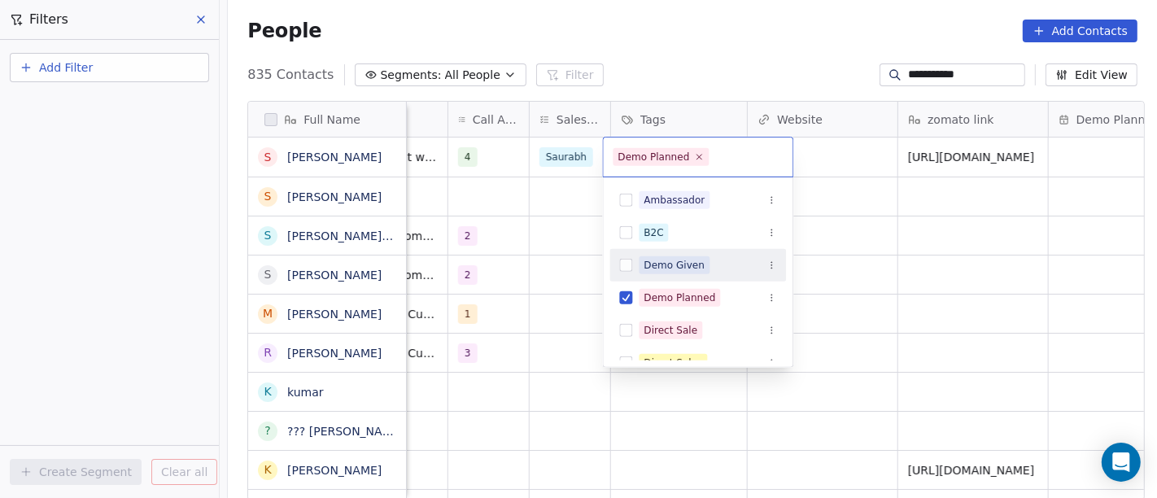
click at [889, 252] on html "**********" at bounding box center [578, 249] width 1157 height 498
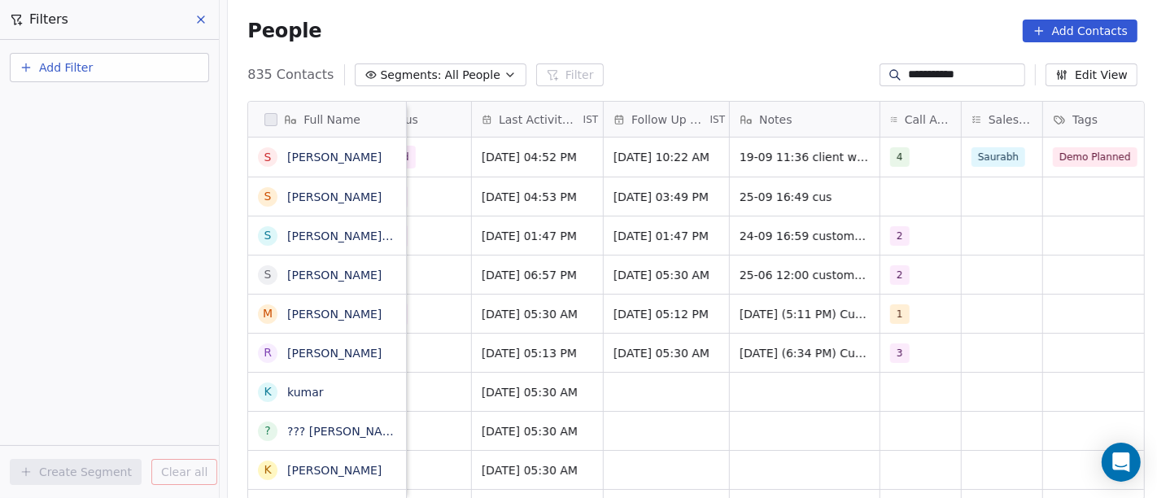
scroll to position [2, 916]
click at [531, 158] on span "[DATE] 04:52 PM" at bounding box center [530, 157] width 95 height 16
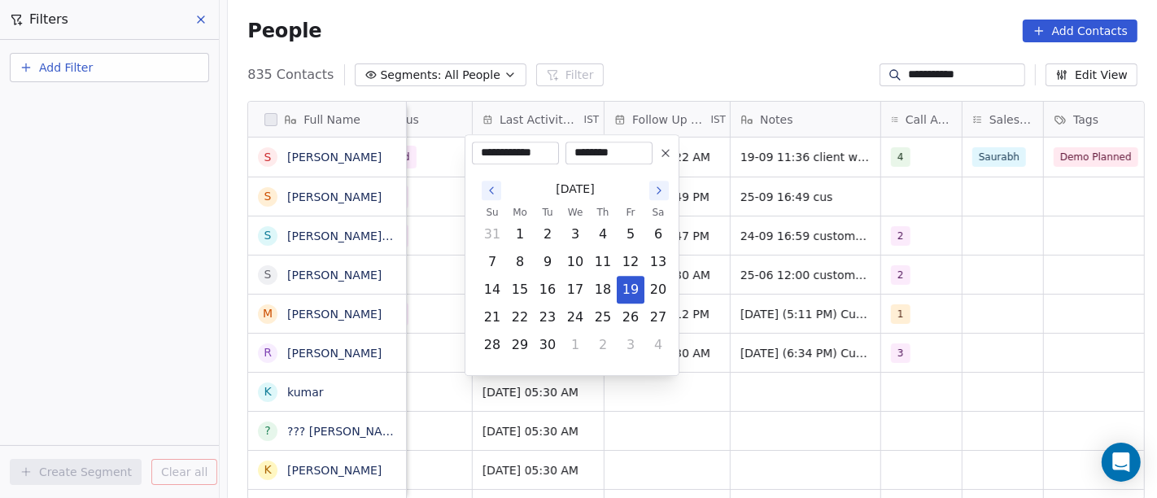
click at [660, 191] on icon "Go to the Next Month" at bounding box center [659, 190] width 13 height 13
click at [522, 263] on button "6" at bounding box center [520, 262] width 26 height 26
type input "**********"
click at [729, 26] on html "**********" at bounding box center [578, 249] width 1157 height 498
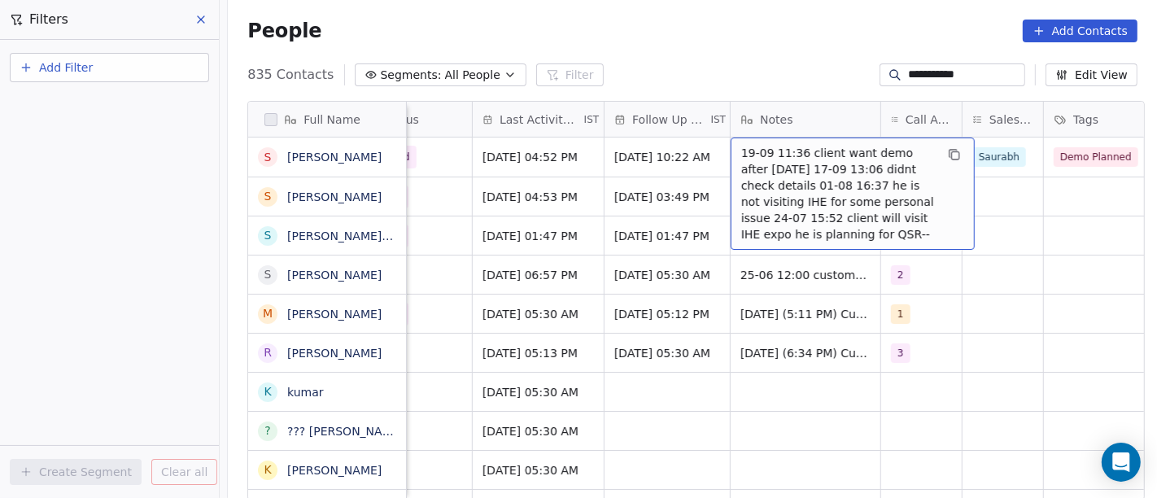
click at [785, 161] on span "19-09 11:36 client want demo after [DATE] 17-09 13:06 didnt check details 01-08…" at bounding box center [838, 194] width 194 height 98
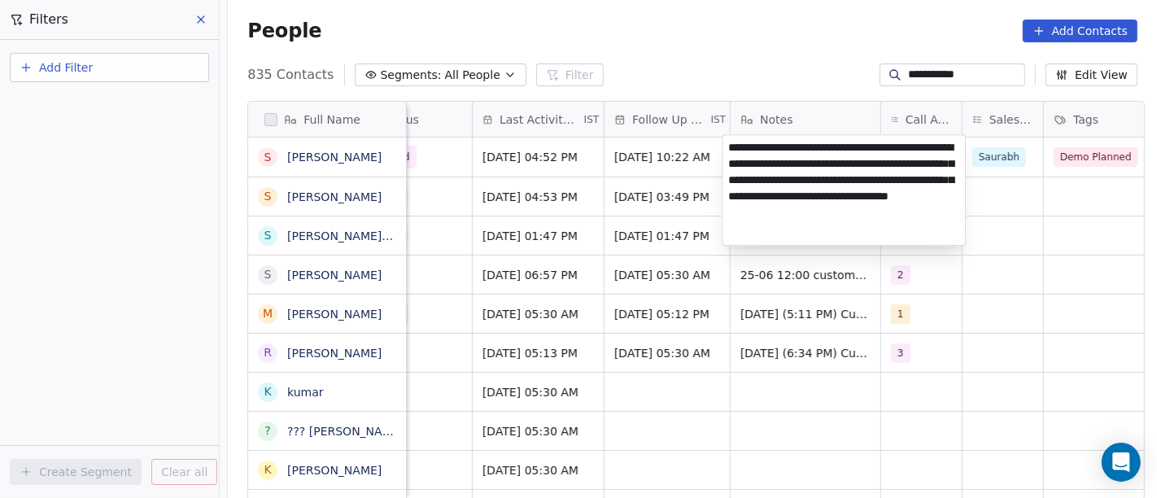
click at [806, 205] on textarea "**********" at bounding box center [844, 190] width 243 height 110
type textarea "**********"
click at [699, 50] on html "**********" at bounding box center [578, 249] width 1157 height 498
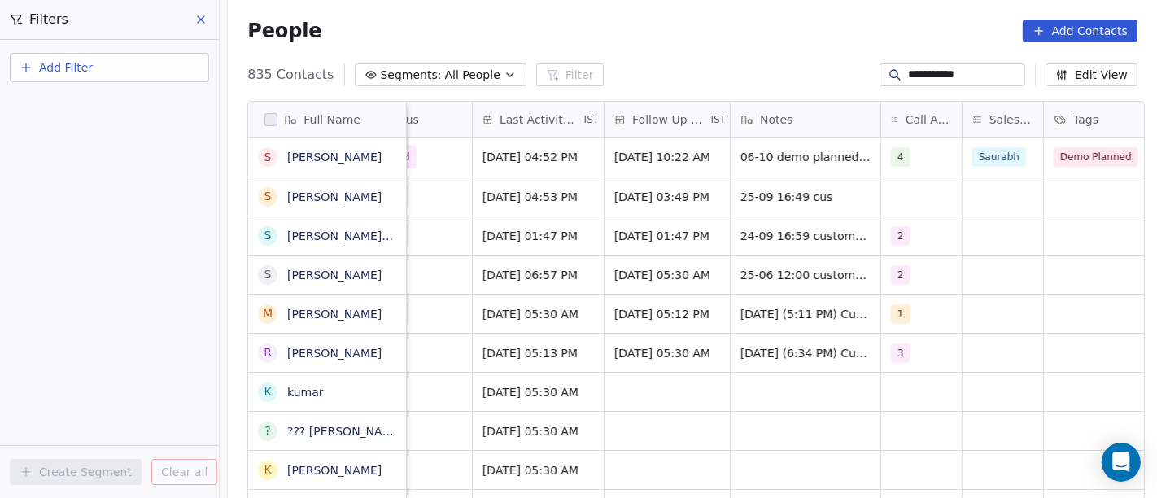
click at [631, 39] on div "People Add Contacts" at bounding box center [692, 31] width 890 height 23
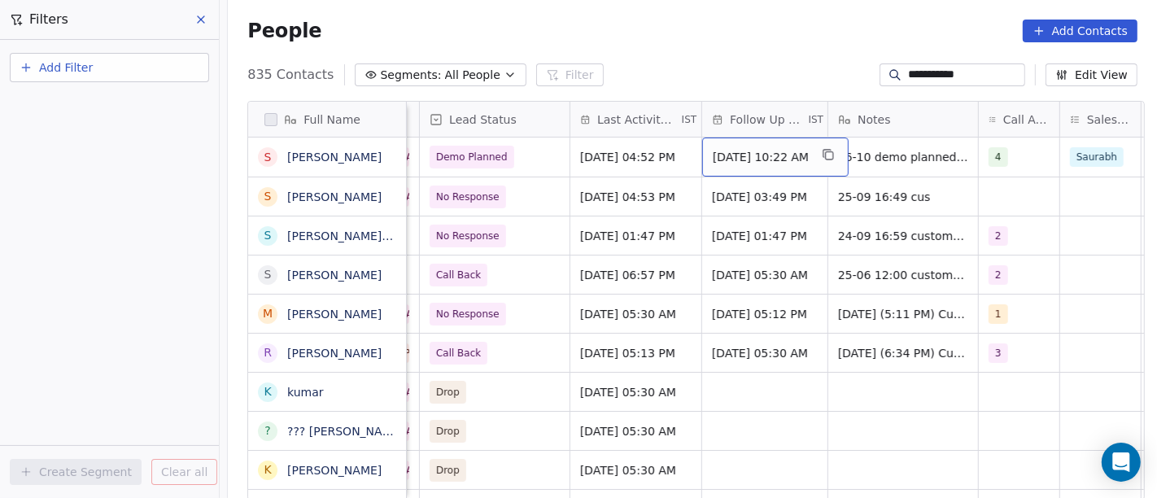
click at [744, 162] on div "[DATE] 10:22 AM" at bounding box center [775, 157] width 146 height 39
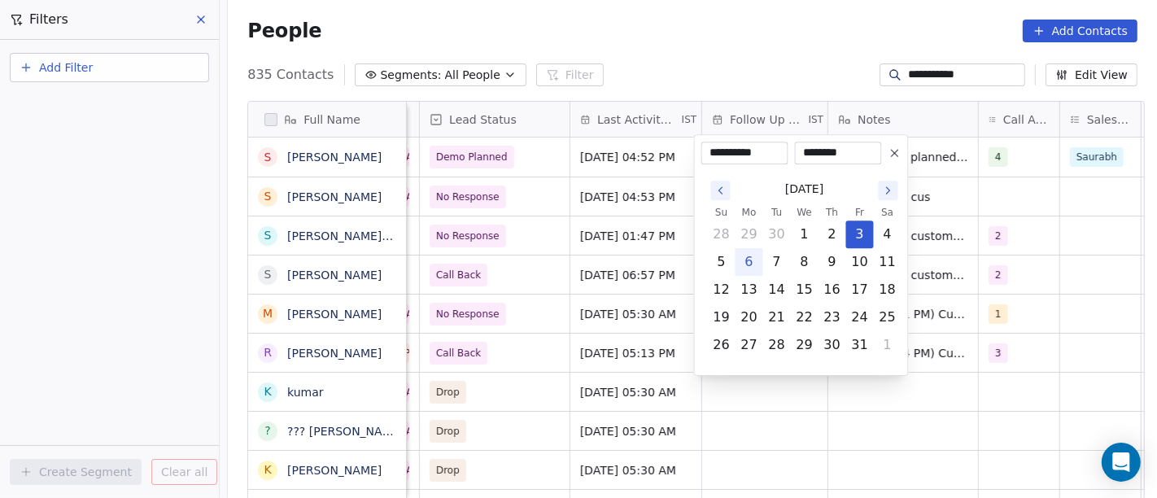
click at [882, 191] on icon "Go to the Next Month" at bounding box center [888, 190] width 13 height 13
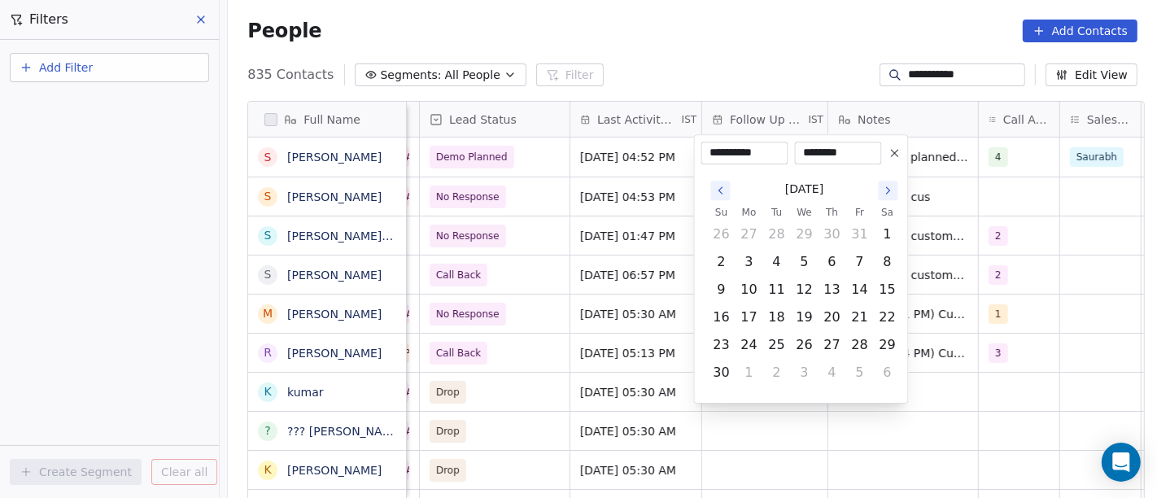
click at [722, 173] on div "[DATE] Su Mo Tu We Th Fr Sa 26 27 28 29 30 31 1 2 3 4 5 6 7 8 9 10 11 12 13 14 …" at bounding box center [801, 280] width 200 height 232
click at [719, 193] on icon "Go to the Previous Month" at bounding box center [721, 190] width 13 height 13
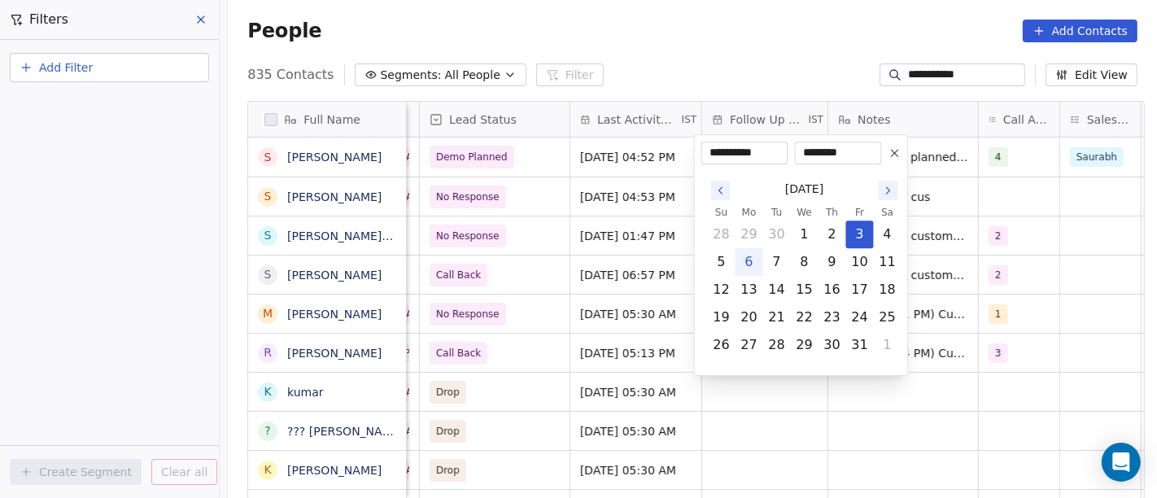
click at [748, 264] on button "6" at bounding box center [749, 262] width 26 height 26
type input "**********"
click at [745, 38] on html "**********" at bounding box center [578, 249] width 1157 height 498
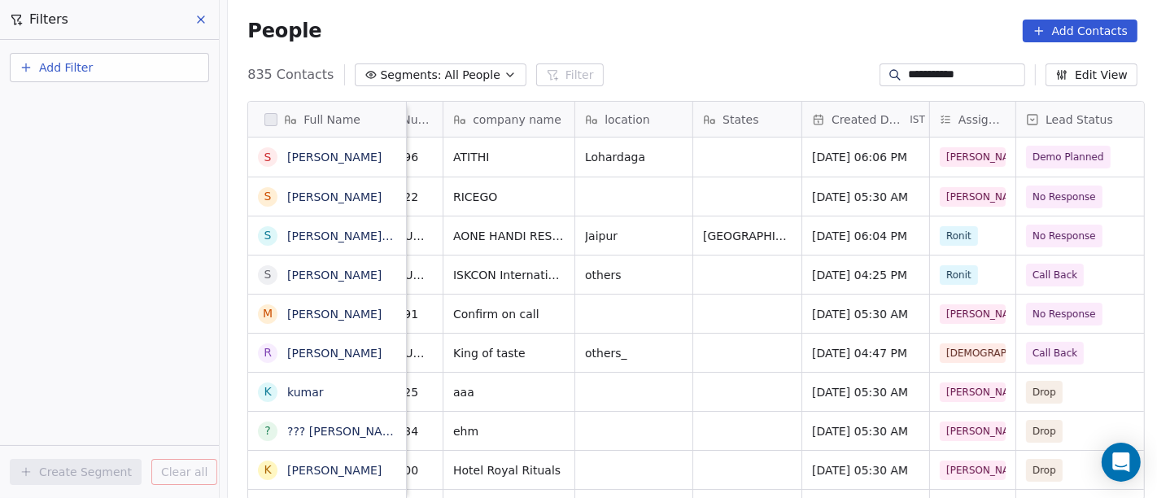
scroll to position [2, 173]
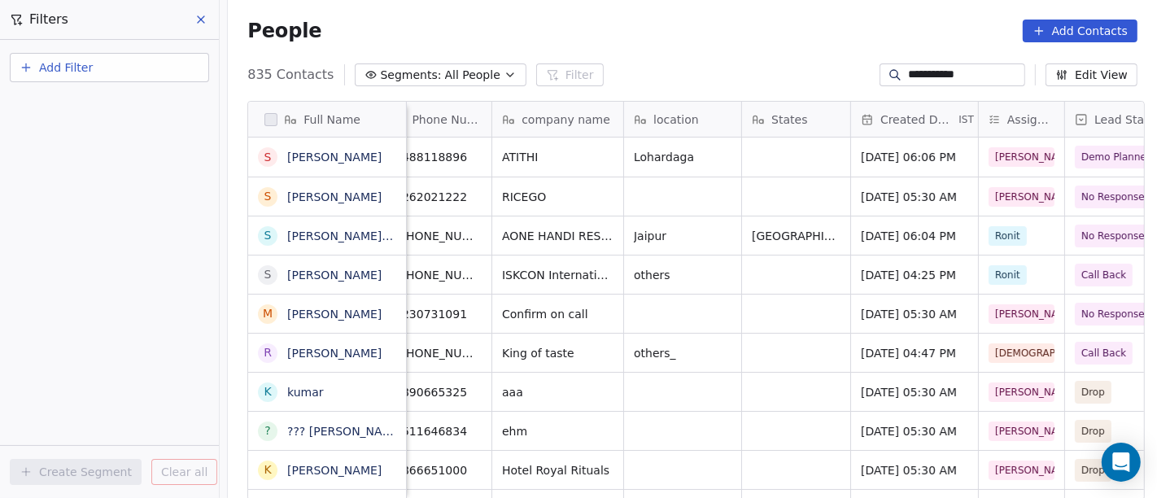
click at [908, 72] on input "**********" at bounding box center [965, 75] width 114 height 16
type input "*"
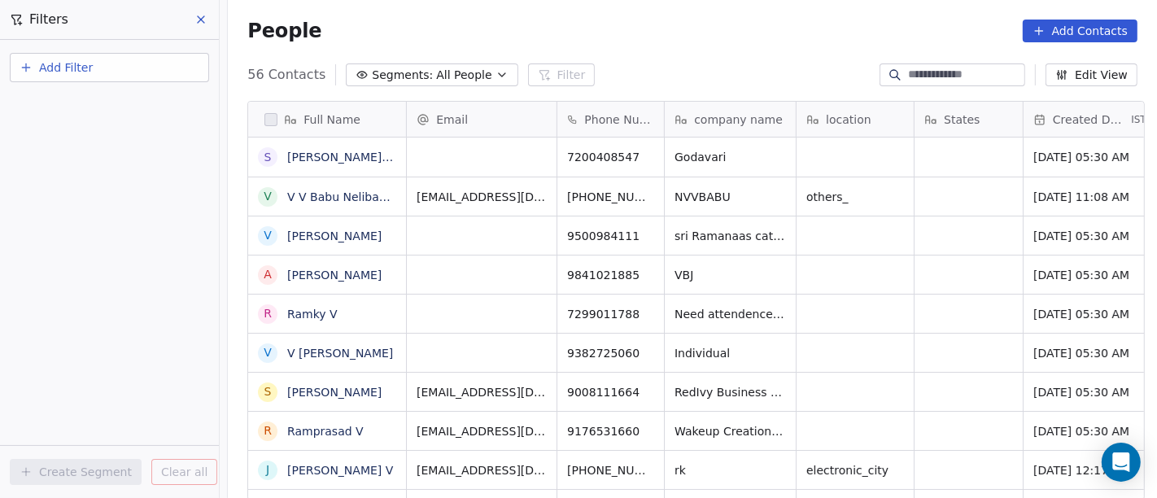
scroll to position [425, 923]
paste input "**********"
type input "**********"
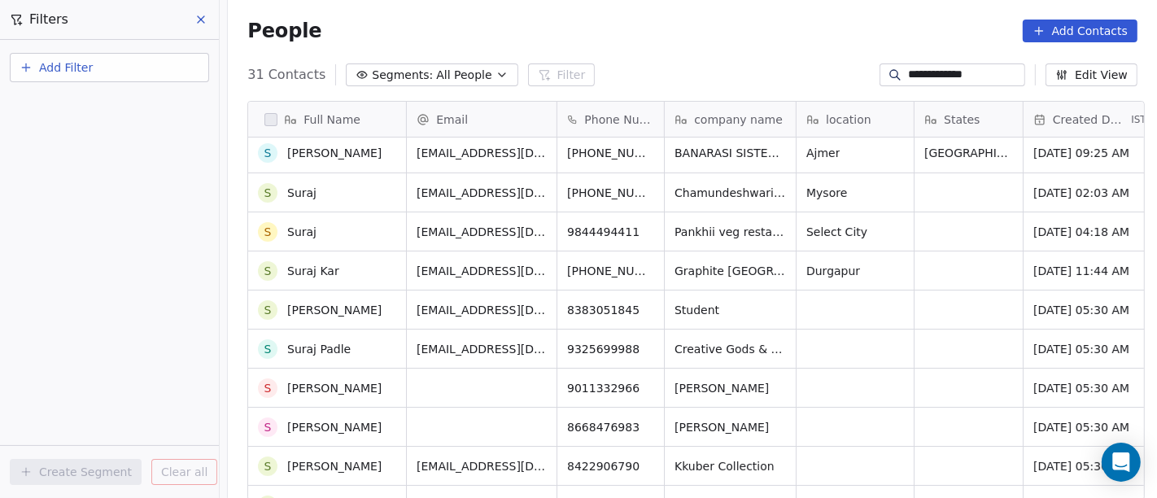
scroll to position [0, 0]
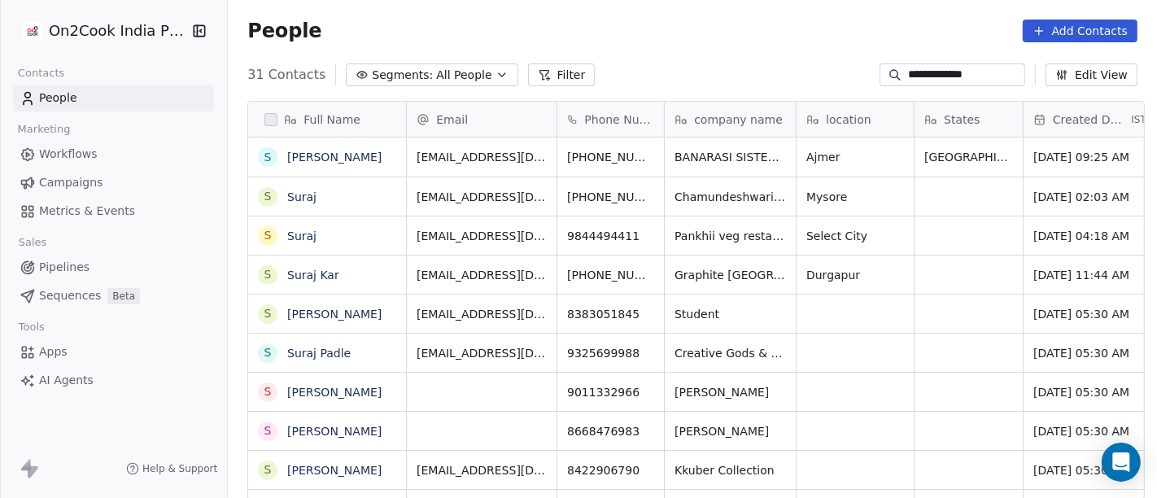
scroll to position [425, 923]
click at [961, 70] on input "**********" at bounding box center [965, 75] width 114 height 16
click at [962, 69] on input "**********" at bounding box center [965, 75] width 114 height 16
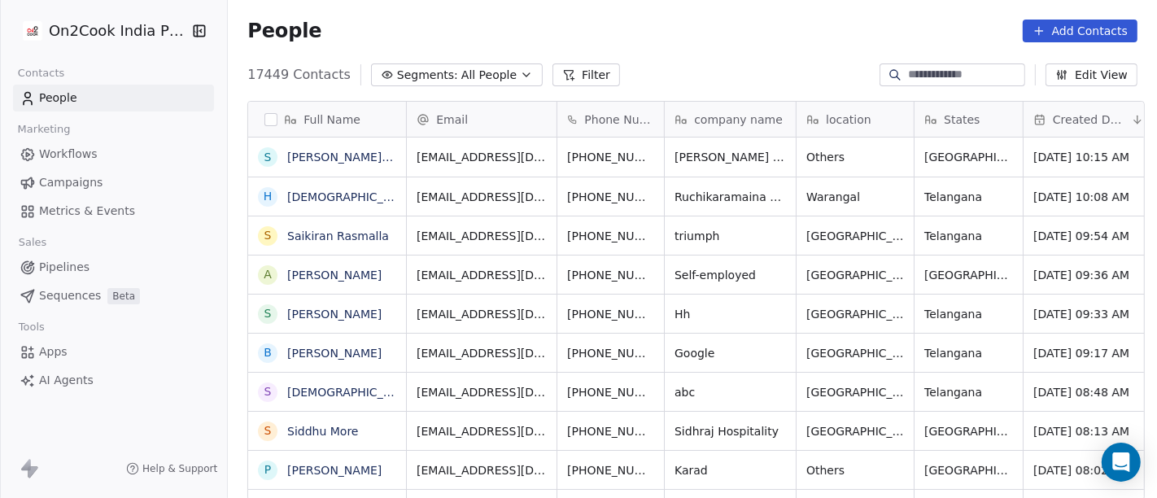
paste input "**********"
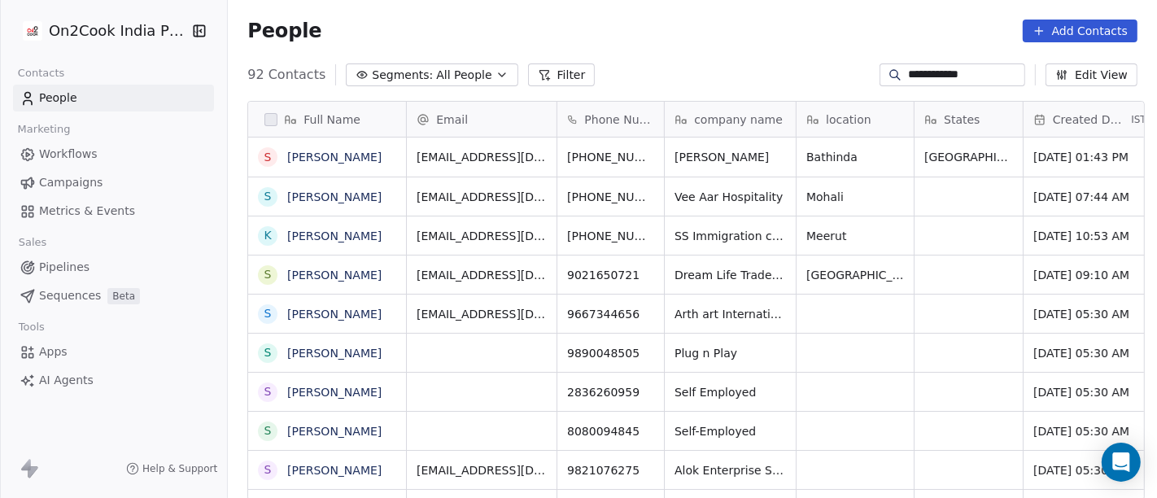
type input "**********"
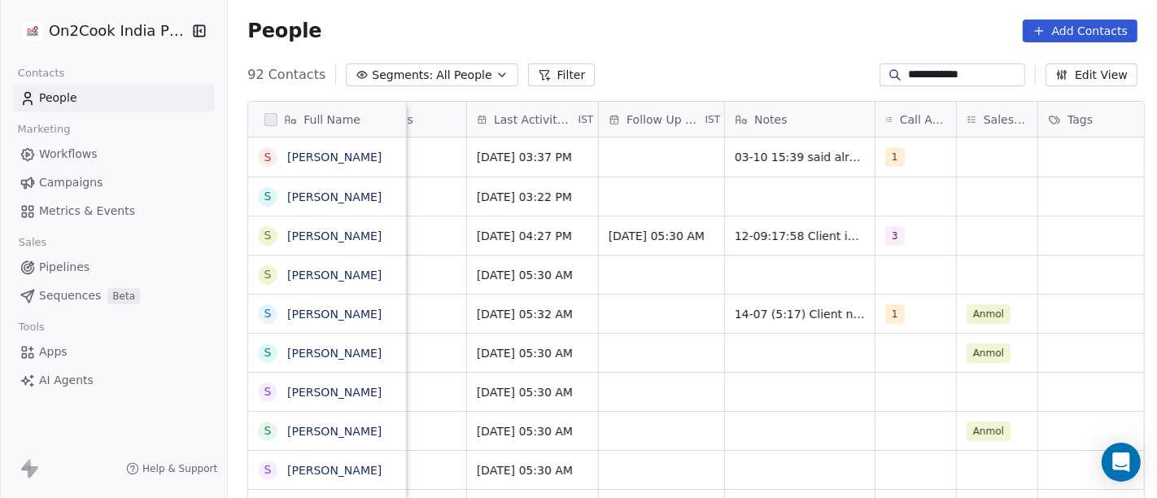
scroll to position [0, 933]
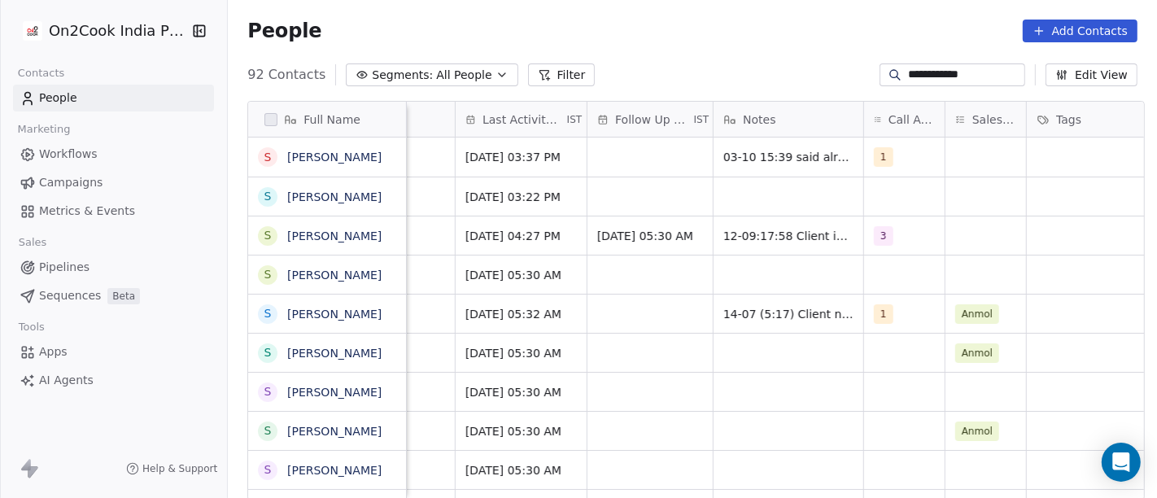
click at [702, 83] on div "**********" at bounding box center [692, 75] width 929 height 26
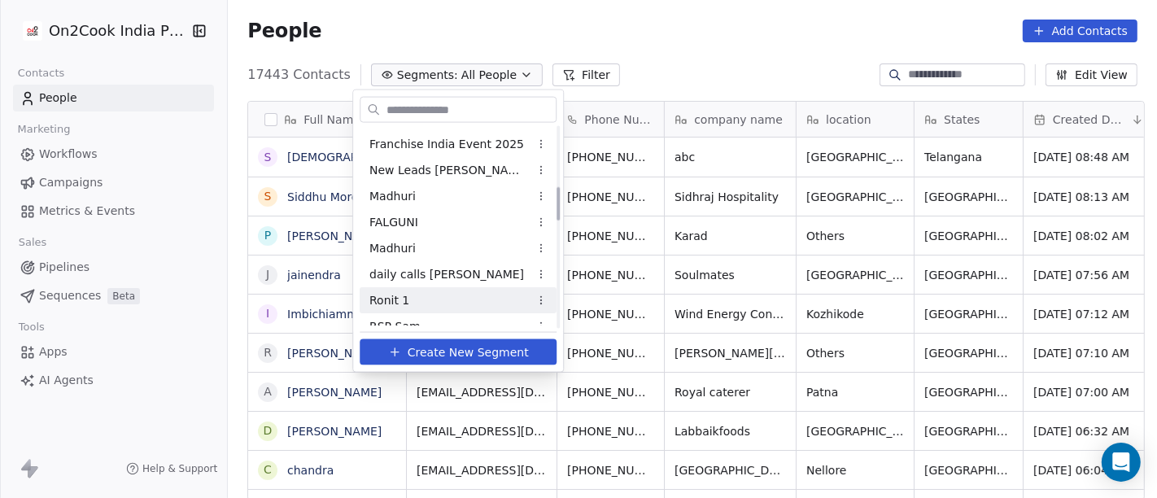
scroll to position [361, 0]
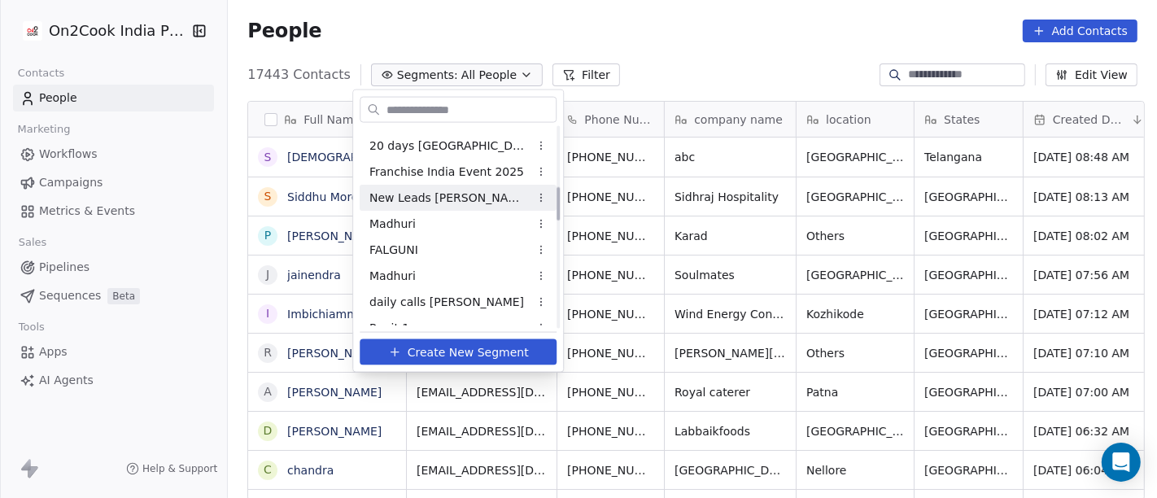
click at [441, 199] on span "New Leads [PERSON_NAME]" at bounding box center [449, 197] width 160 height 17
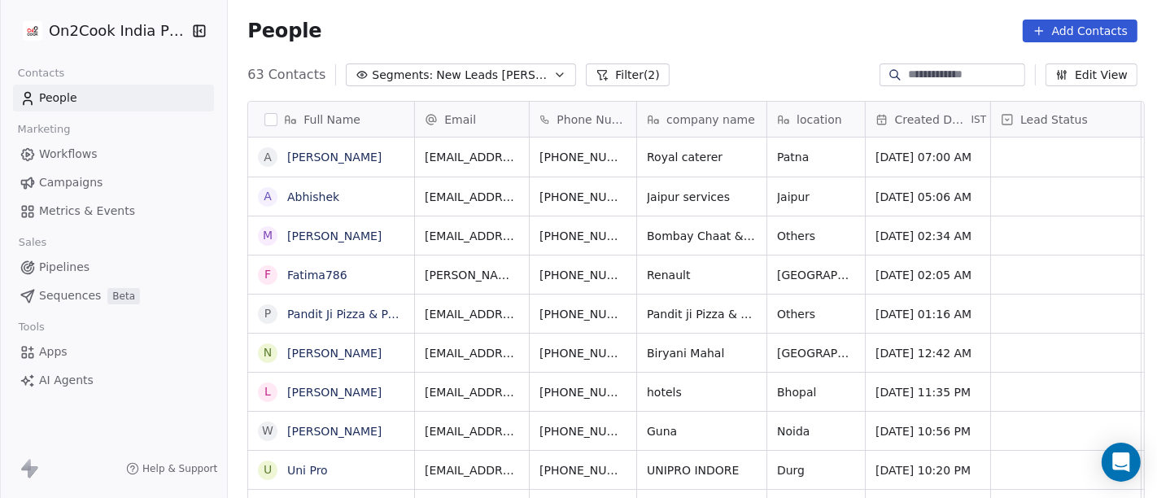
scroll to position [425, 923]
click at [587, 72] on button "Filter (2)" at bounding box center [628, 74] width 84 height 23
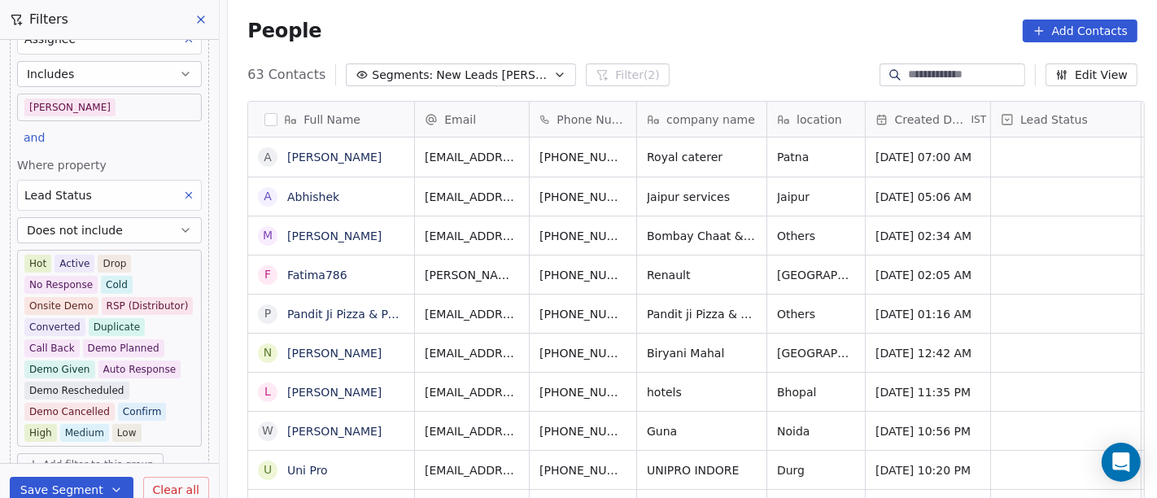
scroll to position [0, 0]
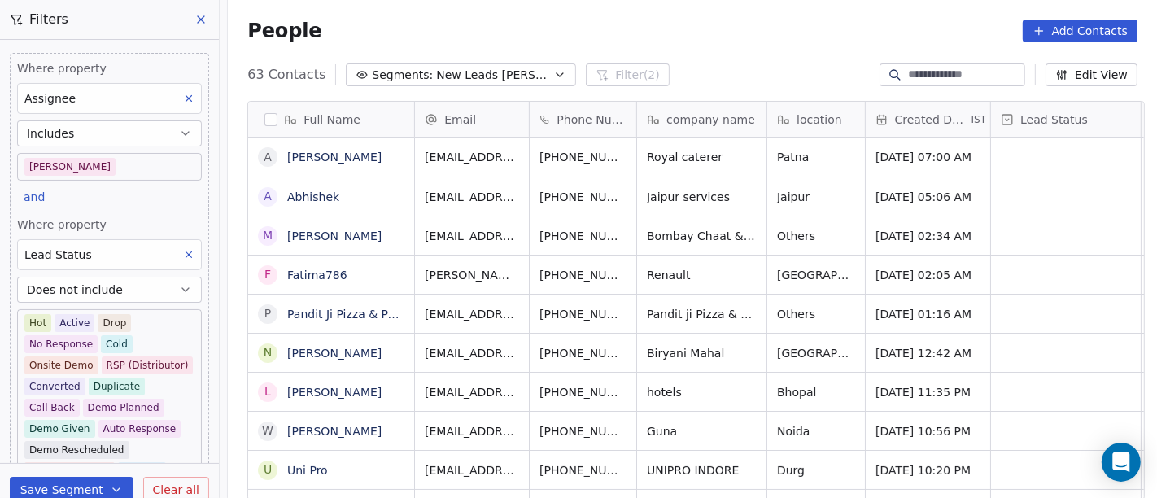
click at [83, 160] on body "On2Cook India Pvt. Ltd. Contacts People Marketing Workflows Campaigns Metrics &…" at bounding box center [578, 249] width 1157 height 498
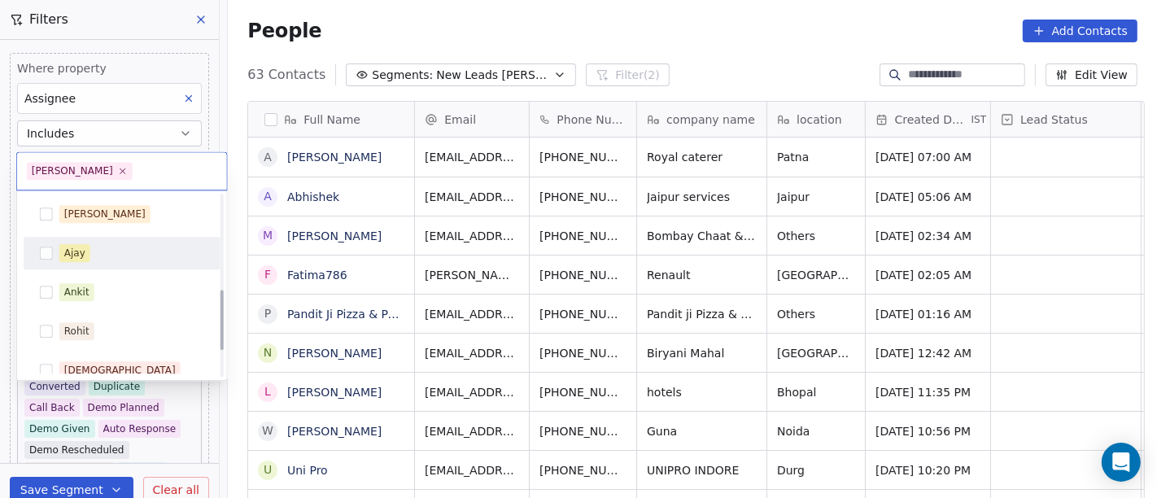
scroll to position [363, 0]
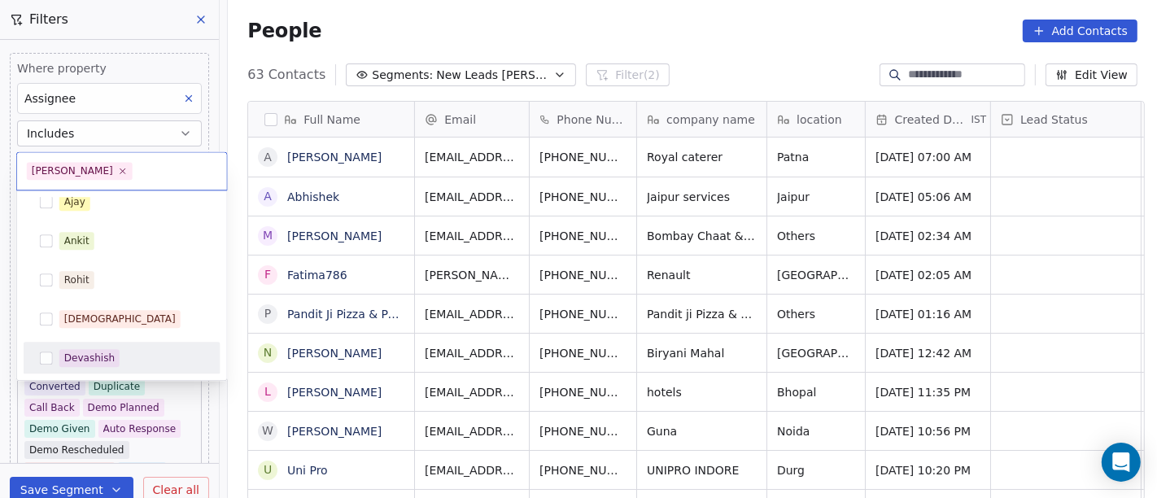
click at [96, 352] on div "Devashish" at bounding box center [89, 358] width 50 height 15
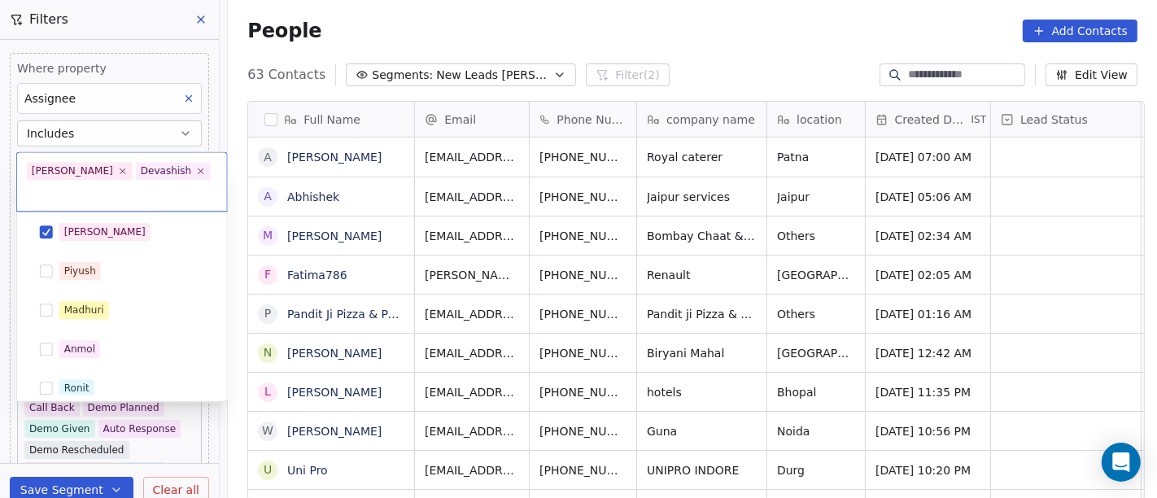
scroll to position [0, 0]
click at [90, 225] on span "[PERSON_NAME]" at bounding box center [104, 234] width 91 height 18
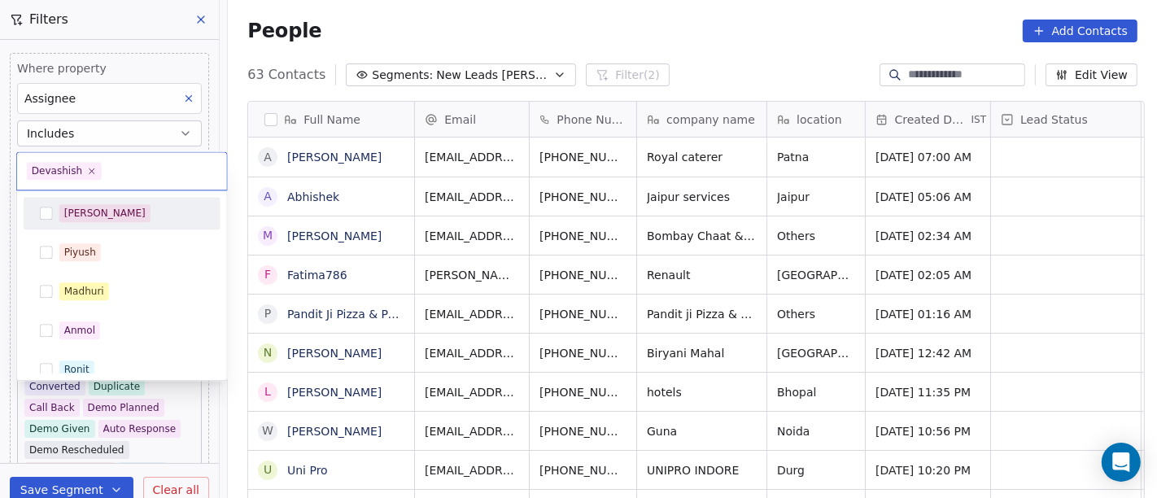
click at [527, 17] on html "On2Cook India Pvt. Ltd. Contacts People Marketing Workflows Campaigns Metrics &…" at bounding box center [578, 249] width 1157 height 498
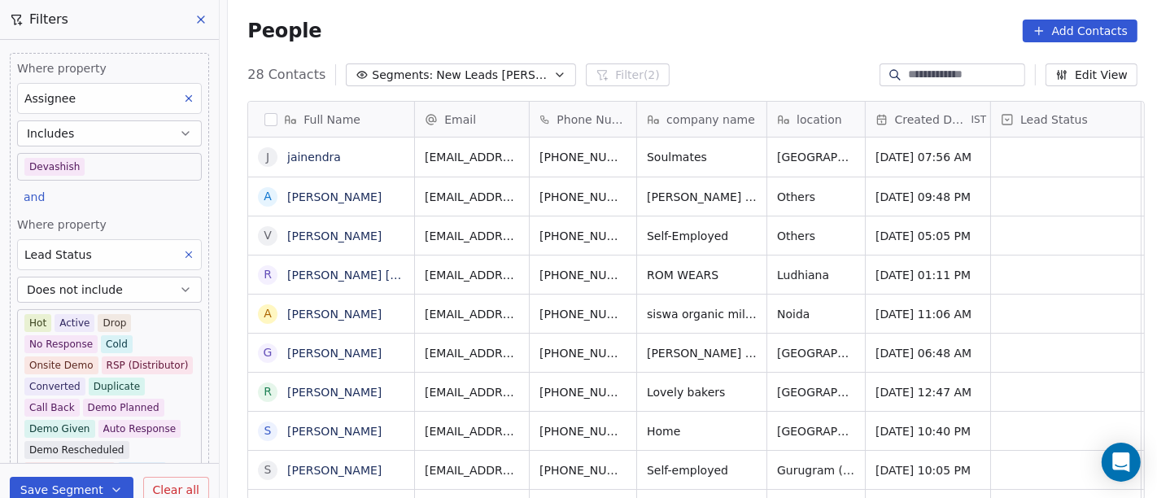
scroll to position [425, 923]
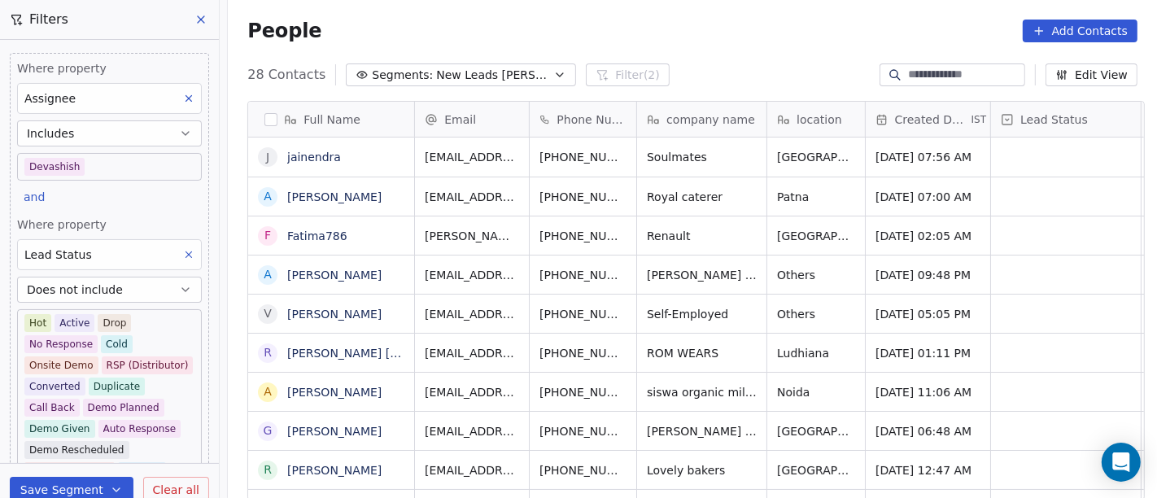
click at [456, 75] on span "New Leads [PERSON_NAME]" at bounding box center [493, 75] width 114 height 17
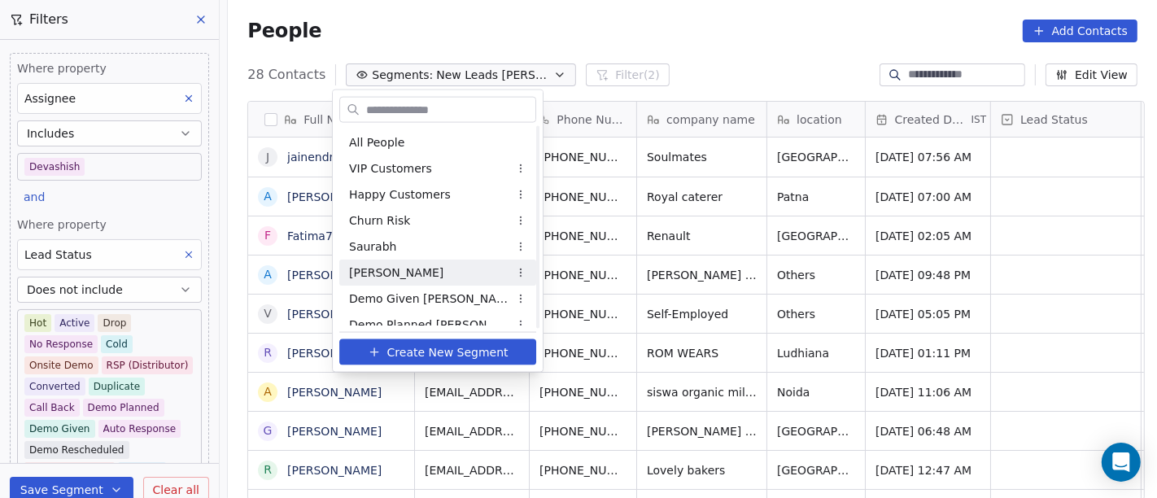
scroll to position [90, 0]
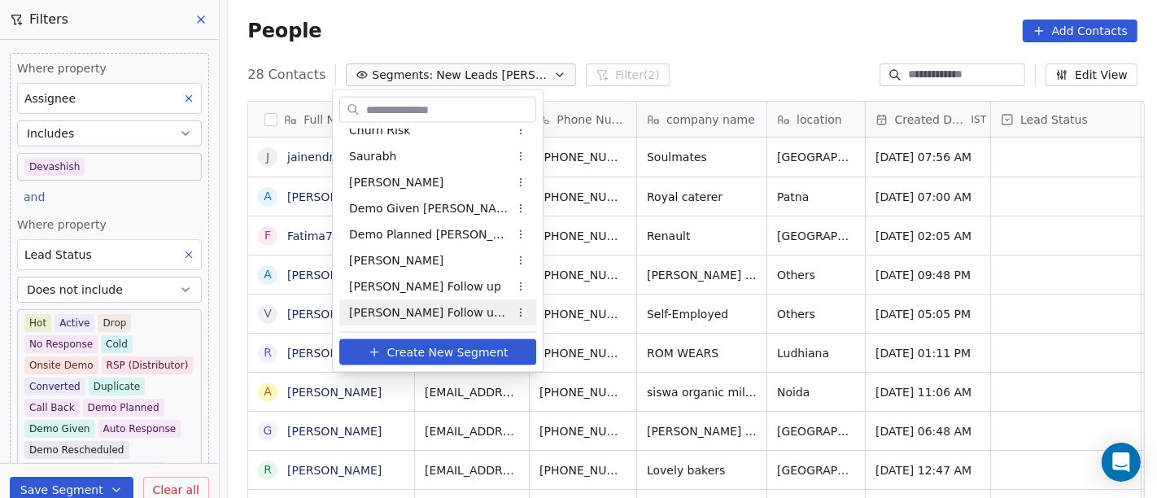
click at [448, 310] on span "[PERSON_NAME] Follow up Hot Active" at bounding box center [429, 312] width 160 height 17
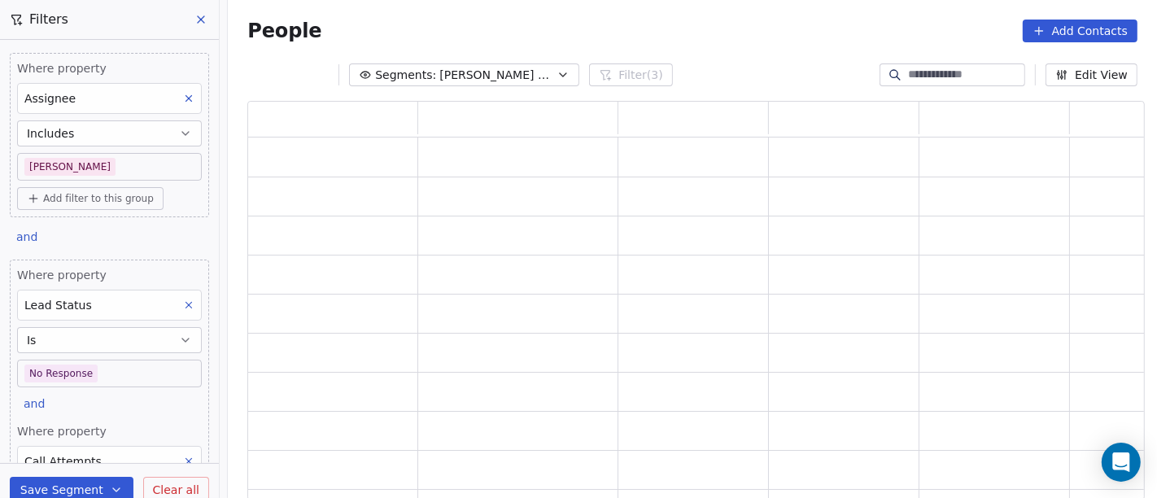
scroll to position [386, 884]
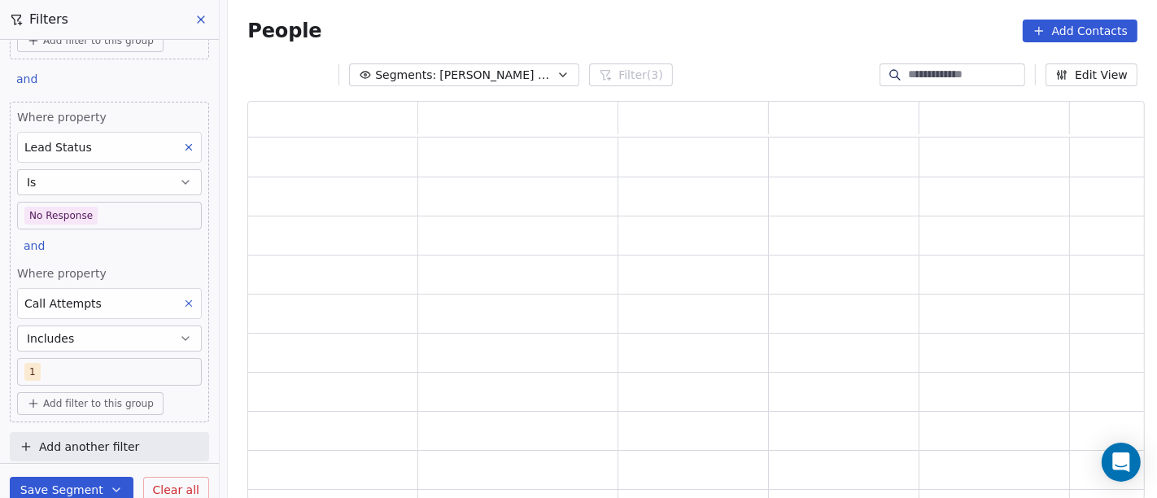
click at [183, 298] on icon at bounding box center [188, 303] width 11 height 11
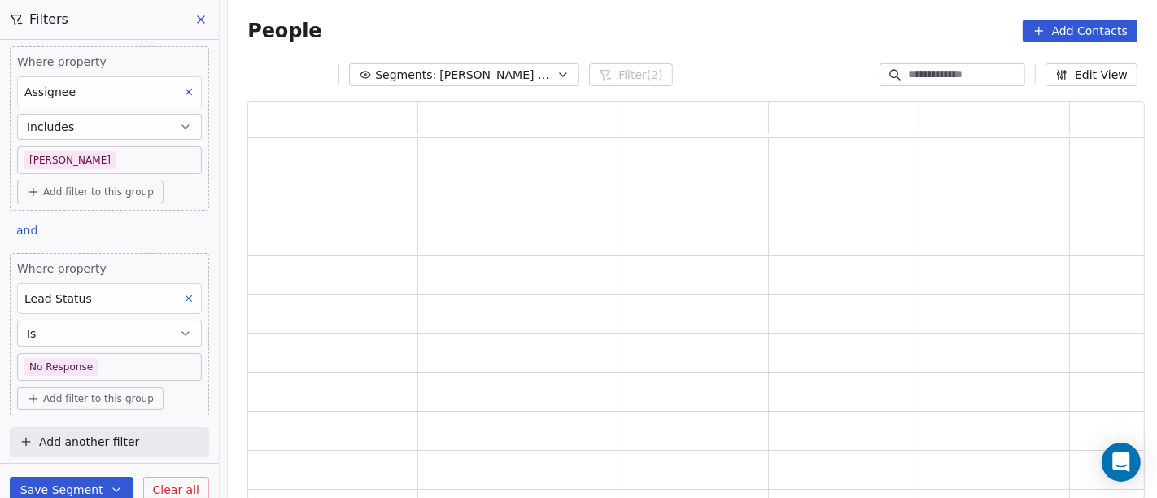
scroll to position [2, 0]
click at [103, 374] on body "On2Cook India Pvt. Ltd. Contacts People Marketing Workflows Campaigns Metrics &…" at bounding box center [578, 249] width 1157 height 498
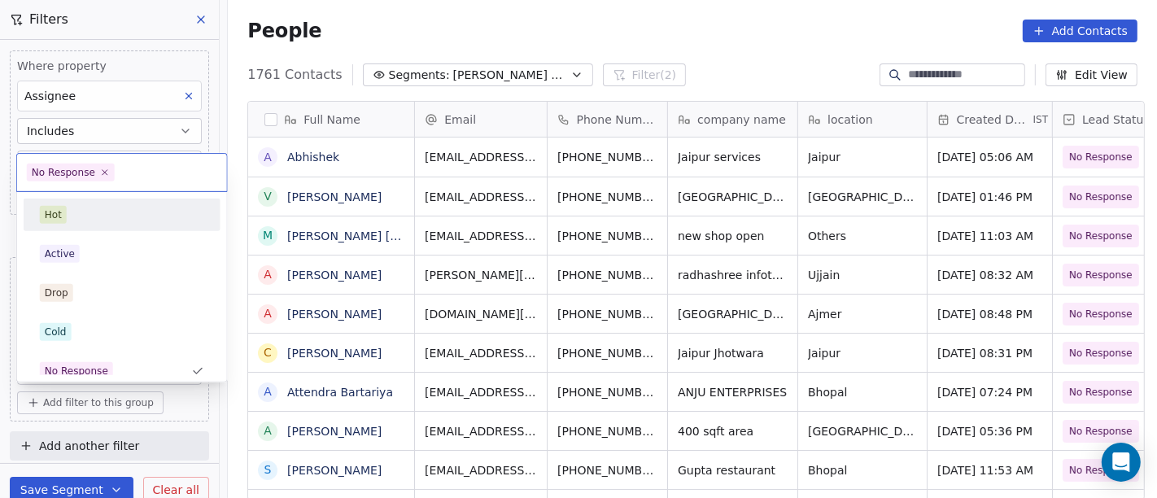
drag, startPoint x: 103, startPoint y: 374, endPoint x: 116, endPoint y: 231, distance: 143.9
click at [112, 217] on div "Hot" at bounding box center [122, 215] width 164 height 18
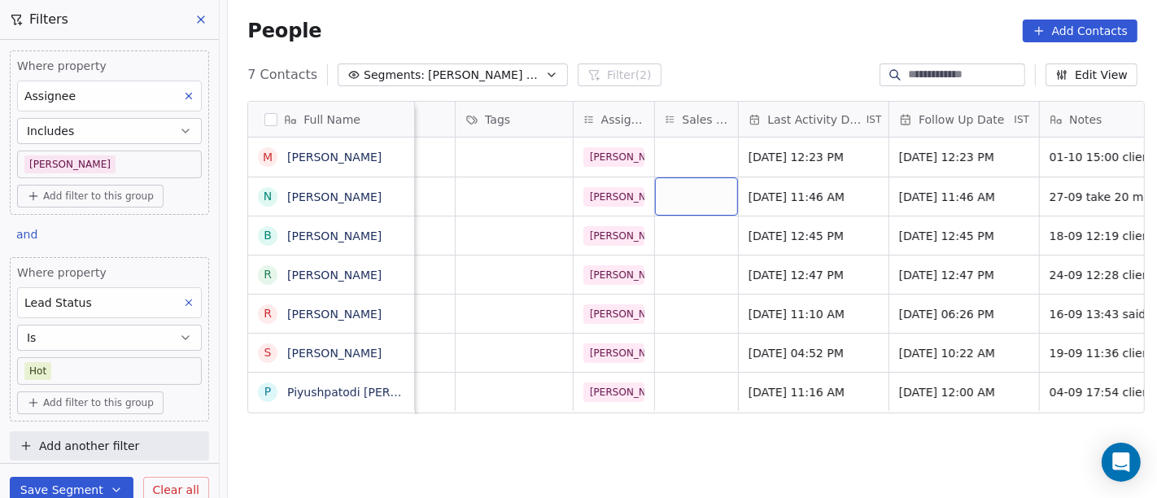
scroll to position [0, 750]
click at [802, 190] on span "[DATE] 11:46 AM" at bounding box center [796, 197] width 99 height 16
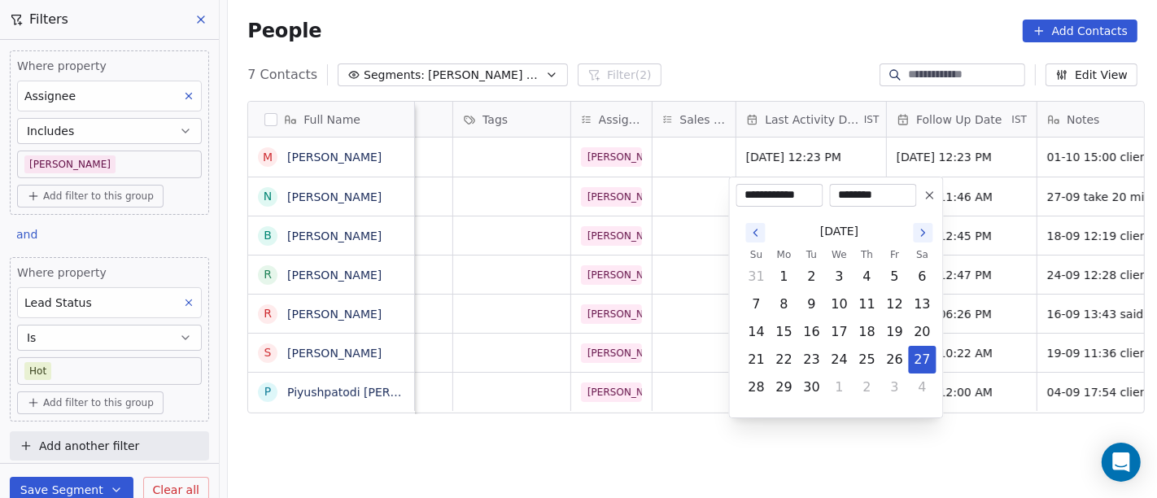
click at [925, 239] on button "Go to the Next Month" at bounding box center [924, 233] width 20 height 20
click at [786, 303] on button "6" at bounding box center [784, 304] width 26 height 26
type input "**********"
click at [790, 55] on html "On2Cook India Pvt. Ltd. Contacts People Marketing Workflows Campaigns Metrics &…" at bounding box center [578, 249] width 1157 height 498
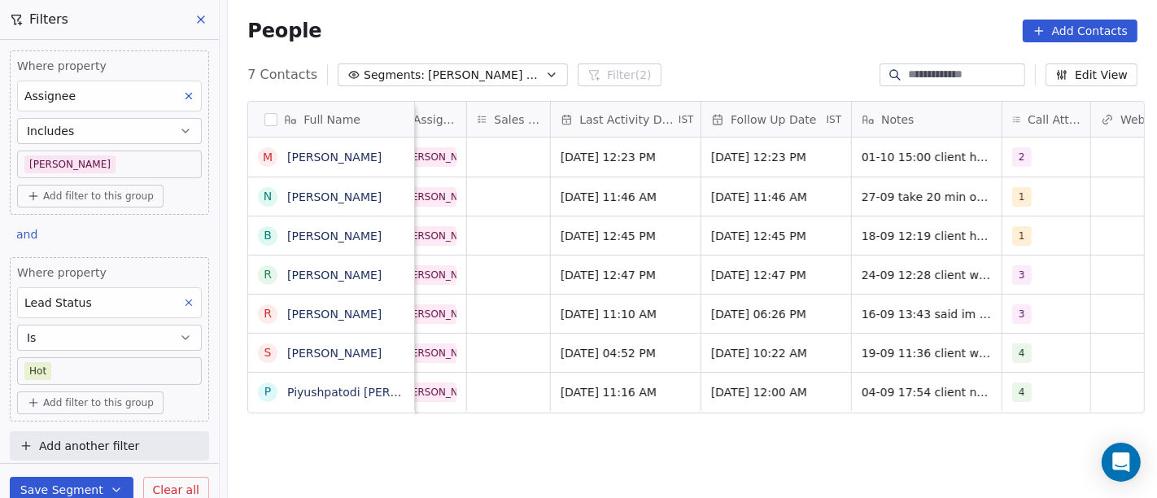
scroll to position [0, 934]
click at [1023, 199] on div "1" at bounding box center [1033, 197] width 37 height 20
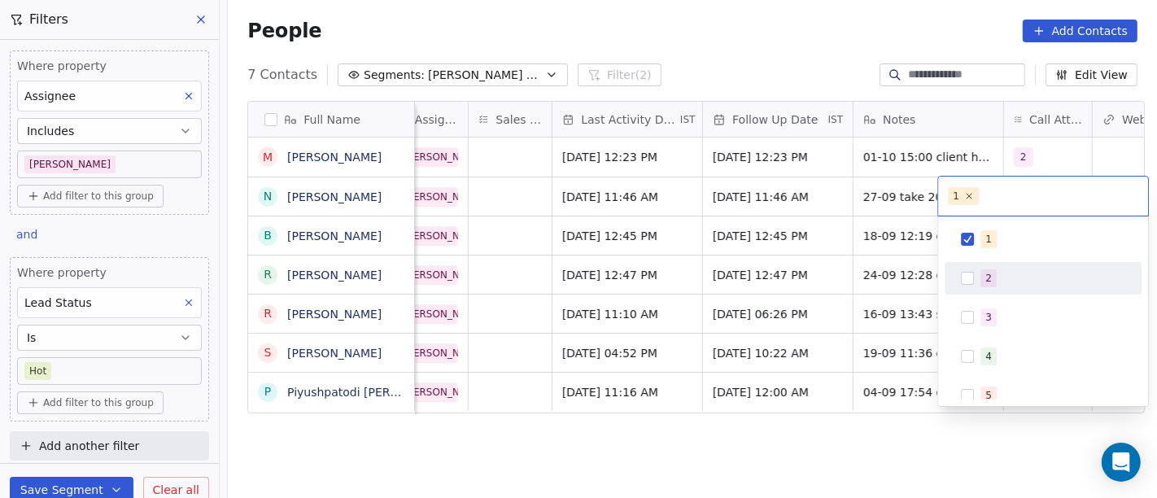
click at [994, 276] on span "2" at bounding box center [989, 278] width 16 height 18
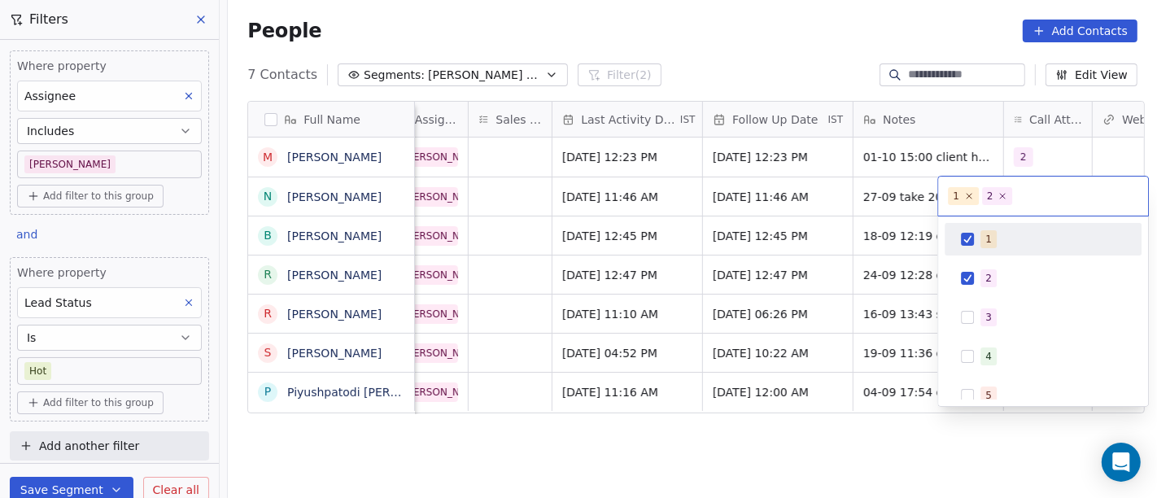
click at [981, 230] on div "1" at bounding box center [1053, 239] width 145 height 18
click at [868, 217] on html "On2Cook India Pvt. Ltd. Contacts People Marketing Workflows Campaigns Metrics &…" at bounding box center [578, 249] width 1157 height 498
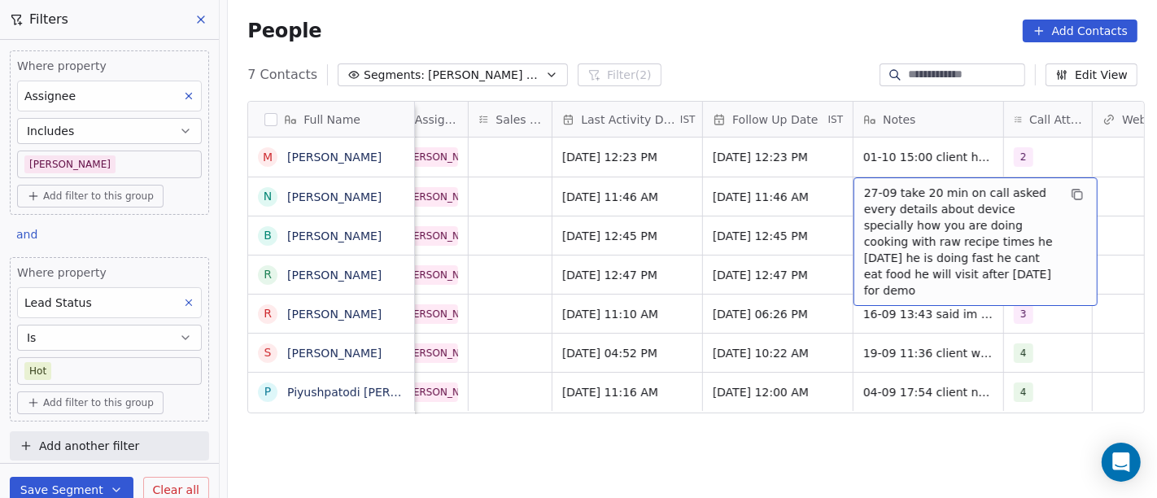
click at [937, 189] on span "27-09 take 20 min on call asked every details about device specially how you ar…" at bounding box center [961, 242] width 194 height 114
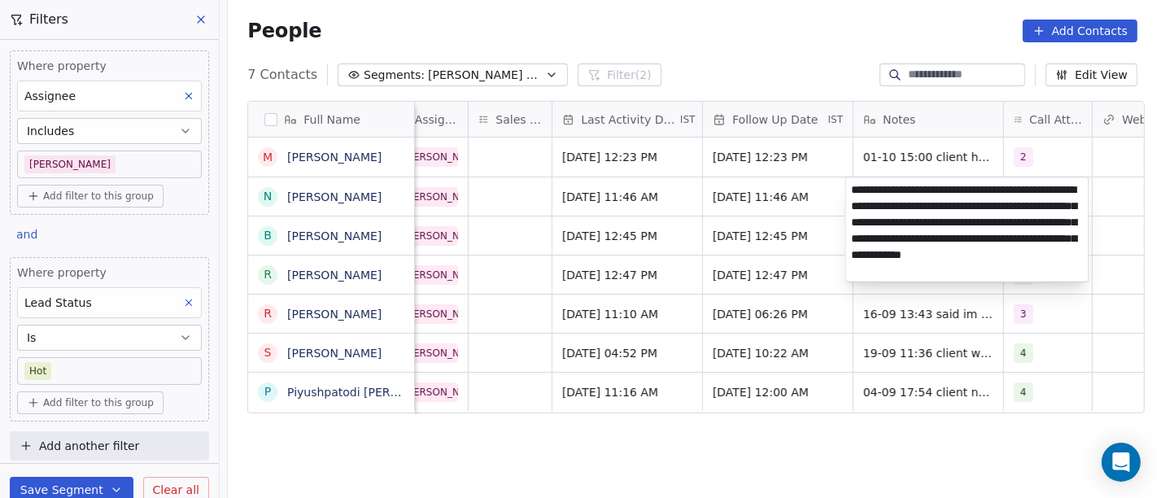
type textarea "**********"
click at [768, 229] on html "On2Cook India Pvt. Ltd. Contacts People Marketing Workflows Campaigns Metrics &…" at bounding box center [578, 249] width 1157 height 498
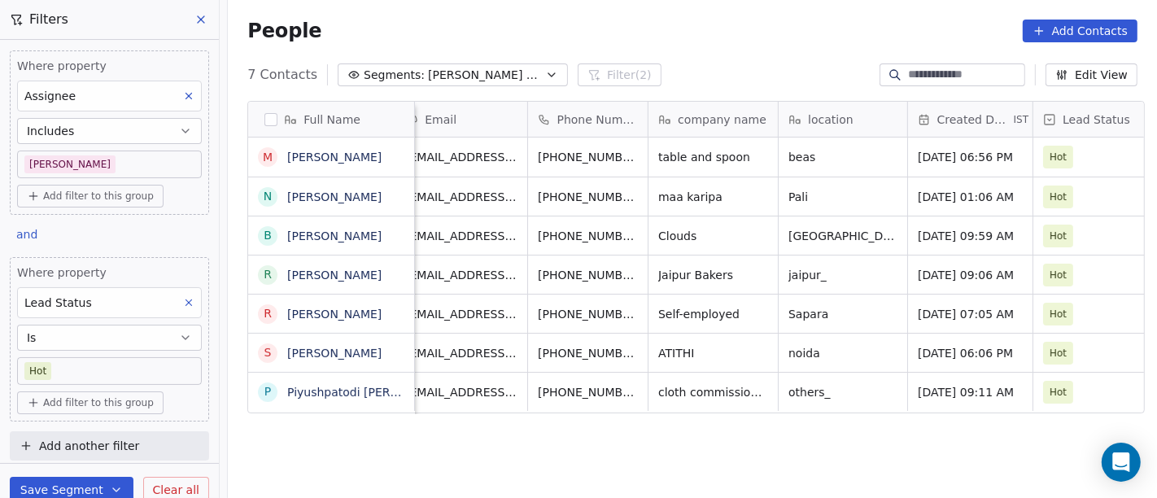
scroll to position [0, 0]
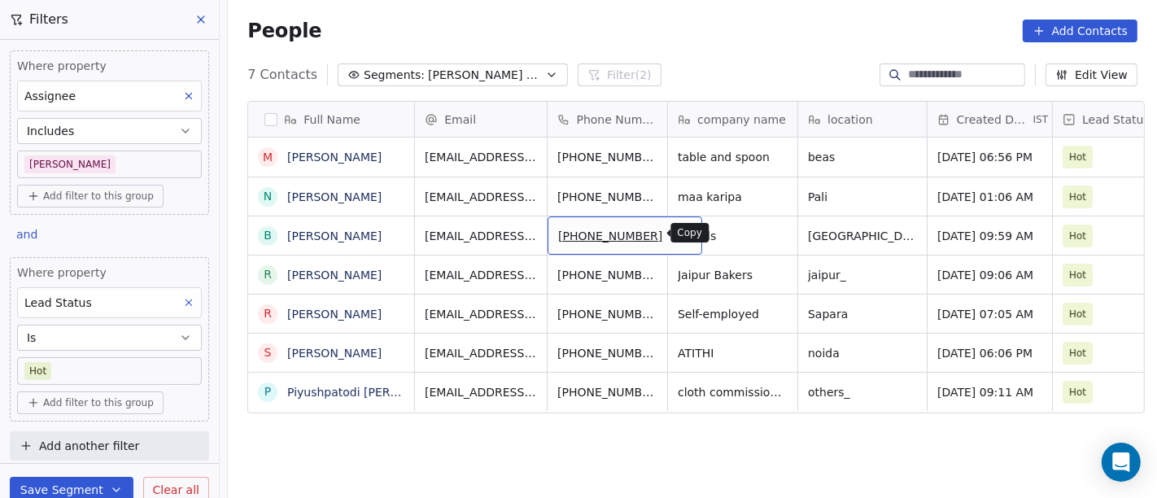
click at [680, 234] on icon "grid" at bounding box center [683, 234] width 7 height 7
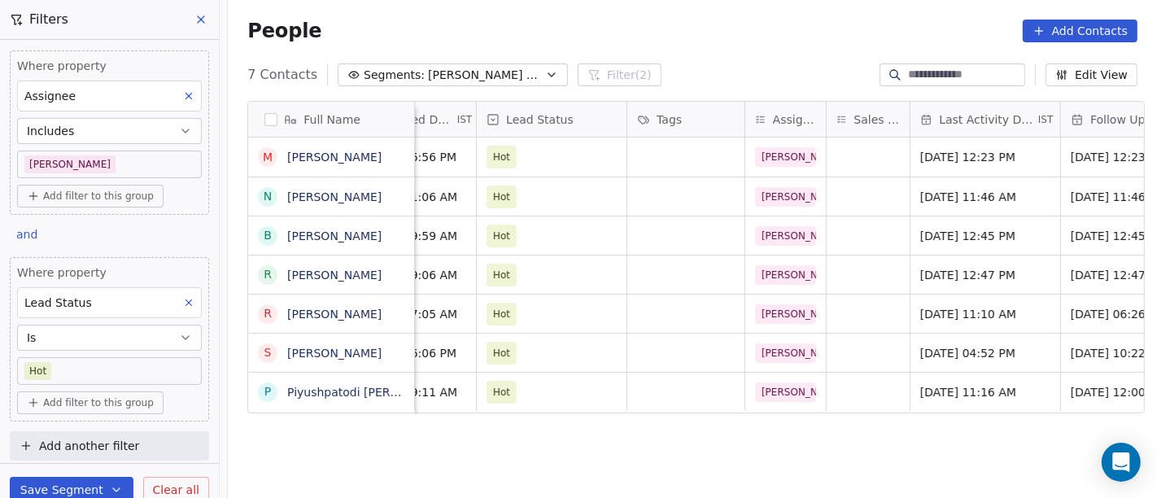
scroll to position [0, 576]
click at [947, 236] on span "[DATE] 12:45 PM" at bounding box center [970, 236] width 99 height 16
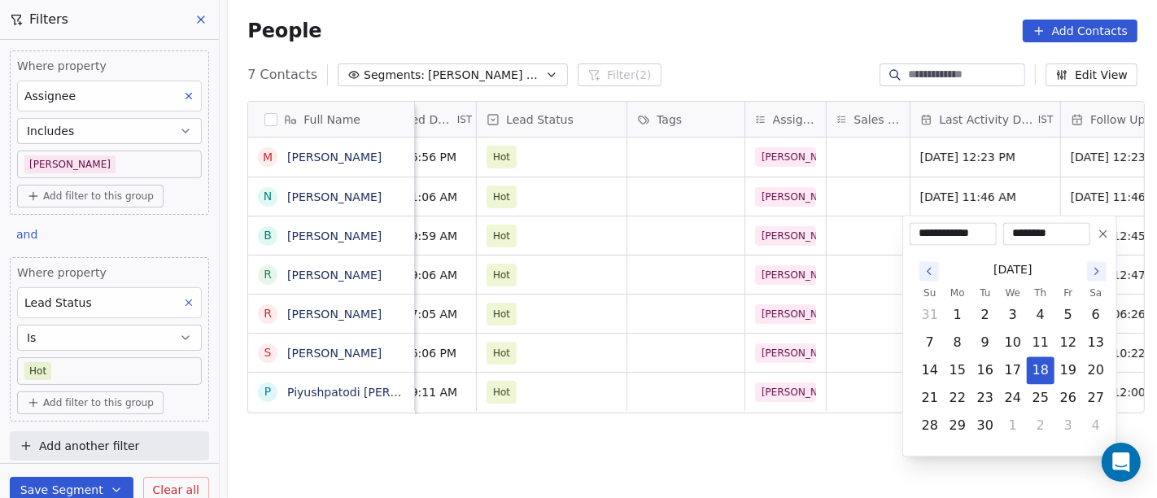
click at [1093, 274] on icon "Go to the Next Month" at bounding box center [1096, 270] width 13 height 13
click at [960, 341] on button "6" at bounding box center [958, 343] width 26 height 26
type input "**********"
click at [710, 457] on html "On2Cook India Pvt. Ltd. Contacts People Marketing Workflows Campaigns Metrics &…" at bounding box center [578, 249] width 1157 height 498
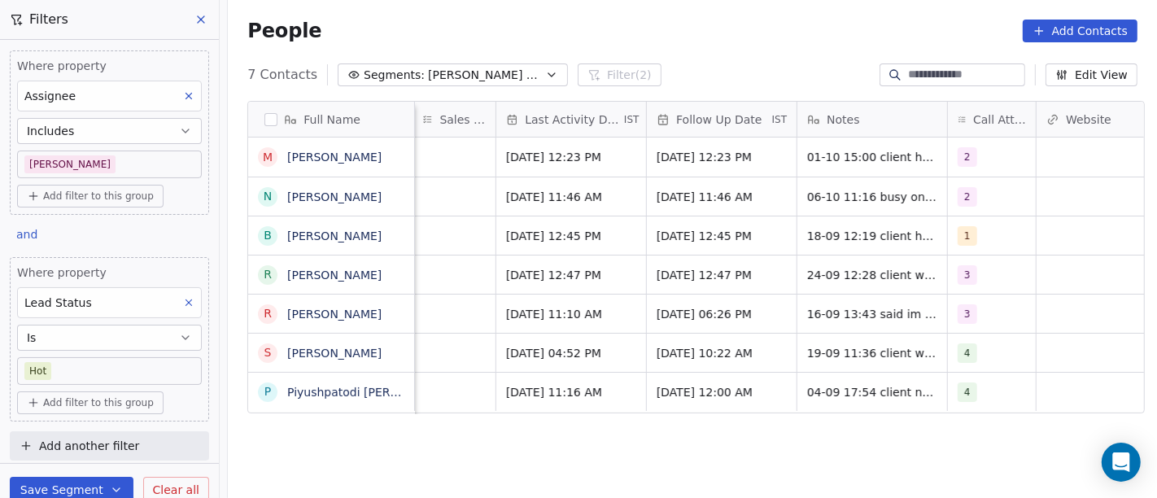
scroll to position [0, 989]
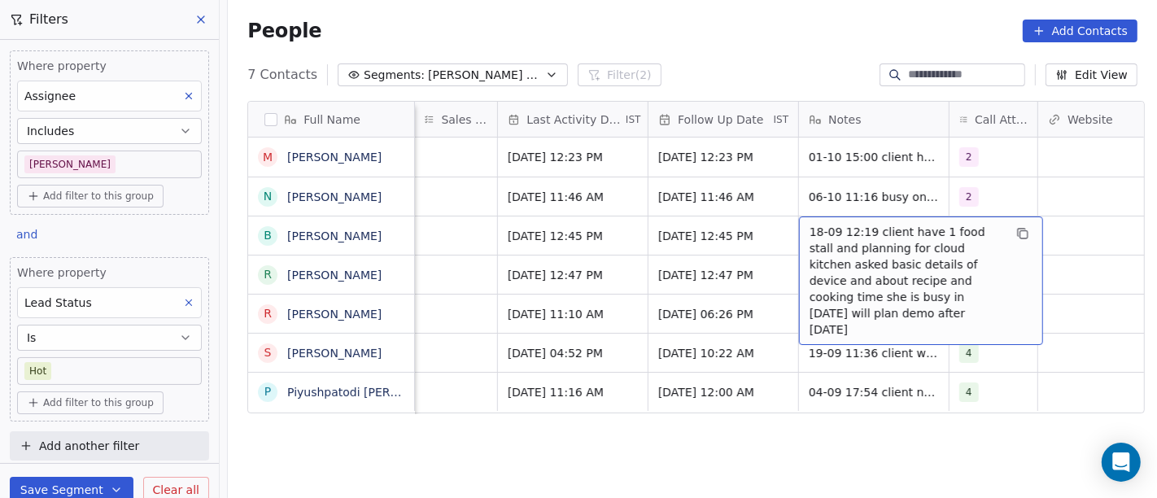
click at [881, 240] on span "18-09 12:19 client have 1 food stall and planning for cloud kitchen asked basic…" at bounding box center [907, 281] width 194 height 114
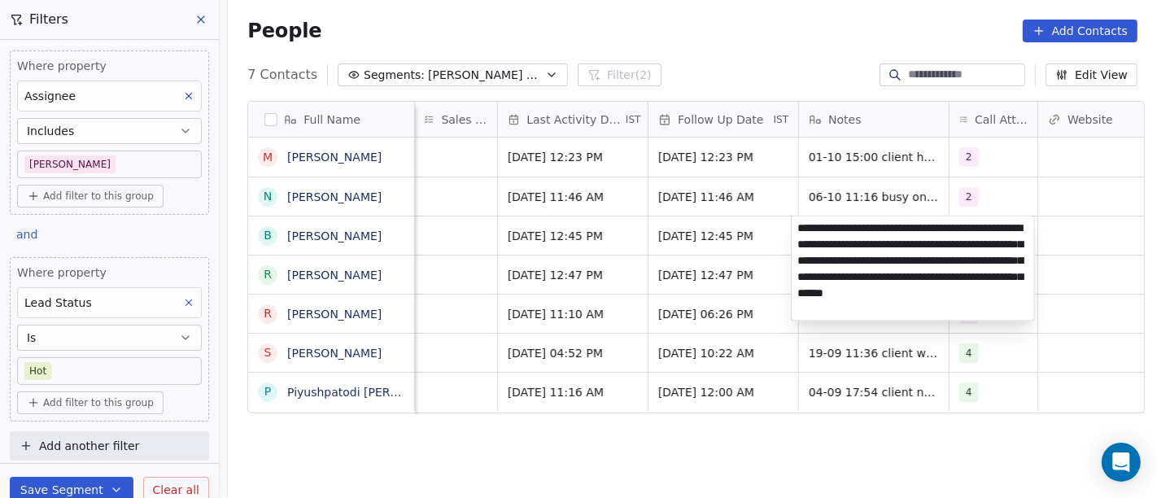
type textarea "**********"
click at [688, 218] on html "On2Cook India Pvt. Ltd. Contacts People Marketing Workflows Campaigns Metrics &…" at bounding box center [578, 249] width 1157 height 498
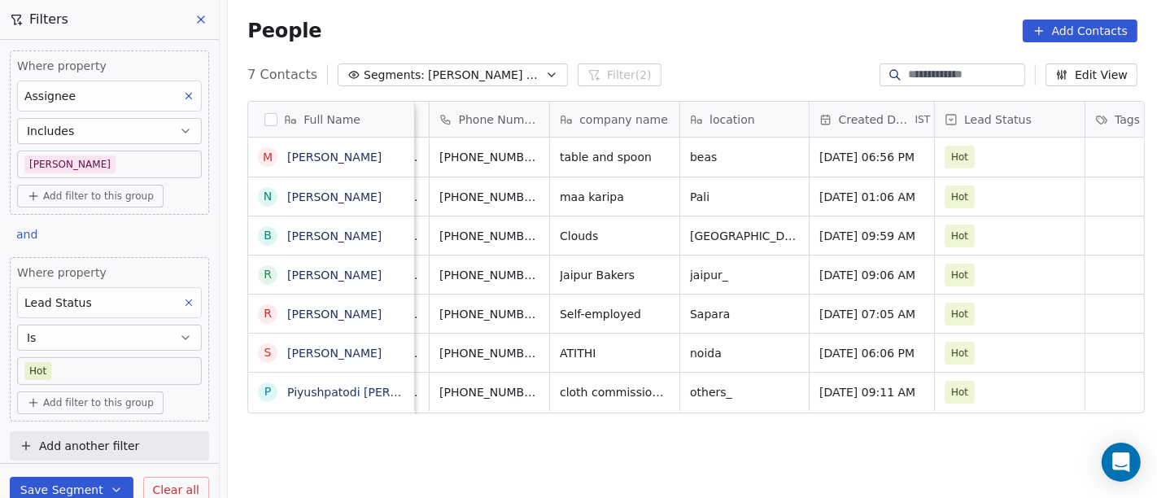
scroll to position [0, 0]
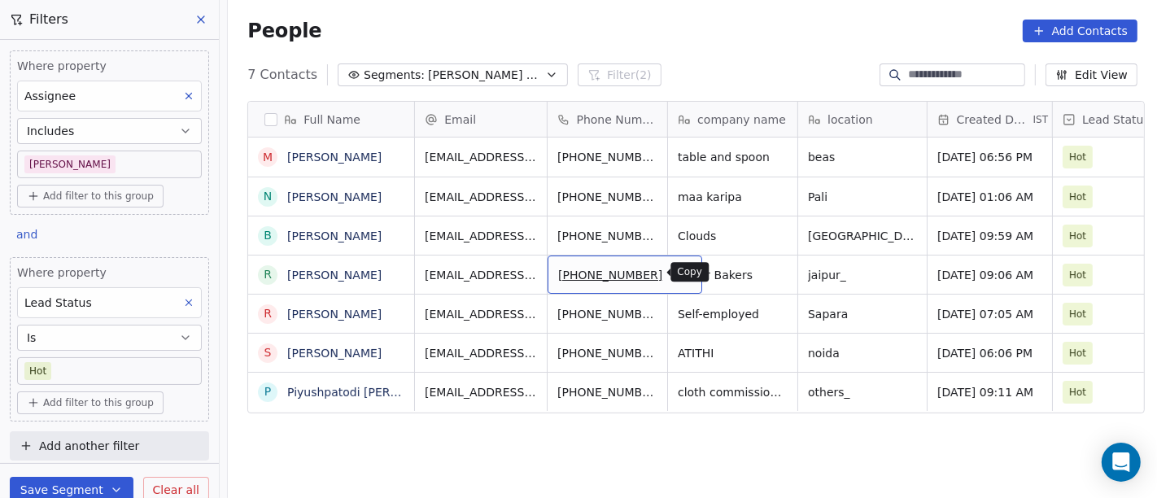
click at [675, 278] on icon "grid" at bounding box center [681, 272] width 13 height 13
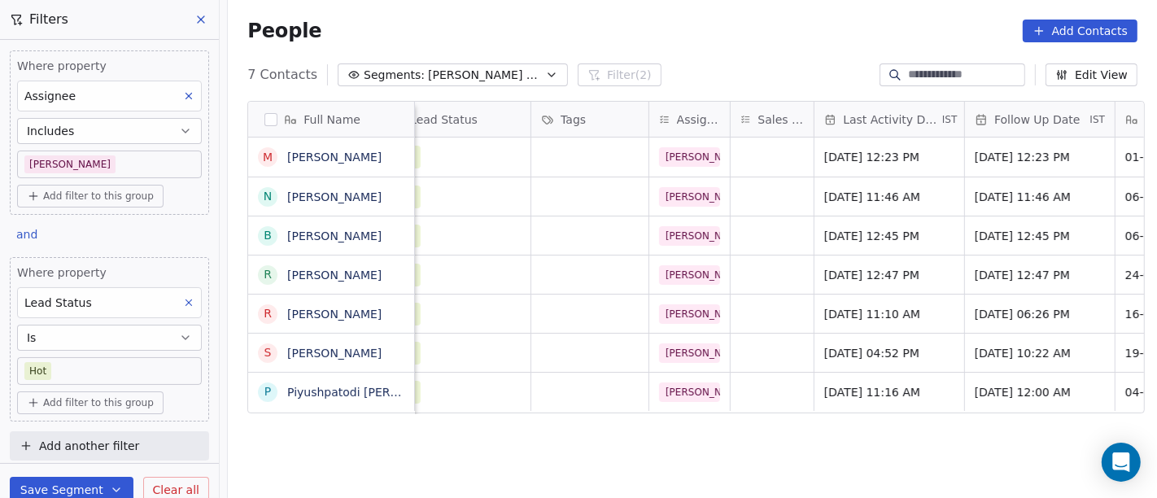
scroll to position [0, 674]
click at [861, 285] on div "[DATE] 12:47 PM" at bounding box center [888, 275] width 150 height 38
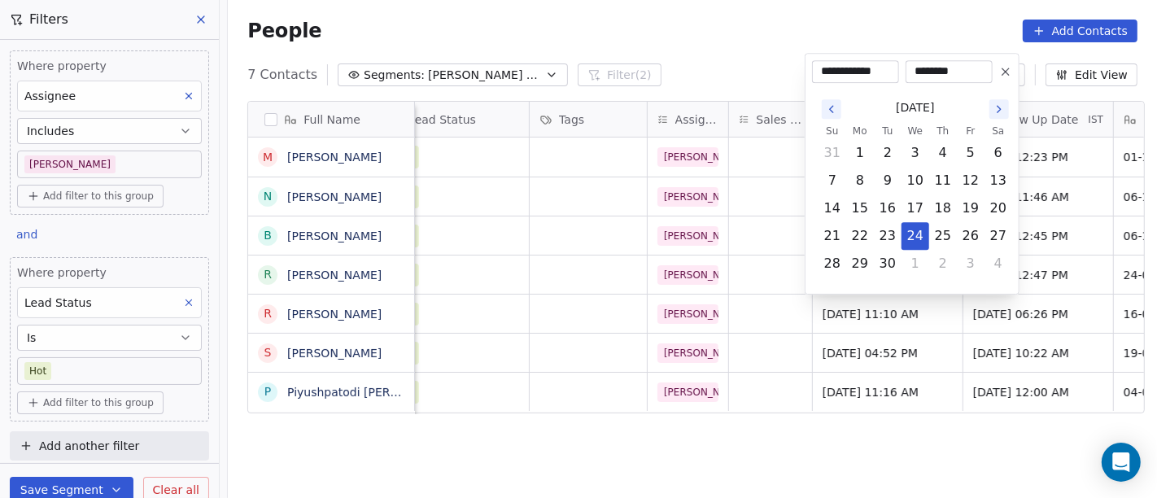
click at [999, 119] on div "[DATE]" at bounding box center [916, 108] width 194 height 30
click at [999, 115] on icon "Go to the Next Month" at bounding box center [999, 109] width 13 height 13
click at [863, 180] on button "6" at bounding box center [860, 181] width 26 height 26
type input "**********"
click at [759, 38] on html "On2Cook India Pvt. Ltd. Contacts People Marketing Workflows Campaigns Metrics &…" at bounding box center [578, 249] width 1157 height 498
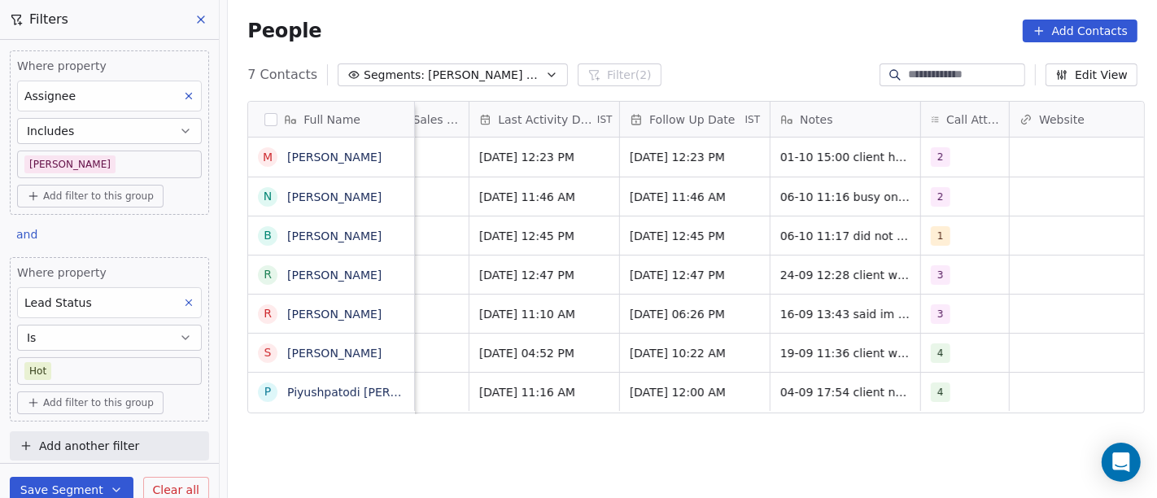
scroll to position [0, 1025]
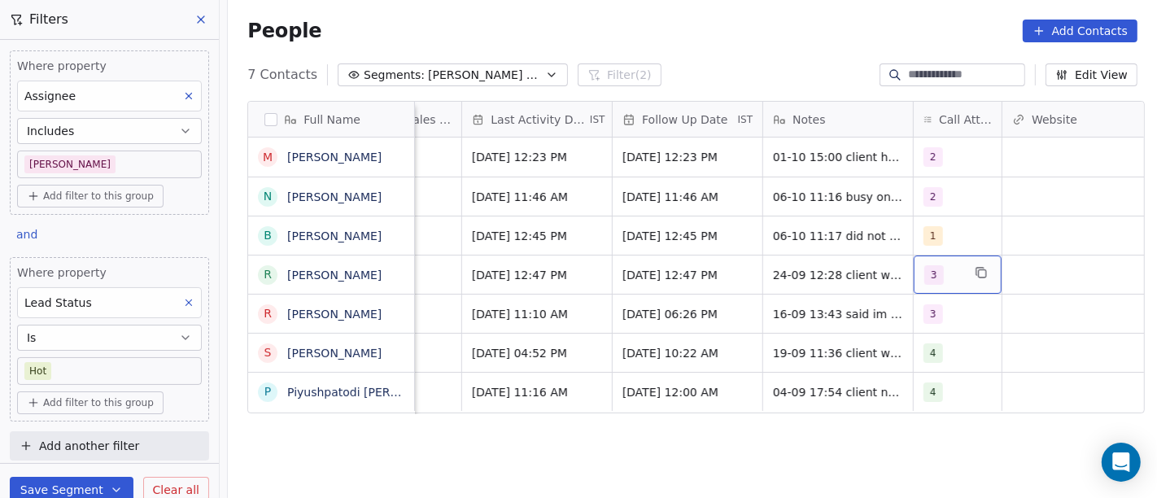
click at [932, 266] on span "3" at bounding box center [934, 275] width 20 height 20
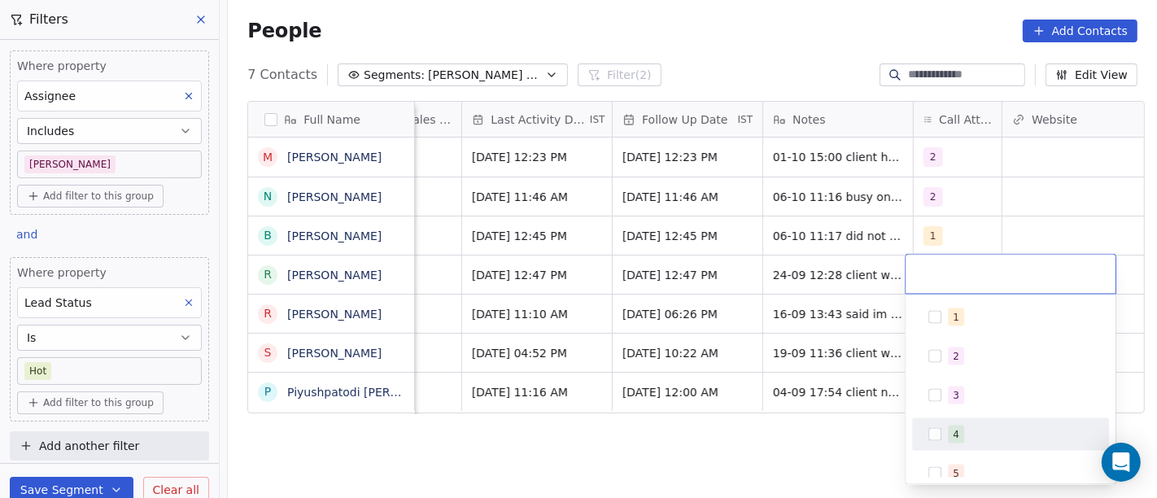
click at [956, 429] on div "4" at bounding box center [956, 434] width 7 height 15
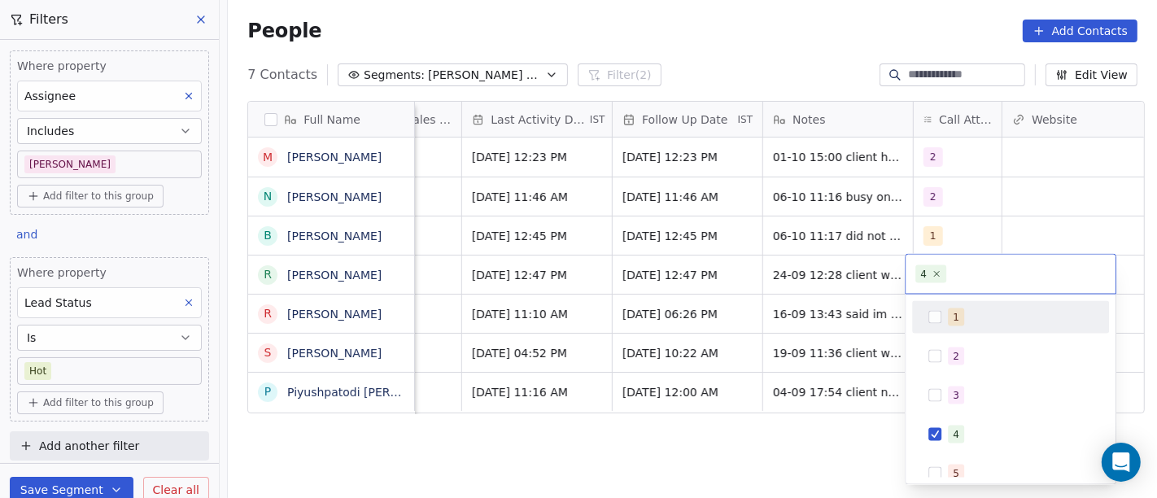
click at [1004, 145] on html "On2Cook India Pvt. Ltd. Contacts People Marketing Workflows Campaigns Metrics &…" at bounding box center [578, 249] width 1157 height 498
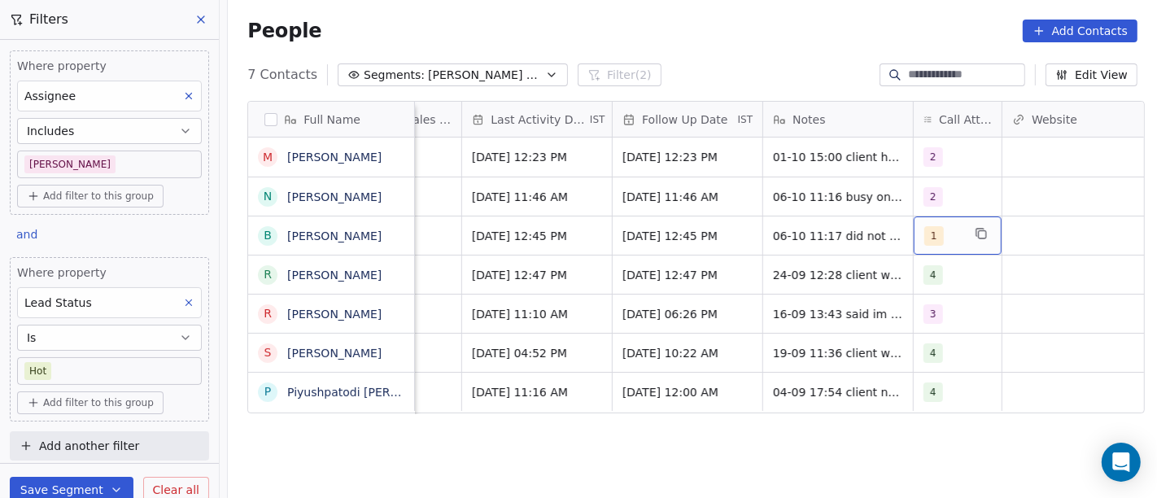
click at [924, 231] on span "1" at bounding box center [934, 236] width 20 height 20
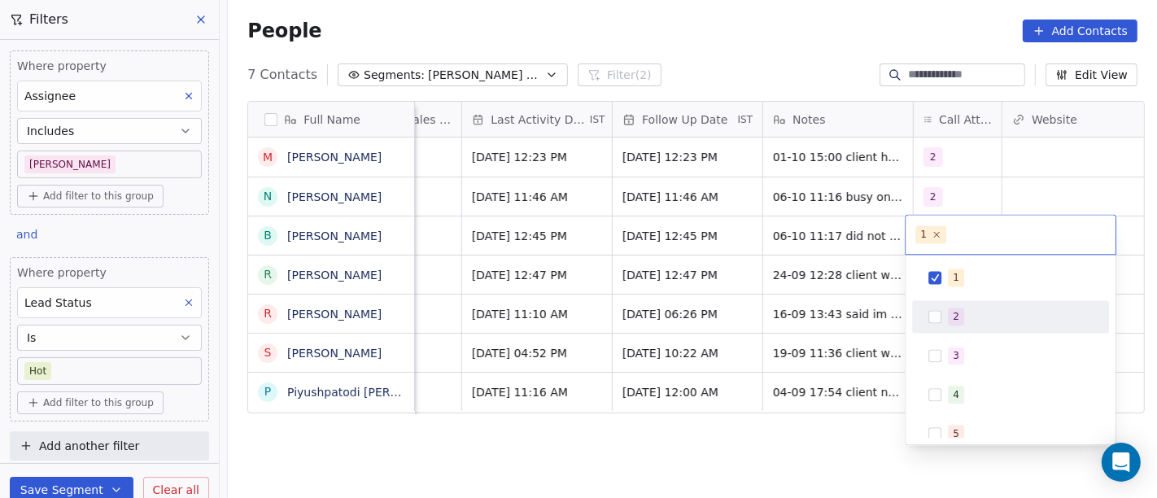
click at [934, 322] on button "Suggestions" at bounding box center [935, 316] width 13 height 13
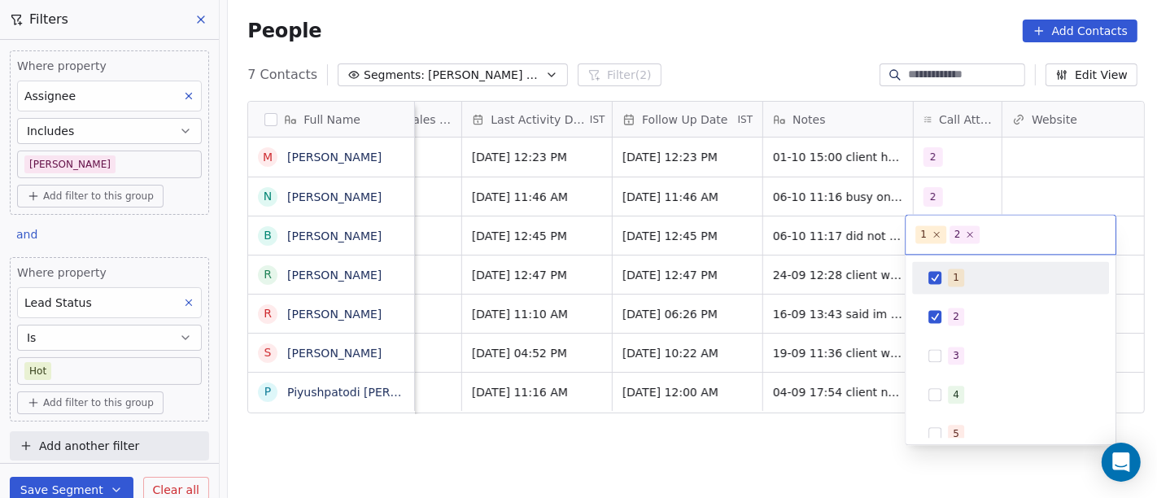
click at [943, 275] on div "1" at bounding box center [1011, 277] width 184 height 26
click at [1008, 181] on html "On2Cook India Pvt. Ltd. Contacts People Marketing Workflows Campaigns Metrics &…" at bounding box center [578, 249] width 1157 height 498
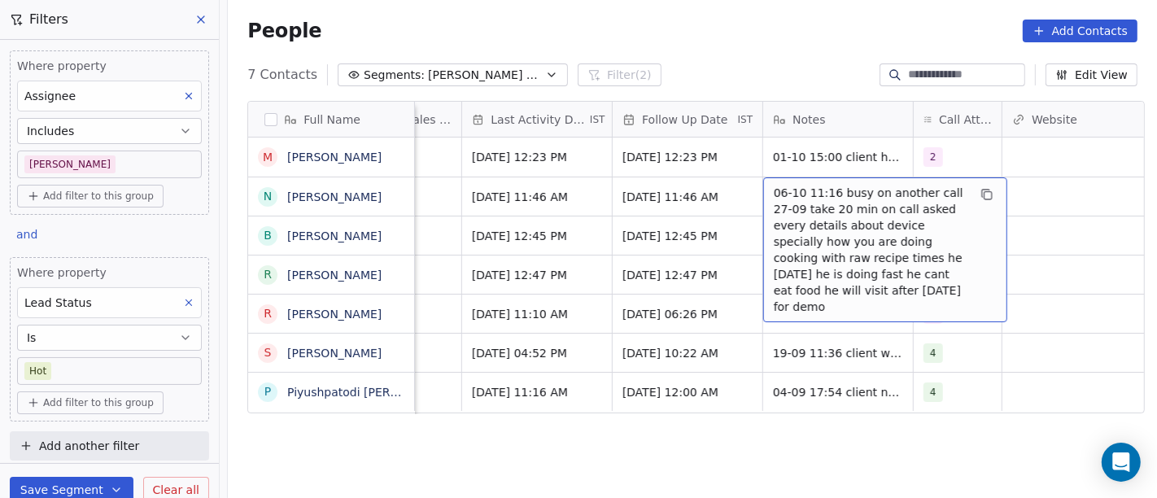
scroll to position [0, 1047]
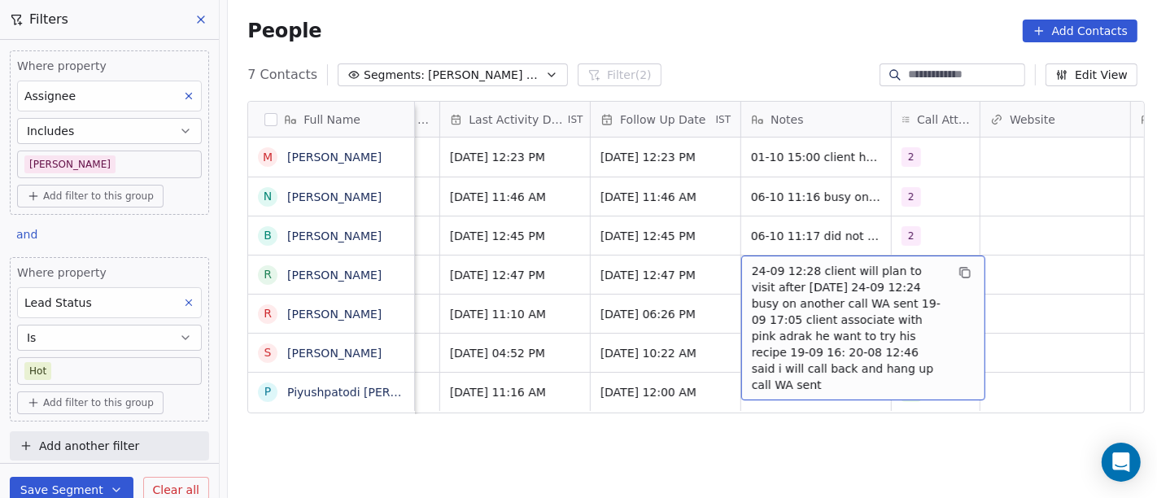
click at [762, 278] on span "24-09 12:28 client will plan to visit after [DATE] 24-09 12:24 busy on another …" at bounding box center [849, 328] width 194 height 130
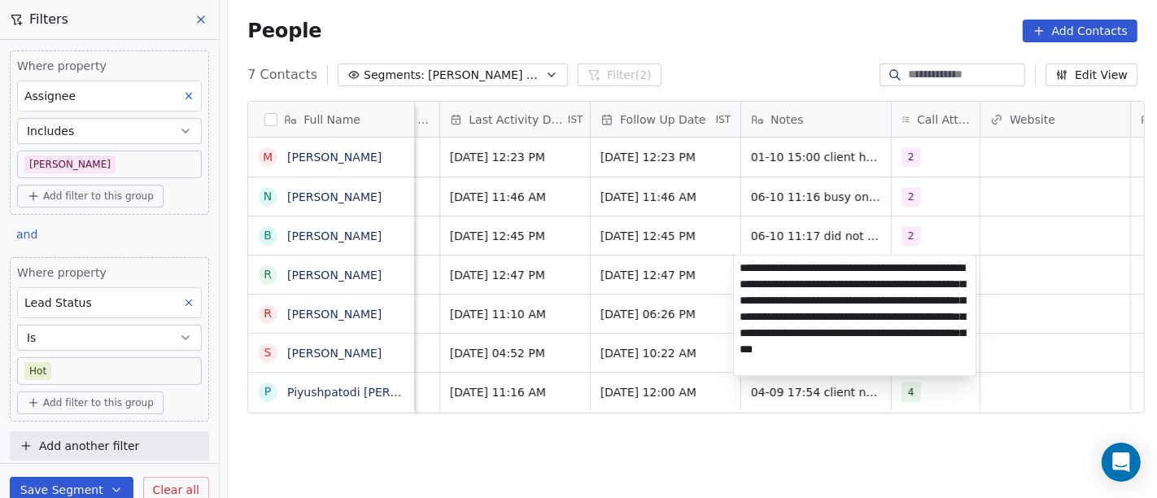
type textarea "**********"
click at [1033, 270] on html "On2Cook India Pvt. Ltd. Contacts People Marketing Workflows Campaigns Metrics &…" at bounding box center [578, 249] width 1157 height 498
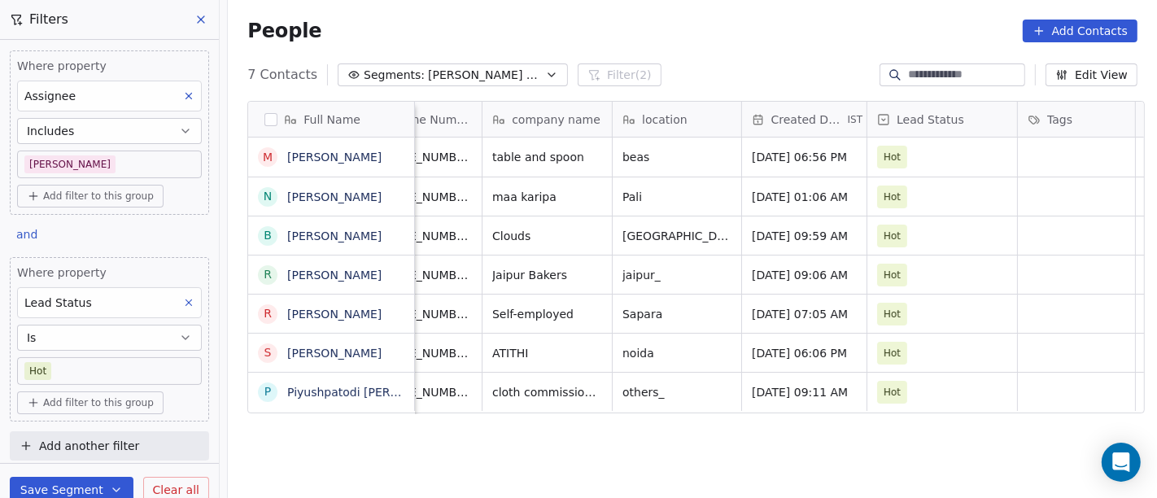
scroll to position [0, 90]
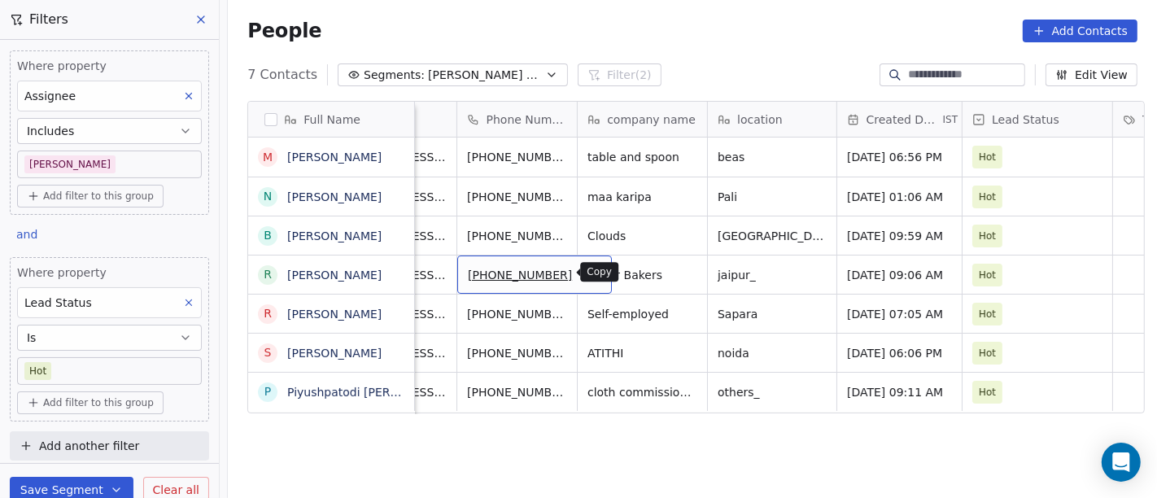
click at [585, 273] on icon "grid" at bounding box center [591, 272] width 13 height 13
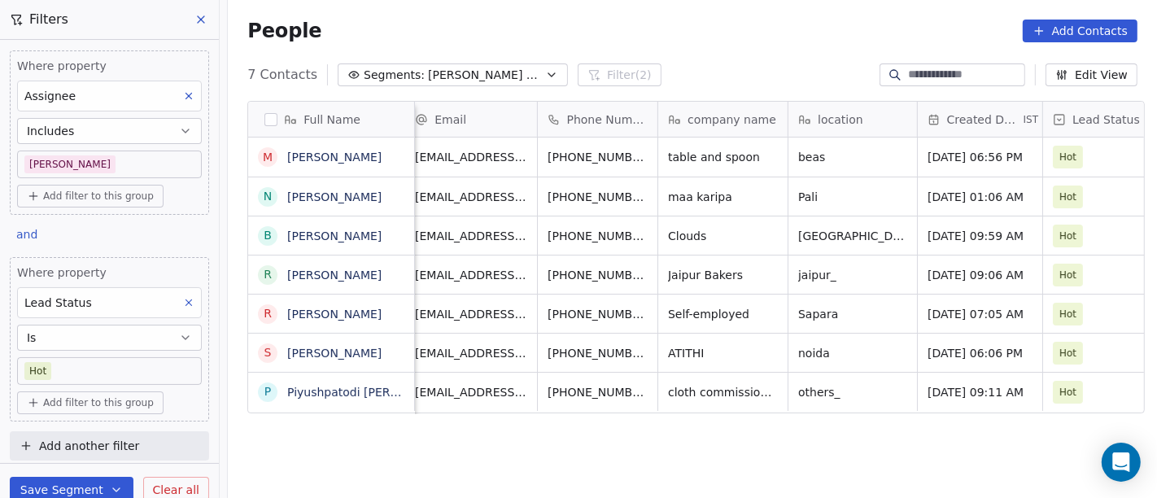
scroll to position [2, 11]
click at [661, 312] on button "grid" at bounding box center [671, 312] width 20 height 20
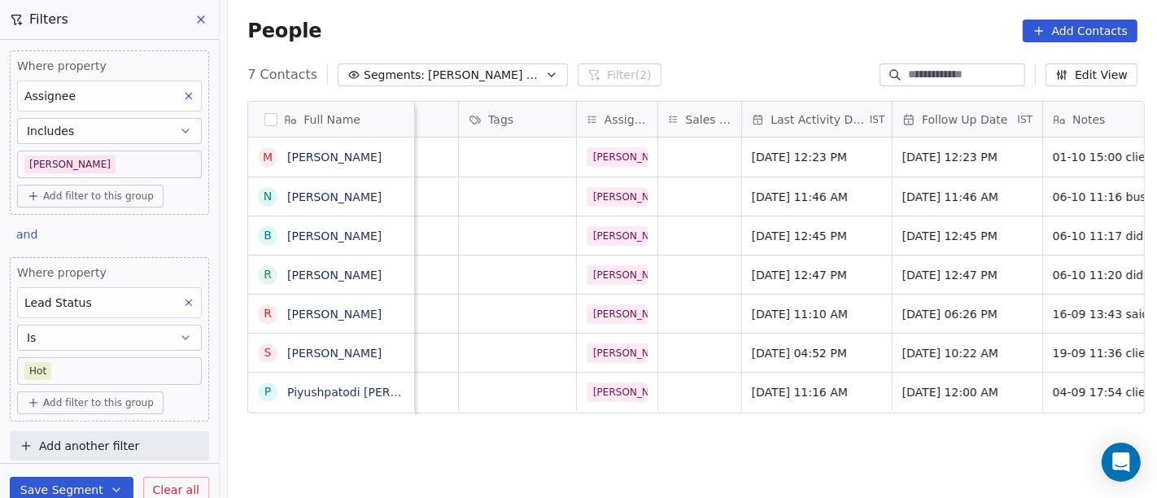
scroll to position [2, 746]
click at [820, 315] on span "[DATE] 11:10 AM" at bounding box center [800, 314] width 99 height 16
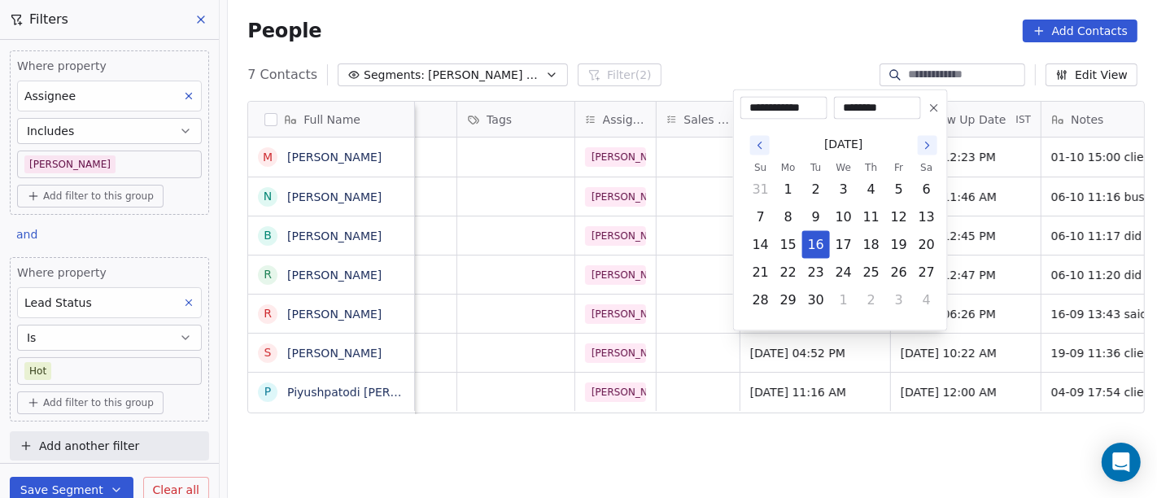
click at [928, 140] on icon "Go to the Next Month" at bounding box center [927, 145] width 13 height 13
click at [789, 212] on button "6" at bounding box center [789, 217] width 26 height 26
type input "**********"
click at [749, 438] on html "On2Cook India Pvt. Ltd. Contacts People Marketing Workflows Campaigns Metrics &…" at bounding box center [578, 249] width 1157 height 498
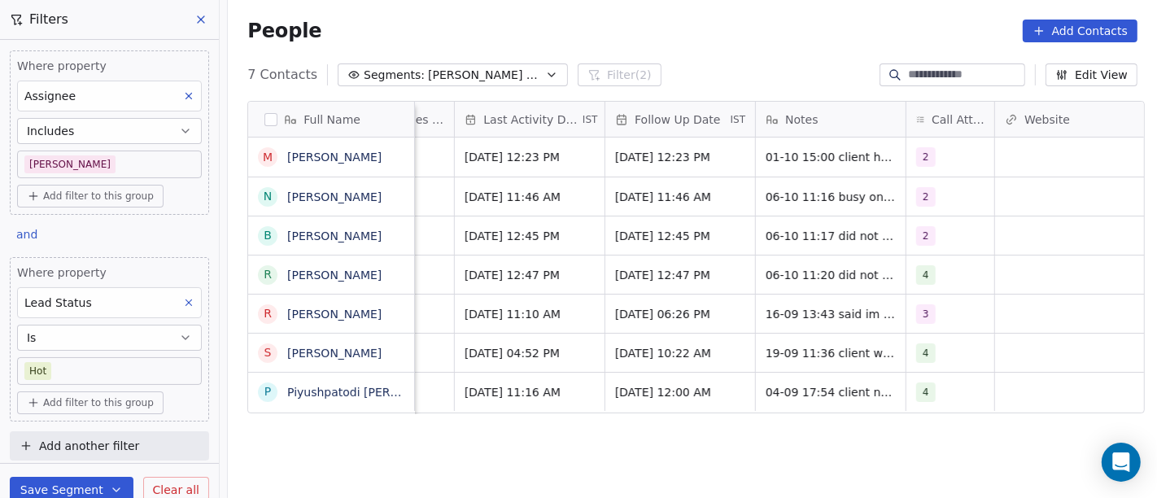
scroll to position [2, 1034]
click at [946, 310] on div "3" at bounding box center [949, 314] width 88 height 38
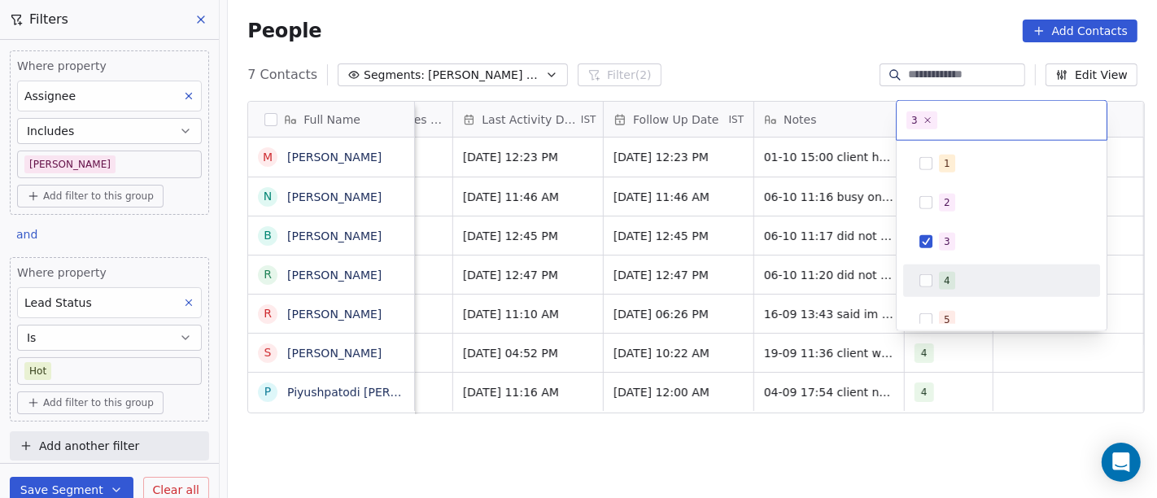
click at [951, 284] on span "4" at bounding box center [947, 281] width 16 height 18
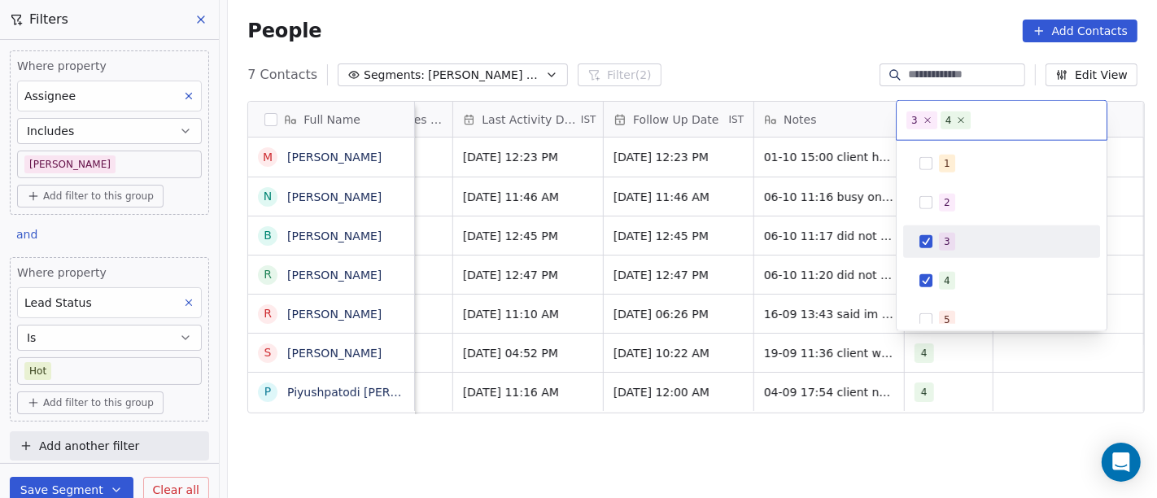
click at [935, 241] on div "3" at bounding box center [1002, 242] width 184 height 26
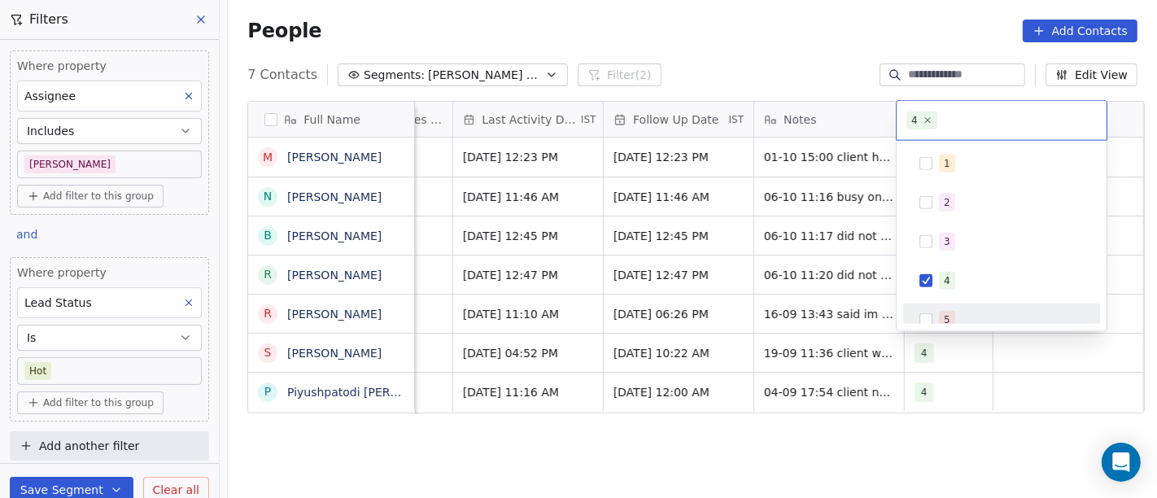
click at [959, 454] on html "On2Cook India Pvt. Ltd. Contacts People Marketing Workflows Campaigns Metrics &…" at bounding box center [578, 249] width 1157 height 498
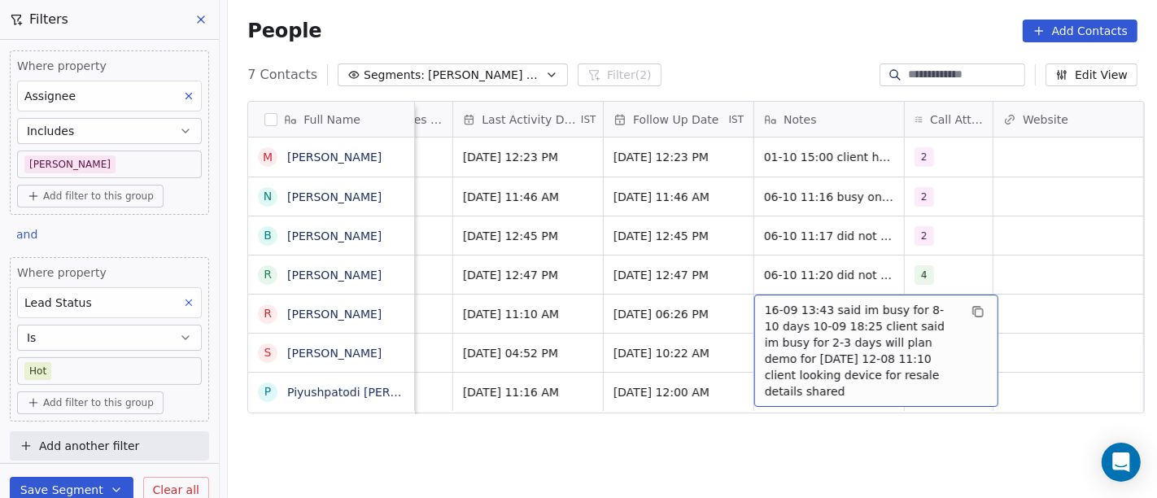
click at [815, 325] on span "16-09 13:43 said im busy for 8-10 days 10-09 18:25 client said im busy for 2-3 …" at bounding box center [862, 351] width 194 height 98
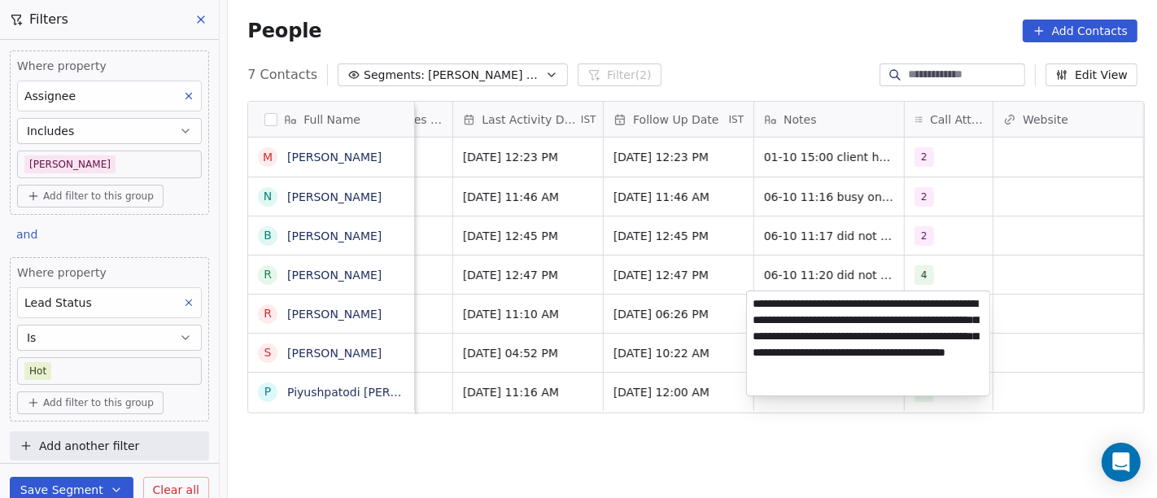
type textarea "**********"
click at [850, 434] on html "On2Cook India Pvt. Ltd. Contacts People Marketing Workflows Campaigns Metrics &…" at bounding box center [578, 249] width 1157 height 498
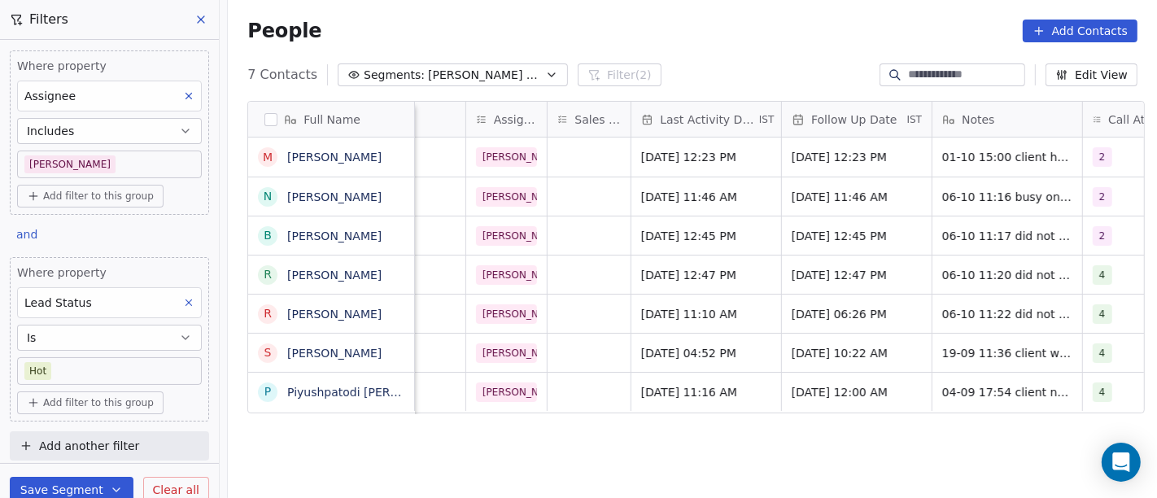
scroll to position [2, 854]
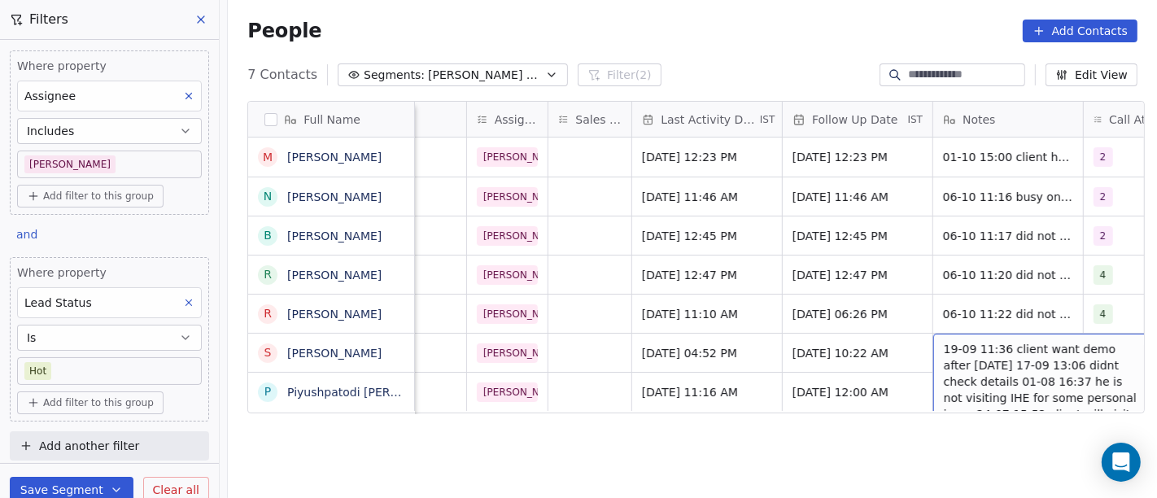
click at [591, 433] on div "Full Name M [PERSON_NAME] N [PERSON_NAME] b [PERSON_NAME] r [PERSON_NAME] R [PE…" at bounding box center [692, 307] width 929 height 439
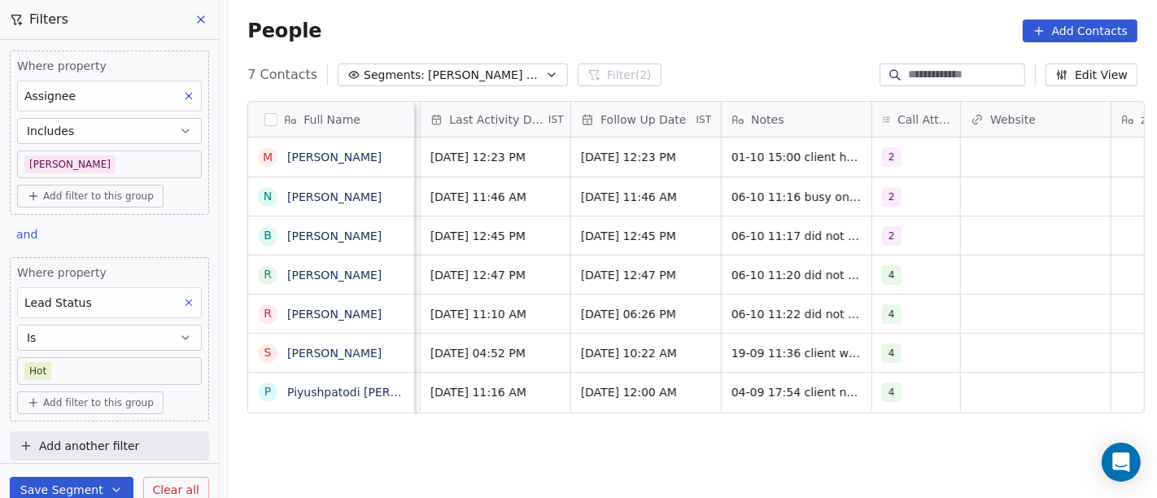
scroll to position [2, 1064]
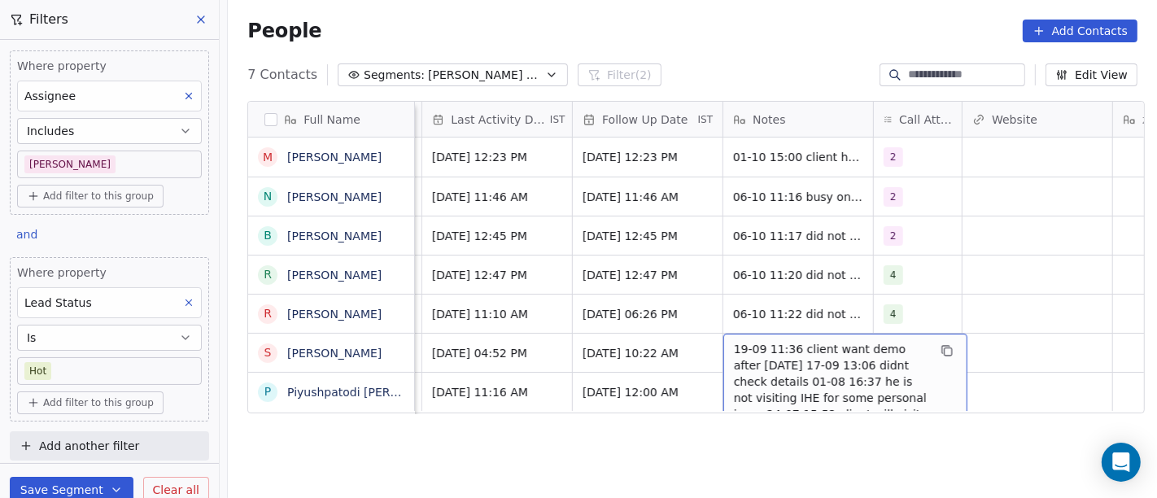
click at [796, 390] on span "19-09 11:36 client want demo after [DATE] 17-09 13:06 didnt check details 01-08…" at bounding box center [831, 390] width 194 height 98
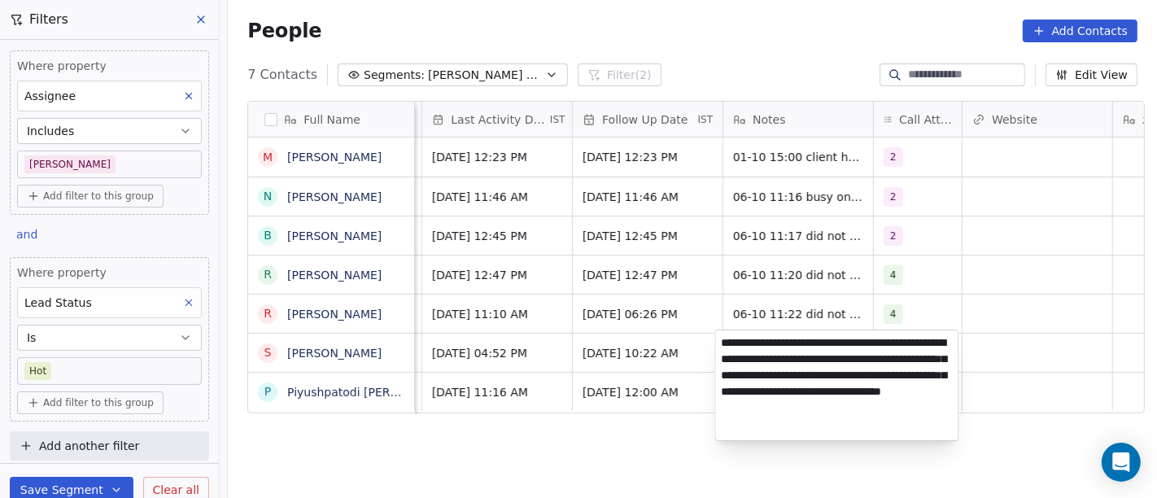
click at [796, 390] on textarea "**********" at bounding box center [837, 385] width 243 height 110
click at [659, 349] on html "On2Cook India Pvt. Ltd. Contacts People Marketing Workflows Campaigns Metrics &…" at bounding box center [578, 249] width 1157 height 498
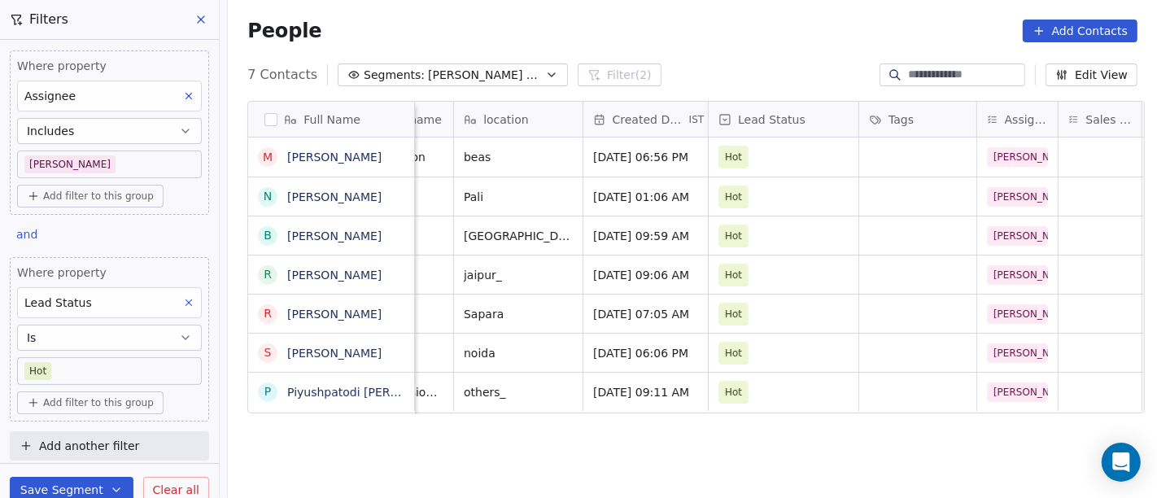
scroll to position [2, 0]
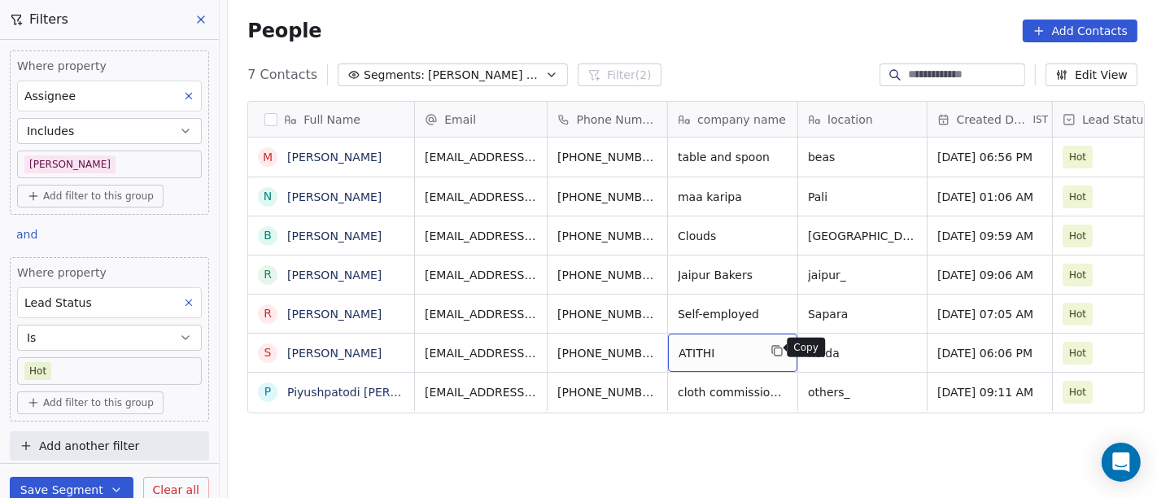
click at [772, 344] on icon "grid" at bounding box center [777, 350] width 13 height 13
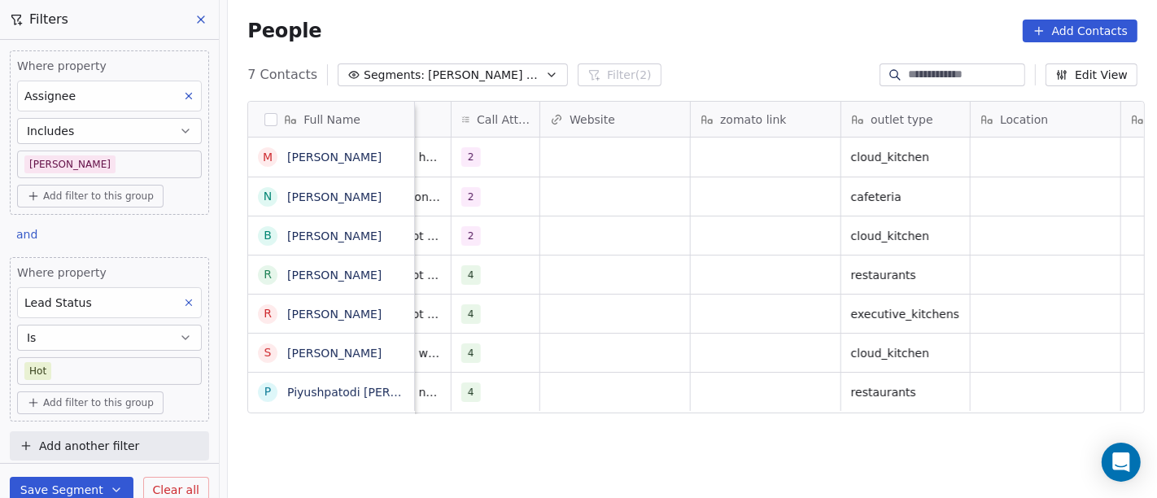
scroll to position [2, 1488]
click at [728, 364] on div "grid" at bounding box center [765, 353] width 150 height 38
type textarea "**********"
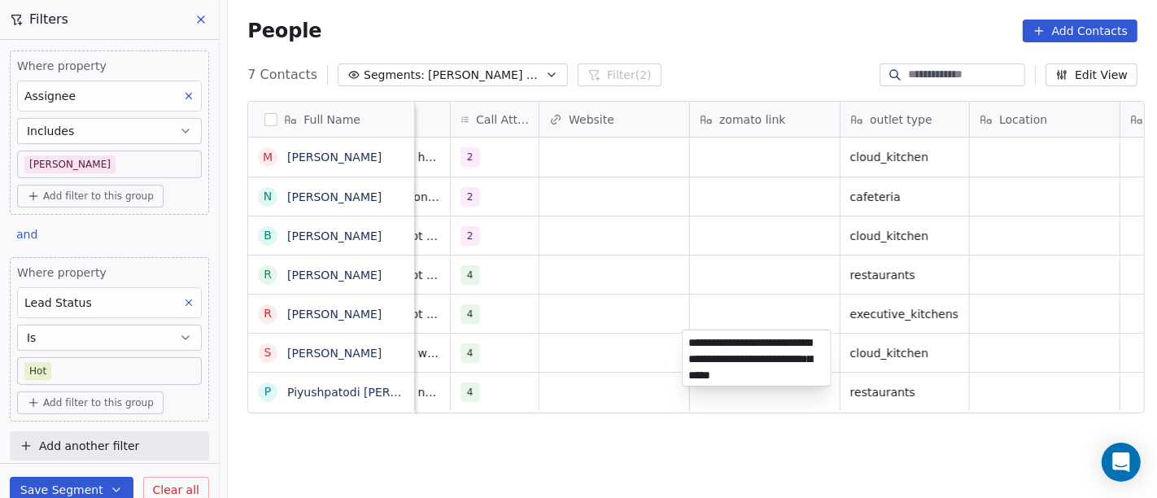
click at [710, 435] on html "On2Cook India Pvt. Ltd. Contacts People Marketing Workflows Campaigns Metrics &…" at bounding box center [578, 249] width 1157 height 498
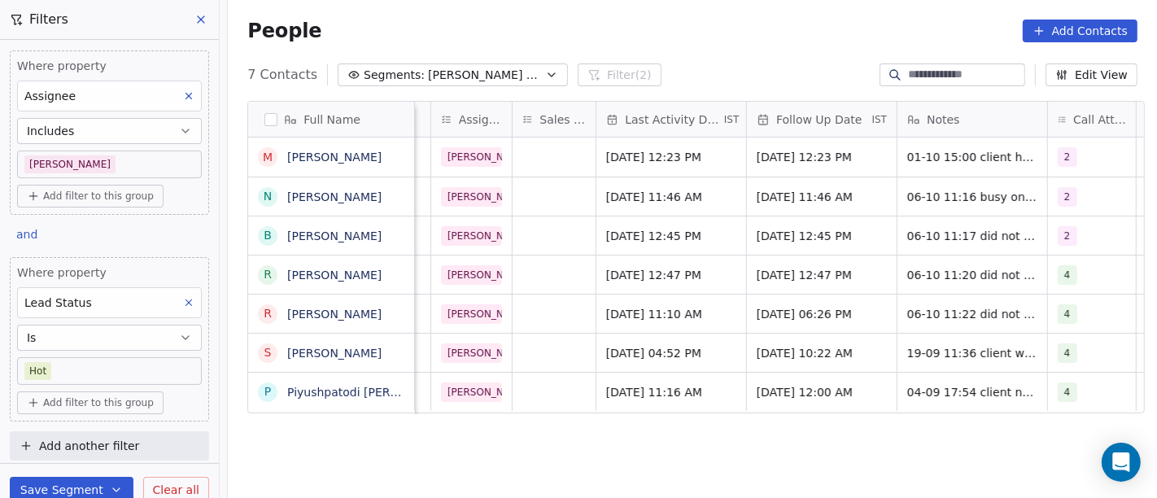
scroll to position [2, 322]
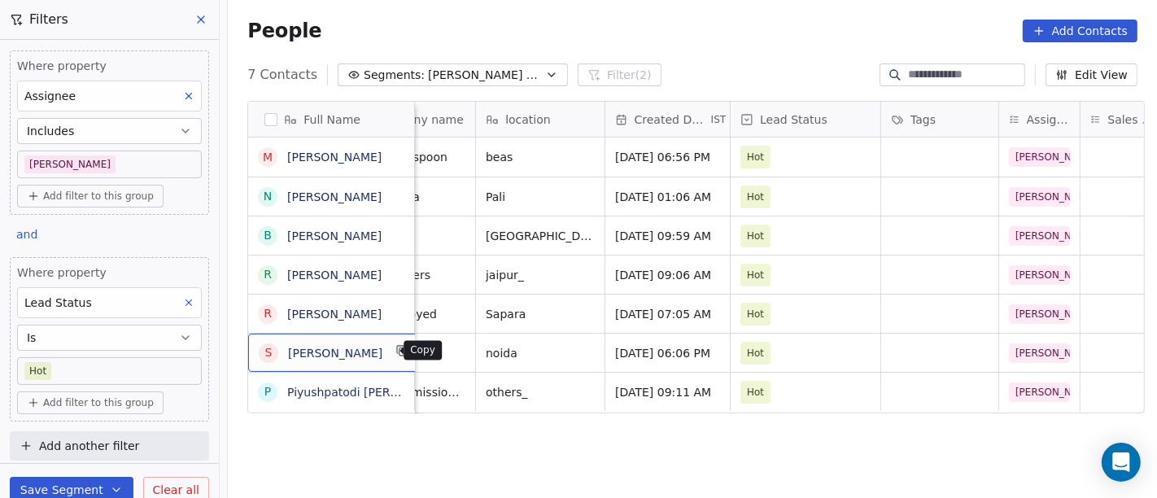
click at [400, 355] on icon "grid" at bounding box center [403, 351] width 7 height 7
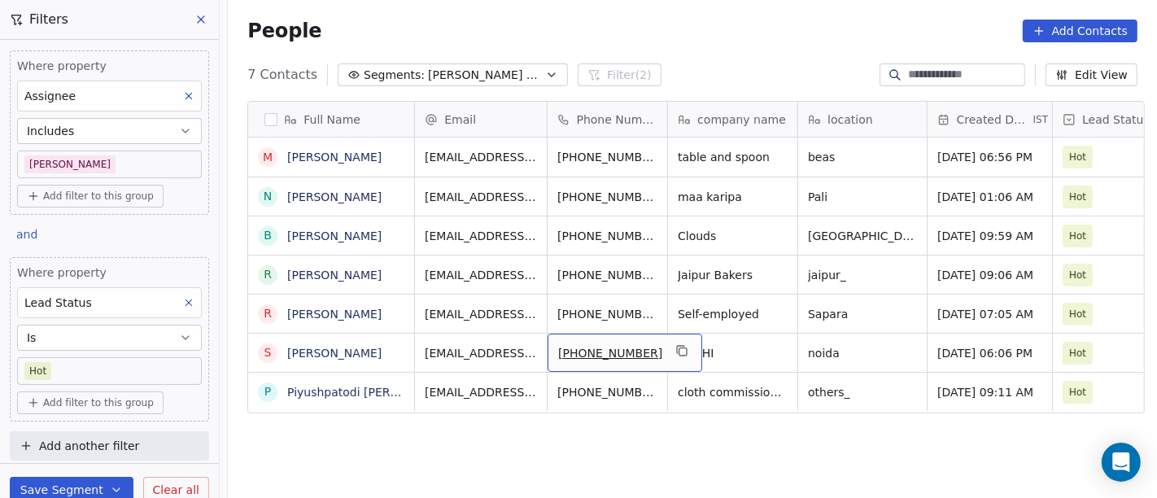
click at [597, 345] on span "[PHONE_NUMBER]" at bounding box center [610, 353] width 104 height 16
click at [570, 347] on input "**********" at bounding box center [608, 350] width 128 height 33
type input "**********"
click at [593, 422] on html "On2Cook India Pvt. Ltd. Contacts People Marketing Workflows Campaigns Metrics &…" at bounding box center [578, 249] width 1157 height 498
click at [651, 352] on div "7488118896" at bounding box center [609, 353] width 123 height 38
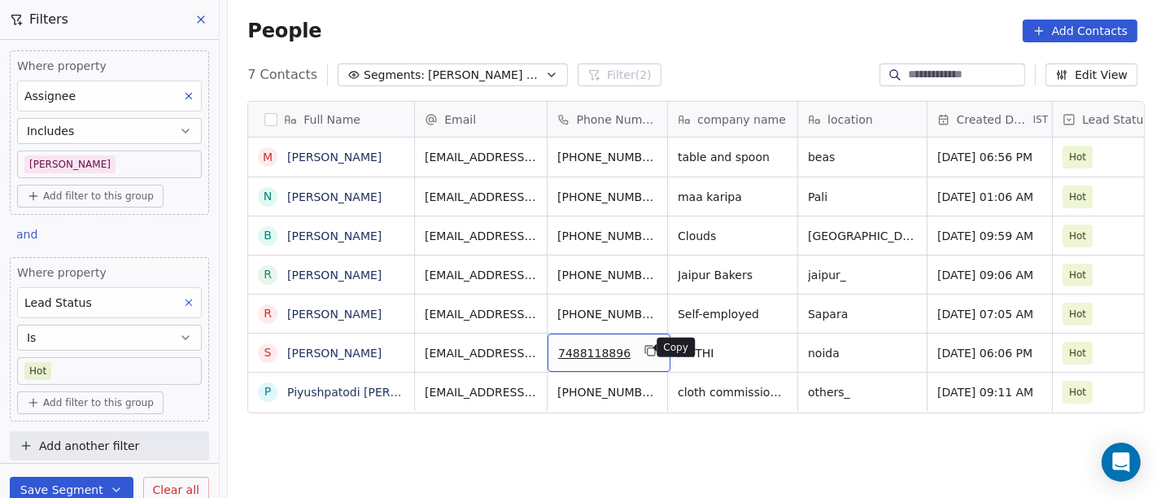
click at [644, 347] on icon "grid" at bounding box center [650, 350] width 13 height 13
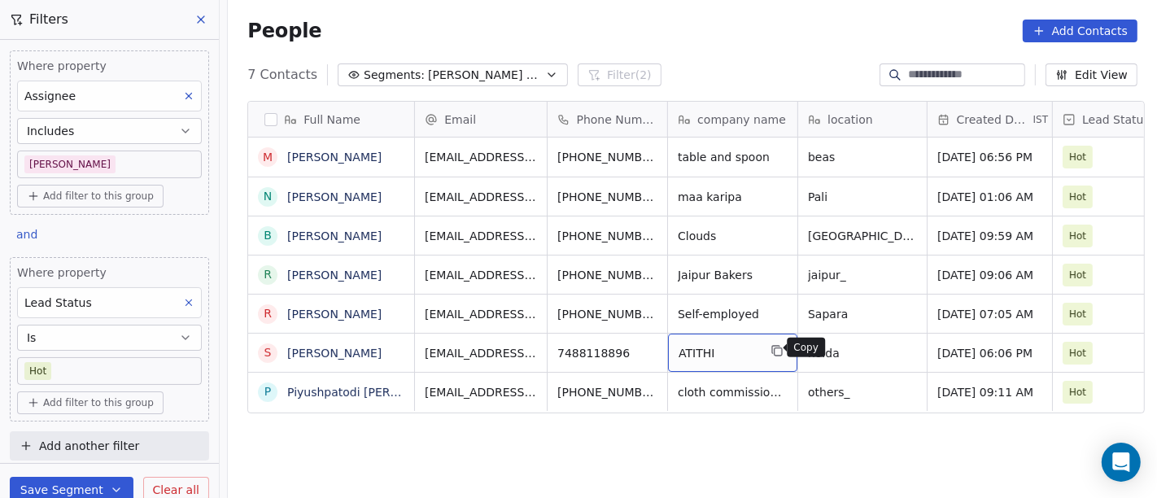
click at [771, 345] on icon "grid" at bounding box center [777, 350] width 13 height 13
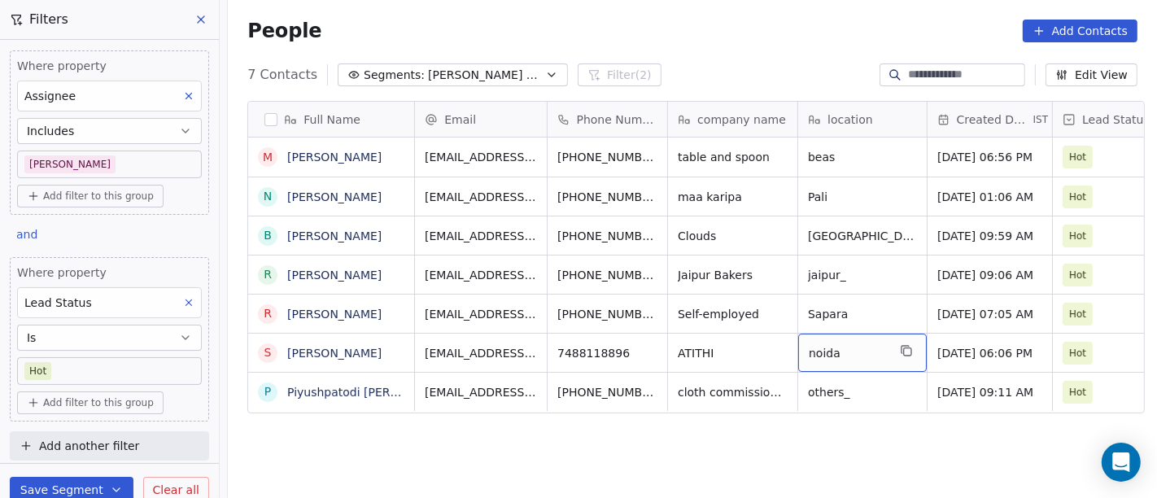
click at [883, 347] on div "noida" at bounding box center [862, 353] width 129 height 38
click at [883, 347] on textarea "*****" at bounding box center [855, 355] width 127 height 50
type textarea "*********"
click at [772, 426] on html "On2Cook India Pvt. Ltd. Contacts People Marketing Workflows Campaigns Metrics &…" at bounding box center [578, 249] width 1157 height 498
click at [779, 465] on html "On2Cook India Pvt. Ltd. Contacts People Marketing Workflows Campaigns Metrics &…" at bounding box center [578, 249] width 1157 height 498
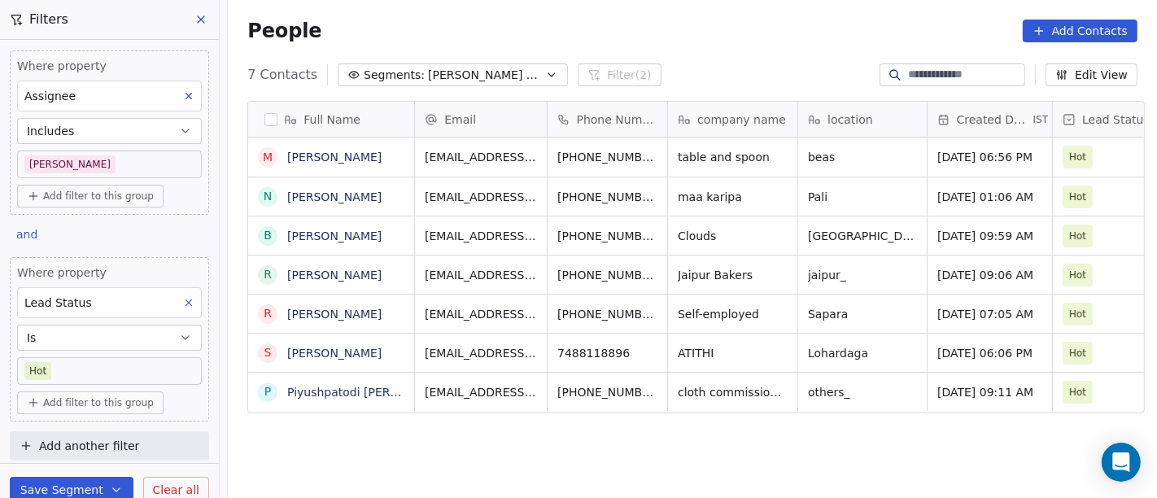
click at [684, 50] on div "People Add Contacts" at bounding box center [692, 31] width 929 height 62
click at [677, 192] on icon "grid" at bounding box center [680, 193] width 7 height 7
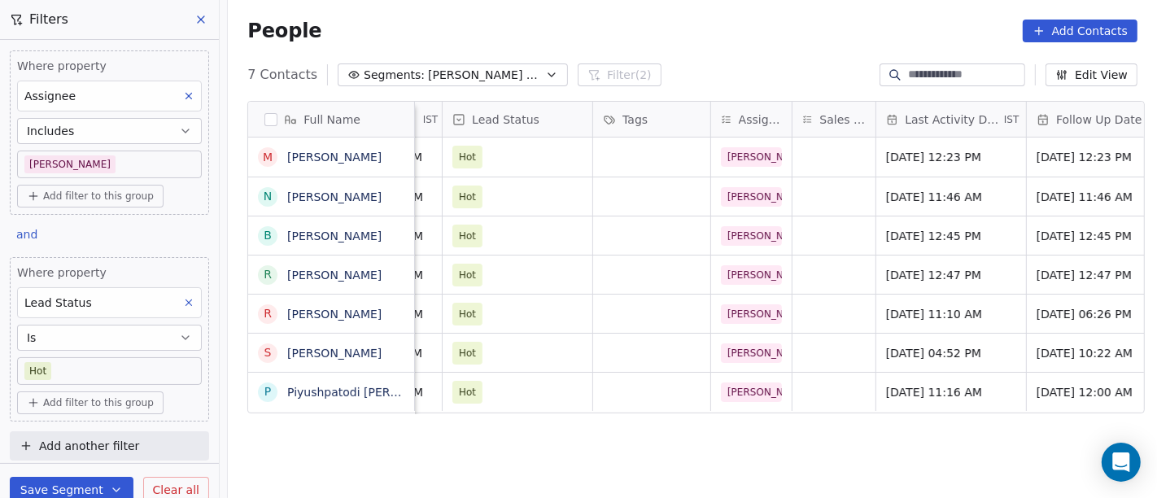
scroll to position [2, 623]
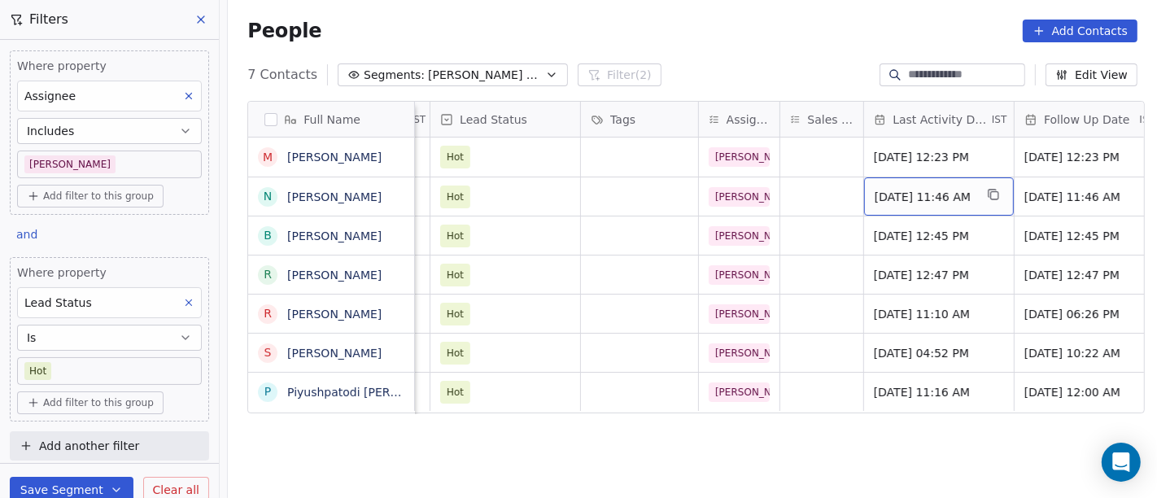
click at [909, 189] on span "[DATE] 11:46 AM" at bounding box center [924, 197] width 99 height 16
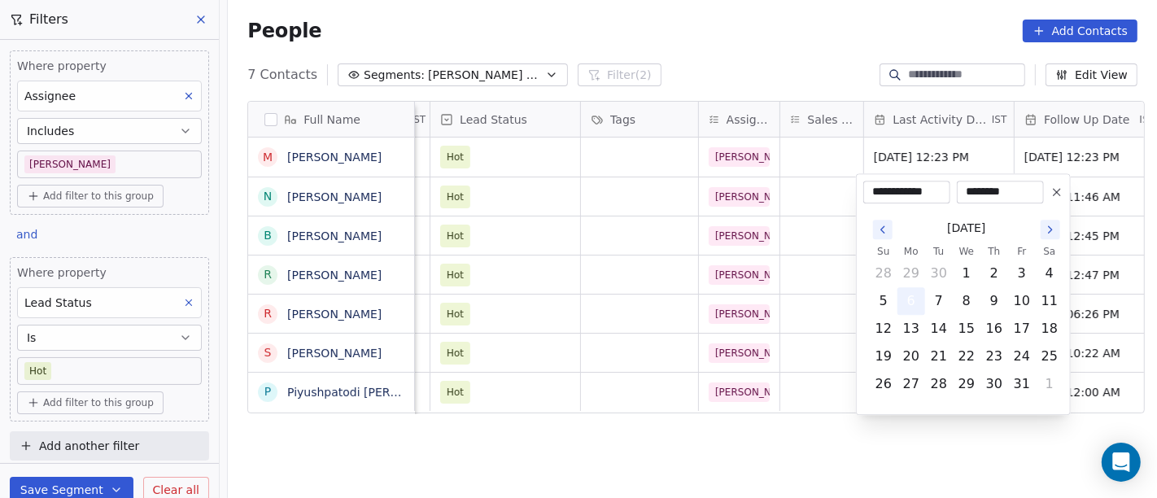
drag, startPoint x: 912, startPoint y: 298, endPoint x: 811, endPoint y: 361, distance: 119.9
click at [911, 297] on button "6" at bounding box center [911, 301] width 26 height 26
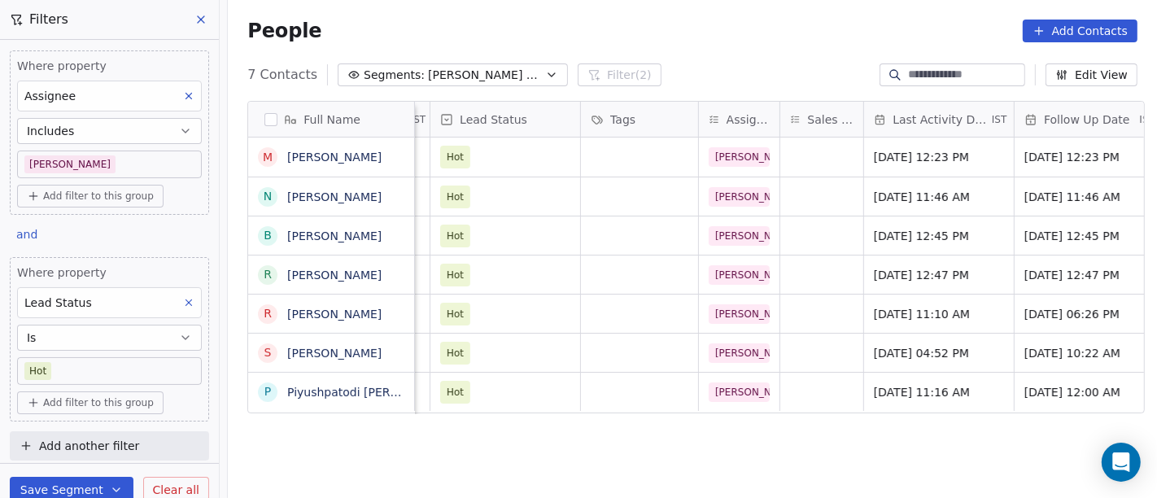
click at [780, 423] on html "On2Cook India Pvt. Ltd. Contacts People Marketing Workflows Campaigns Metrics &…" at bounding box center [578, 249] width 1157 height 498
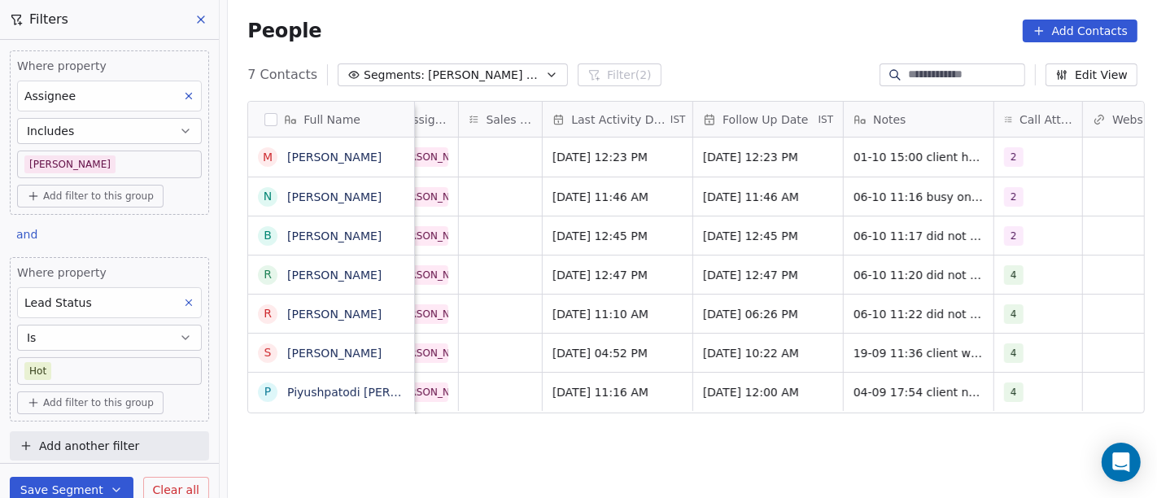
scroll to position [2, 959]
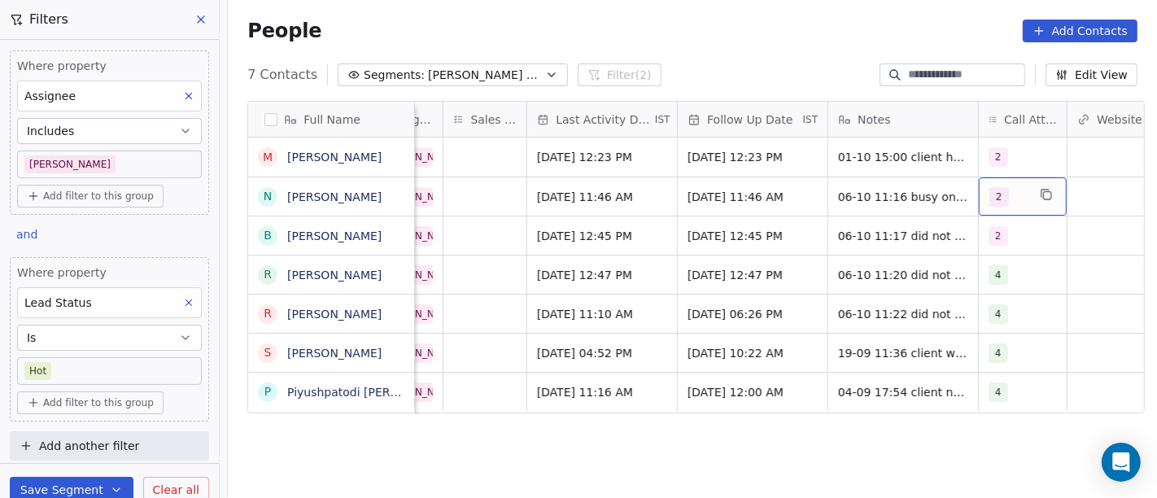
click at [990, 203] on span "2" at bounding box center [1000, 197] width 20 height 20
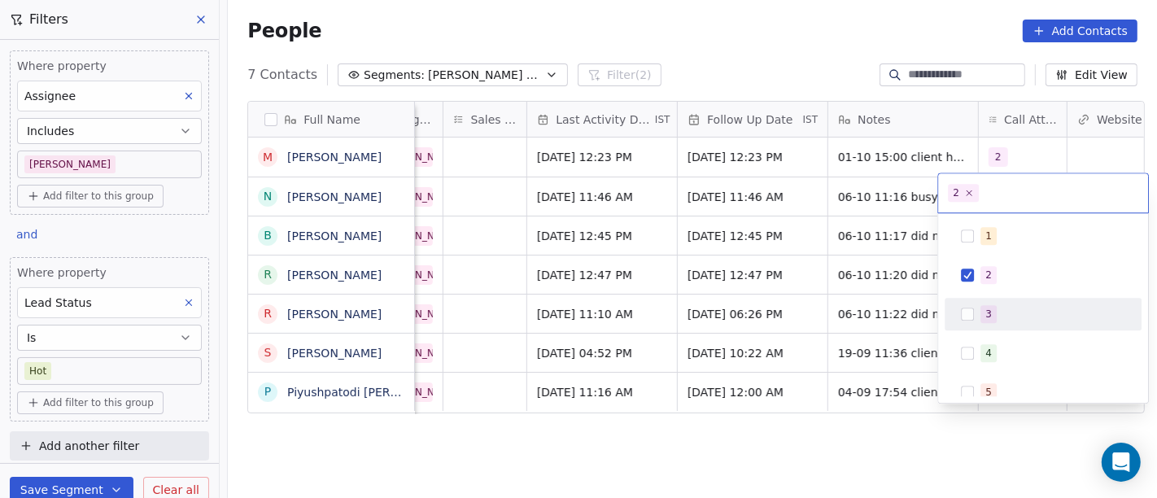
click at [1007, 312] on div "3" at bounding box center [1053, 314] width 145 height 18
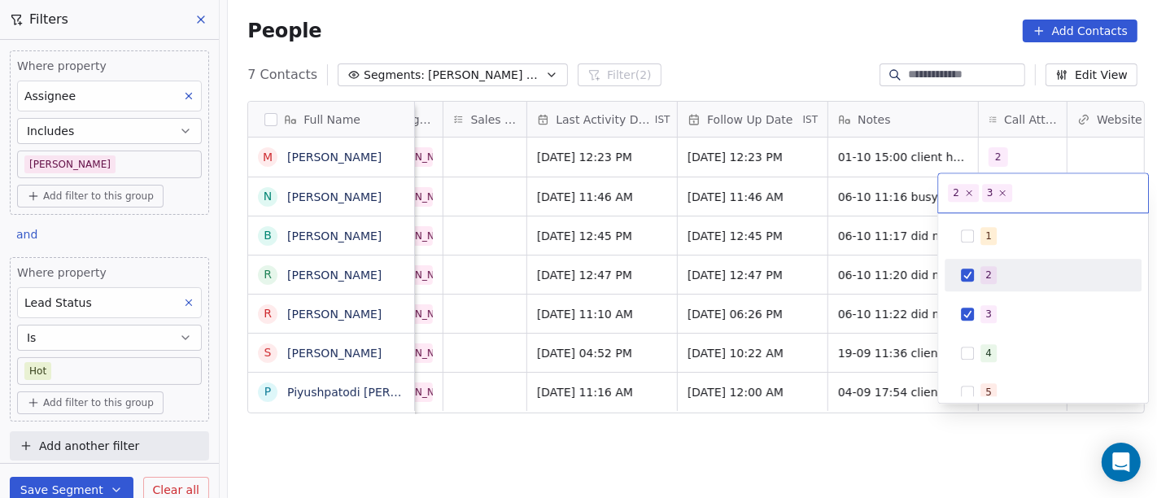
click at [990, 266] on span "2" at bounding box center [989, 275] width 16 height 18
click at [859, 285] on html "On2Cook India Pvt. Ltd. Contacts People Marketing Workflows Campaigns Metrics &…" at bounding box center [578, 249] width 1157 height 498
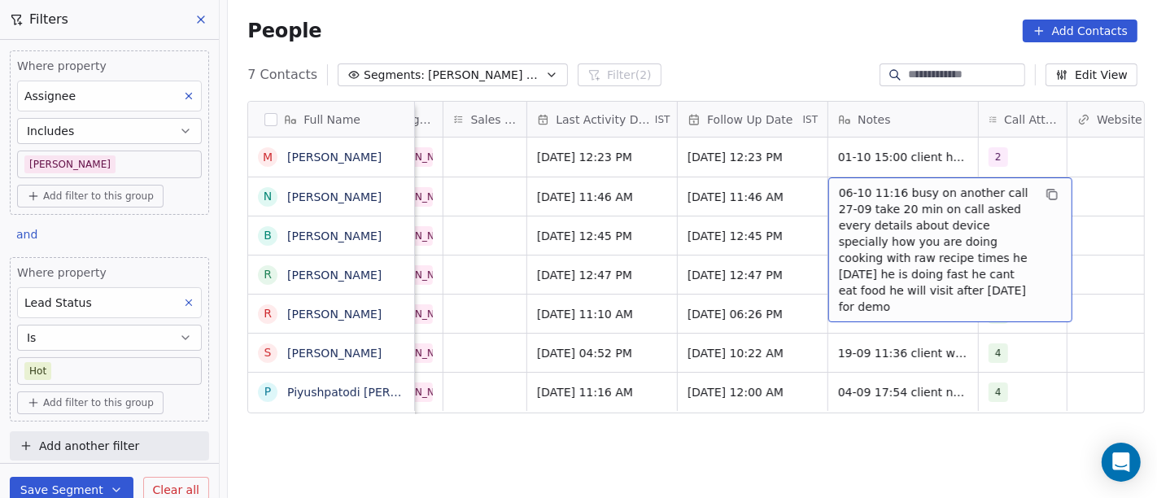
click at [899, 195] on span "06-10 11:16 busy on another call 27-09 take 20 min on call asked every details …" at bounding box center [936, 250] width 194 height 130
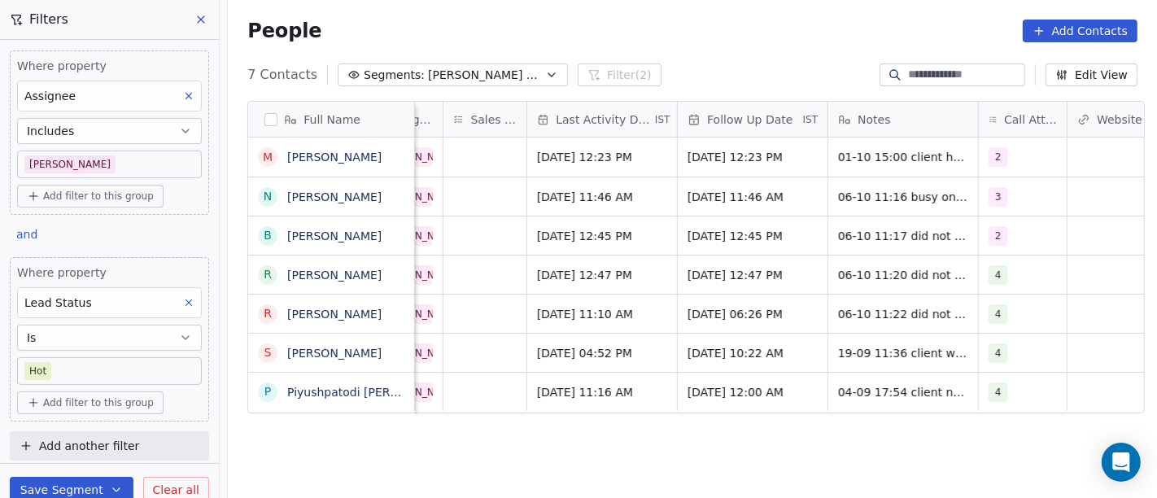
click at [765, 48] on html "On2Cook India Pvt. Ltd. Contacts People Marketing Workflows Campaigns Metrics &…" at bounding box center [578, 249] width 1157 height 498
click at [490, 75] on span "[PERSON_NAME] Follow up Hot Active" at bounding box center [485, 75] width 114 height 17
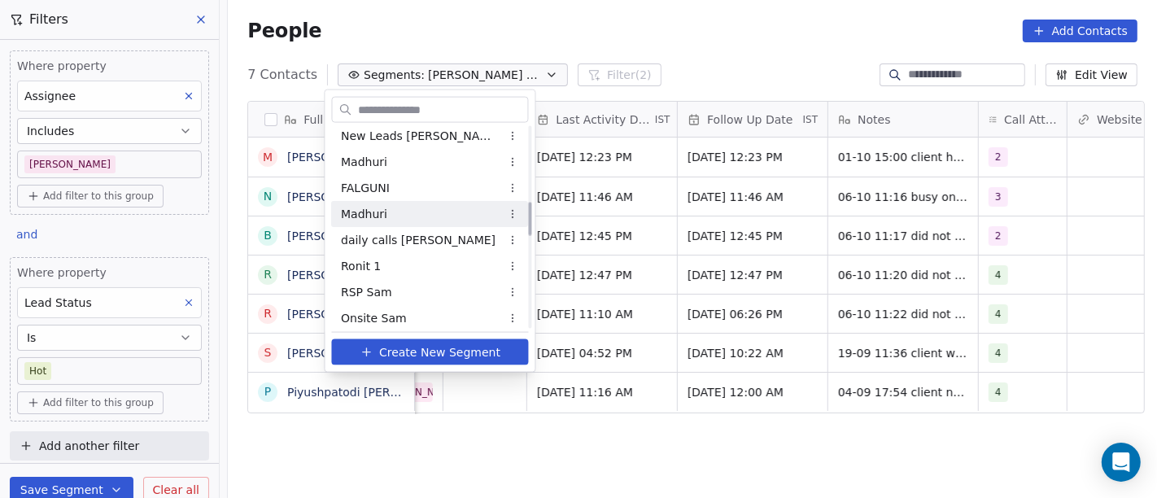
scroll to position [451, 0]
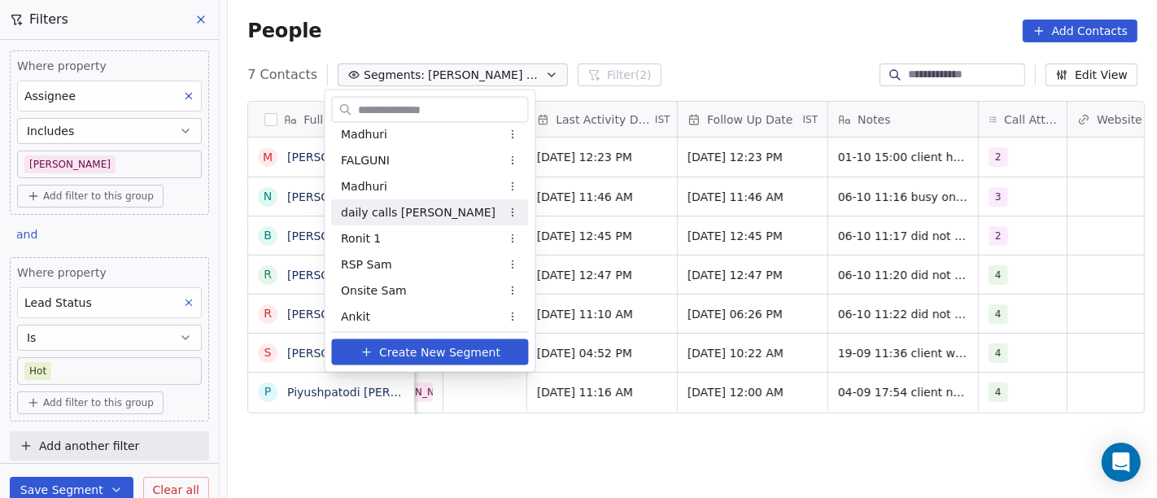
click at [409, 211] on span "daily calls [PERSON_NAME]" at bounding box center [419, 211] width 155 height 17
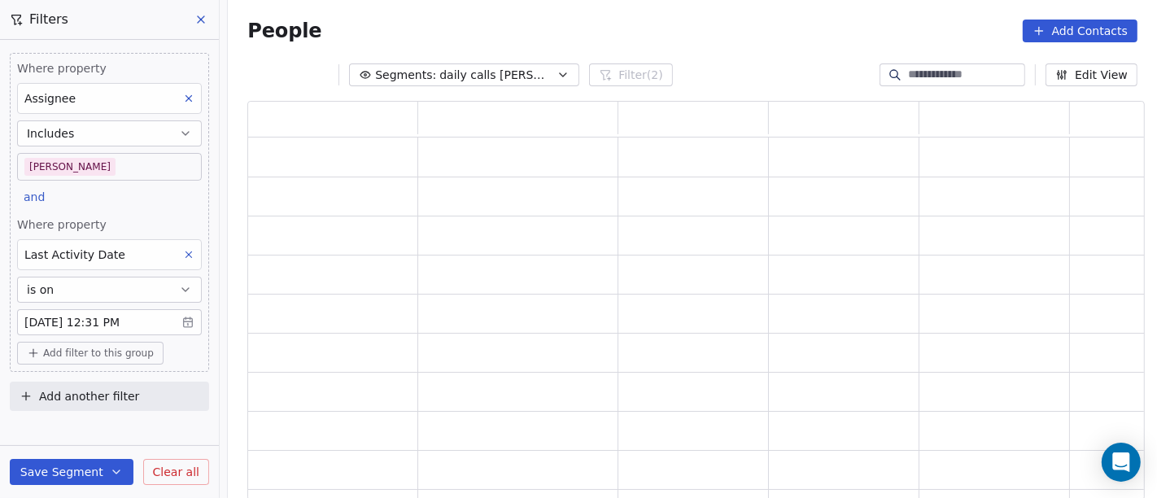
scroll to position [386, 884]
click at [735, 20] on div "People Add Contacts" at bounding box center [692, 31] width 890 height 23
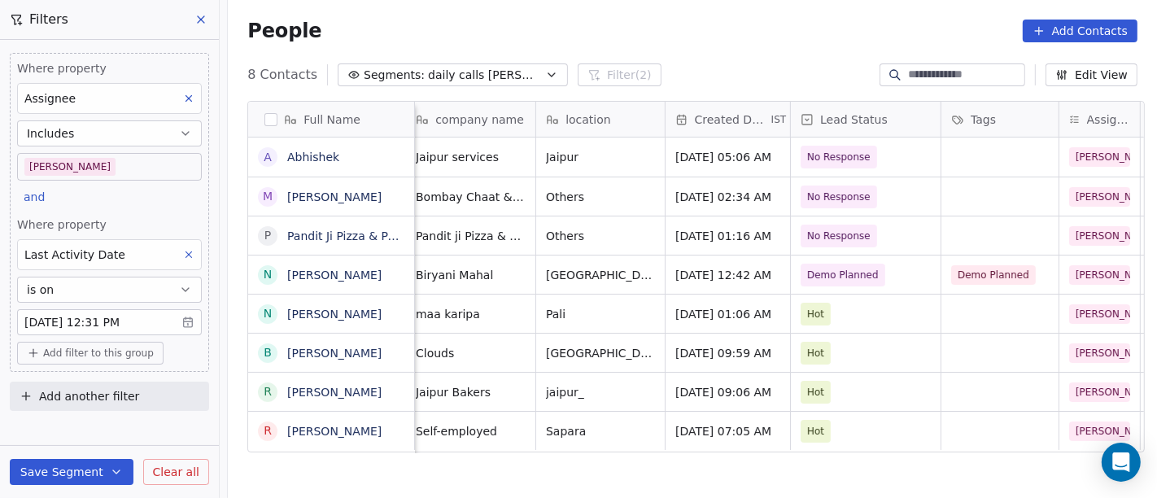
scroll to position [0, 265]
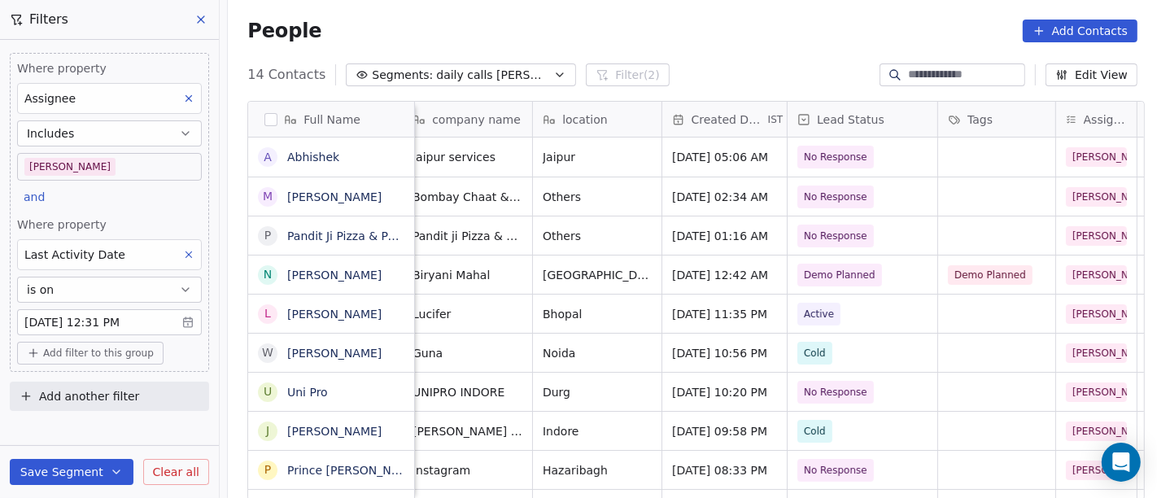
click at [684, 51] on div "People Add Contacts" at bounding box center [692, 31] width 929 height 62
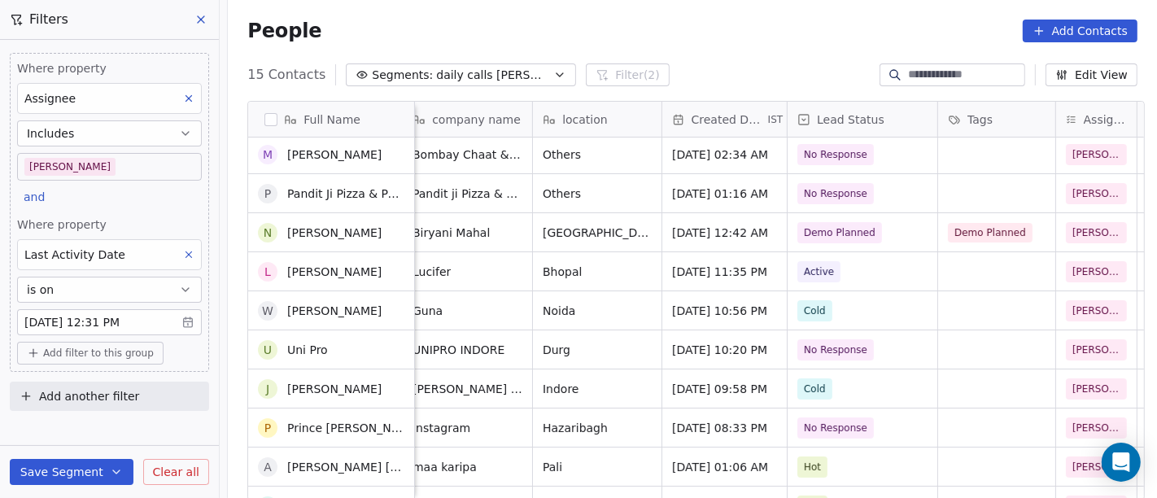
scroll to position [0, 0]
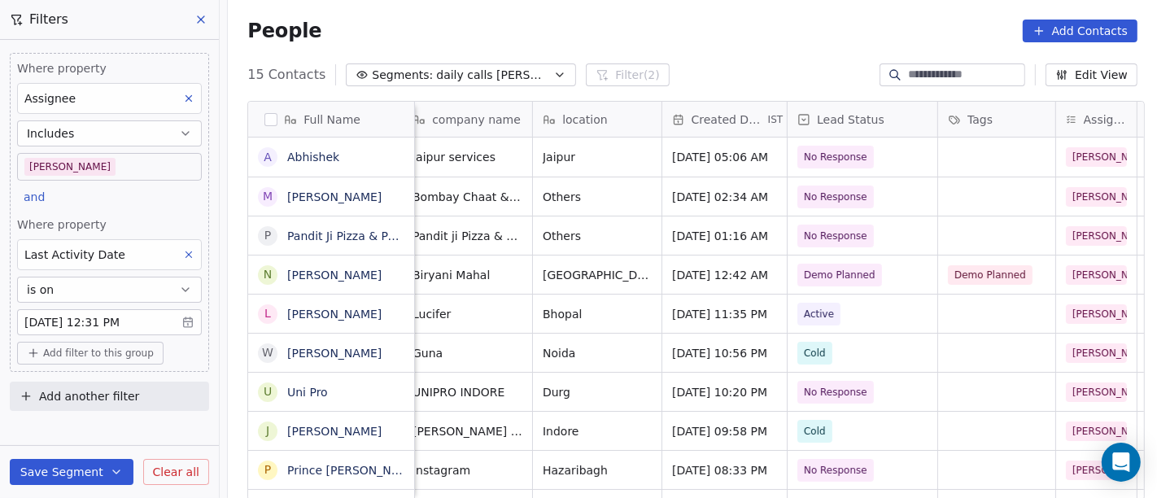
click at [116, 182] on div "Where property Assignee Includes [PERSON_NAME] and Where property Last Activity…" at bounding box center [109, 212] width 199 height 319
click at [153, 161] on body "On2Cook India Pvt. Ltd. Contacts People Marketing Workflows Campaigns Metrics &…" at bounding box center [578, 249] width 1157 height 498
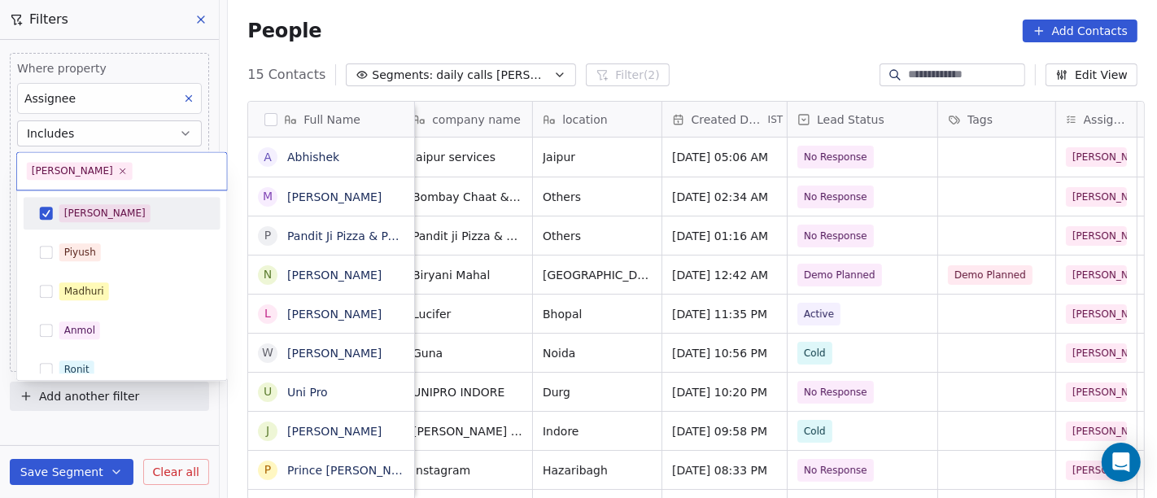
click at [102, 194] on div "[PERSON_NAME] [PERSON_NAME] [PERSON_NAME] [PERSON_NAME] Saurabh [PERSON_NAME] […" at bounding box center [122, 285] width 210 height 190
click at [107, 216] on div "[PERSON_NAME]" at bounding box center [131, 213] width 145 height 18
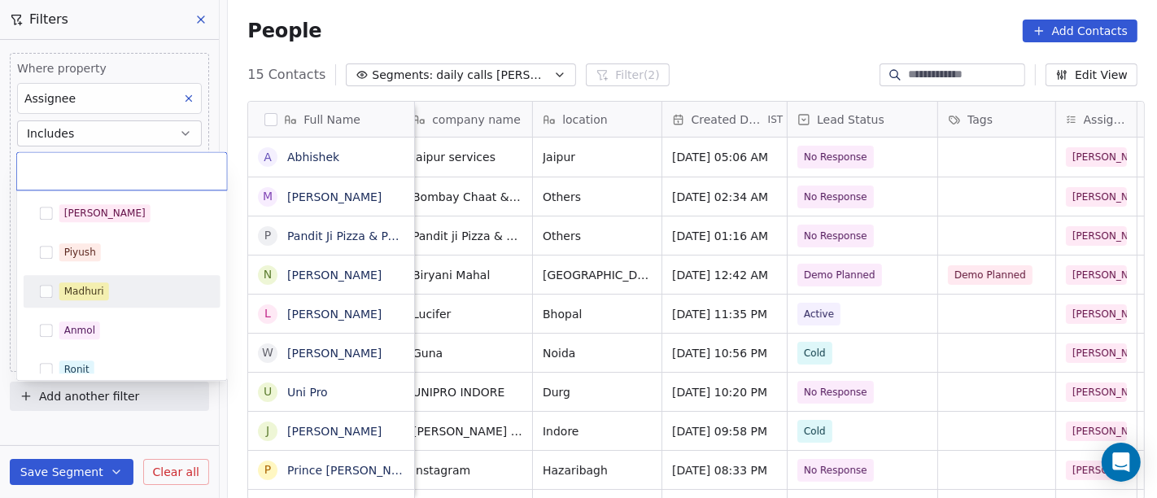
click at [102, 291] on div "Madhuri" at bounding box center [84, 291] width 40 height 15
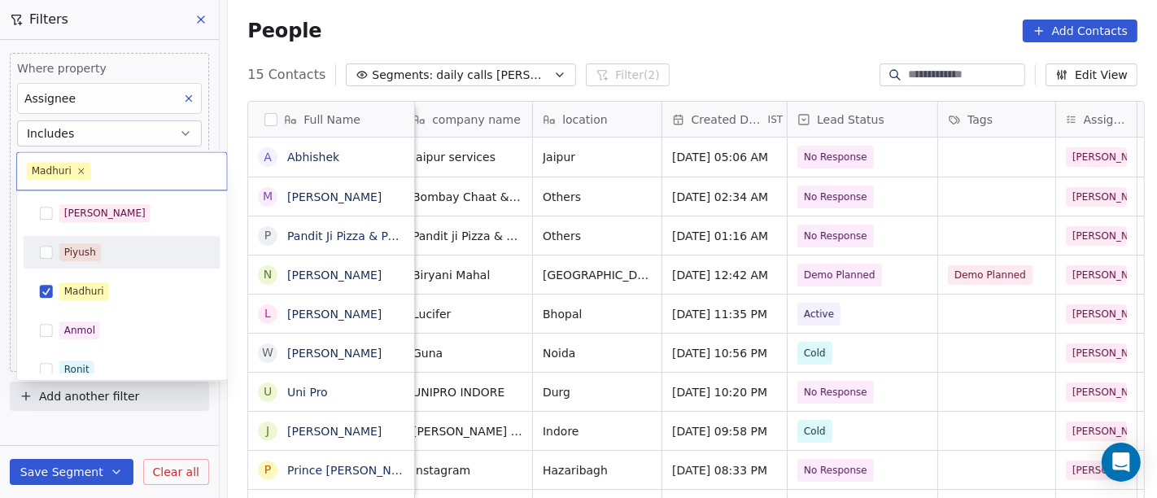
click at [580, 36] on html "On2Cook India Pvt. Ltd. Contacts People Marketing Workflows Campaigns Metrics &…" at bounding box center [578, 249] width 1157 height 498
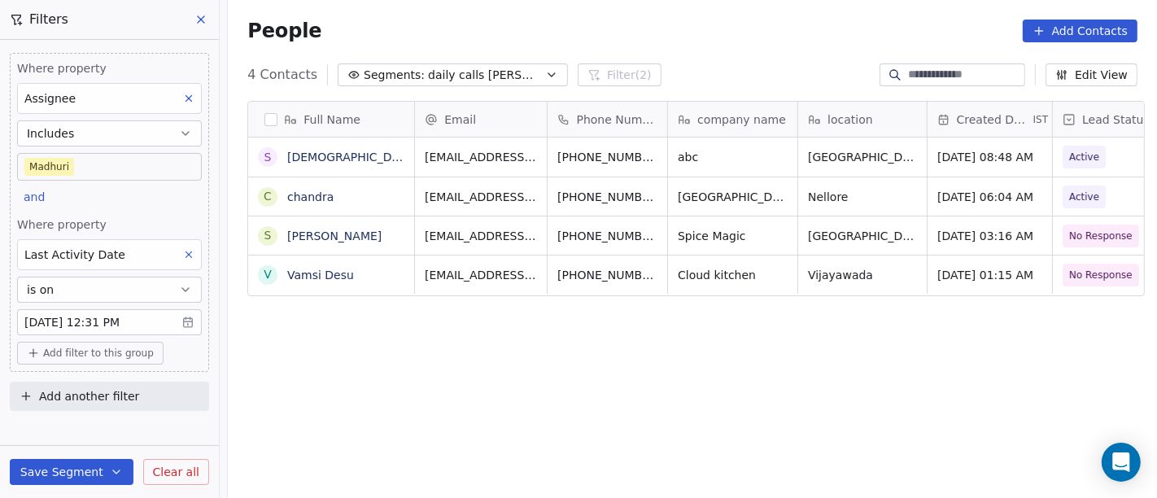
scroll to position [425, 923]
click at [68, 173] on body "On2Cook India Pvt. Ltd. Contacts People Marketing Workflows Campaigns Metrics &…" at bounding box center [578, 249] width 1157 height 498
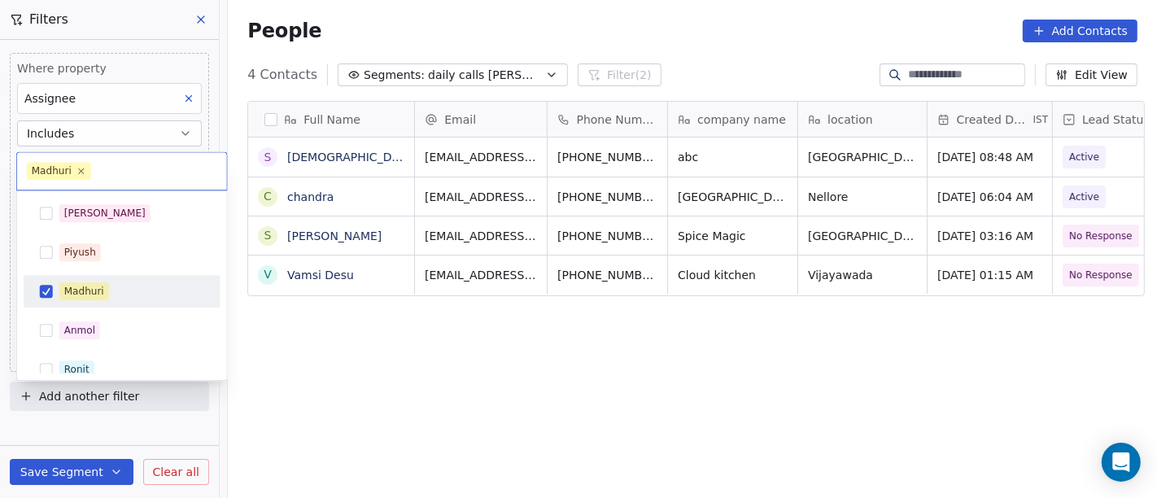
click at [89, 292] on div "Madhuri" at bounding box center [84, 291] width 40 height 15
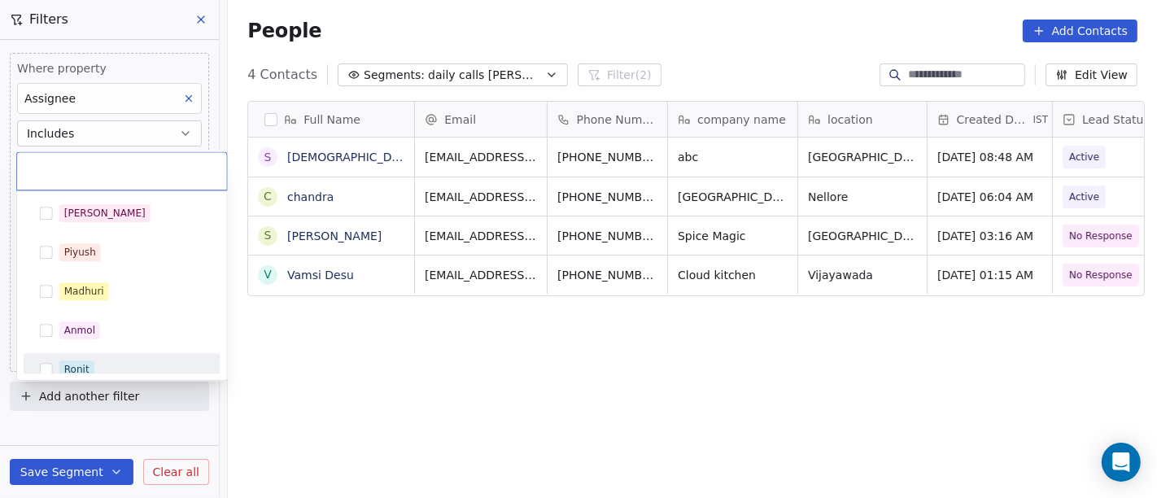
click at [99, 362] on div "Ronit" at bounding box center [131, 370] width 145 height 18
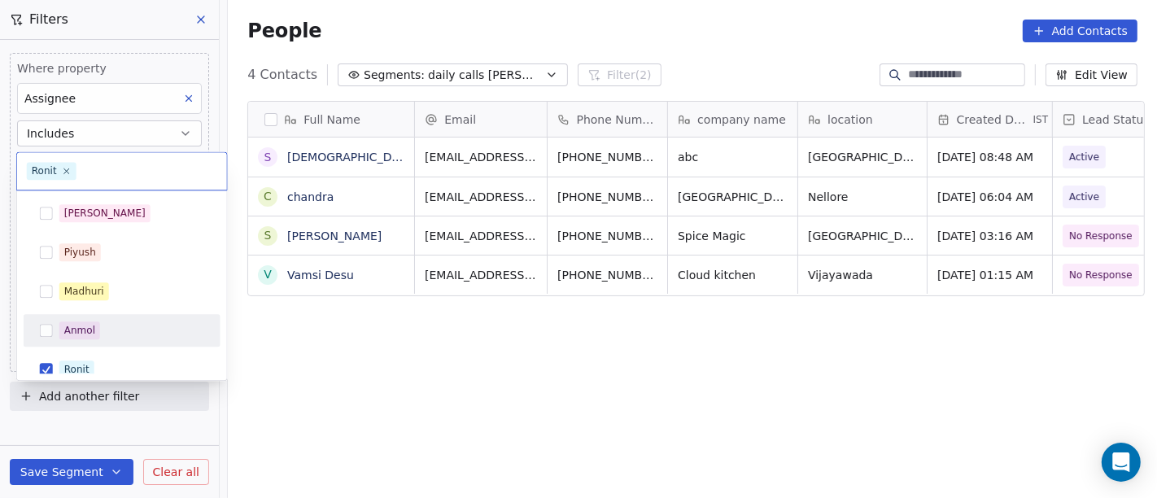
click at [668, 51] on html "On2Cook India Pvt. Ltd. Contacts People Marketing Workflows Campaigns Metrics &…" at bounding box center [578, 249] width 1157 height 498
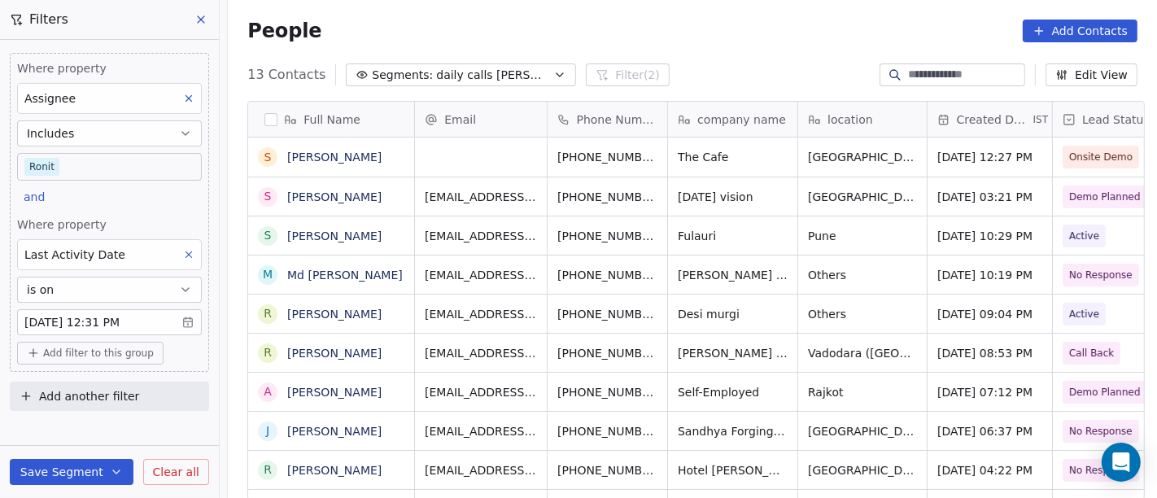
click at [100, 168] on body "On2Cook India Pvt. Ltd. Contacts People Marketing Workflows Campaigns Metrics &…" at bounding box center [578, 249] width 1157 height 498
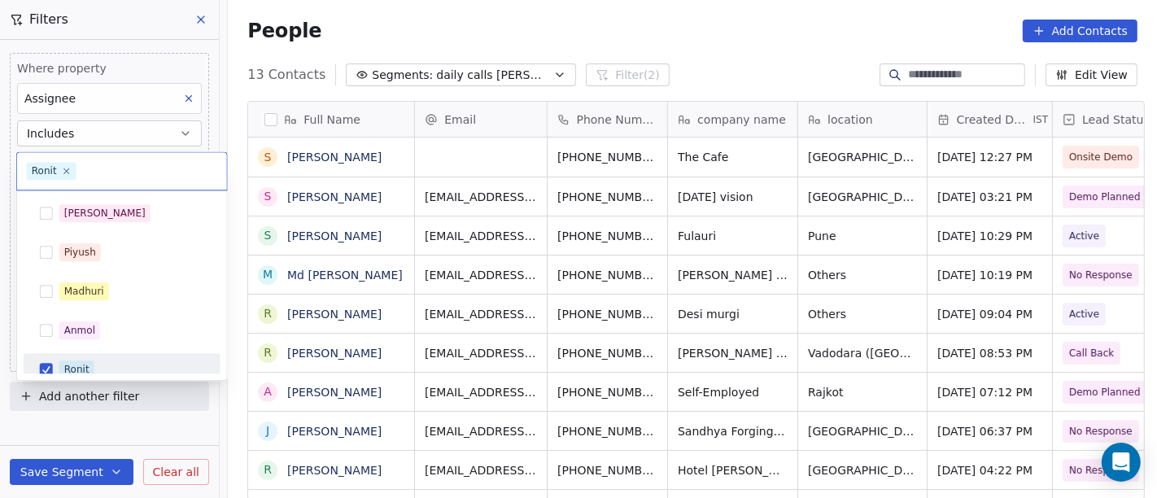
scroll to position [11, 0]
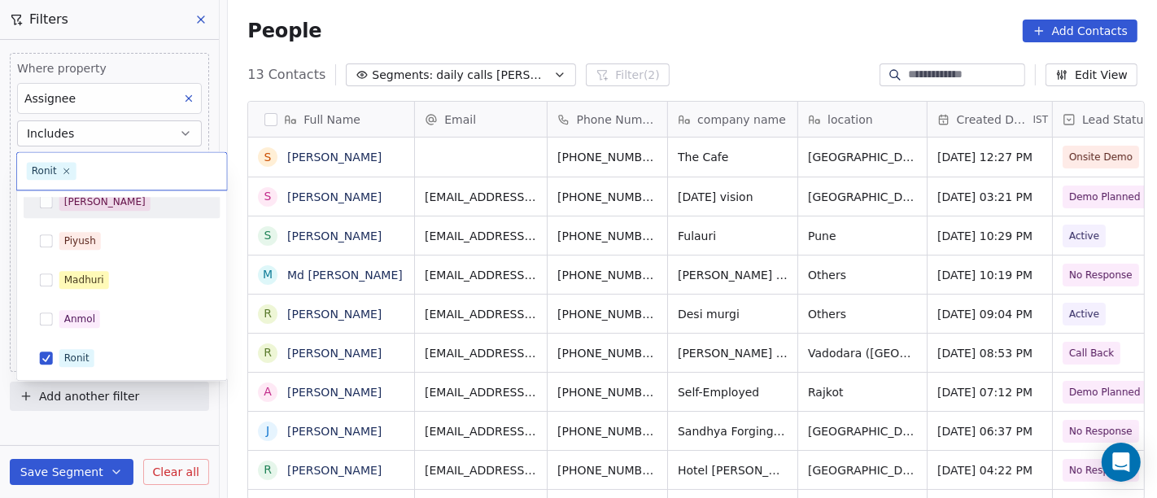
click at [112, 205] on div "[PERSON_NAME]" at bounding box center [131, 202] width 145 height 18
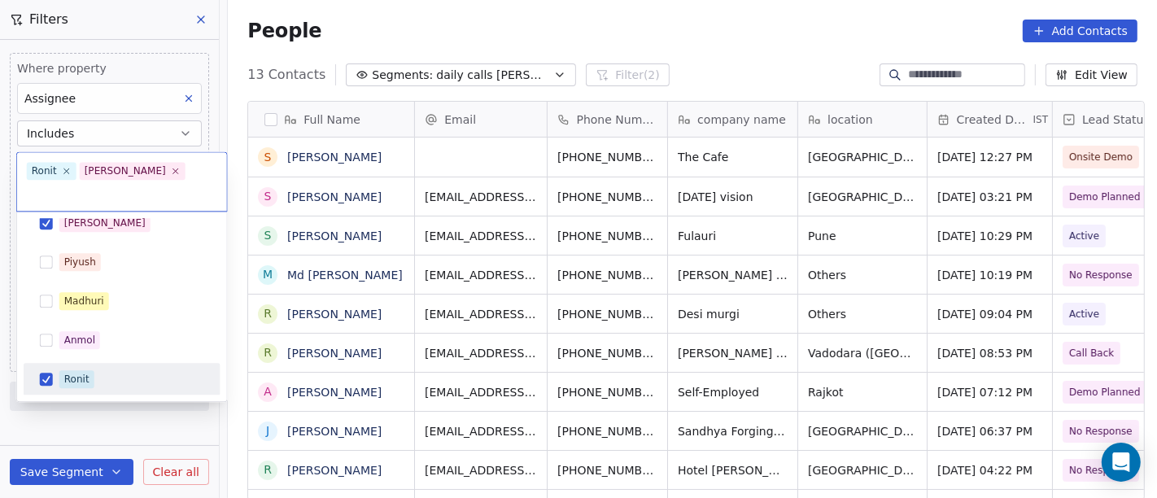
click at [120, 370] on div "Ronit" at bounding box center [131, 379] width 145 height 18
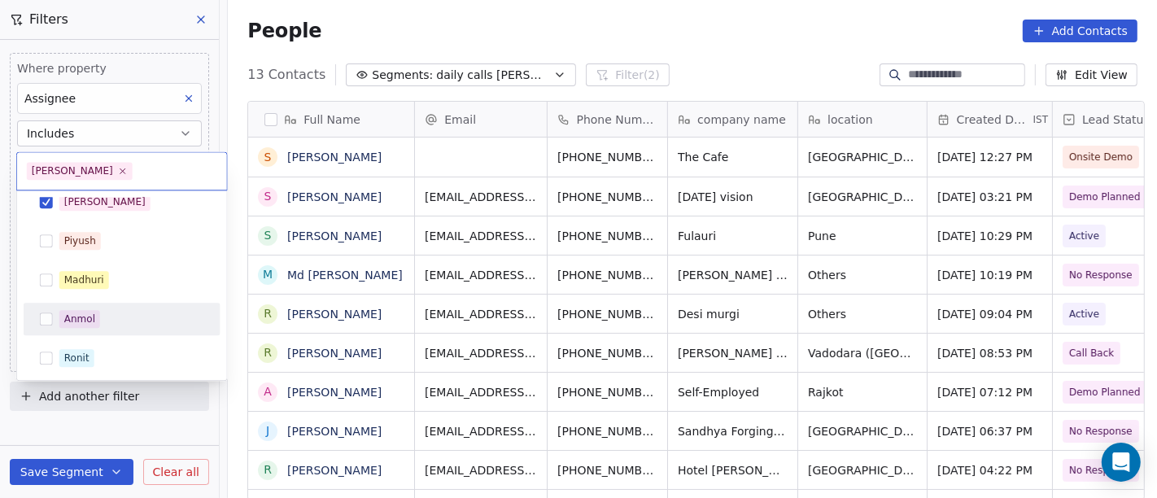
click at [672, 79] on html "On2Cook India Pvt. Ltd. Contacts People Marketing Workflows Campaigns Metrics &…" at bounding box center [578, 249] width 1157 height 498
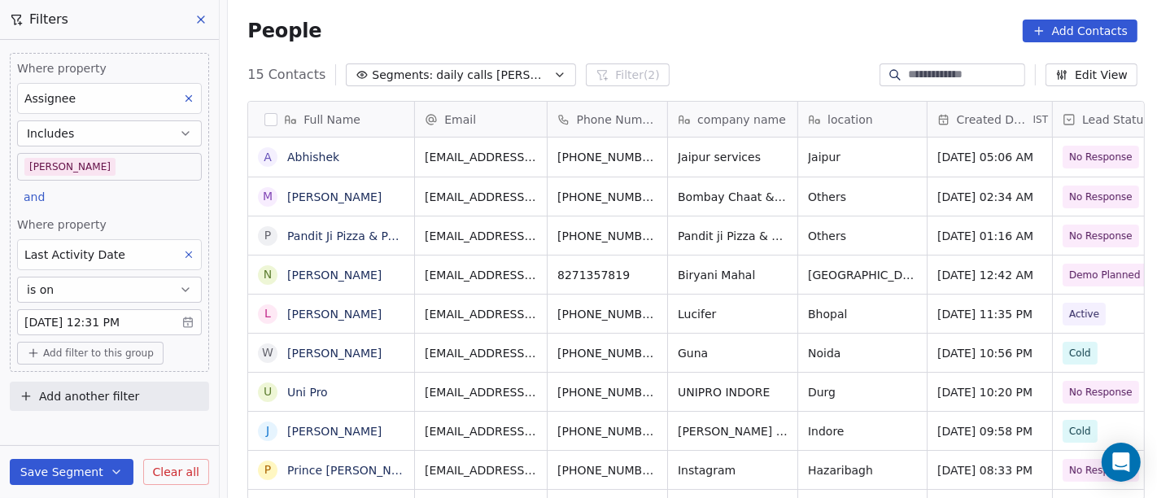
click at [726, 46] on div "People Add Contacts" at bounding box center [692, 31] width 929 height 62
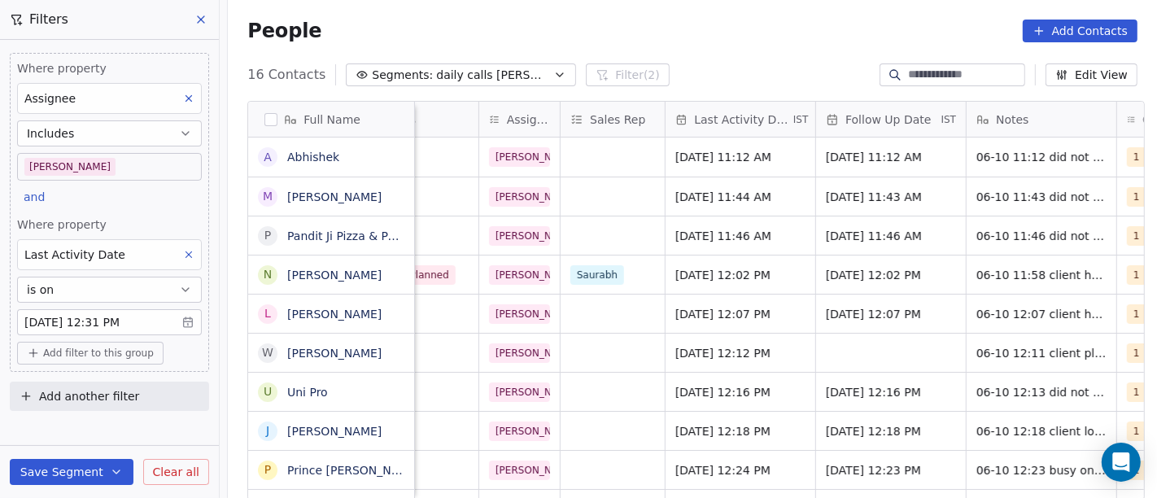
scroll to position [0, 0]
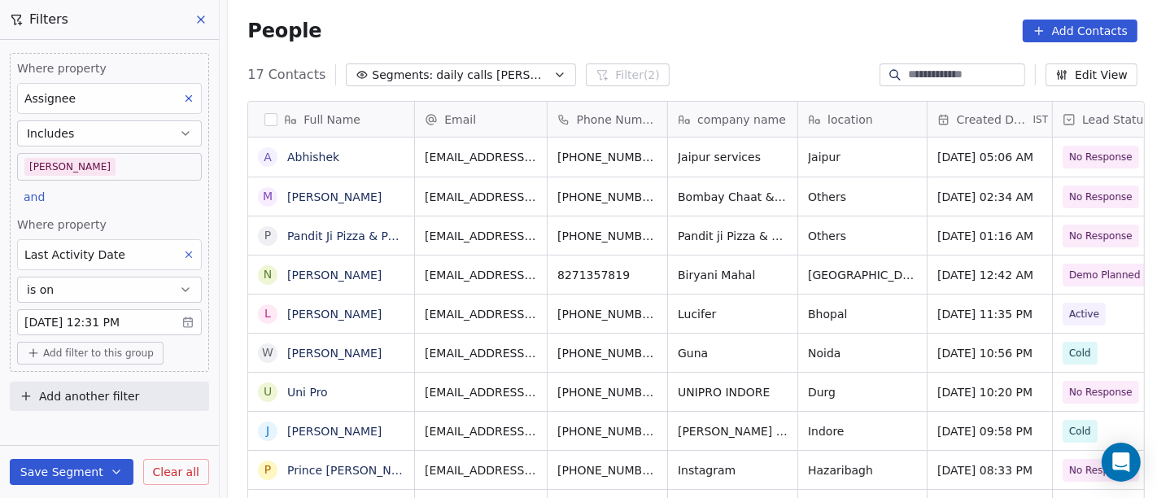
drag, startPoint x: 650, startPoint y: 2, endPoint x: 639, endPoint y: 4, distance: 11.5
click at [650, 3] on div "People Add Contacts" at bounding box center [692, 31] width 929 height 62
click at [684, 38] on div "People Add Contacts" at bounding box center [692, 31] width 890 height 23
